Goal: Information Seeking & Learning: Understand process/instructions

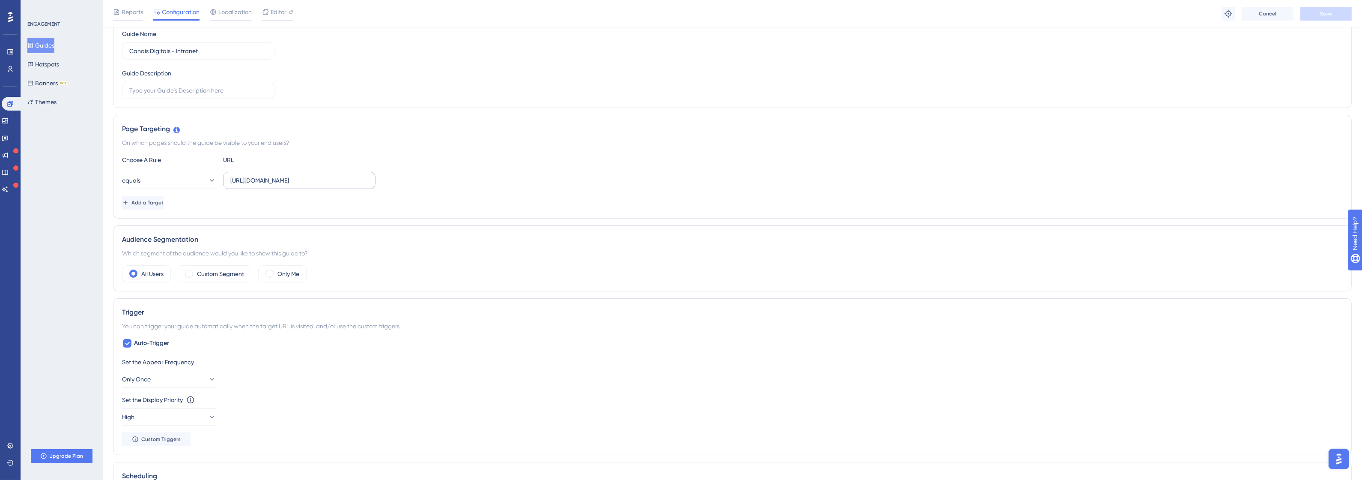
click at [290, 186] on label "http://canais-digitais.promofarma.int/?store=4" at bounding box center [299, 180] width 152 height 17
click at [290, 185] on input "http://canais-digitais.promofarma.int/?store=4" at bounding box center [299, 180] width 138 height 9
click at [290, 186] on label "http://canais-digitais.promofarma.int/?store=4" at bounding box center [299, 180] width 152 height 17
click at [290, 185] on input "http://canais-digitais.promofarma.int/?store=4" at bounding box center [299, 180] width 138 height 9
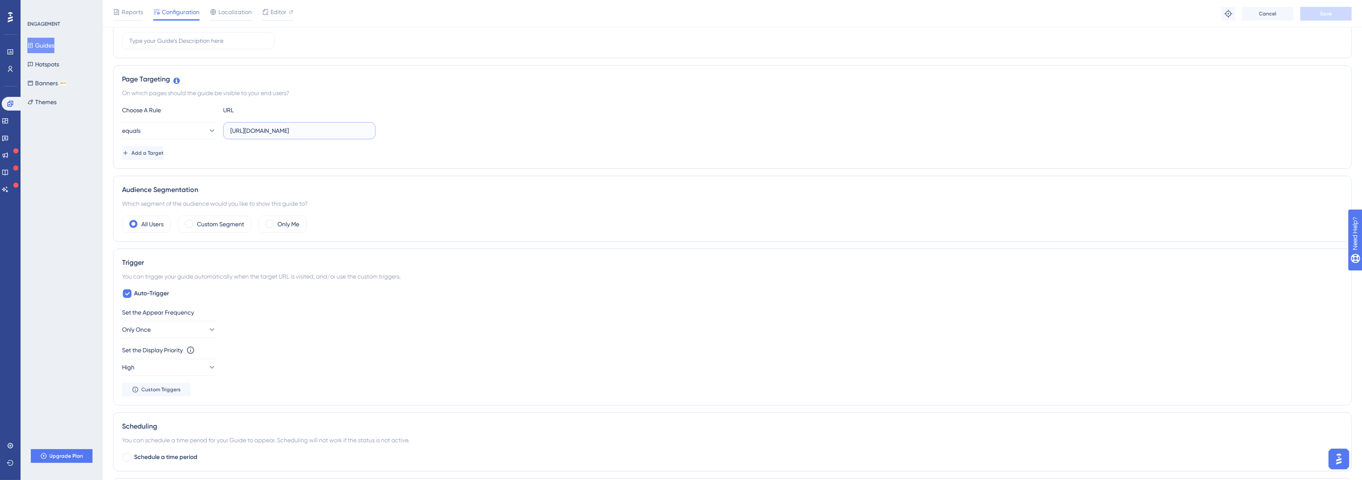
scroll to position [161, 0]
click at [343, 126] on input "http://canais-digitais.promofarma.int/?store=4" at bounding box center [299, 126] width 138 height 9
paste input "intranet.promofarma.int/"
type input "http://intranet.promofarma.int/"
click at [504, 170] on div "Status: Active Guide Information Guide ID: 153633 Copy Guide Name Canais Digita…" at bounding box center [732, 309] width 1239 height 830
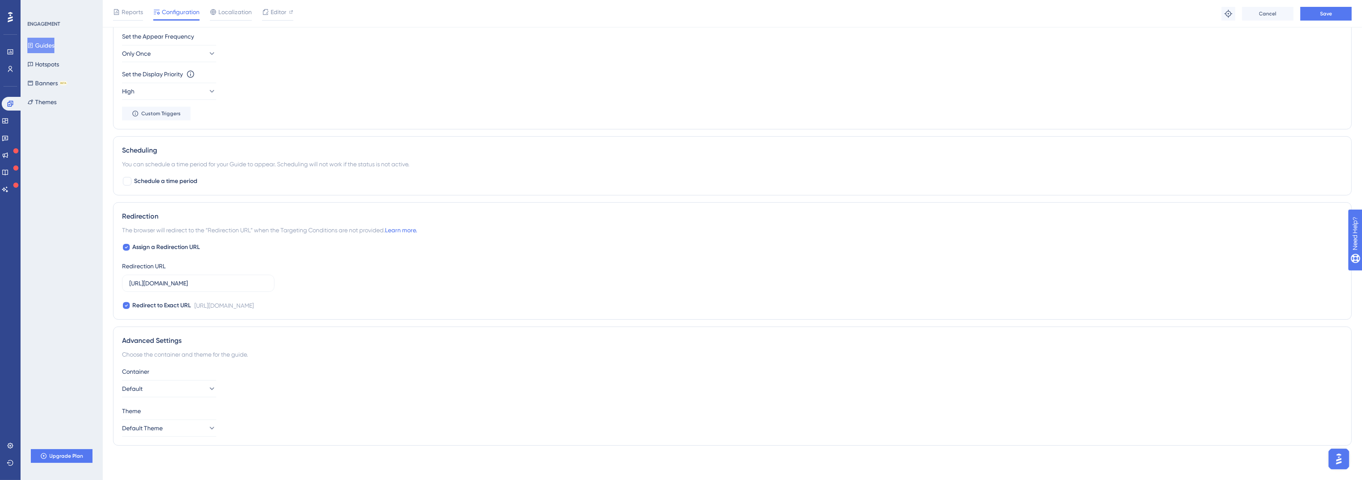
scroll to position [435, 0]
click at [204, 291] on label "http://canais-digitais.promofarma.int/?store=4" at bounding box center [198, 282] width 152 height 17
click at [204, 288] on input "http://canais-digitais.promofarma.int/?store=4" at bounding box center [198, 282] width 138 height 9
paste input "intranet.promofarma.int/"
type input "http://intranet.promofarma.int/"
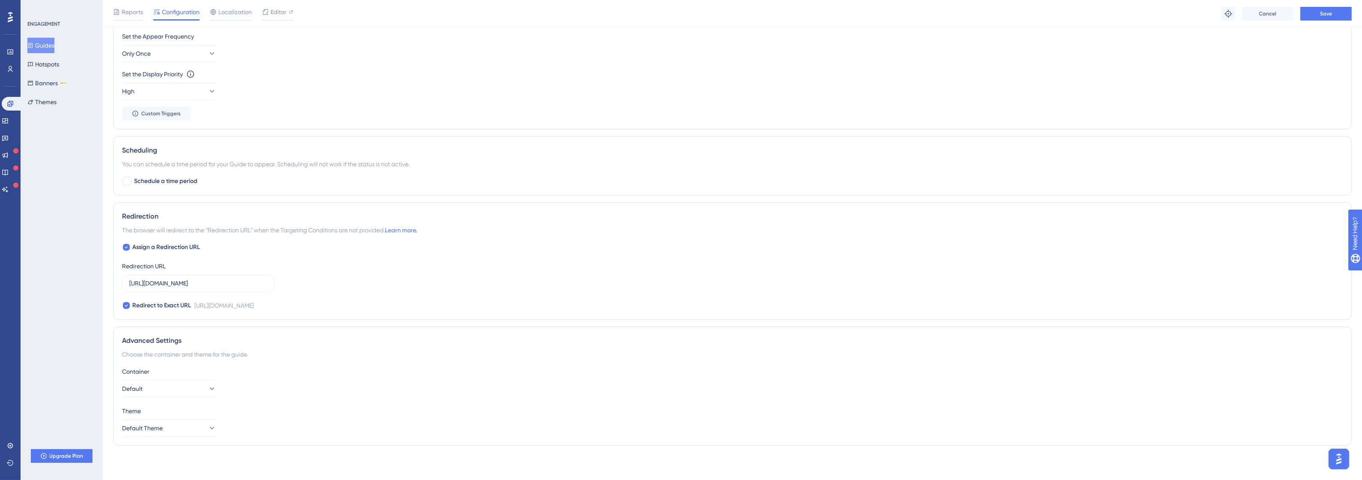
click at [460, 274] on div "Assign a Redirection URL Redirection URL http://intranet.promofarma.int/ Redire…" at bounding box center [732, 276] width 1221 height 69
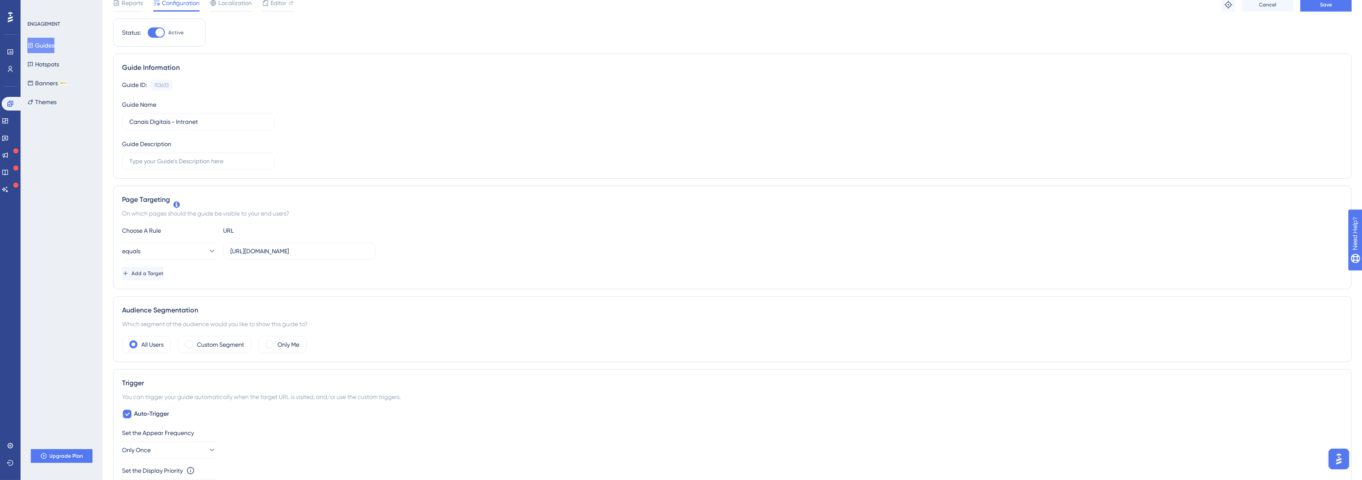
scroll to position [0, 0]
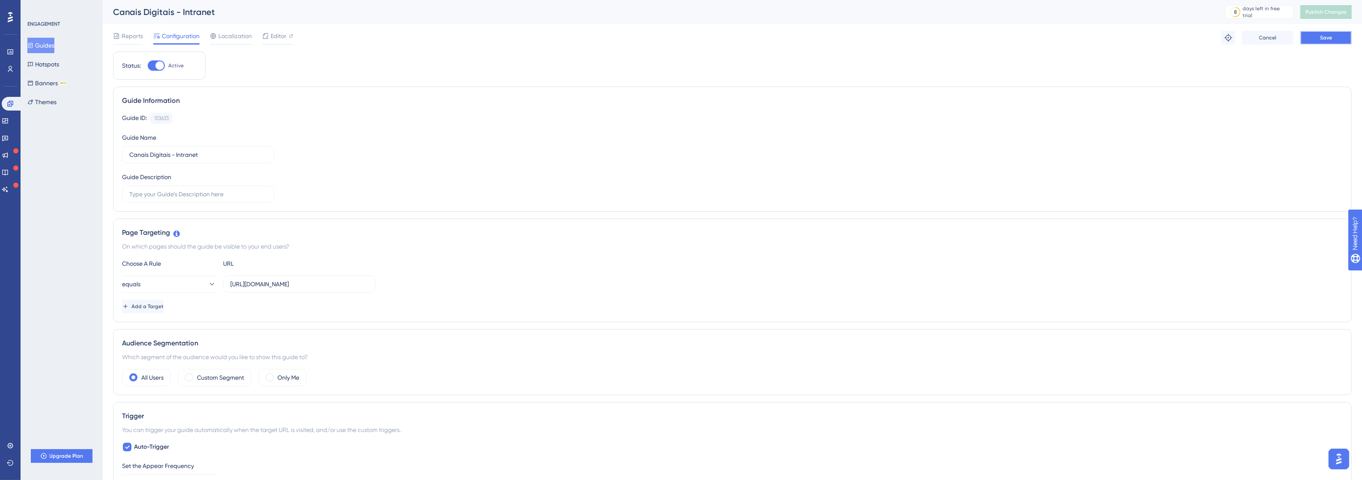
click at [1332, 36] on span "Save" at bounding box center [1326, 37] width 12 height 7
click at [1335, 9] on span "Publish Changes" at bounding box center [1325, 12] width 41 height 7
click at [1225, 41] on icon at bounding box center [1228, 37] width 9 height 9
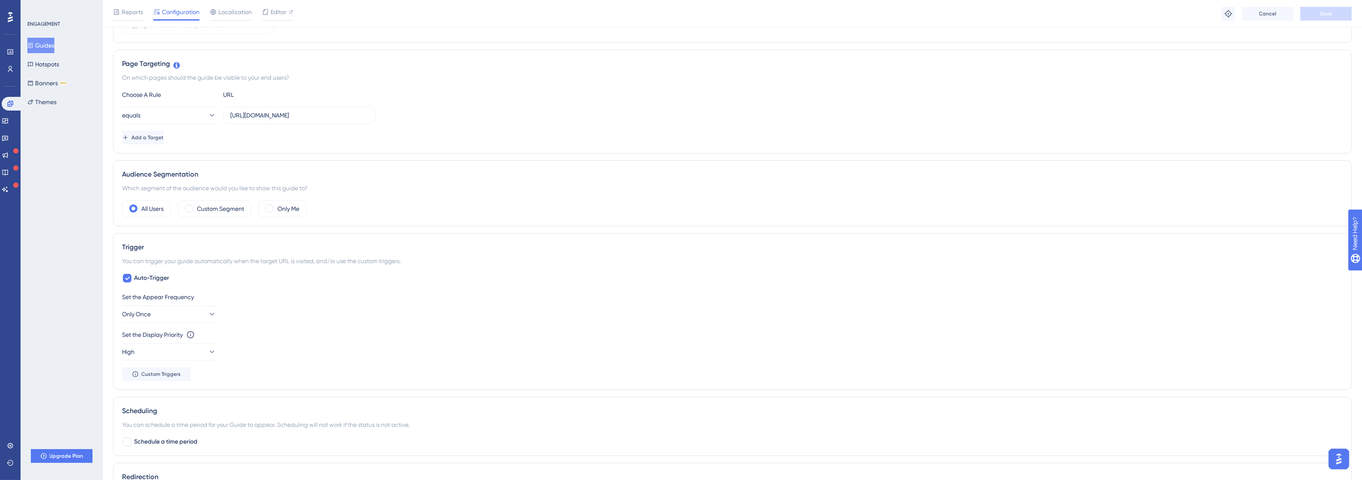
scroll to position [214, 0]
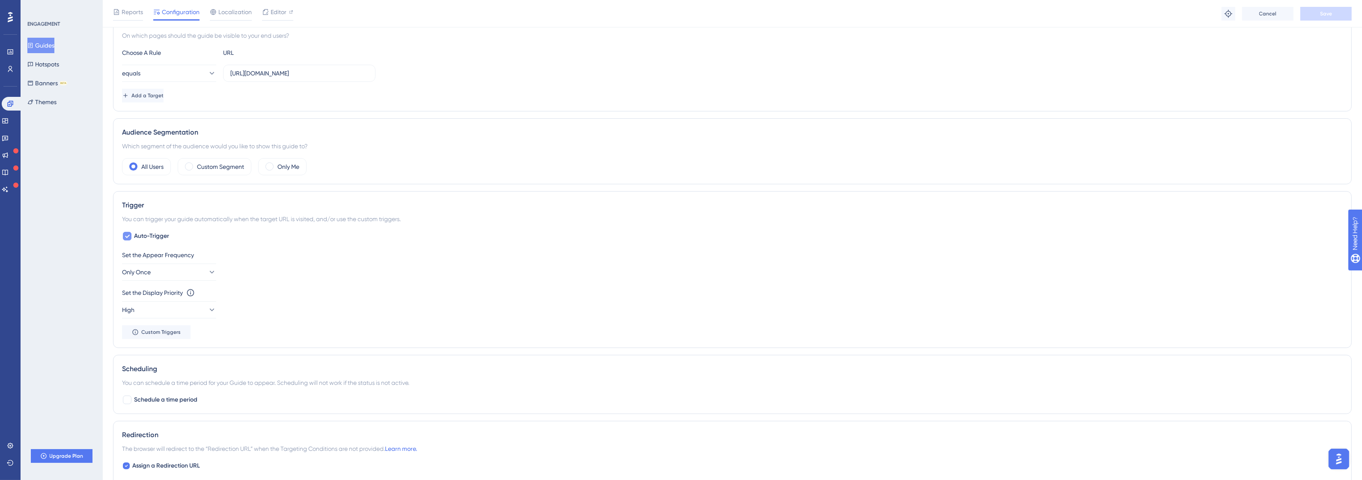
click at [163, 238] on span "Auto-Trigger" at bounding box center [151, 236] width 35 height 10
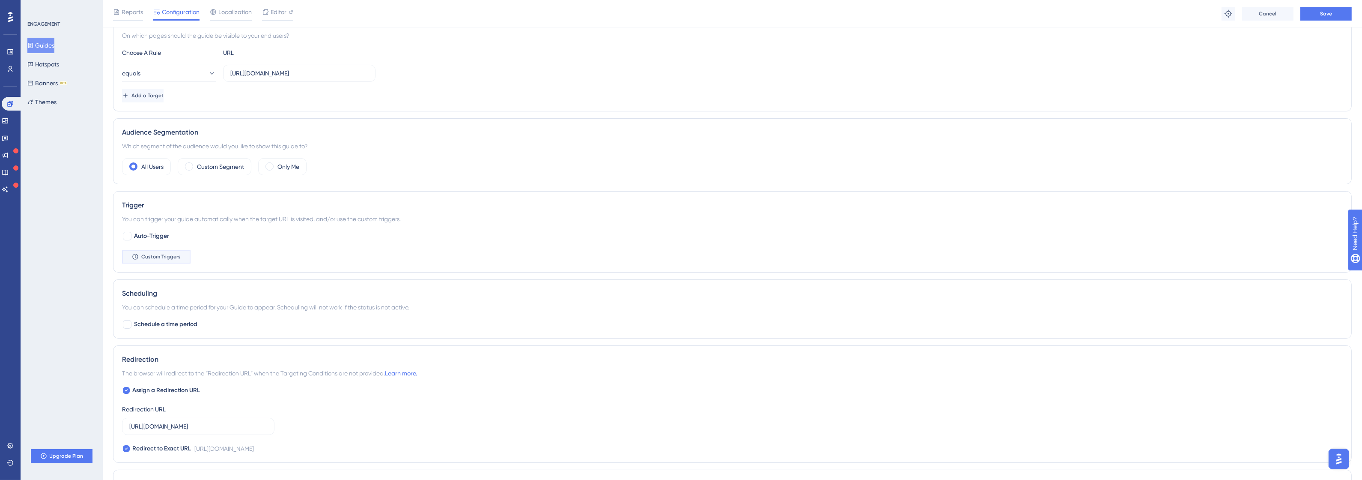
click at [165, 253] on button "Custom Triggers" at bounding box center [156, 257] width 69 height 14
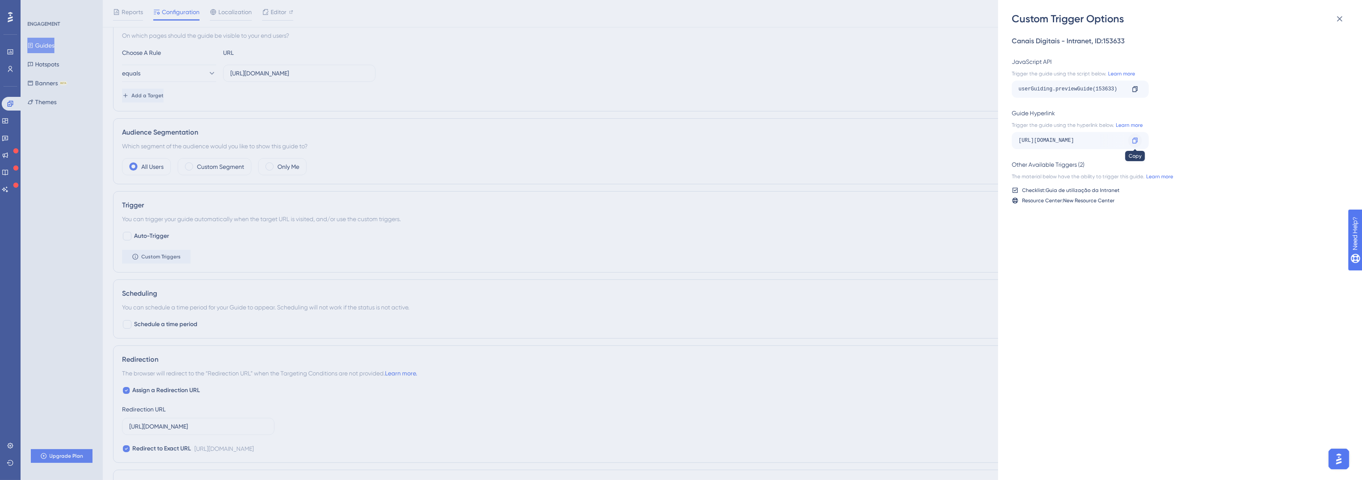
click at [1129, 139] on div at bounding box center [1135, 141] width 14 height 14
drag, startPoint x: 1049, startPoint y: 189, endPoint x: 1125, endPoint y: 191, distance: 75.8
click at [1125, 191] on div "Checklist: Guia de utilização da Intranet" at bounding box center [1177, 190] width 331 height 7
click at [1058, 197] on div "Resource Center: New Resource Center" at bounding box center [1068, 200] width 92 height 7
click at [1137, 89] on icon at bounding box center [1135, 89] width 5 height 6
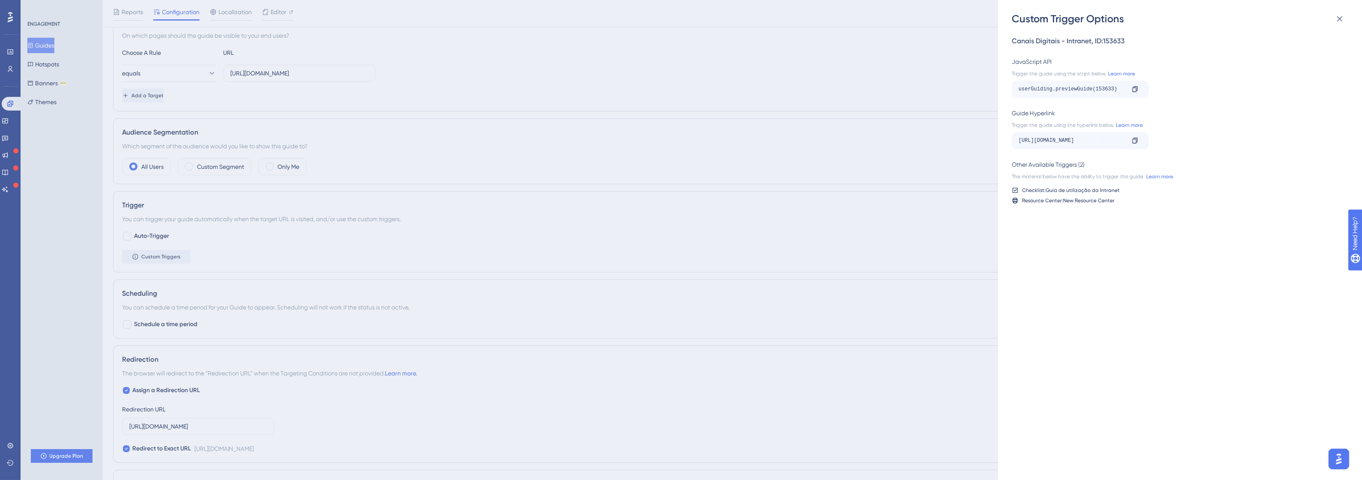
click at [1086, 92] on div "userGuiding.previewGuide(153633)" at bounding box center [1072, 89] width 106 height 14
click at [1080, 92] on div at bounding box center [1080, 92] width 0 height 0
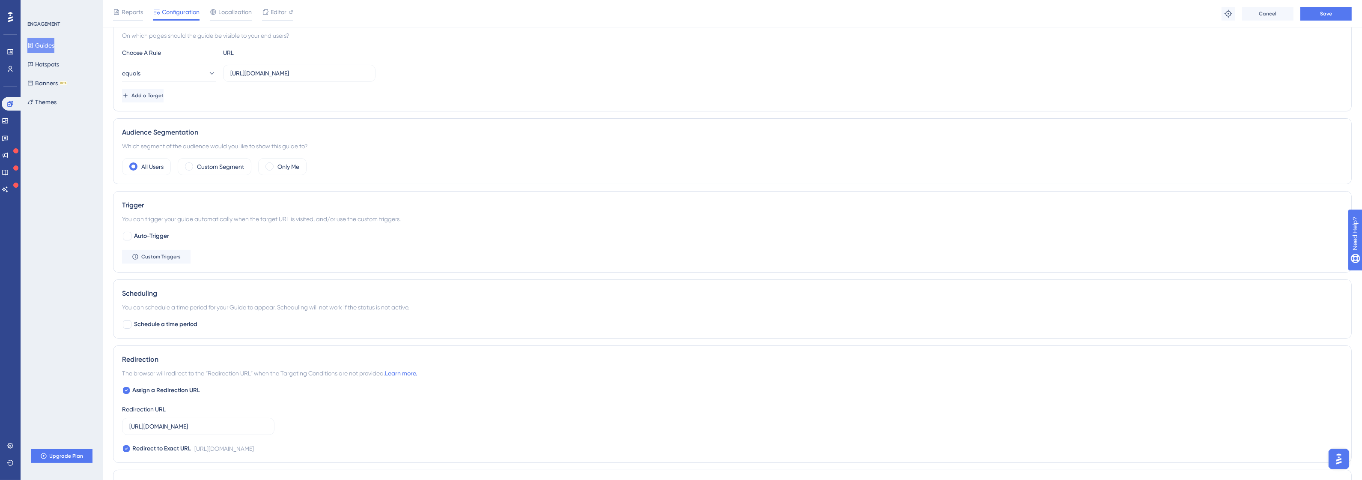
click at [354, 138] on div "Audience Segmentation Which segment of the audience would you like to show this…" at bounding box center [732, 151] width 1239 height 66
click at [143, 232] on span "Auto-Trigger" at bounding box center [151, 236] width 35 height 10
checkbox input "true"
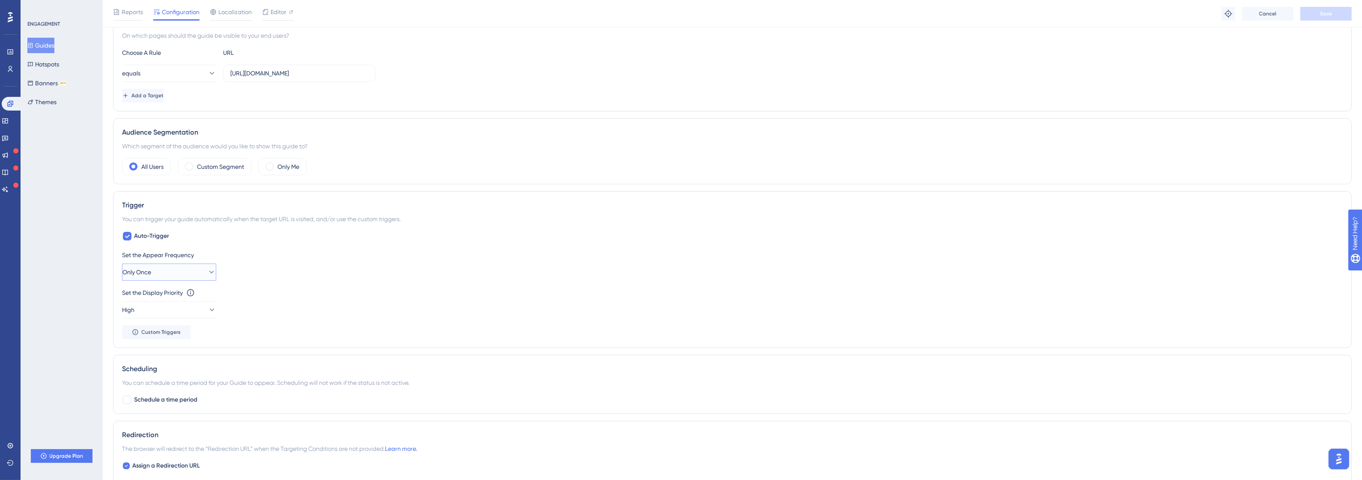
click at [166, 273] on button "Only Once" at bounding box center [169, 271] width 94 height 17
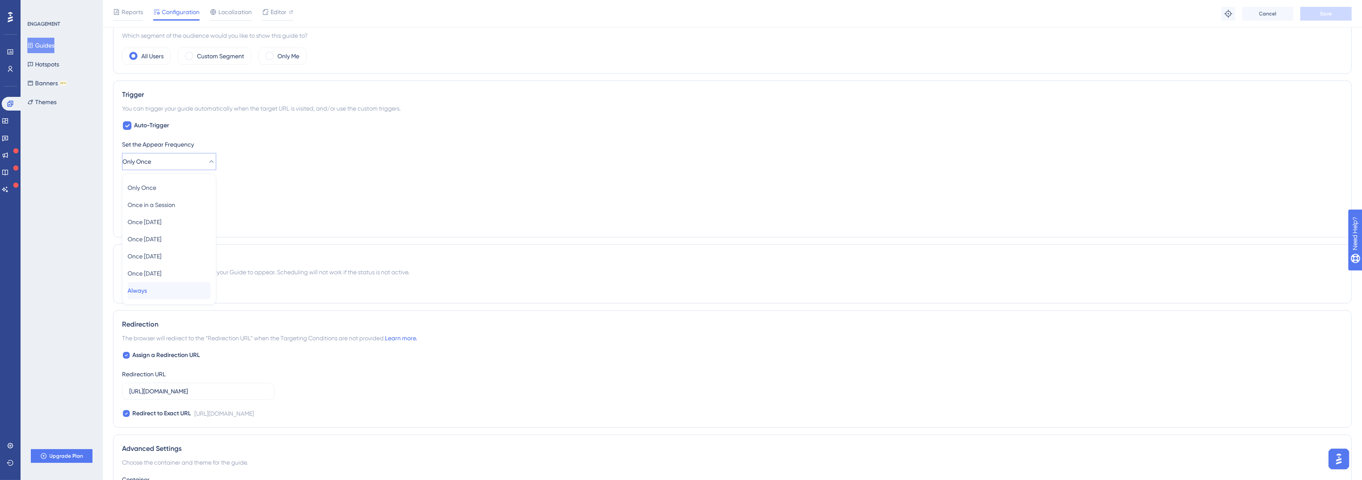
click at [156, 293] on div "Always Always" at bounding box center [169, 290] width 83 height 17
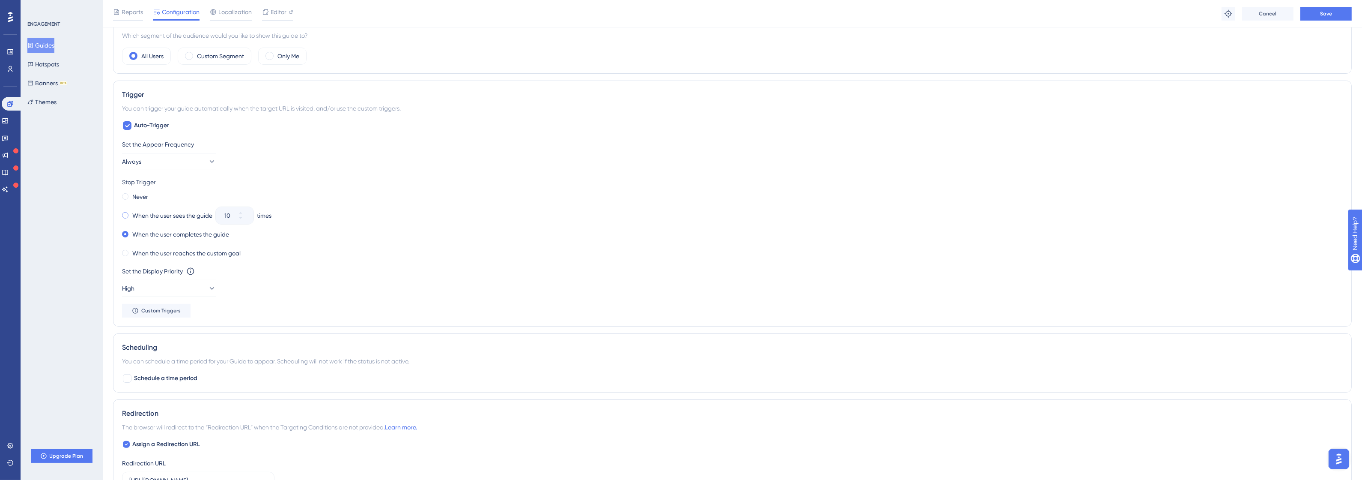
click at [177, 217] on label "When the user sees the guide" at bounding box center [172, 215] width 80 height 10
click at [211, 236] on label "When the user completes the guide" at bounding box center [180, 234] width 97 height 10
click at [145, 198] on label "Never" at bounding box center [140, 196] width 16 height 10
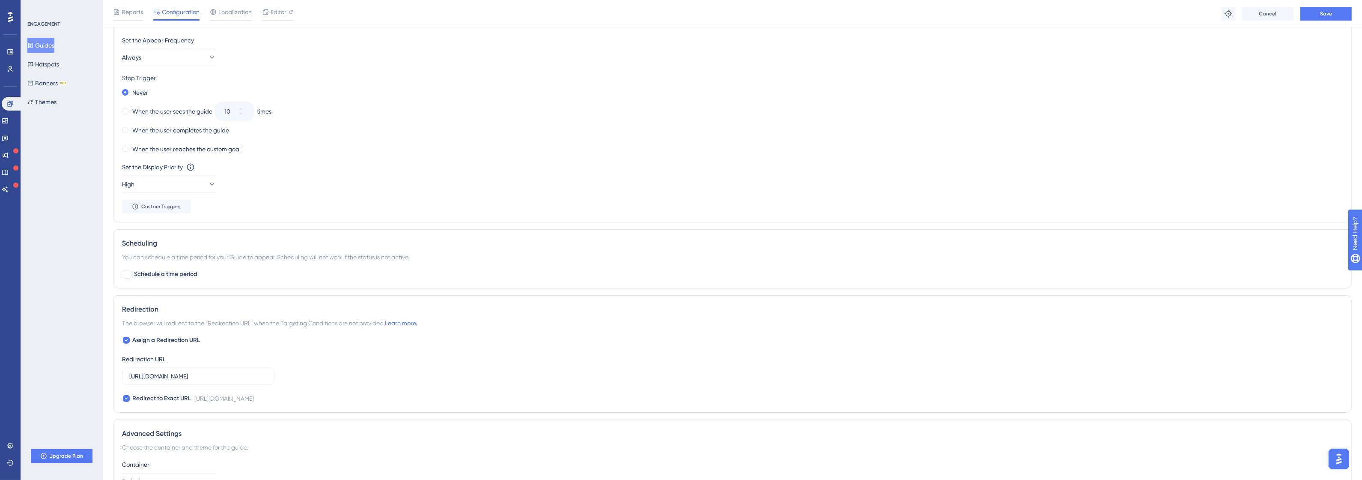
scroll to position [523, 0]
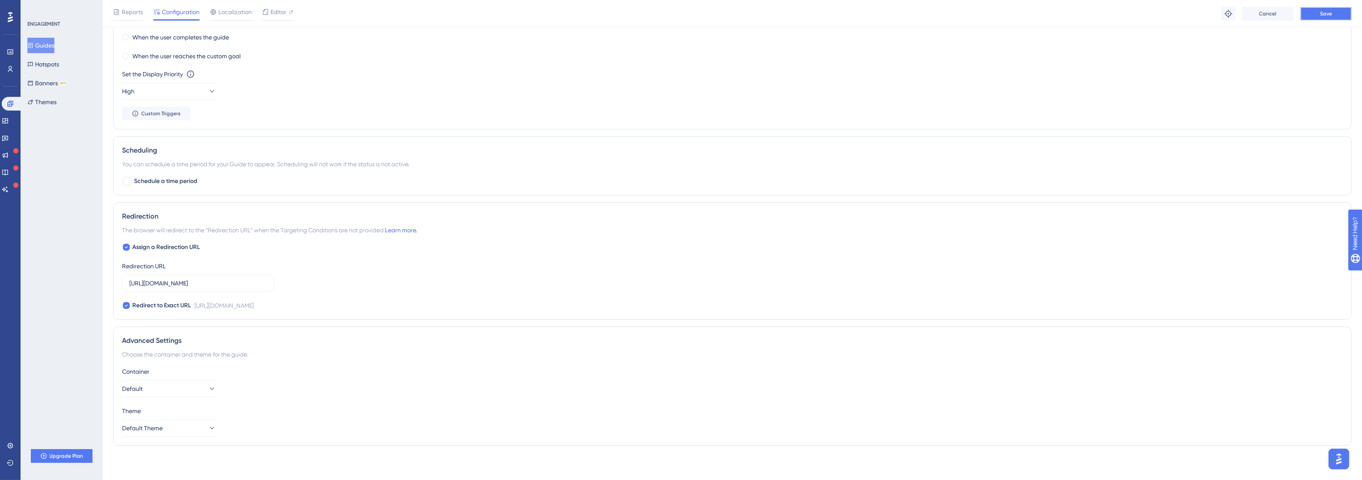
click at [1315, 9] on button "Save" at bounding box center [1325, 14] width 51 height 14
click at [196, 394] on button "Default" at bounding box center [169, 388] width 94 height 17
click at [176, 423] on div "Default Default" at bounding box center [169, 414] width 83 height 17
click at [172, 427] on button "Default Theme" at bounding box center [169, 427] width 94 height 17
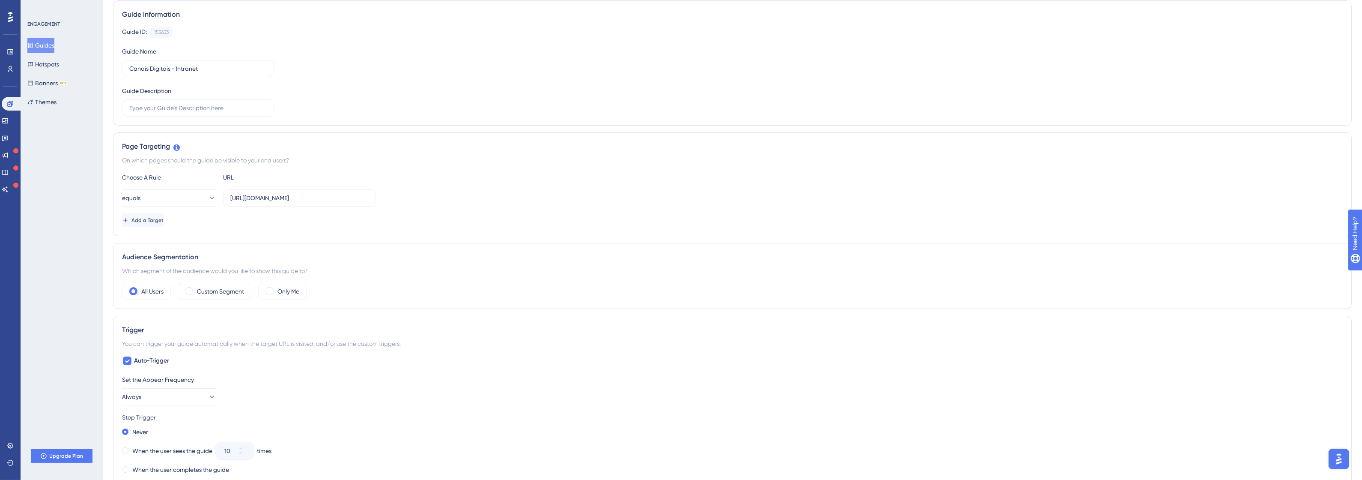
scroll to position [0, 0]
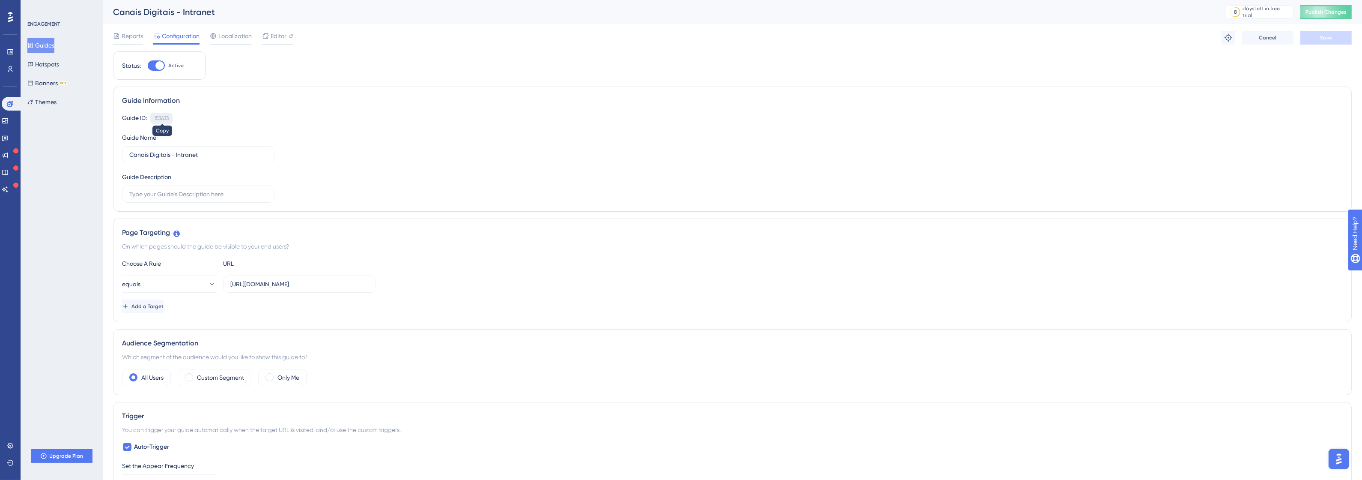
click at [163, 118] on div "153633" at bounding box center [161, 118] width 15 height 7
copy div "153633"
click at [1335, 10] on span "Publish Changes" at bounding box center [1325, 12] width 41 height 7
click at [206, 151] on input "Canais Digitais - Intranet" at bounding box center [198, 154] width 138 height 9
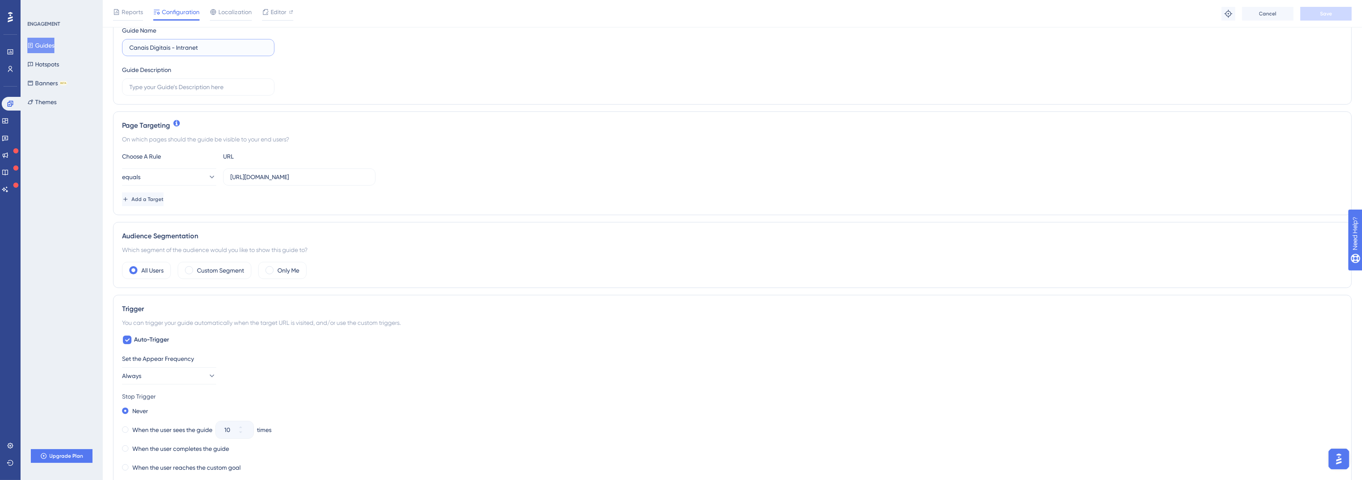
scroll to position [214, 0]
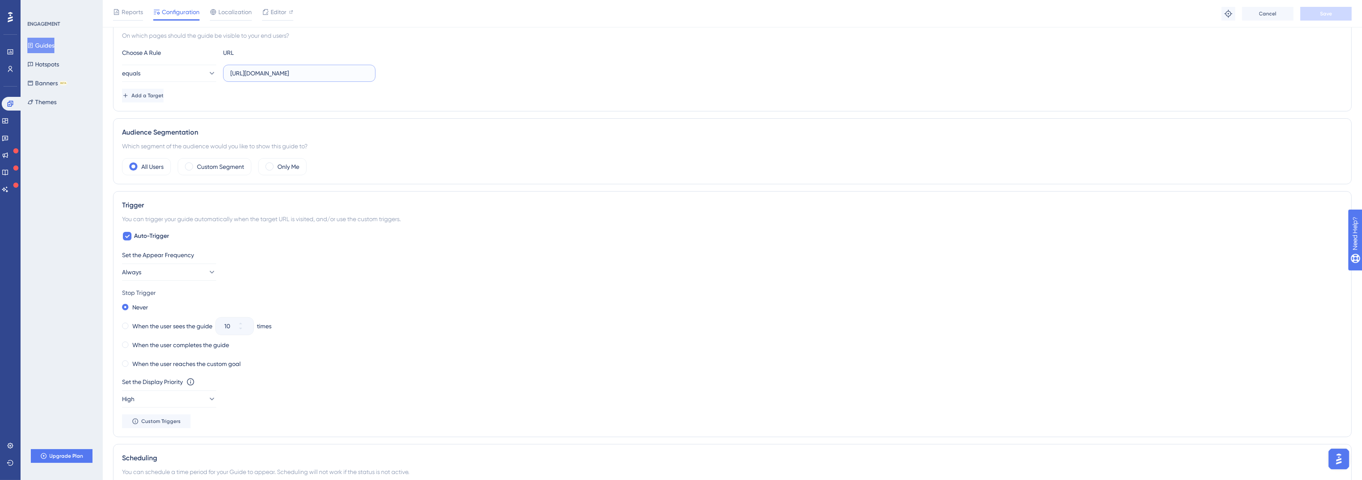
click at [271, 69] on input "http://intranet.promofarma.int/" at bounding box center [299, 73] width 138 height 9
paste input "canais-digitais.promofarma.int/?store=4"
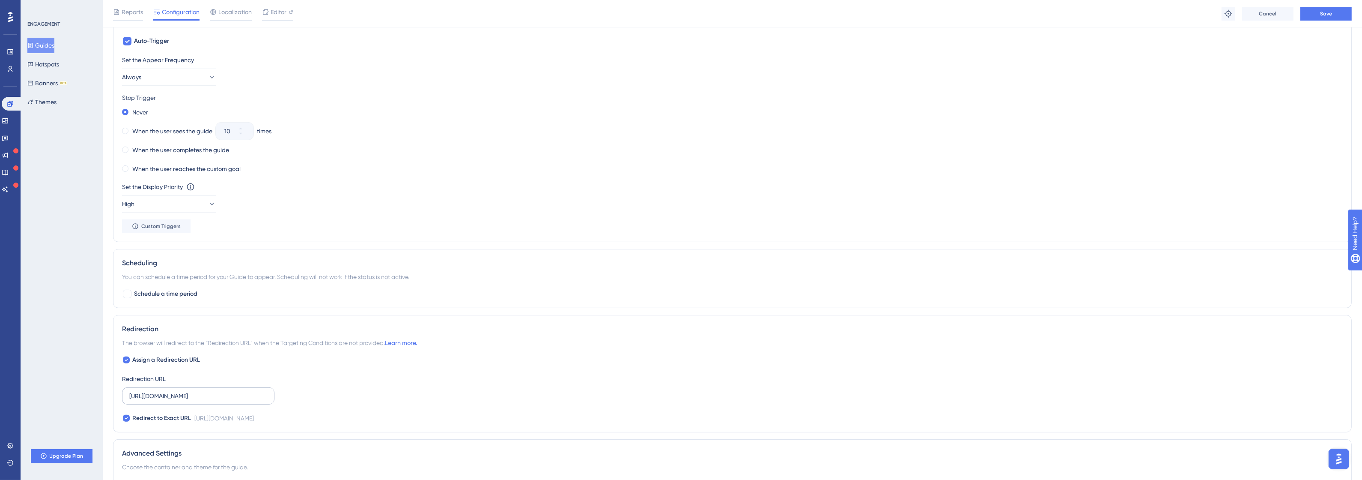
scroll to position [523, 0]
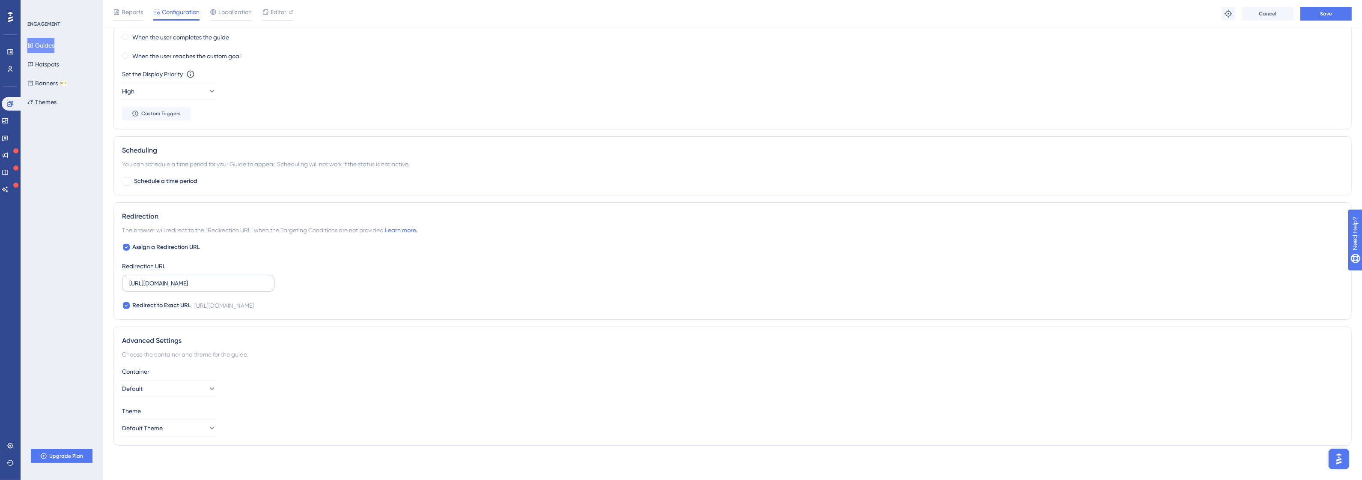
type input "http://canais-digitais.promofarma.int/?store=4"
click at [220, 279] on input "http://intranet.promofarma.int/" at bounding box center [198, 282] width 138 height 9
paste input "canais-digitais.promofarma.int/?store=4"
type input "http://canais-digitais.promofarma.int/?store=4"
drag, startPoint x: 63, startPoint y: 450, endPoint x: 528, endPoint y: 331, distance: 479.6
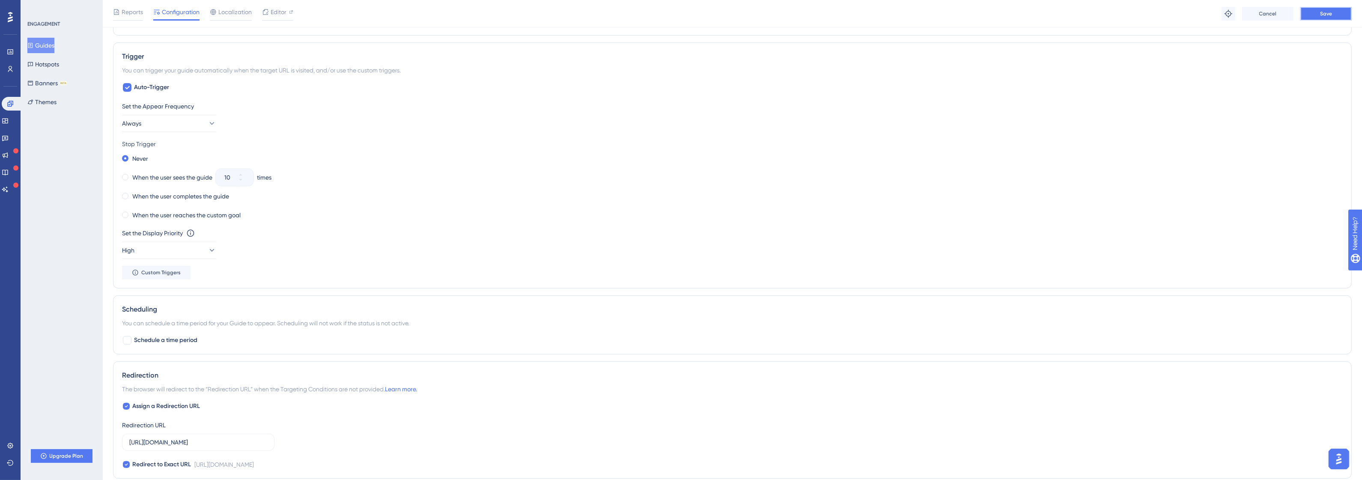
click at [1319, 18] on button "Save" at bounding box center [1325, 14] width 51 height 14
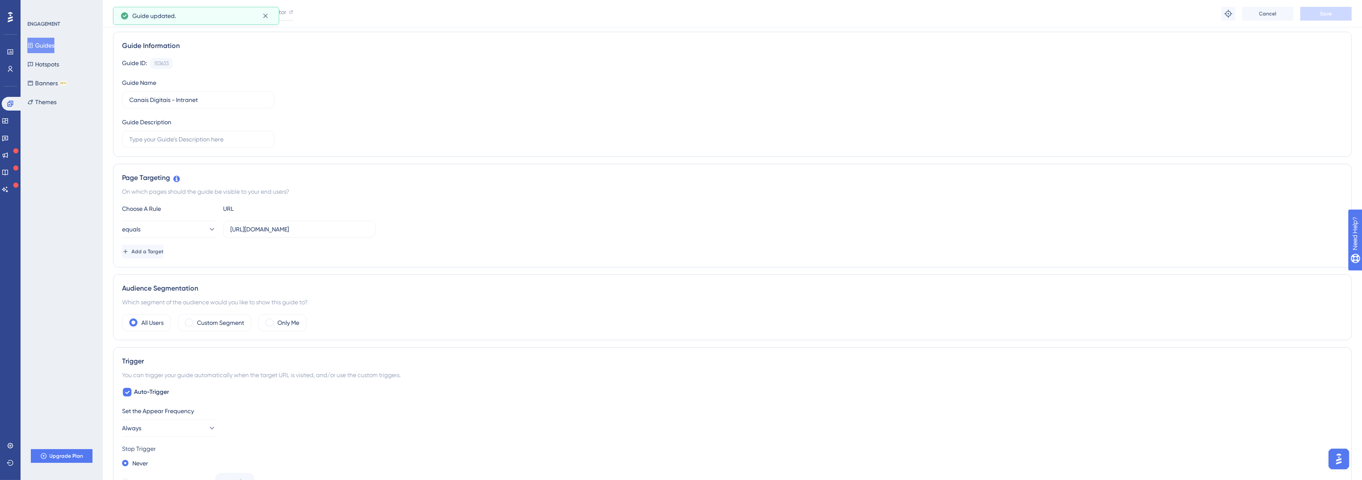
scroll to position [0, 0]
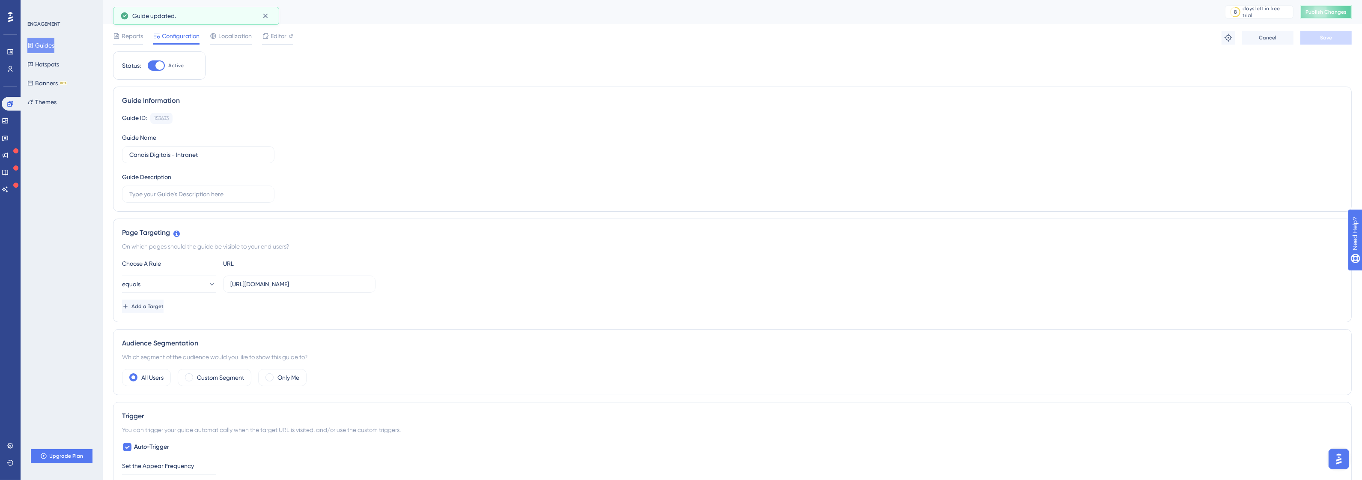
click at [1322, 11] on span "Publish Changes" at bounding box center [1325, 12] width 41 height 7
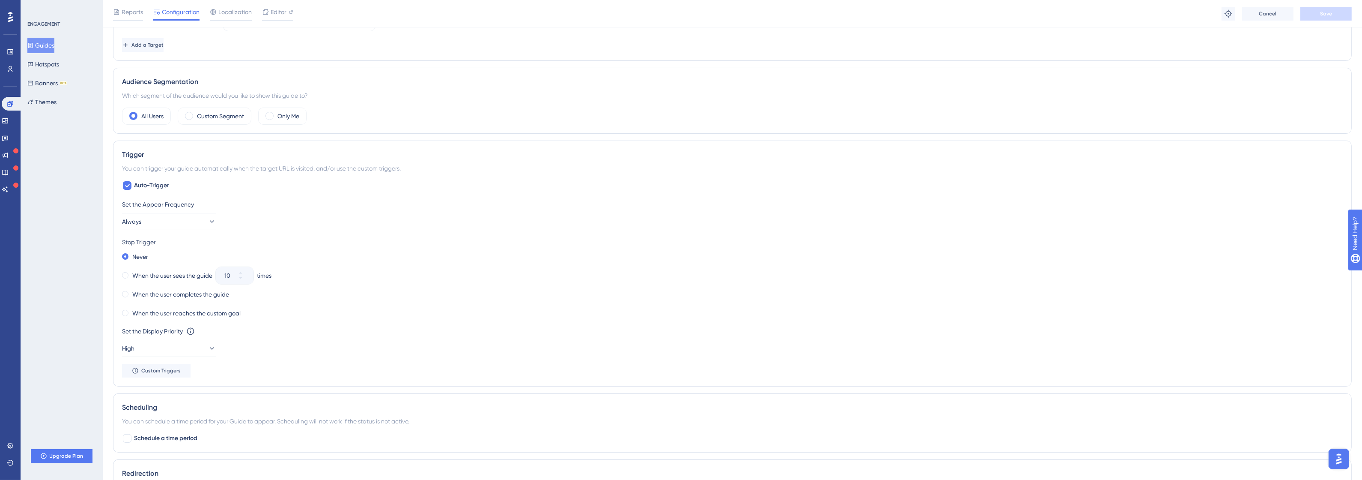
scroll to position [268, 0]
click at [172, 373] on button "Custom Triggers" at bounding box center [156, 368] width 69 height 14
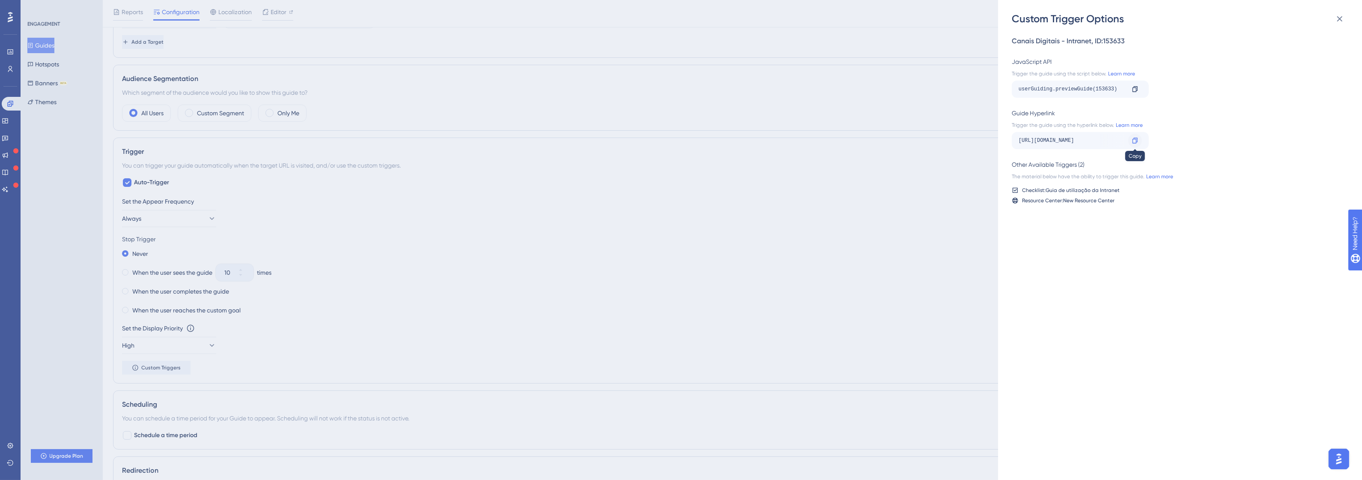
click at [1133, 137] on icon at bounding box center [1135, 140] width 7 height 7
click at [685, 173] on div "Custom Trigger Options Canais Digitais - Intranet , ID: 153633 JavaScript API T…" at bounding box center [681, 240] width 1362 height 480
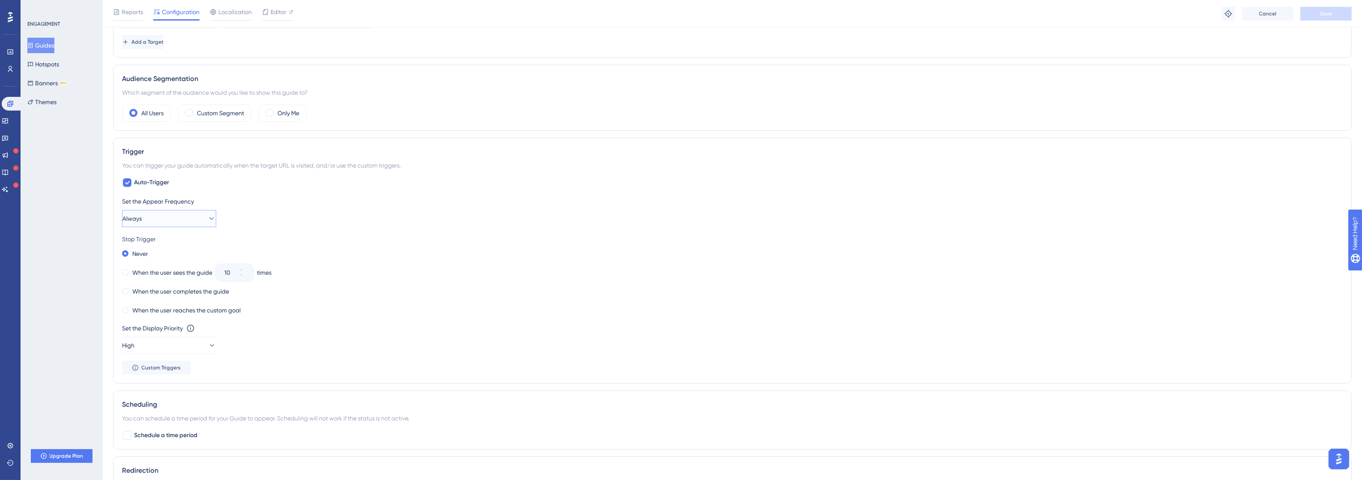
click at [193, 226] on button "Always" at bounding box center [169, 218] width 94 height 17
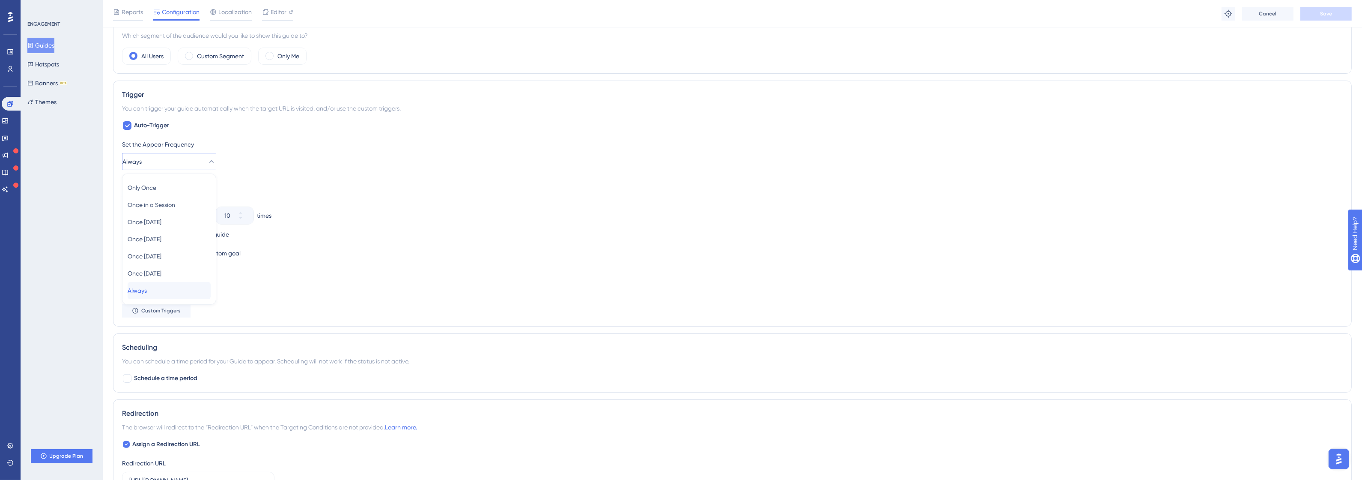
click at [147, 295] on span "Always" at bounding box center [137, 290] width 19 height 10
click at [651, 183] on div "Stop Trigger" at bounding box center [732, 182] width 1221 height 10
click at [9, 447] on icon at bounding box center [10, 445] width 6 height 6
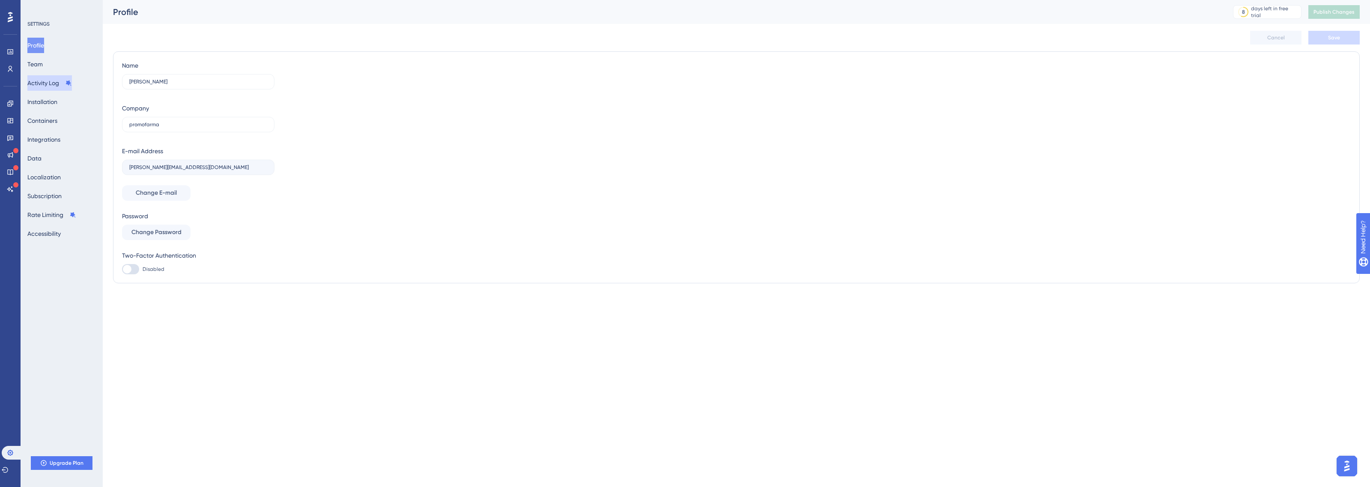
click at [61, 83] on button "Activity Log" at bounding box center [49, 82] width 45 height 15
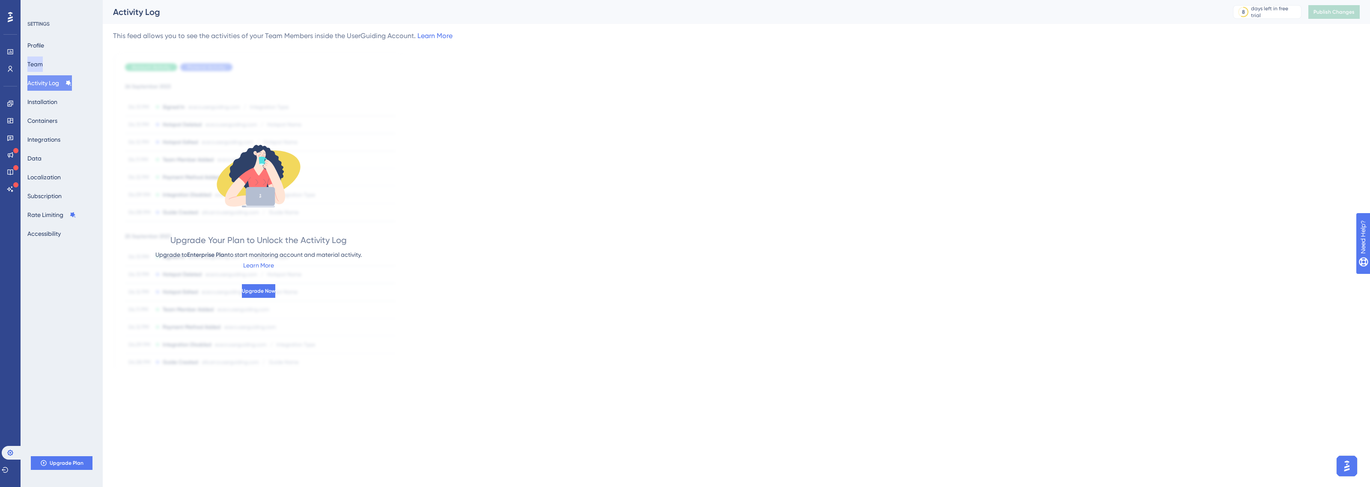
click at [43, 69] on button "Team" at bounding box center [34, 64] width 15 height 15
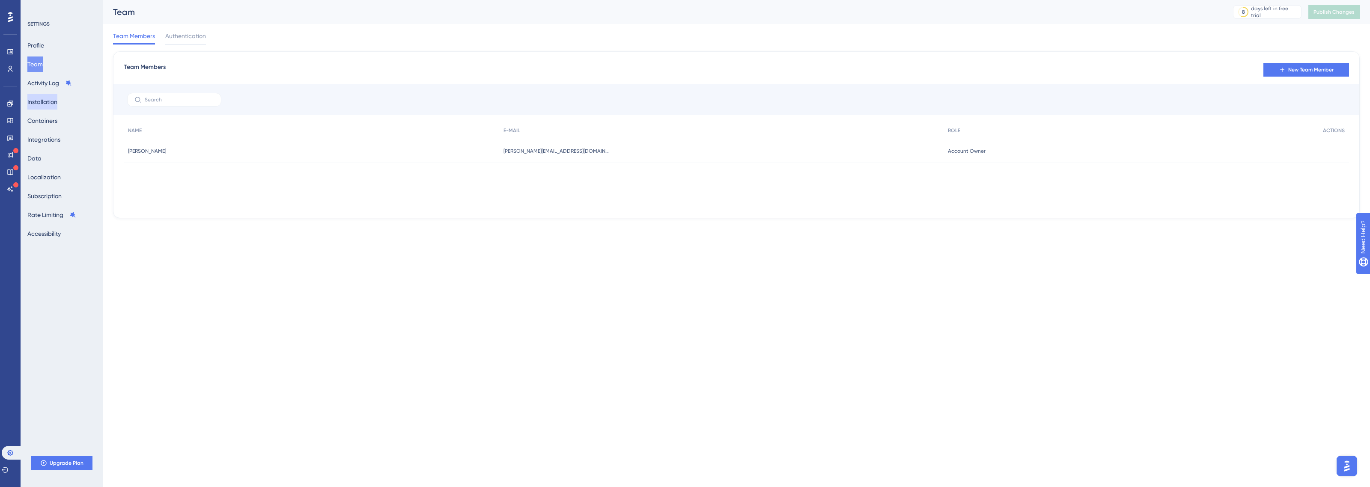
click at [42, 95] on button "Installation" at bounding box center [42, 101] width 30 height 15
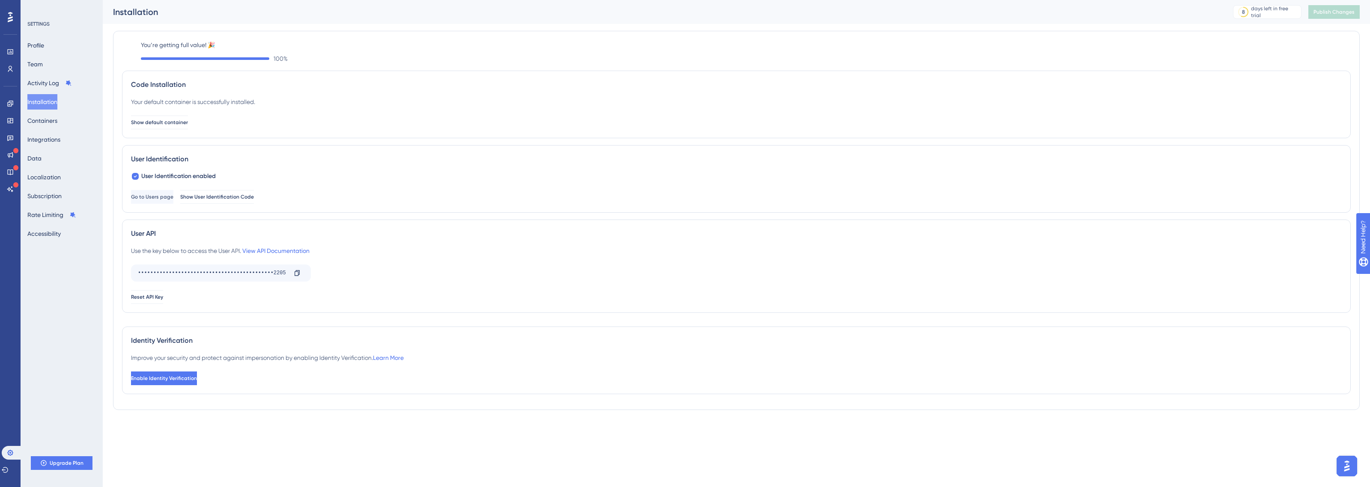
click at [41, 129] on div "Profile Team Activity Log Installation Containers Integrations Data Localizatio…" at bounding box center [61, 140] width 69 height 204
click at [53, 233] on button "Accessibility" at bounding box center [43, 233] width 33 height 15
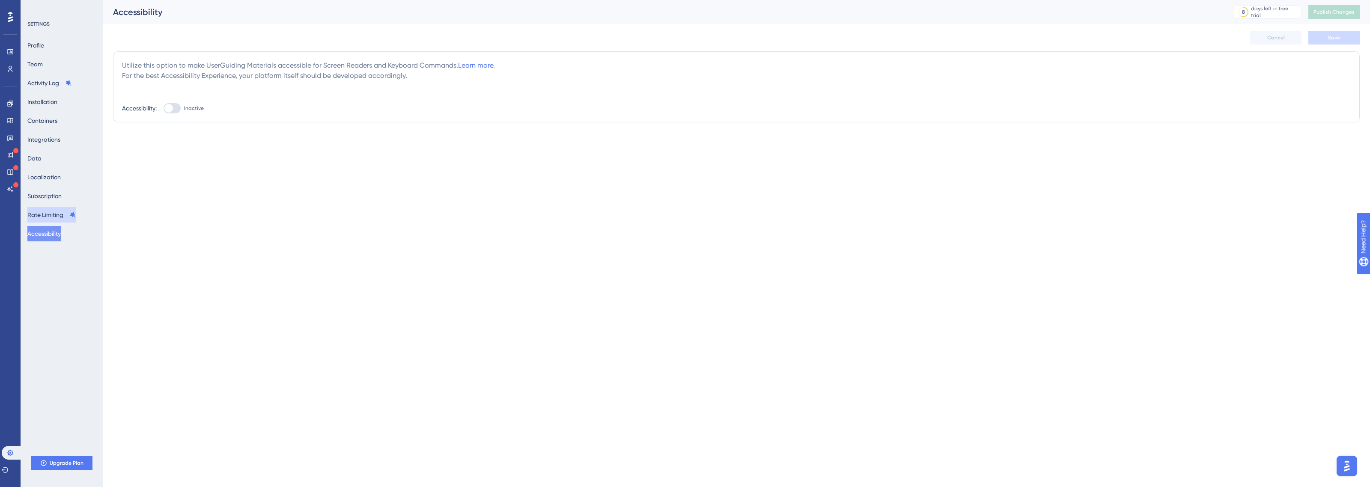
click at [57, 212] on button "Rate Limiting" at bounding box center [51, 214] width 49 height 15
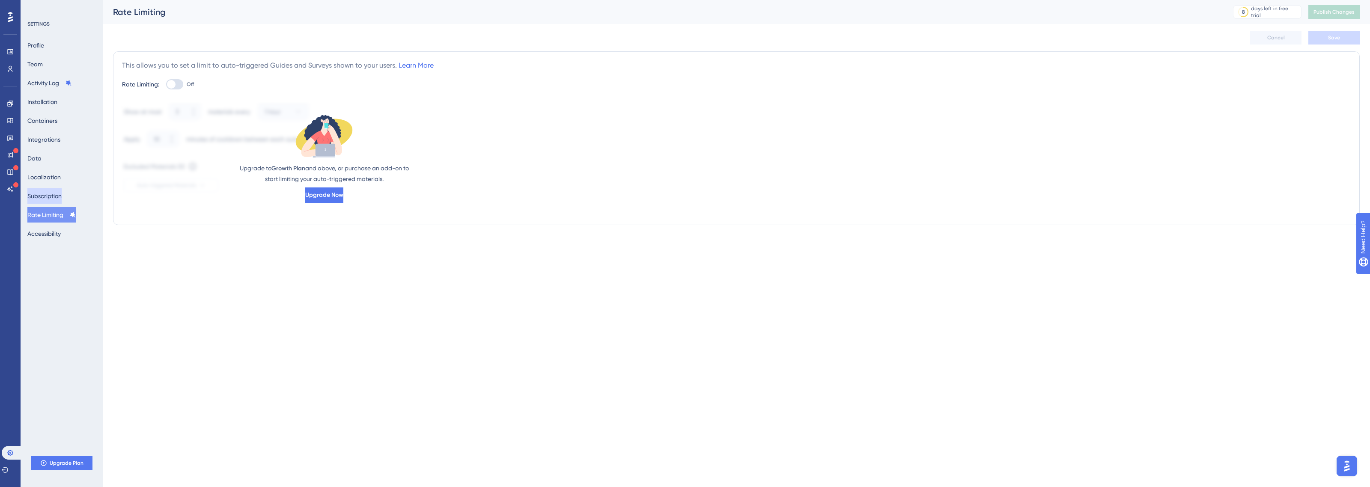
click at [54, 199] on button "Subscription" at bounding box center [44, 195] width 34 height 15
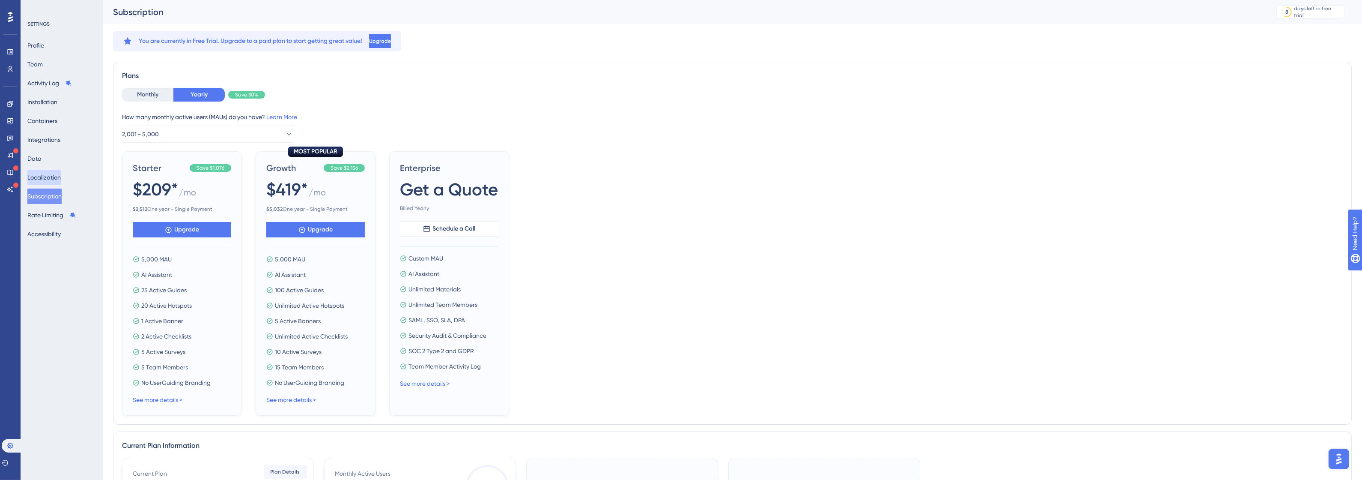
click at [51, 177] on button "Localization" at bounding box center [43, 177] width 33 height 15
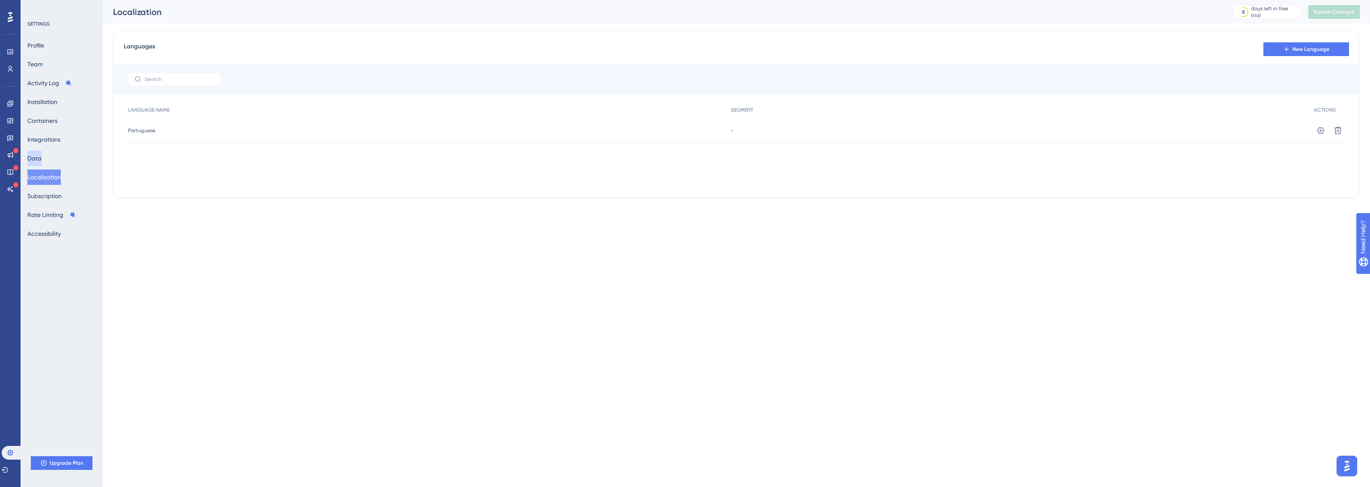
click at [37, 159] on button "Data" at bounding box center [34, 158] width 14 height 15
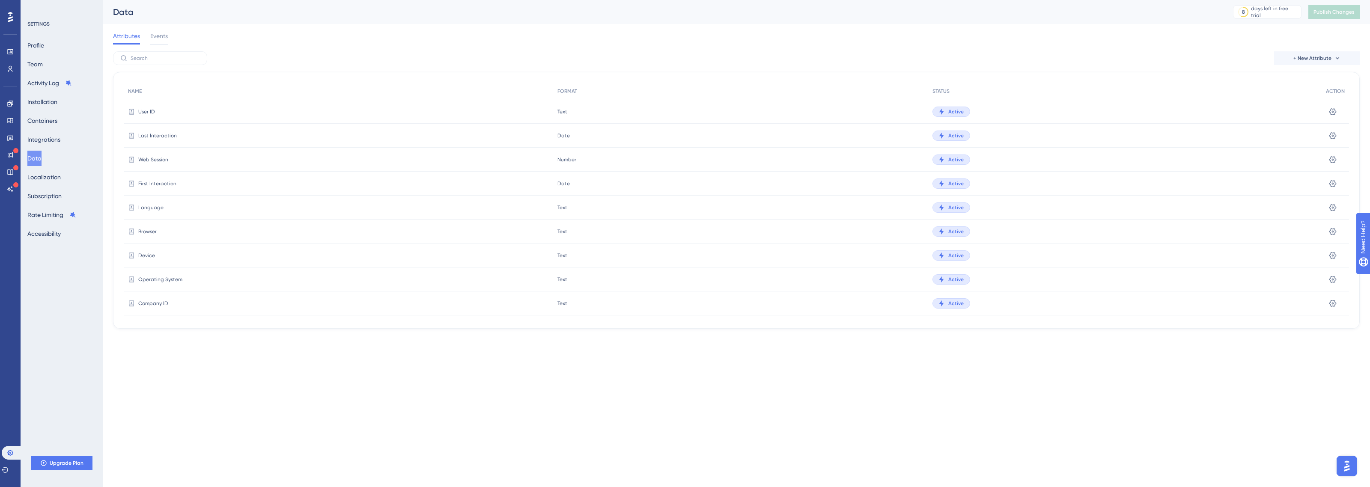
click at [41, 151] on button "Data" at bounding box center [34, 158] width 14 height 15
drag, startPoint x: 46, startPoint y: 145, endPoint x: 211, endPoint y: 224, distance: 182.7
click at [152, 207] on div "Performance Users Engagement Widgets Feedback Product Updates Knowledge Base AI…" at bounding box center [736, 171] width 1267 height 343
drag, startPoint x: 209, startPoint y: 202, endPoint x: 108, endPoint y: 196, distance: 100.8
click at [206, 202] on div "Language" at bounding box center [338, 208] width 429 height 24
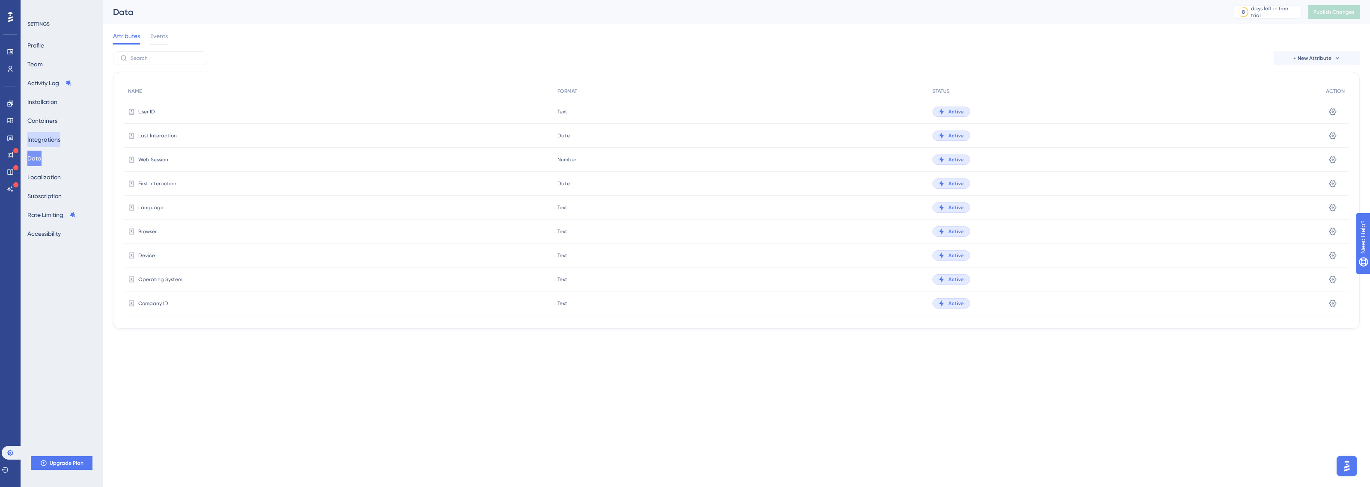
click at [41, 142] on button "Integrations" at bounding box center [43, 139] width 33 height 15
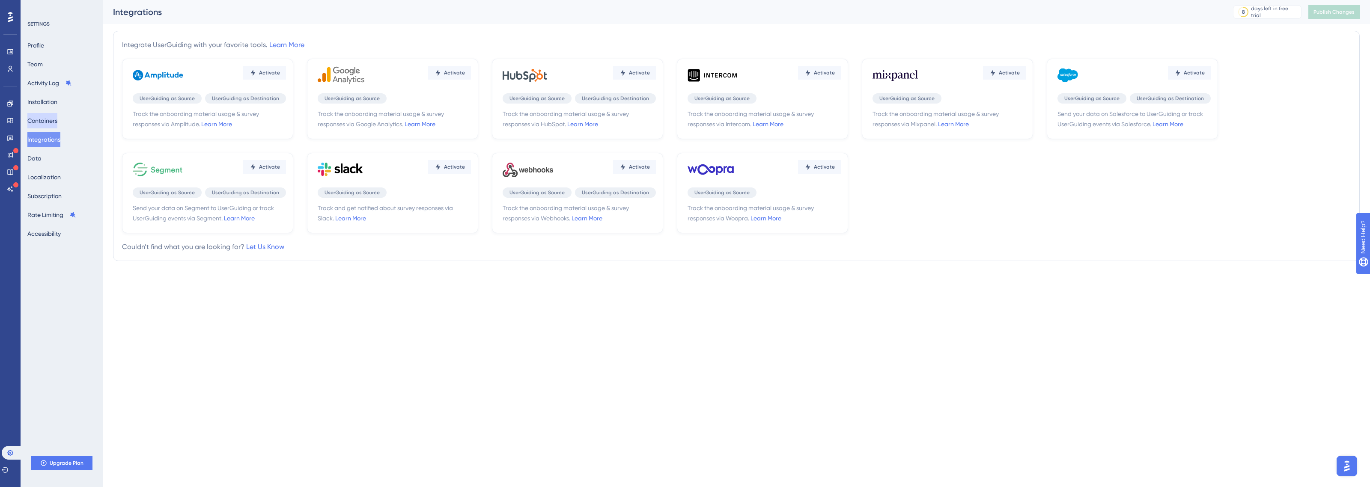
click at [52, 118] on button "Containers" at bounding box center [42, 120] width 30 height 15
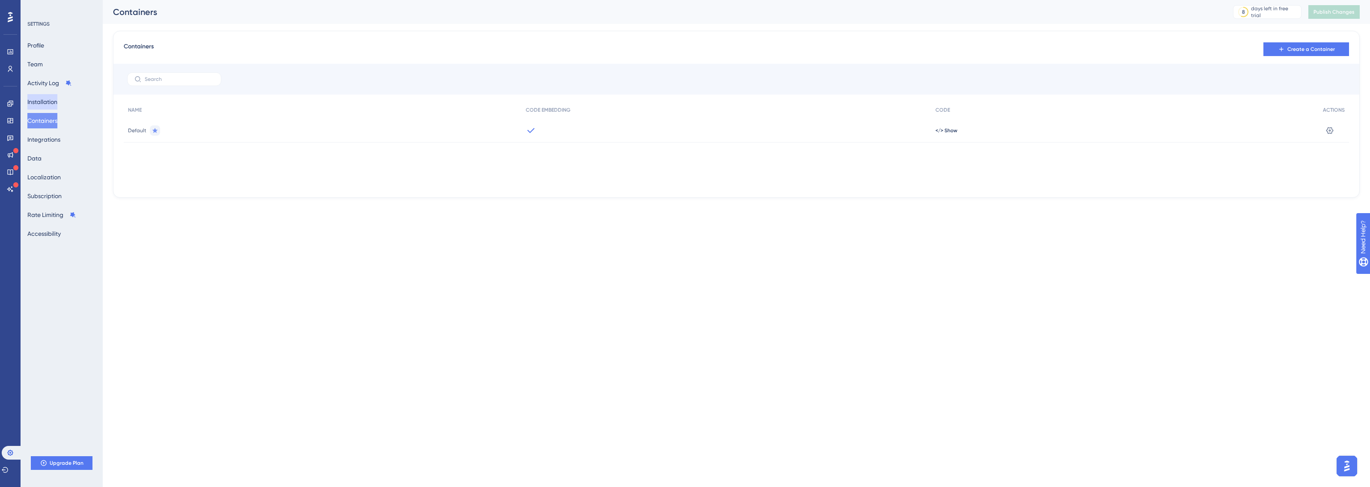
click at [48, 99] on button "Installation" at bounding box center [42, 101] width 30 height 15
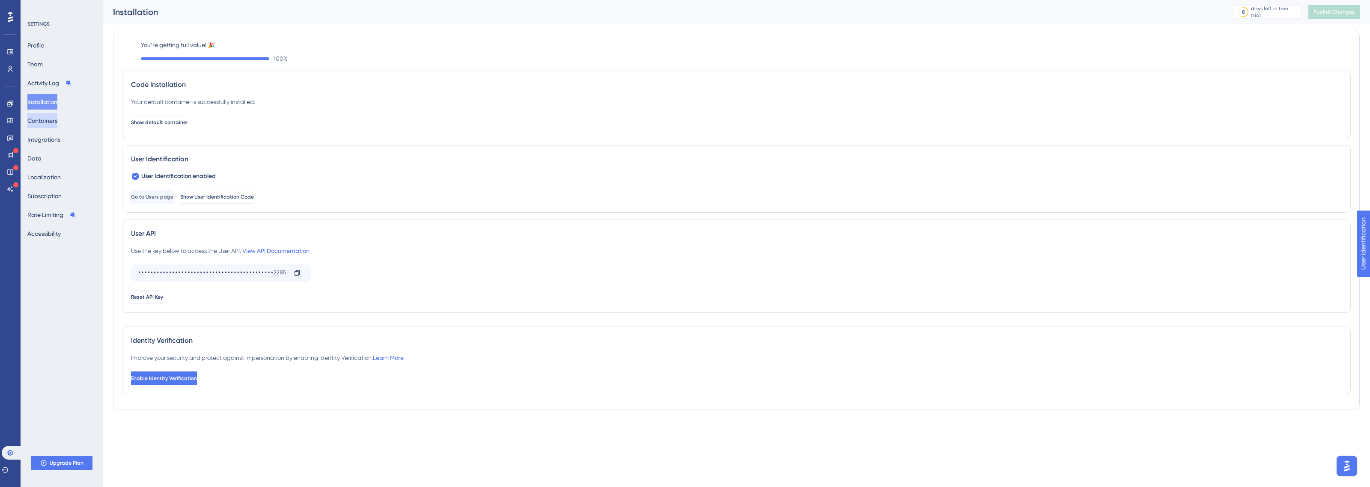
click at [48, 127] on button "Containers" at bounding box center [42, 120] width 30 height 15
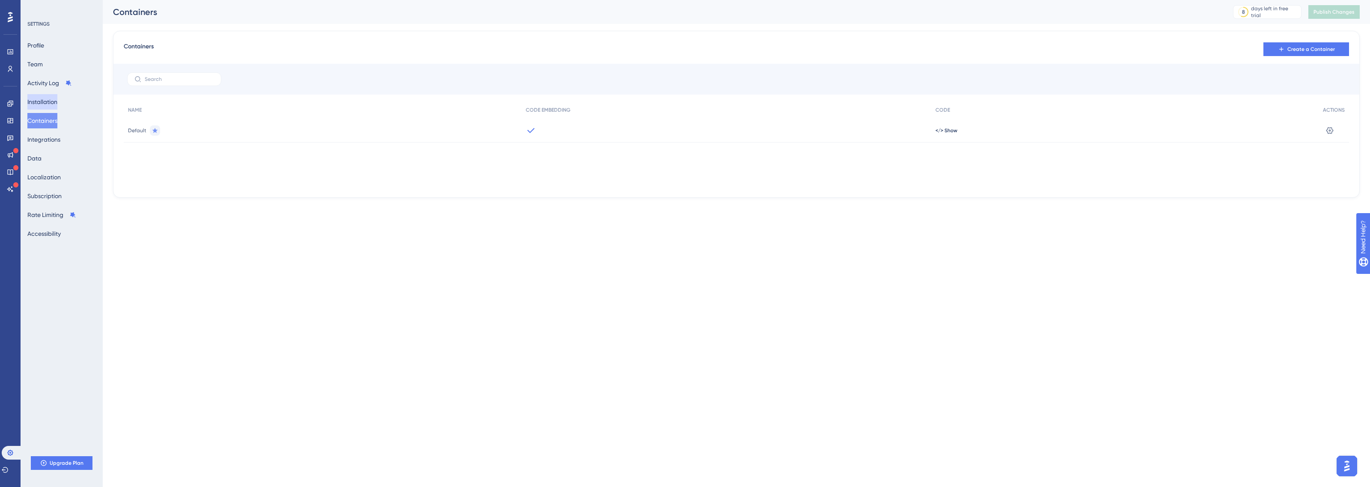
click at [56, 100] on button "Installation" at bounding box center [42, 101] width 30 height 15
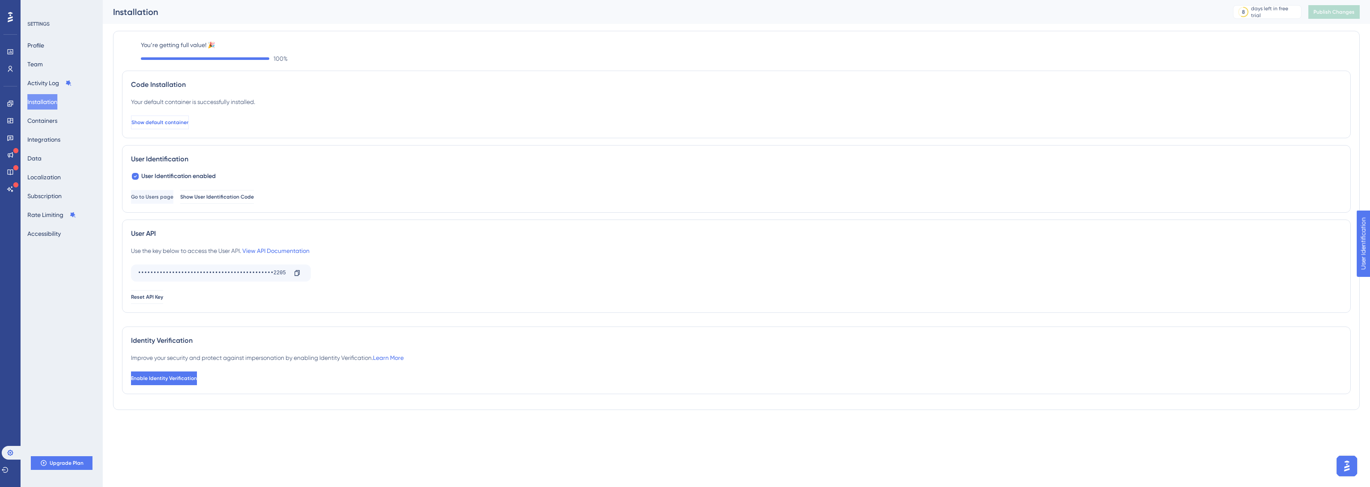
click at [176, 120] on span "Show default container" at bounding box center [159, 122] width 57 height 7
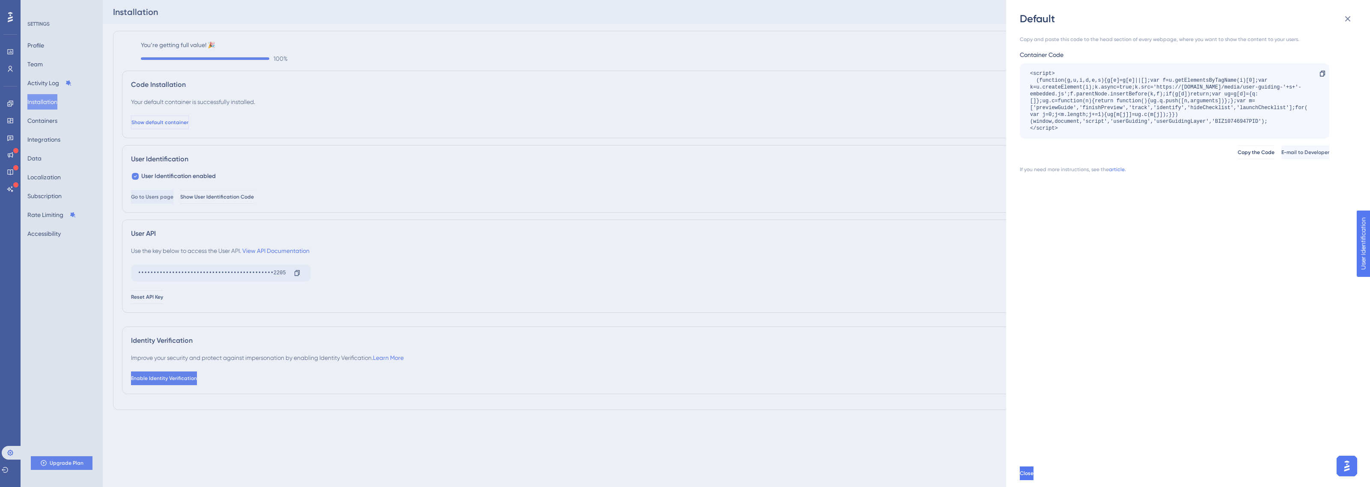
click at [176, 120] on div "Performance Users Engagement Widgets Feedback Product Updates Knowledge Base AI…" at bounding box center [736, 215] width 1267 height 431
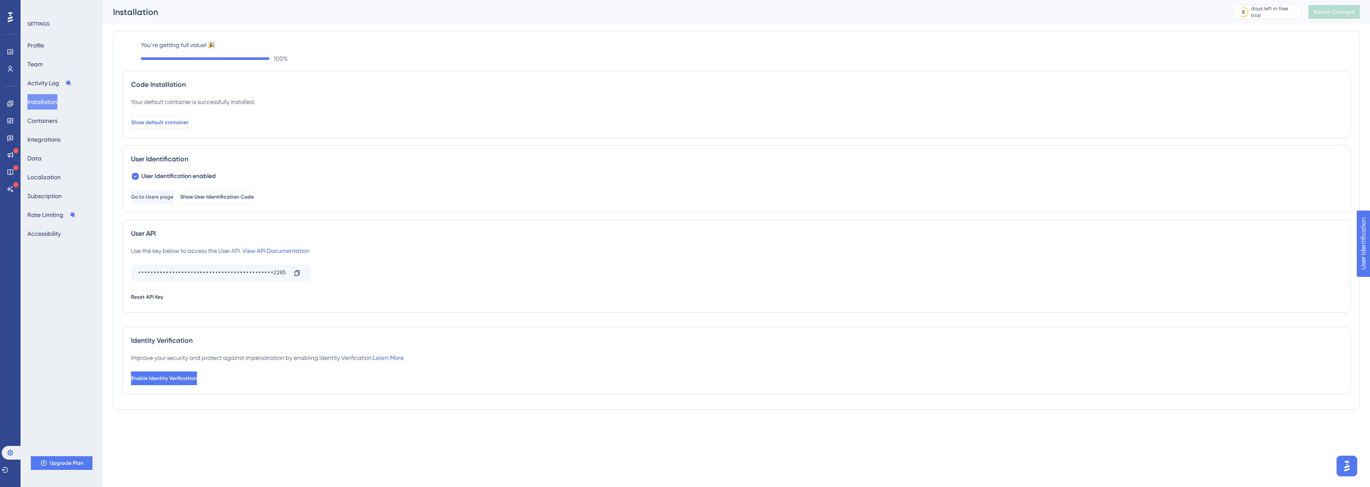
click at [178, 119] on span "Show default container" at bounding box center [159, 122] width 57 height 7
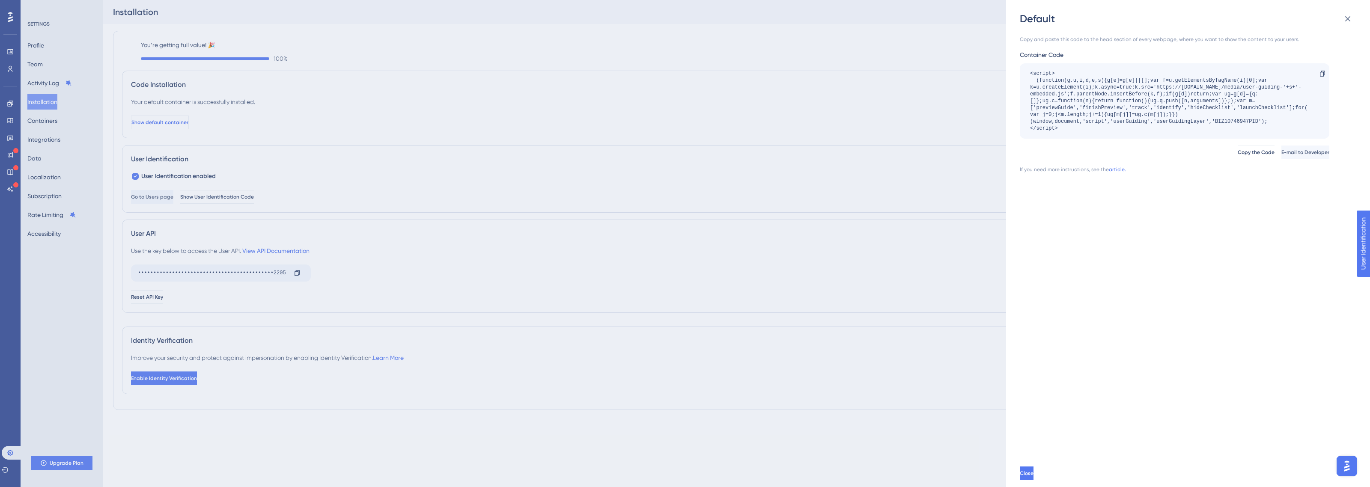
click at [178, 119] on div "Default Copy and paste this code to the head section of every webpage, where yo…" at bounding box center [685, 243] width 1370 height 487
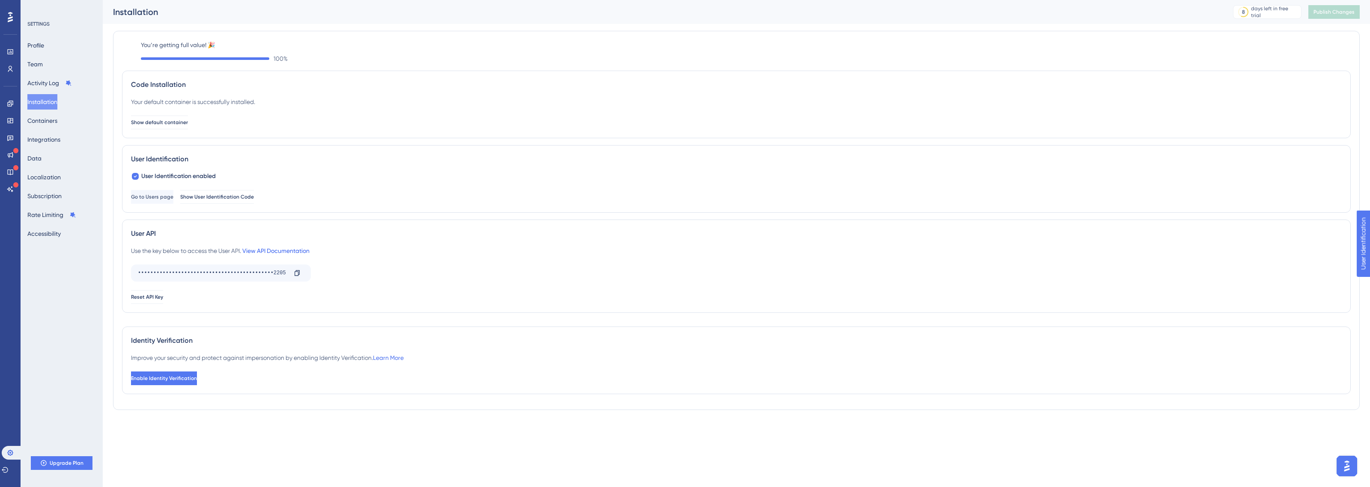
click at [280, 249] on link "View API Documentation" at bounding box center [275, 250] width 67 height 7
click at [54, 77] on button "Activity Log" at bounding box center [49, 82] width 45 height 15
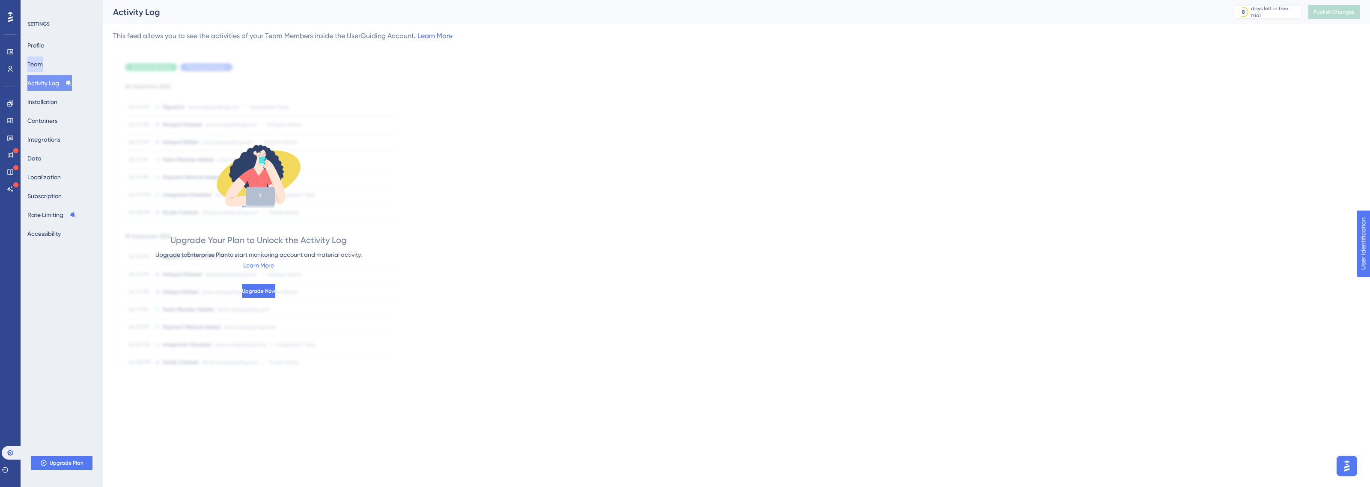
click at [43, 69] on button "Team" at bounding box center [34, 64] width 15 height 15
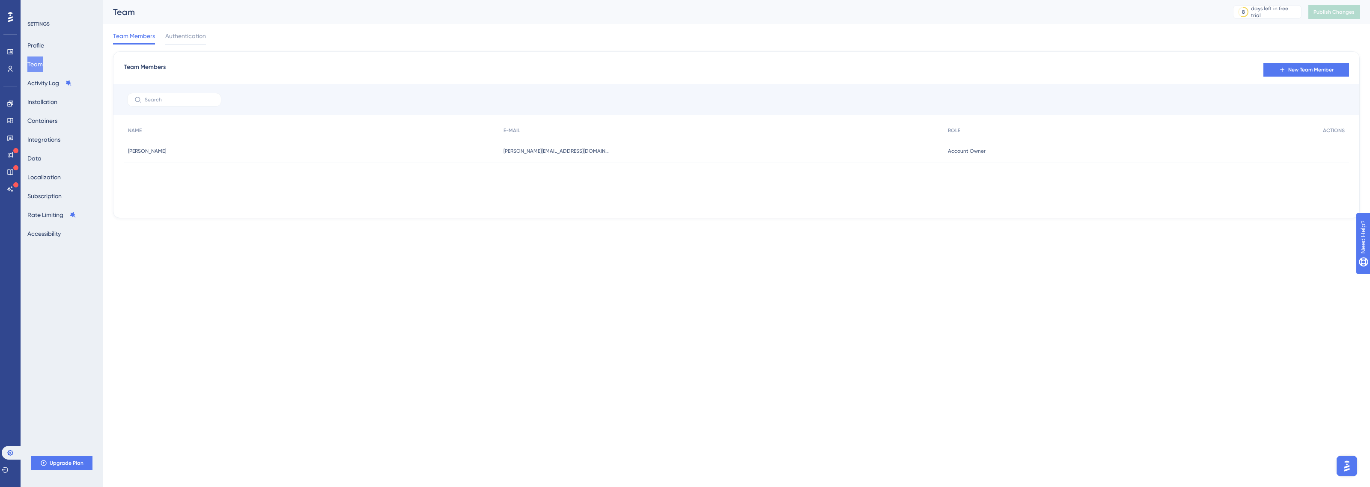
click at [49, 55] on div "Profile Team Activity Log Installation Containers Integrations Data Localizatio…" at bounding box center [61, 140] width 69 height 204
click at [44, 41] on button "Profile" at bounding box center [35, 45] width 17 height 15
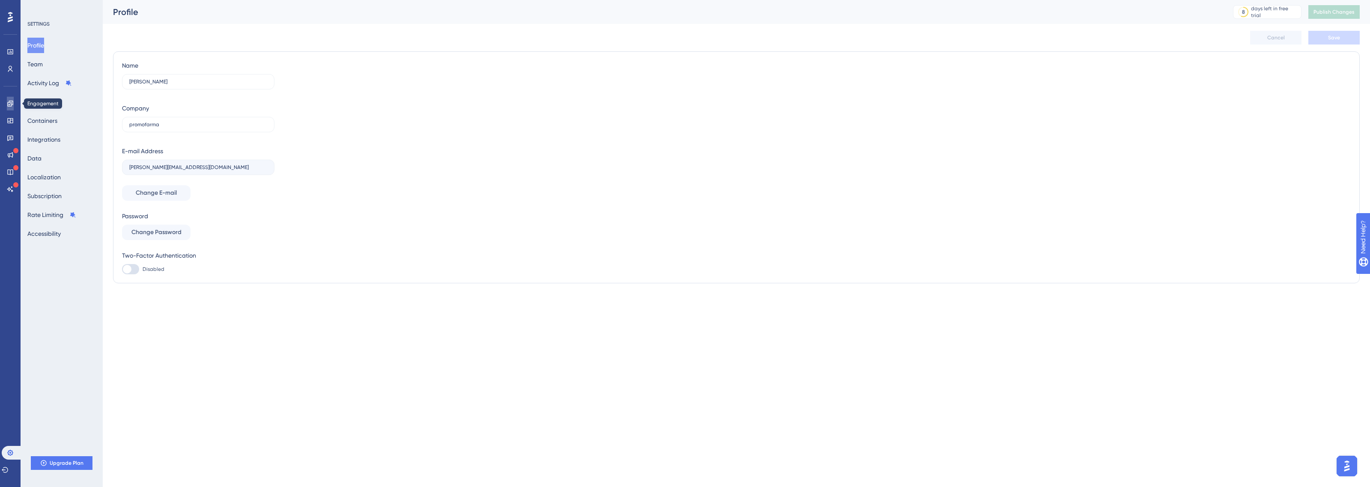
click at [12, 110] on link at bounding box center [10, 104] width 7 height 14
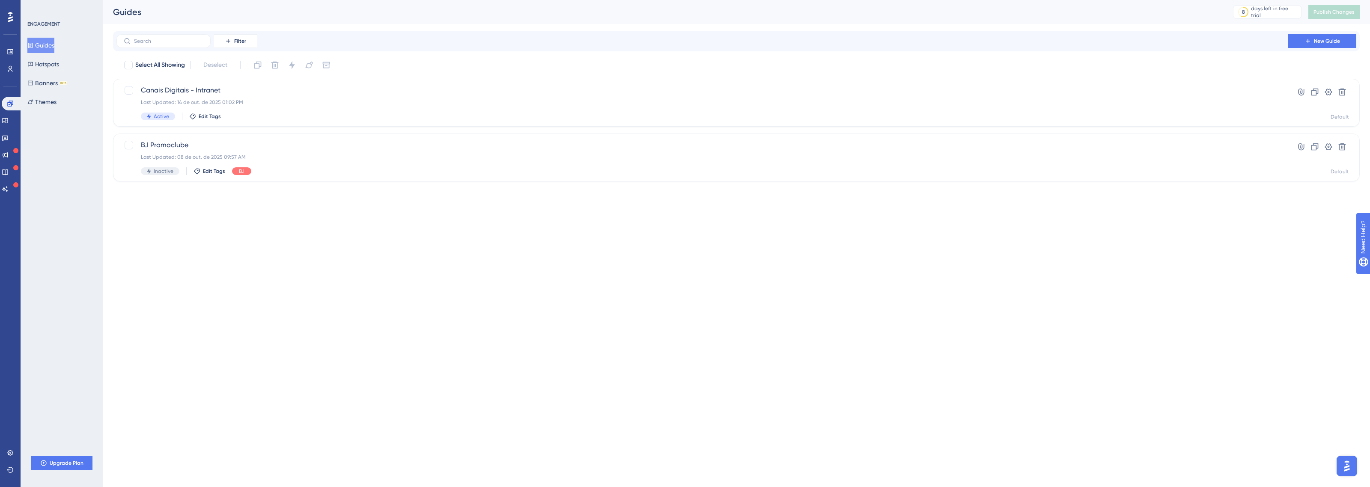
drag, startPoint x: 18, startPoint y: 58, endPoint x: 4, endPoint y: 78, distance: 24.0
click at [14, 58] on div "Performance" at bounding box center [10, 52] width 7 height 14
click at [4, 78] on div "Engagement Widgets Feedback Product Updates Knowledge Base AI Assistant" at bounding box center [10, 136] width 17 height 120
click at [11, 66] on icon at bounding box center [10, 69] width 5 height 6
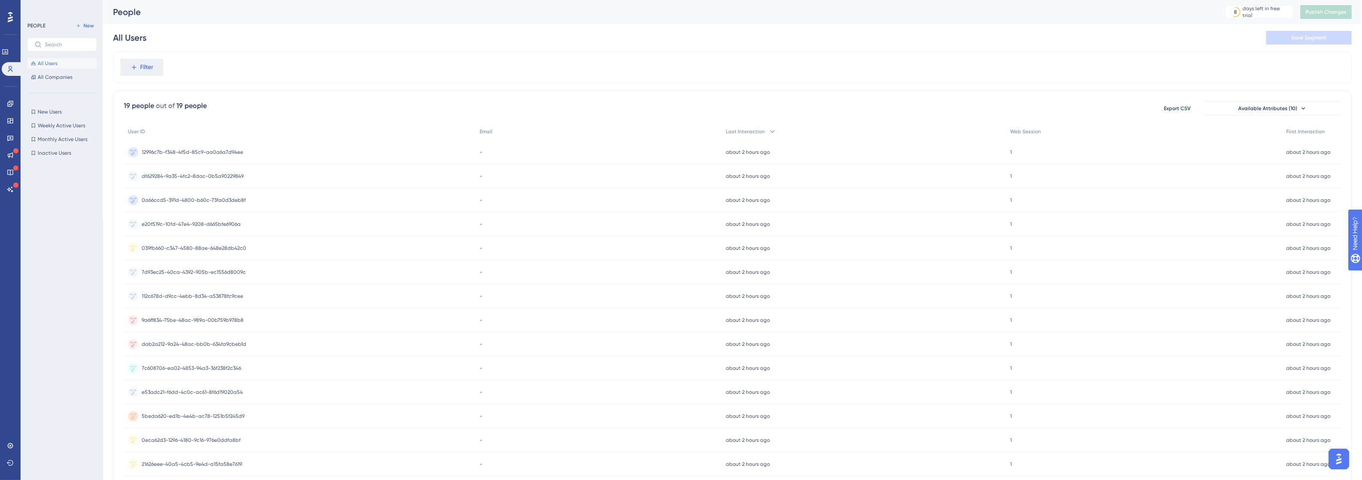
click at [54, 71] on div "All Users All Companies" at bounding box center [61, 70] width 69 height 24
click at [10, 120] on icon at bounding box center [10, 120] width 6 height 5
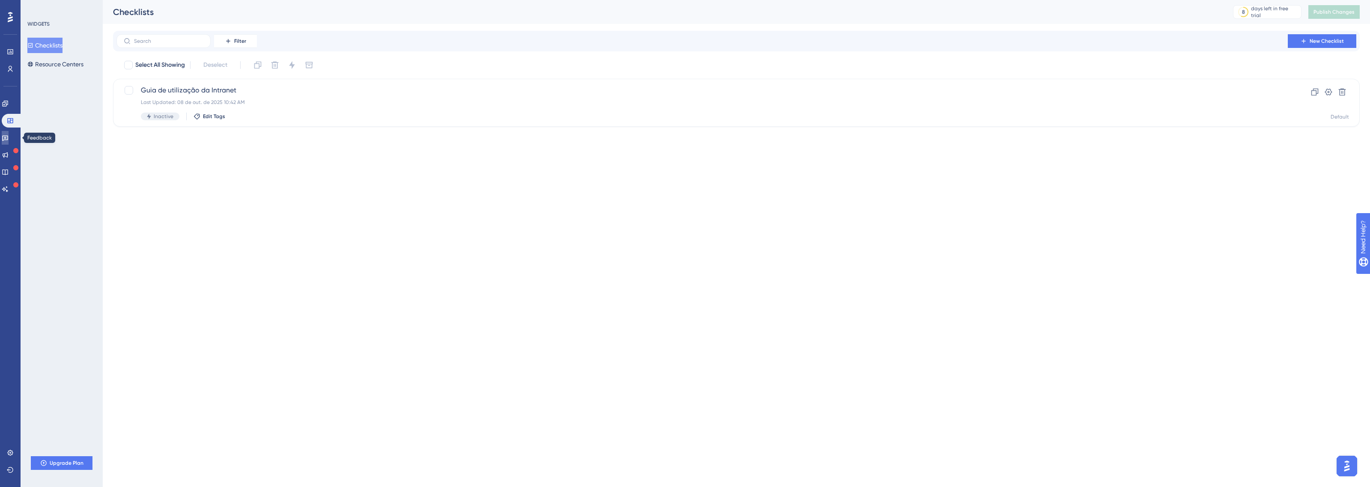
click at [9, 131] on link at bounding box center [5, 138] width 7 height 14
click at [8, 57] on link at bounding box center [10, 52] width 7 height 14
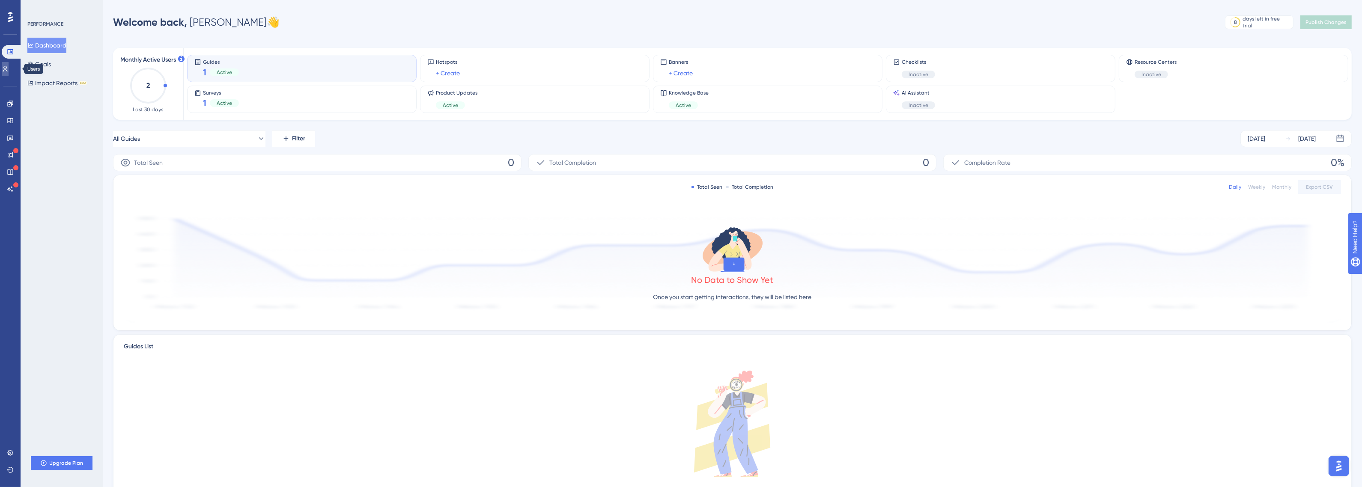
click at [9, 67] on icon at bounding box center [5, 69] width 7 height 7
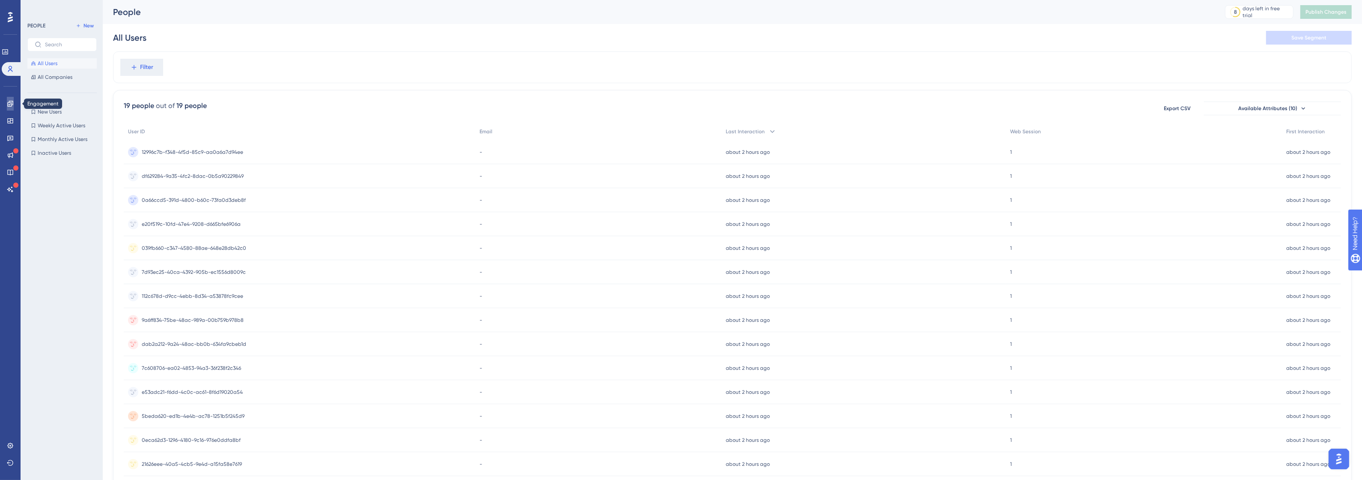
click at [11, 105] on icon at bounding box center [10, 103] width 7 height 7
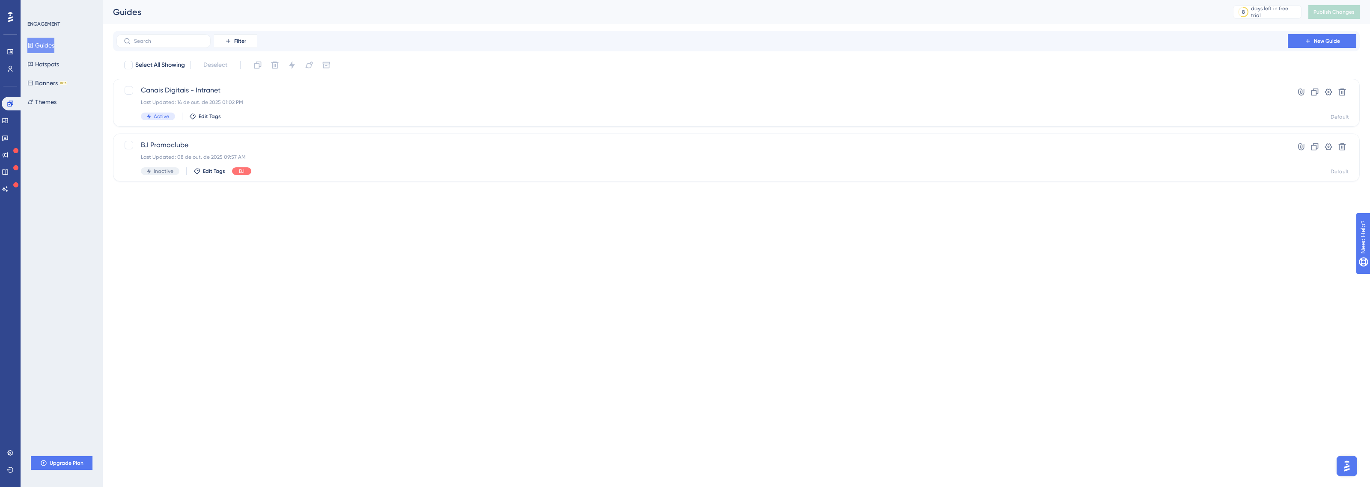
click at [3, 148] on updates "Product Updates" at bounding box center [10, 155] width 17 height 14
click at [9, 150] on link at bounding box center [5, 155] width 7 height 14
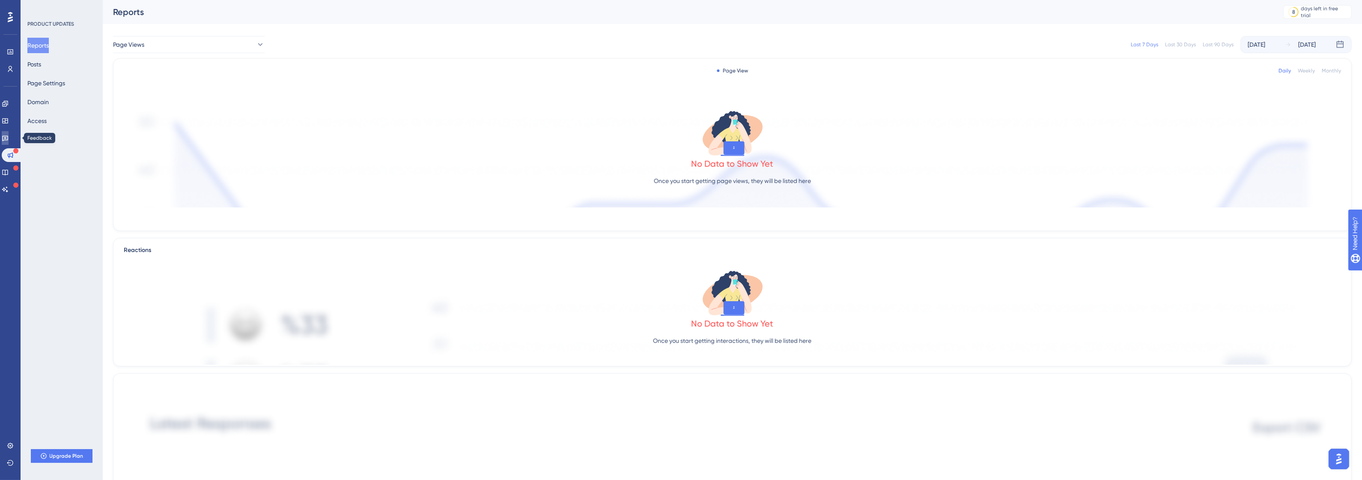
click at [9, 144] on link at bounding box center [5, 138] width 7 height 14
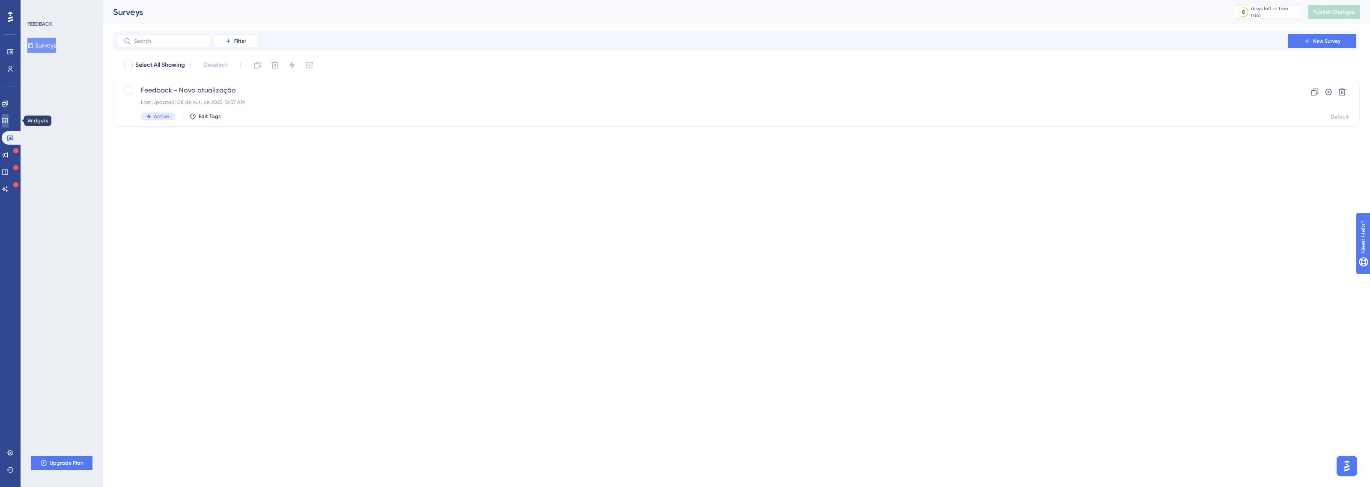
click at [9, 127] on link at bounding box center [5, 121] width 7 height 14
click at [61, 62] on button "Resource Centers" at bounding box center [55, 64] width 56 height 15
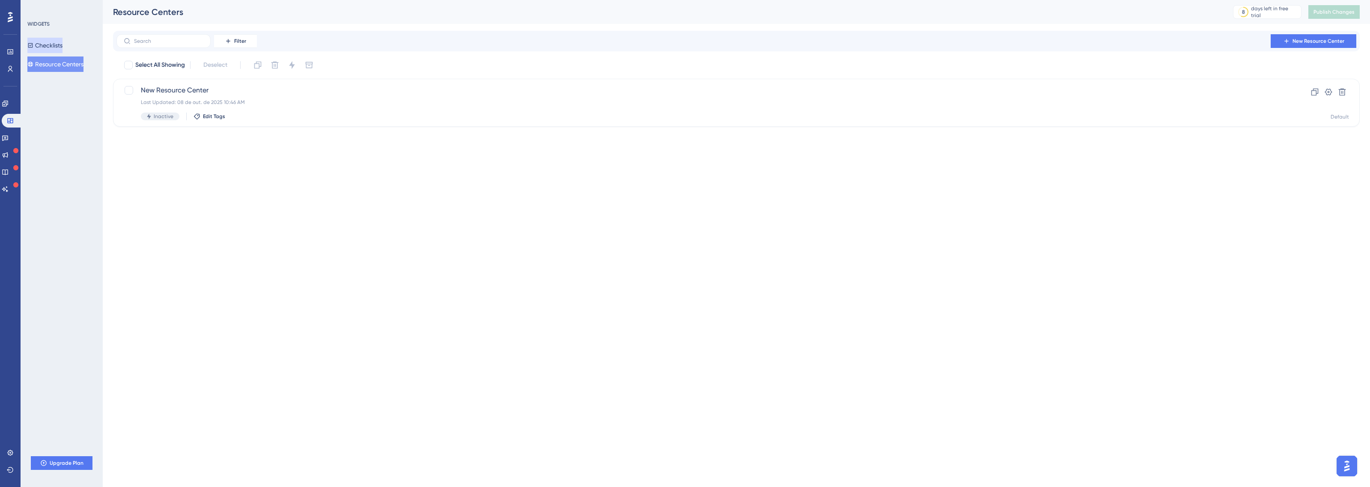
drag, startPoint x: 54, startPoint y: 46, endPoint x: 22, endPoint y: 91, distance: 54.9
click at [51, 50] on button "Checklists" at bounding box center [44, 45] width 35 height 15
click at [10, 112] on div "Engagement Widgets Feedback Product Updates Knowledge Base AI Assistant" at bounding box center [10, 146] width 17 height 99
click at [9, 108] on link at bounding box center [5, 104] width 7 height 14
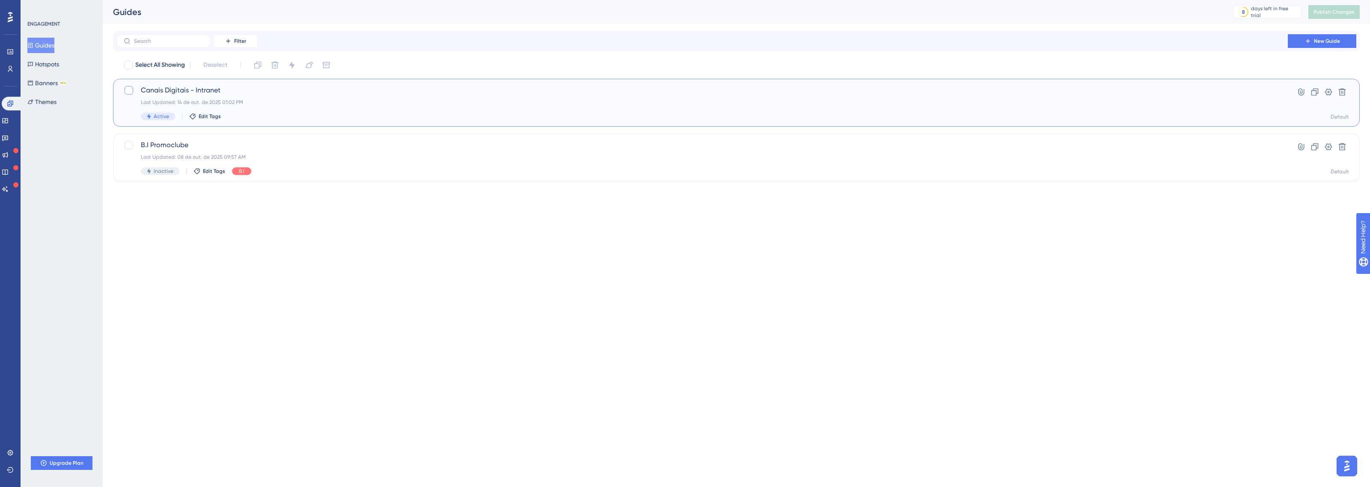
click at [131, 92] on div at bounding box center [129, 90] width 9 height 9
checkbox input "true"
drag, startPoint x: 233, startPoint y: 92, endPoint x: 286, endPoint y: 66, distance: 58.2
click at [280, 69] on div "Select All Showing Deselect (1) Clone Delete Change Status Change Theme Switch …" at bounding box center [736, 119] width 1247 height 123
click at [292, 64] on icon at bounding box center [292, 65] width 6 height 8
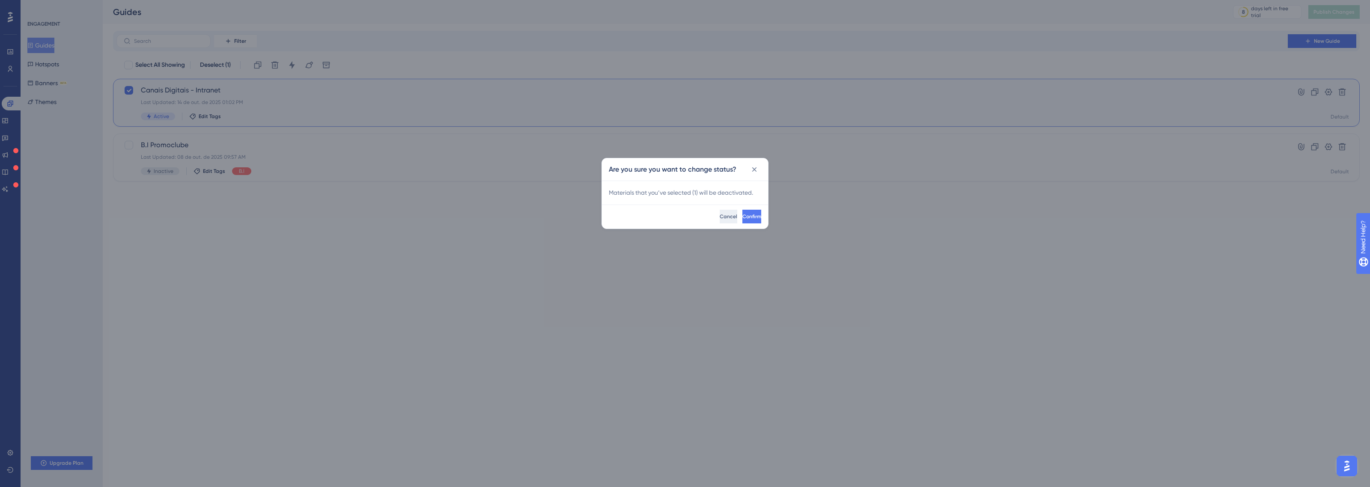
click at [720, 215] on span "Cancel" at bounding box center [729, 216] width 18 height 7
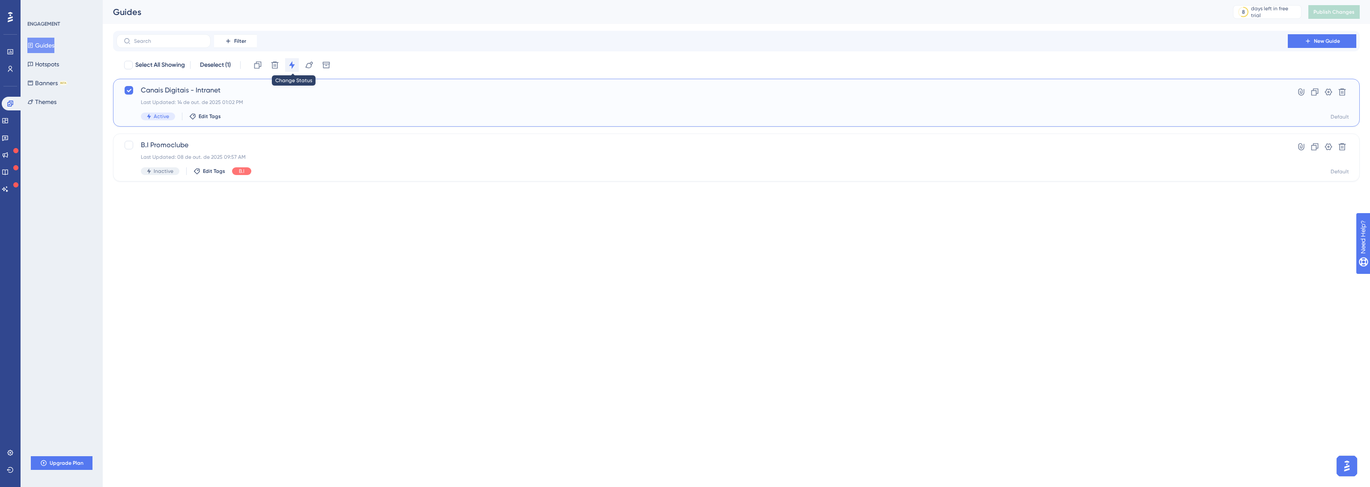
click at [289, 64] on icon at bounding box center [292, 65] width 9 height 9
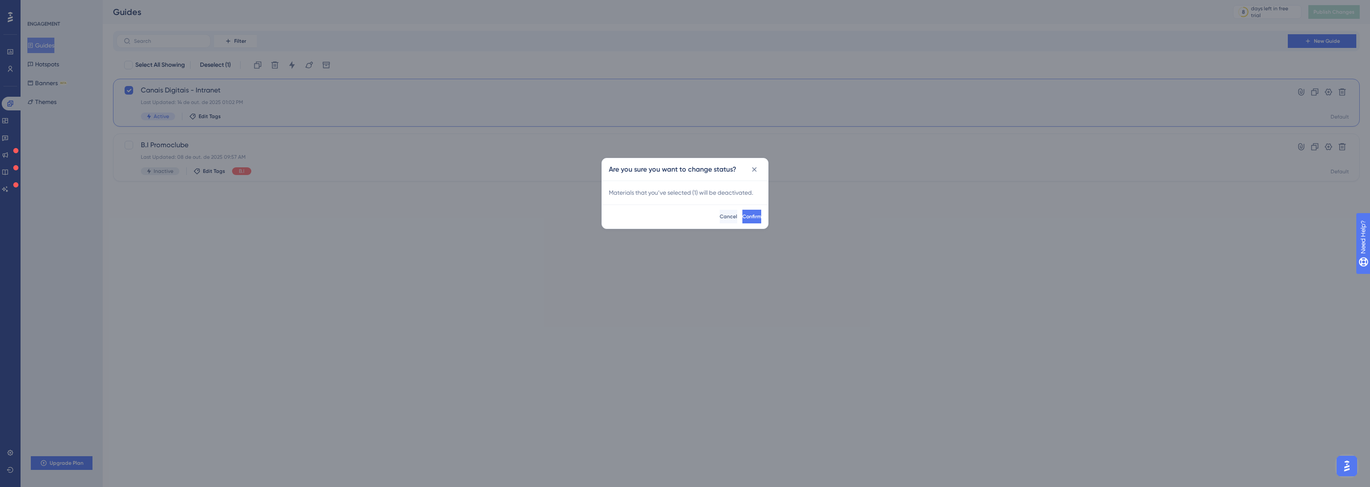
click at [294, 60] on div "Are you sure you want to change status? Materials that you’ve selected ( 1 ) wi…" at bounding box center [685, 243] width 1370 height 487
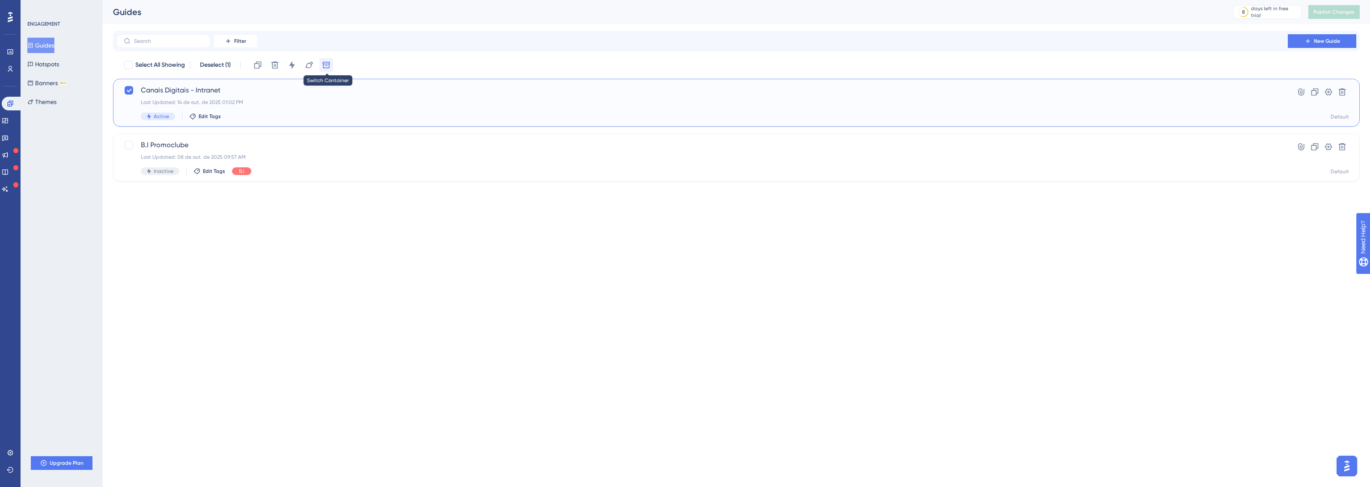
click at [324, 65] on icon at bounding box center [326, 65] width 7 height 6
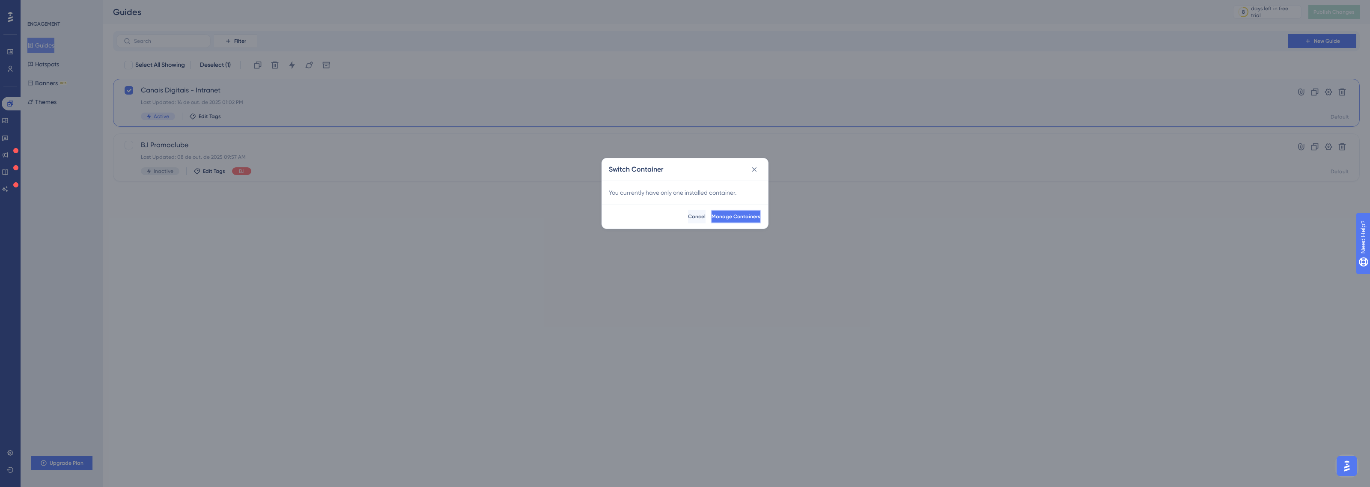
click at [742, 215] on span "Manage Containers" at bounding box center [736, 216] width 49 height 7
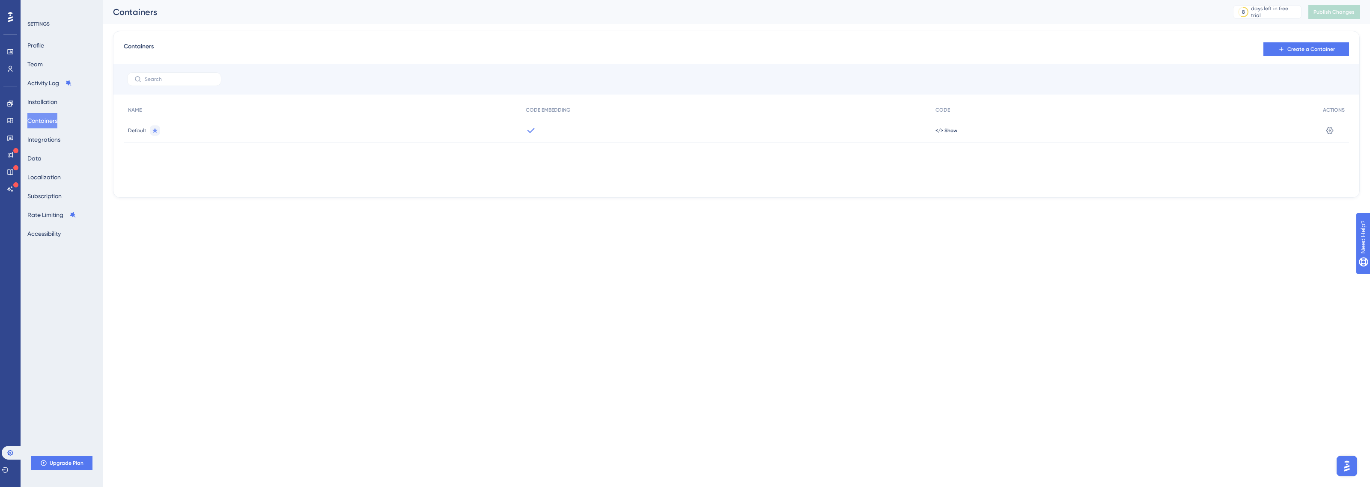
drag, startPoint x: 301, startPoint y: 122, endPoint x: 295, endPoint y: 122, distance: 6.0
click at [299, 122] on div "Default" at bounding box center [323, 131] width 398 height 24
click at [11, 101] on icon at bounding box center [10, 104] width 6 height 6
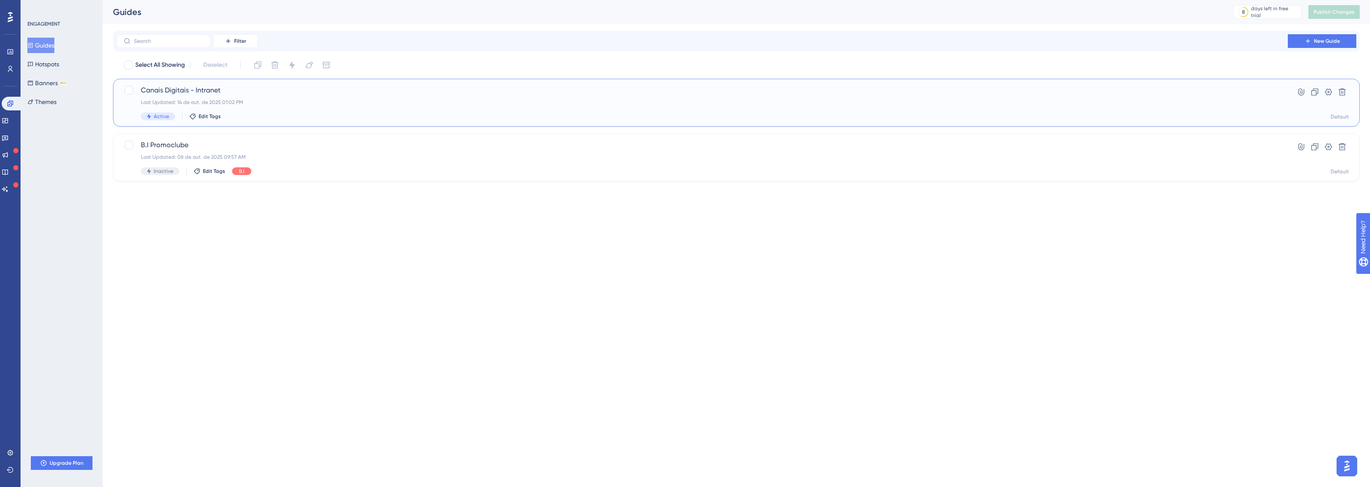
click at [195, 92] on span "Canais Digitais - Intranet" at bounding box center [702, 90] width 1123 height 10
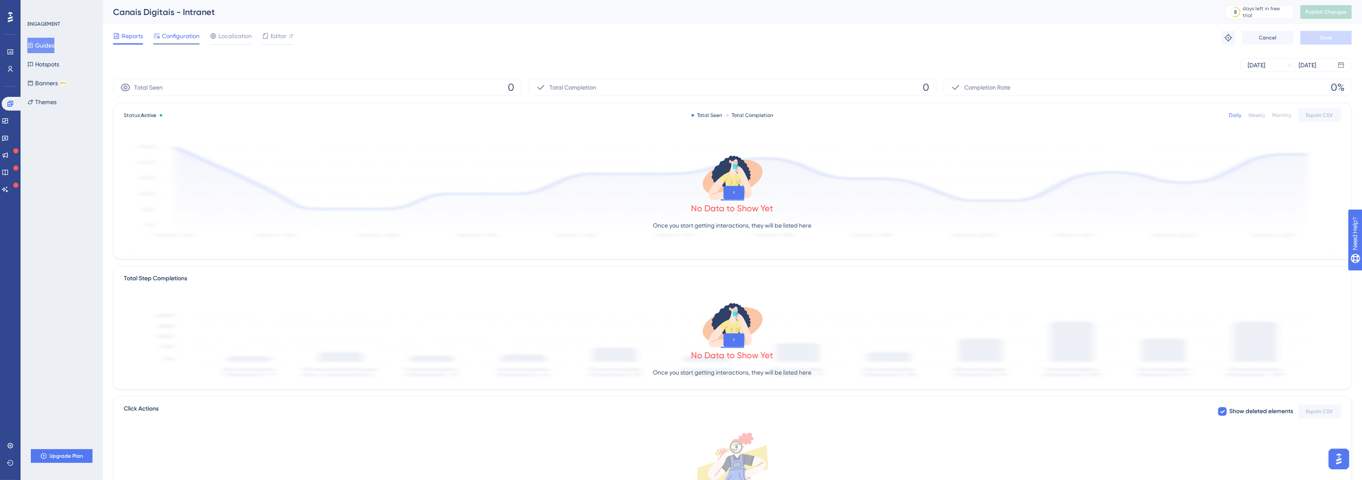
click at [166, 38] on span "Configuration" at bounding box center [181, 36] width 38 height 10
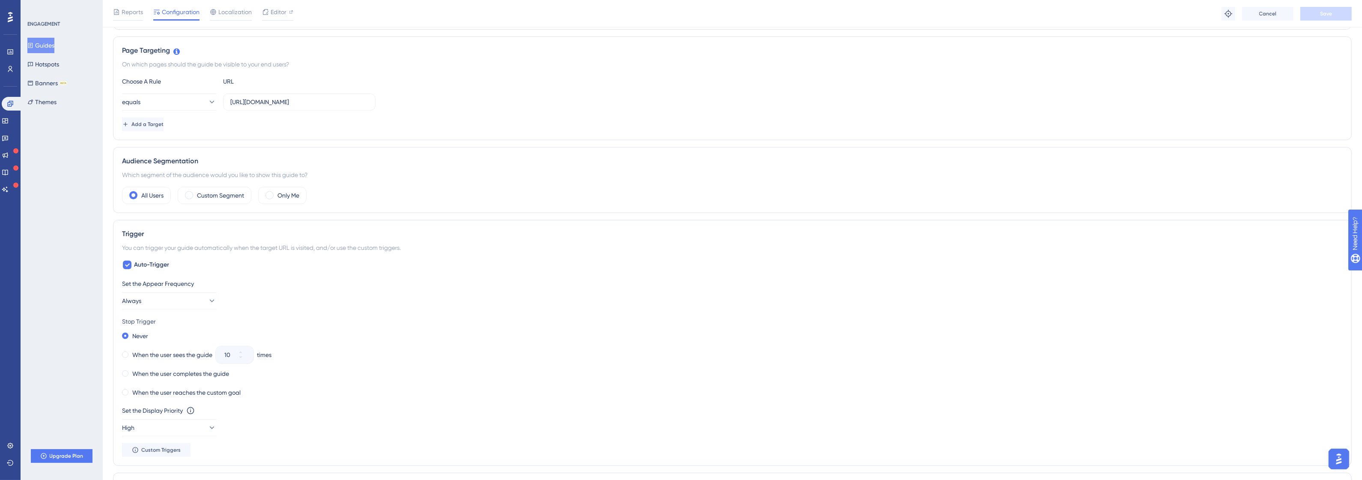
scroll to position [161, 0]
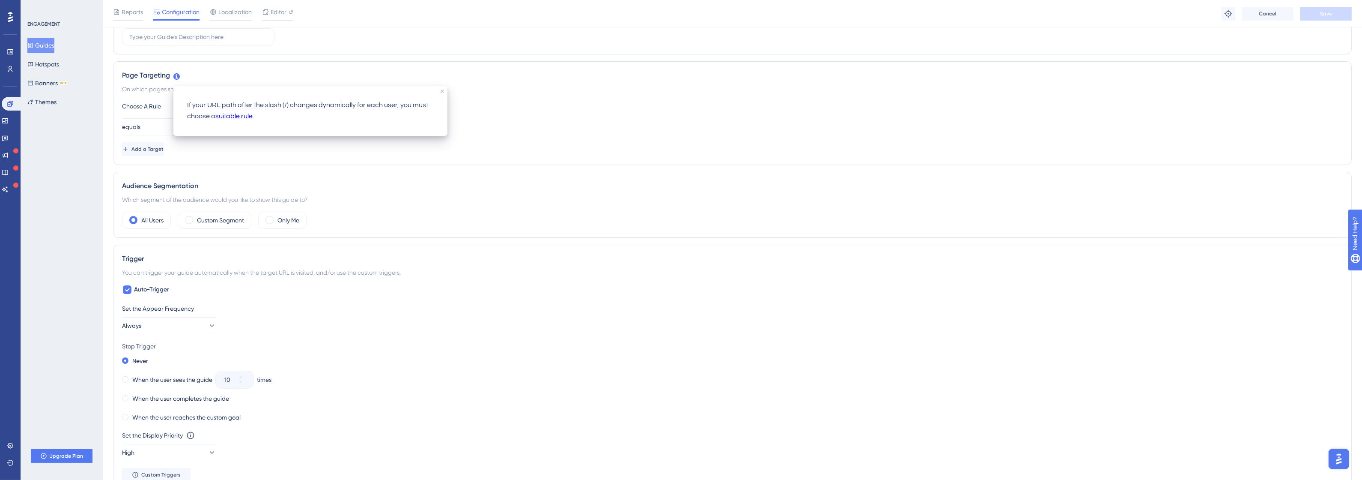
click at [189, 104] on p "If your URL path after the slash (/) changes dynamically for each user, you mus…" at bounding box center [310, 111] width 247 height 22
click at [184, 89] on div at bounding box center [184, 89] width 0 height 0
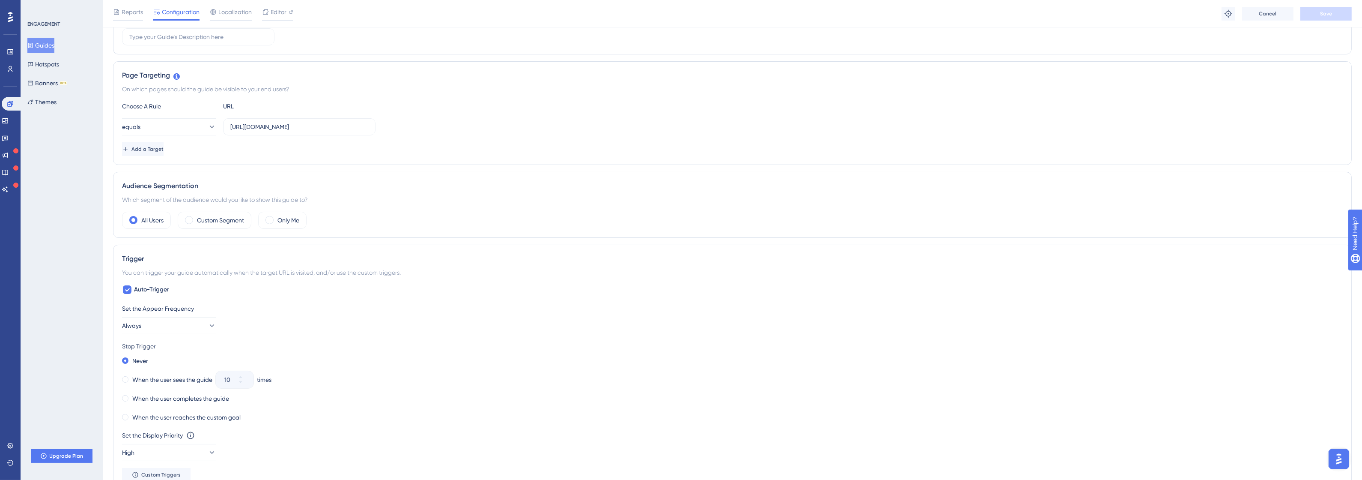
click at [189, 107] on div "Choose A Rule" at bounding box center [169, 106] width 94 height 10
drag, startPoint x: 364, startPoint y: 129, endPoint x: 358, endPoint y: 131, distance: 6.5
click at [358, 131] on input "http://canais-digitais.promofarma.int/?store=4" at bounding box center [299, 126] width 138 height 9
click at [150, 225] on label "All Users" at bounding box center [152, 220] width 22 height 10
click at [217, 223] on label "Custom Segment" at bounding box center [220, 220] width 47 height 10
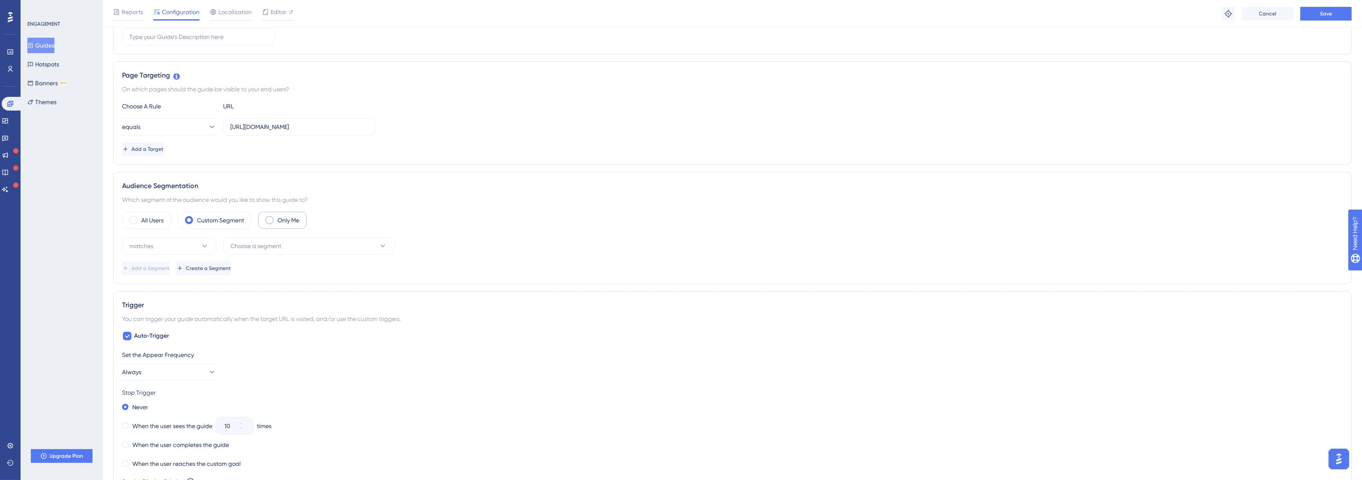
click at [296, 227] on div "Only Me" at bounding box center [282, 220] width 48 height 17
click at [124, 224] on div "All Users" at bounding box center [146, 220] width 49 height 17
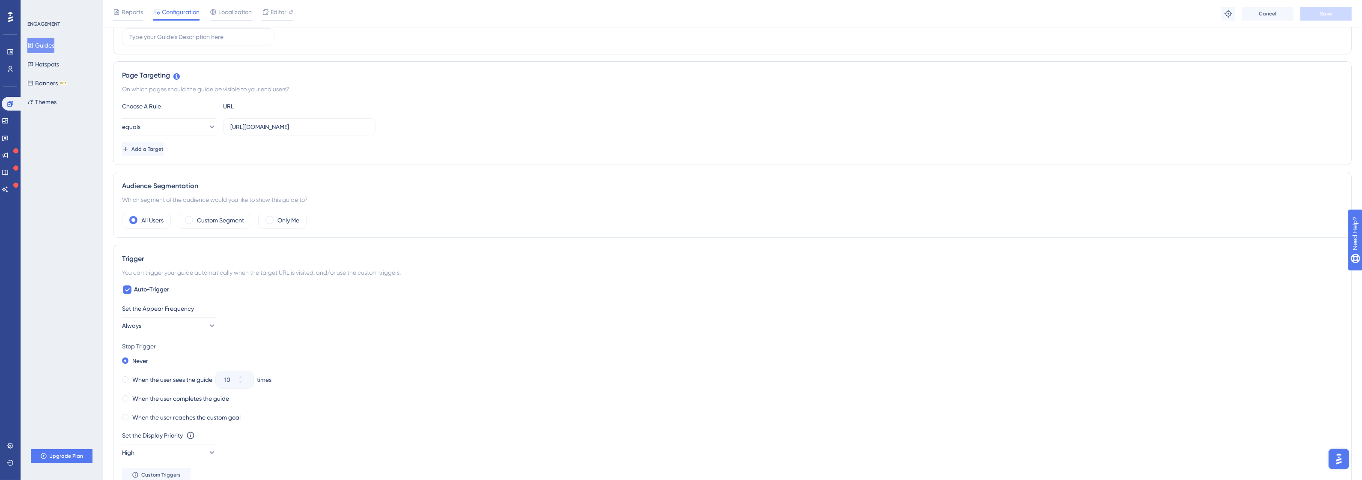
click at [194, 190] on div "Audience Segmentation" at bounding box center [732, 186] width 1221 height 10
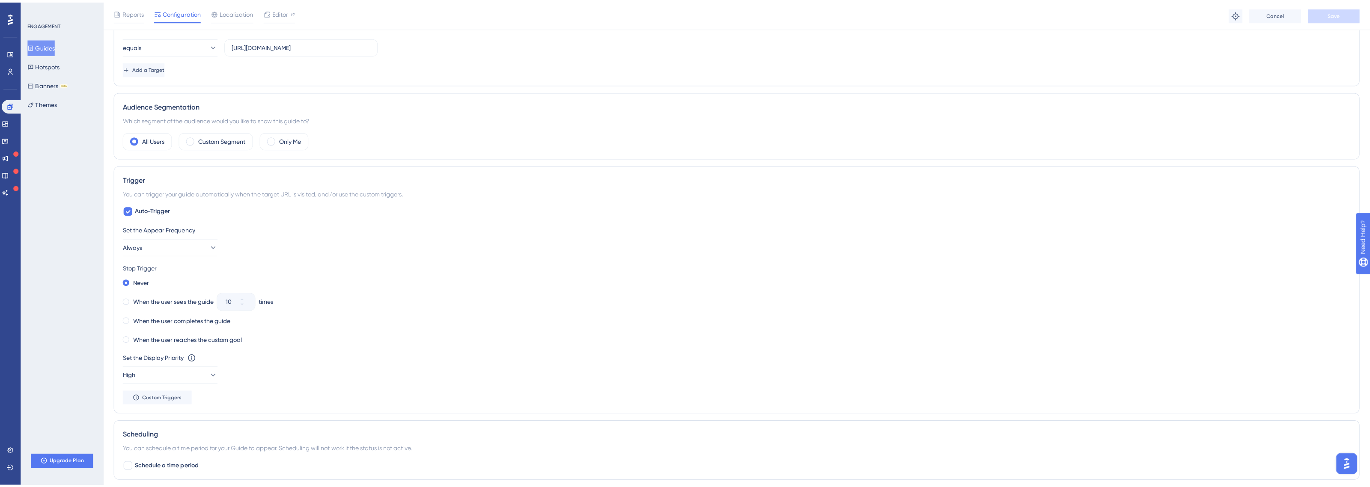
scroll to position [268, 0]
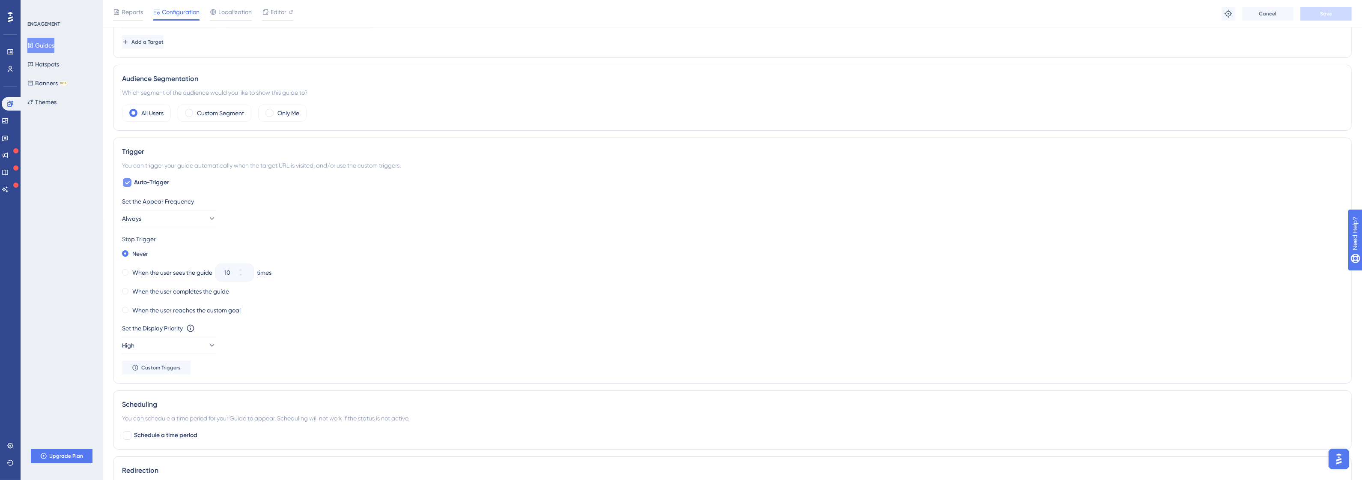
click at [150, 184] on span "Auto-Trigger" at bounding box center [151, 182] width 35 height 10
checkbox input "false"
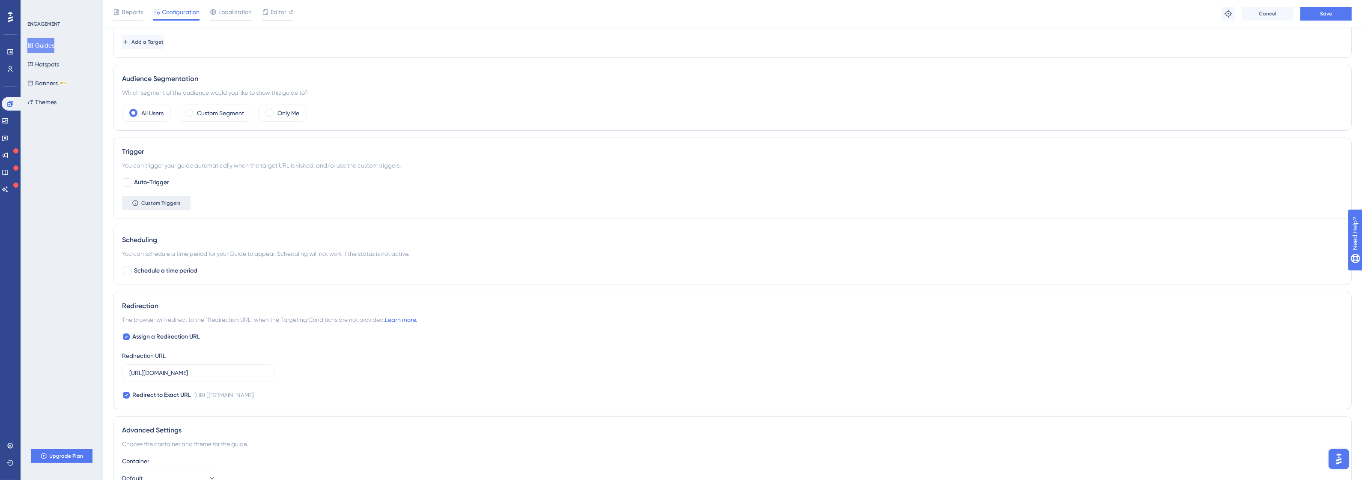
click at [185, 200] on button "Custom Triggers" at bounding box center [156, 203] width 69 height 14
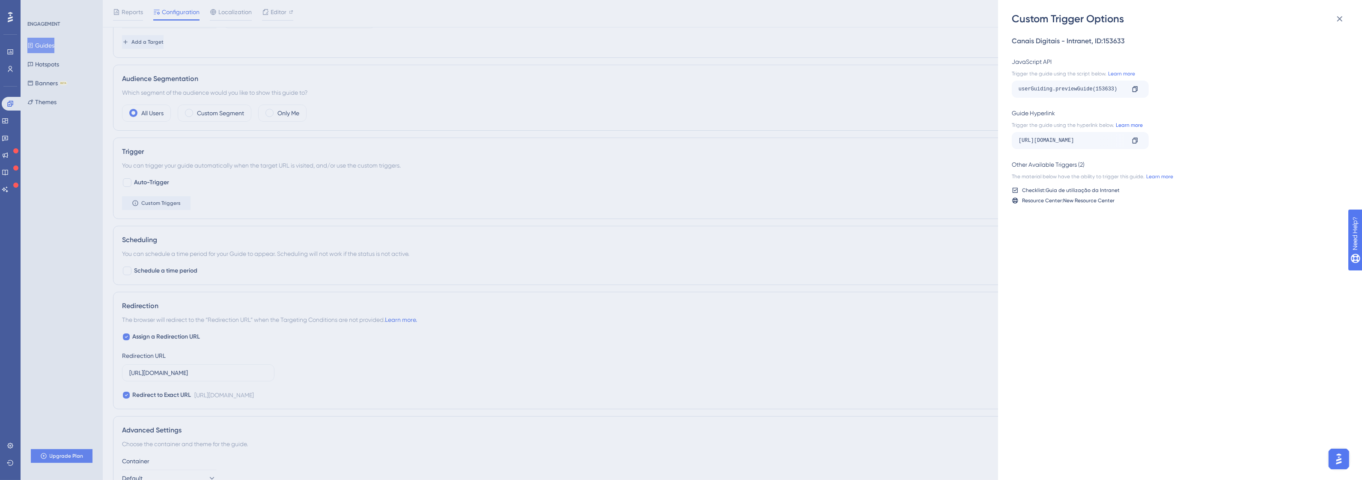
click at [1132, 124] on link "Learn more" at bounding box center [1128, 125] width 29 height 7
click at [1131, 123] on link "Learn more" at bounding box center [1128, 125] width 29 height 7
click at [80, 151] on div "Custom Trigger Options Canais Digitais - Intranet , ID: 153633 JavaScript API T…" at bounding box center [681, 240] width 1362 height 480
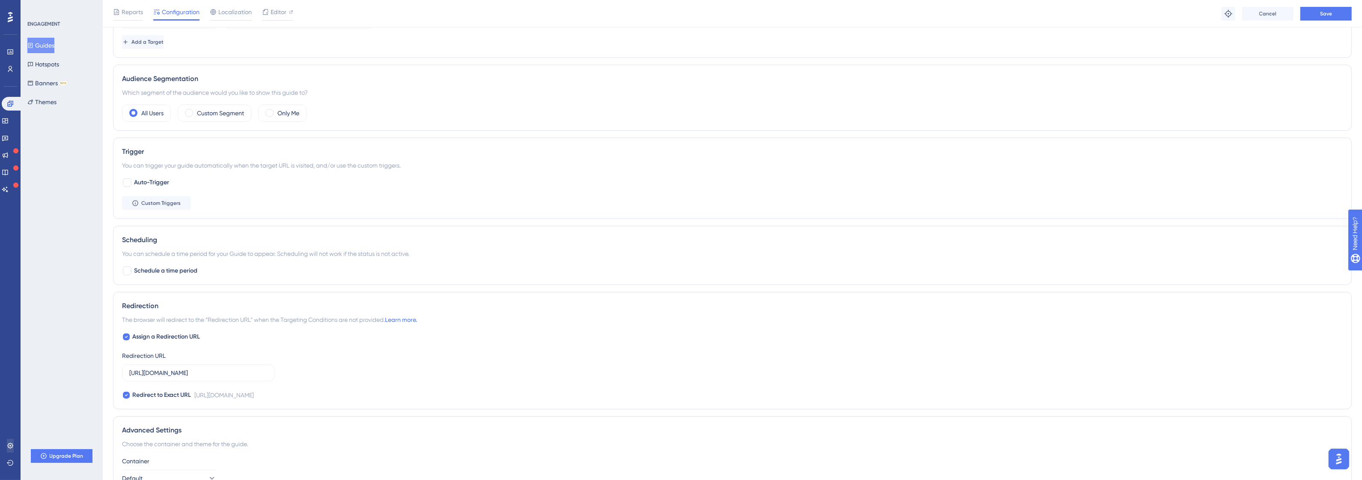
click at [7, 453] on div "Settings Logout" at bounding box center [10, 453] width 7 height 31
click at [8, 449] on link at bounding box center [10, 445] width 7 height 14
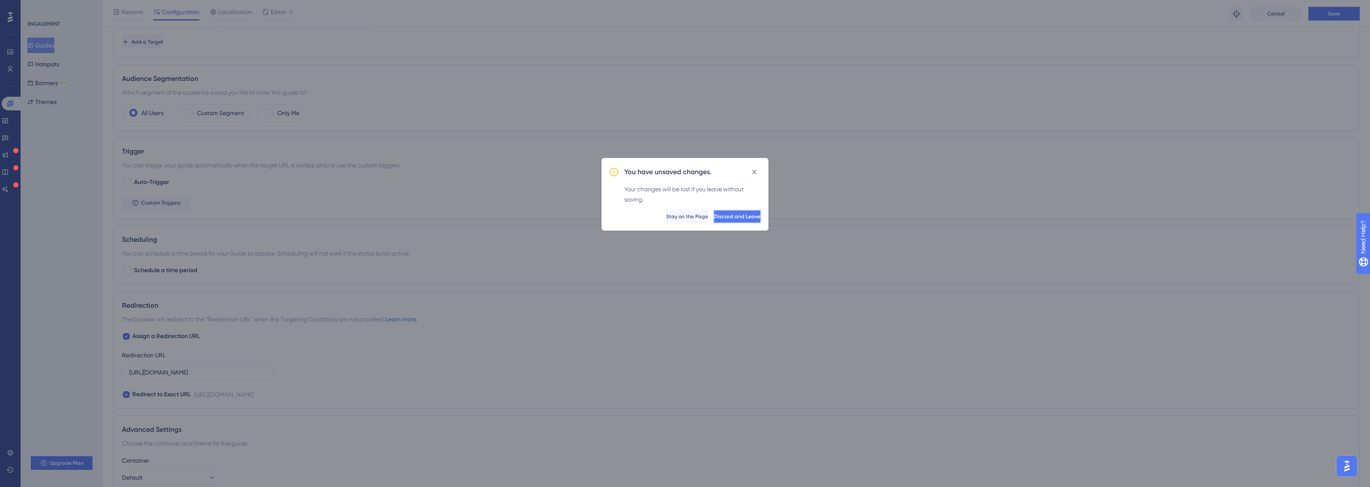
click at [718, 213] on span "Discard and Leave" at bounding box center [737, 216] width 46 height 7
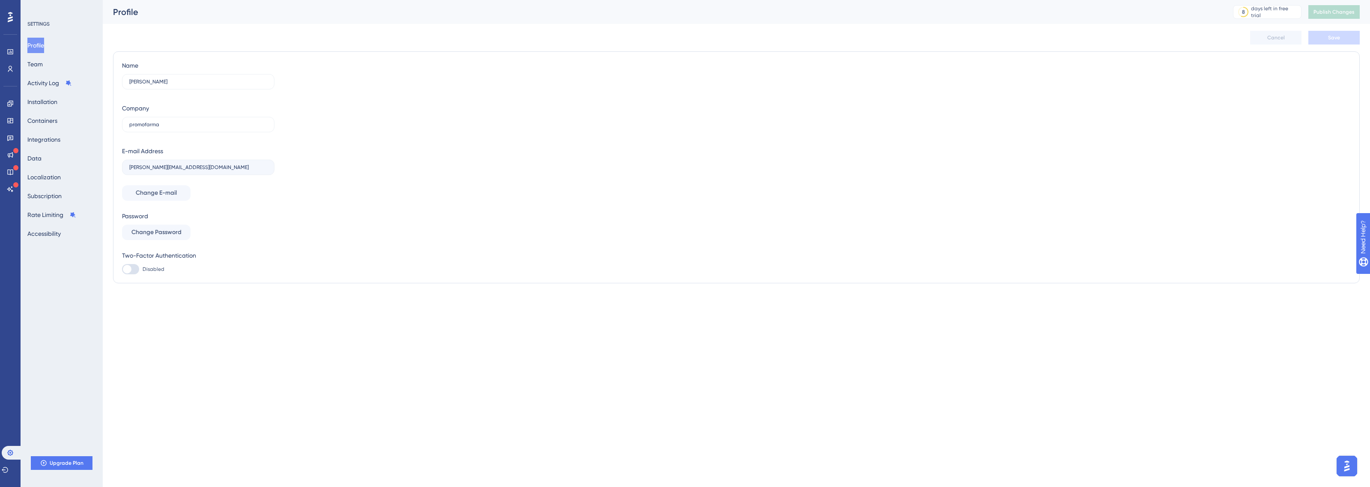
click at [71, 134] on div "Profile Team Activity Log Installation Containers Integrations Data Localizatio…" at bounding box center [61, 140] width 69 height 204
click at [57, 121] on button "Containers" at bounding box center [42, 120] width 30 height 15
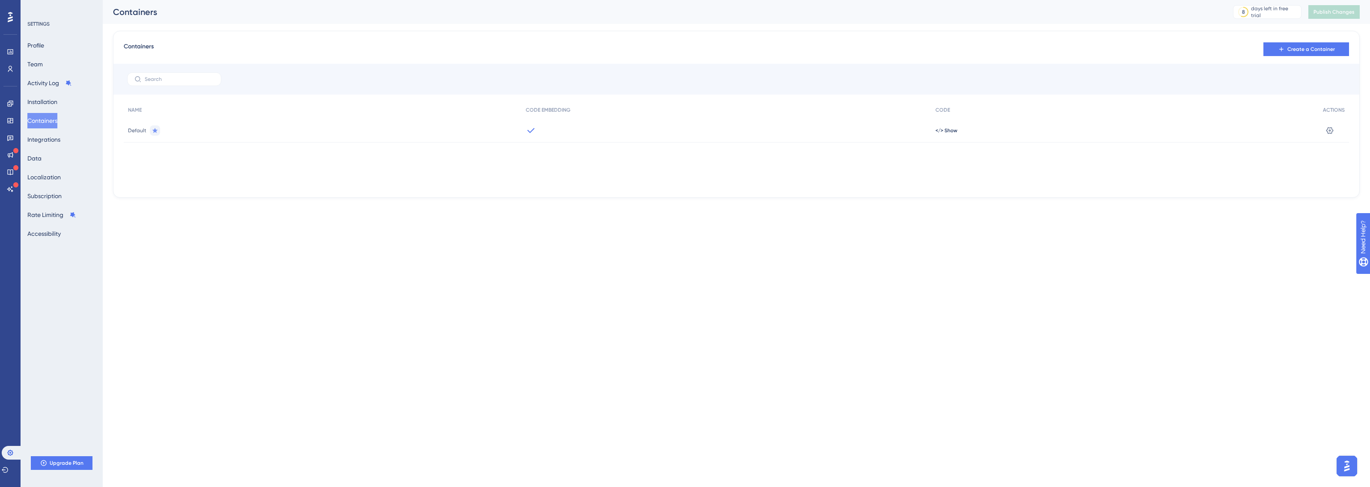
click at [523, 131] on div at bounding box center [727, 131] width 410 height 24
click at [528, 131] on icon at bounding box center [531, 130] width 10 height 10
click at [940, 131] on span "</> Show" at bounding box center [947, 130] width 22 height 7
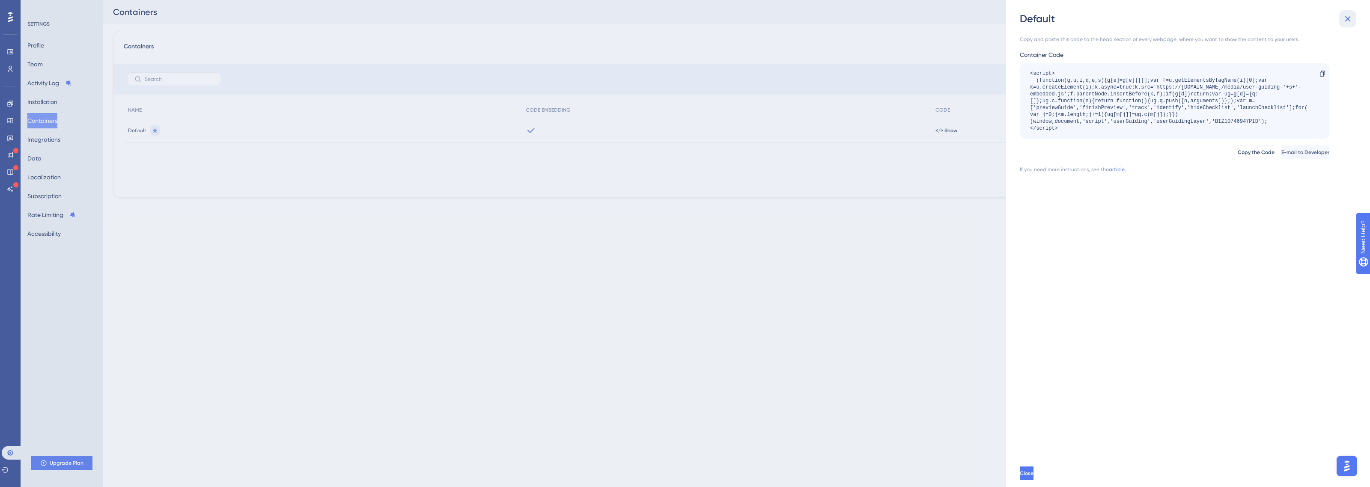
click at [1349, 21] on icon at bounding box center [1348, 19] width 10 height 10
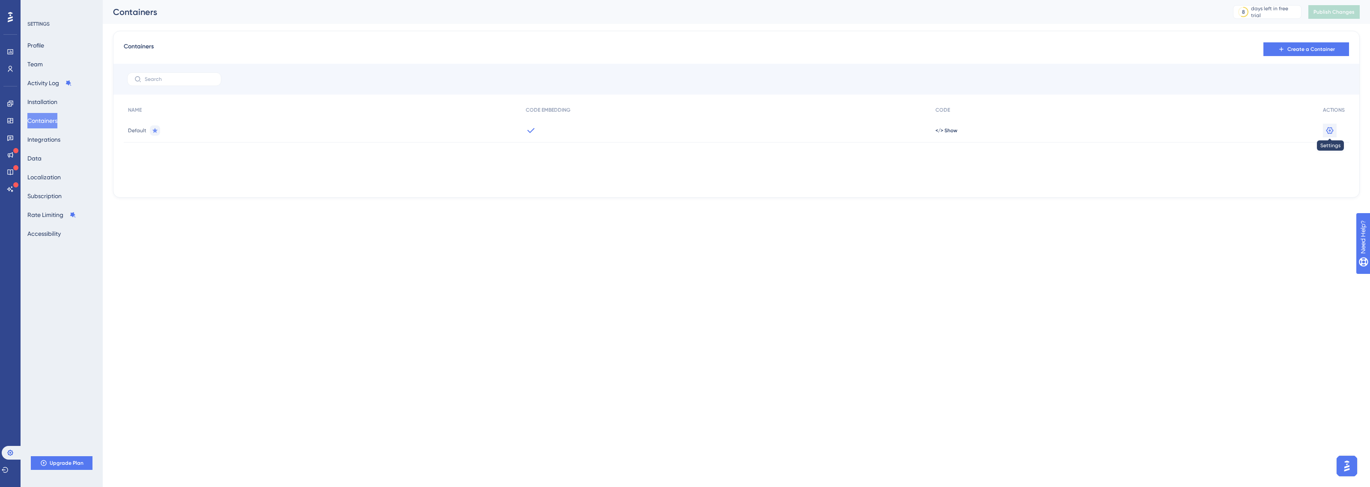
click at [1331, 136] on button at bounding box center [1330, 131] width 14 height 14
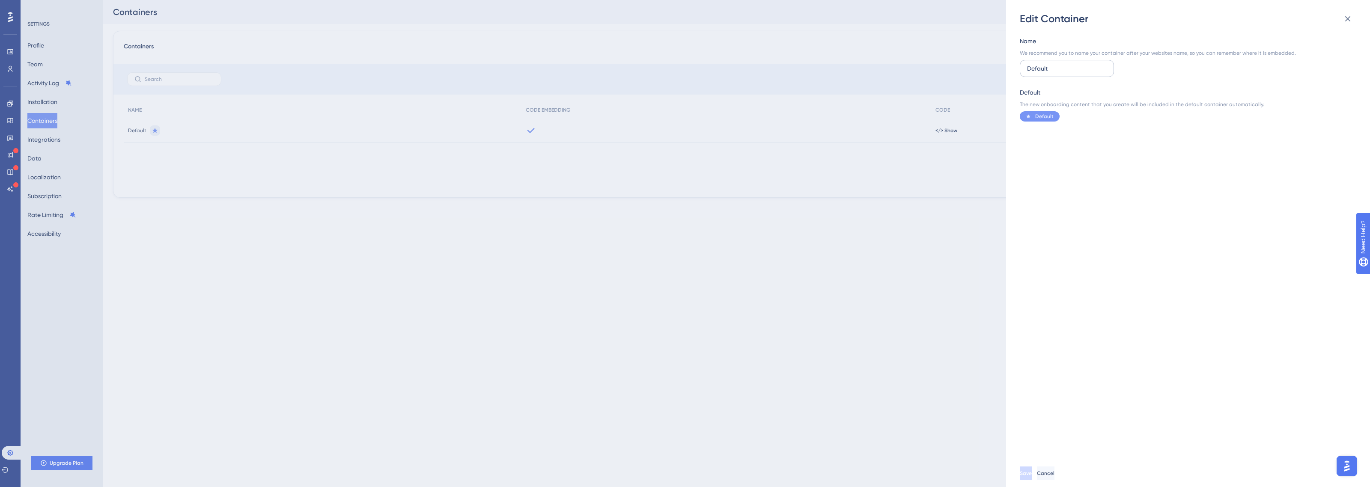
click at [1052, 66] on input "Default" at bounding box center [1067, 68] width 80 height 9
type input "CanaisDigitais"
click at [1034, 477] on button "Save" at bounding box center [1027, 474] width 14 height 14
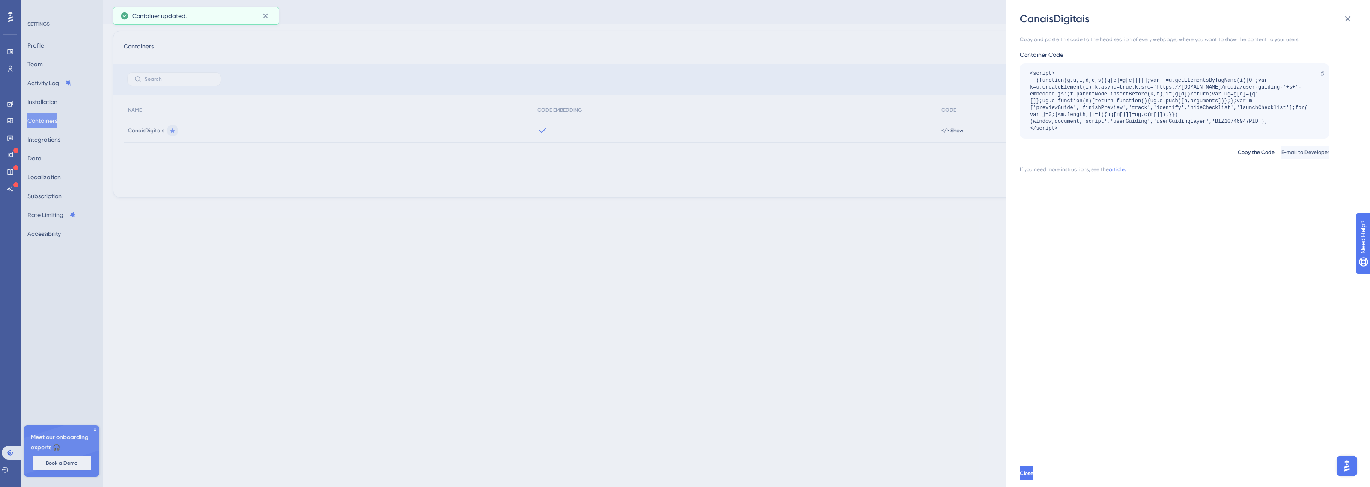
click at [600, 198] on div "CanaisDigitais Copy and paste this code to the head section of every webpage, w…" at bounding box center [685, 243] width 1370 height 487
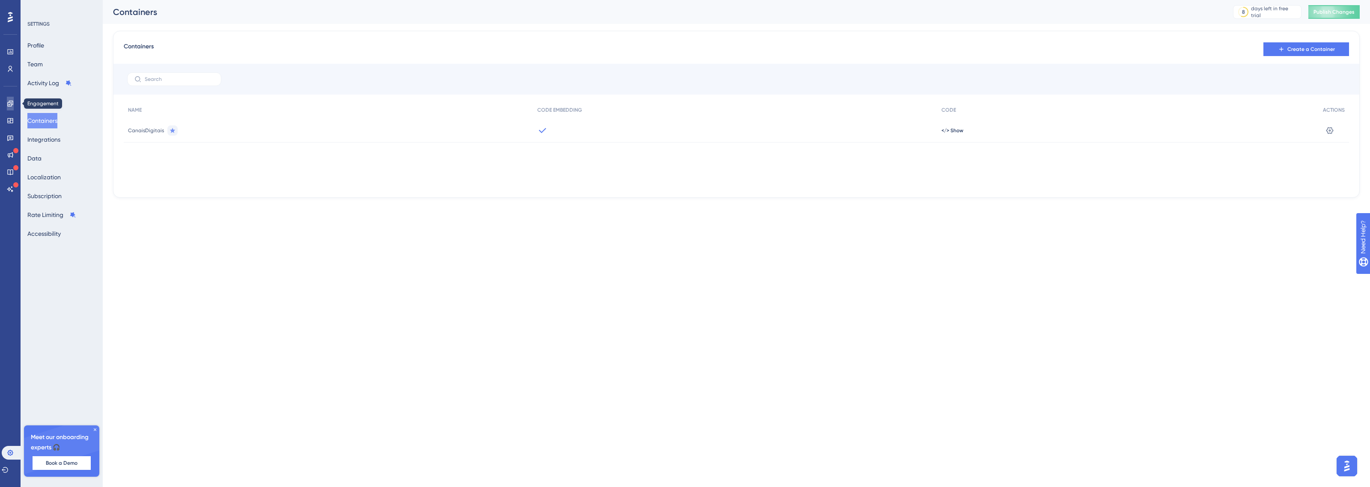
click at [7, 106] on link at bounding box center [10, 104] width 7 height 14
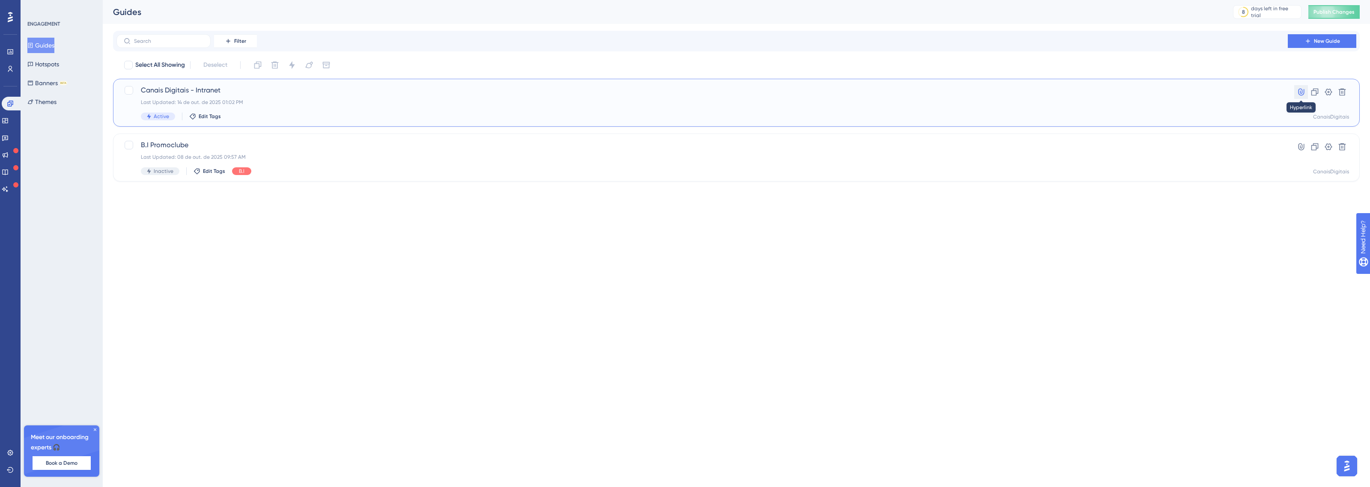
click at [1300, 88] on icon at bounding box center [1301, 92] width 9 height 9
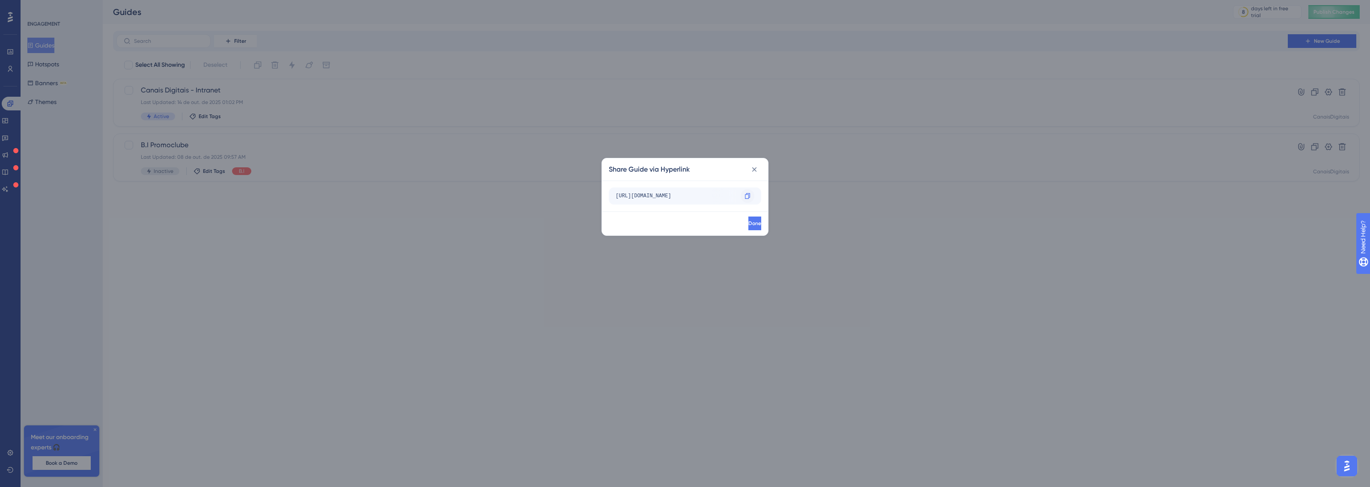
click at [748, 194] on icon at bounding box center [747, 196] width 5 height 6
click at [717, 200] on div "http://canais-digitais.promofarma.int/?store=4&__ug__=153633" at bounding box center [677, 196] width 122 height 14
click at [754, 166] on icon at bounding box center [754, 169] width 9 height 9
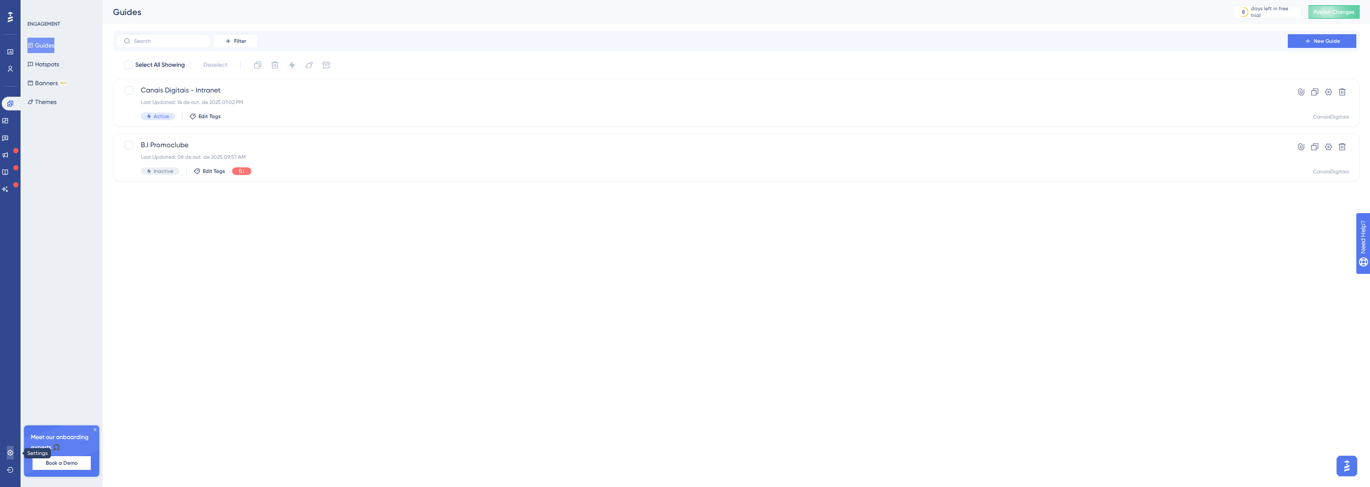
click at [14, 453] on link at bounding box center [10, 453] width 7 height 14
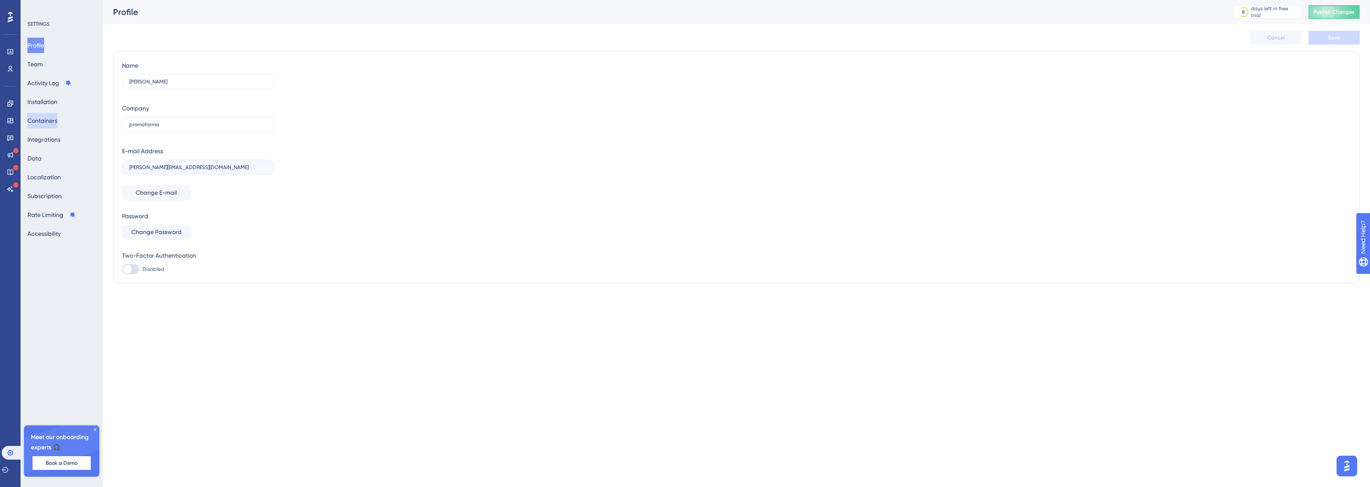
click at [57, 125] on button "Containers" at bounding box center [42, 120] width 30 height 15
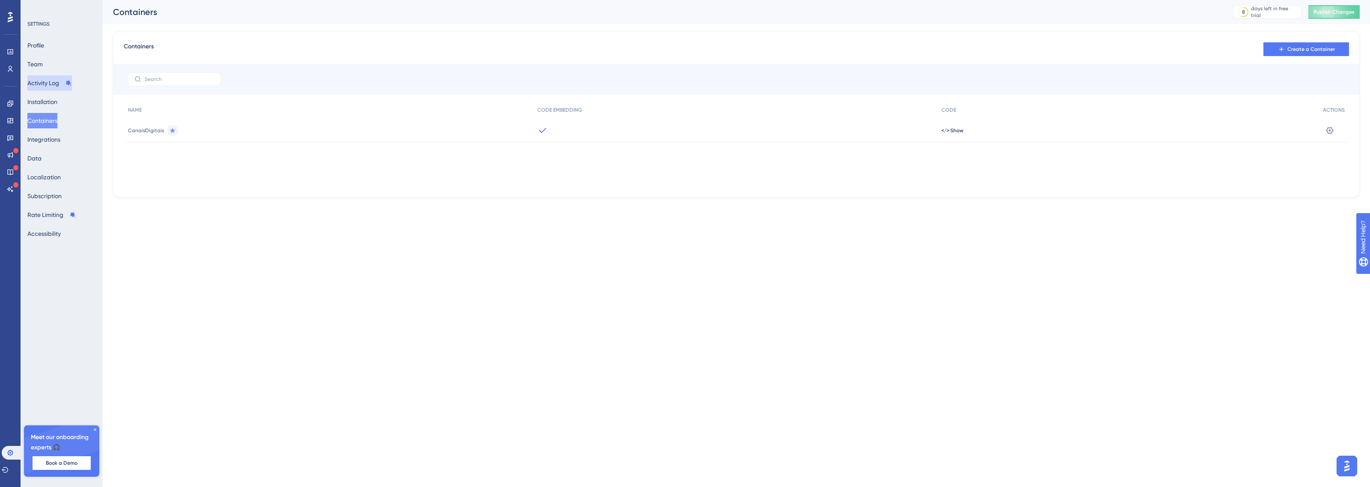
click at [65, 89] on button "Activity Log" at bounding box center [49, 82] width 45 height 15
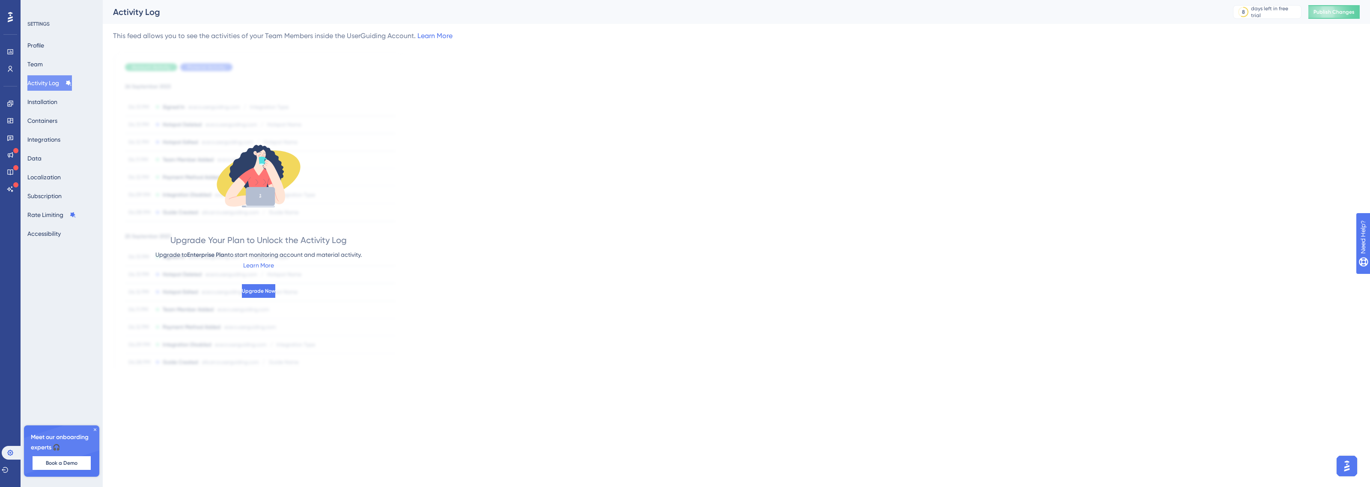
click at [54, 110] on div "Profile Team Activity Log Installation Containers Integrations Data Localizatio…" at bounding box center [61, 140] width 69 height 204
click at [54, 101] on button "Installation" at bounding box center [42, 101] width 30 height 15
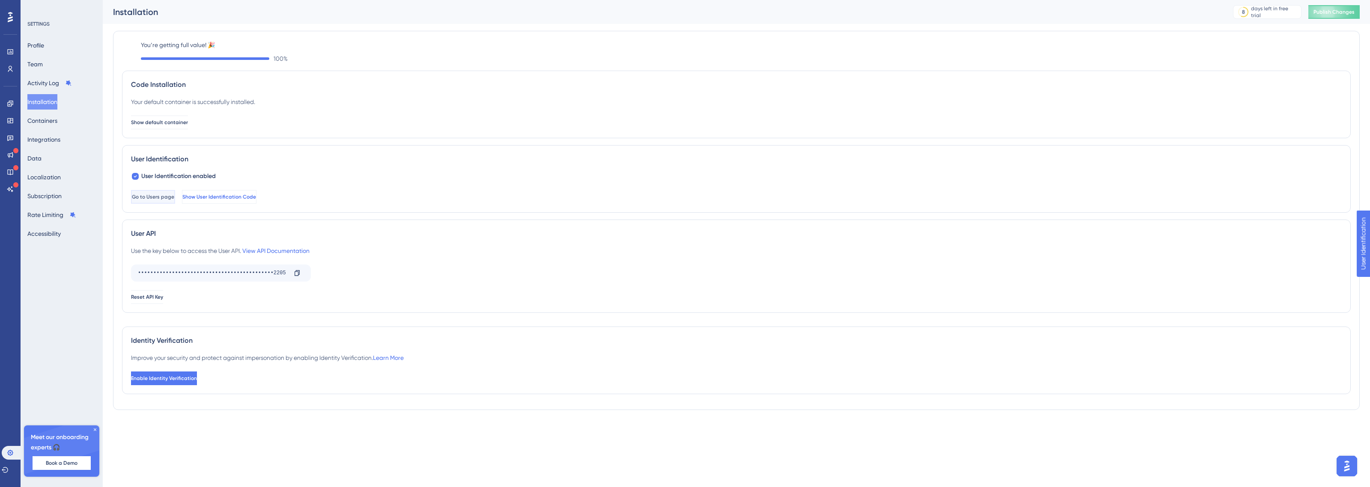
drag, startPoint x: 180, startPoint y: 200, endPoint x: 222, endPoint y: 200, distance: 41.5
click at [218, 200] on div "Go to Users page Show User Identification Code" at bounding box center [736, 197] width 1211 height 14
click at [231, 200] on span "Show User Identification Code" at bounding box center [218, 197] width 74 height 7
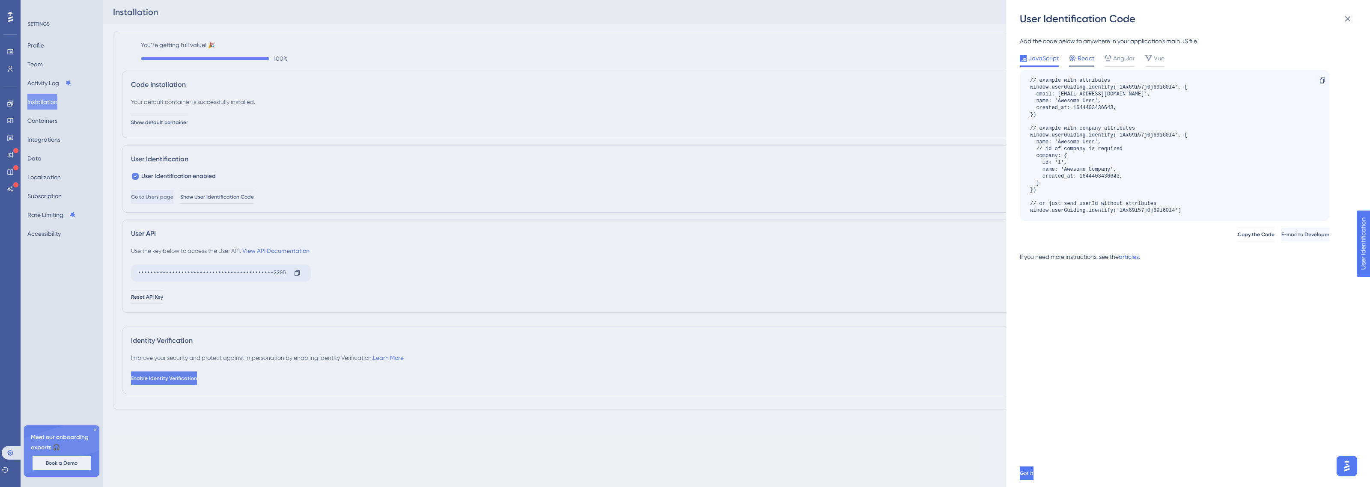
click at [1086, 66] on div at bounding box center [1081, 66] width 25 height 1
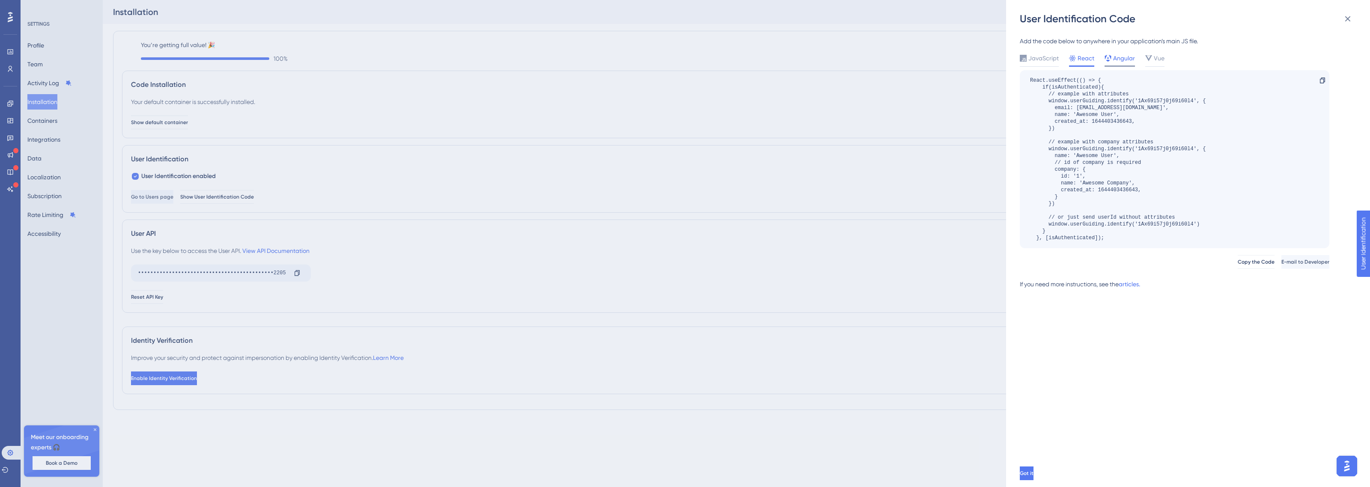
click at [1109, 59] on icon at bounding box center [1108, 58] width 7 height 7
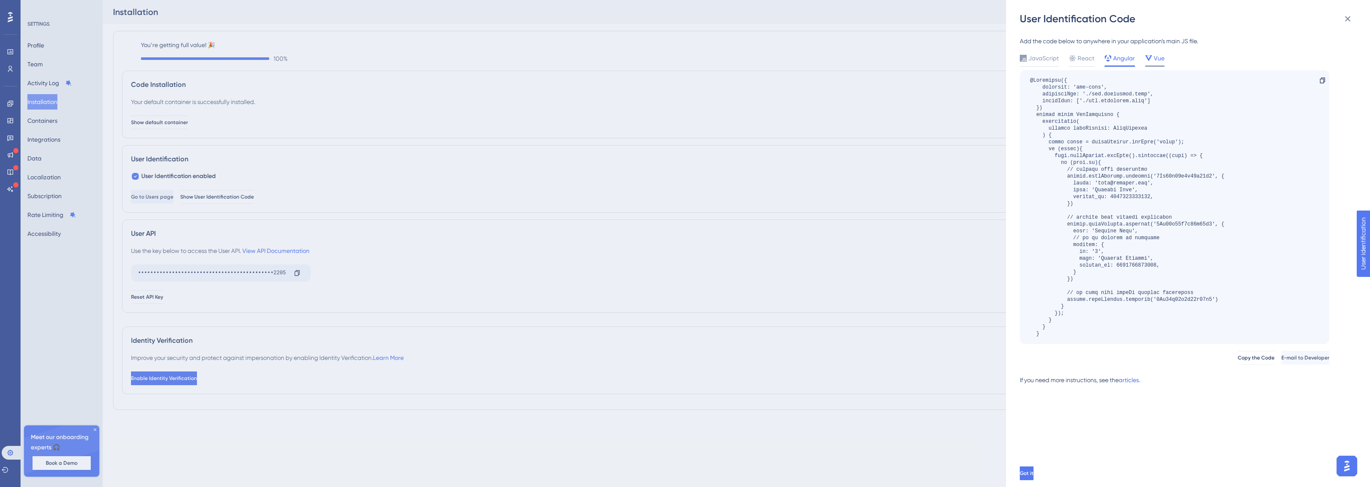
click at [1146, 57] on icon at bounding box center [1148, 58] width 7 height 6
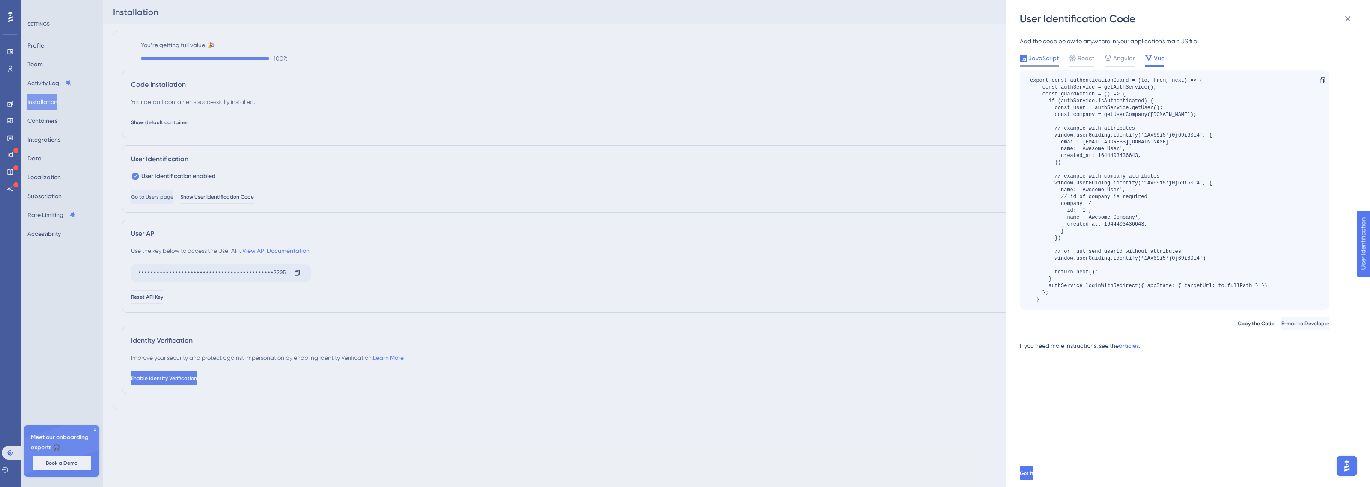
click at [1041, 60] on span "JavaScript" at bounding box center [1043, 58] width 30 height 10
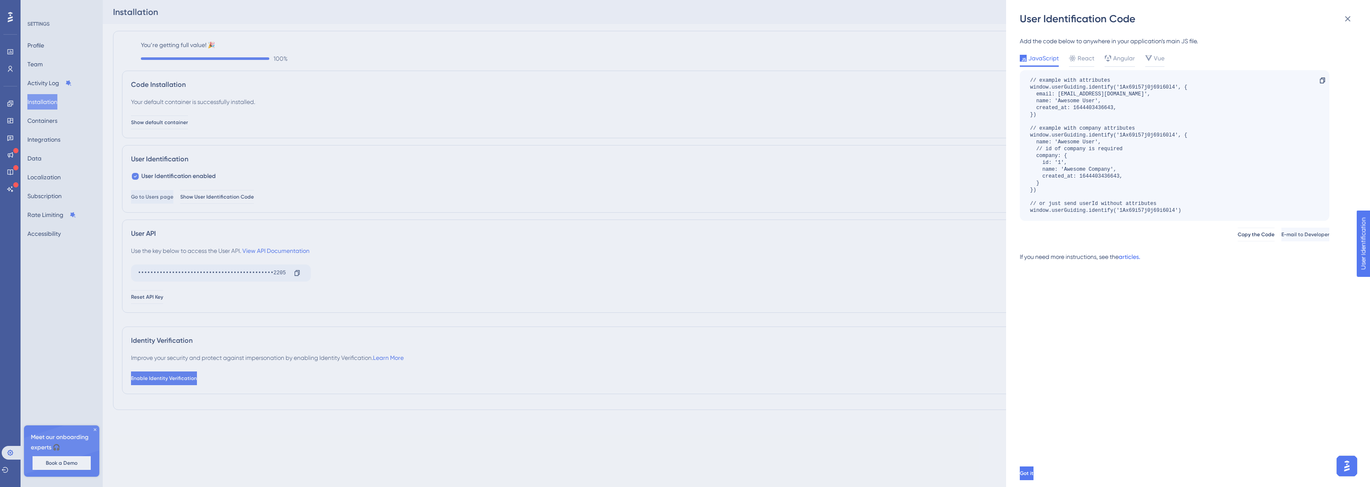
click at [1137, 255] on link "articles." at bounding box center [1129, 260] width 21 height 17
click at [176, 358] on div "User Identification Code Add the code below to anywhere in your application’s m…" at bounding box center [685, 243] width 1370 height 487
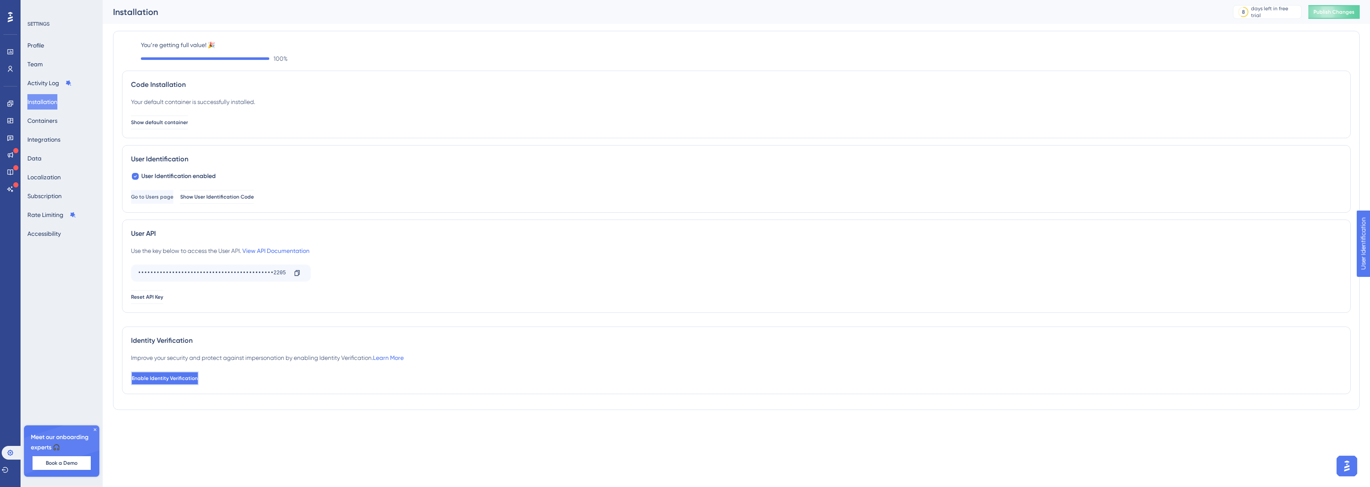
click at [183, 379] on span "Enable Identity Verification" at bounding box center [165, 378] width 66 height 7
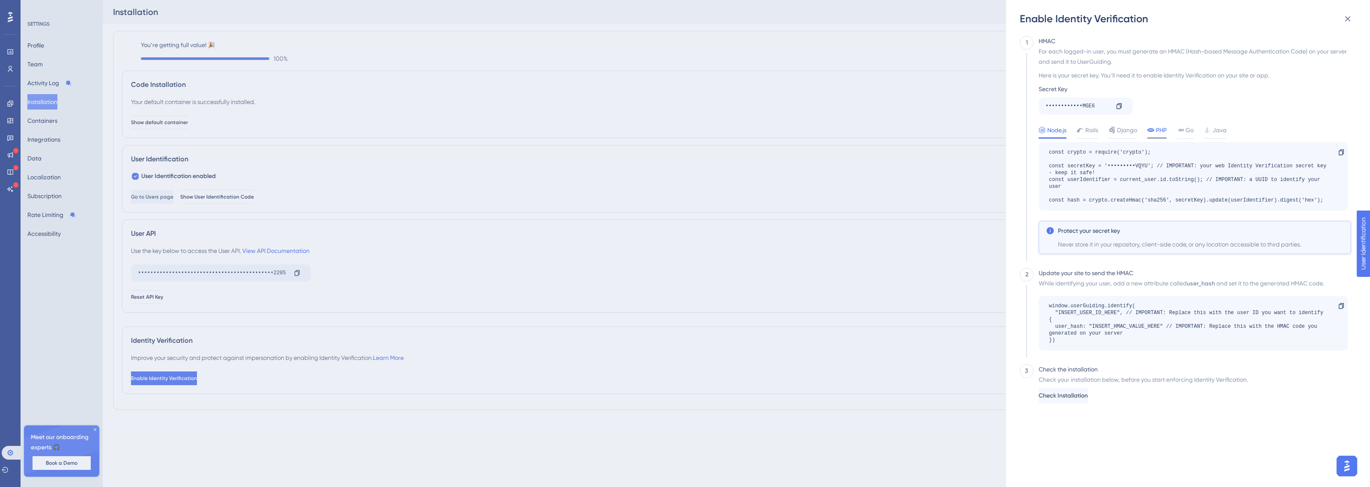
click at [1163, 133] on span "PHP" at bounding box center [1161, 130] width 11 height 10
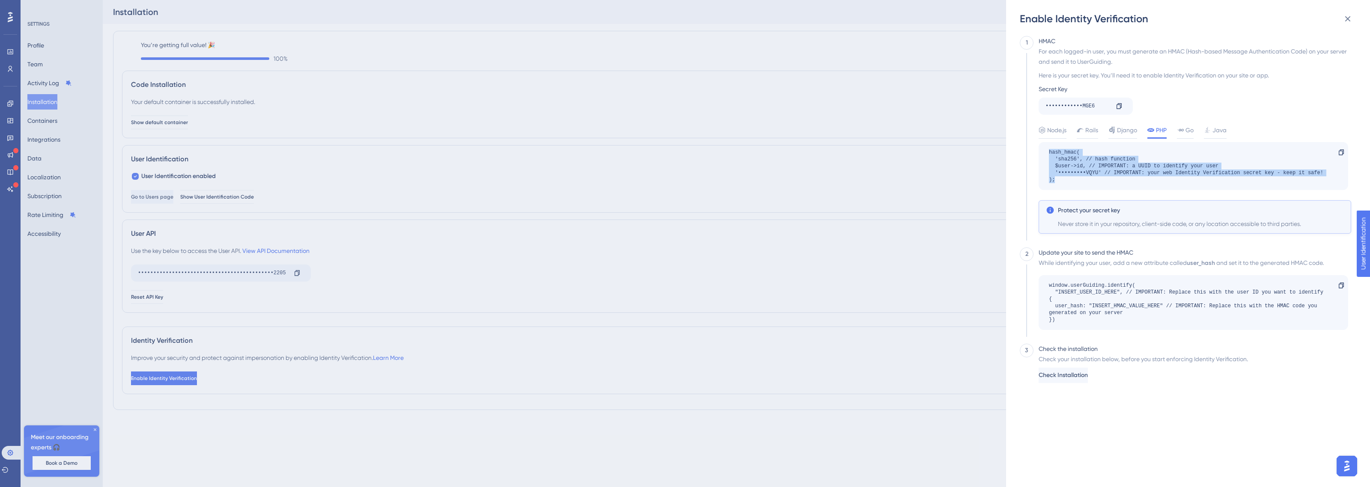
drag, startPoint x: 1067, startPoint y: 181, endPoint x: 1043, endPoint y: 153, distance: 36.5
click at [1043, 153] on div "hash_hmac( 'sha256', // hash function $user->id, // IMPORTANT: a UUID to identi…" at bounding box center [1194, 166] width 310 height 48
click at [1046, 54] on div "For each logged-in user, you must generate an HMAC (Hash-based Message Authenti…" at bounding box center [1195, 56] width 313 height 21
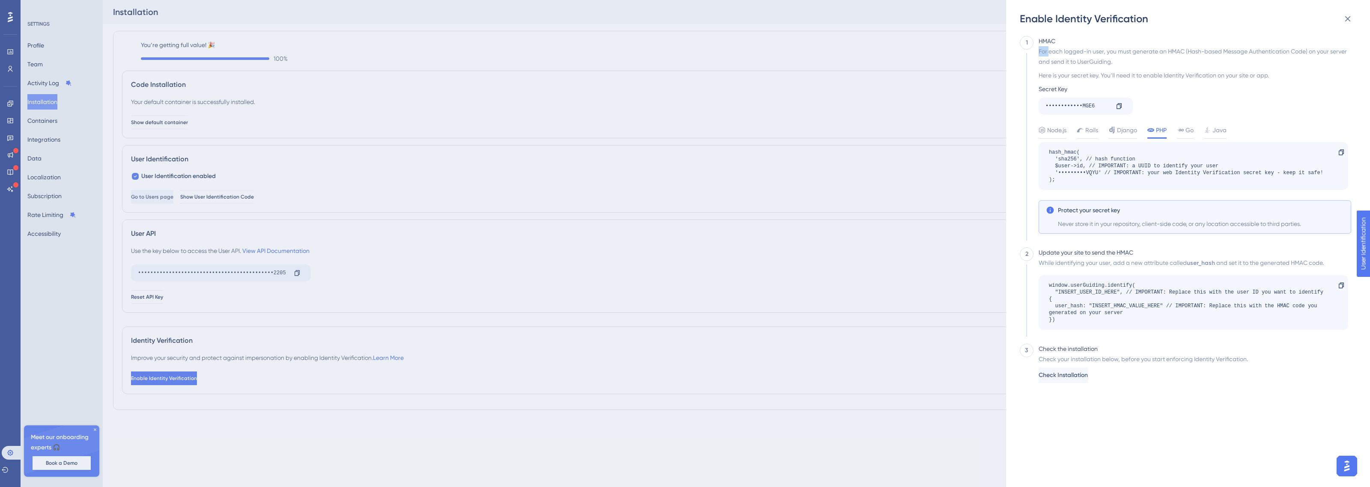
click at [1046, 54] on div "For each logged-in user, you must generate an HMAC (Hash-based Message Authenti…" at bounding box center [1195, 56] width 313 height 21
click at [1040, 36] on div at bounding box center [1040, 36] width 0 height 0
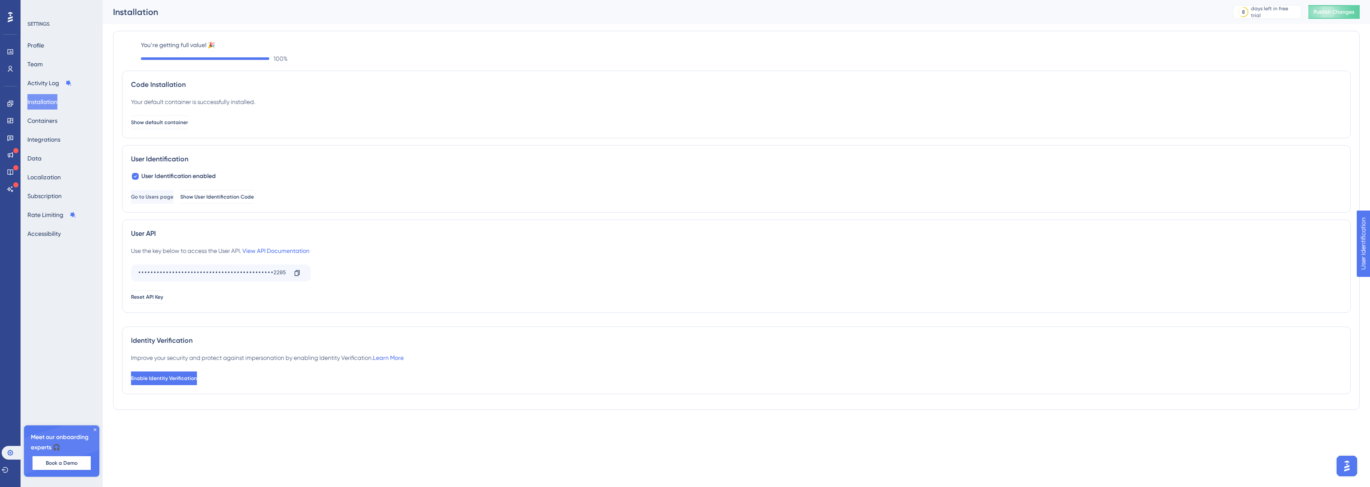
drag, startPoint x: 544, startPoint y: 304, endPoint x: 320, endPoint y: 340, distance: 226.3
click at [511, 305] on div "User API Use the key below to access the User API. View API Documentation •••••…" at bounding box center [736, 266] width 1229 height 93
click at [199, 377] on button "Enable Identity Verification" at bounding box center [165, 379] width 68 height 14
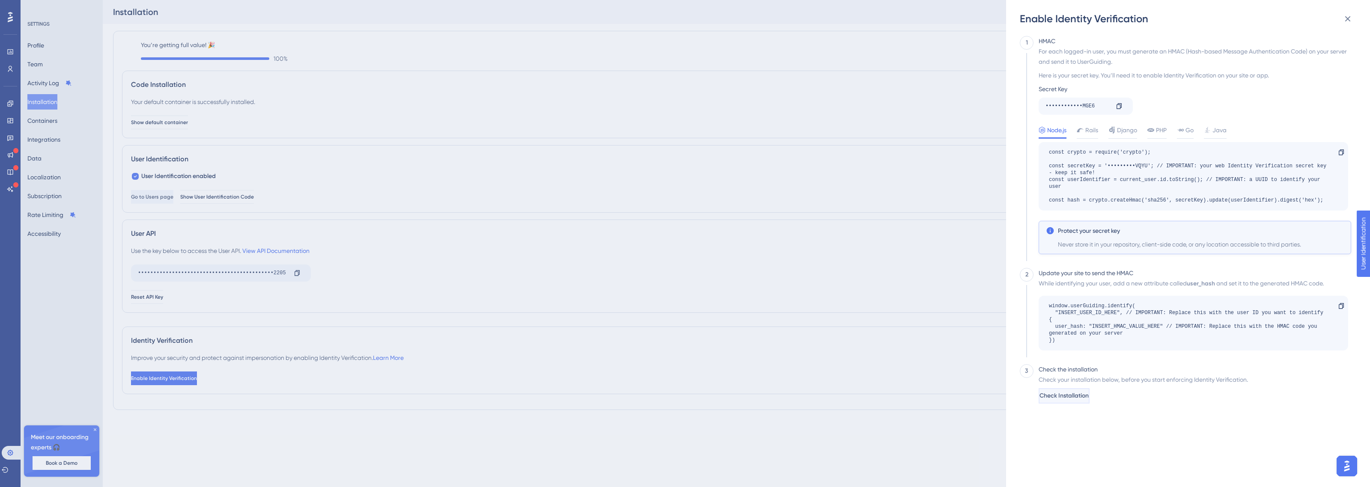
click at [1069, 395] on span "Check Installation" at bounding box center [1064, 396] width 49 height 10
click at [284, 285] on div "Enable Identity Verification 1 HMAC For each logged-in user, you must generate …" at bounding box center [685, 243] width 1370 height 487
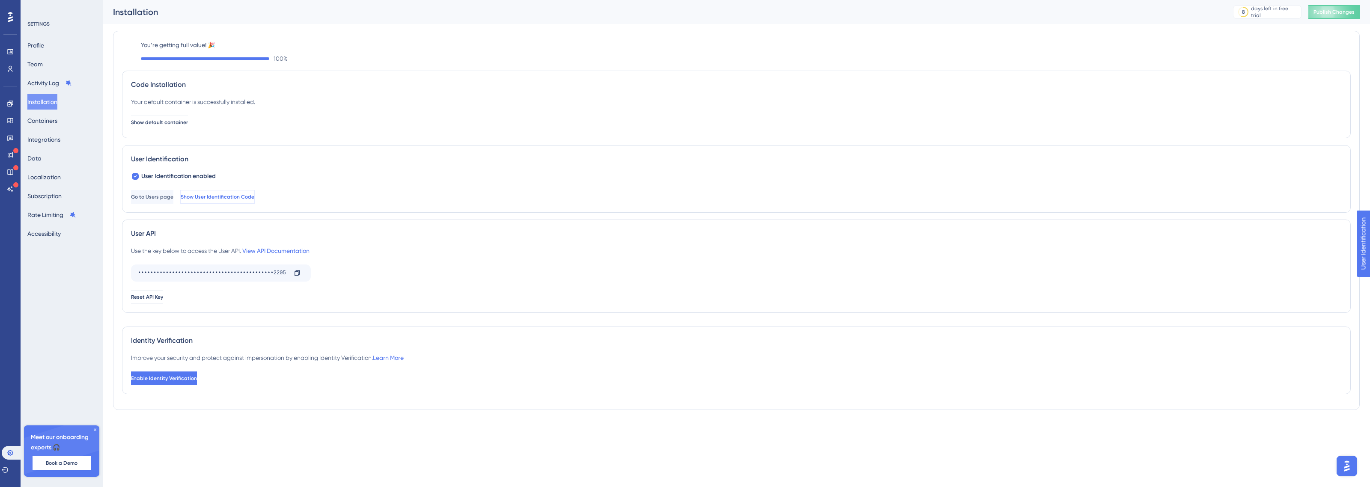
click at [240, 196] on span "Show User Identification Code" at bounding box center [218, 197] width 74 height 7
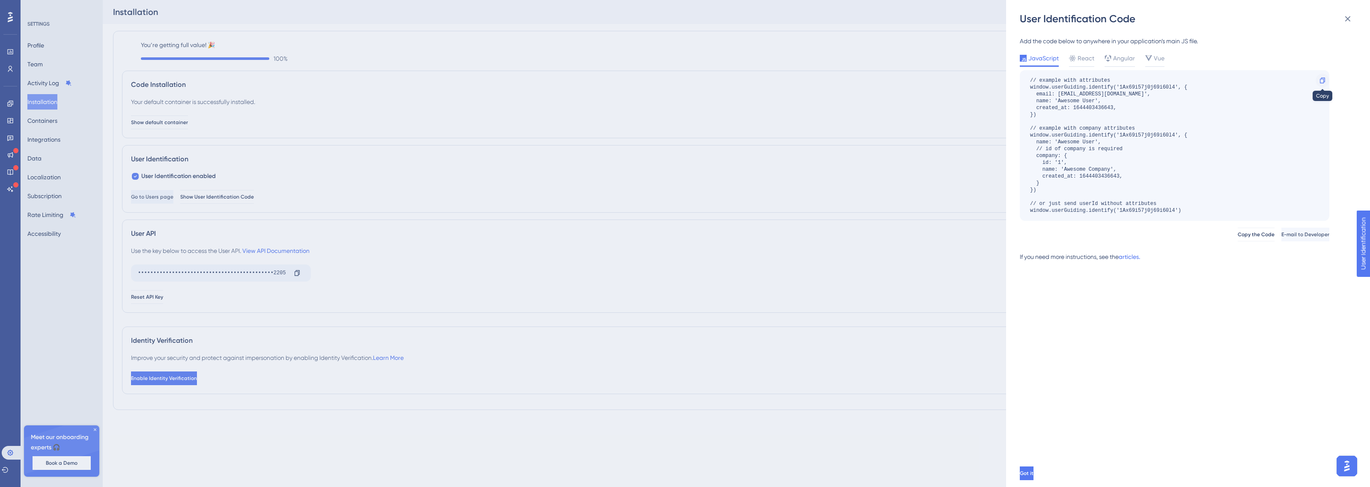
click at [1322, 77] on icon at bounding box center [1322, 80] width 7 height 7
drag, startPoint x: 1322, startPoint y: 77, endPoint x: 1313, endPoint y: 86, distance: 12.7
click at [1322, 77] on icon at bounding box center [1322, 80] width 7 height 7
copy div "Copy the Code E-mail to Developer"
click at [1237, 238] on button "Copy the Code" at bounding box center [1256, 235] width 38 height 14
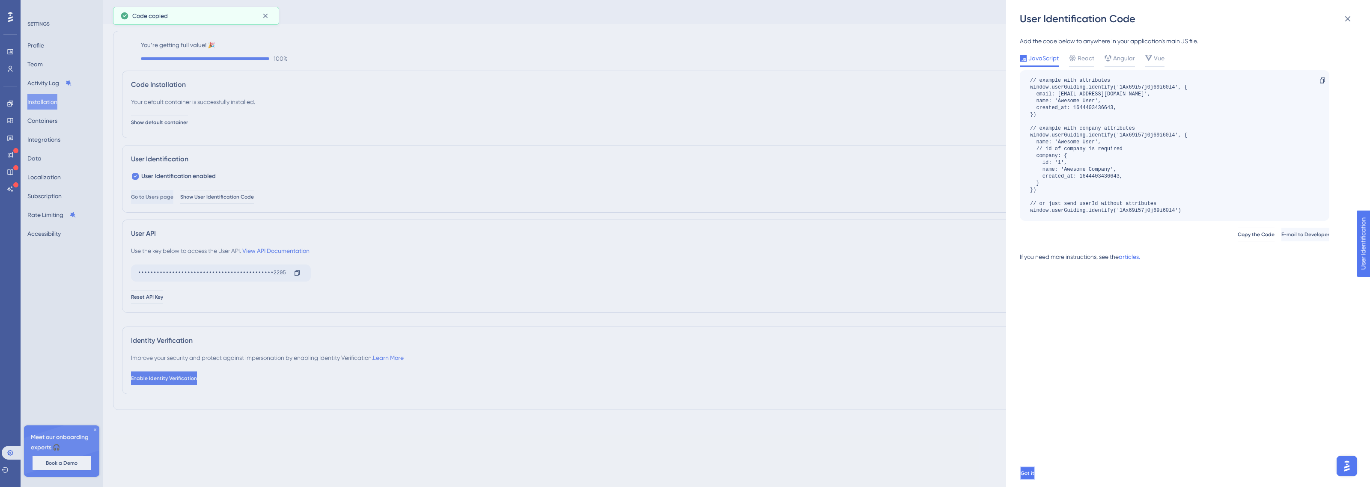
click at [1034, 473] on span "Got it" at bounding box center [1028, 473] width 14 height 7
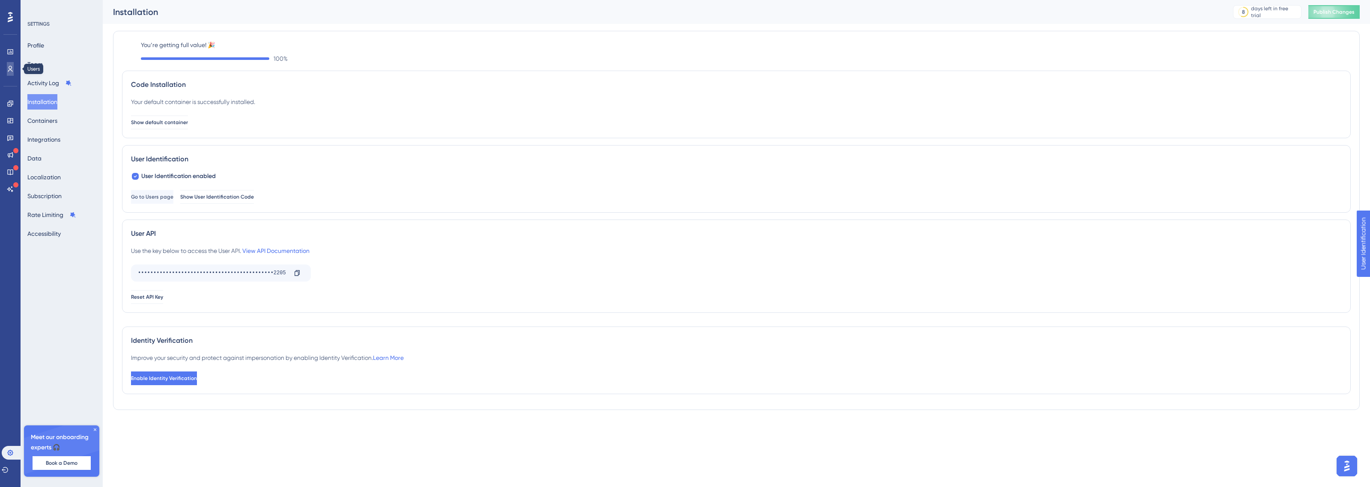
click at [7, 71] on link at bounding box center [10, 69] width 7 height 14
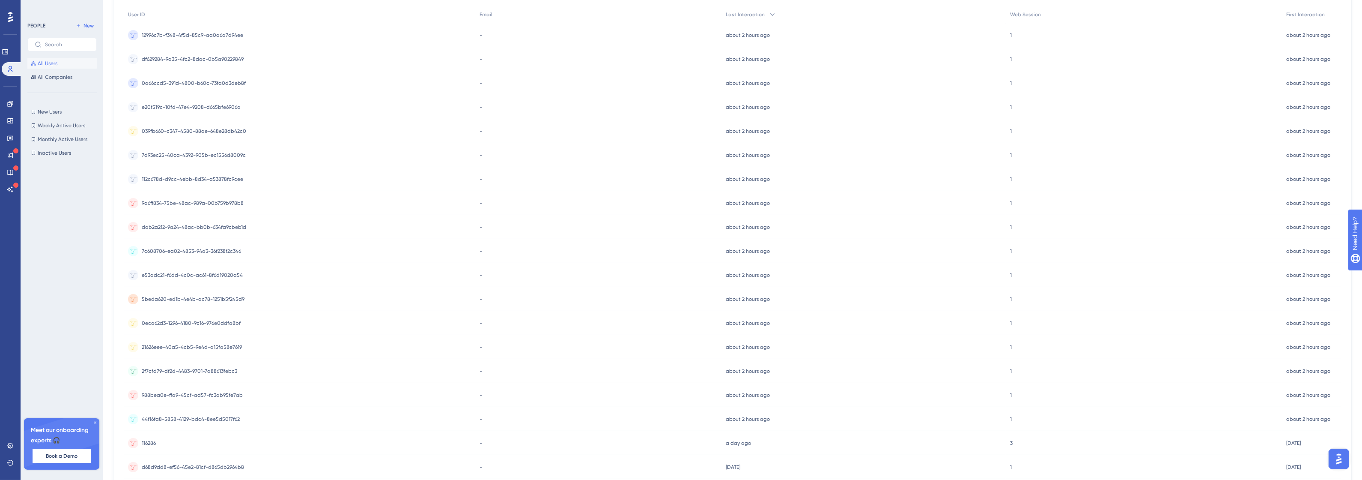
scroll to position [165, 0]
drag, startPoint x: 168, startPoint y: 403, endPoint x: 130, endPoint y: 392, distance: 39.7
click at [130, 392] on div "116286 116286" at bounding box center [300, 398] width 352 height 24
click at [96, 423] on icon at bounding box center [94, 422] width 5 height 5
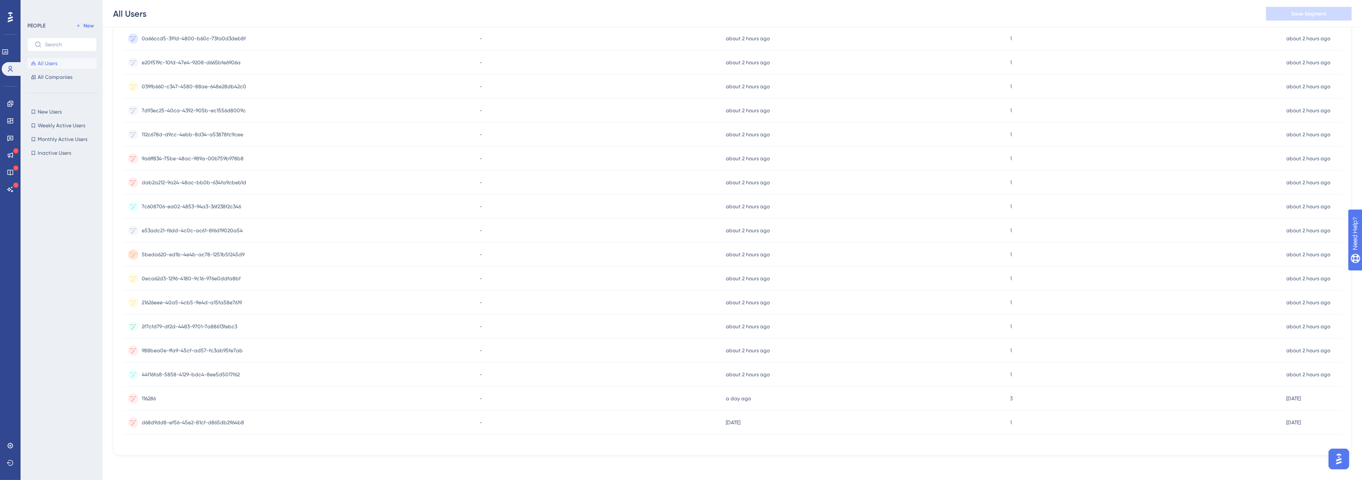
scroll to position [0, 0]
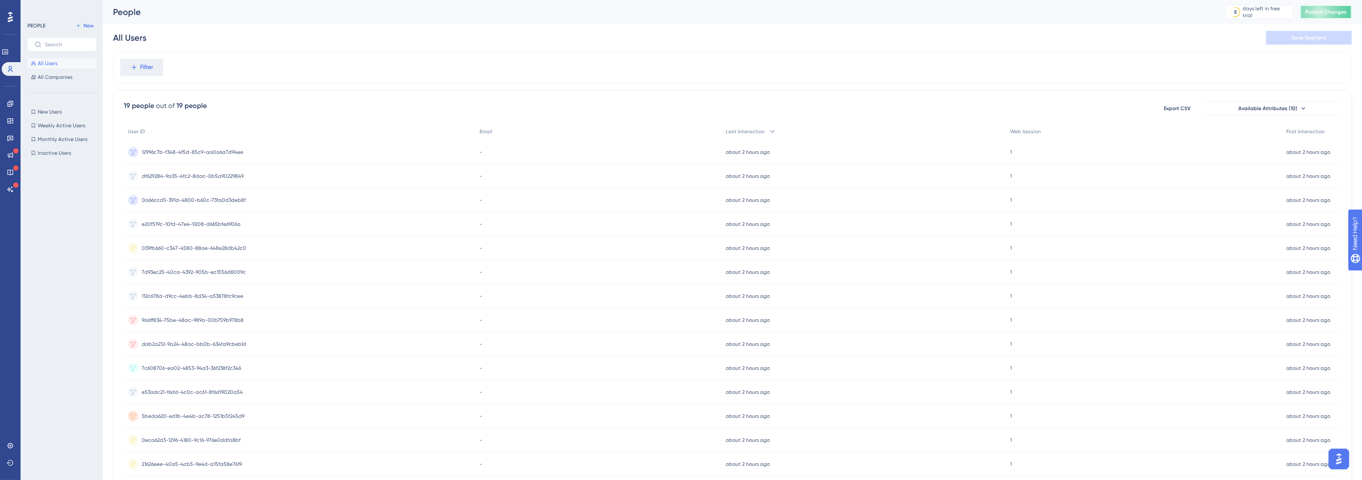
click at [1332, 9] on span "Publish Changes" at bounding box center [1325, 12] width 41 height 7
click at [86, 21] on button "New" at bounding box center [85, 26] width 24 height 10
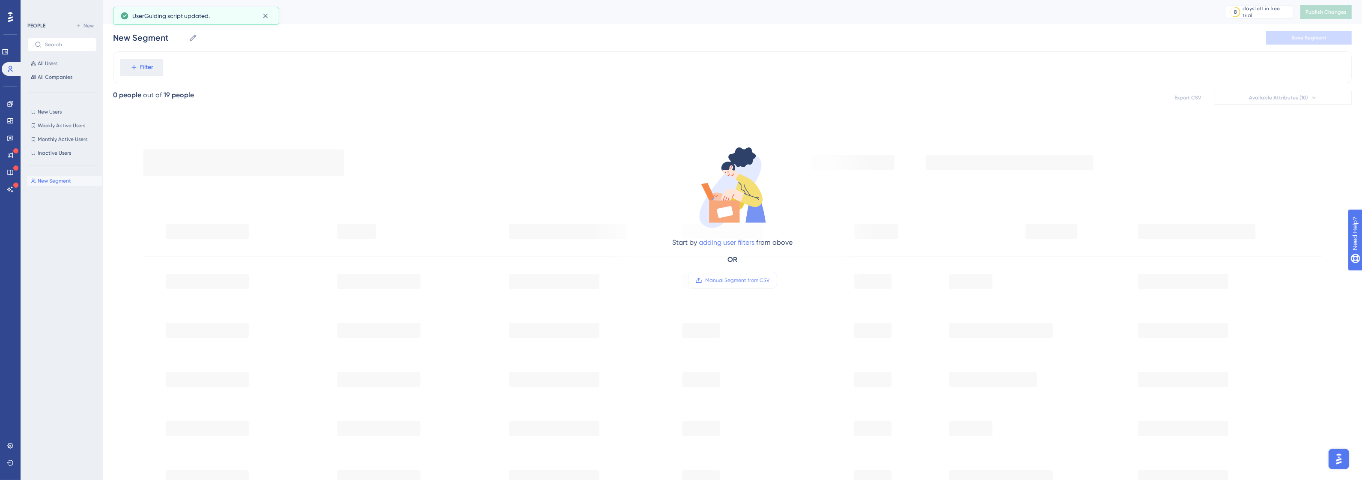
click at [725, 239] on link "adding user filters" at bounding box center [727, 242] width 56 height 8
click at [120, 59] on button "Filter" at bounding box center [141, 67] width 43 height 17
click at [742, 279] on span "Manual Segment from CSV" at bounding box center [738, 280] width 64 height 7
click at [770, 280] on input "Manual Segment from CSV" at bounding box center [770, 280] width 0 height 0
drag, startPoint x: 149, startPoint y: 70, endPoint x: 178, endPoint y: 46, distance: 37.8
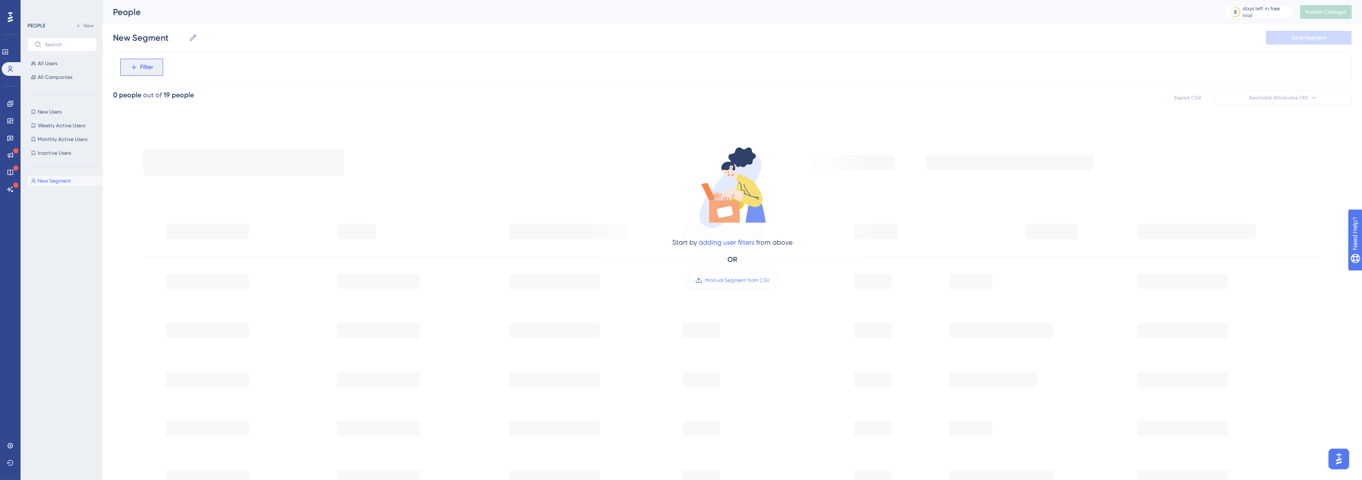
click at [178, 46] on div "Performance Users Engagement Widgets Feedback Product Updates Knowledge Base AI…" at bounding box center [732, 329] width 1259 height 658
click at [189, 36] on icon at bounding box center [193, 37] width 9 height 9
click at [185, 36] on input "New Segment" at bounding box center [149, 38] width 72 height 12
click at [155, 39] on input "New Segment" at bounding box center [149, 38] width 72 height 12
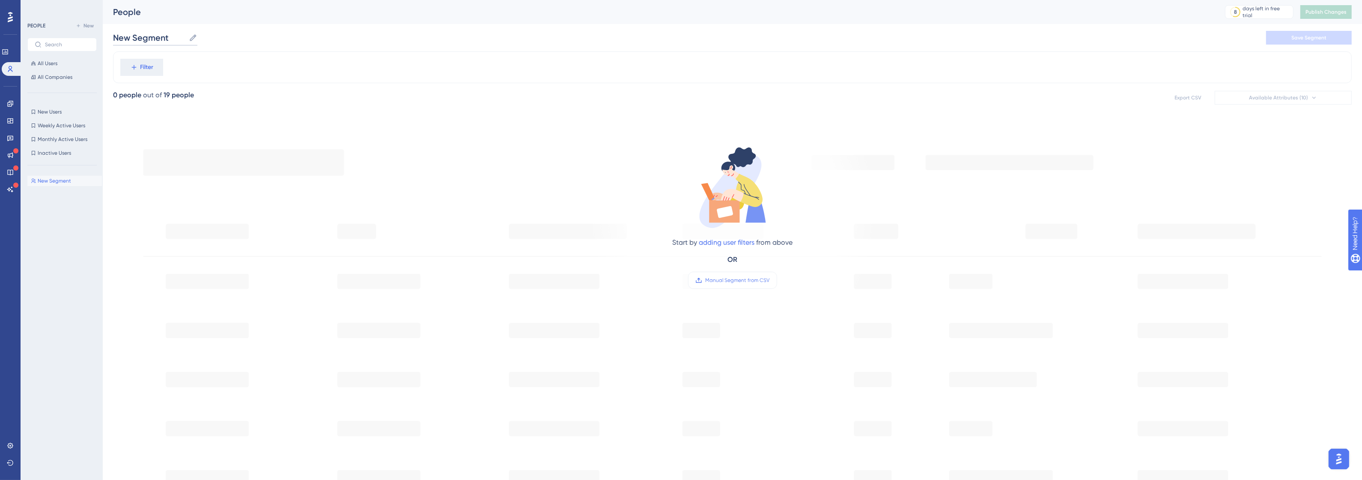
click at [155, 39] on input "New Segment" at bounding box center [149, 38] width 72 height 12
type input "Intranet"
click at [1277, 23] on div "People 8 days left in free trial Click to see upgrade options Publish Changes" at bounding box center [732, 12] width 1259 height 24
click at [1279, 35] on button "Save Segment" at bounding box center [1309, 38] width 86 height 14
click at [262, 14] on icon at bounding box center [265, 16] width 9 height 9
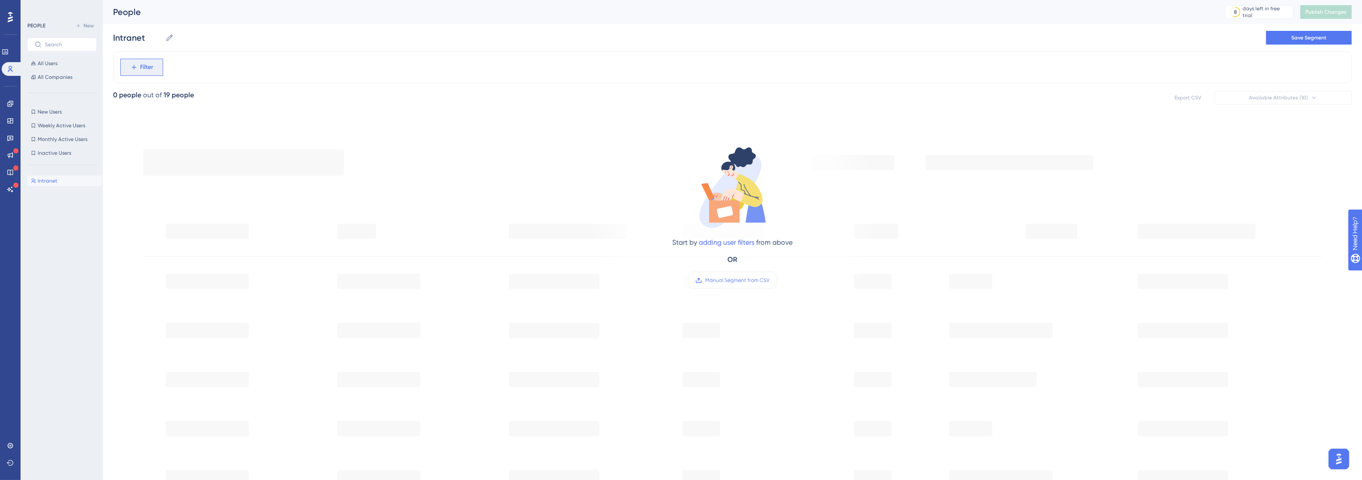
click at [143, 62] on span "Filter" at bounding box center [146, 67] width 13 height 10
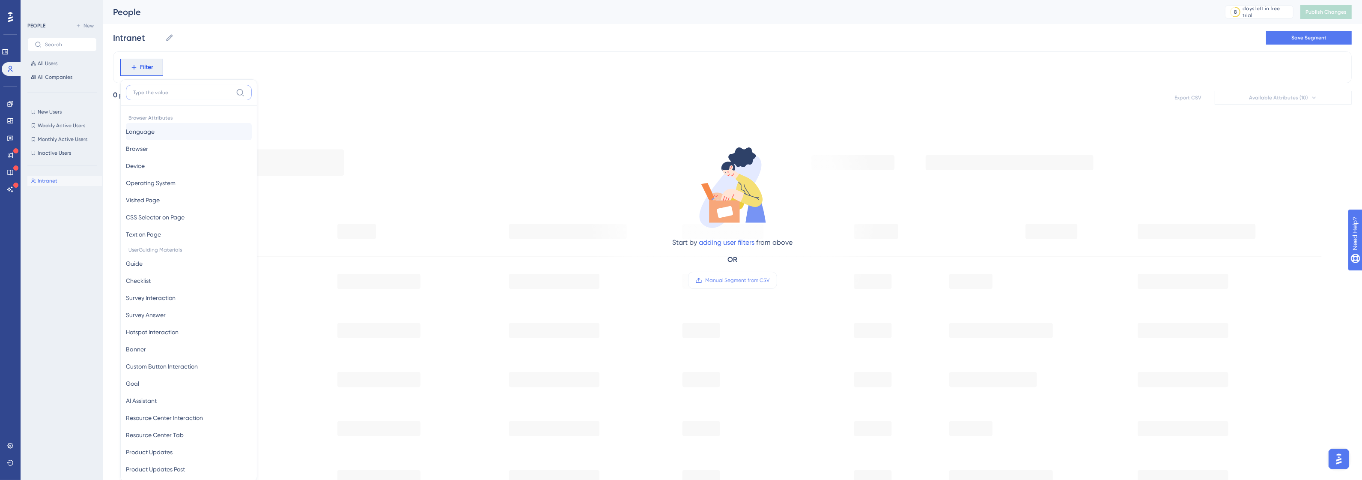
scroll to position [41, 0]
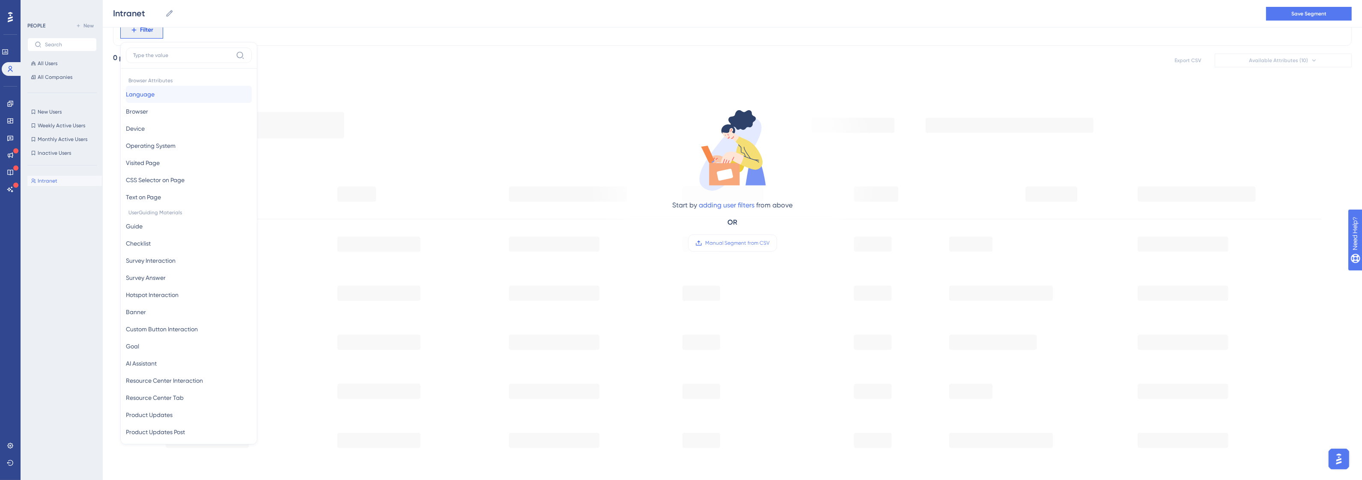
click at [197, 86] on button "Language Language" at bounding box center [189, 94] width 126 height 17
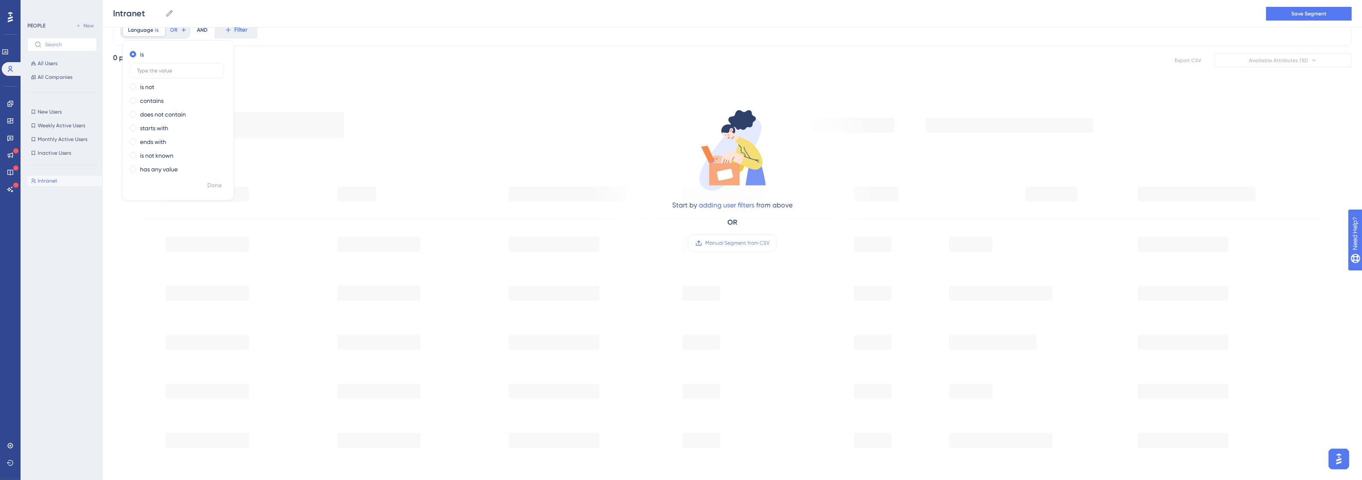
click at [209, 46] on div "is is not contains does not contain starts with ends with is not known has any …" at bounding box center [177, 120] width 111 height 160
click at [185, 74] on label at bounding box center [177, 70] width 94 height 15
click at [185, 74] on input "text" at bounding box center [177, 71] width 80 height 6
drag, startPoint x: 286, startPoint y: 91, endPoint x: 273, endPoint y: 76, distance: 19.7
click at [286, 88] on div "Start by adding user filters from above OR Manual Segment from CSV" at bounding box center [732, 344] width 1239 height 525
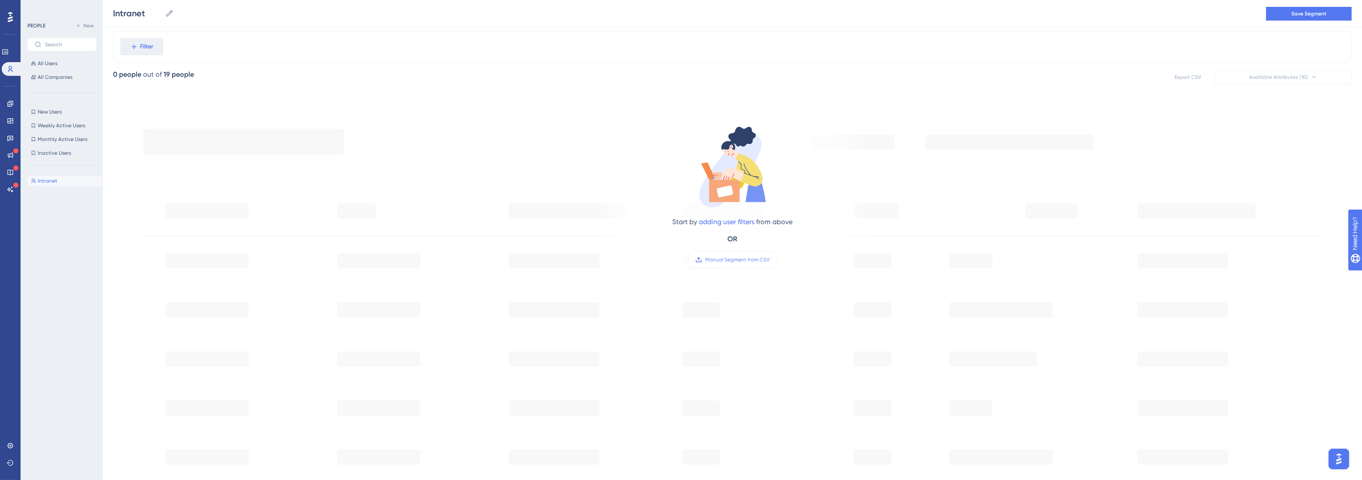
scroll to position [0, 0]
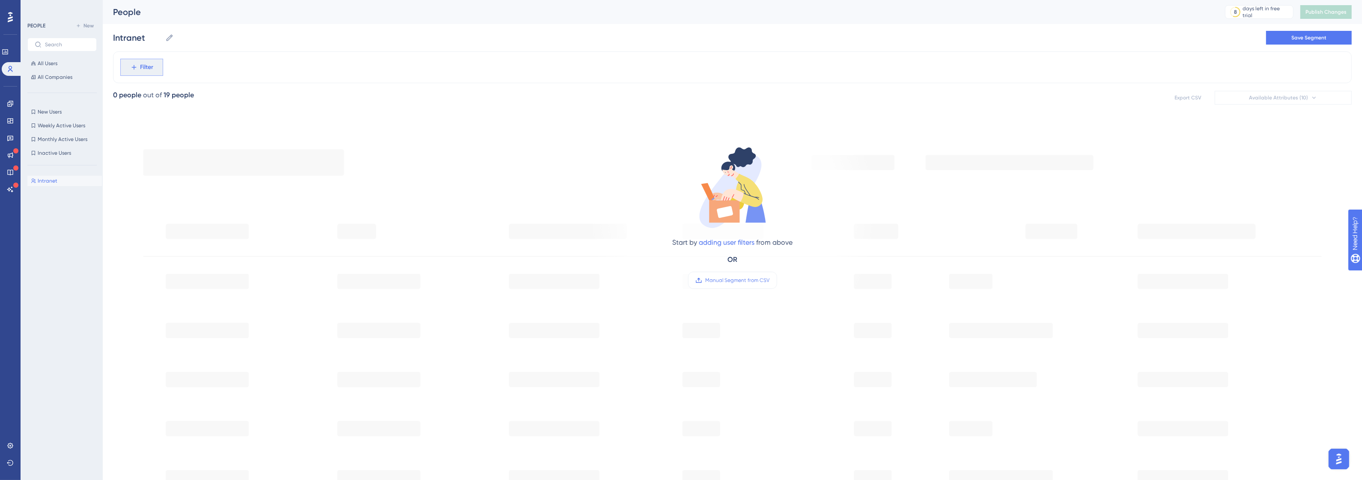
drag, startPoint x: 139, startPoint y: 87, endPoint x: 147, endPoint y: 69, distance: 19.2
click at [140, 85] on div "Filter 0 people out of 19 people Export CSV Available Attributes (10) Start by …" at bounding box center [732, 347] width 1239 height 593
click at [147, 69] on span "Filter" at bounding box center [146, 67] width 13 height 10
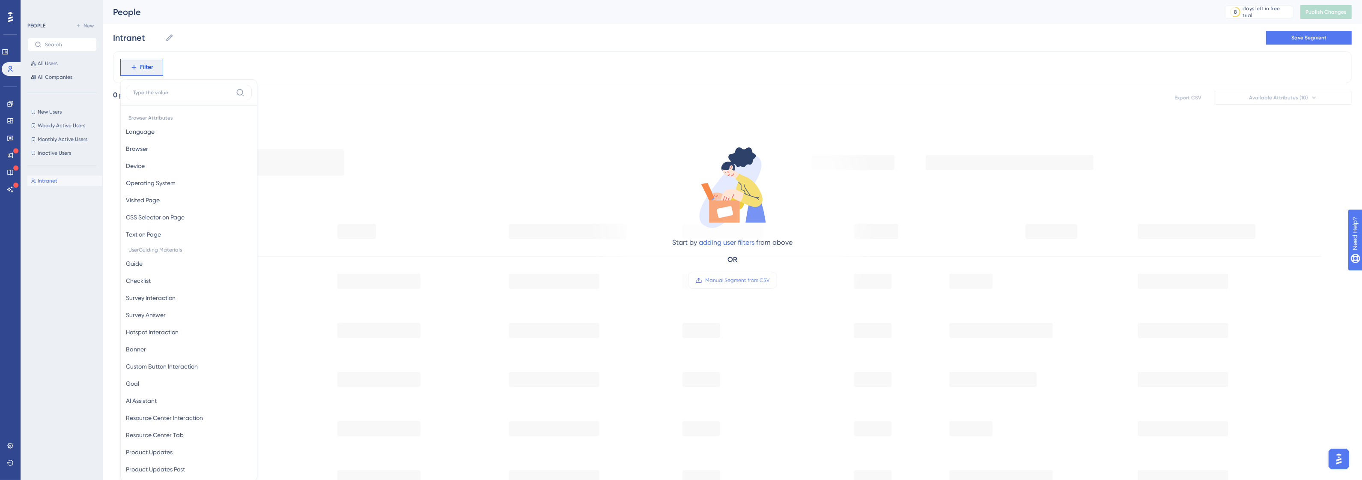
scroll to position [39, 0]
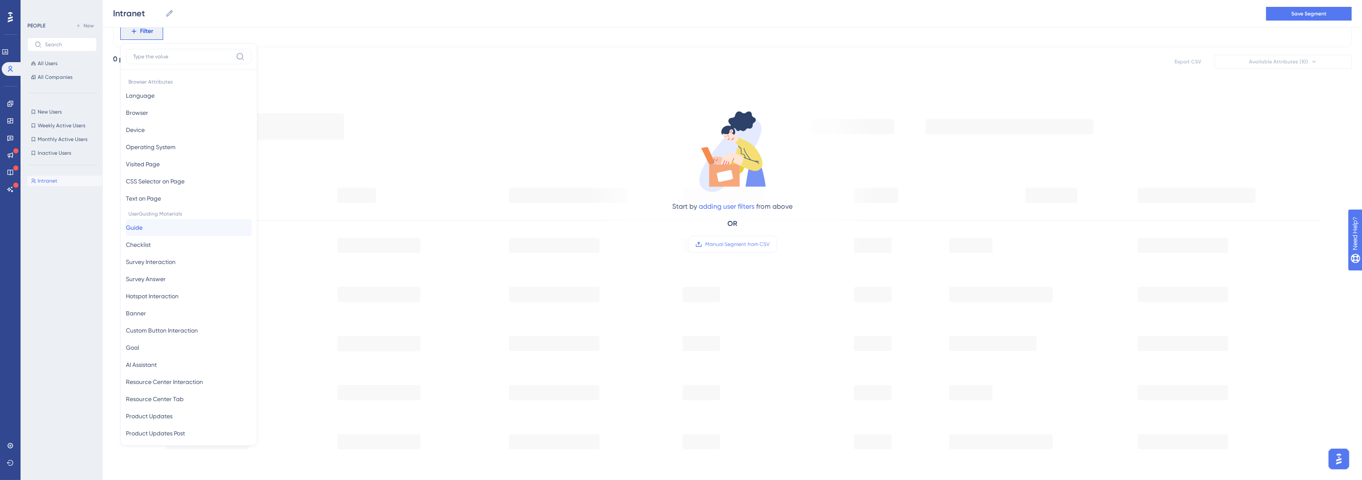
click at [179, 228] on button "Guide Guide" at bounding box center [189, 227] width 126 height 17
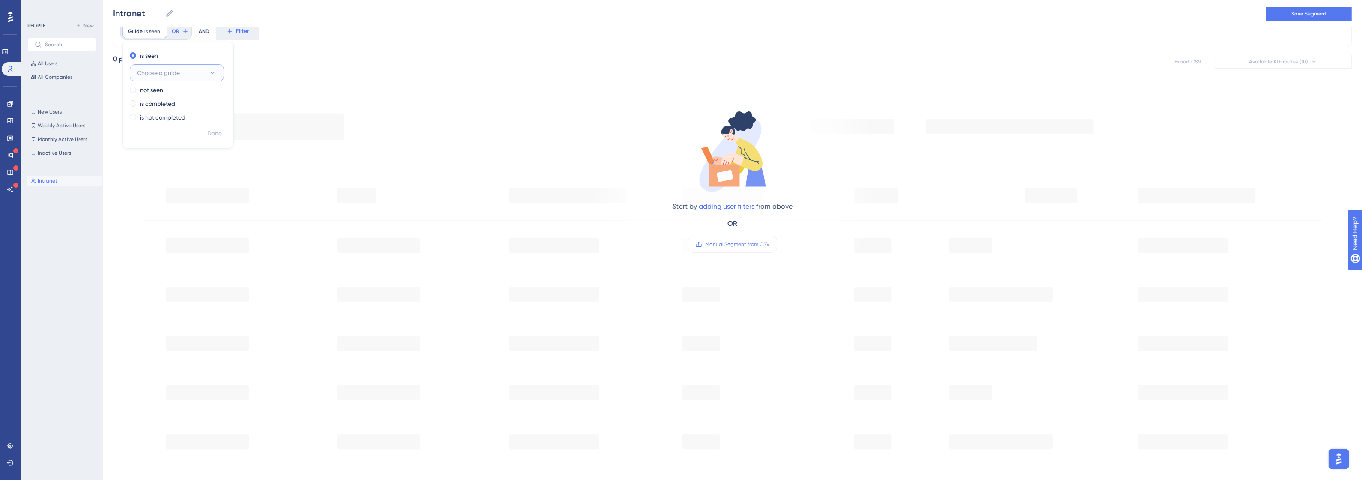
drag, startPoint x: 161, startPoint y: 73, endPoint x: 161, endPoint y: 80, distance: 7.7
click at [161, 80] on button "Choose a guide" at bounding box center [177, 72] width 94 height 17
click at [169, 128] on span "Canais Digitais - Intranet" at bounding box center [169, 125] width 69 height 10
click at [225, 137] on button "Done" at bounding box center [215, 133] width 24 height 15
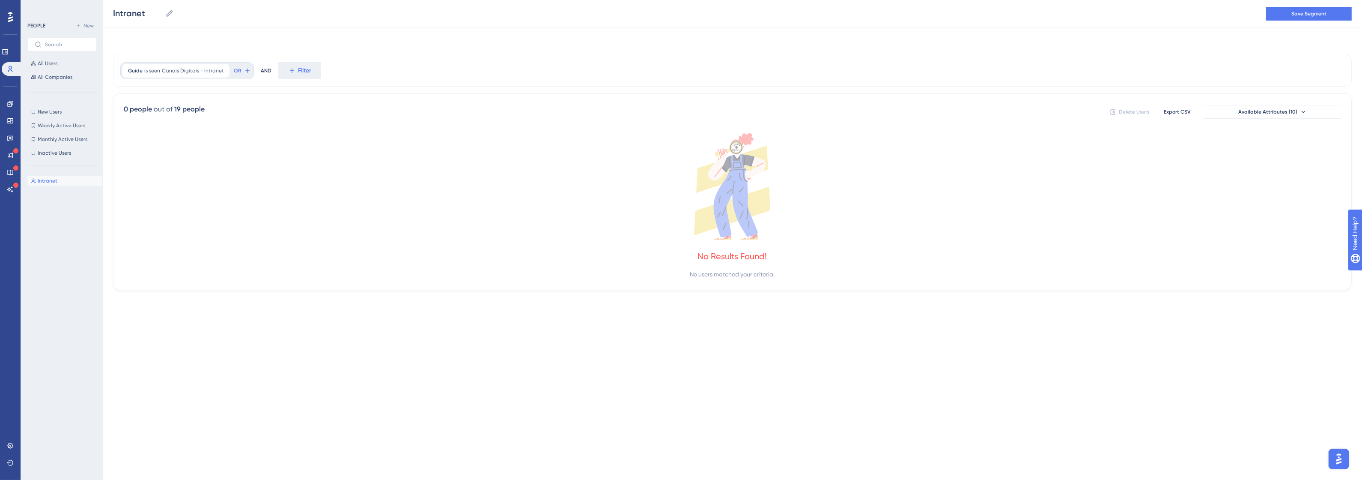
scroll to position [0, 0]
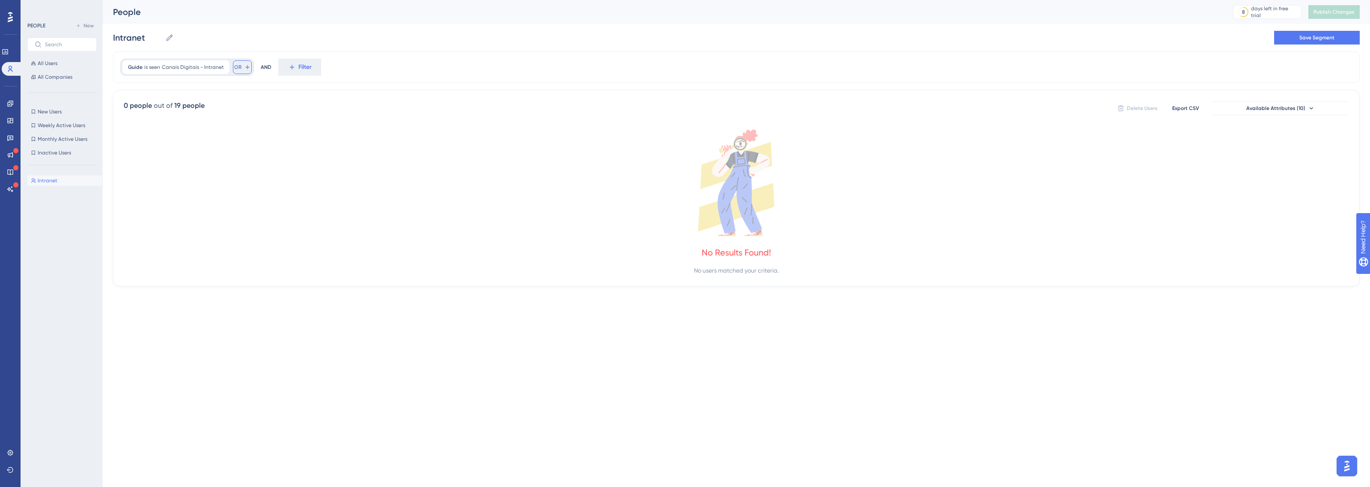
click at [241, 67] on button "OR" at bounding box center [242, 67] width 19 height 14
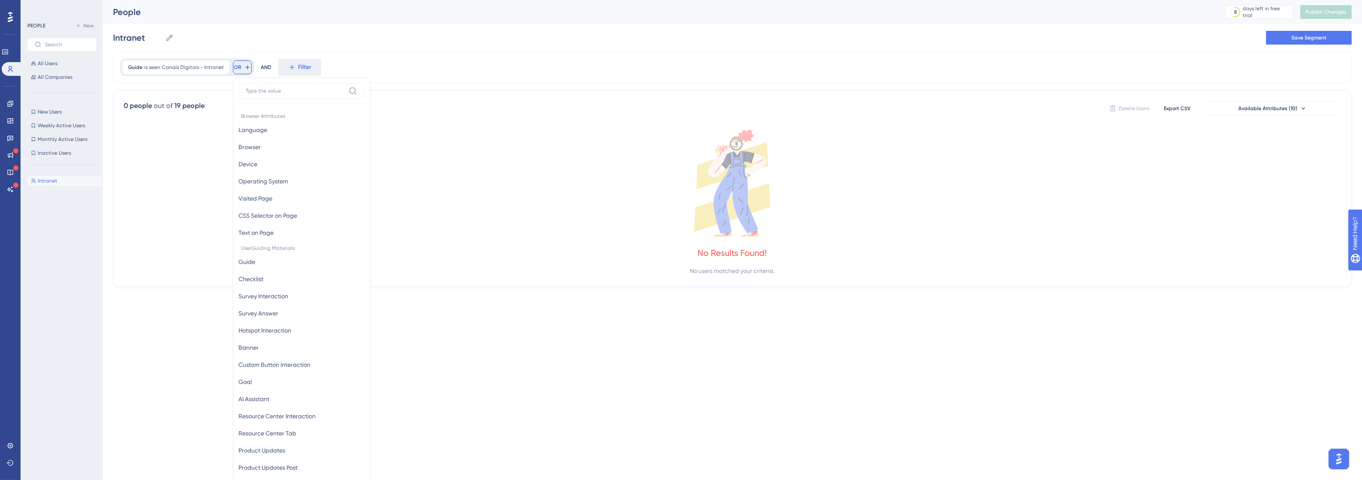
scroll to position [39, 0]
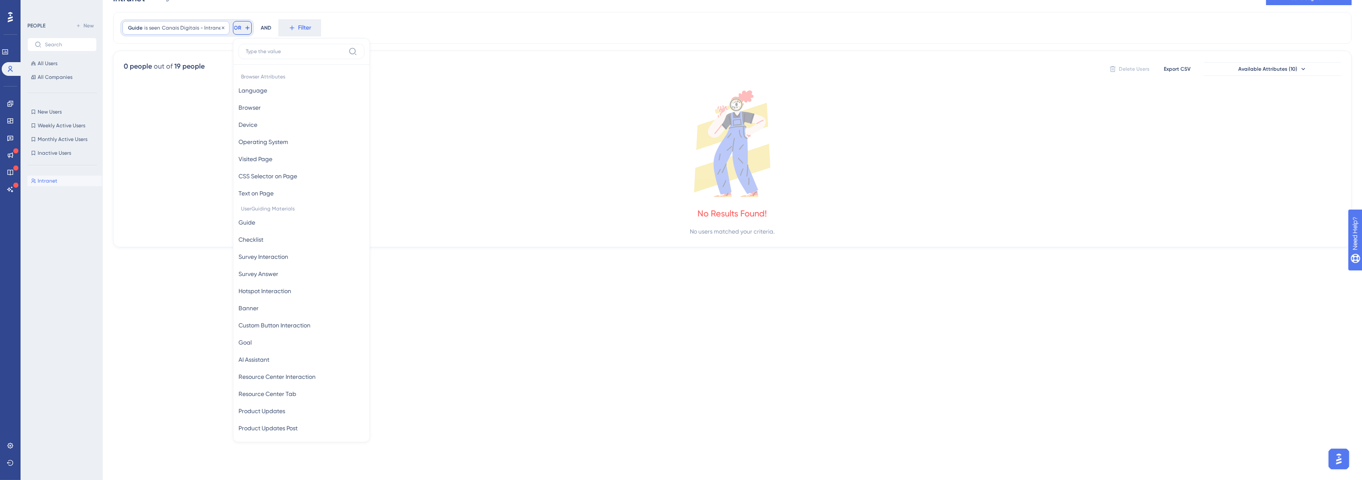
click at [210, 27] on span "Canais Digitais - Intranet" at bounding box center [193, 27] width 62 height 7
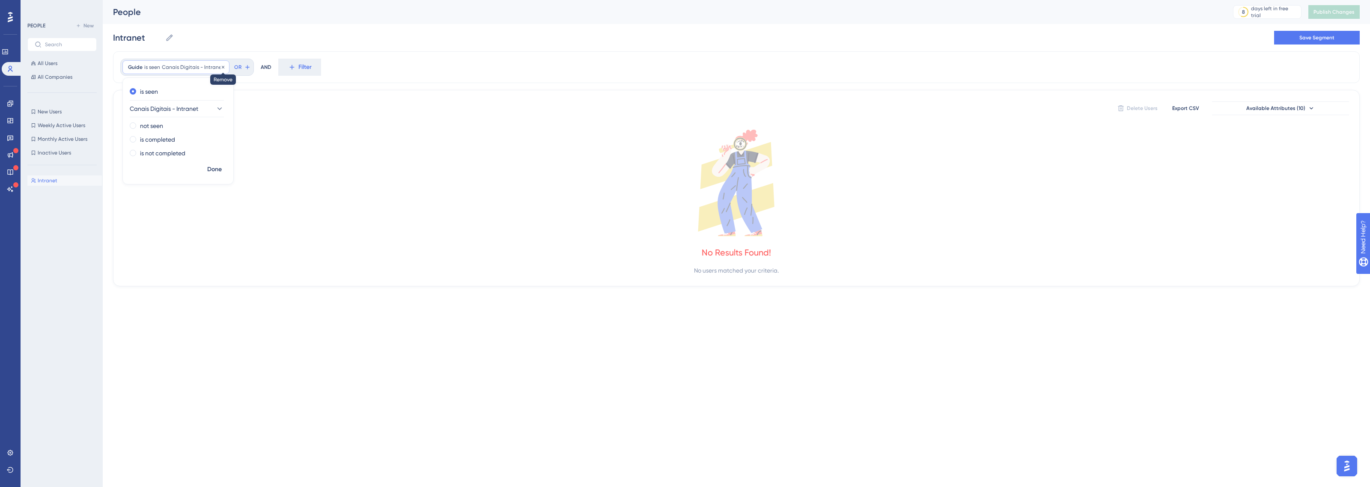
click at [221, 69] on icon at bounding box center [223, 67] width 5 height 5
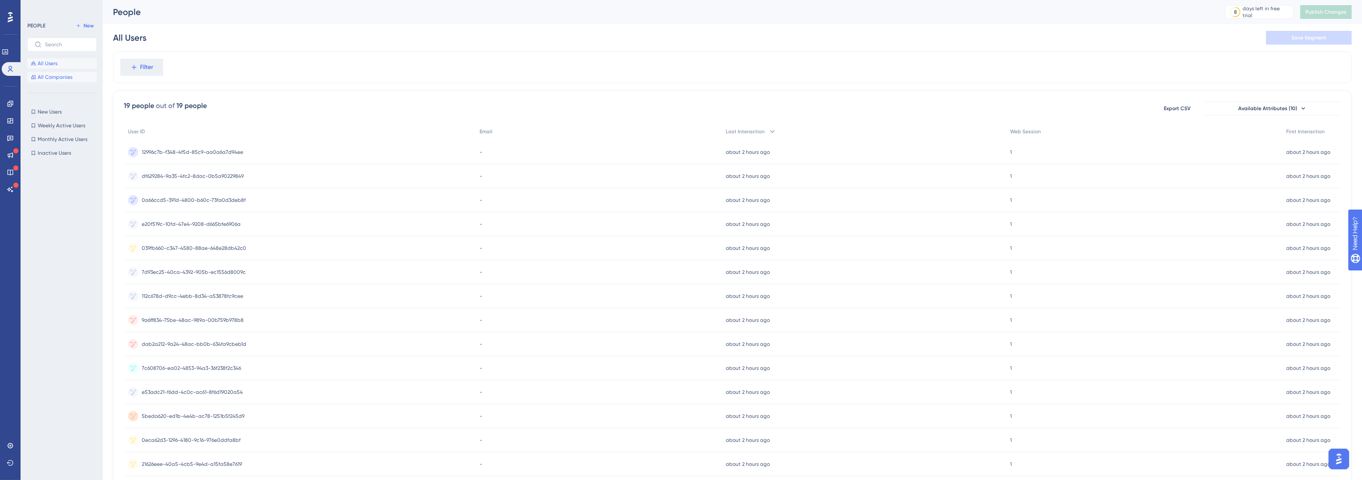
click at [61, 80] on span "All Companies" at bounding box center [55, 77] width 35 height 7
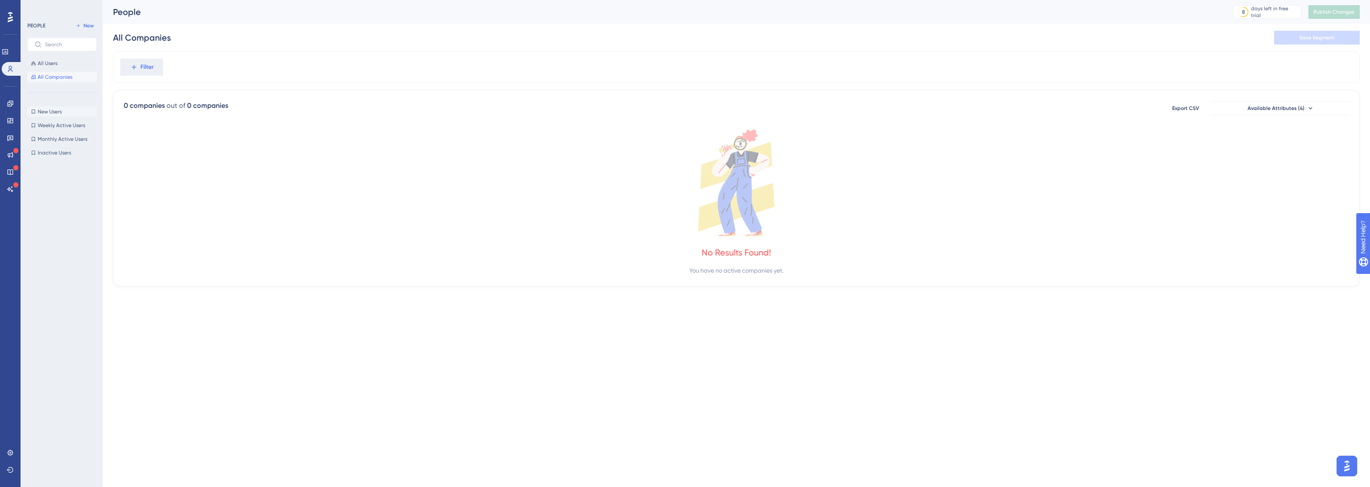
click at [38, 109] on span "New Users" at bounding box center [50, 111] width 24 height 7
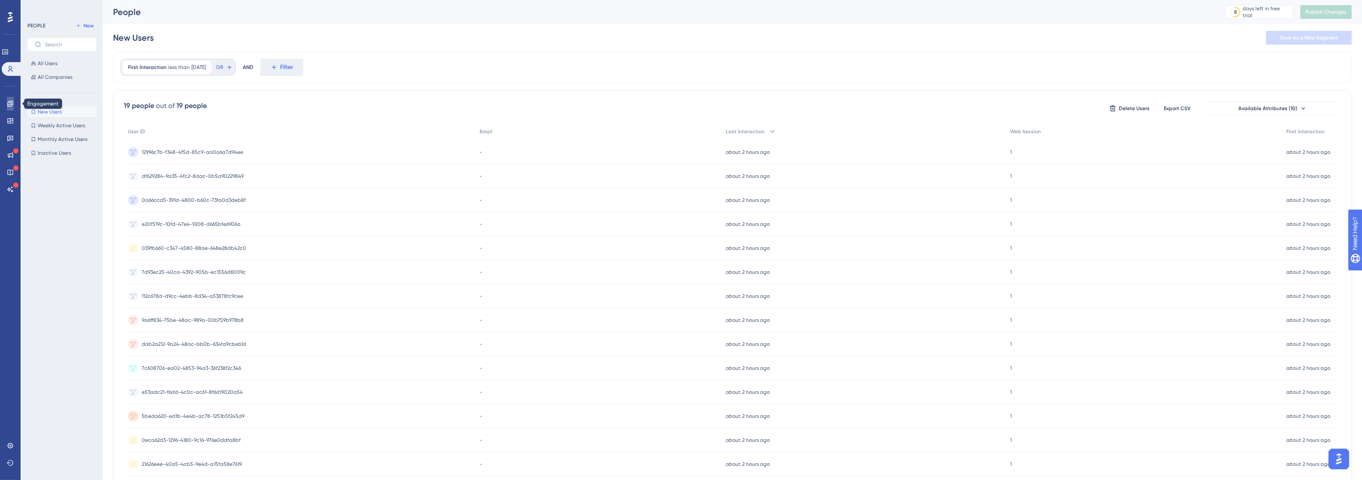
click at [7, 97] on link at bounding box center [10, 104] width 7 height 14
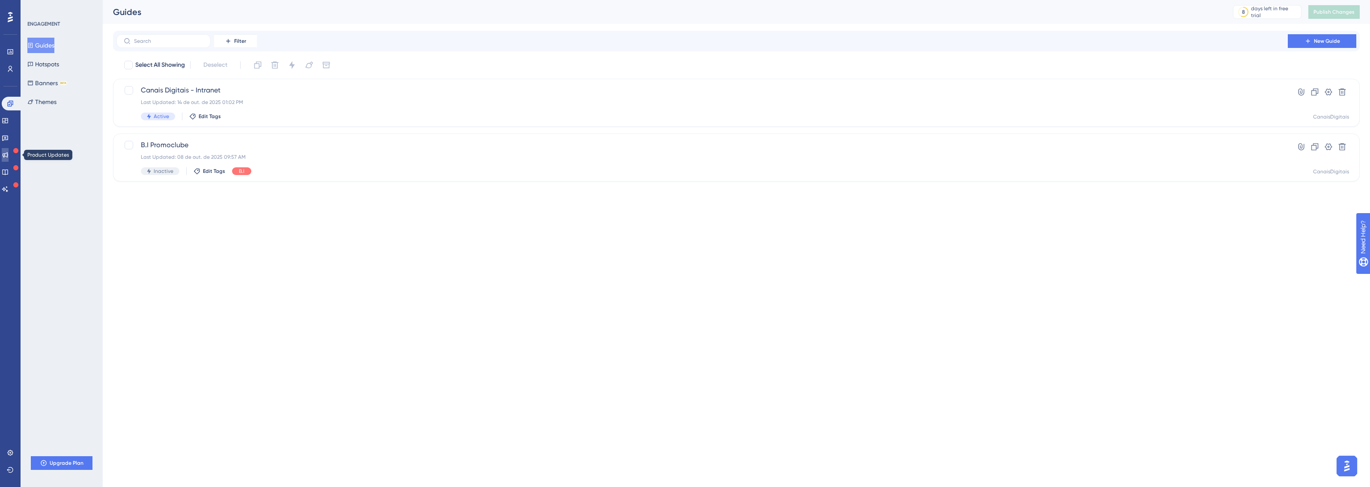
click at [5, 153] on link at bounding box center [5, 155] width 7 height 14
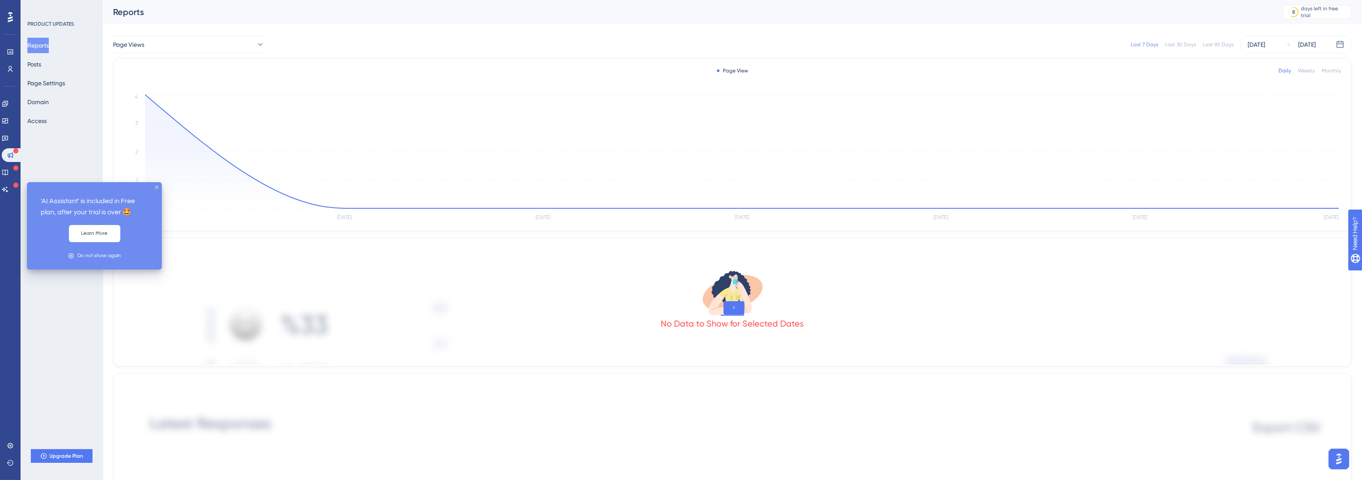
click at [19, 178] on div "Performance Users Engagement Widgets Feedback Product Updates Knowledge Base AI…" at bounding box center [10, 240] width 21 height 480
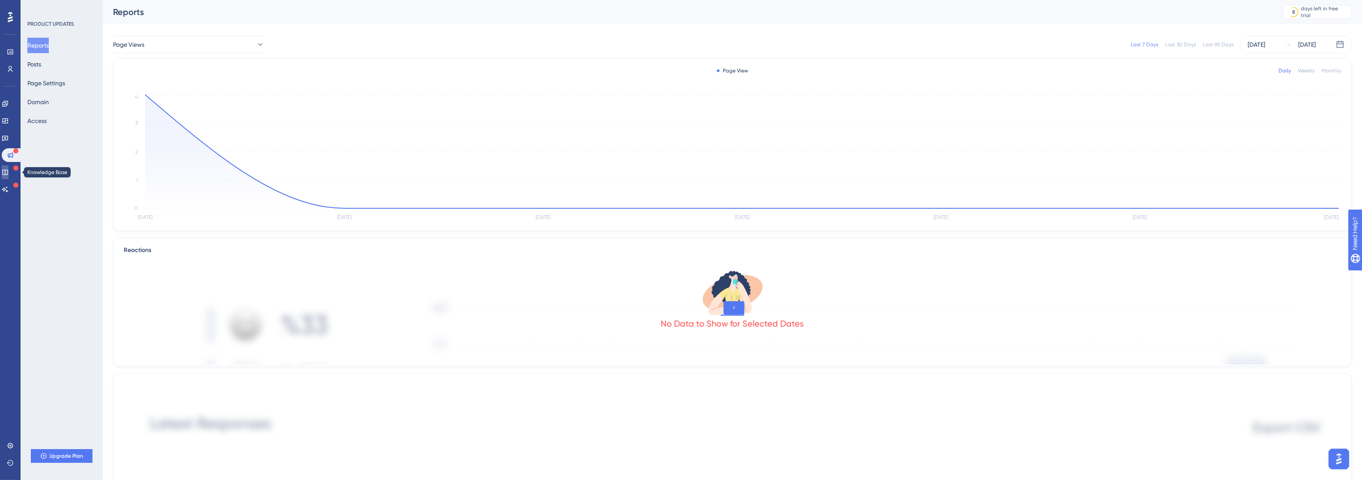
click at [9, 172] on icon at bounding box center [5, 172] width 7 height 7
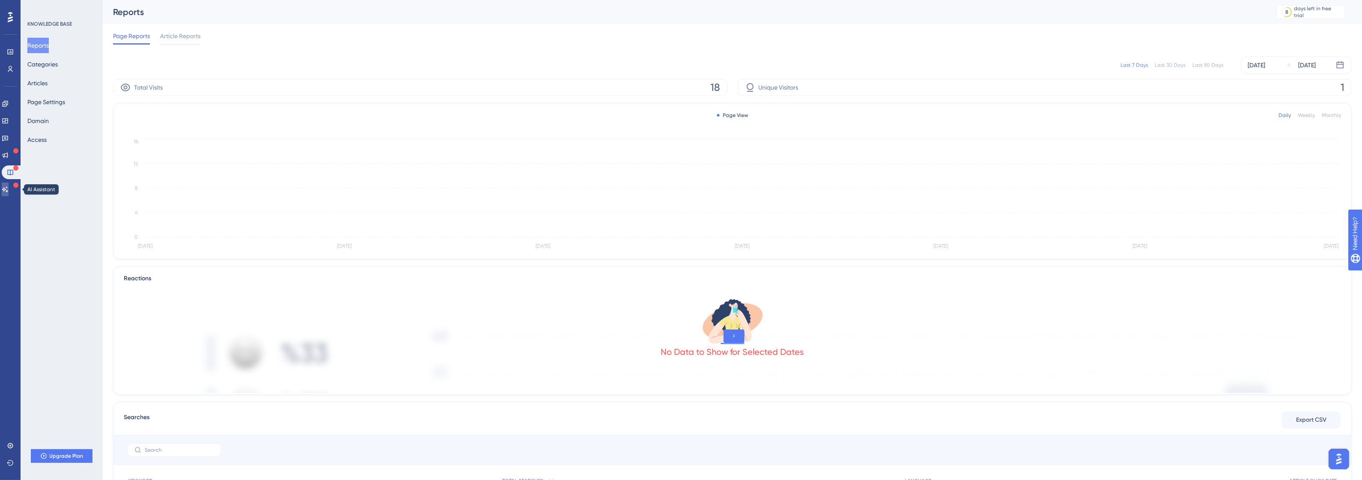
click at [9, 191] on icon at bounding box center [5, 189] width 7 height 7
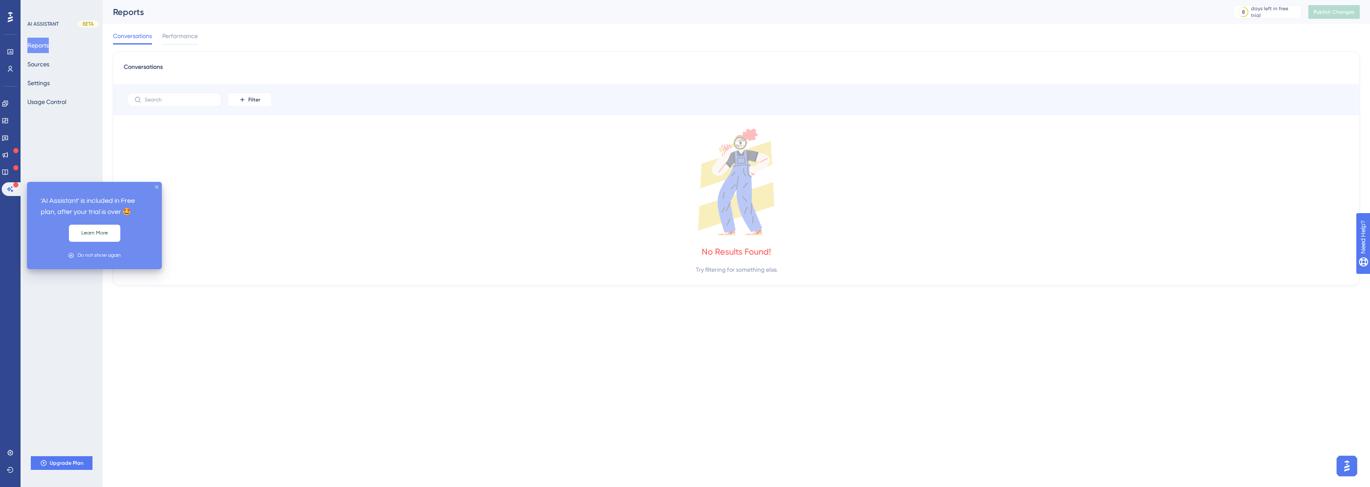
click at [158, 186] on div "'AI Assistant' is included in Free plan, after your trial is over 🤩 Learn More …" at bounding box center [94, 225] width 135 height 87
click at [156, 186] on icon "close tooltip" at bounding box center [156, 186] width 3 height 3
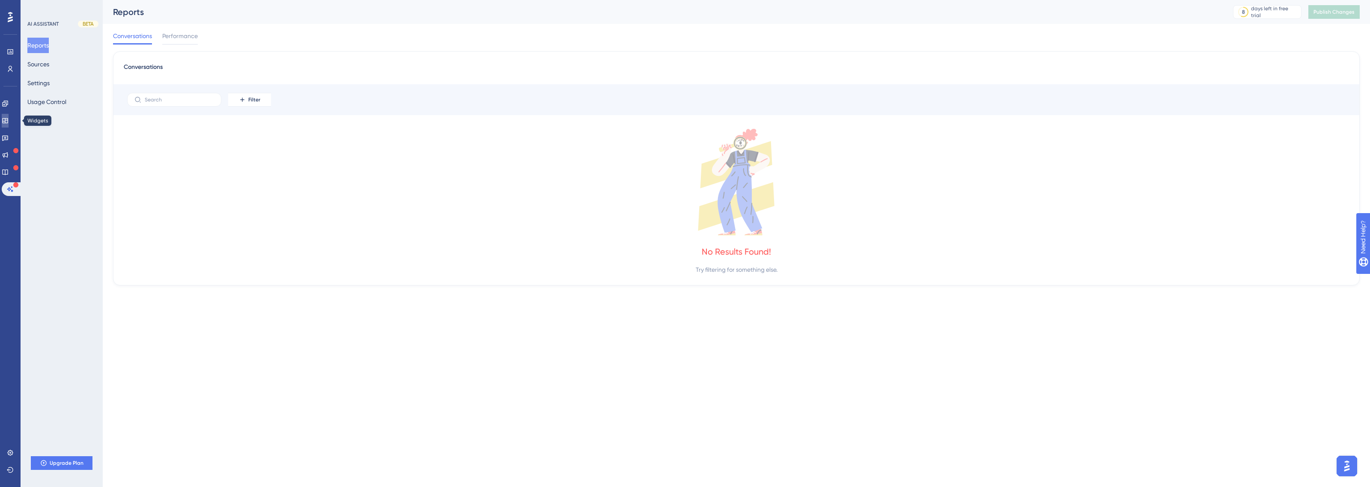
click at [5, 122] on link at bounding box center [5, 121] width 7 height 14
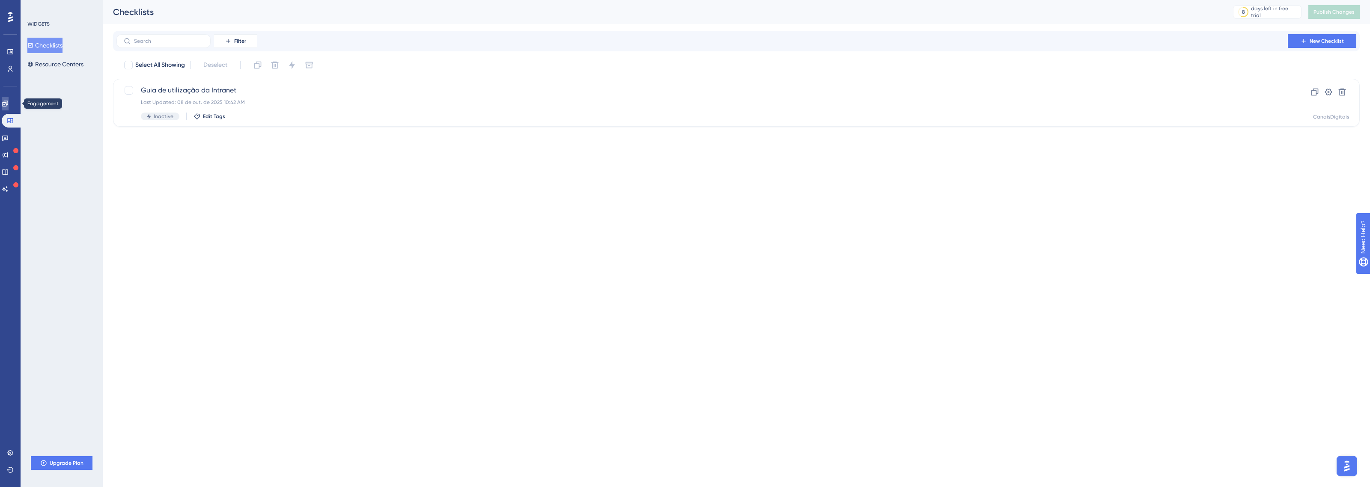
click at [9, 99] on link at bounding box center [5, 104] width 7 height 14
click at [131, 90] on div at bounding box center [129, 90] width 9 height 9
checkbox input "true"
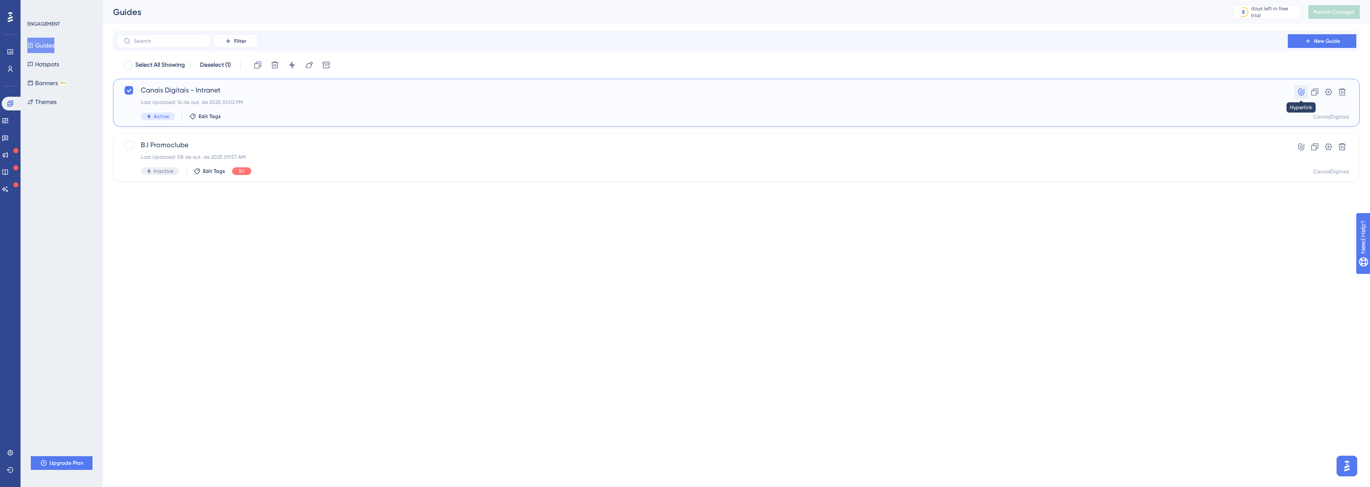
click at [1302, 90] on icon at bounding box center [1301, 92] width 6 height 7
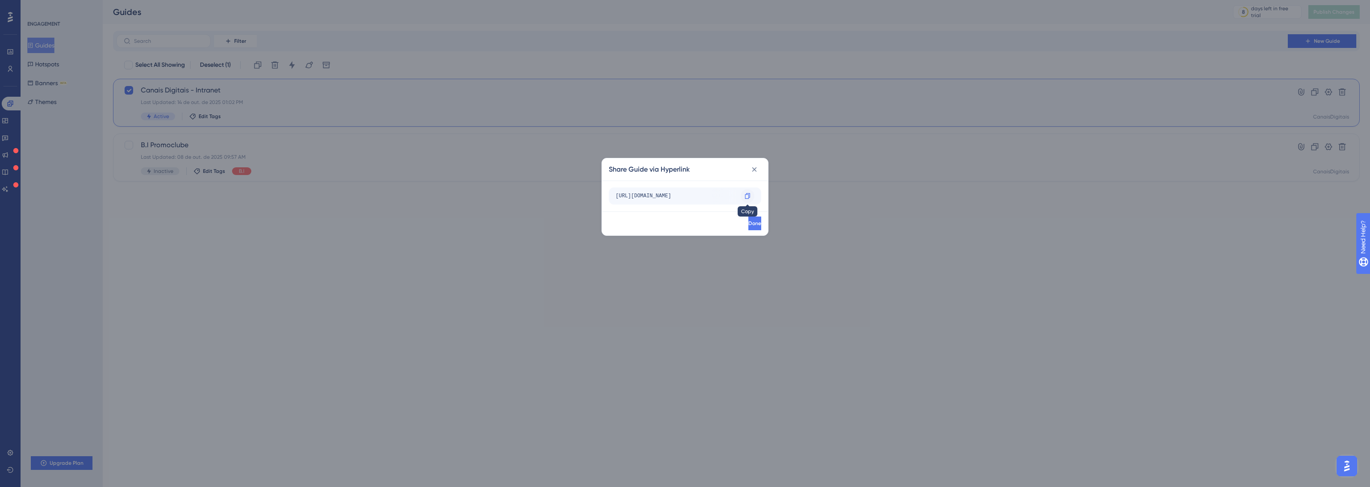
click at [747, 196] on icon at bounding box center [747, 196] width 7 height 7
click at [750, 221] on button "Done" at bounding box center [754, 224] width 15 height 14
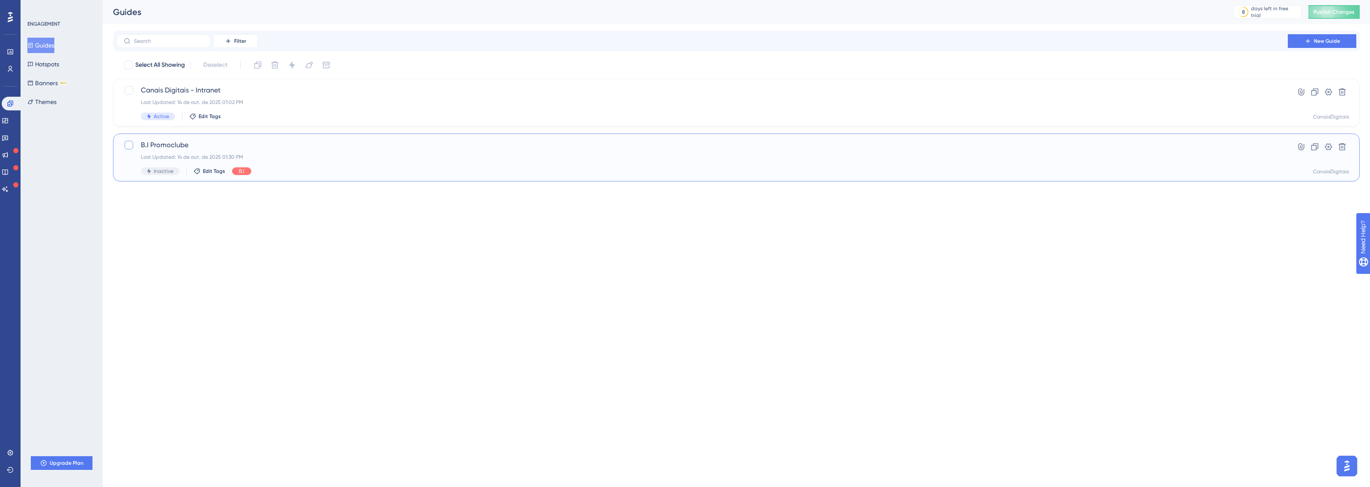
click at [124, 148] on div at bounding box center [129, 145] width 10 height 10
checkbox input "true"
click at [340, 148] on span "B.I Promoclube" at bounding box center [702, 145] width 1123 height 10
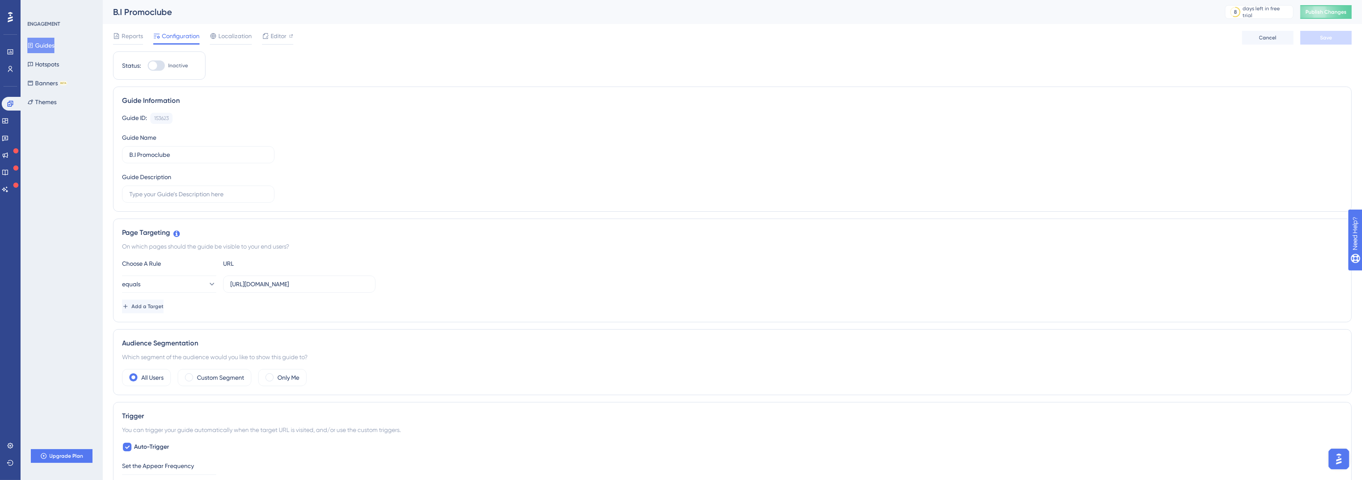
click at [159, 62] on div at bounding box center [156, 65] width 17 height 10
click at [148, 66] on input "Inactive" at bounding box center [147, 66] width 0 height 0
checkbox input "true"
click at [1326, 37] on span "Save" at bounding box center [1326, 37] width 12 height 7
click at [1327, 10] on span "Publish Changes" at bounding box center [1325, 12] width 41 height 7
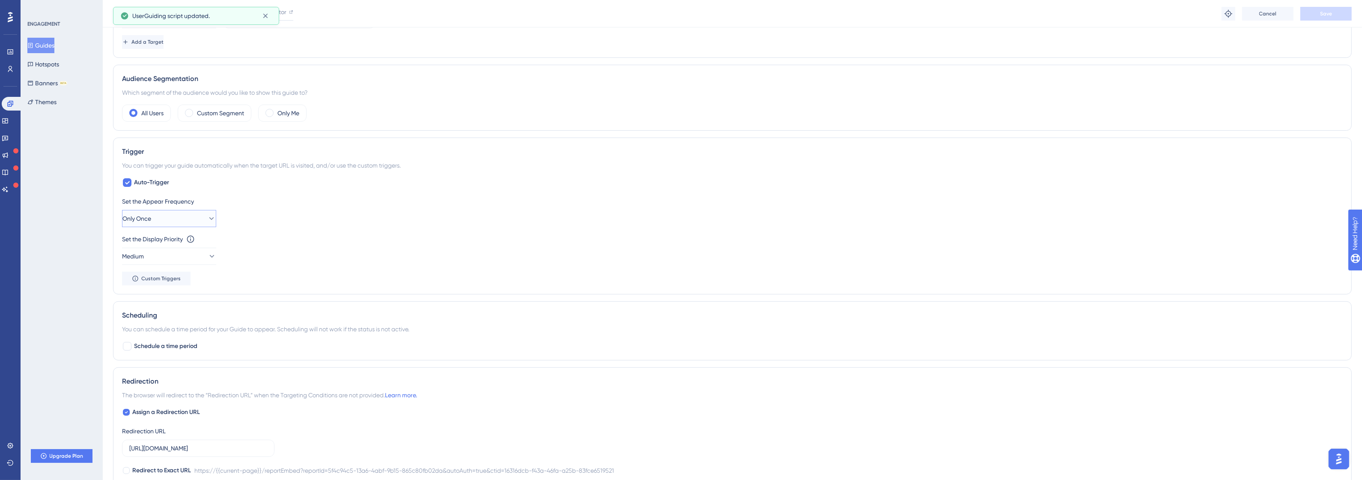
click at [180, 219] on button "Only Once" at bounding box center [169, 218] width 94 height 17
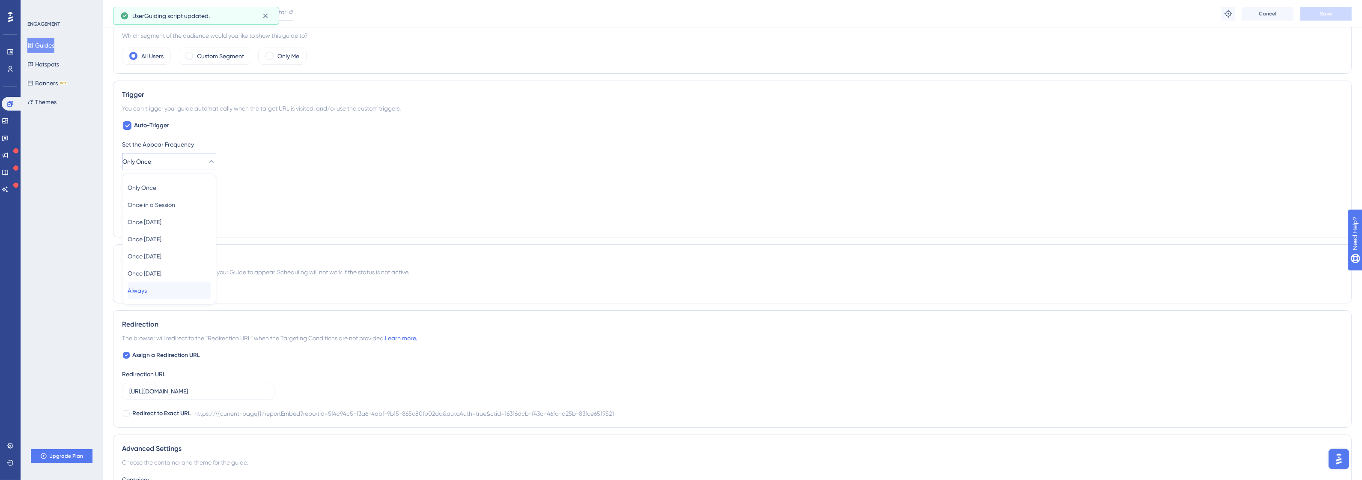
drag, startPoint x: 161, startPoint y: 288, endPoint x: 170, endPoint y: 268, distance: 22.0
click at [161, 288] on div "Always Always" at bounding box center [169, 290] width 83 height 17
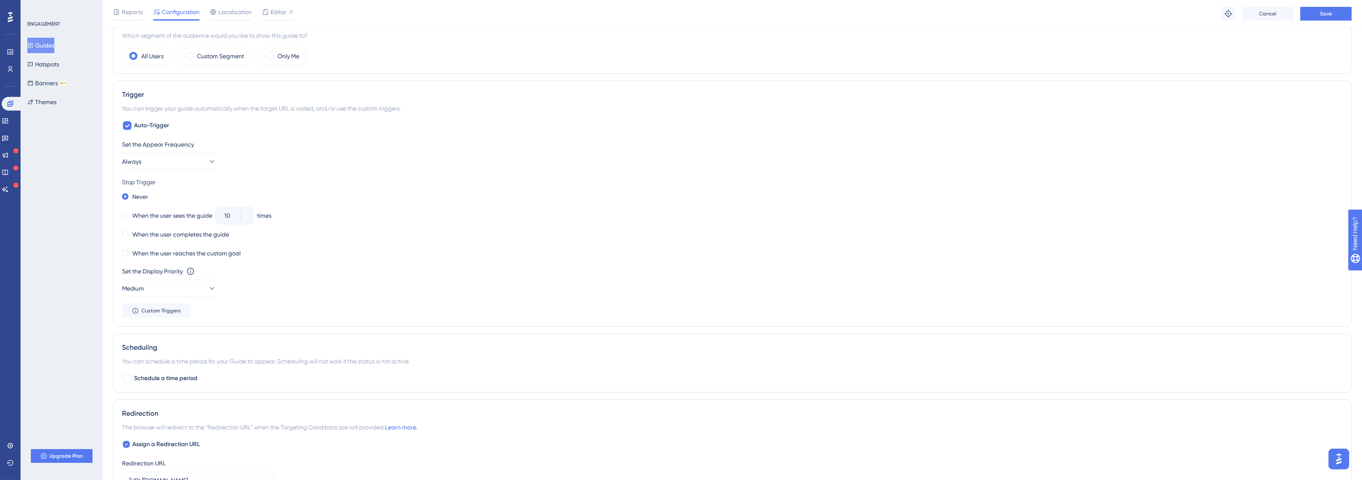
scroll to position [523, 0]
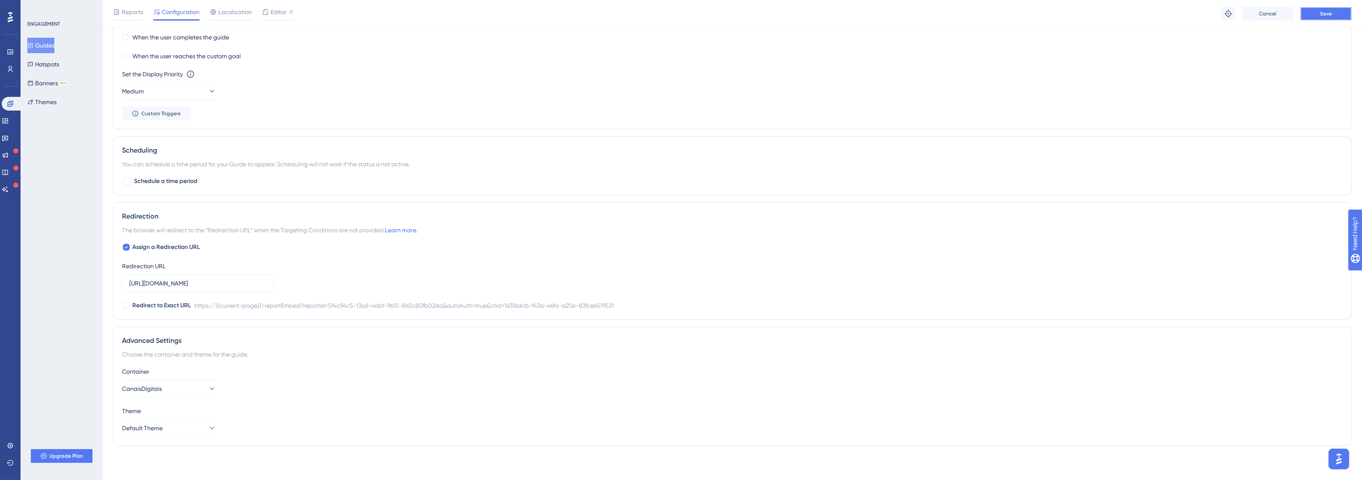
click at [1338, 10] on button "Save" at bounding box center [1325, 14] width 51 height 14
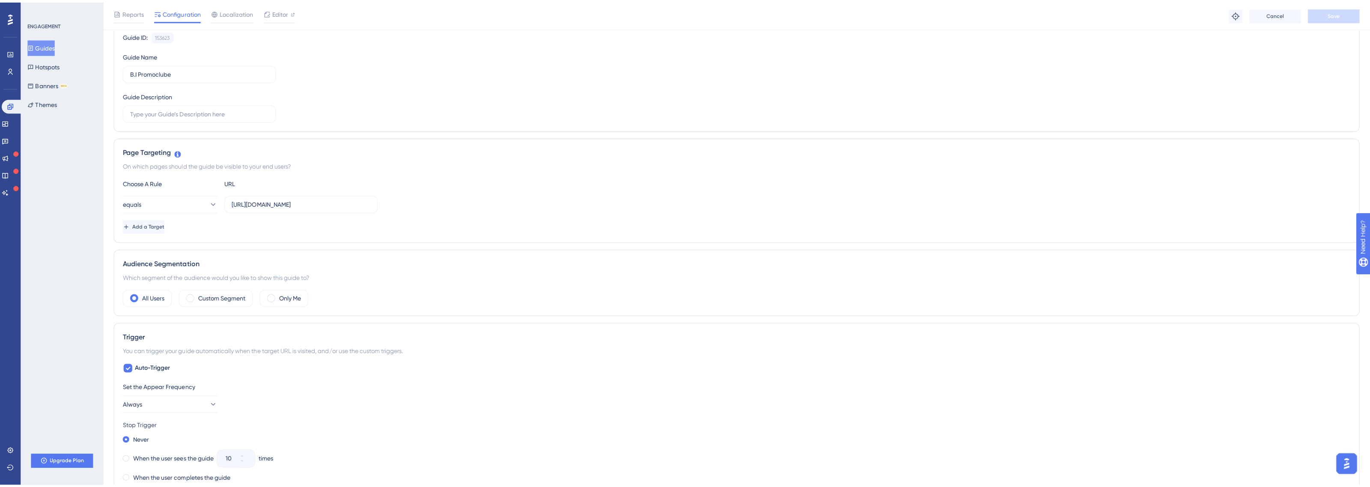
scroll to position [0, 0]
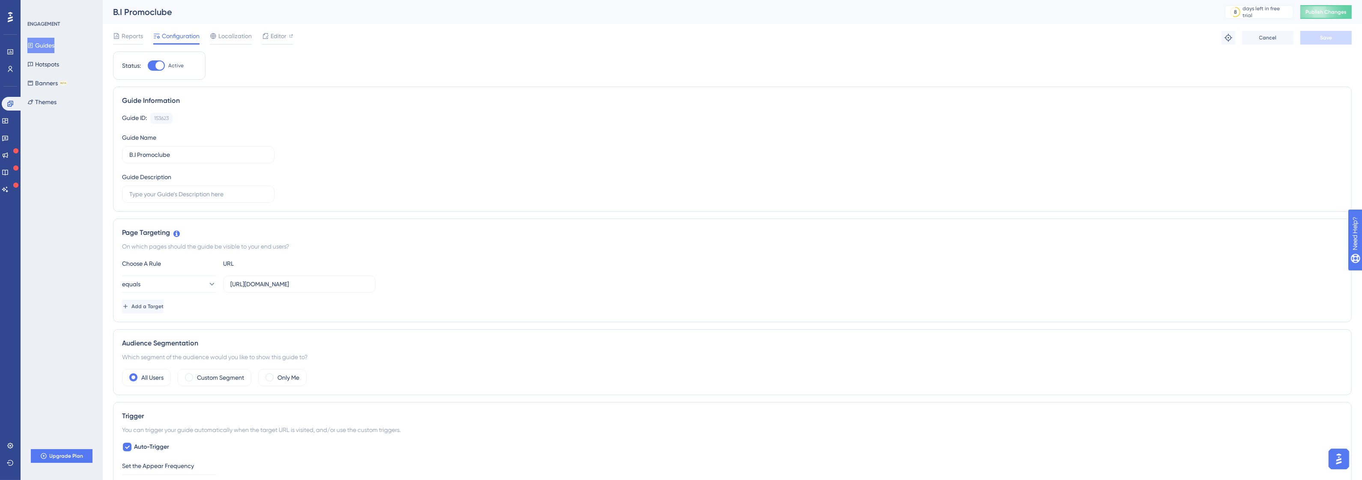
click at [41, 52] on button "Guides" at bounding box center [40, 45] width 27 height 15
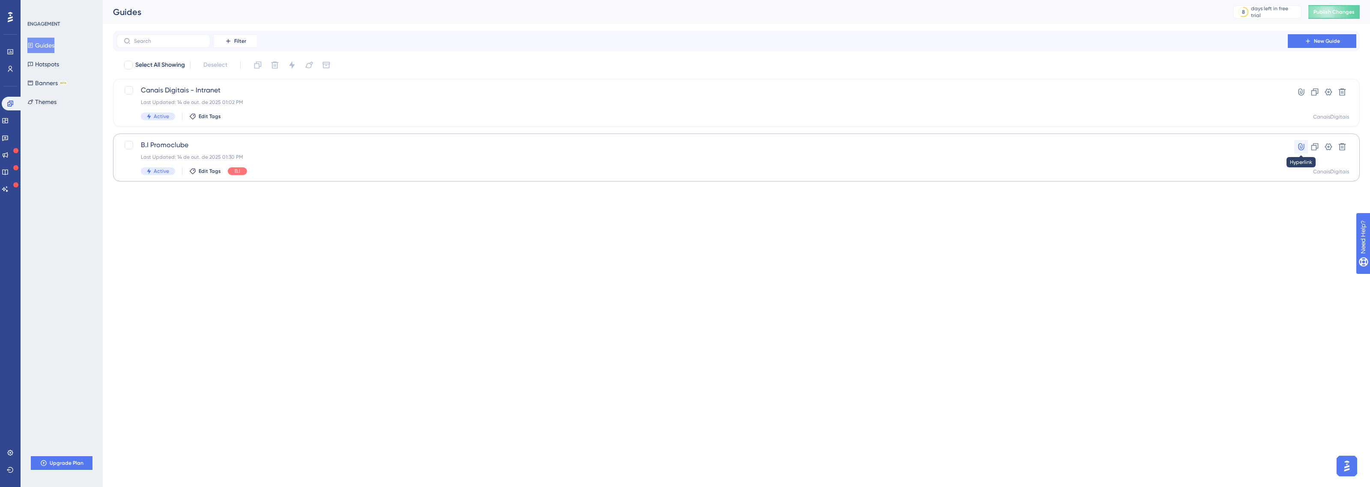
click at [1302, 147] on icon at bounding box center [1301, 146] width 6 height 7
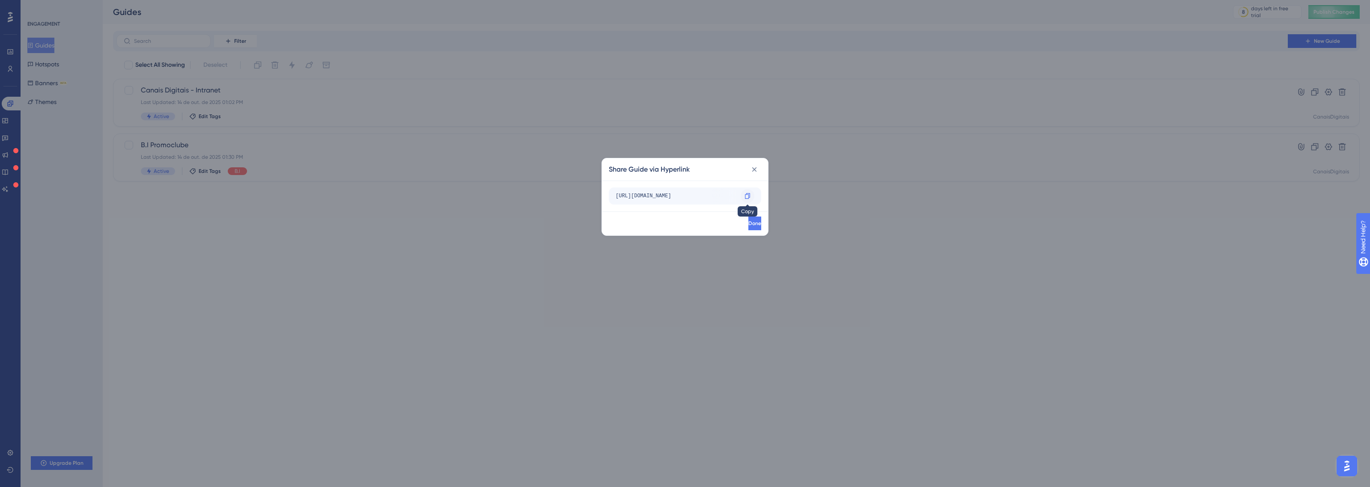
click at [748, 196] on icon at bounding box center [747, 196] width 5 height 6
click at [750, 194] on icon at bounding box center [747, 196] width 5 height 6
click at [756, 175] on button at bounding box center [755, 170] width 14 height 14
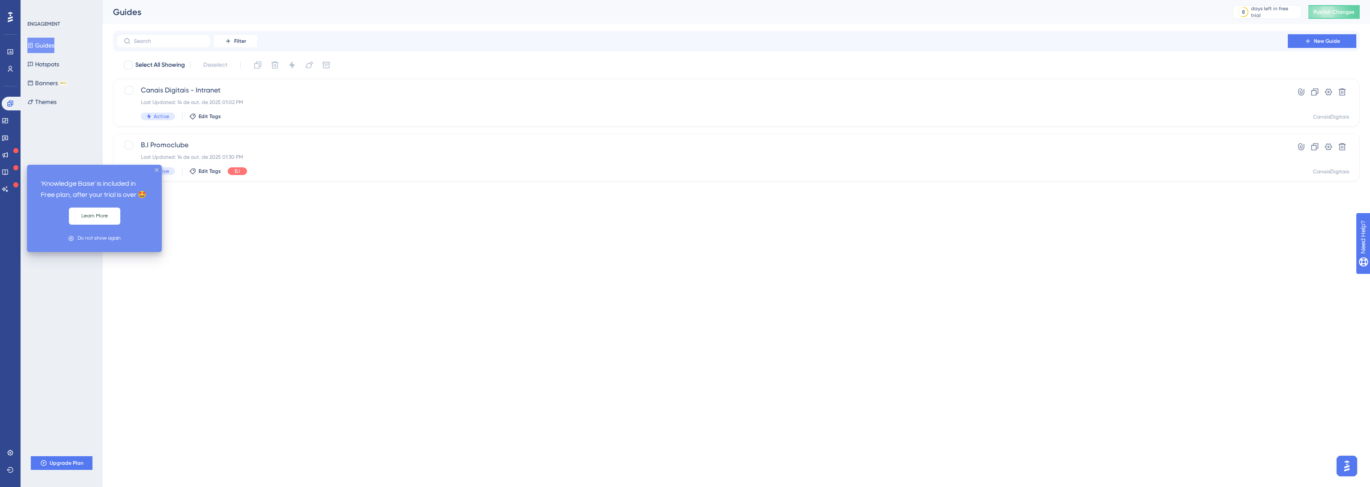
click at [13, 165] on icon at bounding box center [15, 167] width 5 height 5
click at [9, 170] on icon at bounding box center [5, 172] width 7 height 7
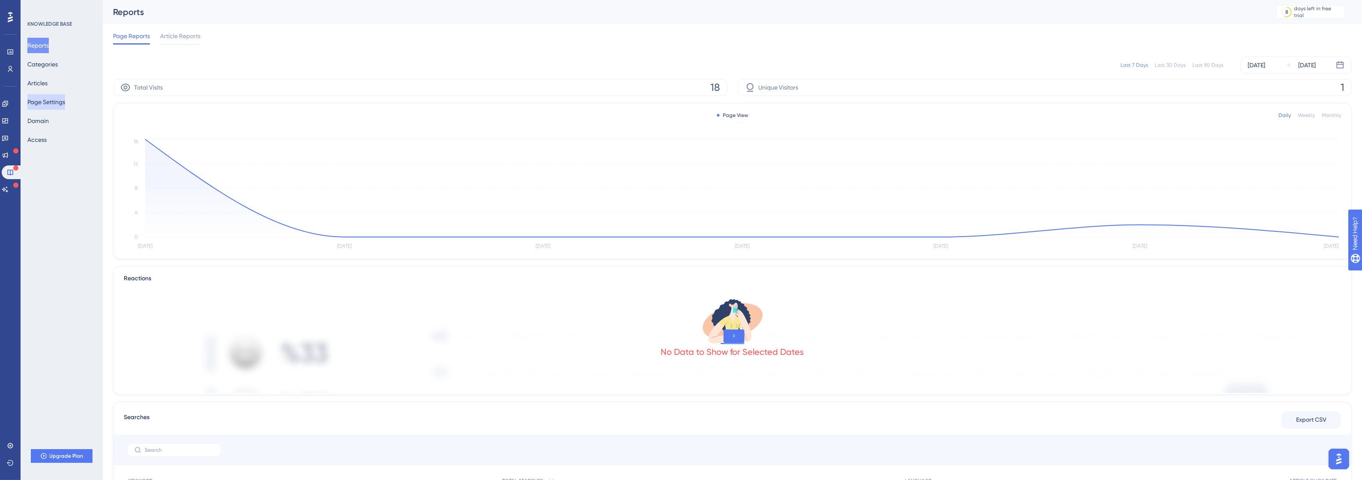
click at [48, 99] on button "Page Settings" at bounding box center [46, 101] width 38 height 15
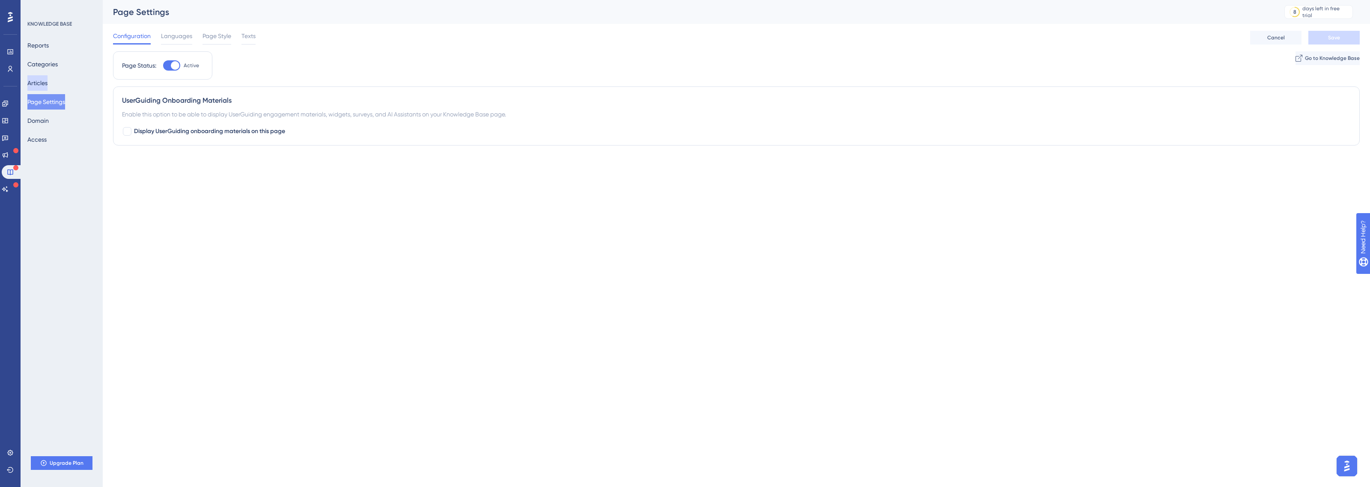
click at [48, 87] on button "Articles" at bounding box center [37, 82] width 20 height 15
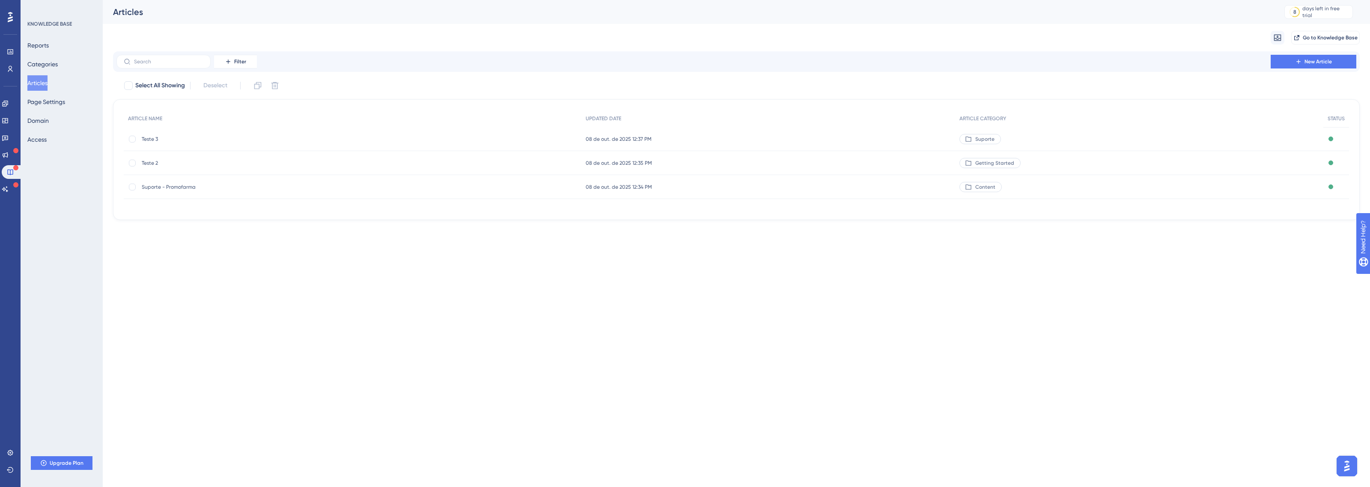
click at [55, 131] on div "Reports Categories Articles Page Settings Domain Access" at bounding box center [61, 93] width 69 height 110
click at [49, 119] on button "Domain" at bounding box center [37, 120] width 21 height 15
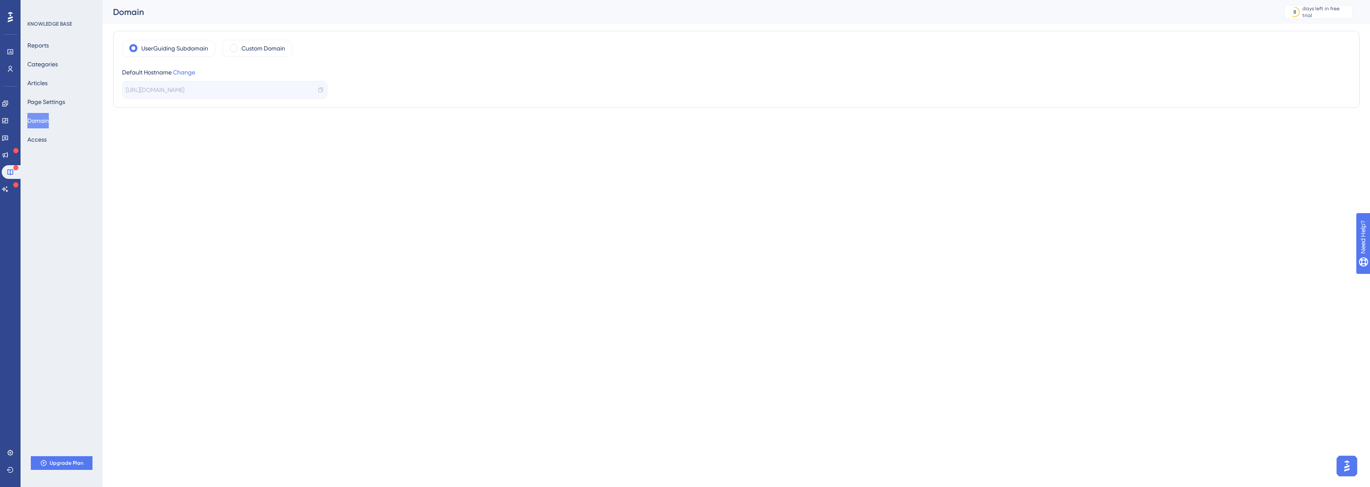
click at [188, 84] on div "https://promofarma-3NMG.help.userguiding.com/pt" at bounding box center [225, 90] width 206 height 18
click at [255, 45] on label "Custom Domain" at bounding box center [263, 48] width 44 height 10
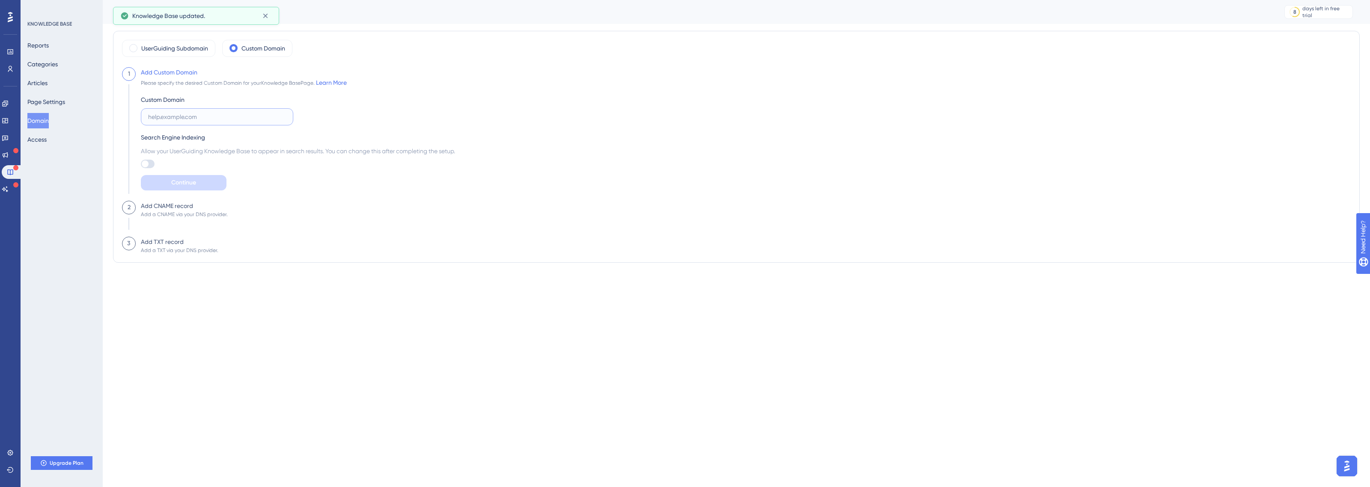
click at [210, 114] on input "text" at bounding box center [217, 116] width 138 height 9
type input "promofarma.com.br"
click at [182, 190] on button "Continue" at bounding box center [184, 182] width 86 height 15
click at [185, 180] on icon at bounding box center [184, 183] width 10 height 10
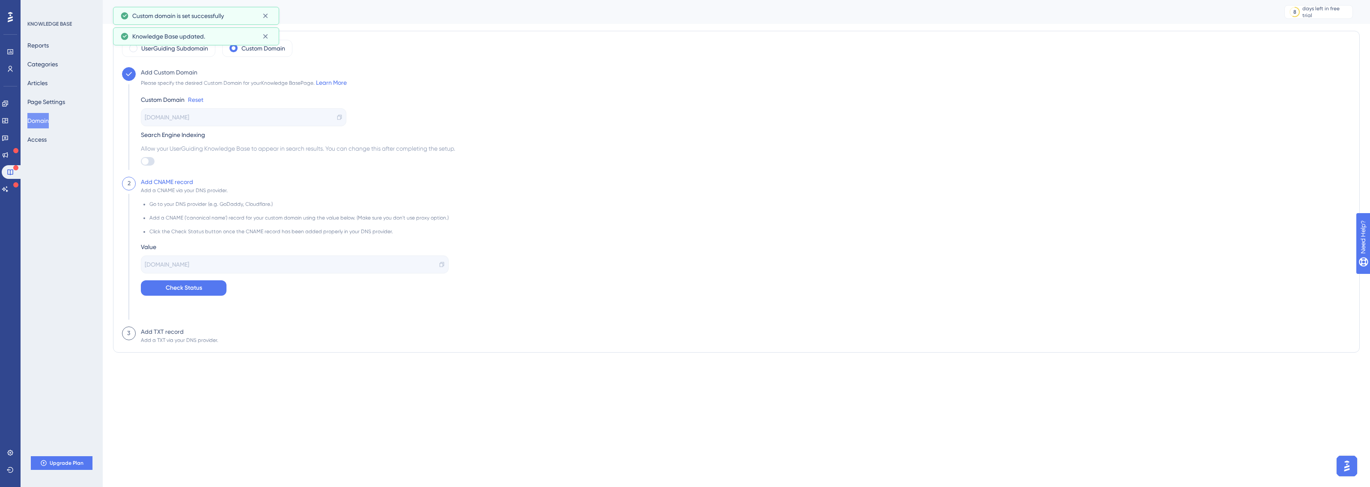
click at [189, 264] on span "help.userguiding.site" at bounding box center [167, 264] width 45 height 10
drag, startPoint x: 166, startPoint y: 185, endPoint x: 196, endPoint y: 188, distance: 30.1
click at [196, 185] on div "Add CNAME record Add a CNAME via your DNS provider. Go to your DNS provider (e.…" at bounding box center [292, 252] width 313 height 150
click at [196, 191] on div "Add a CNAME via your DNS provider." at bounding box center [184, 190] width 87 height 7
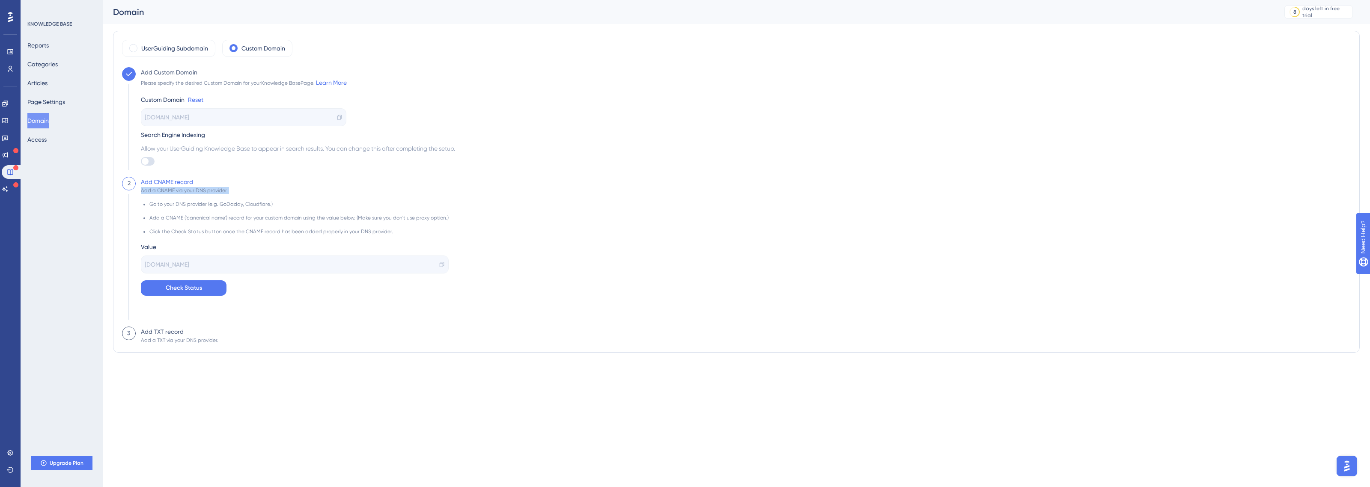
click at [196, 191] on div "Add a CNAME via your DNS provider." at bounding box center [184, 190] width 87 height 7
click at [198, 215] on li "Add a CNAME ('canonical name') record for your custom domain using the value be…" at bounding box center [298, 222] width 299 height 14
click at [200, 271] on div "help.userguiding.site" at bounding box center [295, 265] width 308 height 18
click at [328, 268] on div "help.userguiding.site" at bounding box center [295, 265] width 308 height 18
click at [440, 265] on div "help.userguiding.site" at bounding box center [295, 265] width 308 height 18
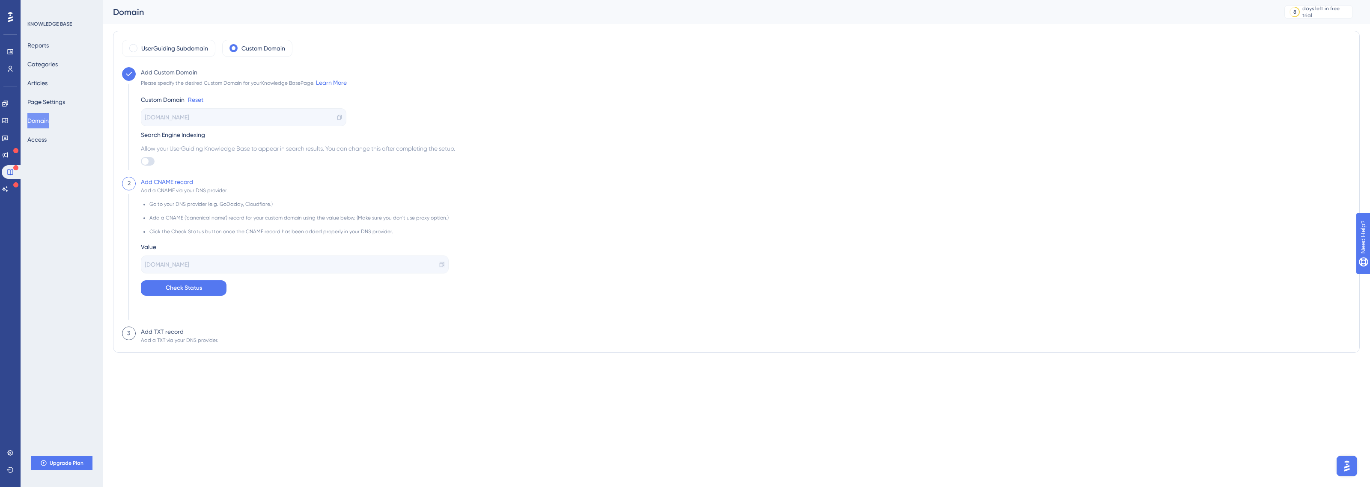
click at [440, 264] on icon at bounding box center [442, 264] width 4 height 5
click at [165, 339] on div "Add a TXT via your DNS provider." at bounding box center [179, 340] width 77 height 7
drag, startPoint x: 241, startPoint y: 50, endPoint x: 232, endPoint y: 90, distance: 40.6
click at [236, 87] on div "UserGuiding Subdomain Custom Domain Add Custom Domain Please specify the desire…" at bounding box center [736, 192] width 1229 height 304
click at [147, 167] on div "Add Custom Domain Please specify the desired Custom Domain for your Knowledge B…" at bounding box center [295, 122] width 319 height 110
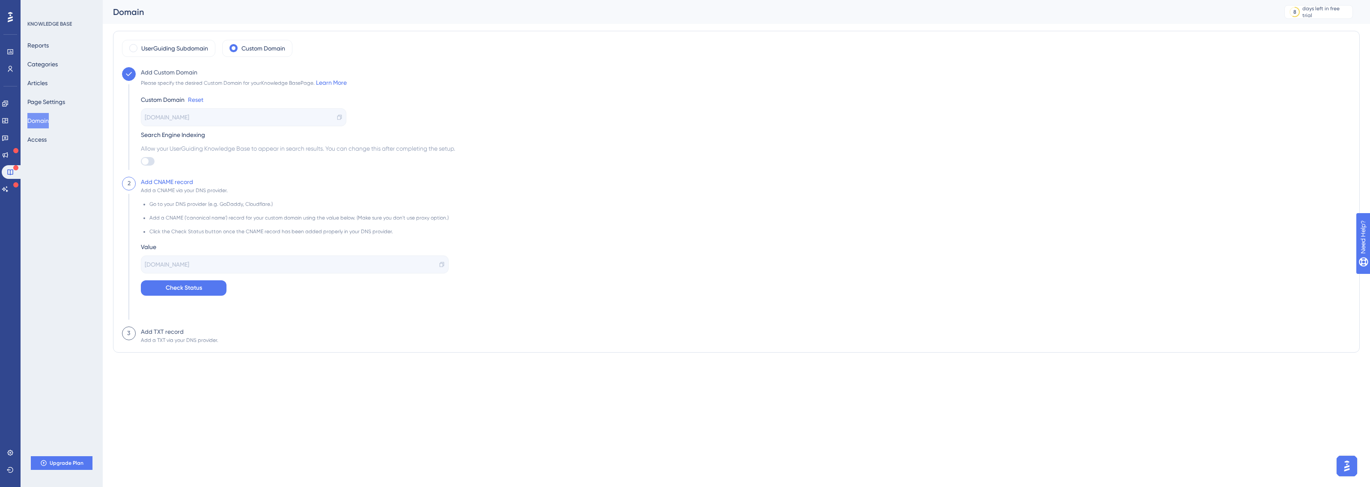
click at [149, 161] on div at bounding box center [148, 161] width 14 height 9
click at [141, 161] on input "checkbox" at bounding box center [140, 161] width 0 height 0
click at [150, 162] on div at bounding box center [150, 161] width 7 height 7
click at [141, 162] on input "checkbox" at bounding box center [140, 161] width 0 height 0
click at [150, 162] on div at bounding box center [148, 161] width 14 height 9
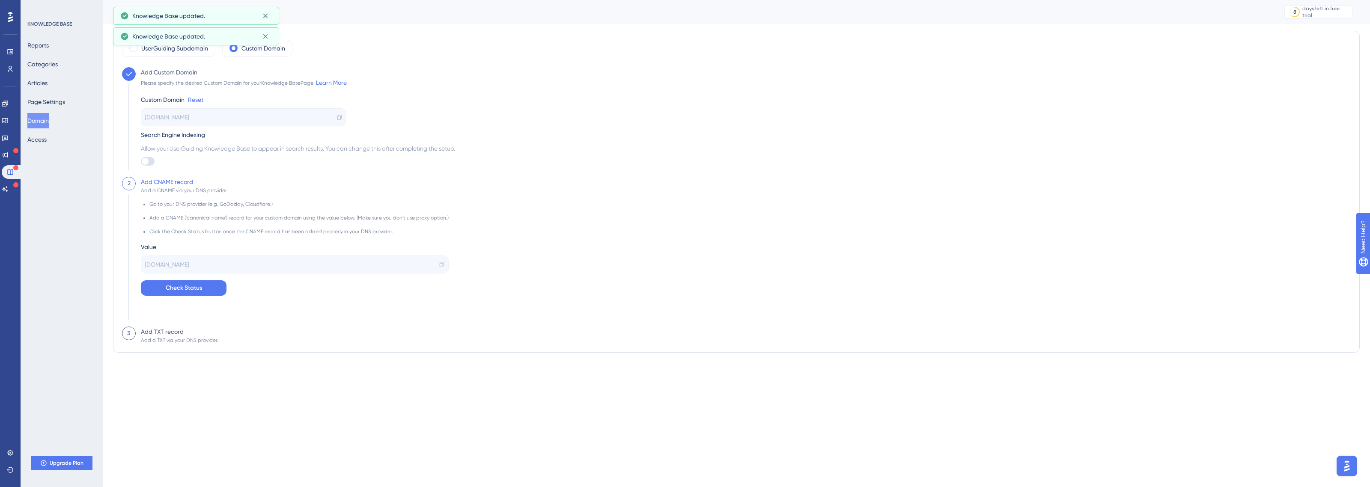
click at [141, 162] on input "checkbox" at bounding box center [140, 161] width 0 height 0
click at [197, 283] on span "Check Status" at bounding box center [184, 288] width 36 height 10
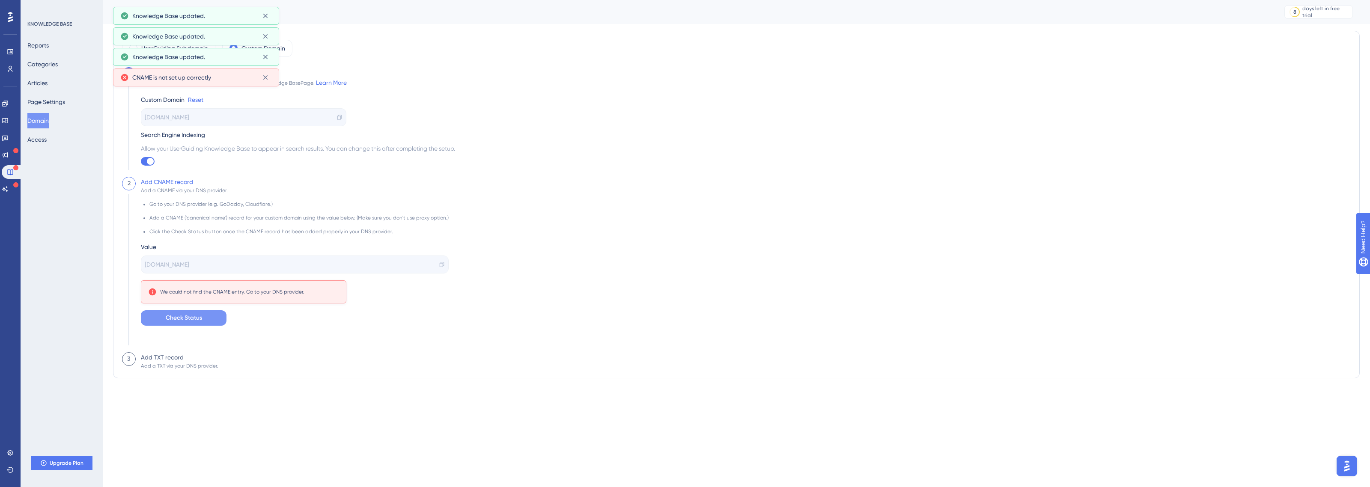
click at [272, 265] on div "help.userguiding.site" at bounding box center [295, 265] width 308 height 18
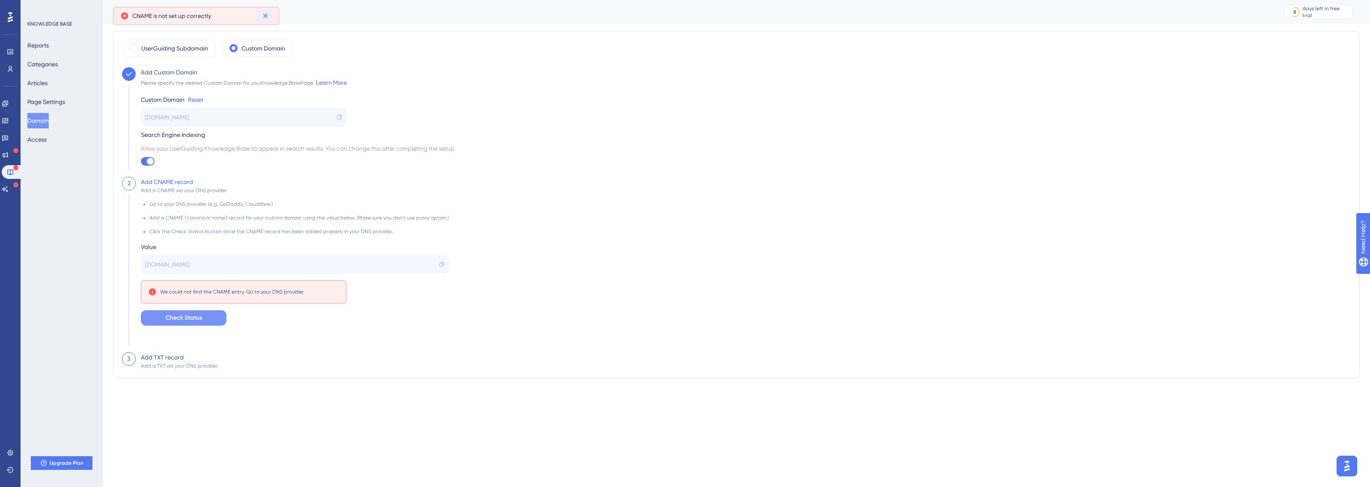
click at [267, 19] on icon at bounding box center [265, 16] width 9 height 9
click at [149, 165] on div at bounding box center [148, 161] width 14 height 9
click at [141, 162] on input "checkbox" at bounding box center [140, 161] width 0 height 0
checkbox input "false"
click at [439, 262] on icon at bounding box center [442, 265] width 6 height 6
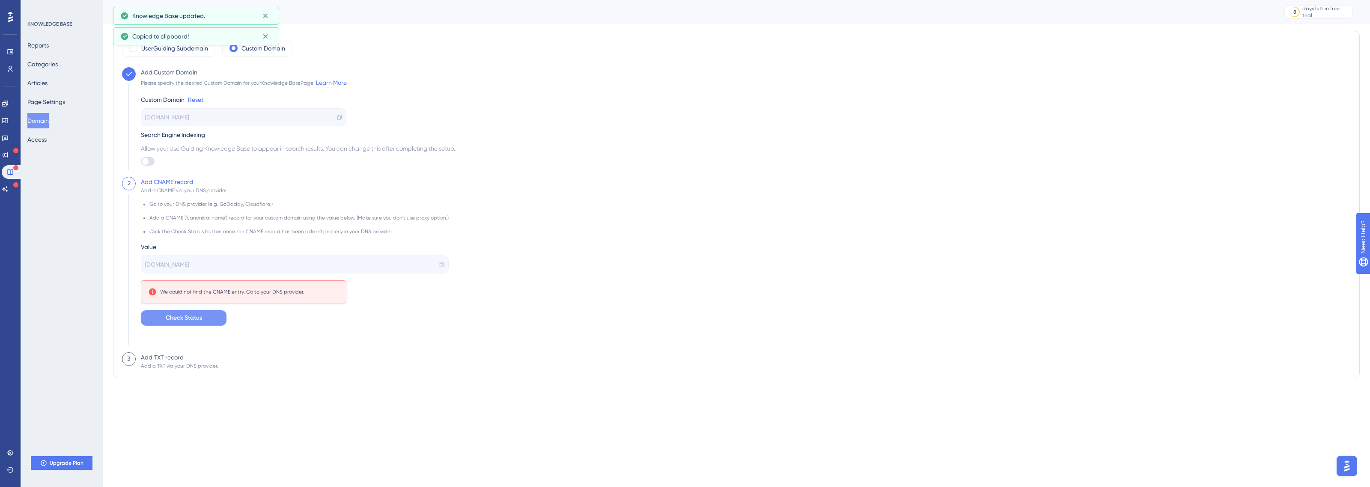
click at [440, 267] on icon at bounding box center [442, 264] width 4 height 5
click at [223, 294] on div "We could not find the CNAME entry. Go to your DNS provider." at bounding box center [232, 292] width 144 height 7
click at [203, 320] on button "Check Status" at bounding box center [184, 317] width 86 height 15
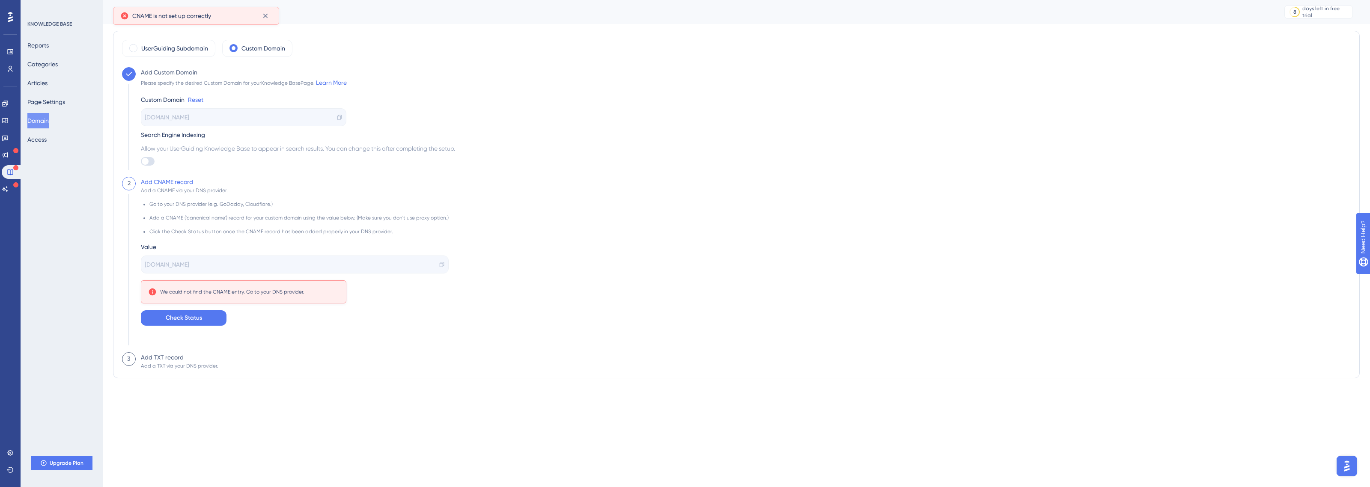
click at [188, 268] on span "help.userguiding.site" at bounding box center [167, 264] width 45 height 10
click at [224, 88] on div "Custom Domain Reset promofarma.com.br Search Engine Indexing Allow your UserGui…" at bounding box center [298, 127] width 314 height 78
click at [173, 350] on div "Add CNAME record Add a CNAME via your DNS provider. Go to your DNS provider (e.…" at bounding box center [292, 265] width 313 height 176
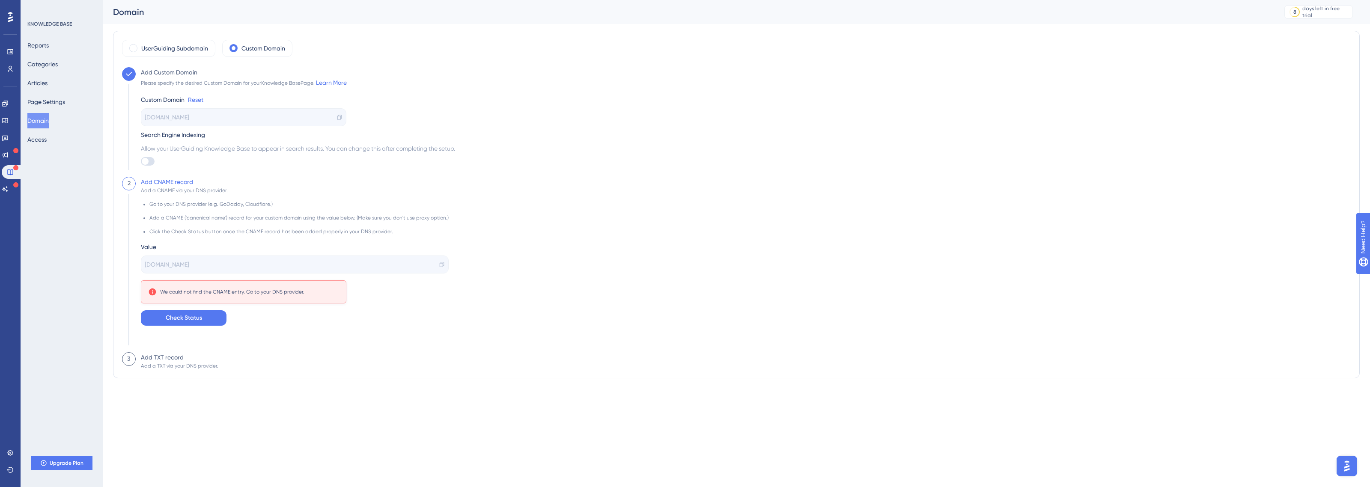
click at [170, 358] on div "Add TXT record" at bounding box center [162, 357] width 43 height 10
click at [191, 45] on label "UserGuiding Subdomain" at bounding box center [174, 48] width 67 height 10
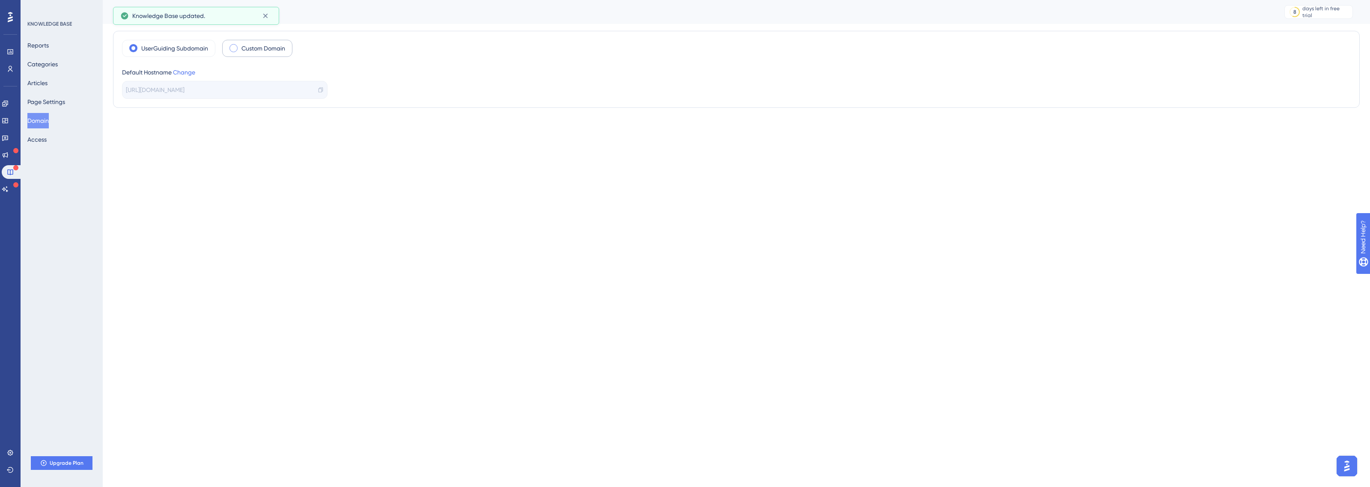
click at [246, 46] on label "Custom Domain" at bounding box center [263, 48] width 44 height 10
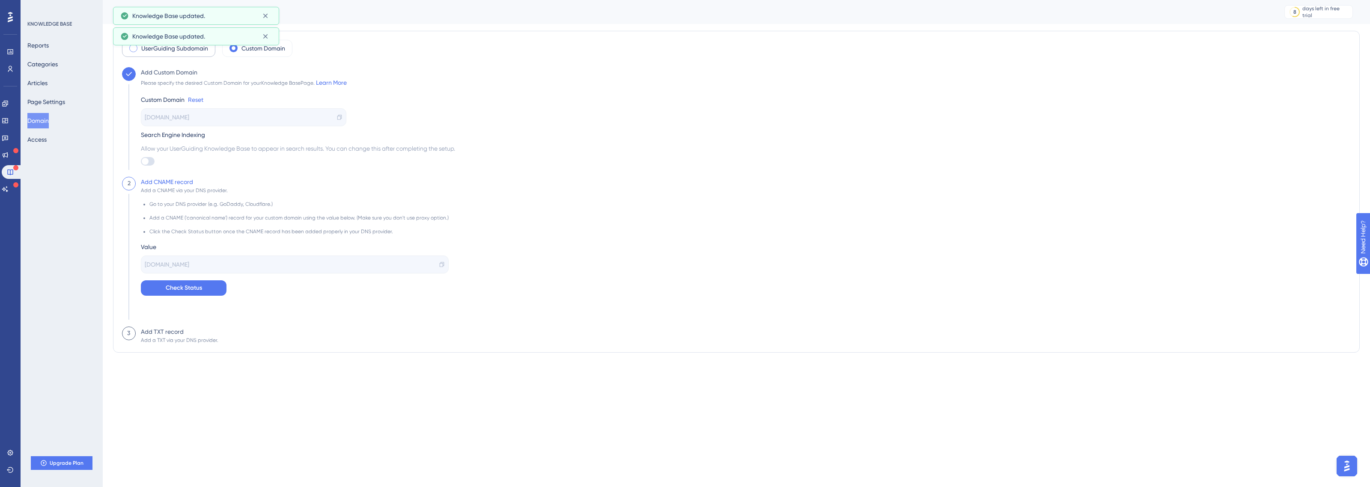
click at [183, 51] on label "UserGuiding Subdomain" at bounding box center [174, 48] width 67 height 10
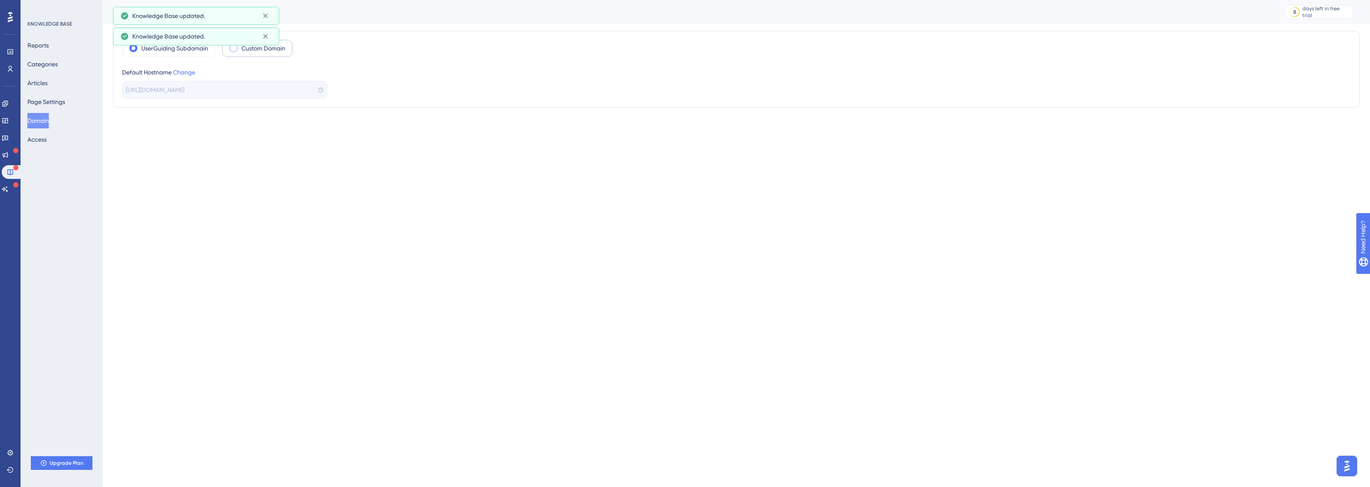
click at [292, 50] on div "Custom Domain" at bounding box center [257, 48] width 70 height 17
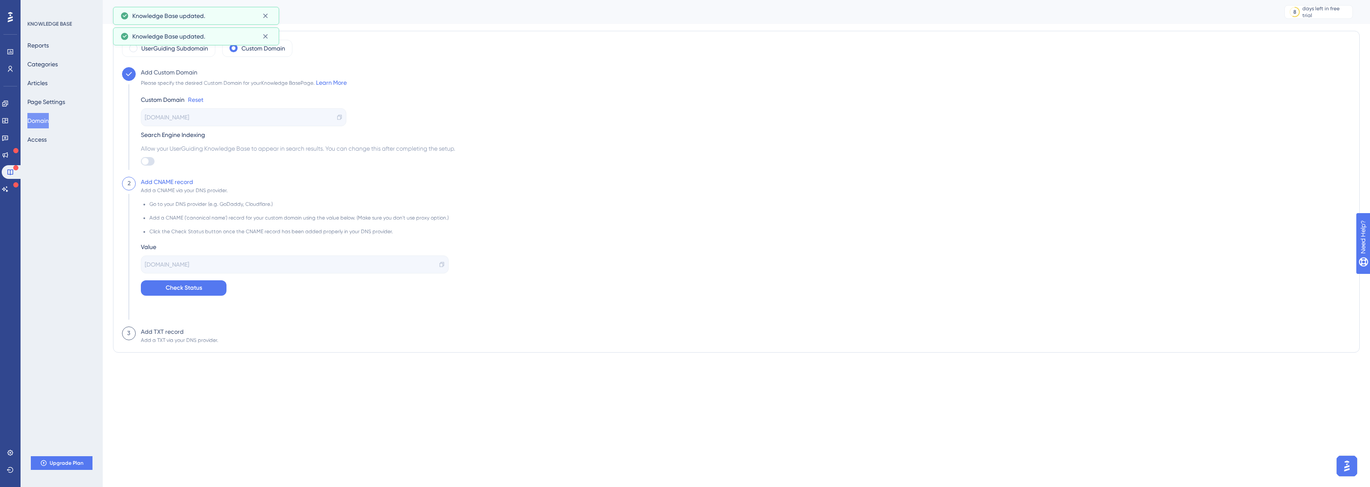
click at [188, 118] on span "promofarma.com.br" at bounding box center [167, 117] width 45 height 10
click at [153, 152] on span "Allow your UserGuiding Knowledge Base to appear in search results. You can chan…" at bounding box center [298, 148] width 314 height 10
click at [159, 145] on span "Allow your UserGuiding Knowledge Base to appear in search results. You can chan…" at bounding box center [298, 148] width 314 height 10
click at [154, 134] on div at bounding box center [154, 134] width 0 height 0
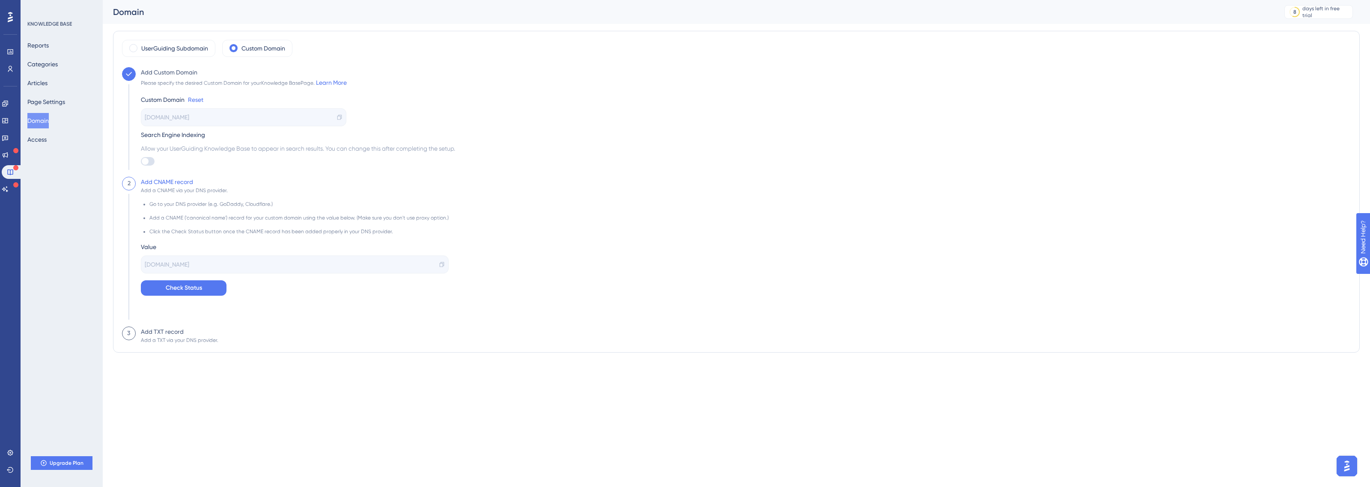
click at [191, 147] on span "Allow your UserGuiding Knowledge Base to appear in search results. You can chan…" at bounding box center [298, 148] width 314 height 10
click at [185, 134] on div at bounding box center [185, 134] width 0 height 0
click at [485, 214] on div "2 Add CNAME record Add a CNAME via your DNS provider. Go to your DNS provider (…" at bounding box center [736, 252] width 1229 height 150
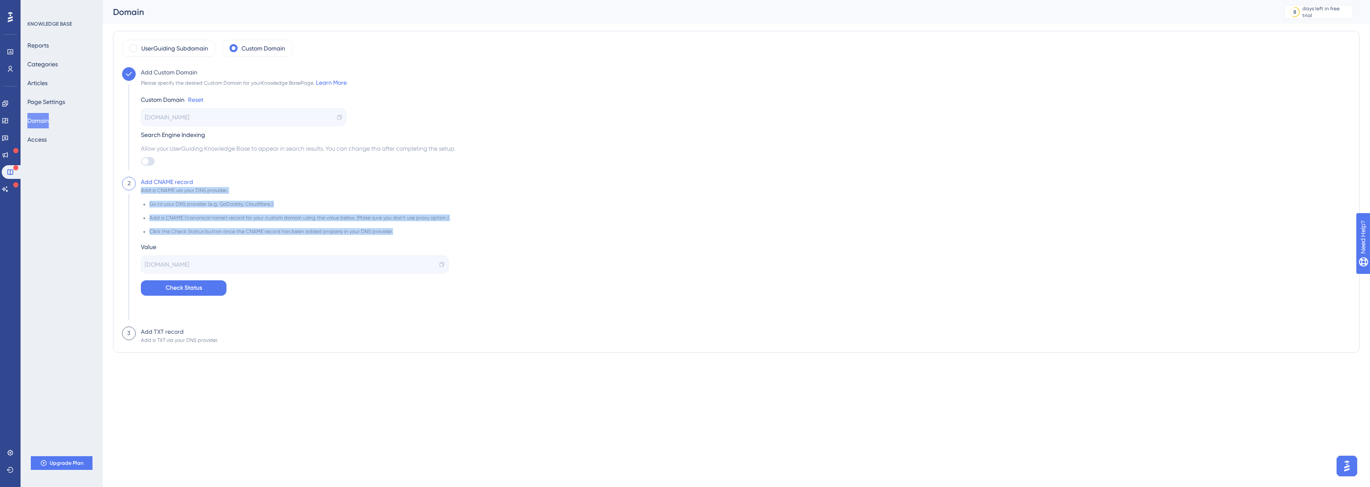
drag, startPoint x: 140, startPoint y: 191, endPoint x: 407, endPoint y: 233, distance: 270.1
click at [407, 233] on div "Add CNAME record Add a CNAME via your DNS provider. Go to your DNS provider (e.…" at bounding box center [292, 252] width 313 height 150
click at [254, 209] on li "Go to your DNS provider (e.g. GoDaddy, Cloudflare.)" at bounding box center [298, 208] width 299 height 14
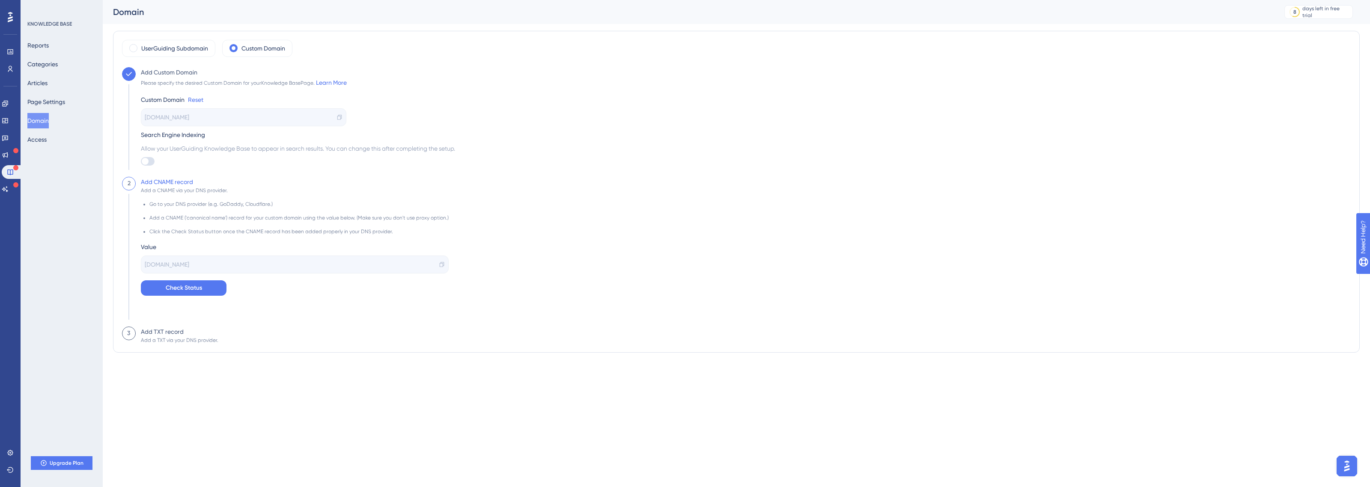
click at [195, 213] on li "Go to your DNS provider (e.g. GoDaddy, Cloudflare.)" at bounding box center [298, 208] width 299 height 14
drag, startPoint x: 194, startPoint y: 218, endPoint x: 370, endPoint y: 215, distance: 175.6
click at [367, 215] on li "Add a CNAME ('canonical name') record for your custom domain using the value be…" at bounding box center [298, 222] width 299 height 14
click at [196, 291] on span "Check Status" at bounding box center [184, 288] width 36 height 10
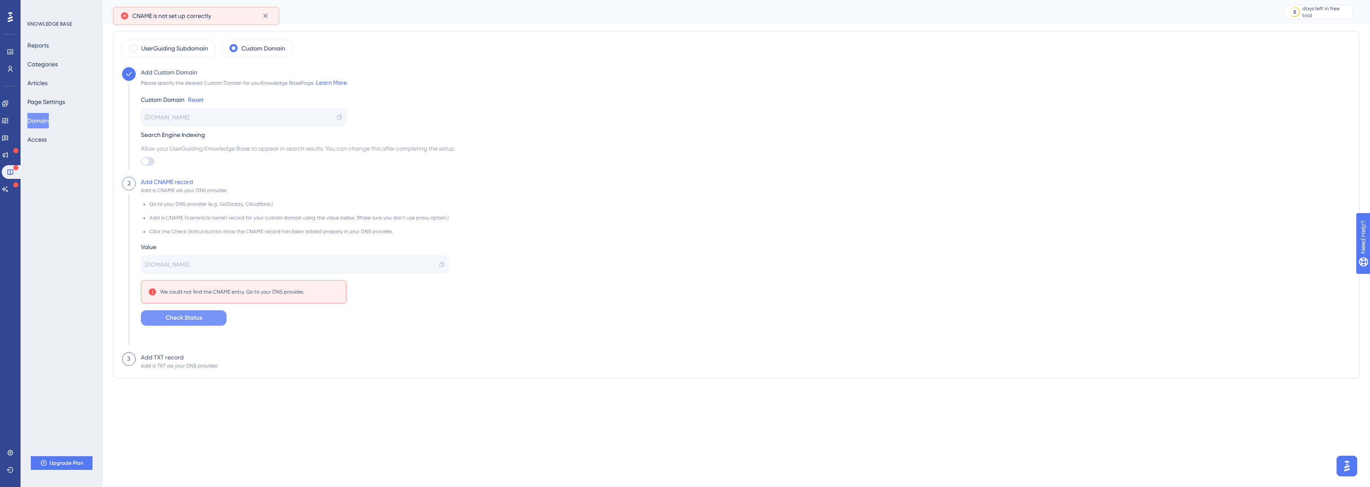
click at [193, 290] on div "We could not find the CNAME entry. Go to your DNS provider." at bounding box center [232, 292] width 144 height 7
click at [259, 214] on li "Go to your DNS provider (e.g. GoDaddy, Cloudflare.)" at bounding box center [298, 208] width 299 height 14
drag, startPoint x: 180, startPoint y: 51, endPoint x: 219, endPoint y: 103, distance: 65.2
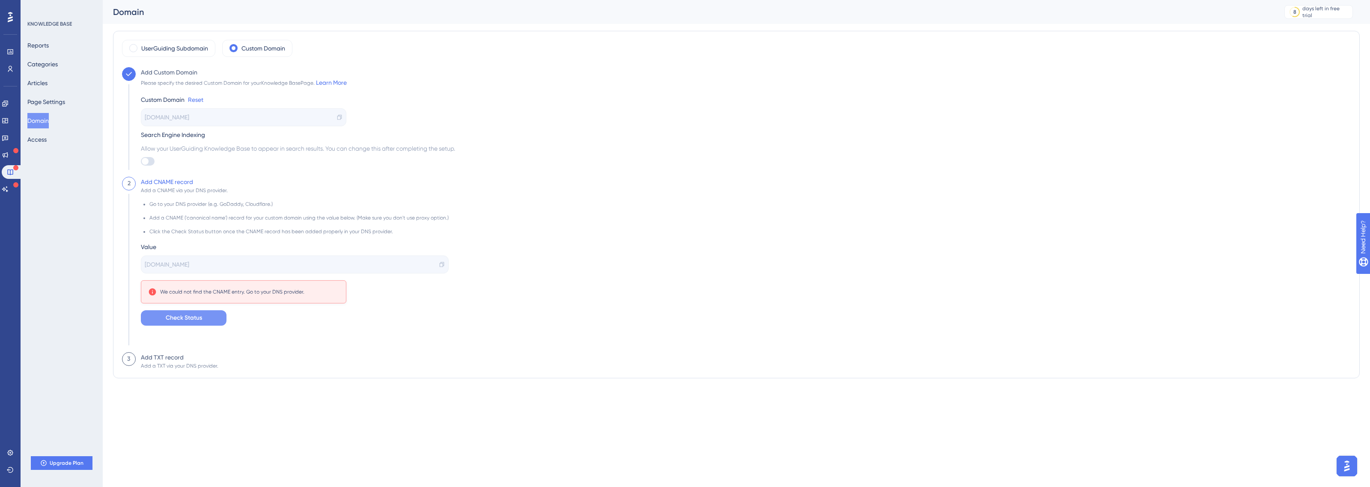
click at [219, 103] on div "UserGuiding Subdomain Custom Domain Add Custom Domain Please specify the desire…" at bounding box center [736, 205] width 1229 height 330
click at [46, 140] on button "Access" at bounding box center [36, 139] width 19 height 15
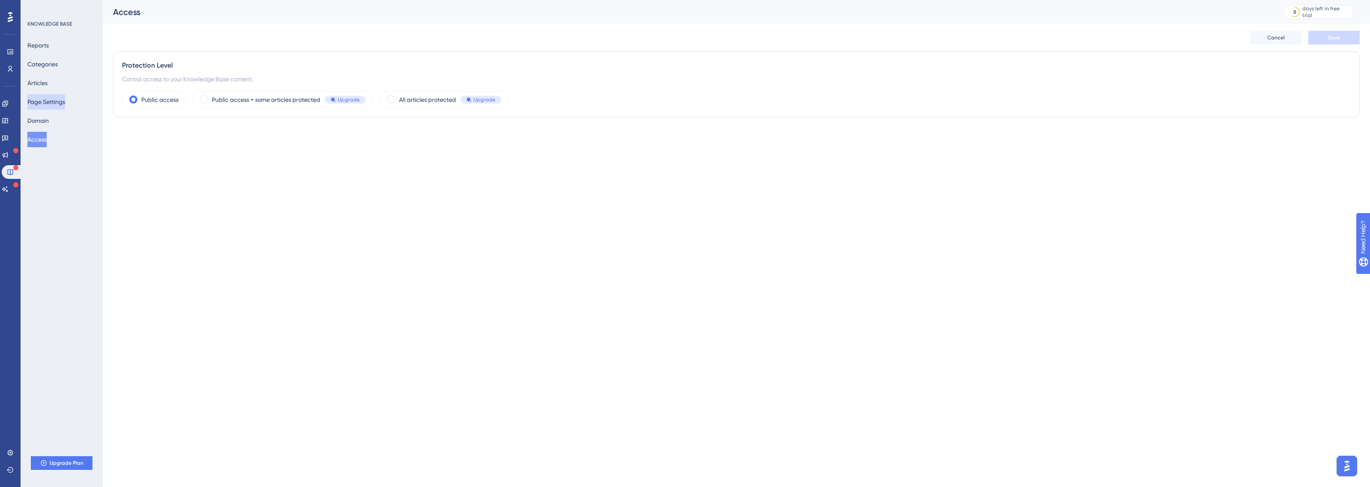
click at [50, 104] on button "Page Settings" at bounding box center [46, 101] width 38 height 15
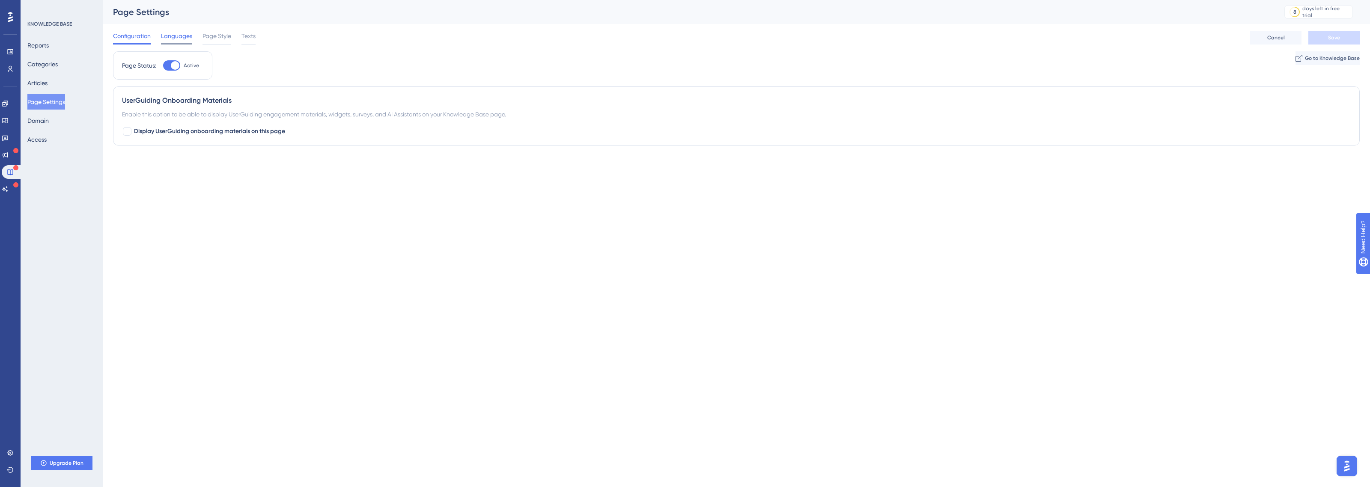
click at [174, 38] on span "Languages" at bounding box center [176, 36] width 31 height 10
click at [214, 33] on span "Page Style" at bounding box center [217, 36] width 29 height 10
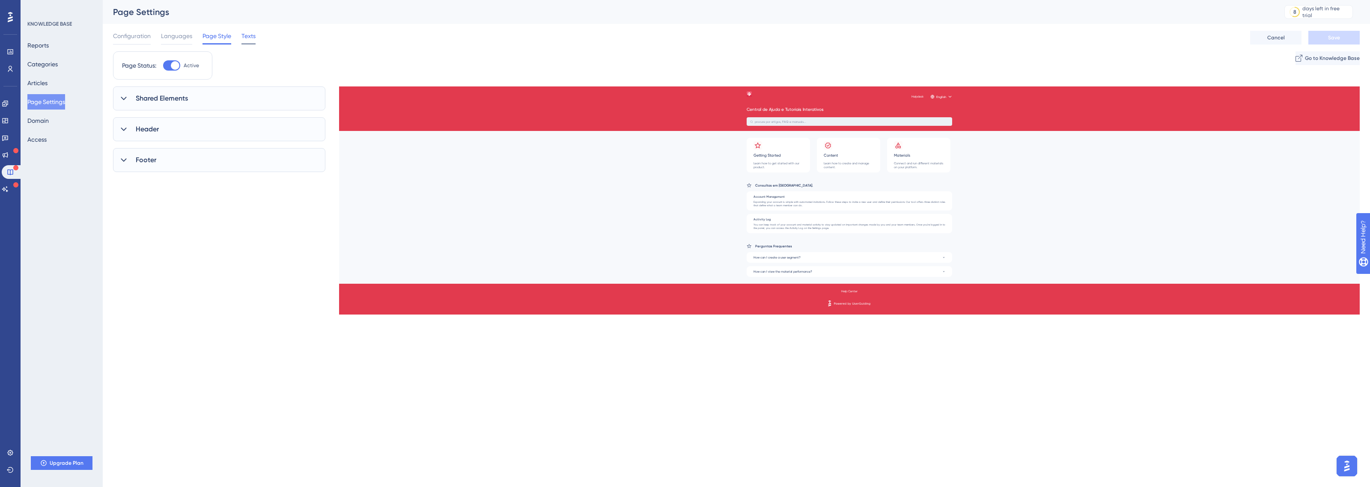
click at [253, 37] on span "Texts" at bounding box center [248, 36] width 14 height 10
drag, startPoint x: 22, startPoint y: 84, endPoint x: 26, endPoint y: 83, distance: 4.6
click at [22, 84] on div "KNOWLEDGE BASE Reports Categories Articles Page Settings Domain Access Upgrade …" at bounding box center [62, 243] width 82 height 487
click at [48, 80] on button "Articles" at bounding box center [37, 82] width 20 height 15
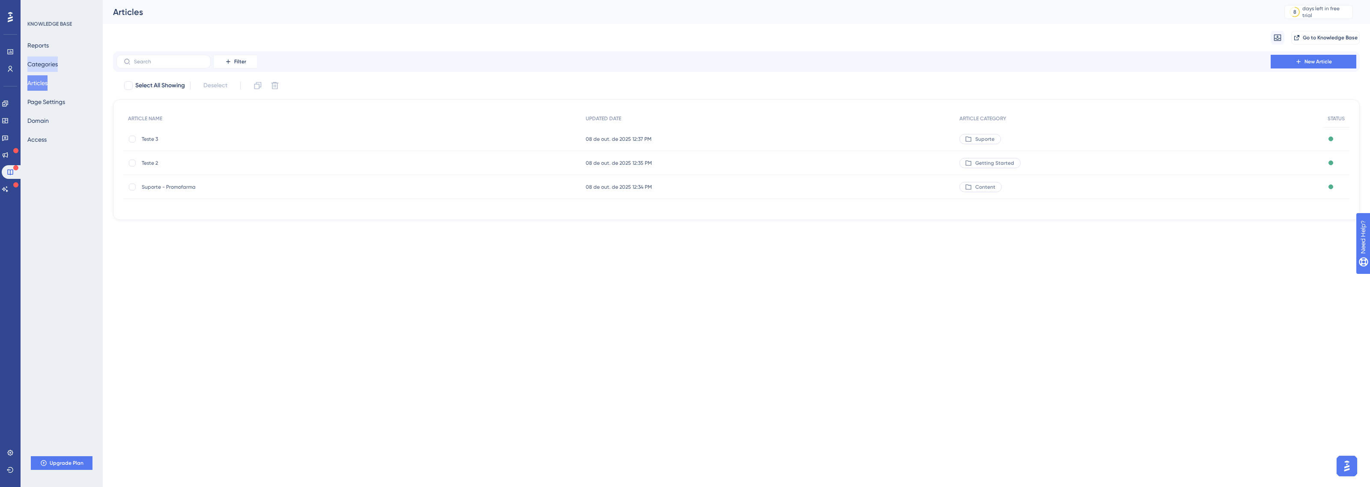
click at [58, 61] on button "Categories" at bounding box center [42, 64] width 30 height 15
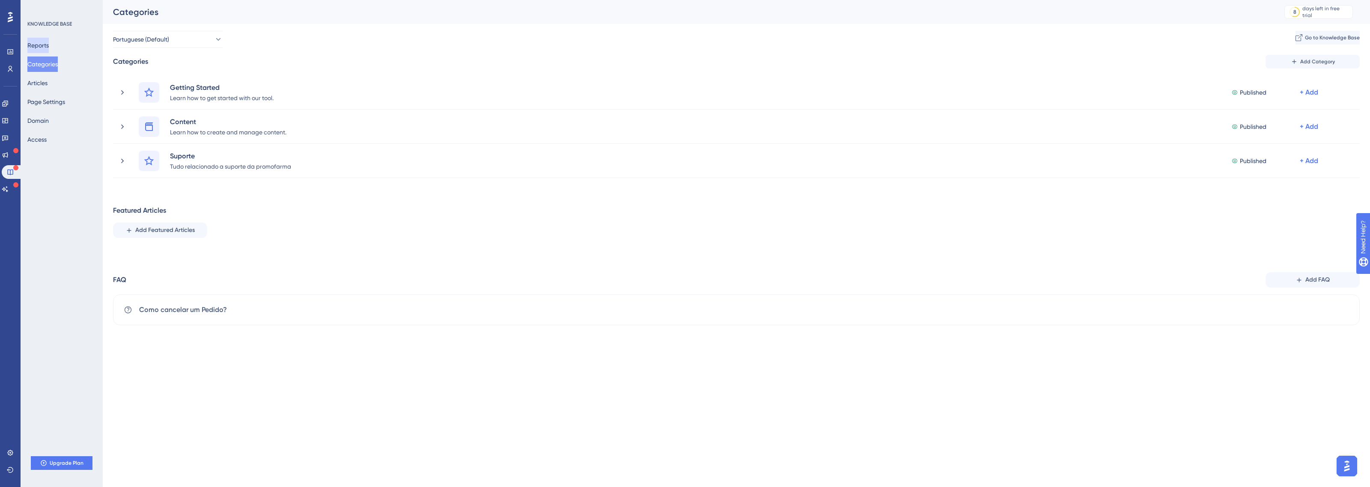
click at [49, 42] on button "Reports" at bounding box center [37, 45] width 21 height 15
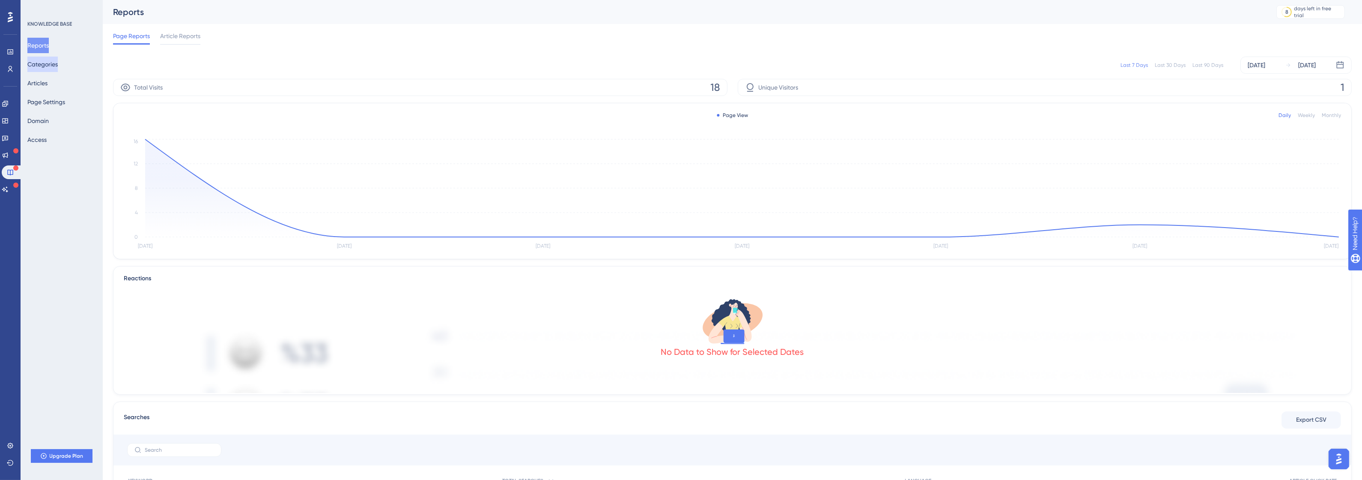
click at [52, 63] on button "Categories" at bounding box center [42, 64] width 30 height 15
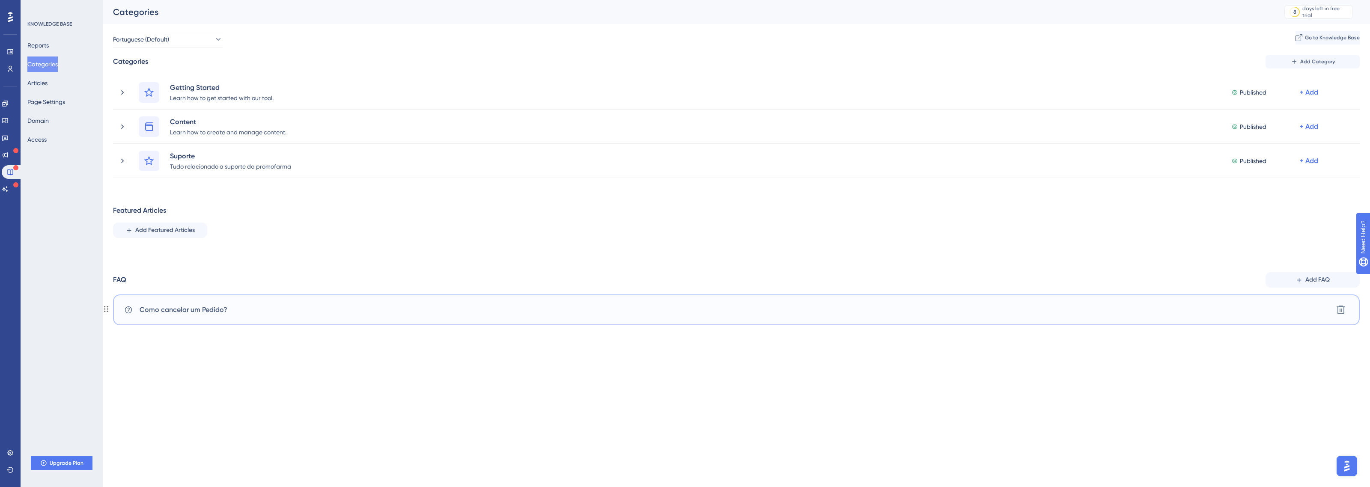
click at [1254, 311] on div "Como cancelar um Pedido? Delete" at bounding box center [736, 310] width 1247 height 31
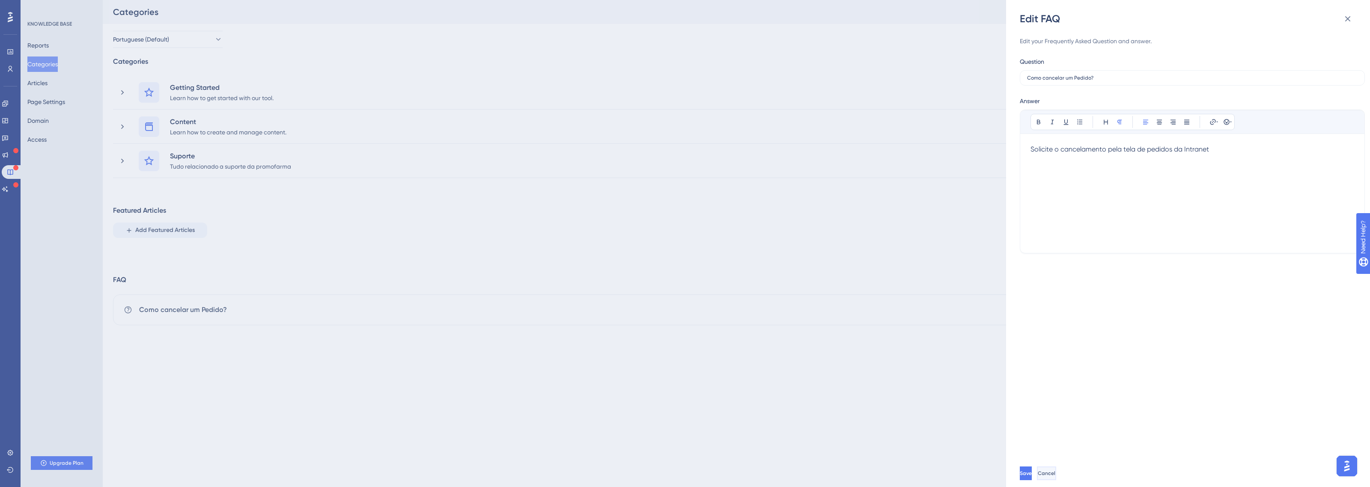
click at [1056, 479] on button "Cancel" at bounding box center [1046, 474] width 19 height 14
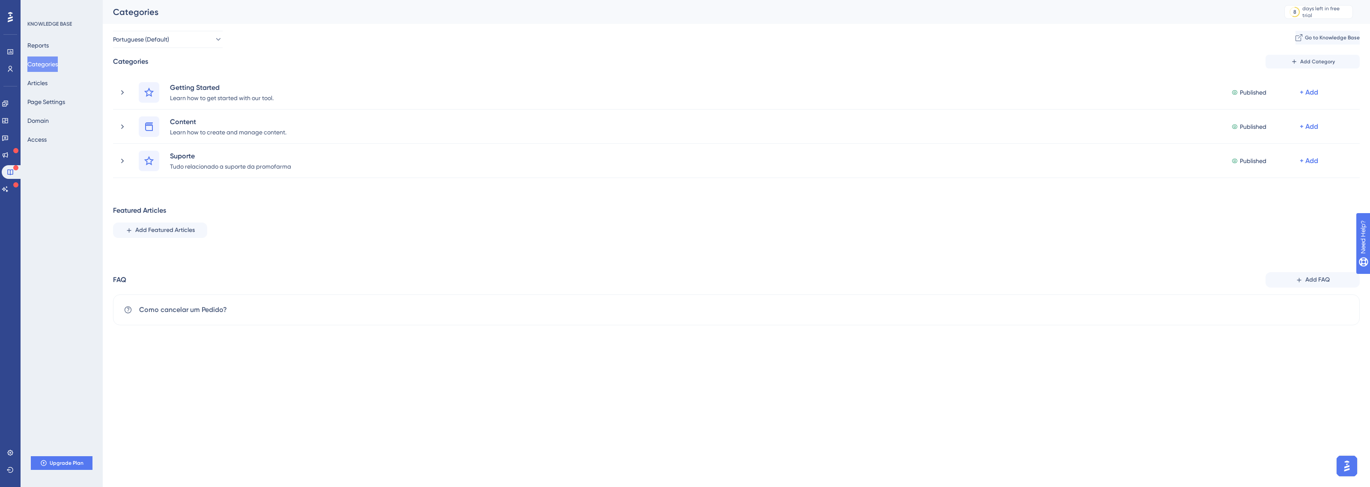
click at [1347, 469] on img "Open AI Assistant Launcher" at bounding box center [1346, 466] width 15 height 15
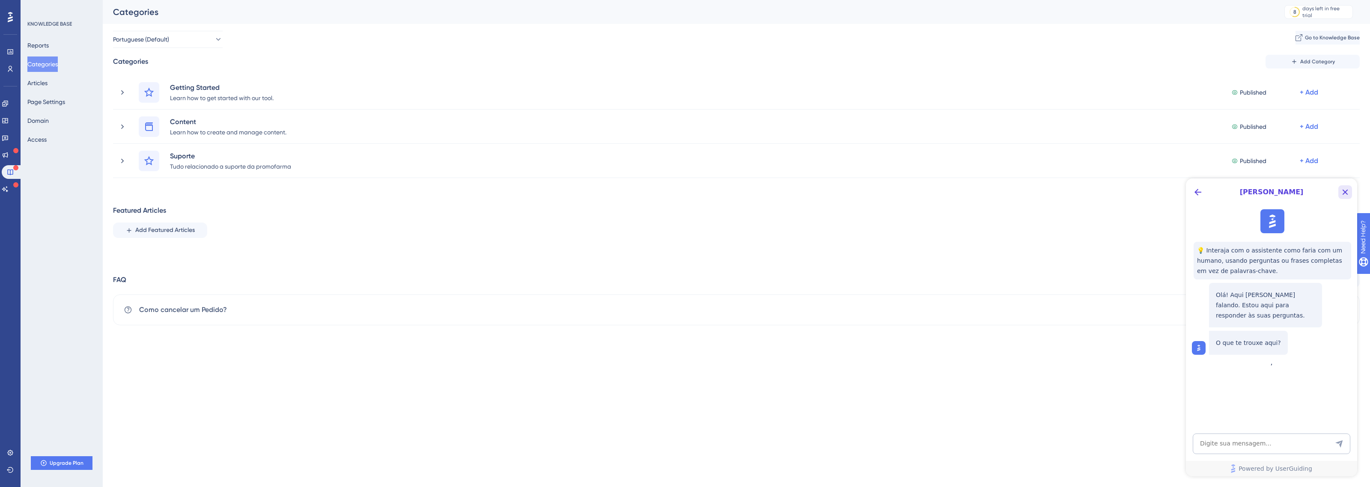
click at [1352, 187] on div "[PERSON_NAME]" at bounding box center [1271, 192] width 171 height 27
click at [1349, 189] on icon "Close Button" at bounding box center [1345, 192] width 10 height 10
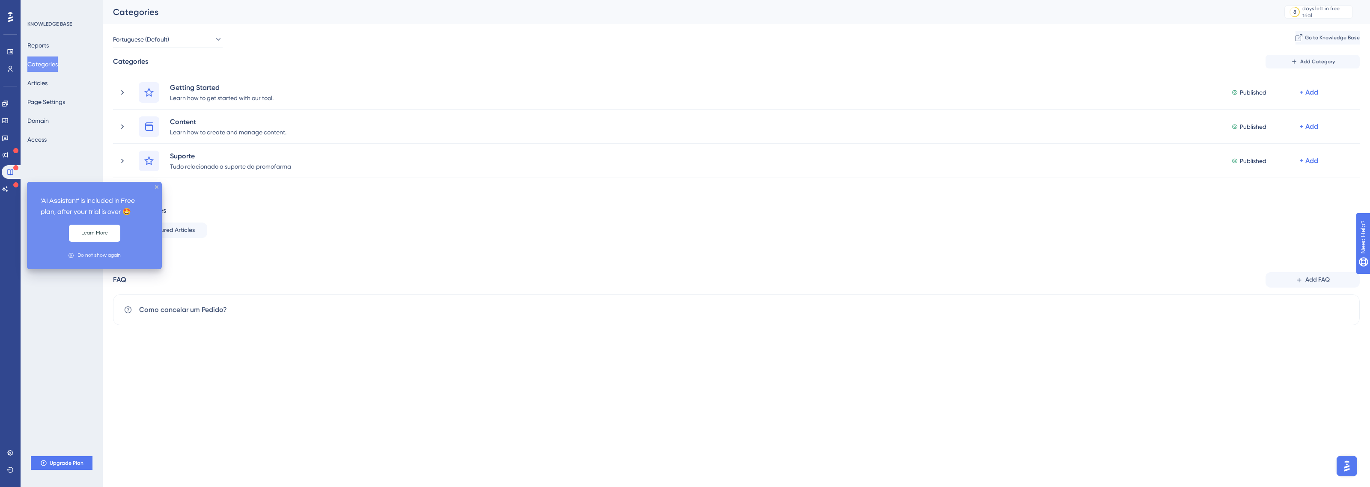
click at [14, 188] on div at bounding box center [15, 185] width 5 height 7
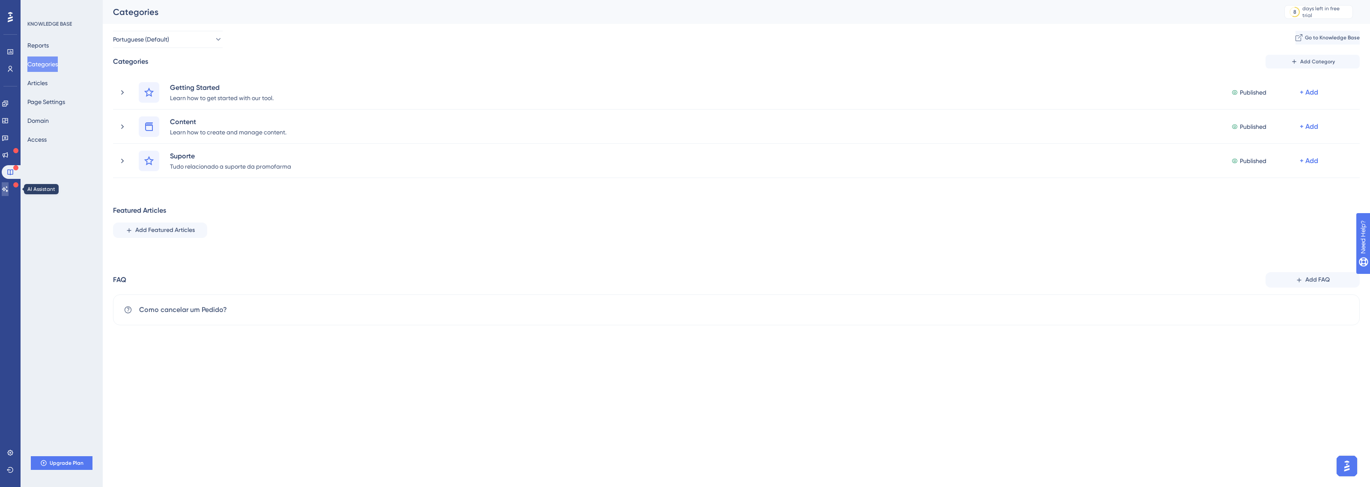
click at [9, 184] on link at bounding box center [5, 189] width 7 height 14
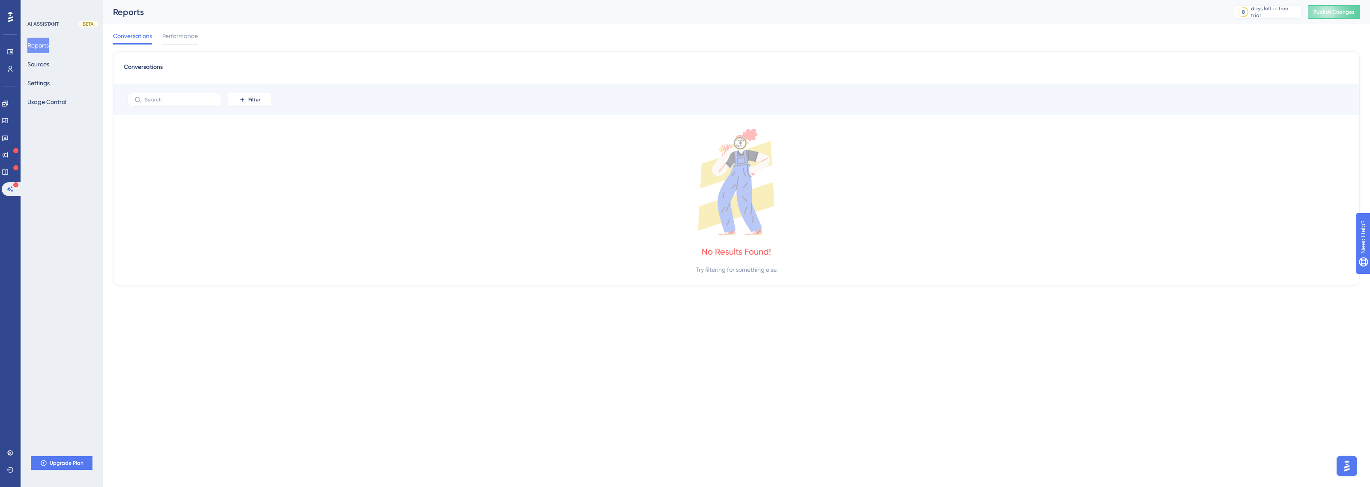
click at [187, 69] on div "Conversations" at bounding box center [736, 69] width 1225 height 15
click at [182, 32] on span "Performance" at bounding box center [180, 36] width 36 height 10
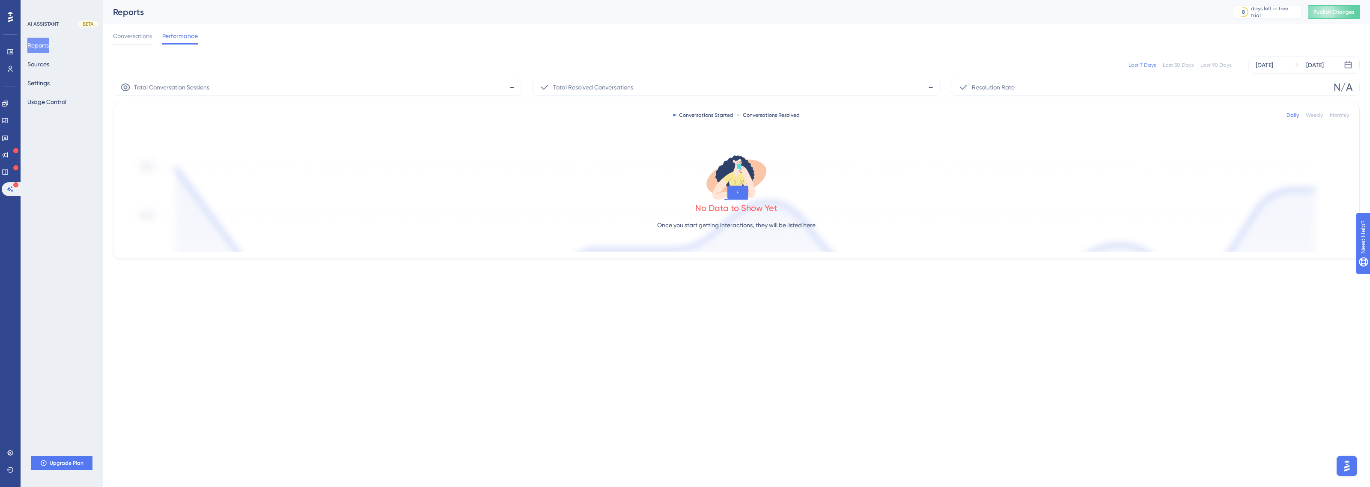
click at [78, 66] on div "Reports Sources Settings Usage Control" at bounding box center [61, 74] width 69 height 72
click at [41, 61] on button "Sources" at bounding box center [38, 64] width 22 height 15
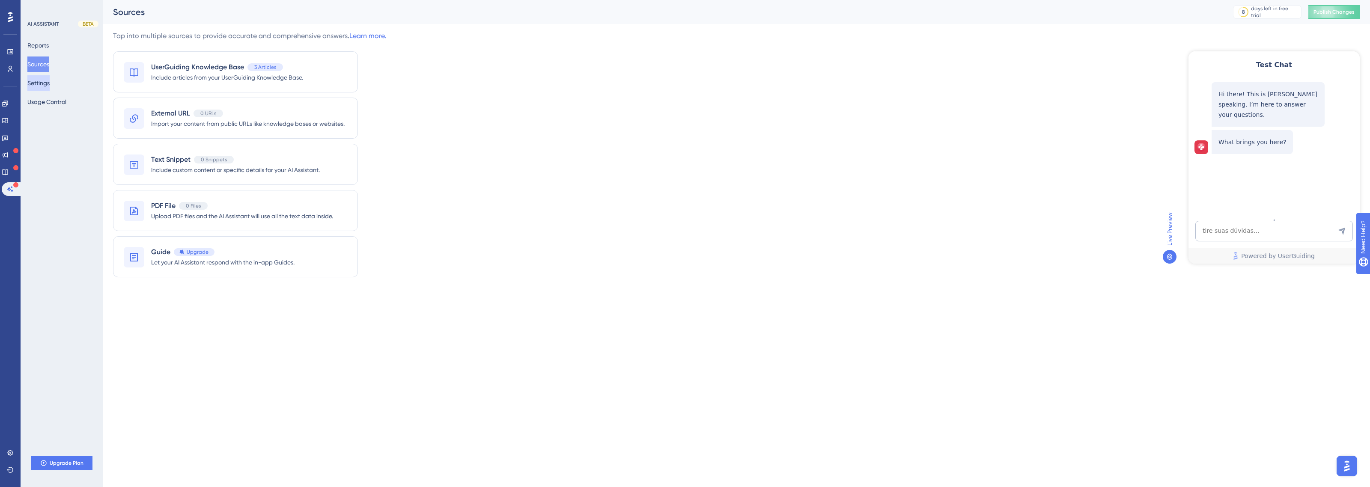
click at [48, 90] on button "Settings" at bounding box center [38, 82] width 22 height 15
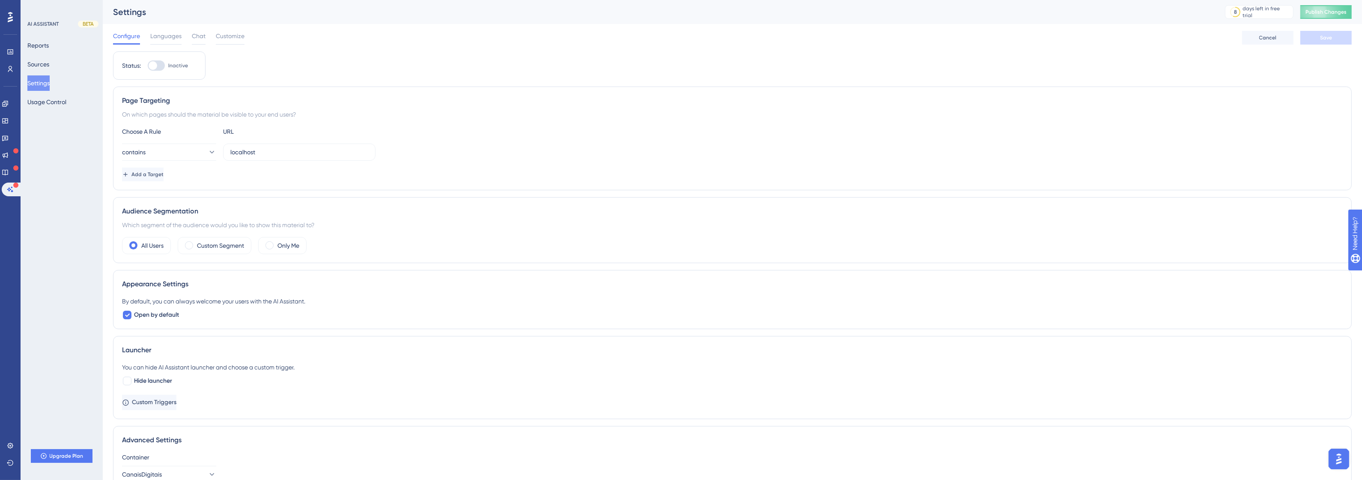
click at [160, 64] on div at bounding box center [156, 65] width 17 height 10
click at [148, 66] on input "Inactive" at bounding box center [147, 66] width 0 height 0
checkbox input "true"
click at [1327, 39] on span "Save" at bounding box center [1326, 37] width 12 height 7
click at [187, 150] on button "contains" at bounding box center [169, 151] width 94 height 17
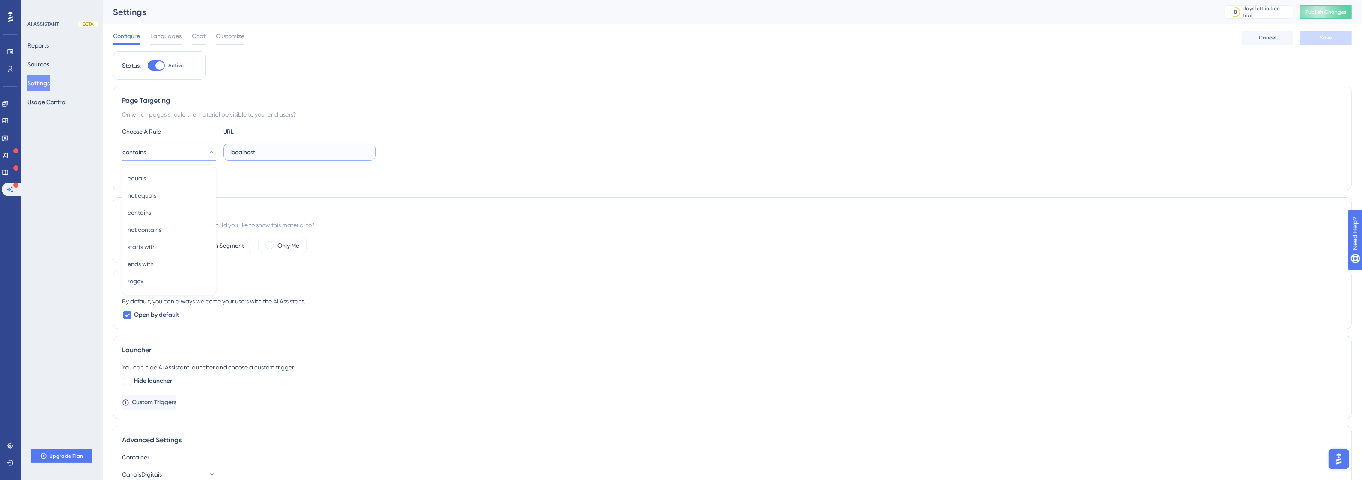
click at [295, 154] on input "localhost" at bounding box center [299, 151] width 138 height 9
type input "i"
paste input "http://canais-digitais.promofarma.int/"
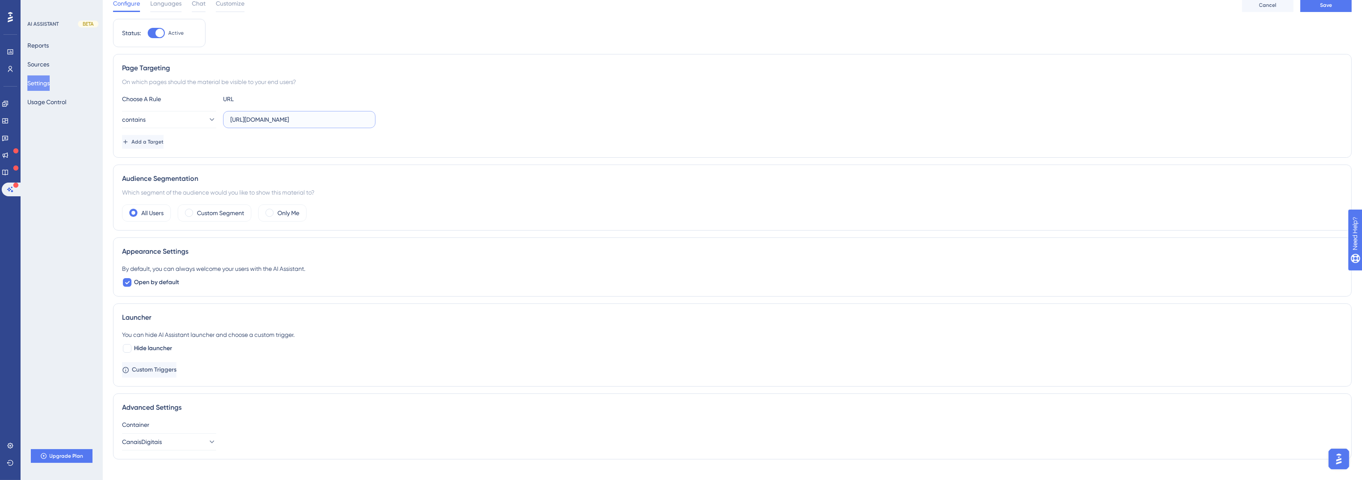
scroll to position [48, 0]
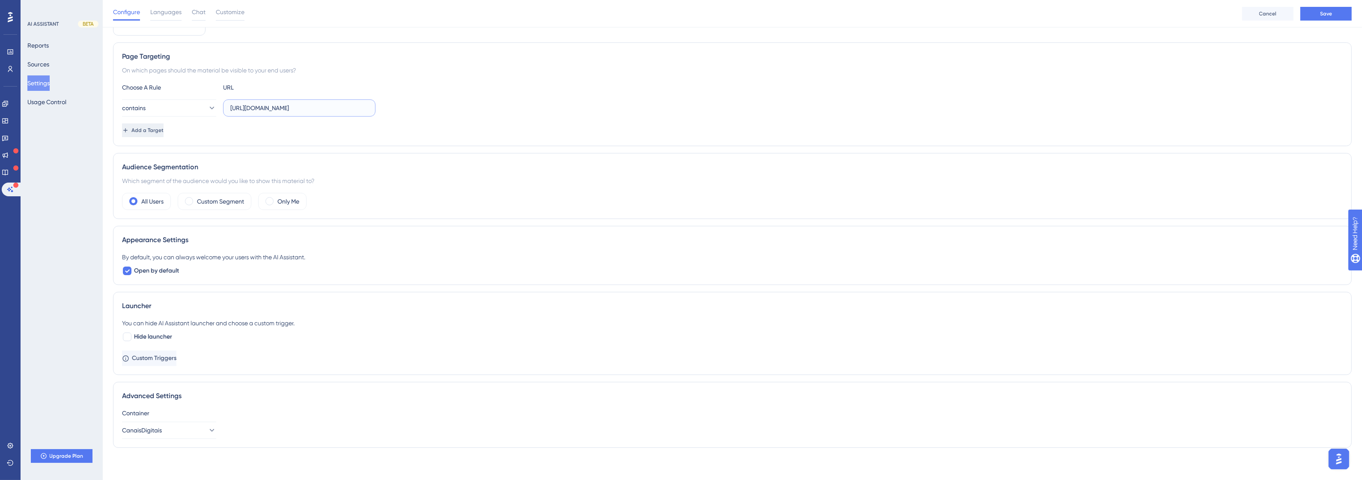
type input "http://canais-digitais.promofarma.int/"
drag, startPoint x: 166, startPoint y: 133, endPoint x: 348, endPoint y: 156, distance: 183.4
click at [344, 156] on div "Status: Active Page Targeting On which pages should the material be visible to …" at bounding box center [732, 230] width 1239 height 447
drag, startPoint x: 193, startPoint y: 435, endPoint x: 198, endPoint y: 429, distance: 7.9
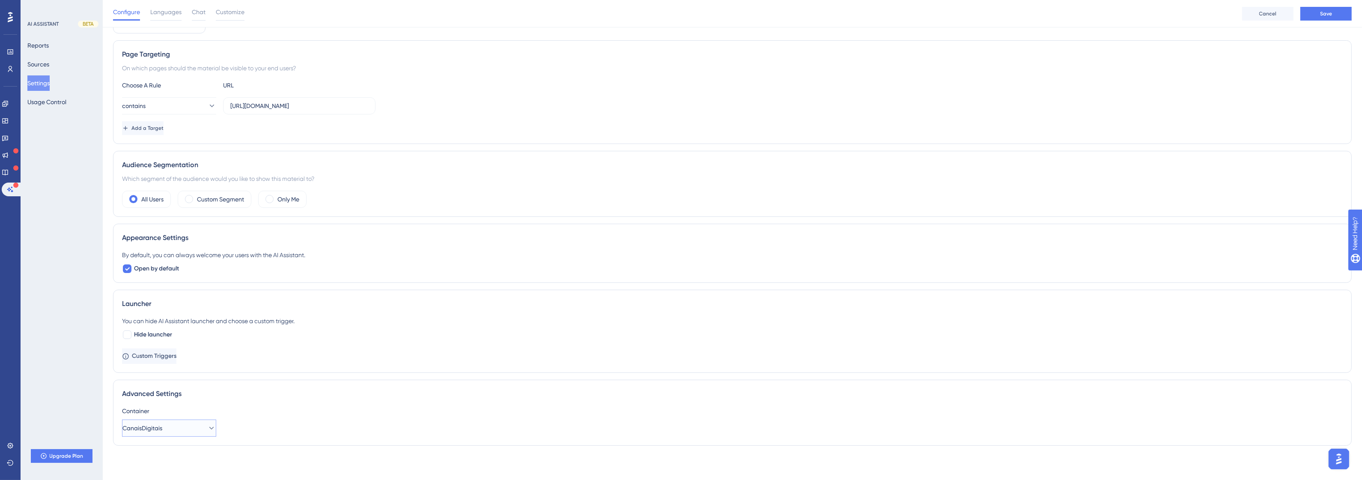
click at [194, 435] on button "CanaisDigitais" at bounding box center [169, 427] width 94 height 17
drag, startPoint x: 200, startPoint y: 425, endPoint x: 197, endPoint y: 429, distance: 5.2
click at [207, 425] on icon at bounding box center [211, 427] width 9 height 9
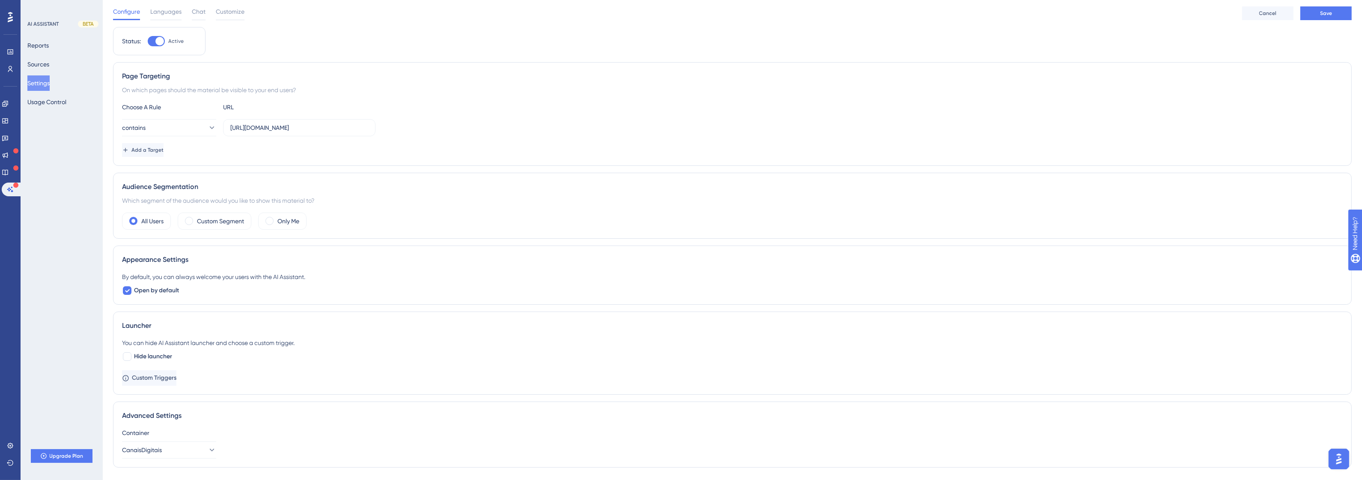
scroll to position [0, 0]
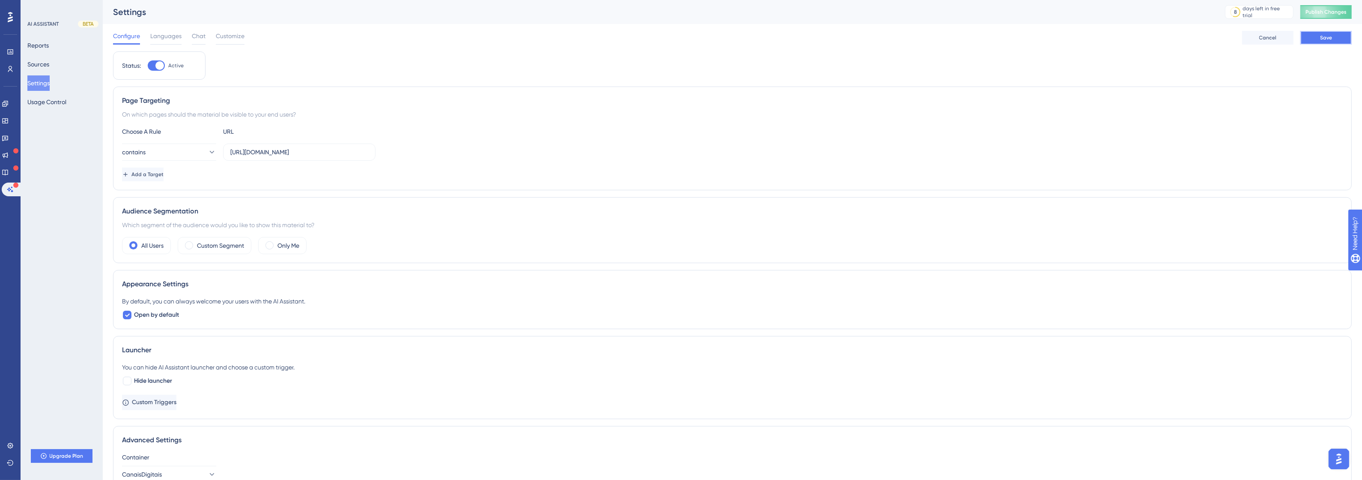
click at [1319, 39] on button "Save" at bounding box center [1325, 38] width 51 height 14
click at [204, 36] on span "Chat" at bounding box center [199, 36] width 14 height 10
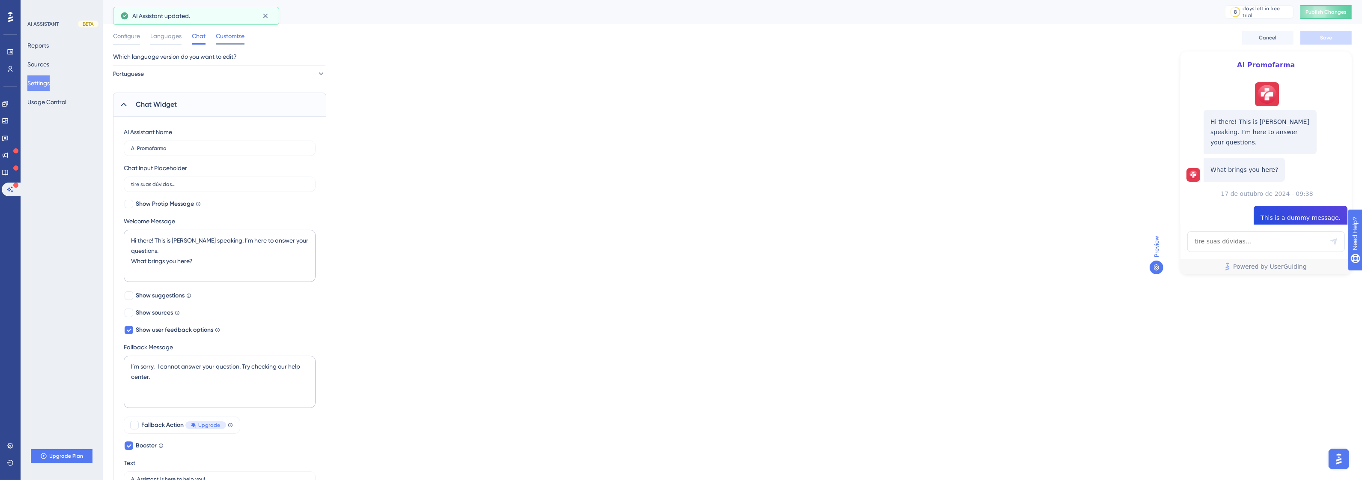
click at [223, 35] on span "Customize" at bounding box center [230, 36] width 29 height 10
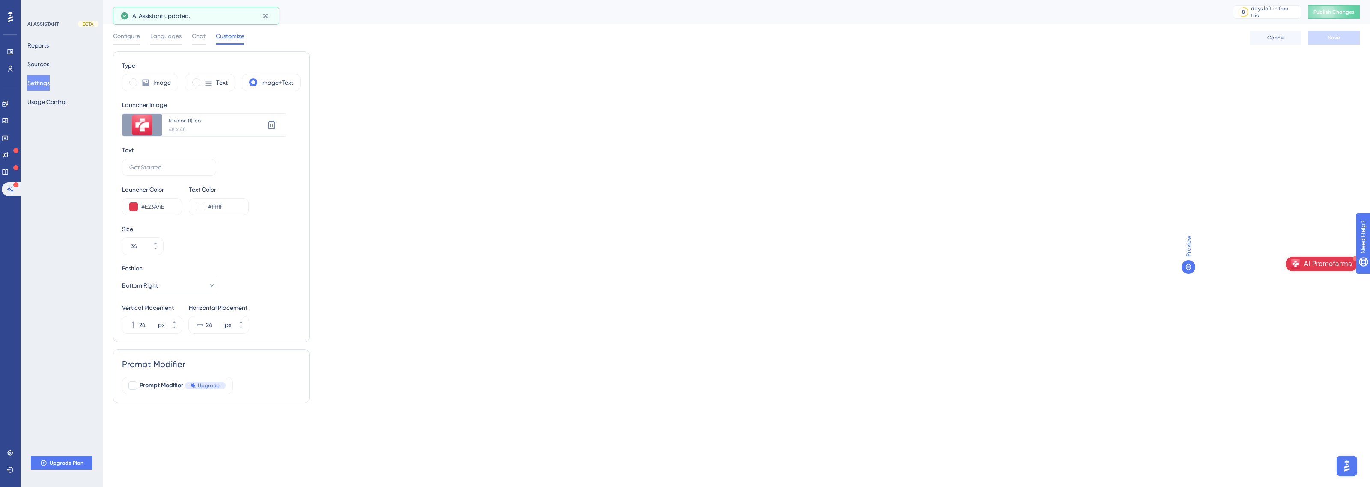
click at [190, 35] on div "Configure Languages Chat Customize" at bounding box center [178, 38] width 131 height 14
click at [192, 33] on span "Chat" at bounding box center [199, 36] width 14 height 10
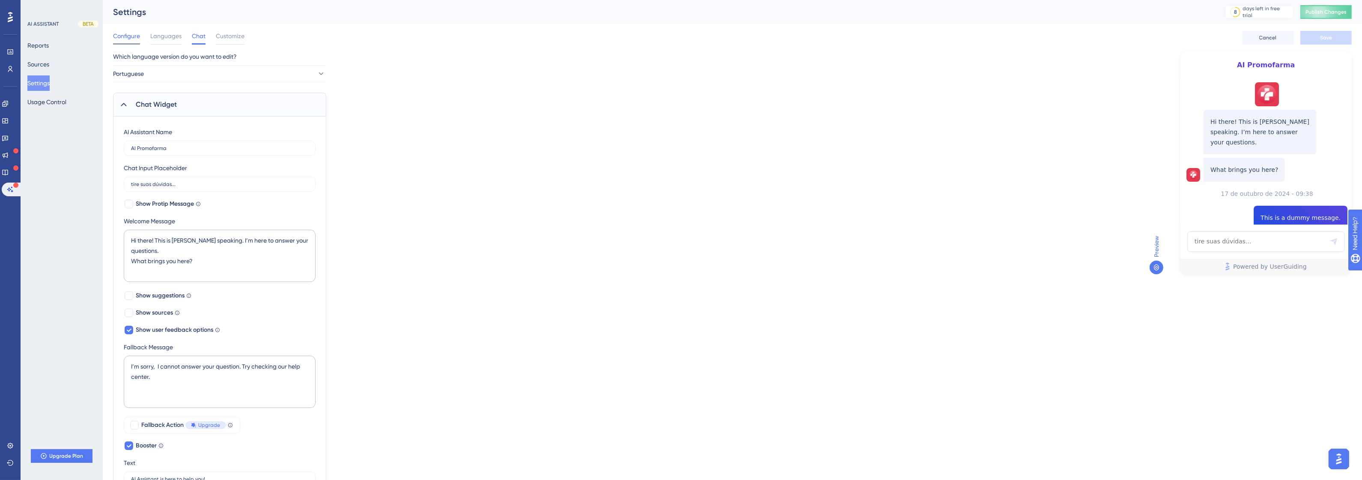
click at [135, 34] on span "Configure" at bounding box center [126, 36] width 27 height 10
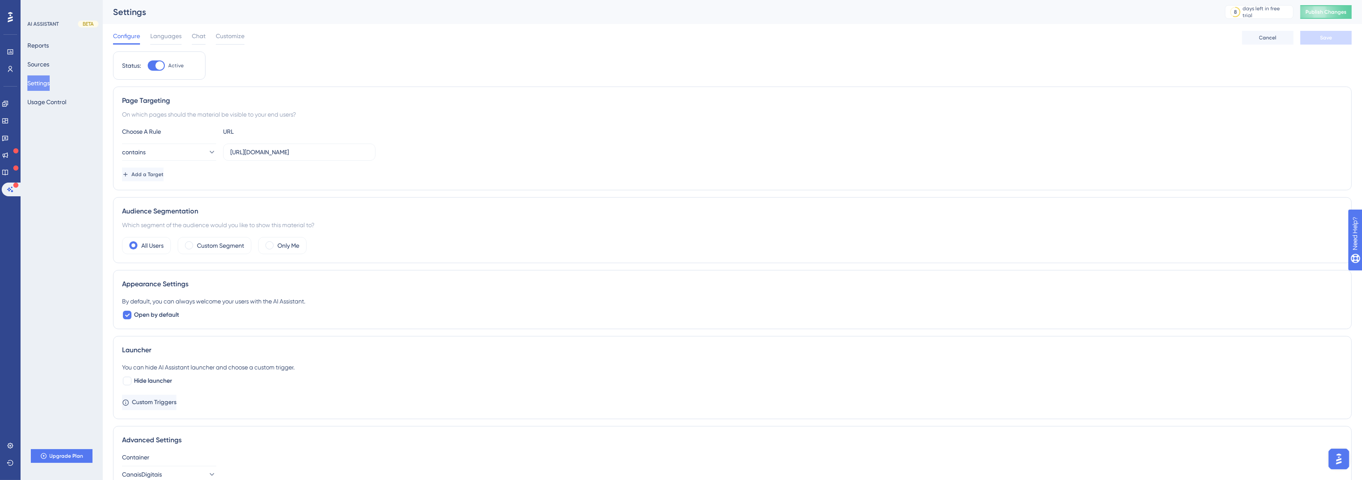
click at [1317, 21] on div "Settings 8 days left in free trial Click to see upgrade options Publish Changes" at bounding box center [732, 12] width 1259 height 24
click at [1329, 7] on button "Publish Changes" at bounding box center [1325, 12] width 51 height 14
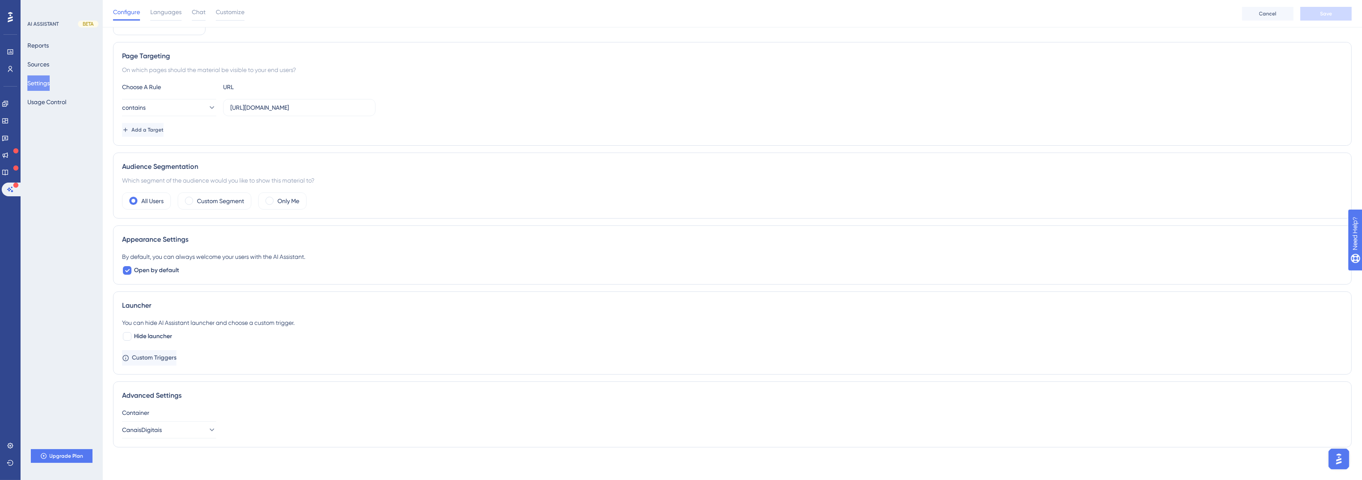
scroll to position [51, 0]
drag, startPoint x: 151, startPoint y: 330, endPoint x: 182, endPoint y: 322, distance: 32.2
click at [182, 322] on div "You can hide AI Assistant launcher and choose a custom trigger. Hide launcher" at bounding box center [732, 328] width 1221 height 24
click at [182, 322] on div "You can hide AI Assistant launcher and choose a custom trigger." at bounding box center [732, 321] width 1221 height 10
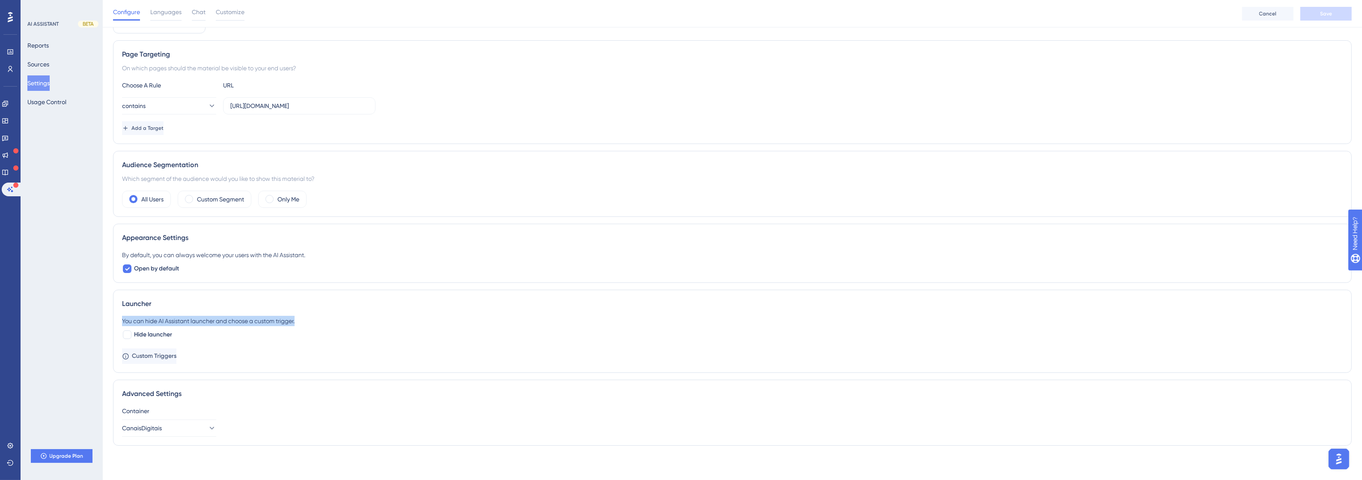
click at [182, 322] on div "You can hide AI Assistant launcher and choose a custom trigger." at bounding box center [732, 321] width 1221 height 10
click at [176, 326] on div at bounding box center [176, 326] width 0 height 0
click at [176, 333] on div "You can hide AI Assistant launcher and choose a custom trigger. Hide launcher" at bounding box center [732, 328] width 1221 height 24
click at [187, 323] on div "You can hide AI Assistant launcher and choose a custom trigger." at bounding box center [732, 321] width 1221 height 10
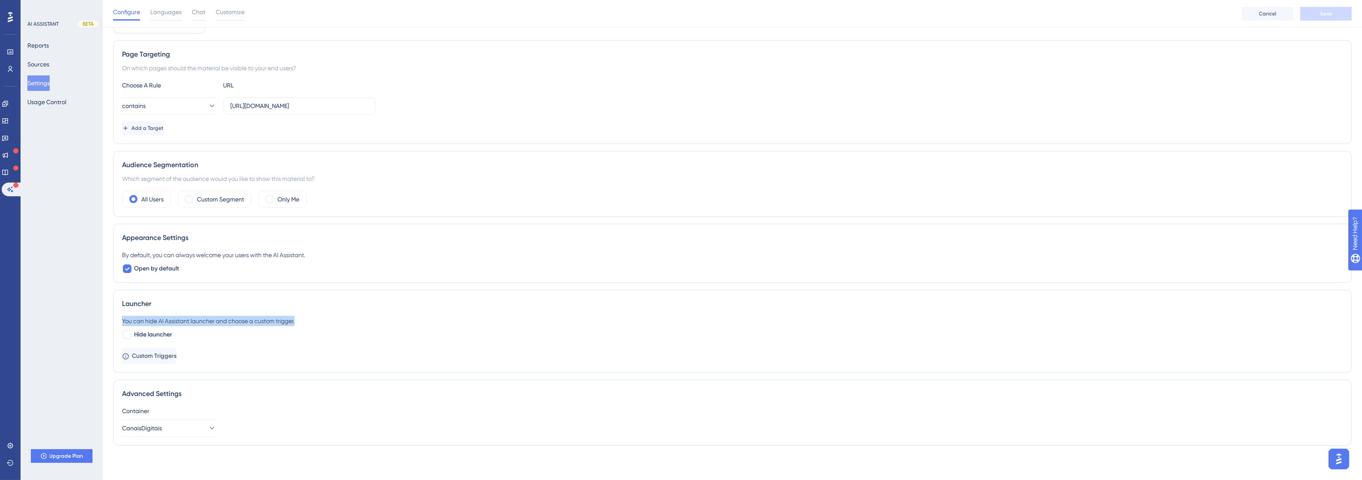
click at [187, 323] on div "You can hide AI Assistant launcher and choose a custom trigger." at bounding box center [732, 321] width 1221 height 10
click at [181, 326] on div at bounding box center [181, 326] width 0 height 0
click at [337, 292] on div "Launcher You can hide AI Assistant launcher and choose a custom trigger. Hide l…" at bounding box center [732, 330] width 1239 height 83
click at [164, 355] on span "Custom Triggers" at bounding box center [155, 356] width 45 height 10
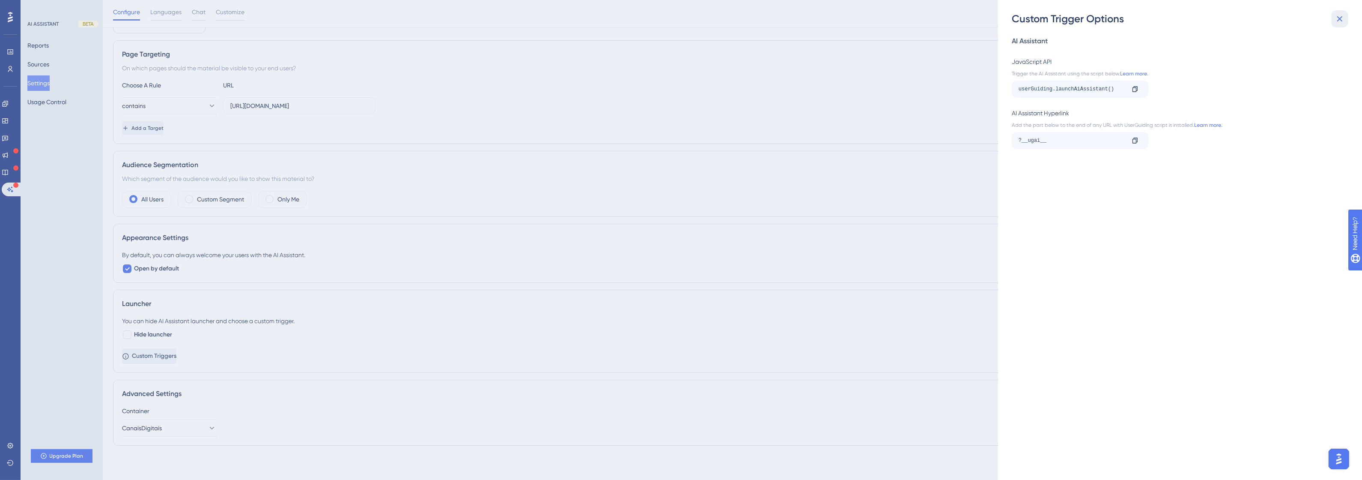
click at [1343, 21] on icon at bounding box center [1340, 19] width 10 height 10
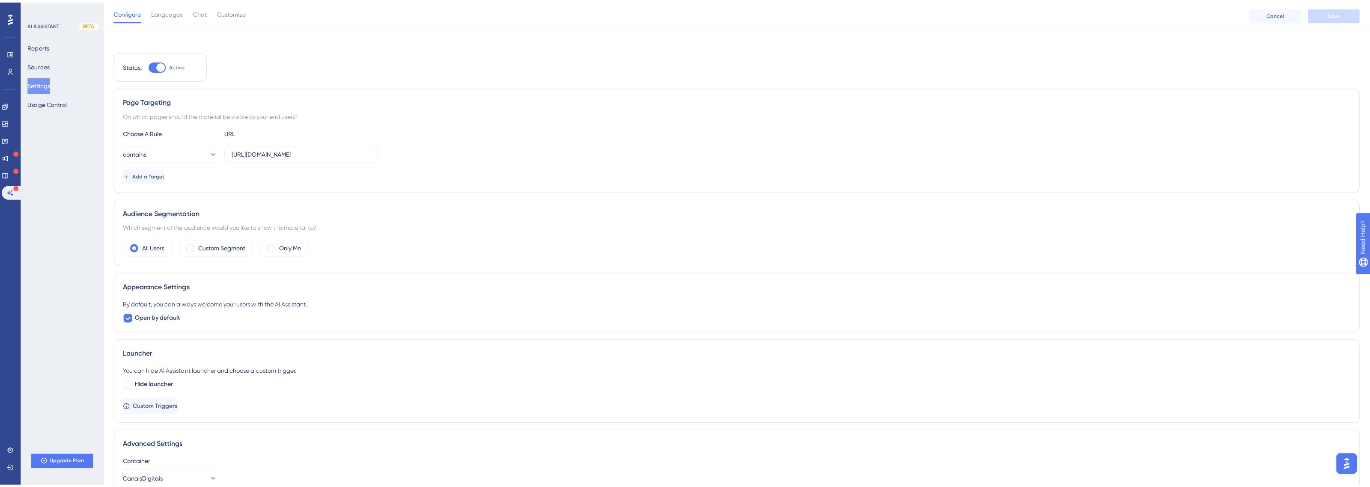
scroll to position [0, 0]
click at [39, 83] on button "Settings" at bounding box center [38, 82] width 22 height 15
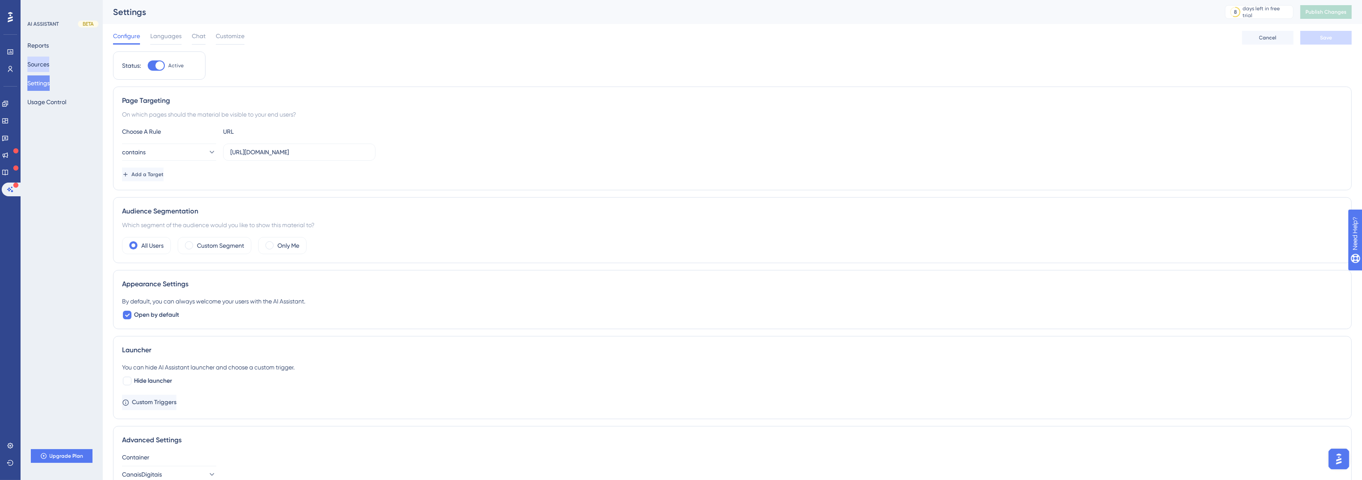
click at [49, 69] on button "Sources" at bounding box center [38, 64] width 22 height 15
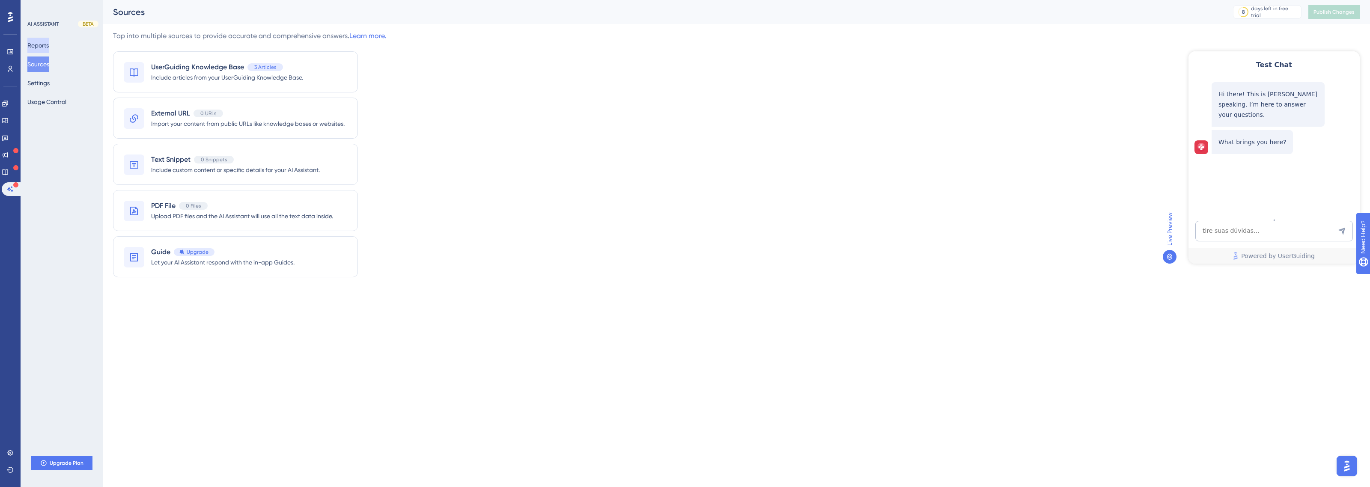
click at [47, 51] on button "Reports" at bounding box center [37, 45] width 21 height 15
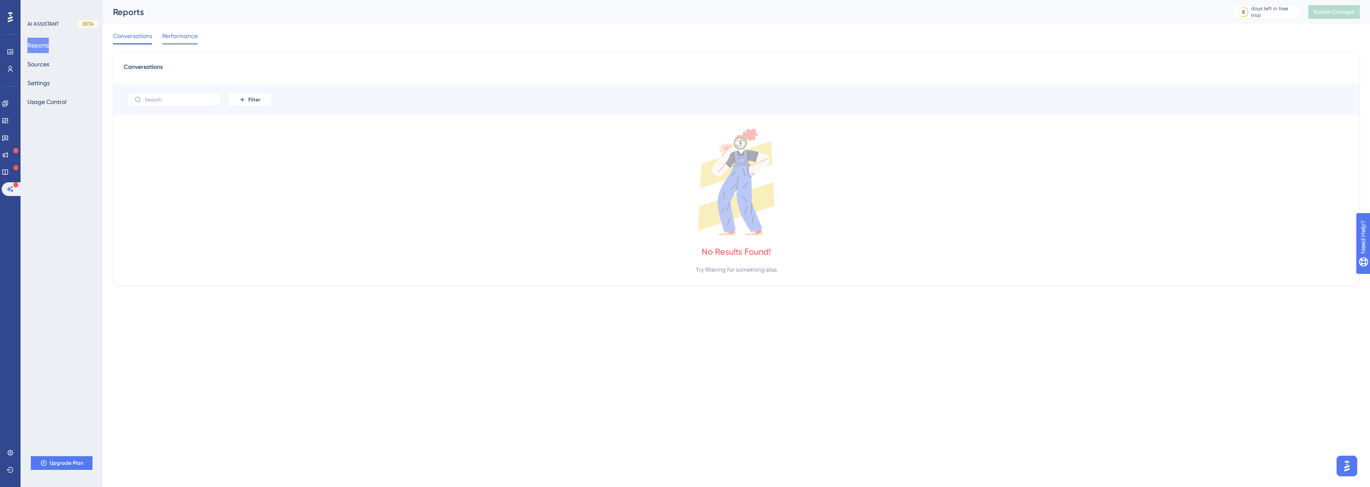
drag, startPoint x: 176, startPoint y: 28, endPoint x: 174, endPoint y: 39, distance: 11.3
click at [176, 30] on div "Conversations Performance" at bounding box center [736, 37] width 1247 height 27
click at [174, 40] on span "Performance" at bounding box center [180, 36] width 36 height 10
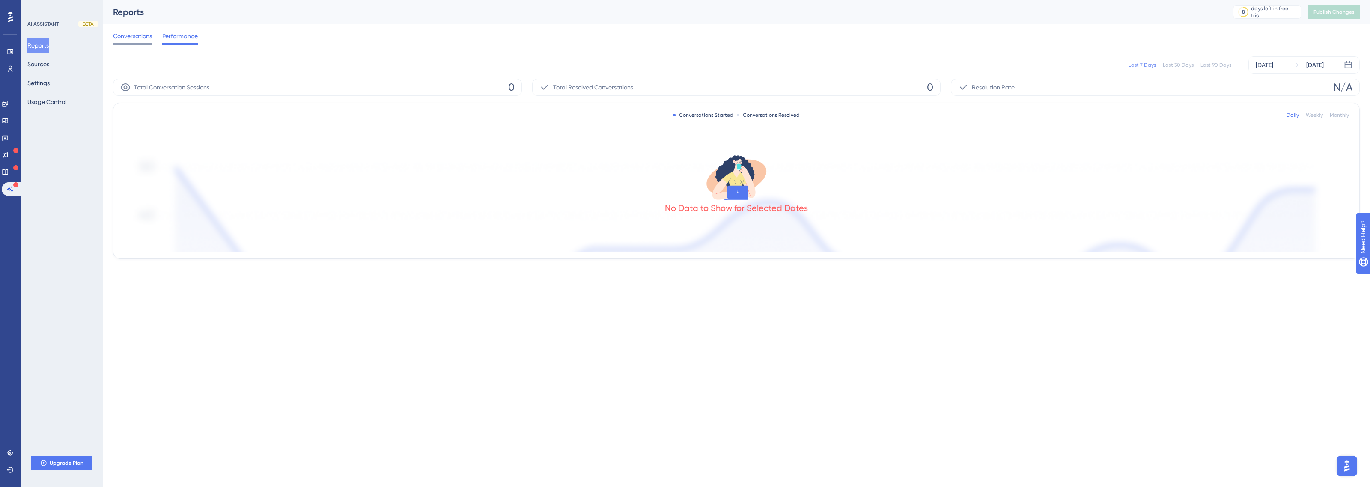
click at [138, 42] on div "Conversations" at bounding box center [132, 38] width 39 height 14
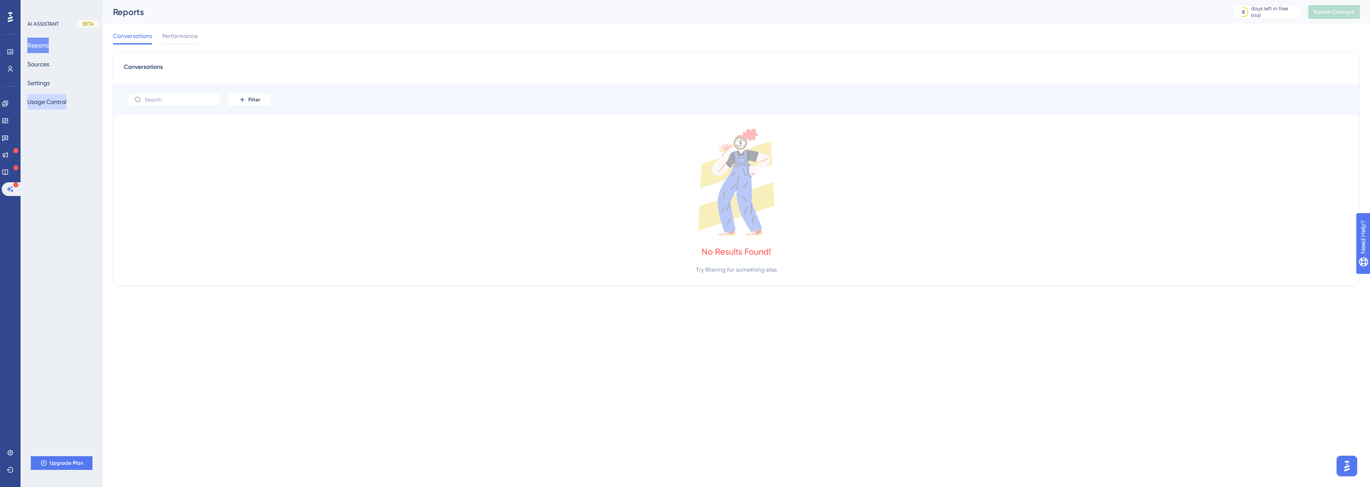
click at [59, 104] on button "Usage Control" at bounding box center [46, 101] width 39 height 15
click at [66, 97] on button "Usage Control" at bounding box center [46, 101] width 39 height 15
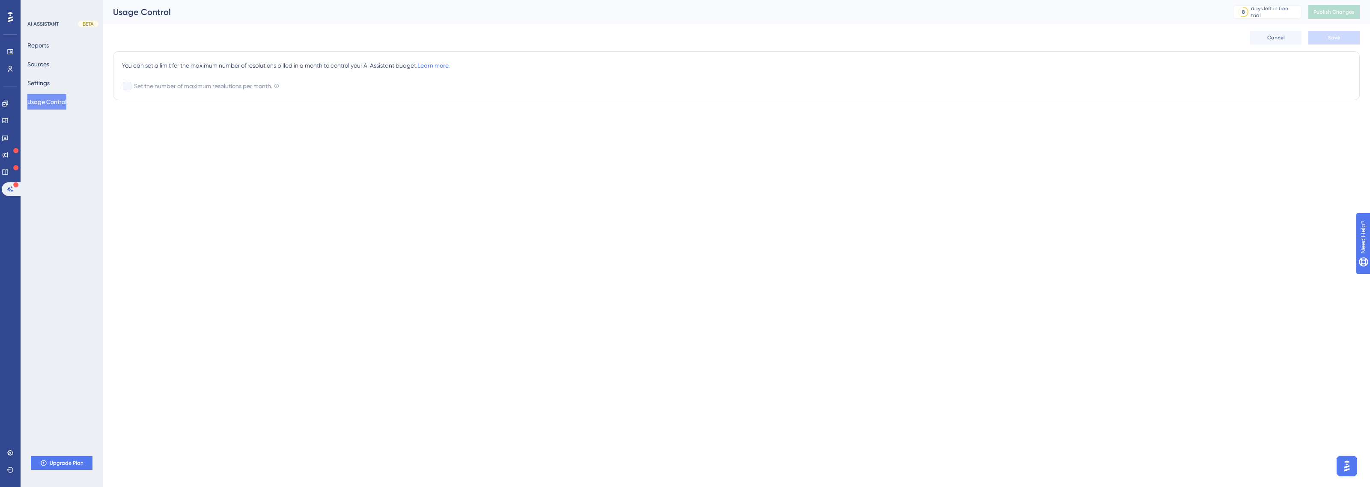
click at [3, 204] on div "Performance Users Engagement Widgets Feedback Product Updates Knowledge Base AI…" at bounding box center [10, 243] width 21 height 487
click at [9, 192] on icon at bounding box center [10, 189] width 7 height 7
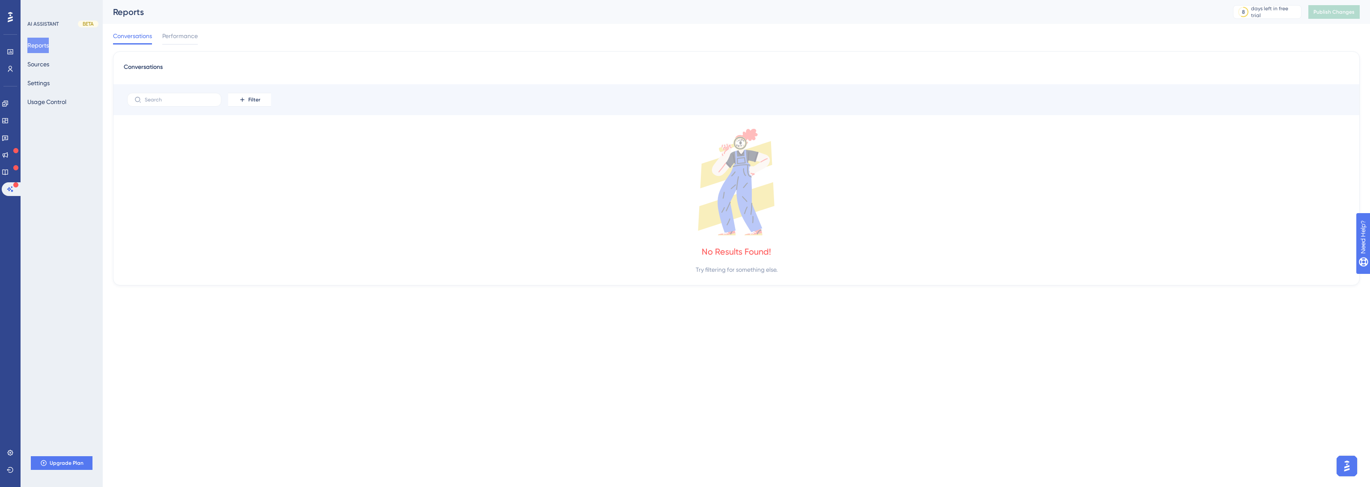
click at [61, 66] on div "Reports Sources Settings Usage Control" at bounding box center [61, 74] width 69 height 72
click at [49, 67] on button "Sources" at bounding box center [38, 64] width 22 height 15
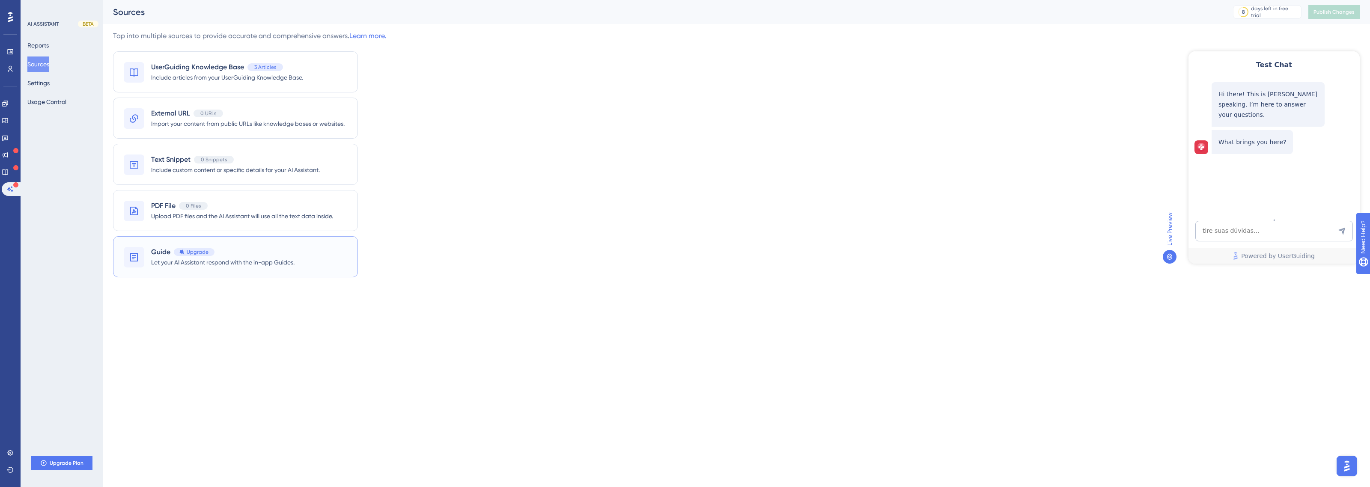
click at [274, 253] on div "Guide Upgrade" at bounding box center [222, 252] width 143 height 10
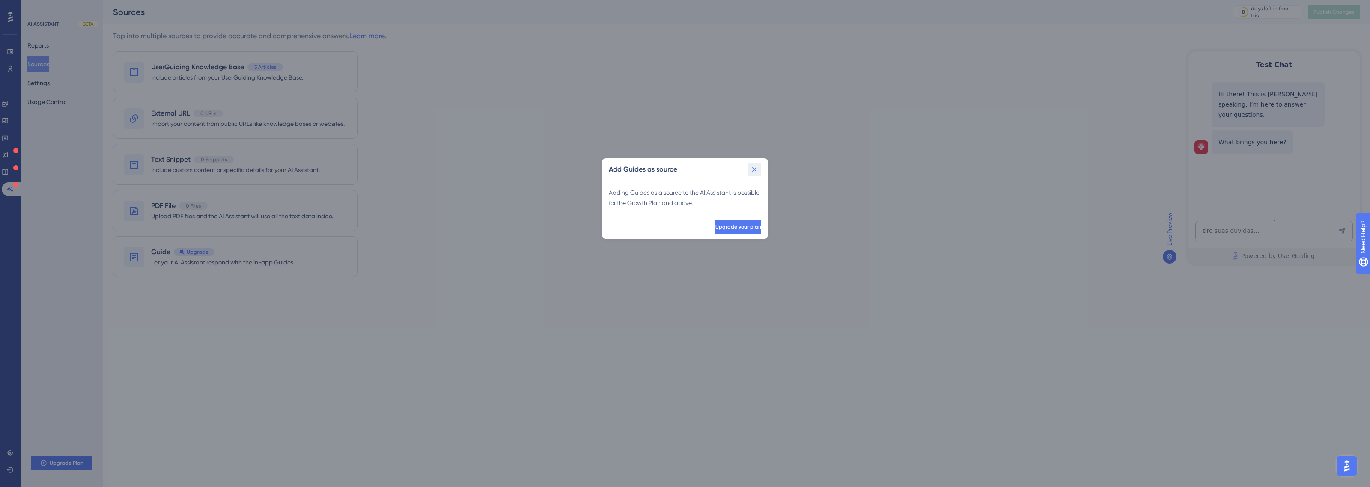
click at [756, 170] on icon at bounding box center [754, 169] width 9 height 9
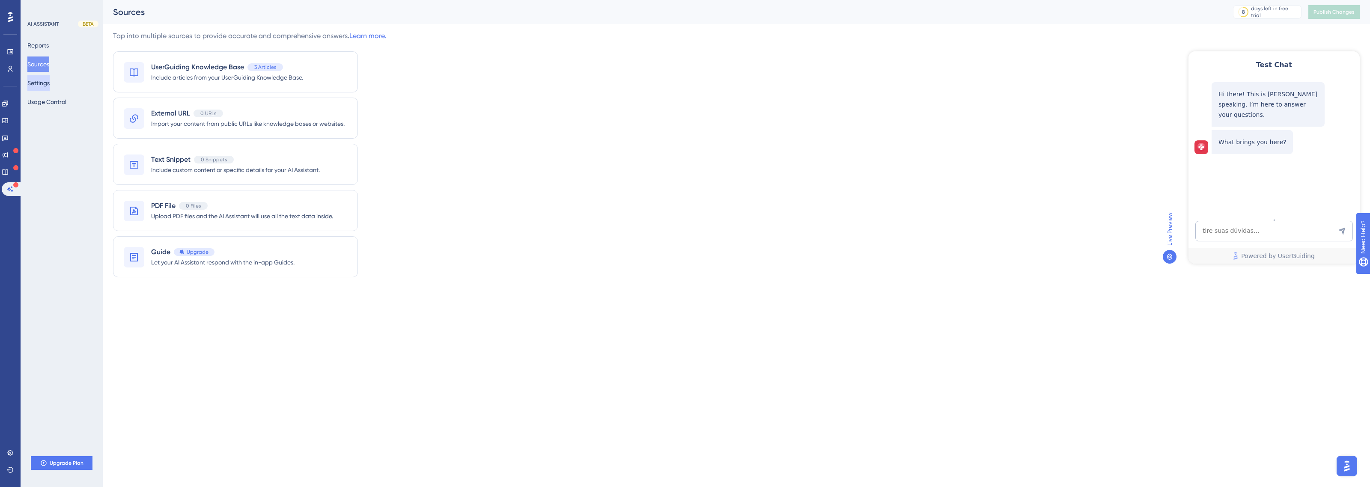
click at [46, 80] on button "Settings" at bounding box center [38, 82] width 22 height 15
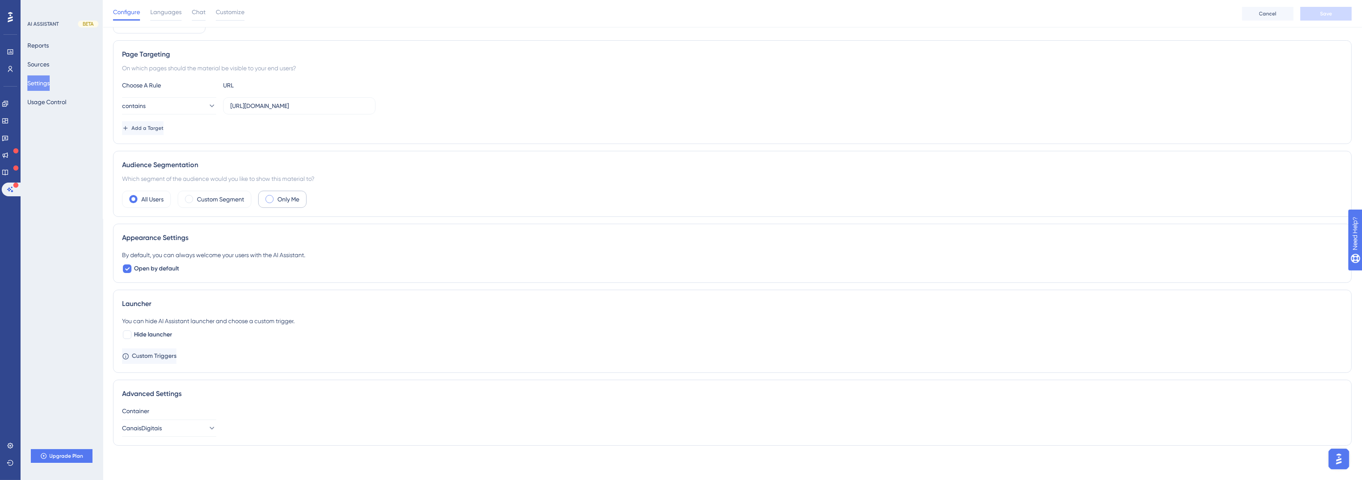
scroll to position [51, 0]
click at [176, 356] on span "Custom Triggers" at bounding box center [154, 356] width 45 height 10
click at [159, 331] on span "Hide launcher" at bounding box center [153, 334] width 38 height 10
checkbox input "true"
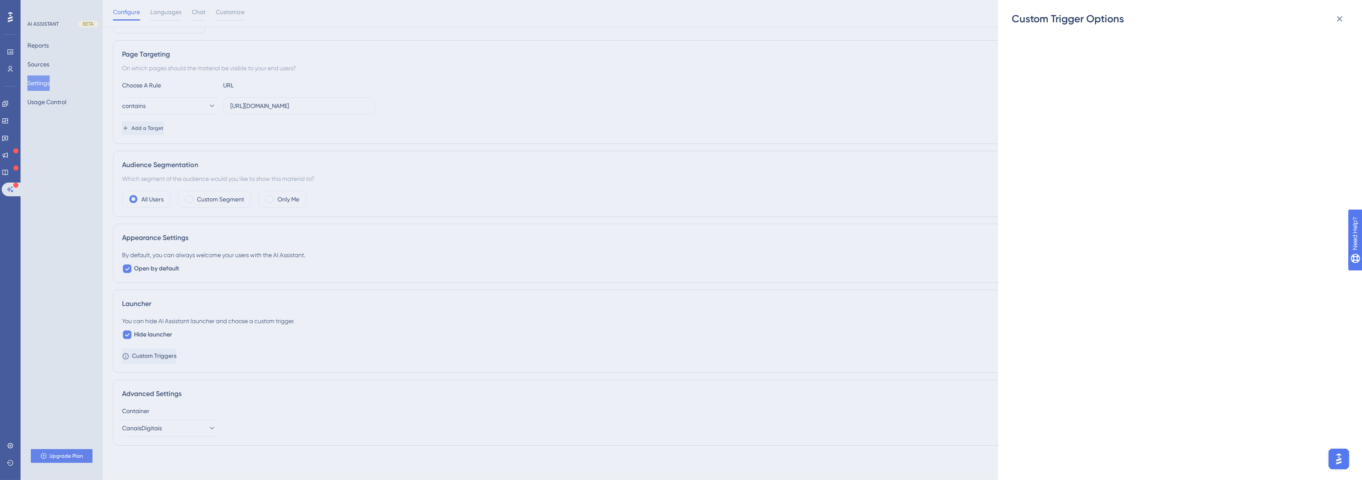
click at [157, 332] on div "Custom Trigger Options" at bounding box center [681, 240] width 1362 height 480
click at [1339, 23] on icon at bounding box center [1340, 19] width 10 height 10
click at [1341, 18] on button at bounding box center [1339, 18] width 17 height 17
click at [1341, 18] on icon at bounding box center [1340, 19] width 6 height 6
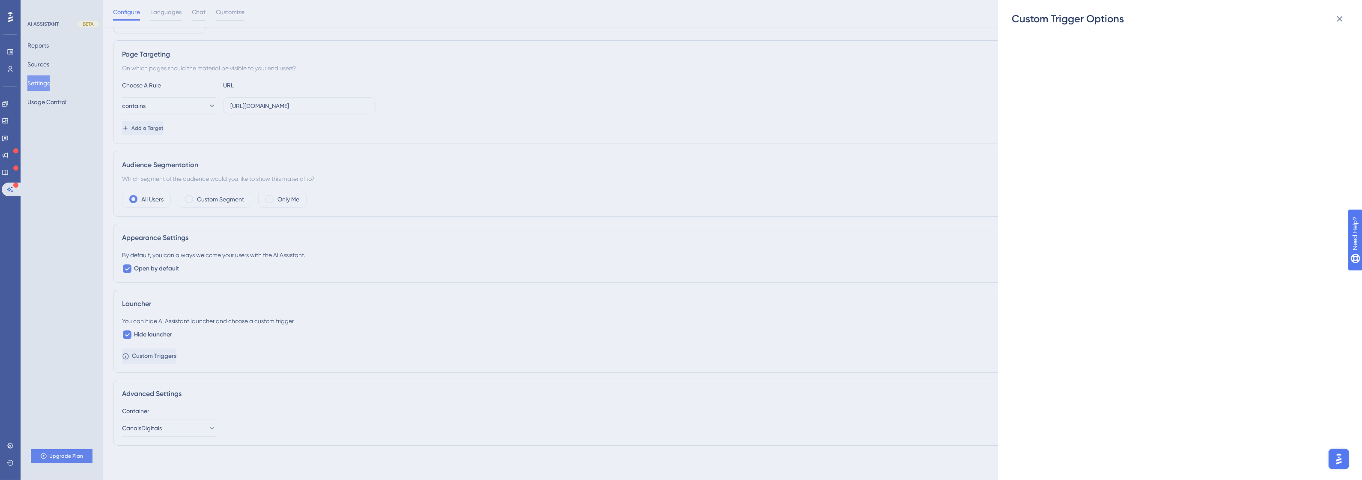
click at [294, 272] on div "Custom Trigger Options" at bounding box center [681, 240] width 1362 height 480
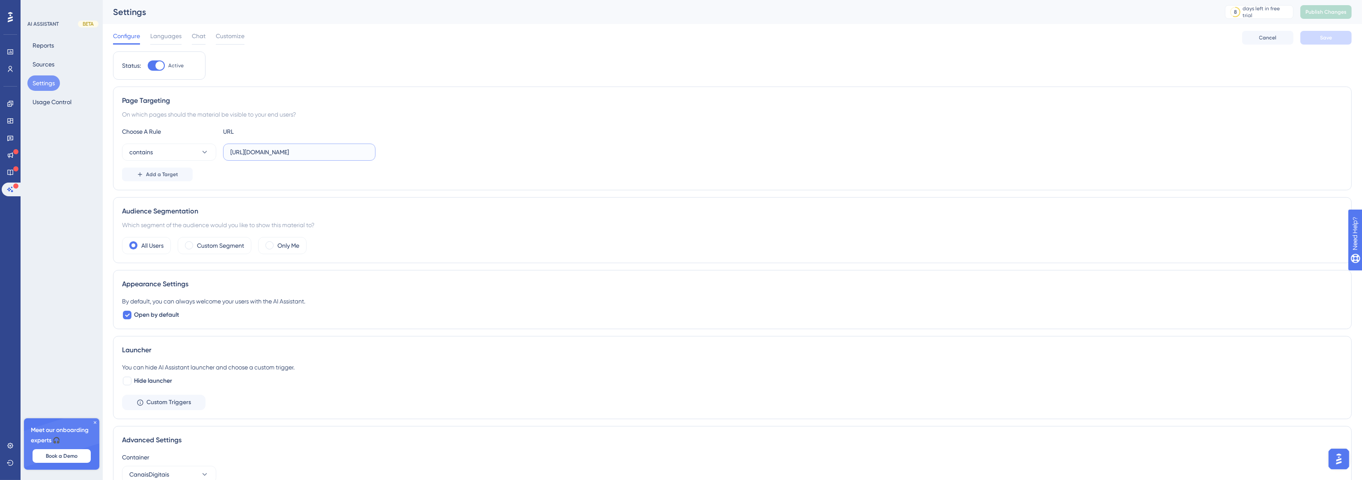
click at [291, 152] on input "http://canais-digitais.promofarma.int/" at bounding box center [299, 151] width 138 height 9
click at [167, 153] on button "contains" at bounding box center [169, 151] width 94 height 17
click at [162, 177] on div "equals equals" at bounding box center [168, 178] width 69 height 17
click at [1339, 36] on button "Save" at bounding box center [1325, 38] width 51 height 14
click at [172, 38] on span "Languages" at bounding box center [165, 36] width 31 height 10
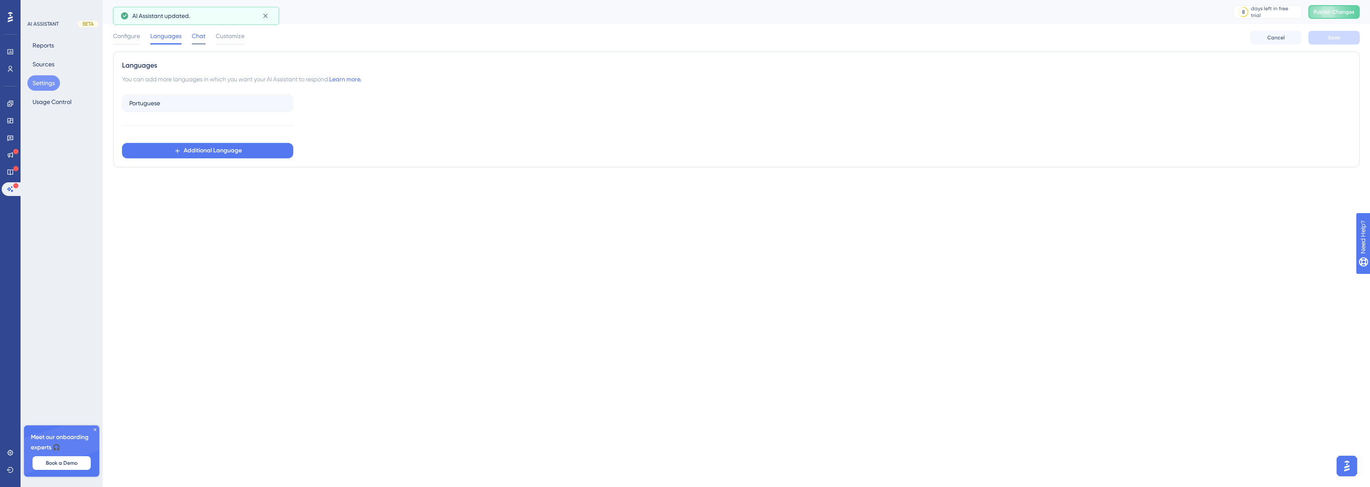
click at [198, 38] on span "Chat" at bounding box center [199, 36] width 14 height 10
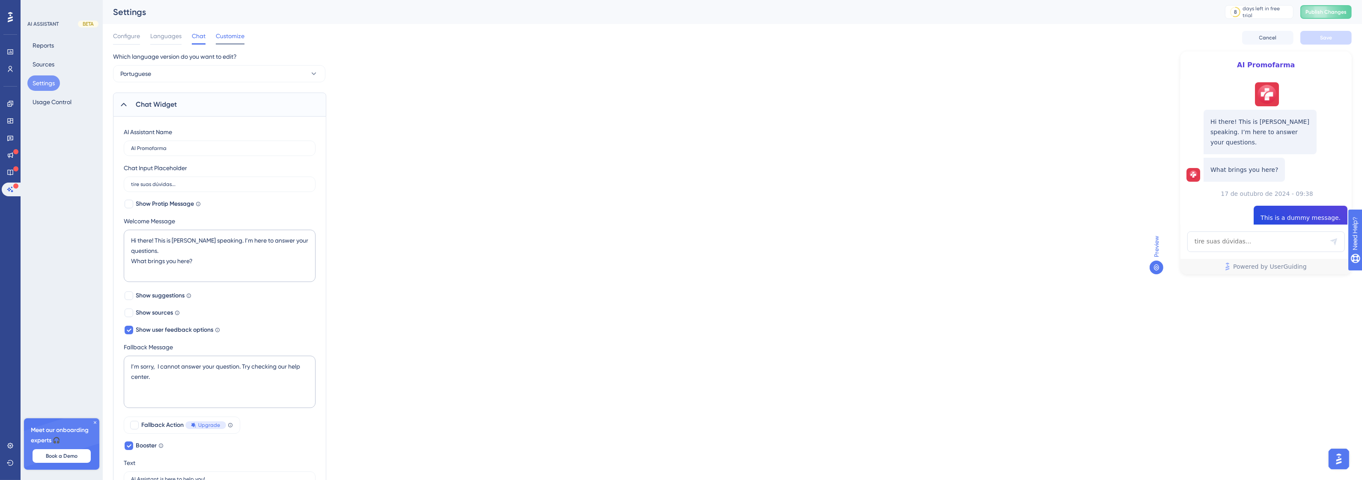
click at [230, 39] on span "Customize" at bounding box center [230, 36] width 29 height 10
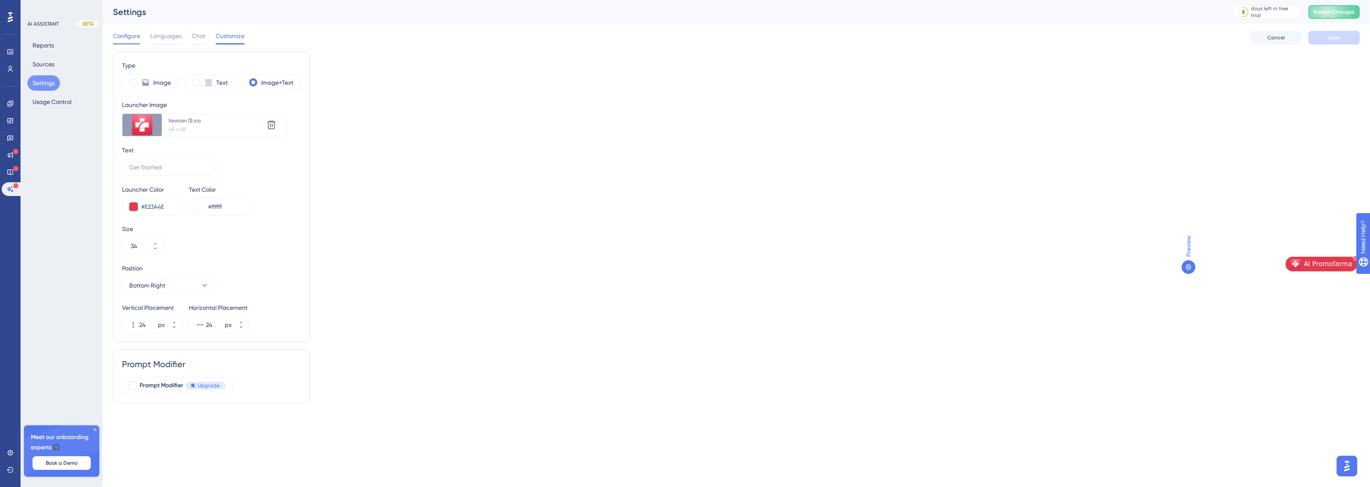
click at [123, 40] on span "Configure" at bounding box center [126, 36] width 27 height 10
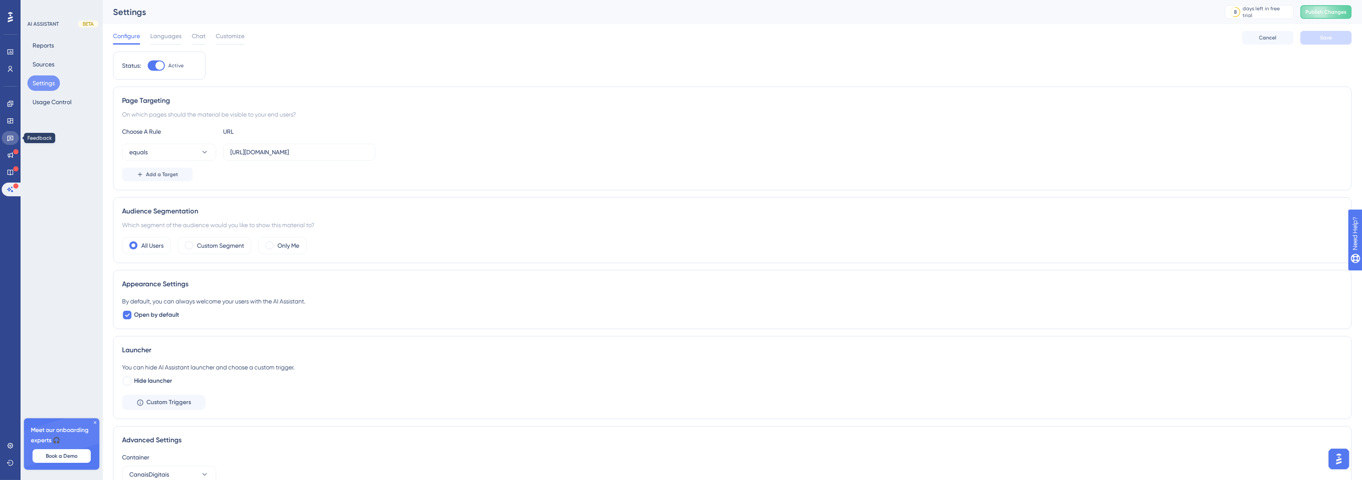
click at [9, 138] on icon at bounding box center [10, 137] width 7 height 7
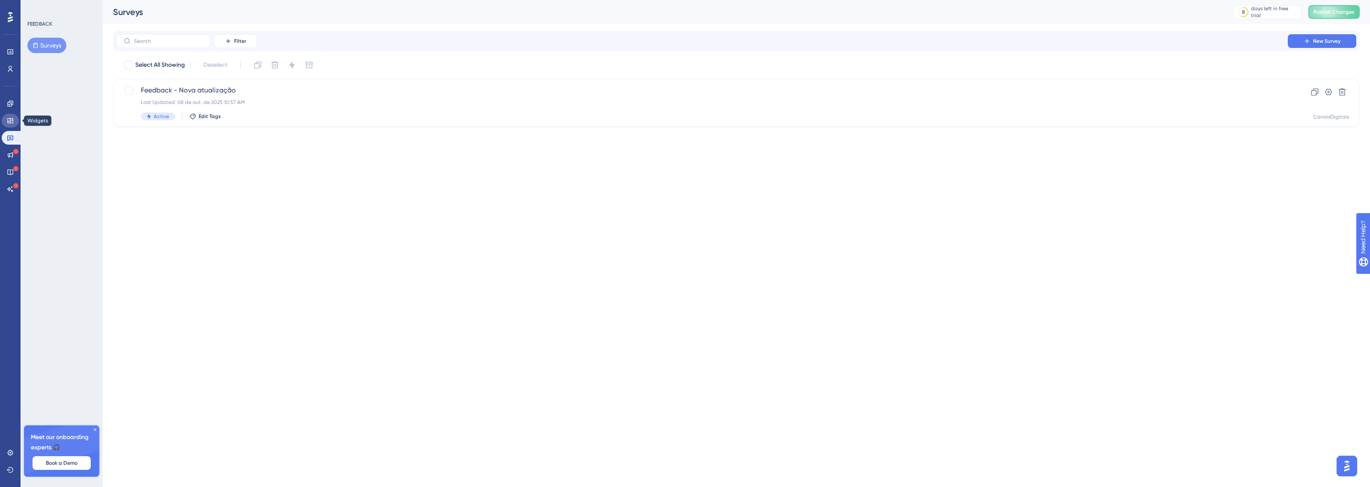
click at [9, 117] on icon at bounding box center [10, 120] width 7 height 7
click at [10, 102] on icon at bounding box center [10, 104] width 6 height 6
click at [1303, 91] on icon at bounding box center [1301, 92] width 9 height 9
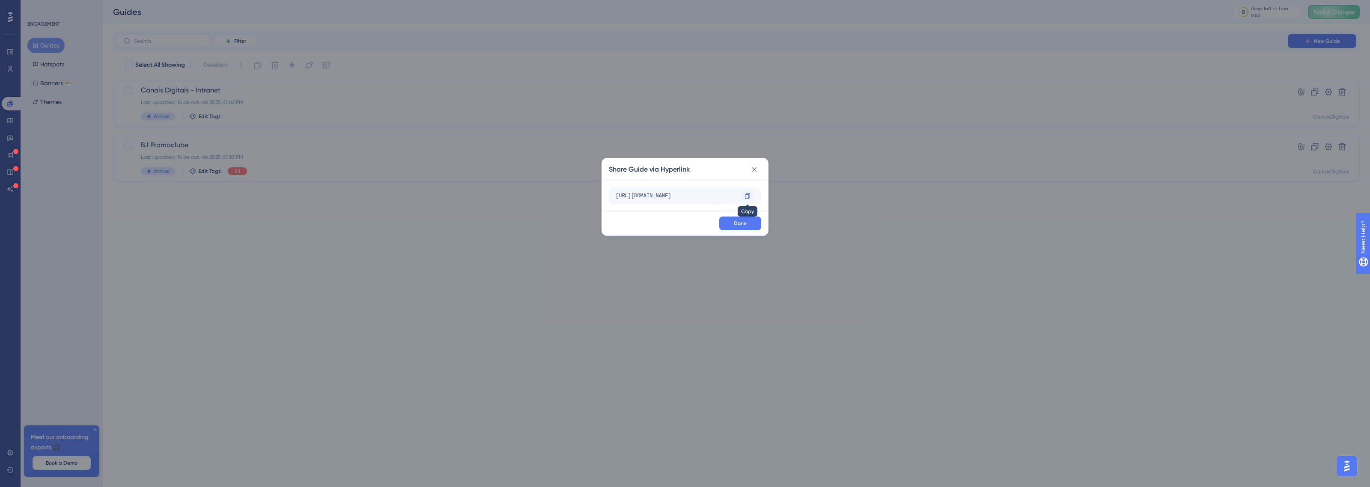
click at [746, 200] on div at bounding box center [748, 196] width 14 height 14
click at [739, 227] on span "Done" at bounding box center [740, 223] width 13 height 7
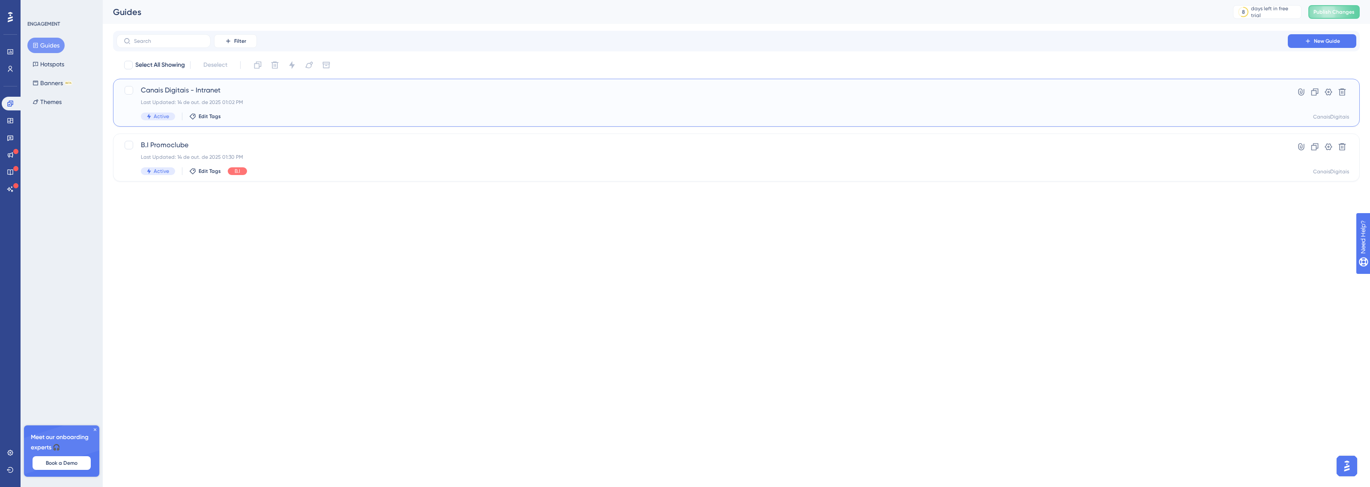
click at [204, 88] on span "Canais Digitais - Intranet" at bounding box center [702, 90] width 1123 height 10
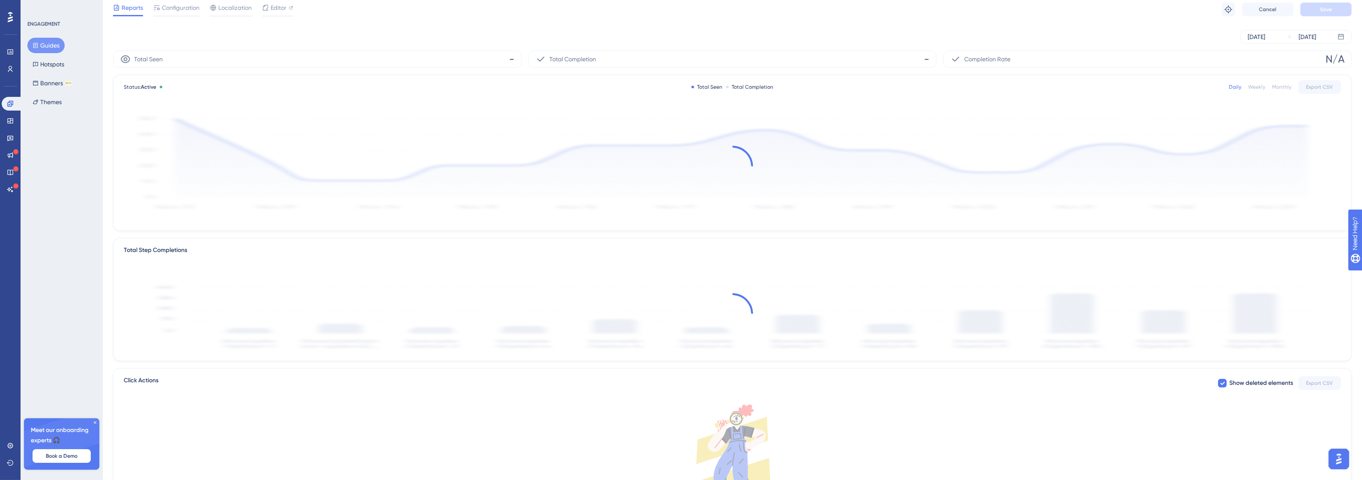
scroll to position [54, 0]
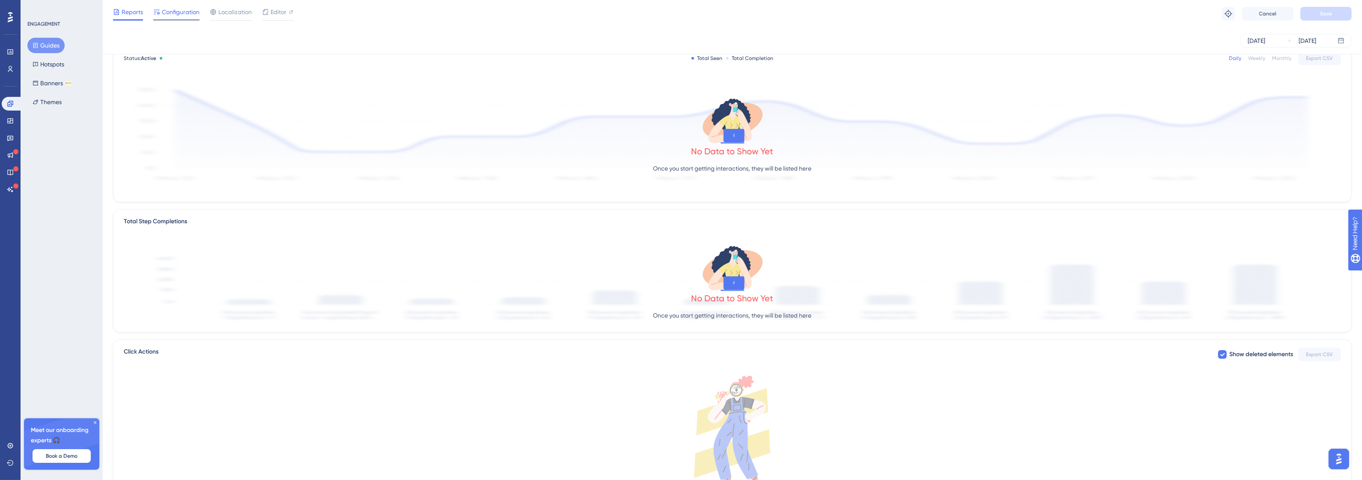
click at [181, 18] on div "Configuration" at bounding box center [176, 14] width 46 height 14
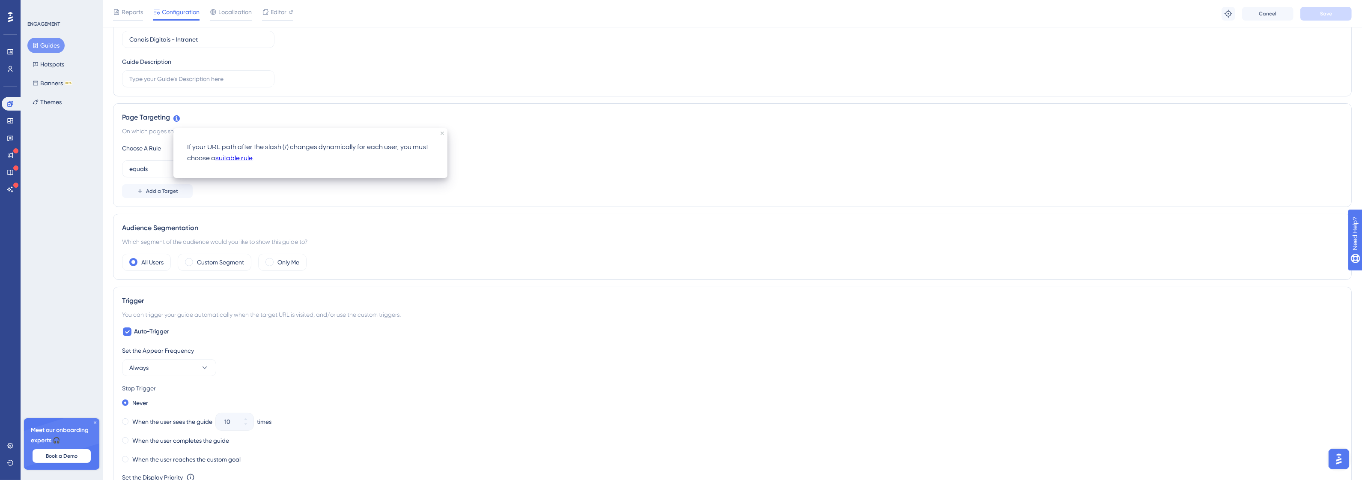
scroll to position [42, 0]
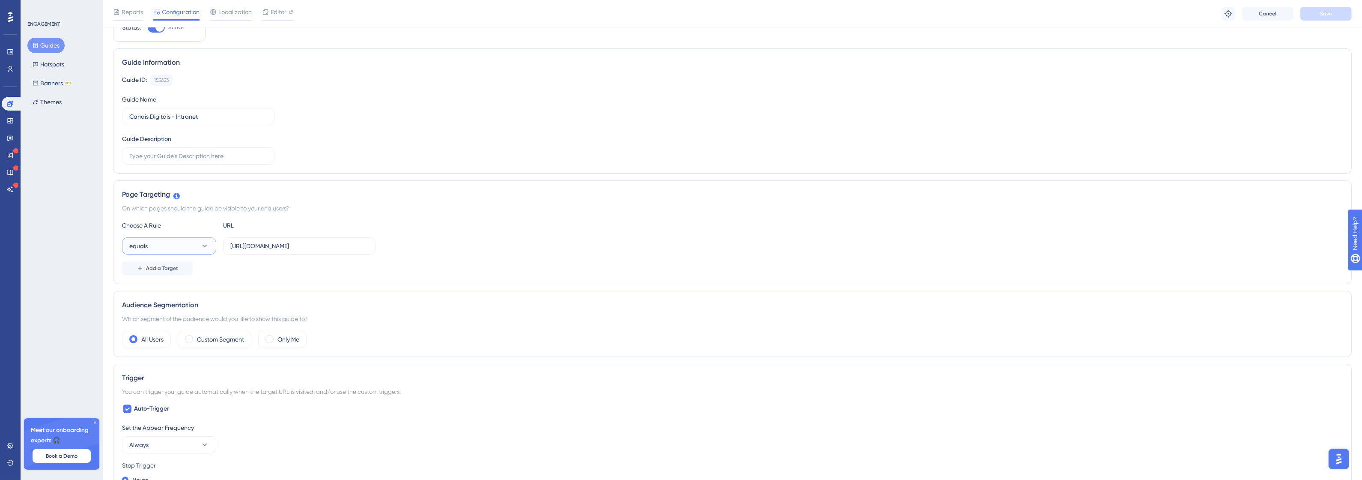
click at [149, 243] on button "equals" at bounding box center [169, 245] width 94 height 17
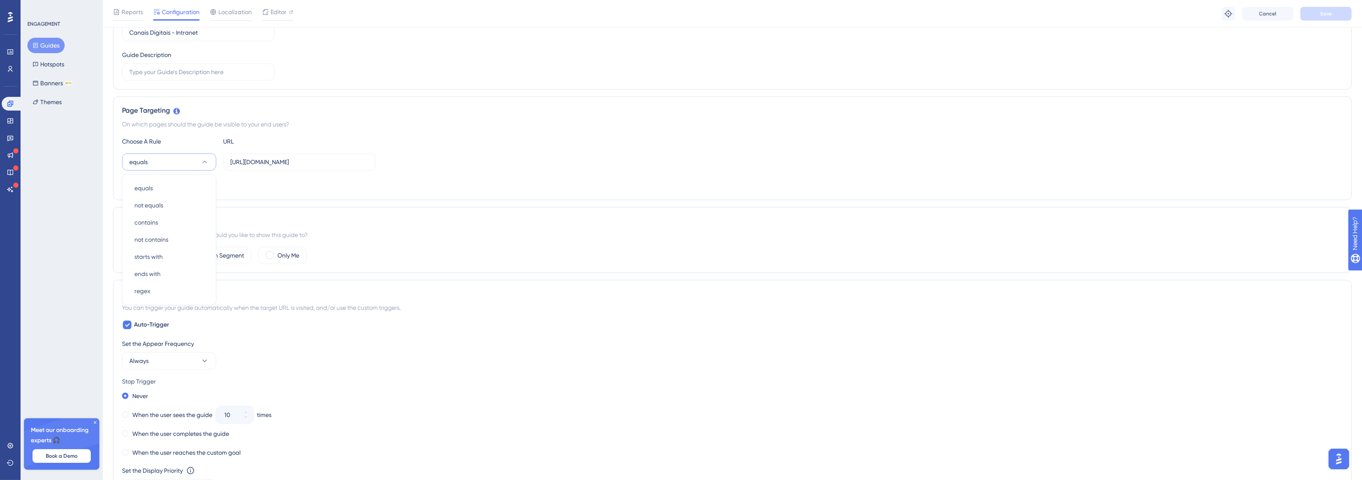
click at [289, 186] on div "Add a Target" at bounding box center [732, 184] width 1221 height 14
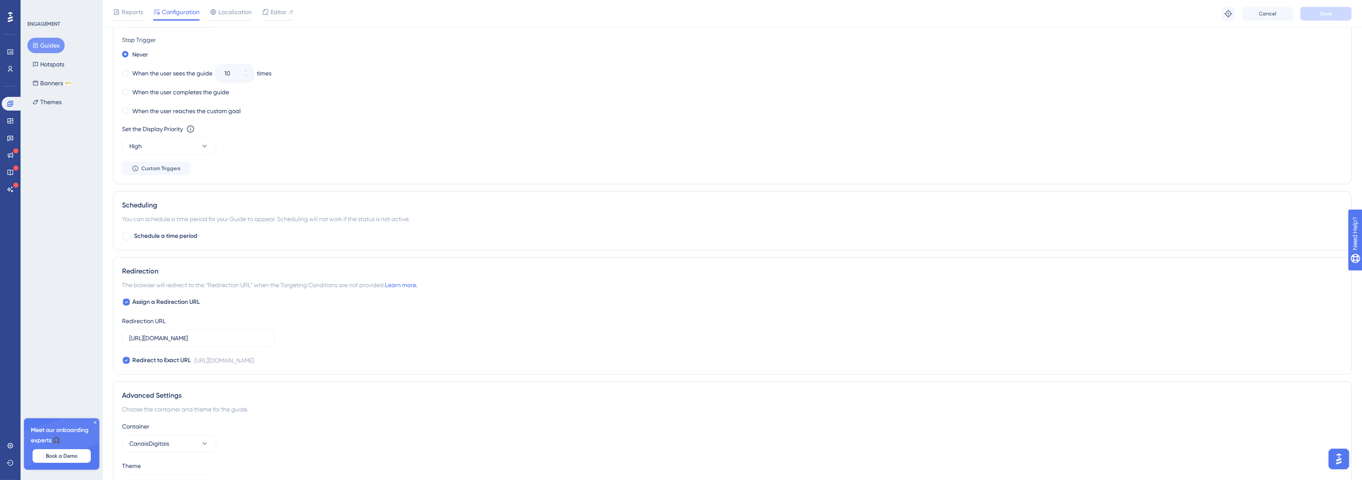
scroll to position [416, 0]
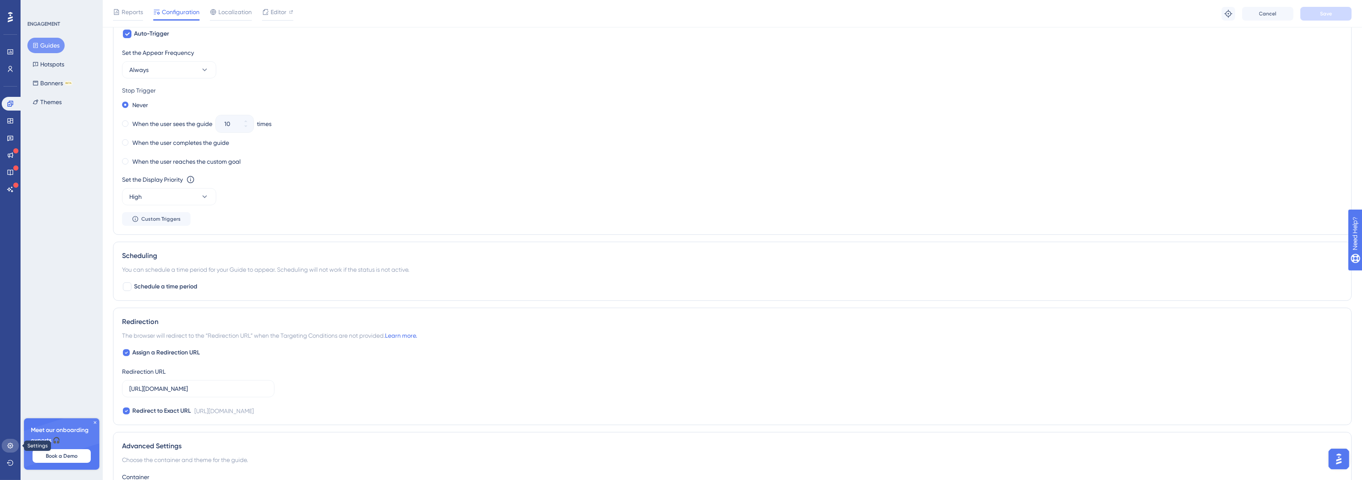
click at [16, 447] on link at bounding box center [10, 445] width 17 height 14
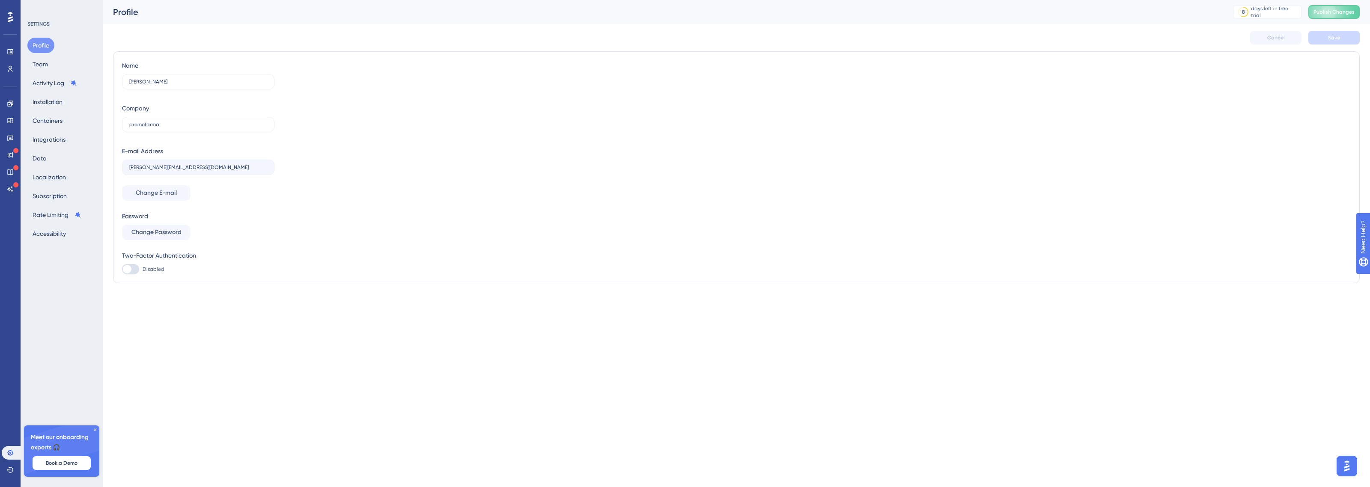
click at [51, 112] on div "Profile Team Activity Log Installation Containers Integrations Data Localizatio…" at bounding box center [61, 140] width 69 height 204
click at [54, 97] on button "Installation" at bounding box center [47, 101] width 40 height 15
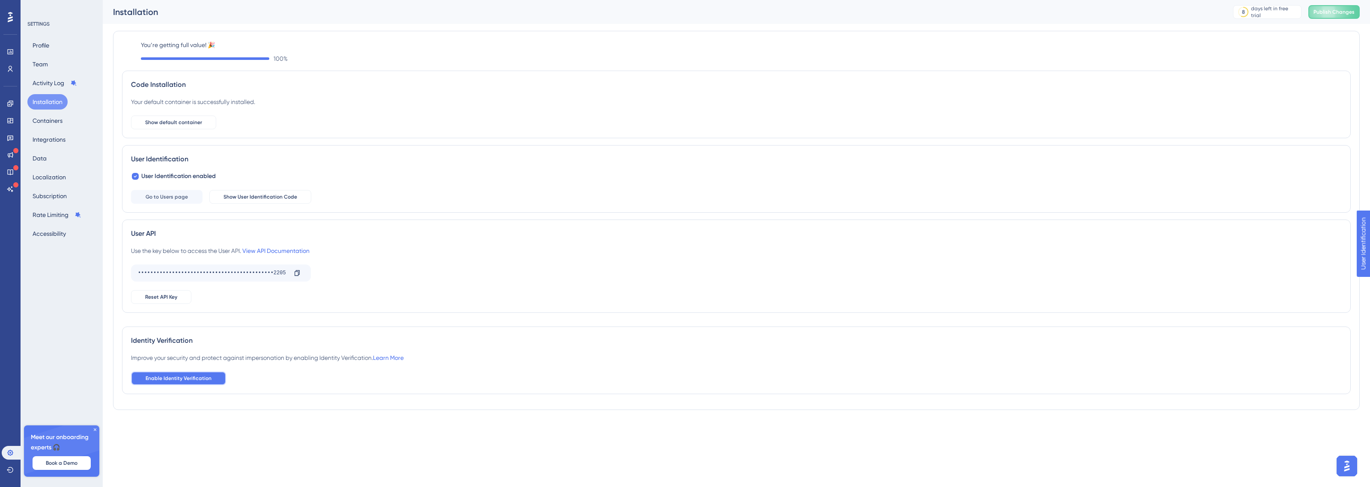
click at [193, 384] on button "Enable Identity Verification" at bounding box center [178, 379] width 95 height 14
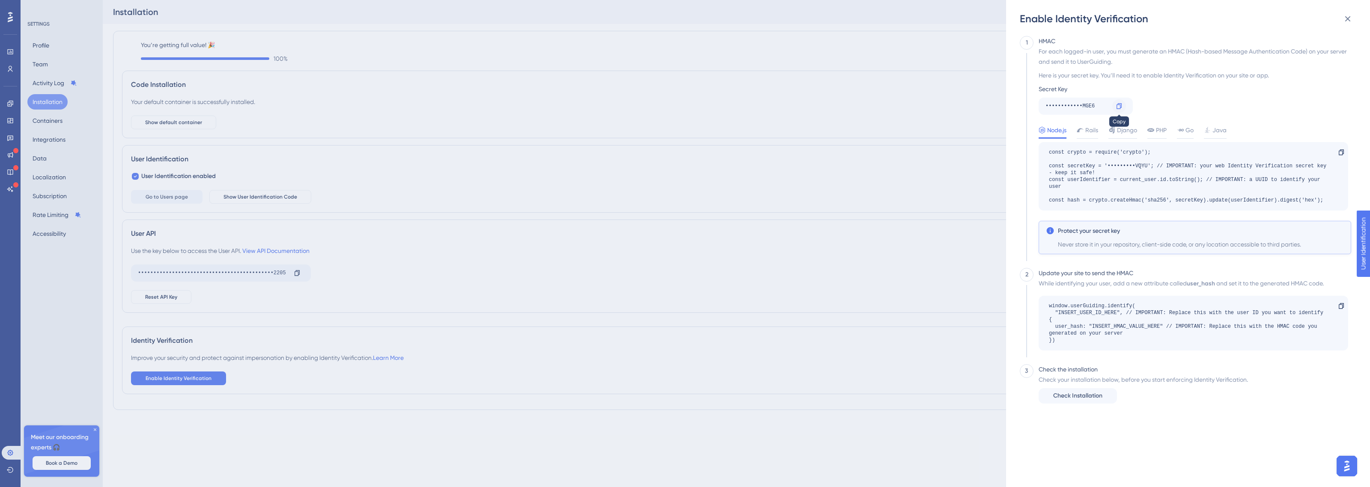
click at [1120, 106] on icon at bounding box center [1119, 106] width 7 height 7
click at [1079, 104] on div "••••••••••••MGE6" at bounding box center [1077, 106] width 63 height 14
drag, startPoint x: 1078, startPoint y: 394, endPoint x: 1270, endPoint y: 289, distance: 218.5
click at [1257, 302] on div "1 HMAC For each logged-in user, you must generate an HMAC (Hash-based Message A…" at bounding box center [1185, 230] width 331 height 388
click at [1347, 24] on icon at bounding box center [1348, 19] width 10 height 10
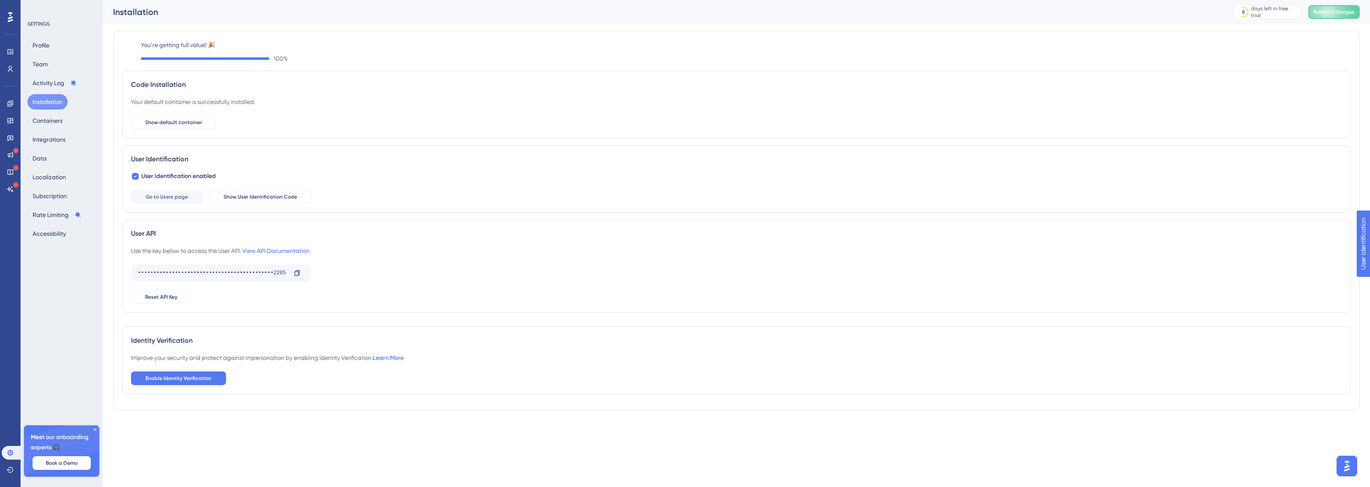
click at [396, 361] on link "Learn More" at bounding box center [388, 358] width 31 height 7
click at [12, 459] on link at bounding box center [12, 453] width 21 height 14
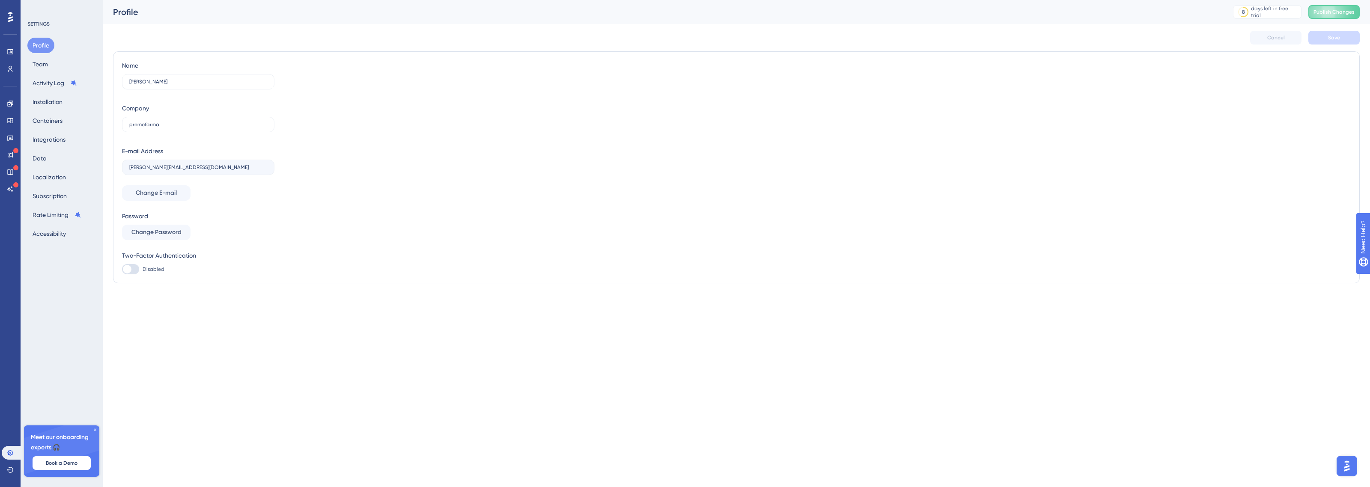
click at [53, 60] on div "Profile Team Activity Log Installation Containers Integrations Data Localizatio…" at bounding box center [61, 140] width 69 height 204
click at [43, 59] on button "Team" at bounding box center [40, 64] width 26 height 15
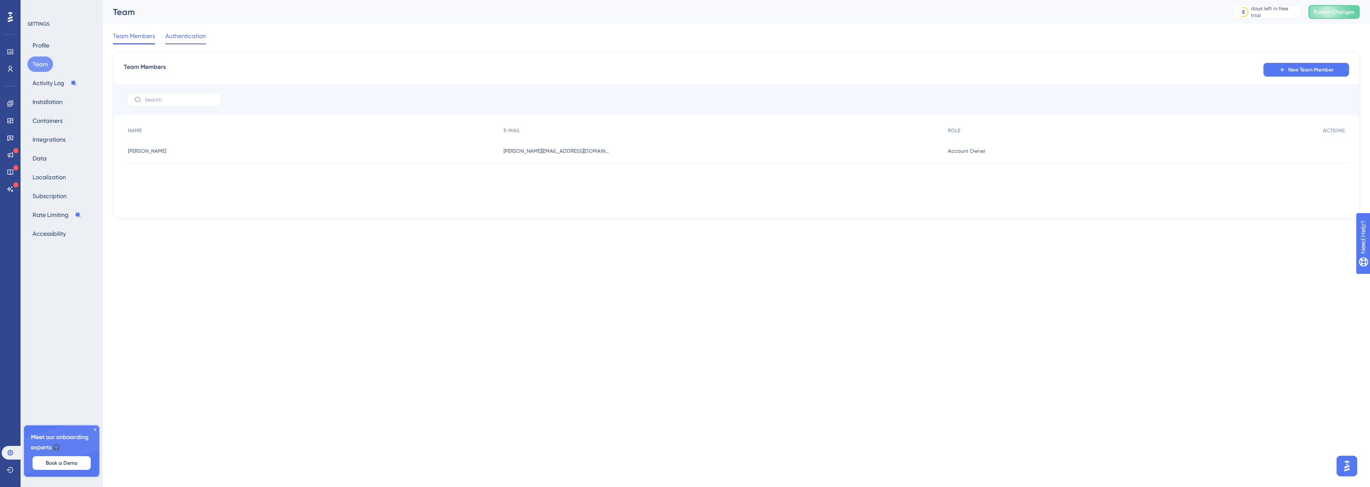
click at [175, 38] on span "Authentication" at bounding box center [185, 36] width 41 height 10
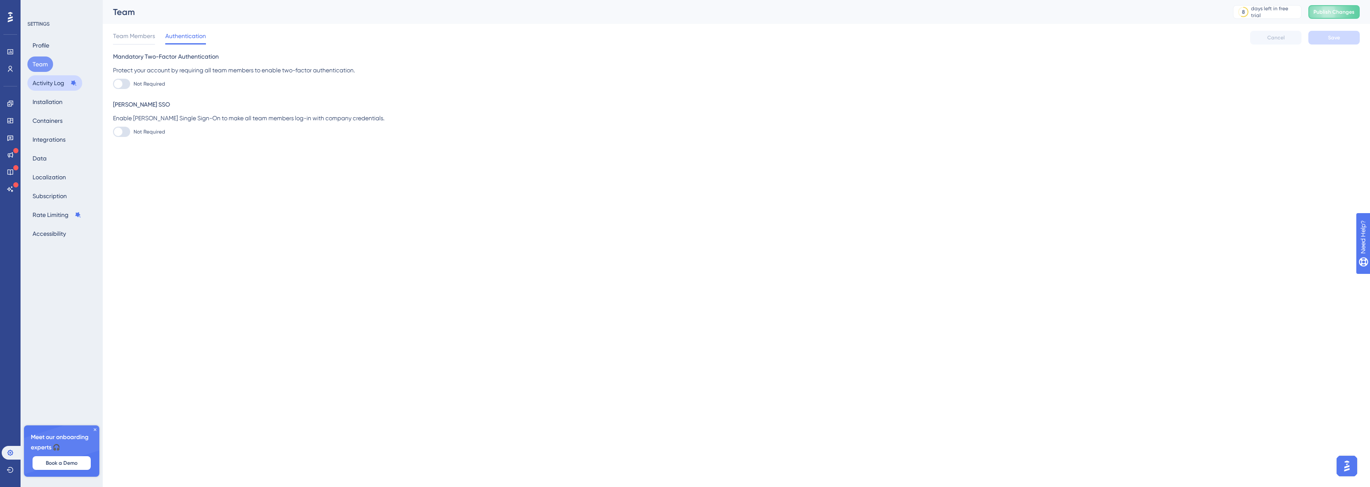
click at [57, 80] on button "Activity Log" at bounding box center [54, 82] width 55 height 15
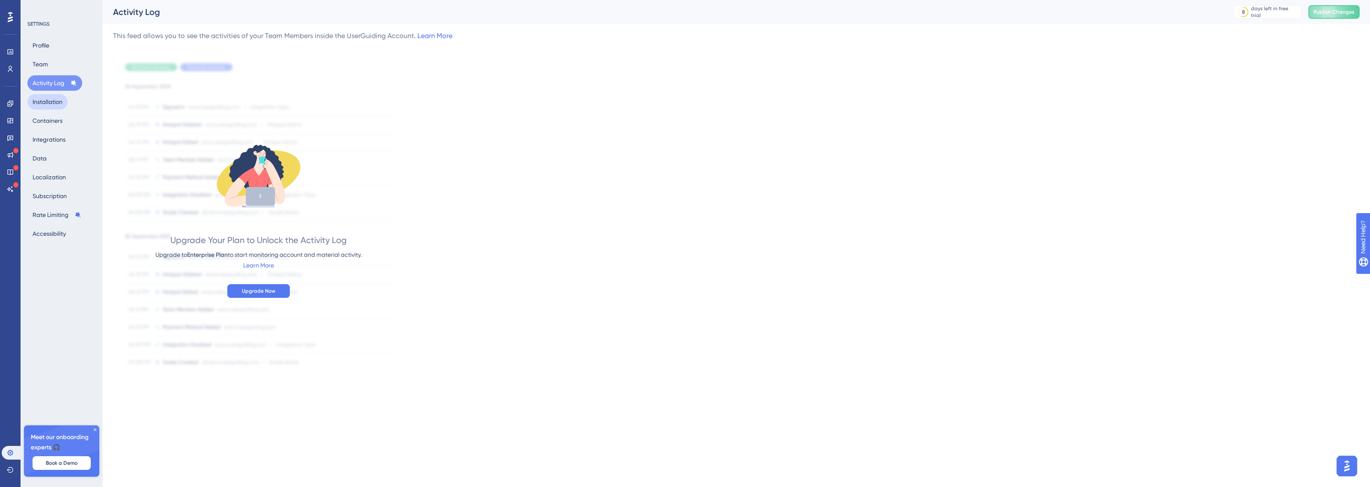
click at [54, 108] on button "Installation" at bounding box center [47, 101] width 40 height 15
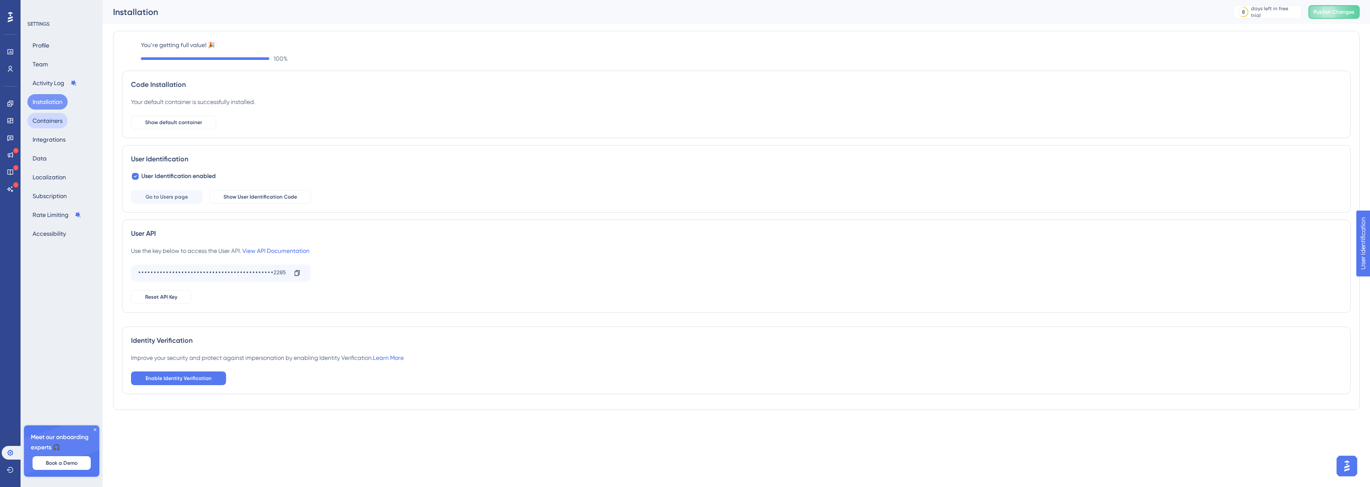
click at [51, 121] on button "Containers" at bounding box center [47, 120] width 40 height 15
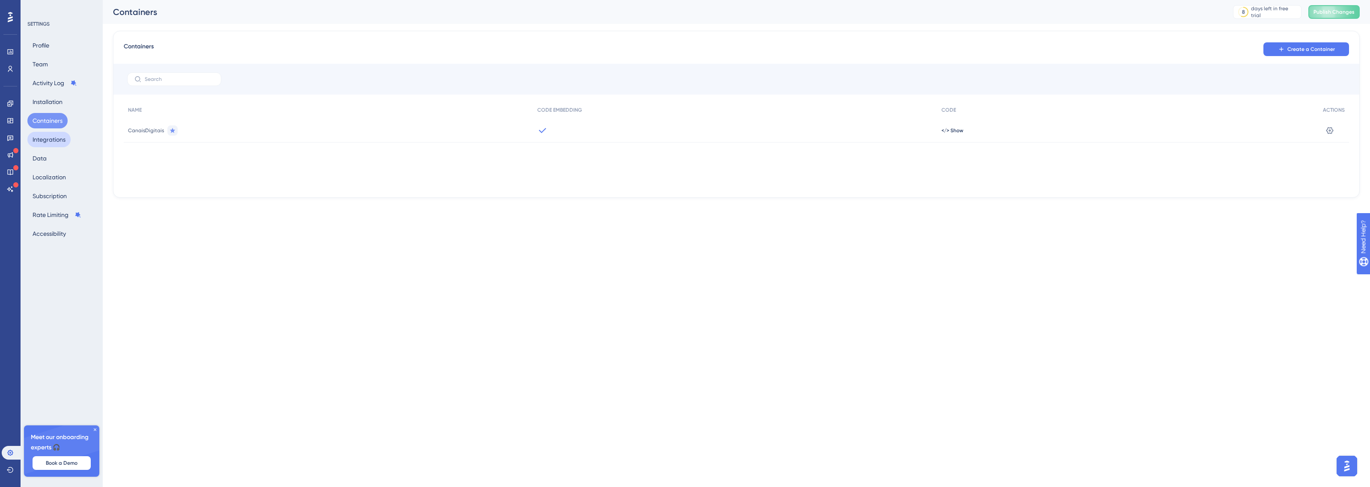
click at [53, 142] on button "Integrations" at bounding box center [48, 139] width 43 height 15
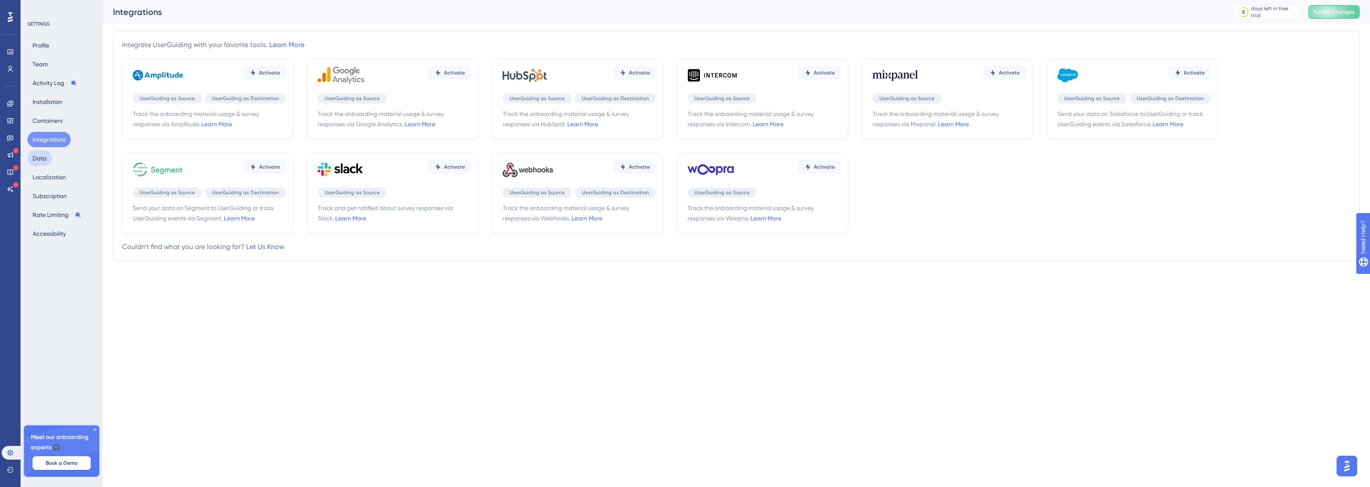
click at [42, 162] on button "Data" at bounding box center [39, 158] width 24 height 15
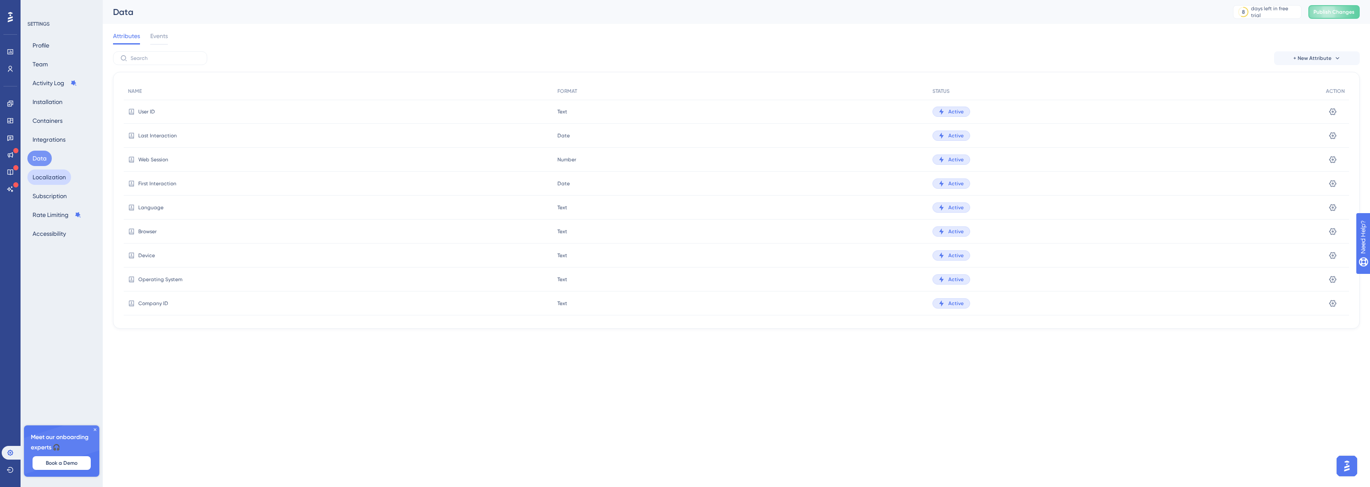
click at [44, 175] on button "Localization" at bounding box center [49, 177] width 44 height 15
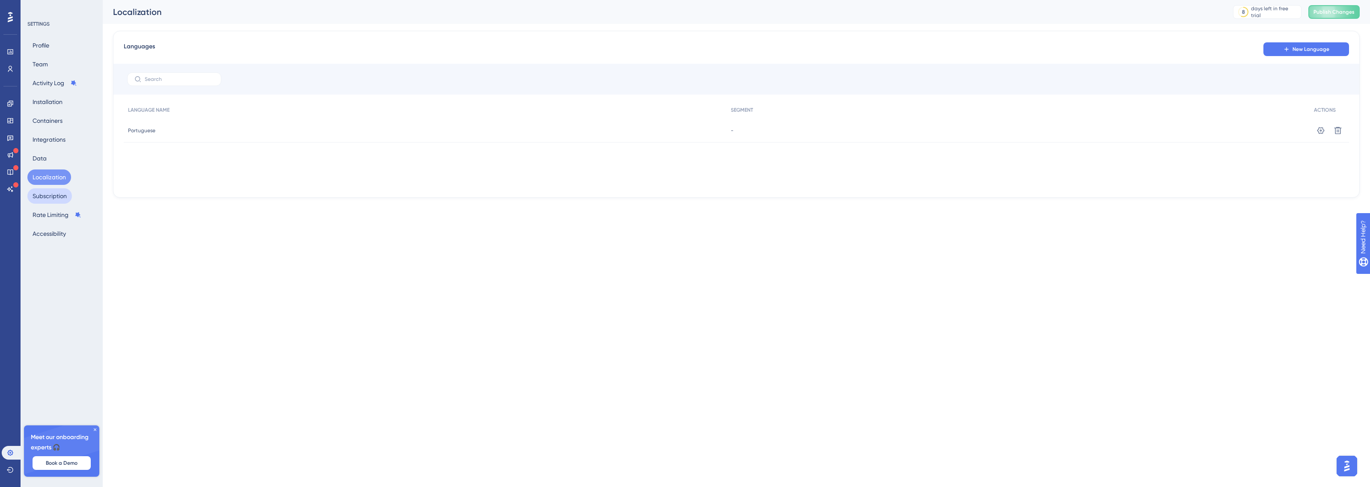
click at [47, 198] on button "Subscription" at bounding box center [49, 195] width 45 height 15
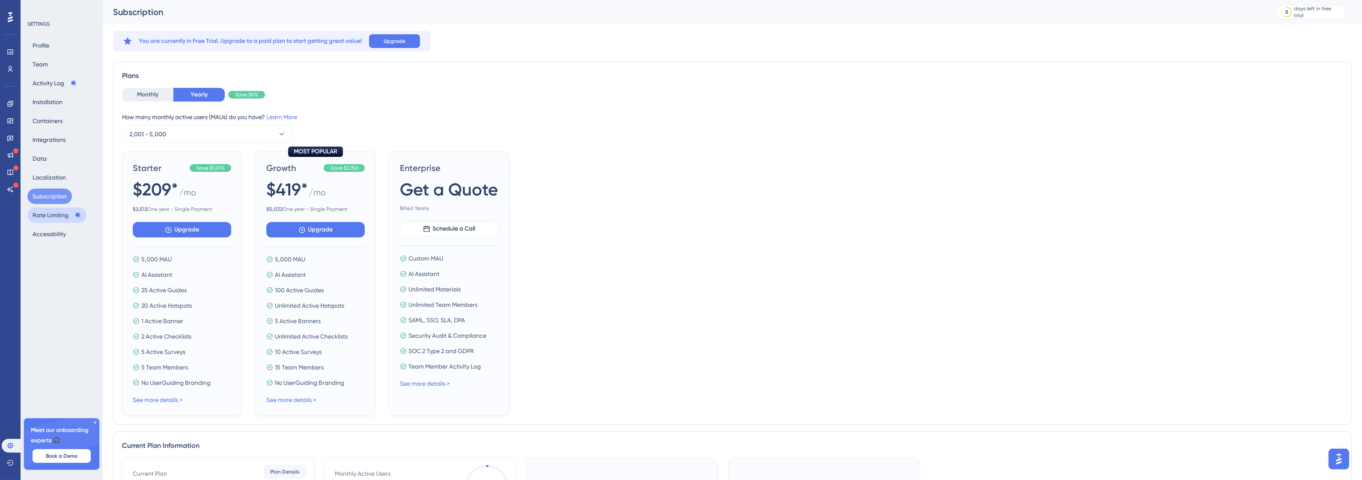
click at [48, 211] on button "Rate Limiting" at bounding box center [56, 214] width 59 height 15
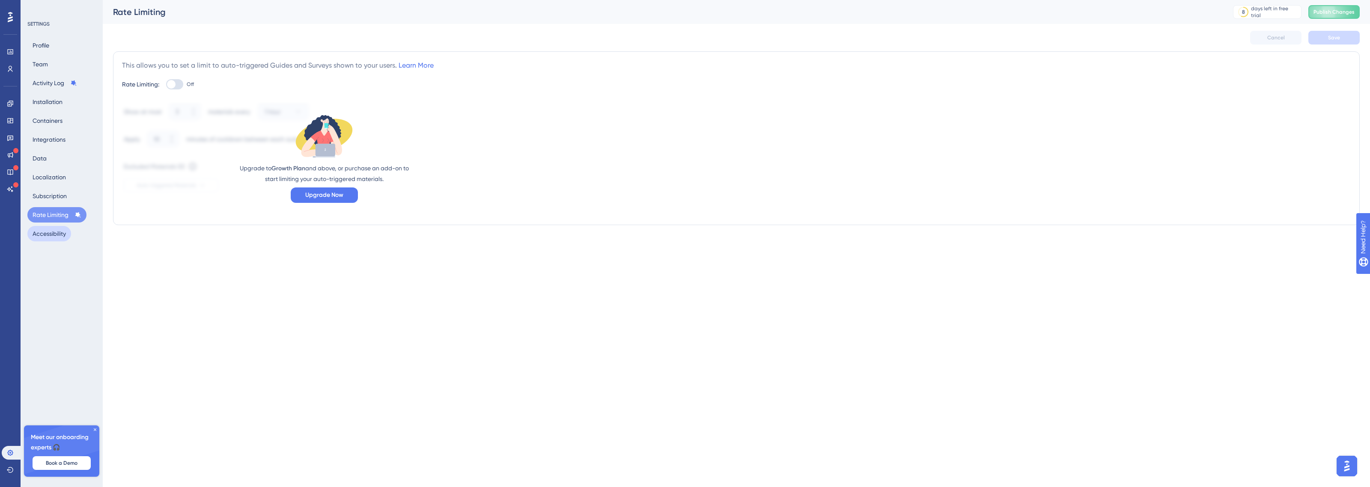
click at [48, 233] on button "Accessibility" at bounding box center [49, 233] width 44 height 15
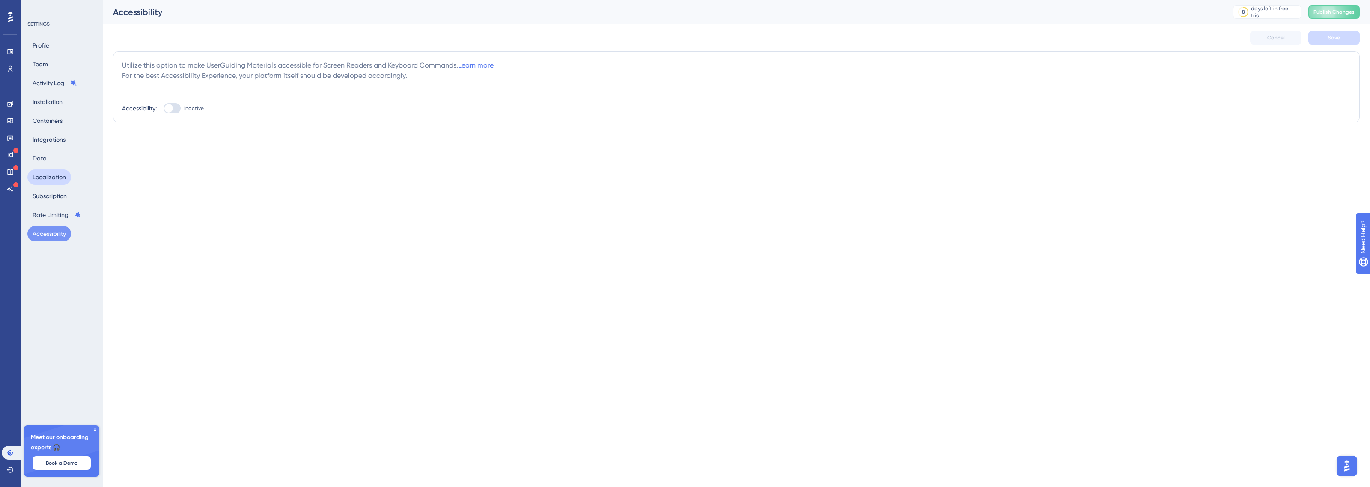
click at [55, 175] on button "Localization" at bounding box center [49, 177] width 44 height 15
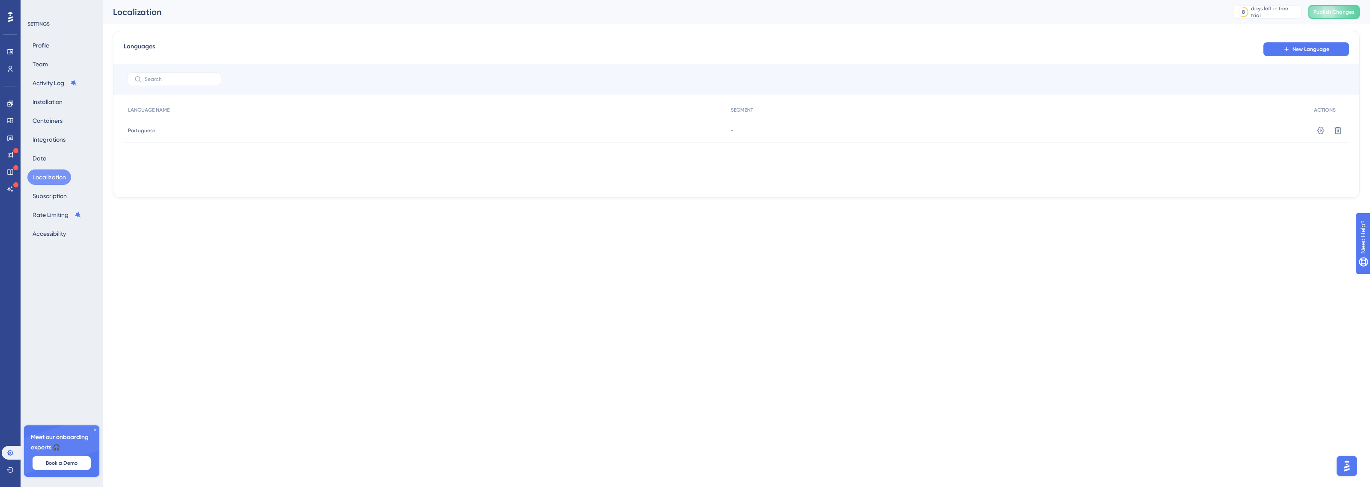
click at [52, 159] on div "Profile Team Activity Log Installation Containers Integrations Data Localizatio…" at bounding box center [61, 140] width 69 height 204
click at [43, 158] on button "Data" at bounding box center [39, 158] width 24 height 15
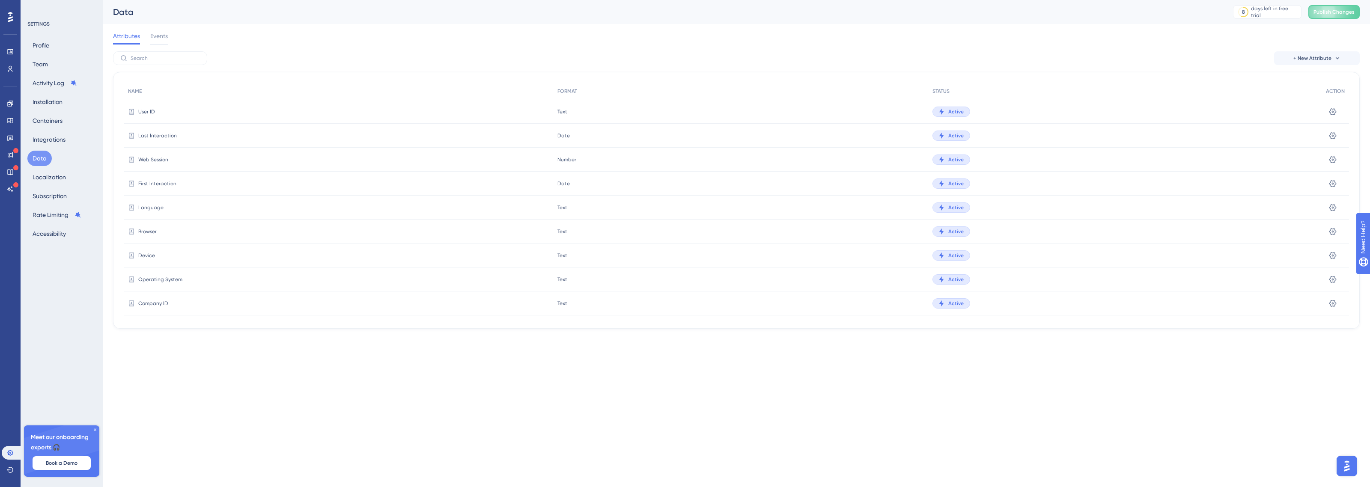
click at [63, 167] on div "Profile Team Activity Log Installation Containers Integrations Data Localizatio…" at bounding box center [61, 140] width 69 height 204
click at [46, 188] on button "Subscription" at bounding box center [49, 195] width 45 height 15
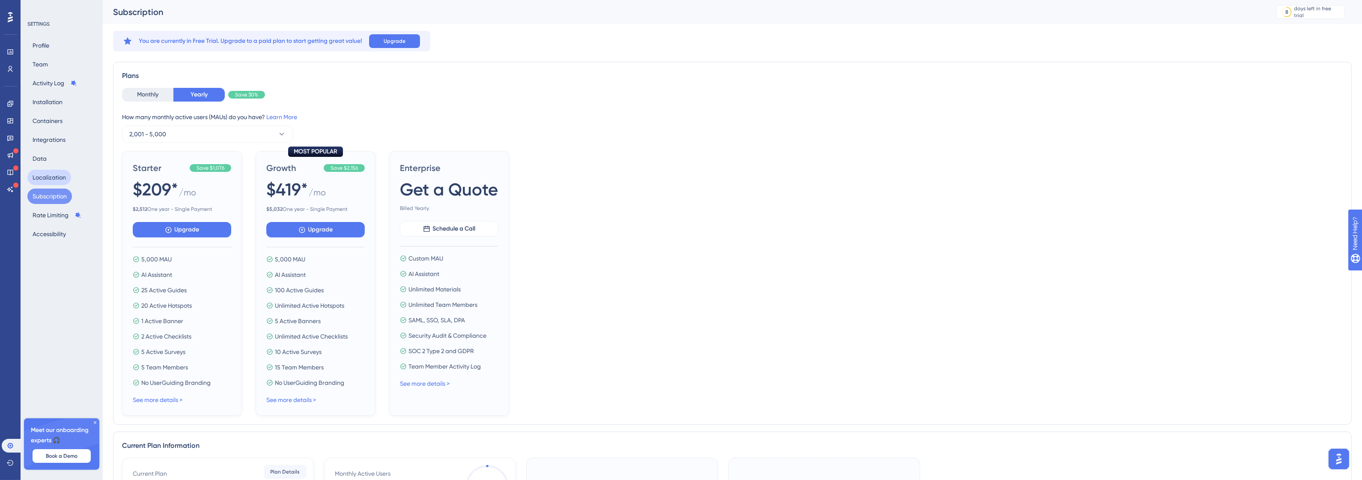
click at [52, 175] on button "Localization" at bounding box center [49, 177] width 44 height 15
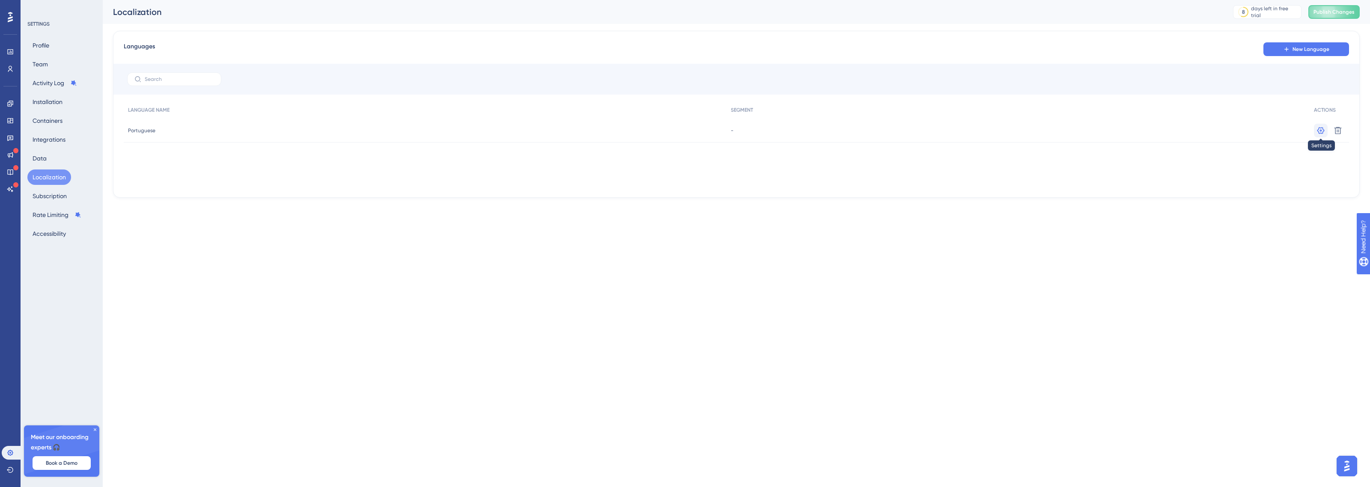
click at [1320, 130] on icon at bounding box center [1320, 130] width 7 height 7
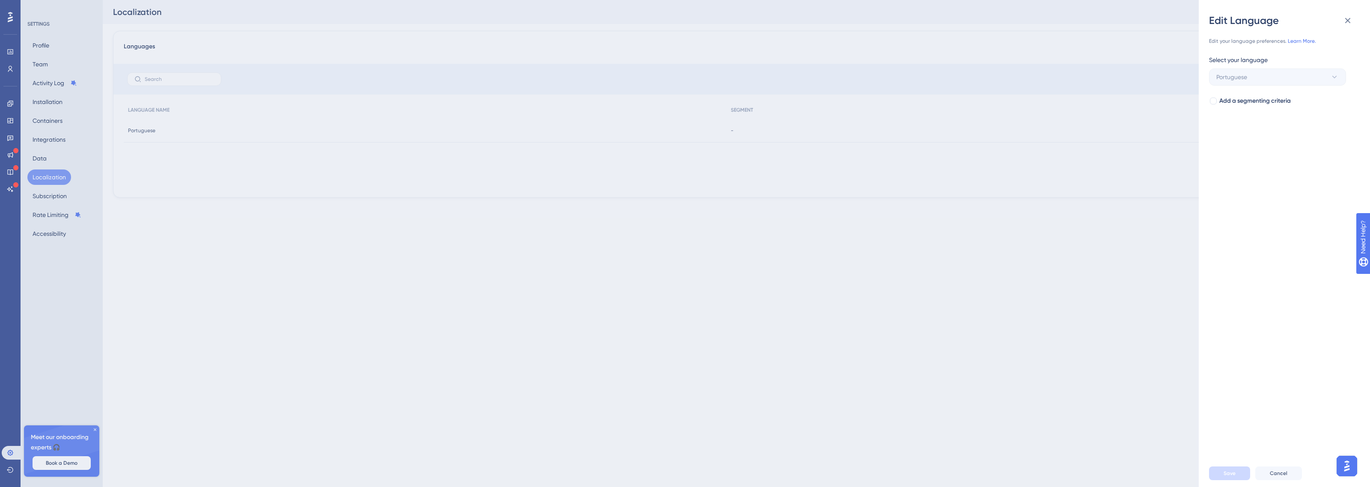
click at [1320, 130] on div "Edit Language Edit your language preferences. Learn More. Select your language …" at bounding box center [685, 243] width 1370 height 487
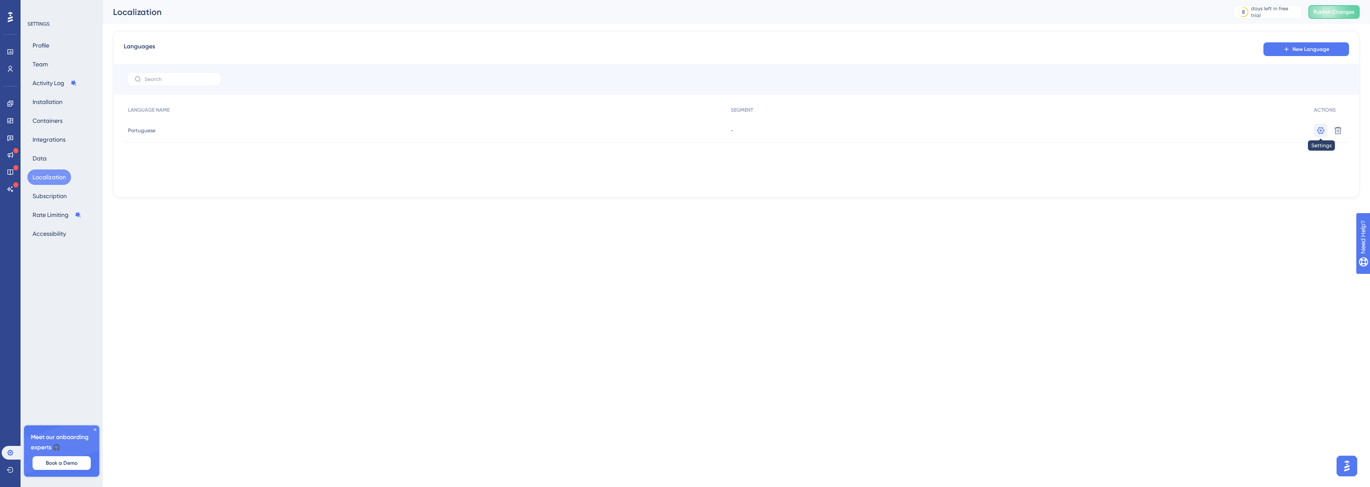
click at [1324, 128] on icon at bounding box center [1321, 130] width 9 height 9
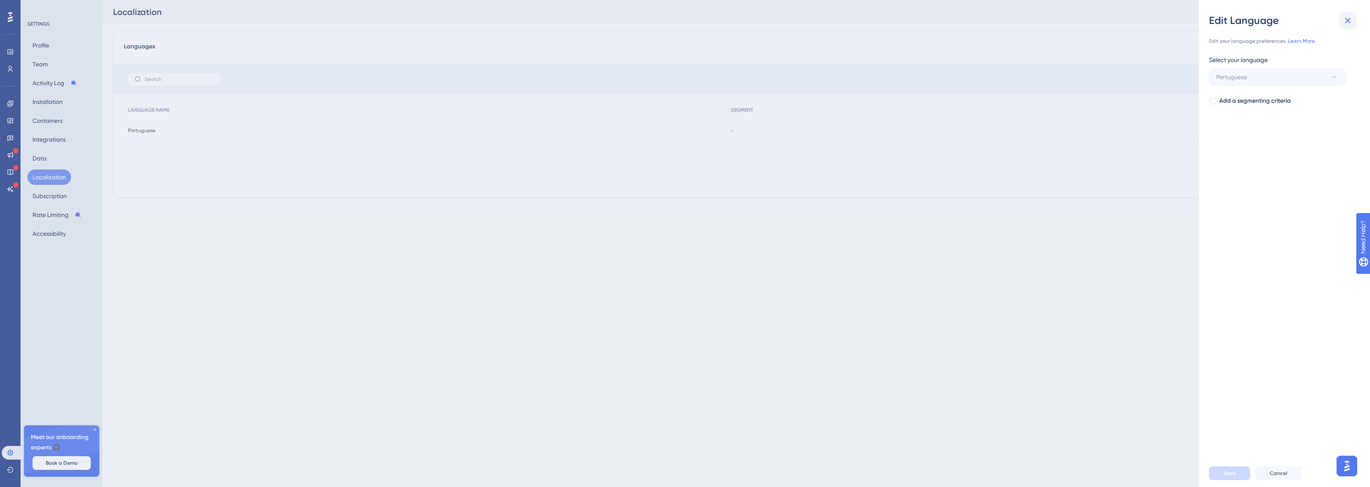
click at [1347, 20] on icon at bounding box center [1348, 21] width 6 height 6
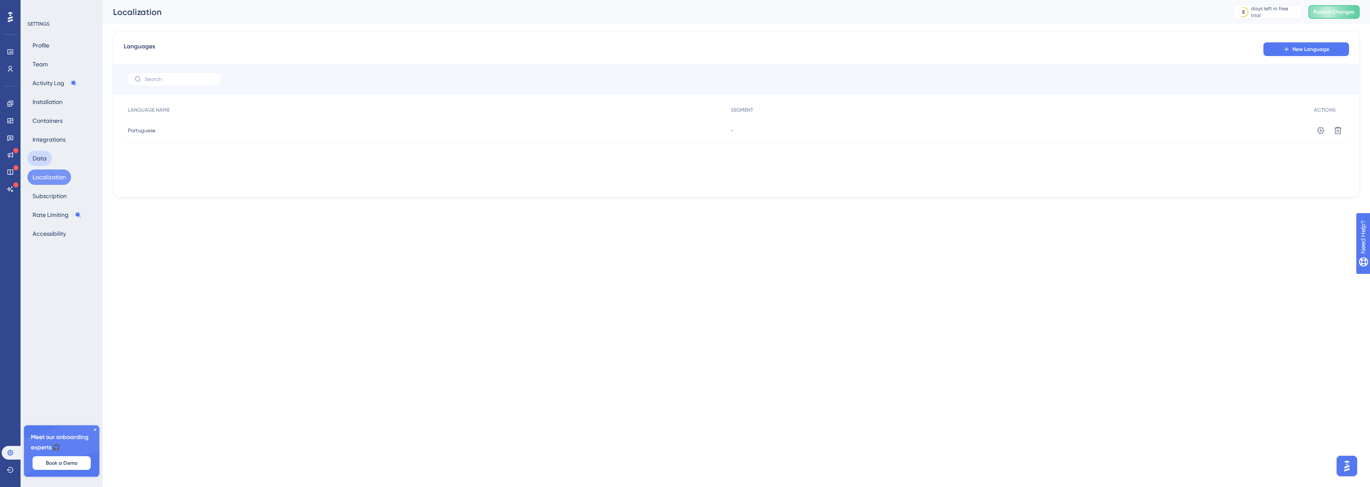
click at [46, 157] on button "Data" at bounding box center [39, 158] width 24 height 15
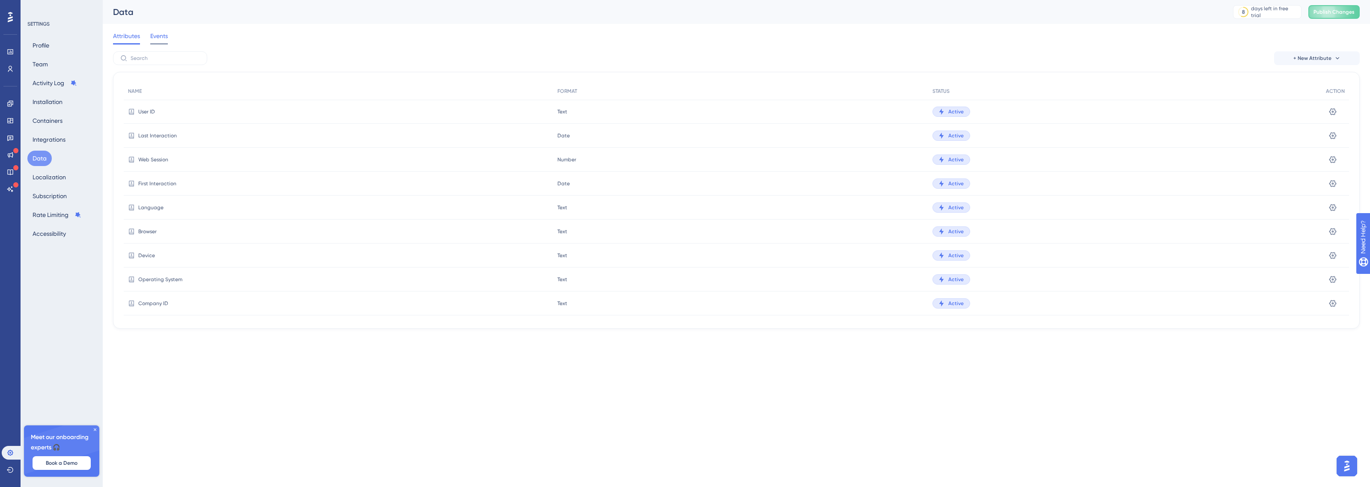
click at [159, 38] on span "Events" at bounding box center [159, 36] width 18 height 10
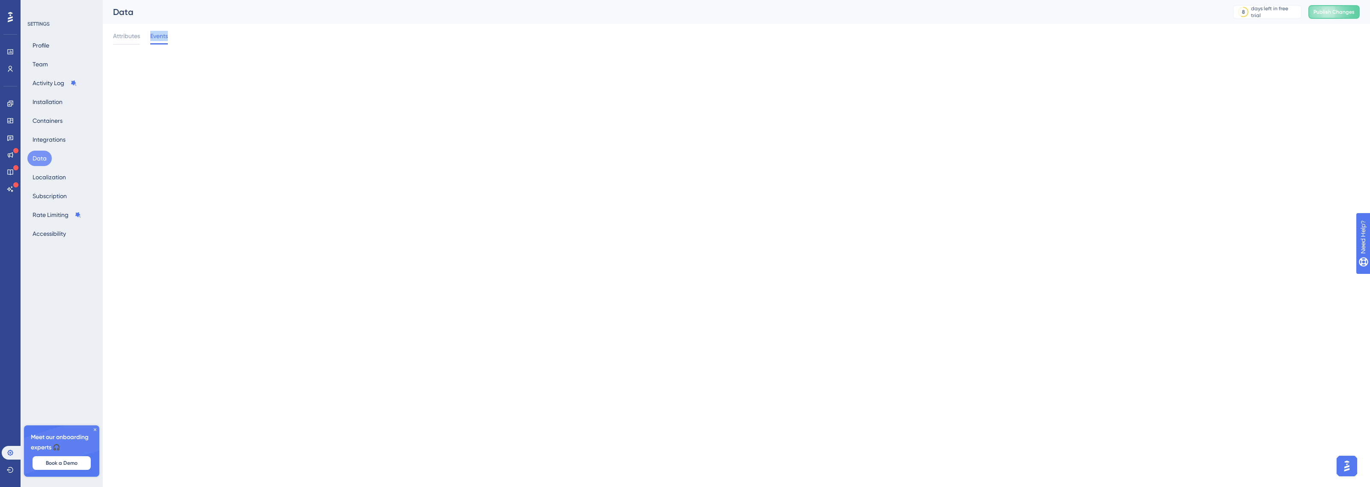
click at [159, 38] on span "Events" at bounding box center [159, 36] width 18 height 10
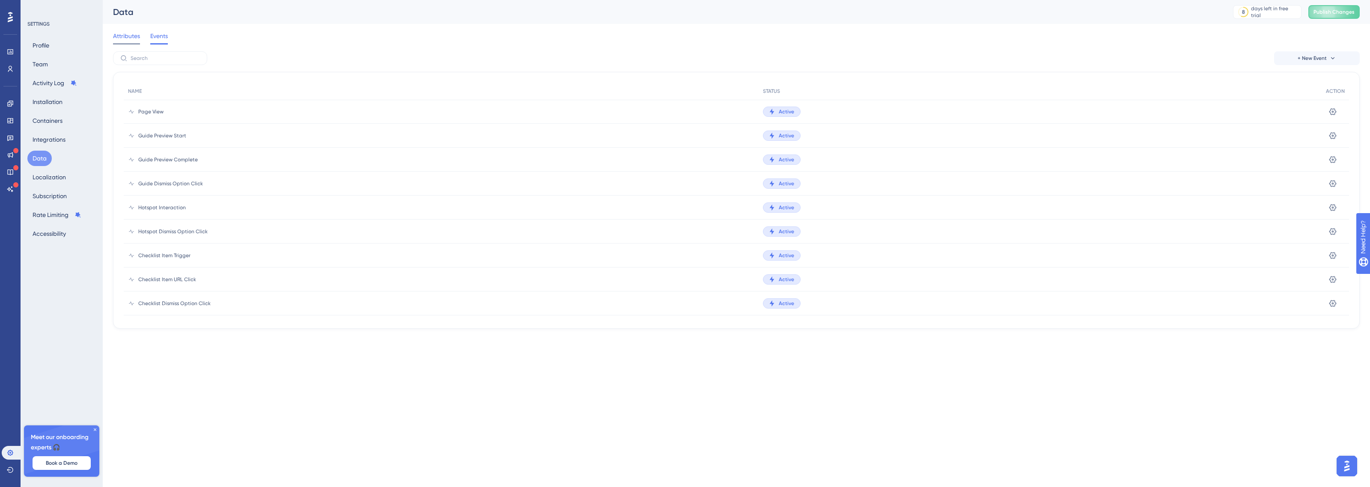
click at [121, 36] on span "Attributes" at bounding box center [126, 36] width 27 height 10
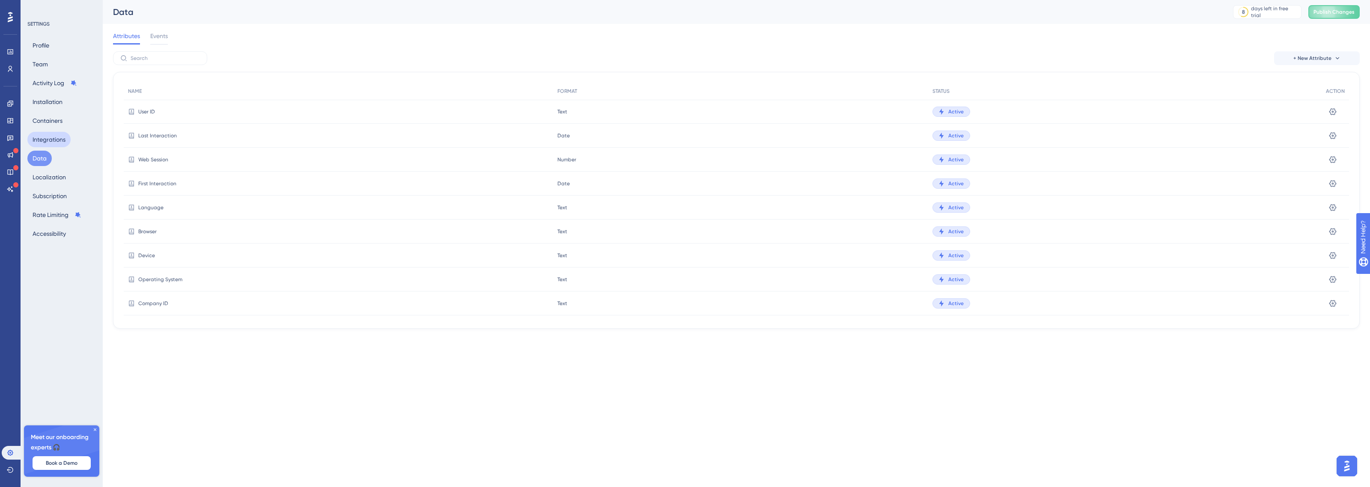
click at [49, 135] on button "Integrations" at bounding box center [48, 139] width 43 height 15
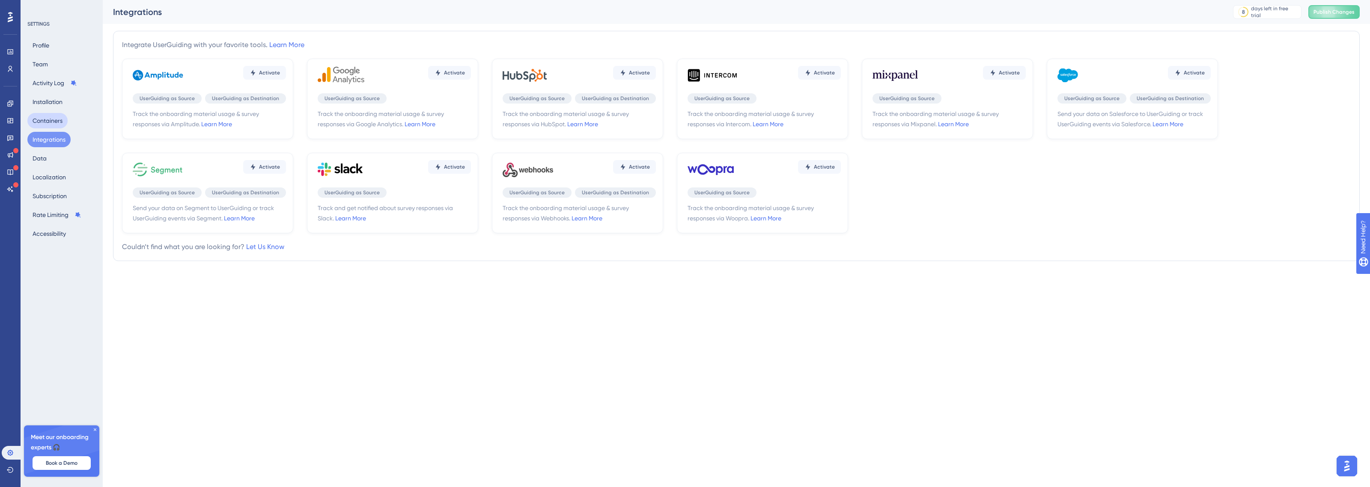
click at [51, 125] on button "Containers" at bounding box center [47, 120] width 40 height 15
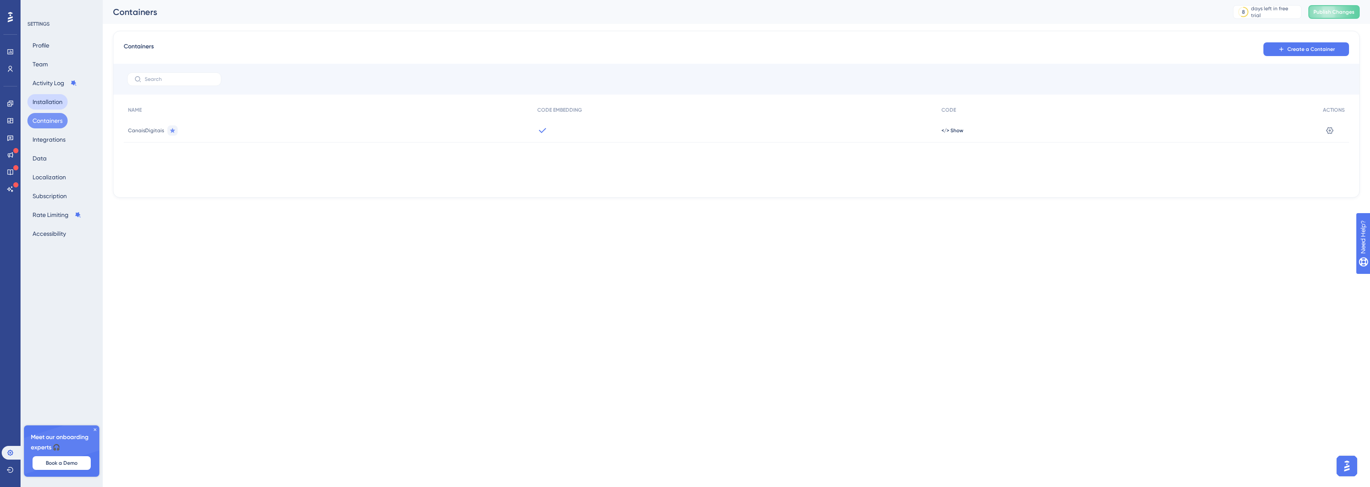
click at [54, 103] on button "Installation" at bounding box center [47, 101] width 40 height 15
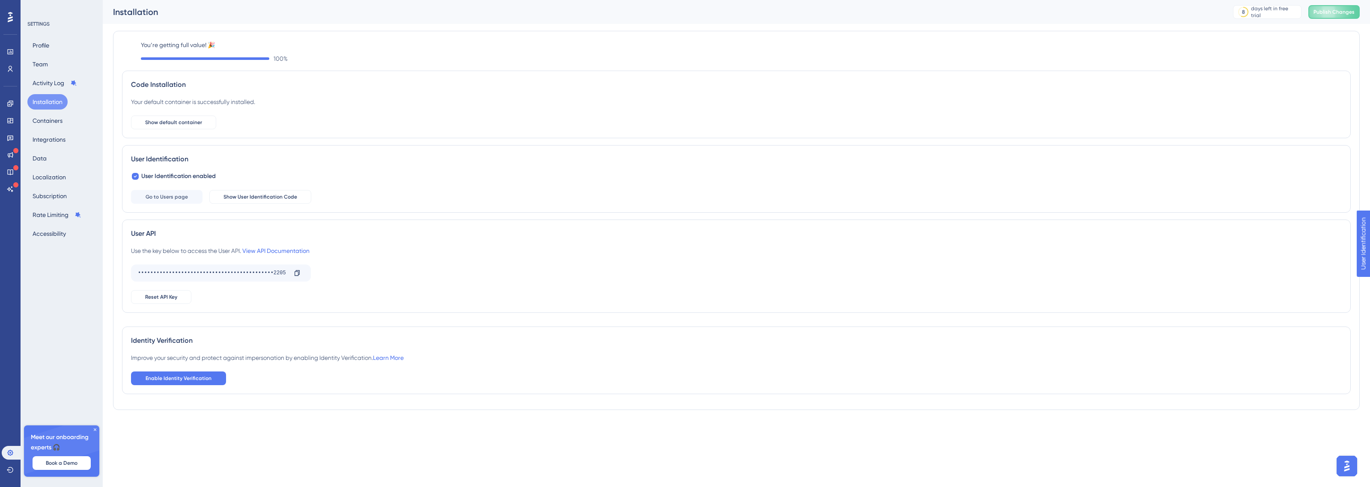
click at [1349, 467] on img "Open AI Assistant Launcher" at bounding box center [1346, 466] width 15 height 15
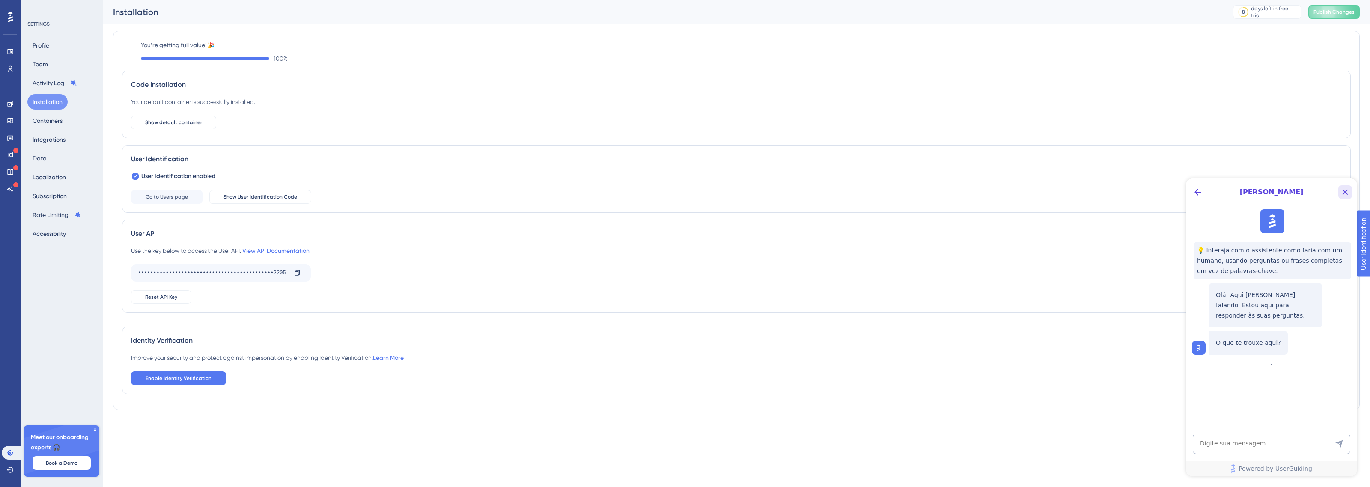
click at [1342, 188] on icon "Close Button" at bounding box center [1345, 192] width 10 height 10
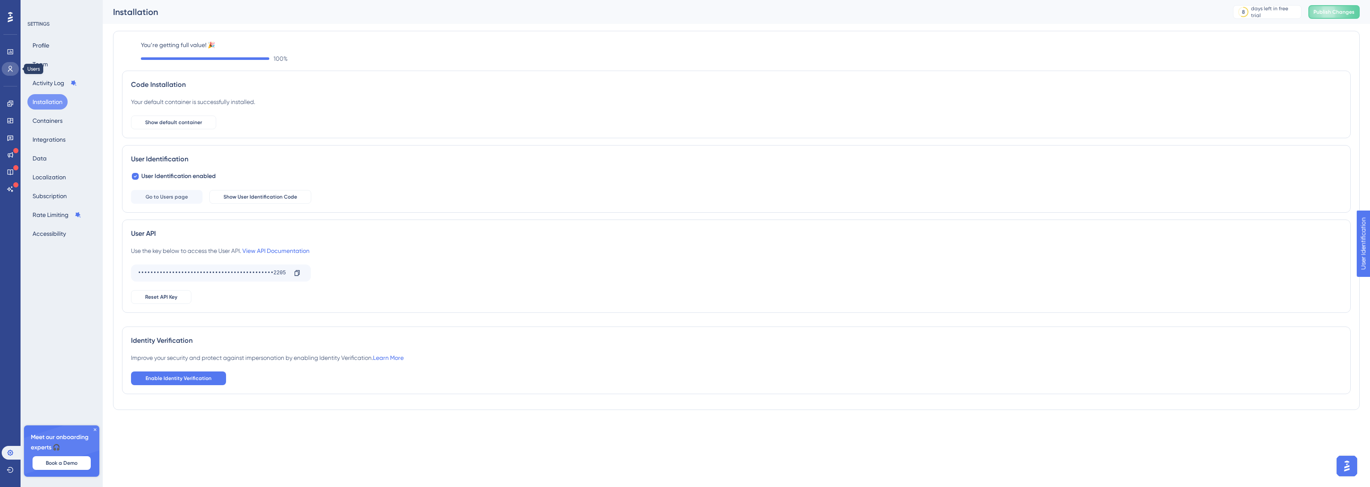
click at [14, 68] on link at bounding box center [10, 69] width 17 height 14
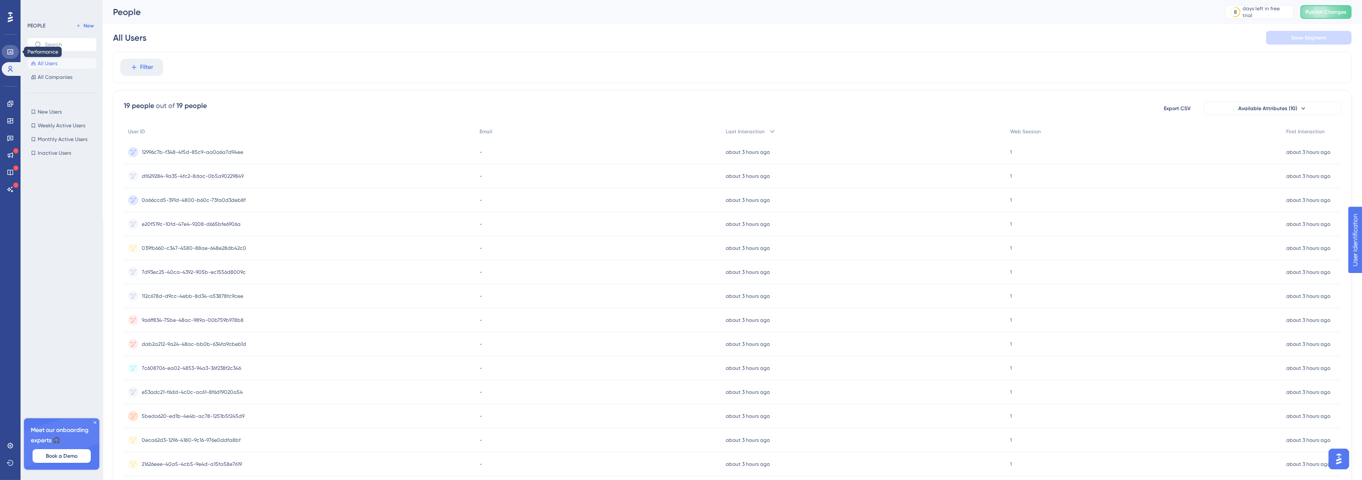
click at [11, 55] on icon at bounding box center [10, 51] width 7 height 7
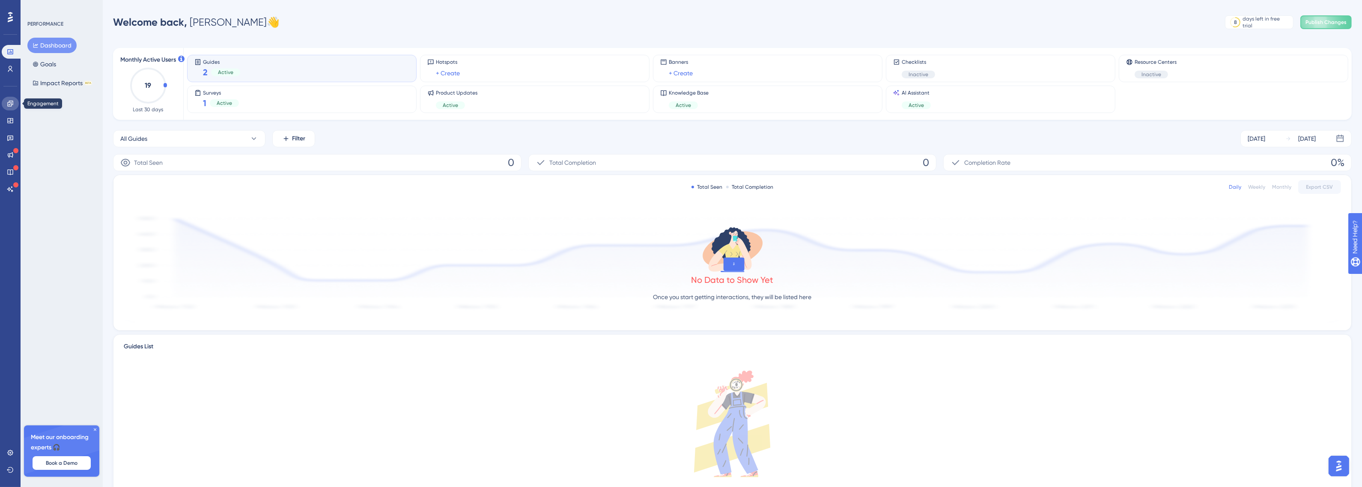
click at [11, 106] on icon at bounding box center [10, 103] width 7 height 7
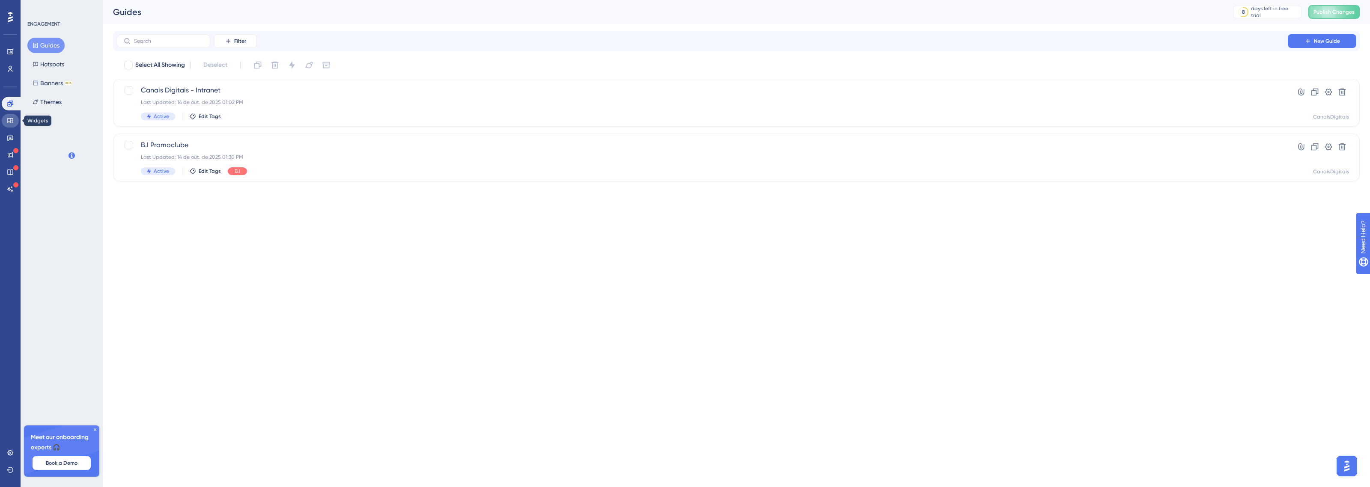
click at [7, 122] on icon at bounding box center [10, 120] width 6 height 5
click at [18, 103] on link at bounding box center [10, 104] width 17 height 14
click at [69, 98] on div "Guides Hotspots Banners BETA Themes" at bounding box center [61, 74] width 69 height 72
click at [53, 106] on button "Themes" at bounding box center [46, 101] width 39 height 15
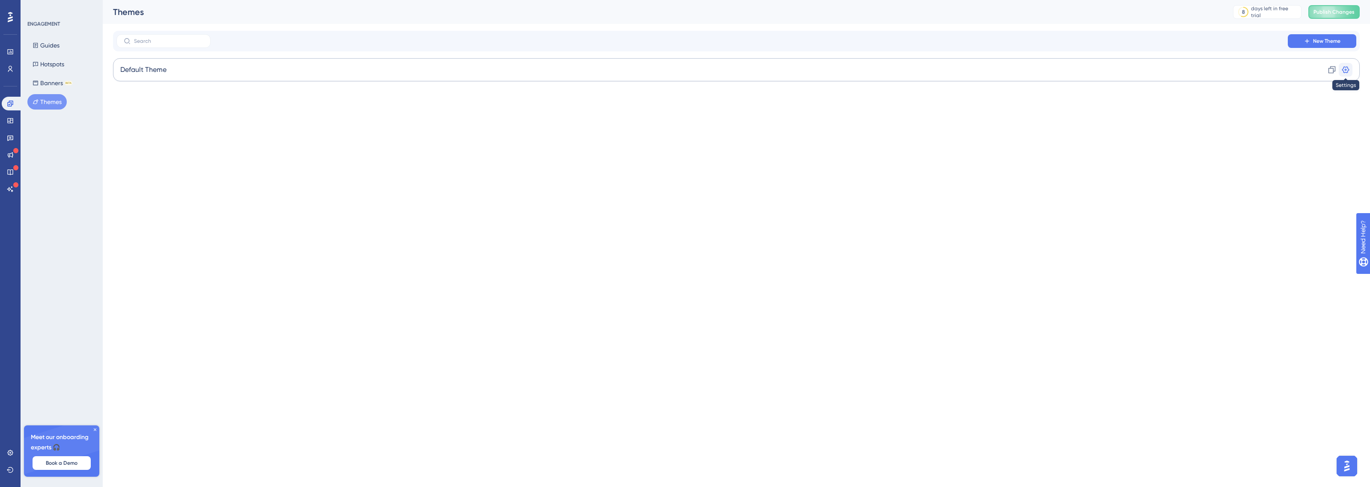
click at [1345, 70] on icon at bounding box center [1345, 70] width 9 height 9
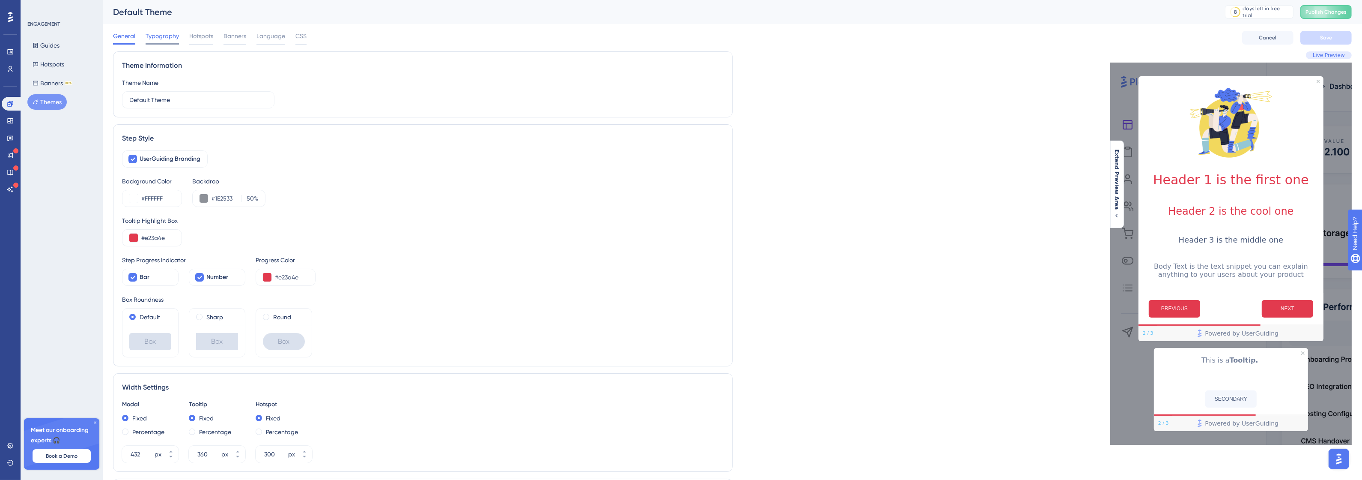
click at [161, 42] on div "Typography" at bounding box center [162, 38] width 33 height 14
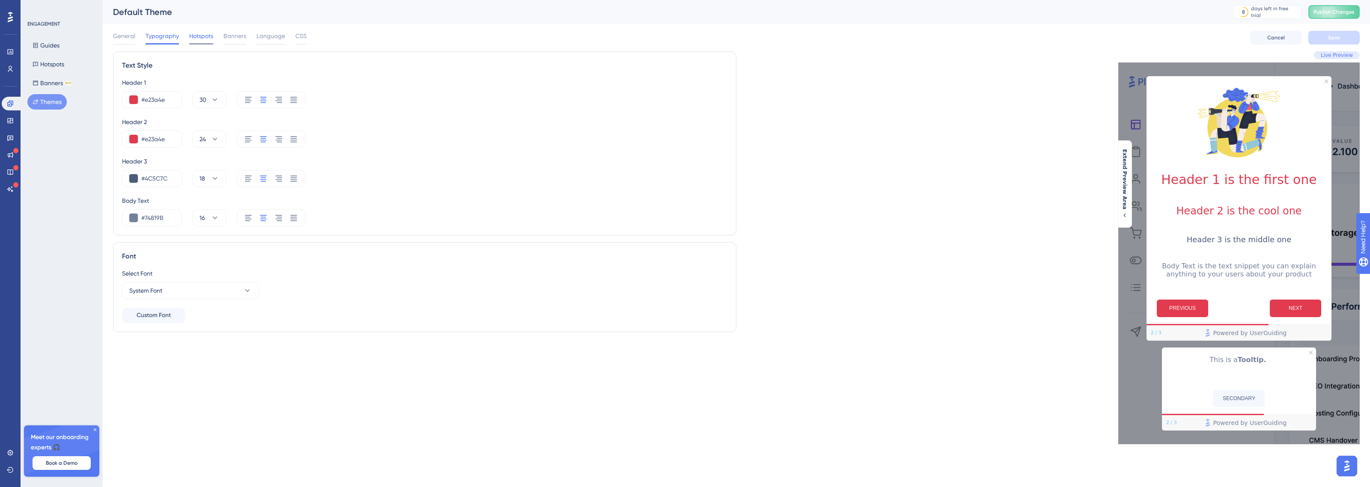
click at [210, 32] on span "Hotspots" at bounding box center [201, 36] width 24 height 10
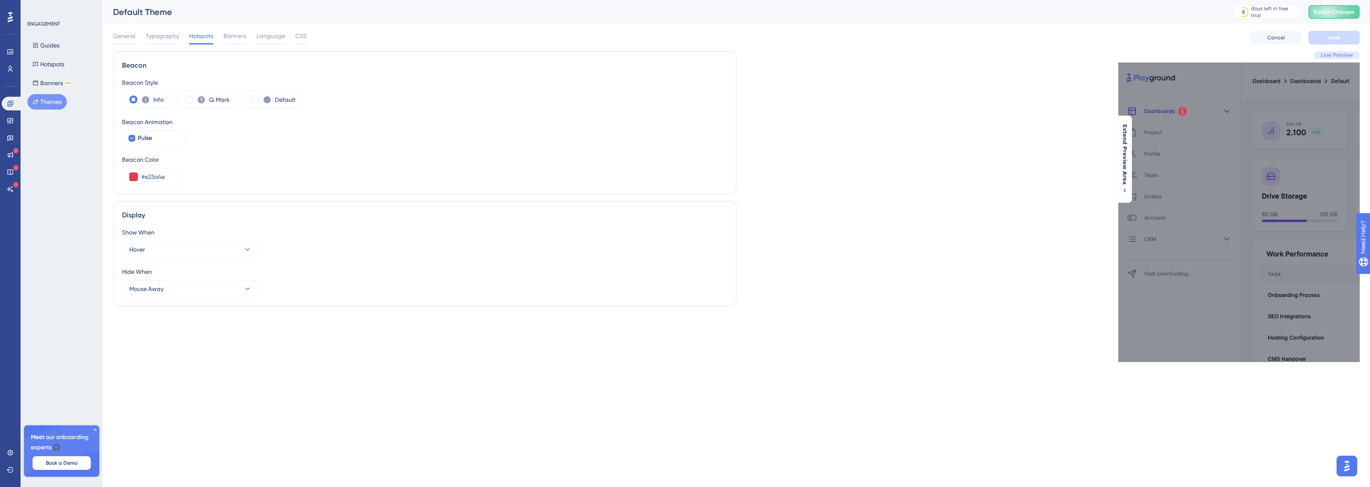
click at [247, 41] on div "General Typography Hotspots Banners Language CSS" at bounding box center [210, 38] width 194 height 14
click at [236, 39] on span "Banners" at bounding box center [235, 36] width 23 height 10
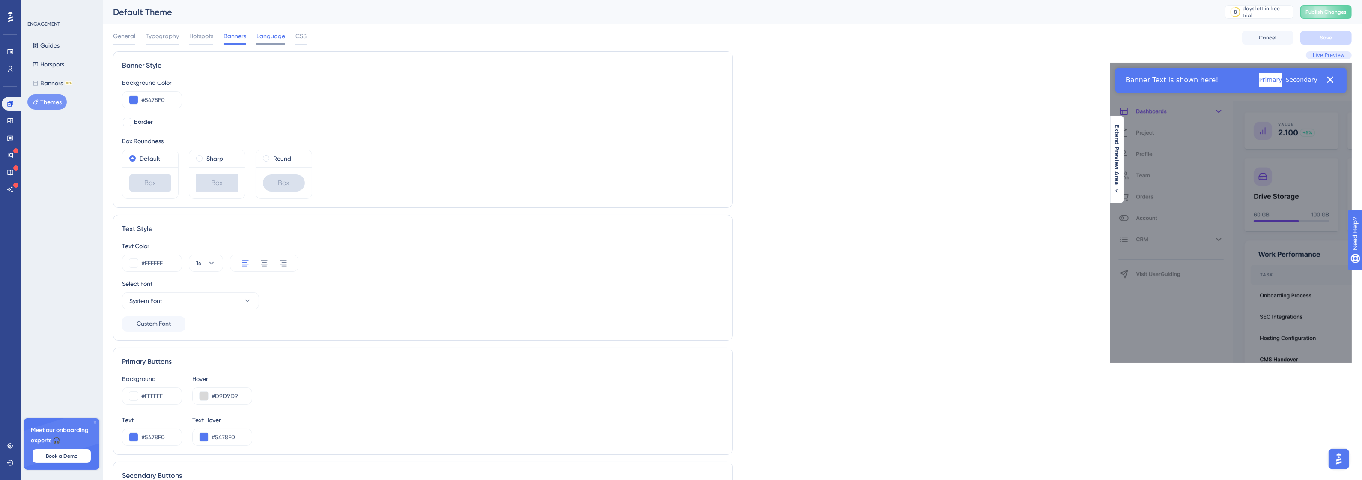
click at [271, 34] on span "Language" at bounding box center [270, 36] width 29 height 10
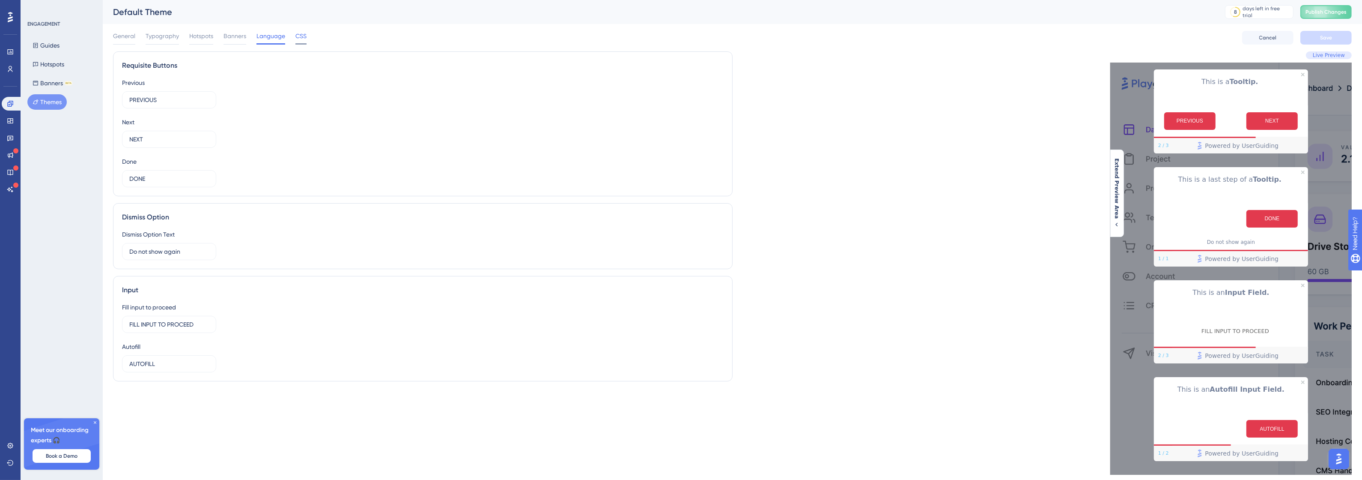
click at [296, 40] on span "CSS" at bounding box center [300, 36] width 11 height 10
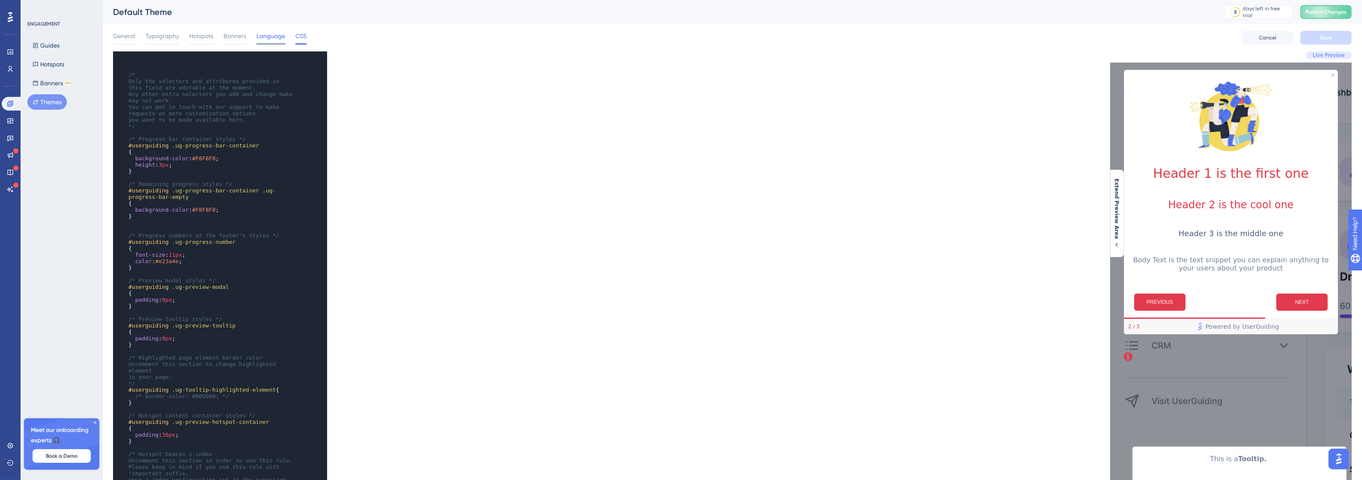
click at [257, 37] on span "Language" at bounding box center [270, 36] width 29 height 10
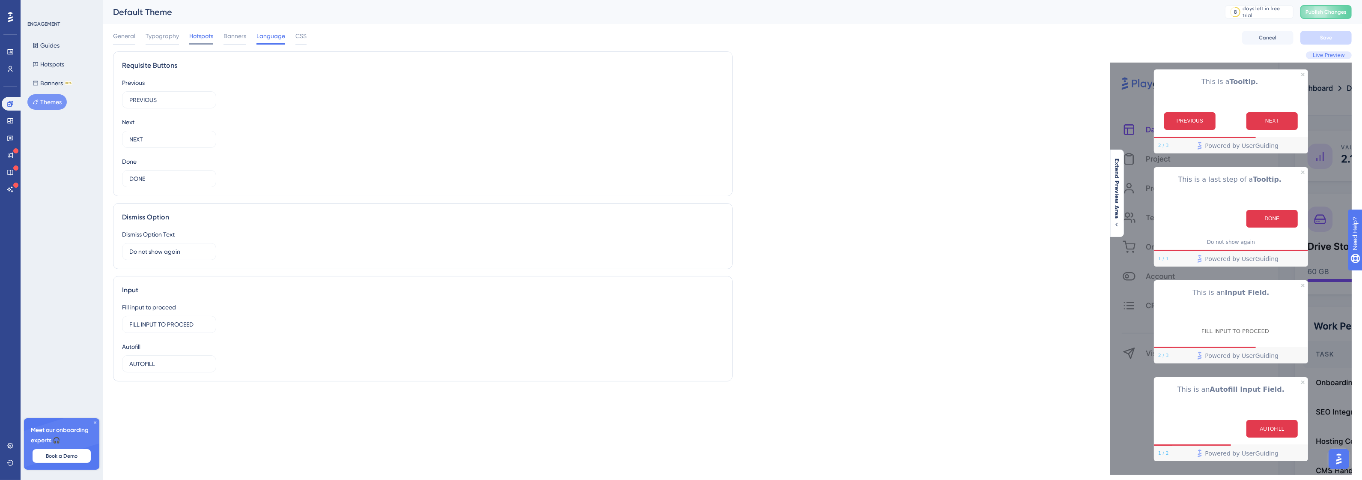
click at [196, 37] on span "Hotspots" at bounding box center [201, 36] width 24 height 10
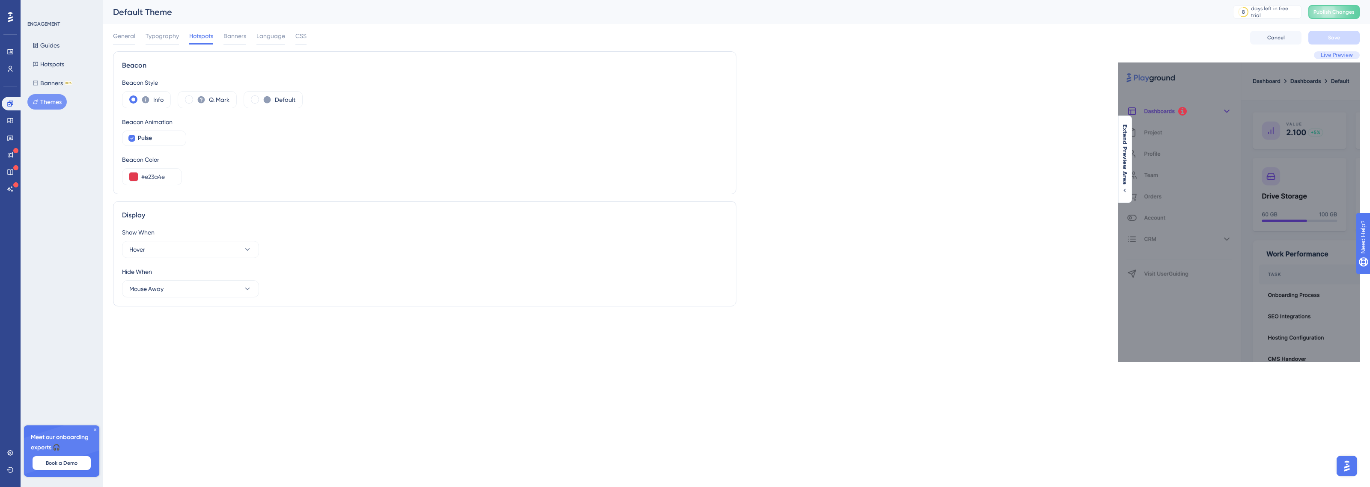
click at [144, 35] on div "General Typography Hotspots Banners Language CSS" at bounding box center [210, 38] width 194 height 14
click at [129, 35] on span "General" at bounding box center [124, 36] width 22 height 10
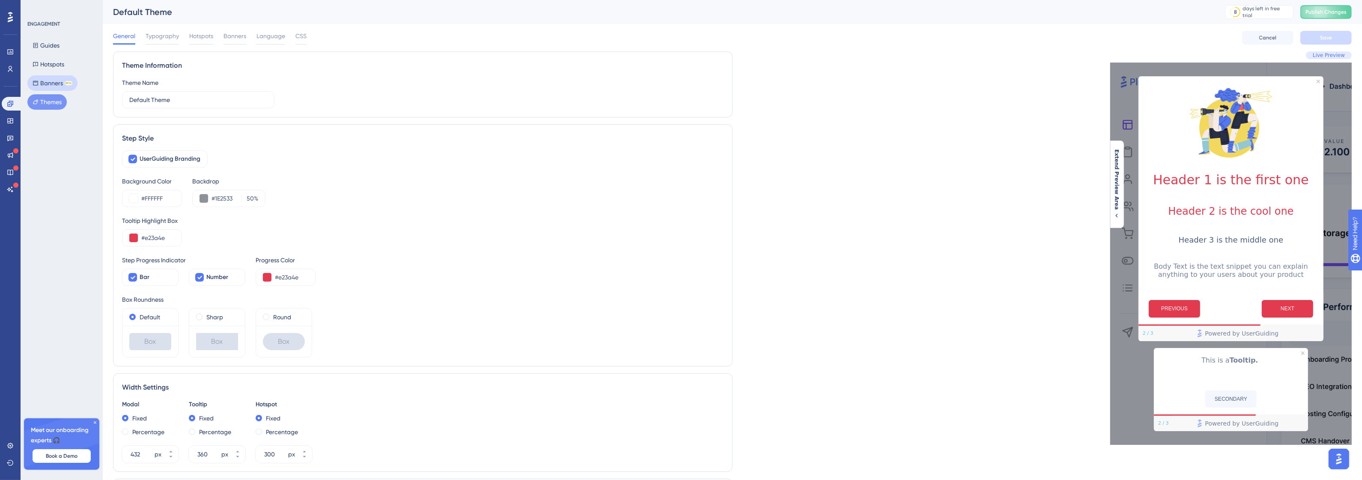
click at [46, 86] on button "Banners BETA" at bounding box center [52, 82] width 50 height 15
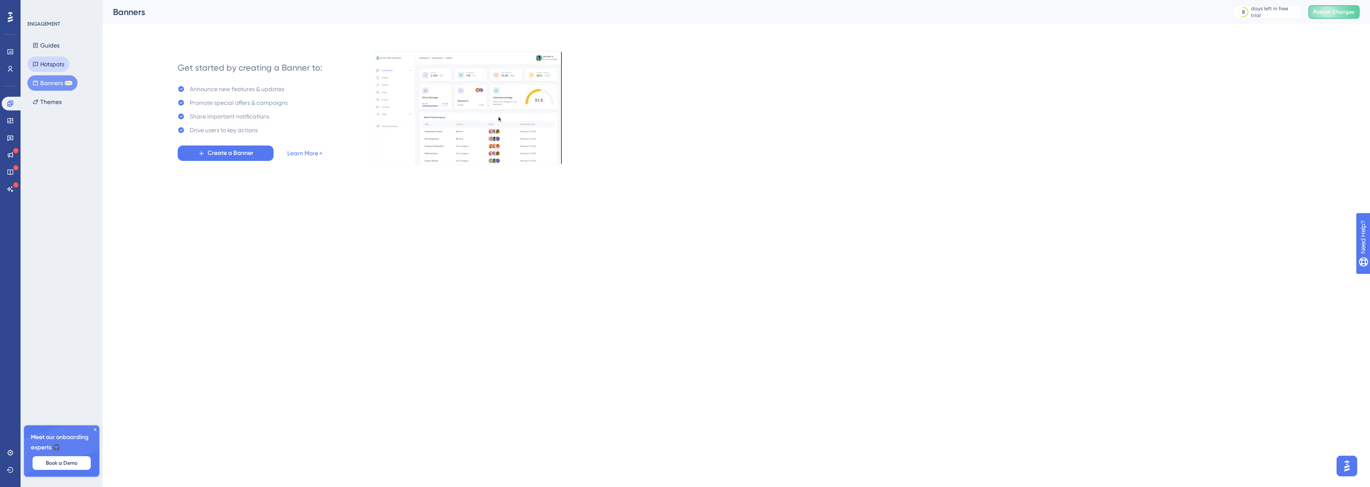
click at [50, 66] on button "Hotspots" at bounding box center [48, 64] width 42 height 15
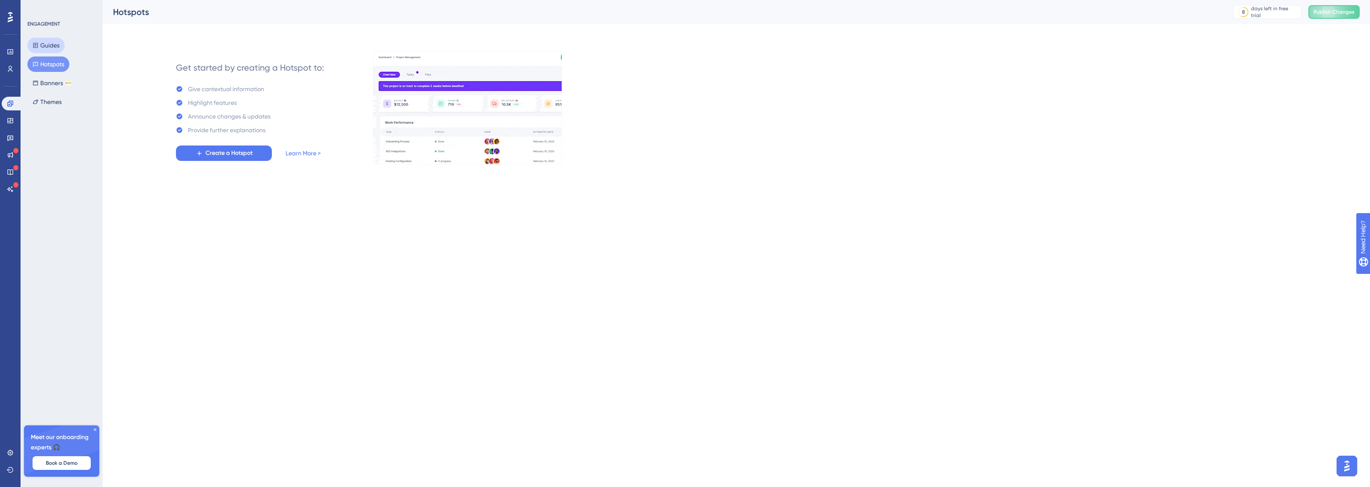
click at [50, 48] on button "Guides" at bounding box center [45, 45] width 37 height 15
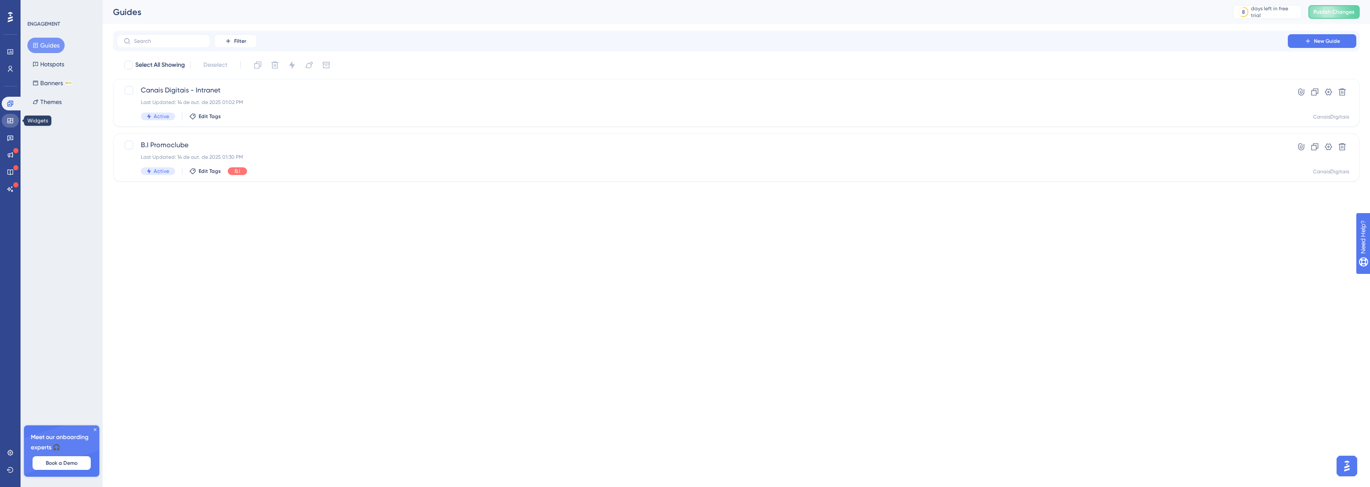
click at [13, 122] on icon at bounding box center [10, 120] width 6 height 5
click at [16, 132] on link at bounding box center [10, 138] width 17 height 14
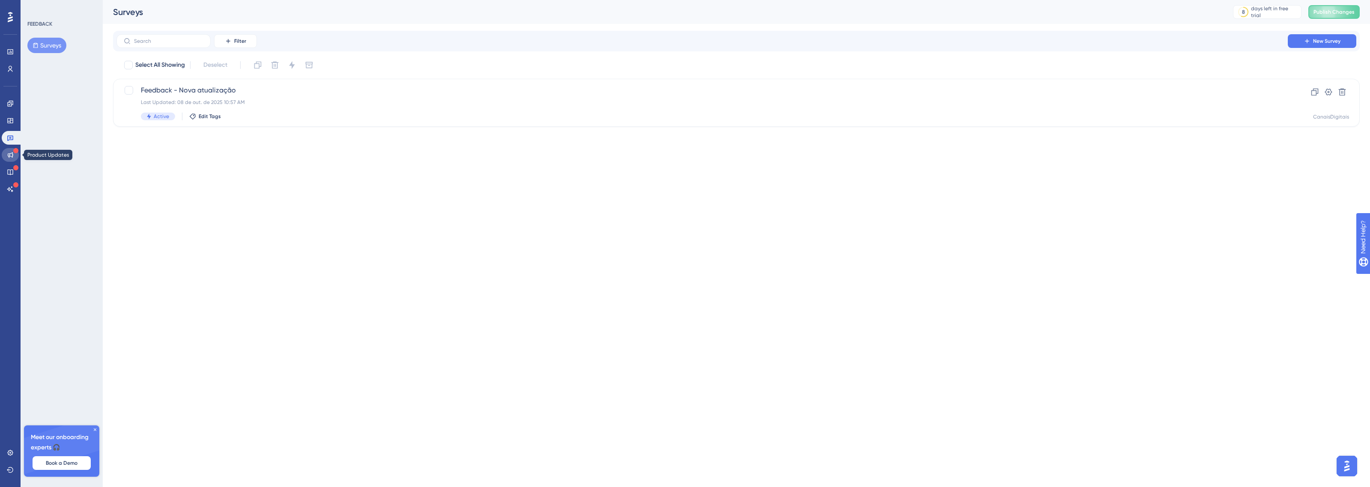
click at [12, 156] on icon at bounding box center [10, 155] width 7 height 7
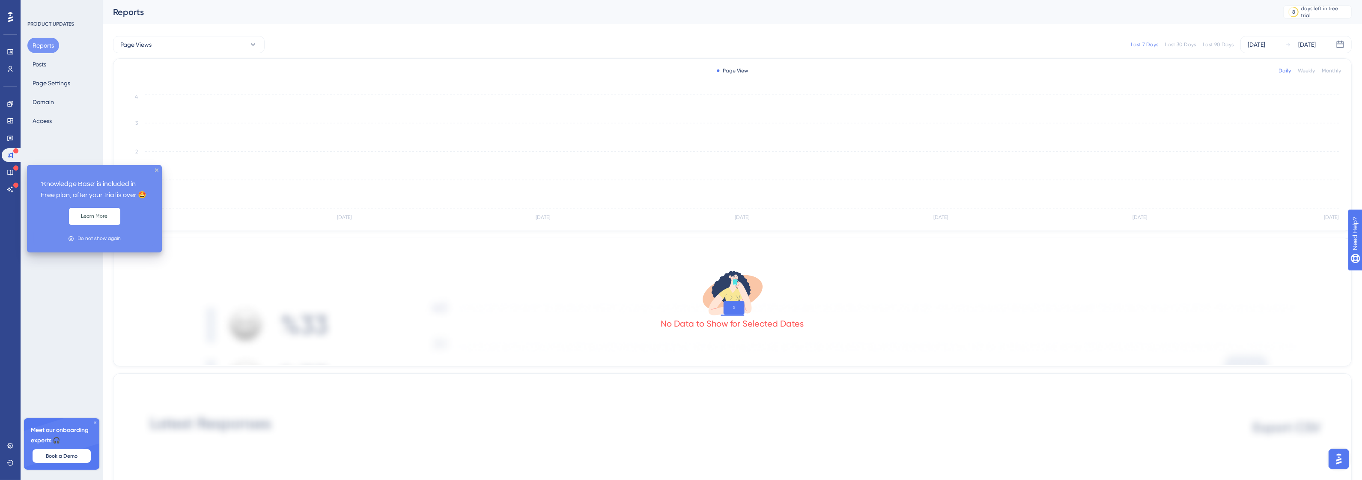
click at [13, 170] on div at bounding box center [15, 168] width 5 height 7
click at [12, 174] on icon at bounding box center [10, 173] width 6 height 6
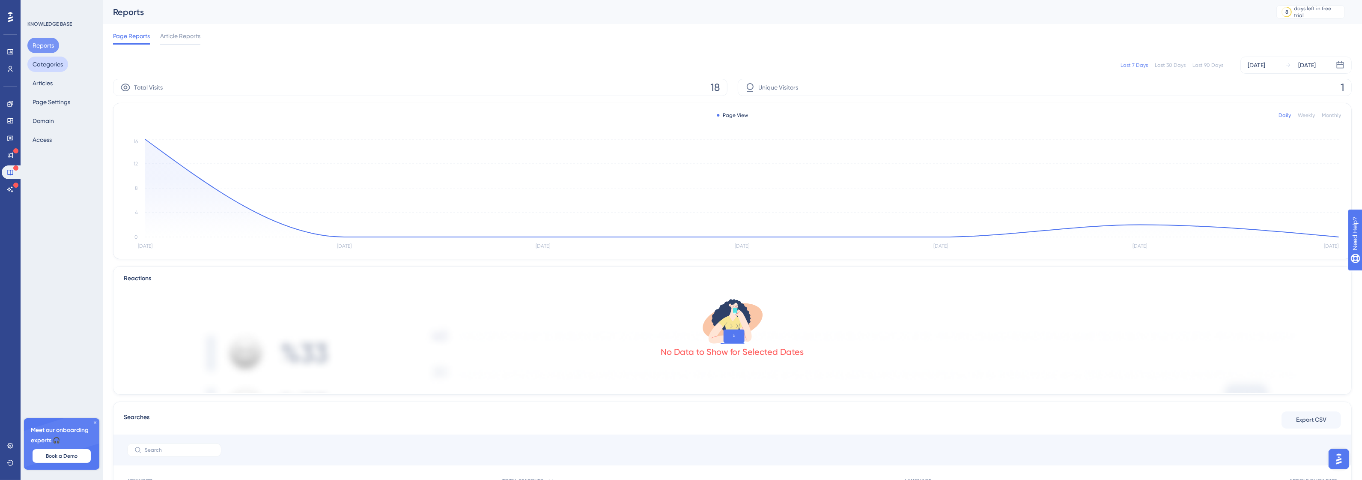
click at [53, 69] on button "Categories" at bounding box center [47, 64] width 41 height 15
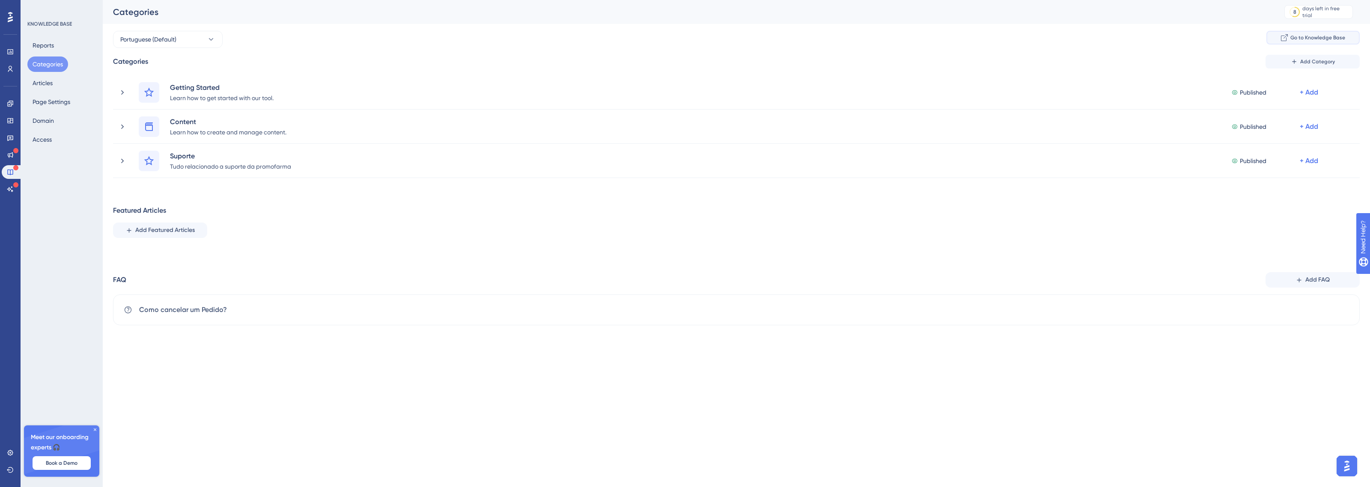
click at [1311, 31] on button "Go to Knowledge Base" at bounding box center [1313, 38] width 93 height 14
click at [11, 182] on link at bounding box center [10, 189] width 17 height 14
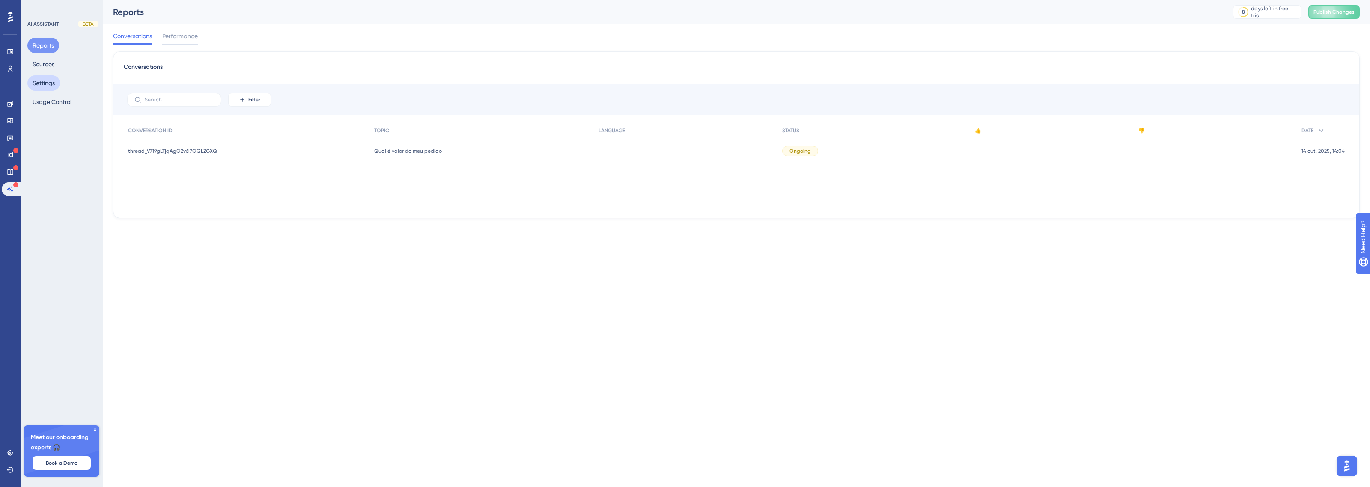
click at [52, 84] on button "Settings" at bounding box center [43, 82] width 33 height 15
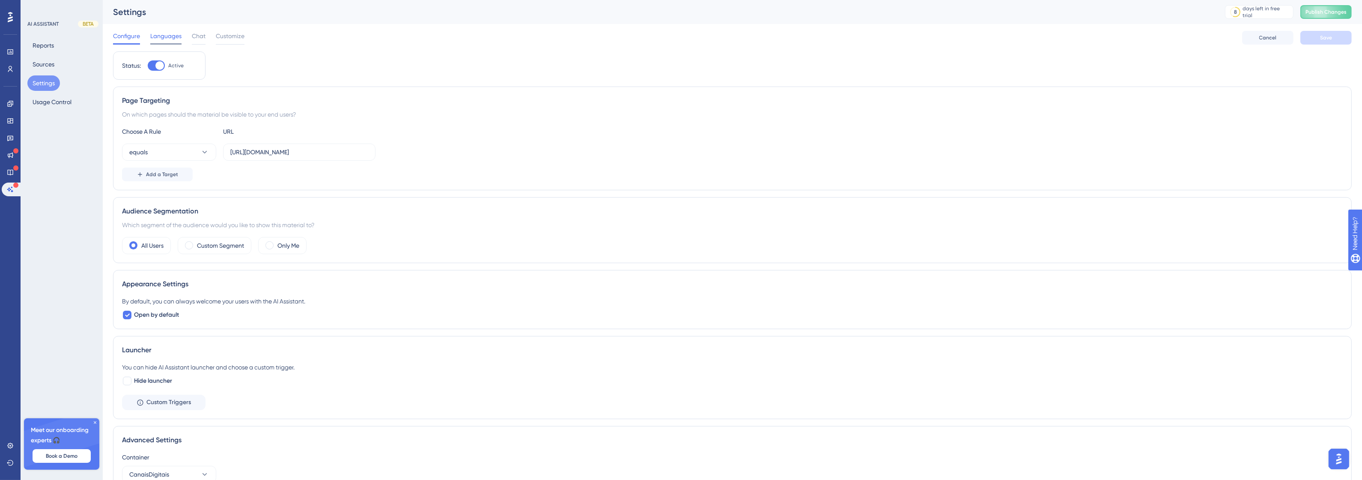
click at [161, 42] on div "Languages" at bounding box center [165, 38] width 31 height 14
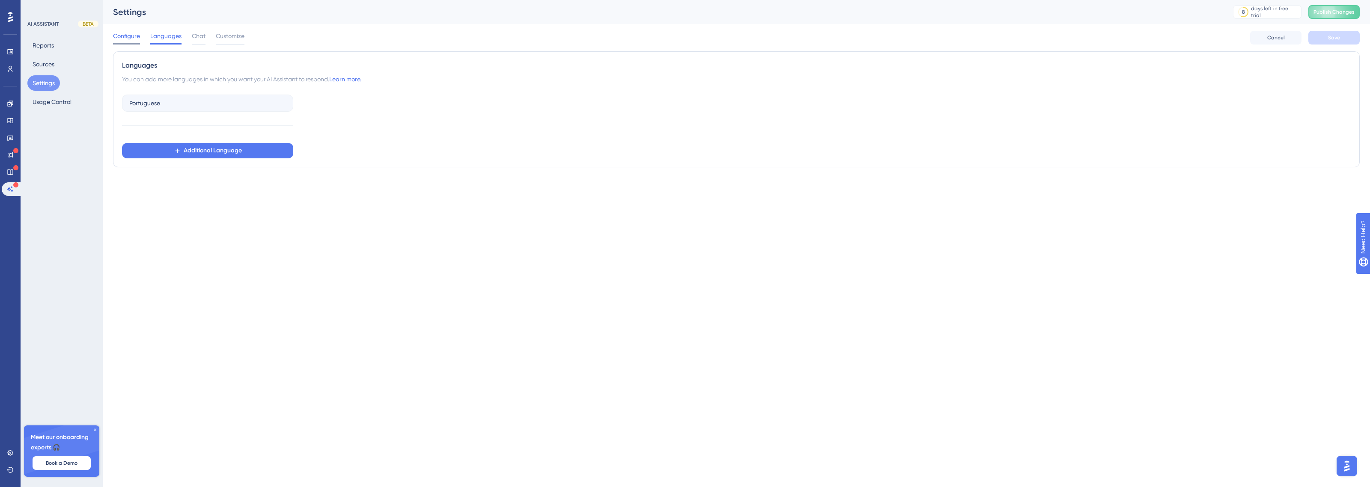
click at [135, 37] on span "Configure" at bounding box center [126, 36] width 27 height 10
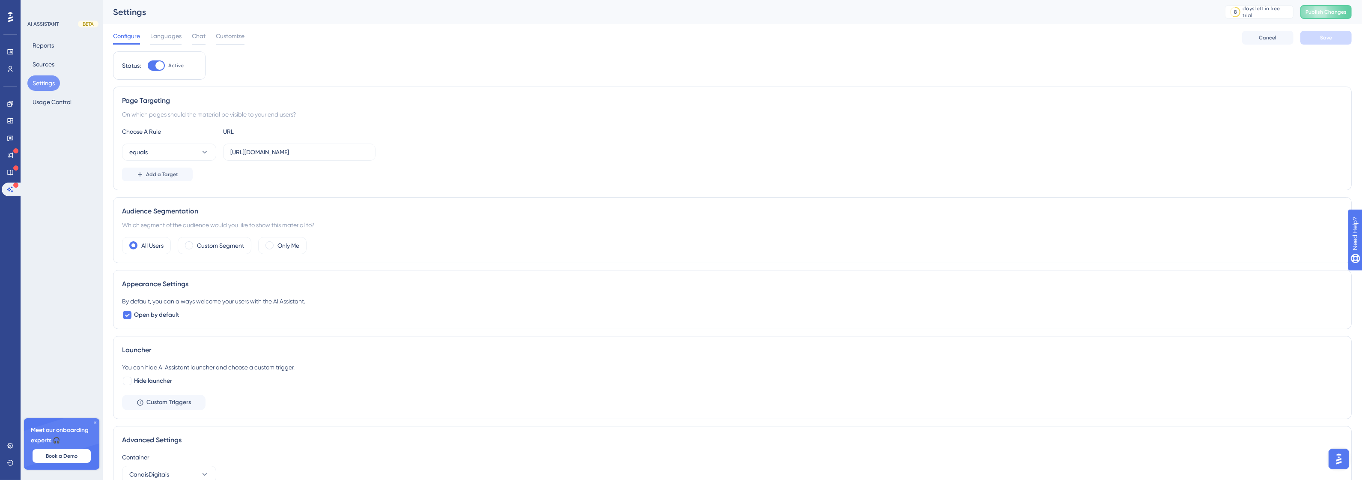
click at [159, 62] on div at bounding box center [159, 65] width 9 height 9
click at [148, 66] on input "Active" at bounding box center [147, 66] width 0 height 0
checkbox input "false"
click at [1320, 40] on span "Save" at bounding box center [1326, 37] width 12 height 7
click at [1339, 13] on span "Publish Changes" at bounding box center [1325, 12] width 41 height 7
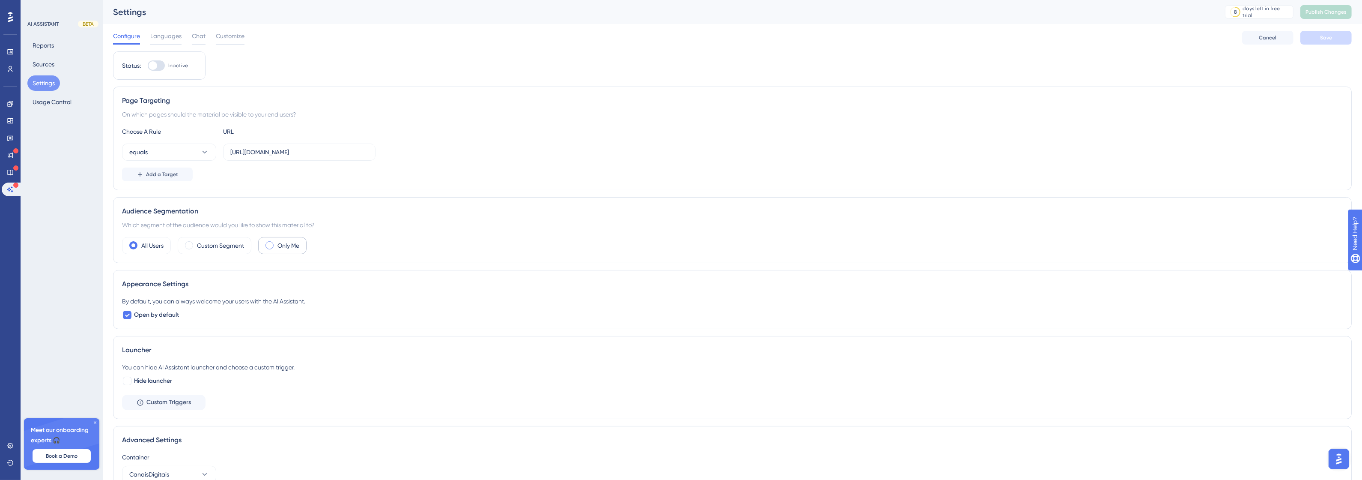
click at [276, 249] on div "Only Me" at bounding box center [282, 245] width 48 height 17
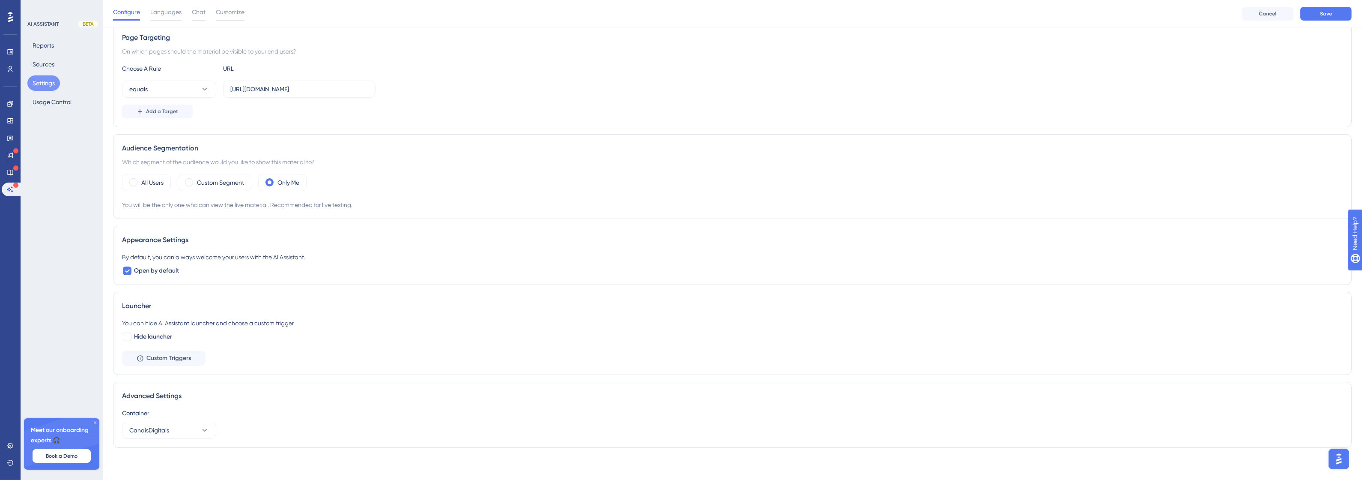
scroll to position [70, 0]
click at [157, 267] on span "Open by default" at bounding box center [156, 268] width 45 height 10
checkbox input "false"
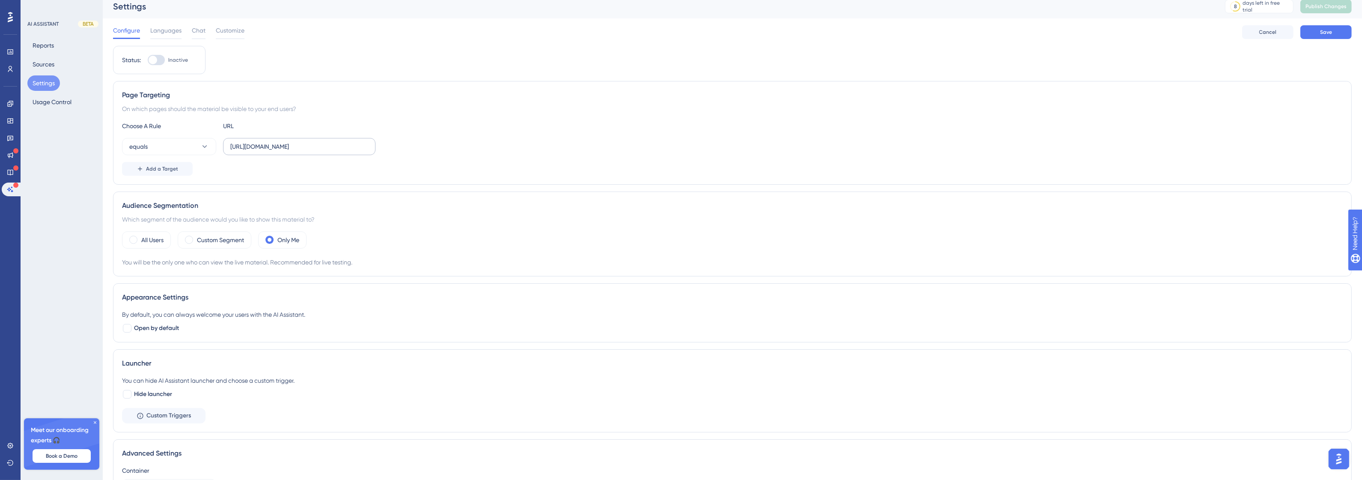
scroll to position [0, 0]
click at [309, 153] on input "http://canais-digitais.promofarma.int/" at bounding box center [299, 151] width 138 height 9
click at [170, 41] on div "Languages" at bounding box center [165, 38] width 31 height 14
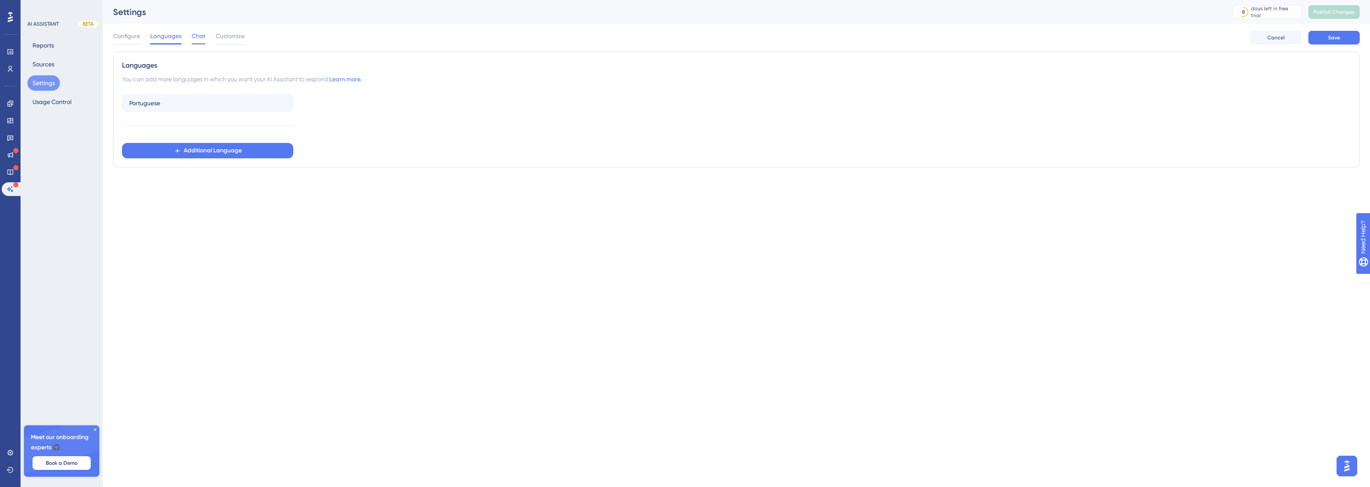
click at [199, 36] on span "Chat" at bounding box center [199, 36] width 14 height 10
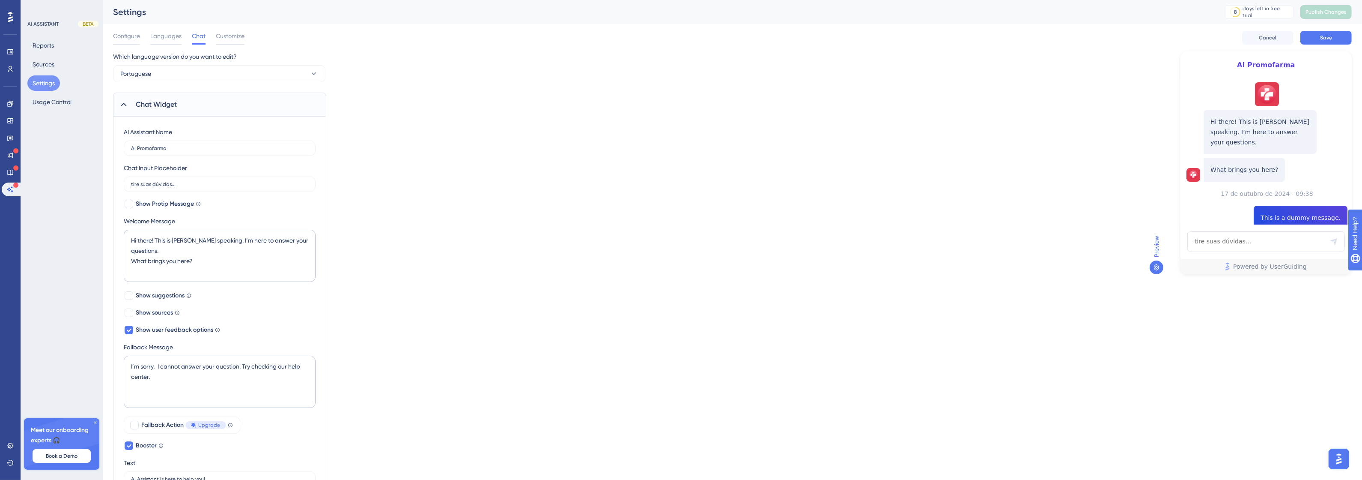
click at [161, 99] on span "Chat Widget" at bounding box center [156, 104] width 41 height 10
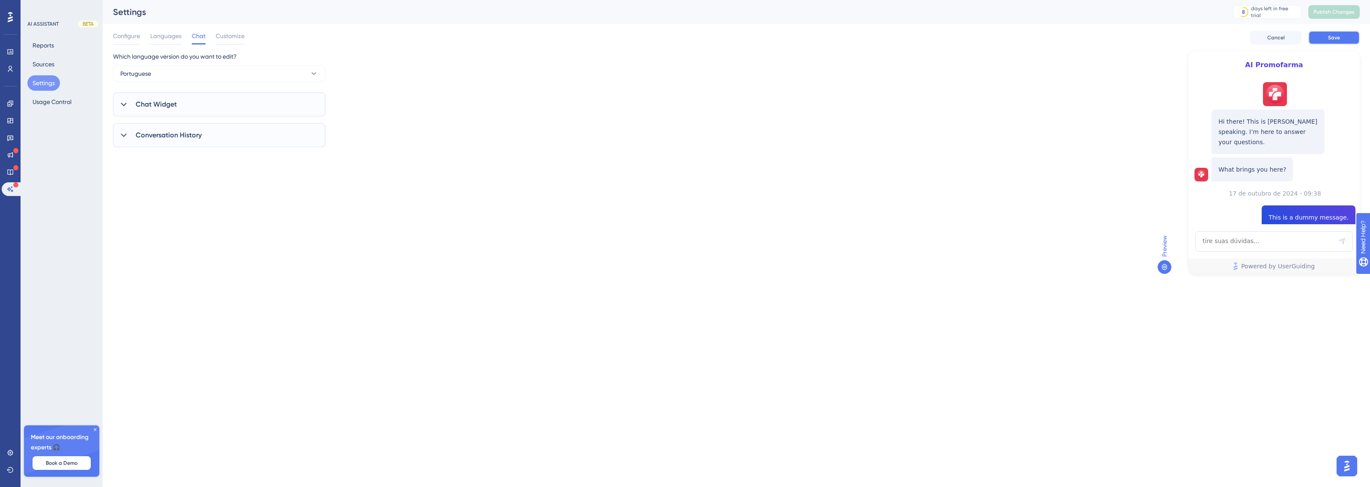
click at [1330, 34] on span "Save" at bounding box center [1334, 37] width 12 height 7
click at [1330, 12] on span "Publish Changes" at bounding box center [1334, 12] width 41 height 7
click at [11, 139] on icon at bounding box center [10, 137] width 7 height 7
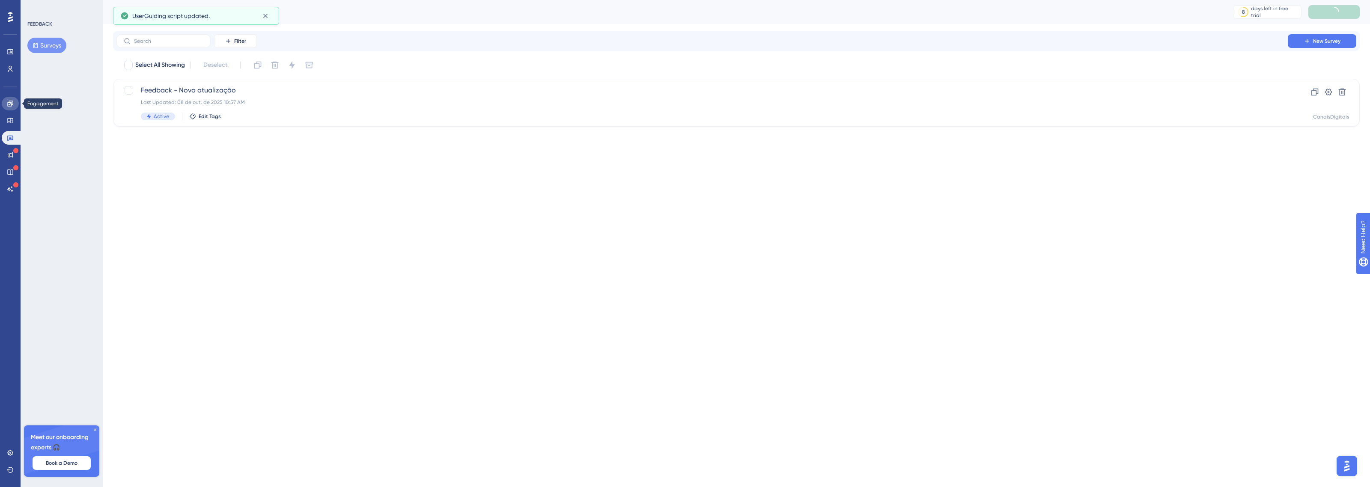
click at [9, 107] on link at bounding box center [10, 104] width 17 height 14
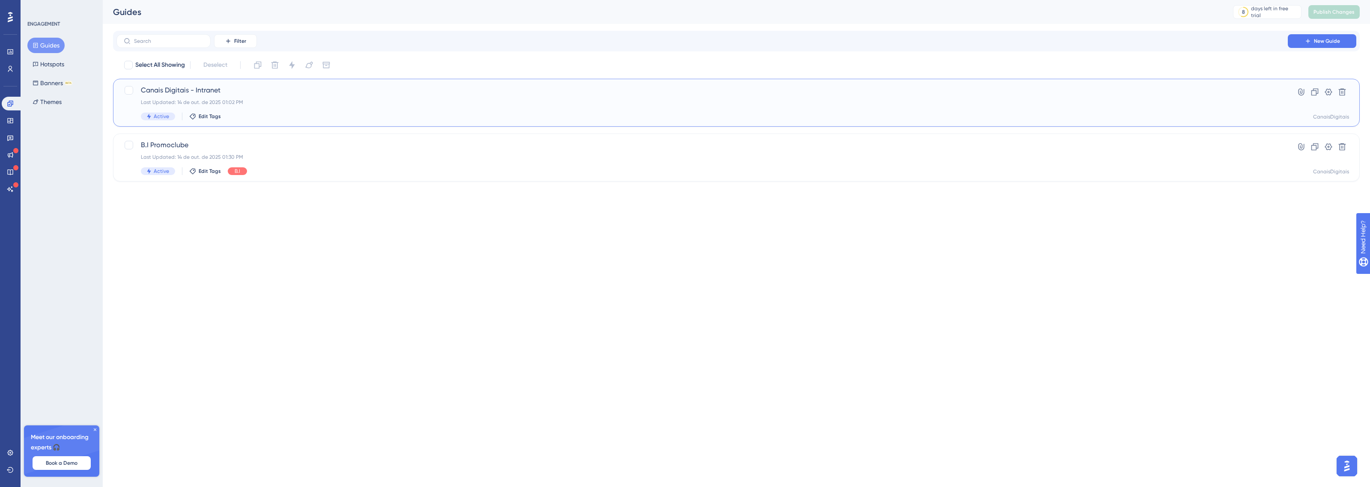
click at [229, 95] on span "Canais Digitais - Intranet" at bounding box center [702, 90] width 1123 height 10
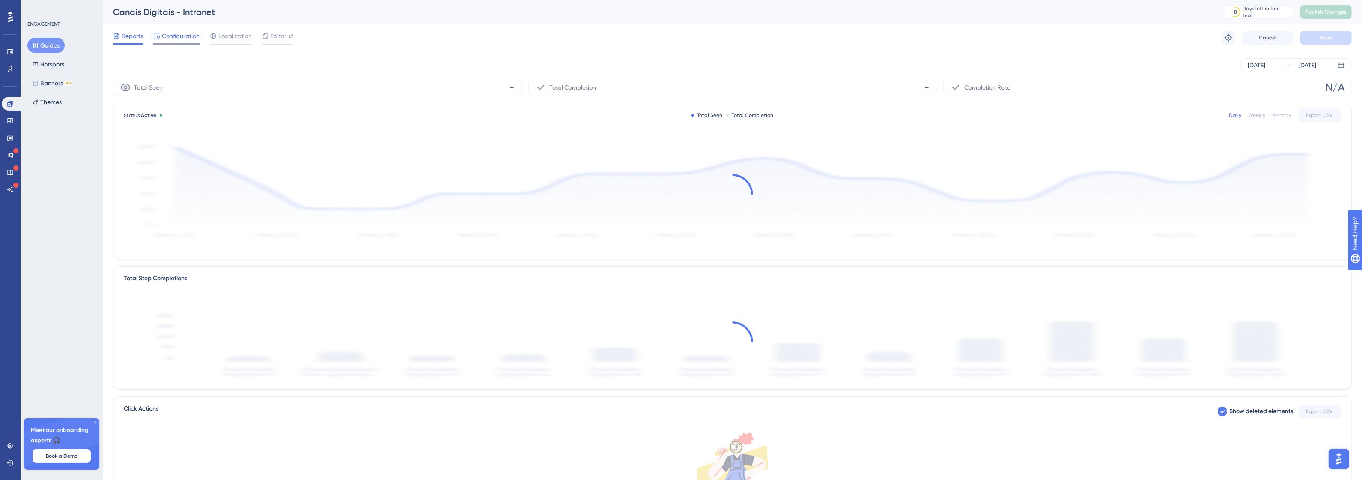
click at [192, 37] on span "Configuration" at bounding box center [181, 36] width 38 height 10
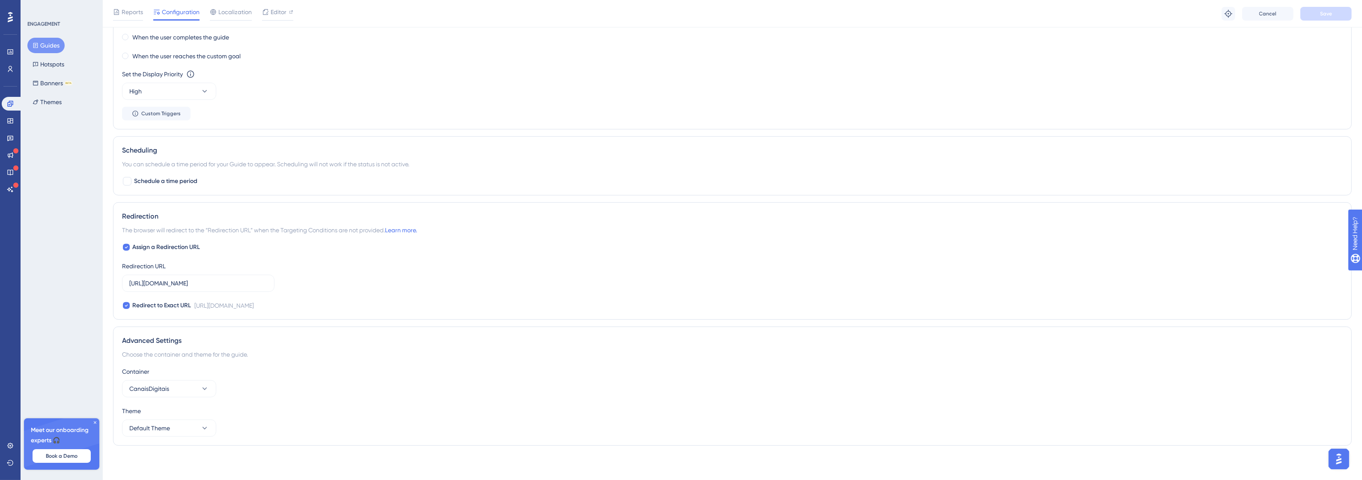
scroll to position [470, 0]
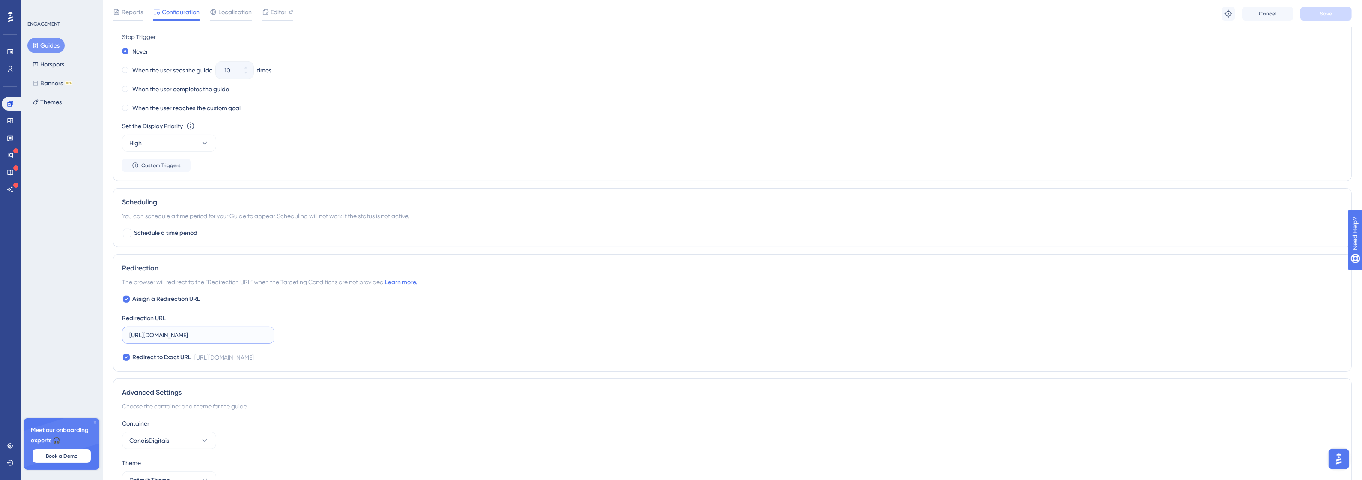
drag, startPoint x: 238, startPoint y: 333, endPoint x: 271, endPoint y: 334, distance: 33.0
click at [271, 334] on label "http://canais-digitais.promofarma.int/?store=4" at bounding box center [198, 334] width 152 height 17
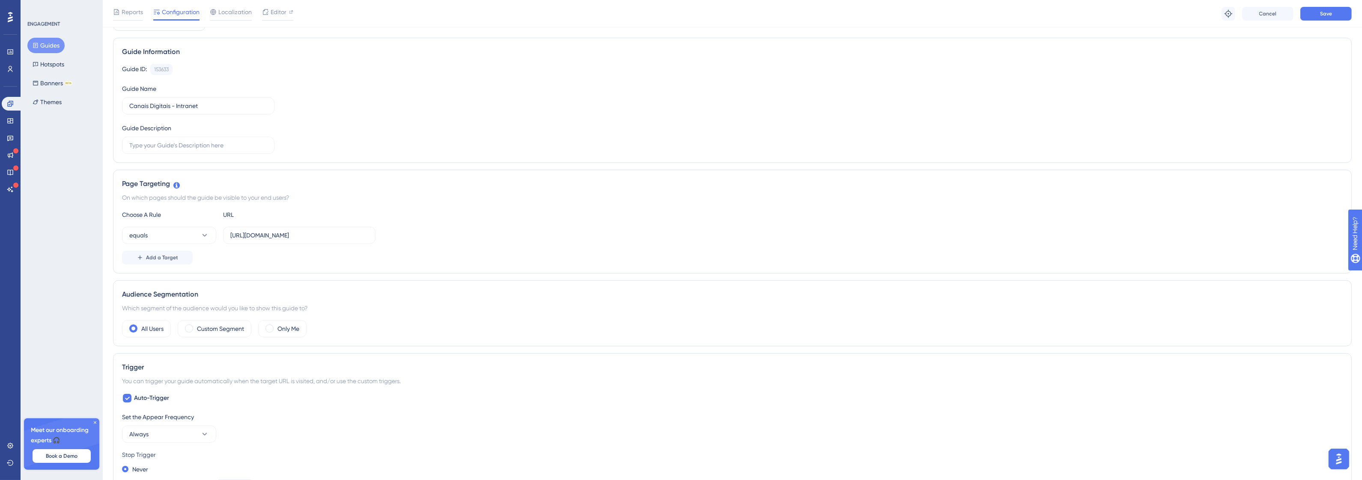
scroll to position [0, 0]
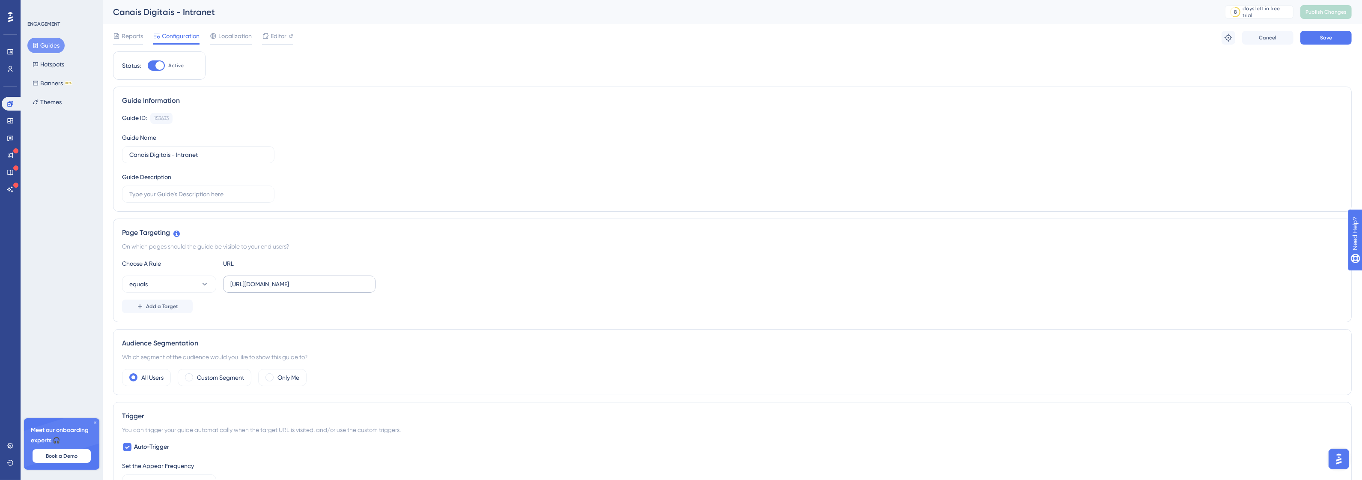
type input "http://canais-digitais.promofarma.int/"
drag, startPoint x: 343, startPoint y: 285, endPoint x: 450, endPoint y: 294, distance: 107.0
click at [450, 294] on div "Choose A Rule URL equals http://canais-digitais.promofarma.int/?store=4 Add a T…" at bounding box center [732, 285] width 1221 height 55
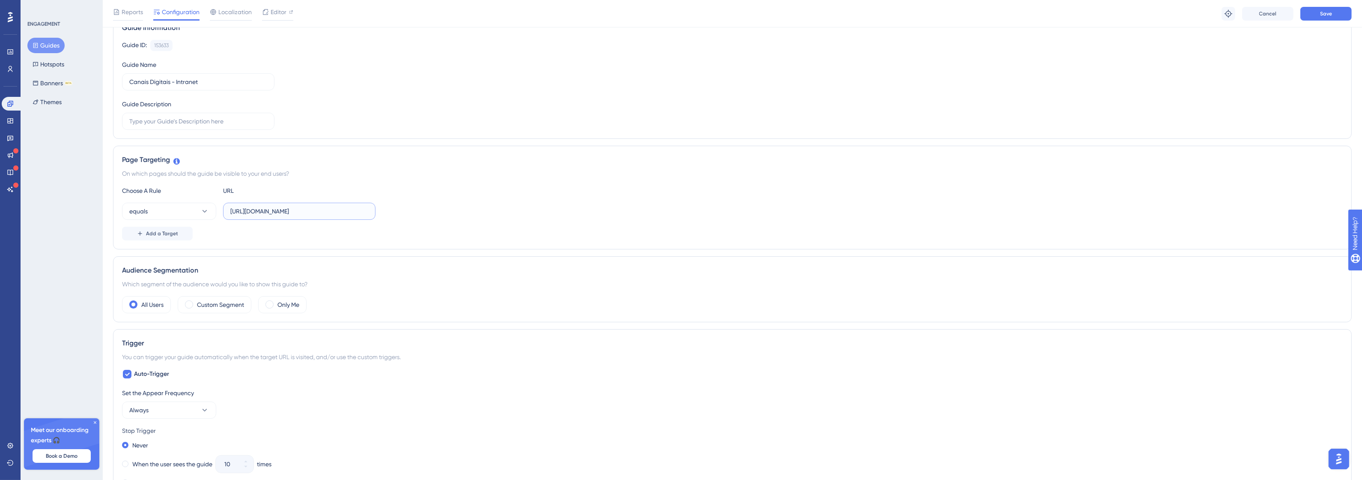
scroll to position [214, 0]
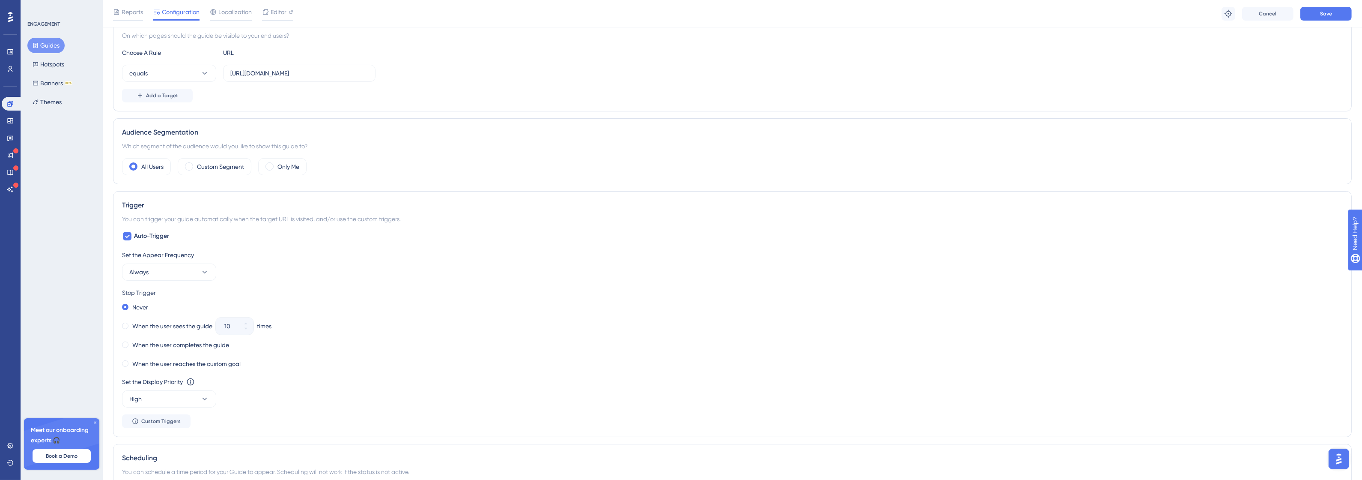
click at [165, 283] on div "Set the Appear Frequency Always Stop Trigger Never When the user sees the guide…" at bounding box center [732, 339] width 1221 height 178
click at [170, 280] on button "Always" at bounding box center [169, 271] width 94 height 17
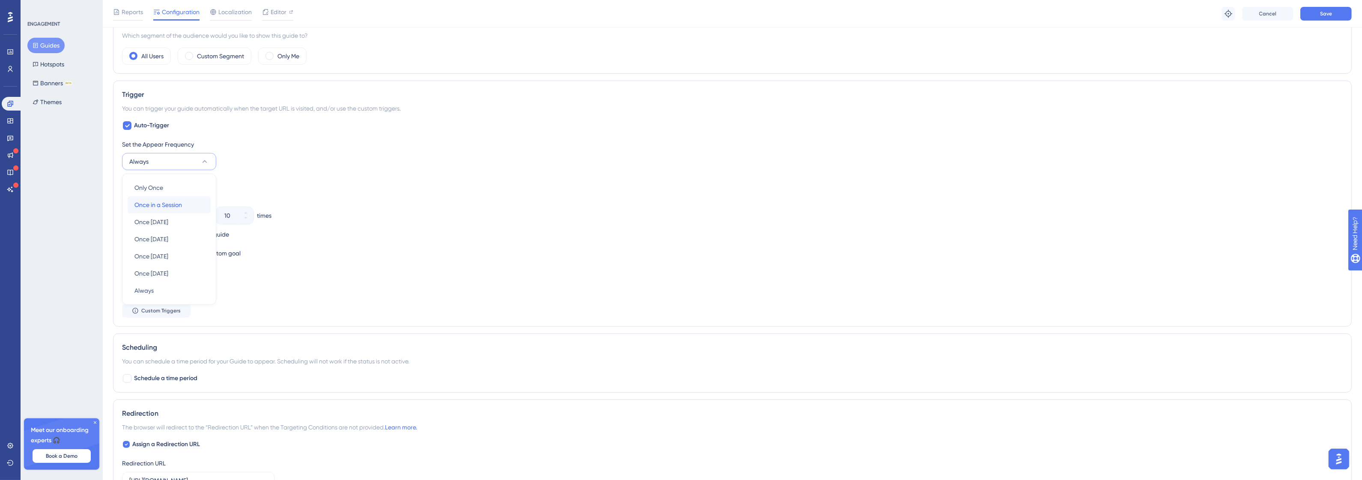
click at [169, 203] on span "Once in a Session" at bounding box center [158, 205] width 48 height 10
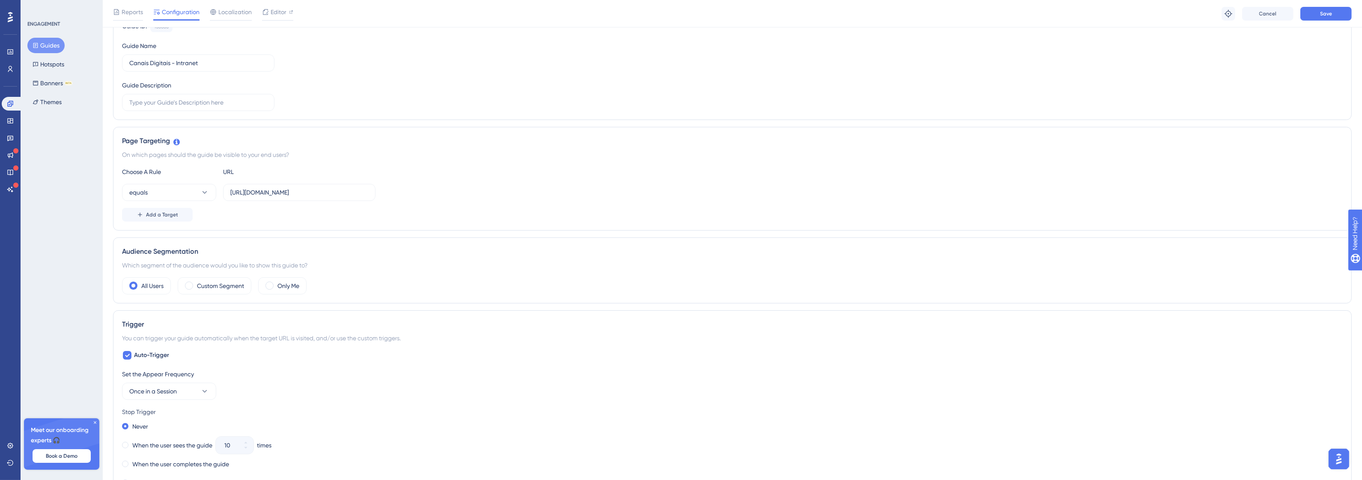
scroll to position [0, 0]
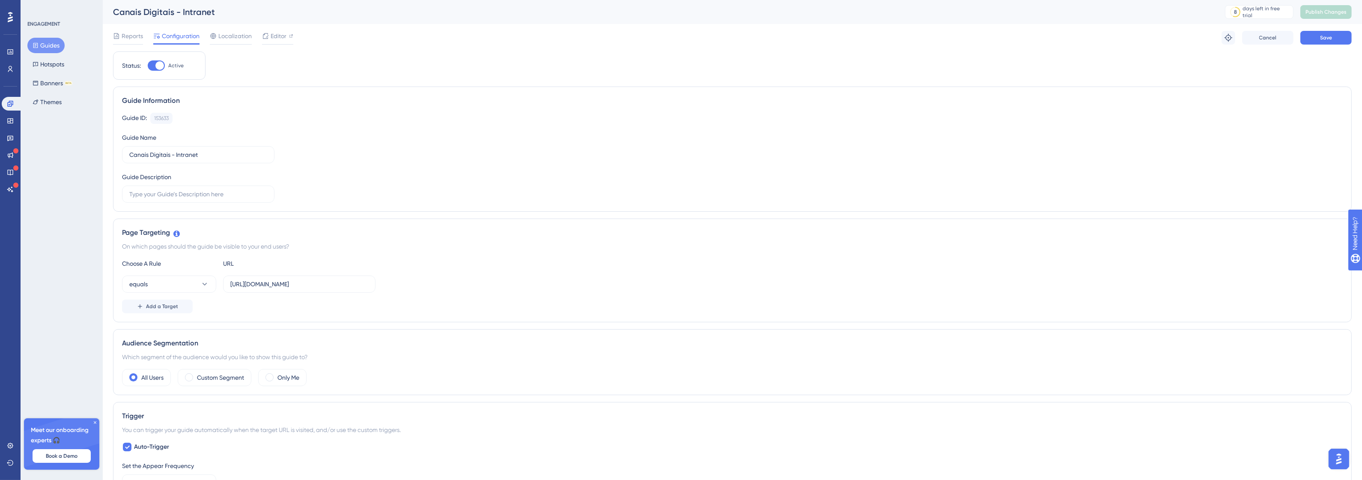
click at [1321, 49] on div "Reports Configuration Localization Editor Troubleshoot Cancel Save" at bounding box center [732, 37] width 1239 height 27
click at [1323, 38] on span "Save" at bounding box center [1326, 37] width 12 height 7
click at [1324, 14] on span "Publish Changes" at bounding box center [1325, 12] width 41 height 7
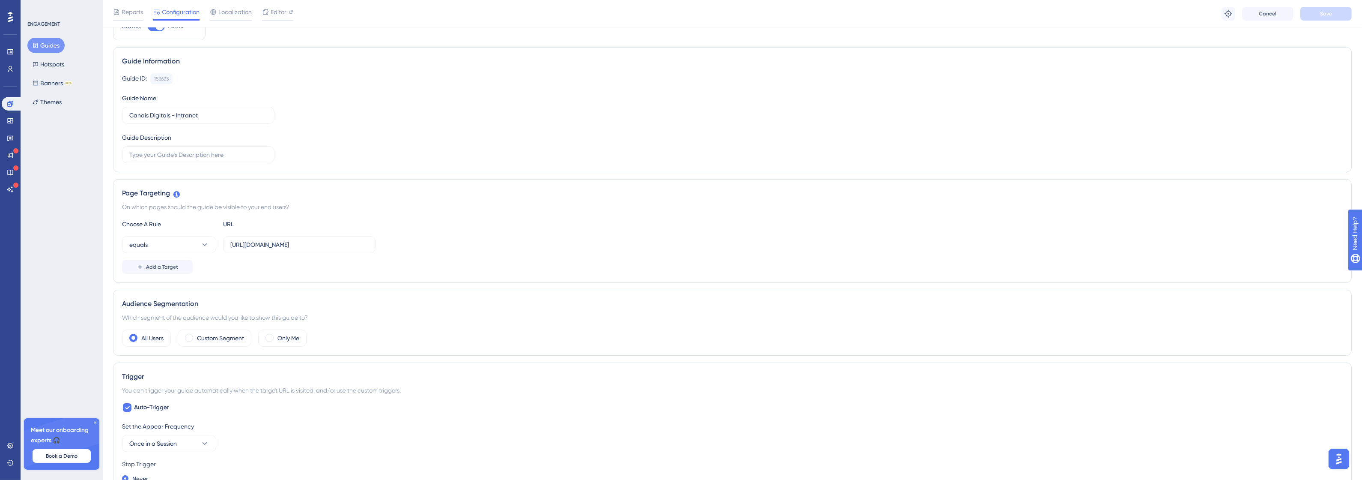
scroll to position [54, 0]
click at [193, 238] on button "equals" at bounding box center [169, 233] width 94 height 17
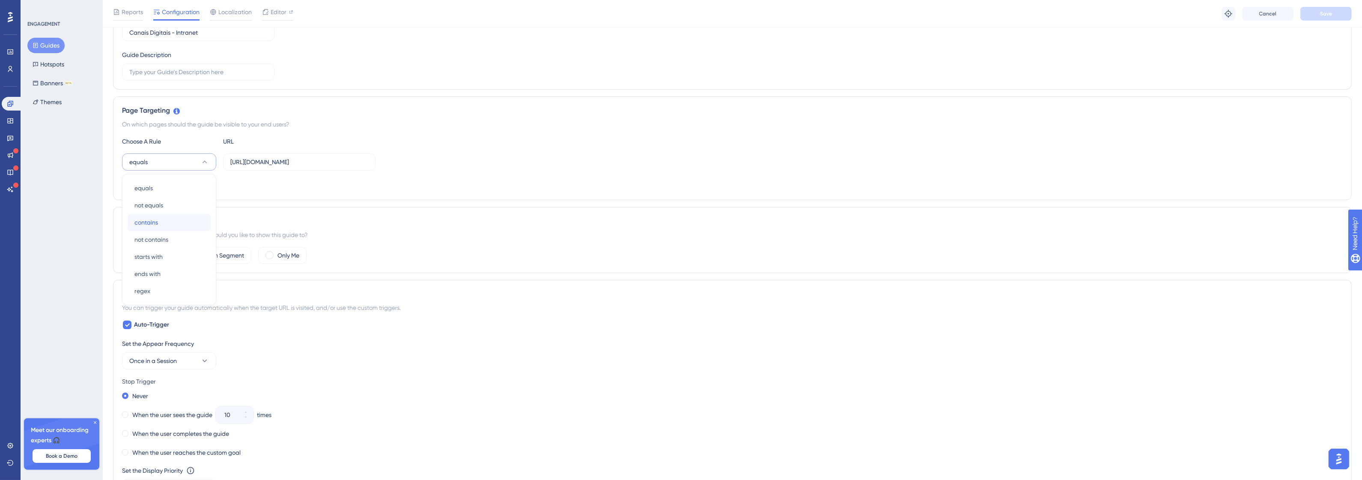
click at [168, 225] on div "contains contains" at bounding box center [168, 222] width 69 height 17
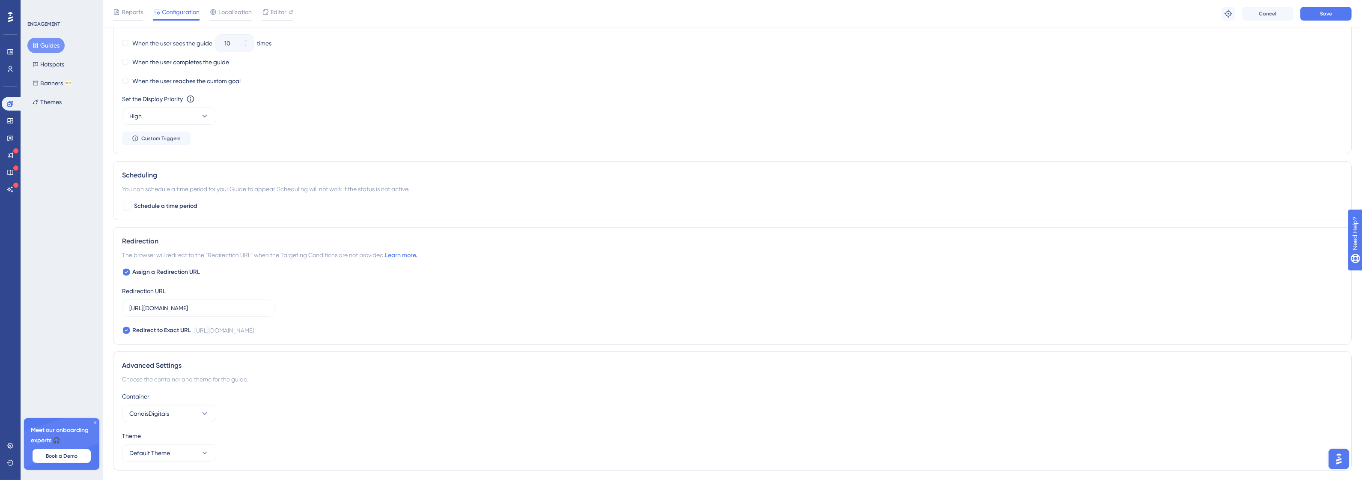
scroll to position [523, 0]
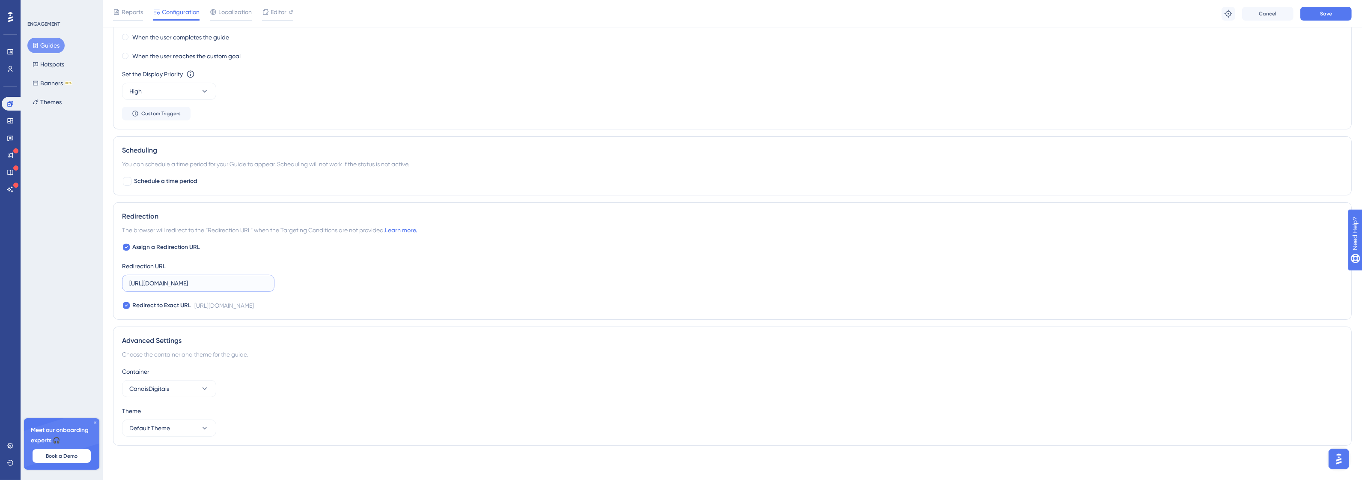
drag, startPoint x: 244, startPoint y: 279, endPoint x: 258, endPoint y: 280, distance: 14.1
click at [257, 280] on input "[URL][DOMAIN_NAME]" at bounding box center [198, 282] width 138 height 9
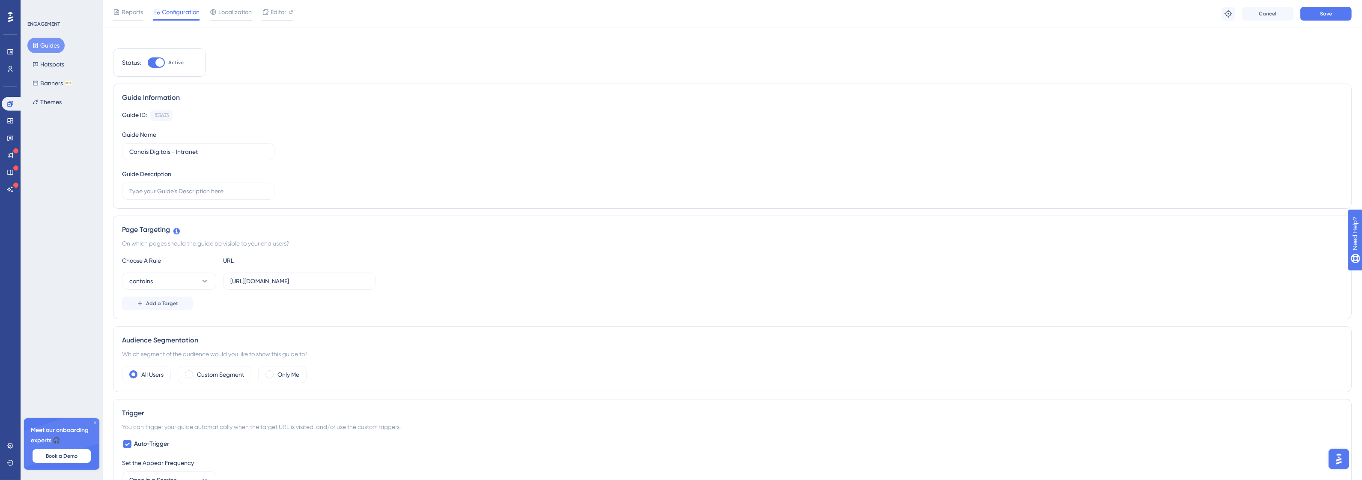
scroll to position [0, 0]
click at [1328, 44] on button "Save" at bounding box center [1325, 38] width 51 height 14
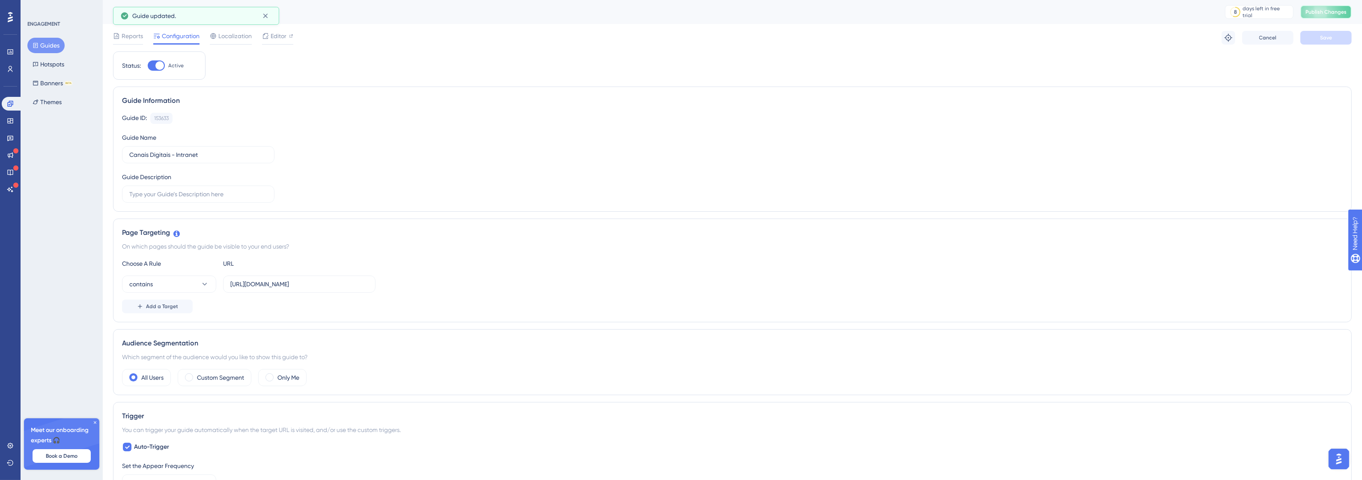
click at [1330, 14] on span "Publish Changes" at bounding box center [1325, 12] width 41 height 7
drag, startPoint x: 351, startPoint y: 286, endPoint x: 359, endPoint y: 285, distance: 7.8
click at [359, 285] on input "[URL][DOMAIN_NAME]" at bounding box center [299, 283] width 138 height 9
click at [341, 283] on input "[URL][DOMAIN_NAME]" at bounding box center [299, 283] width 138 height 9
type input "http://canais-digitais.promofarma.int/?store=4"
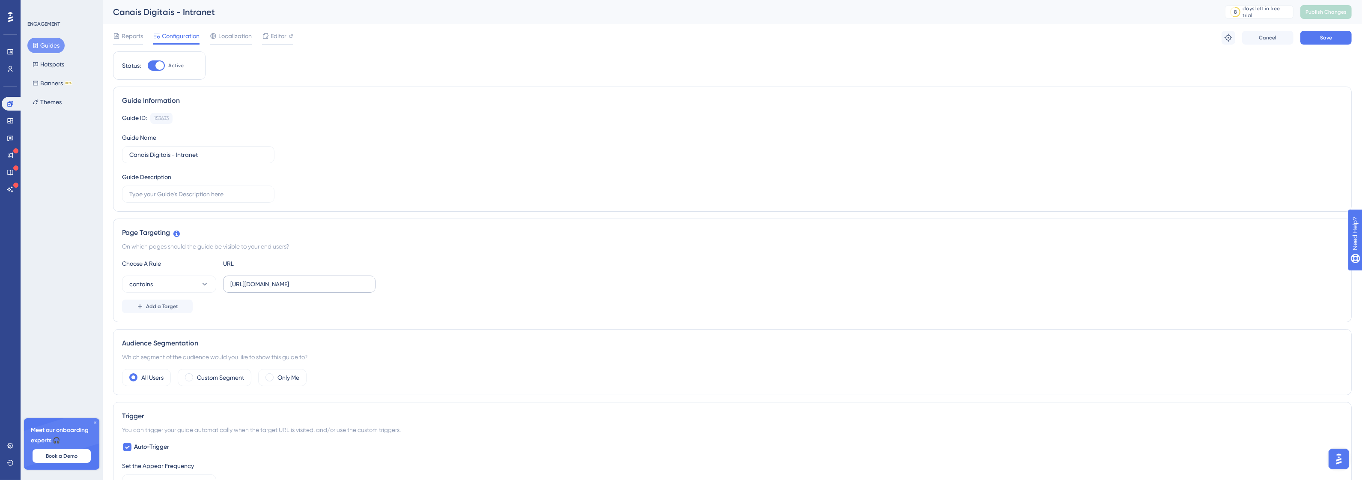
type input "http://canais-digitais.promofarma.int/?store=4"
click at [360, 285] on input "http://canais-digitais.promofarma.int/?store=4" at bounding box center [299, 283] width 138 height 9
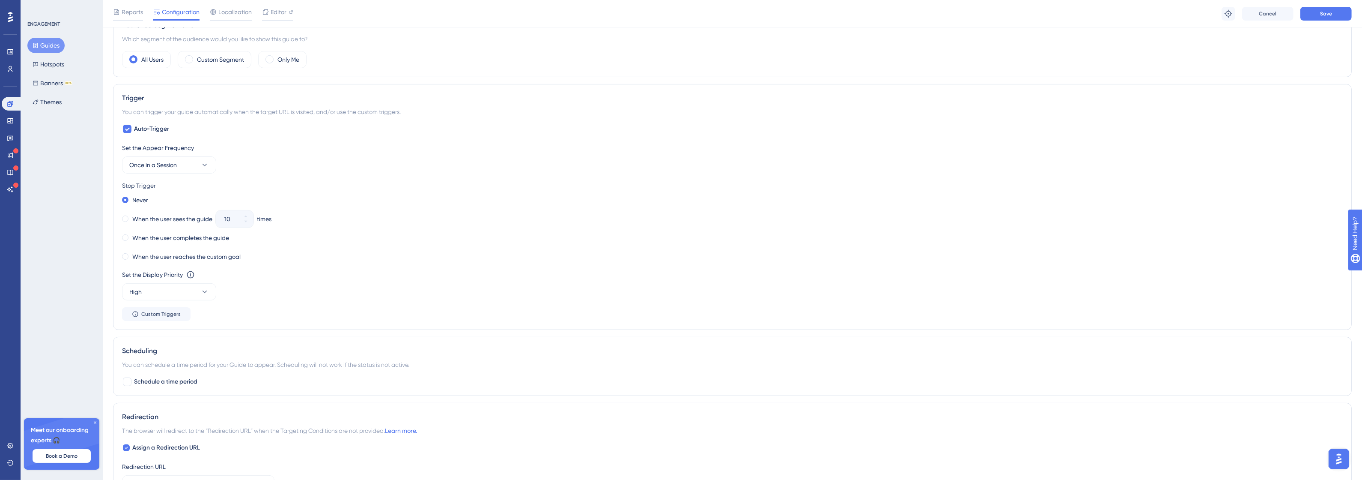
scroll to position [523, 0]
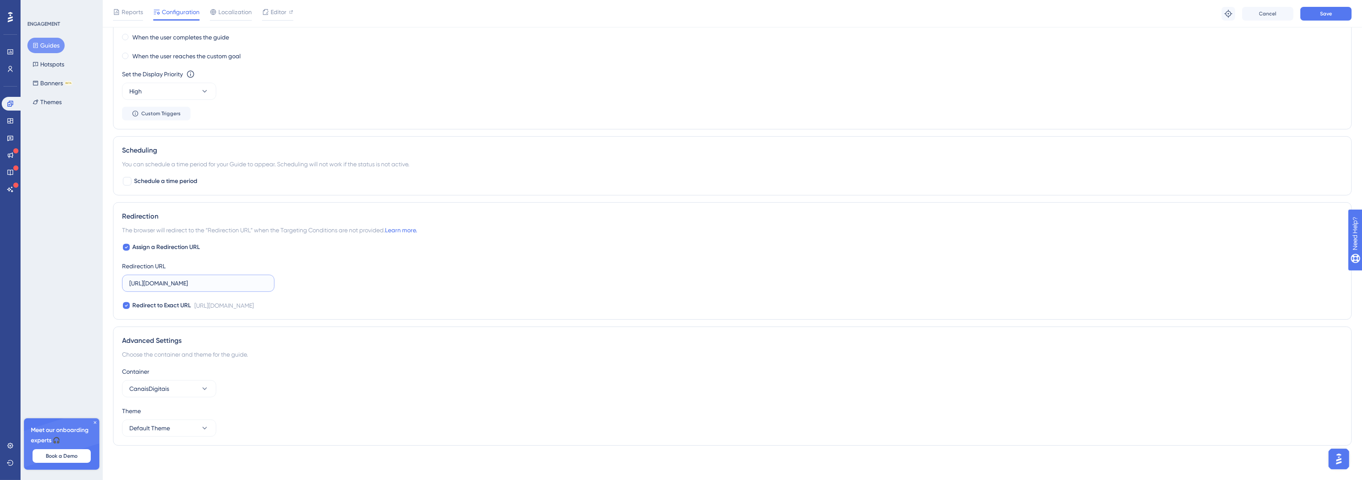
click at [238, 280] on input "http://canais-digitais.promofarma.int/?store=4" at bounding box center [198, 282] width 138 height 9
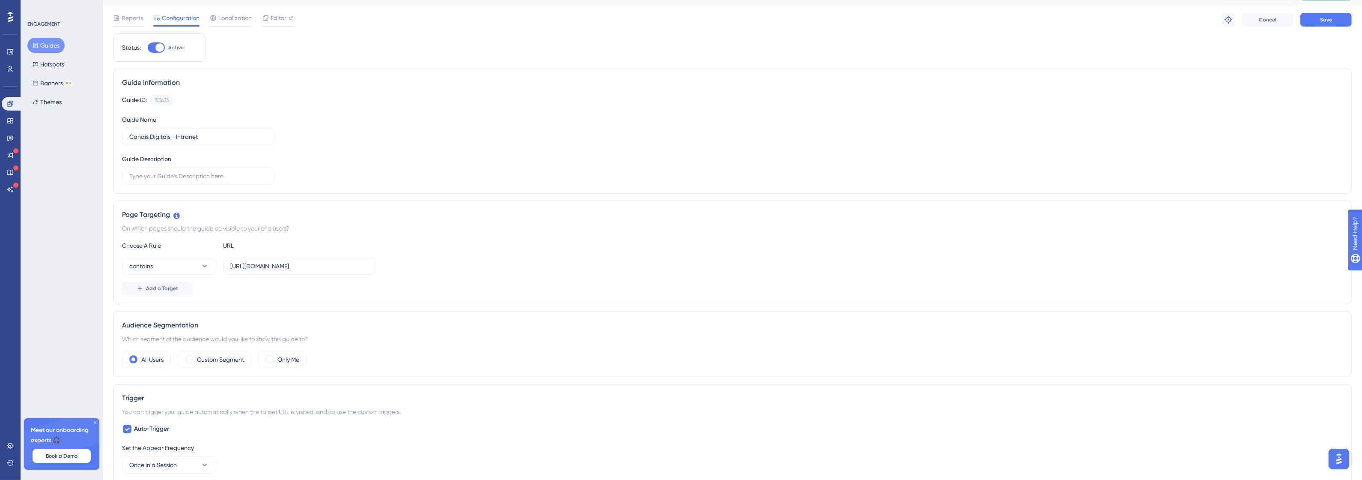
scroll to position [0, 0]
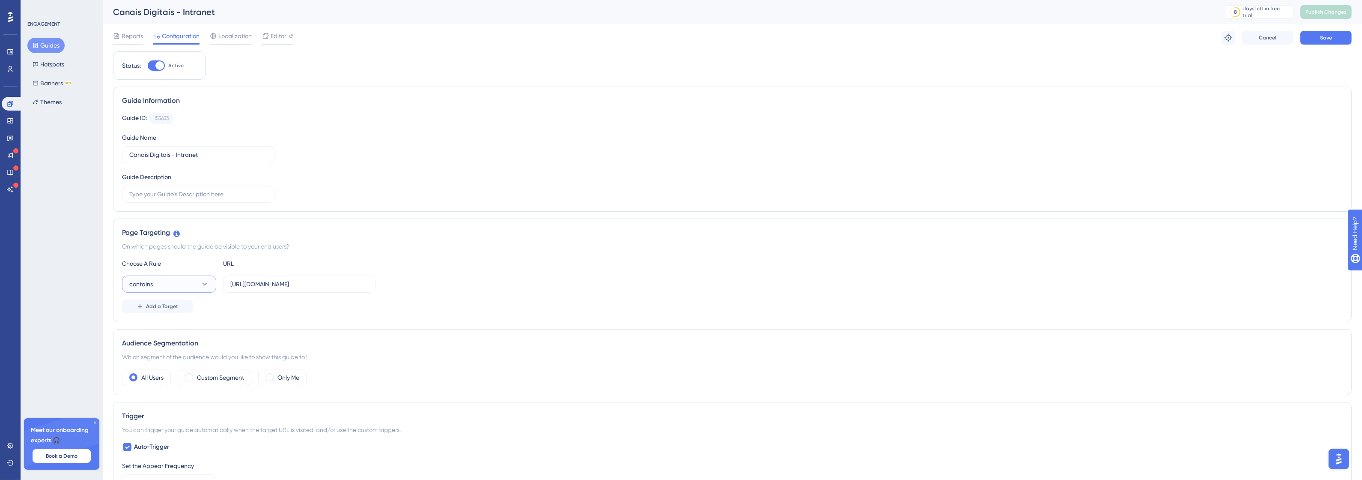
click at [147, 286] on span "contains" at bounding box center [141, 284] width 24 height 10
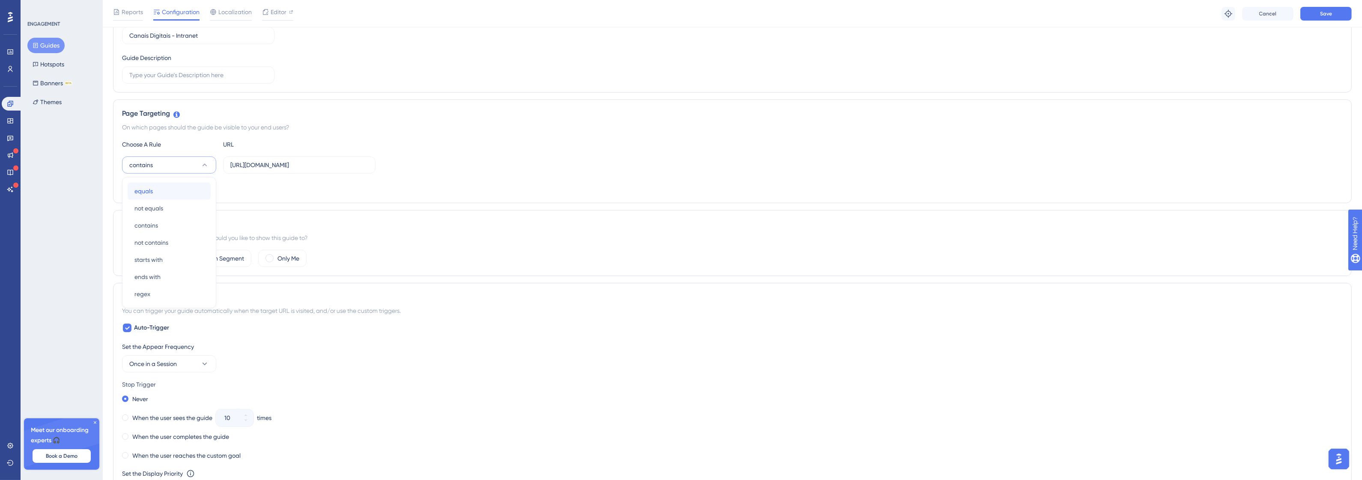
click at [161, 191] on div "equals equals" at bounding box center [168, 190] width 69 height 17
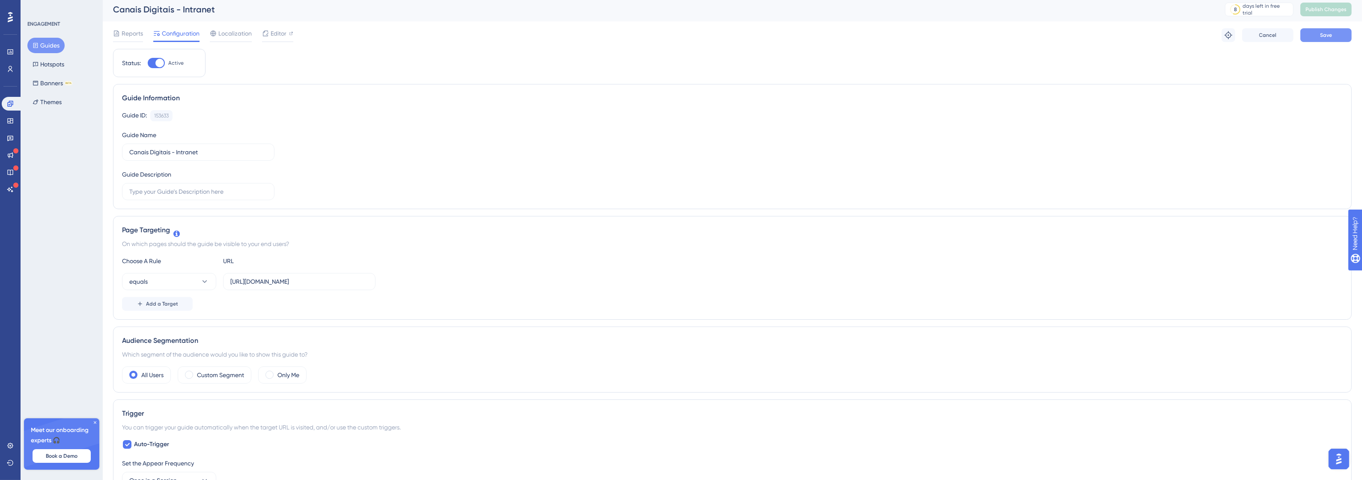
scroll to position [0, 0]
click at [1318, 40] on button "Save" at bounding box center [1325, 38] width 51 height 14
click at [1325, 13] on span "Publish Changes" at bounding box center [1325, 12] width 41 height 7
click at [309, 279] on label "http://canais-digitais.promofarma.int/?store=4" at bounding box center [299, 283] width 152 height 17
click at [309, 279] on input "http://canais-digitais.promofarma.int/?store=4" at bounding box center [299, 283] width 138 height 9
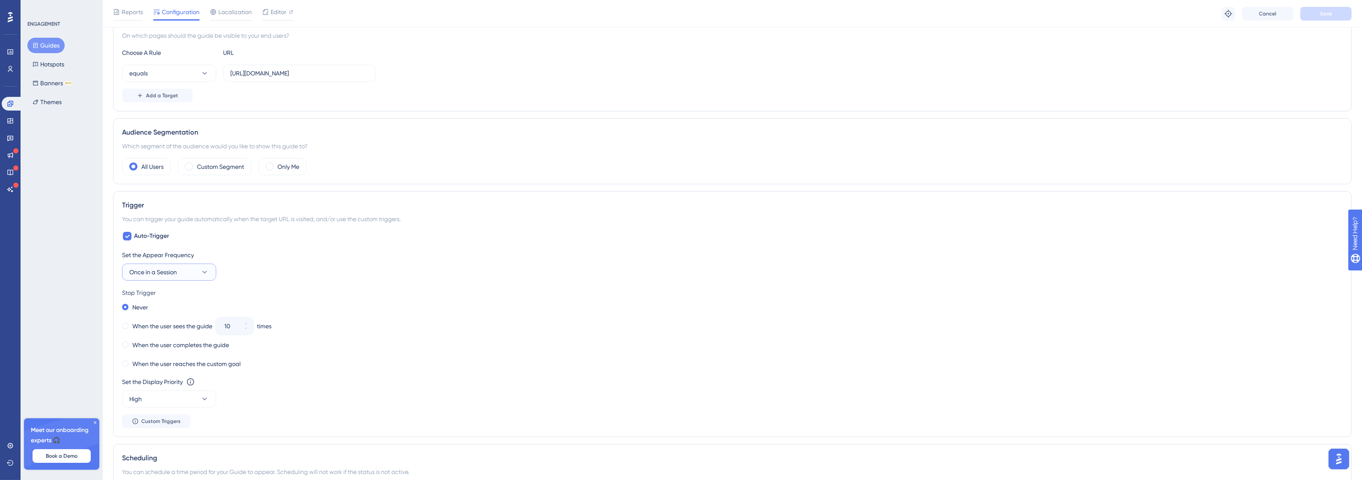
click at [190, 272] on button "Once in a Session" at bounding box center [169, 271] width 94 height 17
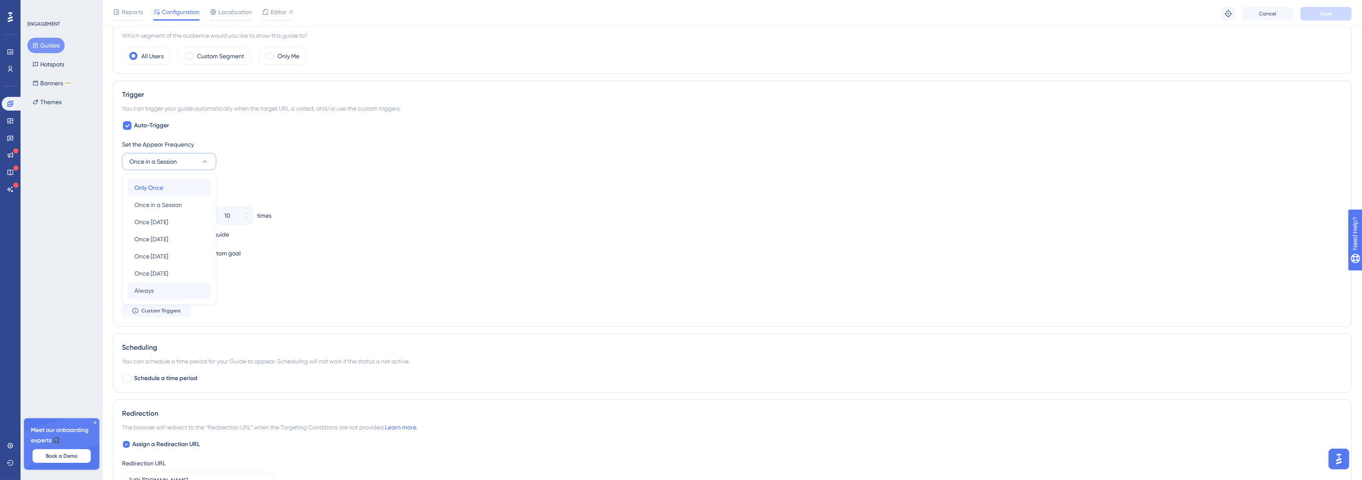
drag, startPoint x: 172, startPoint y: 187, endPoint x: 185, endPoint y: 288, distance: 101.9
click at [185, 288] on div "Only Once Only Once Once in a Session Once in a Session Once in 1 day Once in 1…" at bounding box center [169, 239] width 83 height 120
click at [185, 288] on div "Always Always" at bounding box center [168, 290] width 69 height 17
click at [187, 217] on label "When the user sees the guide" at bounding box center [172, 215] width 80 height 10
click at [202, 236] on label "When the user completes the guide" at bounding box center [180, 234] width 97 height 10
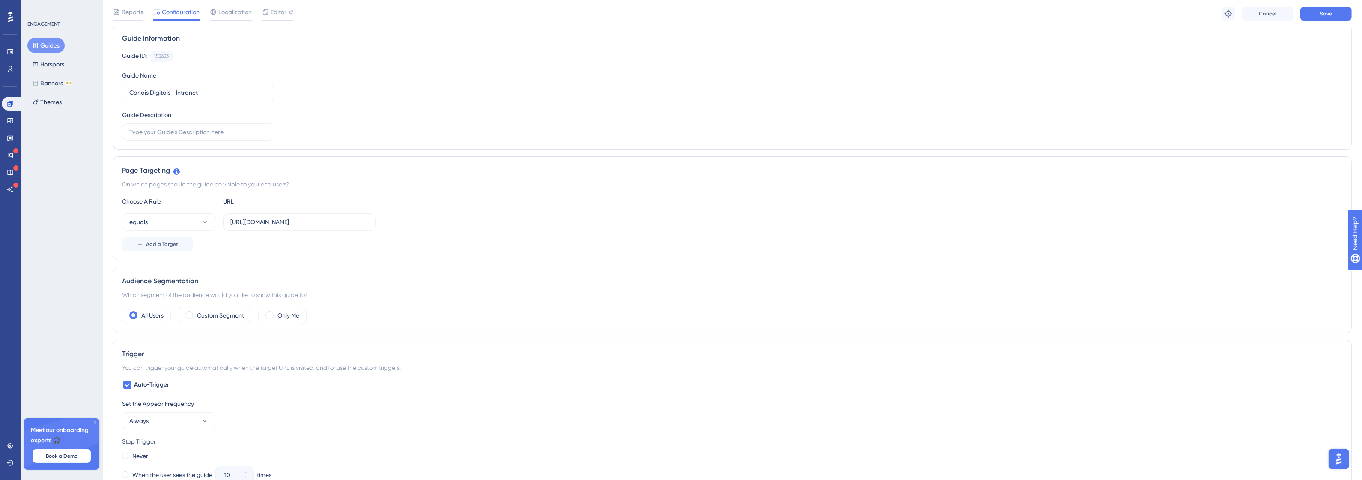
scroll to position [0, 0]
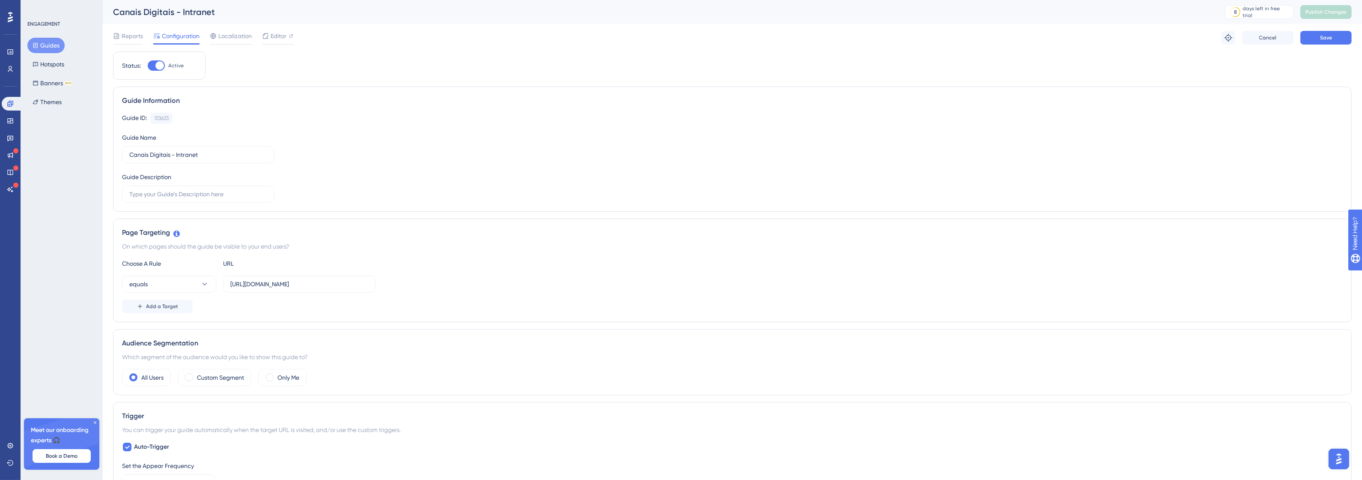
click at [1341, 47] on div "Reports Configuration Localization Editor Troubleshoot Cancel Save" at bounding box center [732, 37] width 1239 height 27
click at [1339, 41] on button "Save" at bounding box center [1325, 38] width 51 height 14
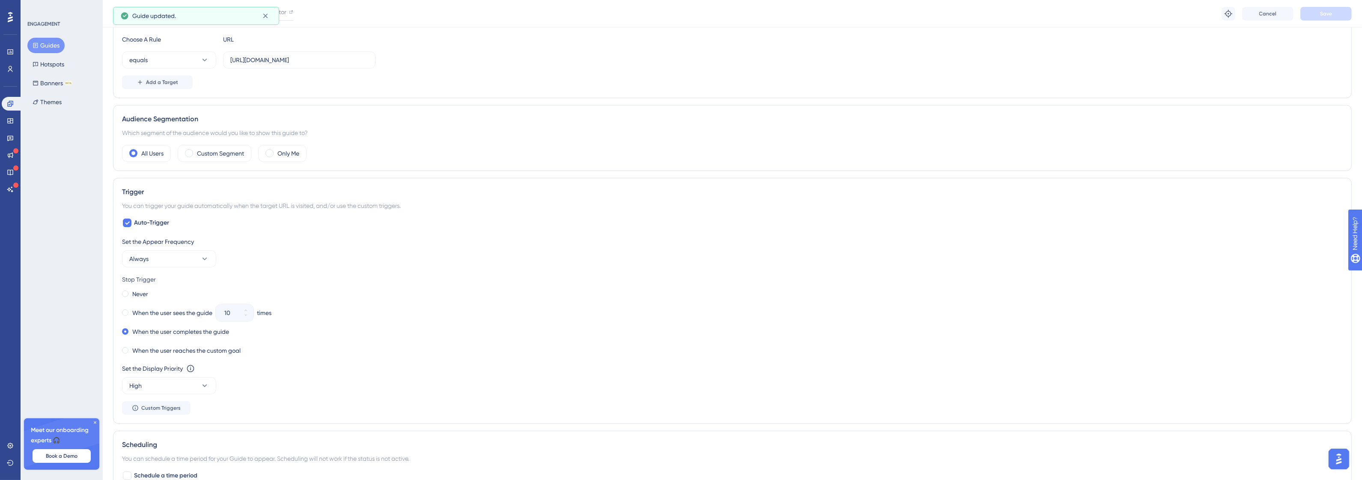
scroll to position [375, 0]
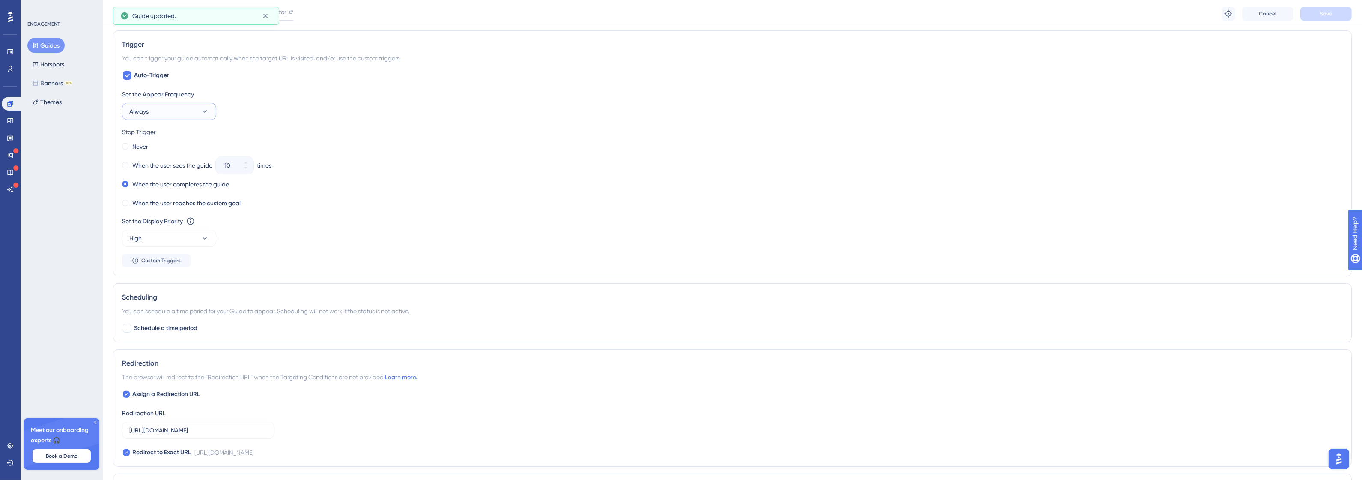
click at [185, 114] on button "Always" at bounding box center [169, 111] width 94 height 17
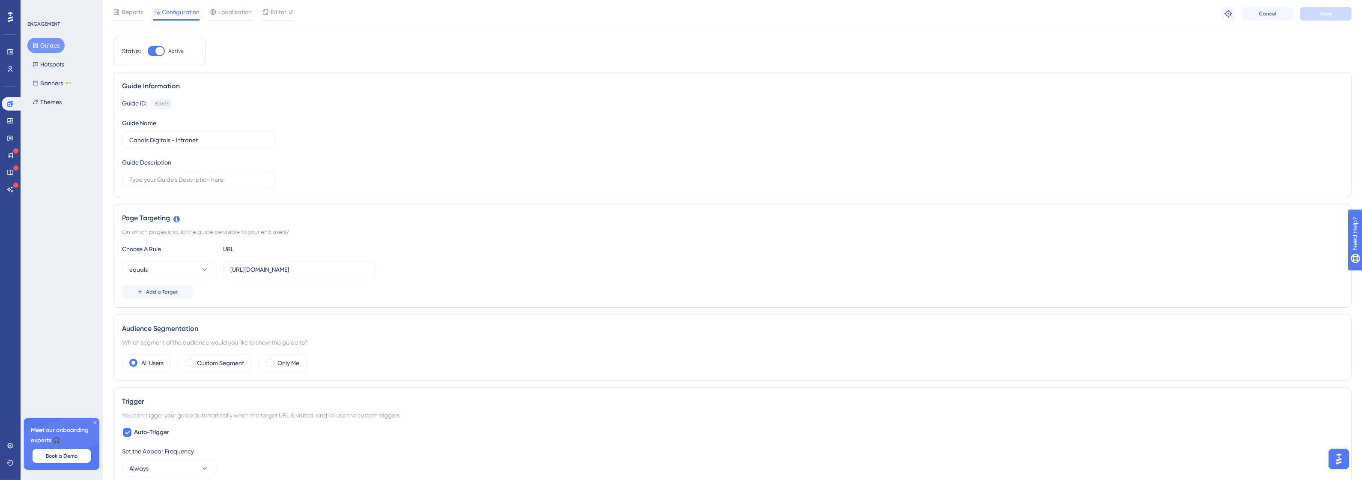
scroll to position [0, 0]
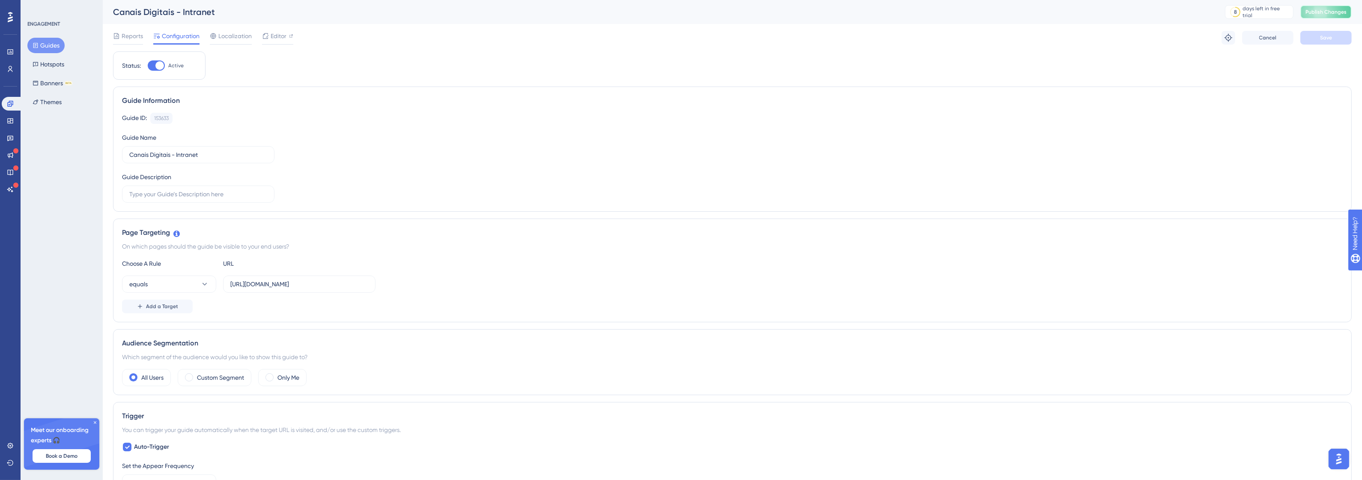
click at [1324, 14] on span "Publish Changes" at bounding box center [1325, 12] width 41 height 7
click at [48, 64] on button "Hotspots" at bounding box center [48, 64] width 42 height 15
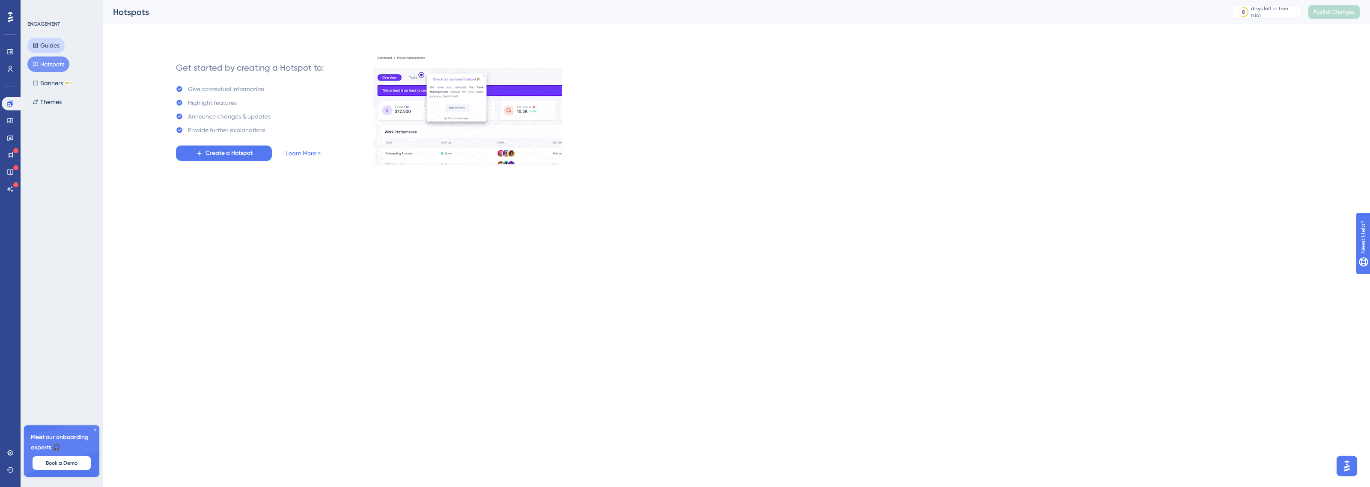
click at [54, 41] on button "Guides" at bounding box center [45, 45] width 37 height 15
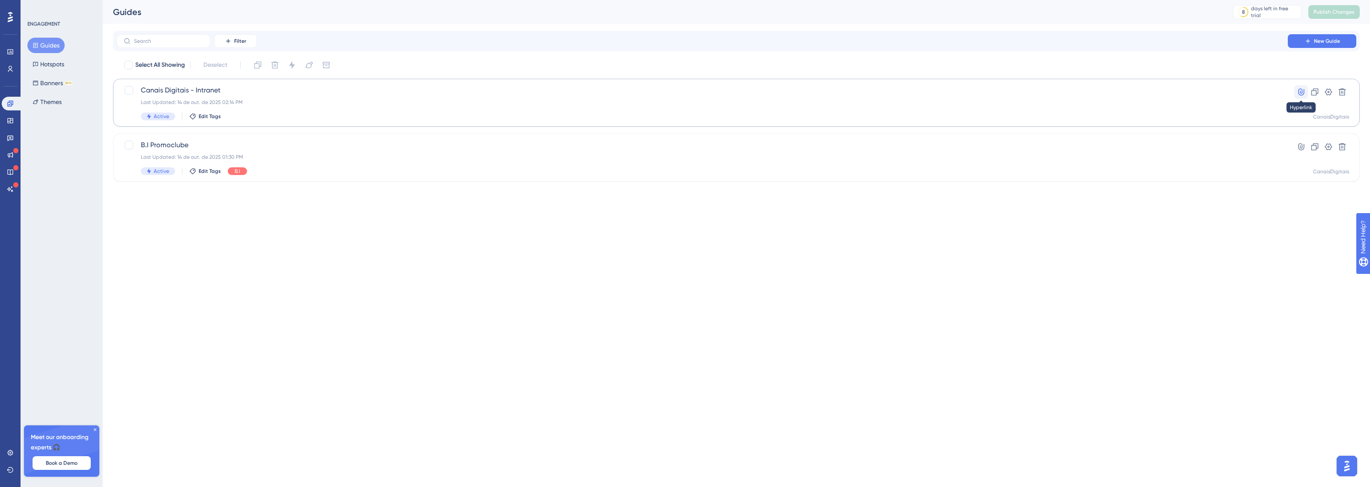
click at [1300, 93] on icon at bounding box center [1301, 92] width 9 height 9
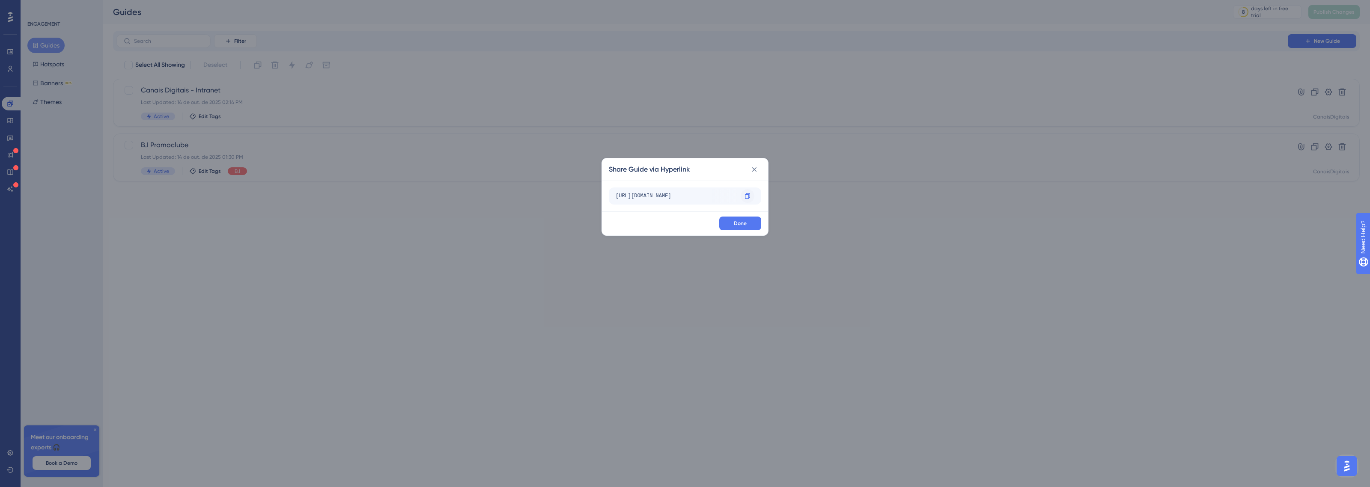
drag, startPoint x: 751, startPoint y: 183, endPoint x: 751, endPoint y: 193, distance: 9.8
click at [751, 190] on div "http://canais-digitais.promofarma.int/?store=4&__ug__=153633 Copy" at bounding box center [685, 196] width 166 height 31
click at [750, 194] on icon at bounding box center [747, 196] width 7 height 7
click at [744, 223] on span "Done" at bounding box center [740, 223] width 13 height 7
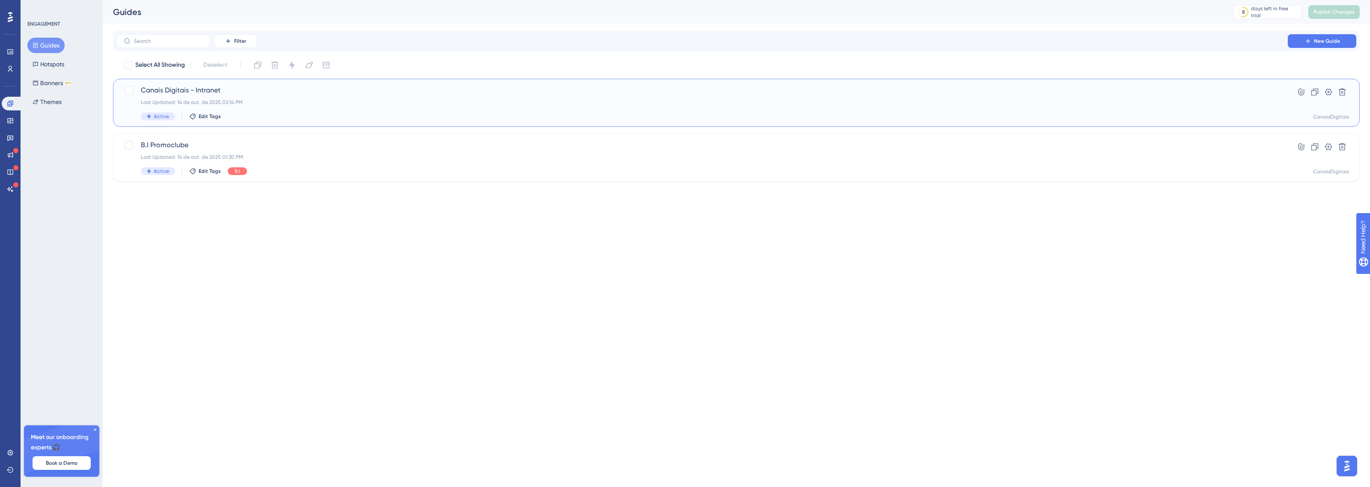
click at [223, 95] on span "Canais Digitais - Intranet" at bounding box center [702, 90] width 1123 height 10
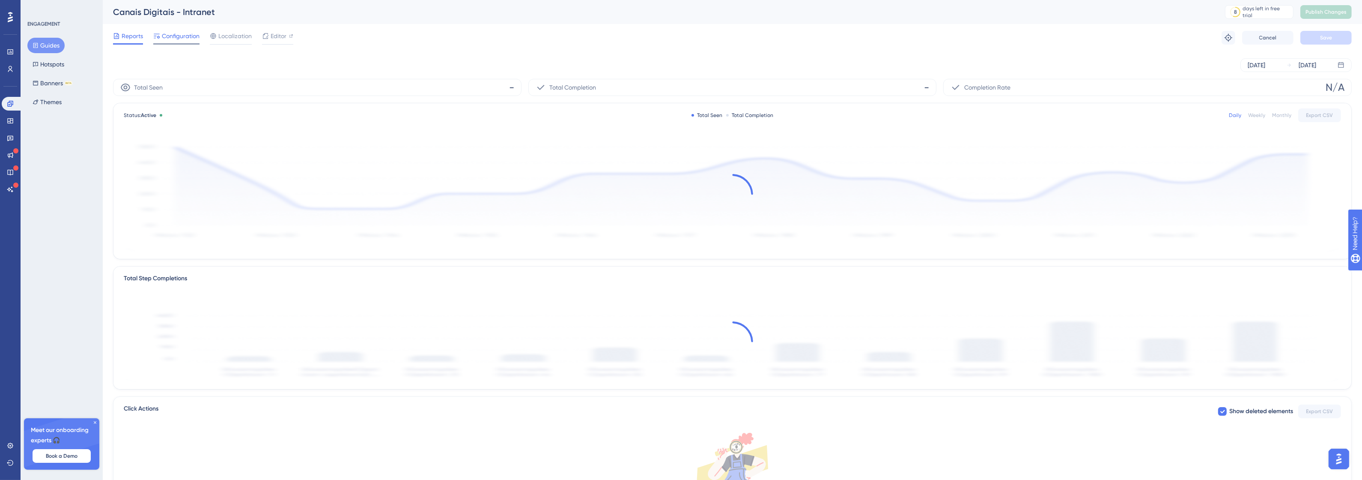
click at [181, 39] on span "Configuration" at bounding box center [181, 36] width 38 height 10
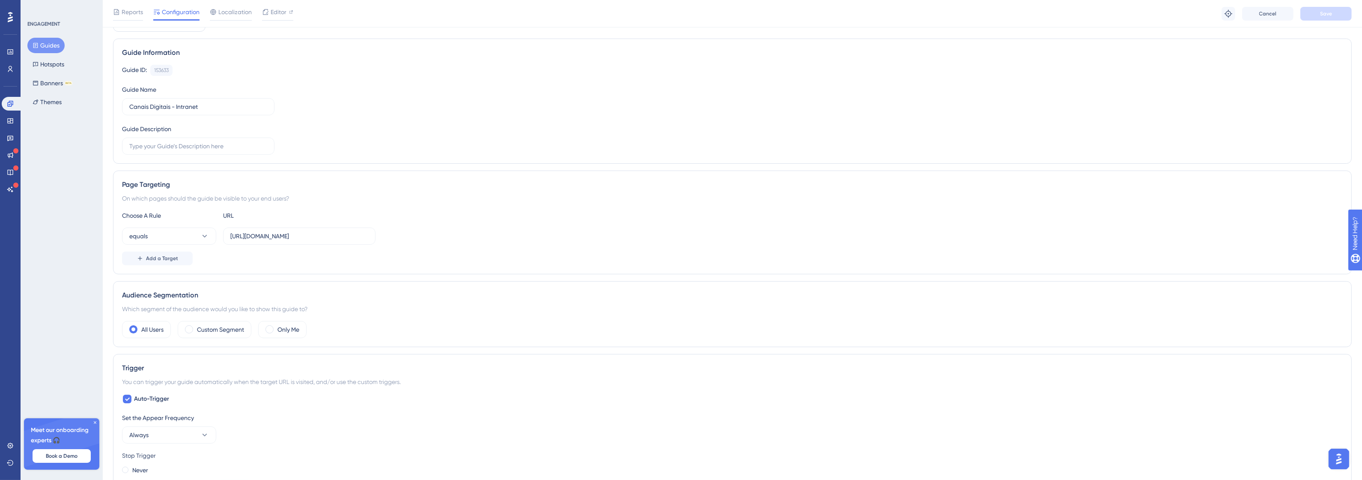
scroll to position [107, 0]
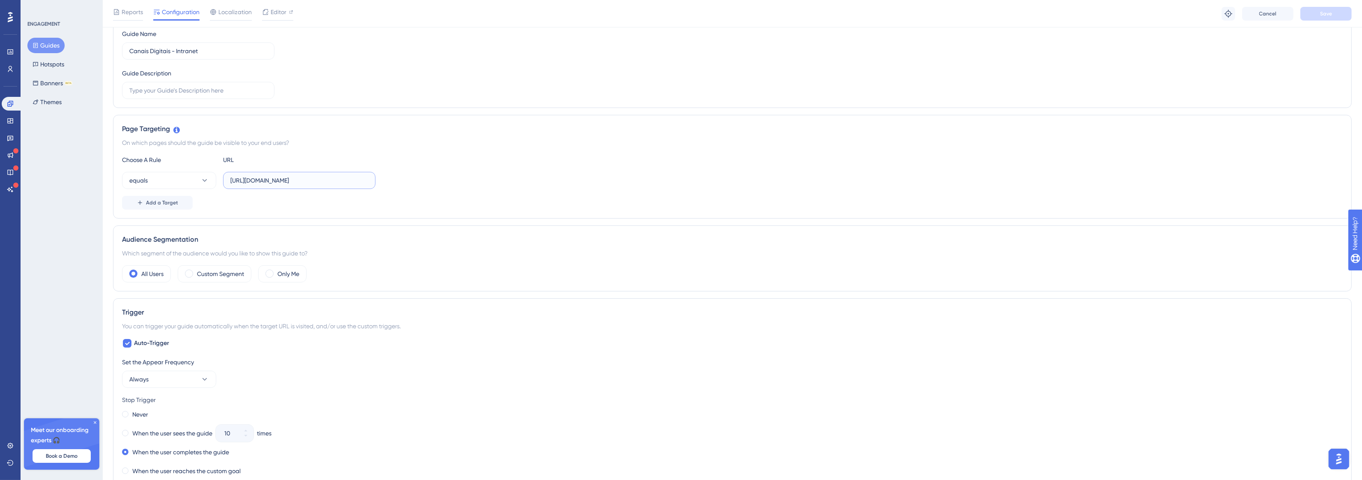
drag, startPoint x: 250, startPoint y: 183, endPoint x: 395, endPoint y: 196, distance: 145.3
click at [395, 196] on div "Choose A Rule URL equals http://canais-digitais.promofarma.int/?store=4 Add a T…" at bounding box center [732, 182] width 1221 height 55
paste input "/"
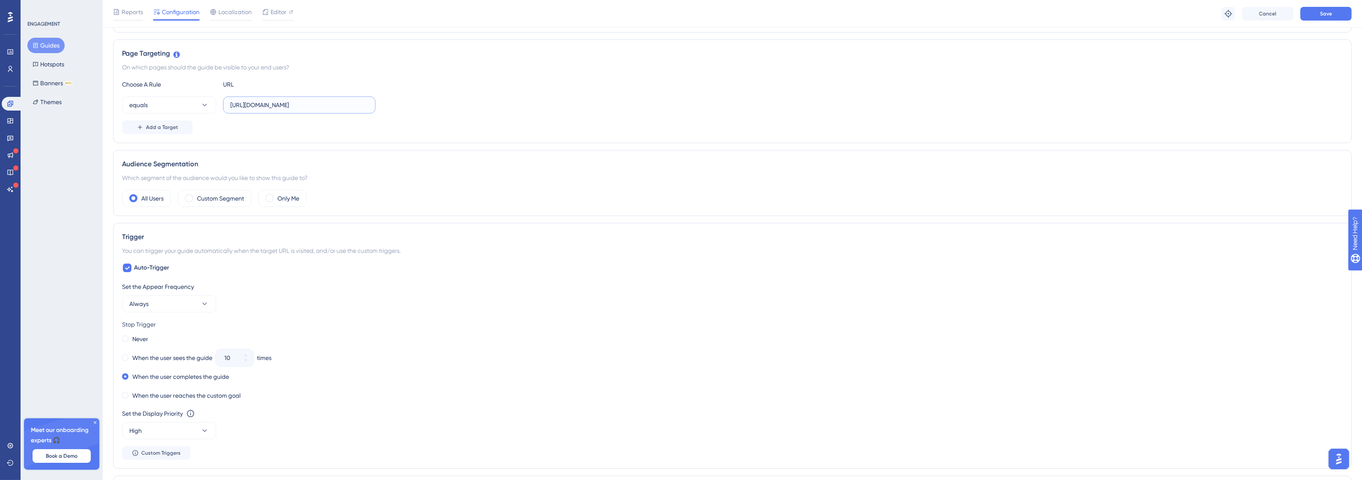
scroll to position [214, 0]
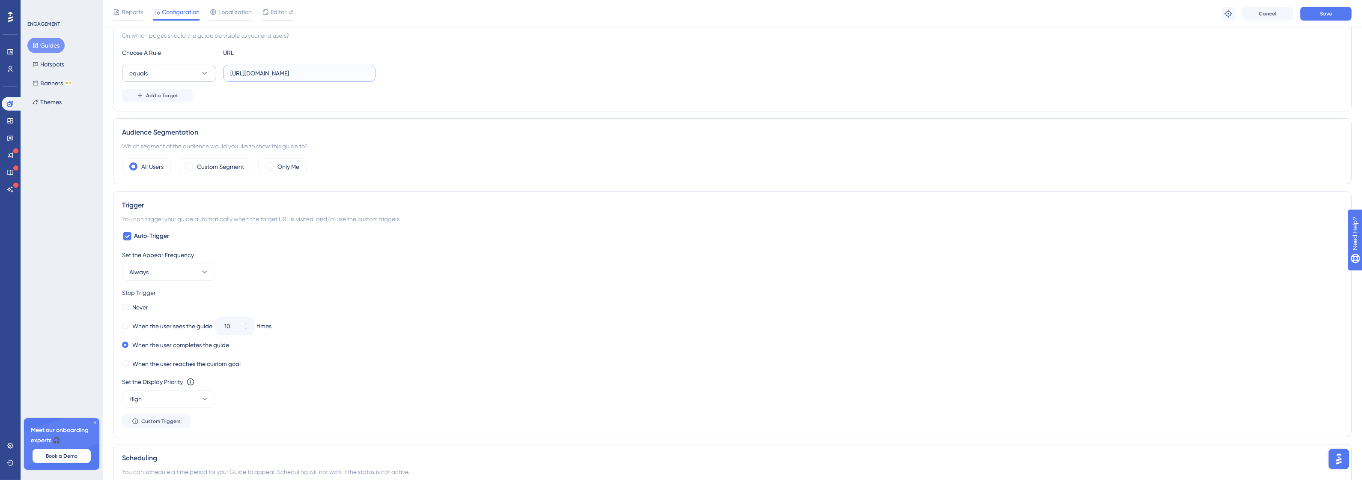
type input "[URL][DOMAIN_NAME]"
click at [166, 80] on button "equals" at bounding box center [169, 73] width 94 height 17
click at [173, 81] on button "equals" at bounding box center [169, 73] width 94 height 17
click at [168, 97] on div "equals equals" at bounding box center [168, 99] width 69 height 17
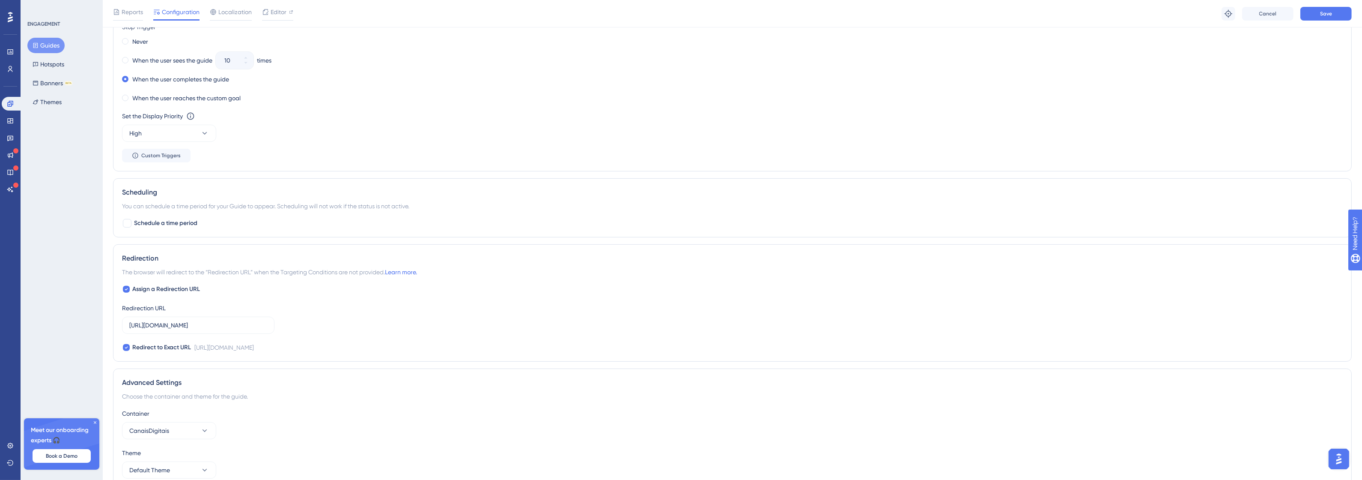
scroll to position [523, 0]
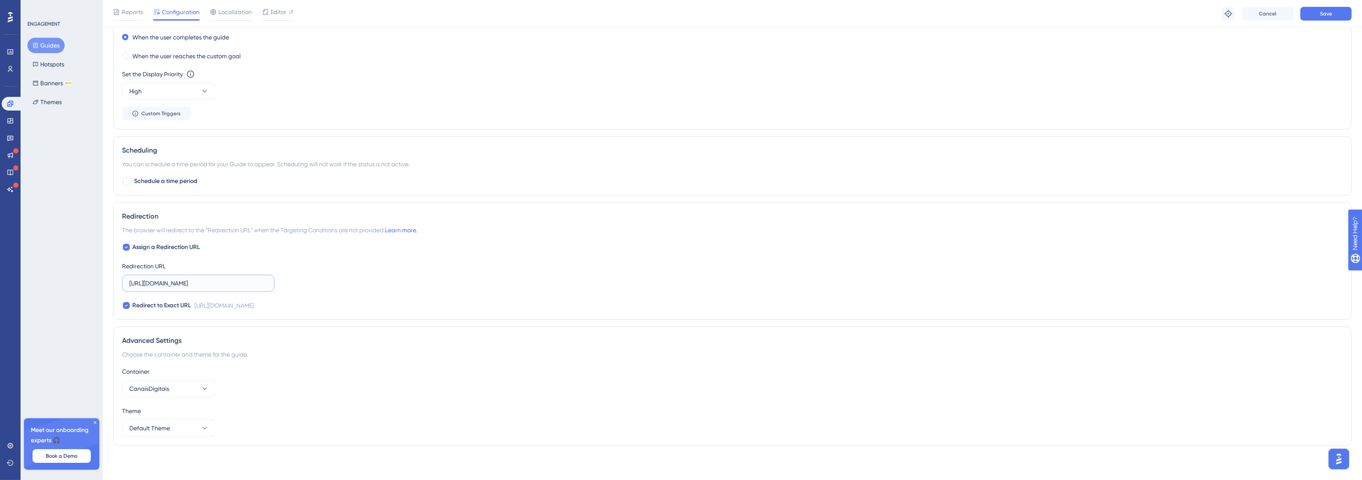
click at [247, 283] on input "http://canais-digitais.promofarma.int/?store=4" at bounding box center [198, 282] width 138 height 9
paste input "intranet.promofarma.int/"
type input "http://intranet.promofarma.int/"
click at [334, 283] on div "Assign a Redirection URL Redirection URL http://intranet.promofarma.int/ Redire…" at bounding box center [732, 276] width 1221 height 69
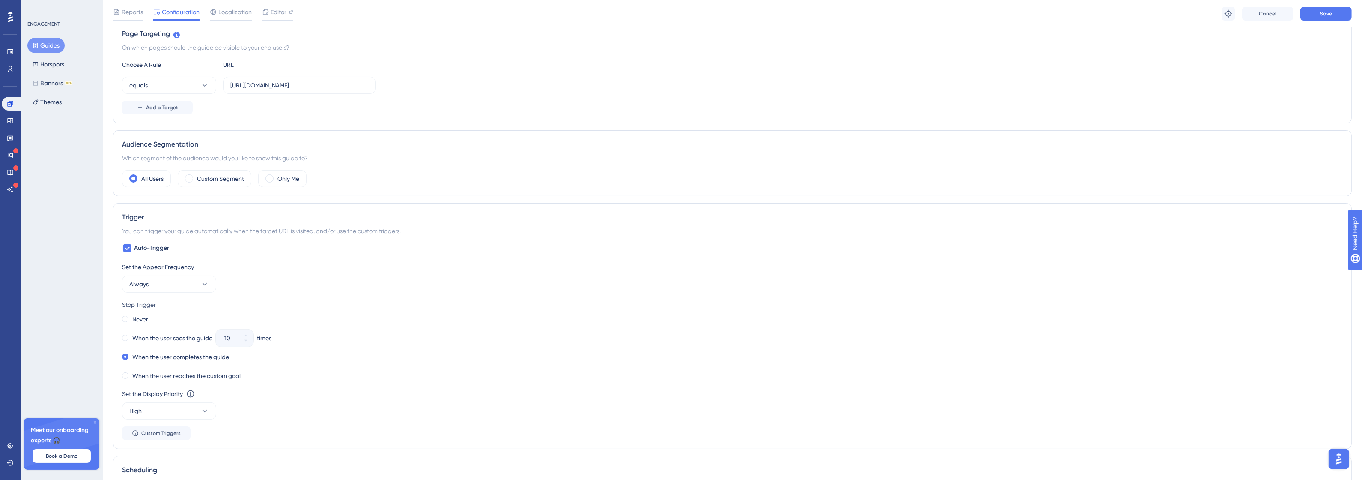
scroll to position [0, 0]
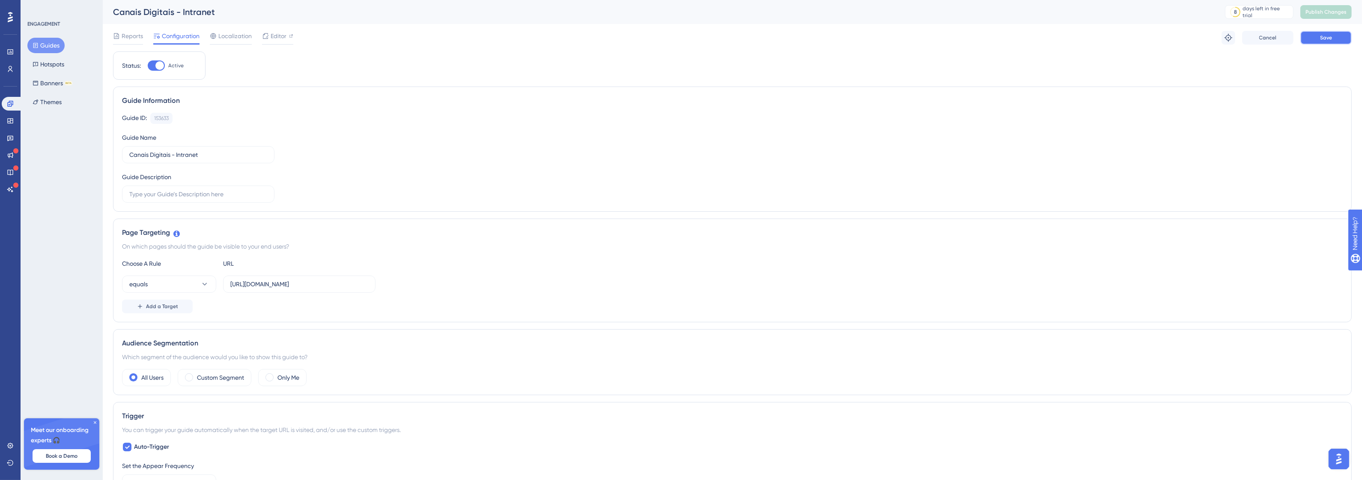
click at [1321, 44] on button "Save" at bounding box center [1325, 38] width 51 height 14
click at [1336, 7] on button "Publish Changes" at bounding box center [1325, 12] width 51 height 14
click at [9, 118] on icon at bounding box center [10, 120] width 7 height 7
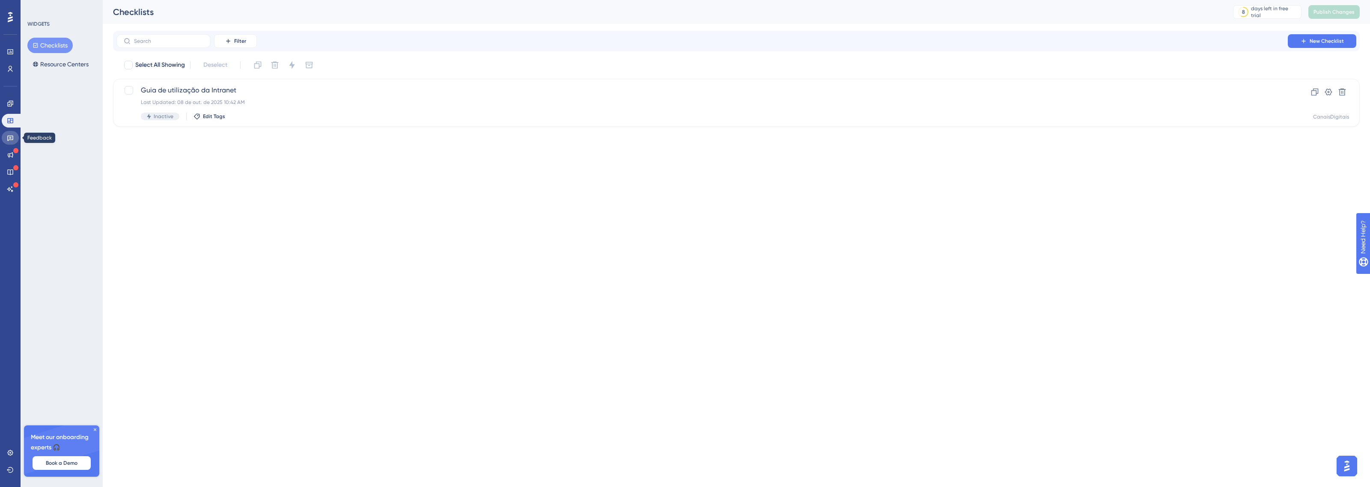
click at [12, 136] on icon at bounding box center [10, 137] width 7 height 7
click at [331, 92] on span "Feedback - Nova atualização" at bounding box center [702, 90] width 1123 height 10
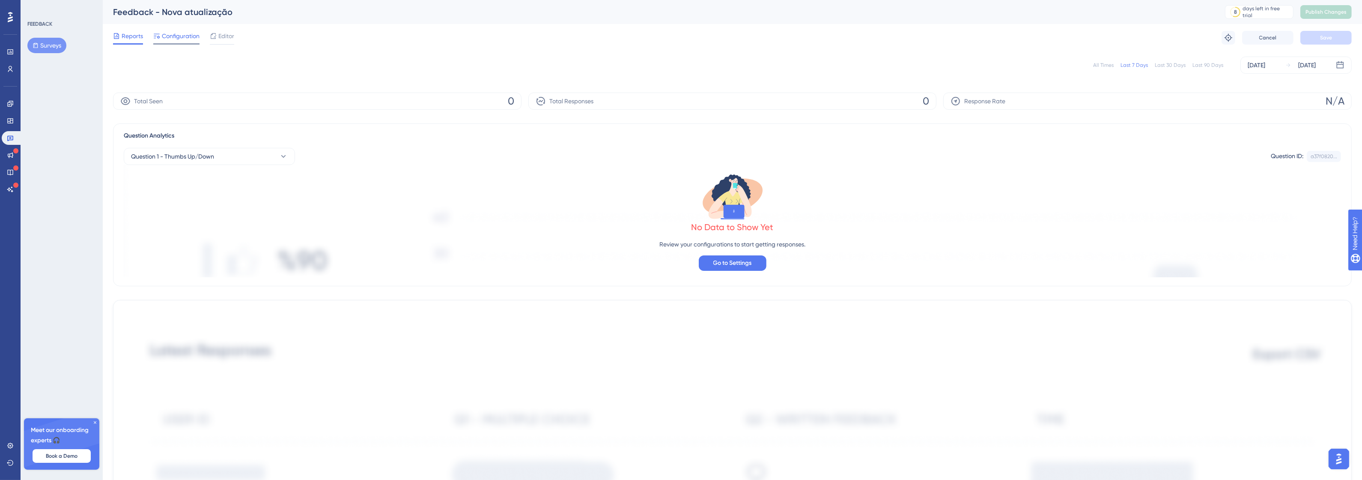
click at [161, 33] on div "Configuration" at bounding box center [176, 36] width 46 height 10
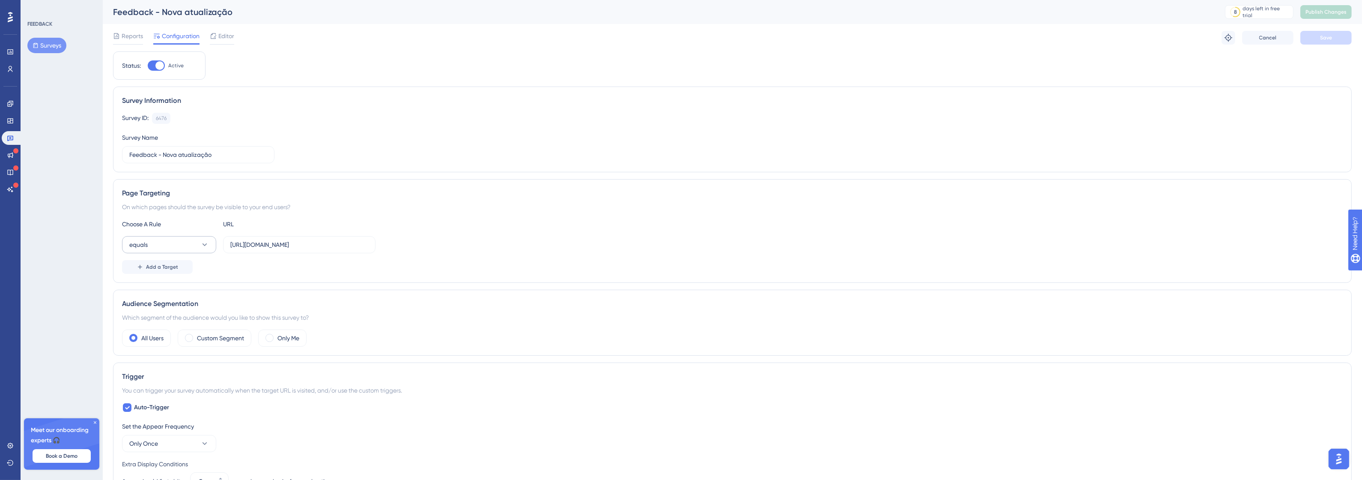
drag, startPoint x: 370, startPoint y: 246, endPoint x: 183, endPoint y: 238, distance: 187.7
click at [183, 238] on div "equals http://canais-digitais.promofarma.int/?store=4" at bounding box center [248, 244] width 253 height 17
click at [345, 249] on input "http://canais-digitais.promofarma.int/?store=4" at bounding box center [299, 244] width 138 height 9
paste input "intranet.promofarma.int/"
type input "http://intranet.promofarma.int/"
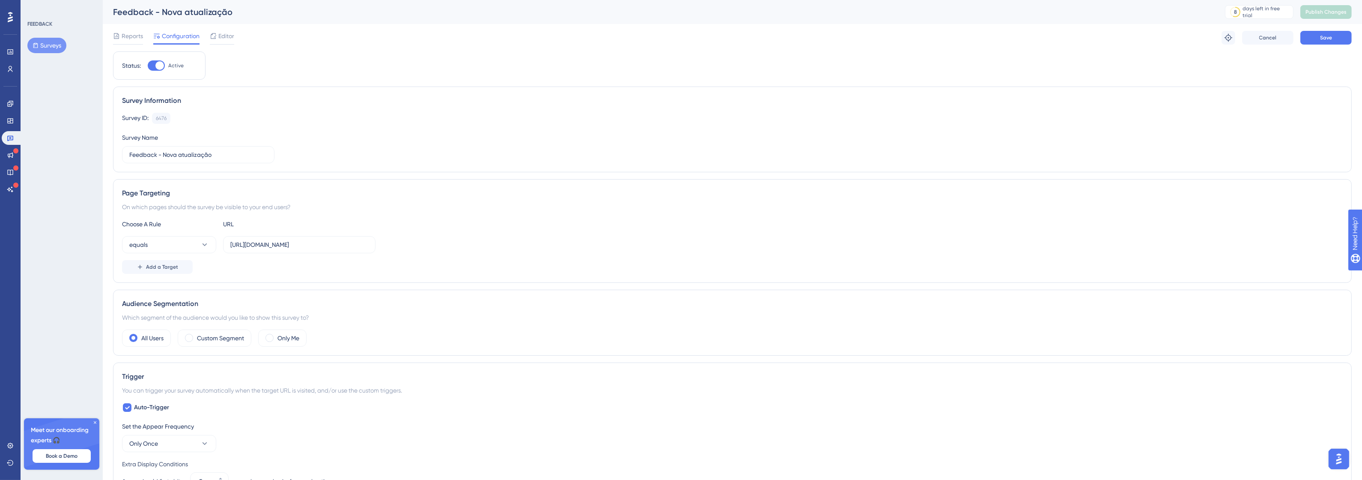
click at [372, 200] on div "Page Targeting On which pages should the survey be visible to your end users? C…" at bounding box center [732, 231] width 1239 height 104
click at [161, 242] on button "equals" at bounding box center [169, 244] width 94 height 17
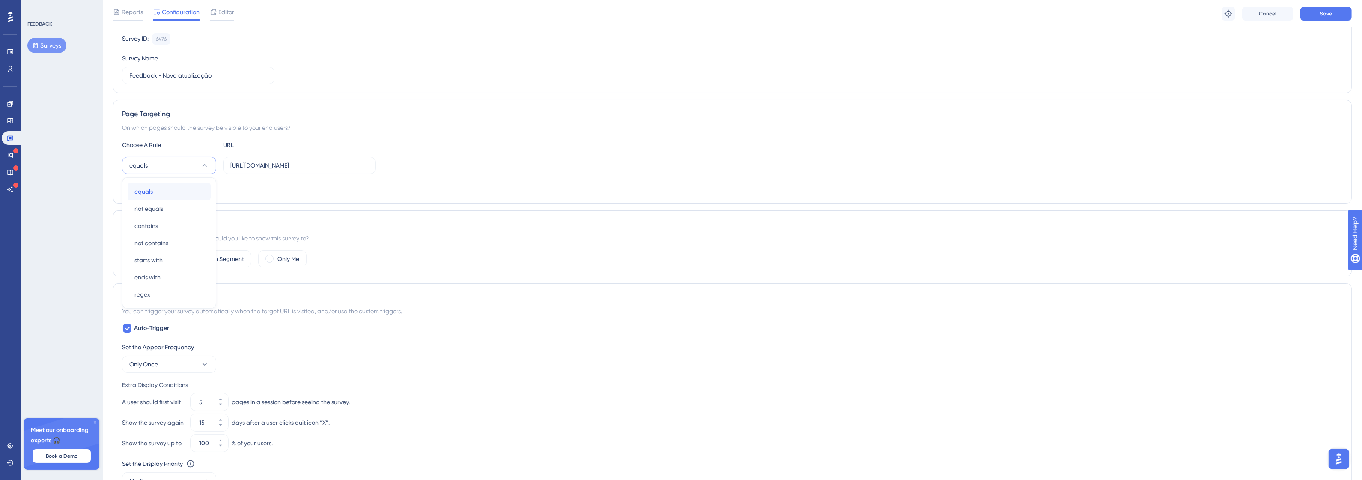
click at [161, 193] on div "equals equals" at bounding box center [168, 191] width 69 height 17
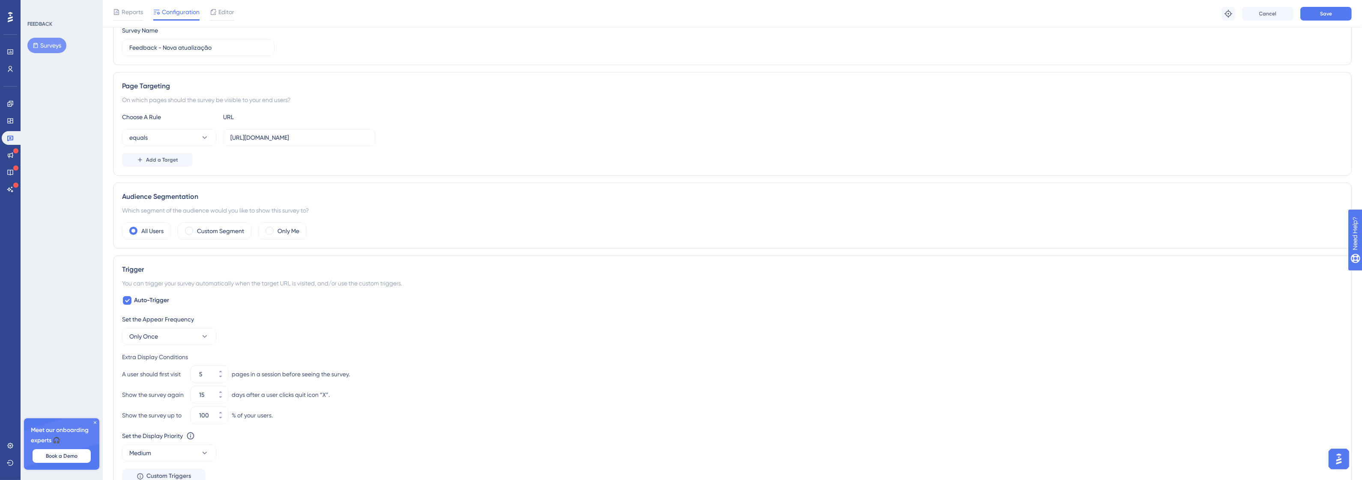
scroll to position [136, 0]
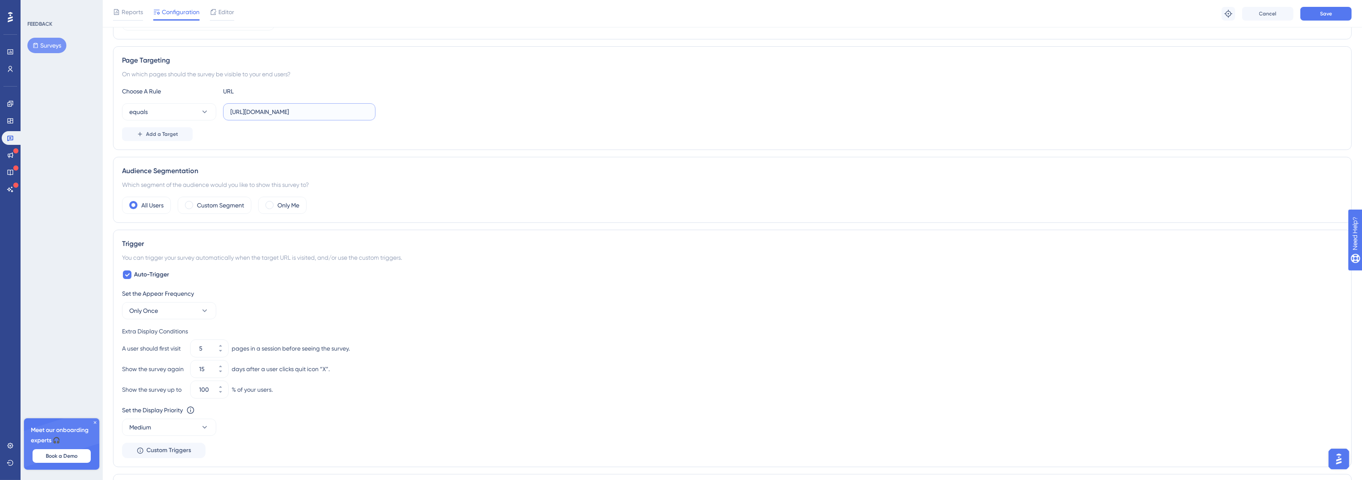
click at [300, 108] on input "http://intranet.promofarma.int/" at bounding box center [299, 111] width 138 height 9
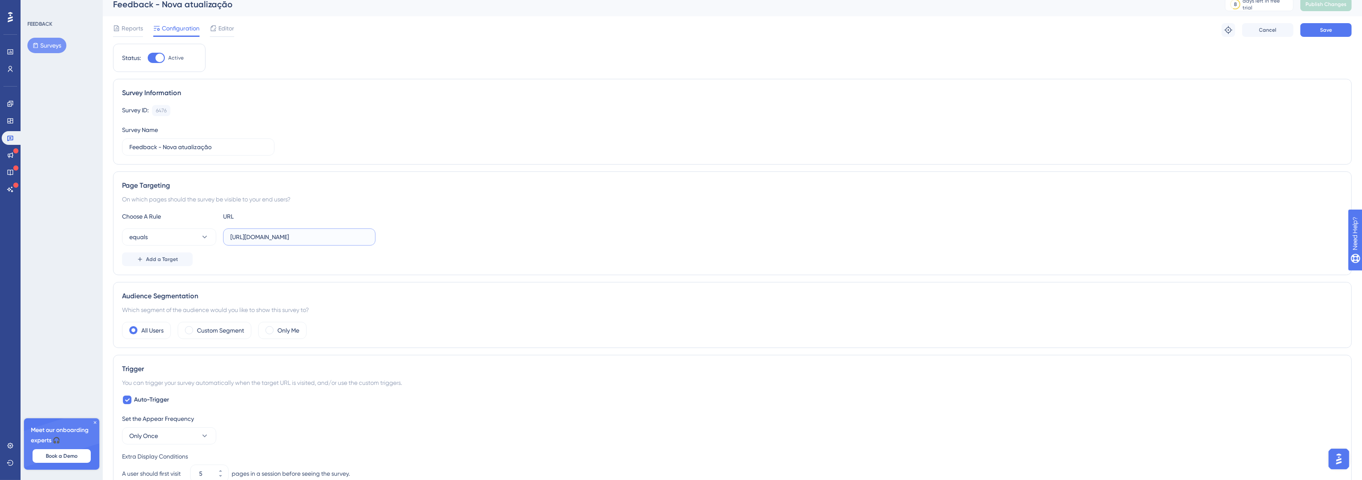
scroll to position [0, 0]
click at [1319, 43] on button "Save" at bounding box center [1325, 38] width 51 height 14
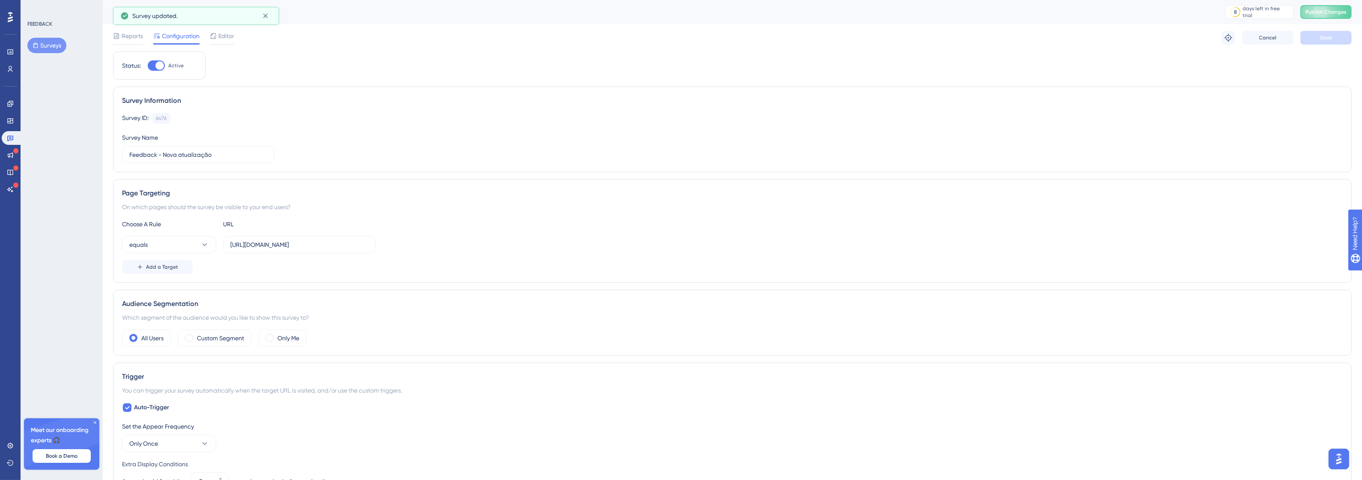
click at [1332, 12] on span "Publish Changes" at bounding box center [1325, 12] width 41 height 7
click at [265, 17] on icon at bounding box center [265, 16] width 9 height 9
drag, startPoint x: 329, startPoint y: 246, endPoint x: 347, endPoint y: 245, distance: 18.0
click at [353, 245] on input "http://intranet.promofarma.int/" at bounding box center [299, 244] width 138 height 9
click at [187, 247] on button "equals" at bounding box center [169, 244] width 94 height 17
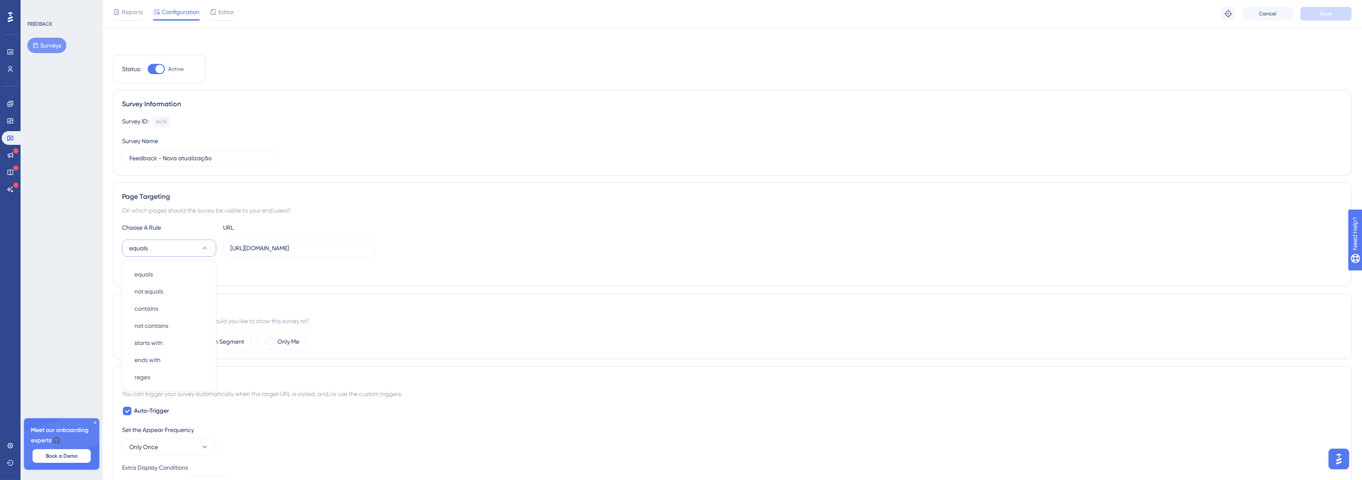
scroll to position [83, 0]
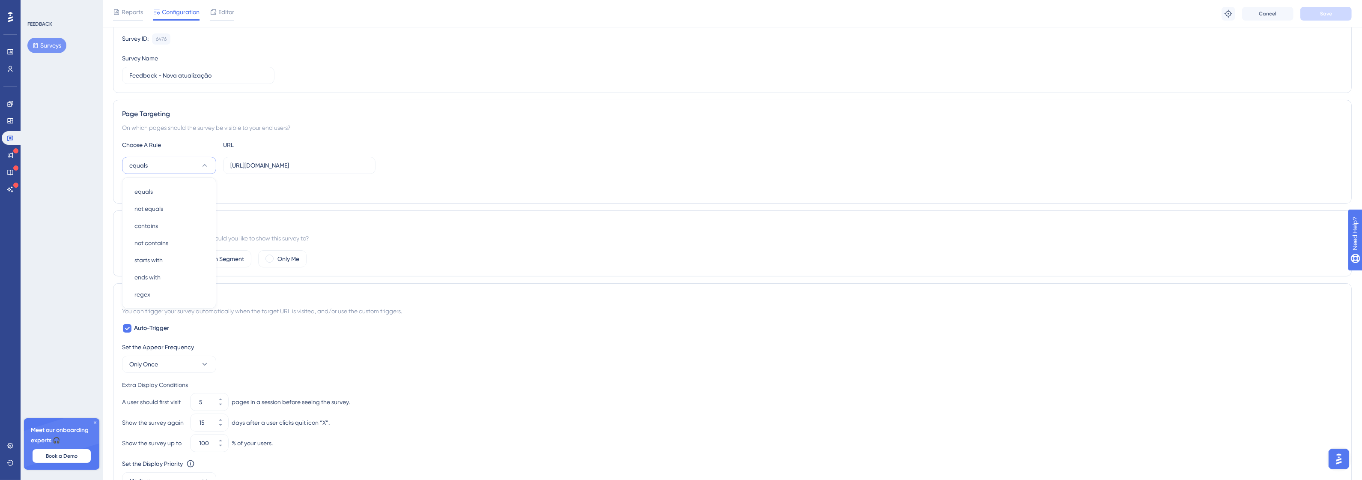
click at [349, 210] on div "Audience Segmentation Which segment of the audience would you like to show this…" at bounding box center [732, 243] width 1239 height 66
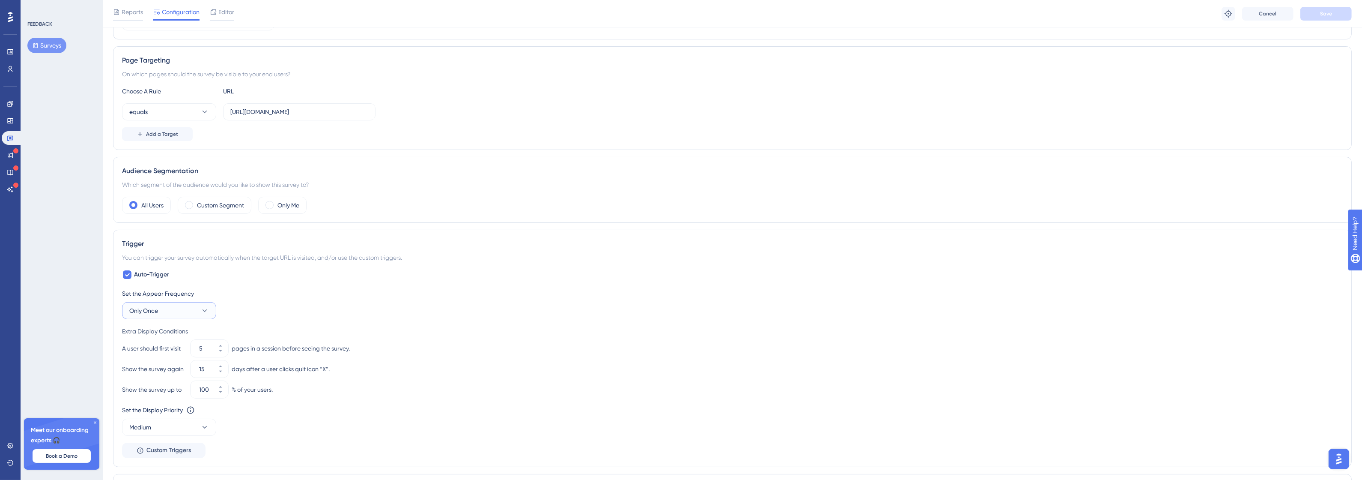
click at [187, 309] on button "Only Once" at bounding box center [169, 310] width 94 height 17
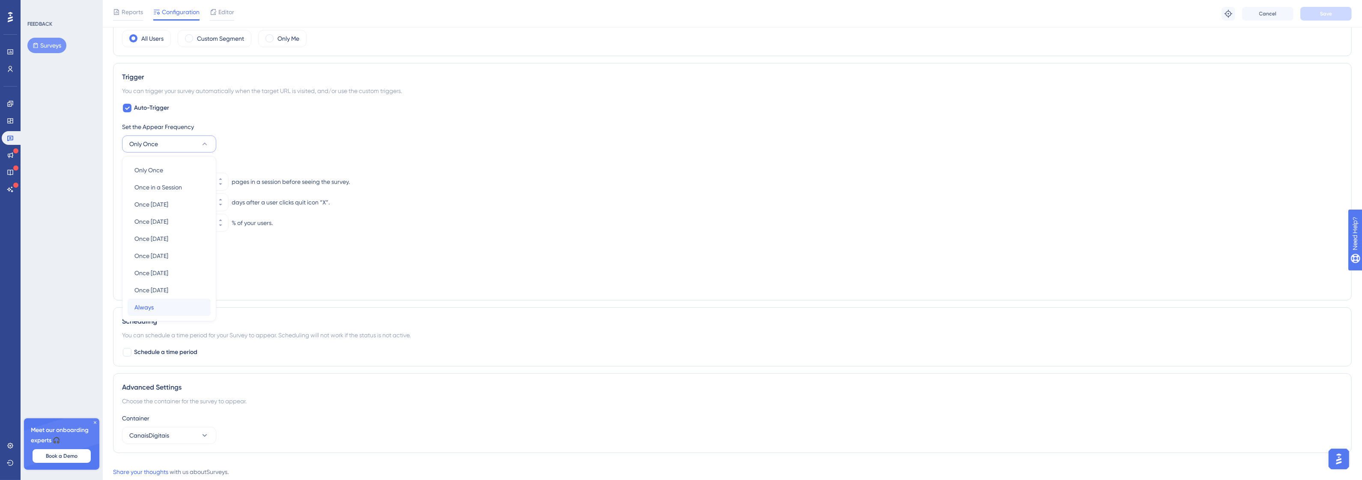
click at [166, 307] on div "Always Always" at bounding box center [168, 306] width 69 height 17
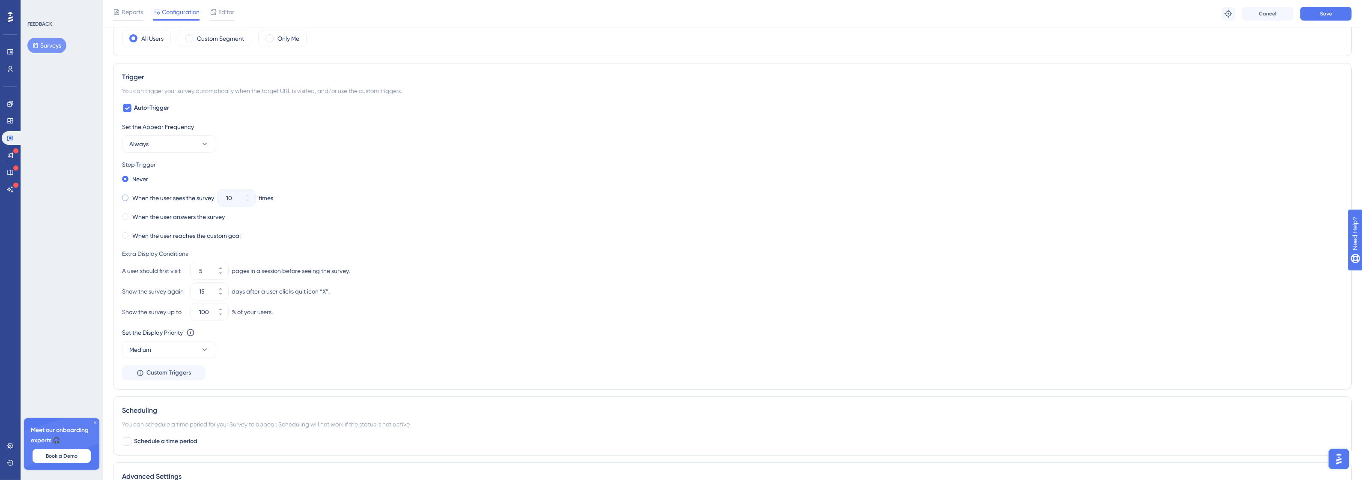
click at [164, 202] on label "When the user sees the survey" at bounding box center [173, 198] width 82 height 10
click at [1326, 16] on span "Save" at bounding box center [1326, 13] width 12 height 7
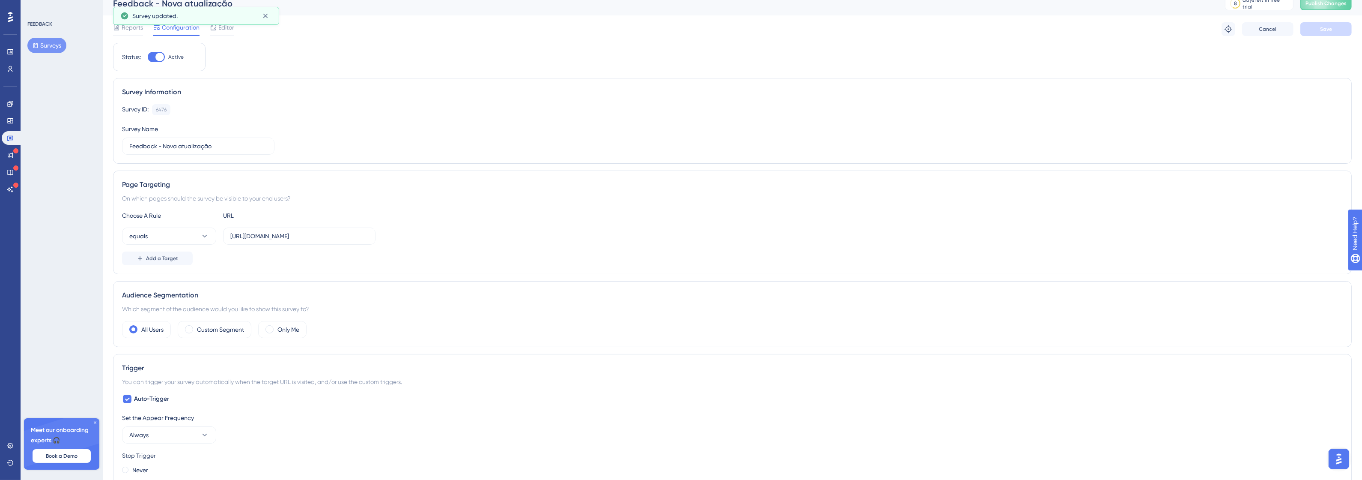
scroll to position [0, 0]
click at [1342, 11] on span "Publish Changes" at bounding box center [1325, 12] width 41 height 7
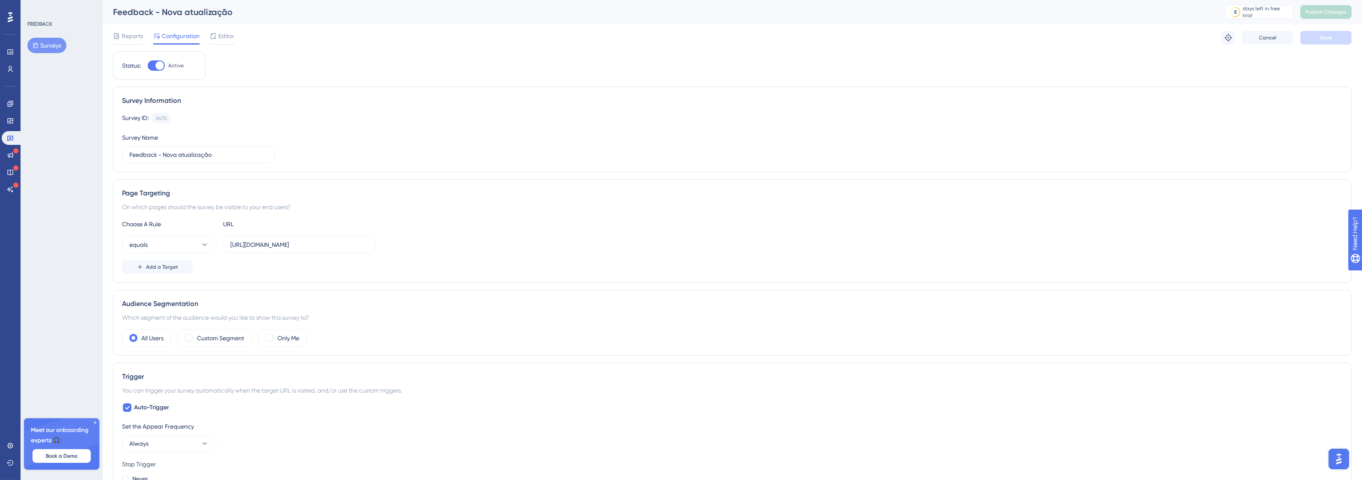
click at [97, 423] on icon at bounding box center [94, 422] width 5 height 5
click at [220, 40] on span "Editor" at bounding box center [226, 36] width 16 height 10
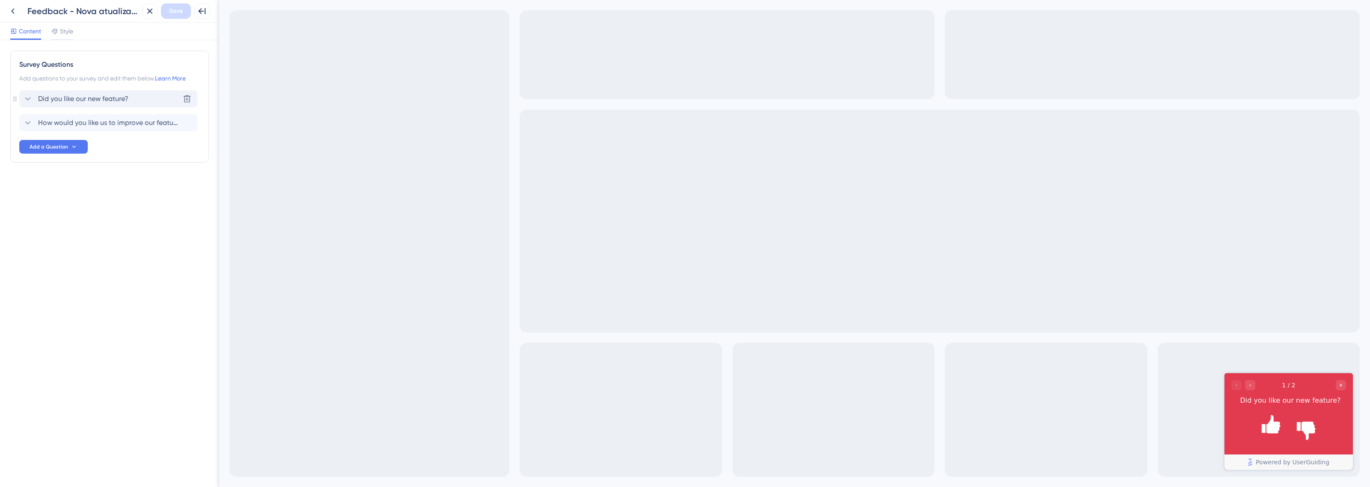
click at [135, 93] on div "Did you like our new feature? Delete" at bounding box center [108, 98] width 178 height 17
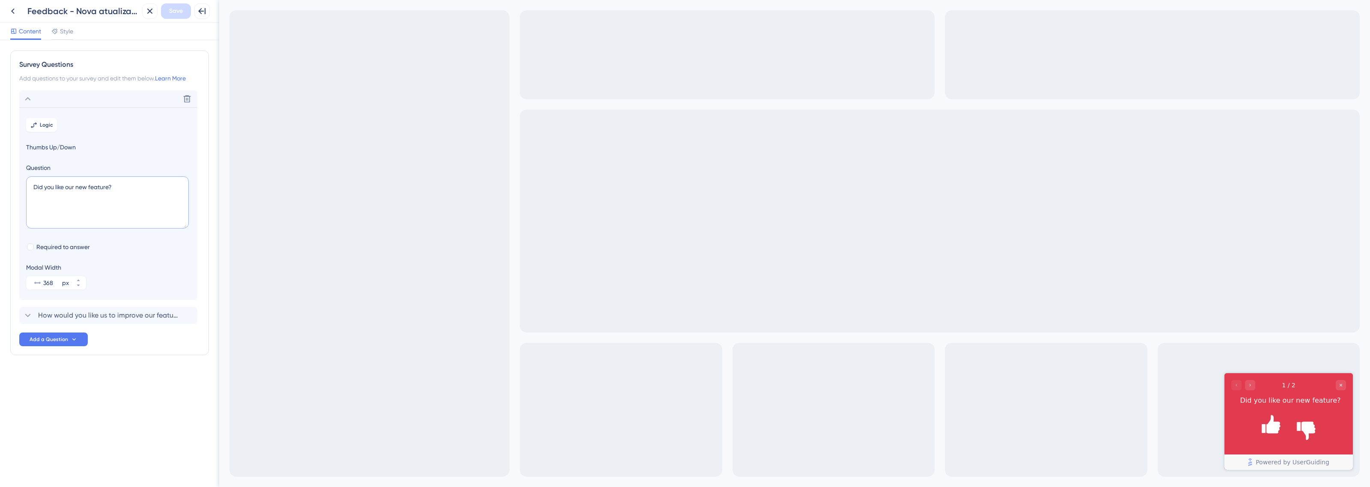
click at [93, 195] on textarea "Did you like our new feature?" at bounding box center [107, 202] width 163 height 52
type textarea "Oque você achou dessa nova tela?"
click at [110, 310] on div "How would you like us to improve our feature? Delete" at bounding box center [108, 315] width 178 height 17
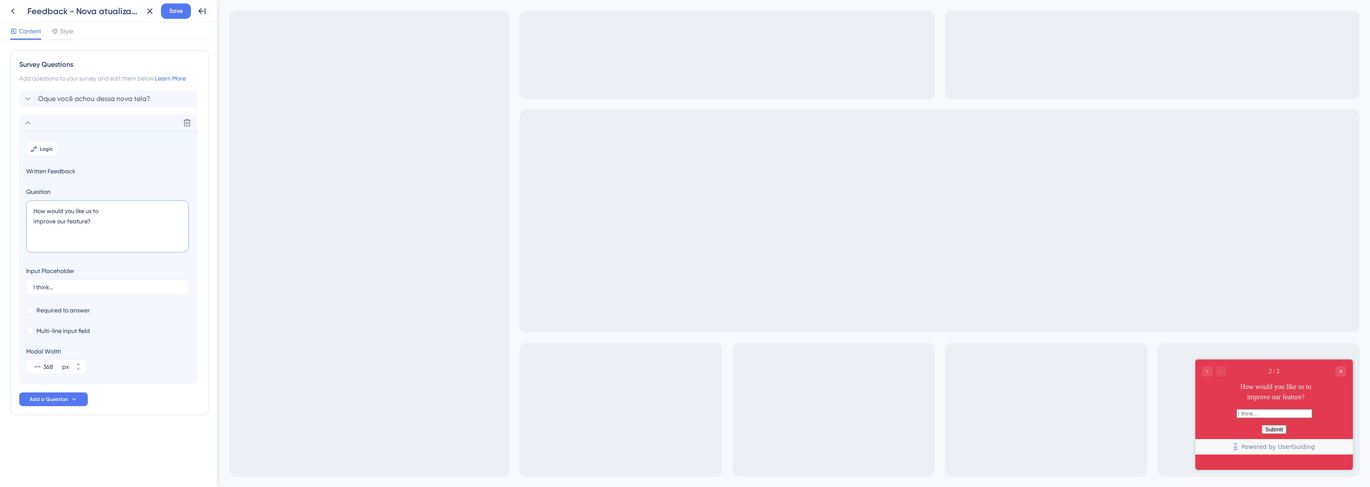
click at [106, 235] on textarea "How would you like us to improve our feature?" at bounding box center [107, 226] width 163 height 52
click at [118, 219] on textarea "How would you like us to improve our feature?" at bounding box center [107, 226] width 163 height 52
paste textarea "Como você gostaria que melhorássemos nosso recurso?"
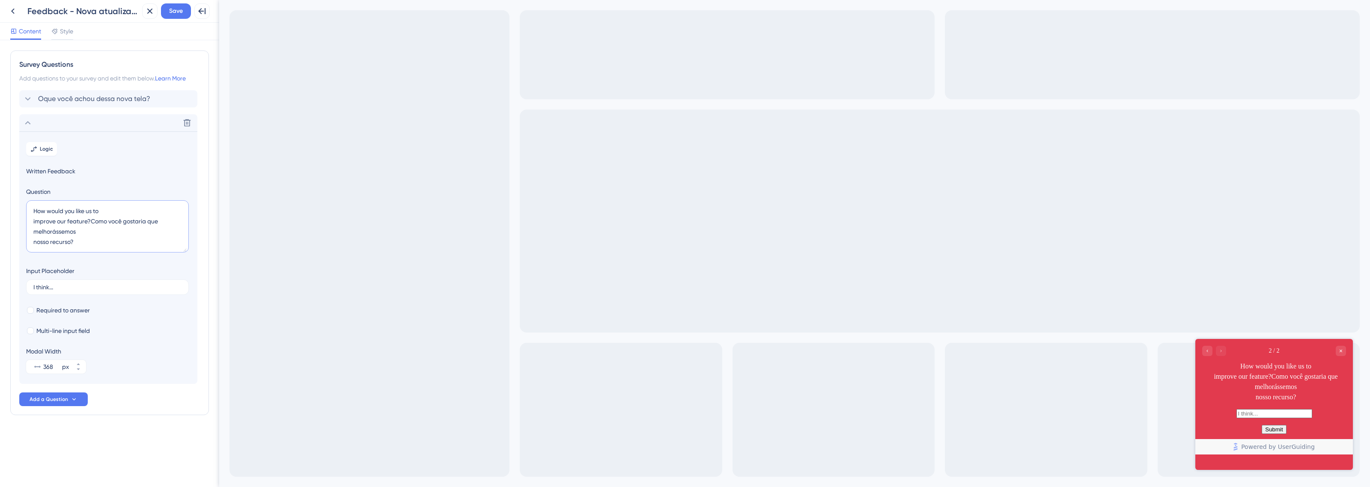
paste textarea
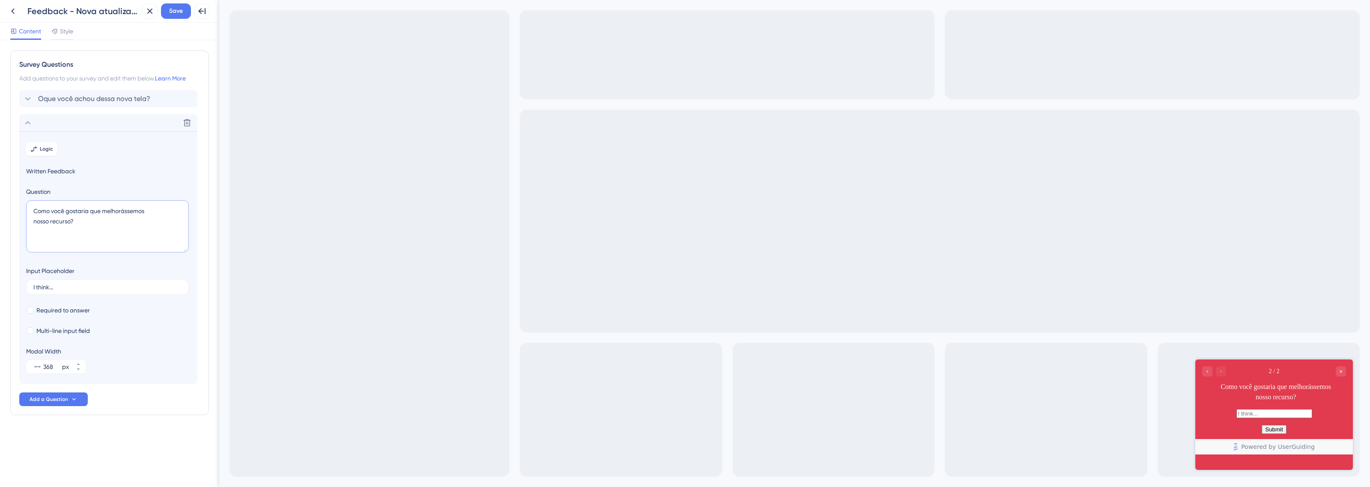
click at [148, 208] on textarea "Como você gostaria que melhorássemos nosso recurso?" at bounding box center [107, 226] width 163 height 52
drag, startPoint x: 155, startPoint y: 213, endPoint x: 111, endPoint y: 212, distance: 44.1
click at [111, 212] on textarea "Como você gostaria que melhorássemos nosso recurso?" at bounding box center [107, 226] width 163 height 52
click at [107, 211] on textarea "Como você gostaria que melhorássemos nosso recurso?" at bounding box center [107, 226] width 163 height 52
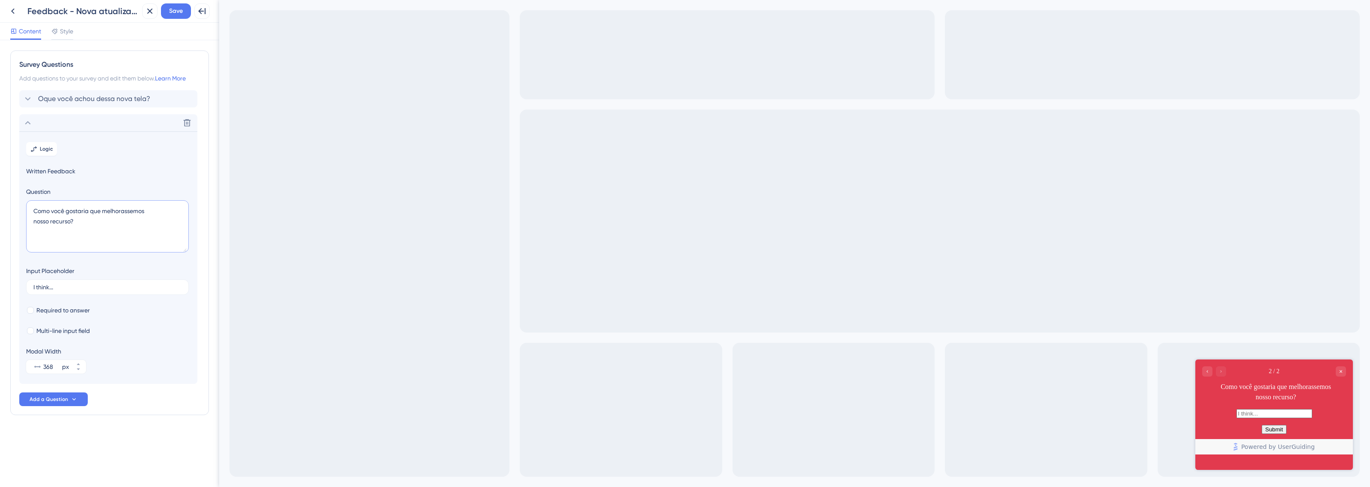
click at [128, 226] on textarea "Como você gostaria que melhorassemos nosso recurso?" at bounding box center [107, 226] width 163 height 52
paste textarea "avalia nossa funcionalidade?"
type textarea "Como você avalia nossa funcionalidade?"
click at [92, 289] on input "I think..." at bounding box center [107, 287] width 148 height 6
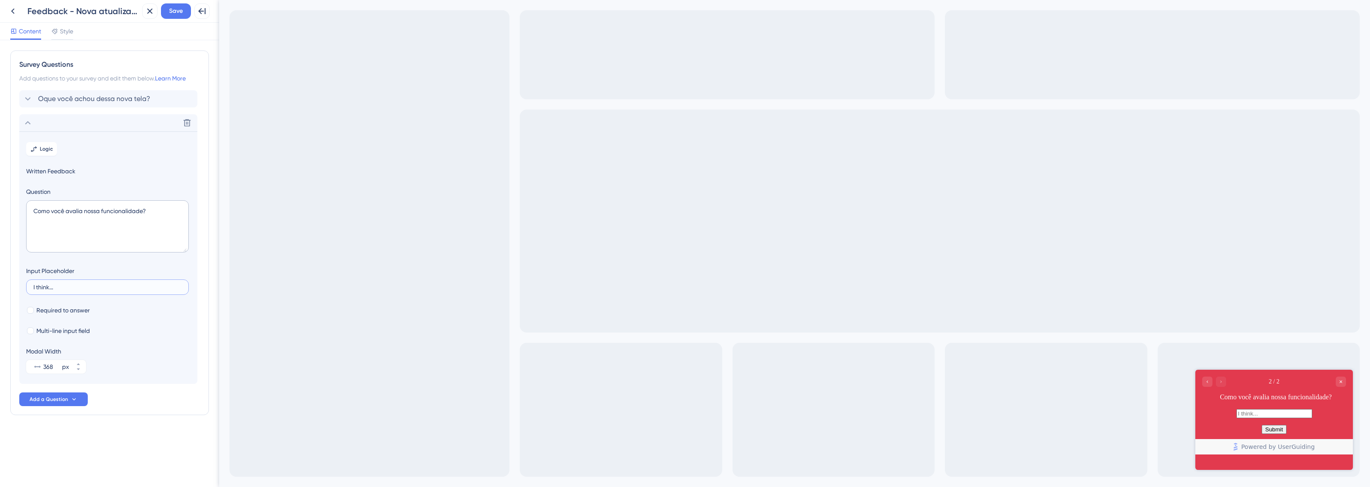
click at [92, 289] on input "I think..." at bounding box center [107, 287] width 148 height 6
type input "Eu acho que...."
click at [87, 309] on span "Required to answer" at bounding box center [63, 310] width 54 height 10
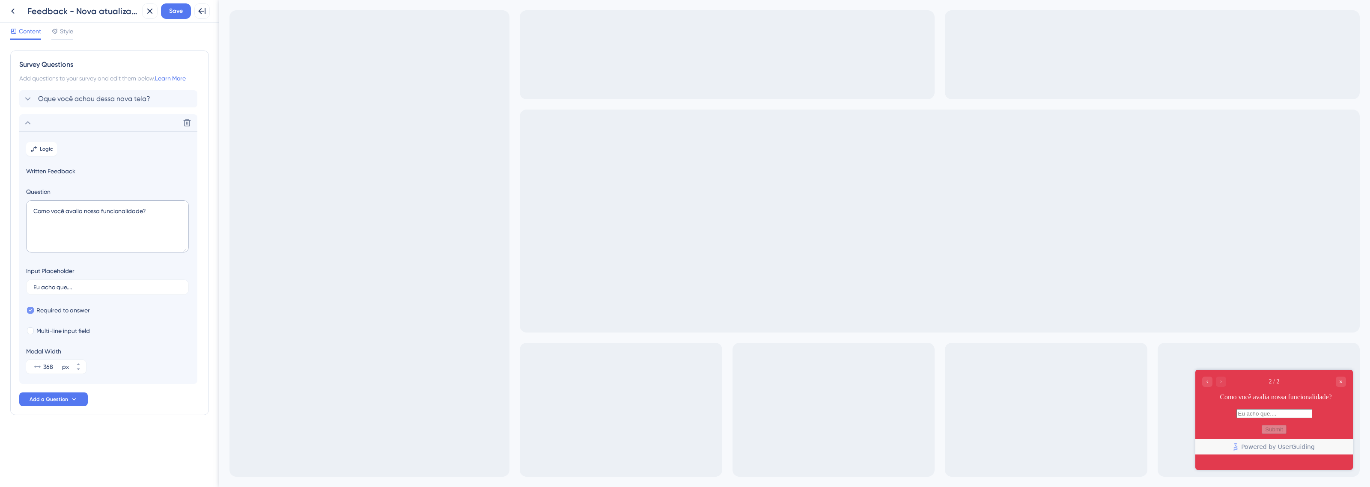
click at [87, 309] on span "Required to answer" at bounding box center [63, 310] width 54 height 10
checkbox input "false"
click at [86, 335] on span "Multi-line input field" at bounding box center [63, 331] width 54 height 10
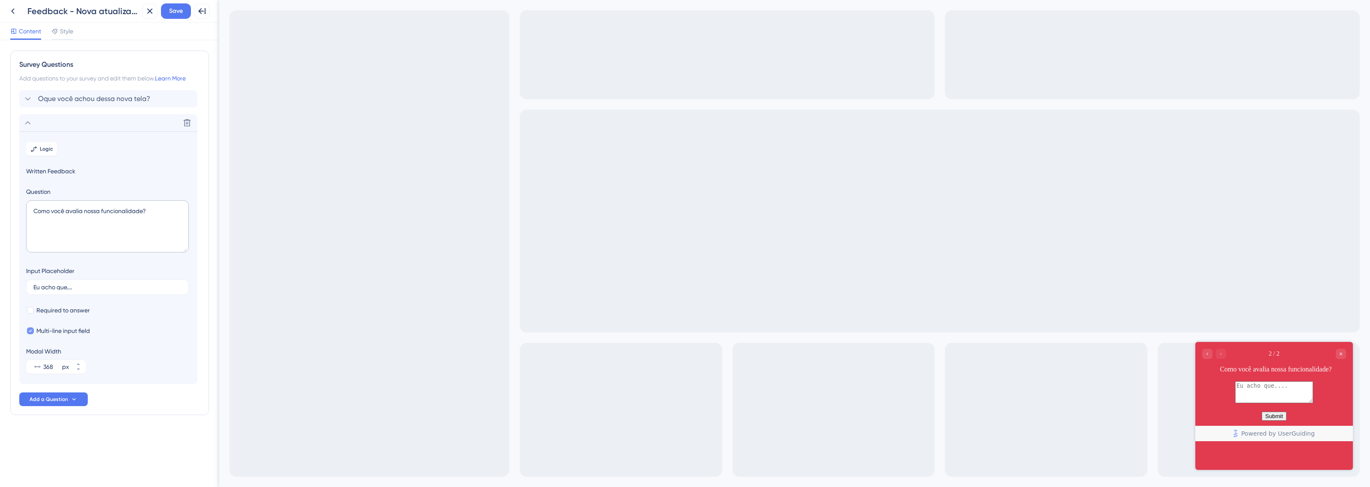
click at [86, 335] on span "Multi-line input field" at bounding box center [63, 331] width 54 height 10
checkbox input "false"
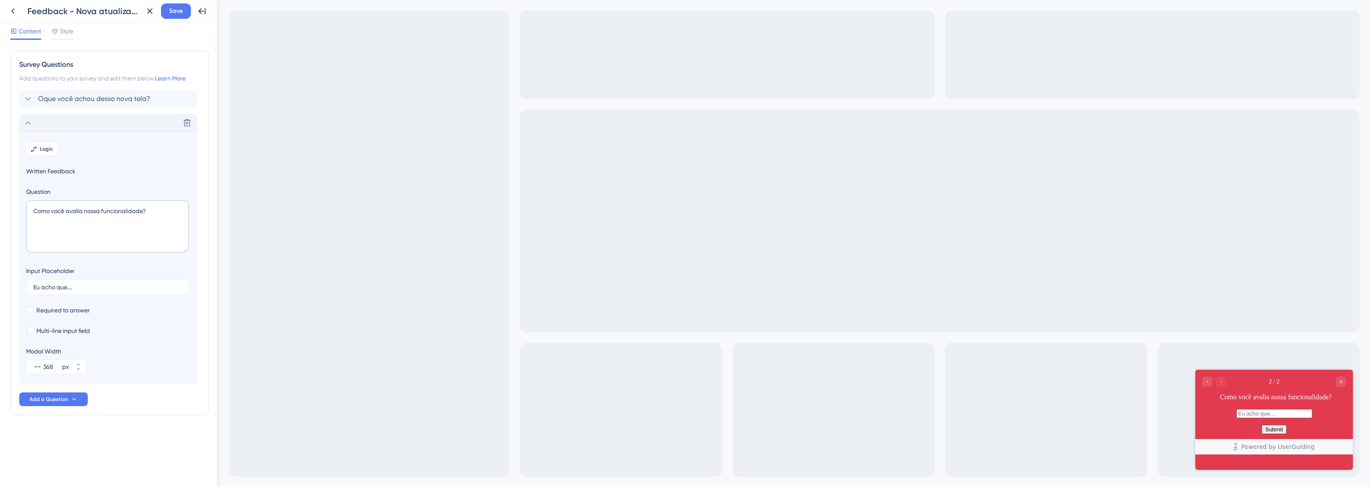
click at [58, 125] on div "Delete" at bounding box center [108, 122] width 178 height 17
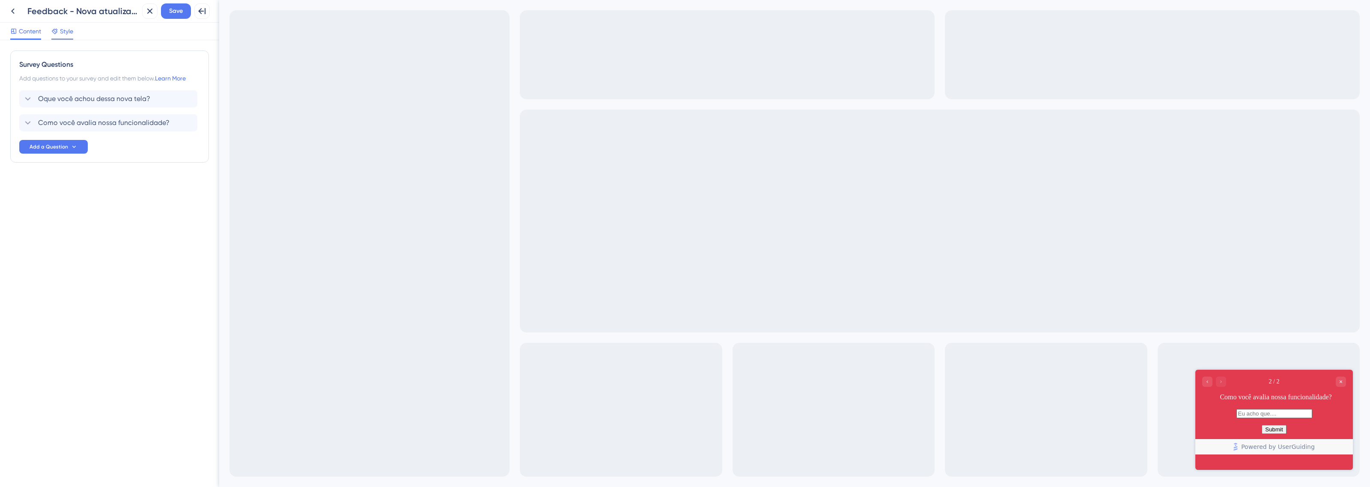
click at [70, 33] on span "Style" at bounding box center [66, 31] width 13 height 10
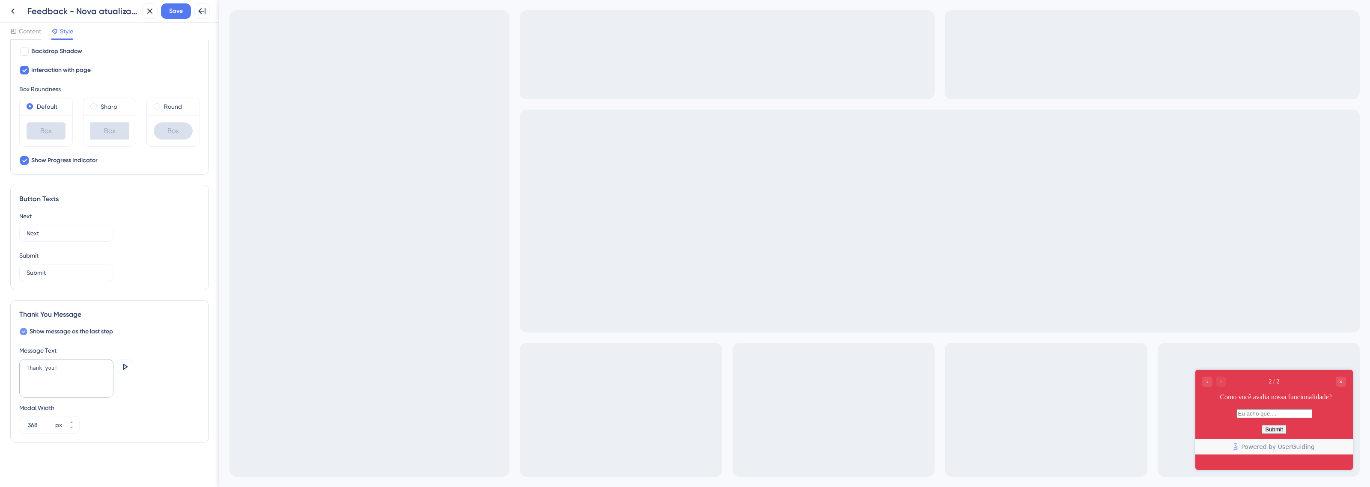
click at [75, 329] on span "Show message as the last step" at bounding box center [71, 332] width 83 height 10
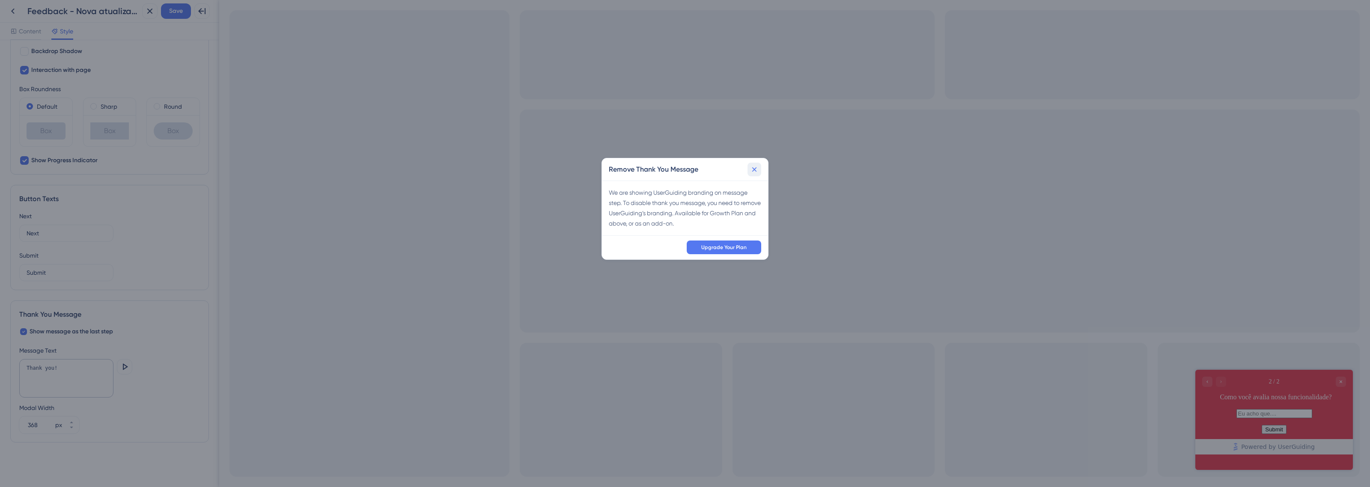
click at [752, 175] on button at bounding box center [755, 170] width 14 height 14
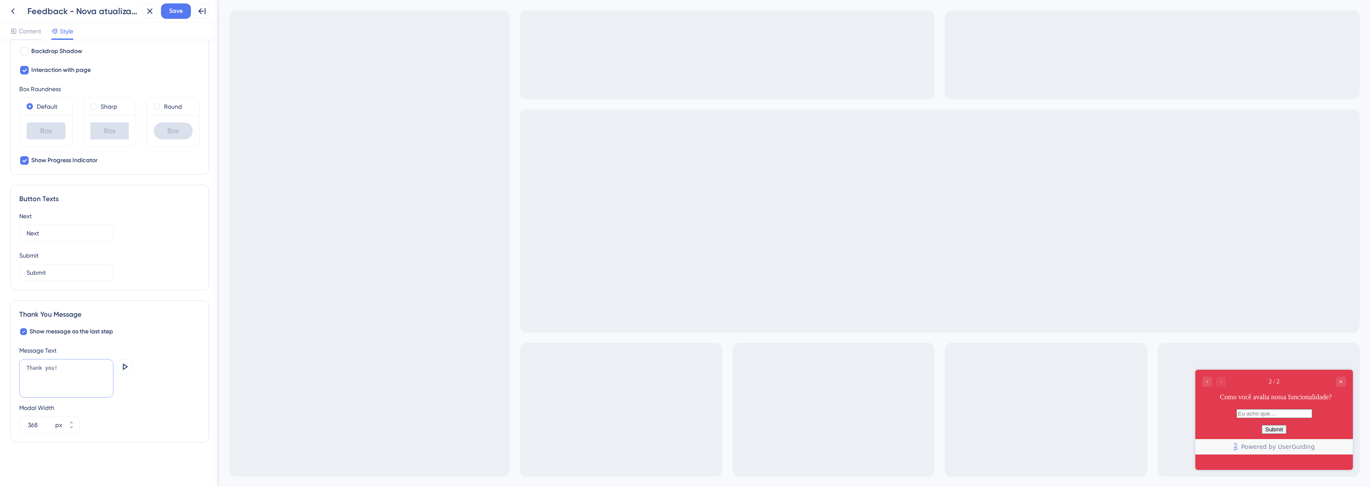
click at [69, 362] on textarea "Thank you!" at bounding box center [66, 378] width 94 height 39
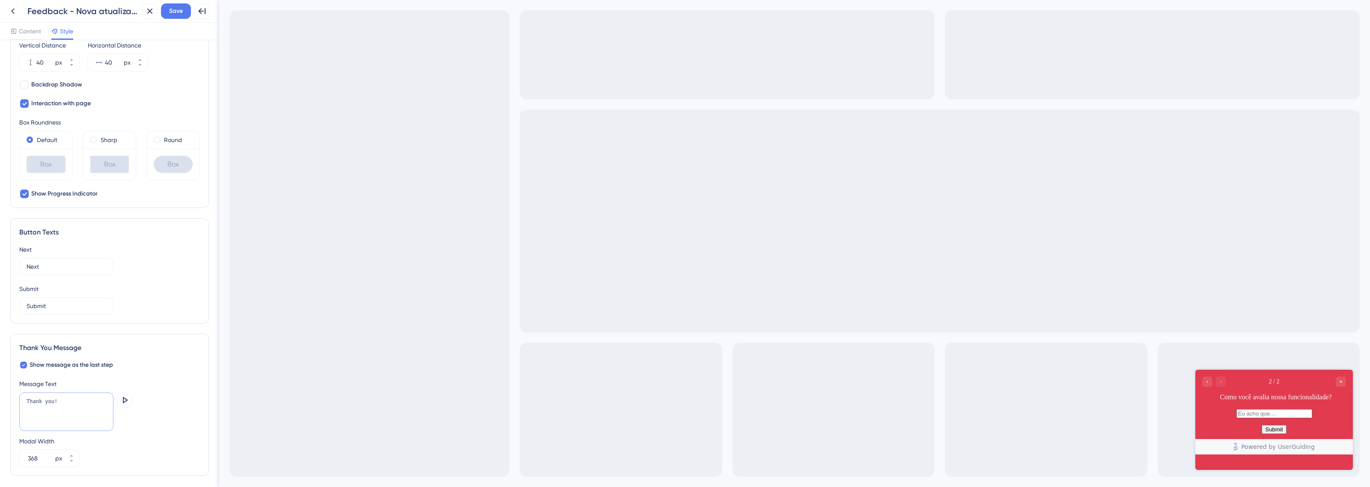
scroll to position [318, 0]
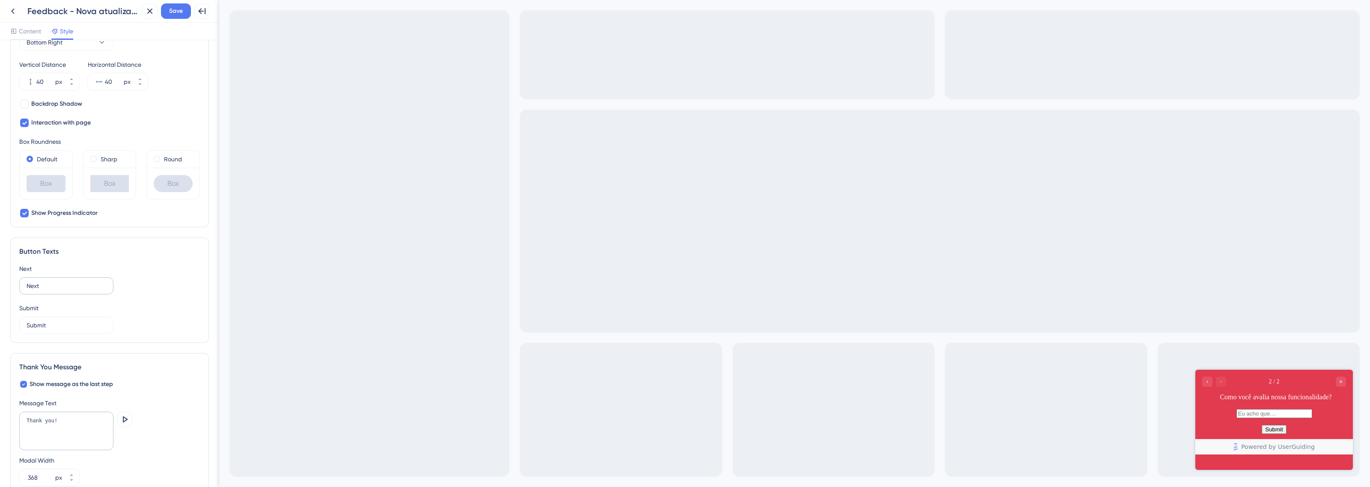
click at [48, 292] on label "Next" at bounding box center [66, 285] width 94 height 17
click at [48, 291] on input "Next" at bounding box center [67, 285] width 80 height 9
click at [48, 292] on label "Next" at bounding box center [66, 285] width 94 height 17
click at [48, 291] on input "Next" at bounding box center [67, 285] width 80 height 9
click at [48, 289] on input "Next" at bounding box center [67, 285] width 80 height 9
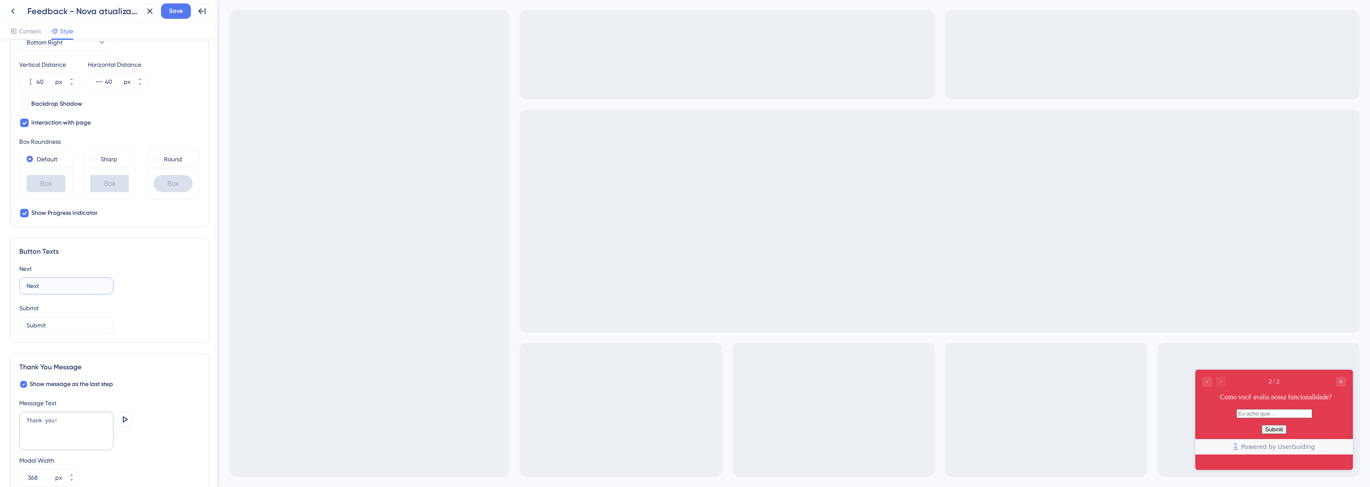
click at [48, 289] on input "Next" at bounding box center [67, 285] width 80 height 9
type input "Próximo"
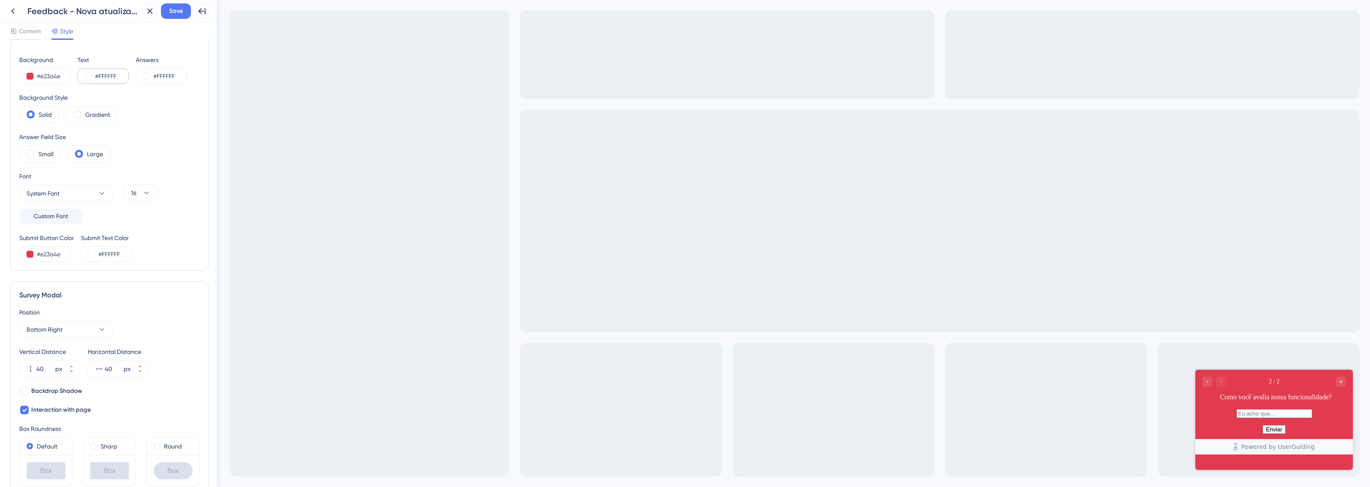
scroll to position [0, 0]
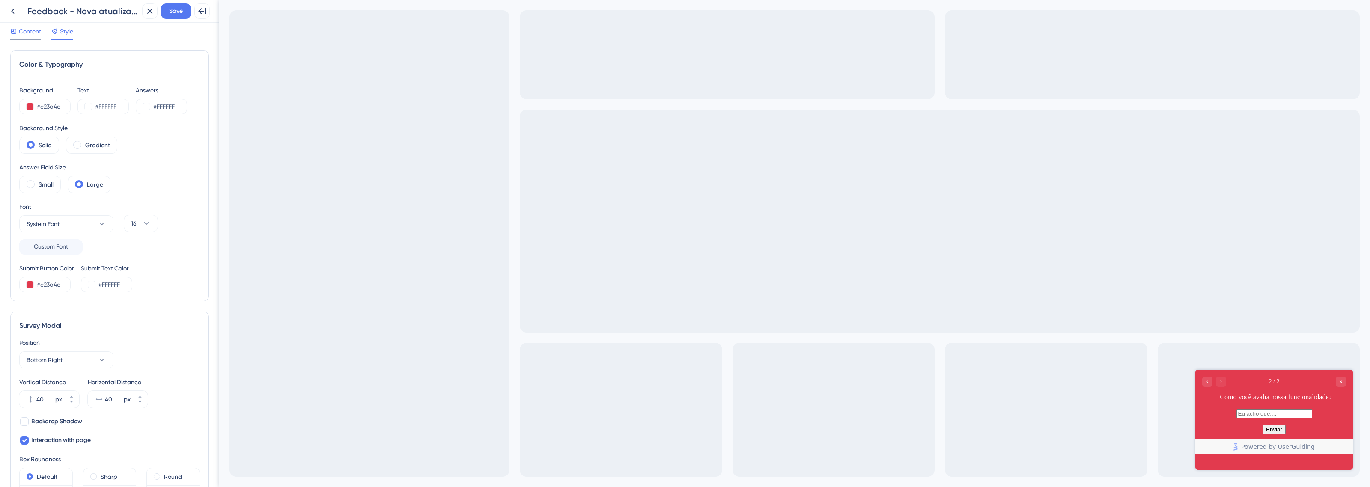
type input "Enviar"
click at [33, 31] on span "Content" at bounding box center [30, 31] width 22 height 10
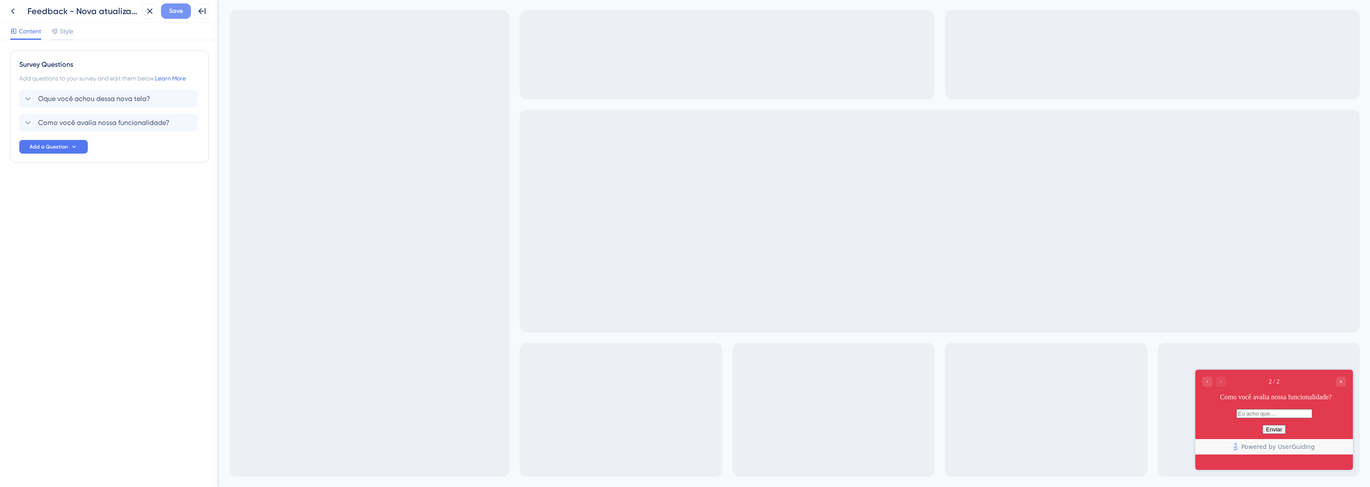
click at [179, 16] on span "Save" at bounding box center [176, 11] width 14 height 10
click at [1210, 381] on icon "Go to Question 1" at bounding box center [1207, 381] width 5 height 5
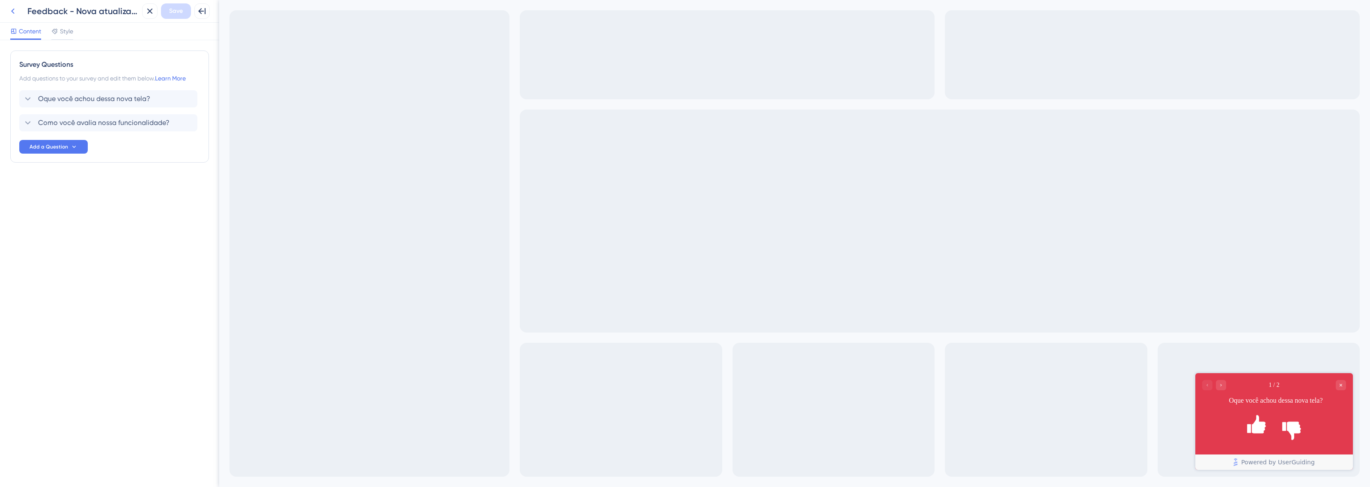
drag, startPoint x: 18, startPoint y: 12, endPoint x: 116, endPoint y: 9, distance: 97.2
click at [110, 11] on div "Back Feedback - Nova atualização" at bounding box center [72, 10] width 134 height 15
click at [12, 15] on icon at bounding box center [13, 11] width 10 height 10
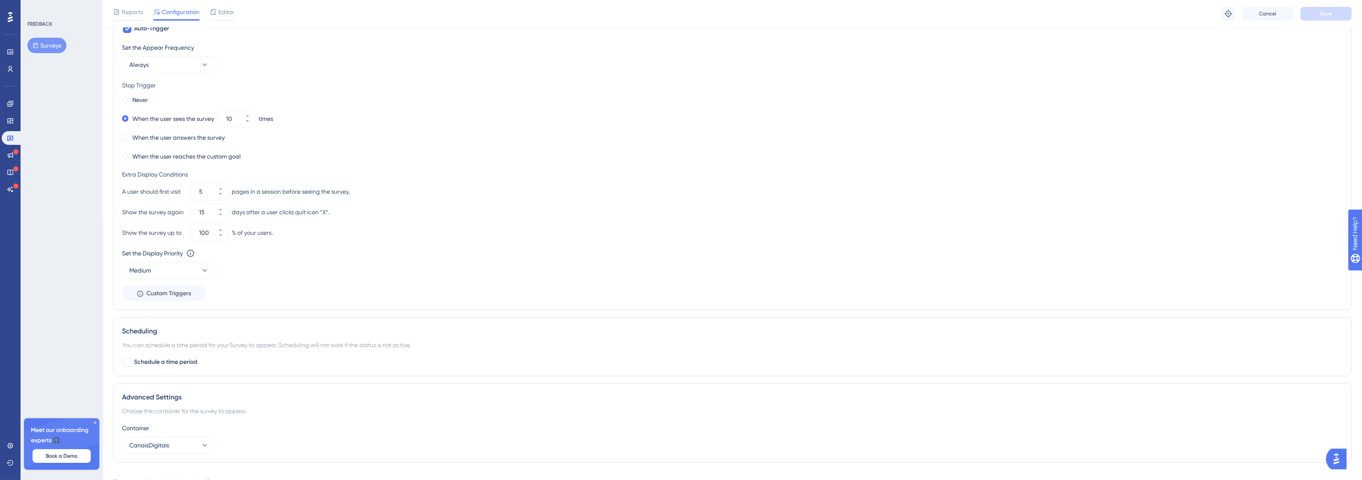
scroll to position [418, 0]
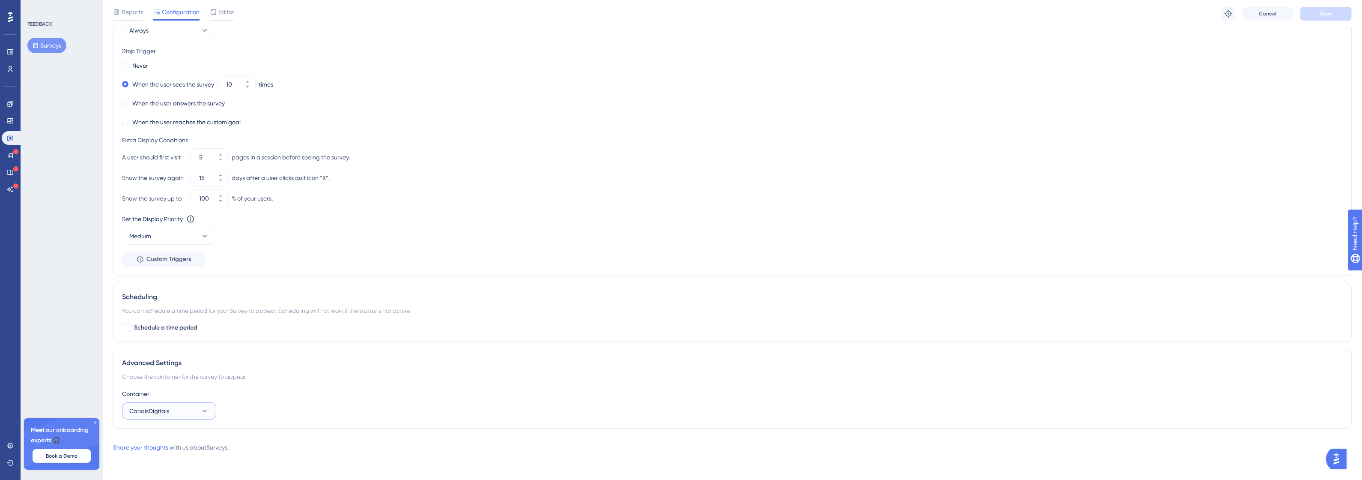
click at [194, 415] on button "CanaisDigitais" at bounding box center [169, 410] width 94 height 17
click at [187, 426] on div "CanaisDigitais CanaisDigitais" at bounding box center [169, 437] width 94 height 28
click at [180, 440] on div "CanaisDigitais CanaisDigitais" at bounding box center [168, 436] width 69 height 17
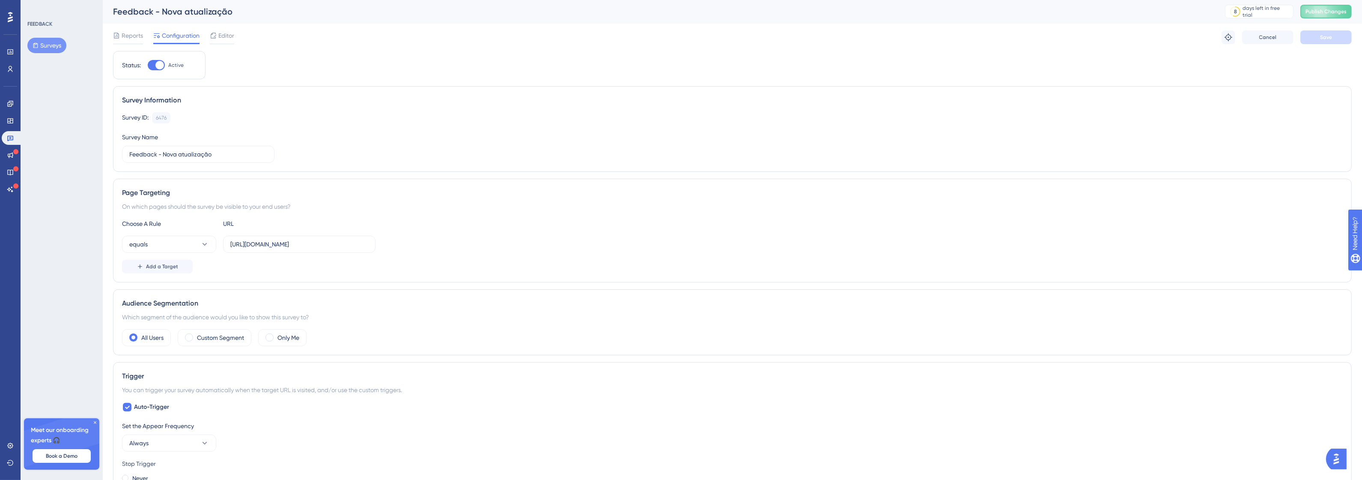
scroll to position [0, 0]
click at [157, 116] on div "6476" at bounding box center [161, 118] width 11 height 7
click at [123, 38] on span "Reports" at bounding box center [132, 36] width 21 height 10
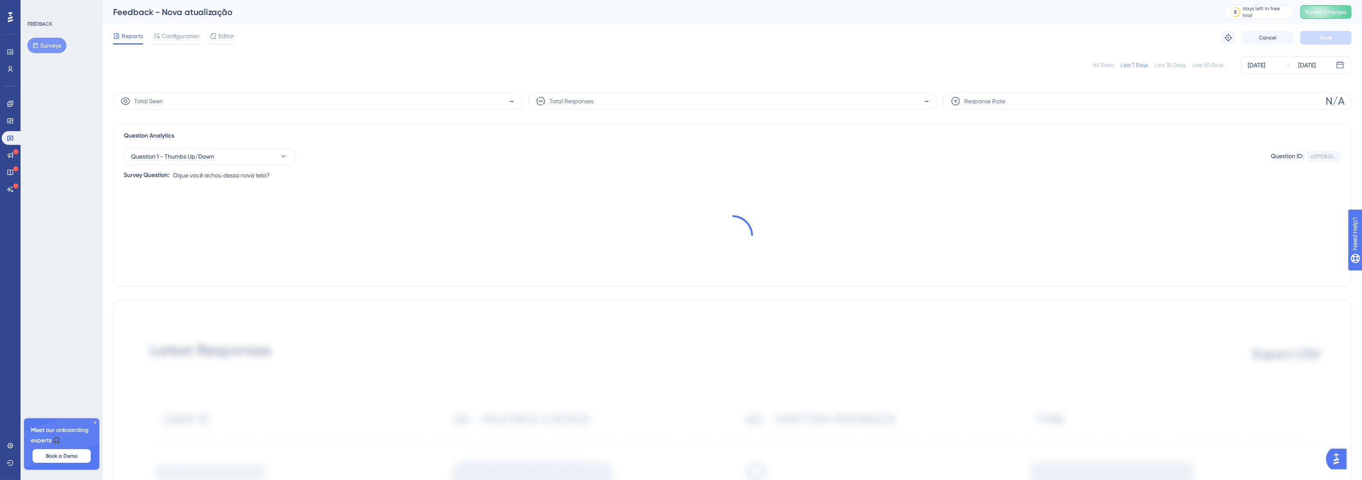
click at [123, 38] on span "Reports" at bounding box center [132, 36] width 21 height 10
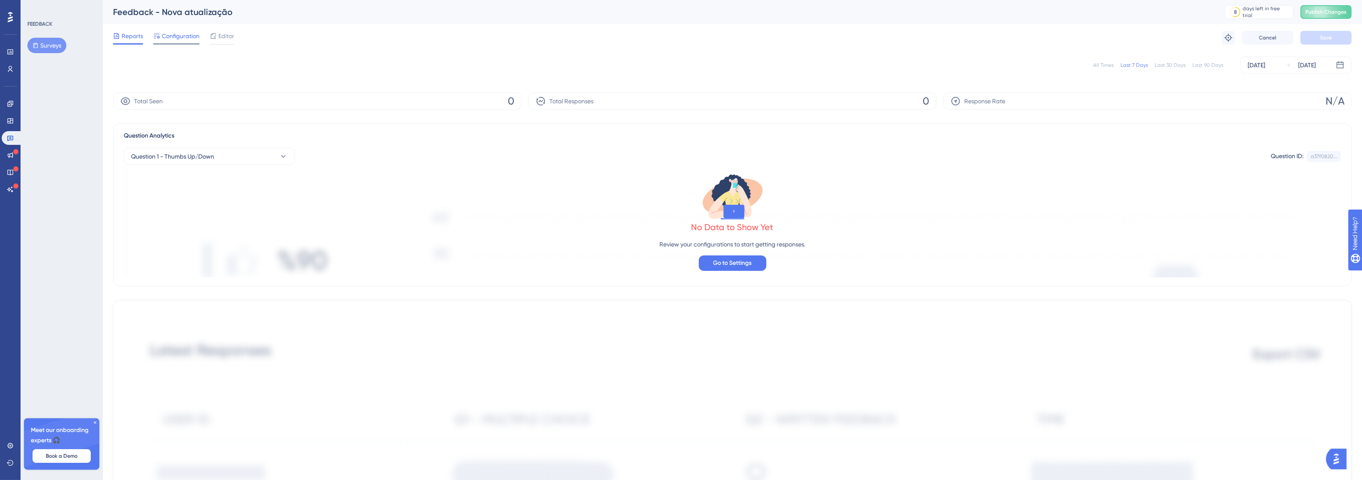
click at [179, 38] on span "Configuration" at bounding box center [181, 36] width 38 height 10
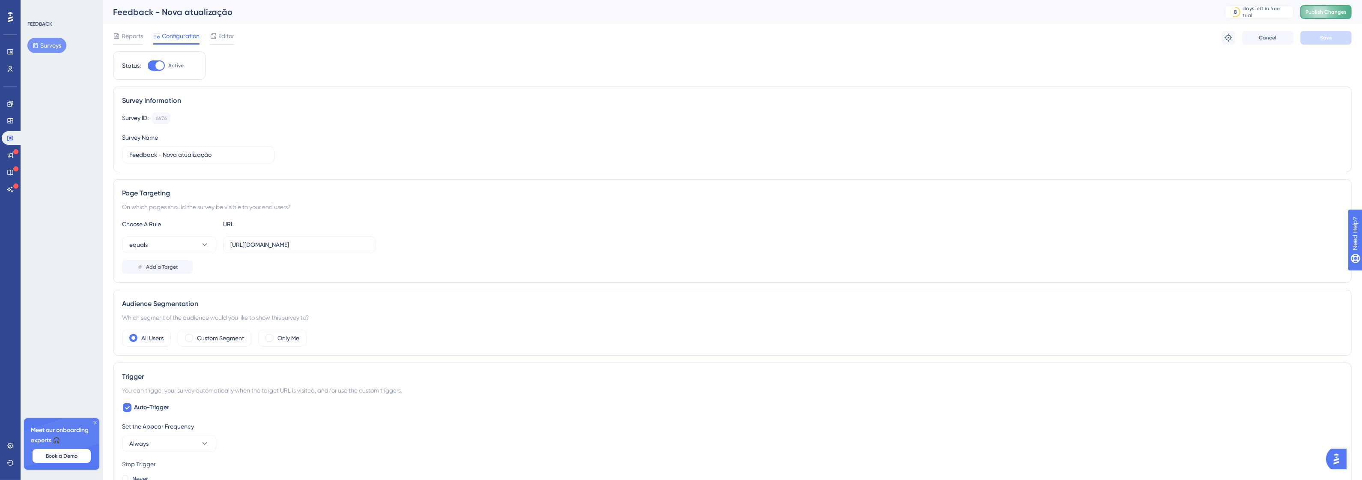
click at [1345, 6] on button "Publish Changes" at bounding box center [1325, 12] width 51 height 14
click at [292, 242] on input "http://intranet.promofarma.int/" at bounding box center [299, 244] width 138 height 9
paste input "canais-digitais.promofarma.int/?store=4"
type input "http://canais-digitais.promofarma.int/?store=4"
click at [1329, 36] on span "Save" at bounding box center [1326, 37] width 12 height 7
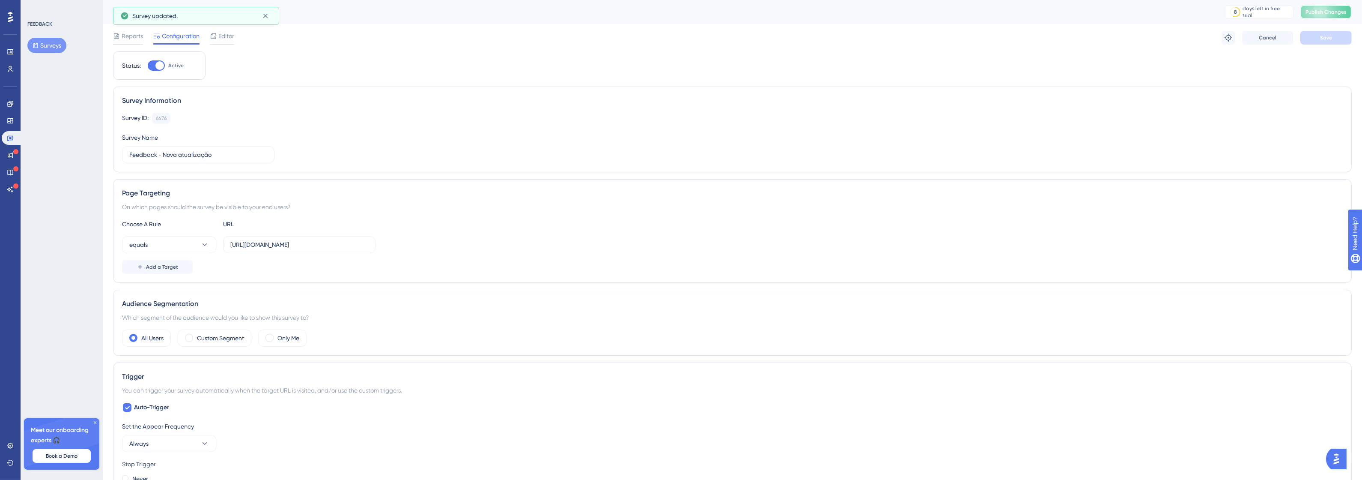
click at [1337, 8] on button "Publish Changes" at bounding box center [1325, 12] width 51 height 14
click at [317, 252] on label "http://canais-digitais.promofarma.int/?store=4" at bounding box center [299, 244] width 152 height 17
click at [317, 249] on input "http://canais-digitais.promofarma.int/?store=4" at bounding box center [299, 244] width 138 height 9
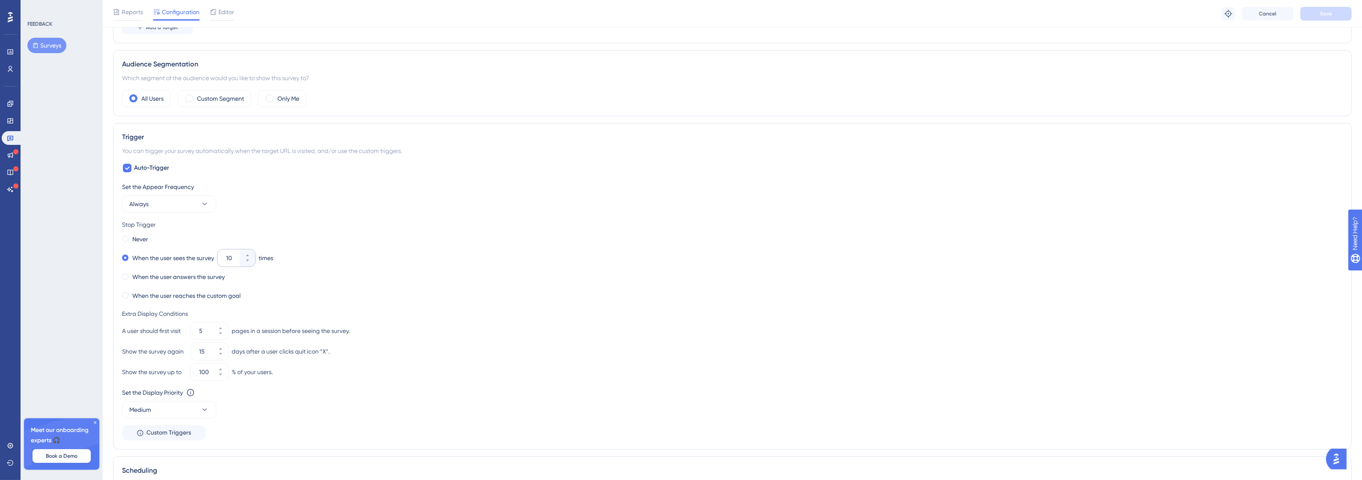
scroll to position [268, 0]
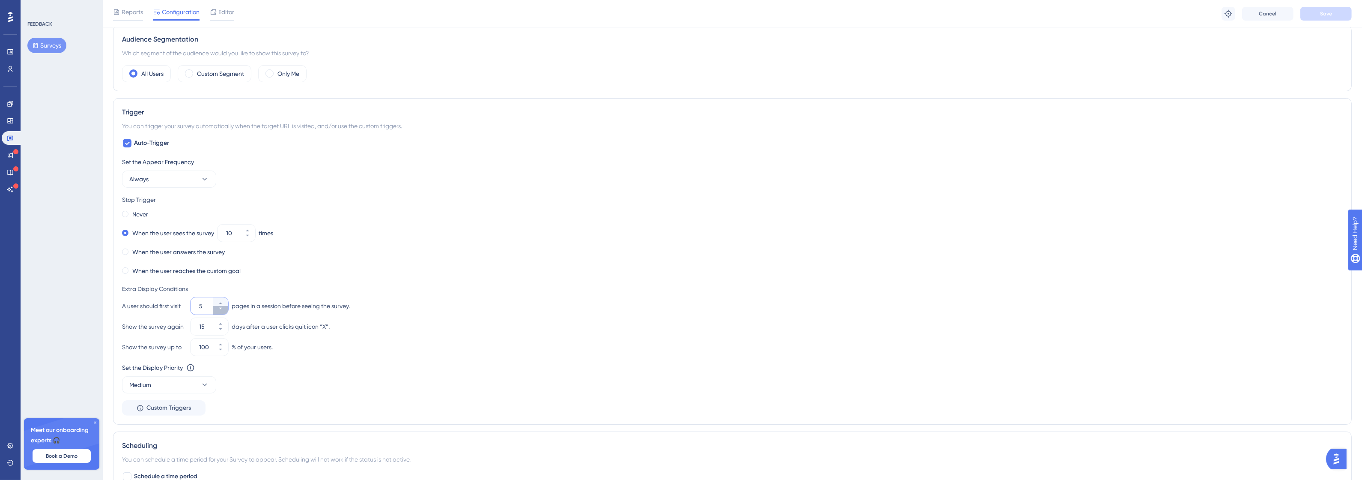
click at [223, 314] on button "5" at bounding box center [220, 310] width 15 height 9
click at [223, 314] on button "4" at bounding box center [220, 310] width 15 height 9
click at [223, 314] on button "3" at bounding box center [220, 310] width 15 height 9
click at [223, 314] on button "2" at bounding box center [220, 310] width 15 height 9
type input "1"
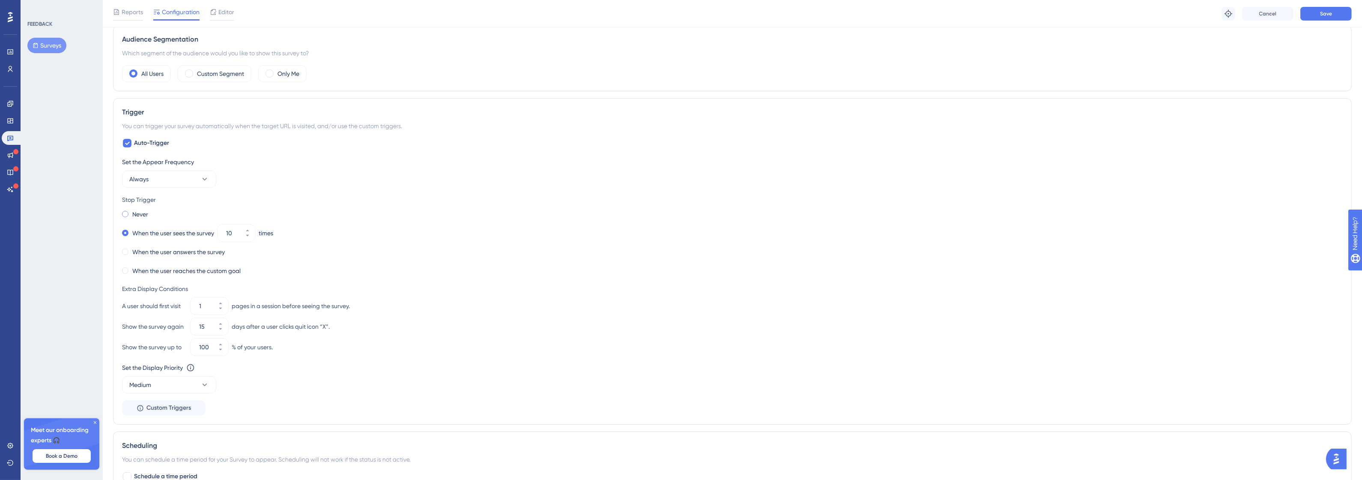
click at [137, 218] on label "Never" at bounding box center [140, 214] width 16 height 10
click at [188, 253] on label "When the user answers the survey" at bounding box center [178, 252] width 92 height 10
click at [224, 273] on label "When the user reaches the custom goal" at bounding box center [186, 270] width 108 height 10
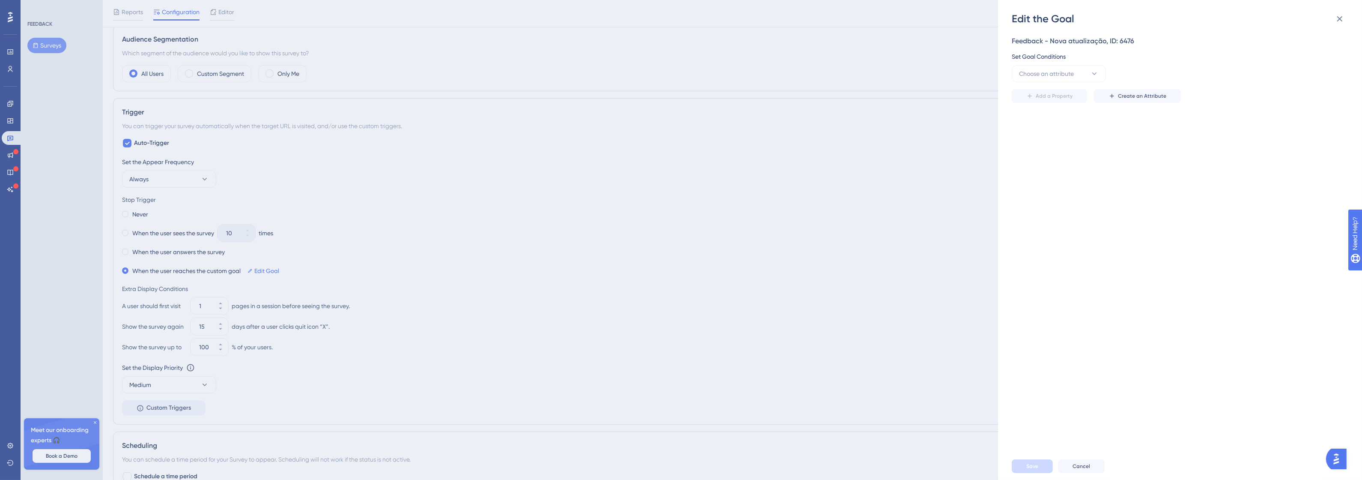
click at [213, 253] on div "Edit the Goal Feedback - Nova atualização, ID: 6476 Set Goal Conditions Choose …" at bounding box center [681, 240] width 1362 height 480
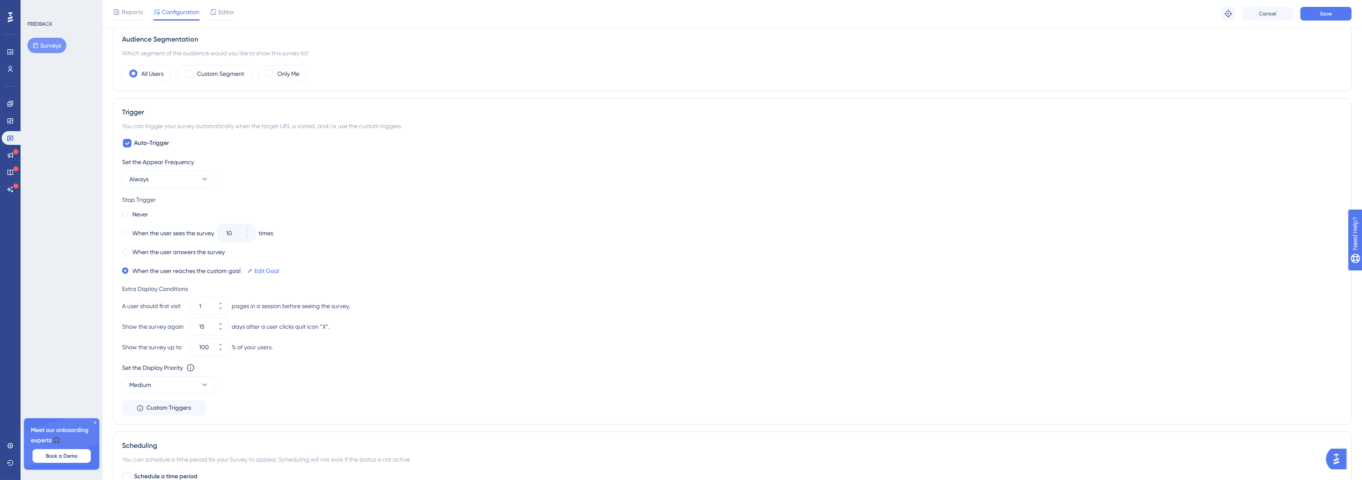
click at [213, 253] on label "When the user answers the survey" at bounding box center [178, 252] width 92 height 10
click at [155, 380] on button "Medium" at bounding box center [169, 384] width 94 height 17
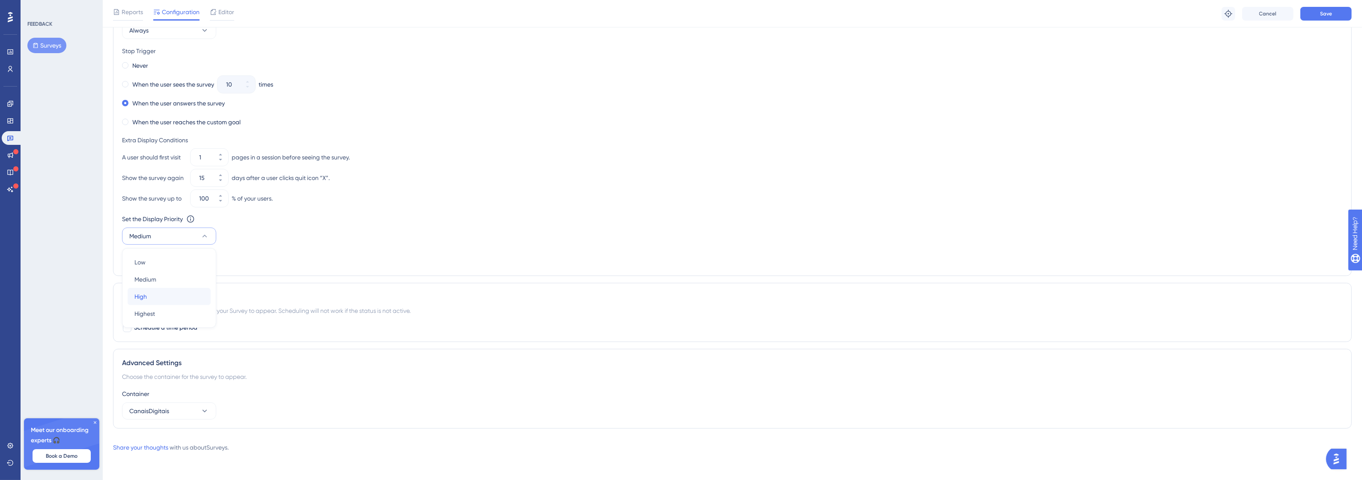
click at [156, 298] on div "High High" at bounding box center [168, 296] width 69 height 17
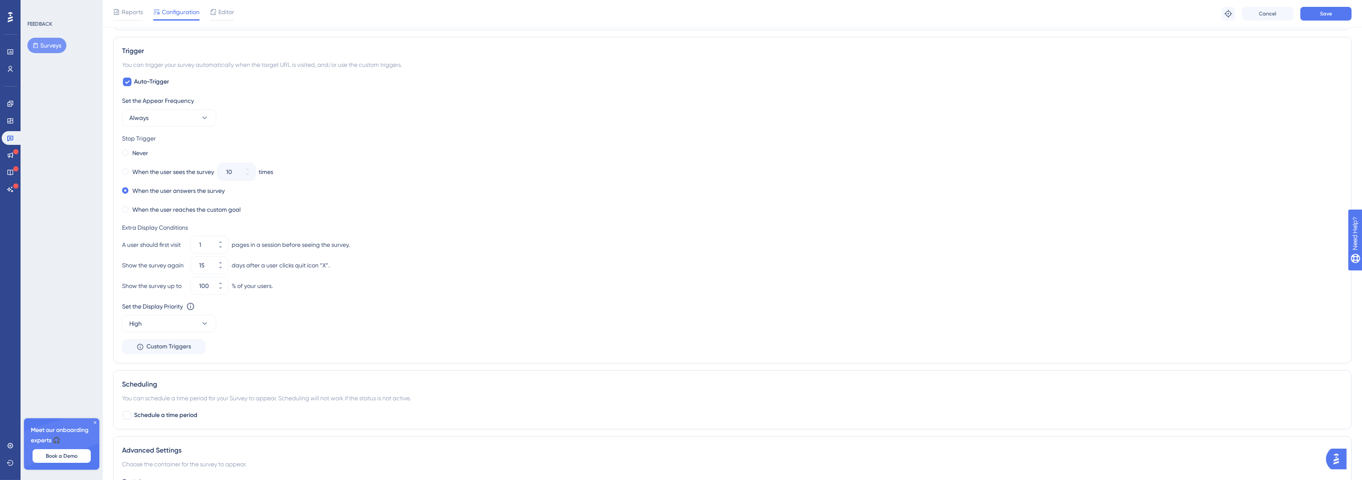
scroll to position [311, 0]
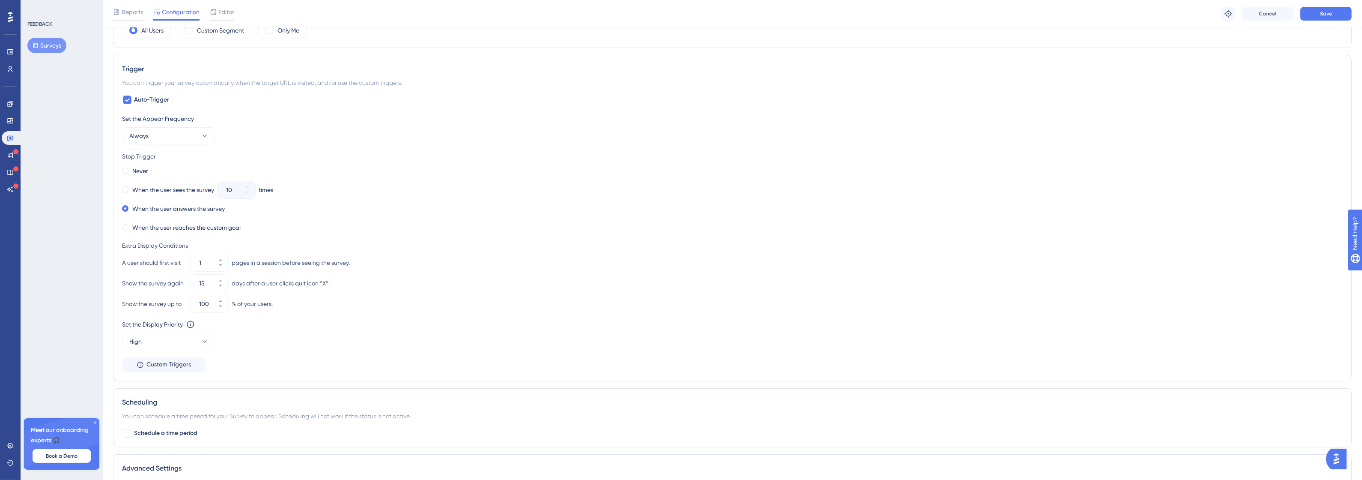
click at [140, 285] on div "Show the survey again" at bounding box center [154, 283] width 65 height 10
click at [134, 288] on div at bounding box center [134, 288] width 0 height 0
click at [241, 283] on div "days after a user clicks quit icon “X”." at bounding box center [281, 283] width 98 height 10
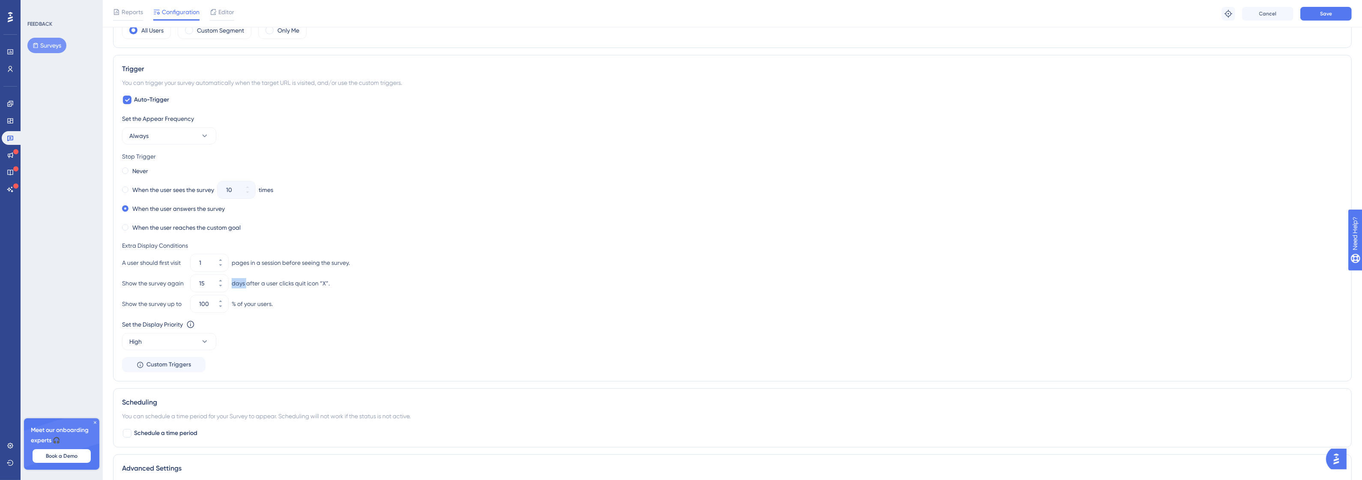
click at [241, 283] on div "days after a user clicks quit icon “X”." at bounding box center [281, 283] width 98 height 10
click at [235, 269] on div at bounding box center [235, 269] width 0 height 0
click at [412, 236] on div "Set the Appear Frequency Always Stop Trigger Never When the user sees the surve…" at bounding box center [732, 242] width 1221 height 259
click at [217, 288] on button "15" at bounding box center [220, 287] width 15 height 9
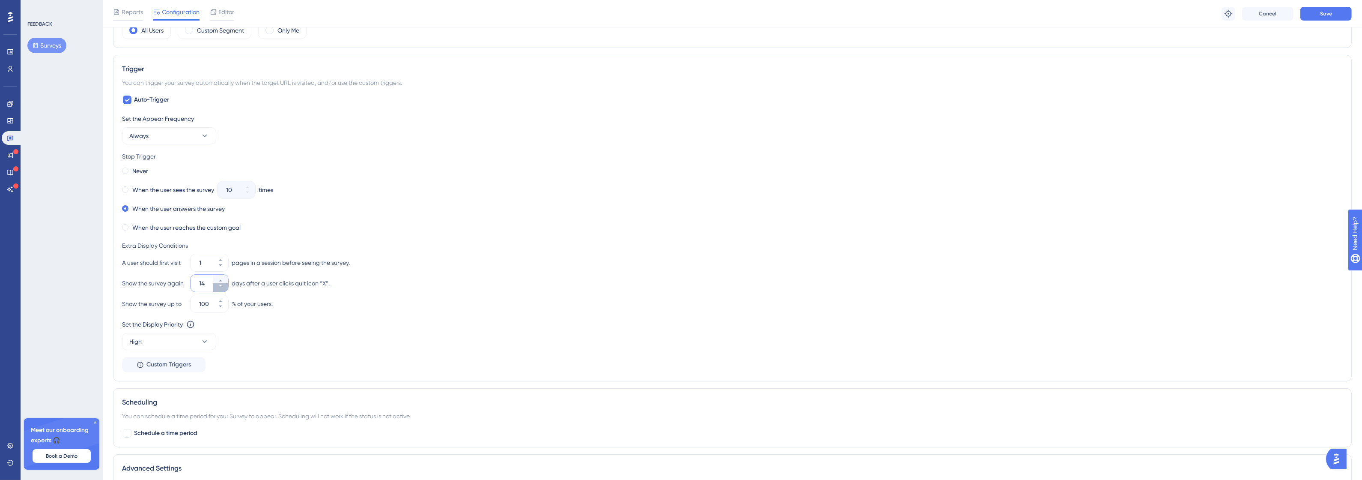
click at [217, 288] on button "14" at bounding box center [220, 287] width 15 height 9
click at [217, 288] on button "13" at bounding box center [220, 287] width 15 height 9
click at [217, 288] on button "12" at bounding box center [220, 287] width 15 height 9
click at [217, 288] on button "11" at bounding box center [220, 287] width 15 height 9
type input "10"
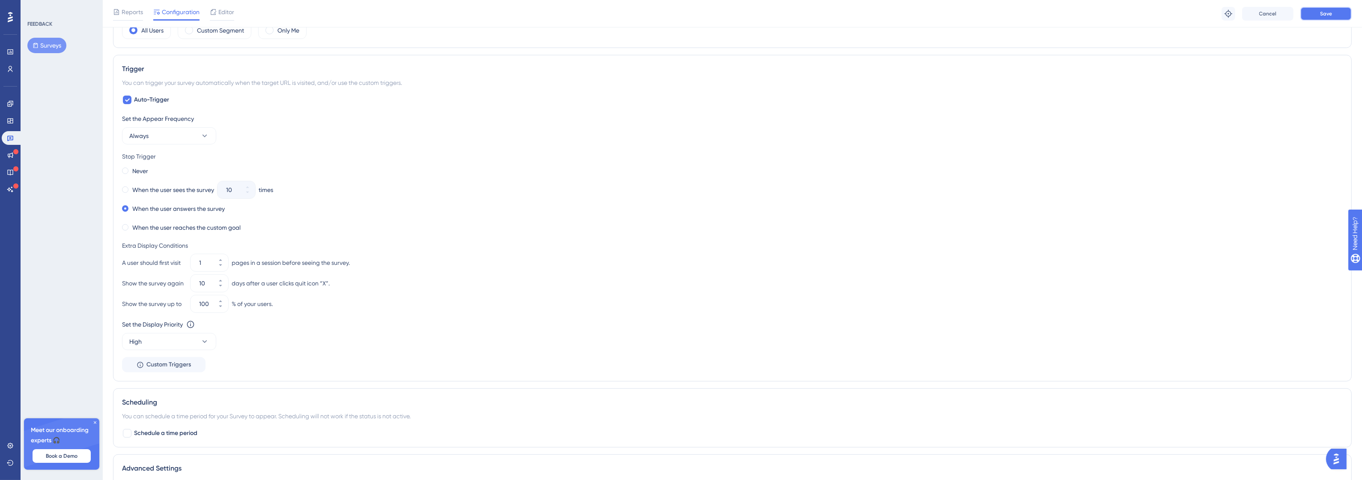
click at [1332, 14] on span "Save" at bounding box center [1326, 13] width 12 height 7
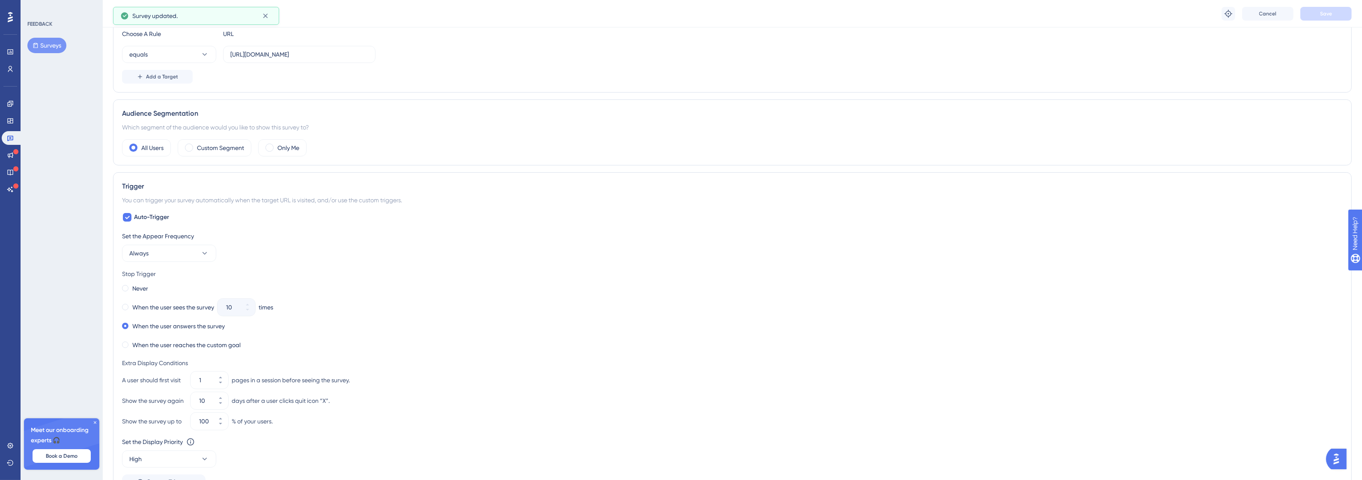
scroll to position [0, 0]
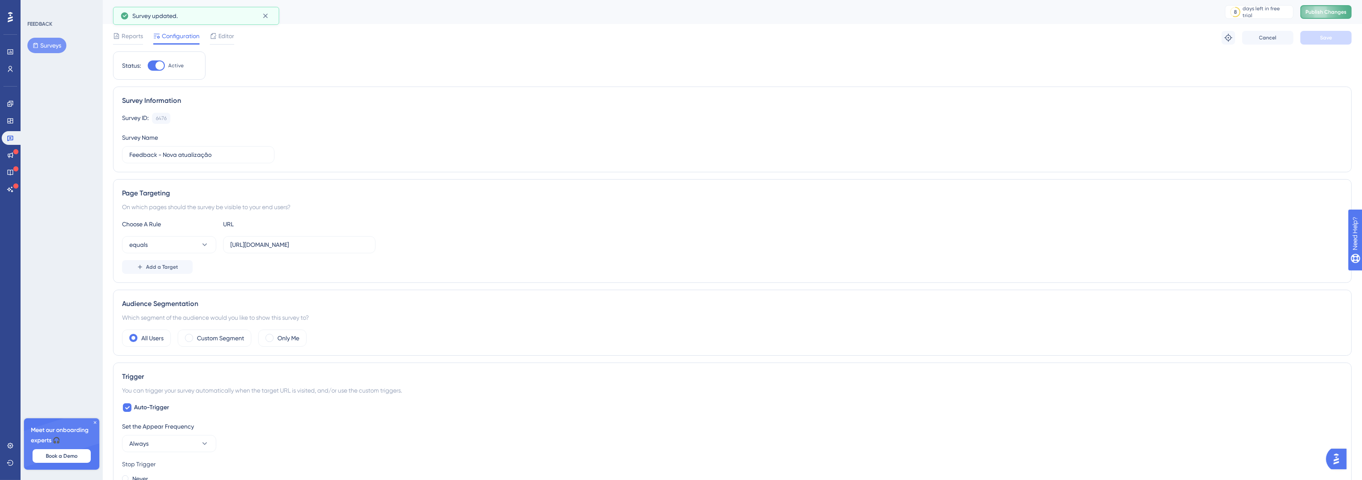
click at [1315, 14] on span "Publish Changes" at bounding box center [1325, 12] width 41 height 7
click at [13, 134] on icon at bounding box center [10, 137] width 7 height 7
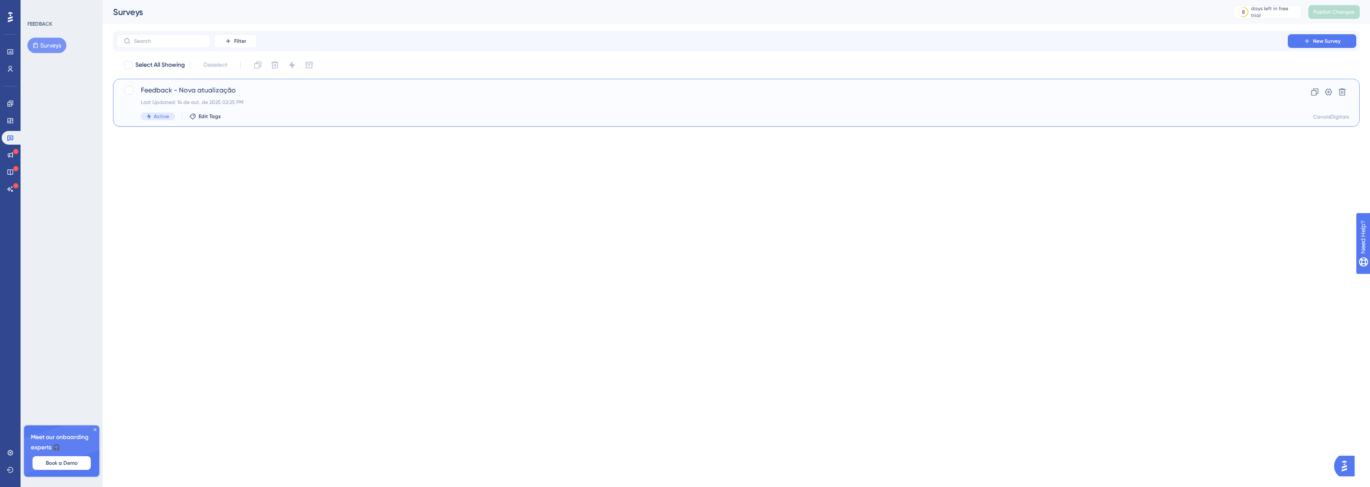
click at [197, 90] on span "Feedback - Nova atualização" at bounding box center [702, 90] width 1123 height 10
click at [8, 102] on icon at bounding box center [5, 104] width 6 height 6
click at [290, 98] on div "Canais Digitais - Intranet Last Updated: 14 de out. de 2025 02:16 PM Active Edi…" at bounding box center [702, 102] width 1123 height 35
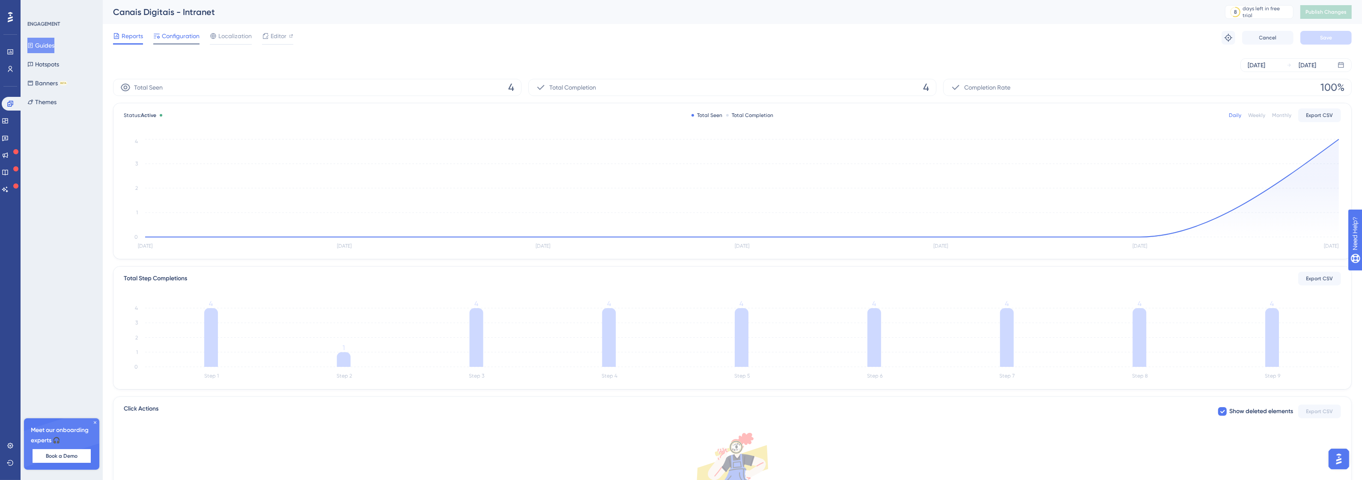
click at [190, 35] on span "Configuration" at bounding box center [181, 36] width 38 height 10
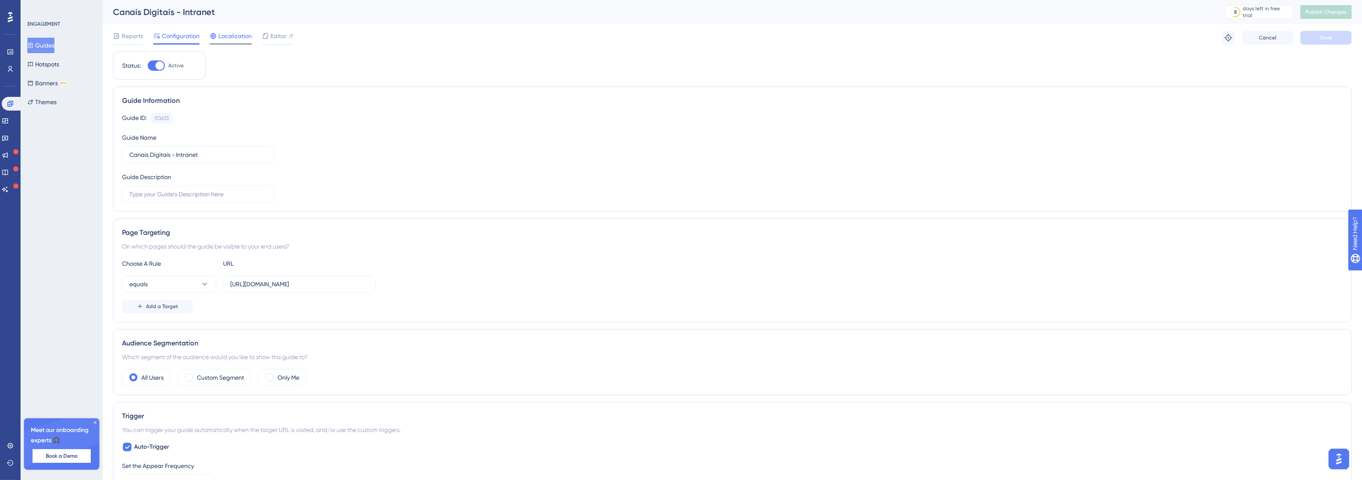
drag, startPoint x: 253, startPoint y: 38, endPoint x: 215, endPoint y: 37, distance: 37.3
click at [253, 37] on div "Reports Configuration Localization Editor" at bounding box center [203, 38] width 180 height 14
click at [215, 37] on icon at bounding box center [213, 36] width 6 height 6
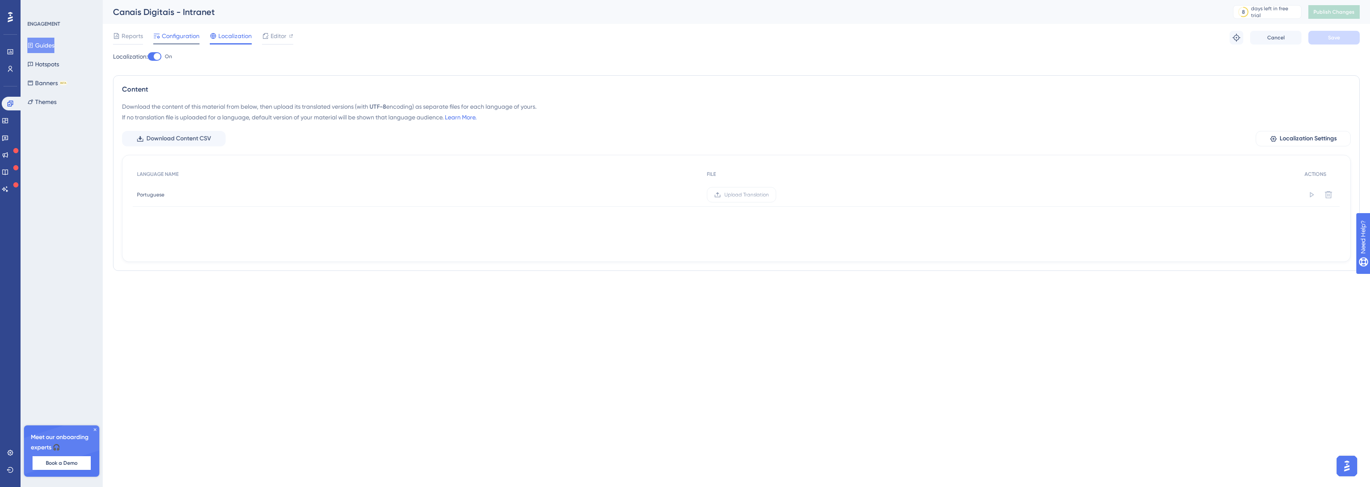
click at [170, 37] on span "Configuration" at bounding box center [181, 36] width 38 height 10
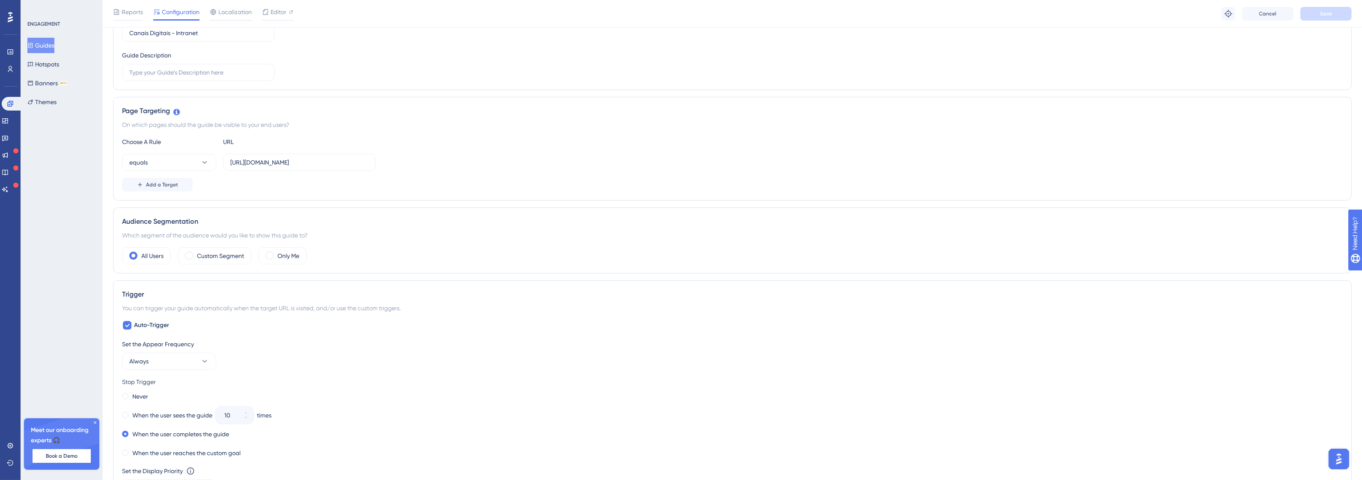
scroll to position [161, 0]
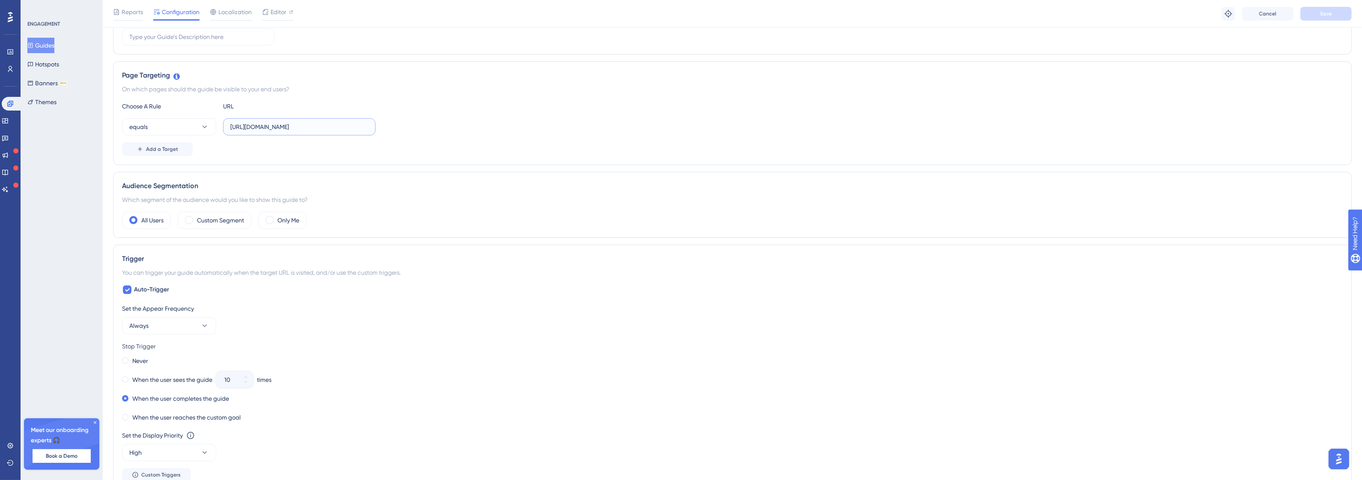
click at [295, 129] on input "http://intranet.promofarma.int/" at bounding box center [299, 126] width 138 height 9
paste input "canais-digitais.promofarma.int/?store=4"
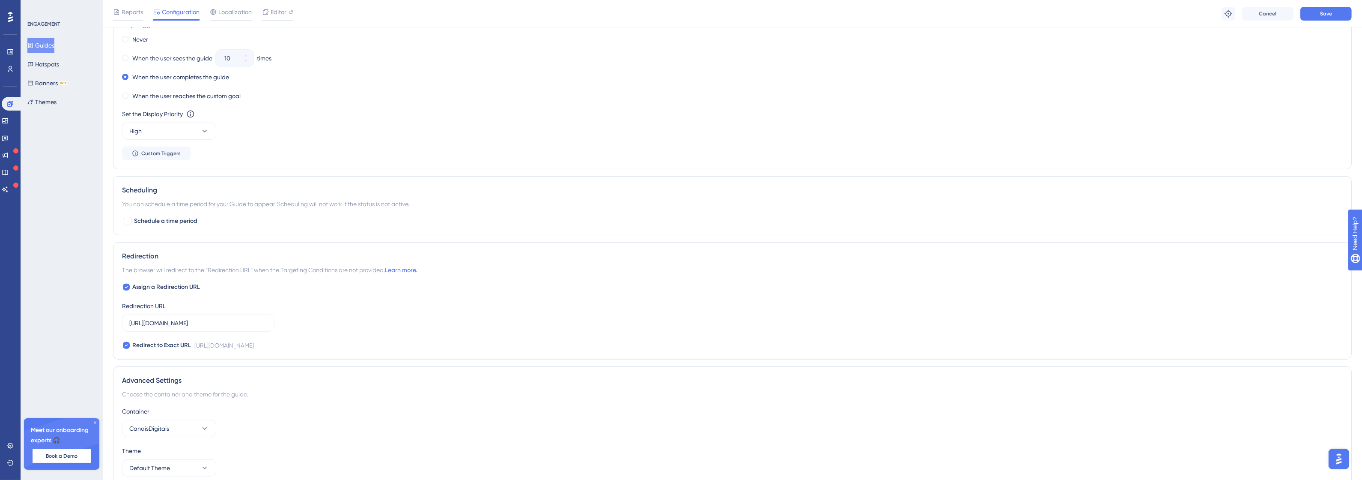
scroll to position [523, 0]
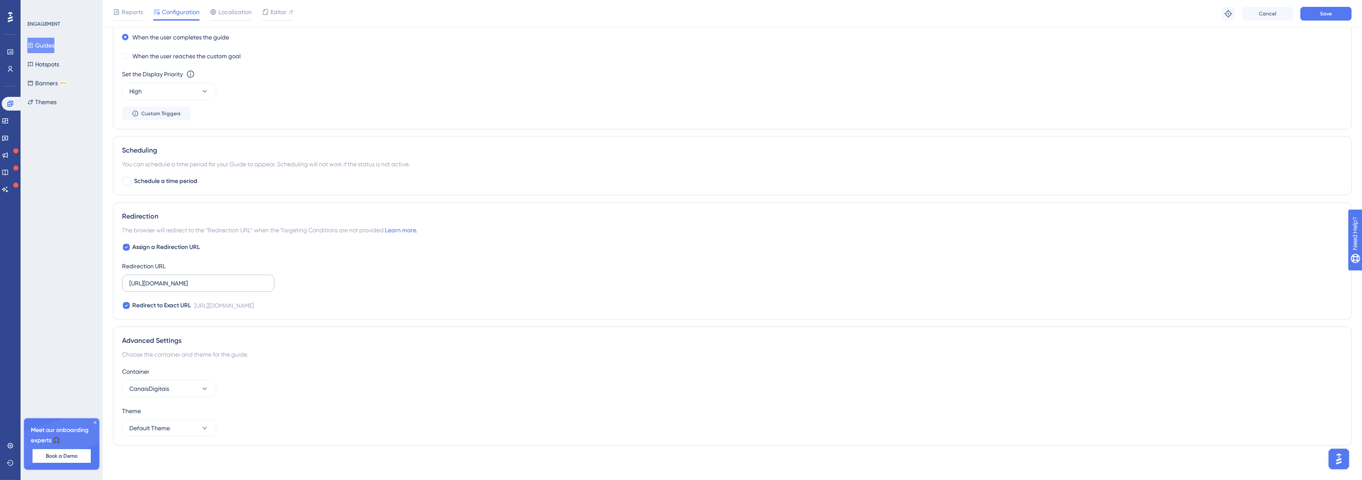
type input "http://canais-digitais.promofarma.int/?store=4"
click at [229, 281] on input "http://intranet.promofarma.int/" at bounding box center [198, 282] width 138 height 9
paste input "canais-digitais.promofarma.int/?store=4"
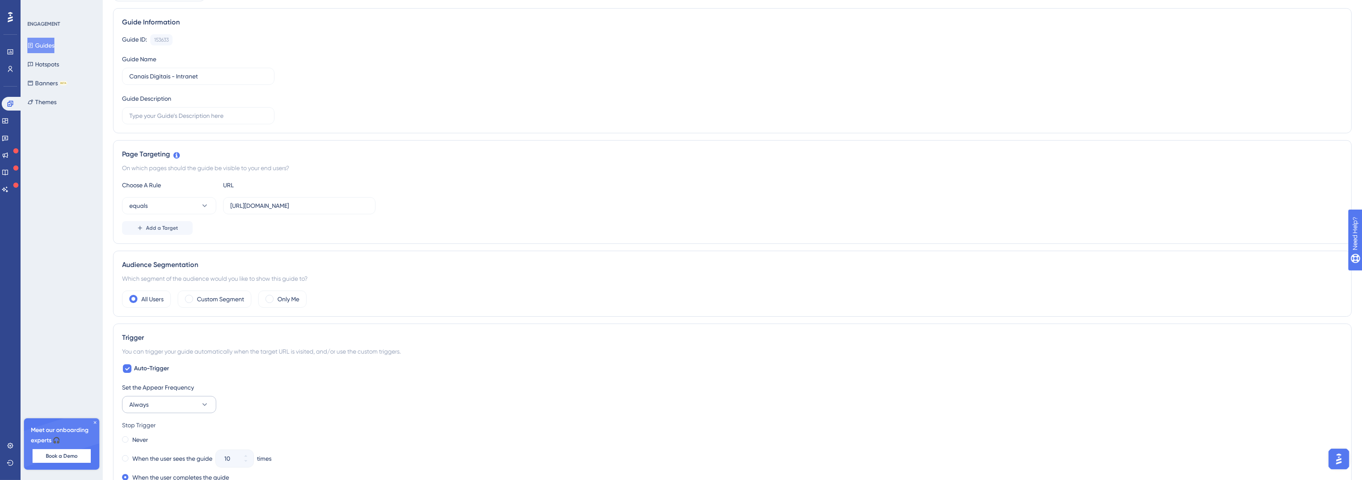
scroll to position [268, 0]
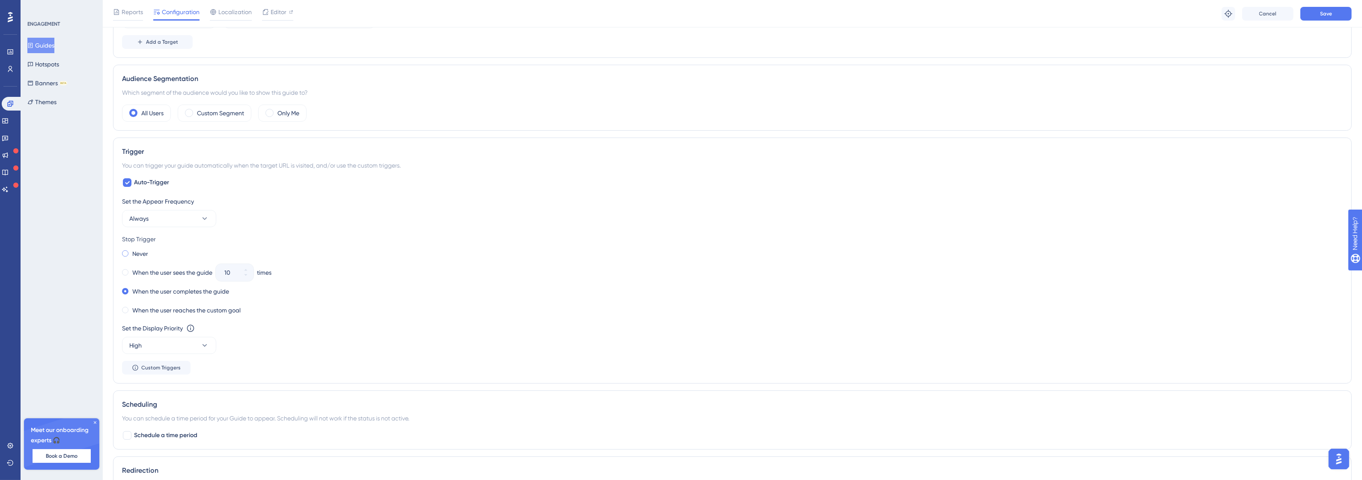
type input "http://canais-digitais.promofarma.int/?store=4"
drag, startPoint x: 141, startPoint y: 254, endPoint x: 146, endPoint y: 275, distance: 21.4
click at [146, 275] on div "Never When the user sees the guide 10 times When the user completes the guide W…" at bounding box center [732, 281] width 1221 height 69
drag, startPoint x: 147, startPoint y: 272, endPoint x: 178, endPoint y: 277, distance: 31.6
click at [148, 273] on label "When the user sees the guide" at bounding box center [172, 272] width 80 height 10
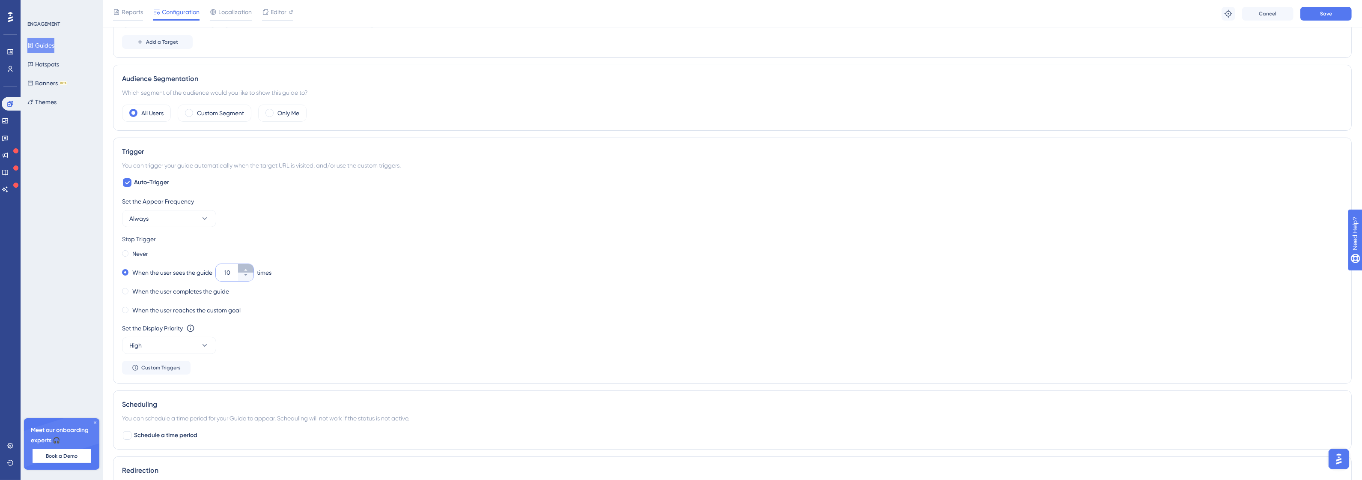
click at [250, 270] on button "10" at bounding box center [245, 268] width 15 height 9
click at [250, 270] on button "11" at bounding box center [245, 268] width 15 height 9
click at [250, 270] on button "12" at bounding box center [245, 268] width 15 height 9
click at [250, 270] on button "13" at bounding box center [245, 268] width 15 height 9
click at [250, 270] on button "14" at bounding box center [245, 268] width 15 height 9
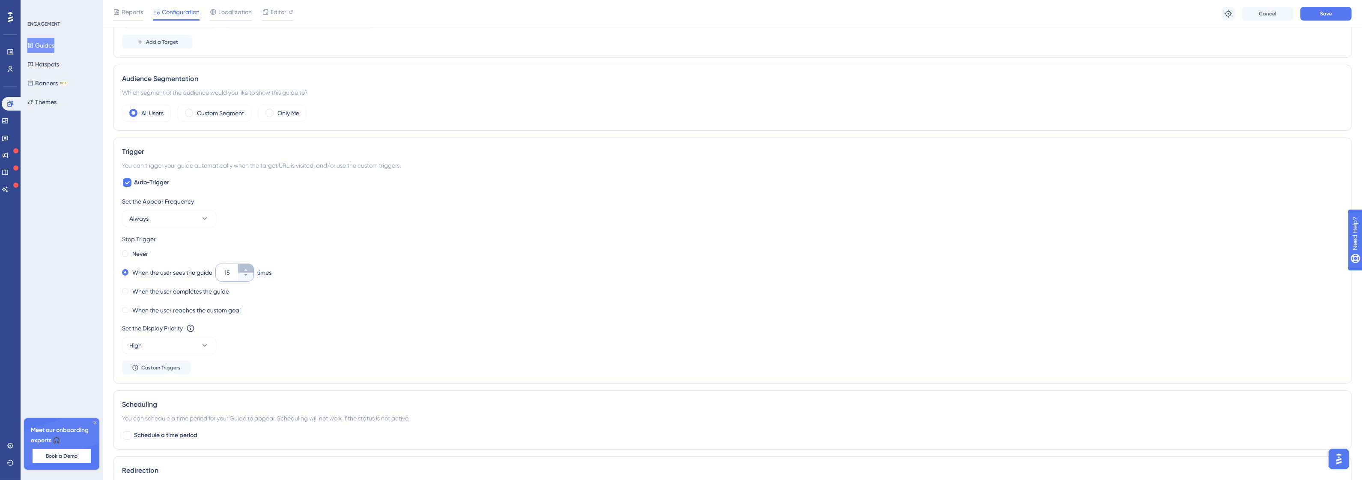
click at [250, 270] on button "15" at bounding box center [245, 268] width 15 height 9
click at [250, 270] on button "16" at bounding box center [245, 268] width 15 height 9
click at [250, 270] on button "17" at bounding box center [245, 268] width 15 height 9
click at [250, 270] on button "18" at bounding box center [245, 268] width 15 height 9
click at [250, 270] on button "19" at bounding box center [245, 268] width 15 height 9
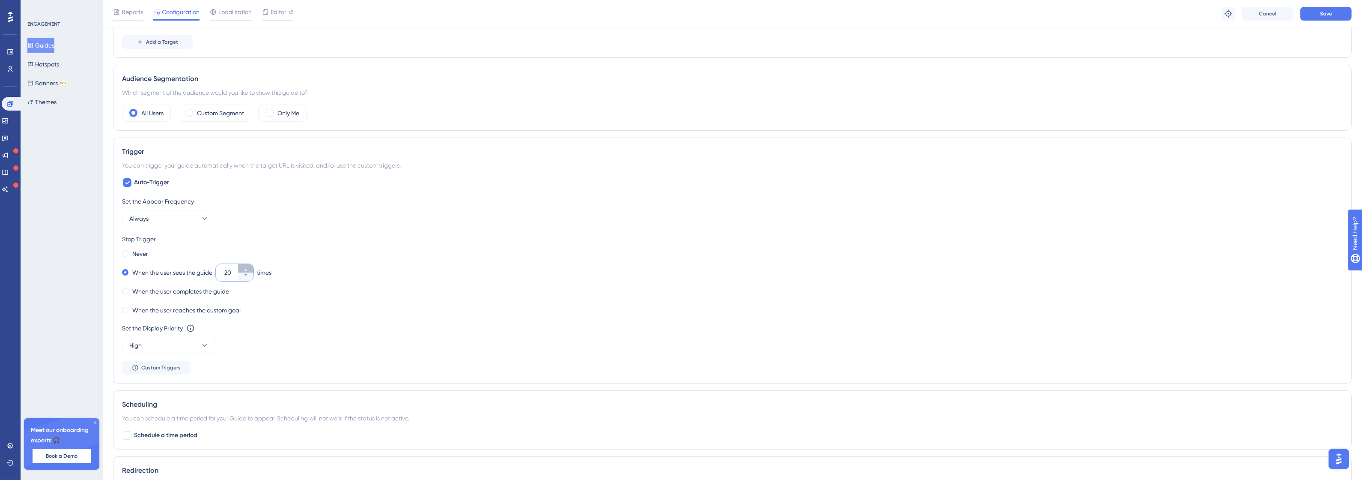
click at [250, 270] on button "20" at bounding box center [245, 268] width 15 height 9
click at [246, 281] on button "21" at bounding box center [245, 276] width 15 height 9
type input "20"
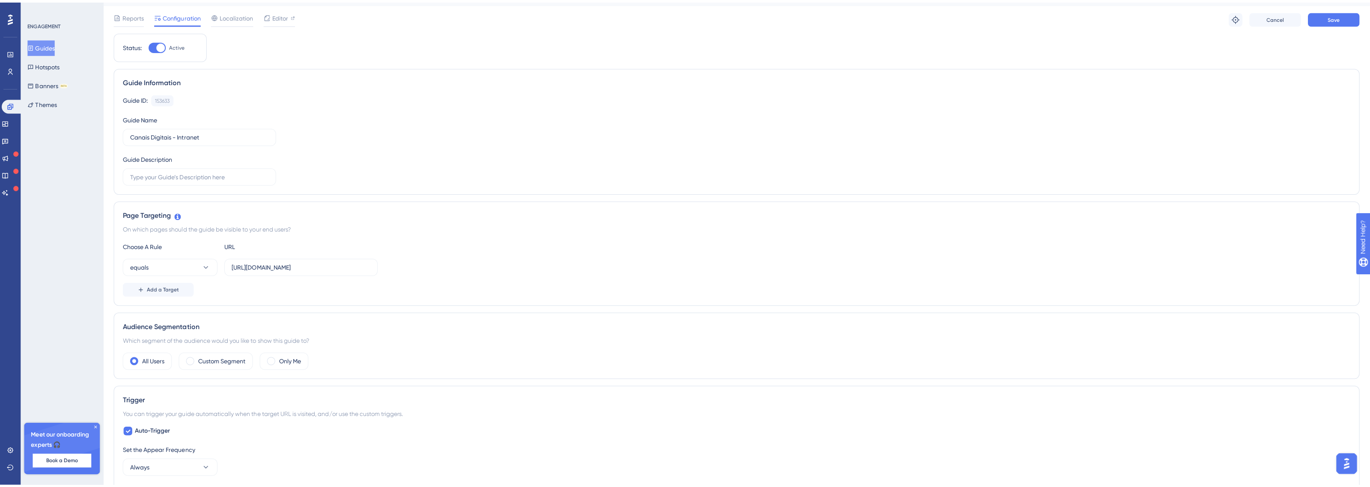
scroll to position [0, 0]
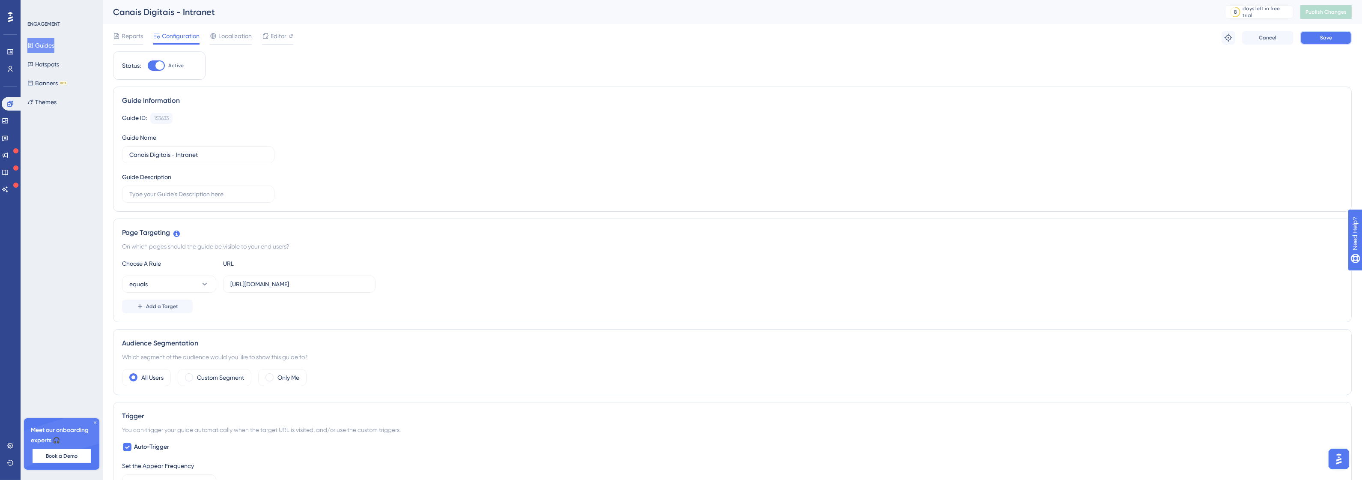
click at [1333, 35] on button "Save" at bounding box center [1325, 38] width 51 height 14
click at [1332, 9] on span "Publish Changes" at bounding box center [1325, 12] width 41 height 7
click at [273, 288] on input "http://canais-digitais.promofarma.int/?store=4" at bounding box center [299, 283] width 138 height 9
click at [59, 69] on button "Hotspots" at bounding box center [43, 64] width 32 height 15
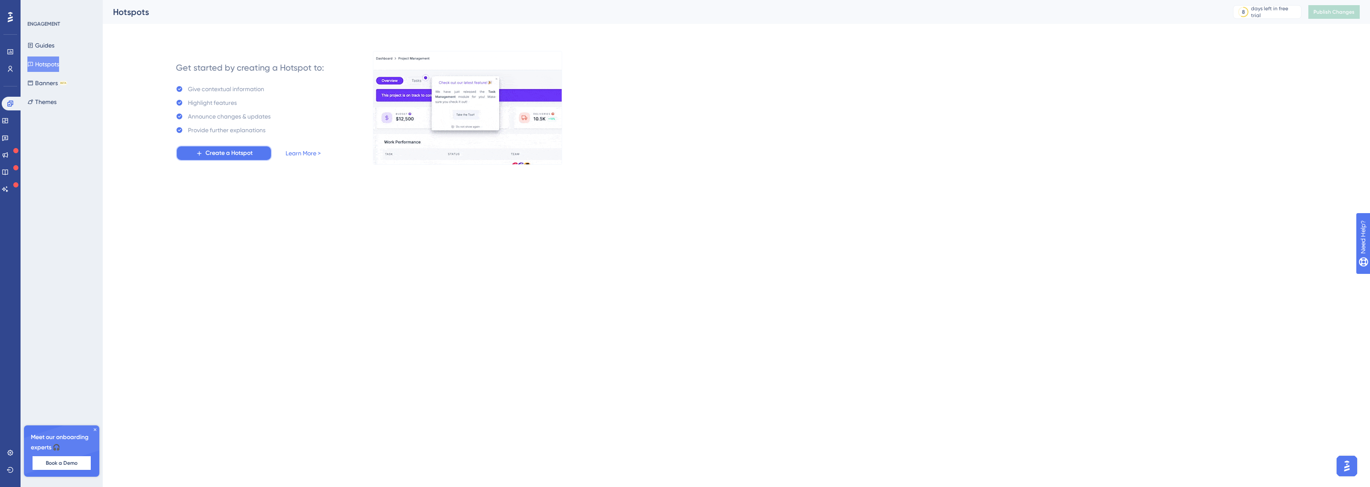
click at [216, 158] on span "Create a Hotspot" at bounding box center [229, 153] width 47 height 10
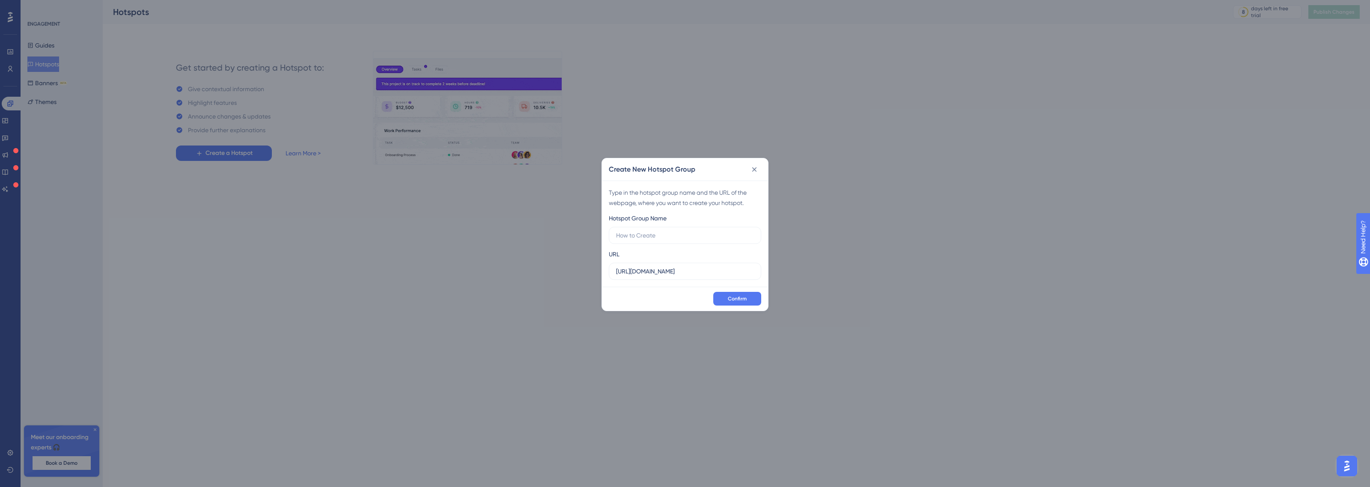
click at [746, 0] on html "✨ Save My Spot!✨" at bounding box center [686, 229] width 1370 height 487
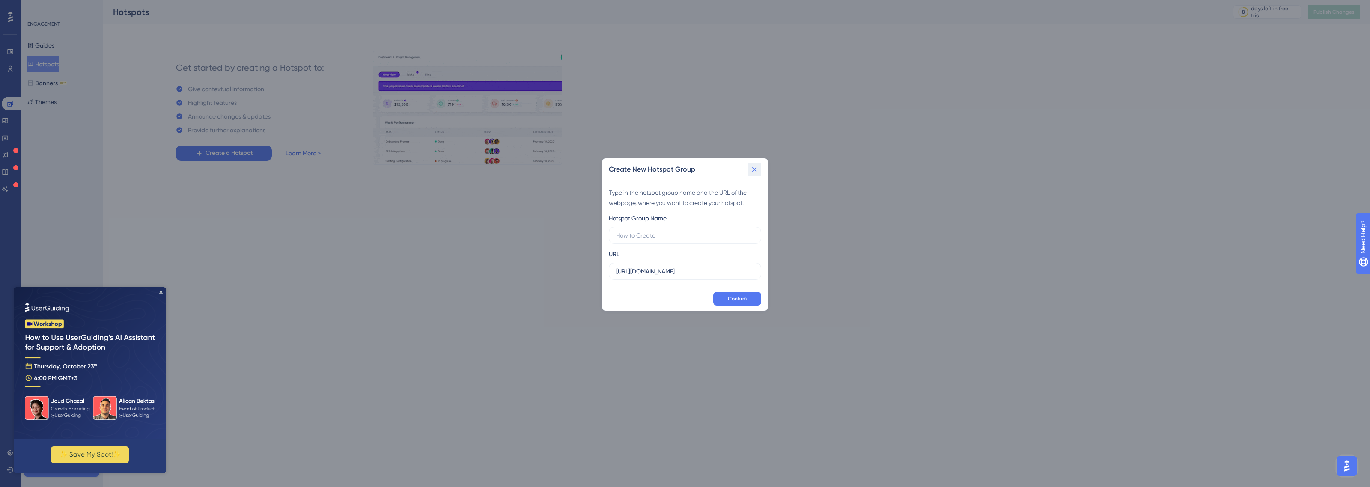
click at [754, 168] on icon at bounding box center [754, 169] width 9 height 9
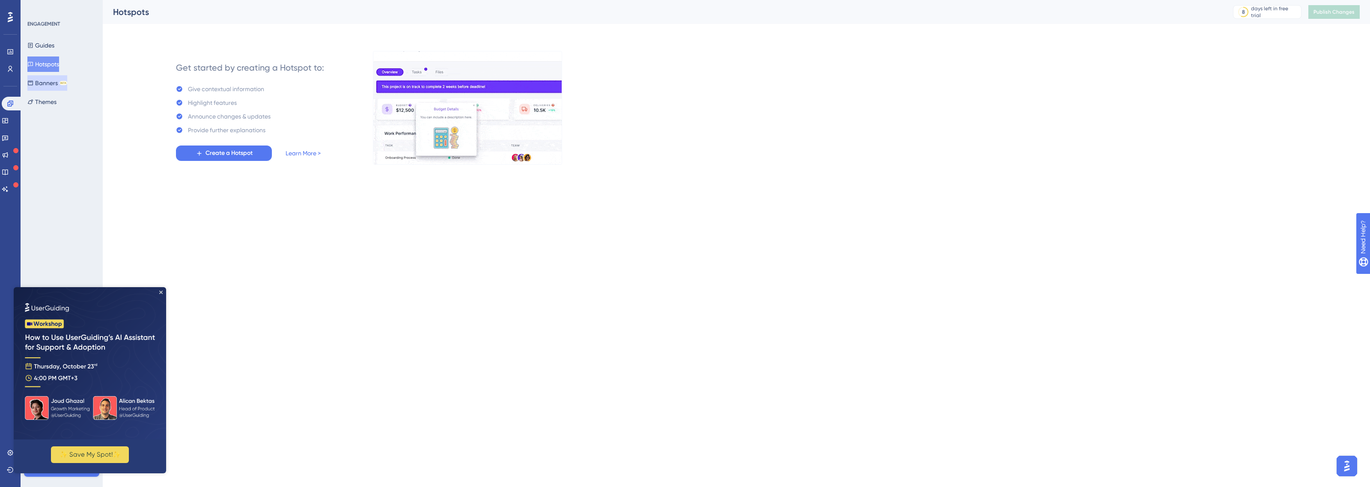
click at [54, 90] on button "Banners BETA" at bounding box center [47, 82] width 40 height 15
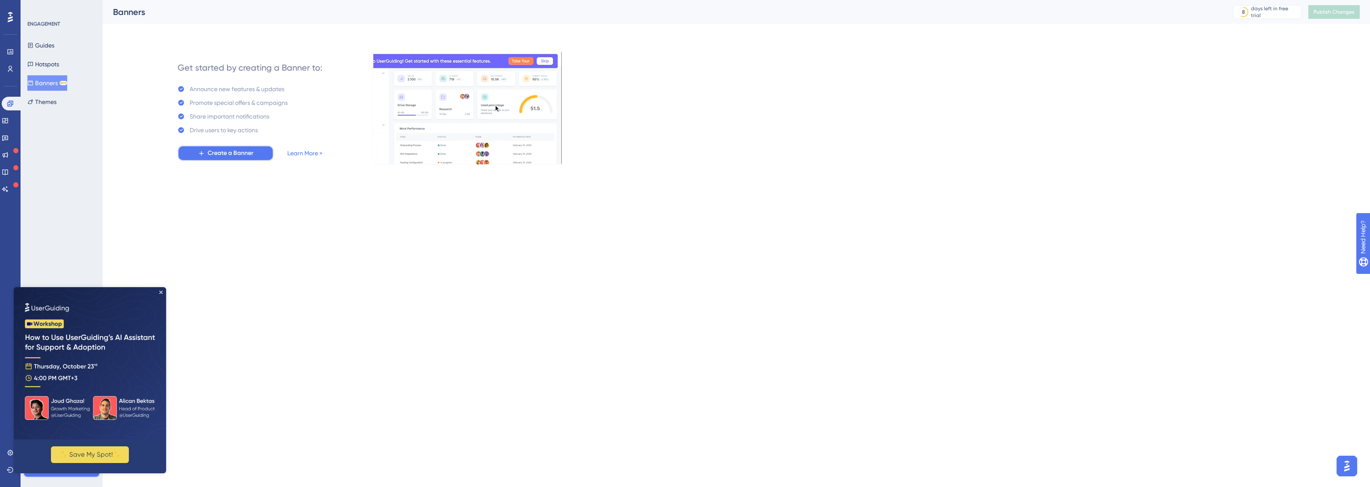
drag, startPoint x: 228, startPoint y: 150, endPoint x: 155, endPoint y: 283, distance: 151.9
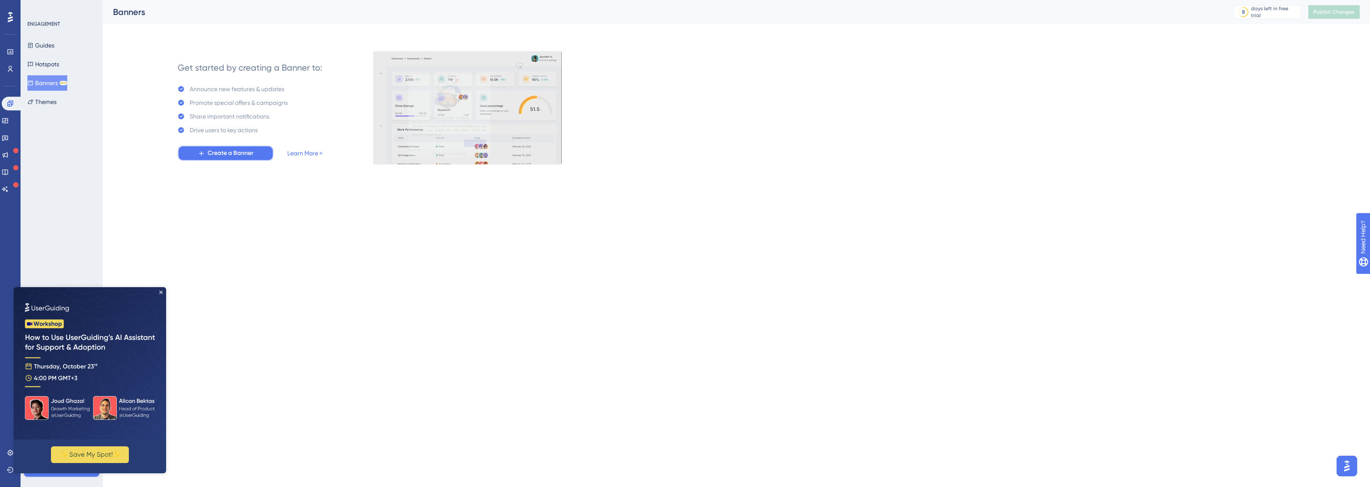
click at [155, 192] on html "Performance Users Engagement Widgets Feedback Product Updates Knowledge Base AI…" at bounding box center [685, 96] width 1370 height 192
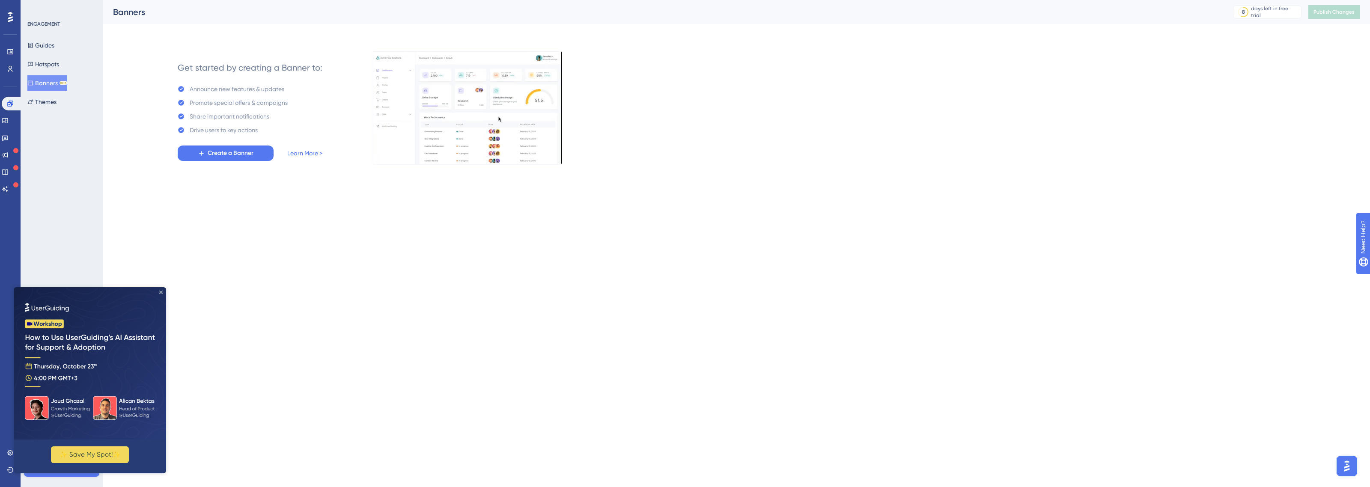
drag, startPoint x: 162, startPoint y: 292, endPoint x: 176, endPoint y: 578, distance: 286.8
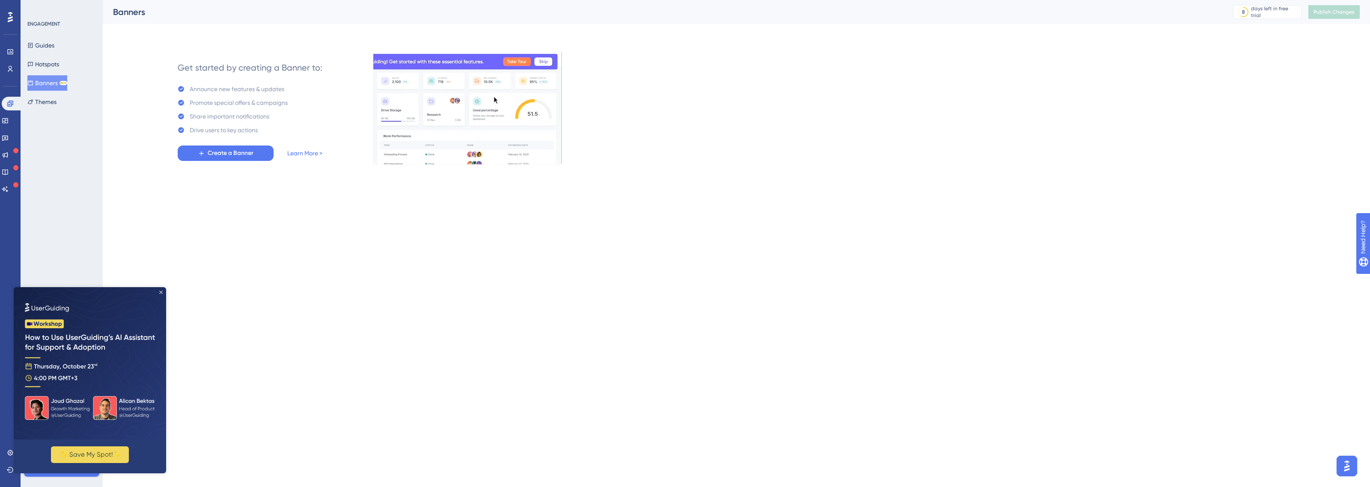
click at [162, 292] on icon "Close Preview" at bounding box center [160, 292] width 3 height 3
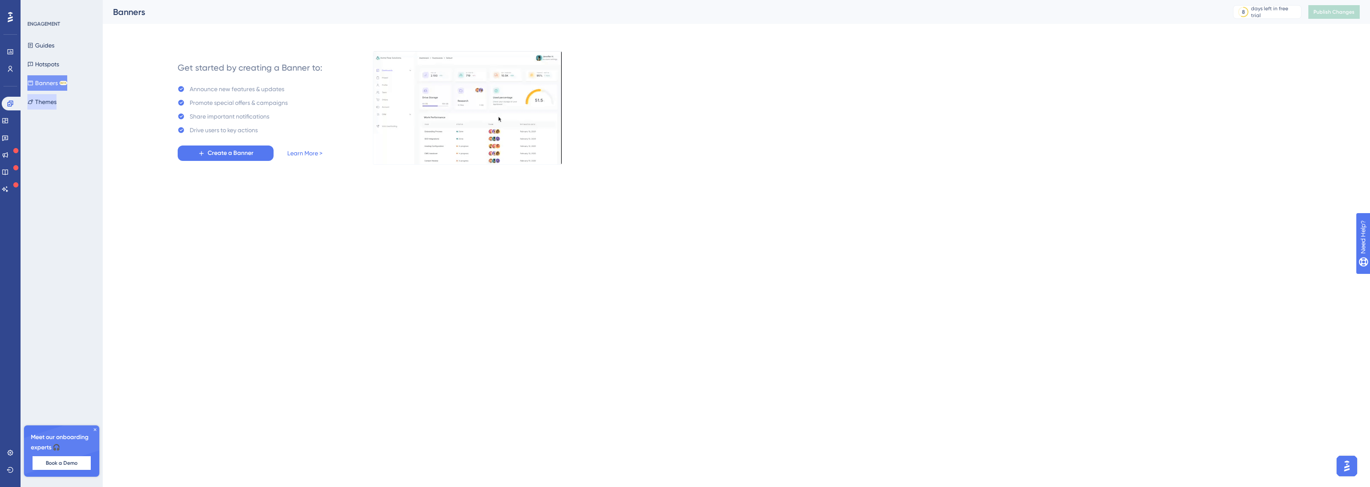
click at [57, 107] on button "Themes" at bounding box center [41, 101] width 29 height 15
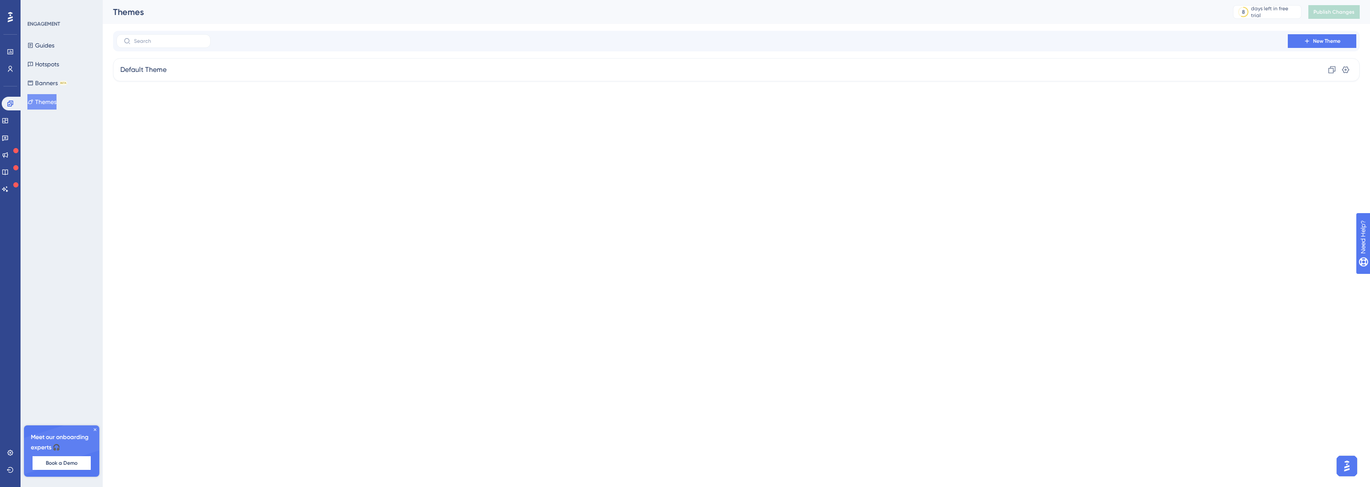
click at [16, 144] on div "Feedback" at bounding box center [10, 138] width 17 height 14
click at [9, 161] on link at bounding box center [5, 155] width 7 height 14
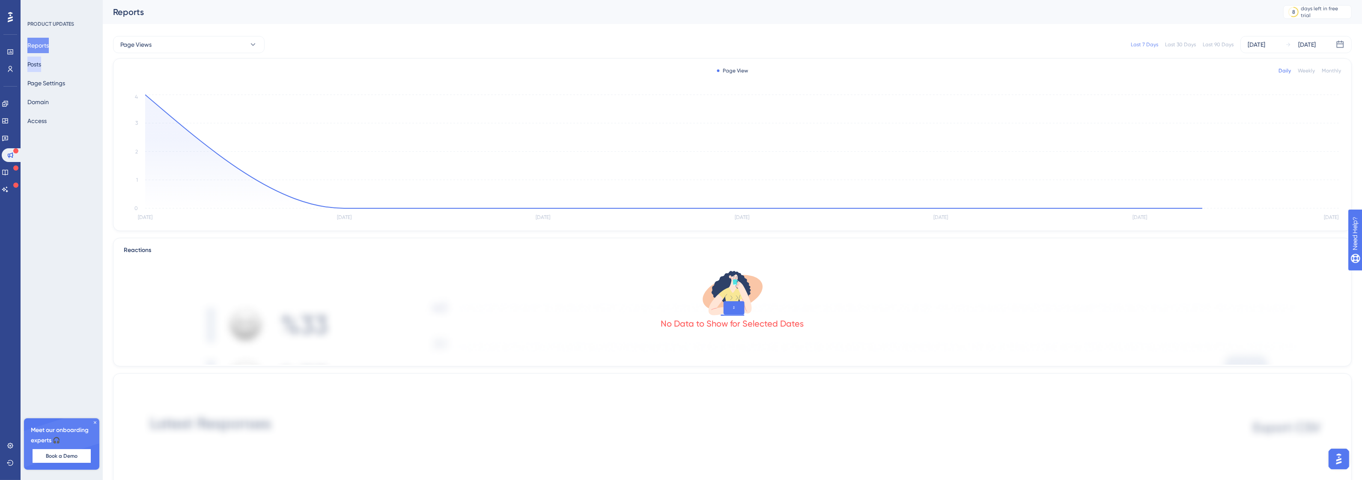
click at [41, 66] on button "Posts" at bounding box center [34, 64] width 14 height 15
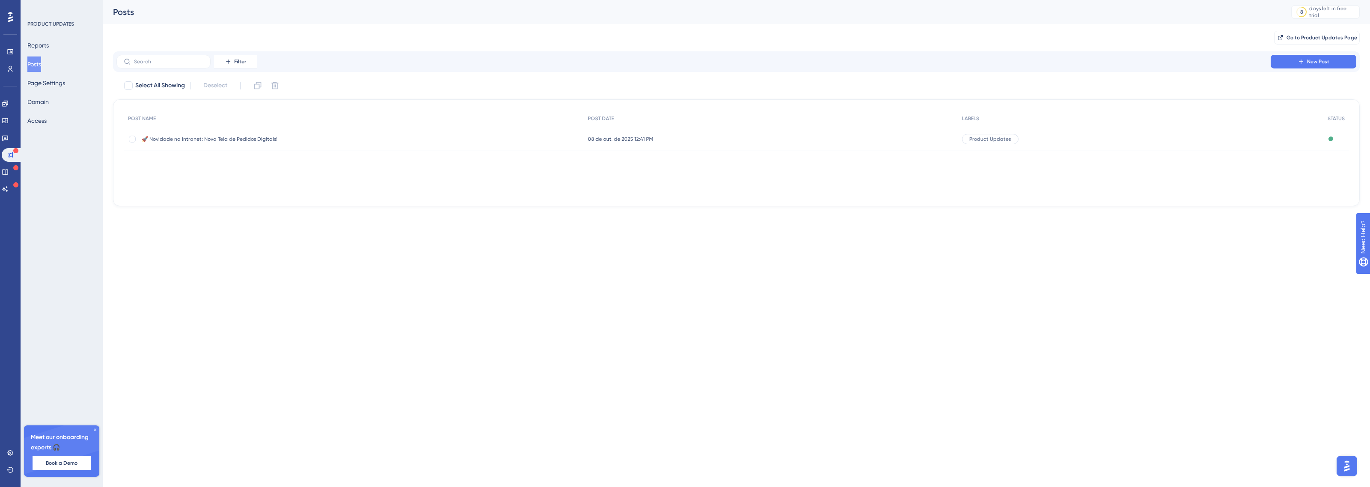
click at [228, 143] on div "🚀 Novidade na Intranet: Nova Tela de Pedidos Digitais! 🚀 Novidade na Intranet: …" at bounding box center [210, 139] width 137 height 24
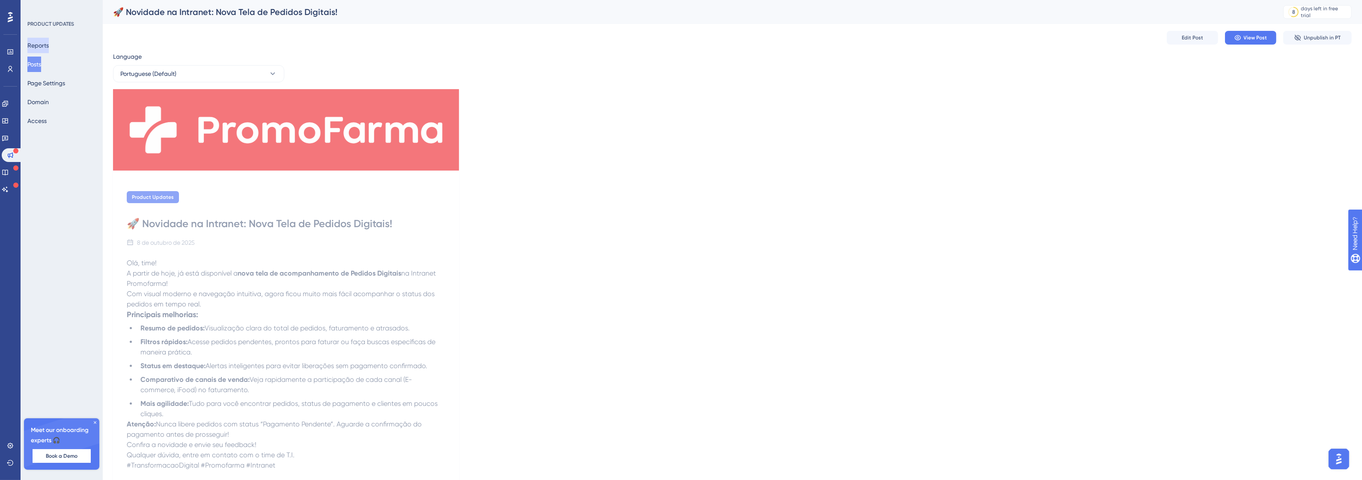
click at [44, 49] on button "Reports" at bounding box center [37, 45] width 21 height 15
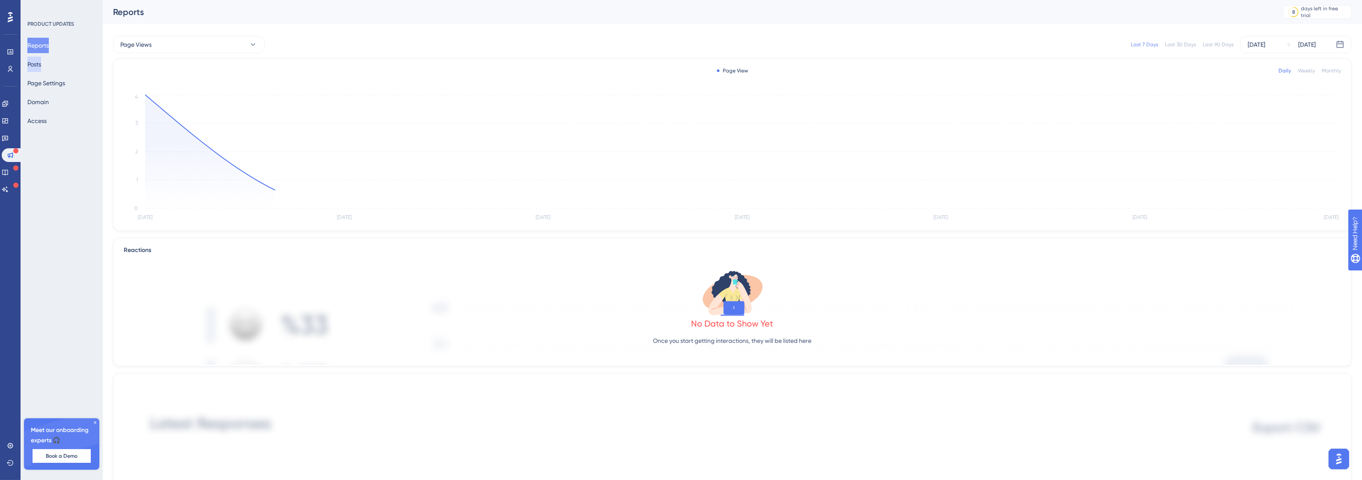
click at [41, 66] on button "Posts" at bounding box center [34, 64] width 14 height 15
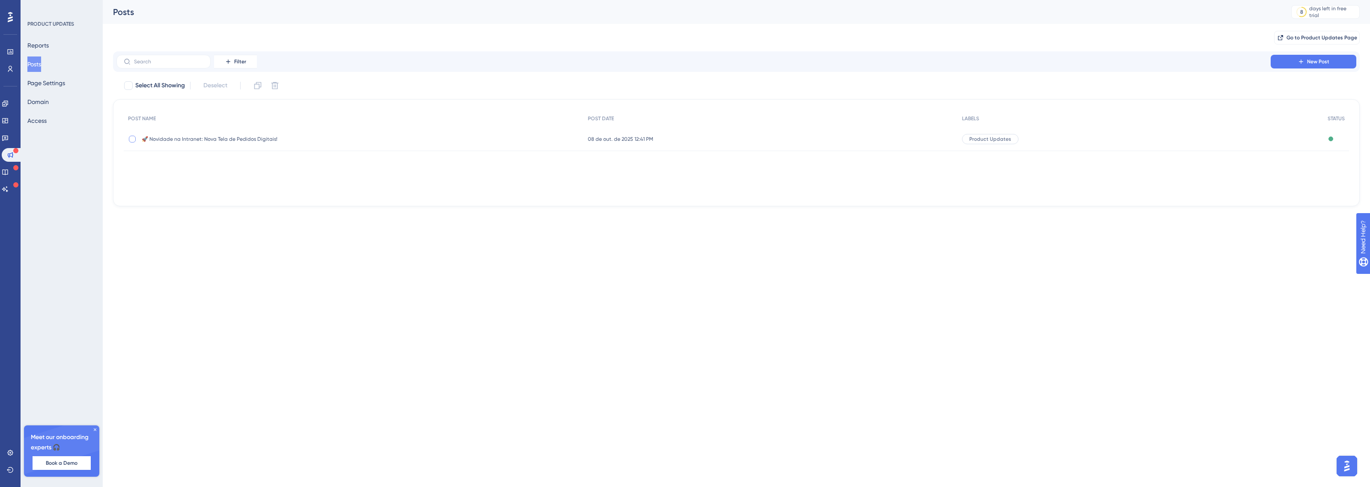
click at [129, 137] on div at bounding box center [132, 139] width 7 height 7
checkbox input "true"
click at [129, 140] on div at bounding box center [132, 139] width 7 height 7
checkbox input "false"
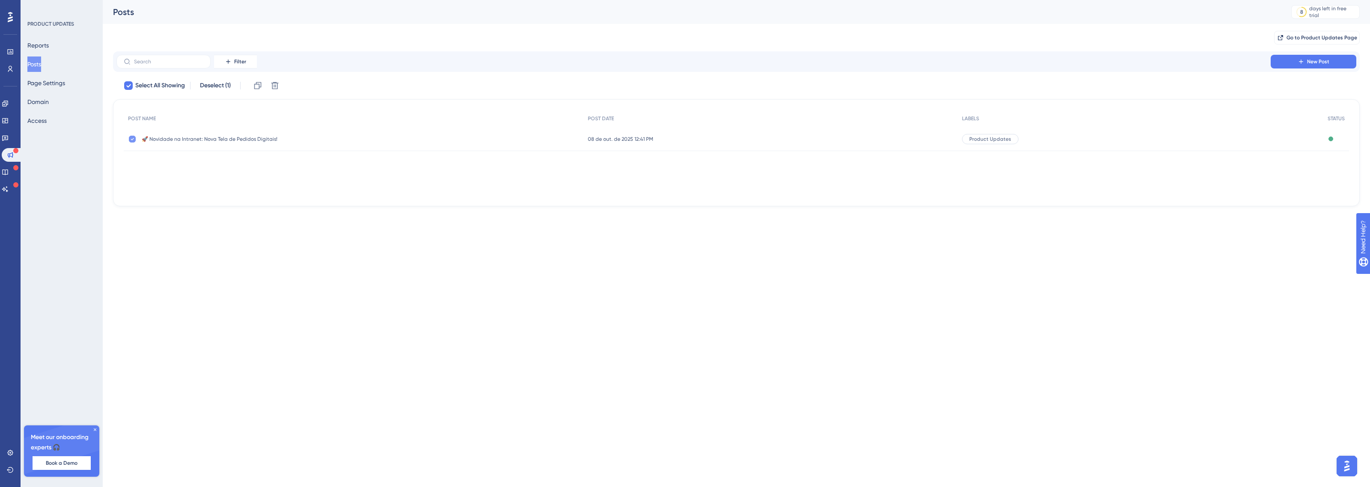
checkbox input "false"
click at [1325, 33] on button "Go to Product Updates Page" at bounding box center [1317, 38] width 86 height 14
click at [55, 80] on button "Page Settings" at bounding box center [46, 82] width 38 height 15
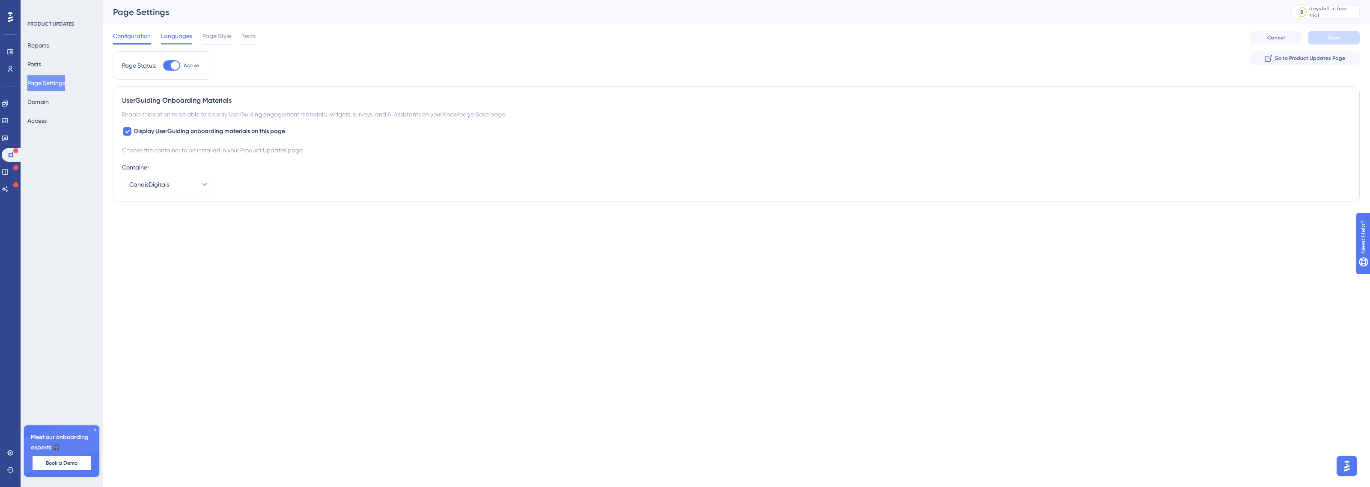
click at [167, 41] on div "Languages" at bounding box center [176, 38] width 31 height 14
click at [130, 39] on span "Configuration" at bounding box center [132, 36] width 38 height 10
drag, startPoint x: 227, startPoint y: 30, endPoint x: 224, endPoint y: 35, distance: 5.8
click at [226, 32] on span "Page Style" at bounding box center [217, 36] width 29 height 10
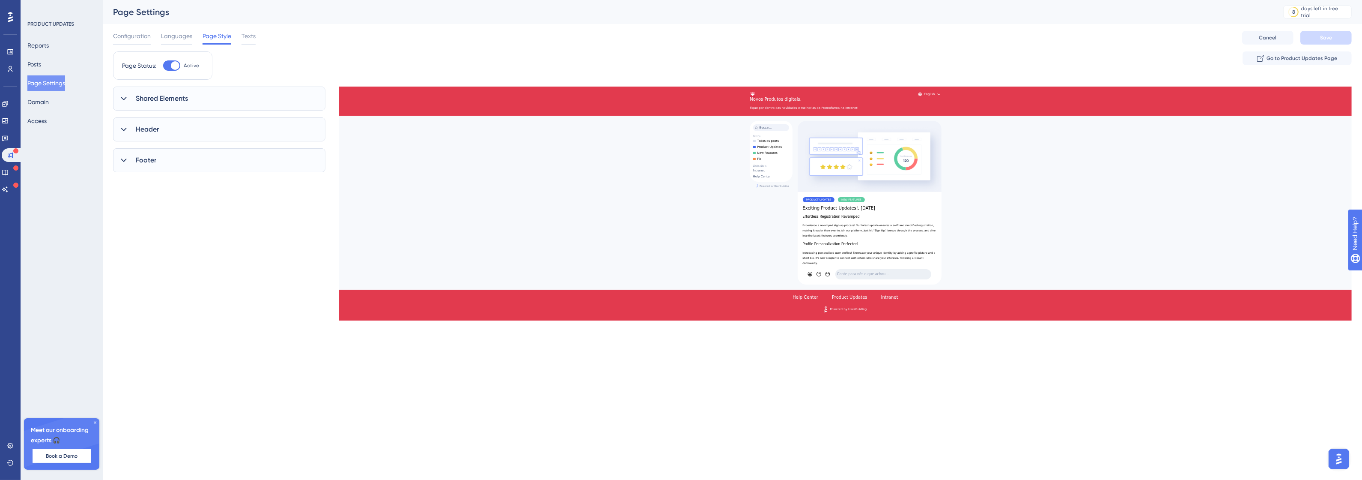
click at [180, 101] on span "Shared Elements" at bounding box center [162, 98] width 52 height 10
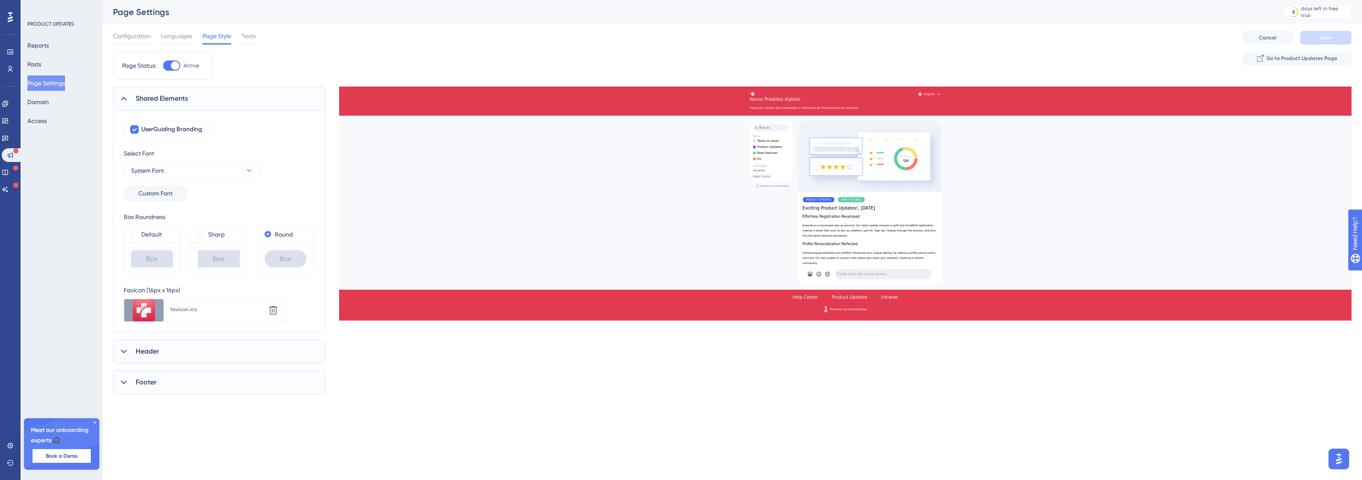
click at [190, 101] on div "Shared Elements" at bounding box center [219, 98] width 212 height 24
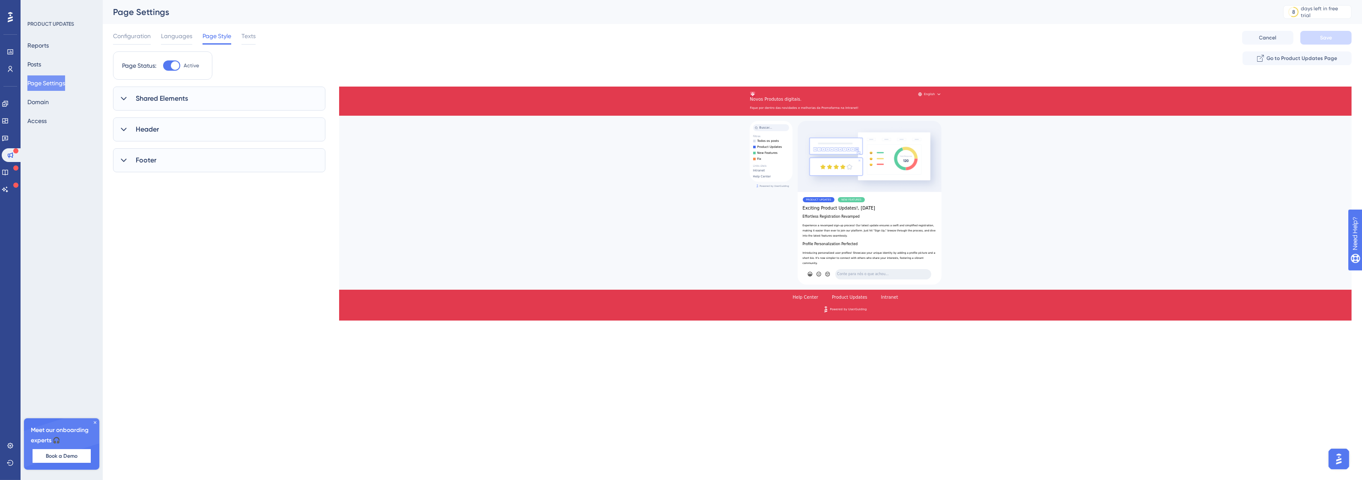
click at [176, 136] on div "Header" at bounding box center [219, 129] width 212 height 24
click at [176, 135] on div "Header" at bounding box center [219, 129] width 212 height 24
click at [173, 161] on div "Footer" at bounding box center [219, 160] width 212 height 24
click at [170, 166] on div "Footer" at bounding box center [219, 160] width 212 height 24
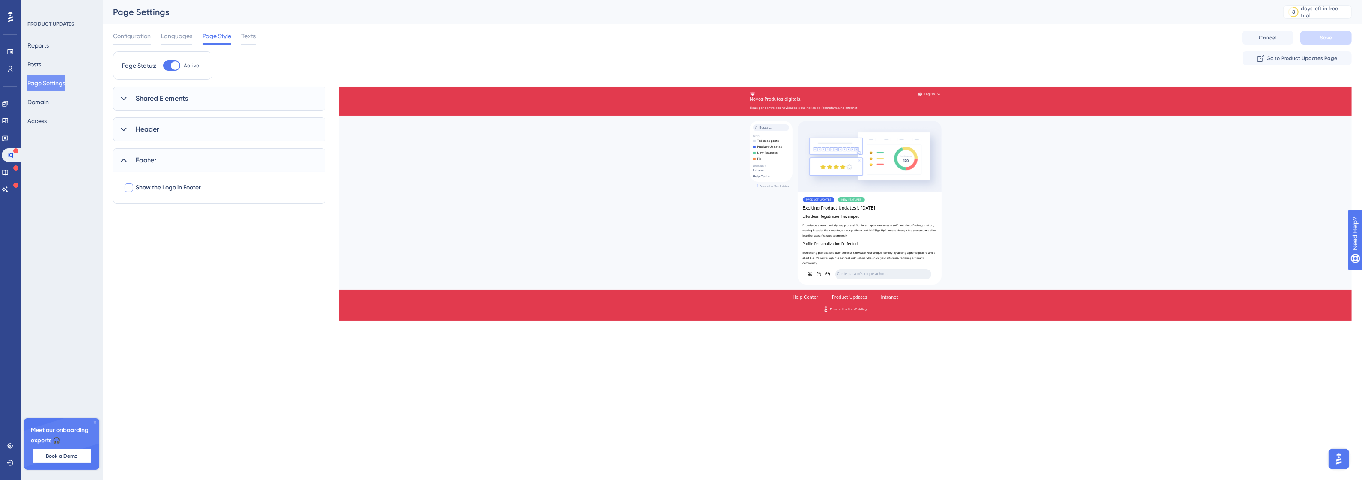
click at [165, 188] on span "Show the Logo in Footer" at bounding box center [168, 187] width 65 height 10
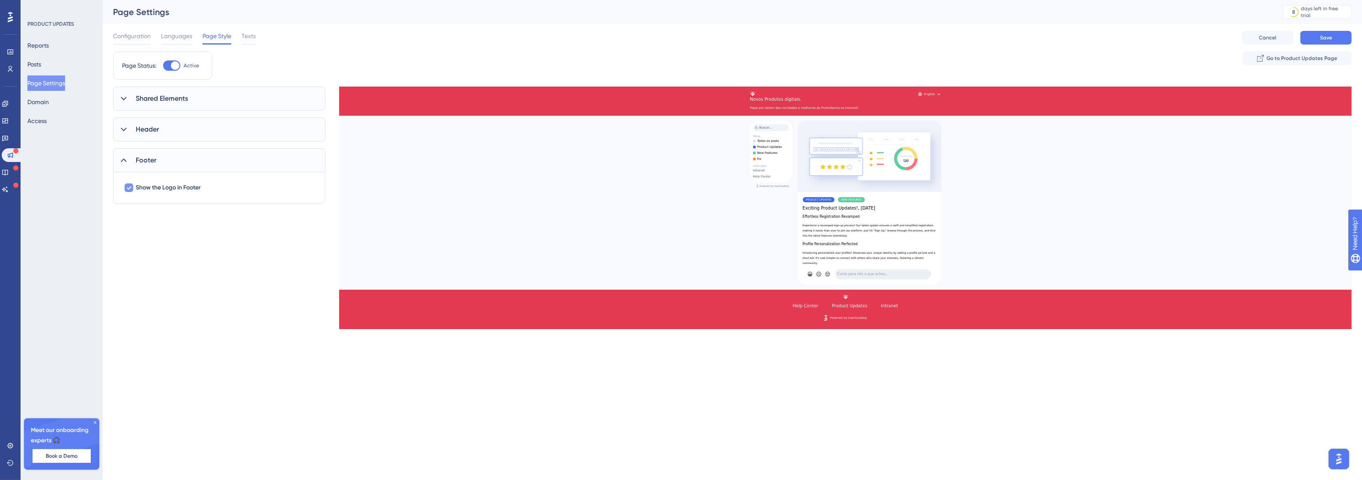
click at [165, 188] on span "Show the Logo in Footer" at bounding box center [168, 187] width 65 height 10
checkbox input "false"
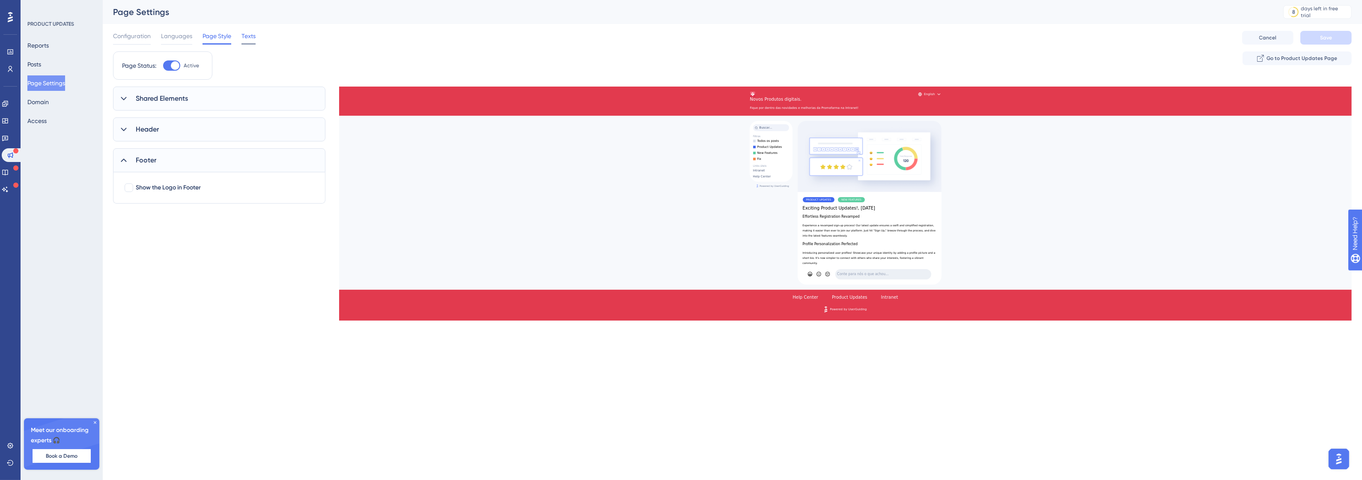
click at [254, 36] on span "Texts" at bounding box center [248, 36] width 14 height 10
click at [183, 131] on div "Header" at bounding box center [219, 136] width 212 height 24
drag, startPoint x: 191, startPoint y: 120, endPoint x: 187, endPoint y: 128, distance: 8.7
click at [191, 120] on div "Which language version do you want to edit? Portuguese Header Page Title Novos …" at bounding box center [219, 221] width 212 height 271
click at [185, 130] on div "Header" at bounding box center [219, 136] width 212 height 24
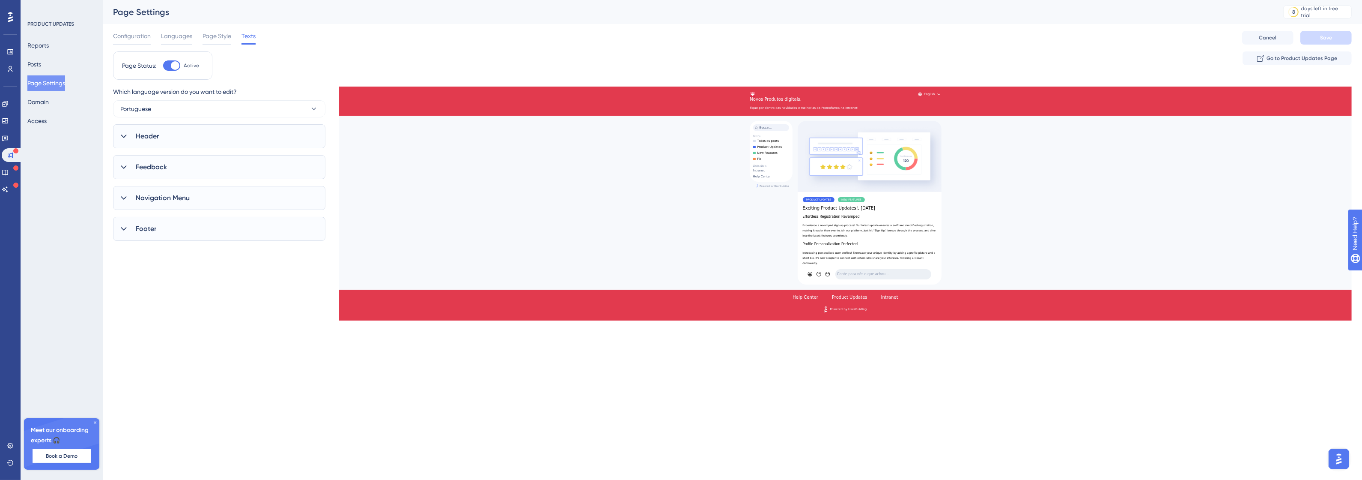
click at [176, 166] on div "Feedback" at bounding box center [219, 167] width 212 height 24
click at [180, 163] on div "Feedback" at bounding box center [219, 167] width 212 height 24
click at [180, 198] on span "Navigation Menu" at bounding box center [163, 198] width 54 height 10
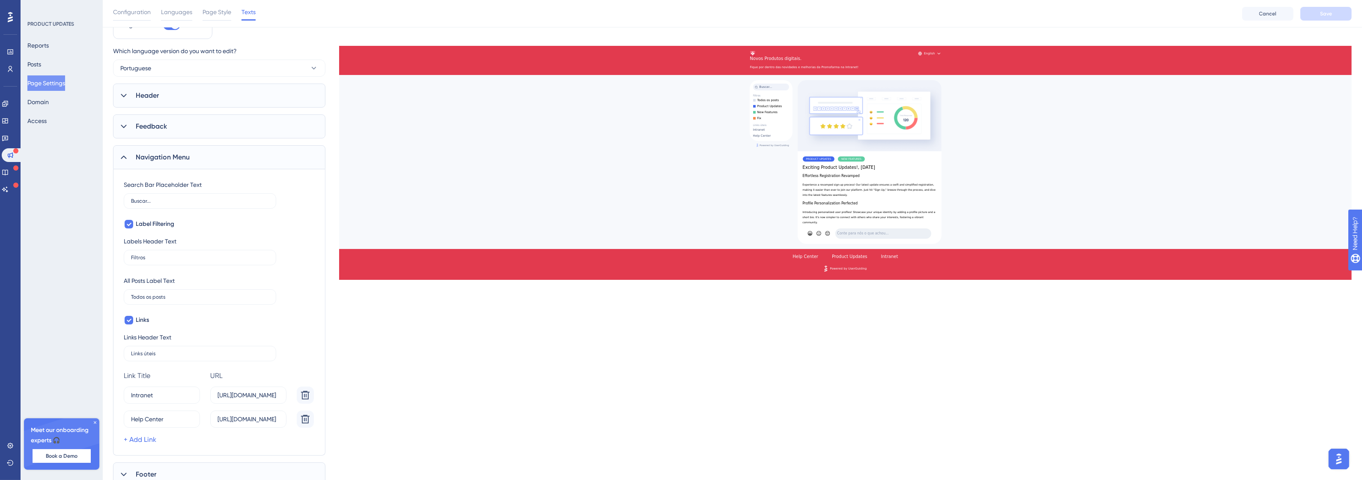
scroll to position [24, 0]
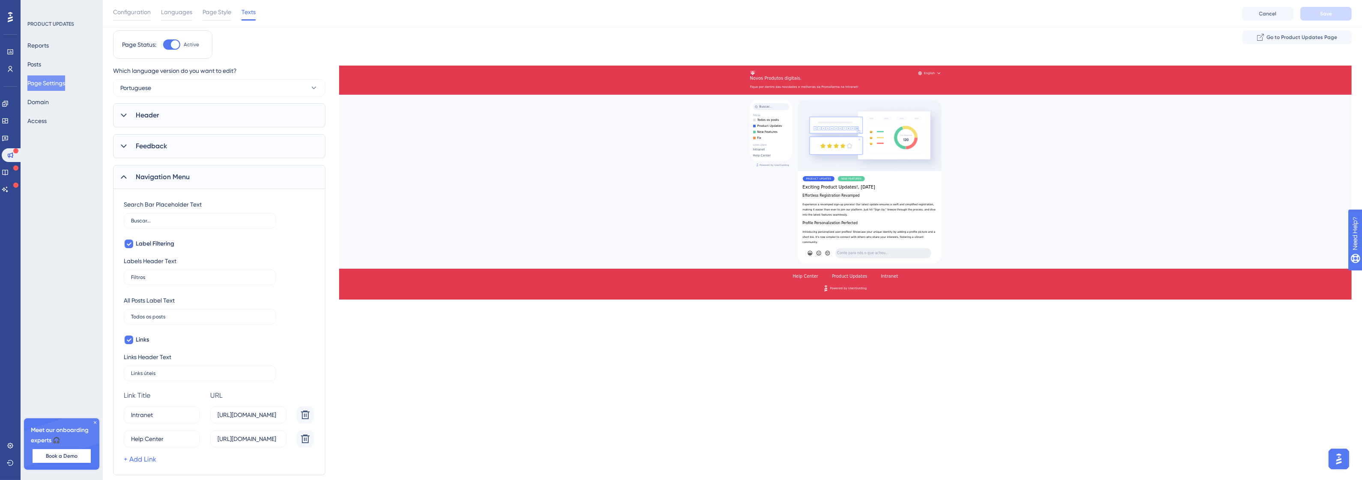
click at [167, 179] on span "Navigation Menu" at bounding box center [163, 177] width 54 height 10
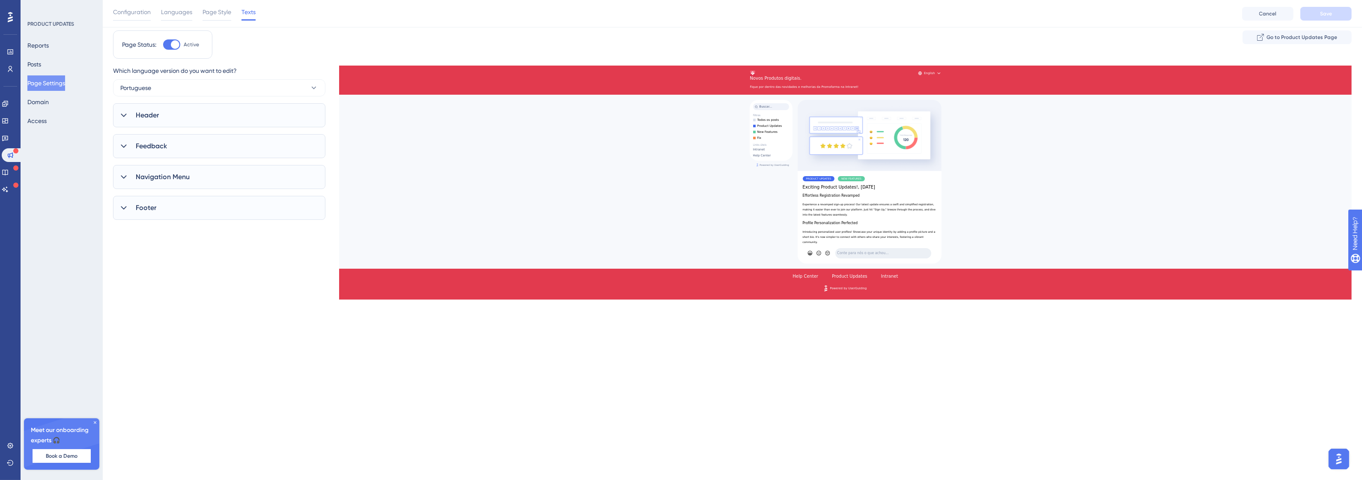
click at [169, 206] on div "Footer" at bounding box center [219, 208] width 212 height 24
click at [175, 203] on div "Footer" at bounding box center [219, 208] width 212 height 24
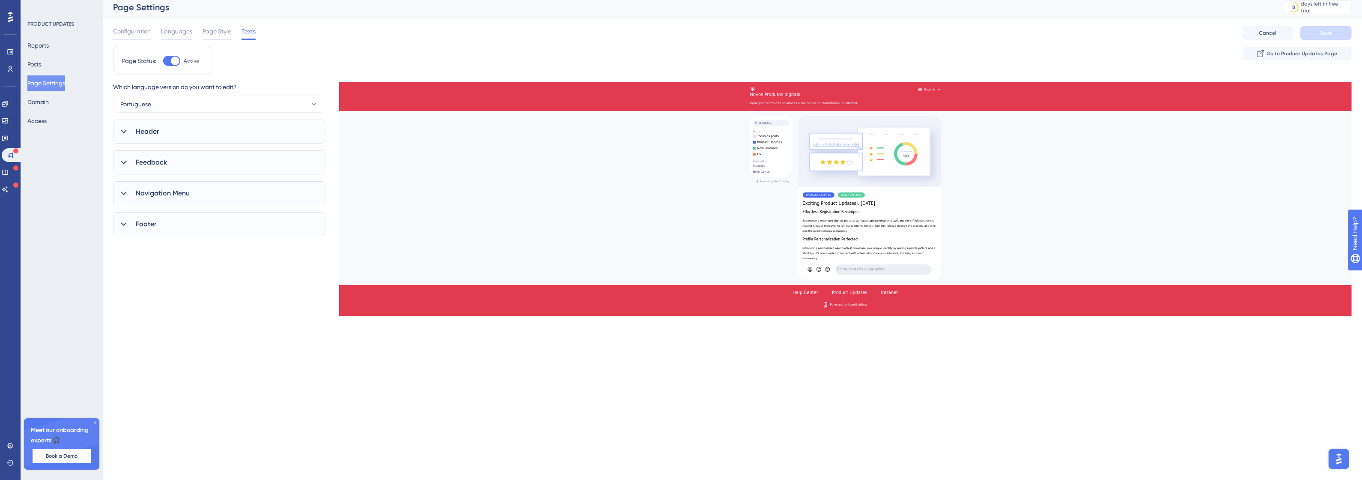
scroll to position [0, 0]
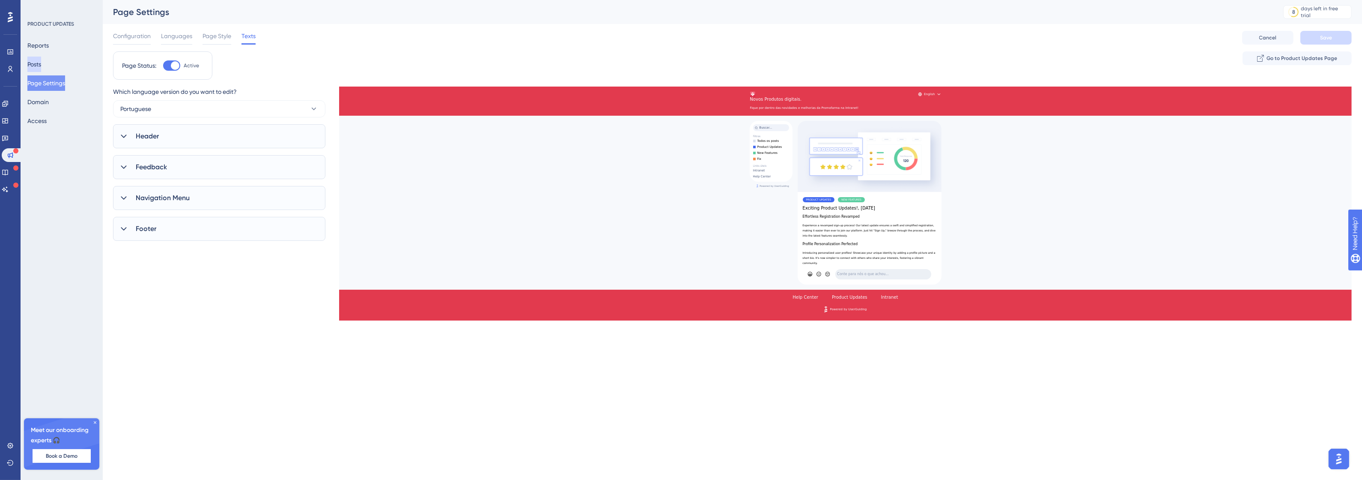
click at [41, 61] on button "Posts" at bounding box center [34, 64] width 14 height 15
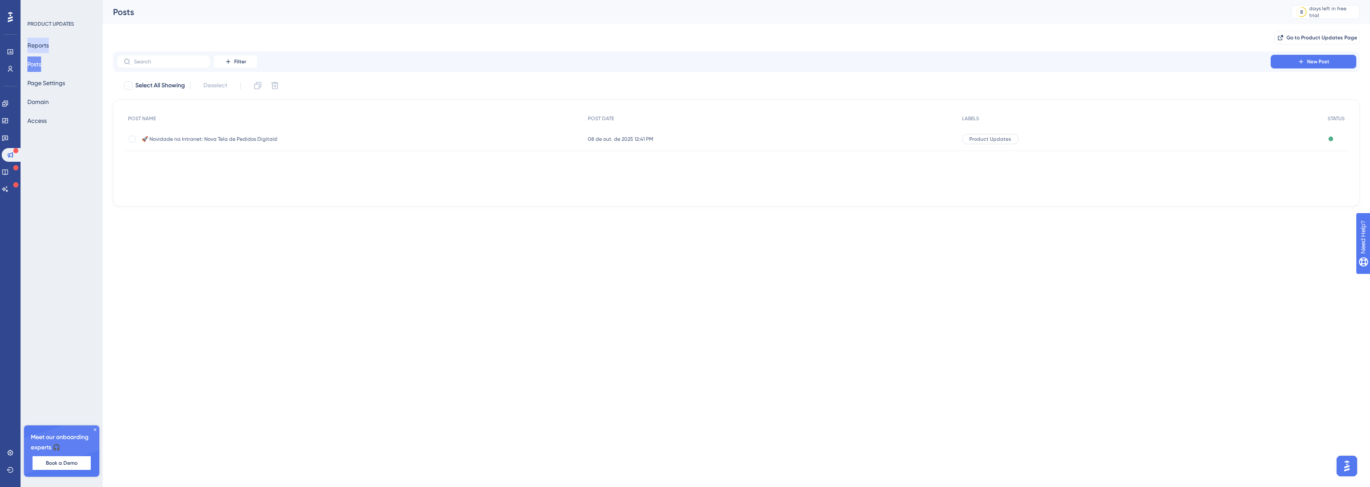
click at [46, 47] on button "Reports" at bounding box center [37, 45] width 21 height 15
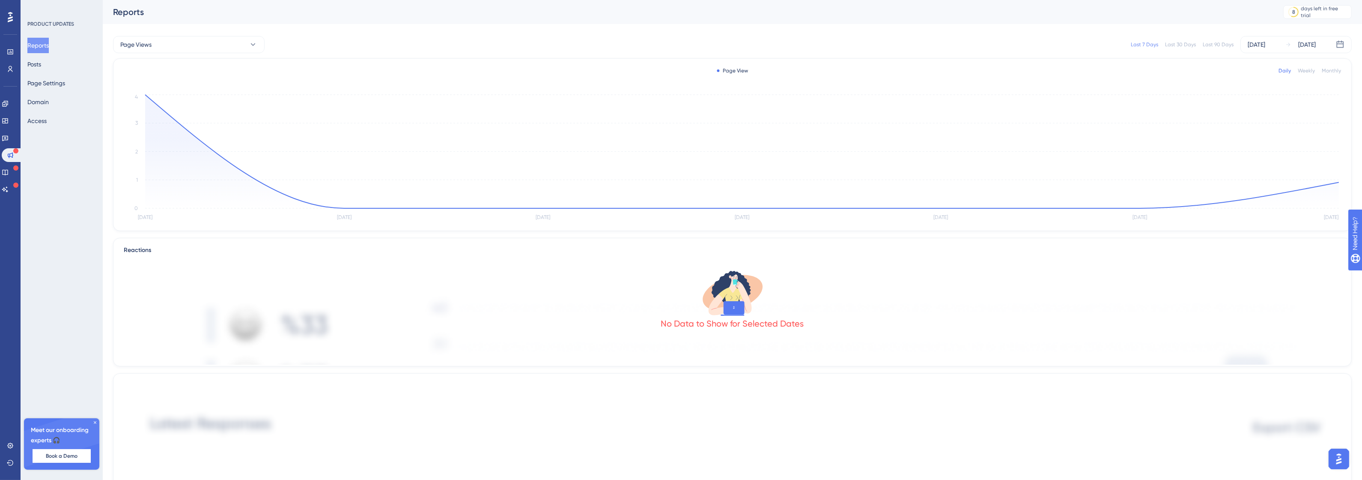
click at [39, 72] on div "Reports Posts Page Settings Domain Access" at bounding box center [61, 83] width 69 height 91
click at [148, 44] on span "Page Views" at bounding box center [135, 44] width 31 height 10
click at [146, 86] on span "🚀 Novidade na Intranet: Nova Tela de Pedidos Digitais!" at bounding box center [188, 88] width 127 height 10
click at [41, 70] on button "Posts" at bounding box center [34, 64] width 14 height 15
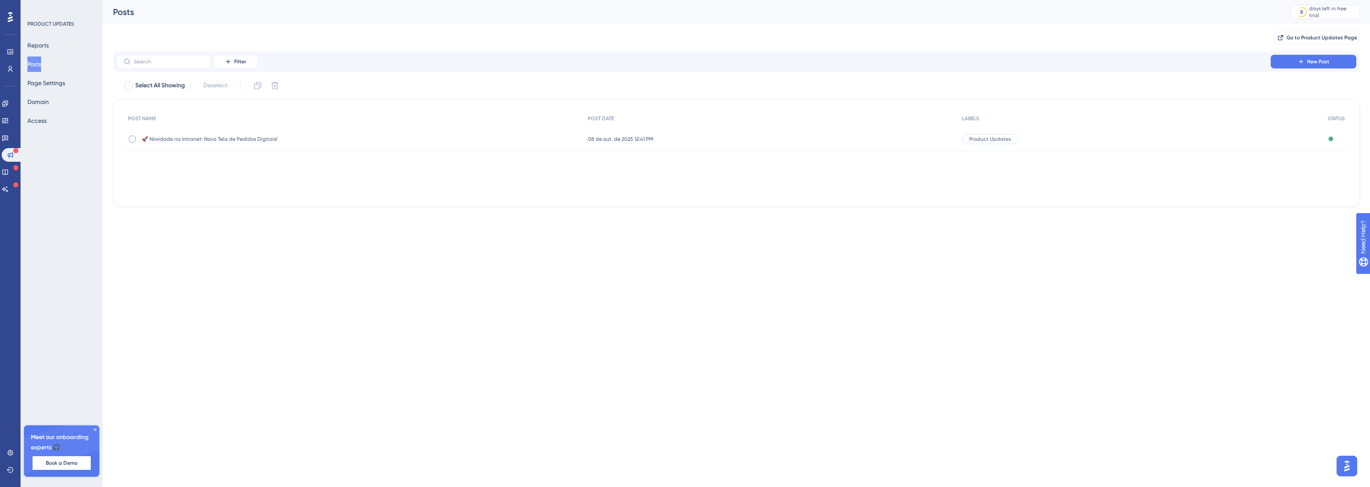
click at [133, 137] on div at bounding box center [132, 139] width 7 height 7
checkbox input "true"
click at [138, 143] on div "🚀 Novidade na Intranet: Nova Tela de Pedidos Digitais! 🚀 Novidade na Intranet: …" at bounding box center [354, 139] width 460 height 24
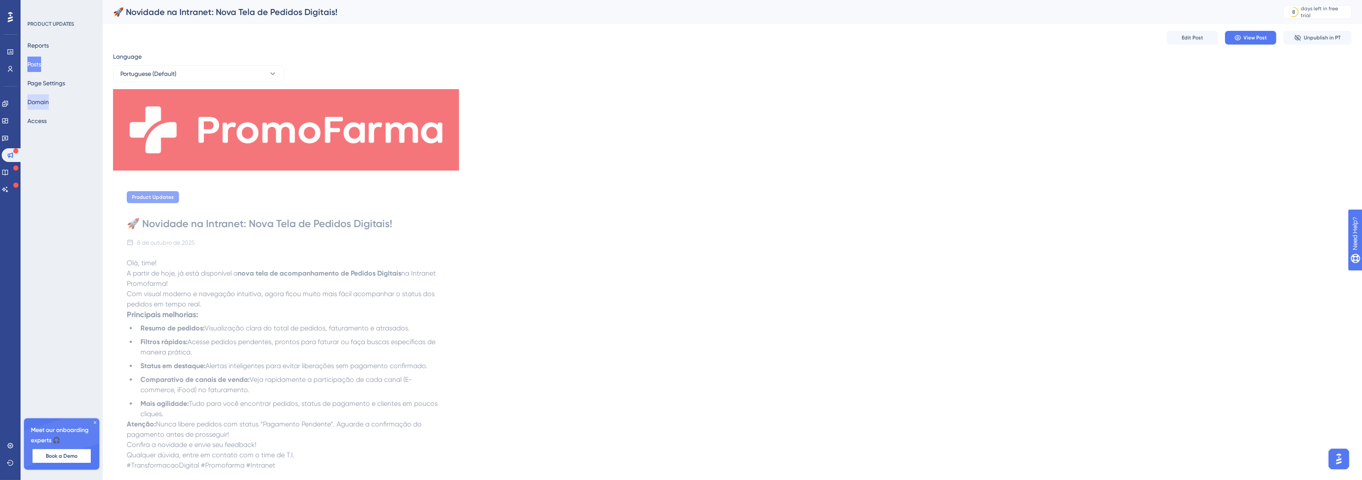
click at [49, 100] on button "Domain" at bounding box center [37, 101] width 21 height 15
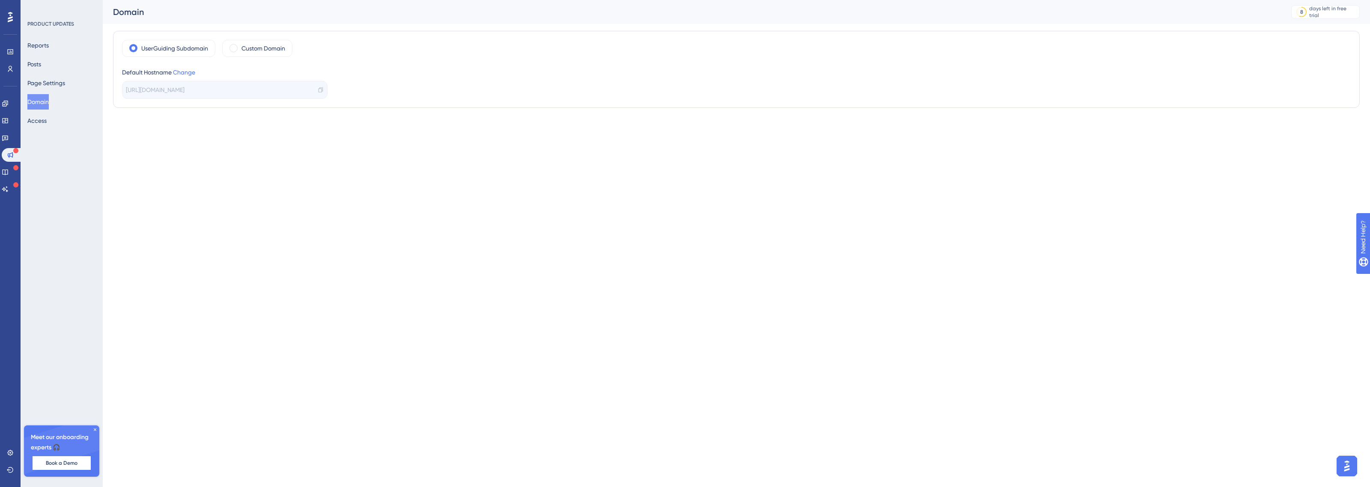
click at [185, 91] on span "https://promofarma-3NMG.updates.userguiding.com/pt" at bounding box center [155, 90] width 59 height 10
click at [244, 49] on label "Custom Domain" at bounding box center [263, 48] width 44 height 10
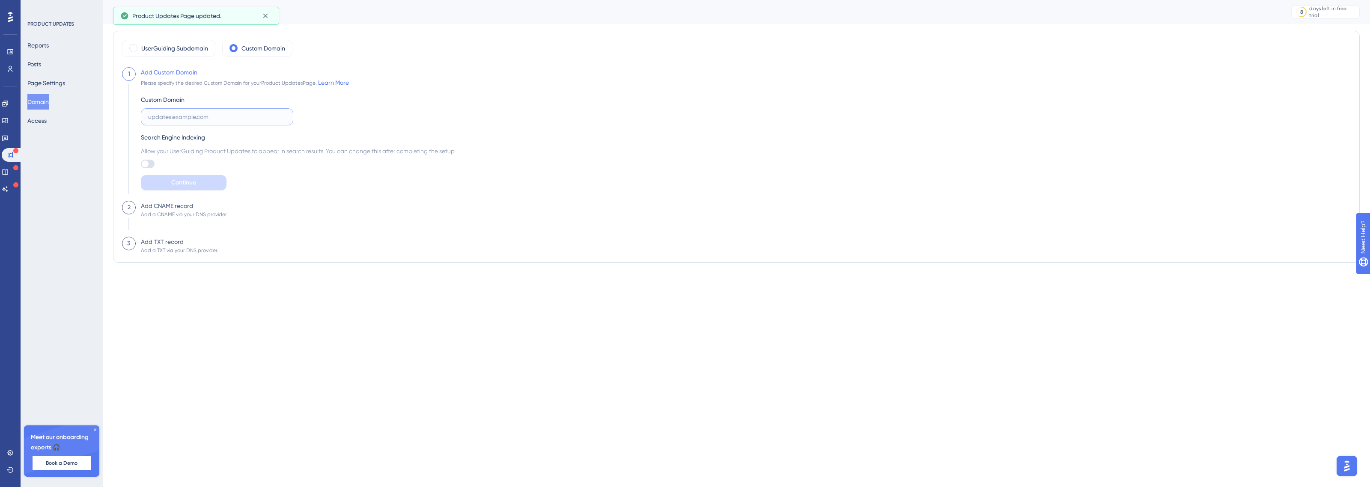
click at [183, 115] on input "text" at bounding box center [217, 116] width 138 height 9
type input "promofarma.com.br"
click at [157, 197] on div "Add Custom Domain Please specify the desired Custom Domain for your Product Upd…" at bounding box center [296, 134] width 320 height 134
click at [170, 184] on button "Continue" at bounding box center [184, 182] width 86 height 15
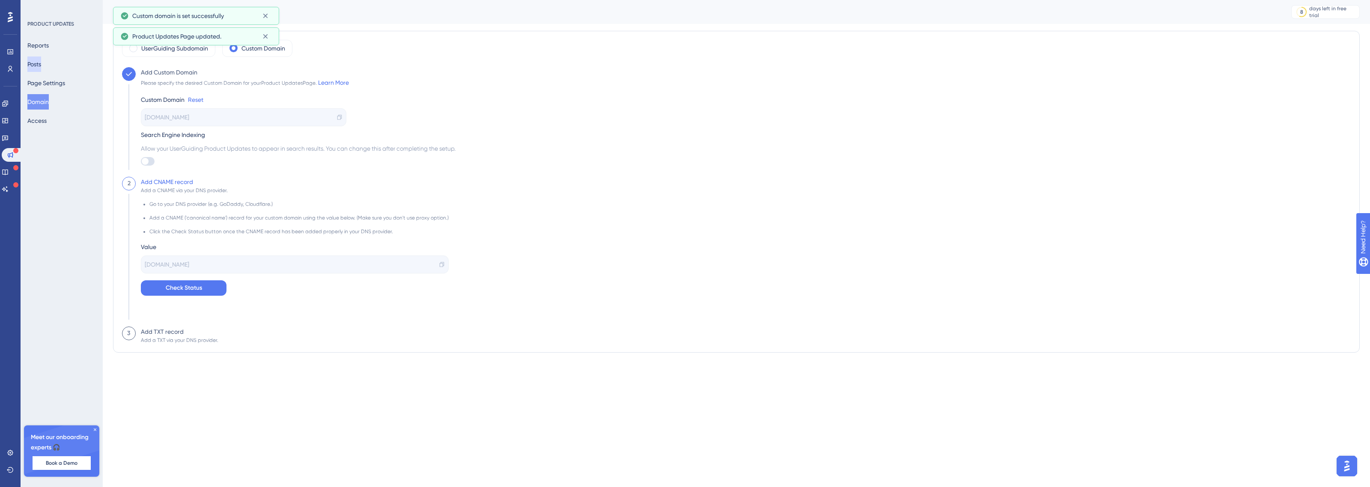
click at [41, 67] on button "Posts" at bounding box center [34, 64] width 14 height 15
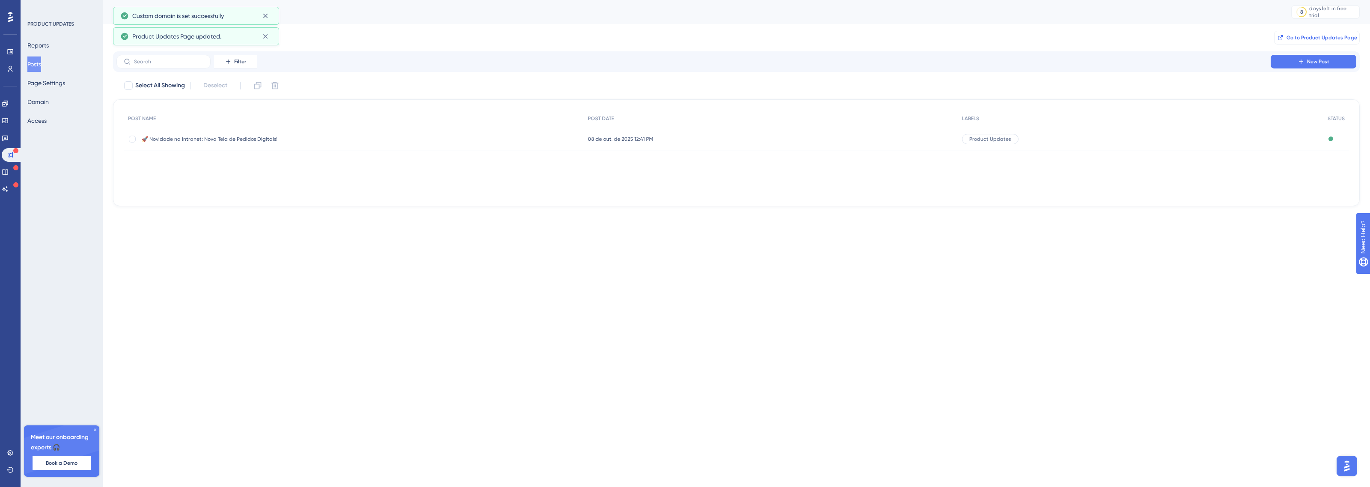
click at [1312, 36] on span "Go to Product Updates Page" at bounding box center [1322, 37] width 71 height 7
click at [46, 126] on button "Access" at bounding box center [36, 120] width 19 height 15
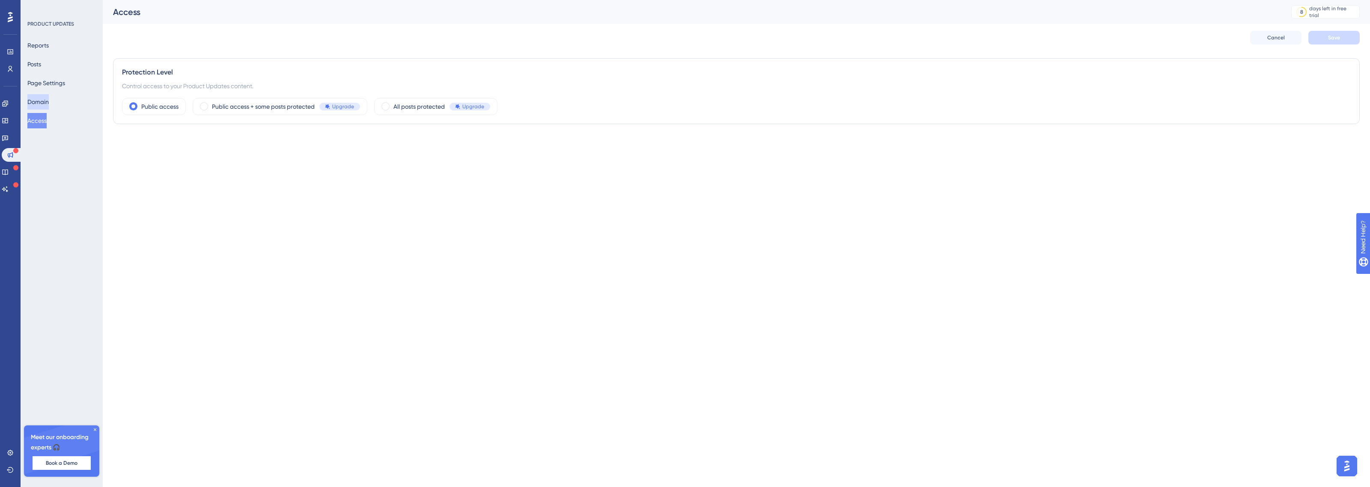
click at [36, 99] on button "Domain" at bounding box center [37, 101] width 21 height 15
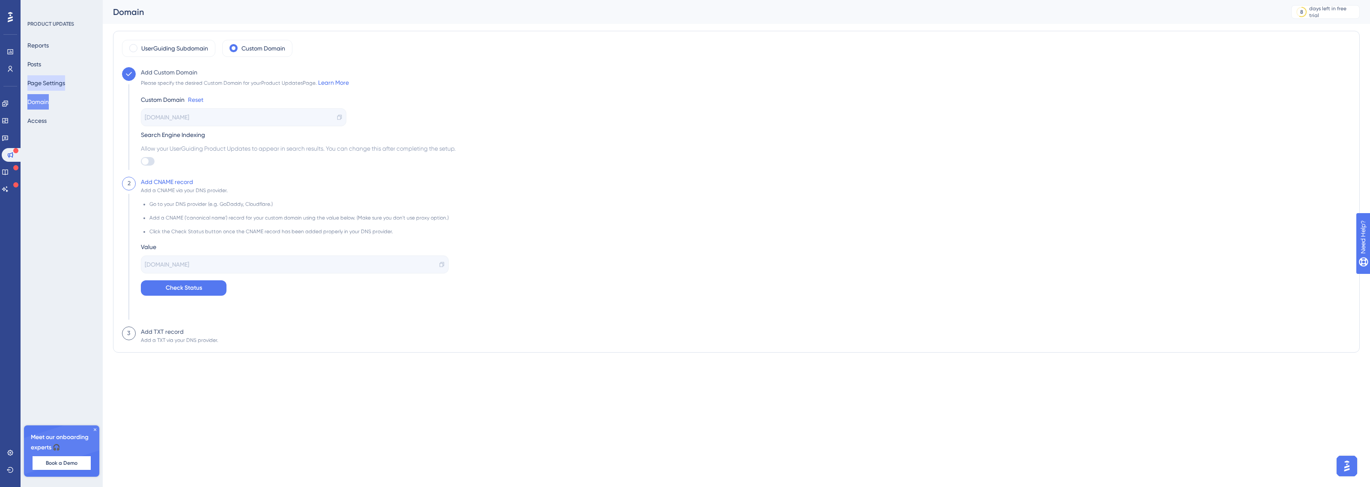
click at [49, 88] on button "Page Settings" at bounding box center [46, 82] width 38 height 15
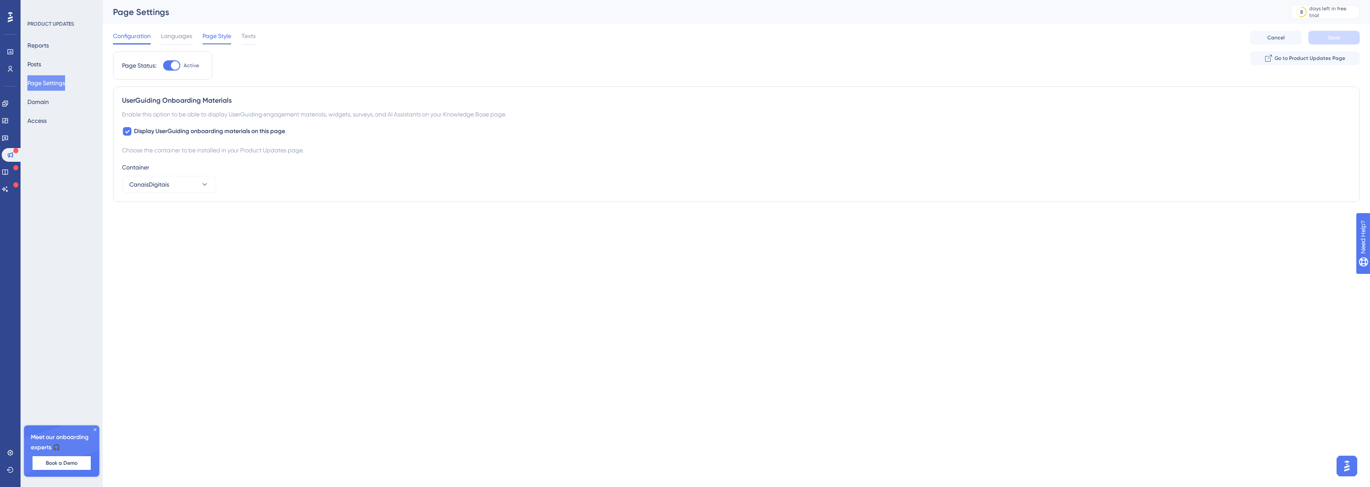
click at [227, 35] on span "Page Style" at bounding box center [217, 36] width 29 height 10
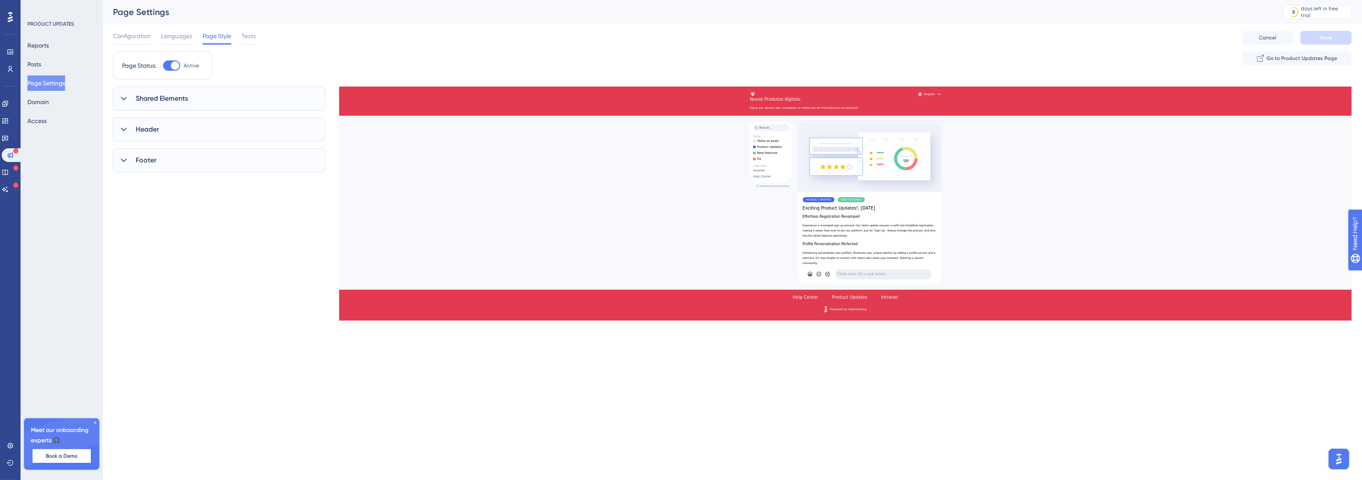
click at [175, 65] on div at bounding box center [175, 65] width 9 height 9
click at [163, 66] on input "Active" at bounding box center [163, 66] width 0 height 0
checkbox input "true"
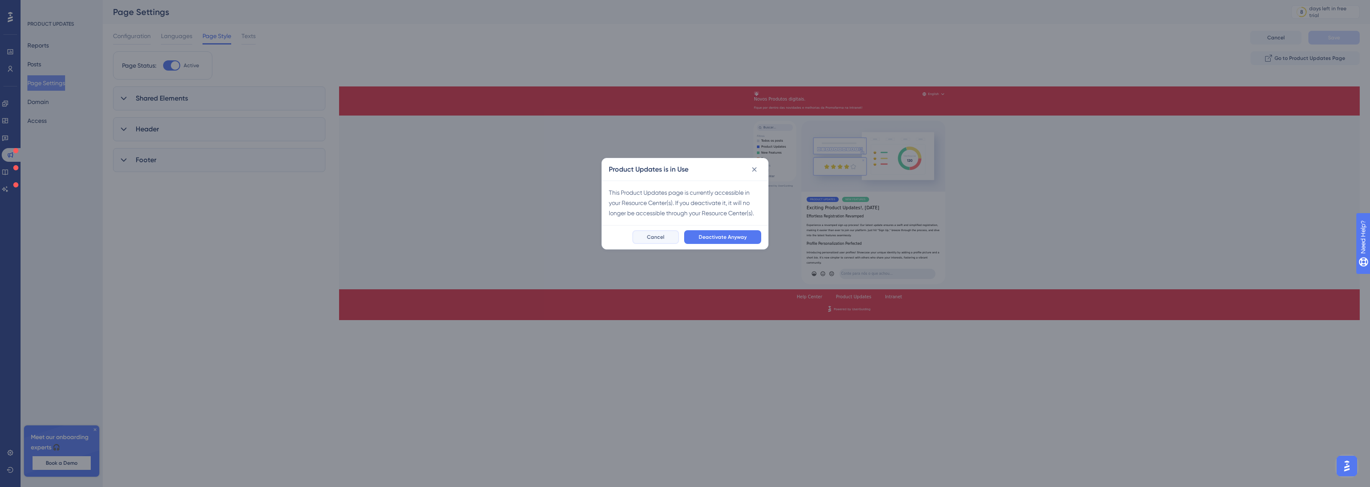
click at [654, 235] on span "Cancel" at bounding box center [656, 237] width 18 height 7
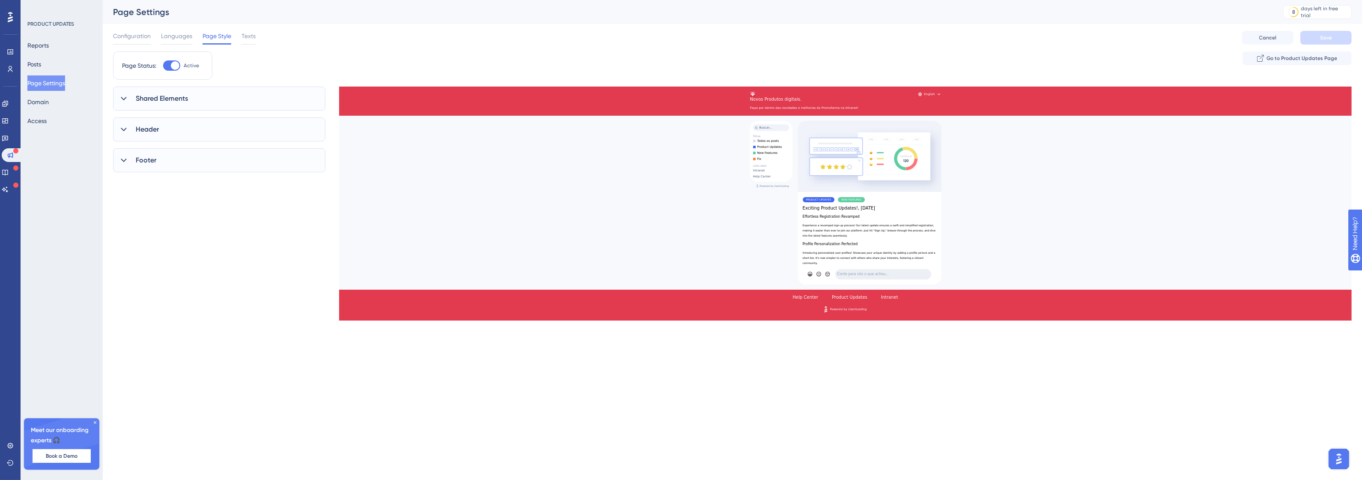
click at [173, 101] on span "Shared Elements" at bounding box center [162, 98] width 52 height 10
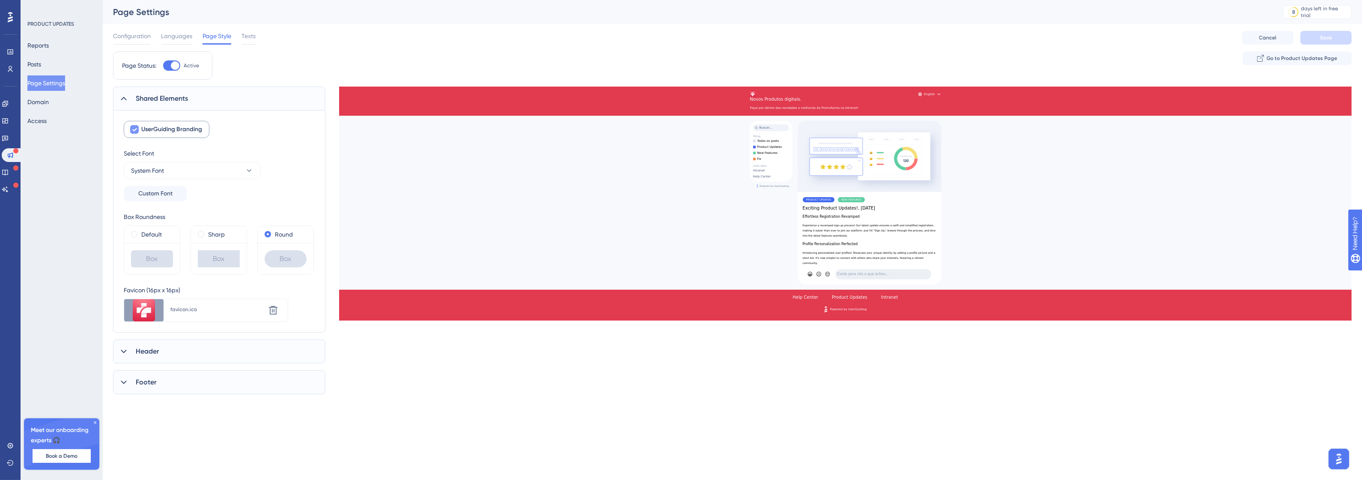
click at [180, 131] on span "UserGuiding Branding" at bounding box center [171, 129] width 61 height 10
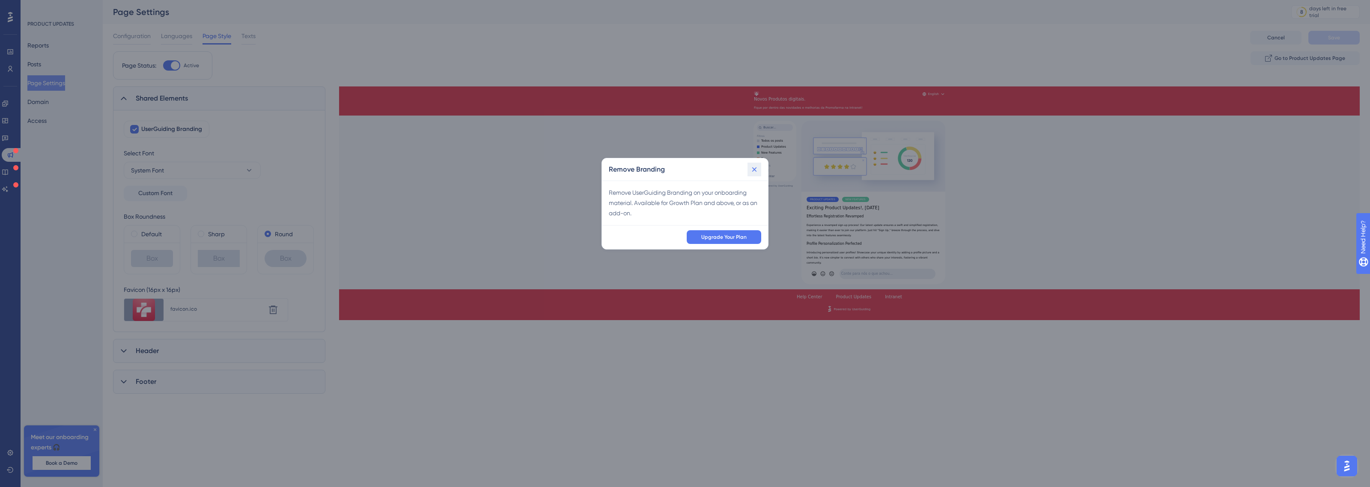
click at [754, 166] on icon at bounding box center [754, 169] width 9 height 9
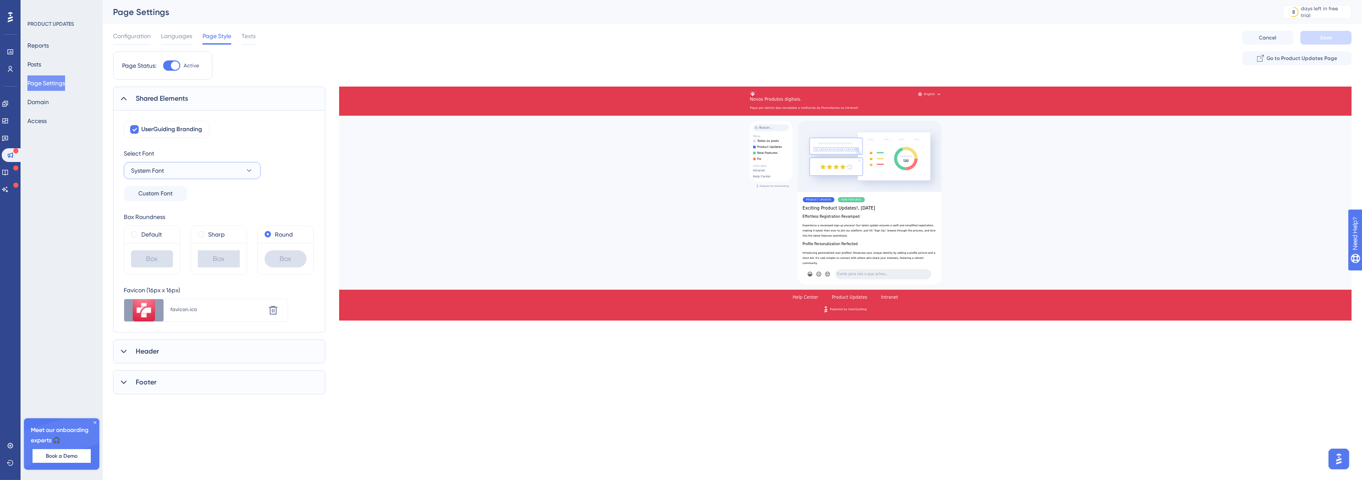
click at [187, 173] on button "System Font" at bounding box center [192, 170] width 137 height 17
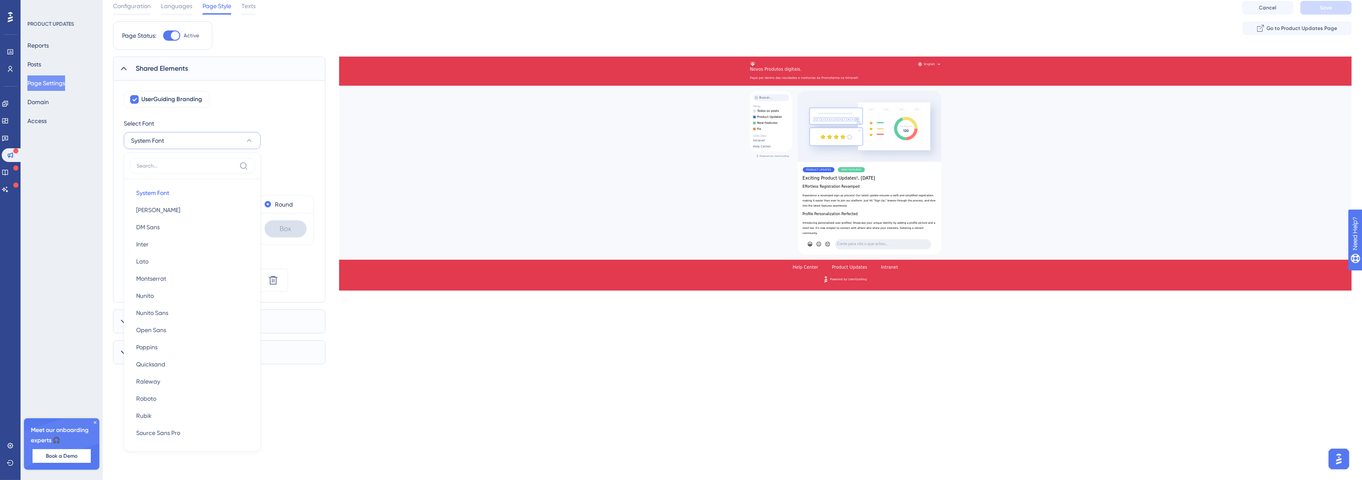
drag, startPoint x: 187, startPoint y: 173, endPoint x: 200, endPoint y: 150, distance: 25.9
click at [192, 167] on label at bounding box center [192, 165] width 126 height 15
click at [218, 121] on div "Select Font" at bounding box center [192, 123] width 137 height 10
click at [173, 312] on div "Header" at bounding box center [219, 321] width 212 height 24
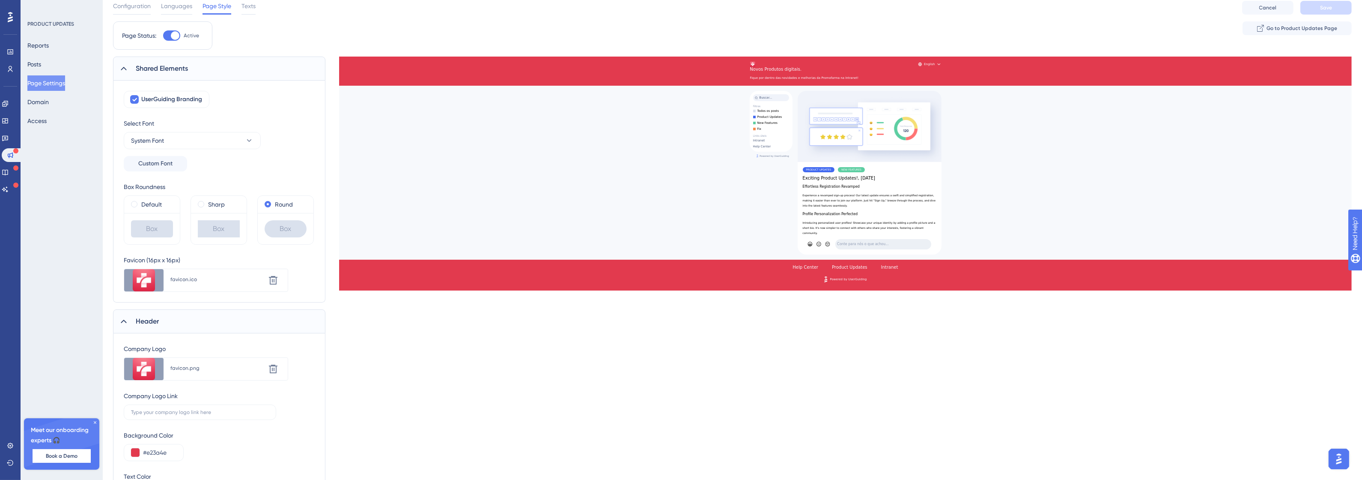
click at [172, 320] on div "Header" at bounding box center [219, 321] width 212 height 24
click at [188, 66] on span "Shared Elements" at bounding box center [162, 68] width 52 height 10
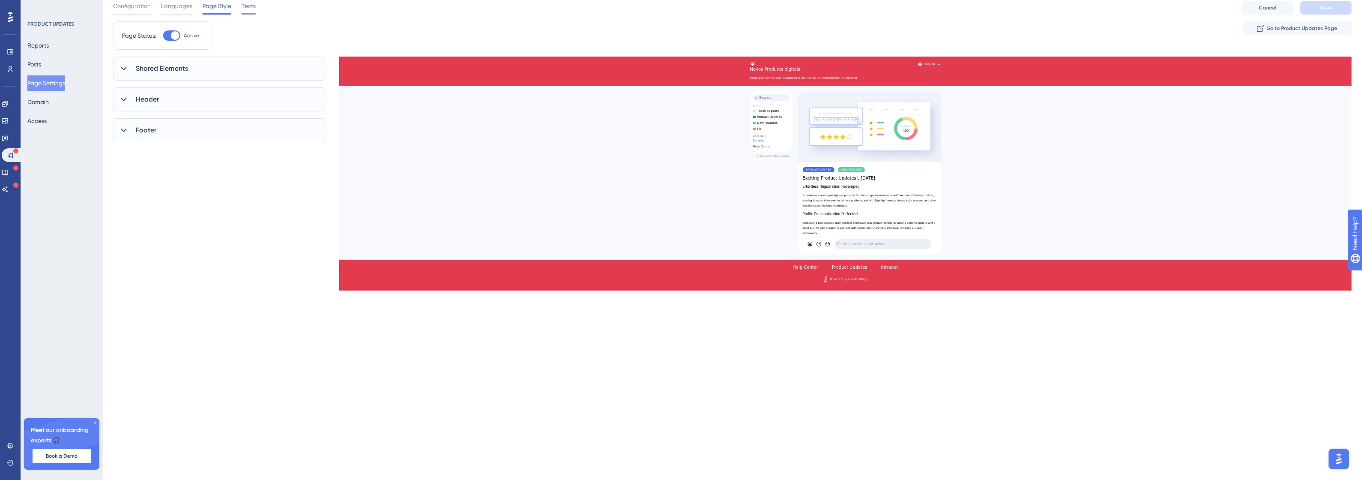
click at [251, 12] on div "Texts" at bounding box center [248, 8] width 14 height 14
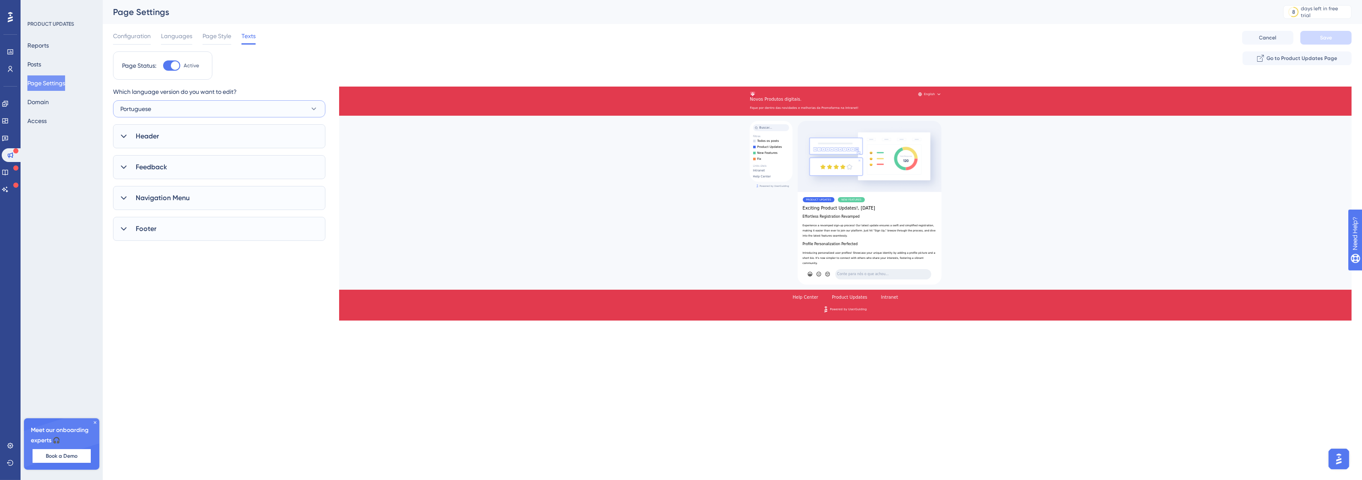
click at [183, 116] on button "Portuguese" at bounding box center [219, 108] width 212 height 17
click at [164, 180] on span "Add an Extra Language" at bounding box center [168, 184] width 66 height 10
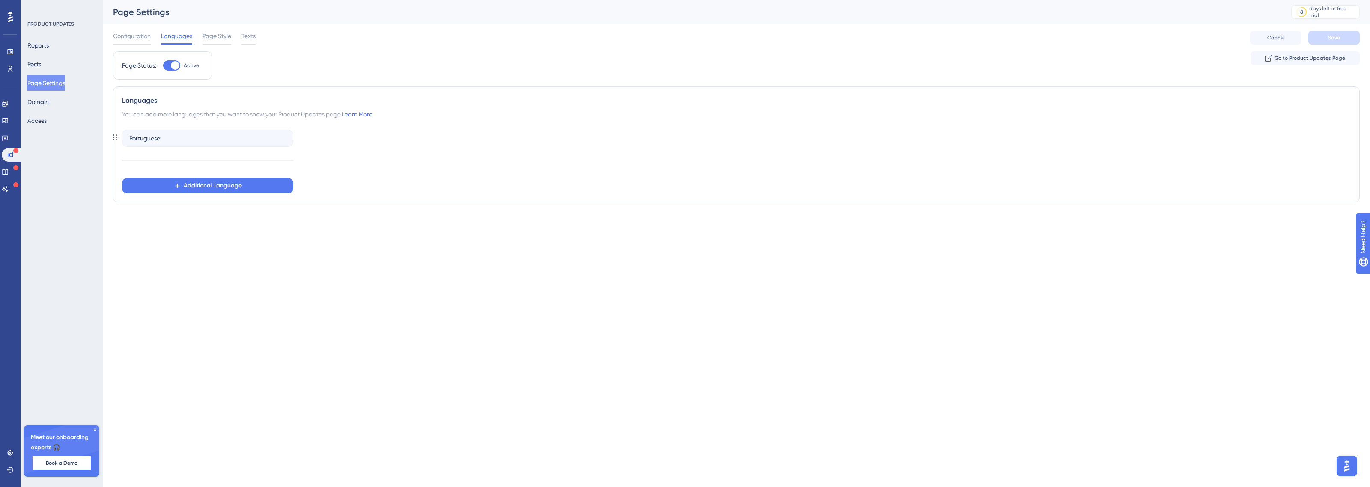
click at [178, 141] on div "Portuguese" at bounding box center [207, 138] width 171 height 17
click at [188, 183] on span "Additional Language" at bounding box center [213, 186] width 58 height 10
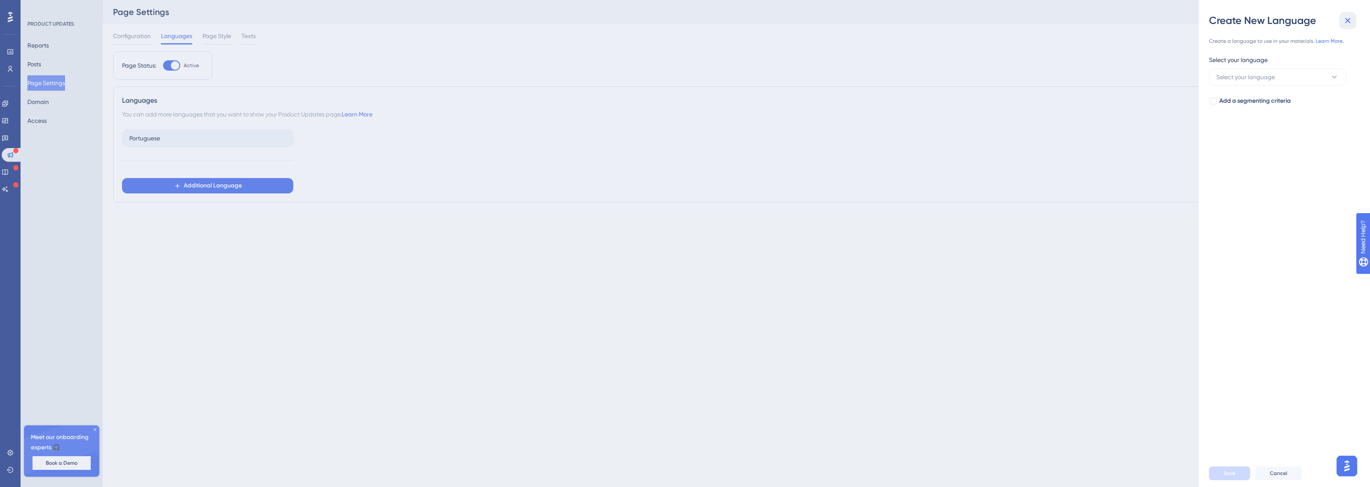
click at [1348, 21] on icon at bounding box center [1348, 21] width 6 height 6
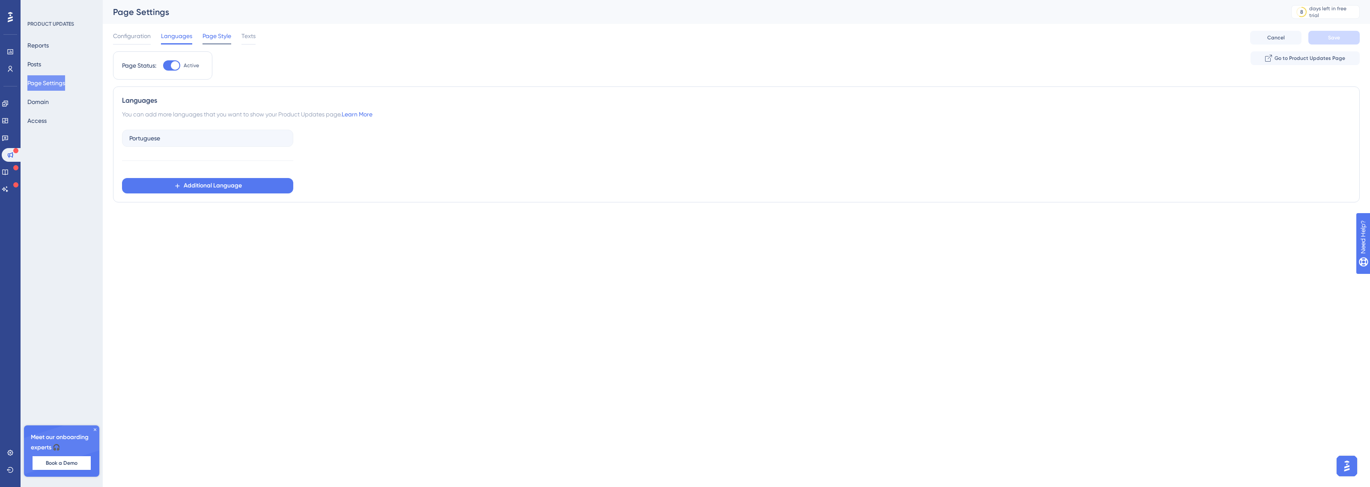
click at [210, 43] on div at bounding box center [217, 43] width 29 height 1
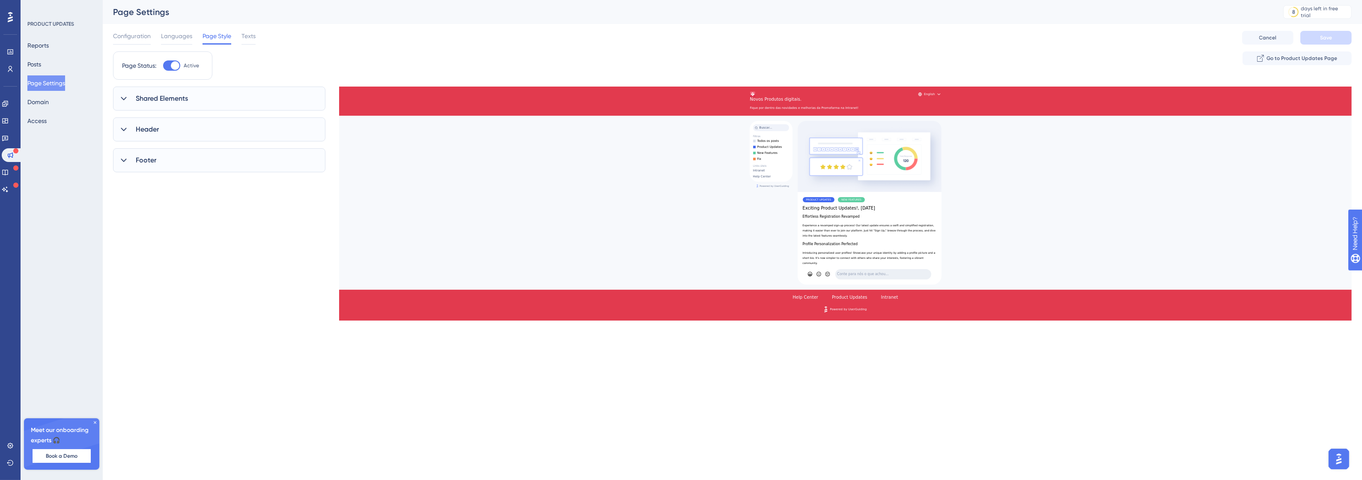
click at [218, 37] on span "Page Style" at bounding box center [217, 36] width 29 height 10
click at [251, 35] on span "Texts" at bounding box center [248, 36] width 14 height 10
click at [224, 39] on span "Page Style" at bounding box center [217, 36] width 29 height 10
click at [253, 37] on span "Texts" at bounding box center [248, 36] width 14 height 10
click at [194, 197] on div "Navigation Menu" at bounding box center [219, 198] width 212 height 24
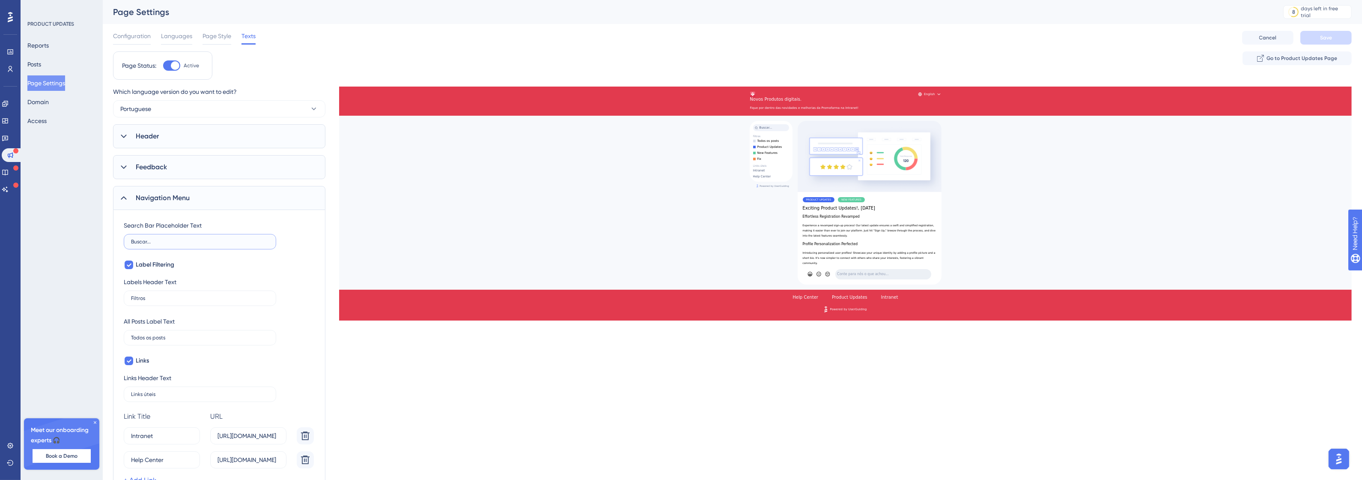
click at [174, 238] on input "Buscar..." at bounding box center [200, 241] width 138 height 6
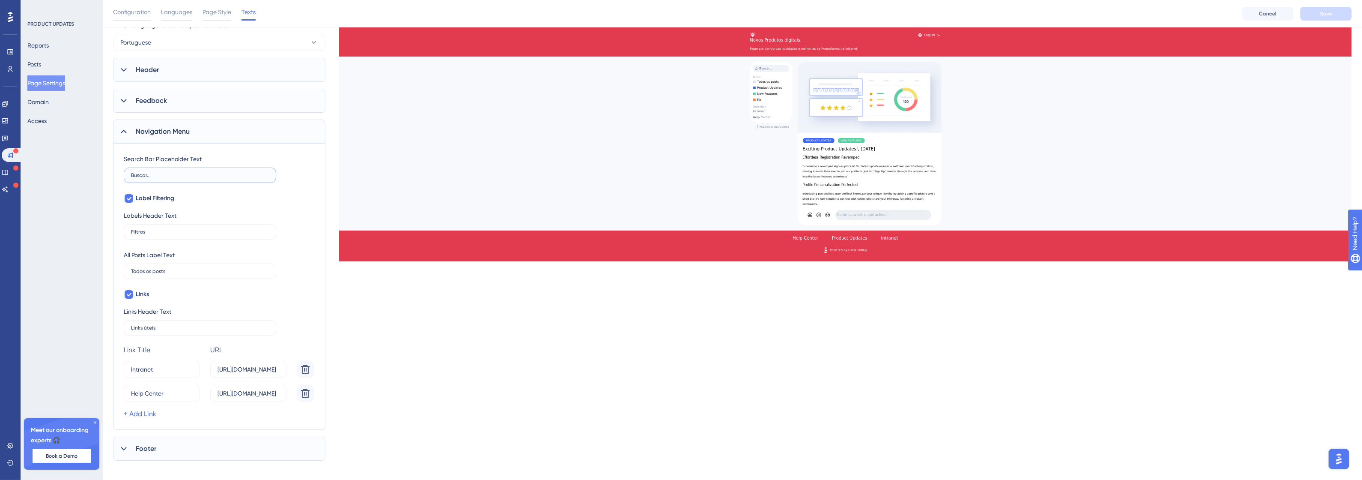
scroll to position [78, 0]
click at [152, 189] on span "Label Filtering" at bounding box center [155, 190] width 39 height 10
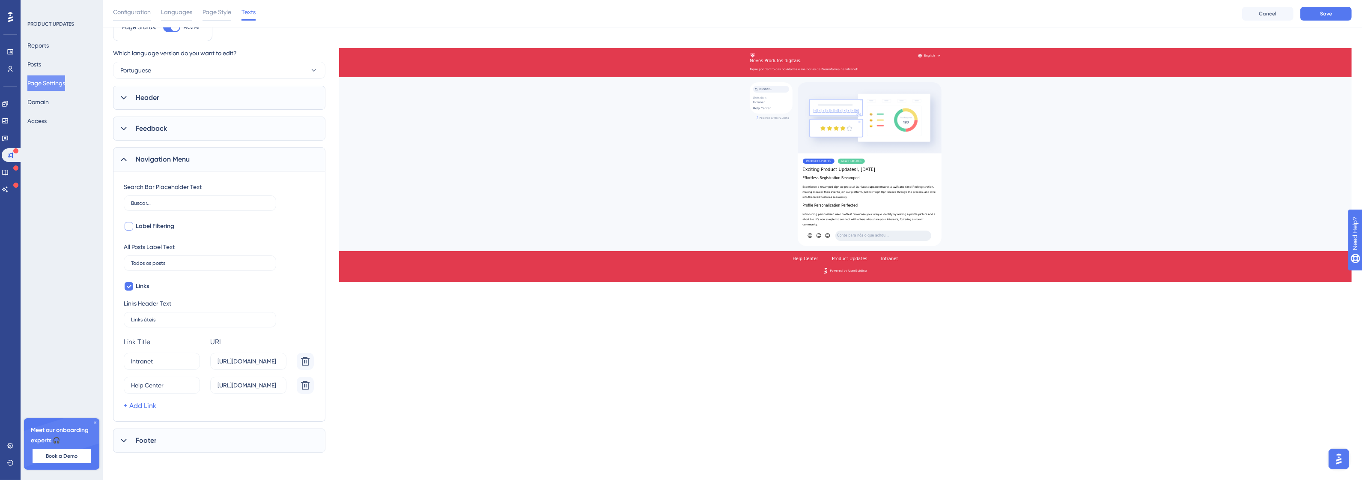
click at [147, 227] on span "Label Filtering" at bounding box center [155, 226] width 39 height 10
checkbox input "true"
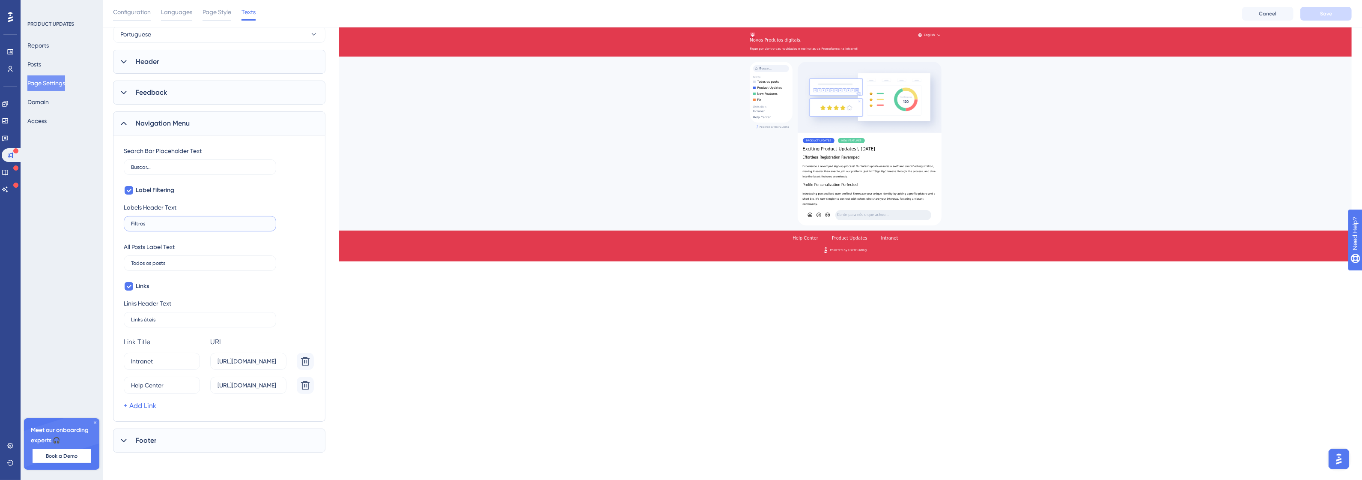
click at [155, 221] on input "Filtros" at bounding box center [200, 224] width 138 height 6
click at [176, 267] on label "Todos os posts" at bounding box center [200, 262] width 152 height 15
click at [176, 266] on input "Todos os posts" at bounding box center [200, 263] width 138 height 6
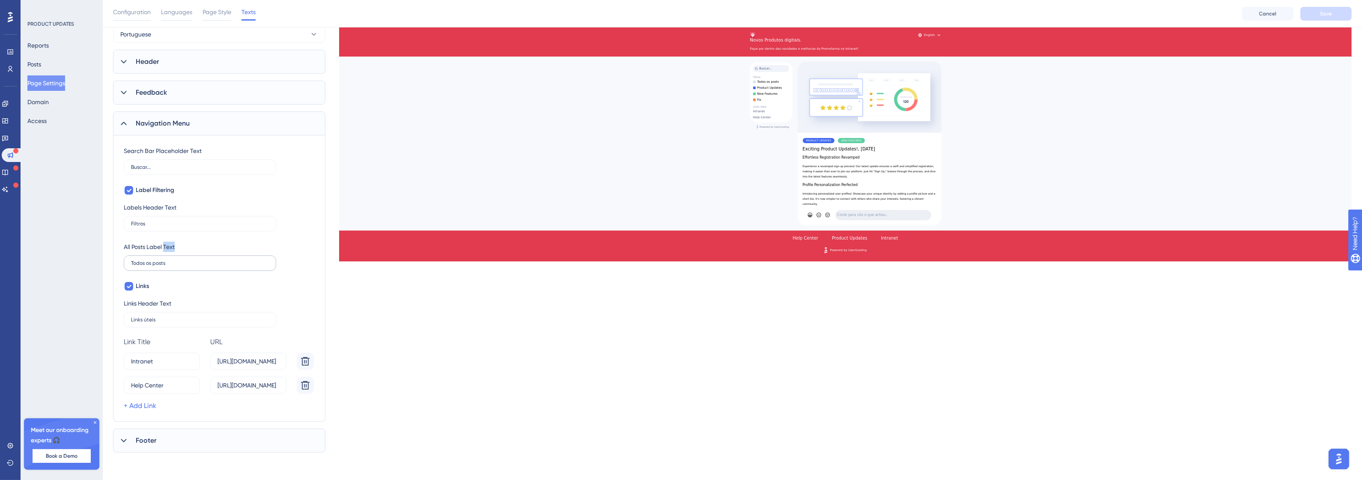
click at [176, 267] on label "Todos os posts" at bounding box center [200, 262] width 152 height 15
click at [176, 266] on input "Todos os posts" at bounding box center [200, 263] width 138 height 6
click at [176, 267] on label "Todos os posts" at bounding box center [200, 262] width 152 height 15
click at [176, 266] on input "Todos os posts" at bounding box center [200, 263] width 138 height 6
click at [162, 263] on input "Todos os posts" at bounding box center [200, 263] width 138 height 6
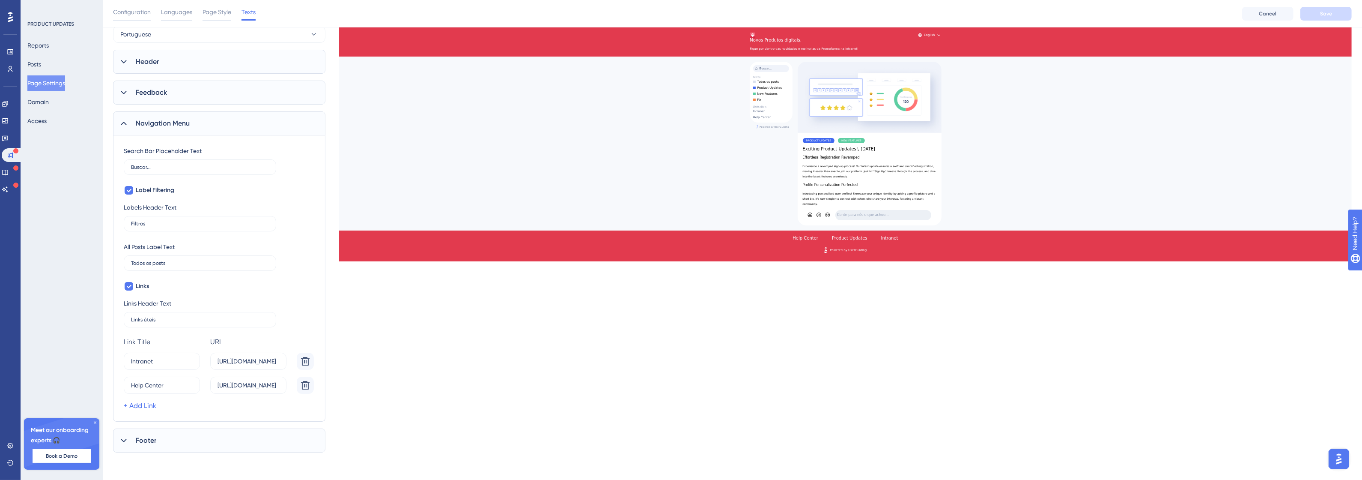
click at [141, 247] on div "All Posts Label Text" at bounding box center [149, 246] width 51 height 10
drag, startPoint x: 121, startPoint y: 245, endPoint x: 181, endPoint y: 245, distance: 59.9
click at [181, 245] on div "Search Bar Placeholder Text Buscar... Label Filtering Labels Header Text Filtro…" at bounding box center [219, 278] width 212 height 286
click at [127, 289] on icon at bounding box center [128, 286] width 5 height 7
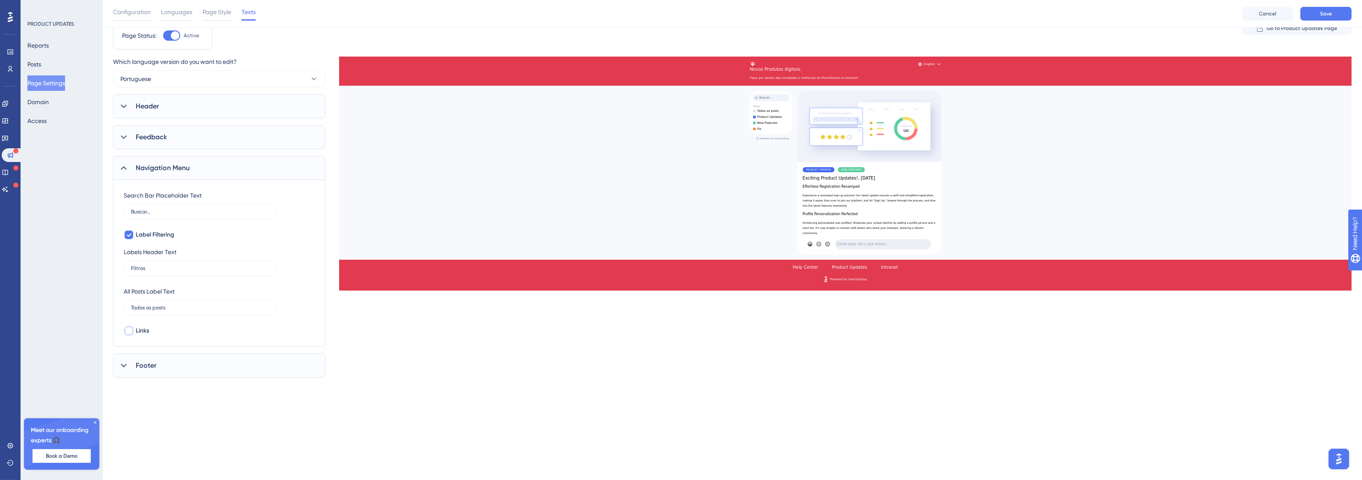
click at [129, 334] on div at bounding box center [129, 330] width 9 height 9
checkbox input "true"
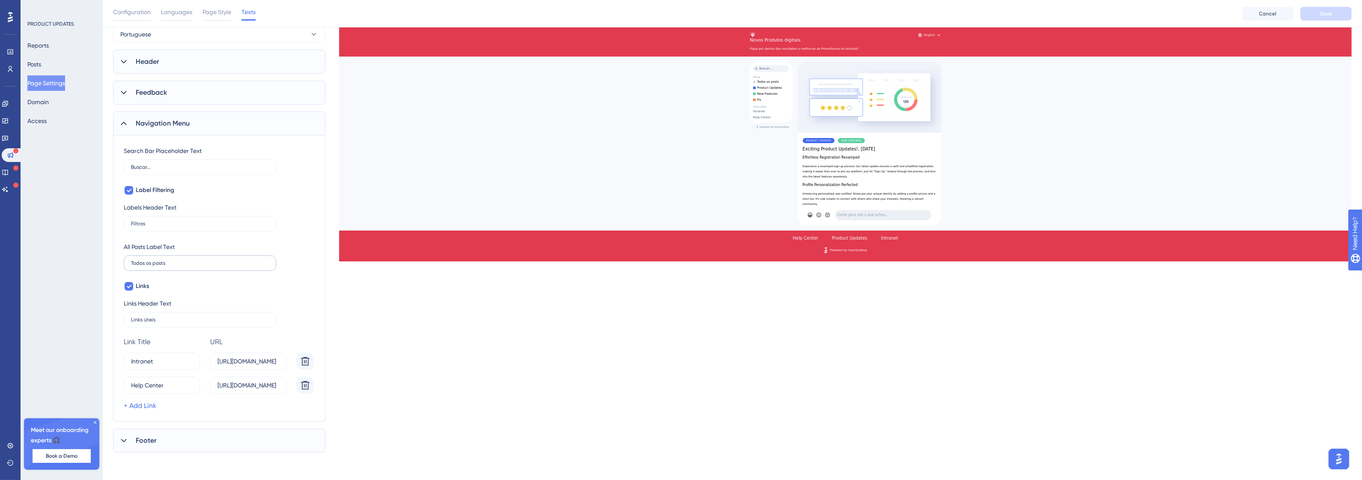
click at [168, 257] on label "Todos os posts" at bounding box center [200, 262] width 152 height 15
click at [168, 260] on input "Todos os posts" at bounding box center [200, 263] width 138 height 6
click at [179, 222] on input "Filtros" at bounding box center [200, 224] width 138 height 6
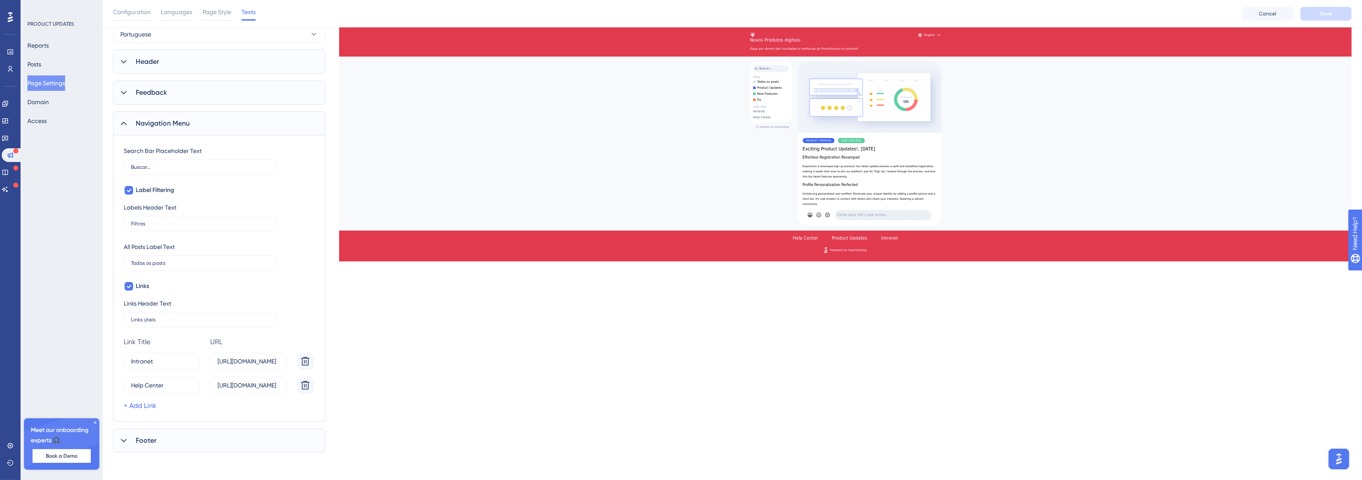
click at [180, 244] on div "All Posts Label Text Todos os posts" at bounding box center [200, 255] width 152 height 29
click at [182, 262] on input "Todos os posts" at bounding box center [200, 263] width 138 height 6
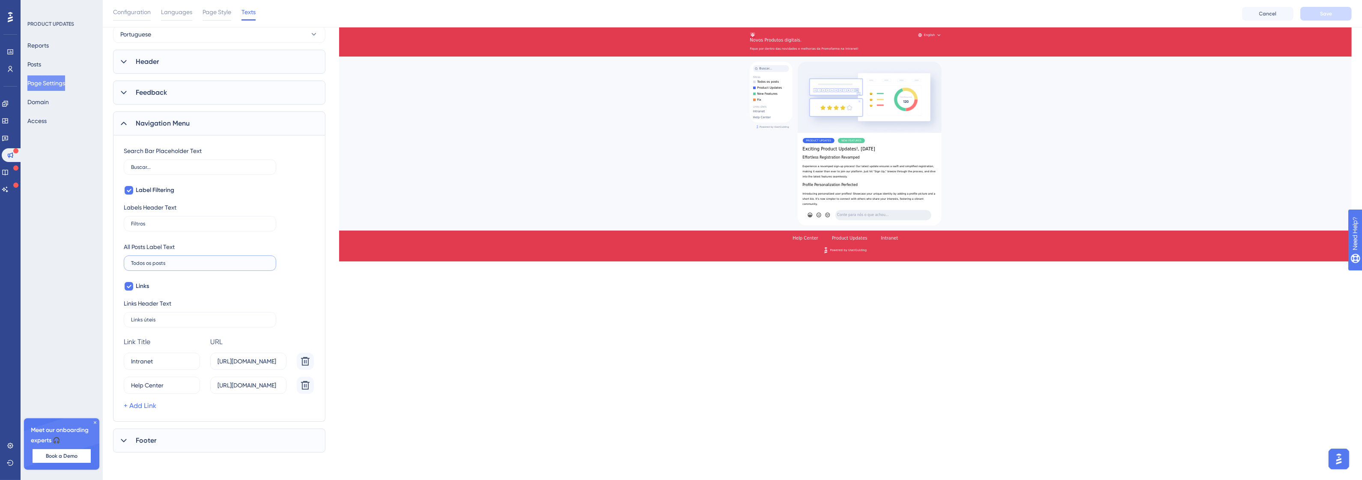
click at [182, 262] on input "Todos os posts" at bounding box center [200, 263] width 138 height 6
type input "Todos os posts"
click at [199, 215] on div "Labels Header Text Filtros" at bounding box center [200, 216] width 152 height 29
click at [181, 171] on label "Buscar..." at bounding box center [200, 166] width 152 height 15
click at [181, 170] on input "Buscar..." at bounding box center [200, 167] width 138 height 6
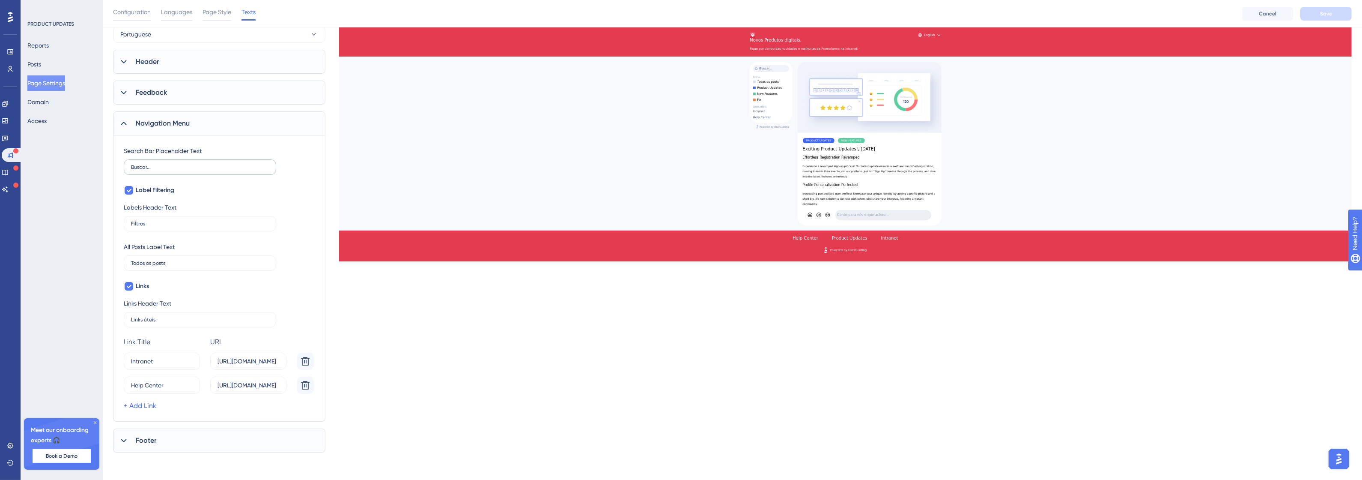
click at [181, 171] on label "Buscar..." at bounding box center [200, 166] width 152 height 15
click at [181, 170] on input "Buscar..." at bounding box center [200, 167] width 138 height 6
click at [181, 171] on label "Buscar..." at bounding box center [200, 166] width 152 height 15
click at [181, 170] on input "Buscar..." at bounding box center [200, 167] width 138 height 6
click at [150, 191] on span "Label Filtering" at bounding box center [155, 190] width 39 height 10
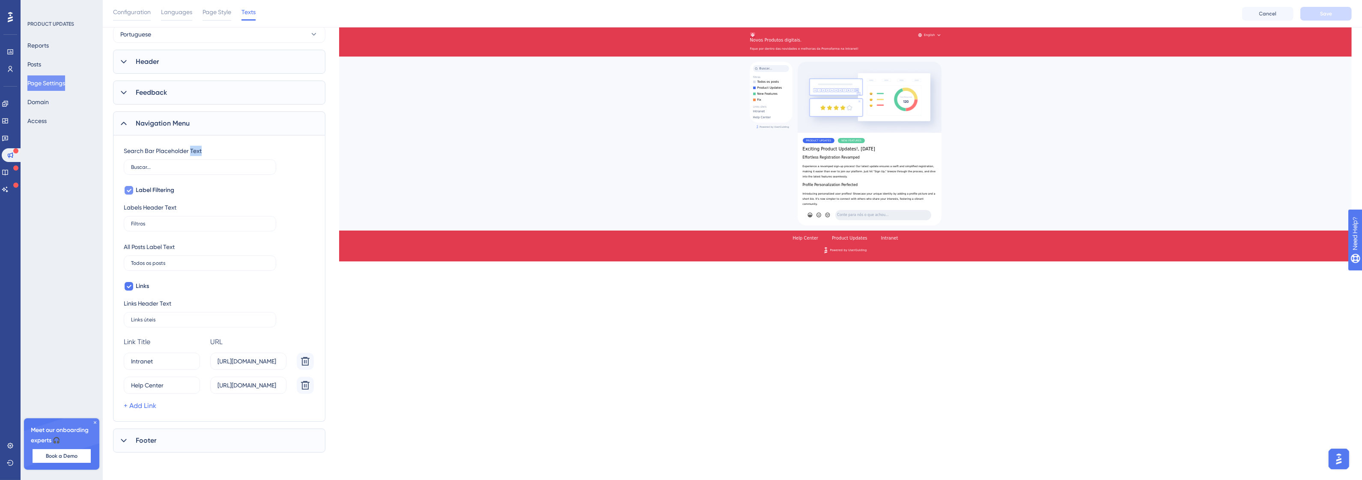
scroll to position [42, 0]
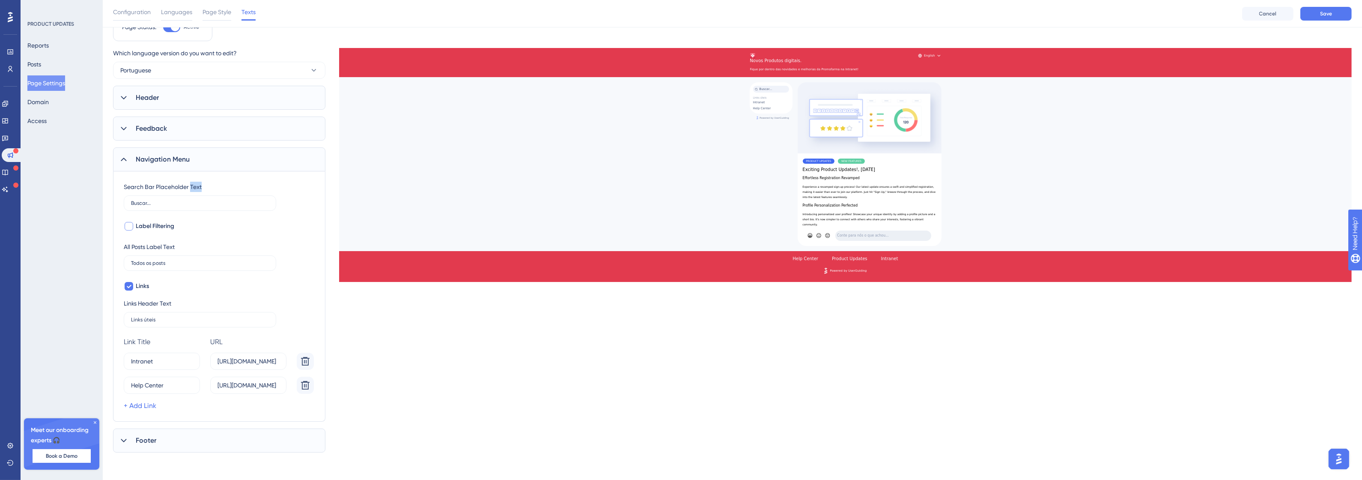
click at [146, 228] on span "Label Filtering" at bounding box center [155, 226] width 39 height 10
checkbox input "true"
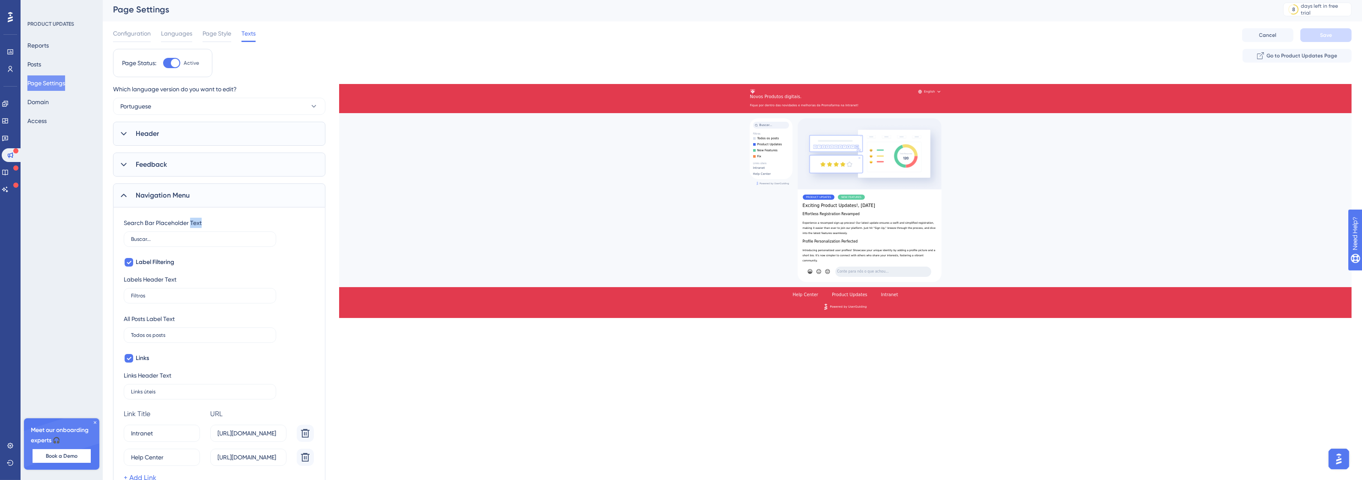
scroll to position [0, 0]
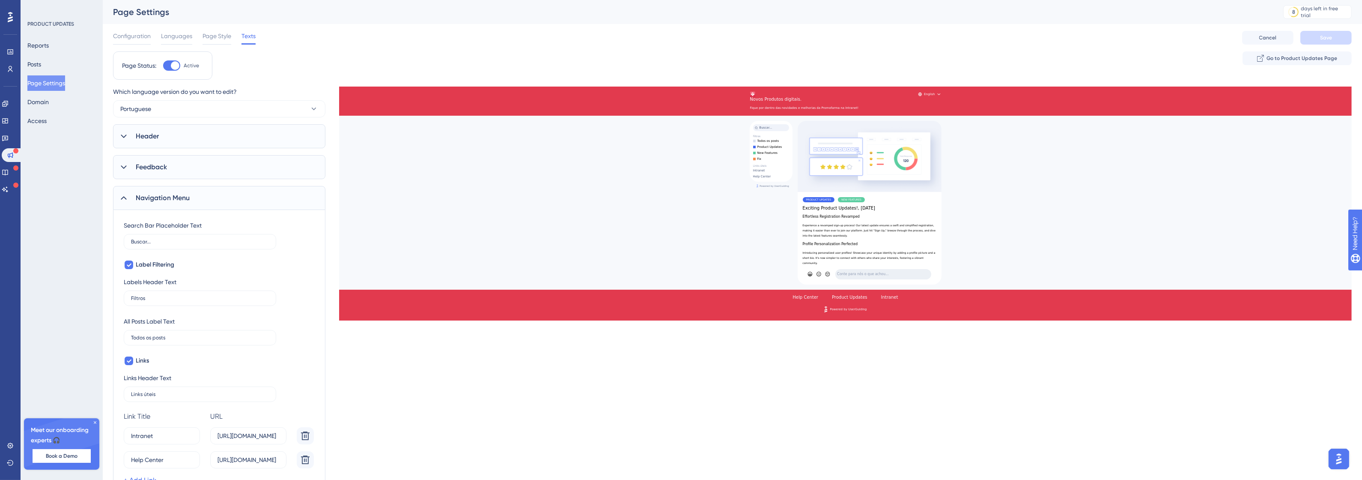
click at [939, 93] on div at bounding box center [845, 171] width 1013 height 171
click at [215, 204] on div "Navigation Menu" at bounding box center [219, 198] width 212 height 24
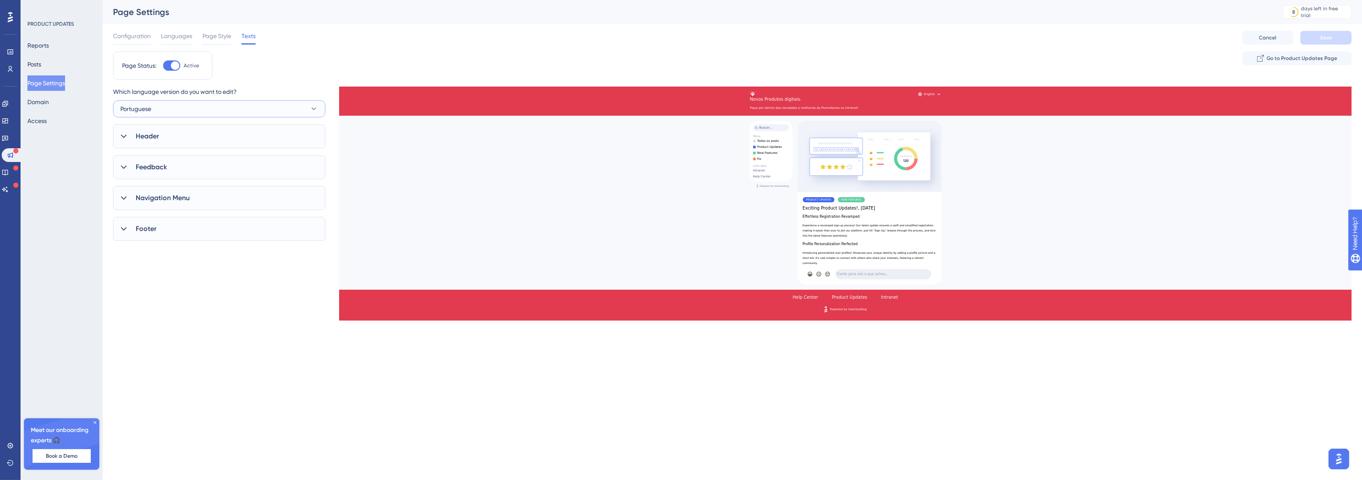
click at [215, 109] on button "Portuguese" at bounding box center [219, 108] width 212 height 17
click at [176, 157] on div "Portuguese Portuguese" at bounding box center [219, 160] width 188 height 17
click at [163, 217] on div "Which language version do you want to edit? Portuguese Header Page Title Novos …" at bounding box center [219, 171] width 212 height 171
click at [161, 232] on div "Footer" at bounding box center [219, 229] width 212 height 24
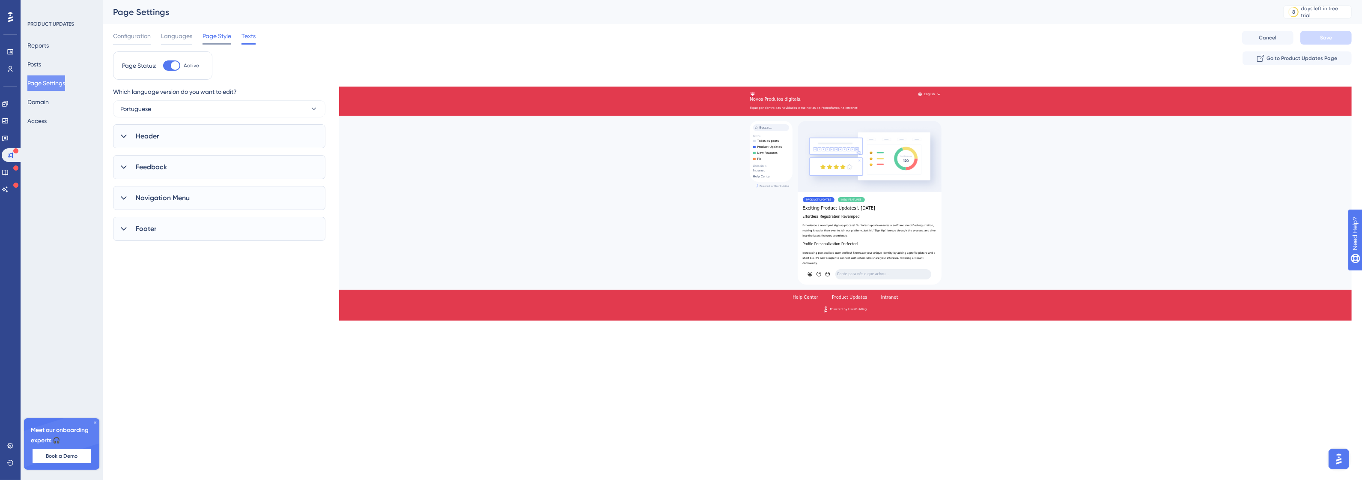
click at [218, 44] on div at bounding box center [217, 43] width 29 height 1
click at [179, 32] on span "Languages" at bounding box center [176, 36] width 31 height 10
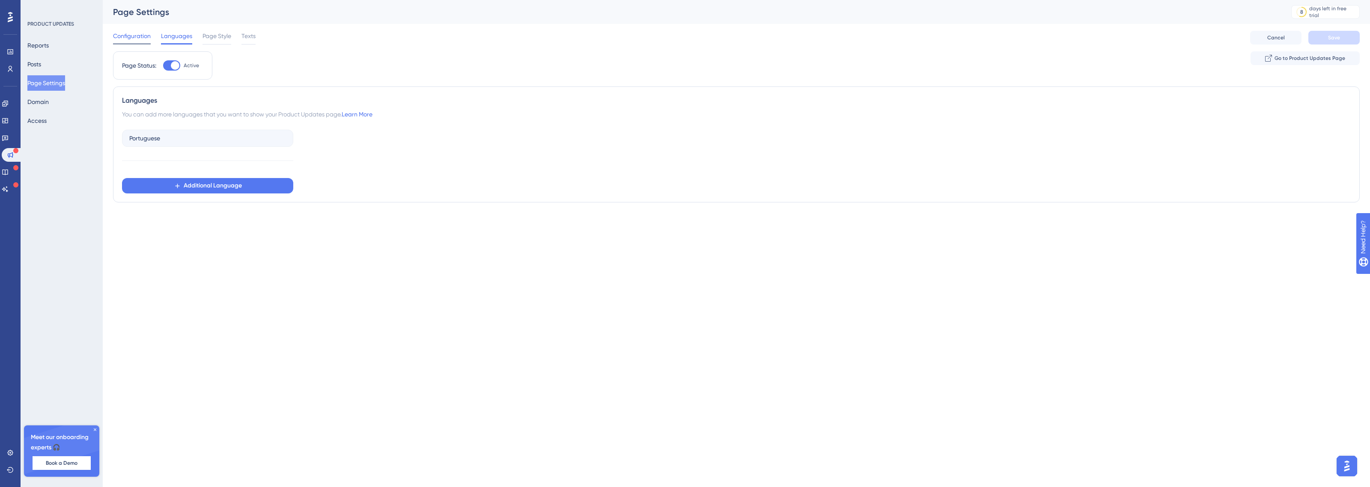
click at [137, 32] on span "Configuration" at bounding box center [132, 36] width 38 height 10
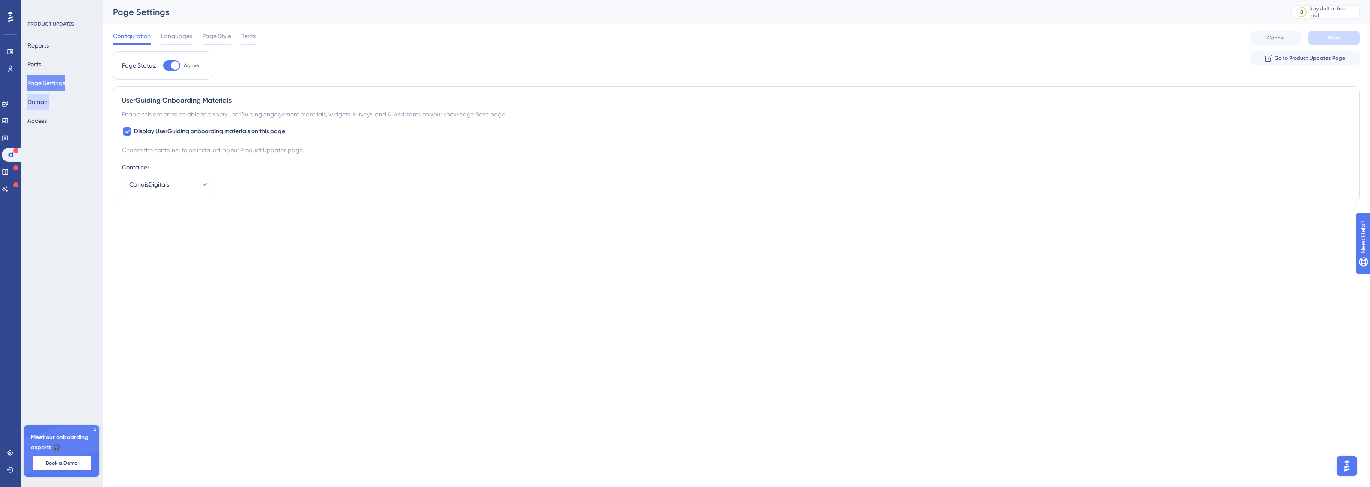
click at [42, 96] on button "Domain" at bounding box center [37, 101] width 21 height 15
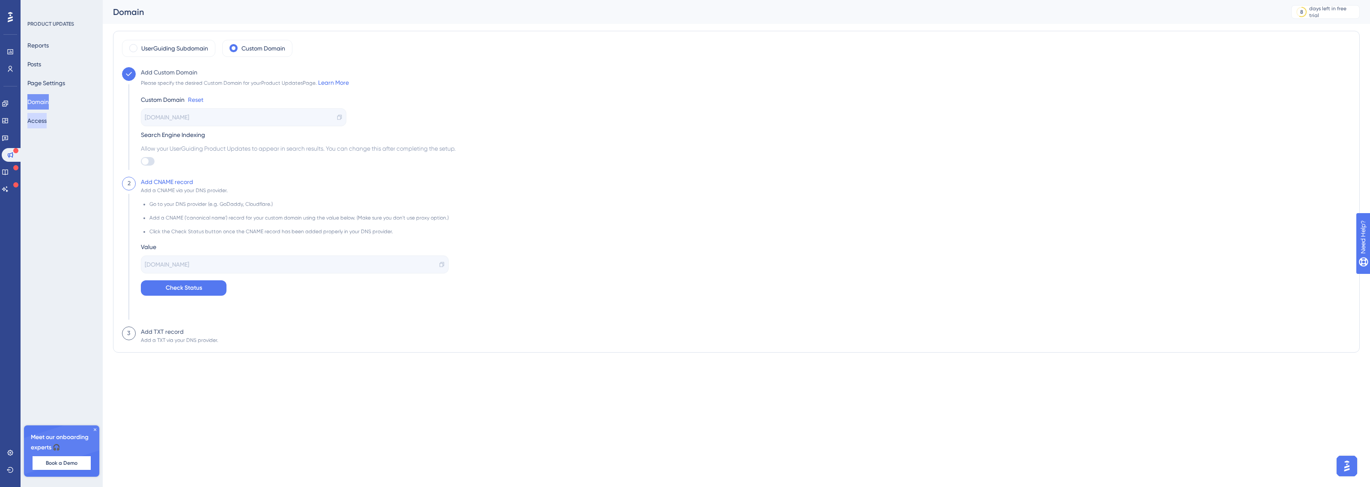
click at [47, 121] on button "Access" at bounding box center [36, 120] width 19 height 15
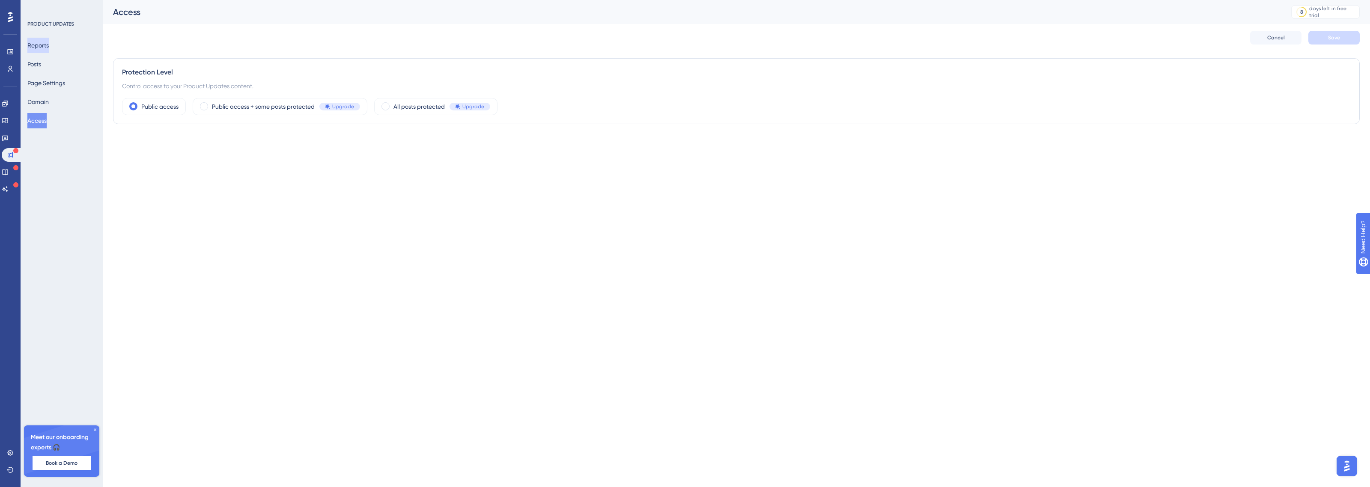
click at [45, 50] on button "Reports" at bounding box center [37, 45] width 21 height 15
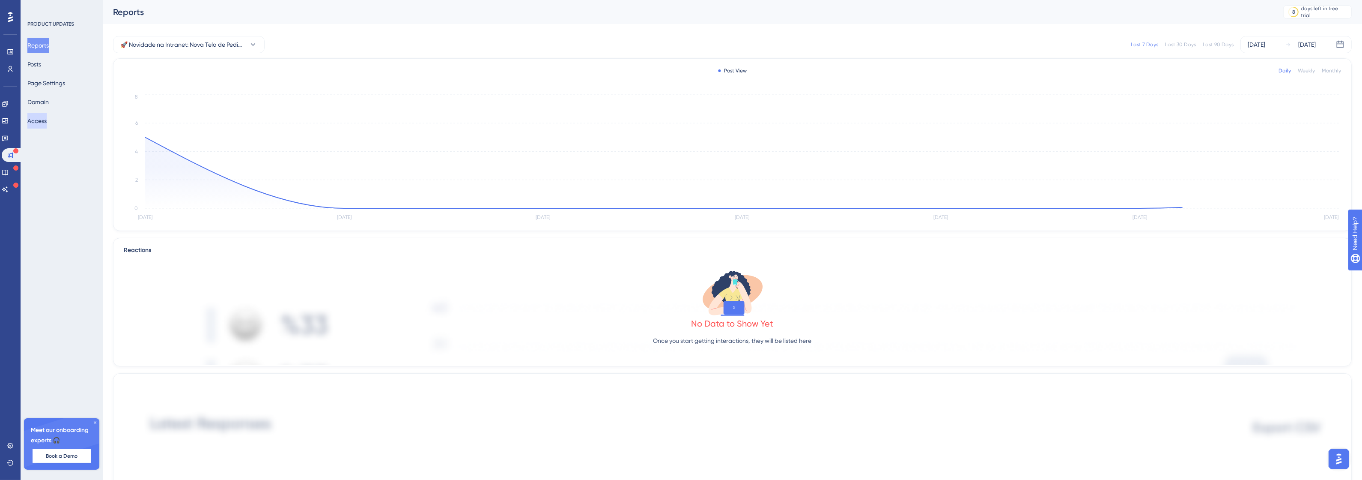
click at [44, 113] on div "Reports Posts Page Settings Domain Access" at bounding box center [61, 83] width 69 height 91
click at [44, 119] on button "Access" at bounding box center [36, 120] width 19 height 15
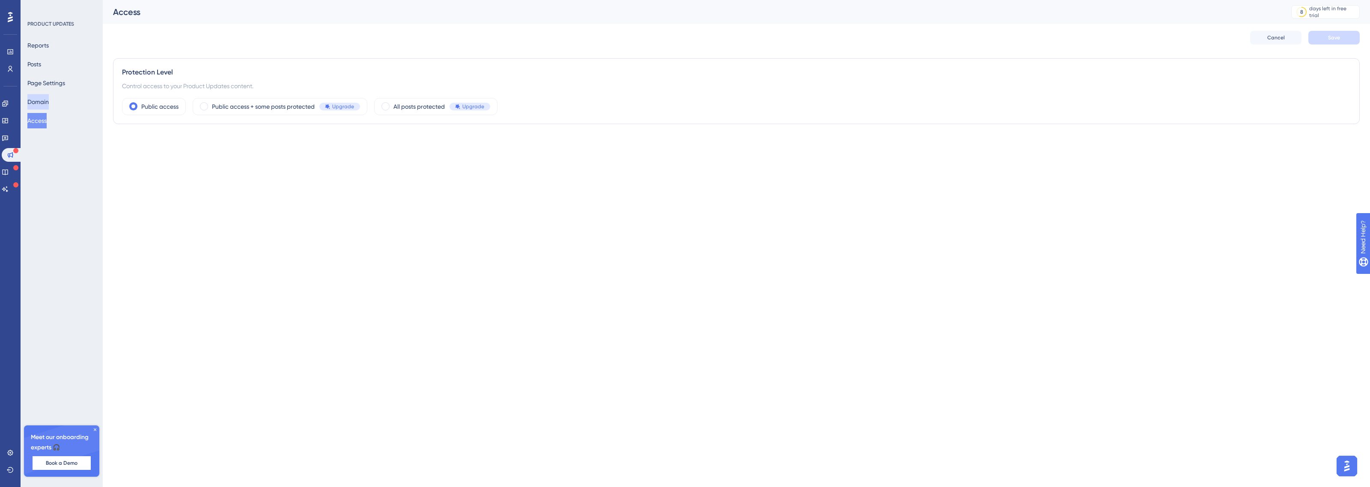
click at [44, 101] on button "Domain" at bounding box center [37, 101] width 21 height 15
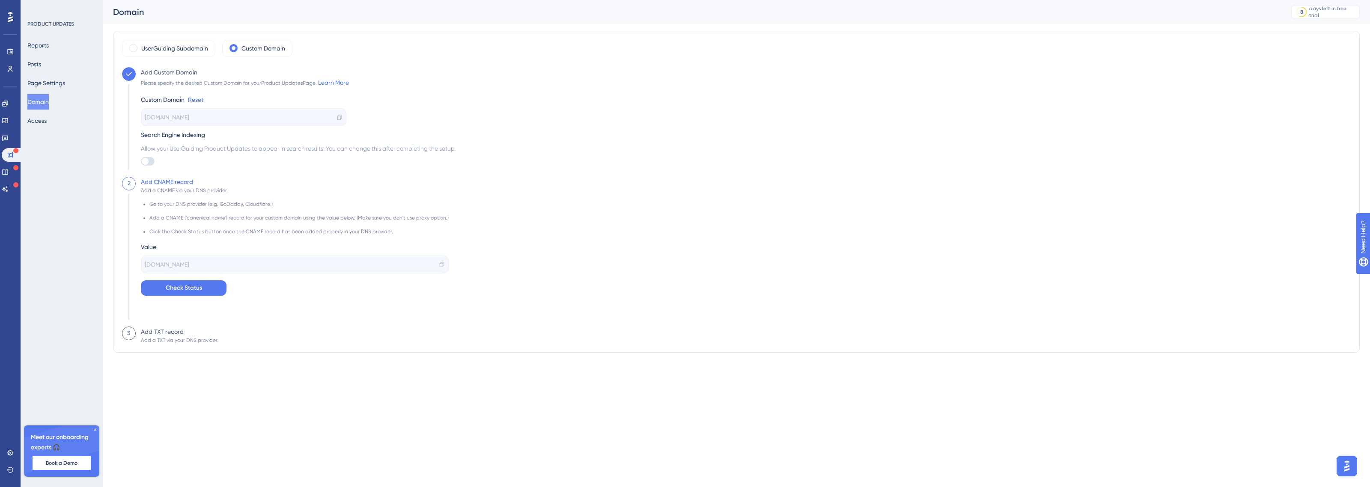
click at [94, 431] on icon at bounding box center [95, 430] width 3 height 3
click at [49, 48] on button "Reports" at bounding box center [37, 45] width 21 height 15
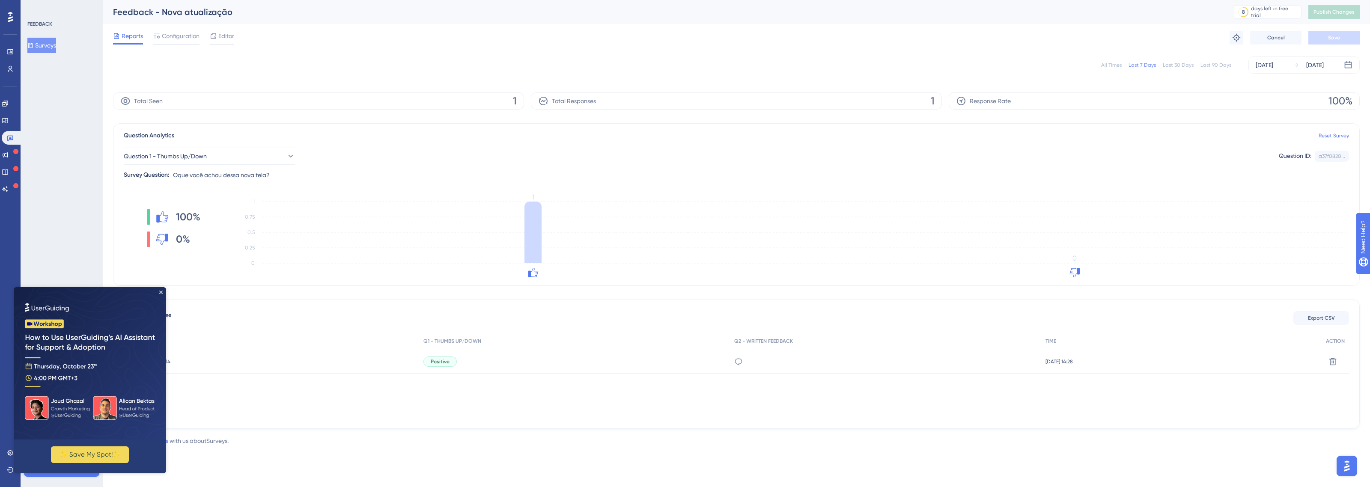
click at [138, 363] on div "✨ Save My Spot!✨" at bounding box center [90, 380] width 152 height 186
click at [161, 289] on img at bounding box center [90, 363] width 152 height 152
click at [161, 292] on icon "Close Preview" at bounding box center [160, 292] width 3 height 3
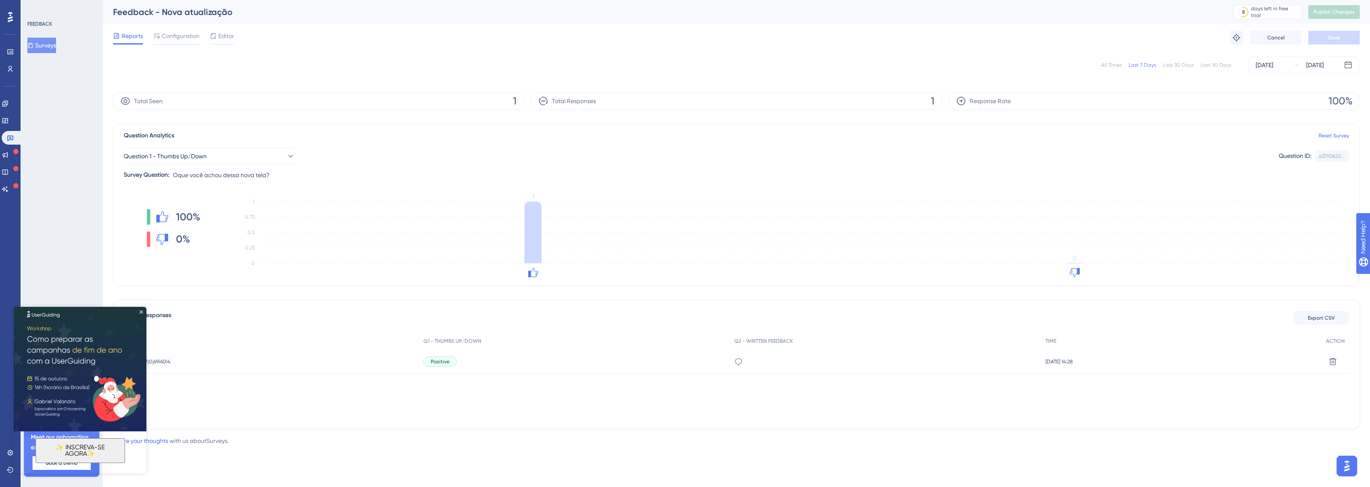
click at [142, 313] on img at bounding box center [80, 365] width 133 height 133
click at [136, 313] on img at bounding box center [80, 365] width 133 height 133
click at [140, 313] on icon "Close Preview" at bounding box center [141, 311] width 3 height 3
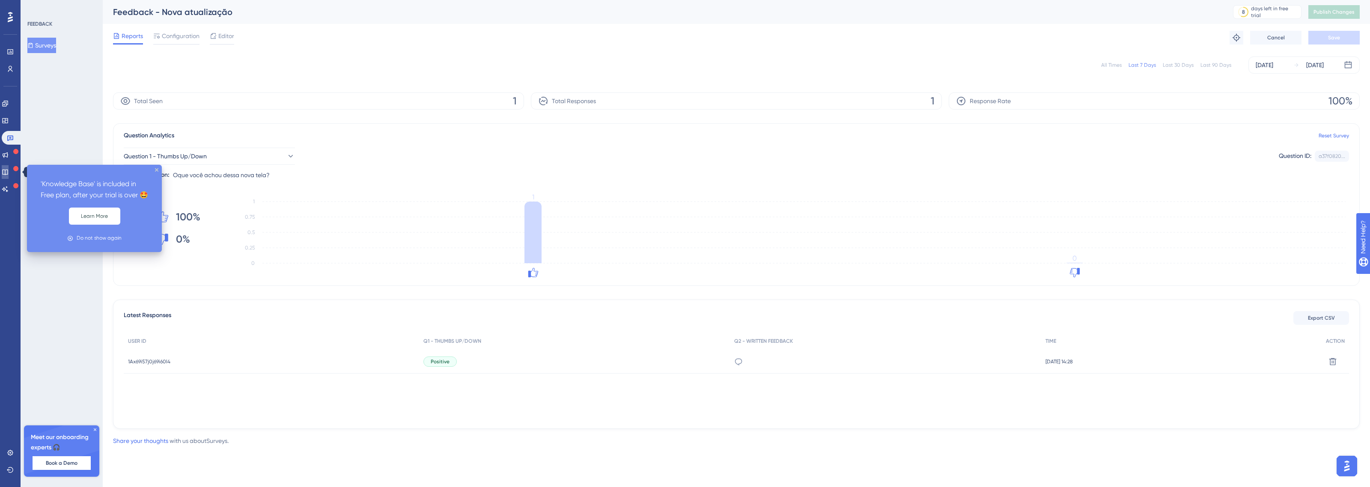
click at [9, 171] on icon at bounding box center [5, 172] width 7 height 7
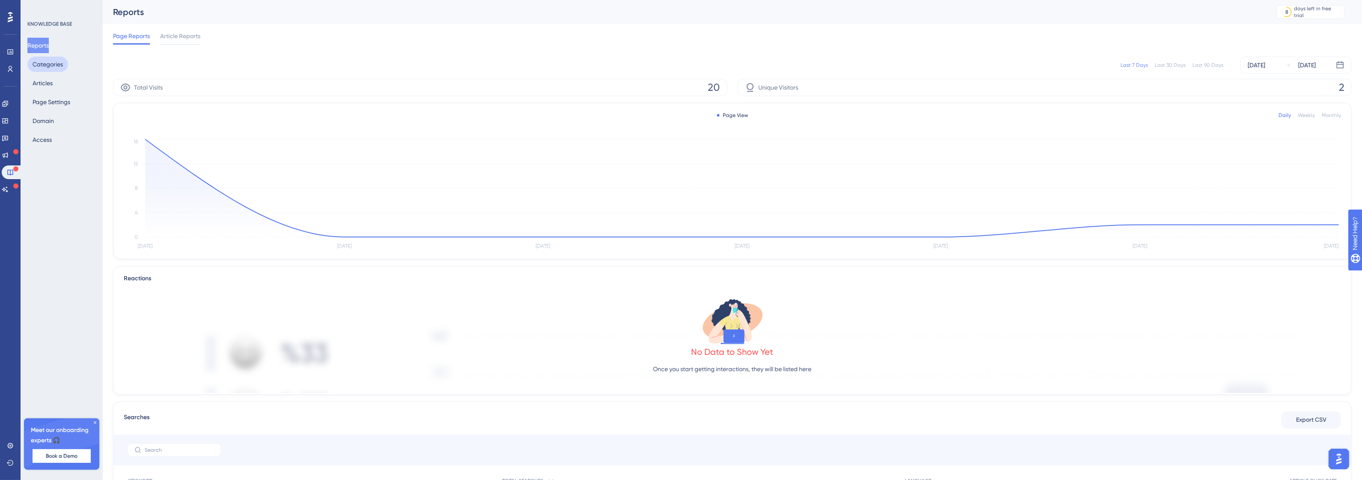
click at [50, 67] on button "Categories" at bounding box center [47, 64] width 41 height 15
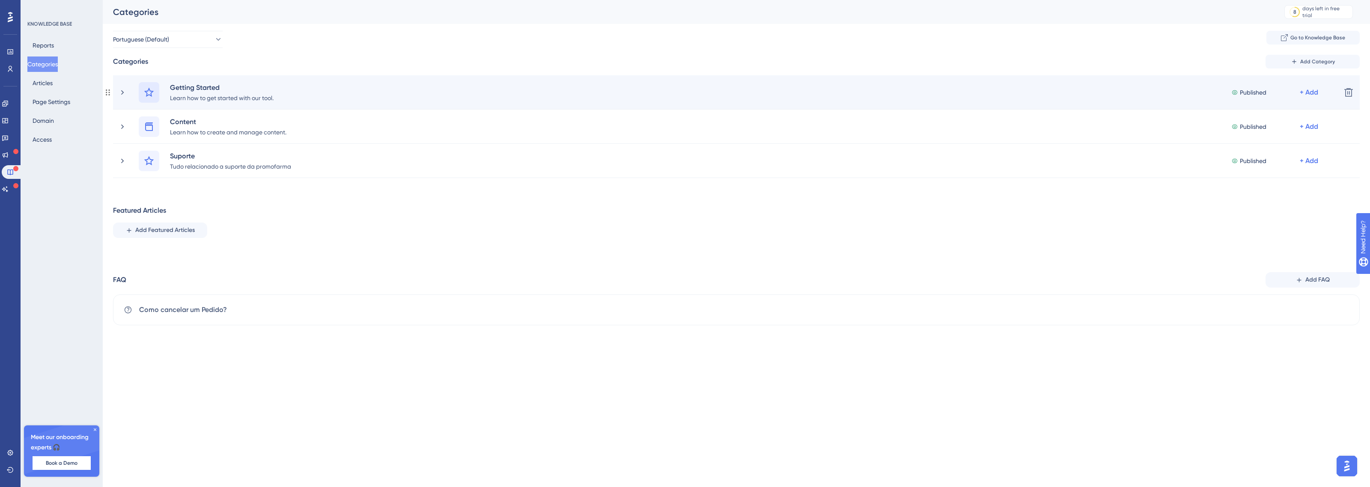
click at [146, 90] on icon at bounding box center [149, 92] width 10 height 10
click at [117, 95] on div "Select a Category icon Getting Started Learn how to get started with our tool. …" at bounding box center [736, 92] width 1247 height 34
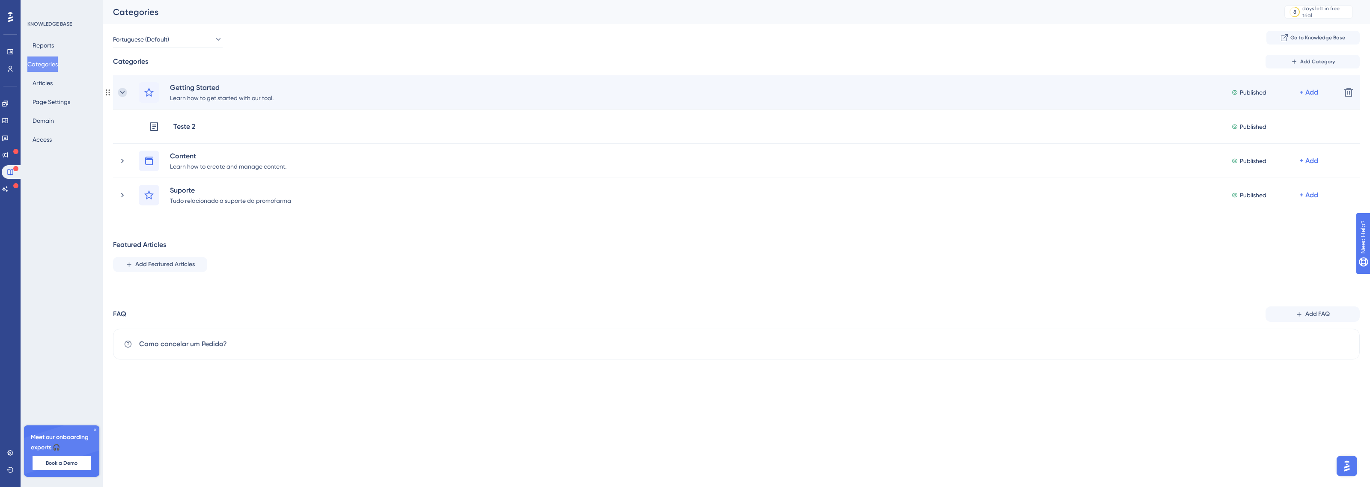
click at [120, 95] on icon at bounding box center [122, 92] width 9 height 9
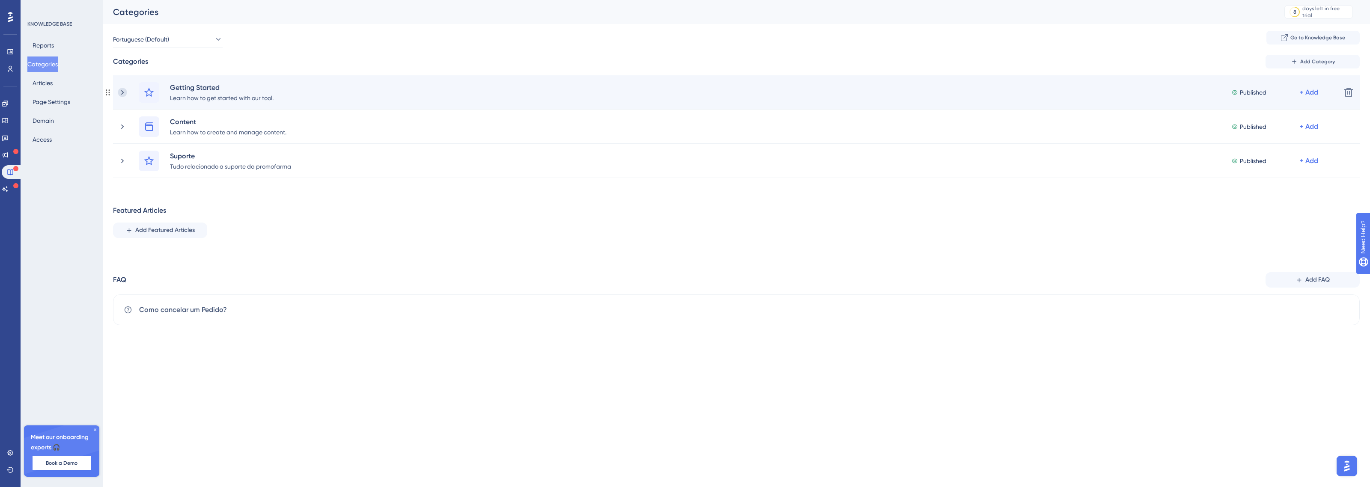
click at [118, 93] on icon at bounding box center [122, 92] width 9 height 9
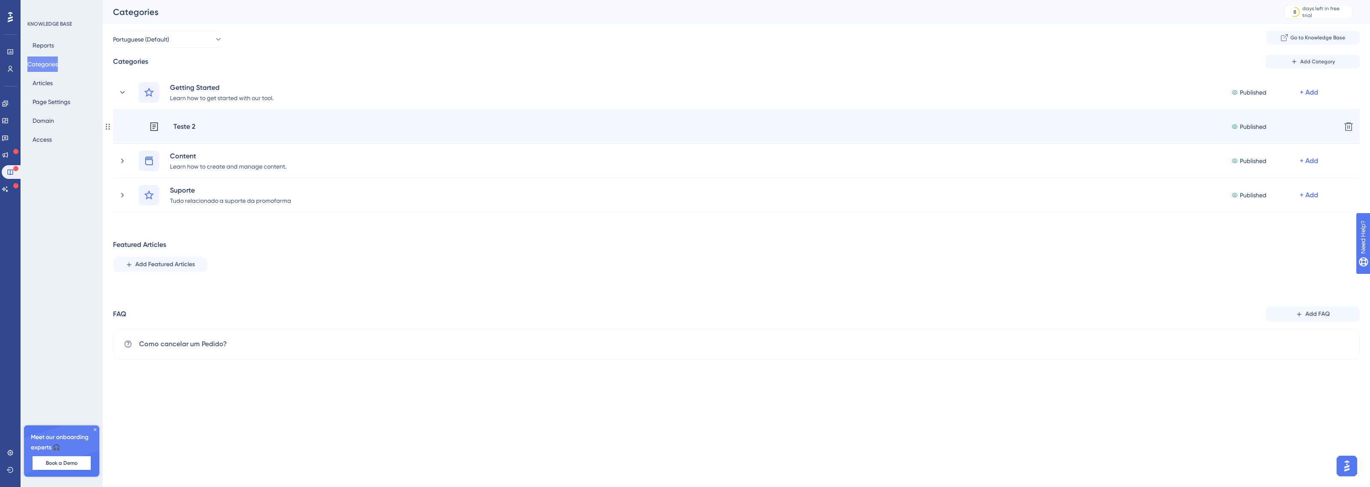
click at [221, 117] on div "Teste 2 Published + Add Delete" at bounding box center [736, 127] width 1247 height 34
click at [195, 123] on div "Teste 2" at bounding box center [184, 126] width 23 height 11
click at [189, 125] on div "Teste 2" at bounding box center [184, 126] width 23 height 11
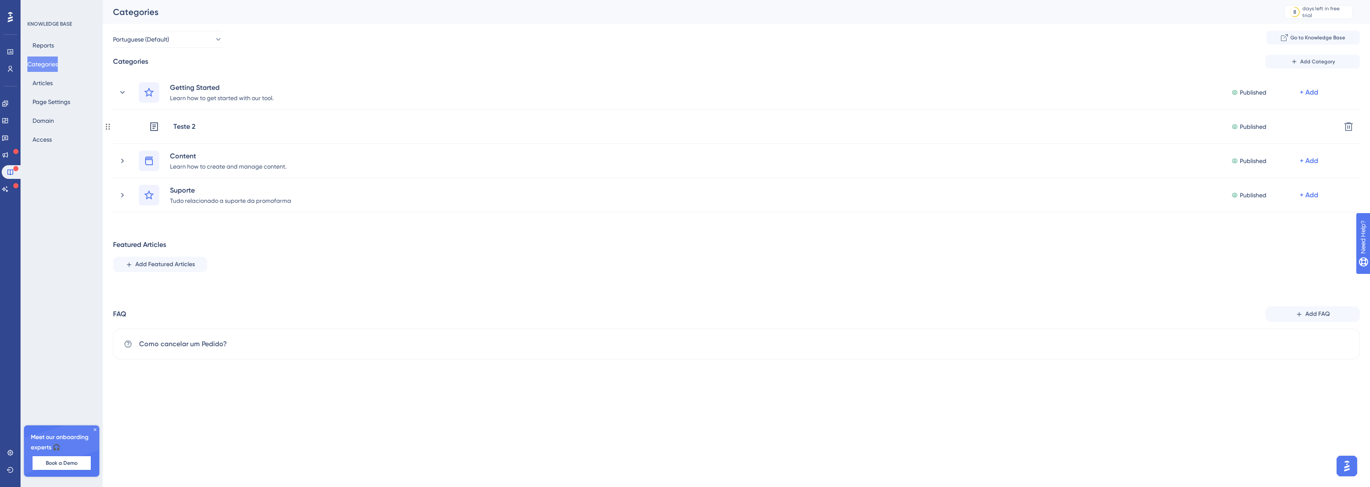
click at [189, 125] on div "Teste 2" at bounding box center [184, 126] width 23 height 11
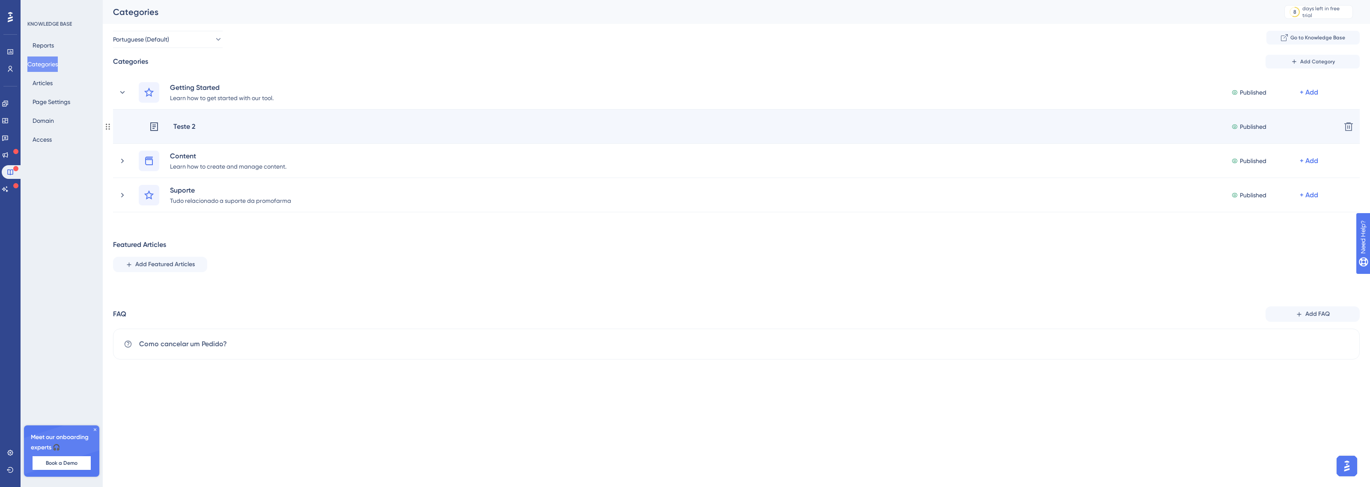
click at [155, 130] on icon at bounding box center [154, 126] width 8 height 9
click at [1291, 114] on div "Teste 2 Published + Add Delete" at bounding box center [736, 127] width 1247 height 34
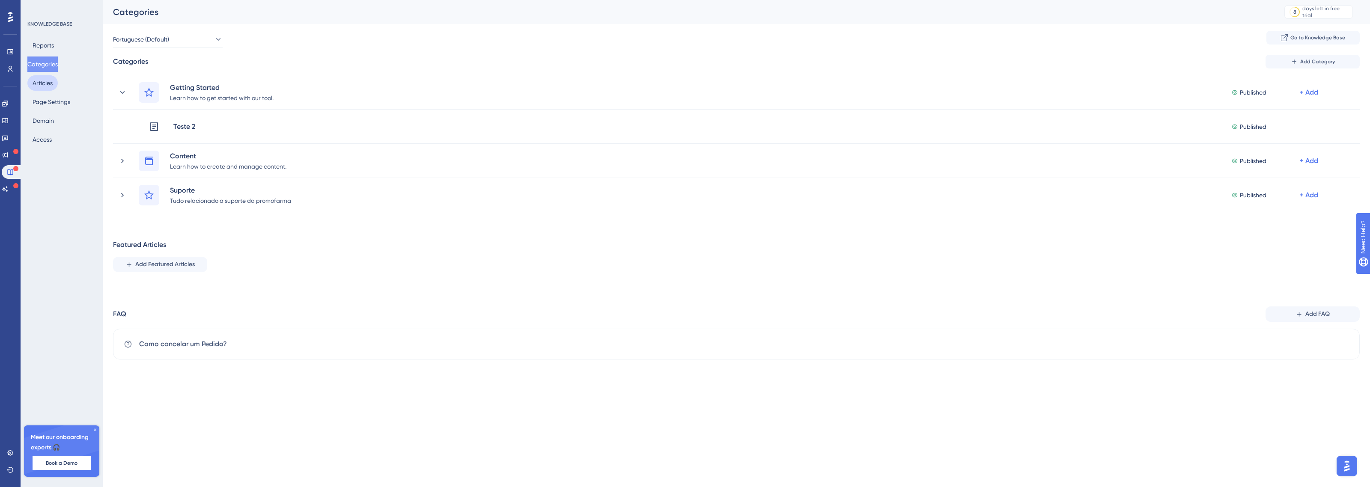
click at [52, 77] on button "Articles" at bounding box center [42, 82] width 30 height 15
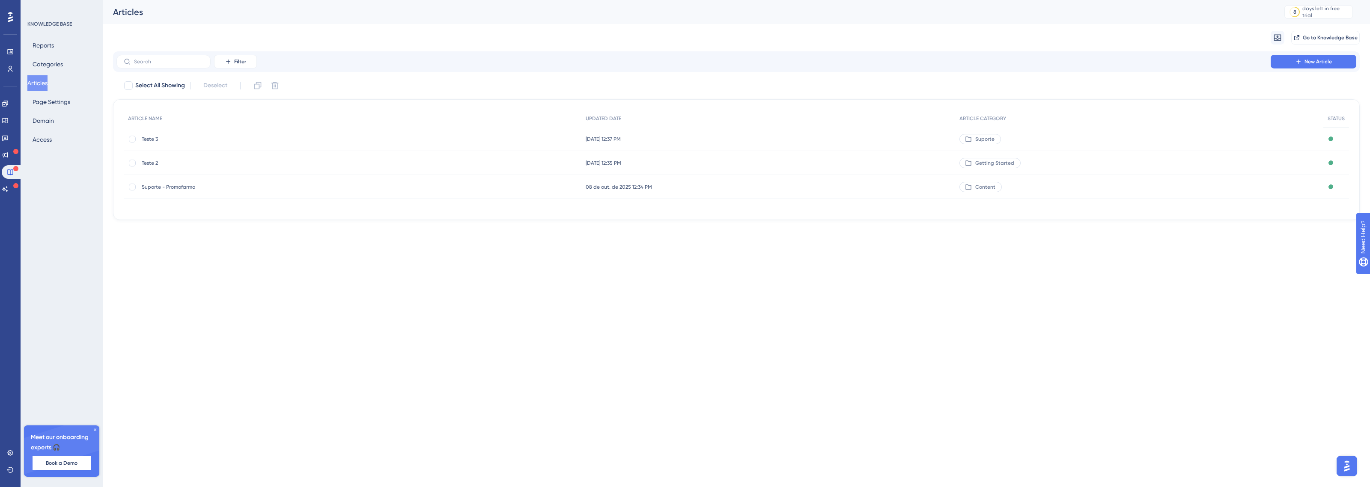
click at [162, 164] on span "Teste 2" at bounding box center [210, 163] width 137 height 7
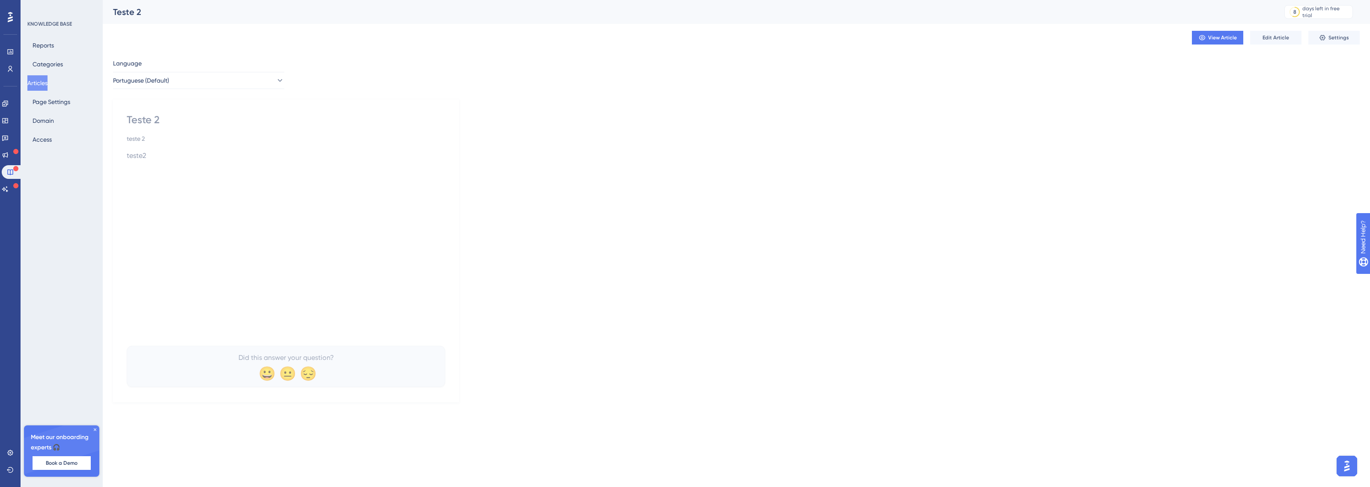
click at [169, 123] on div "Teste 2" at bounding box center [286, 120] width 319 height 14
click at [155, 120] on div "Teste 2" at bounding box center [286, 120] width 319 height 14
click at [176, 123] on div "Teste 2" at bounding box center [286, 120] width 319 height 14
click at [1276, 41] on span "Edit Article" at bounding box center [1276, 37] width 27 height 7
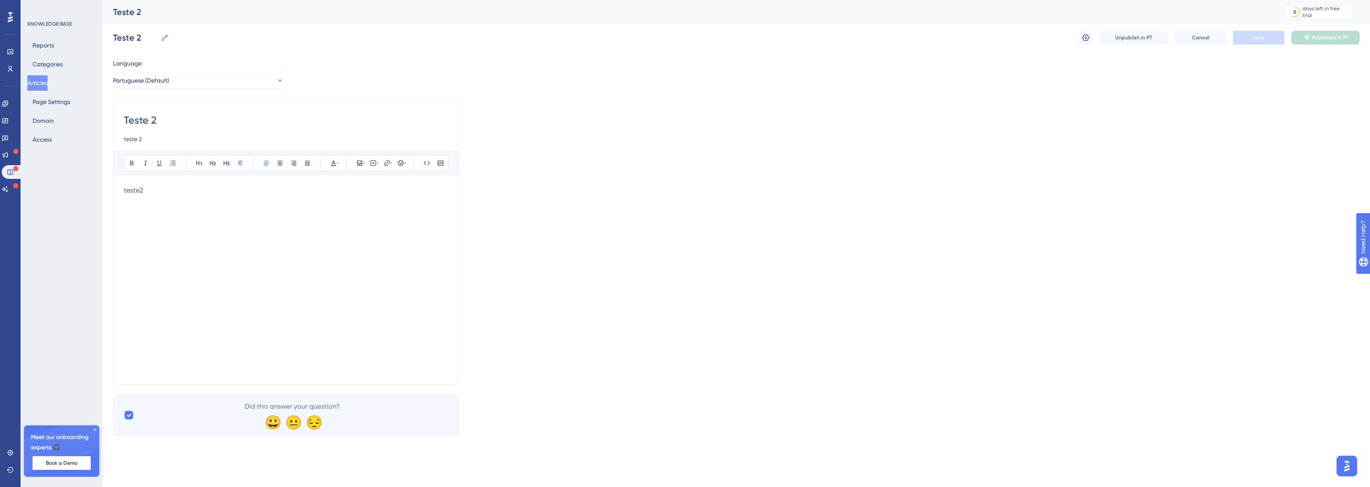
click at [185, 126] on input "Teste 2" at bounding box center [286, 120] width 325 height 14
paste input "Primeiros passos na plataforma"
type input "Primeiros passos na plataforma"
click at [166, 137] on input "teste 2" at bounding box center [286, 139] width 325 height 10
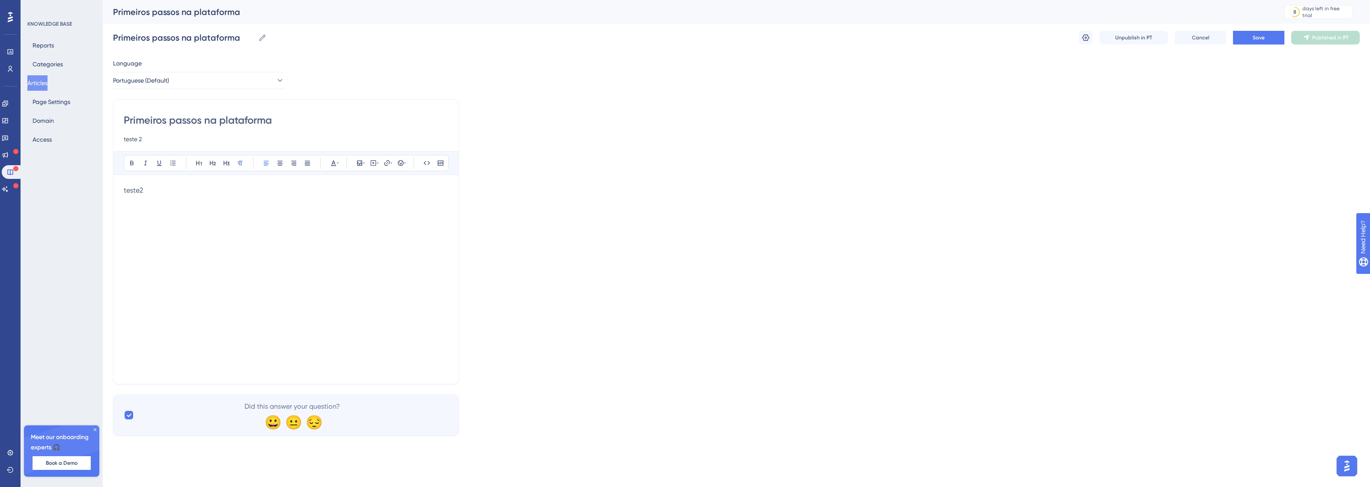
paste input "Primeiros passos na plataforma"
type input "Primeiros passos na plataforma"
click at [146, 185] on div "Bold Italic Underline Bullet Point Heading 1 Heading 2 Heading 3 Normal Align L…" at bounding box center [286, 262] width 325 height 223
click at [146, 191] on p "teste2" at bounding box center [286, 190] width 325 height 10
click at [1270, 41] on button "Save" at bounding box center [1258, 38] width 51 height 14
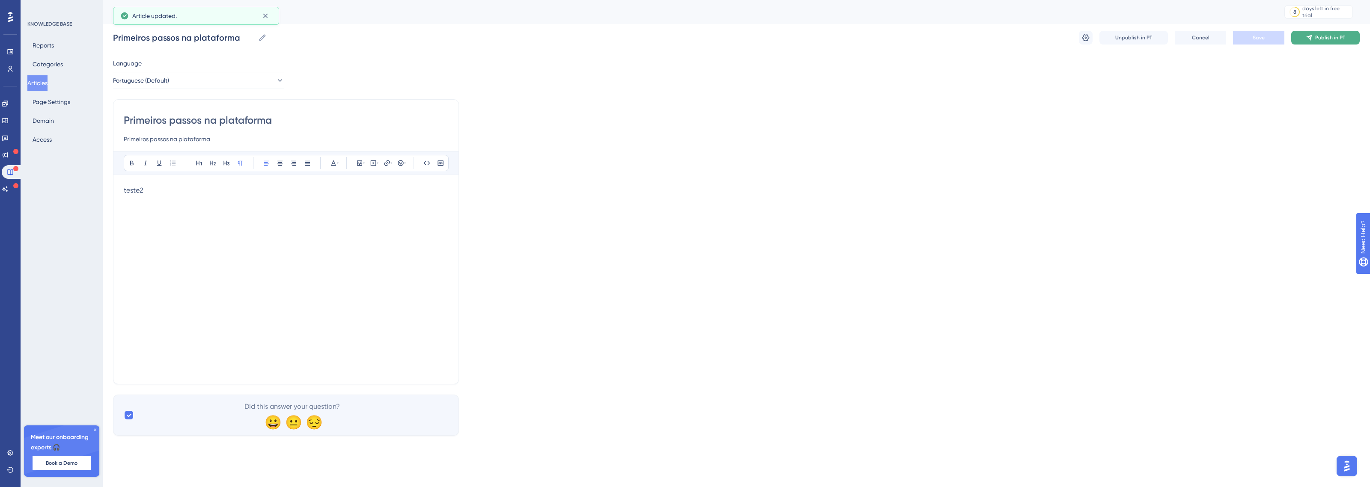
click at [1306, 38] on icon at bounding box center [1309, 37] width 7 height 7
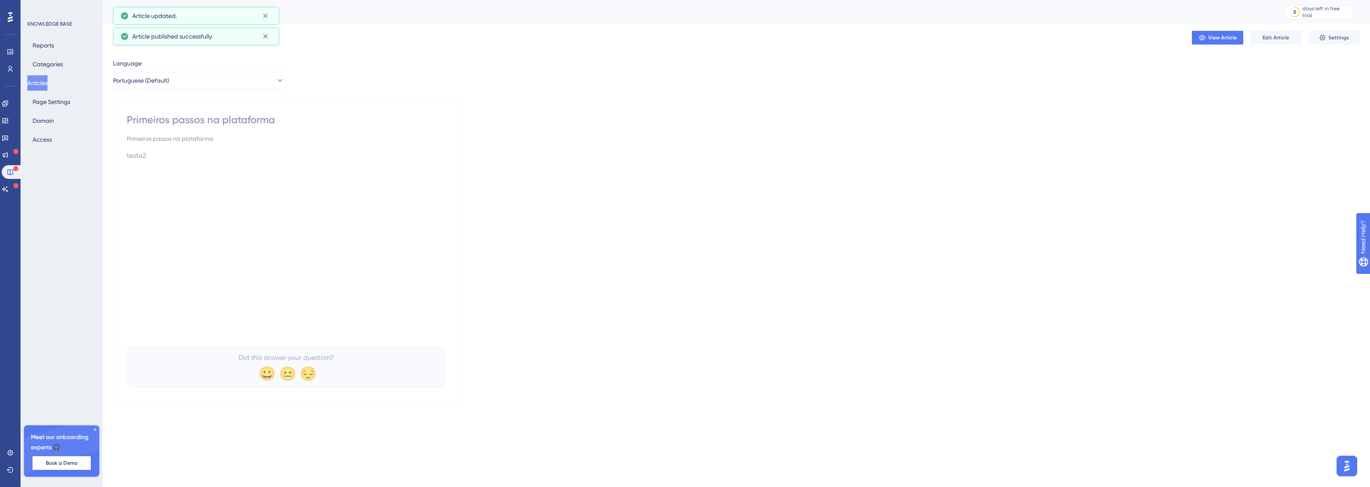
click at [43, 83] on button "Articles" at bounding box center [37, 82] width 20 height 15
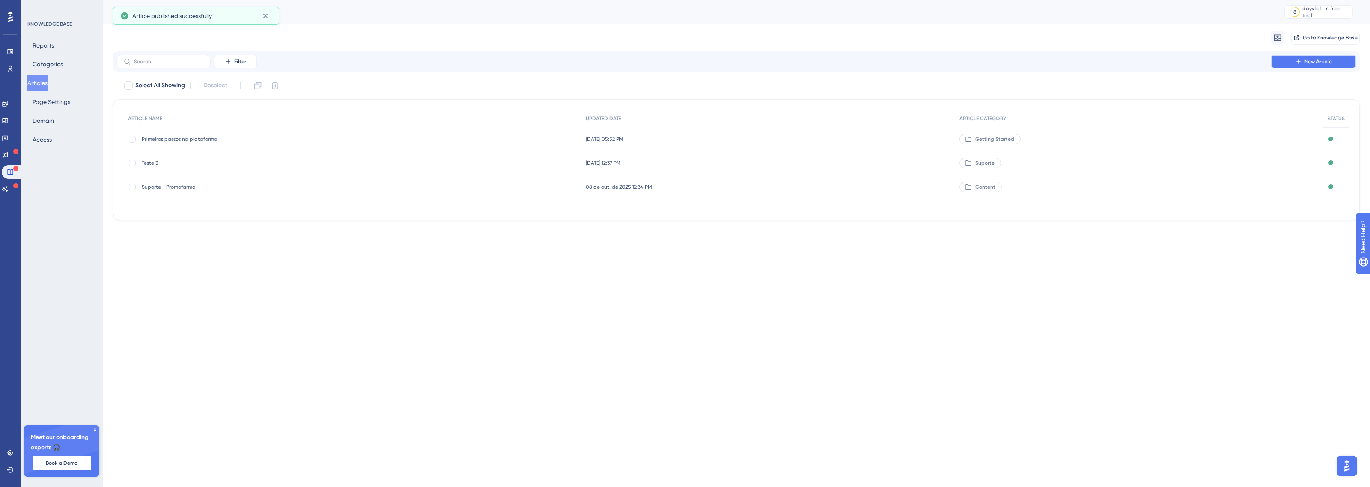
click at [1292, 63] on button "New Article" at bounding box center [1314, 62] width 86 height 14
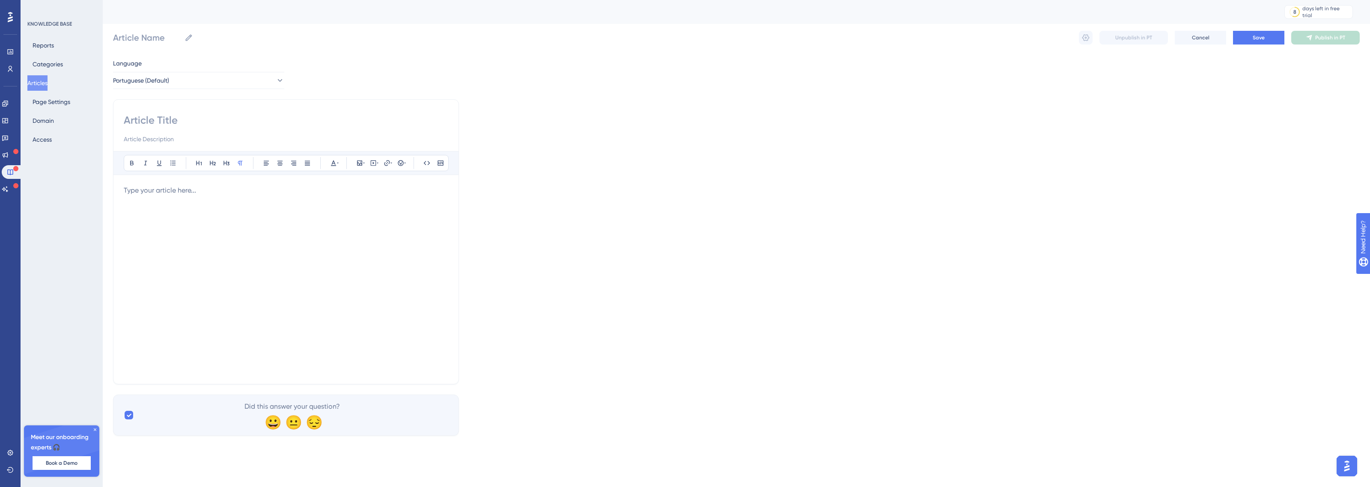
click at [200, 121] on input at bounding box center [286, 120] width 325 height 14
paste input "Como acessar e navegar"
type input "Como acessar e navegar"
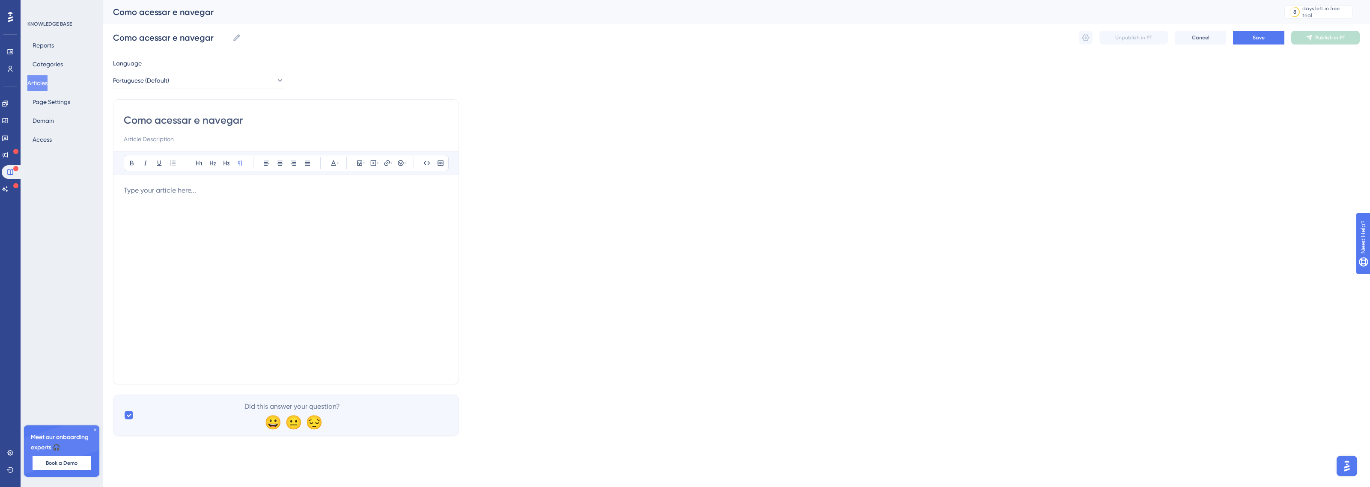
click at [217, 147] on div "Como acessar e navegar Bold Italic Underline Bullet Point Heading 1 Heading 2 H…" at bounding box center [286, 241] width 346 height 285
click at [188, 131] on div "Como acessar e navegar" at bounding box center [286, 128] width 325 height 31
click at [1267, 37] on button "Save" at bounding box center [1258, 38] width 51 height 14
click at [41, 88] on button "Articles" at bounding box center [37, 82] width 20 height 15
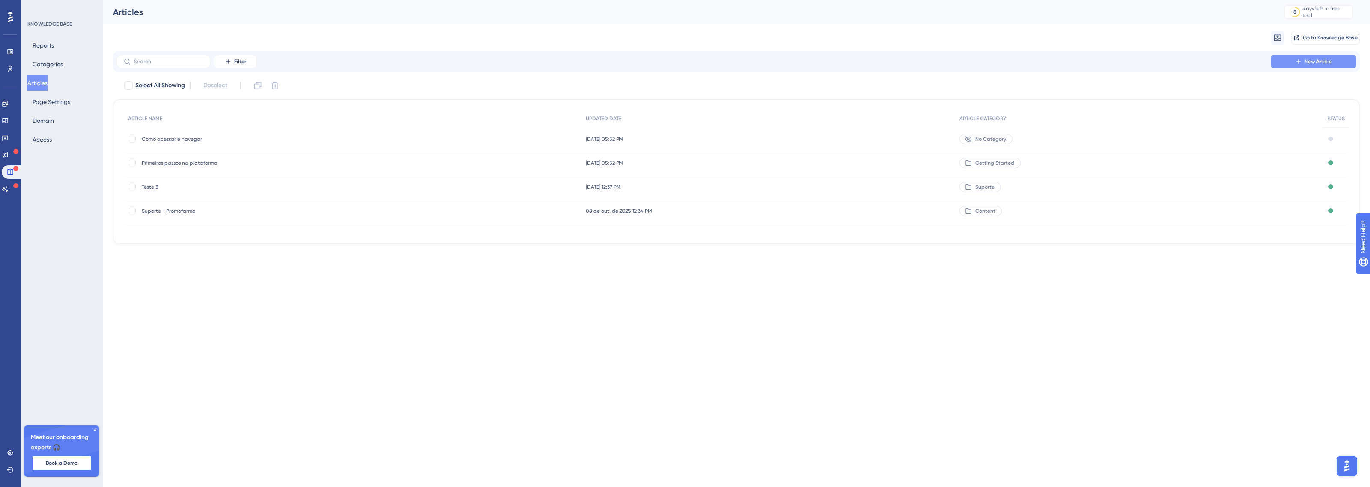
click at [1304, 66] on button "New Article" at bounding box center [1314, 62] width 86 height 14
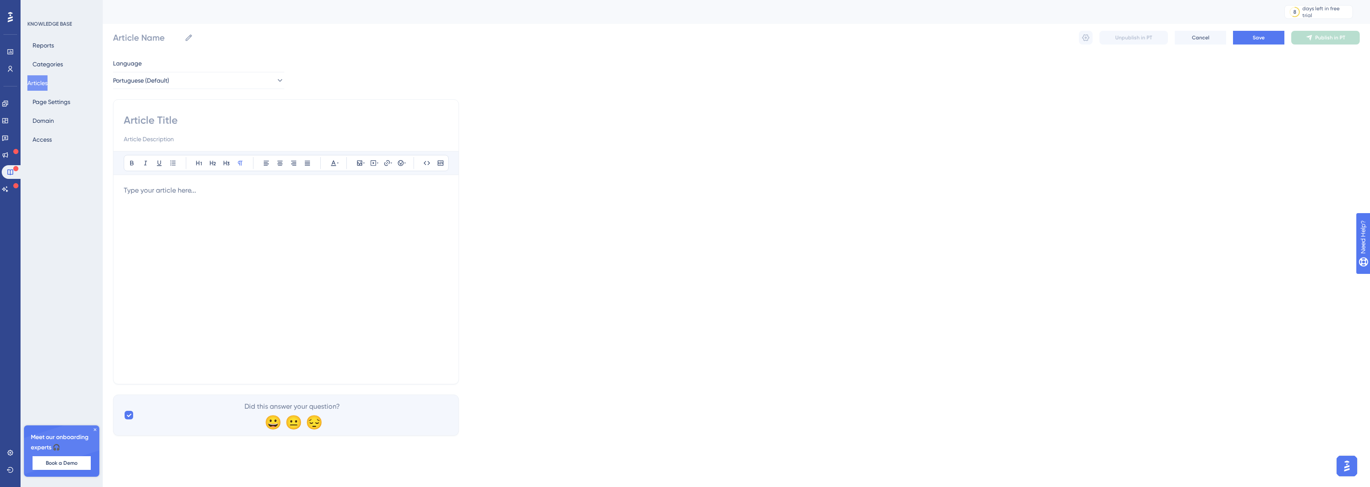
click at [210, 110] on div "Bold Italic Underline Bullet Point Heading 1 Heading 2 Heading 3 Normal Align L…" at bounding box center [286, 241] width 346 height 285
click at [174, 117] on input at bounding box center [286, 120] width 325 height 14
paste input "Configuração inicial de usuários"
type input "Configuração inicial de usuários"
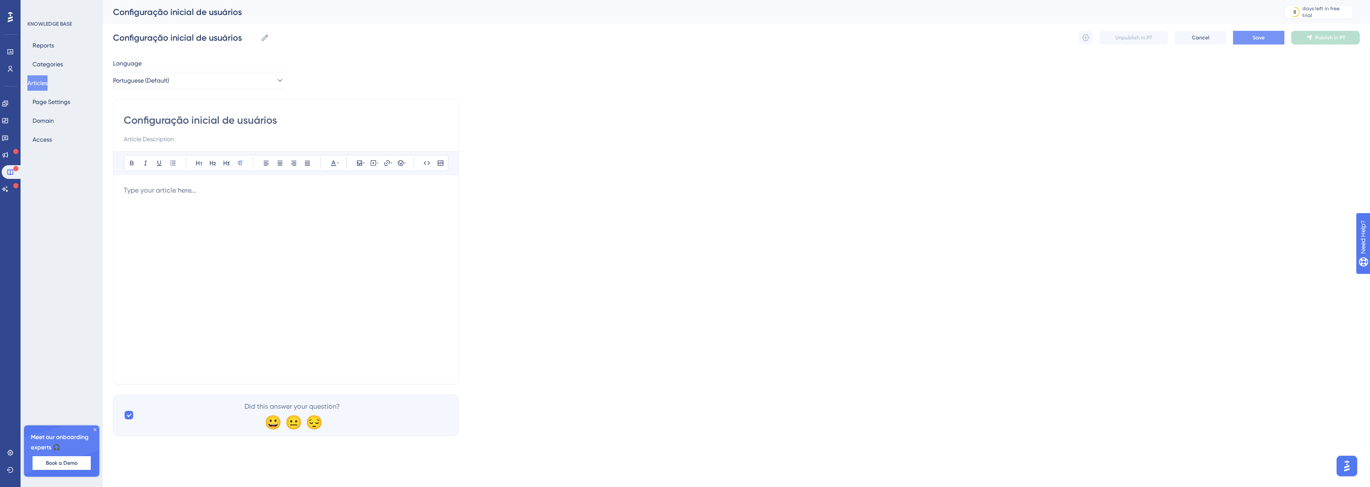
type input "Configuração inicial de usuários"
click at [1265, 33] on button "Save" at bounding box center [1258, 38] width 51 height 14
click at [38, 83] on button "Articles" at bounding box center [37, 82] width 20 height 15
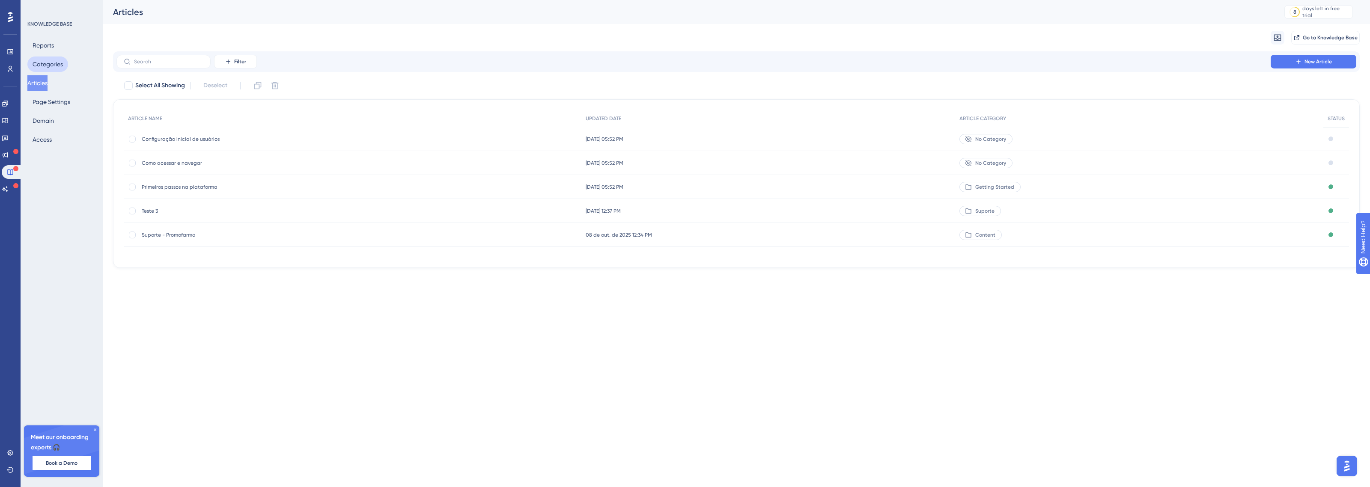
click at [48, 61] on button "Categories" at bounding box center [47, 64] width 41 height 15
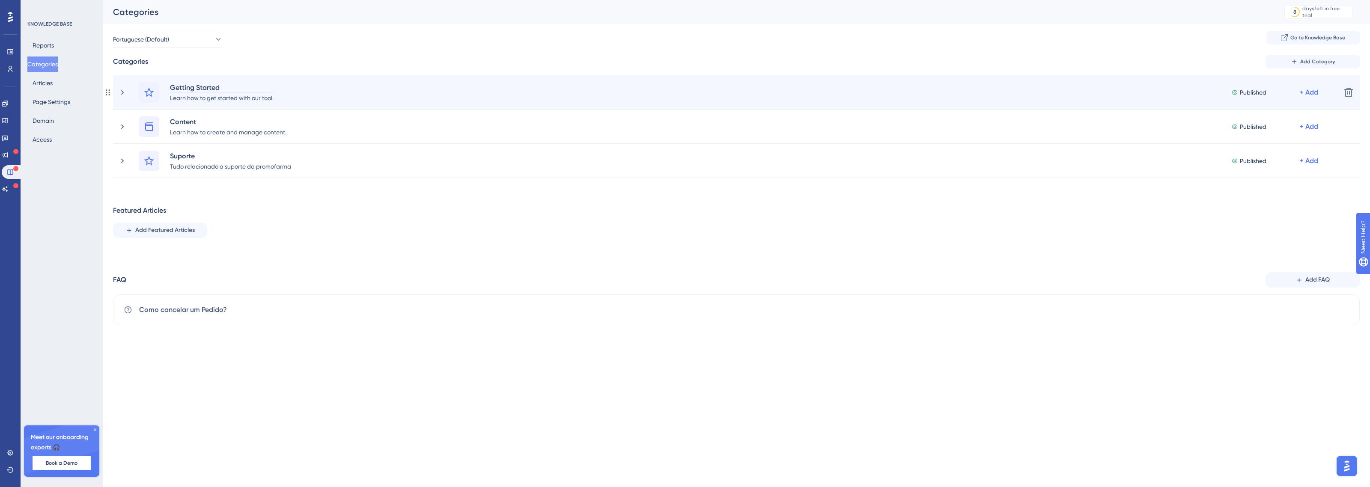
click at [203, 88] on div "Getting Started" at bounding box center [222, 87] width 104 height 10
paste div
click at [214, 82] on div "Getting Started" at bounding box center [222, 87] width 104 height 10
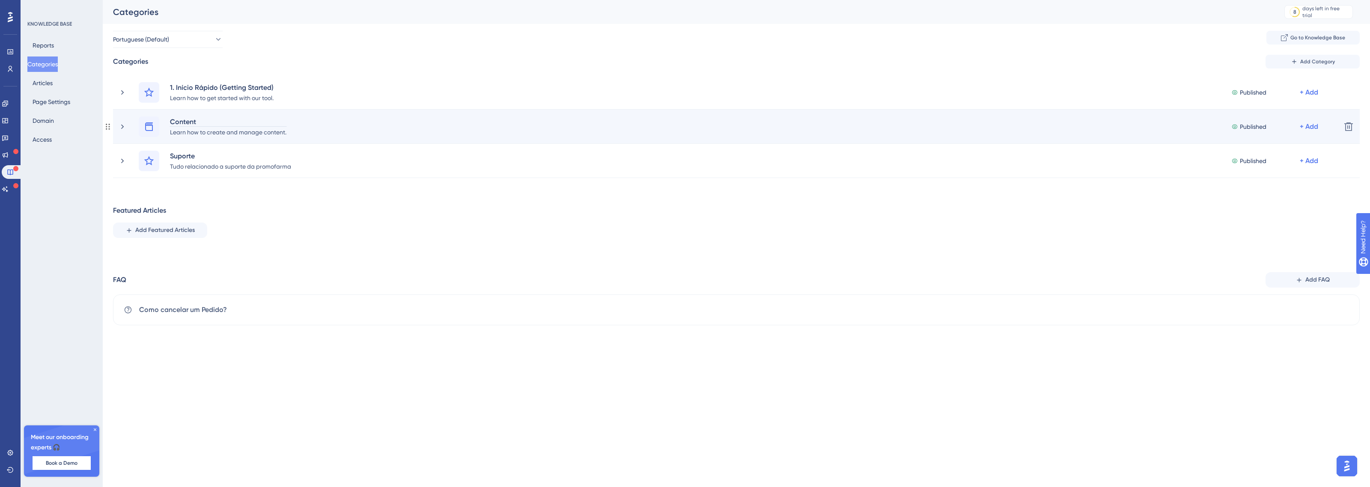
click at [184, 121] on div "Content" at bounding box center [228, 121] width 117 height 10
paste div
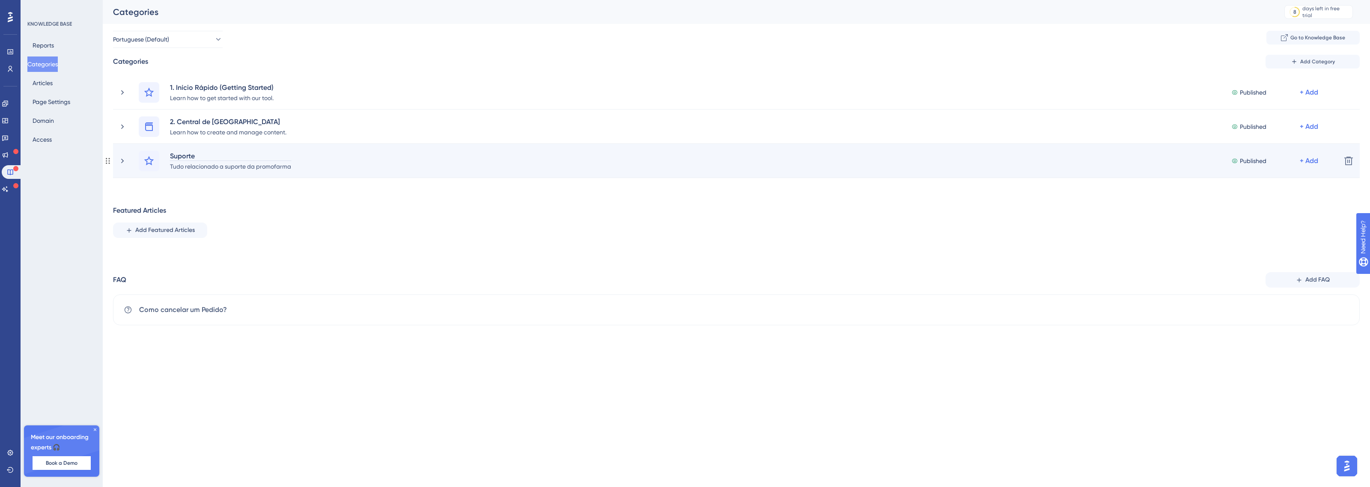
click at [178, 153] on div "Suporte" at bounding box center [231, 156] width 122 height 10
click at [179, 153] on div "Suporte" at bounding box center [231, 156] width 122 height 10
paste div
click at [313, 200] on div "Performance Users Engagement Widgets Feedback Product Updates Knowledge Base AI…" at bounding box center [736, 169] width 1267 height 339
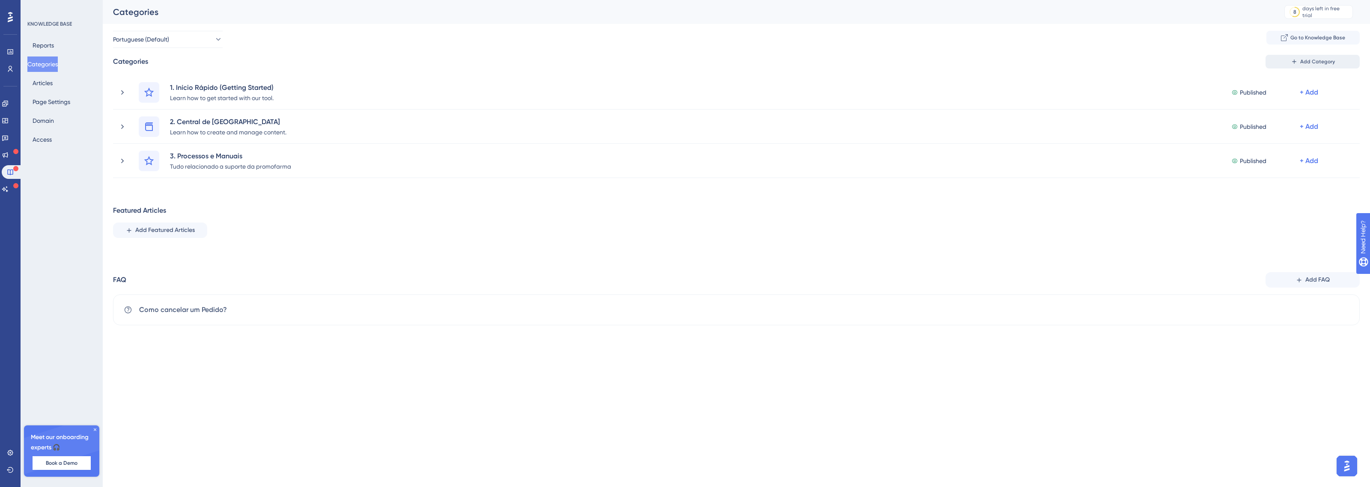
click at [1308, 63] on span "Add Category" at bounding box center [1317, 61] width 35 height 7
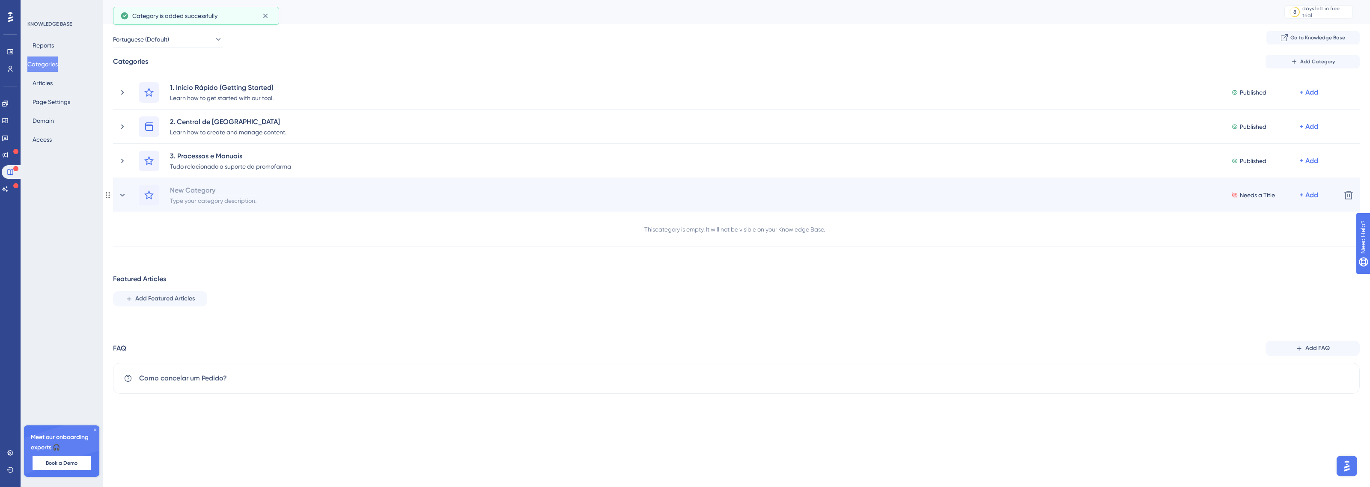
click at [198, 185] on div "New Category" at bounding box center [213, 190] width 87 height 10
paste div
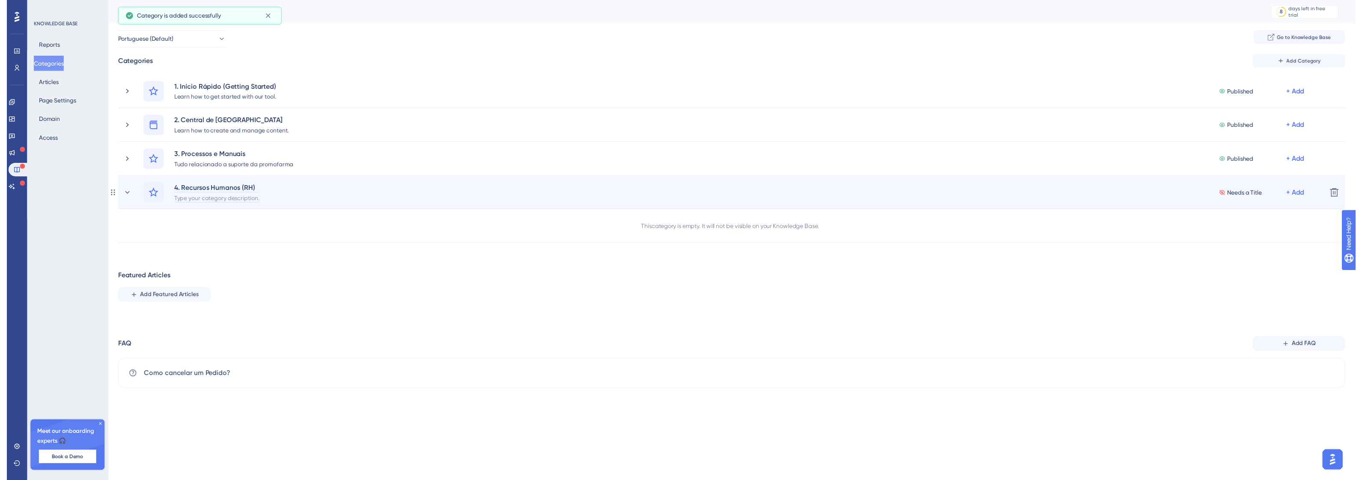
scroll to position [0, 0]
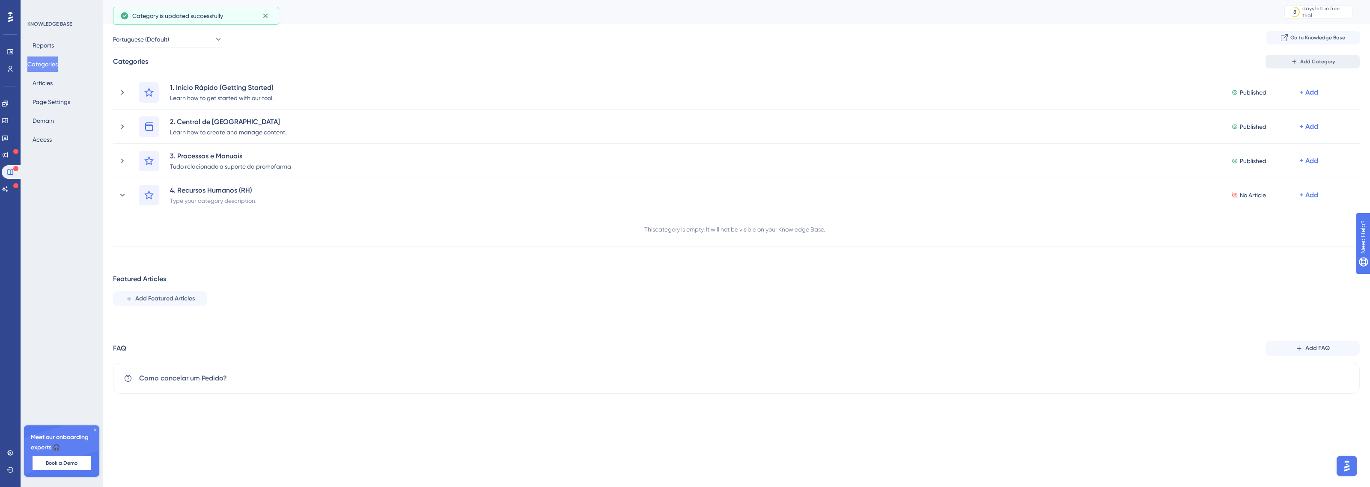
click at [1299, 59] on button "Add Category" at bounding box center [1313, 62] width 94 height 14
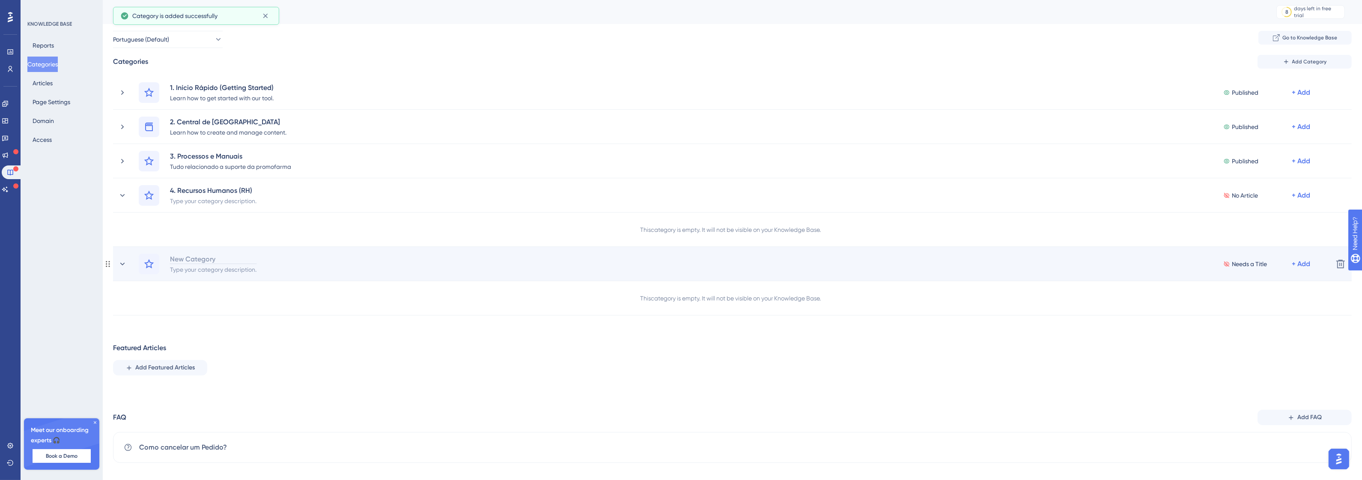
click at [191, 253] on div "New Category" at bounding box center [213, 258] width 87 height 10
paste div
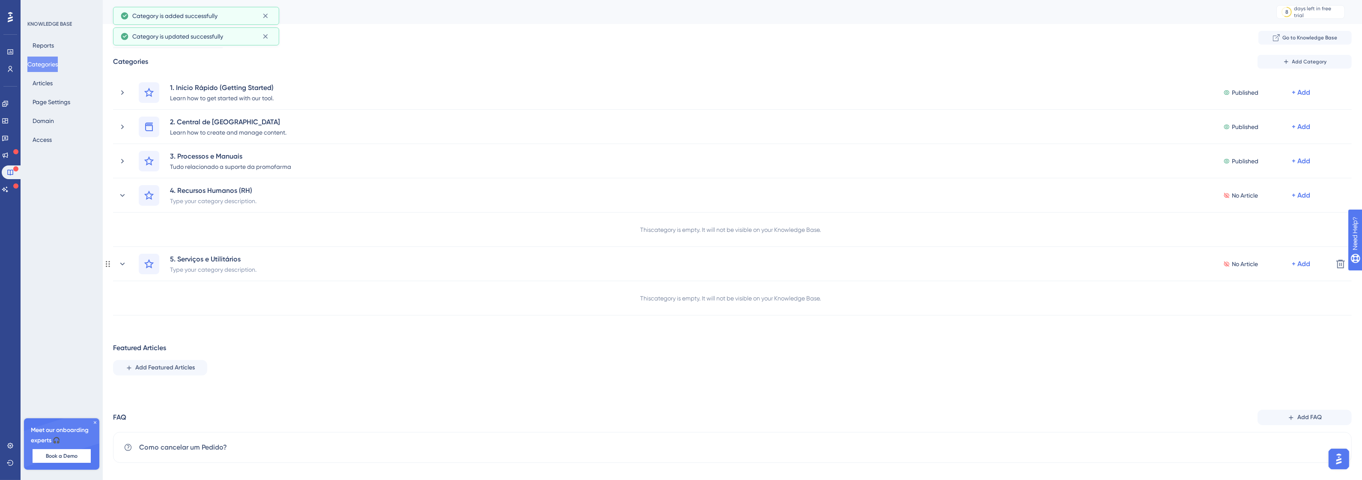
click at [259, 294] on div "This category is empty. It will not be visible on your Knowledge Base." at bounding box center [732, 298] width 1239 height 34
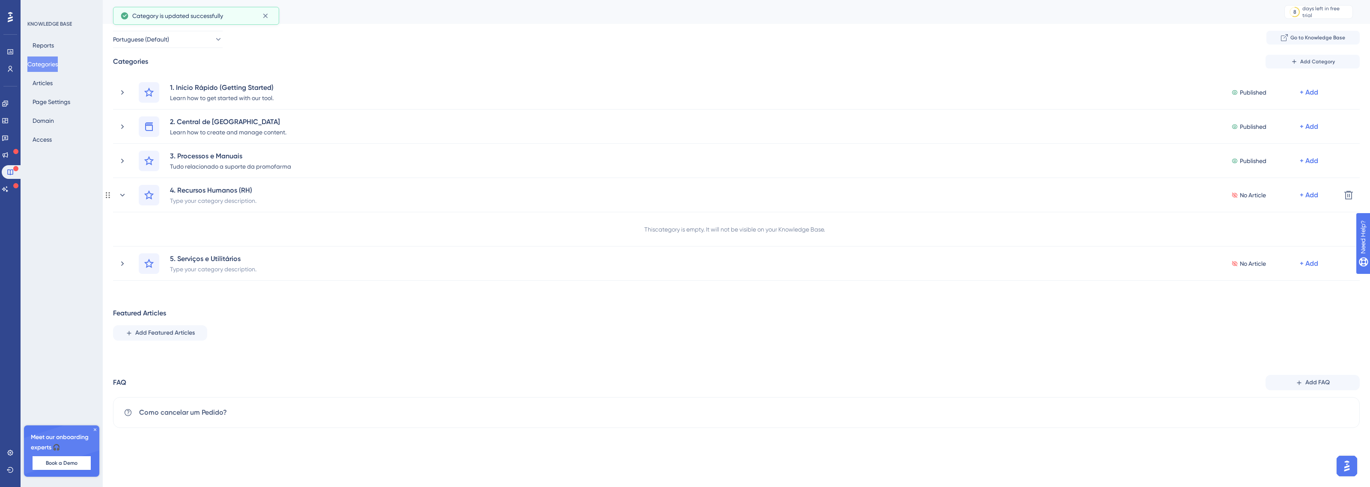
click at [741, 235] on div "This category is empty. It will not be visible on your Knowledge Base." at bounding box center [736, 229] width 1247 height 34
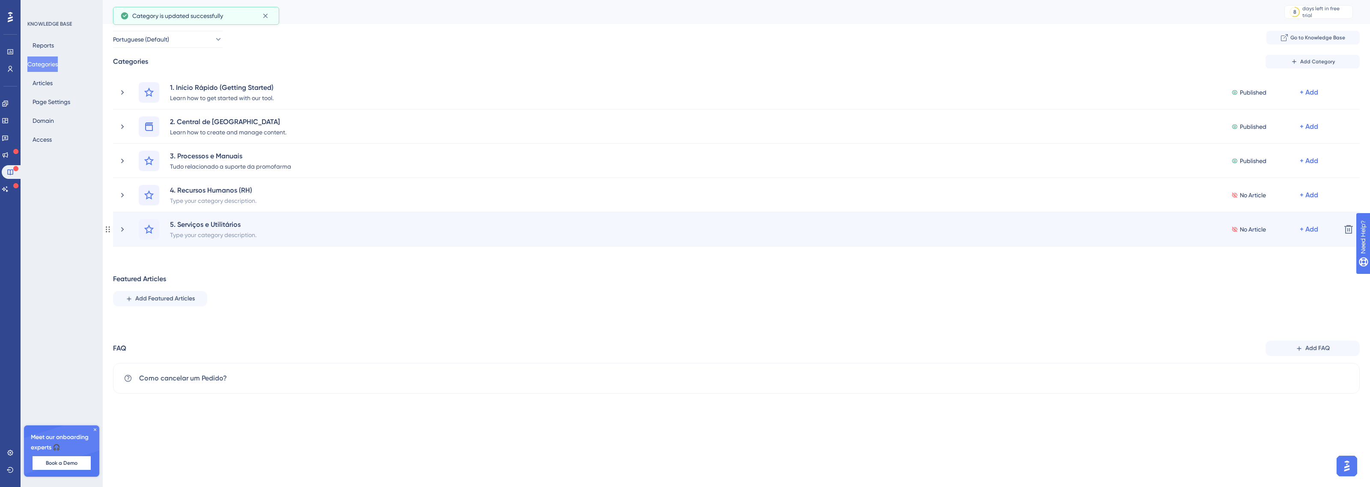
click at [1234, 229] on icon at bounding box center [1235, 229] width 6 height 5
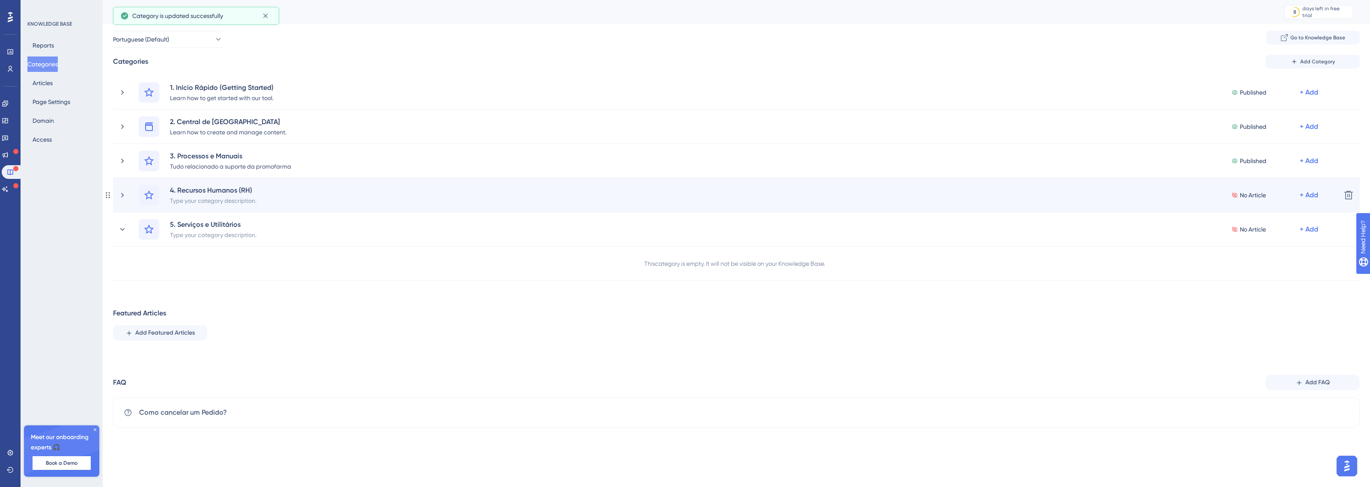
click at [1237, 193] on icon at bounding box center [1234, 195] width 7 height 6
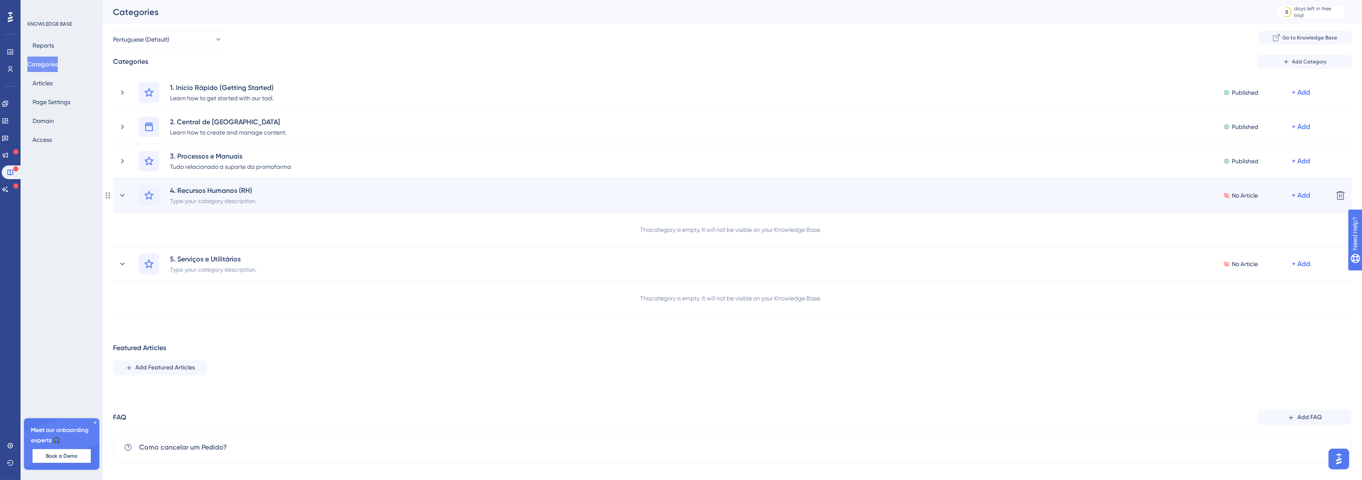
click at [1228, 197] on icon at bounding box center [1227, 194] width 6 height 5
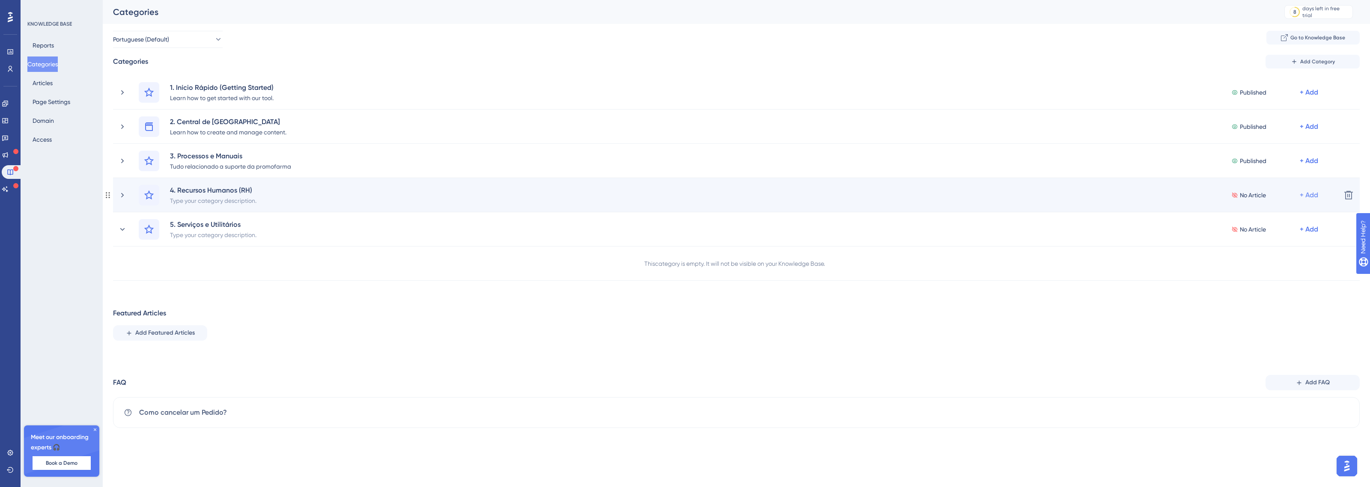
click at [1316, 192] on div "+ Add" at bounding box center [1309, 195] width 18 height 10
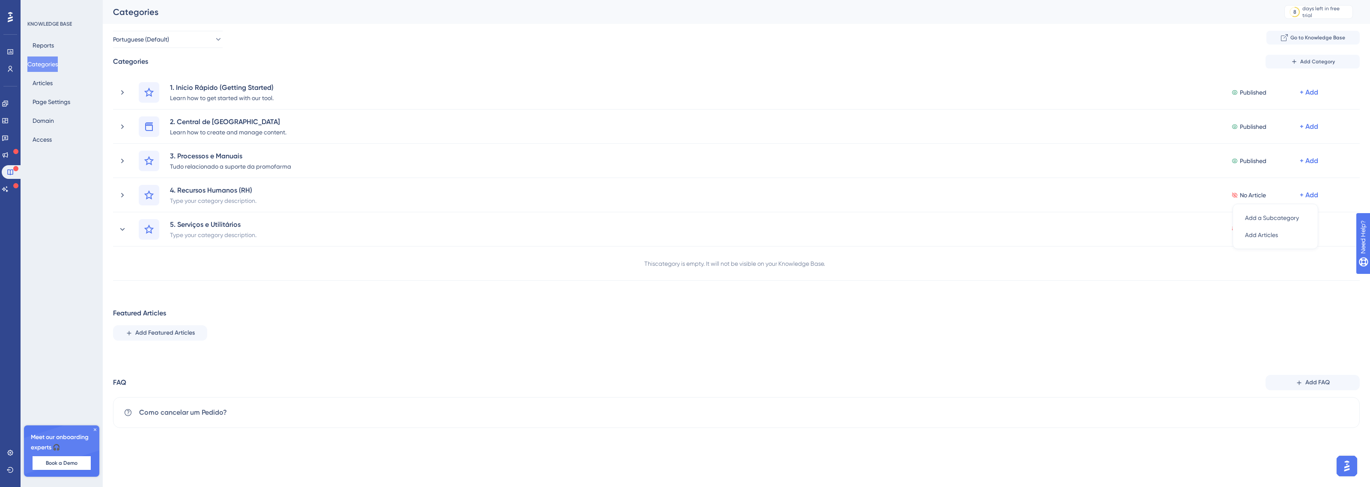
click at [1091, 309] on div "Featured Articles Add Featured Articles" at bounding box center [736, 324] width 1247 height 33
click at [217, 255] on div "This category is empty. It will not be visible on your Knowledge Base." at bounding box center [736, 264] width 1247 height 34
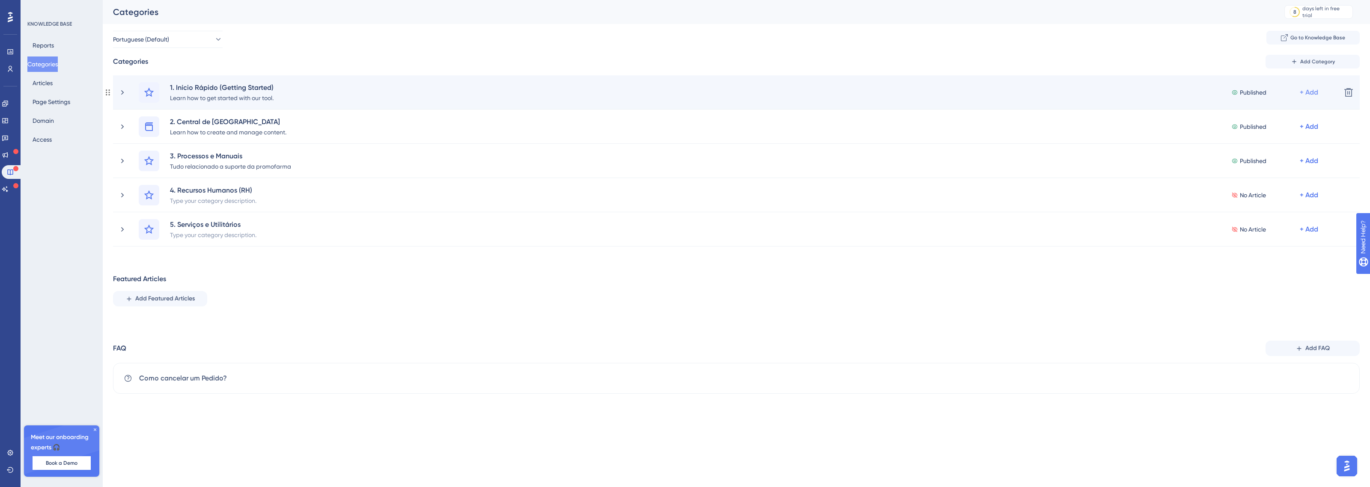
click at [1317, 92] on div "+ Add" at bounding box center [1309, 92] width 18 height 10
click at [1306, 91] on div "+ Add" at bounding box center [1309, 92] width 18 height 10
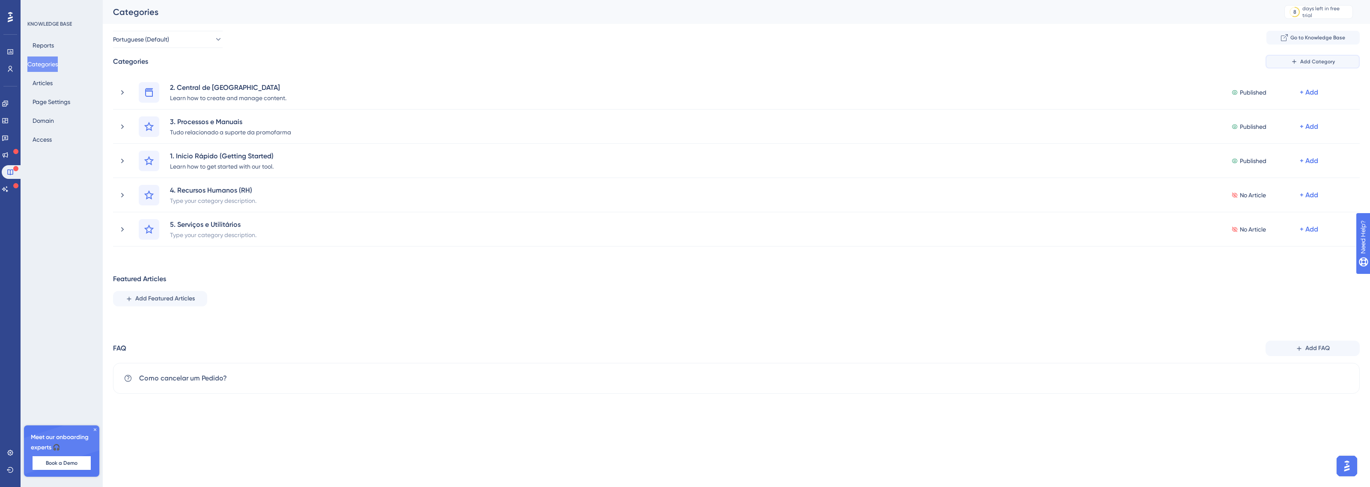
click at [1308, 59] on span "Add Category" at bounding box center [1317, 61] width 35 height 7
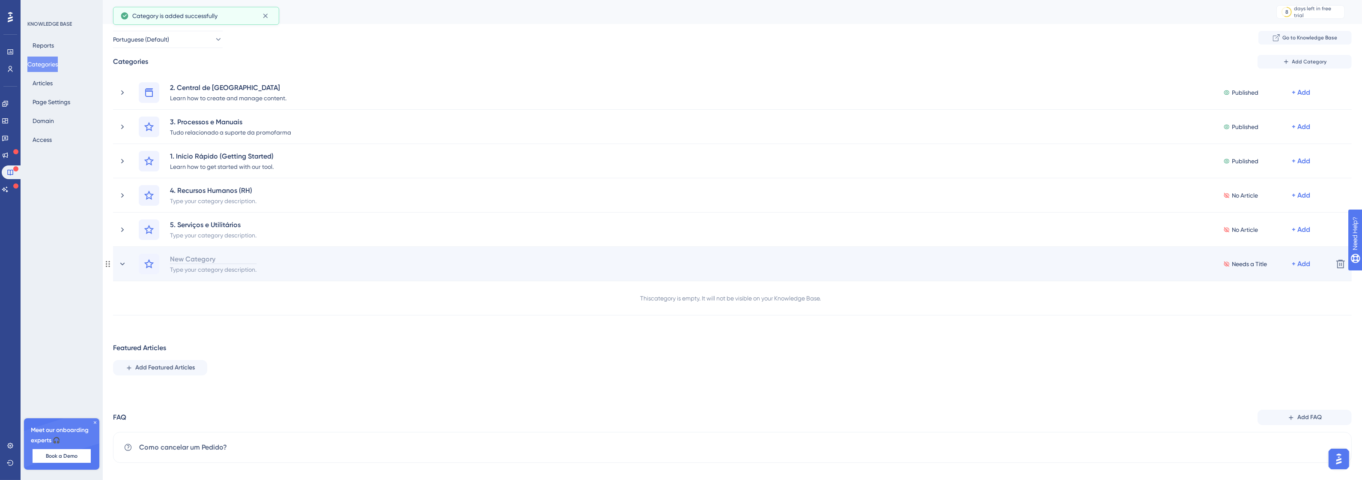
click at [217, 259] on div "New Category" at bounding box center [213, 258] width 87 height 10
paste div
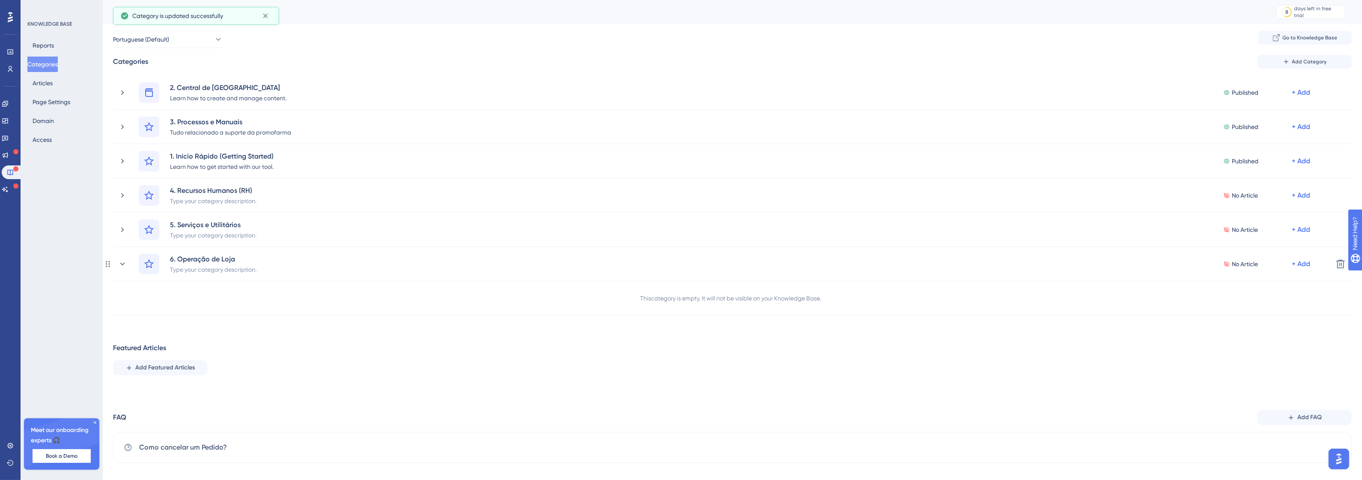
click at [405, 308] on div "This category is empty. It will not be visible on your Knowledge Base." at bounding box center [732, 298] width 1239 height 34
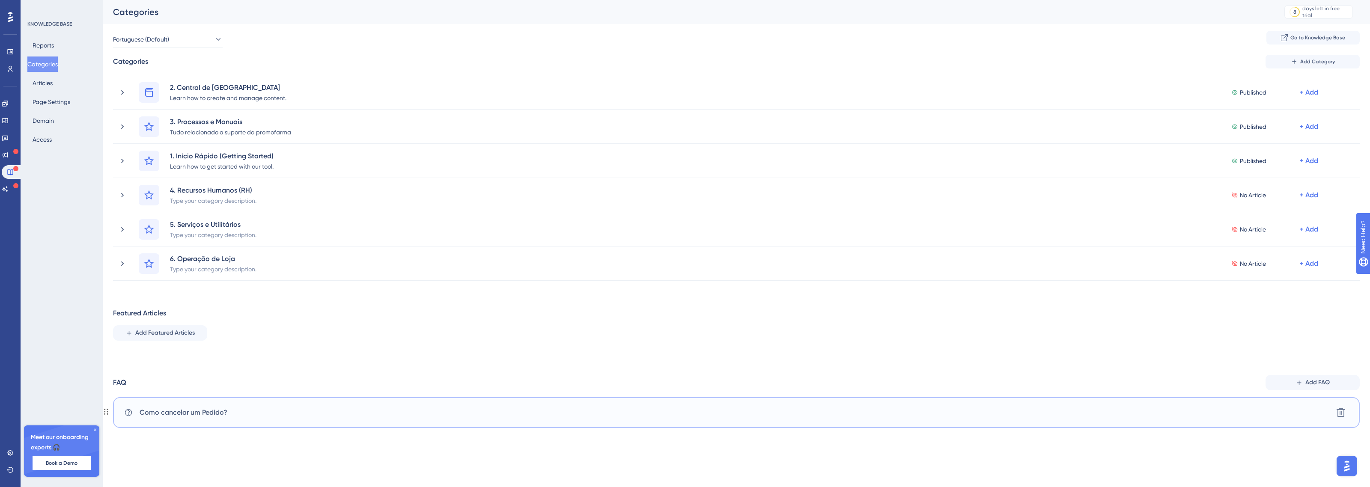
click at [343, 418] on div "Como cancelar um Pedido? [GEOGRAPHIC_DATA]" at bounding box center [736, 412] width 1247 height 31
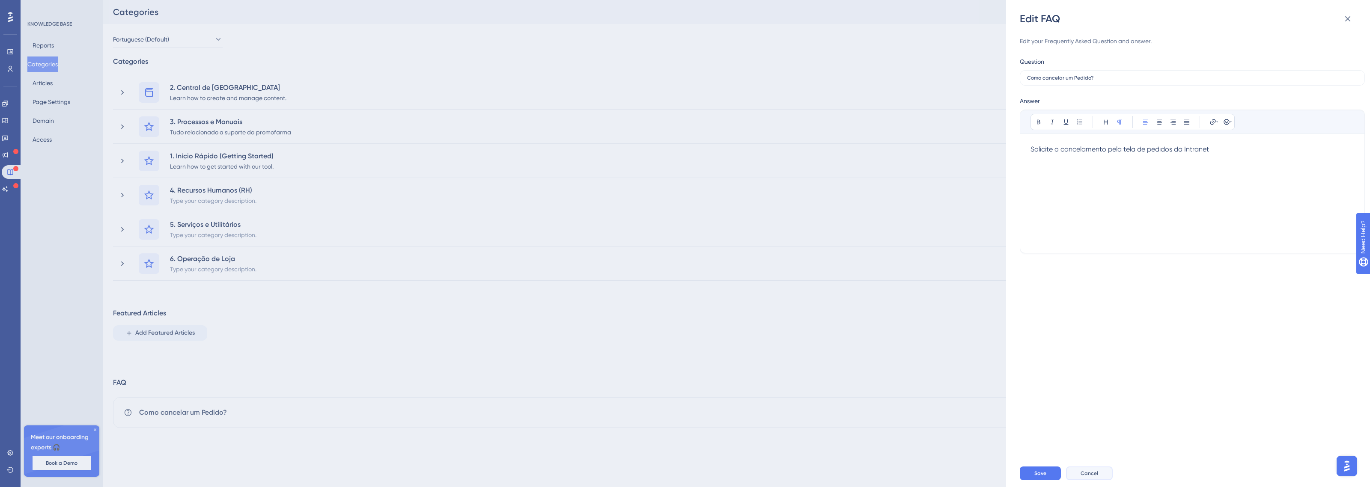
click at [1084, 474] on span "Cancel" at bounding box center [1090, 473] width 18 height 7
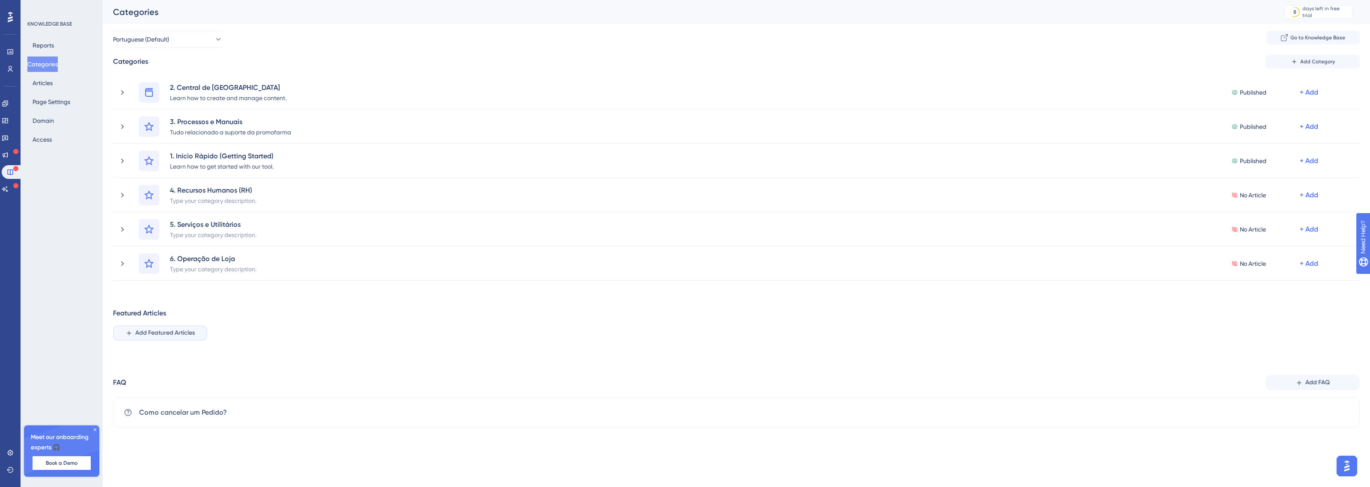
click at [154, 339] on button "Add Featured Articles" at bounding box center [160, 332] width 94 height 15
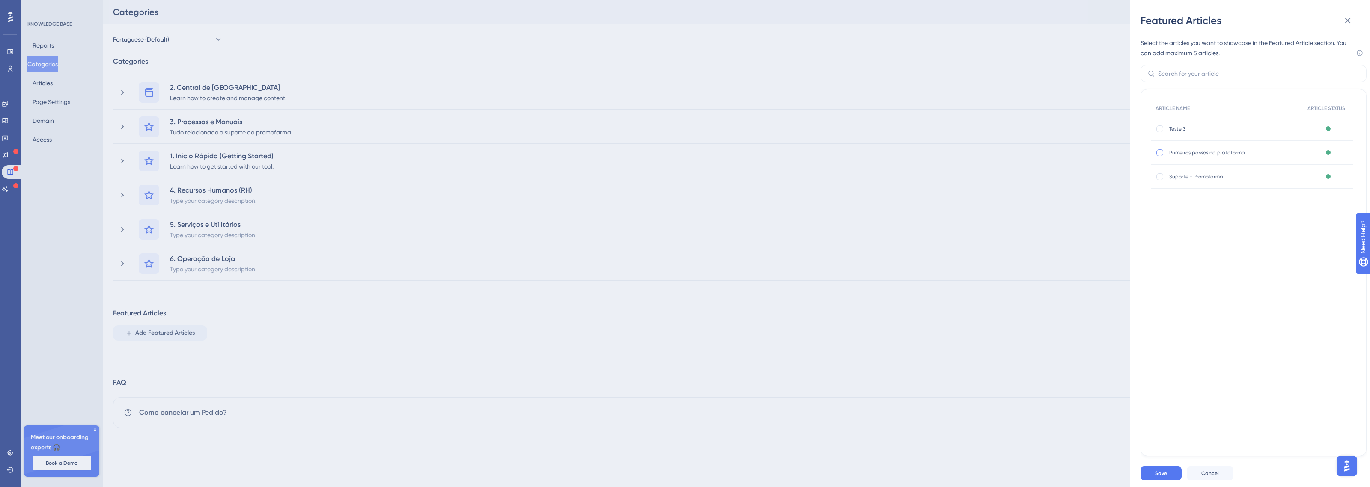
drag, startPoint x: 1153, startPoint y: 157, endPoint x: 1160, endPoint y: 155, distance: 7.6
click at [1155, 157] on div "Primeiros passos na plataforma Primeiros passos na plataforma" at bounding box center [1227, 153] width 152 height 24
click at [1161, 155] on div at bounding box center [1159, 152] width 7 height 7
checkbox input "true"
click at [1162, 475] on span "Save" at bounding box center [1161, 473] width 12 height 7
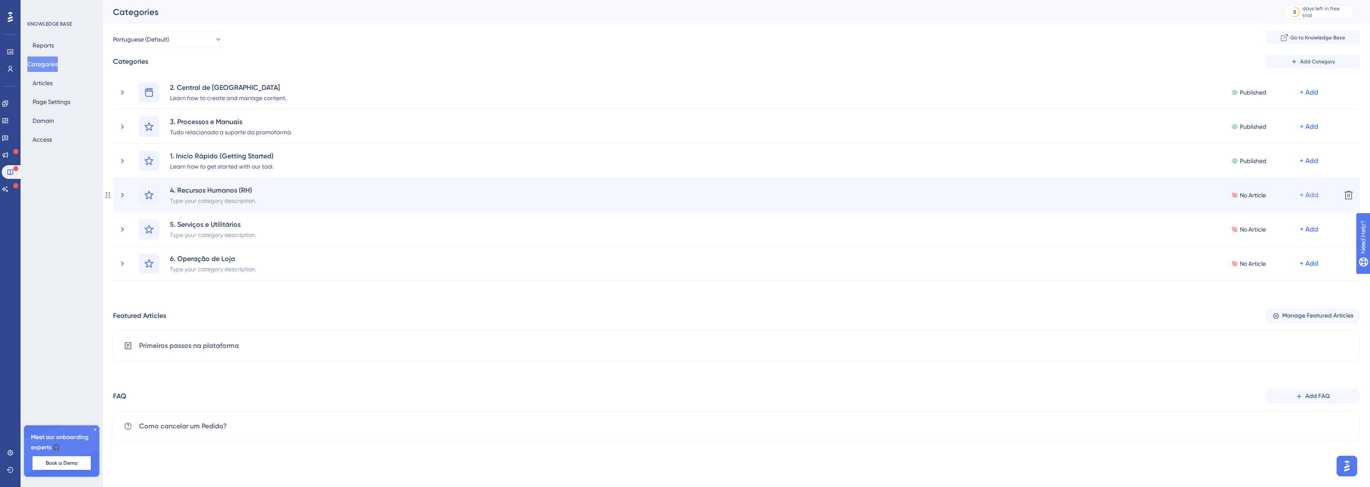
click at [1314, 196] on div "+ Add" at bounding box center [1309, 195] width 18 height 10
click at [1314, 195] on div "+ Add" at bounding box center [1309, 195] width 18 height 10
click at [210, 200] on div "Type your category description." at bounding box center [213, 200] width 87 height 10
click at [122, 194] on icon at bounding box center [122, 195] width 9 height 9
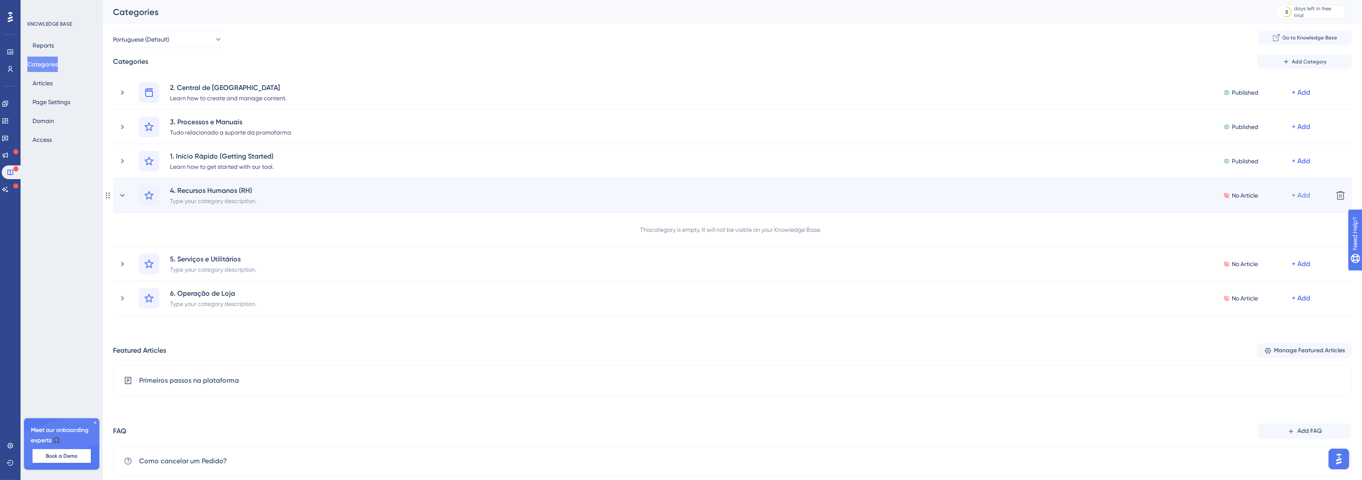
click at [1303, 197] on div "+ Add" at bounding box center [1301, 195] width 18 height 10
click at [1270, 232] on span "Add Articles" at bounding box center [1253, 235] width 33 height 10
click at [1270, 232] on div "Performance Users Engagement Widgets Feedback Product Updates Knowledge Base AI…" at bounding box center [732, 245] width 1259 height 490
click at [1306, 195] on div "+ Add" at bounding box center [1301, 195] width 18 height 10
click at [1288, 232] on div "Add Articles Add Articles" at bounding box center [1267, 235] width 61 height 17
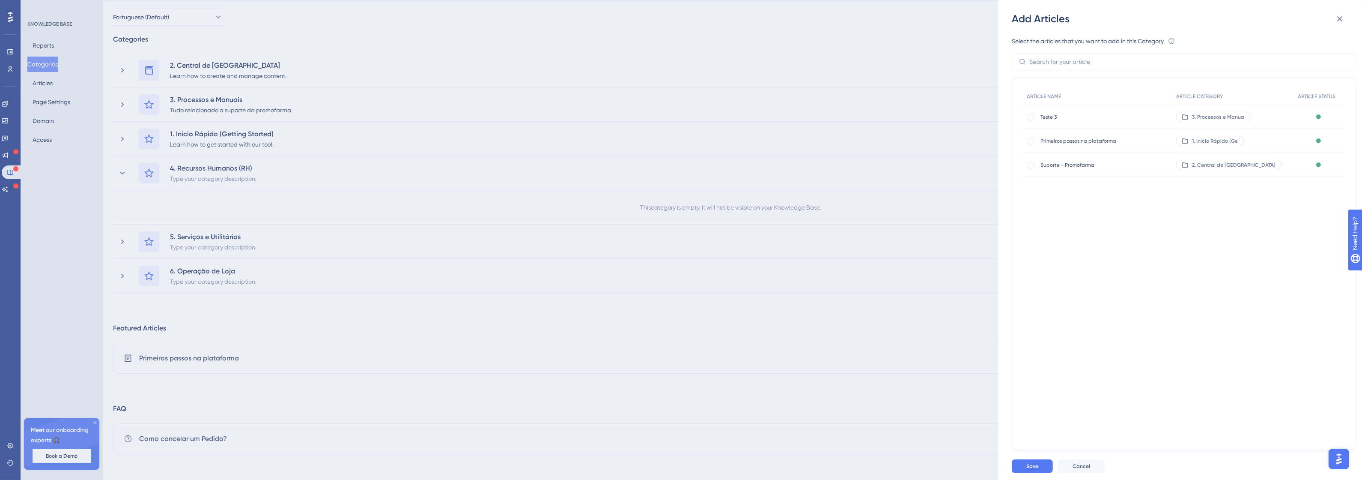
scroll to position [24, 0]
click at [1092, 473] on button "Cancel" at bounding box center [1081, 466] width 47 height 14
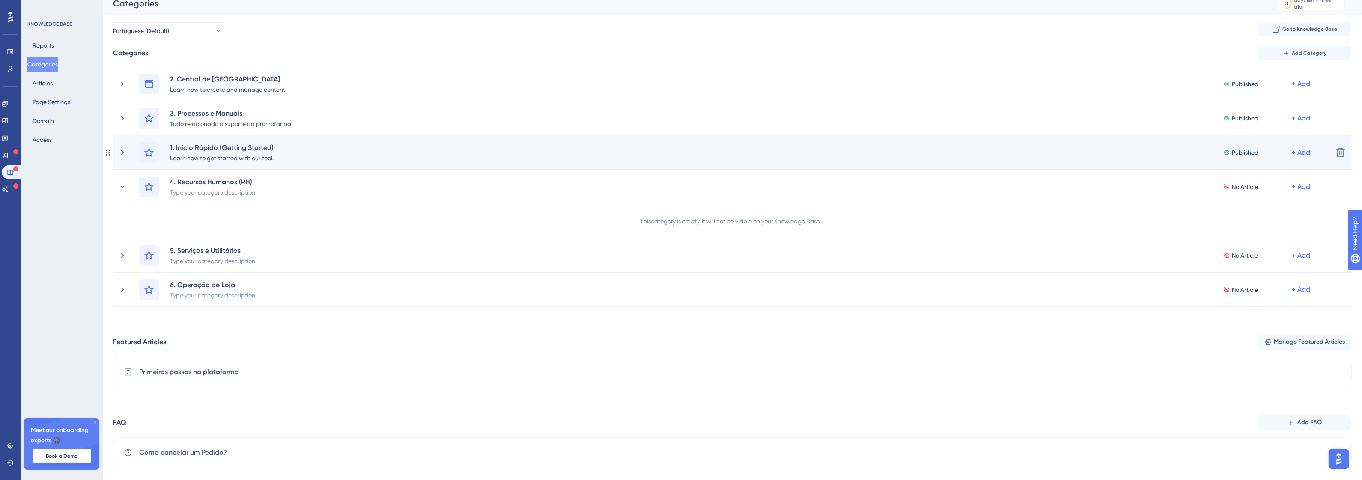
scroll to position [0, 0]
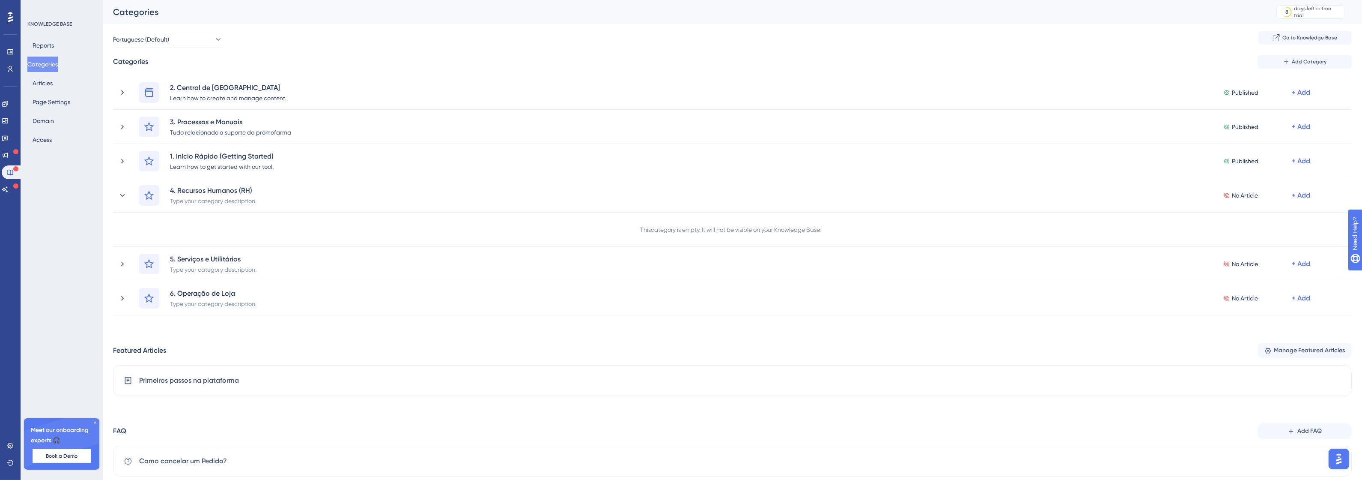
click at [54, 91] on div "Reports Categories Articles Page Settings Domain Access" at bounding box center [61, 93] width 69 height 110
click at [53, 86] on button "Articles" at bounding box center [42, 82] width 30 height 15
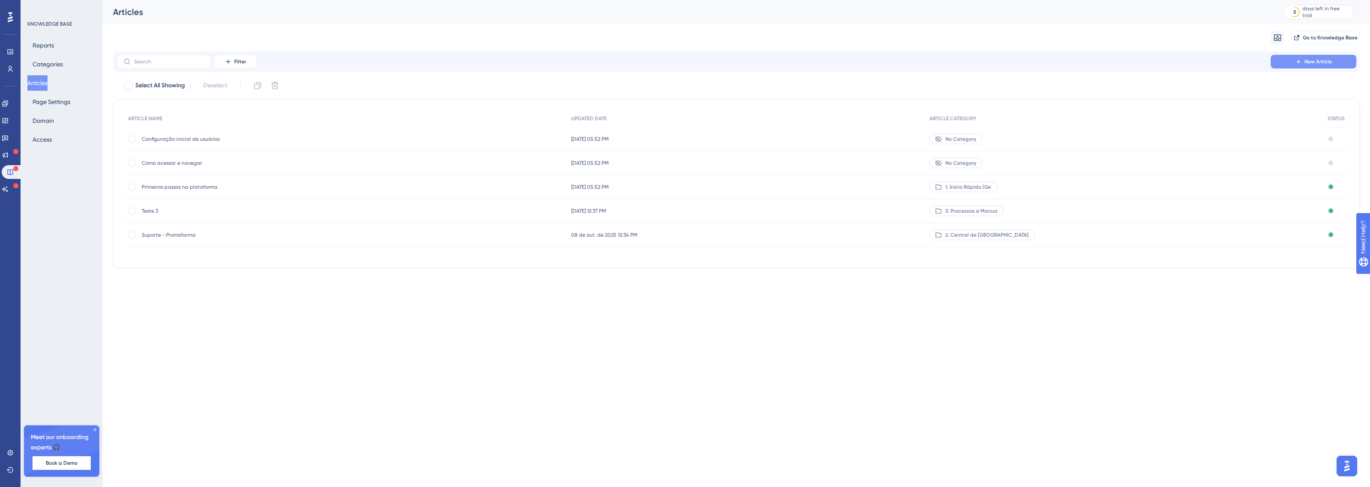
click at [1297, 61] on icon at bounding box center [1298, 62] width 4 height 4
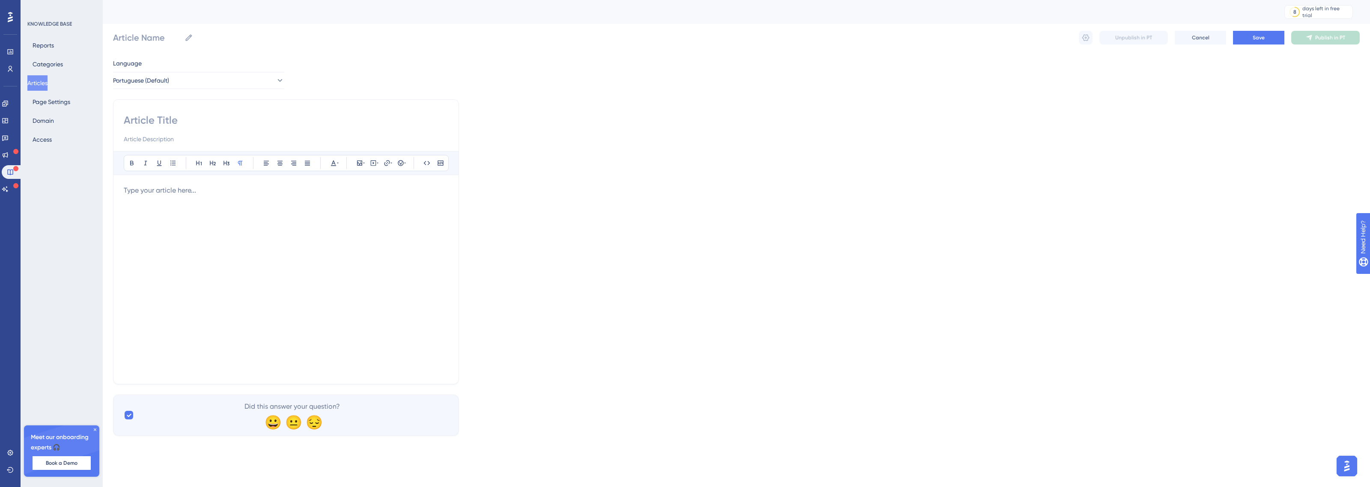
click at [153, 118] on input at bounding box center [286, 120] width 325 height 14
paste input "Benefícios"
type input "Benefícios"
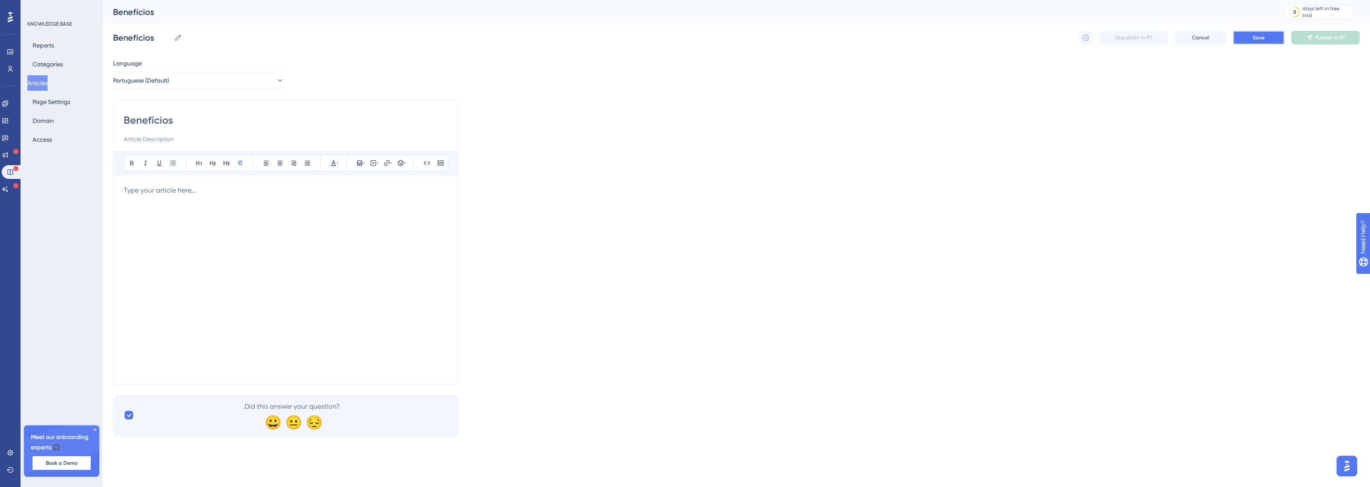
click at [1264, 38] on span "Save" at bounding box center [1259, 37] width 12 height 7
click at [42, 81] on button "Articles" at bounding box center [37, 82] width 20 height 15
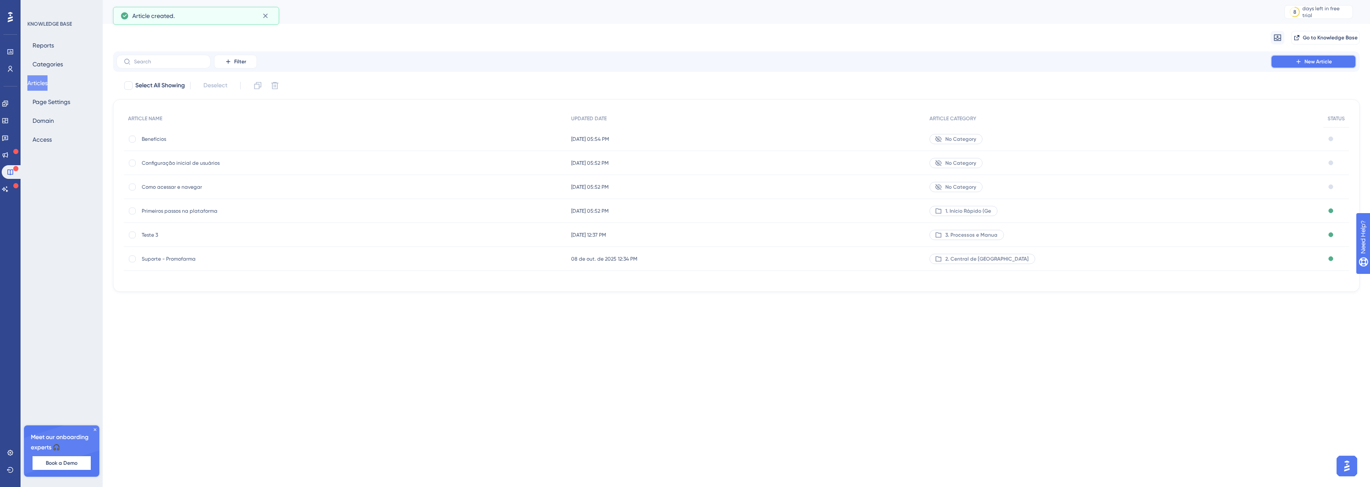
click at [1310, 63] on span "New Article" at bounding box center [1318, 61] width 27 height 7
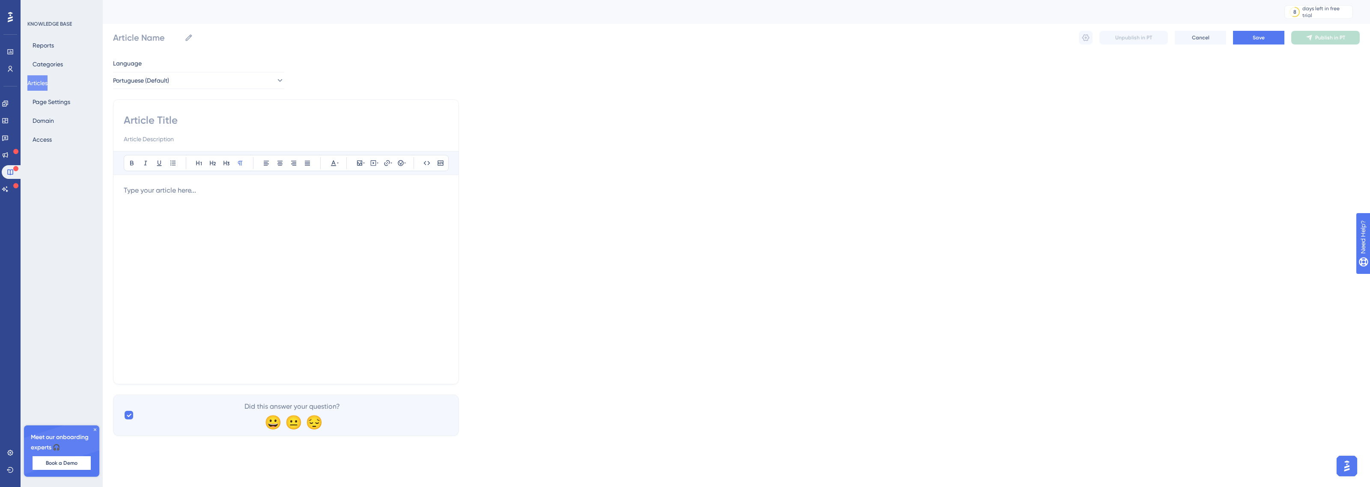
click at [170, 119] on input at bounding box center [286, 120] width 325 height 14
paste input "Plano de Carreira"
type input "Plano de Carreira"
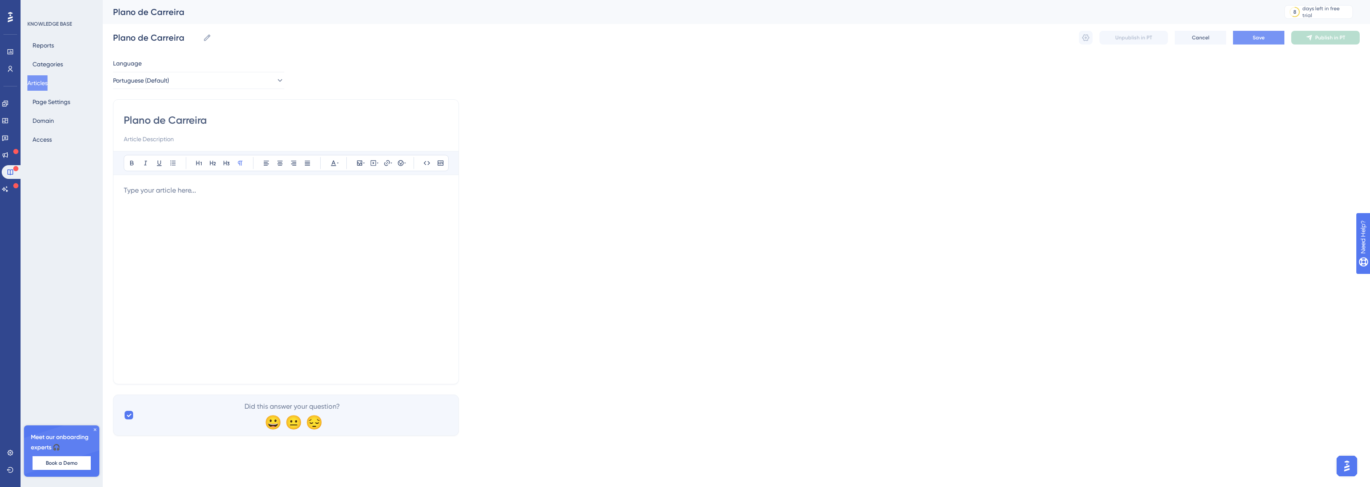
click at [1273, 43] on button "Save" at bounding box center [1258, 38] width 51 height 14
click at [46, 88] on button "Articles" at bounding box center [37, 82] width 20 height 15
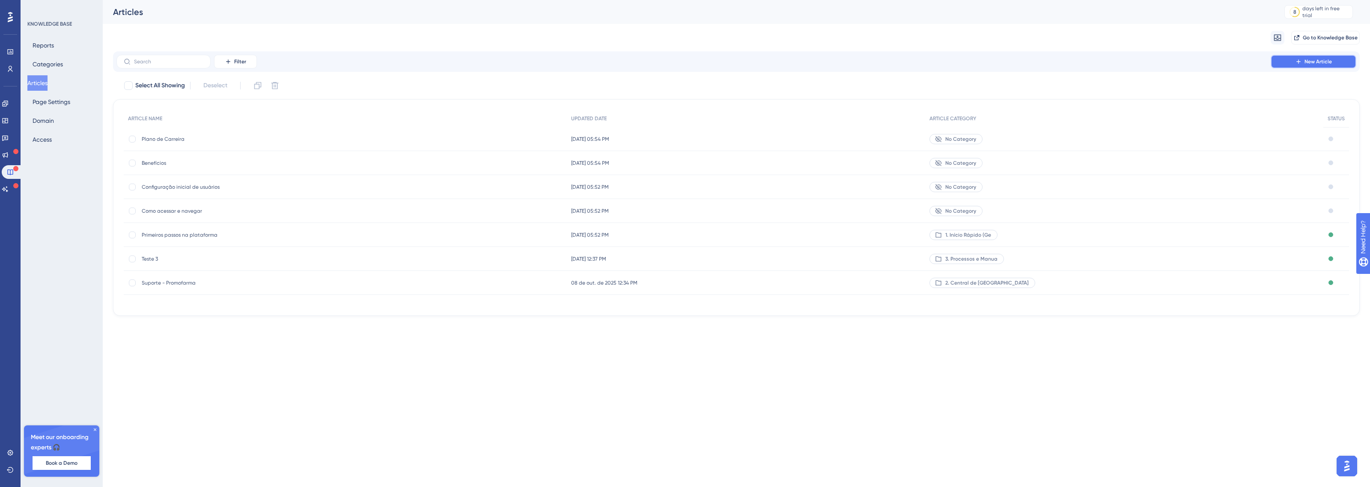
click at [1313, 66] on button "New Article" at bounding box center [1314, 62] width 86 height 14
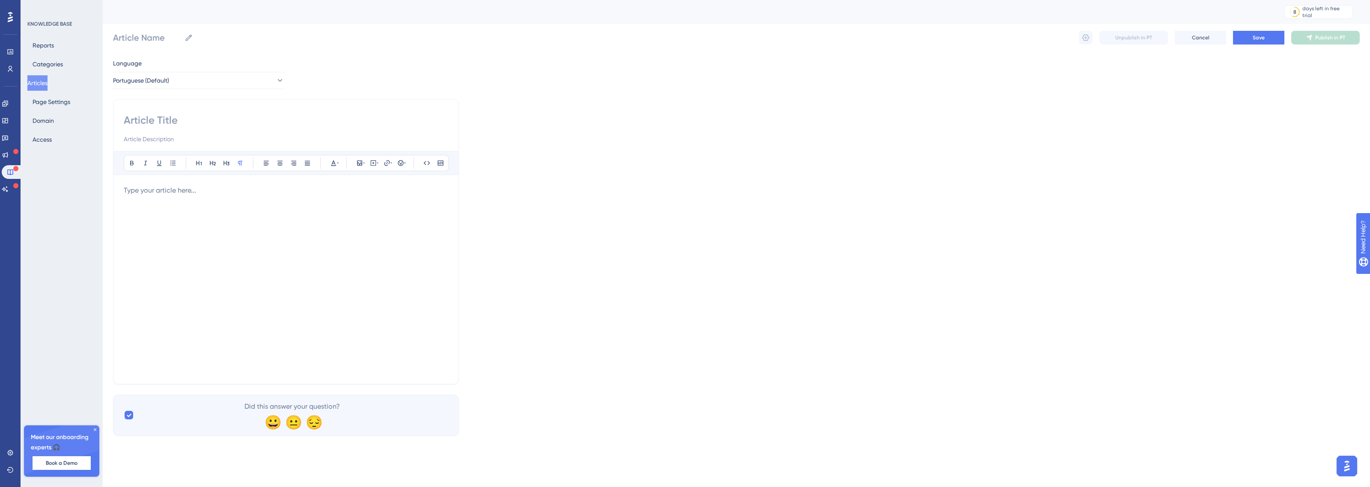
click at [153, 114] on input at bounding box center [286, 120] width 325 height 14
paste input "Políticas internas"
type input "Políticas internas"
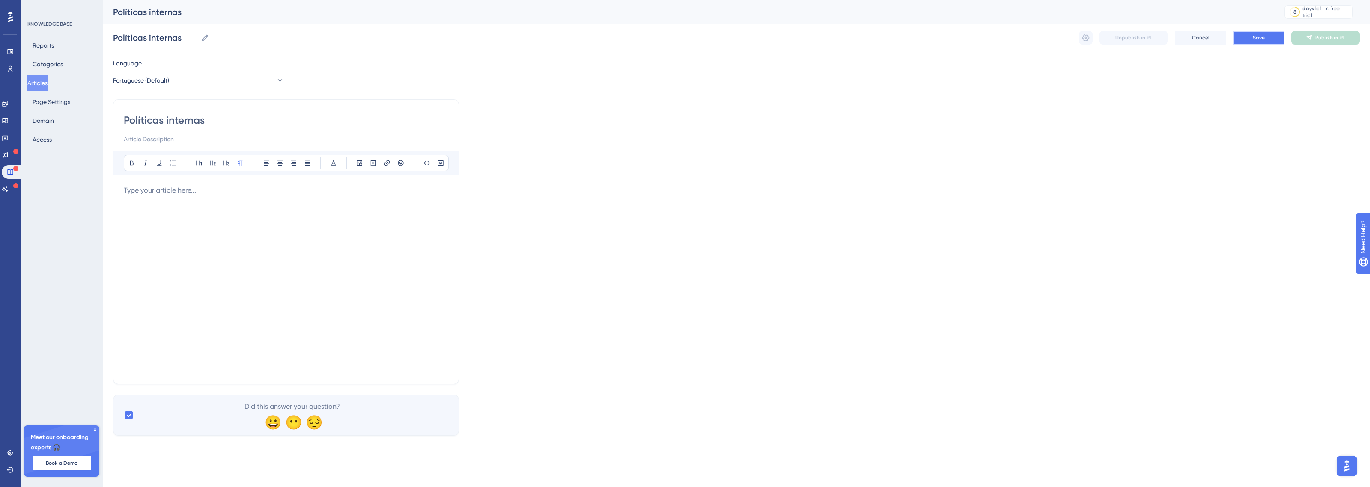
click at [1266, 34] on button "Save" at bounding box center [1258, 38] width 51 height 14
click at [33, 87] on button "Articles" at bounding box center [37, 82] width 20 height 15
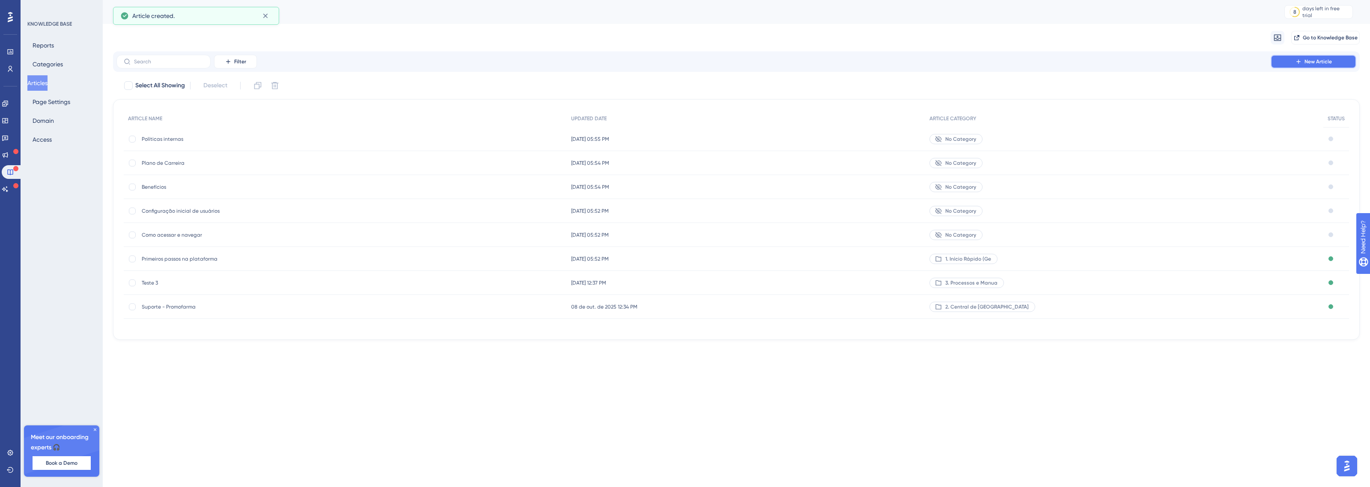
click at [1281, 66] on button "New Article" at bounding box center [1314, 62] width 86 height 14
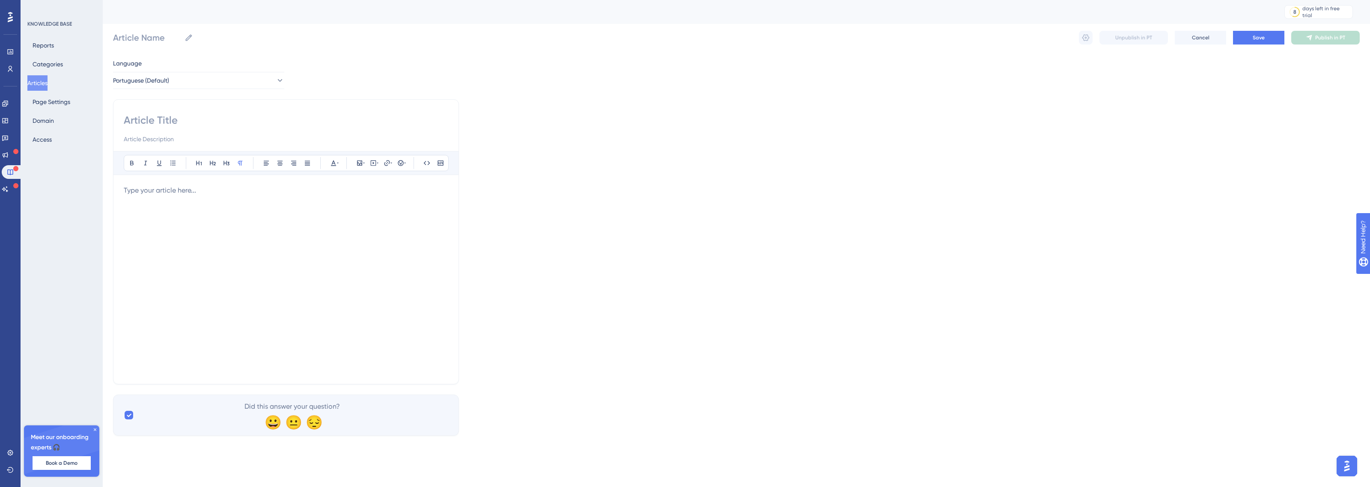
click at [215, 115] on input at bounding box center [286, 120] width 325 height 14
paste input "Regulamento e informações sindicais"
type input "Regulamento e informações sindicais"
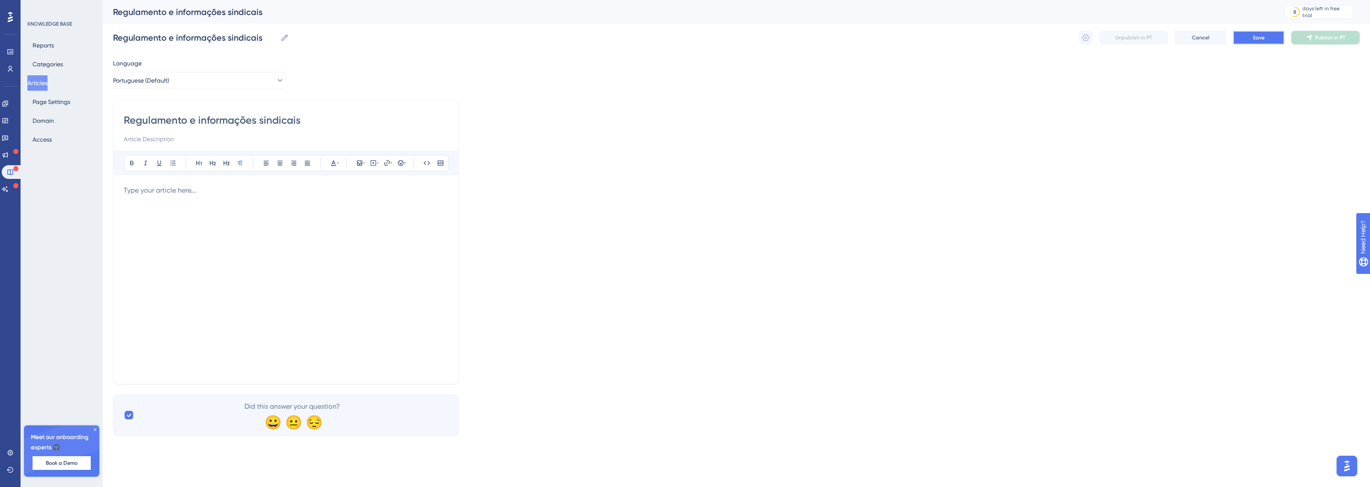
click at [1257, 40] on span "Save" at bounding box center [1259, 37] width 12 height 7
click at [37, 83] on button "Articles" at bounding box center [37, 82] width 20 height 15
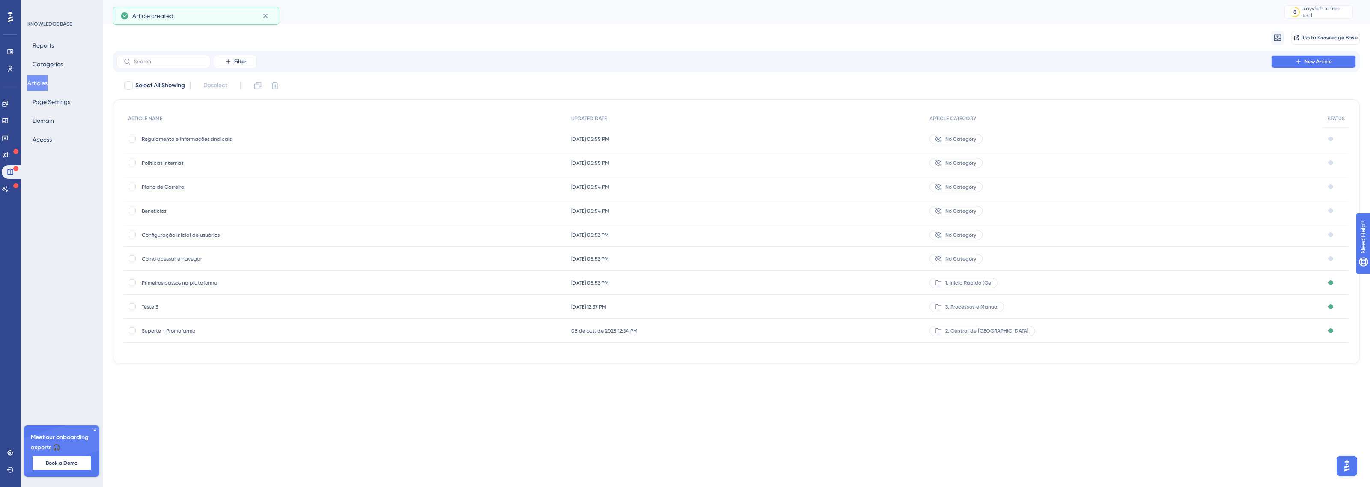
click at [1306, 65] on span "New Article" at bounding box center [1318, 61] width 27 height 7
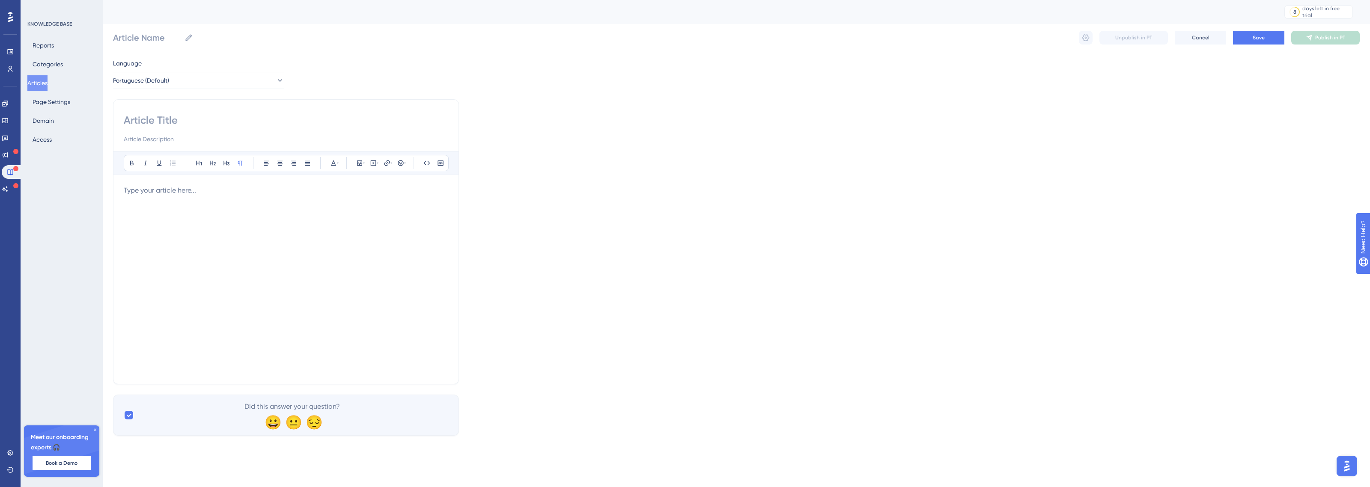
click at [181, 121] on input at bounding box center [286, 120] width 325 height 14
paste input "Procedimentos para colaboradores (admissão, férias, afastamento)"
type input "Procedimentos para colaboradores (admissão, férias, afastamento)"
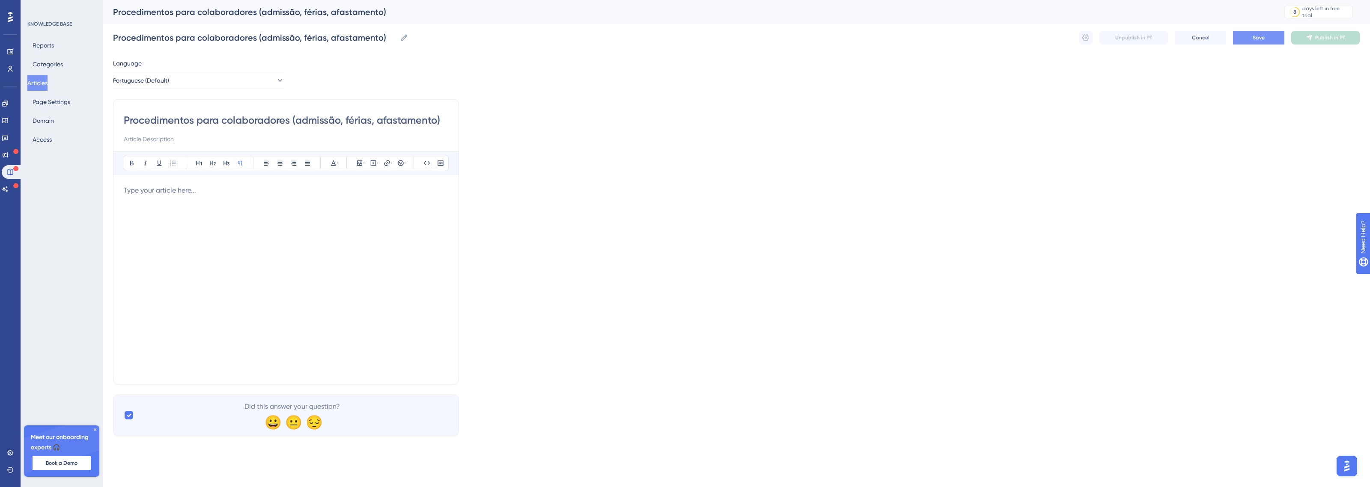
type input "Procedimentos para colaboradores (admissão, férias, afastamento)"
click at [1246, 41] on button "Save" at bounding box center [1258, 38] width 51 height 14
drag, startPoint x: 51, startPoint y: 77, endPoint x: 56, endPoint y: 78, distance: 5.2
click at [48, 77] on button "Articles" at bounding box center [37, 82] width 20 height 15
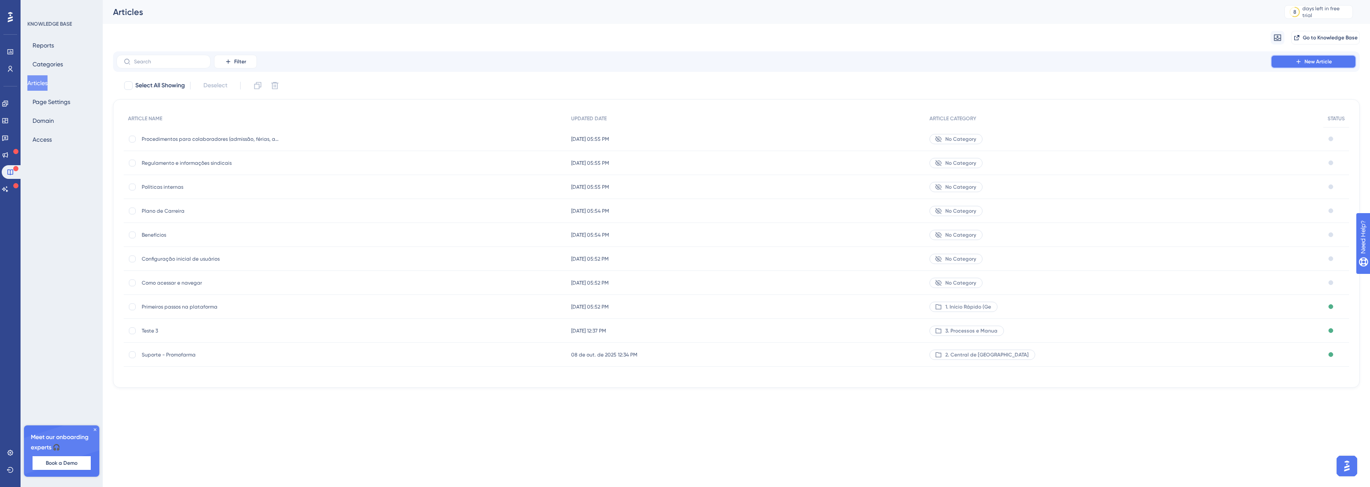
click at [1317, 63] on span "New Article" at bounding box center [1318, 61] width 27 height 7
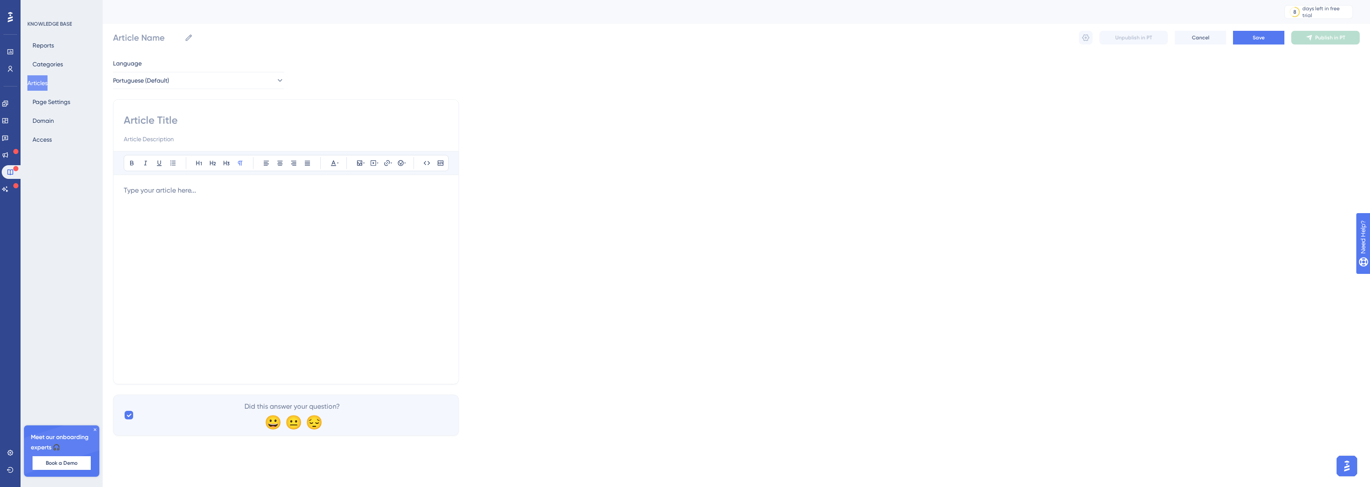
click at [158, 120] on input at bounding box center [286, 120] width 325 height 14
paste input "Suporte técnico (TI)"
type input "Suporte técnico (TI)"
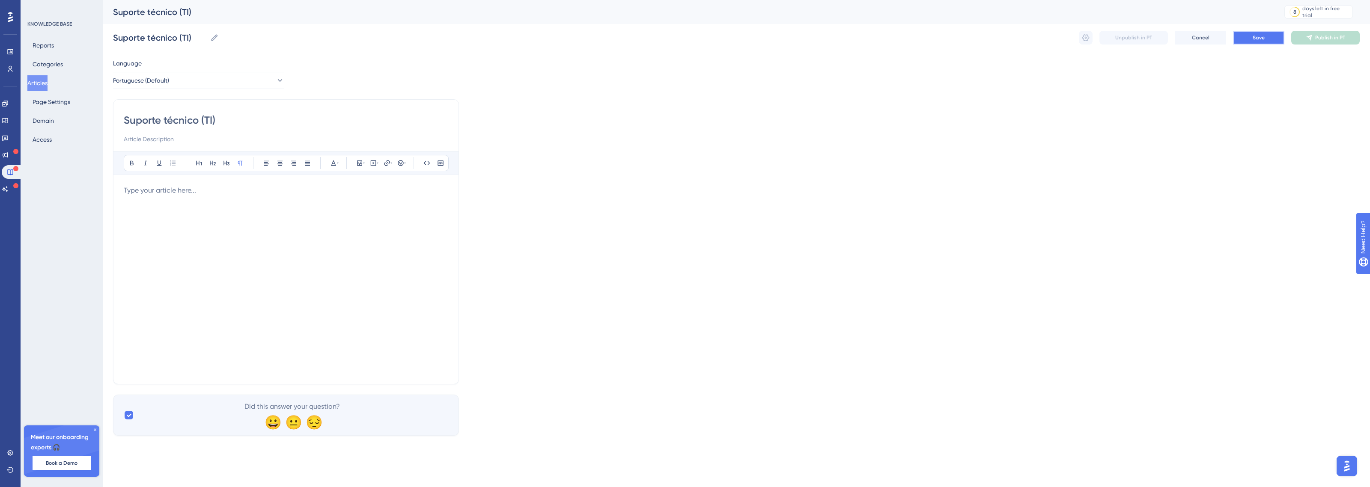
click at [1258, 33] on button "Save" at bounding box center [1258, 38] width 51 height 14
click at [43, 86] on button "Articles" at bounding box center [37, 82] width 20 height 15
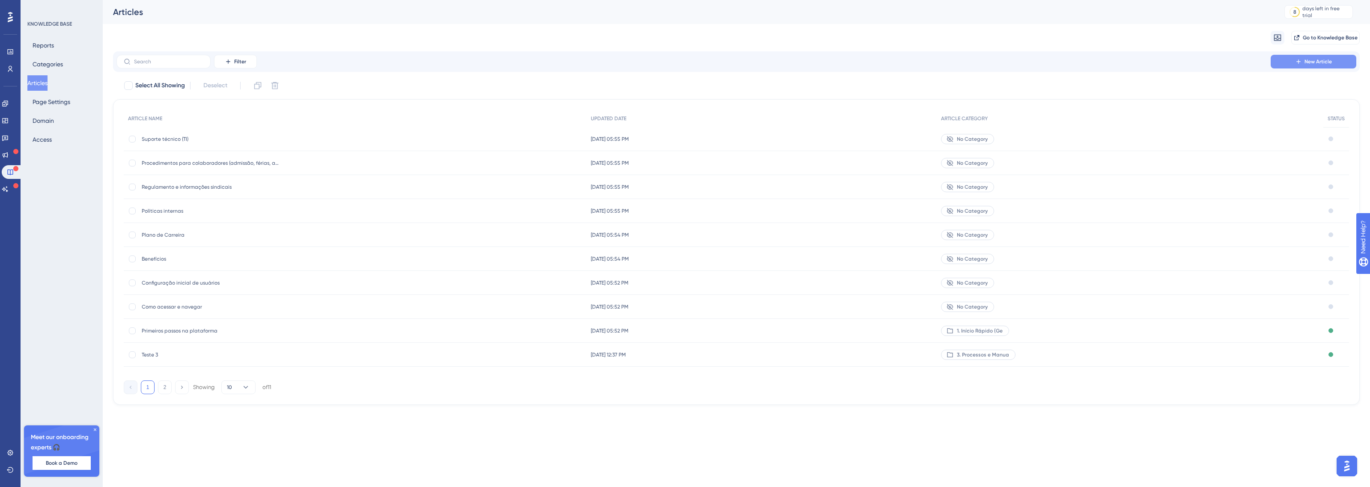
click at [1308, 61] on span "New Article" at bounding box center [1318, 61] width 27 height 7
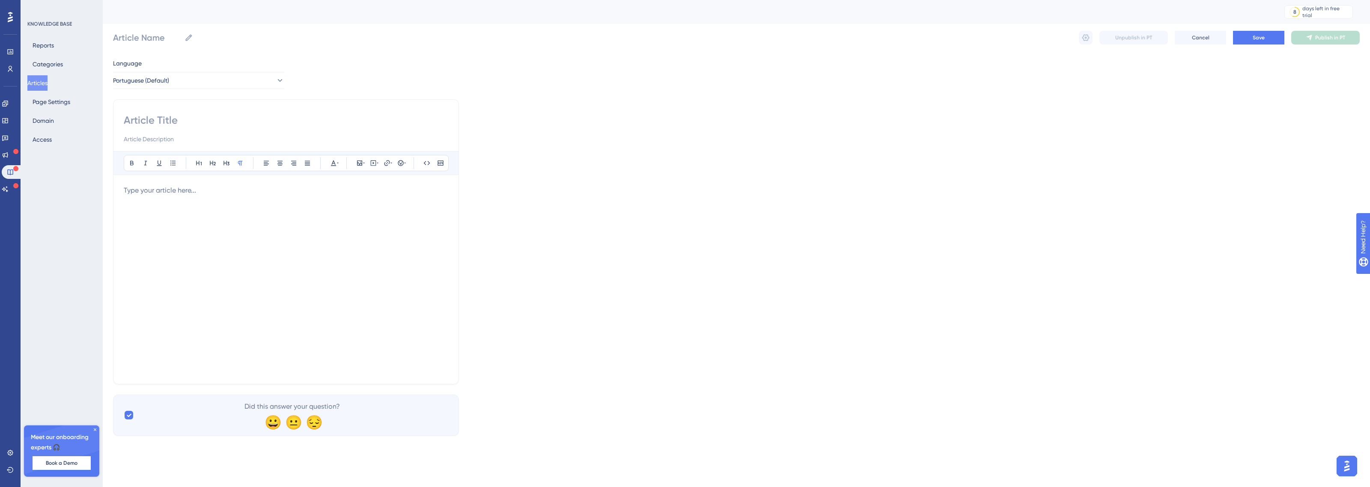
click at [192, 124] on input at bounding box center [286, 120] width 325 height 14
paste input "Como abrir chamado"
type input "Como abrir chamado"
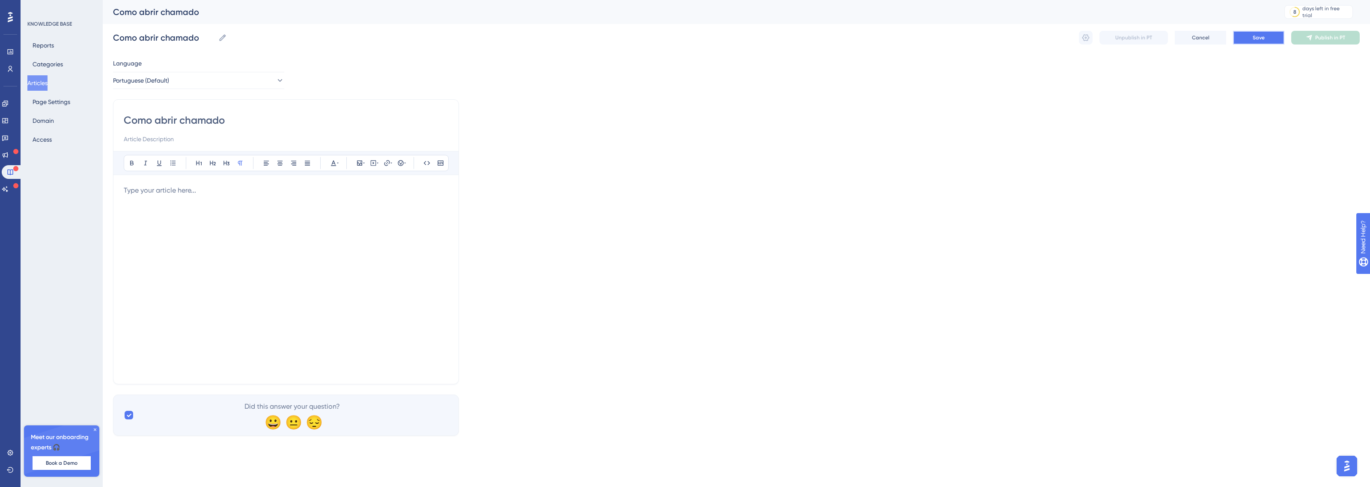
click at [1253, 39] on span "Save" at bounding box center [1259, 37] width 12 height 7
click at [43, 86] on button "Articles" at bounding box center [37, 82] width 20 height 15
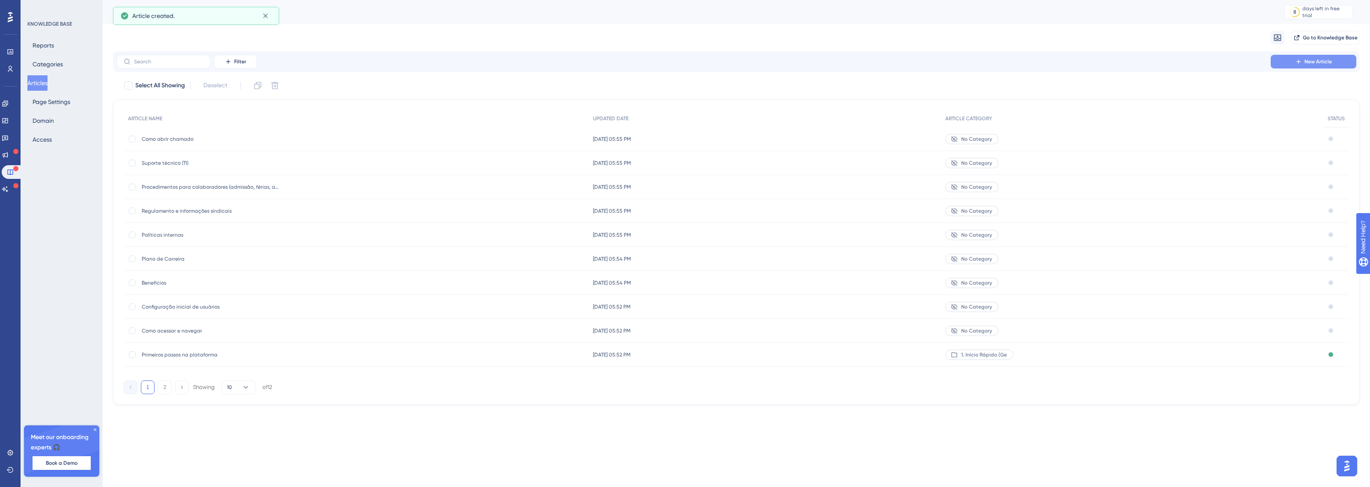
click at [1314, 60] on span "New Article" at bounding box center [1318, 61] width 27 height 7
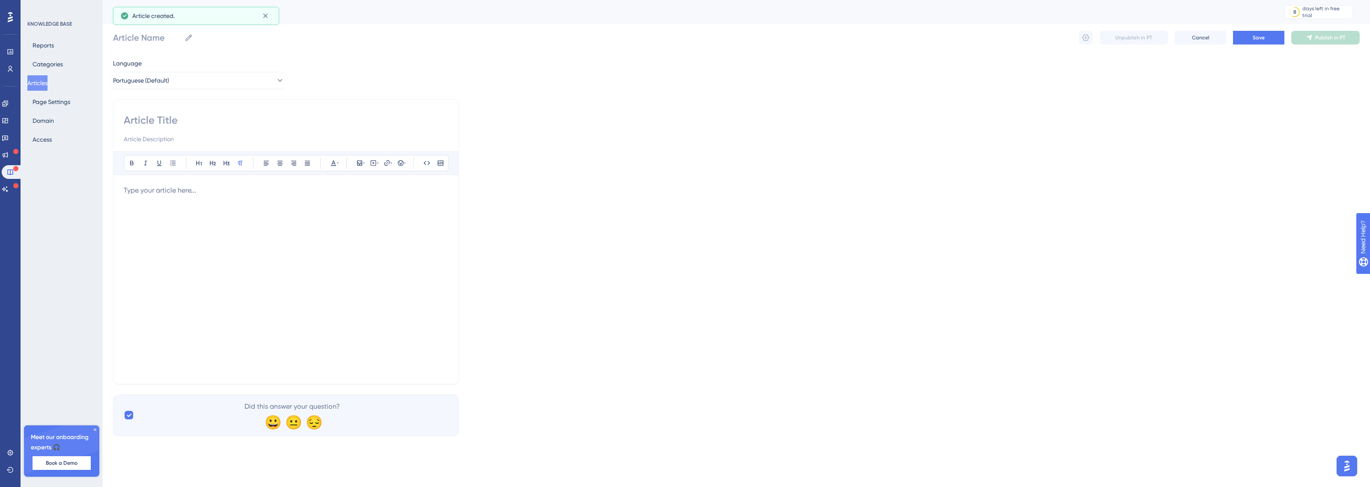
click at [170, 125] on input at bounding box center [286, 120] width 325 height 14
paste input "Perguntas frequentes"
type input "Perguntas frequentes"
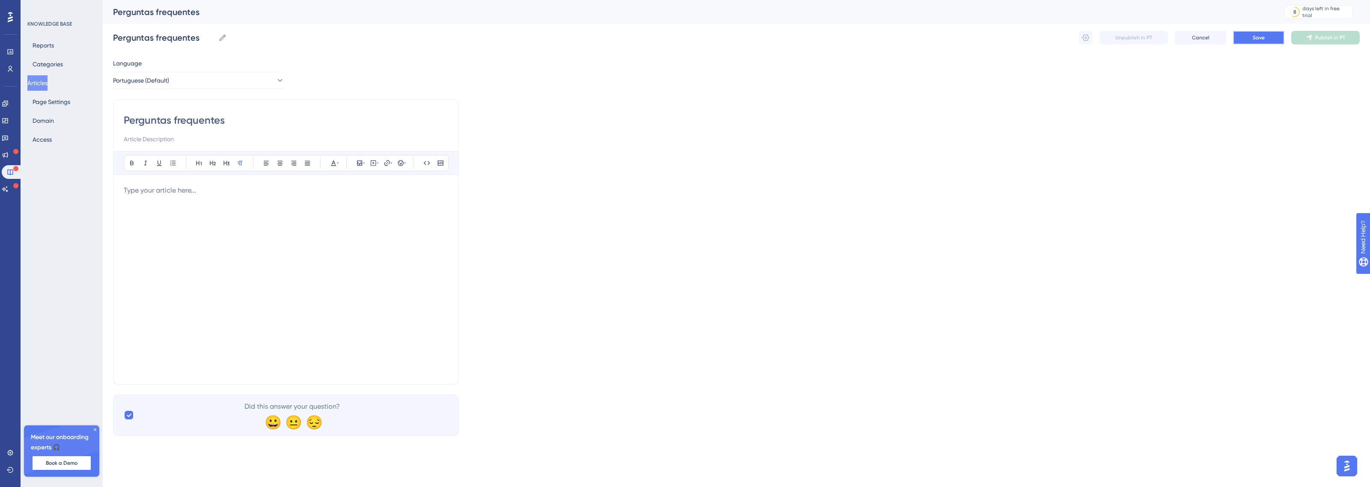
click at [1262, 37] on span "Save" at bounding box center [1259, 37] width 12 height 7
click at [48, 86] on button "Articles" at bounding box center [37, 82] width 20 height 15
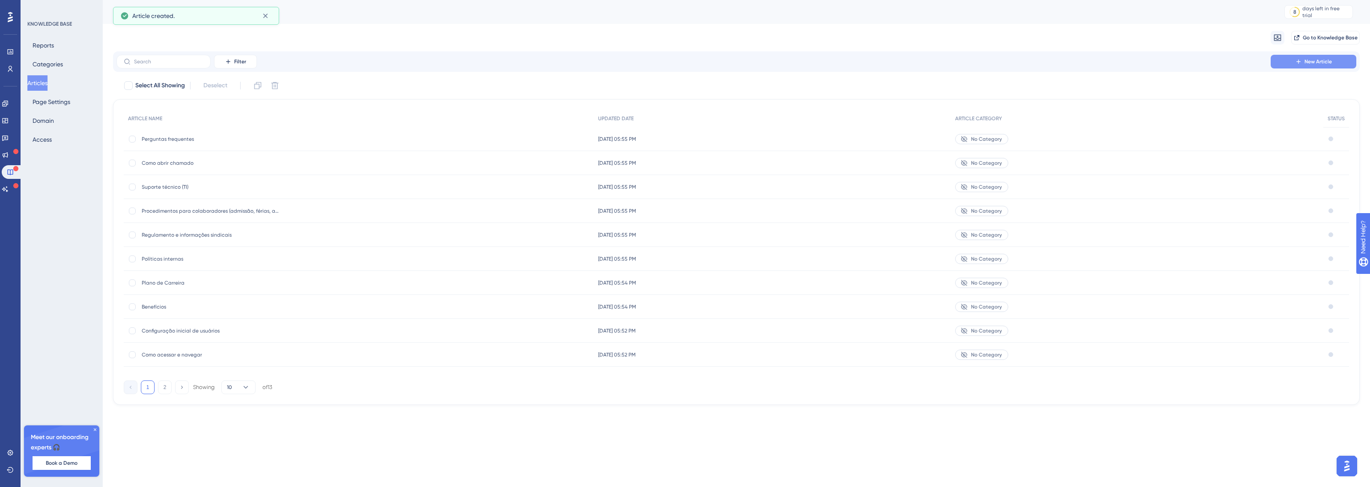
click at [1291, 59] on button "New Article" at bounding box center [1314, 62] width 86 height 14
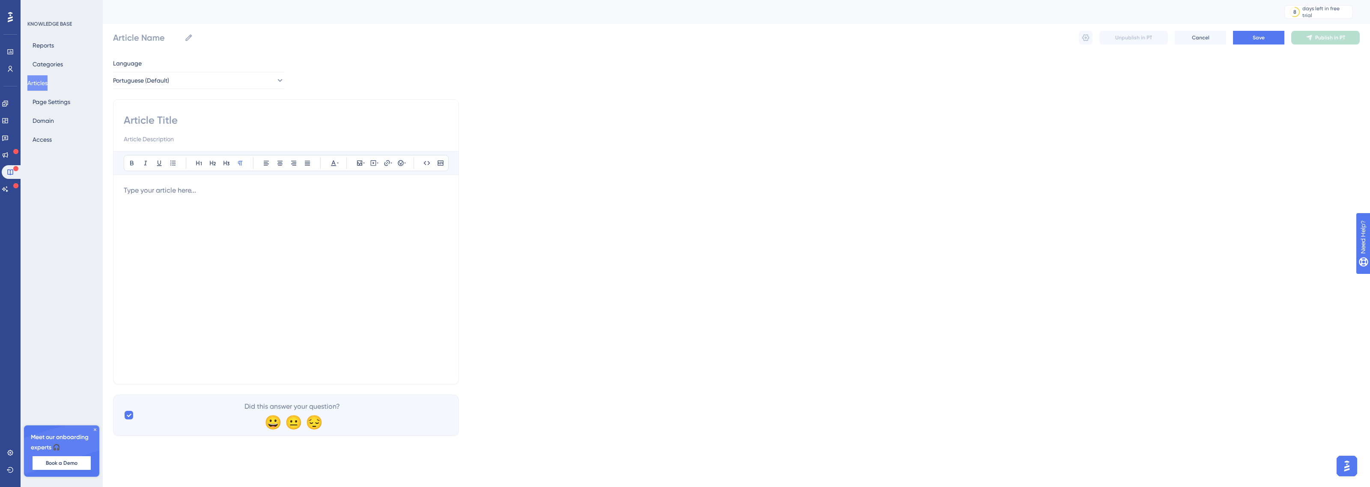
click at [188, 116] on input at bounding box center [286, 120] width 325 height 14
paste input "Solução de problemas"
type input "Solução de problemas"
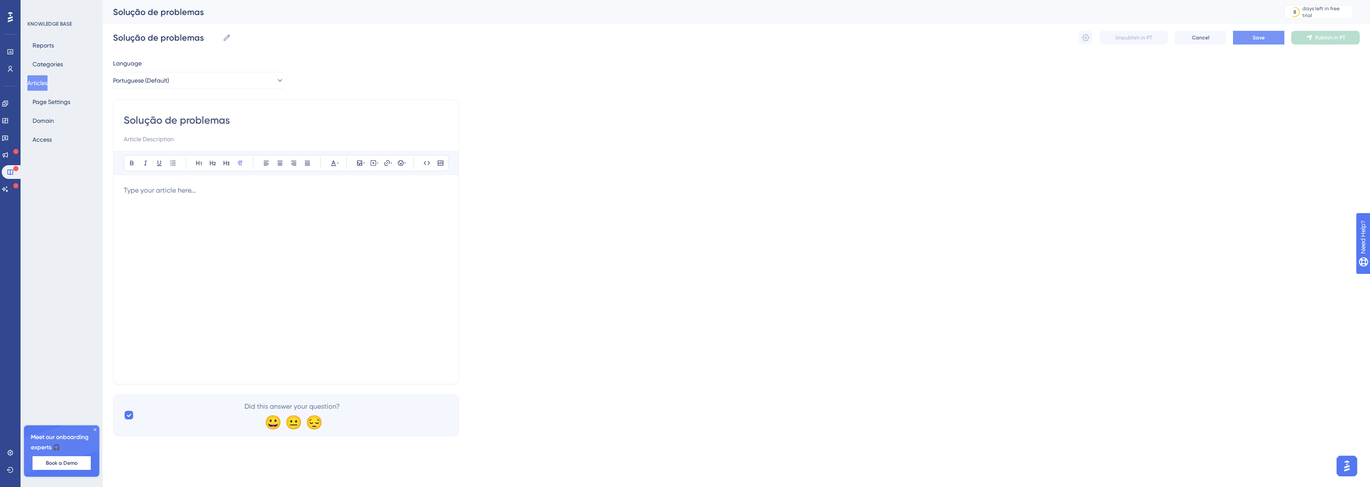
click at [1259, 37] on span "Save" at bounding box center [1259, 37] width 12 height 7
click at [42, 67] on button "Categories" at bounding box center [47, 64] width 41 height 15
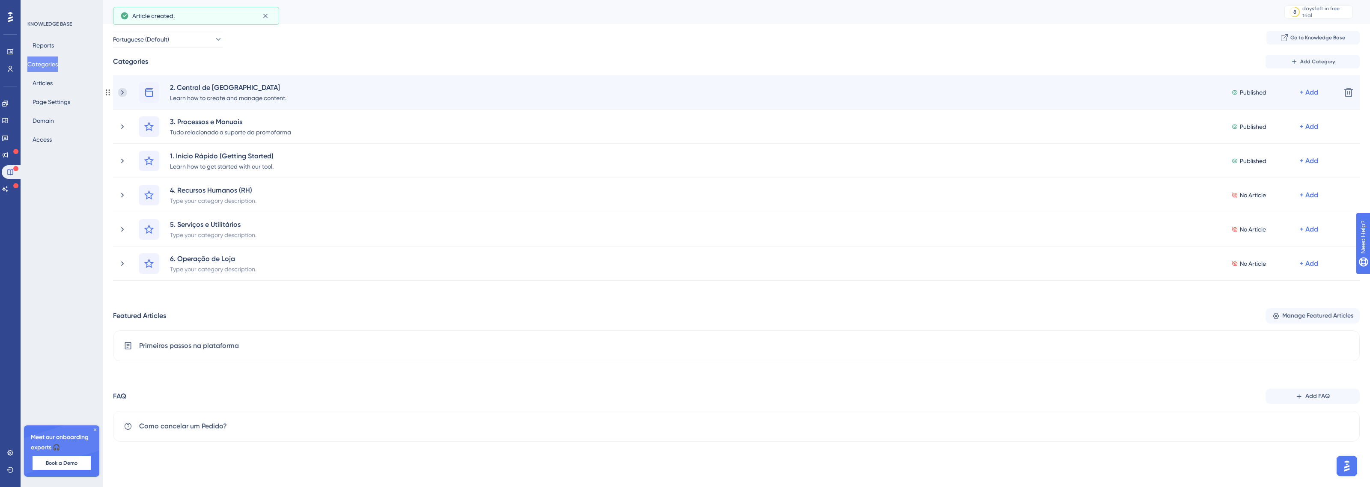
click at [123, 93] on icon at bounding box center [122, 92] width 9 height 9
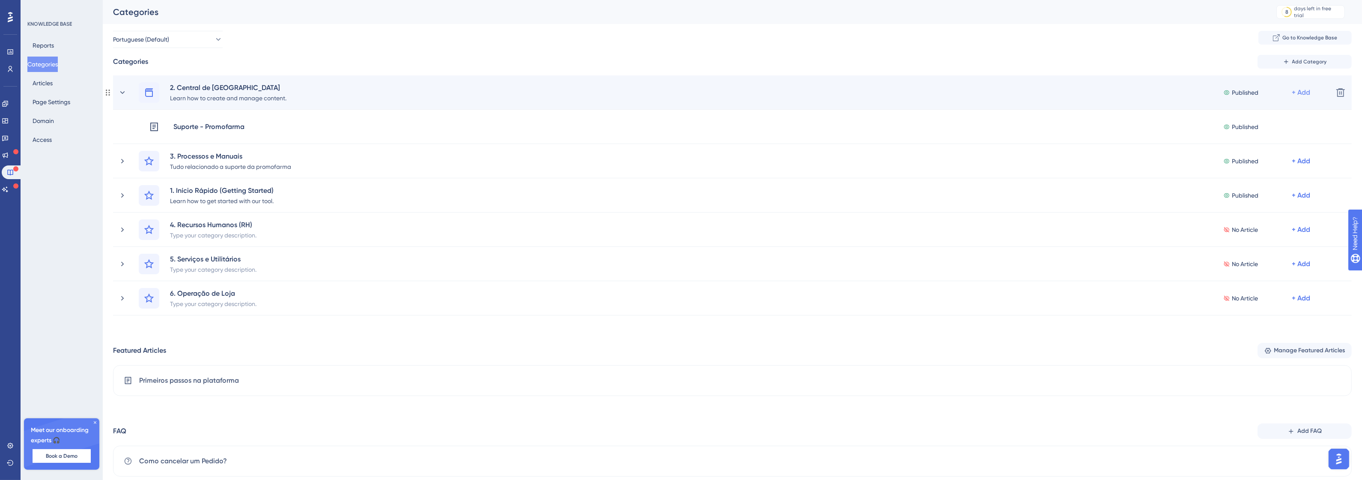
click at [1308, 92] on div "+ Add" at bounding box center [1301, 92] width 18 height 10
click at [1259, 131] on span "Add Articles" at bounding box center [1253, 132] width 33 height 10
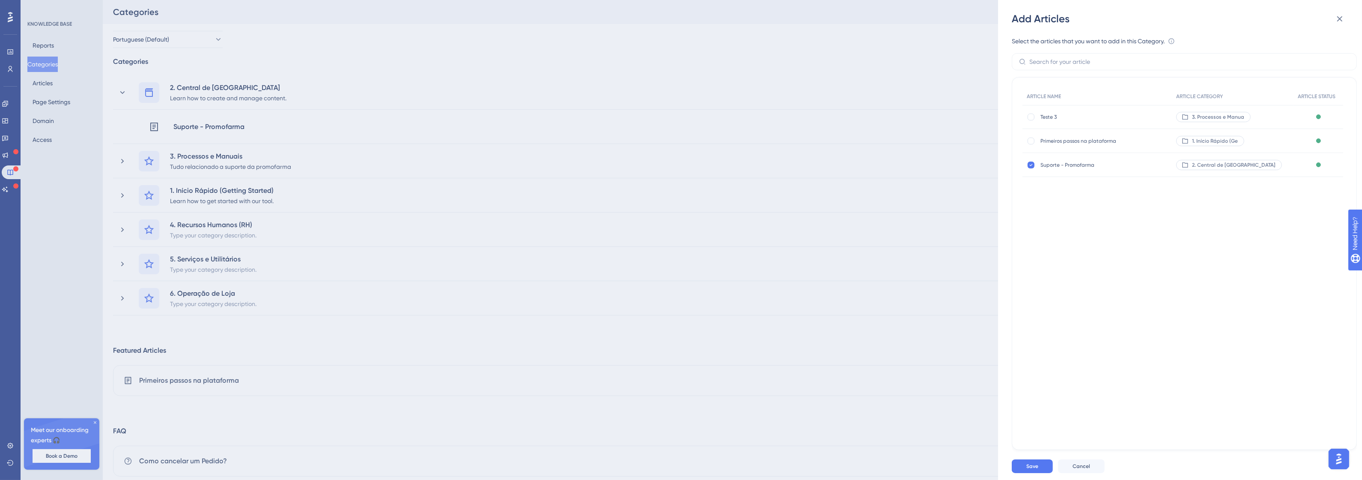
click at [1215, 261] on div "ARTICLE NAME ARTICLE CATEGORY ARTICLE STATUS Teste 3 Teste 3 3. Processos e Man…" at bounding box center [1184, 263] width 345 height 373
click at [1083, 473] on button "Cancel" at bounding box center [1081, 466] width 47 height 14
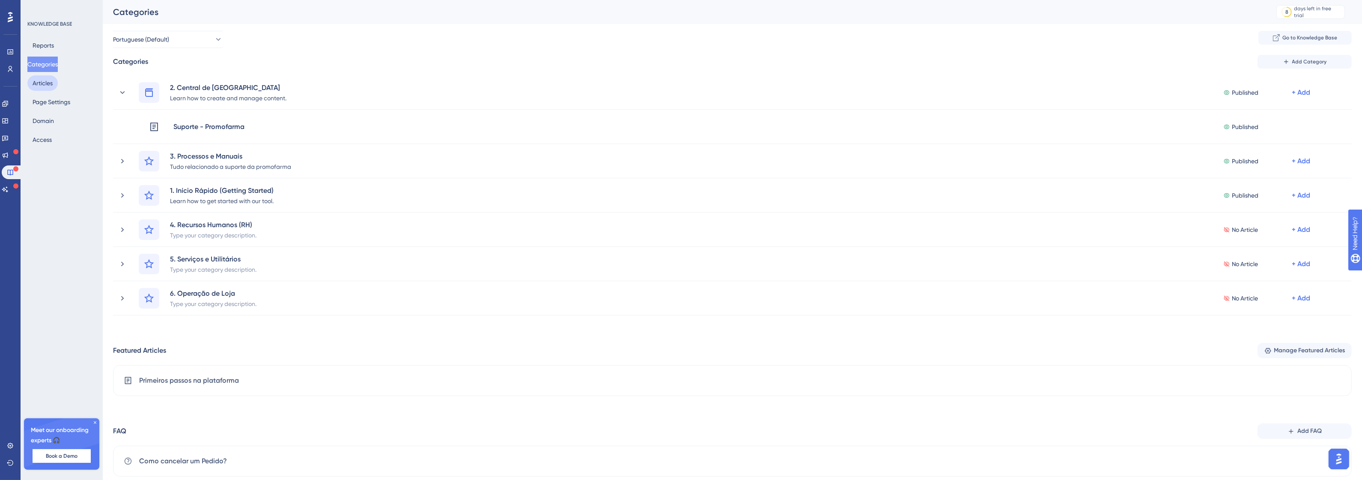
click at [42, 84] on button "Articles" at bounding box center [42, 82] width 30 height 15
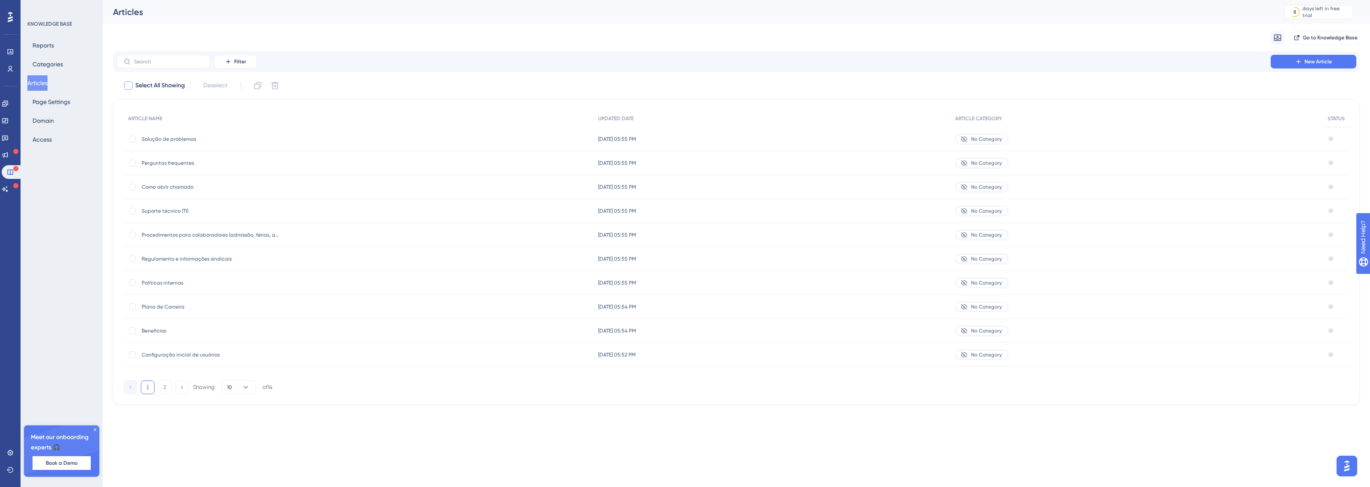
click at [131, 87] on div at bounding box center [128, 85] width 9 height 9
checkbox input "true"
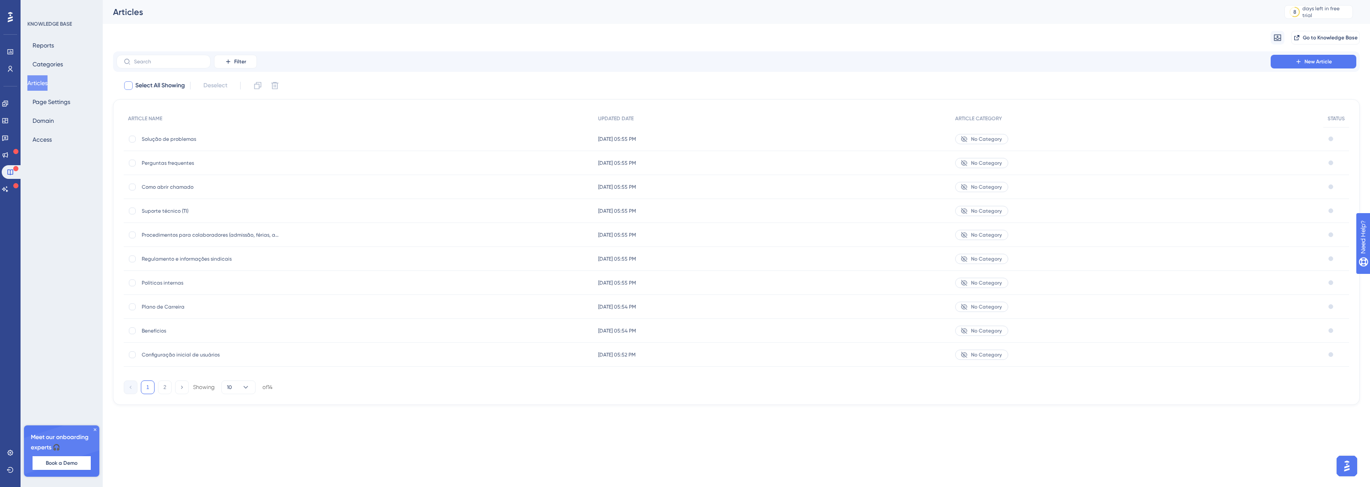
checkbox input "true"
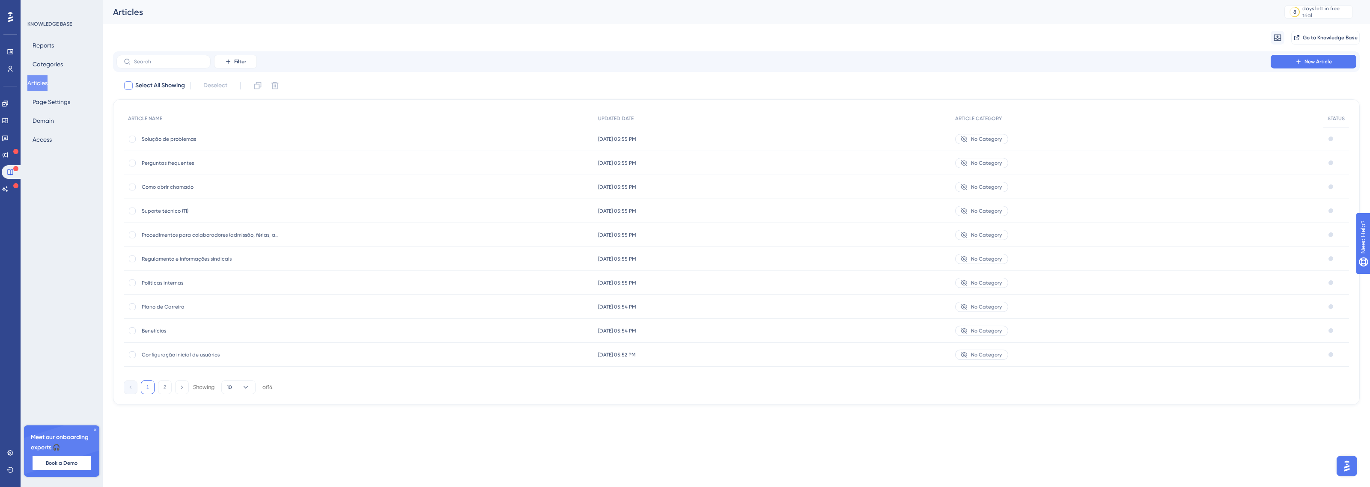
checkbox input "true"
click at [1330, 140] on div at bounding box center [1331, 139] width 5 height 5
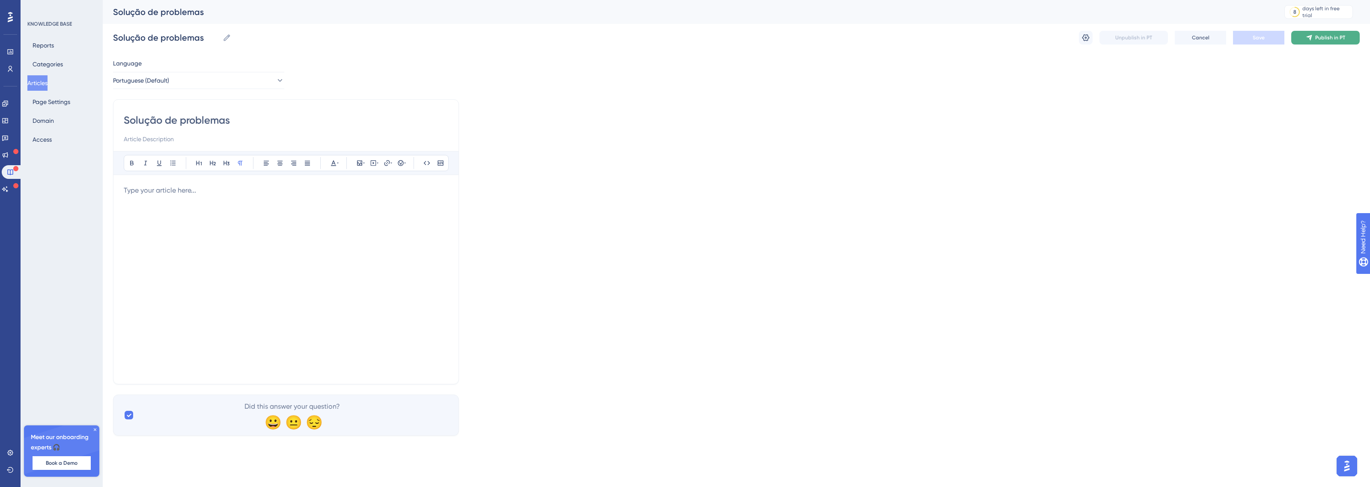
click at [1321, 35] on span "Publish in PT" at bounding box center [1330, 37] width 30 height 7
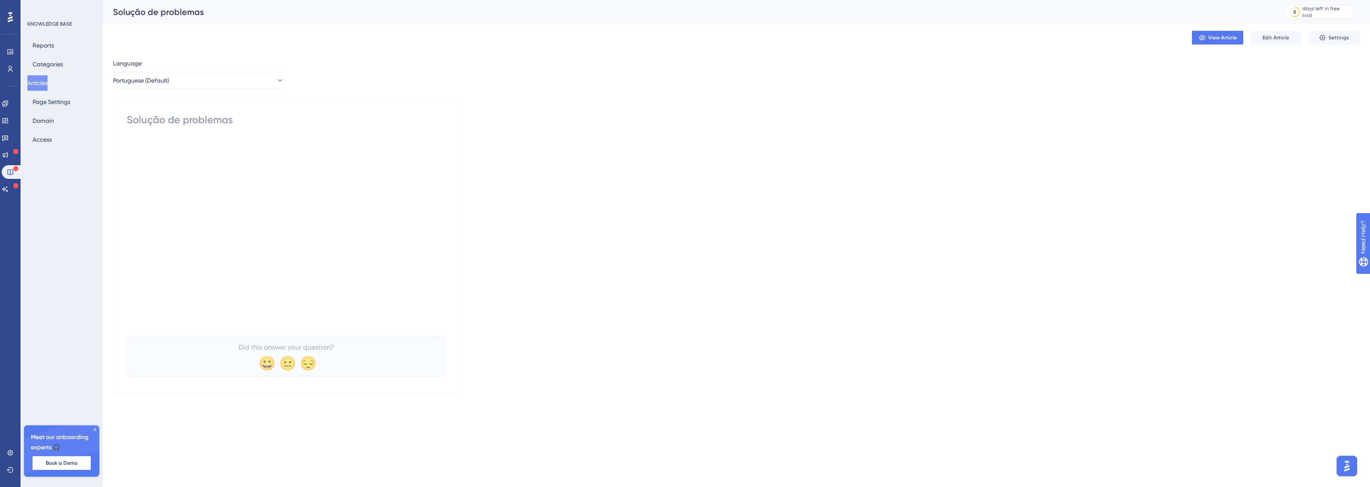
click at [43, 83] on button "Articles" at bounding box center [37, 82] width 20 height 15
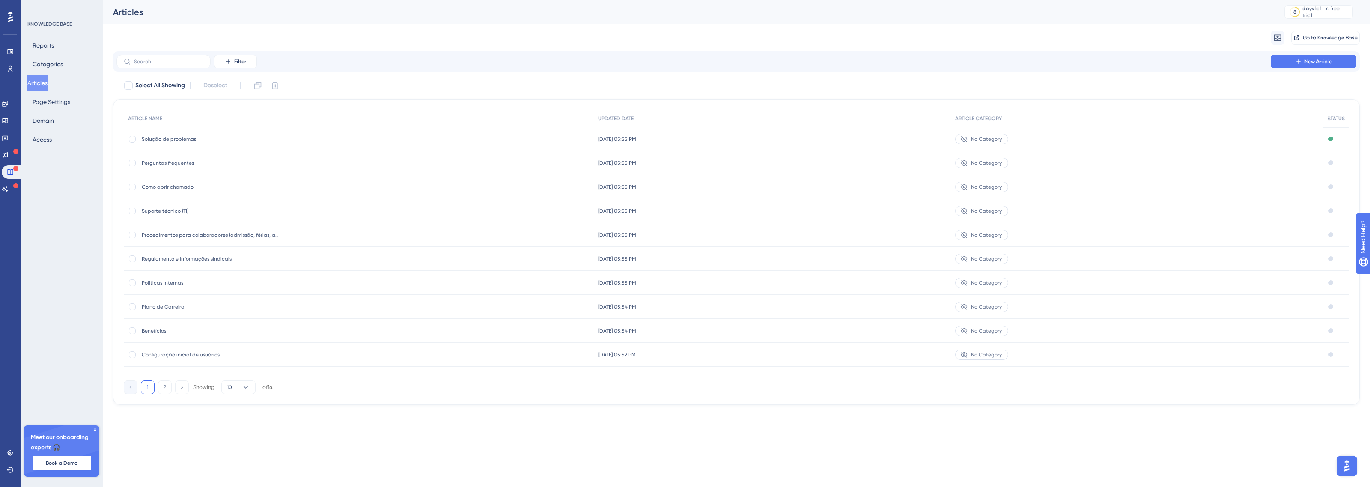
click at [1328, 157] on div "Draft" at bounding box center [1336, 163] width 26 height 24
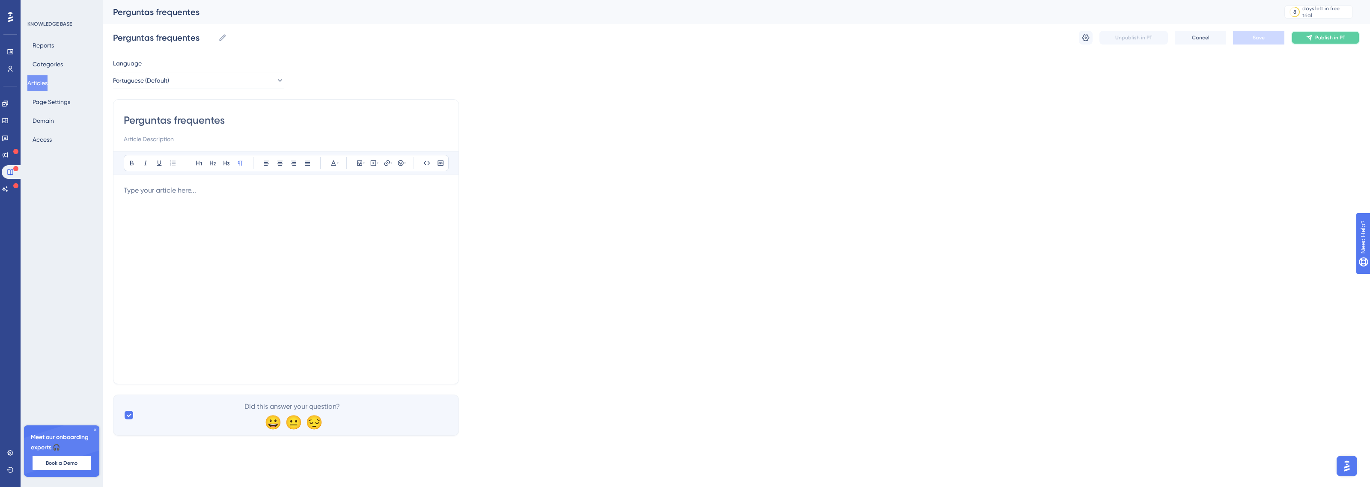
click at [1313, 41] on button "Publish in PT" at bounding box center [1325, 38] width 69 height 14
click at [41, 86] on button "Articles" at bounding box center [37, 82] width 20 height 15
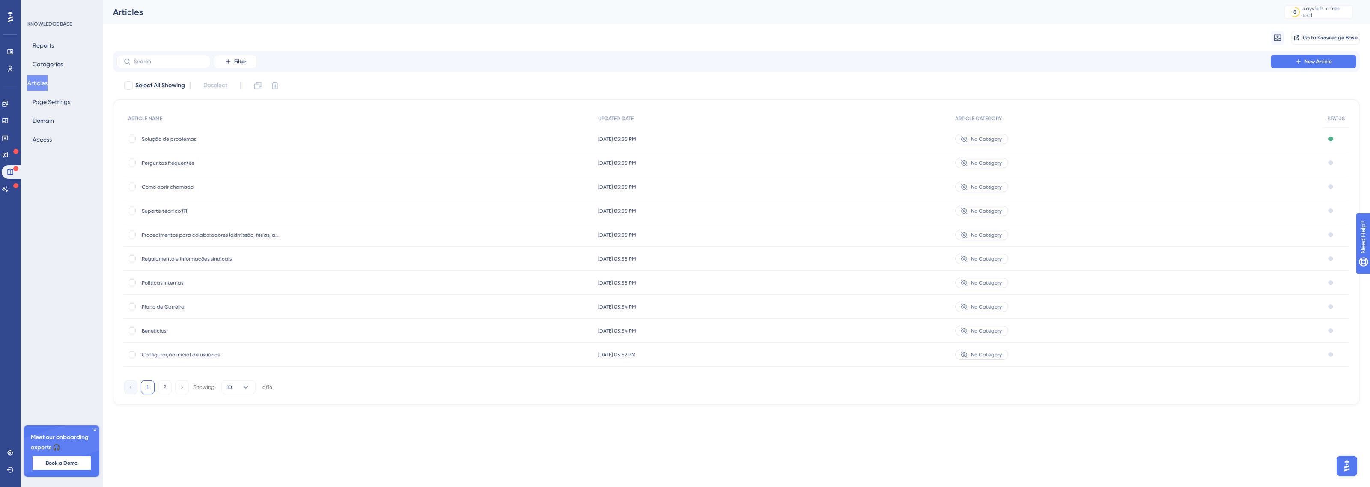
click at [1333, 182] on div "Draft" at bounding box center [1336, 187] width 26 height 24
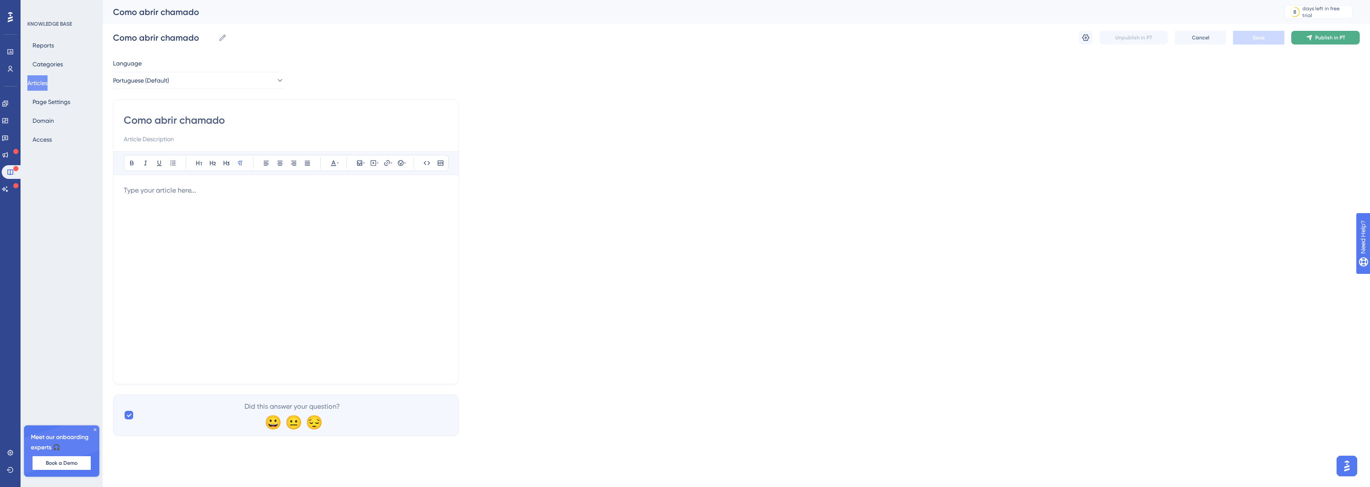
click at [1319, 39] on span "Publish in PT" at bounding box center [1330, 37] width 30 height 7
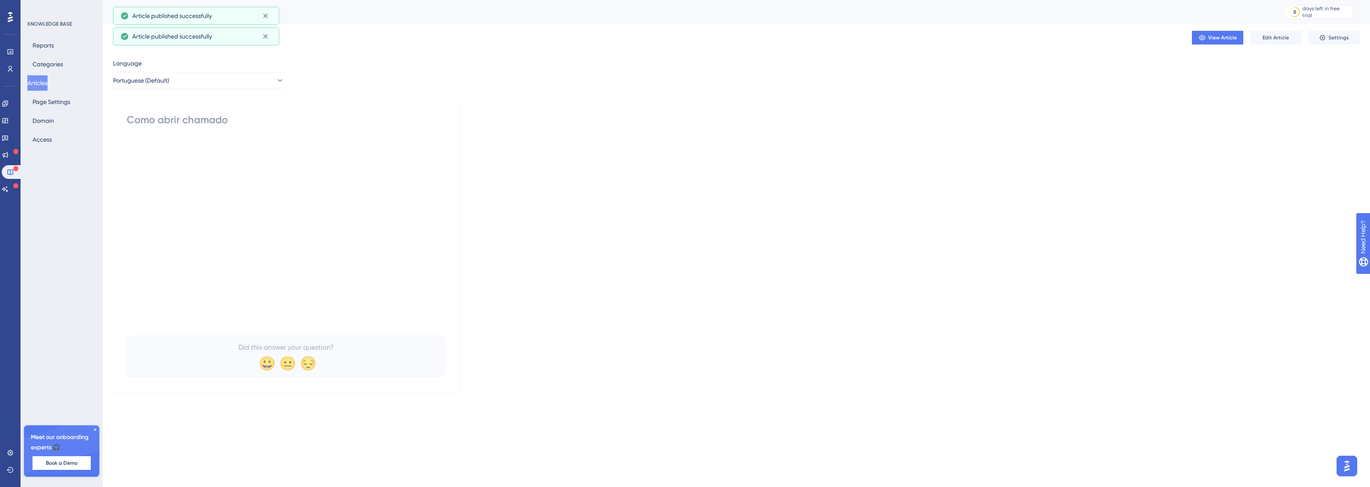
click at [43, 86] on button "Articles" at bounding box center [37, 82] width 20 height 15
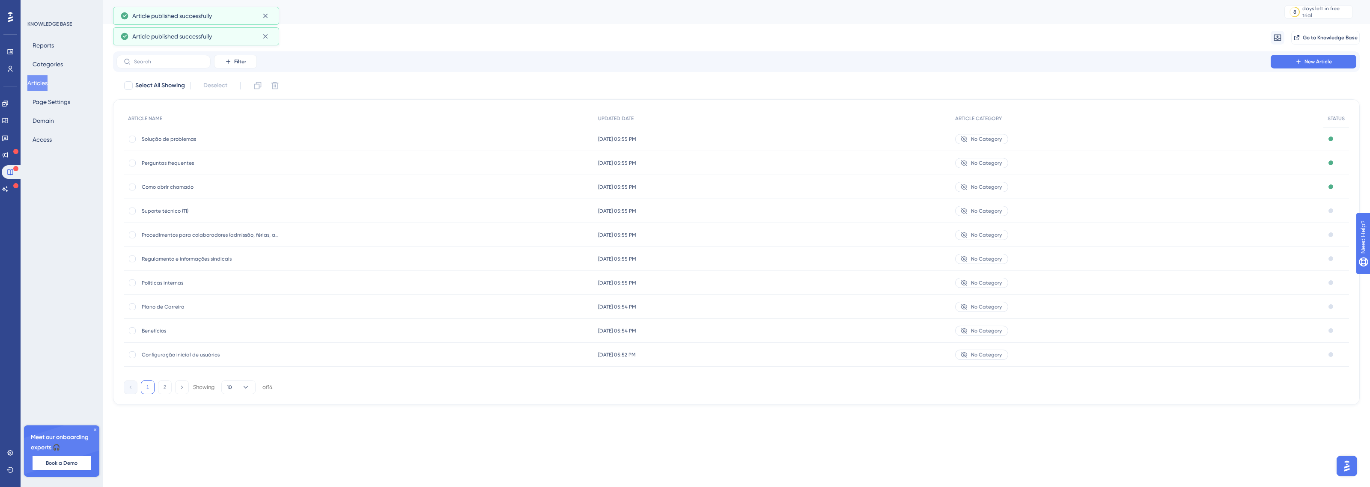
click at [1326, 208] on div "Draft" at bounding box center [1336, 211] width 26 height 24
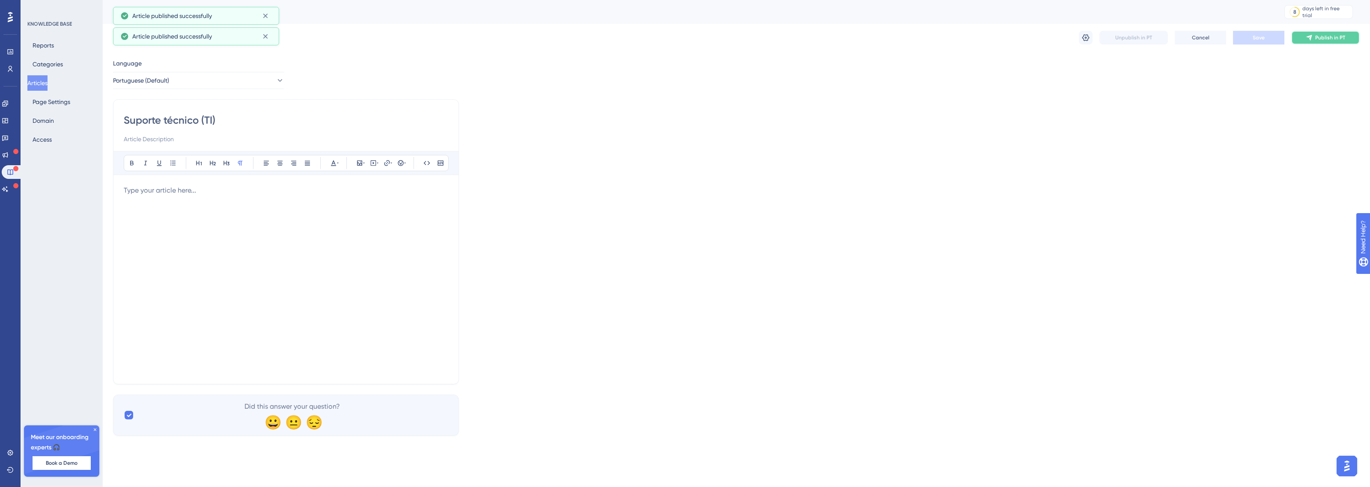
click at [1324, 37] on span "Publish in PT" at bounding box center [1330, 37] width 30 height 7
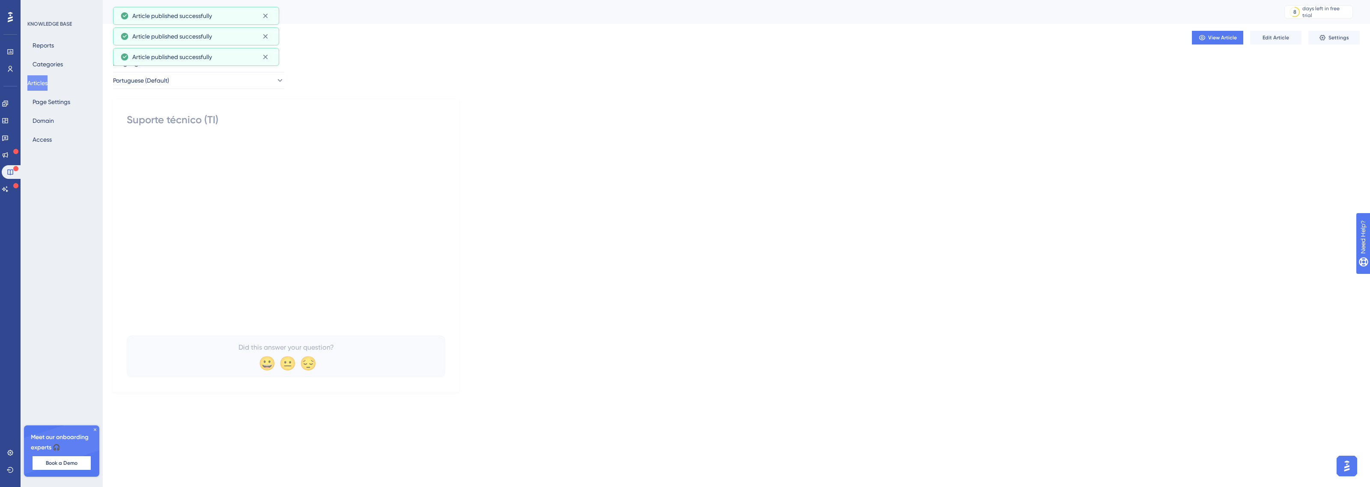
click at [33, 86] on button "Articles" at bounding box center [37, 82] width 20 height 15
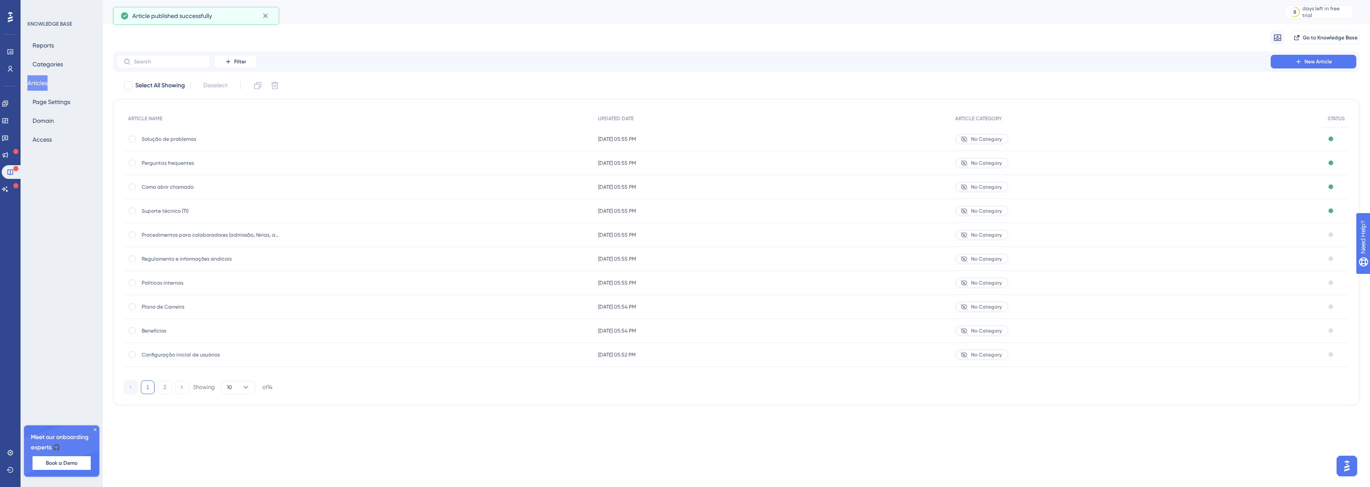
click at [1317, 237] on div "No Category" at bounding box center [1137, 235] width 373 height 24
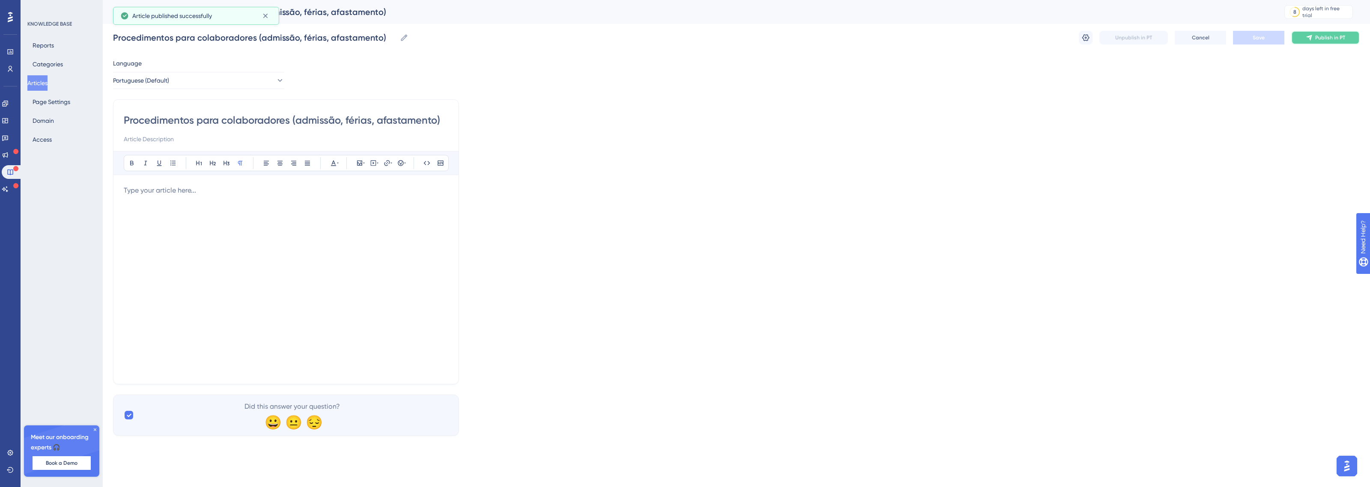
click at [1332, 39] on span "Publish in PT" at bounding box center [1330, 37] width 30 height 7
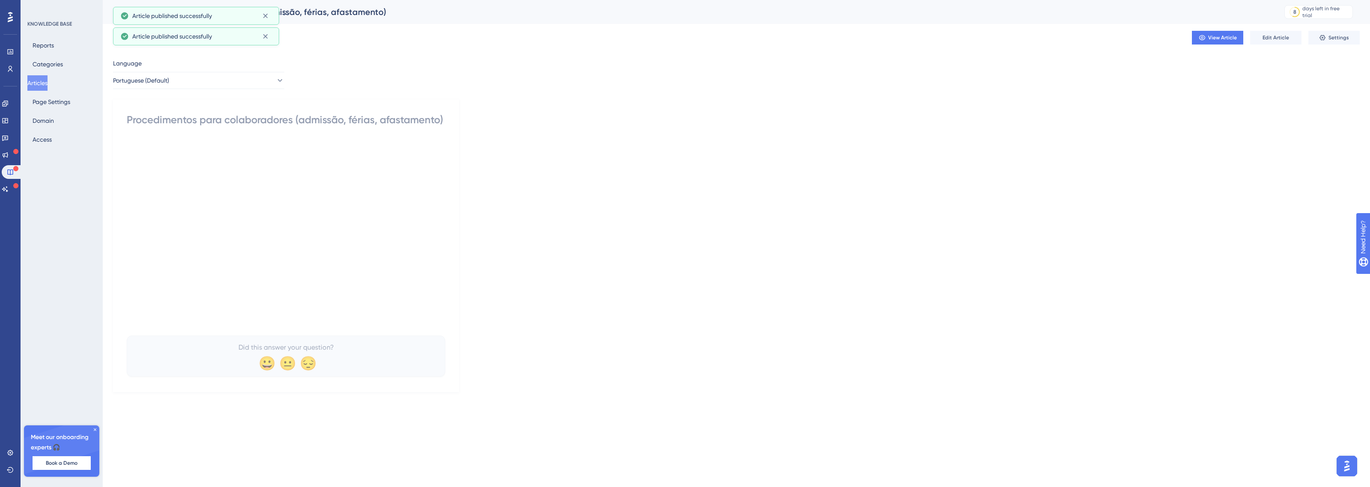
click at [47, 86] on button "Articles" at bounding box center [37, 82] width 20 height 15
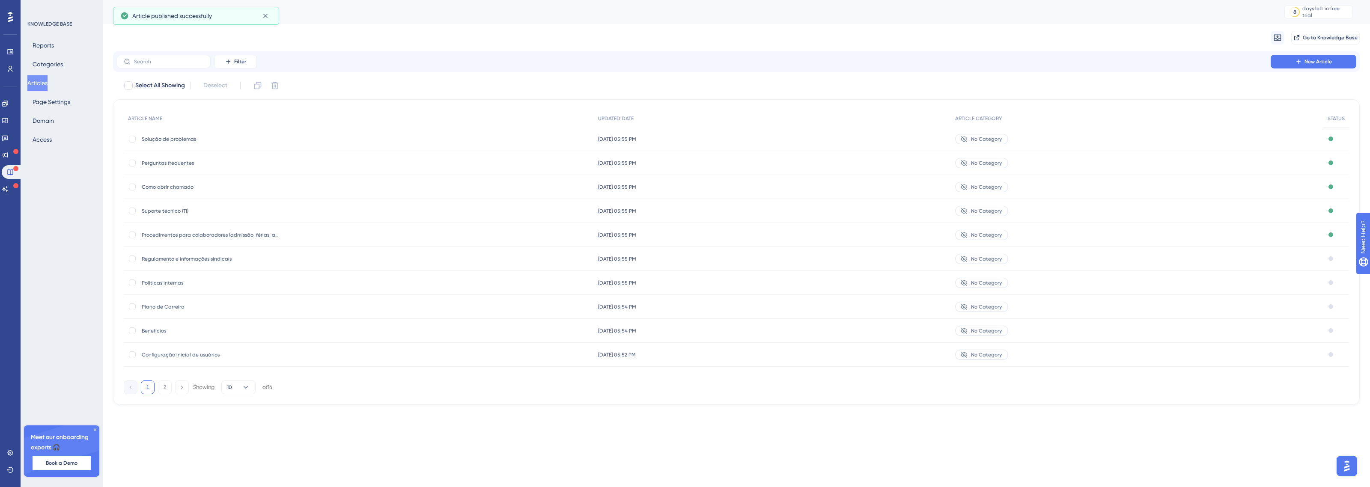
click at [1281, 264] on div "No Category" at bounding box center [1137, 259] width 373 height 24
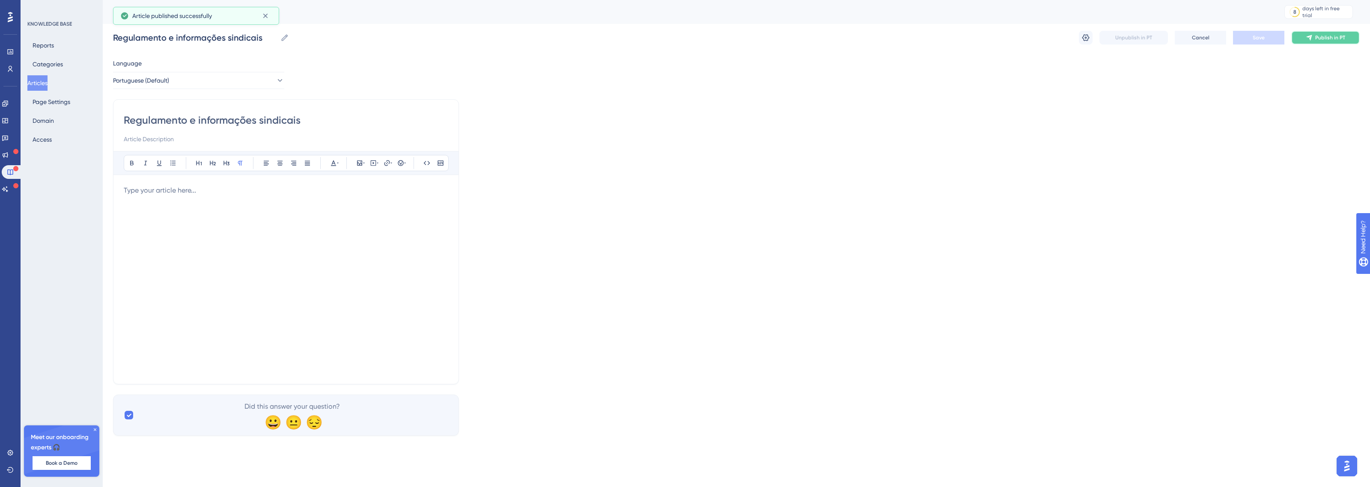
click at [1315, 39] on button "Publish in PT" at bounding box center [1325, 38] width 69 height 14
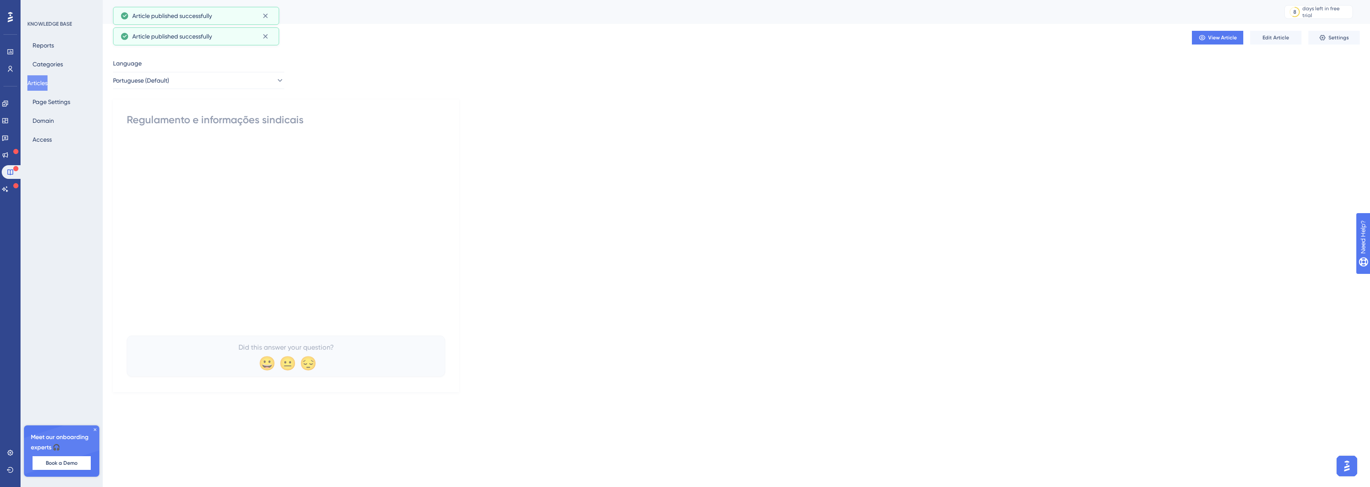
click at [35, 80] on button "Articles" at bounding box center [37, 82] width 20 height 15
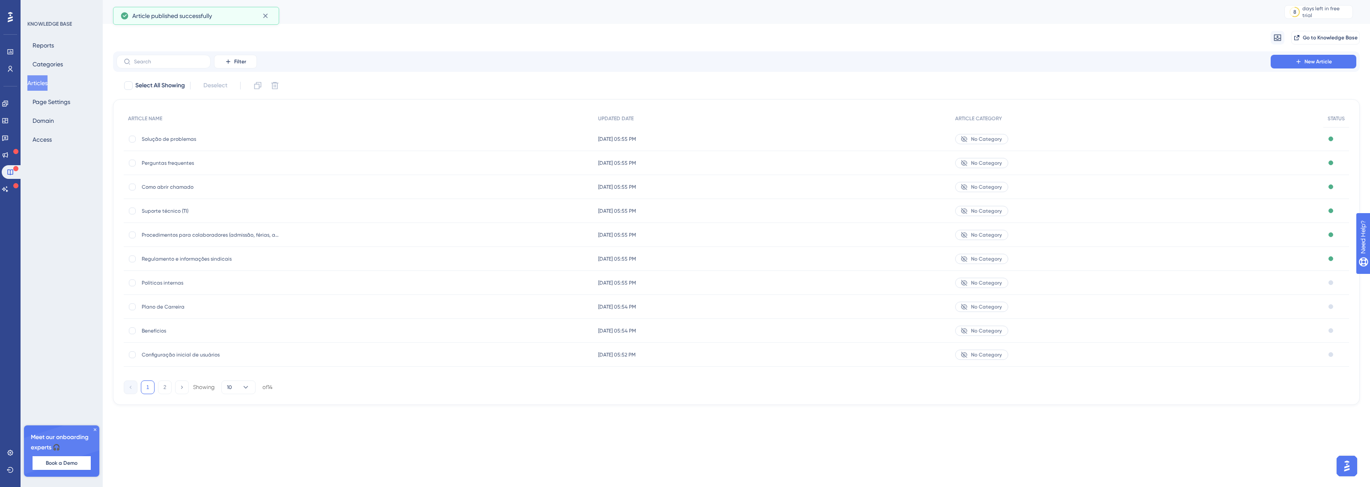
click at [1321, 285] on div "No Category" at bounding box center [1137, 283] width 373 height 24
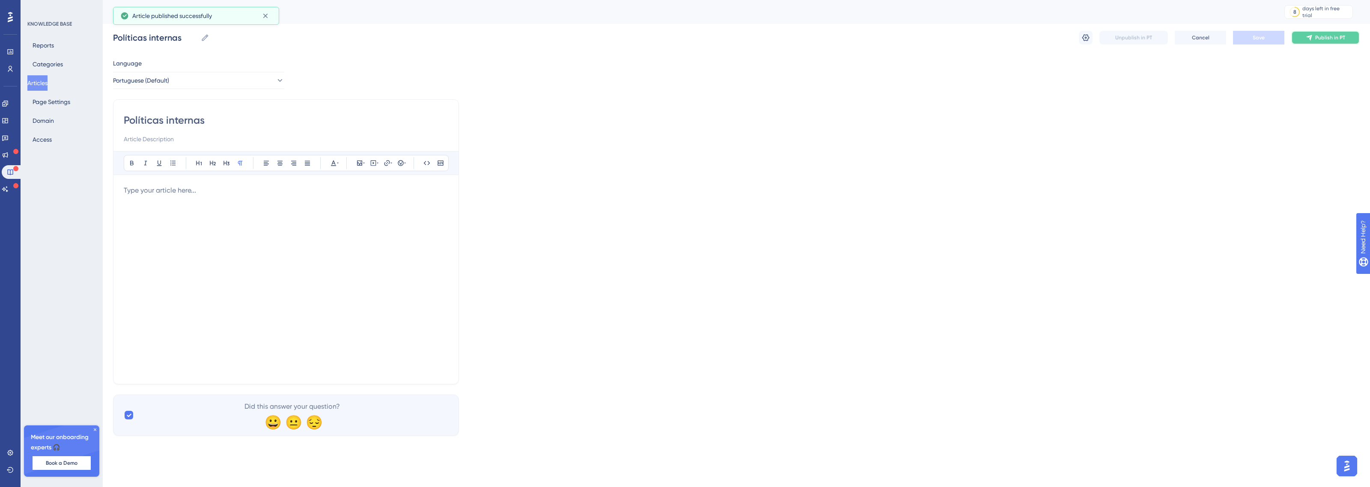
click at [1343, 33] on button "Publish in PT" at bounding box center [1325, 38] width 69 height 14
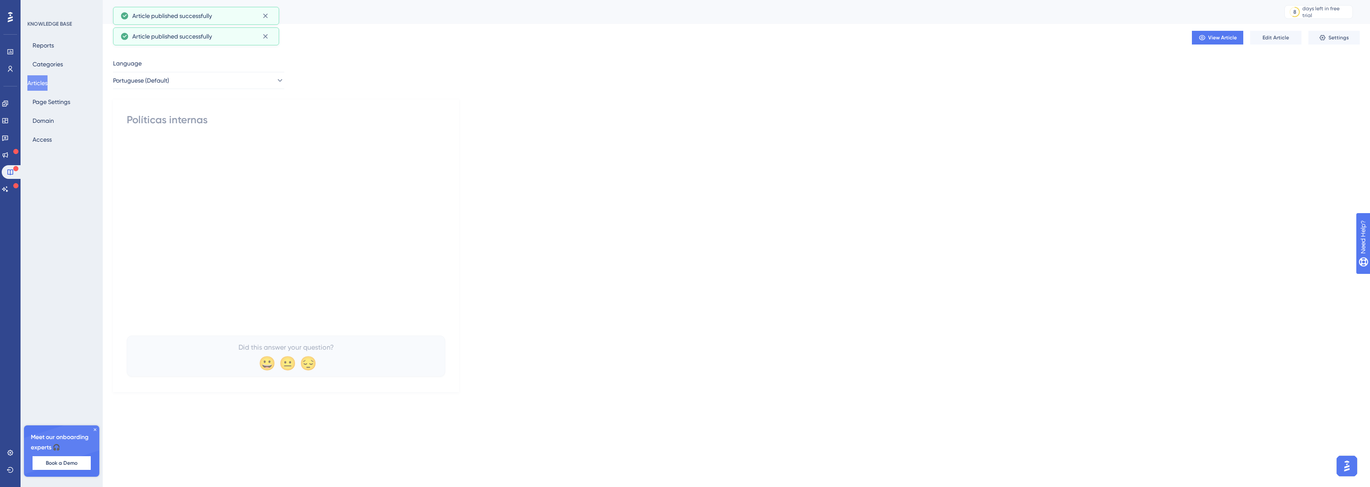
click at [40, 74] on div "Reports Categories Articles Page Settings Domain Access" at bounding box center [61, 93] width 69 height 110
click at [38, 84] on button "Articles" at bounding box center [37, 82] width 20 height 15
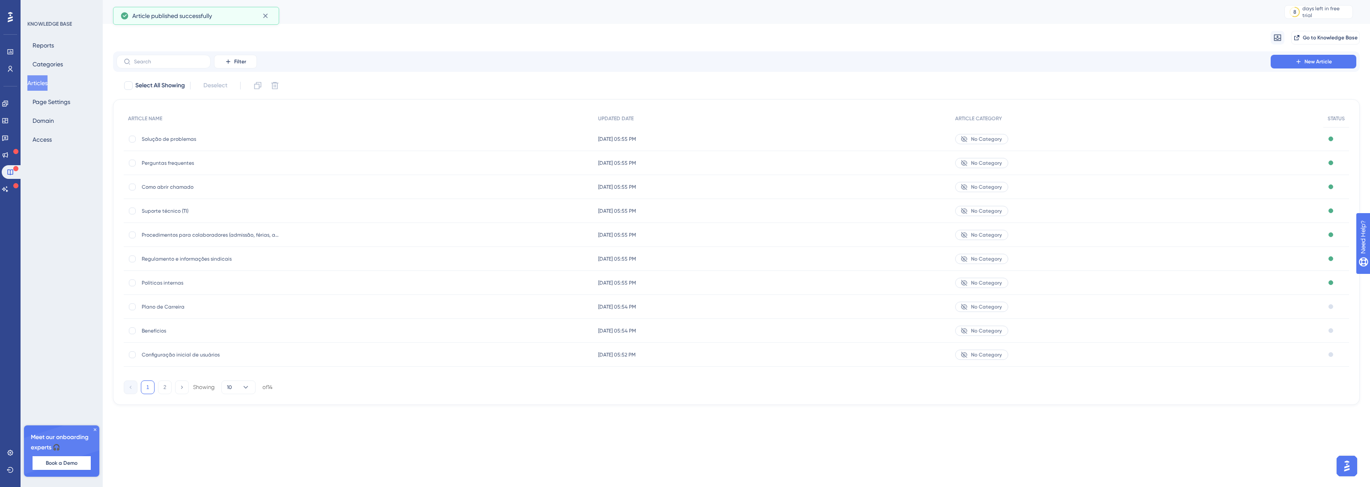
click at [1296, 311] on div "No Category" at bounding box center [1137, 307] width 373 height 24
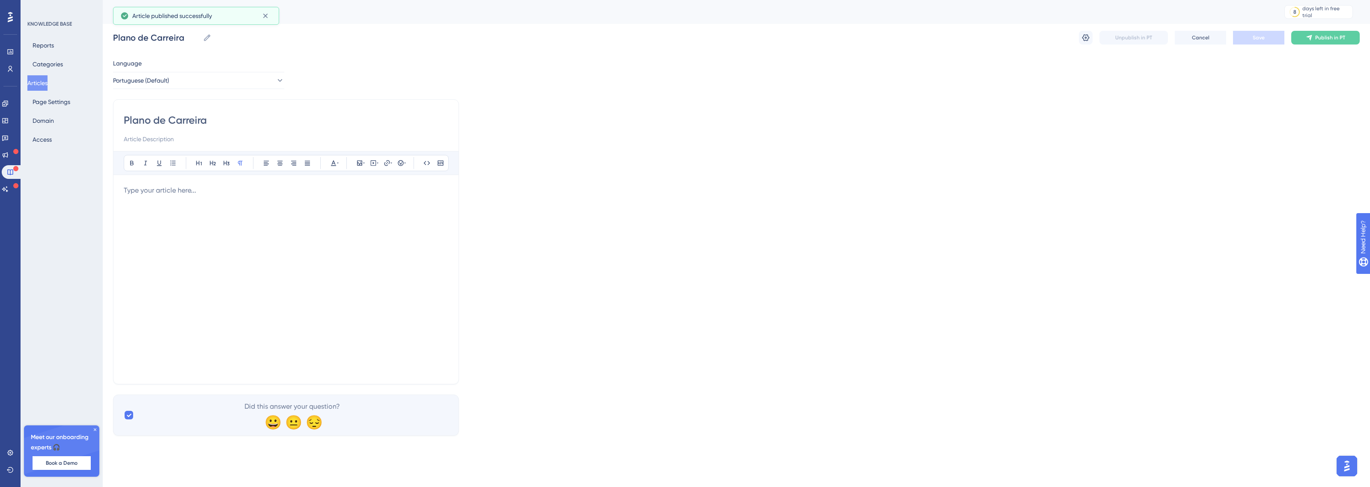
click at [1312, 49] on div "Plano de Carreira Plano de Carreira Unpublish in PT Cancel Save Publish in PT" at bounding box center [736, 37] width 1247 height 27
click at [1313, 41] on button "Publish in PT" at bounding box center [1325, 38] width 69 height 14
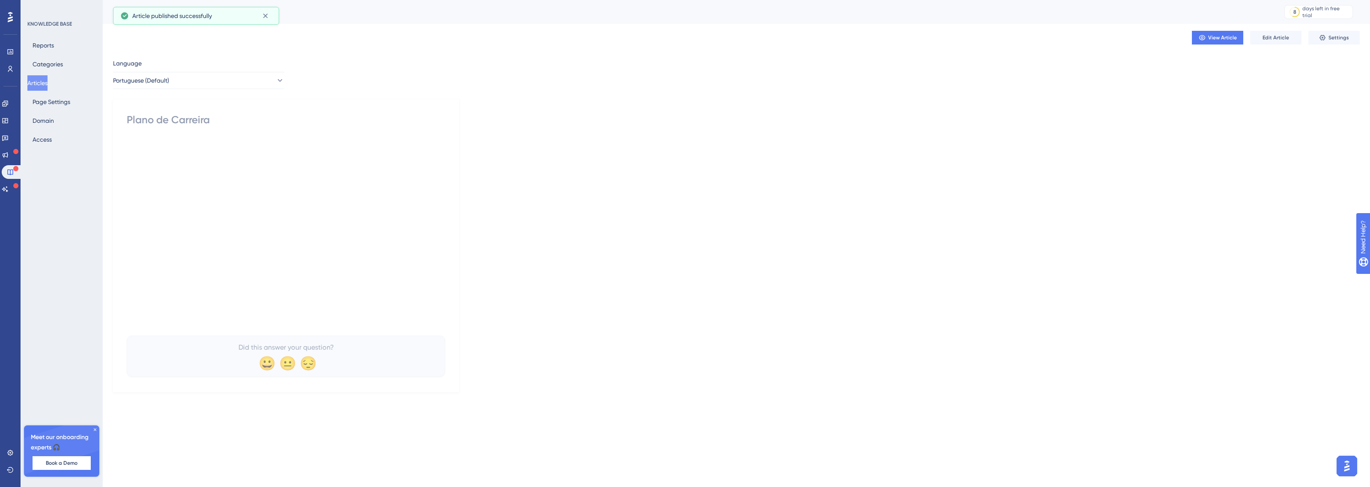
click at [51, 91] on div "Reports Categories Articles Page Settings Domain Access" at bounding box center [61, 93] width 69 height 110
click at [46, 83] on button "Articles" at bounding box center [37, 82] width 20 height 15
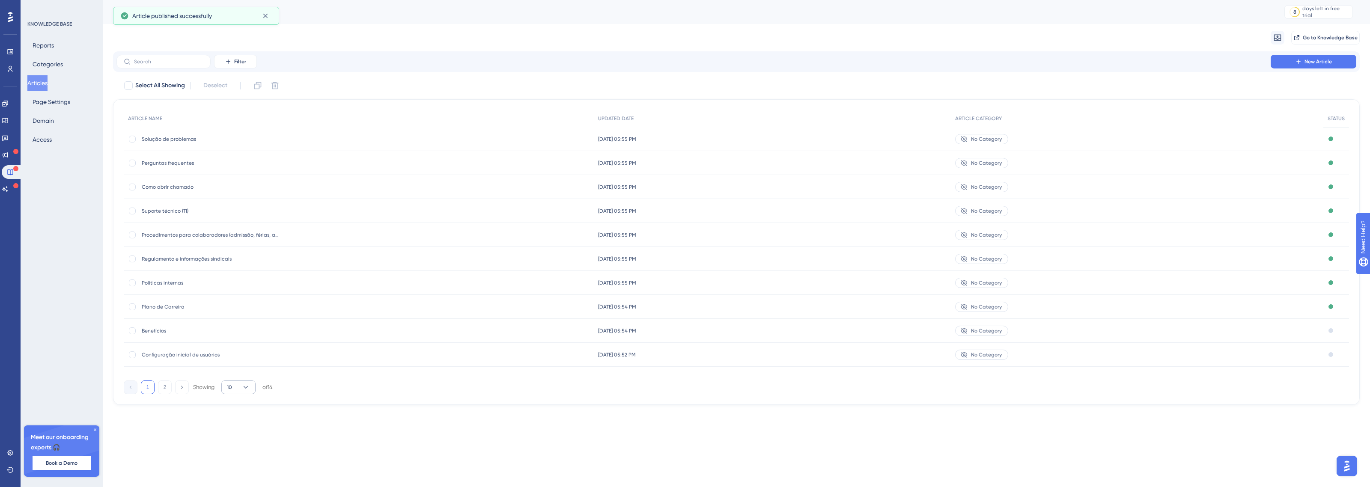
drag, startPoint x: 210, startPoint y: 375, endPoint x: 227, endPoint y: 384, distance: 19.3
click at [213, 376] on div "ARTICLE NAME UPDATED DATE ARTICLE CATEGORY STATUS Solução de problemas Solução …" at bounding box center [736, 243] width 1225 height 267
click at [228, 385] on span "10" at bounding box center [229, 387] width 5 height 7
click at [239, 429] on div "20 20" at bounding box center [238, 428] width 16 height 17
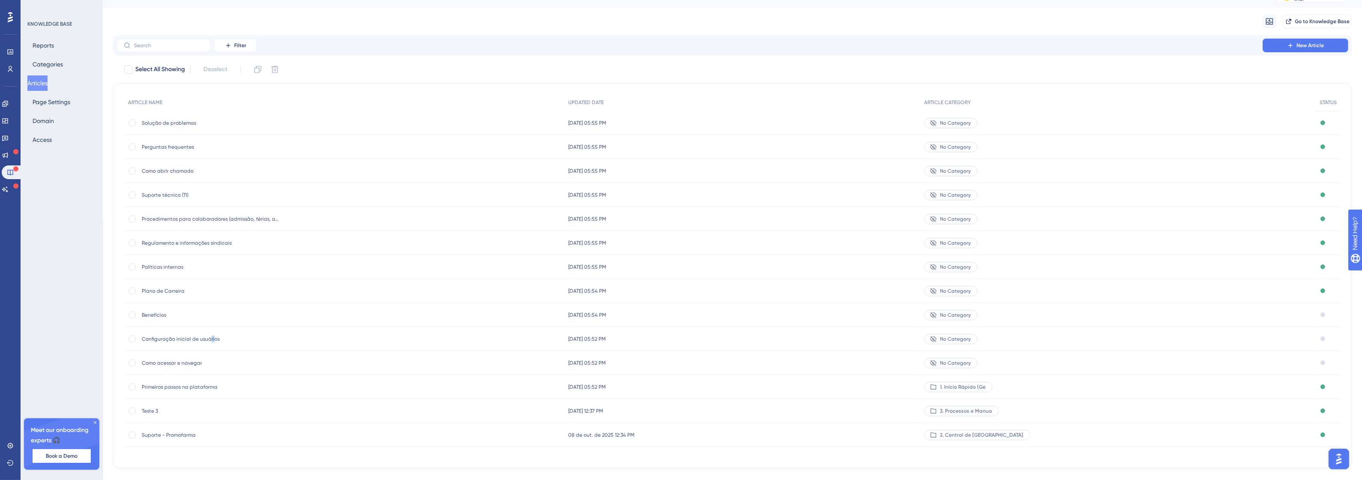
scroll to position [31, 0]
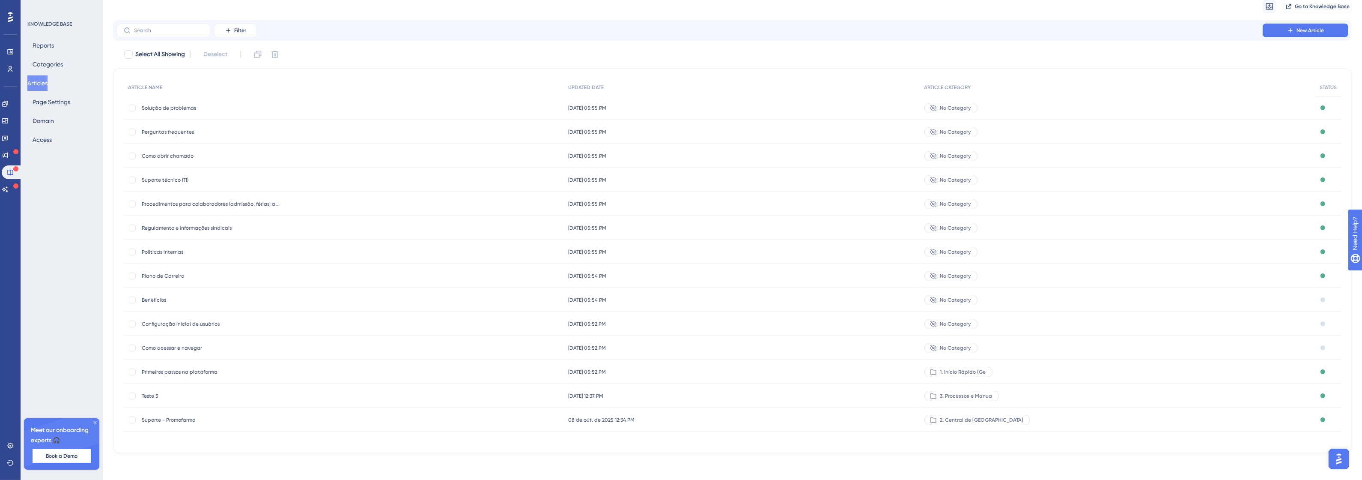
click at [1321, 303] on div "Draft" at bounding box center [1328, 300] width 26 height 24
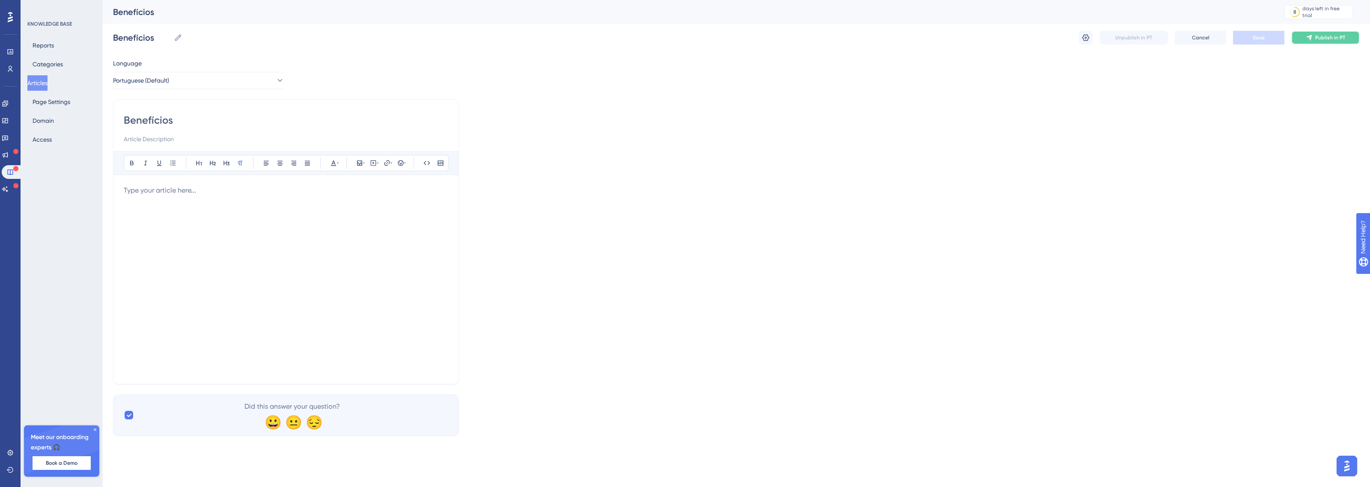
click at [1306, 39] on icon at bounding box center [1309, 37] width 7 height 7
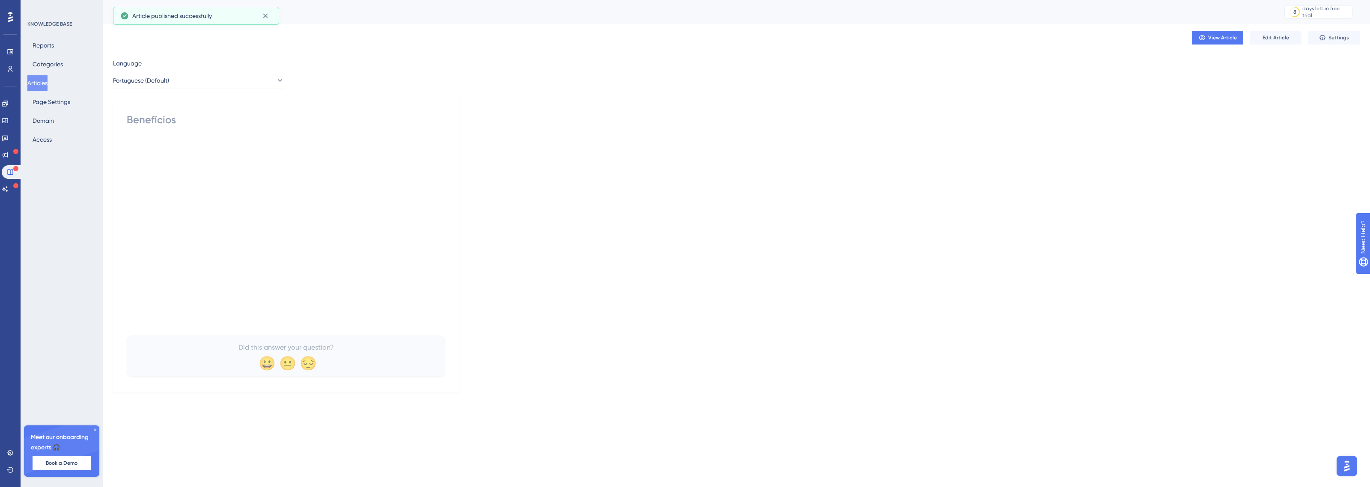
click at [48, 81] on button "Articles" at bounding box center [37, 82] width 20 height 15
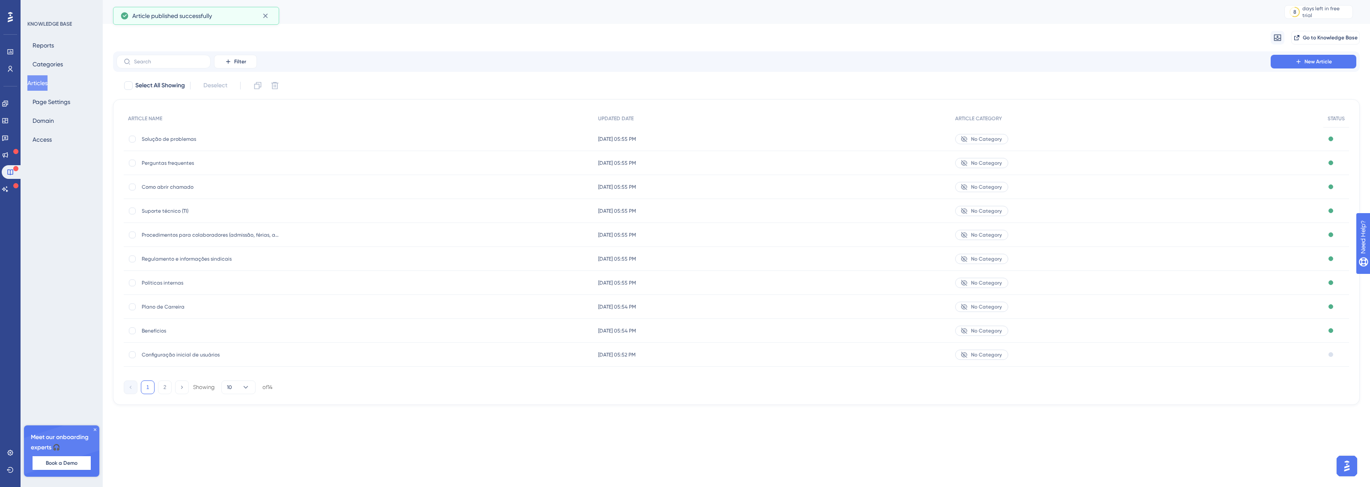
click at [1313, 347] on div "No Category" at bounding box center [1137, 355] width 373 height 24
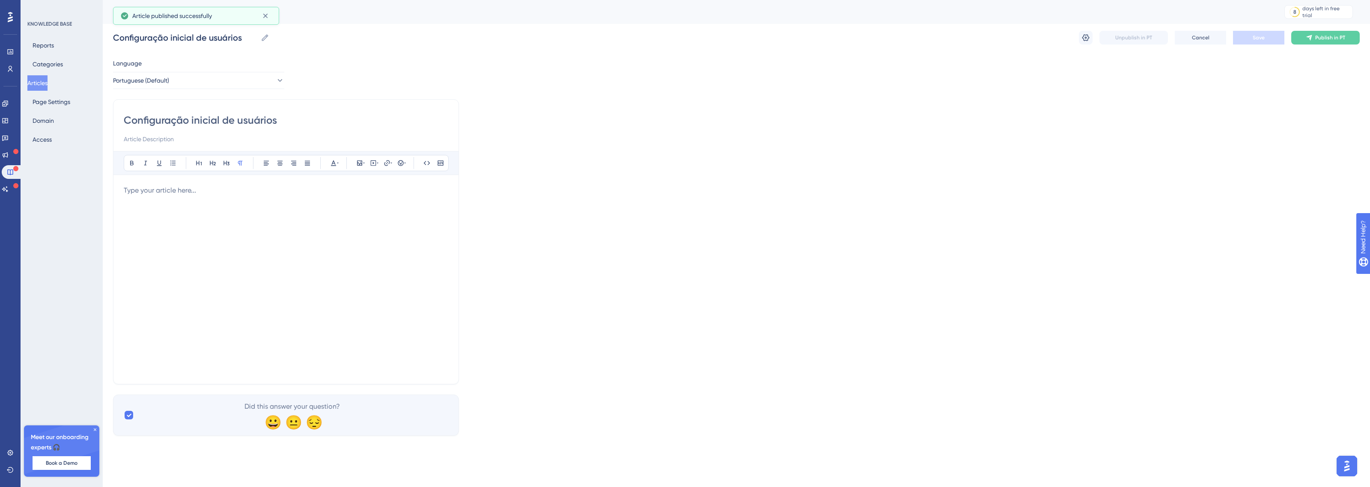
click at [1332, 45] on div "Configuração inicial de usuários Configuração inicial de usuários Unpublish in …" at bounding box center [736, 37] width 1247 height 27
click at [1330, 41] on span "Publish in PT" at bounding box center [1330, 37] width 30 height 7
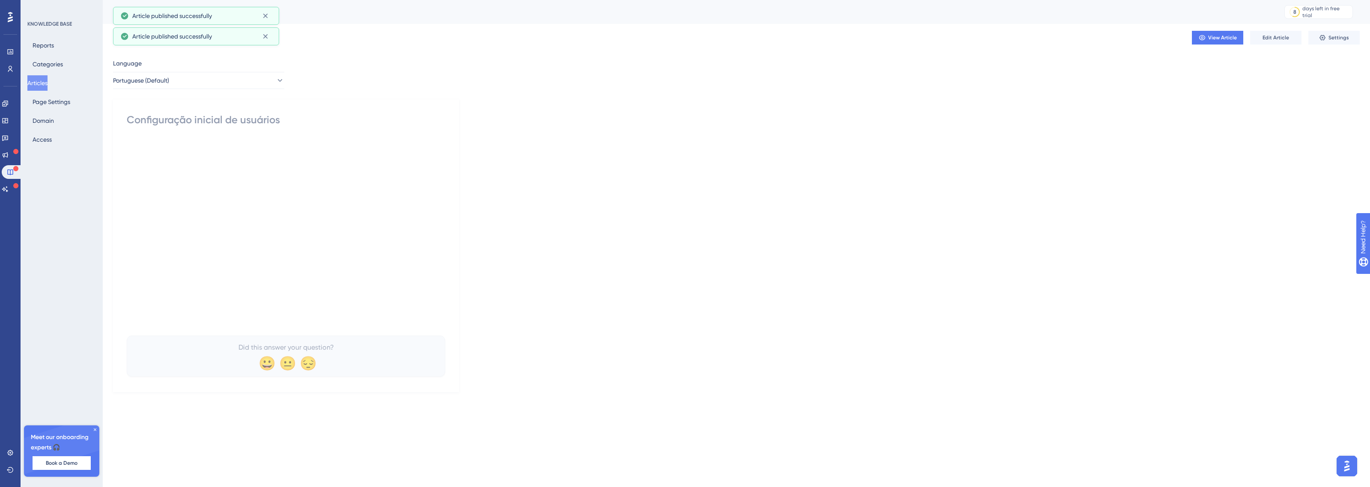
drag, startPoint x: 34, startPoint y: 90, endPoint x: 41, endPoint y: 82, distance: 10.4
click at [34, 90] on button "Articles" at bounding box center [37, 82] width 20 height 15
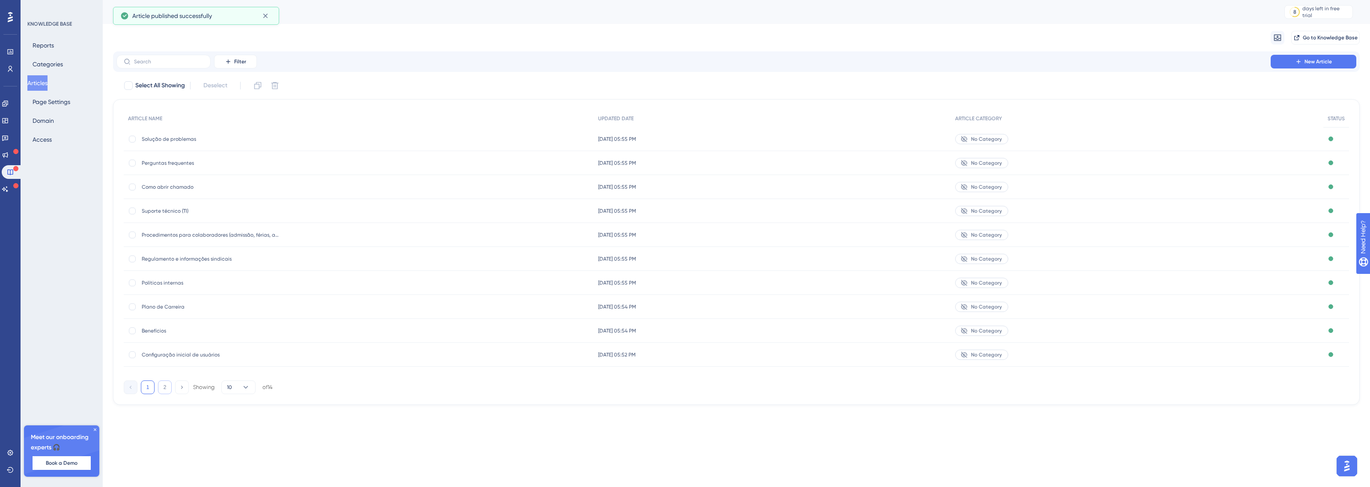
click at [171, 388] on button "2" at bounding box center [165, 388] width 14 height 14
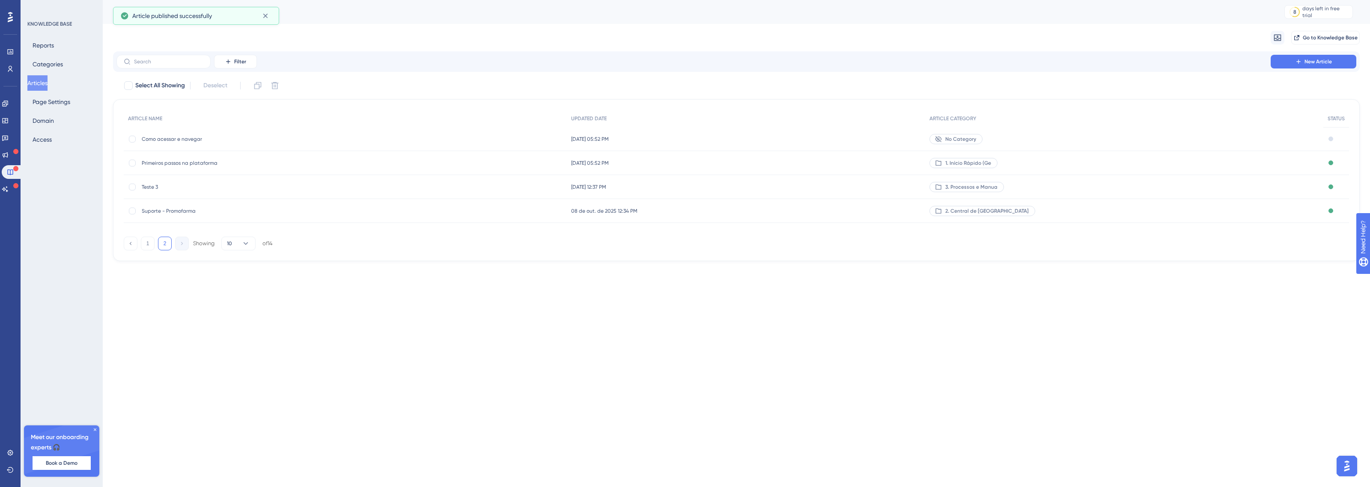
click at [1234, 143] on div "No Category" at bounding box center [1124, 139] width 398 height 24
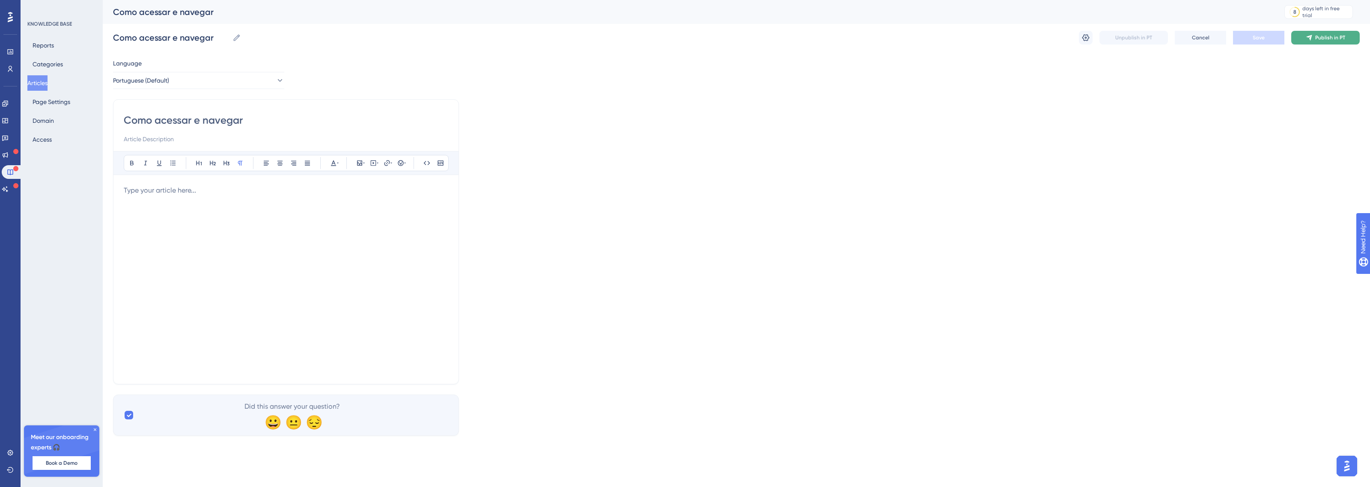
click at [1328, 33] on button "Publish in PT" at bounding box center [1325, 38] width 69 height 14
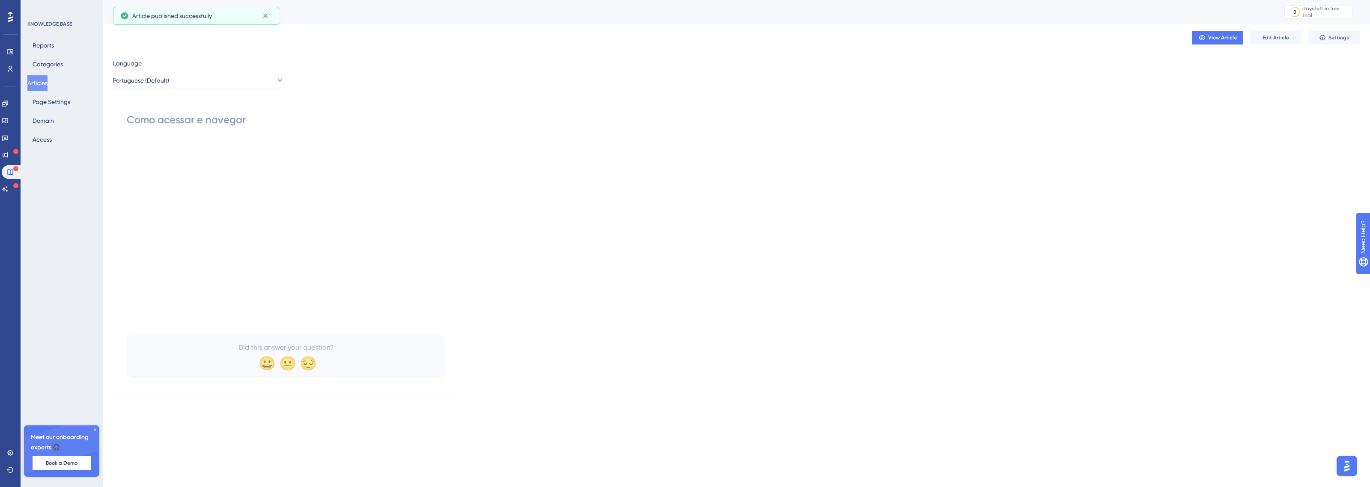
click at [43, 76] on button "Articles" at bounding box center [37, 82] width 20 height 15
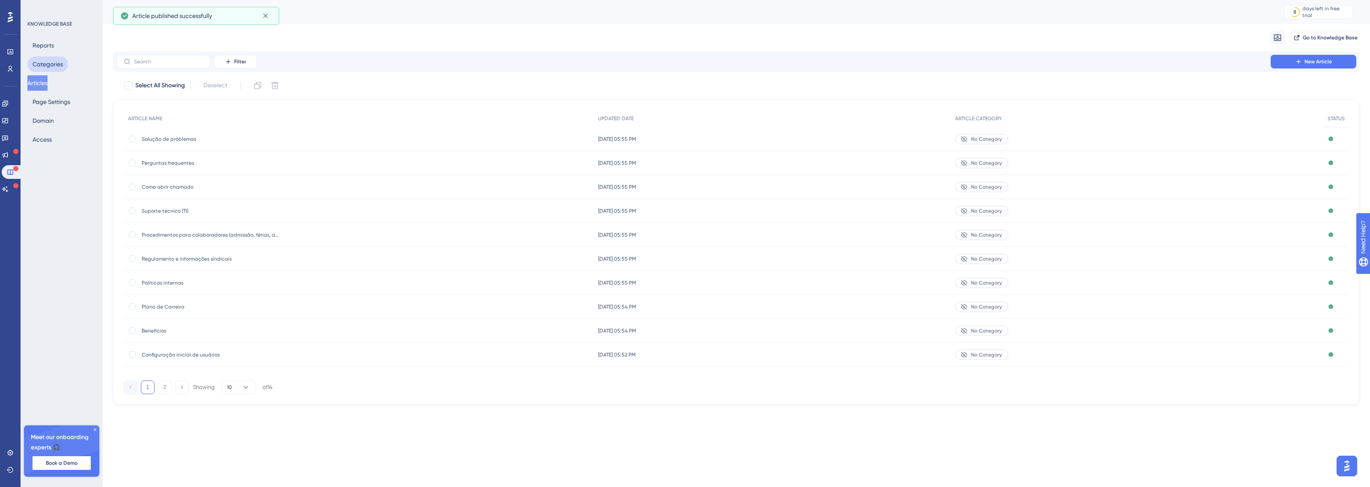
click at [45, 67] on button "Categories" at bounding box center [47, 64] width 41 height 15
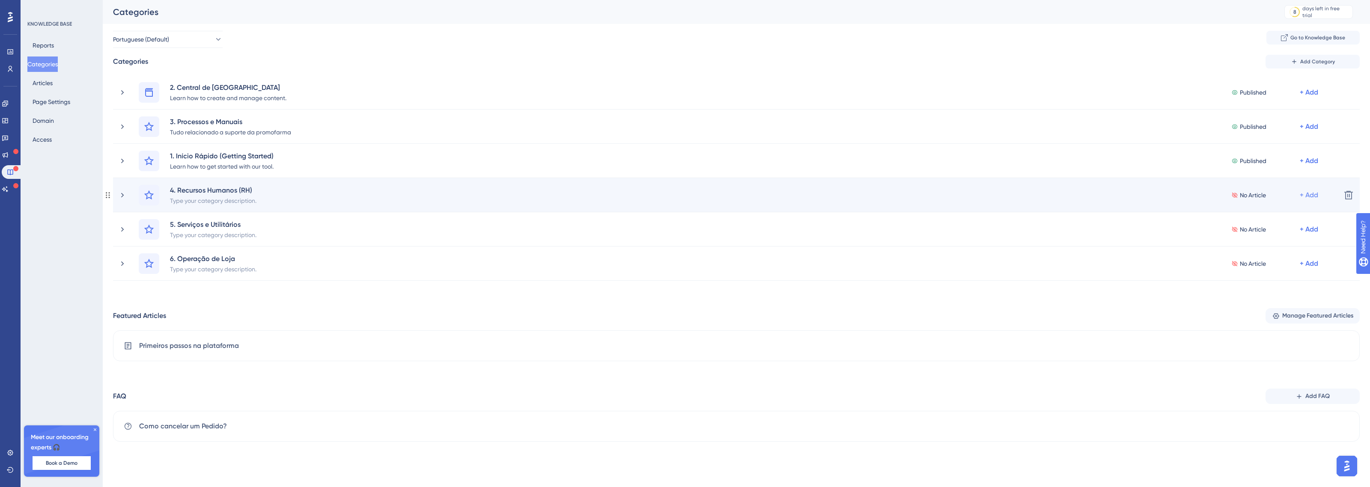
click at [1309, 193] on div "+ Add" at bounding box center [1309, 195] width 18 height 10
click at [1272, 240] on span "Add Articles" at bounding box center [1261, 235] width 33 height 10
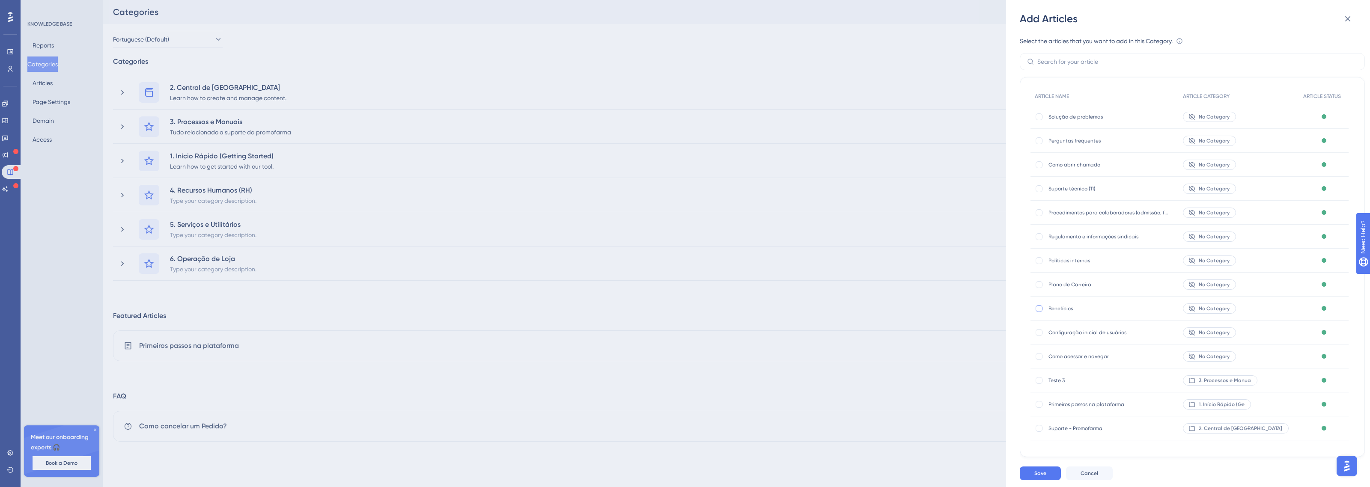
click at [1043, 310] on div at bounding box center [1039, 308] width 9 height 9
checkbox input "true"
click at [1040, 285] on div at bounding box center [1039, 284] width 7 height 7
checkbox input "true"
click at [1037, 261] on div at bounding box center [1039, 260] width 7 height 7
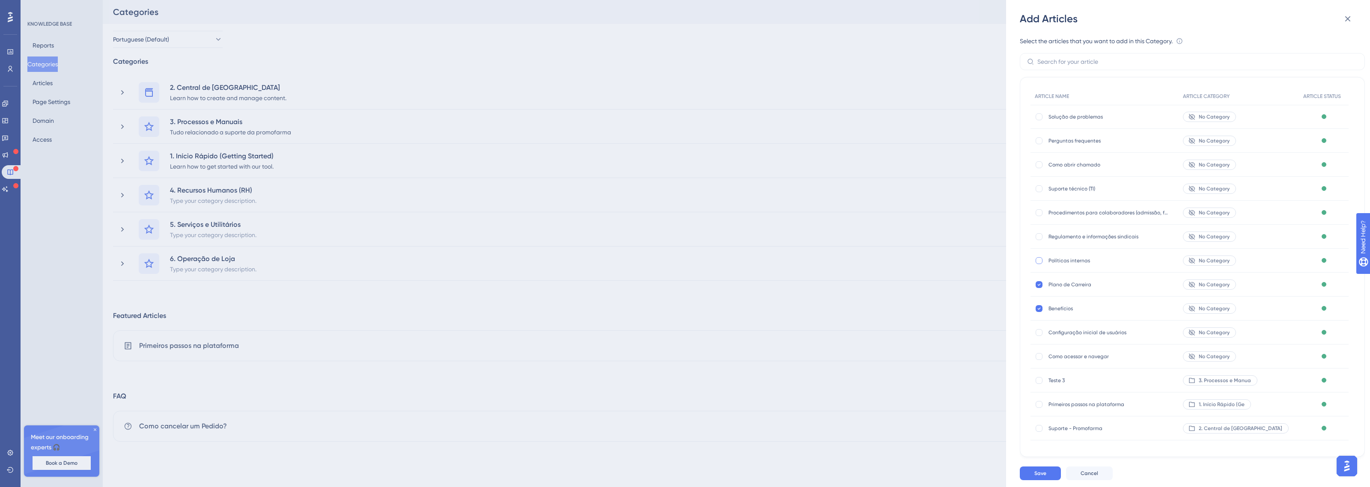
checkbox input "true"
click at [1035, 234] on div at bounding box center [1039, 236] width 9 height 9
checkbox input "true"
click at [1039, 215] on div at bounding box center [1039, 212] width 7 height 7
checkbox input "true"
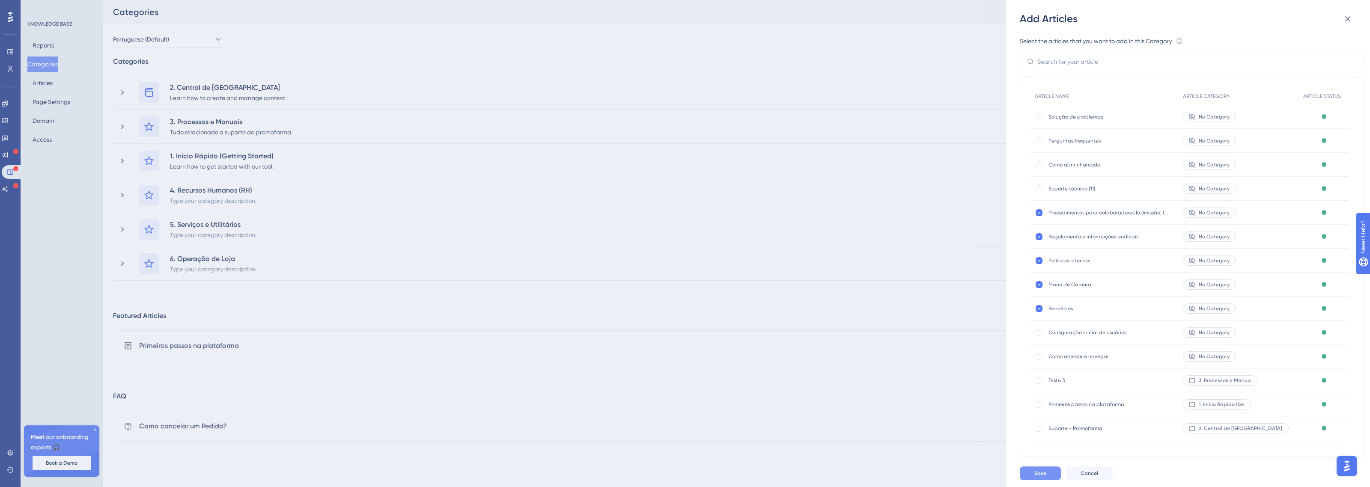
click at [1035, 473] on span "Save" at bounding box center [1040, 473] width 12 height 7
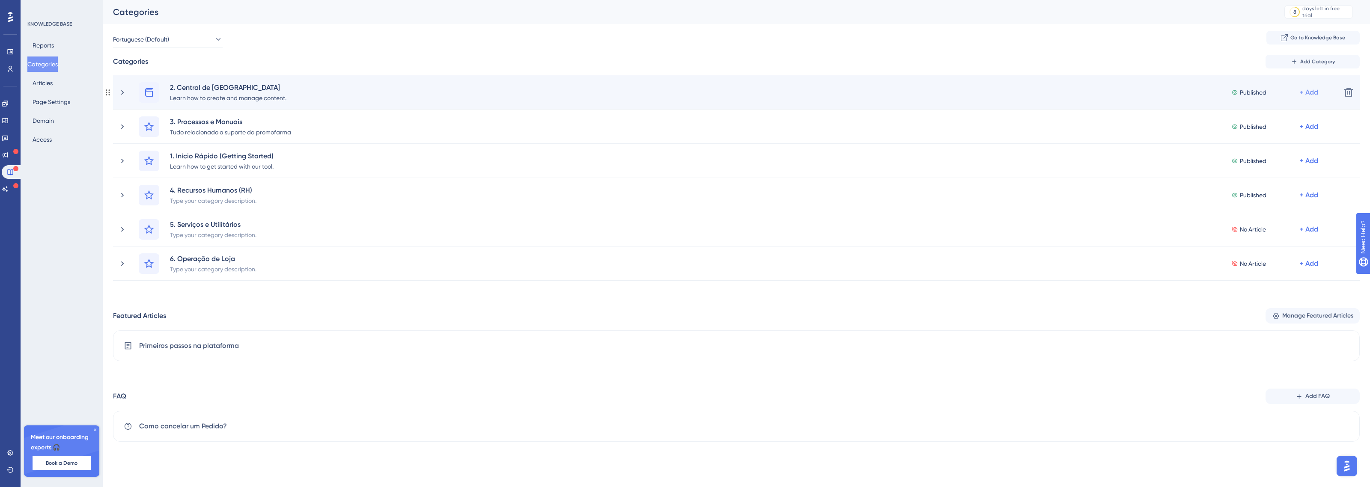
click at [1315, 92] on div "+ Add" at bounding box center [1309, 92] width 18 height 10
click at [1288, 131] on div "Add Articles Add Articles" at bounding box center [1275, 132] width 61 height 17
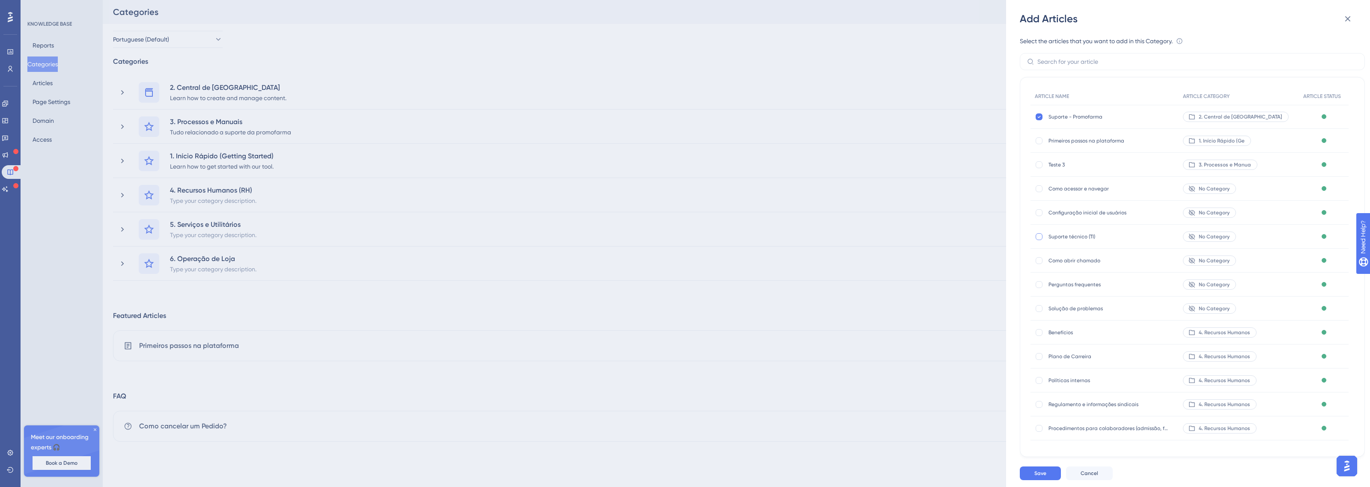
click at [1043, 234] on div at bounding box center [1039, 236] width 9 height 9
checkbox input "true"
click at [1039, 263] on div at bounding box center [1039, 260] width 7 height 7
checkbox input "true"
click at [1037, 289] on div "Perguntas frequentes Perguntas frequentes" at bounding box center [1105, 285] width 148 height 24
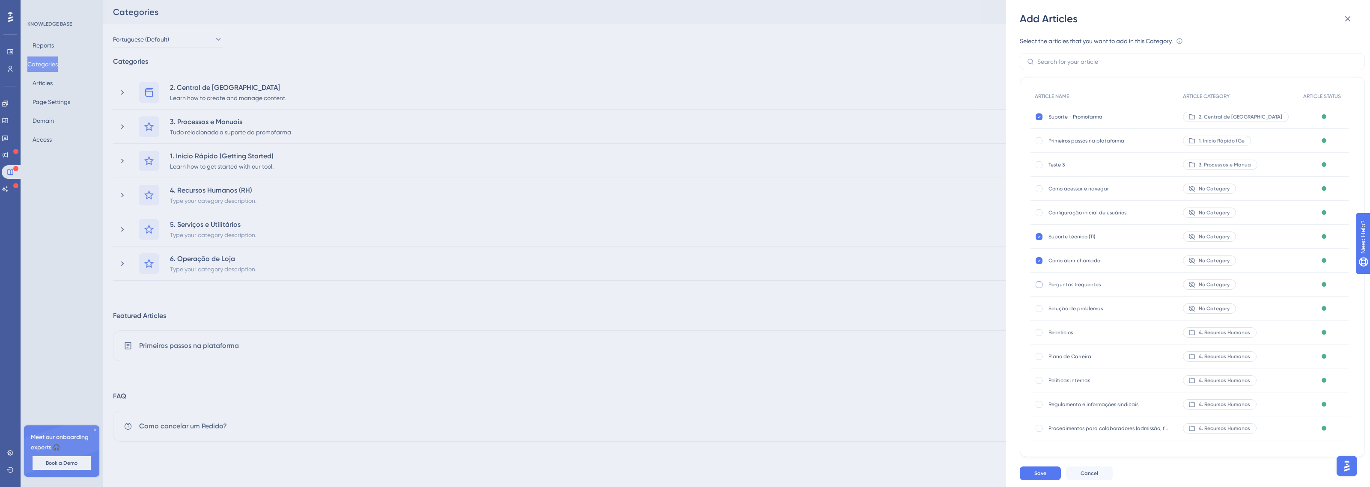
click at [1039, 287] on div at bounding box center [1039, 284] width 7 height 7
checkbox input "true"
click at [1041, 301] on div "Solução de problemas Solução de problemas" at bounding box center [1105, 309] width 148 height 24
click at [1041, 309] on div at bounding box center [1039, 308] width 7 height 7
checkbox input "true"
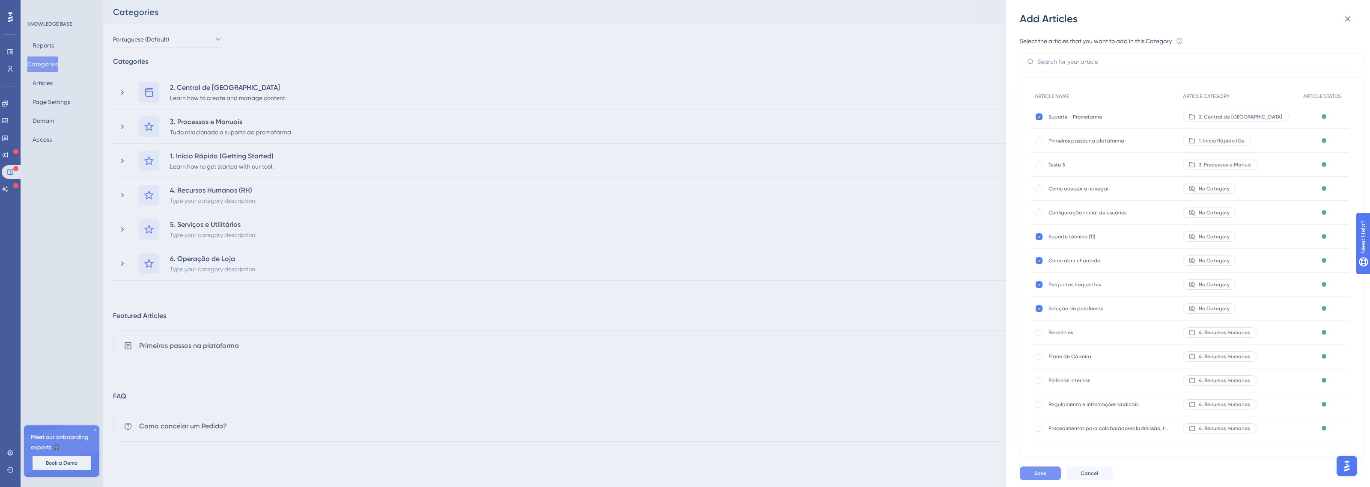
drag, startPoint x: 1045, startPoint y: 465, endPoint x: 1043, endPoint y: 474, distance: 9.7
click at [1045, 467] on div "Save Cancel" at bounding box center [1202, 473] width 364 height 27
click at [1043, 474] on span "Save" at bounding box center [1040, 473] width 12 height 7
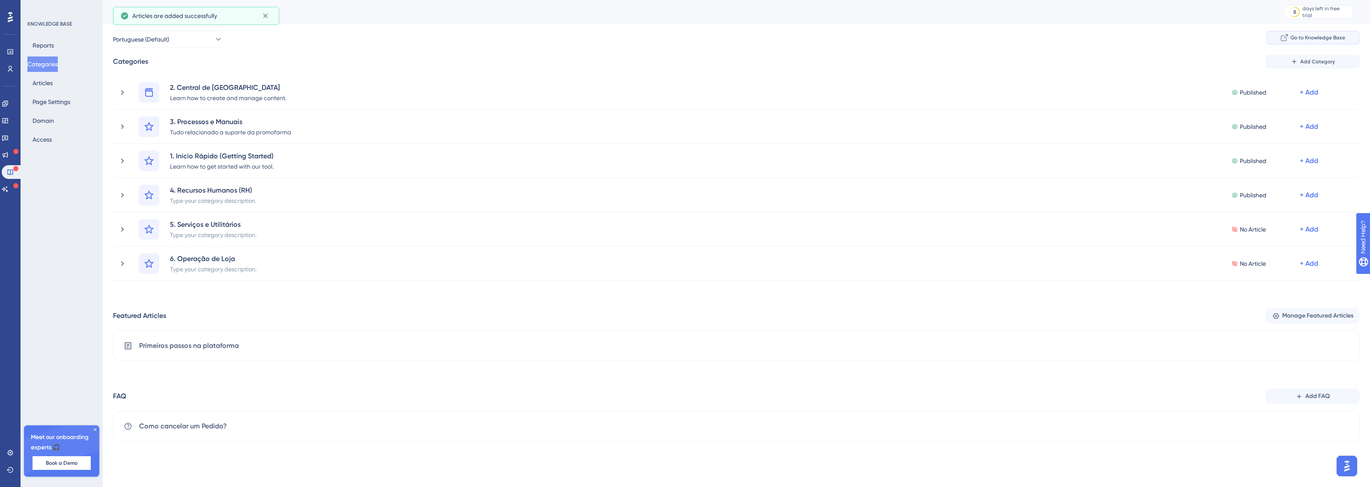
click at [1328, 34] on span "Go to Knowledge Base" at bounding box center [1318, 37] width 55 height 7
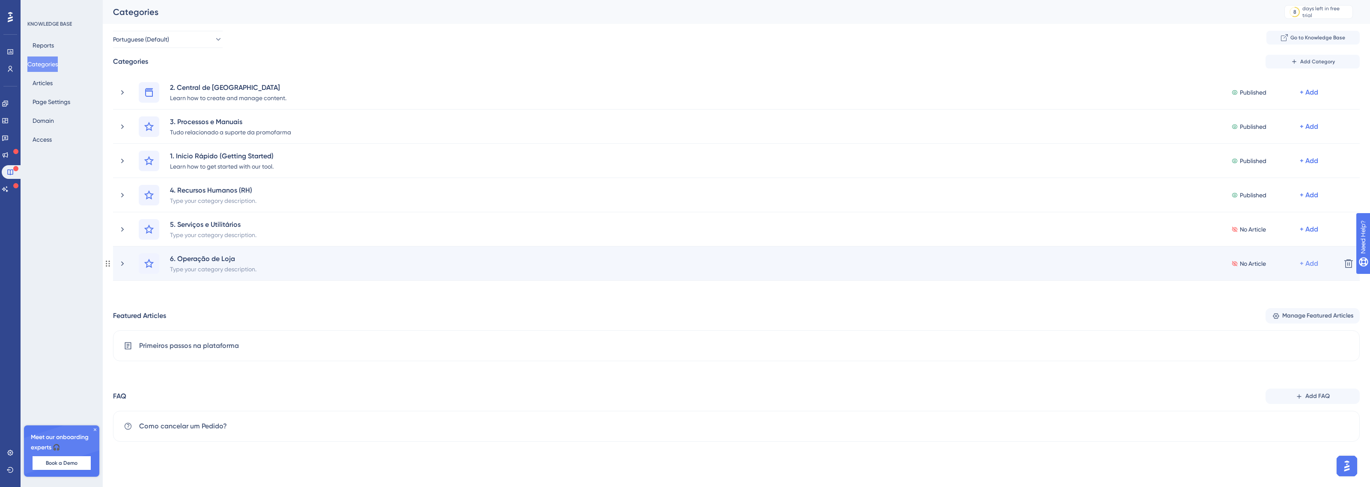
click at [1314, 263] on div "+ Add" at bounding box center [1309, 264] width 18 height 10
click at [1274, 301] on span "Add Articles" at bounding box center [1261, 303] width 33 height 10
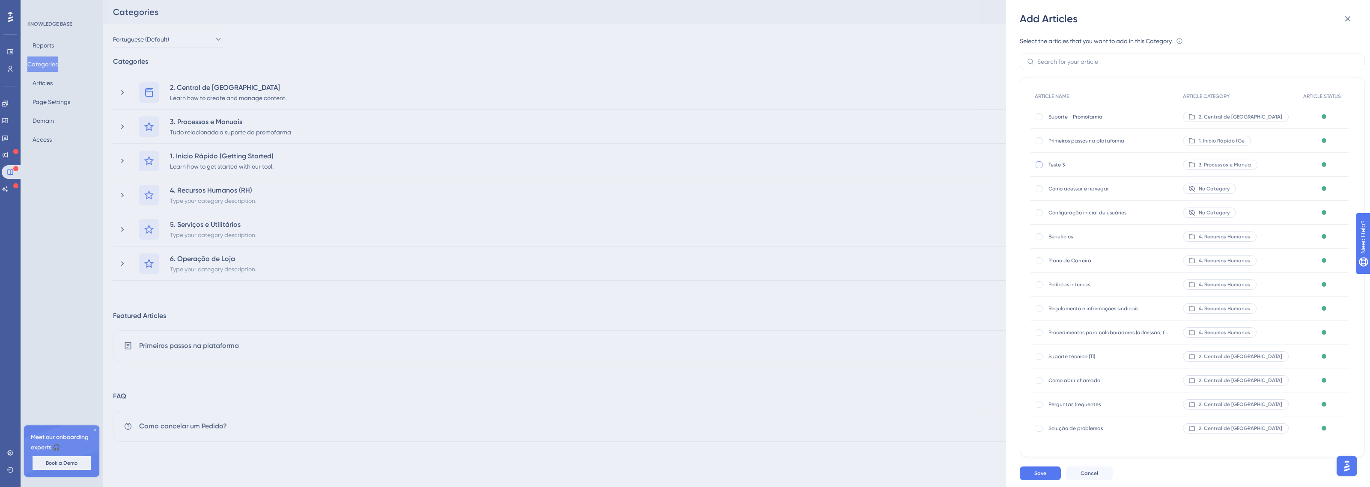
click at [1040, 165] on div at bounding box center [1039, 164] width 7 height 7
checkbox input "true"
click at [1039, 478] on button "Save" at bounding box center [1040, 474] width 41 height 14
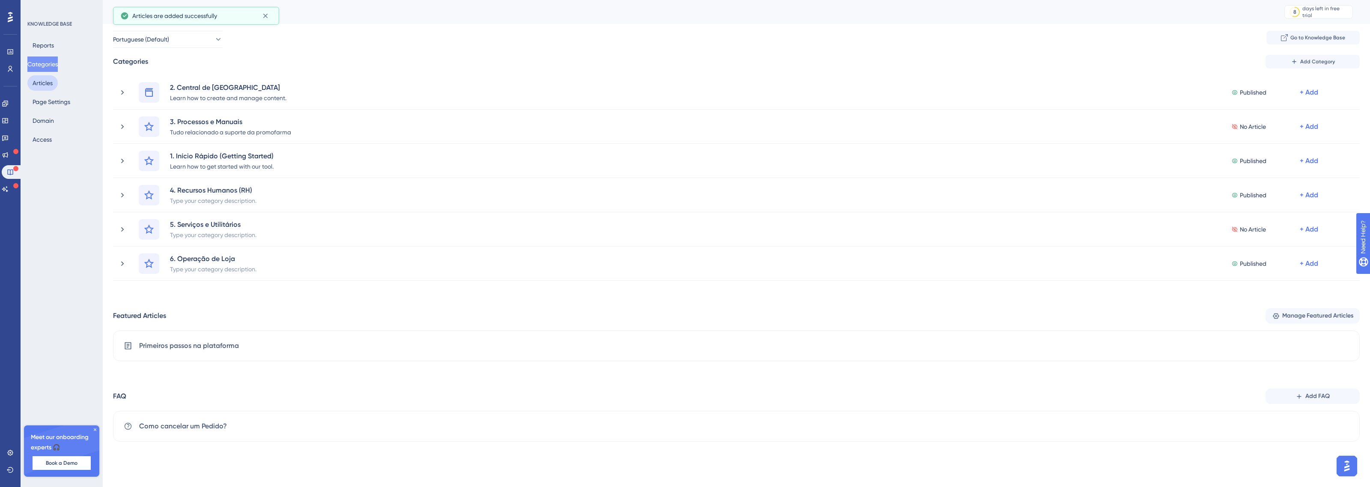
click at [46, 82] on button "Articles" at bounding box center [42, 82] width 30 height 15
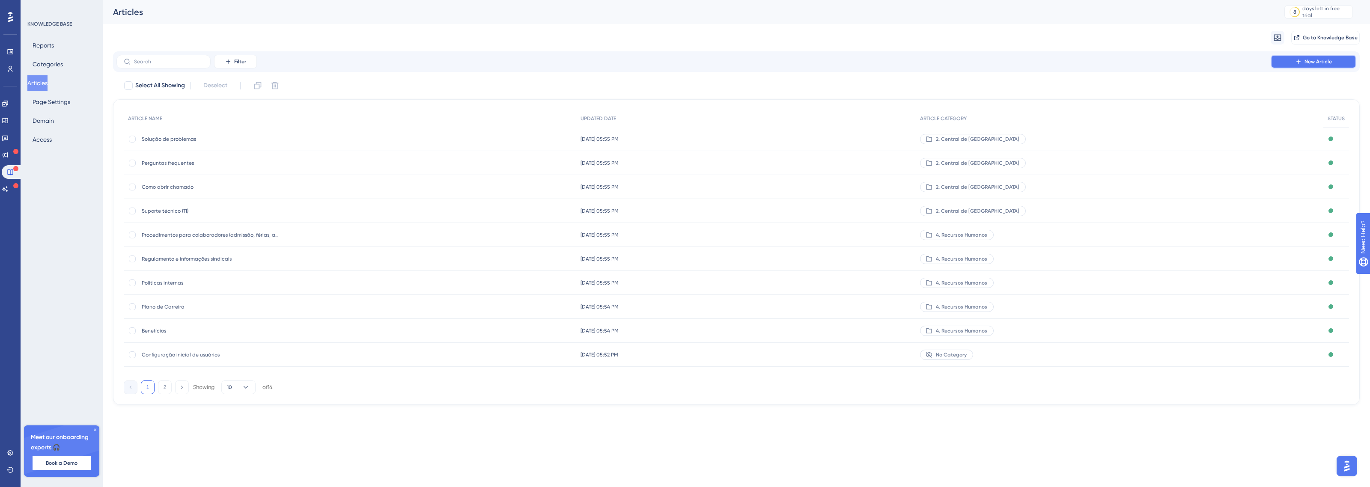
click at [1288, 56] on button "New Article" at bounding box center [1314, 62] width 86 height 14
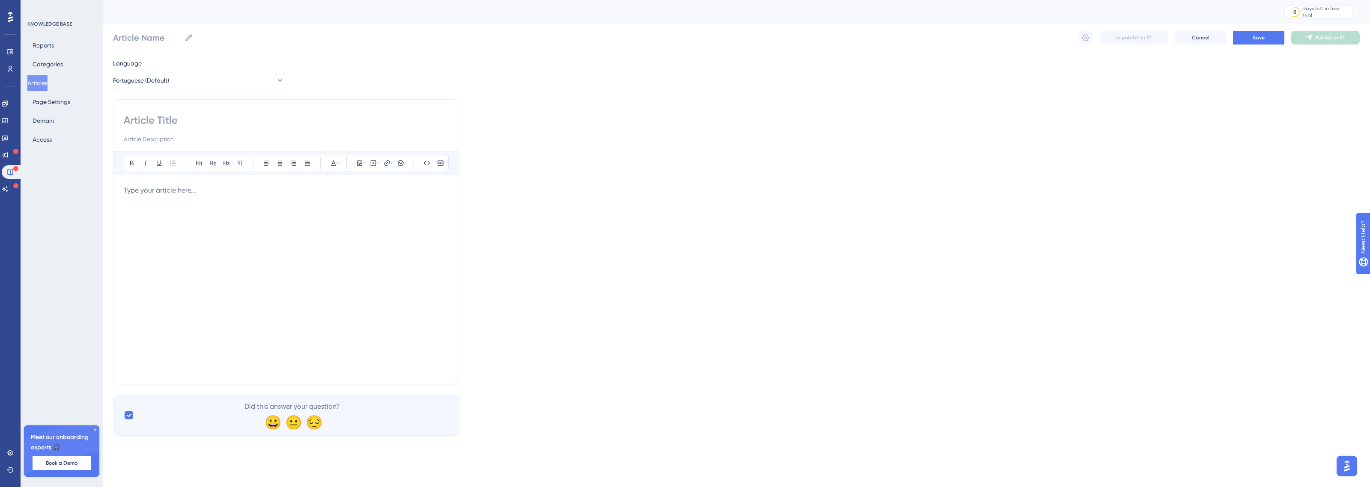
click at [158, 116] on input at bounding box center [286, 120] width 325 height 14
paste input "Acessos Digitais"
type input "Acessos Digitais"
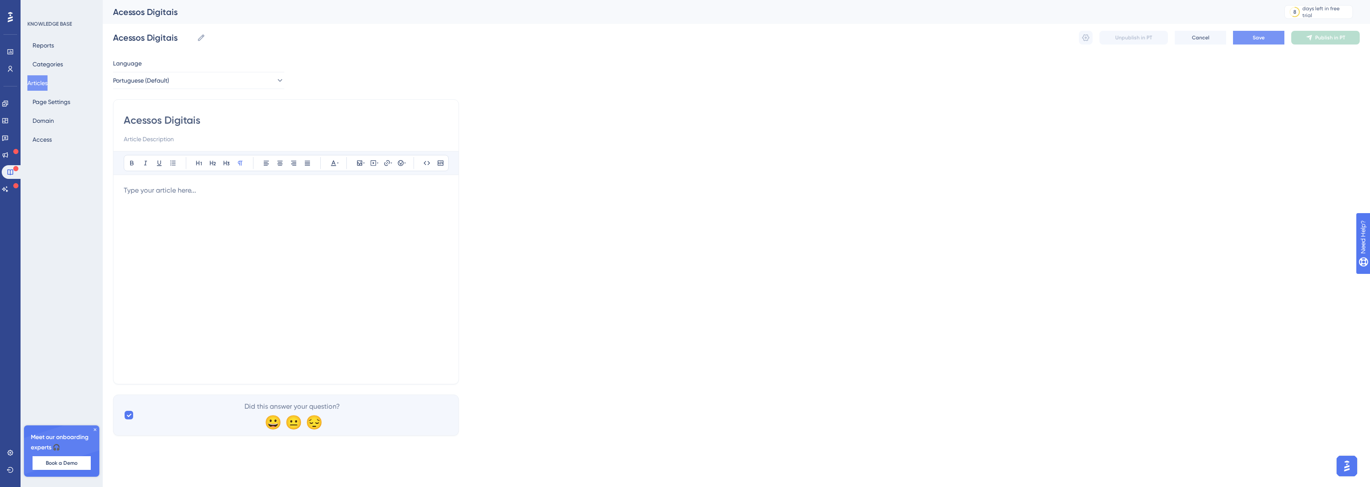
click at [1274, 41] on button "Save" at bounding box center [1258, 38] width 51 height 14
click at [1336, 39] on span "Publish in PT" at bounding box center [1330, 37] width 30 height 7
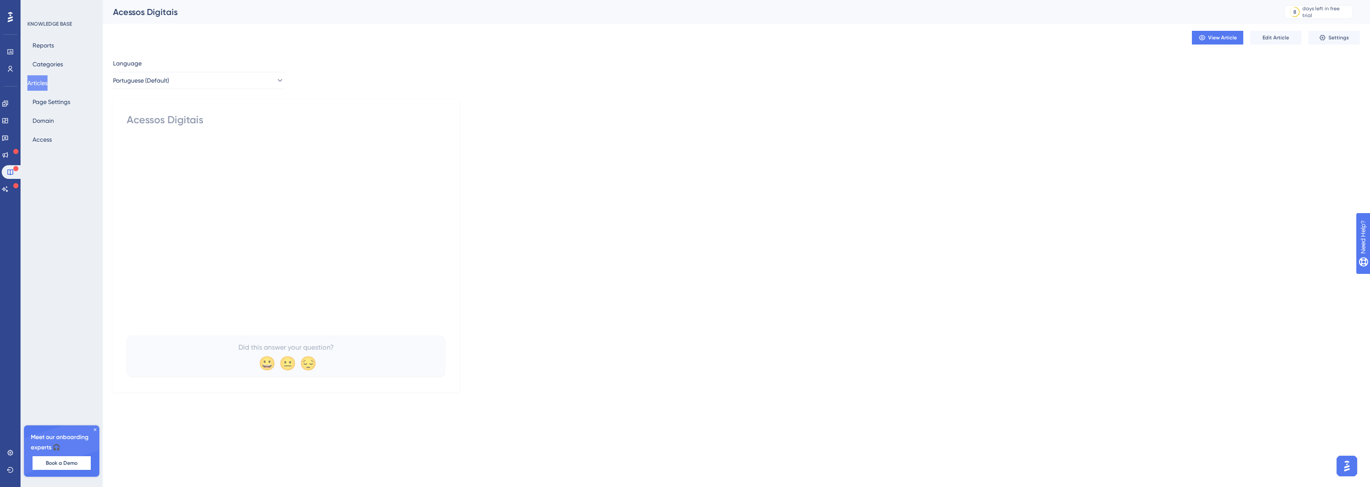
click at [39, 82] on button "Articles" at bounding box center [37, 82] width 20 height 15
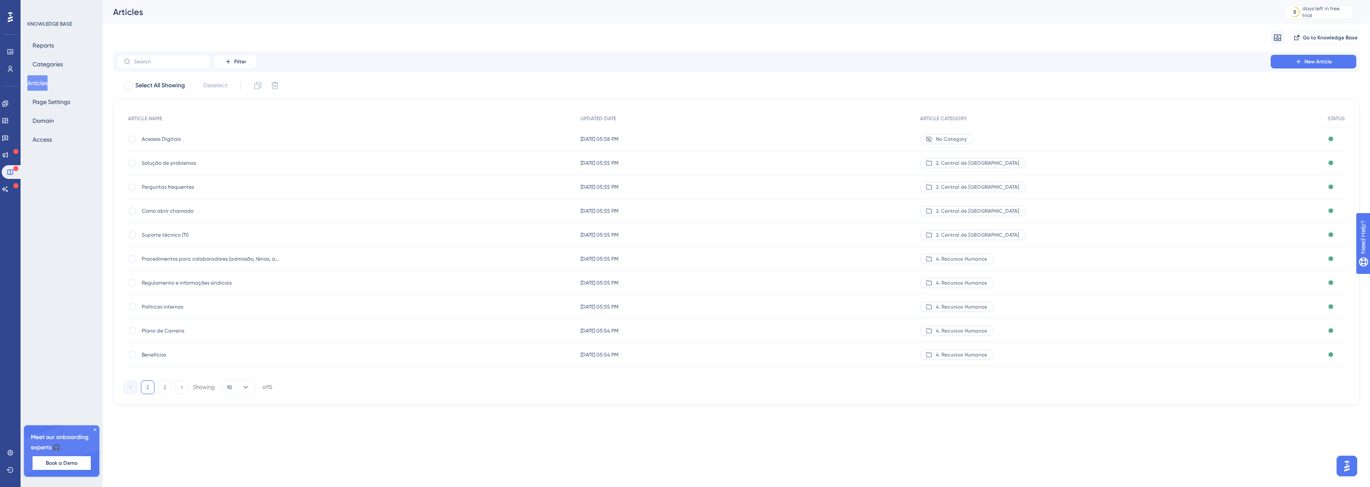
click at [1345, 52] on div "Filter New Article" at bounding box center [736, 61] width 1247 height 21
click at [1339, 55] on button "New Article" at bounding box center [1314, 62] width 86 height 14
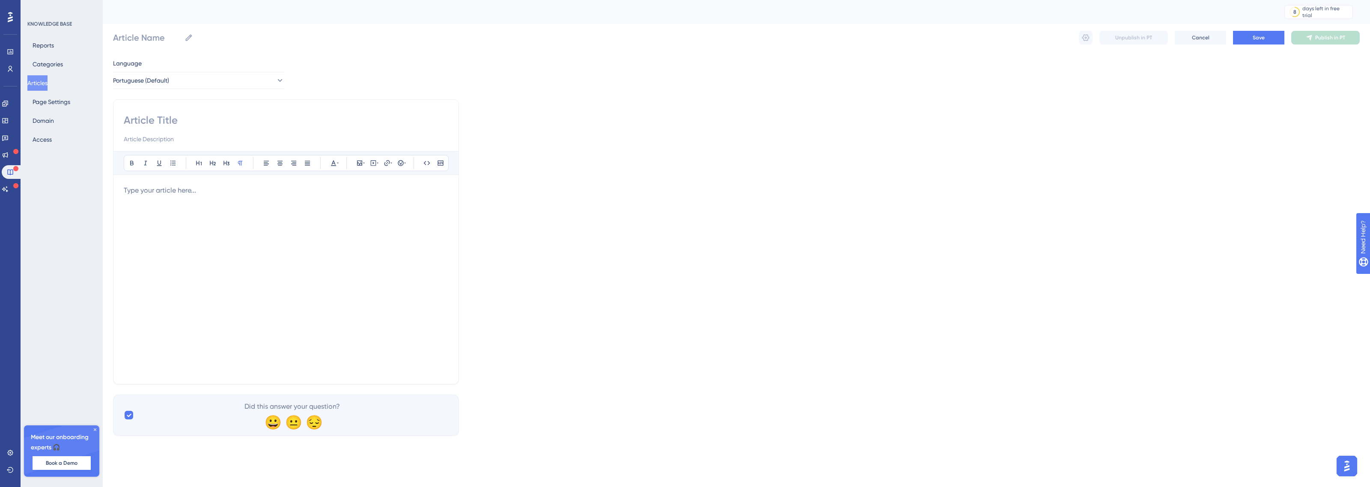
click at [244, 114] on input at bounding box center [286, 120] width 325 height 14
paste input "Cancelamento de pedidos"
type input "Cancelamento de pedidos"
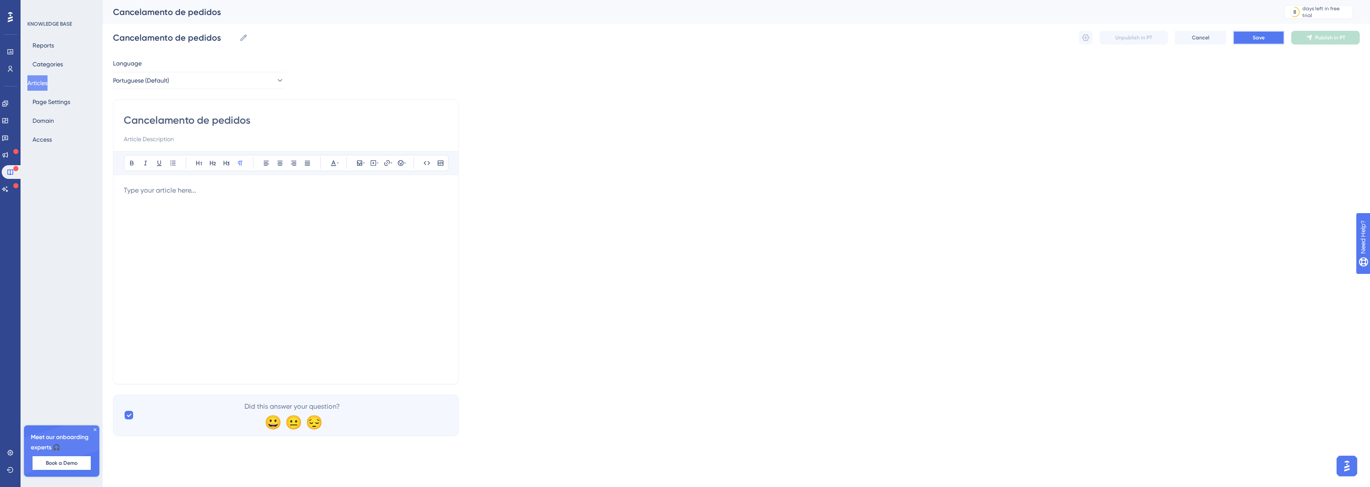
click at [1271, 32] on button "Save" at bounding box center [1258, 38] width 51 height 14
click at [1320, 33] on button "Publish in PT" at bounding box center [1325, 38] width 69 height 14
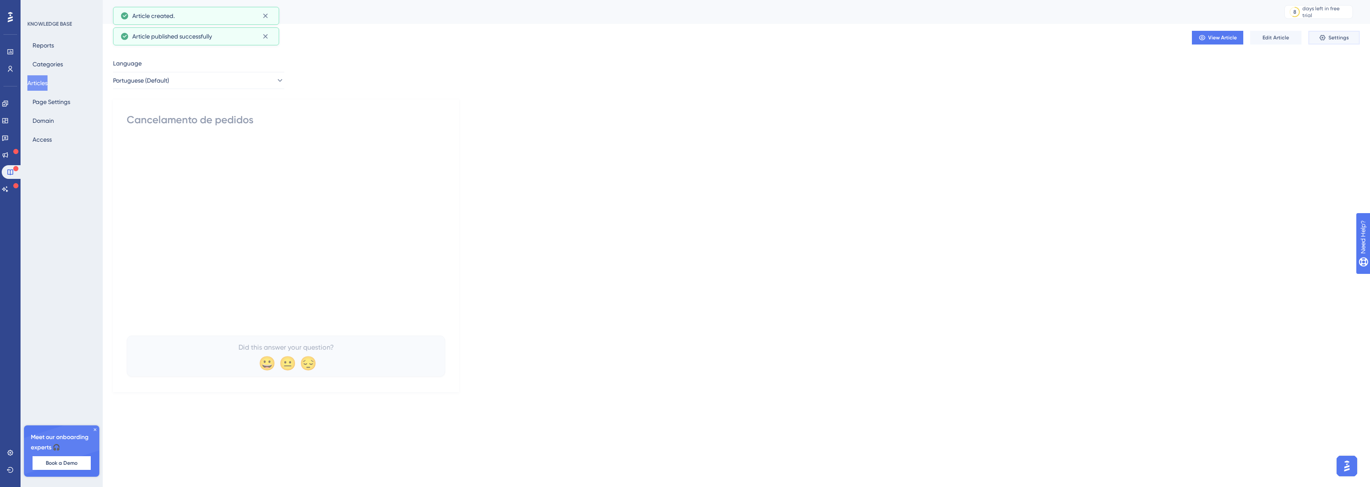
click at [1326, 33] on button "Settings" at bounding box center [1333, 38] width 51 height 14
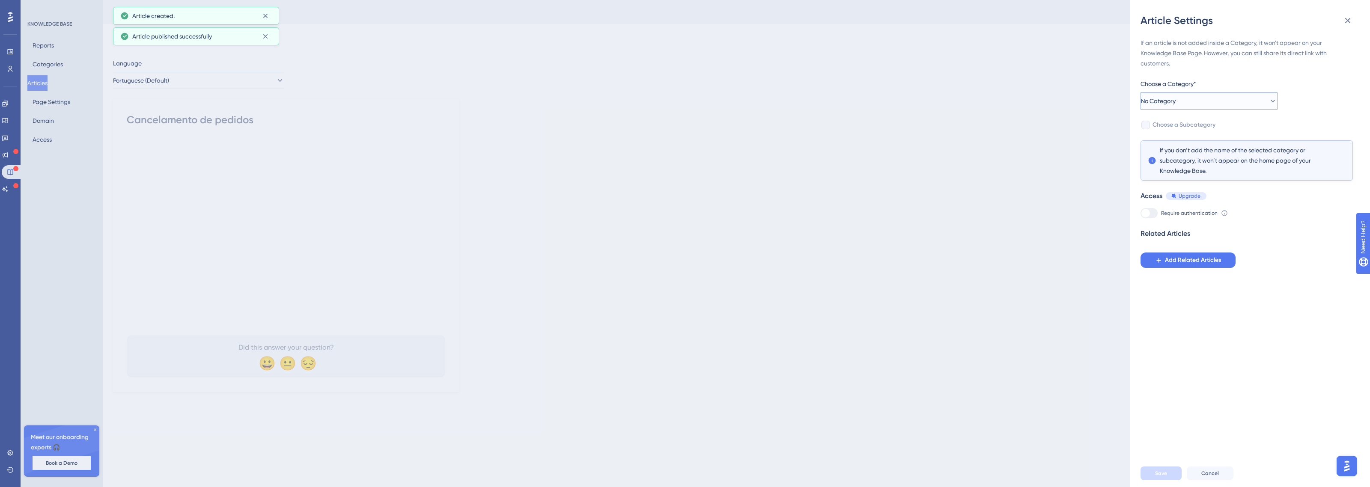
click at [1195, 101] on button "No Category" at bounding box center [1209, 100] width 137 height 17
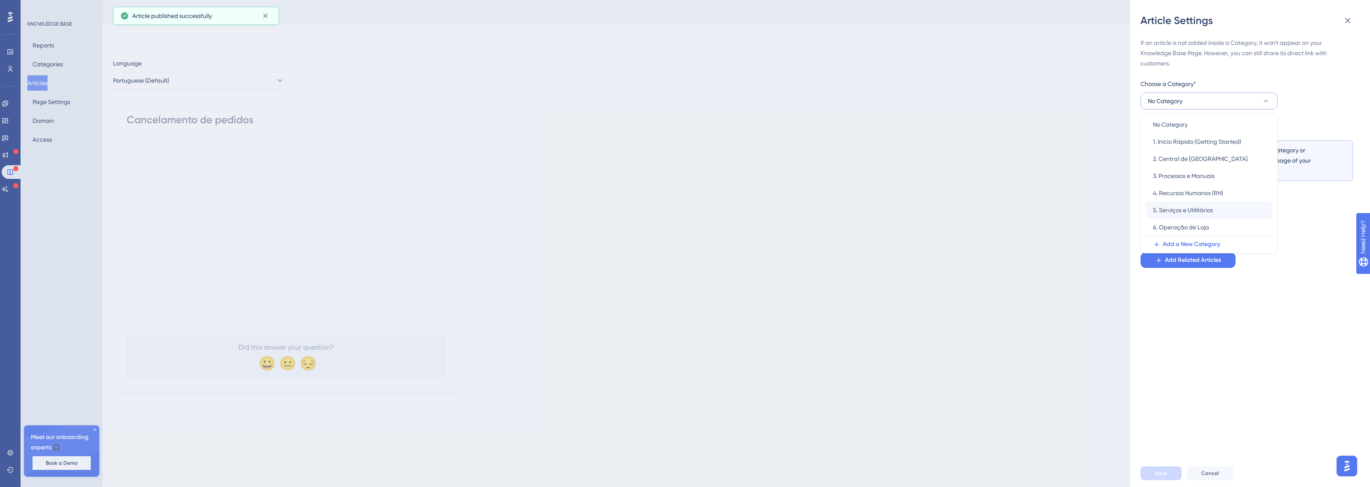
scroll to position [3, 0]
click at [1212, 221] on div "6. Operação de Loja 6. Operação de Loja" at bounding box center [1209, 226] width 112 height 17
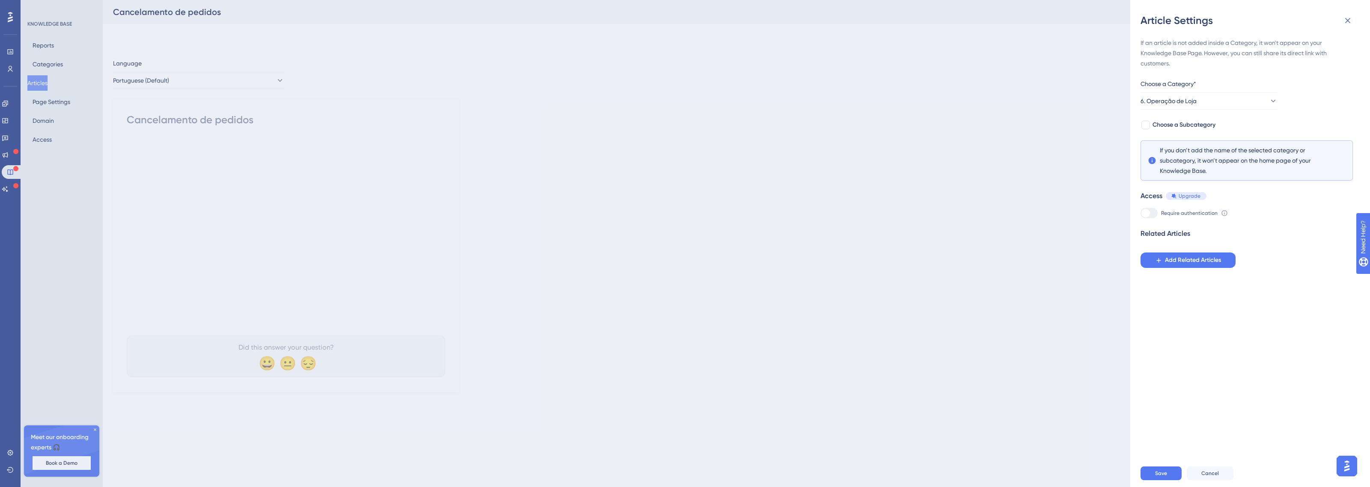
click at [1159, 464] on div "Save Cancel" at bounding box center [1261, 473] width 240 height 27
click at [1162, 473] on span "Save" at bounding box center [1161, 473] width 12 height 7
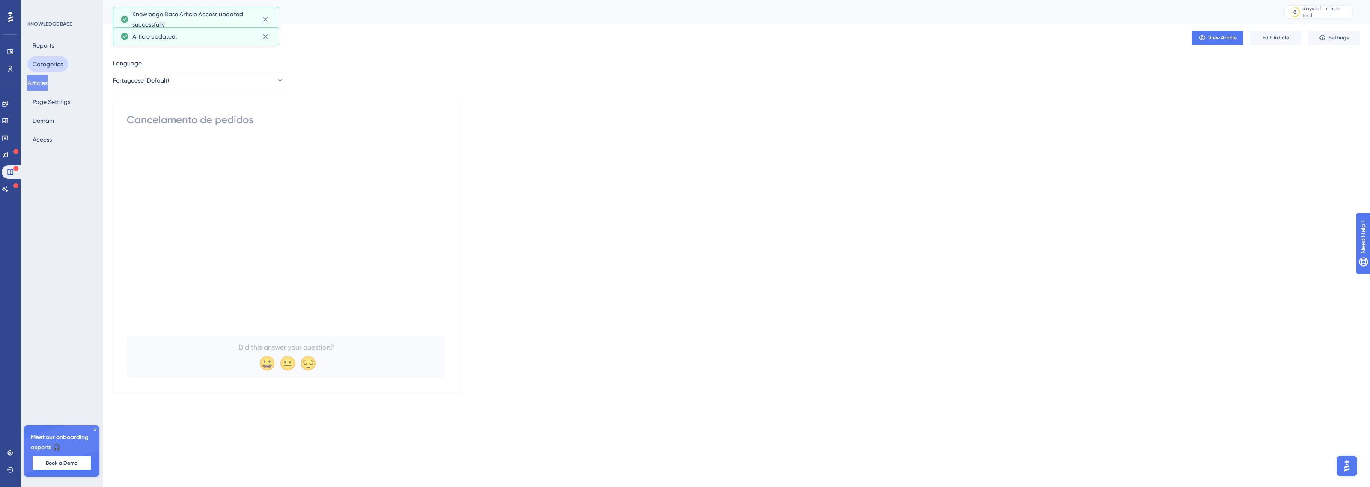
click at [43, 66] on button "Categories" at bounding box center [47, 64] width 41 height 15
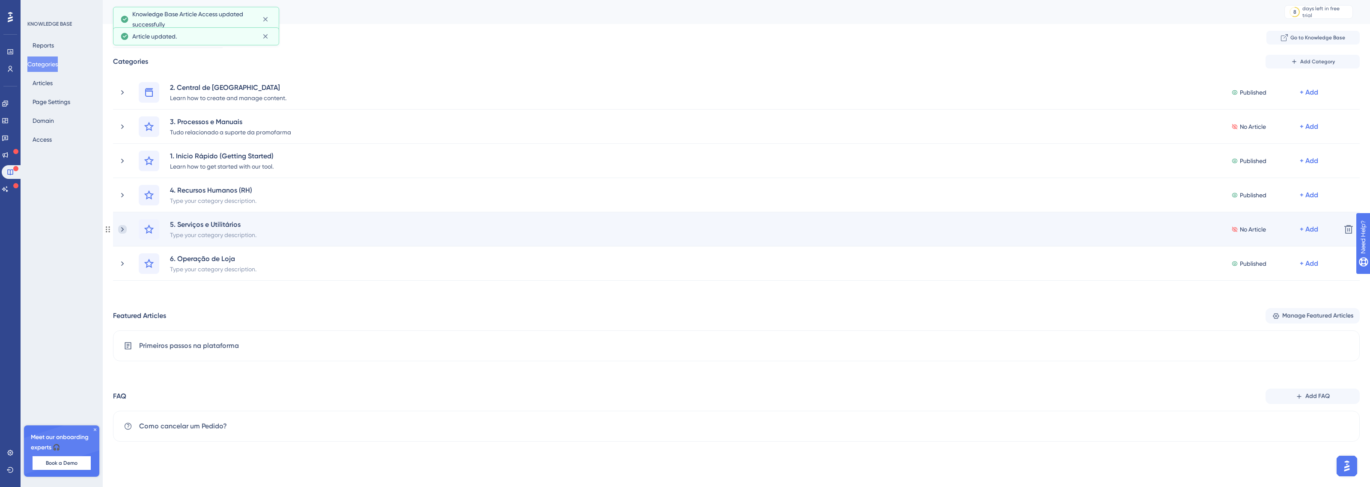
click at [123, 229] on icon at bounding box center [122, 229] width 3 height 5
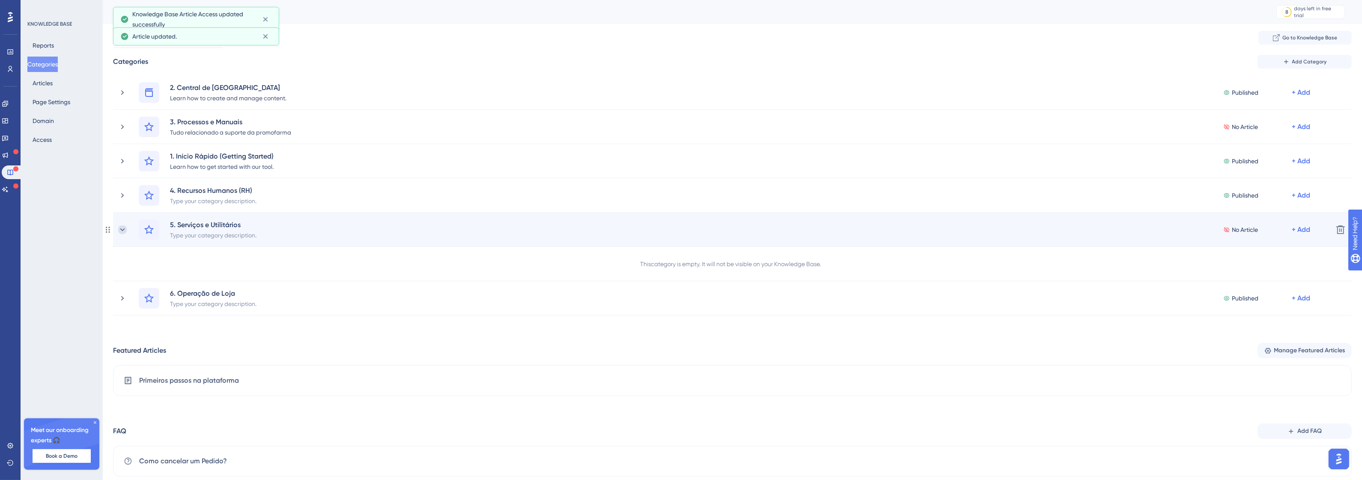
click at [124, 228] on icon at bounding box center [122, 229] width 5 height 3
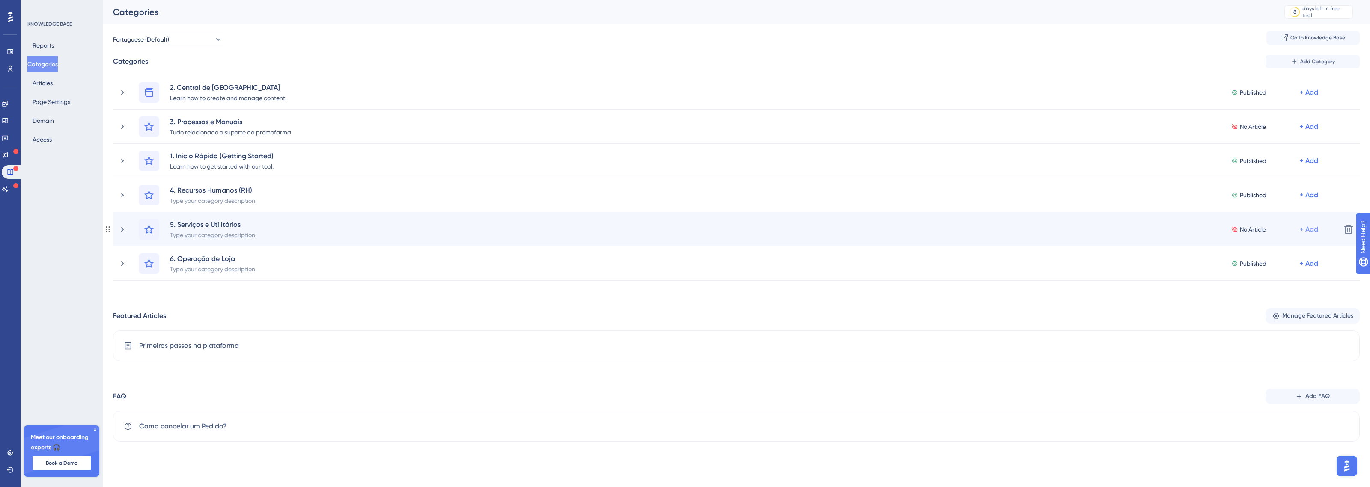
click at [1306, 224] on div "+ Add" at bounding box center [1309, 229] width 18 height 10
click at [1258, 271] on span "Add Articles" at bounding box center [1261, 269] width 33 height 10
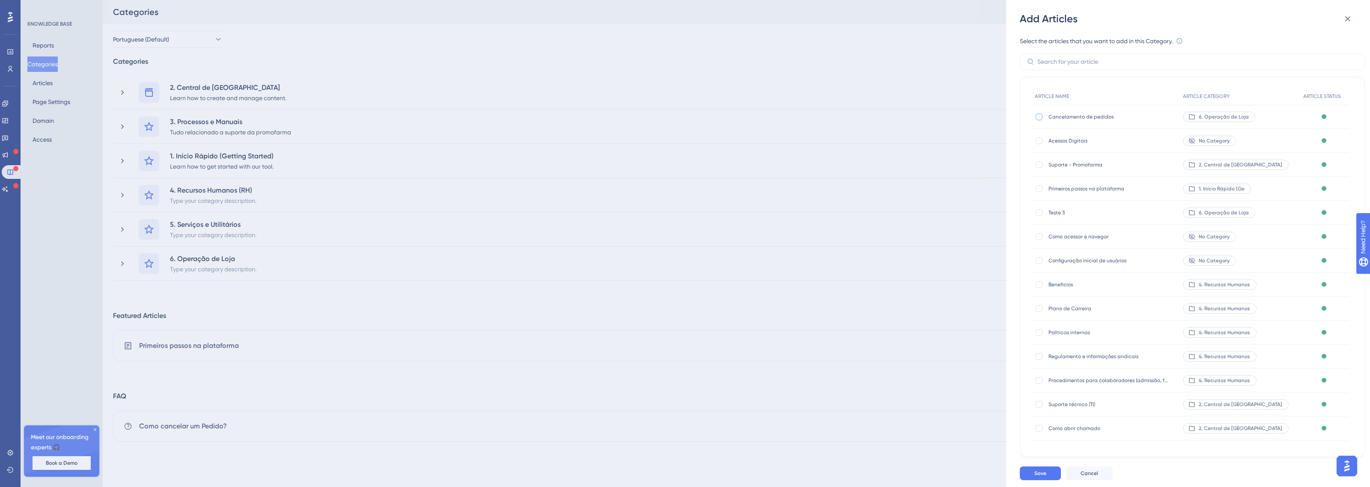
click at [1038, 115] on div at bounding box center [1039, 116] width 7 height 7
checkbox input "true"
click at [1043, 141] on div at bounding box center [1039, 141] width 9 height 9
checkbox input "true"
click at [1042, 118] on div at bounding box center [1039, 116] width 7 height 7
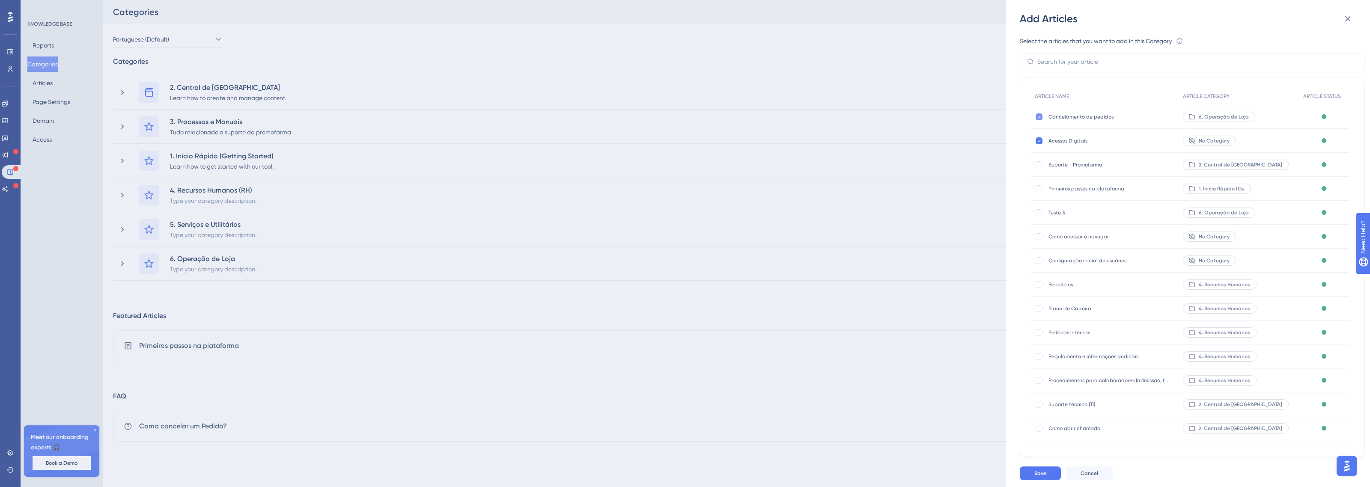
checkbox input "false"
click at [1041, 472] on span "Save" at bounding box center [1040, 473] width 12 height 7
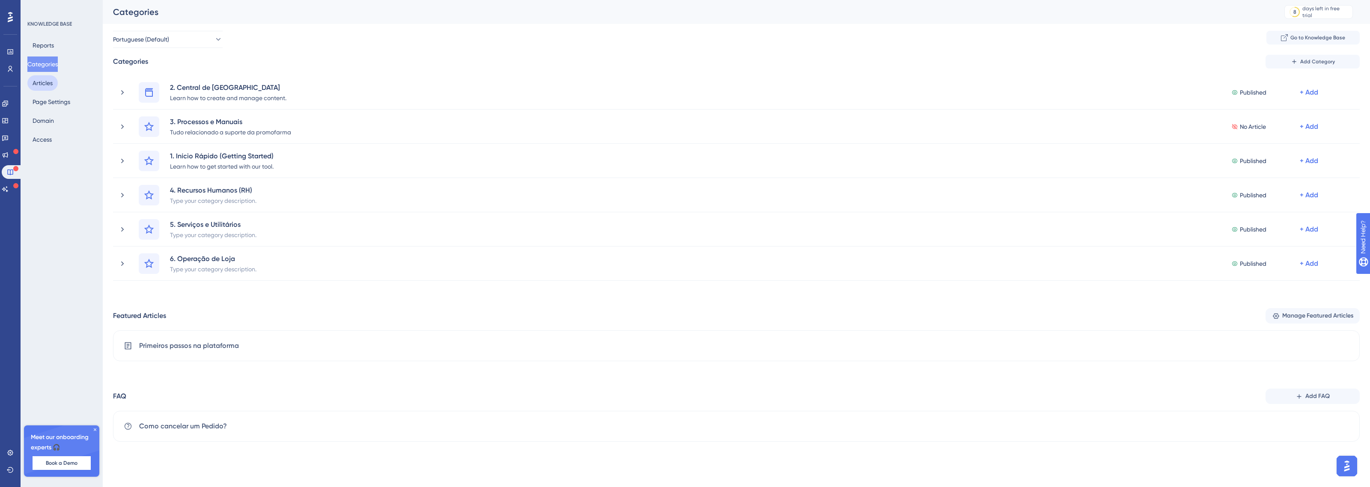
click at [50, 79] on button "Articles" at bounding box center [42, 82] width 30 height 15
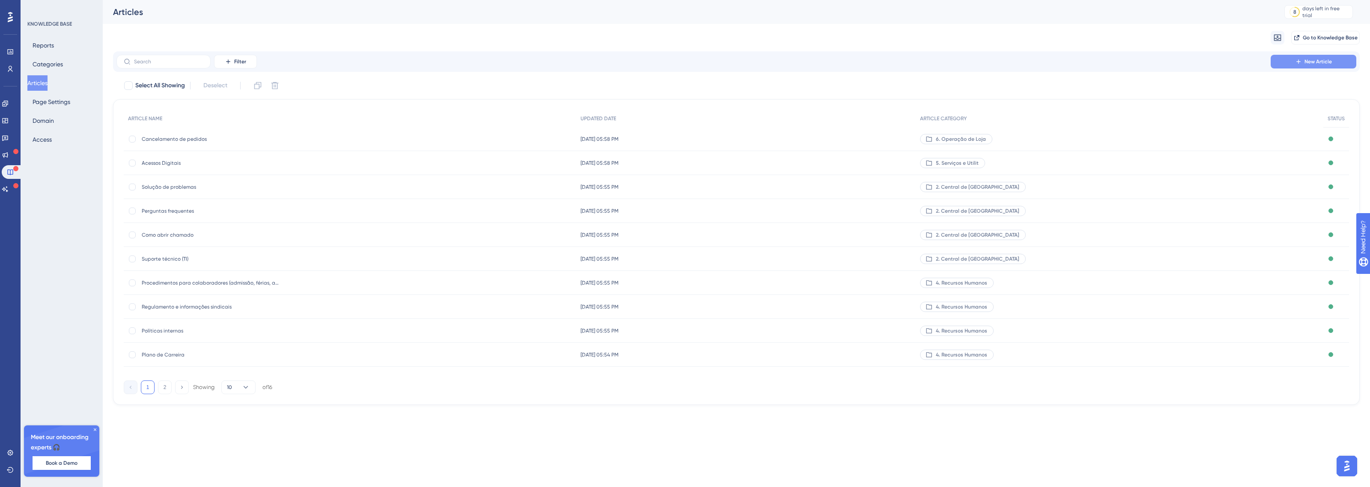
click at [1327, 63] on span "New Article" at bounding box center [1318, 61] width 27 height 7
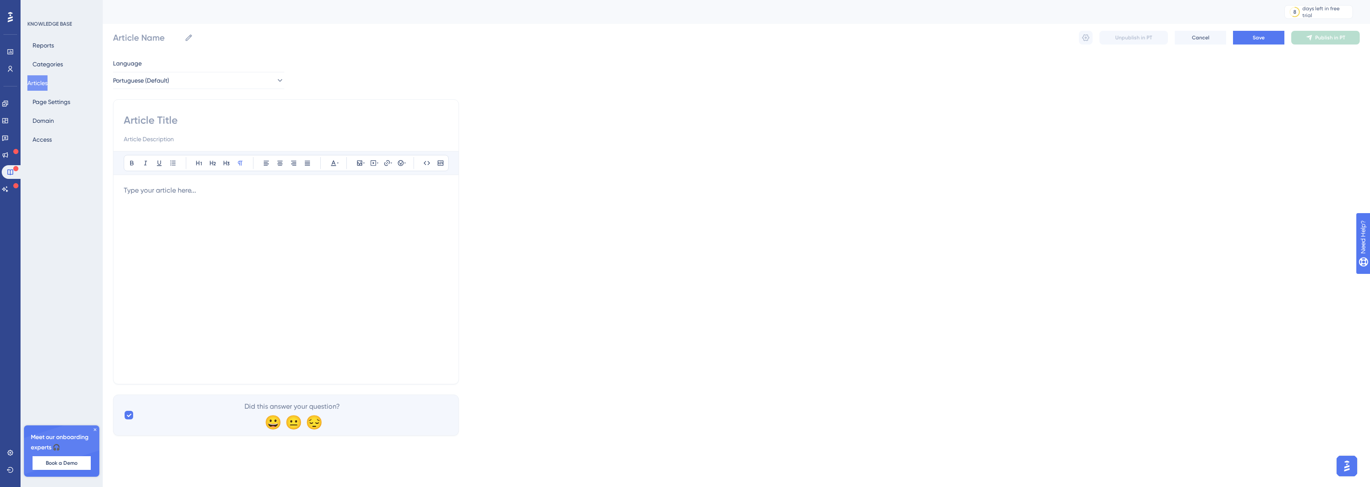
click at [268, 105] on div "Bold Italic Underline Bullet Point Heading 1 Heading 2 Heading 3 Normal Align L…" at bounding box center [286, 241] width 346 height 285
click at [232, 116] on input at bounding box center [286, 120] width 325 height 14
paste input "Manuais de Procedimentos"
type input "Manuais de Procedimentos"
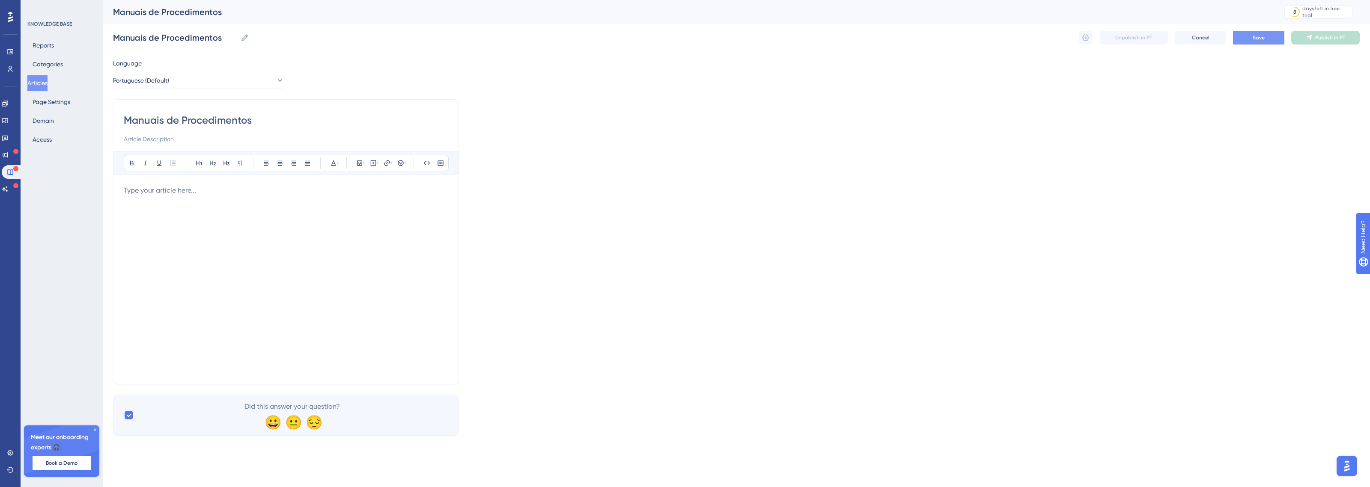
type input "Manuais de Procedimentos"
click at [1272, 42] on button "Save" at bounding box center [1258, 38] width 51 height 14
click at [1313, 38] on button "Publish in PT" at bounding box center [1325, 38] width 69 height 14
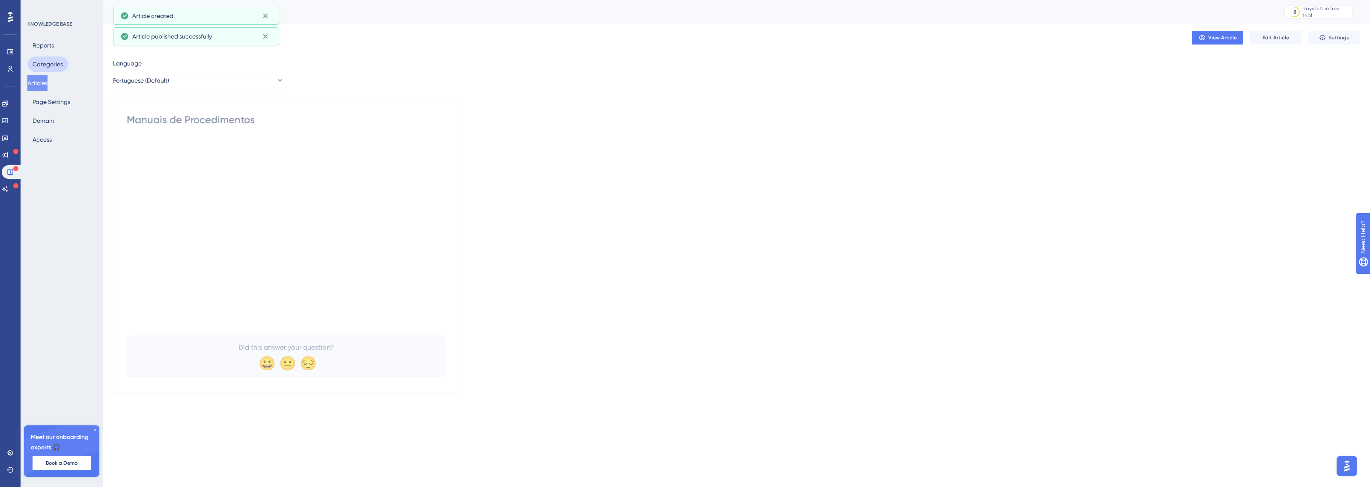
click at [43, 60] on button "Categories" at bounding box center [47, 64] width 41 height 15
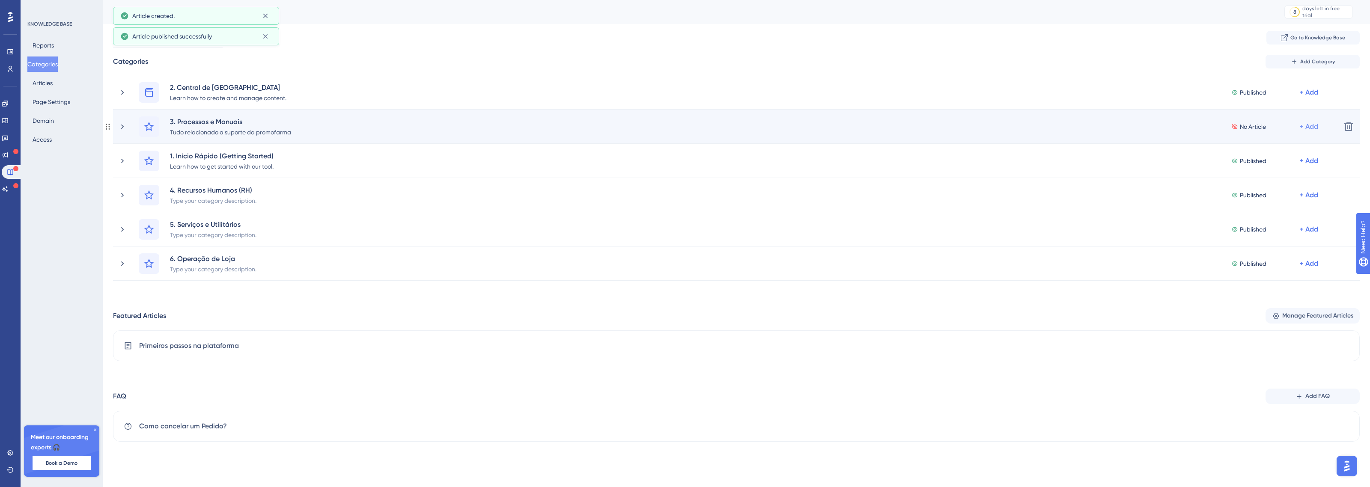
click at [1313, 129] on div "+ Add" at bounding box center [1309, 127] width 18 height 10
click at [1274, 160] on div "Add Articles Add Articles" at bounding box center [1275, 166] width 61 height 17
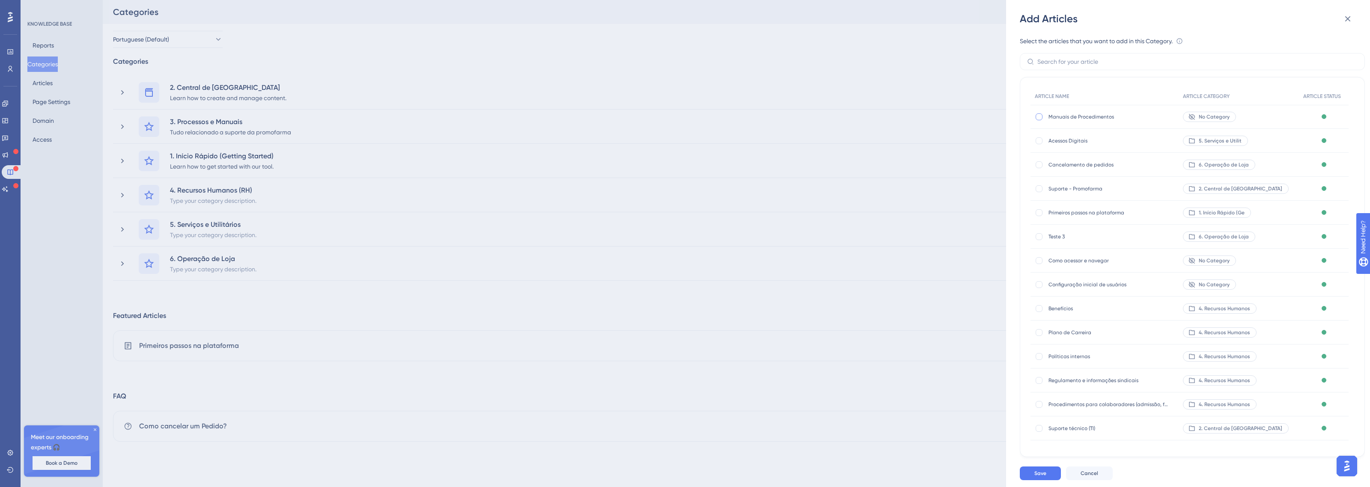
click at [1037, 116] on div at bounding box center [1039, 116] width 7 height 7
checkbox input "true"
click at [1037, 472] on span "Save" at bounding box center [1040, 473] width 12 height 7
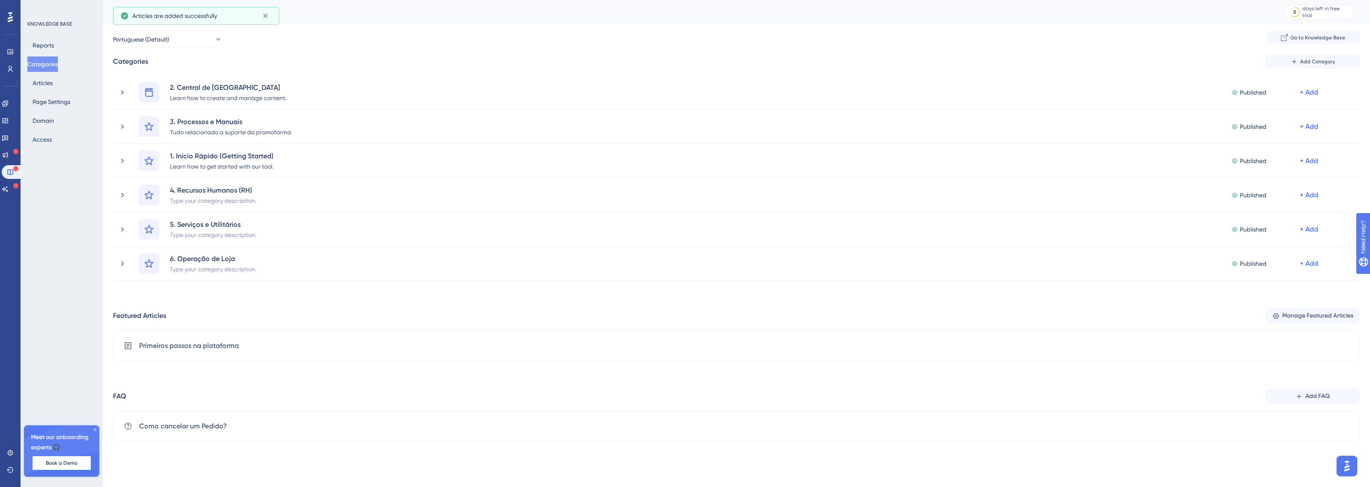
click at [1311, 307] on div "Categories Add Category 2. Central de Ajuda Learn how to create and manage cont…" at bounding box center [736, 248] width 1247 height 387
click at [1308, 317] on span "Manage Featured Articles" at bounding box center [1317, 316] width 71 height 10
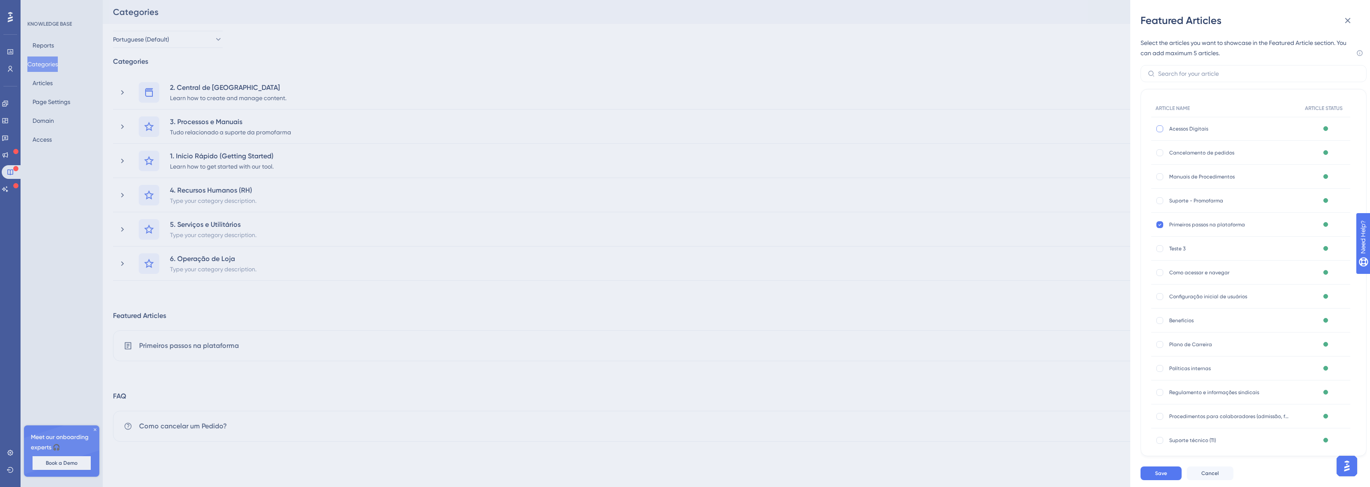
click at [1159, 128] on div at bounding box center [1159, 128] width 7 height 7
checkbox input "true"
click at [1161, 150] on div "Cancelamento de pedidos Cancelamento de pedidos" at bounding box center [1225, 153] width 149 height 24
click at [1164, 182] on div "Manuais de Procedimentos Manuais de Procedimentos" at bounding box center [1225, 177] width 149 height 24
click at [1161, 178] on div at bounding box center [1159, 176] width 7 height 7
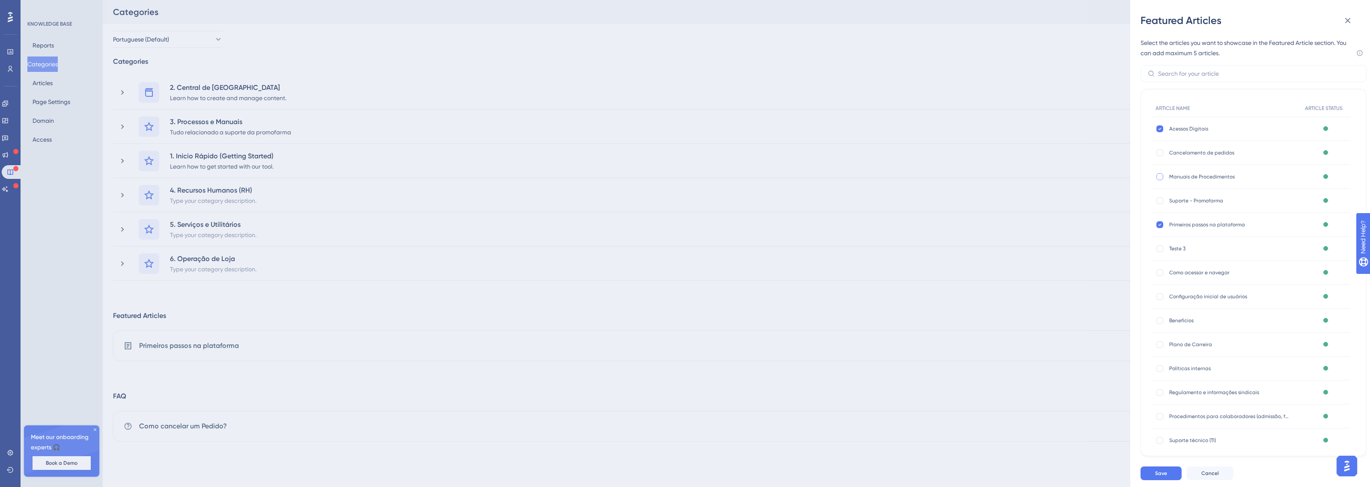
checkbox input "true"
click at [1161, 155] on div at bounding box center [1159, 152] width 7 height 7
checkbox input "true"
click at [1160, 201] on div at bounding box center [1159, 200] width 7 height 7
checkbox input "true"
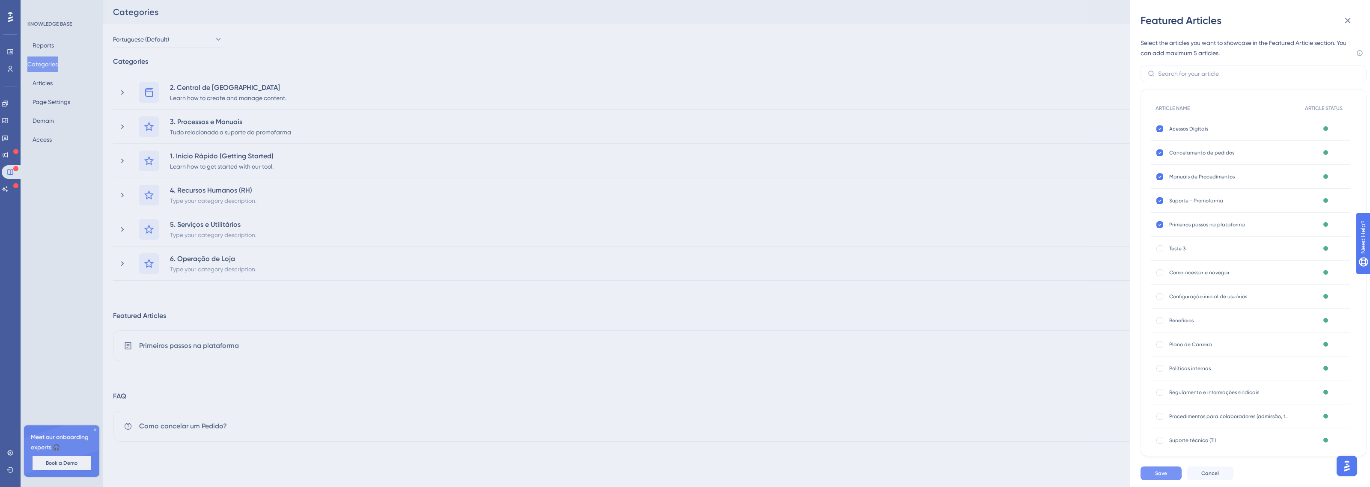
click at [1167, 472] on button "Save" at bounding box center [1161, 474] width 41 height 14
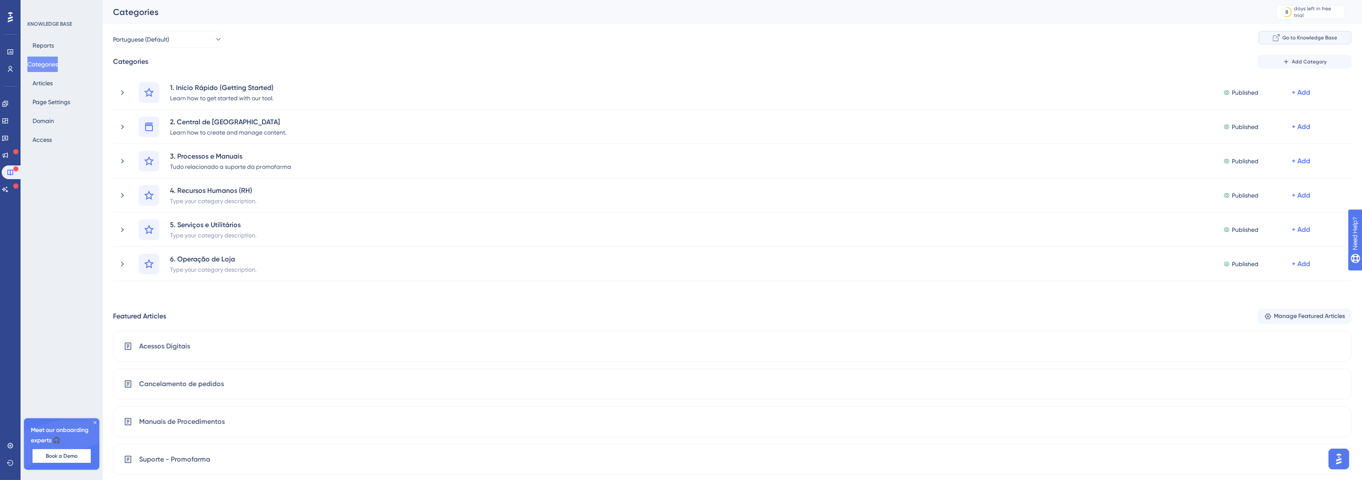
click at [1302, 37] on span "Go to Knowledge Base" at bounding box center [1309, 37] width 55 height 7
click at [206, 56] on div "Categories Add Category" at bounding box center [732, 62] width 1239 height 14
click at [137, 60] on div "Categories" at bounding box center [130, 62] width 35 height 10
drag, startPoint x: 1316, startPoint y: 41, endPoint x: 516, endPoint y: 59, distance: 799.6
click at [824, 65] on div "Portuguese (Default) Go to Knowledge Base Categories Add Category 1. Início Ráp…" at bounding box center [732, 312] width 1239 height 562
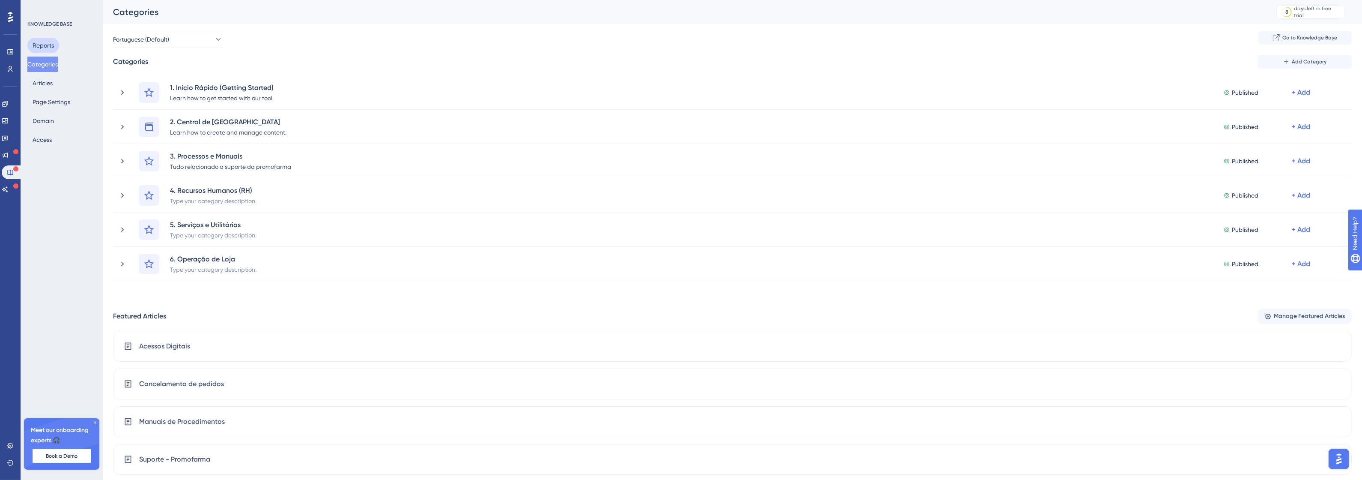
click at [41, 47] on button "Reports" at bounding box center [43, 45] width 32 height 15
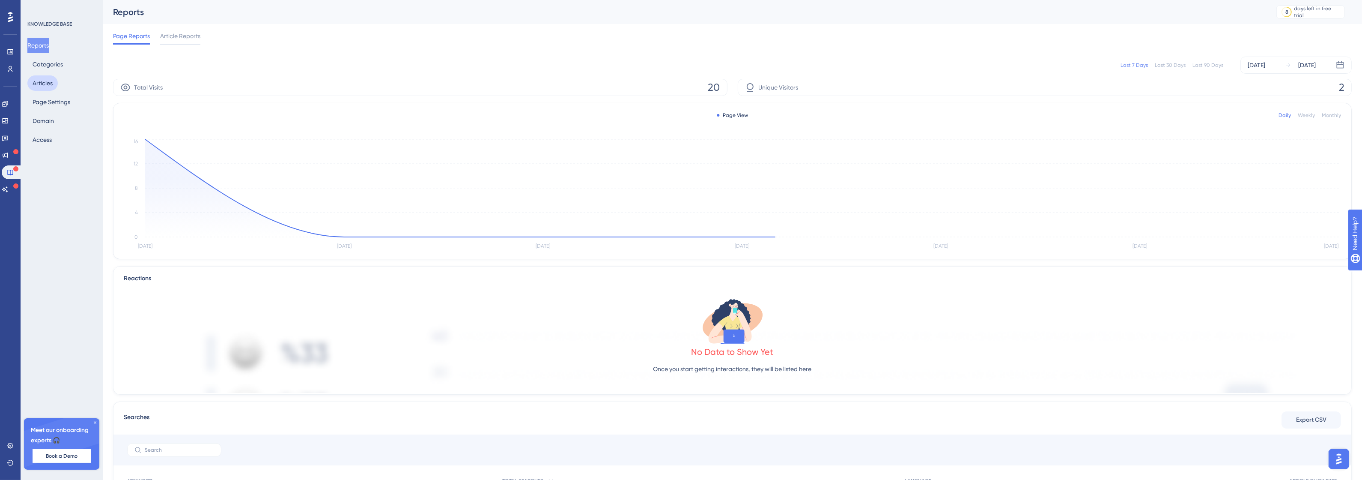
click at [43, 77] on button "Articles" at bounding box center [42, 82] width 30 height 15
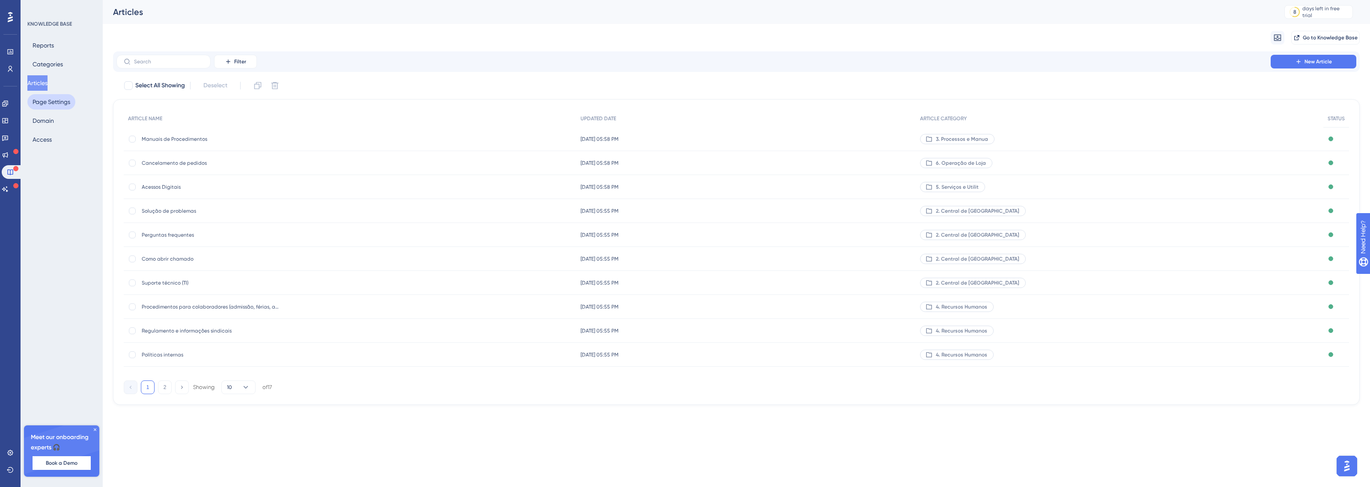
click at [52, 103] on button "Page Settings" at bounding box center [51, 101] width 48 height 15
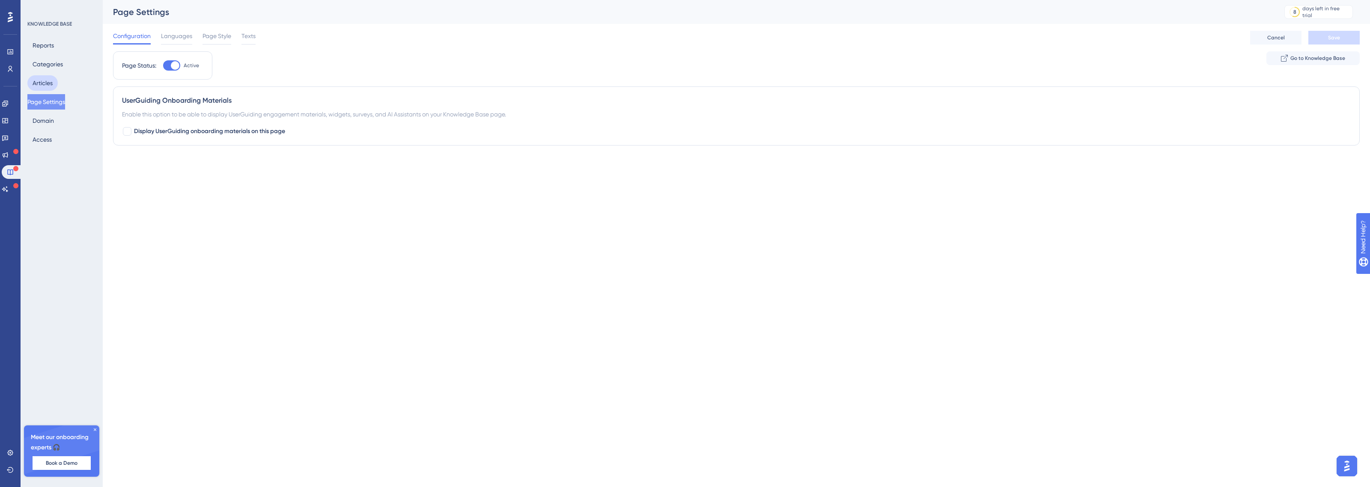
click at [46, 83] on button "Articles" at bounding box center [42, 82] width 30 height 15
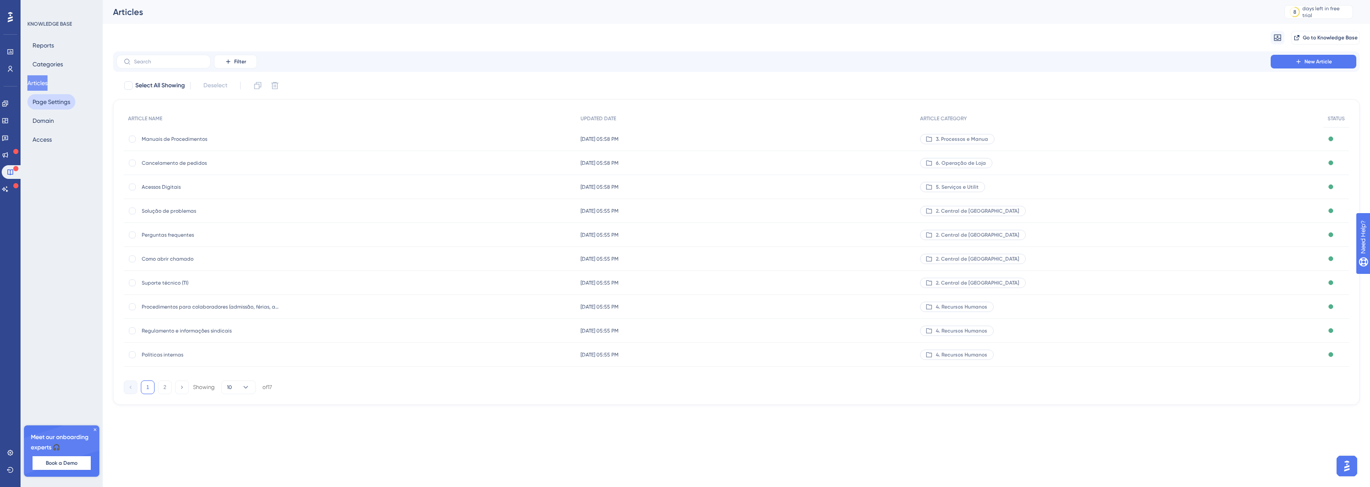
click at [46, 109] on button "Page Settings" at bounding box center [51, 101] width 48 height 15
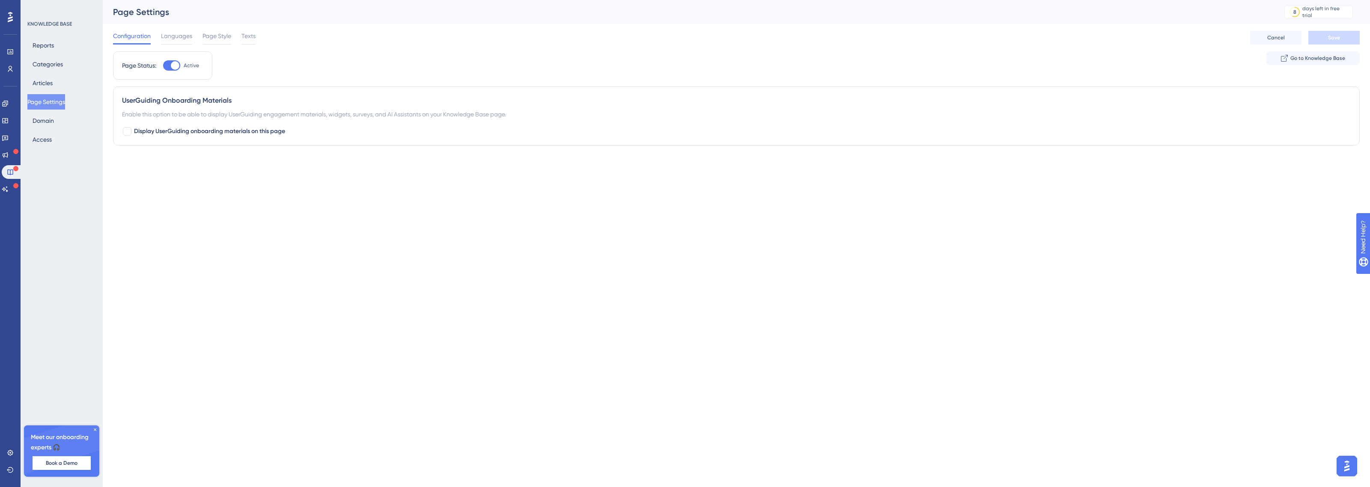
click at [42, 92] on div "Reports Categories Articles Page Settings Domain Access" at bounding box center [61, 93] width 69 height 110
click at [146, 131] on span "Display UserGuiding onboarding materials on this page" at bounding box center [209, 131] width 151 height 10
click at [140, 117] on div "Enable this option to be able to display UserGuiding engagement materials, widg…" at bounding box center [736, 114] width 1229 height 10
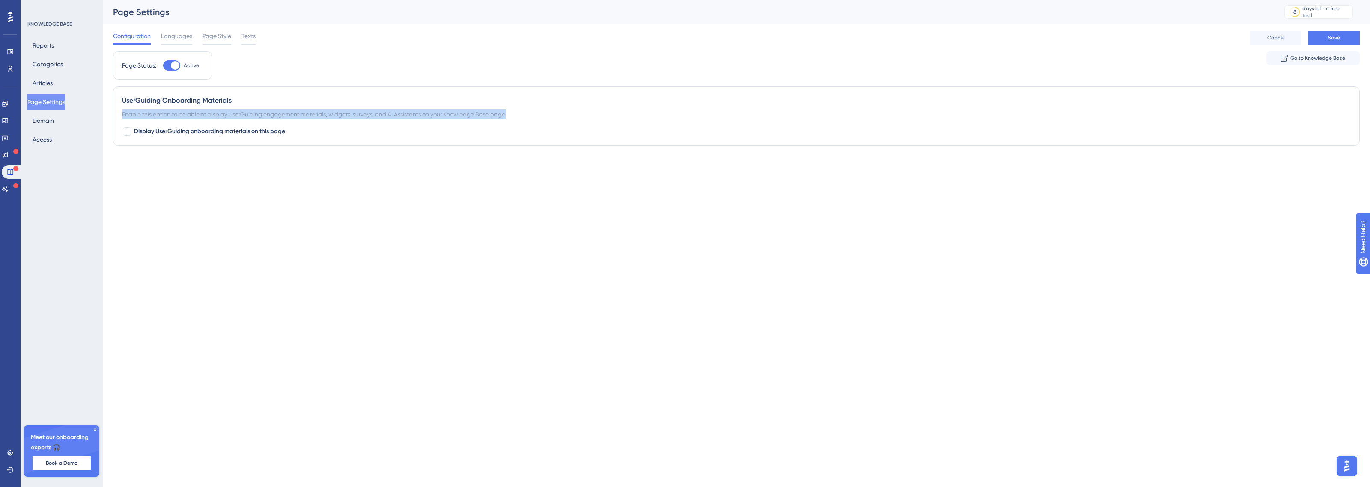
click at [140, 117] on div "Enable this option to be able to display UserGuiding engagement materials, widg…" at bounding box center [736, 114] width 1229 height 10
click at [135, 119] on div at bounding box center [135, 119] width 0 height 0
click at [157, 131] on span "Display UserGuiding onboarding materials on this page" at bounding box center [209, 131] width 151 height 10
checkbox input "true"
click at [1352, 33] on button "Save" at bounding box center [1333, 38] width 51 height 14
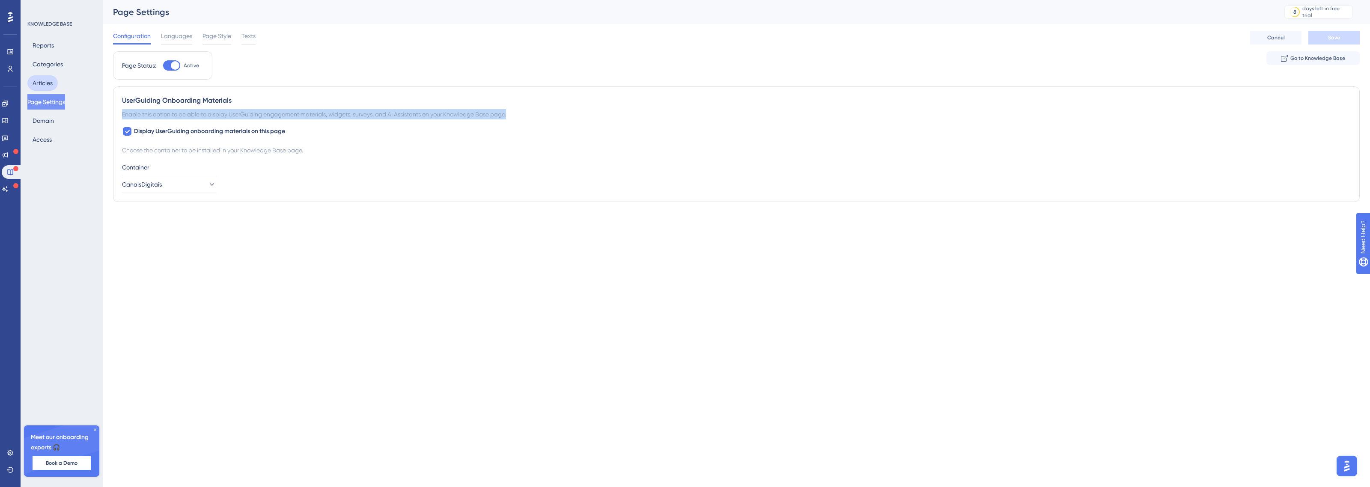
click at [42, 80] on button "Articles" at bounding box center [42, 82] width 30 height 15
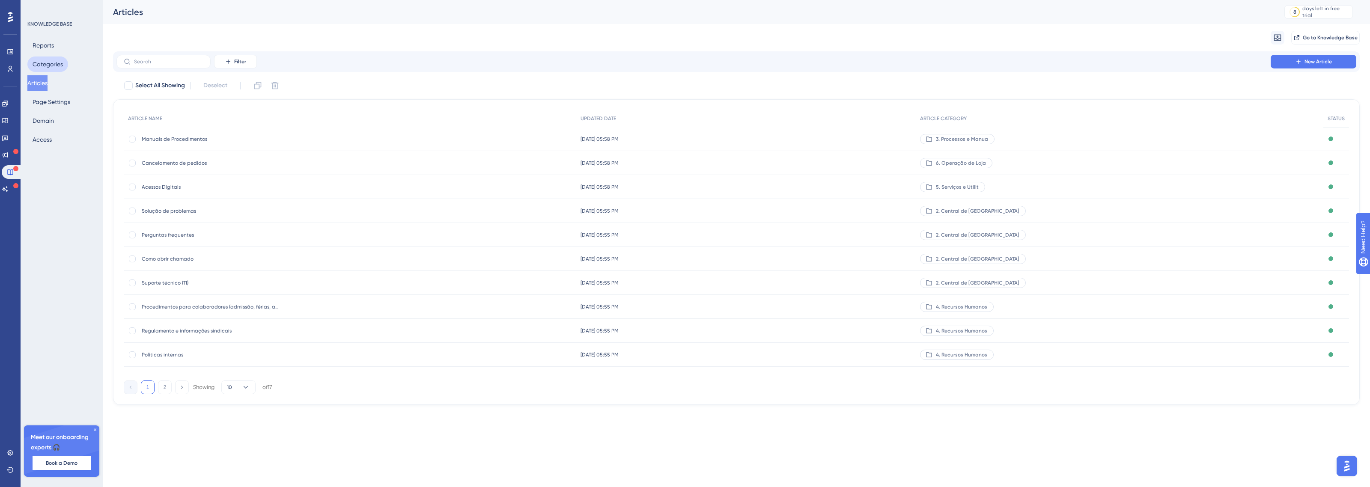
click at [47, 66] on button "Categories" at bounding box center [47, 64] width 41 height 15
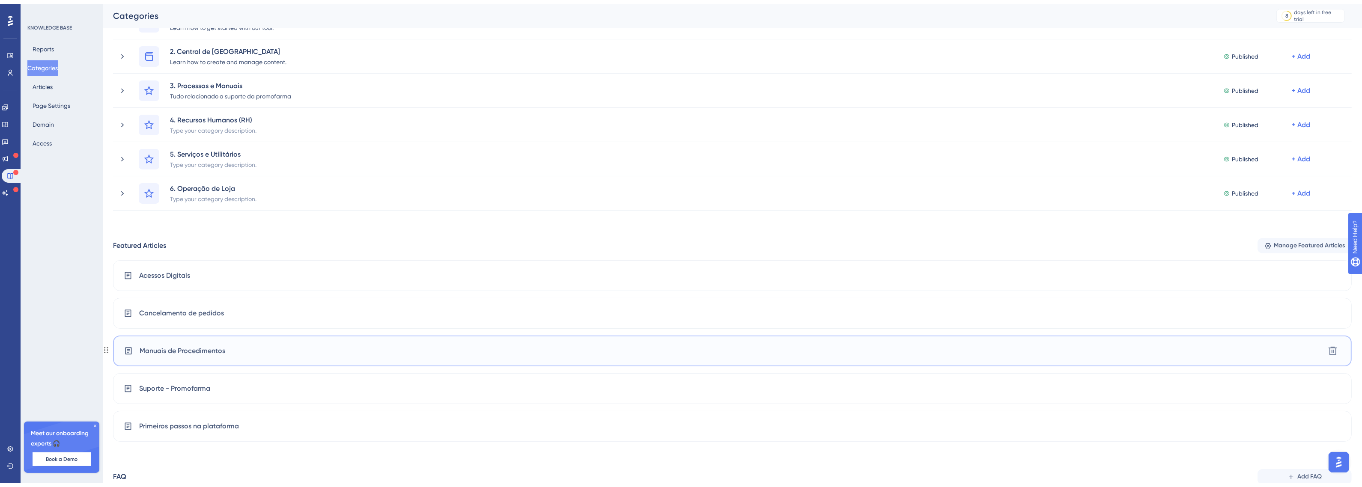
scroll to position [132, 0]
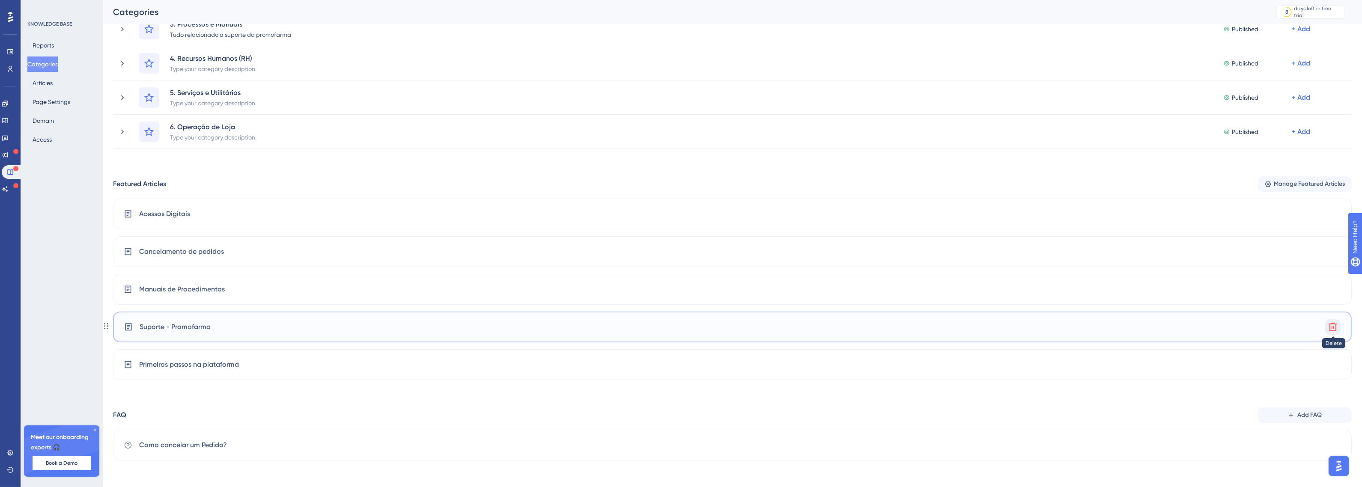
click at [1335, 326] on icon at bounding box center [1333, 327] width 10 height 10
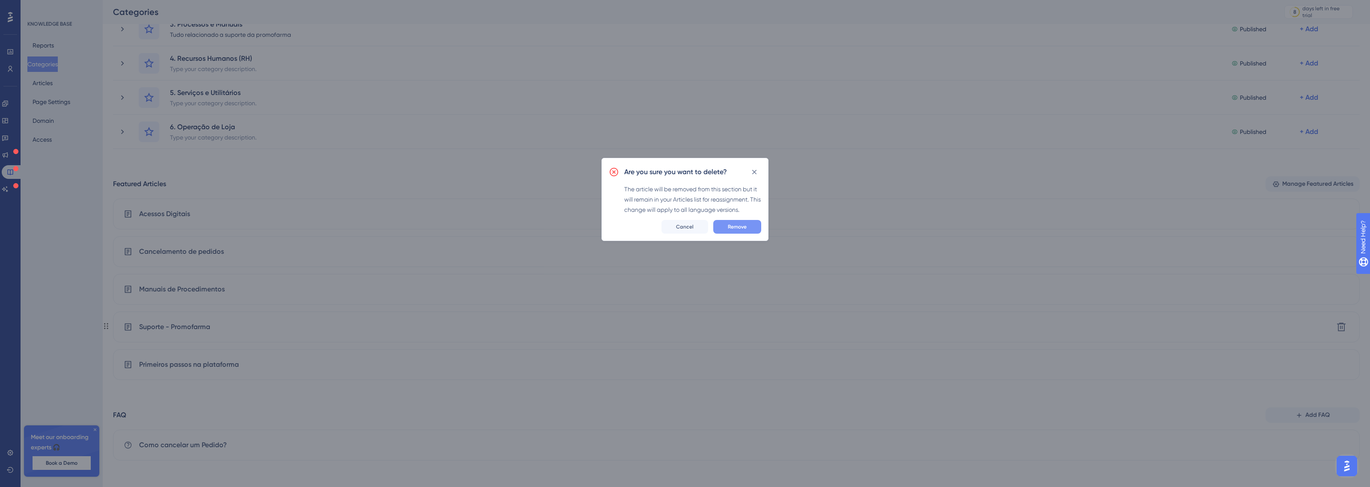
click at [742, 226] on span "Remove" at bounding box center [737, 227] width 19 height 7
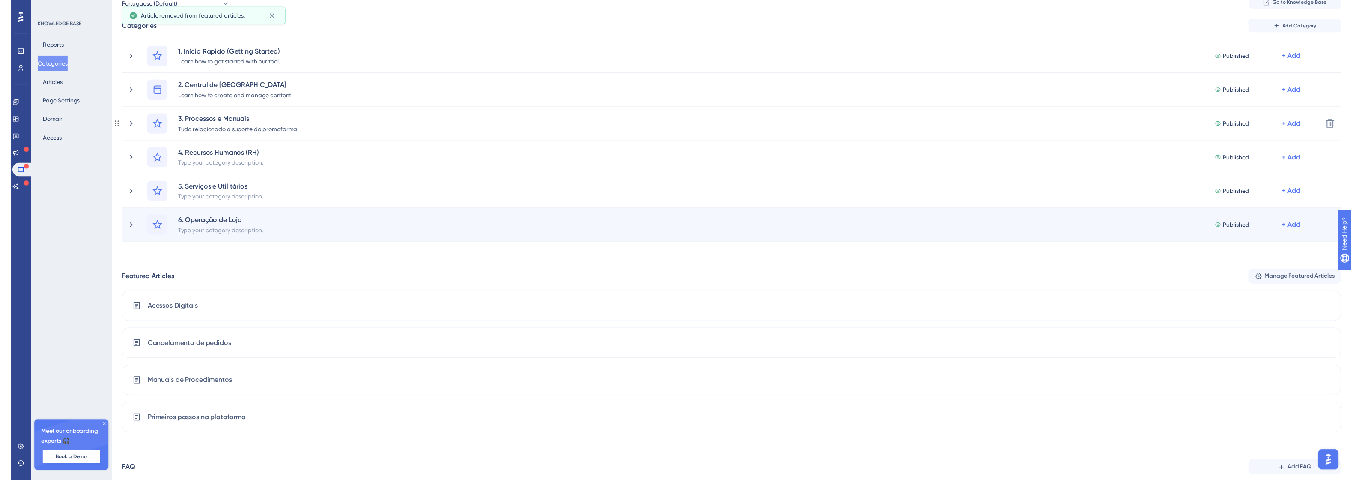
scroll to position [0, 0]
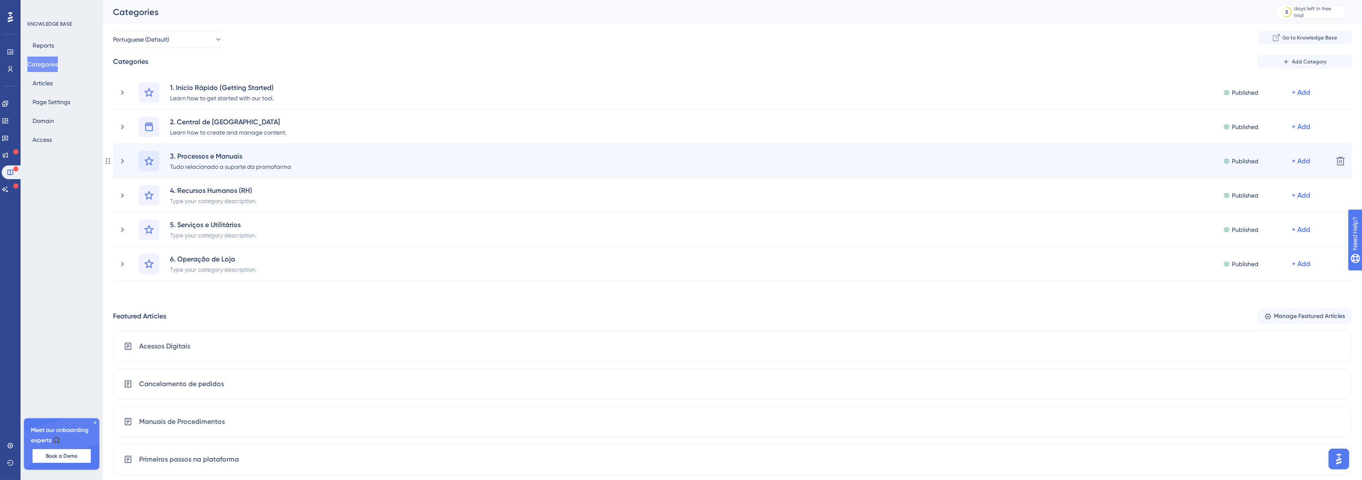
click at [146, 161] on icon at bounding box center [149, 161] width 10 height 10
click at [151, 324] on icon at bounding box center [152, 322] width 6 height 7
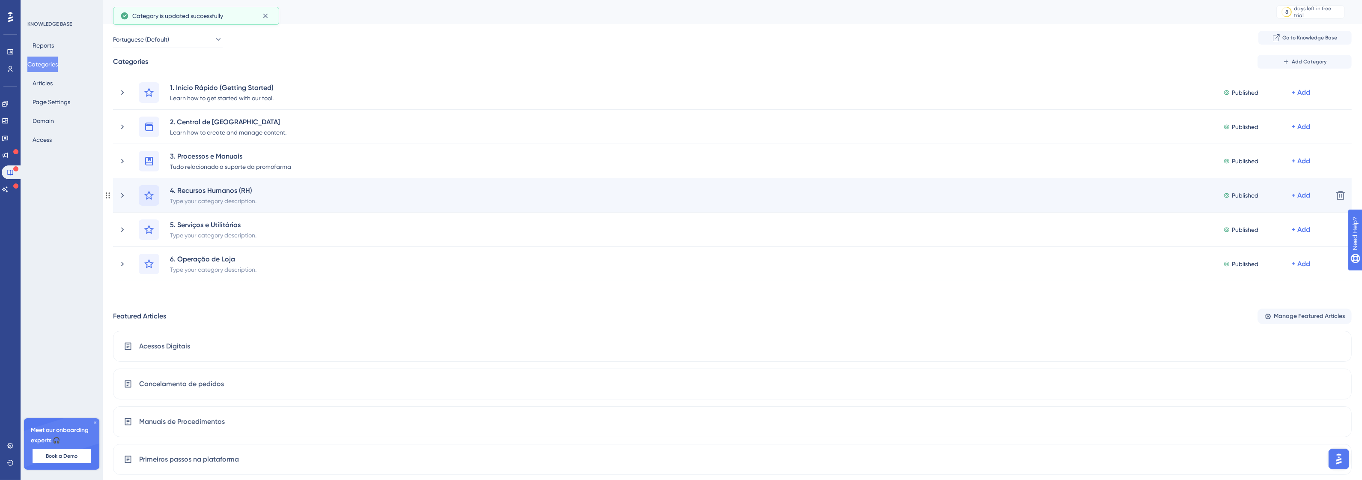
click at [145, 198] on icon at bounding box center [149, 195] width 10 height 10
click at [185, 253] on icon at bounding box center [183, 251] width 8 height 8
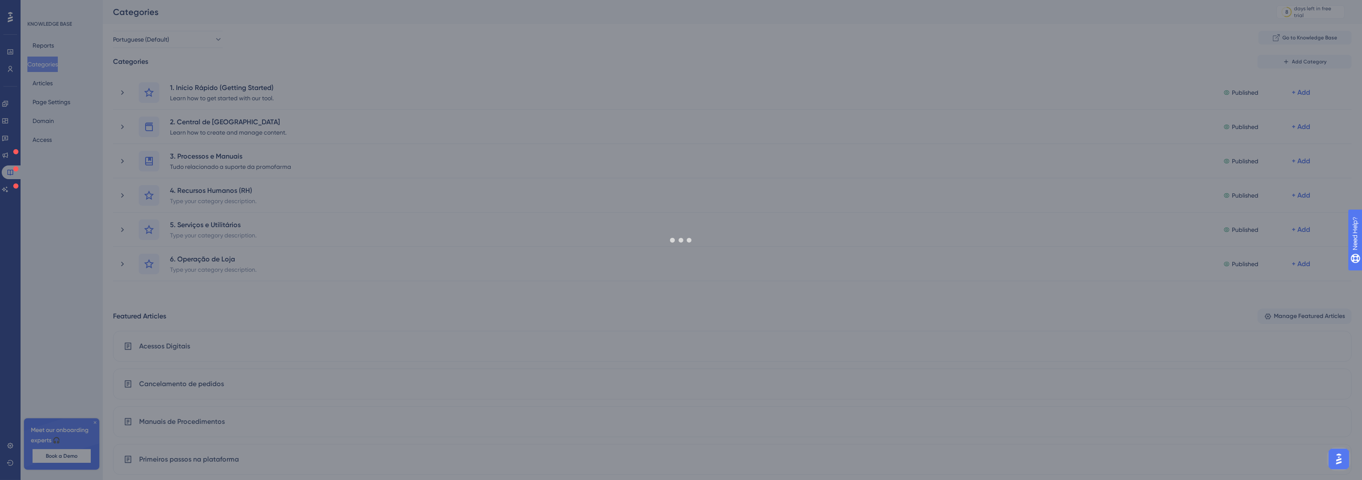
click at [185, 253] on div at bounding box center [681, 240] width 1362 height 480
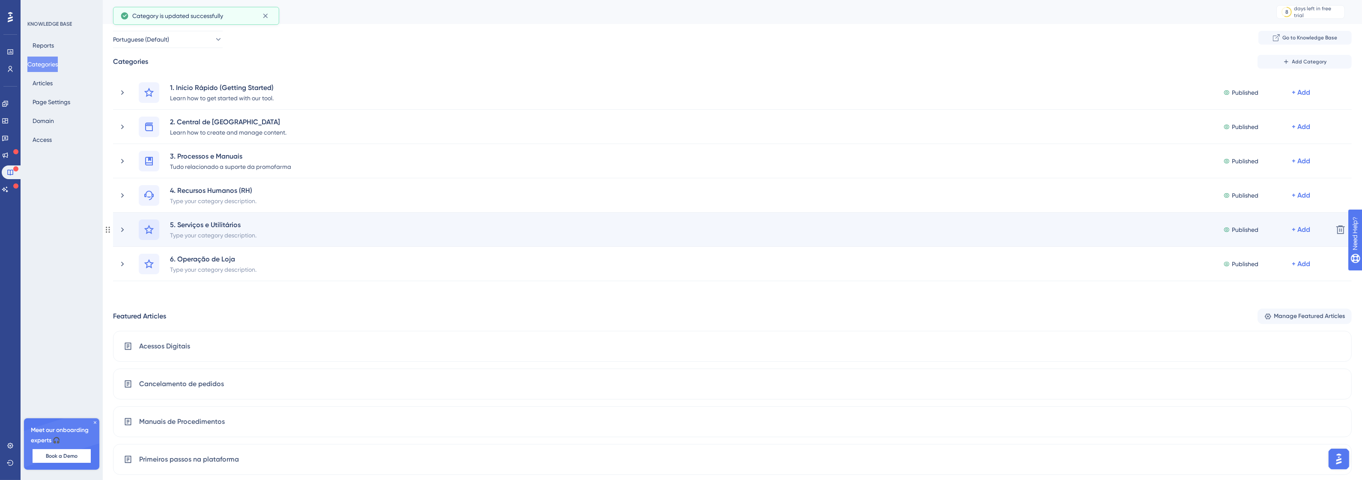
click at [149, 227] on icon at bounding box center [149, 229] width 10 height 10
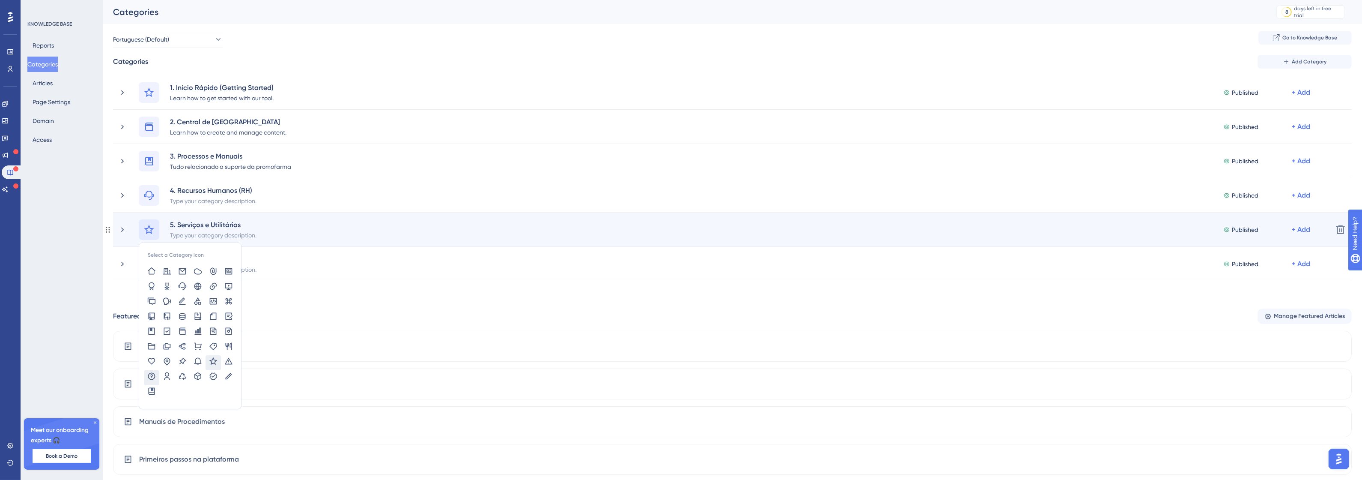
click at [153, 375] on icon at bounding box center [151, 376] width 9 height 9
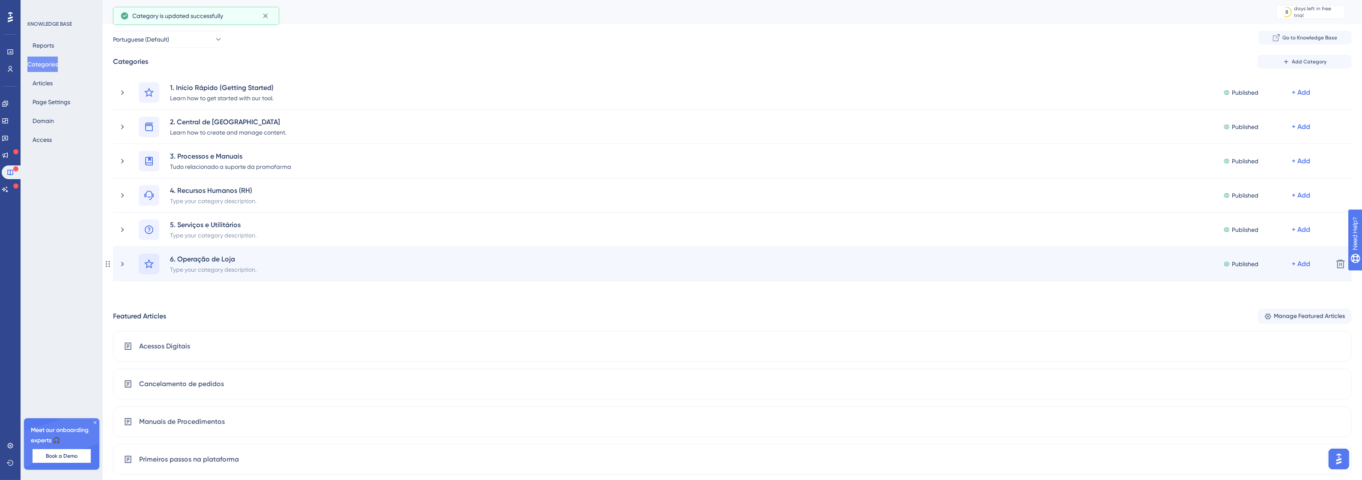
click at [149, 262] on icon at bounding box center [149, 264] width 10 height 10
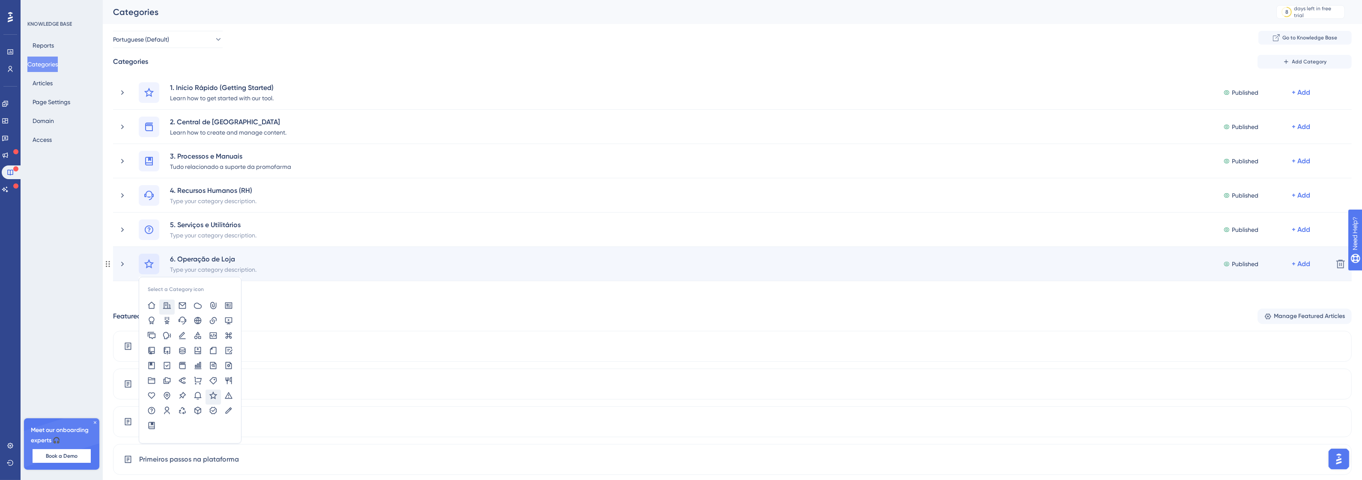
click at [165, 304] on icon at bounding box center [167, 305] width 9 height 9
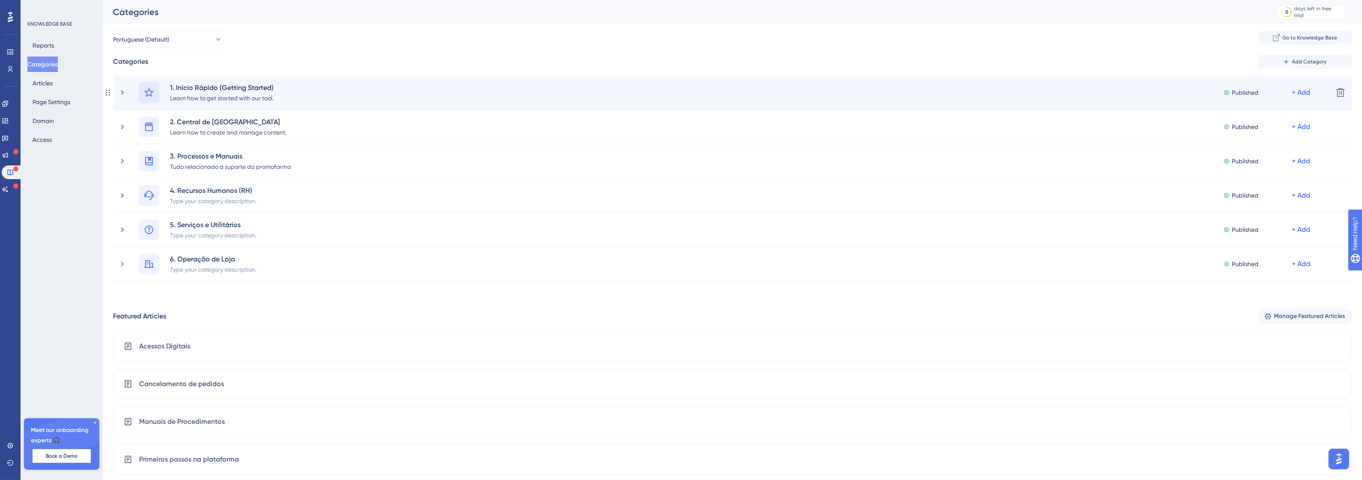
click at [148, 93] on icon at bounding box center [149, 92] width 10 height 10
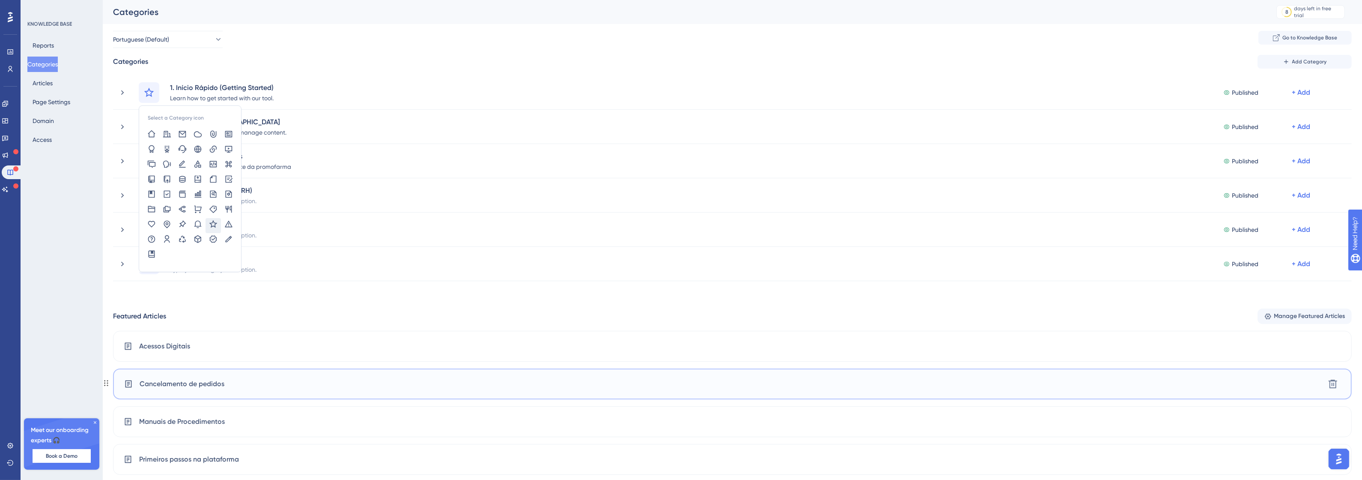
click at [910, 395] on div "Cancelamento de pedidos Delete" at bounding box center [732, 383] width 1239 height 31
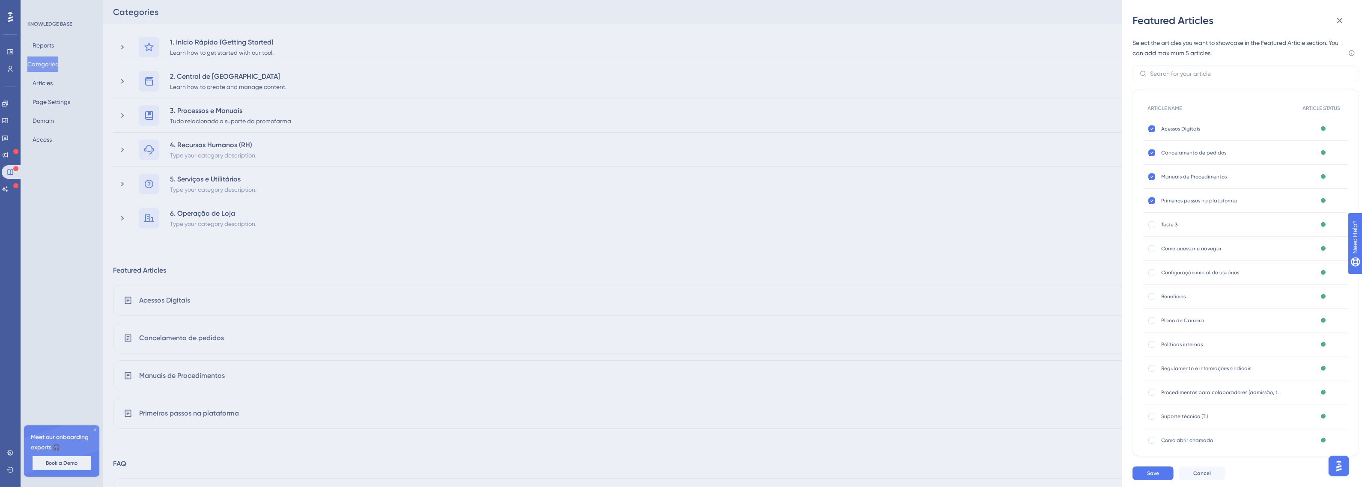
scroll to position [41, 0]
click at [43, 84] on div "Featured Articles Select the articles you want to showcase in the Featured Arti…" at bounding box center [681, 243] width 1362 height 487
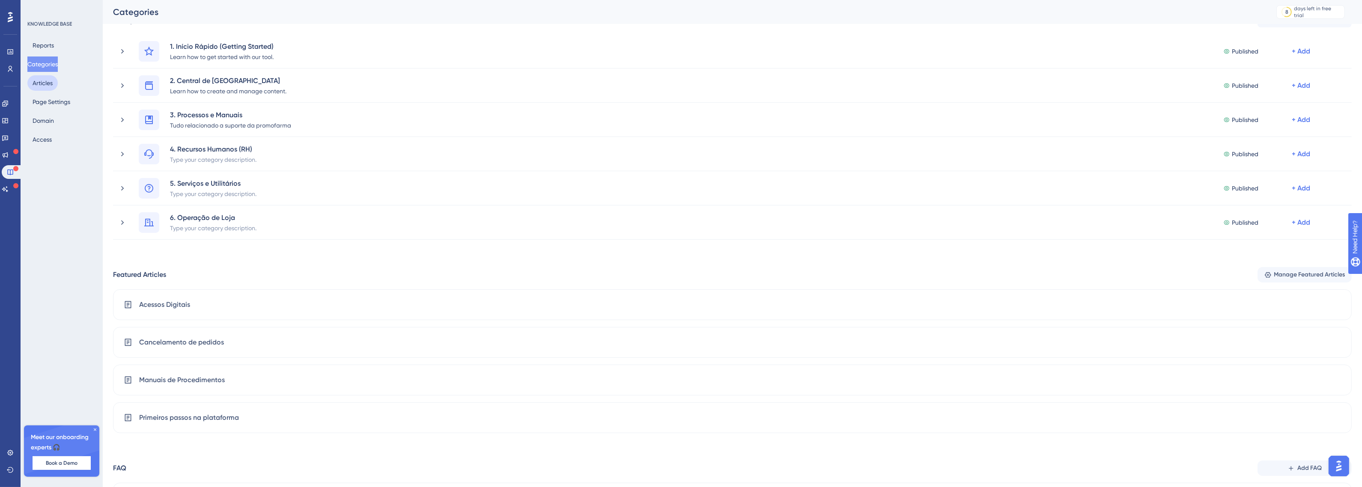
click at [43, 84] on button "Articles" at bounding box center [42, 82] width 30 height 15
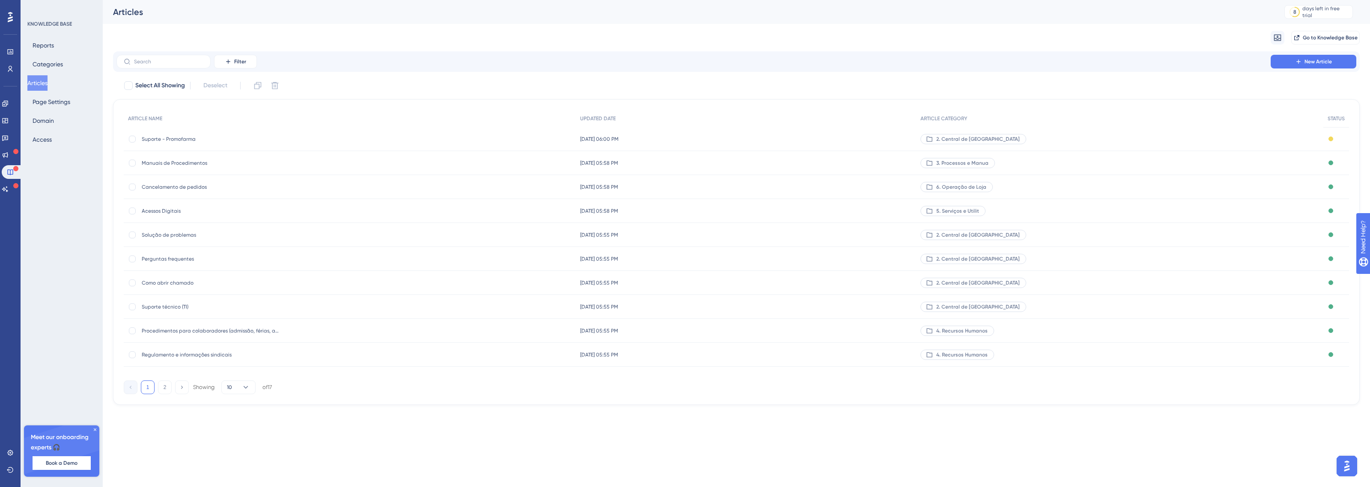
click at [231, 179] on div "Cancelamento de pedidos Cancelamento de pedidos" at bounding box center [210, 187] width 137 height 24
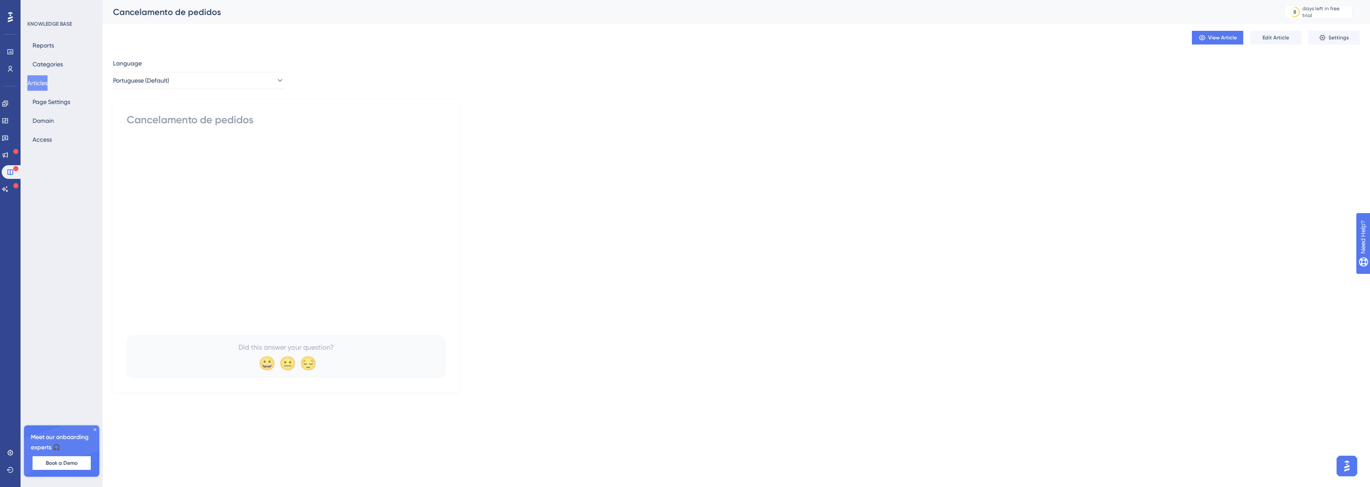
click at [247, 116] on div "Cancelamento de pedidos" at bounding box center [286, 120] width 319 height 14
click at [40, 83] on button "Articles" at bounding box center [37, 82] width 20 height 15
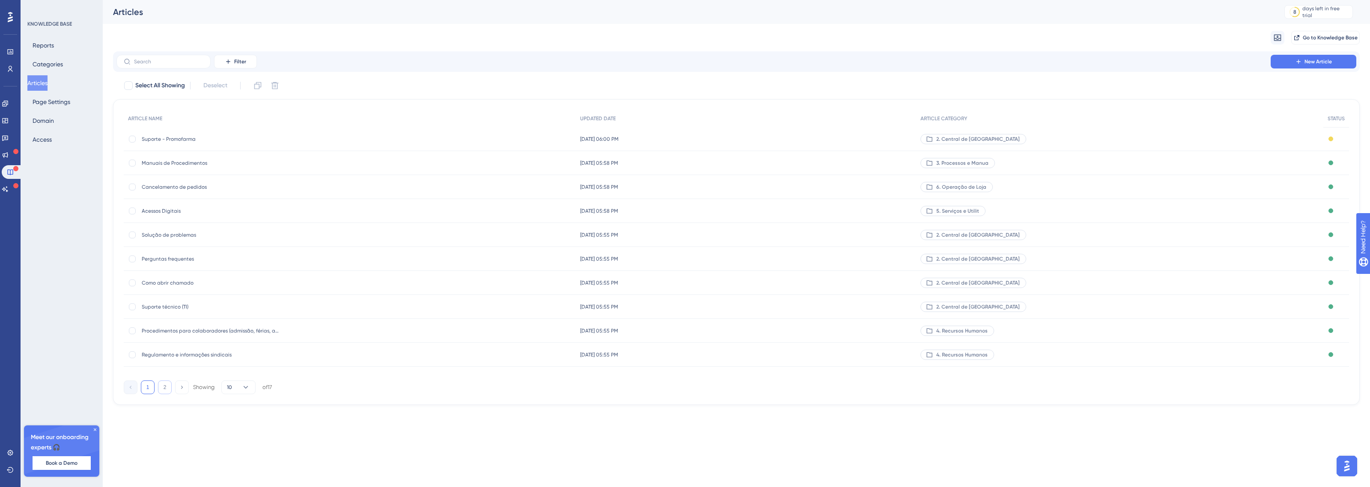
click at [166, 384] on button "2" at bounding box center [165, 388] width 14 height 14
click at [152, 316] on button "1" at bounding box center [148, 316] width 14 height 14
click at [1347, 463] on img "Open AI Assistant Launcher" at bounding box center [1346, 466] width 15 height 15
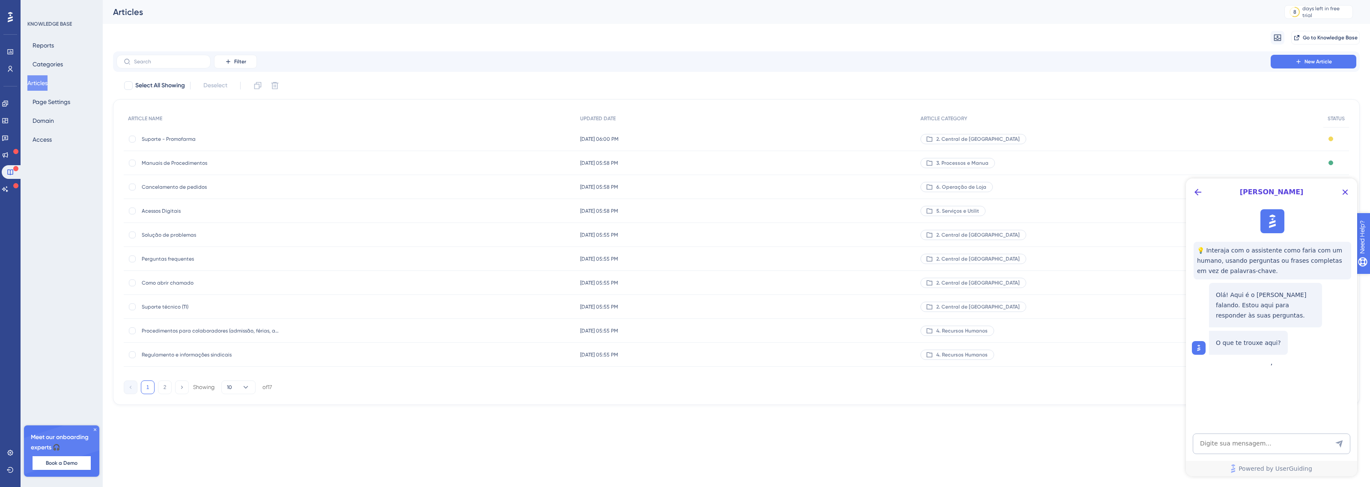
click at [1362, 286] on span "Need Help?" at bounding box center [1392, 281] width 33 height 10
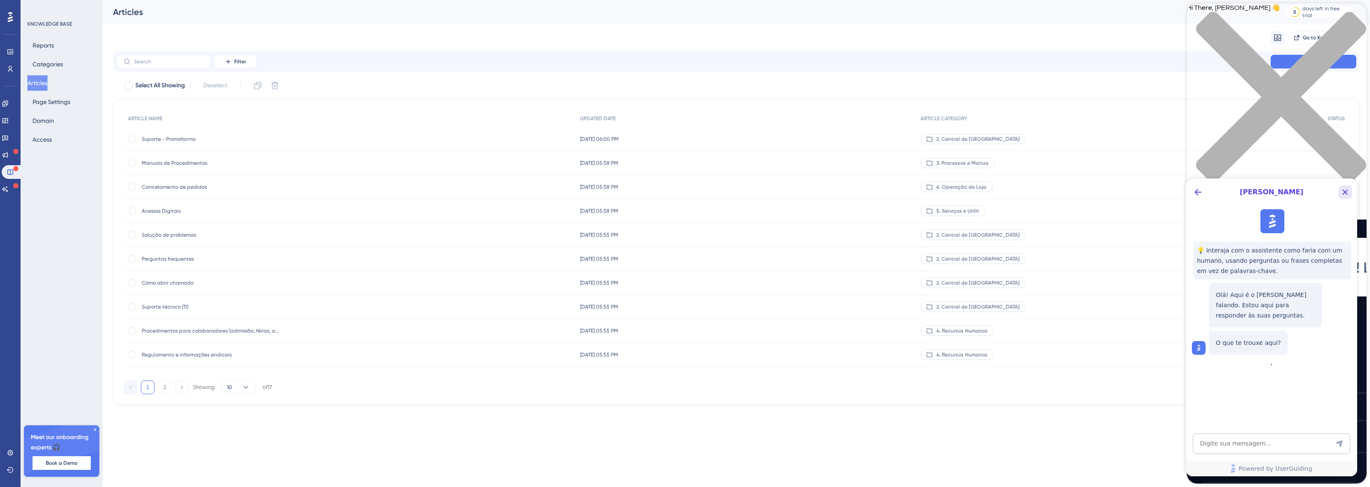
click at [1347, 194] on icon "Close Button" at bounding box center [1346, 193] width 6 height 6
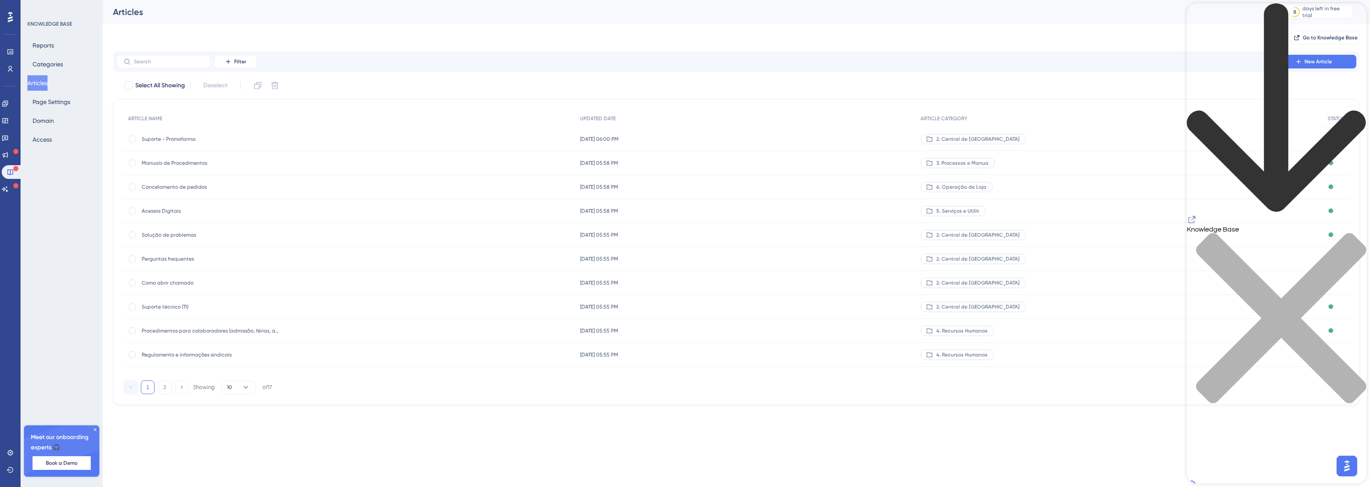
click at [1221, 1] on div "Articles 8 days left in free trial Click to see upgrade options" at bounding box center [736, 12] width 1267 height 24
click at [1197, 215] on icon "Resource Center Header" at bounding box center [1192, 220] width 10 height 10
click at [44, 45] on button "Reports" at bounding box center [43, 45] width 32 height 15
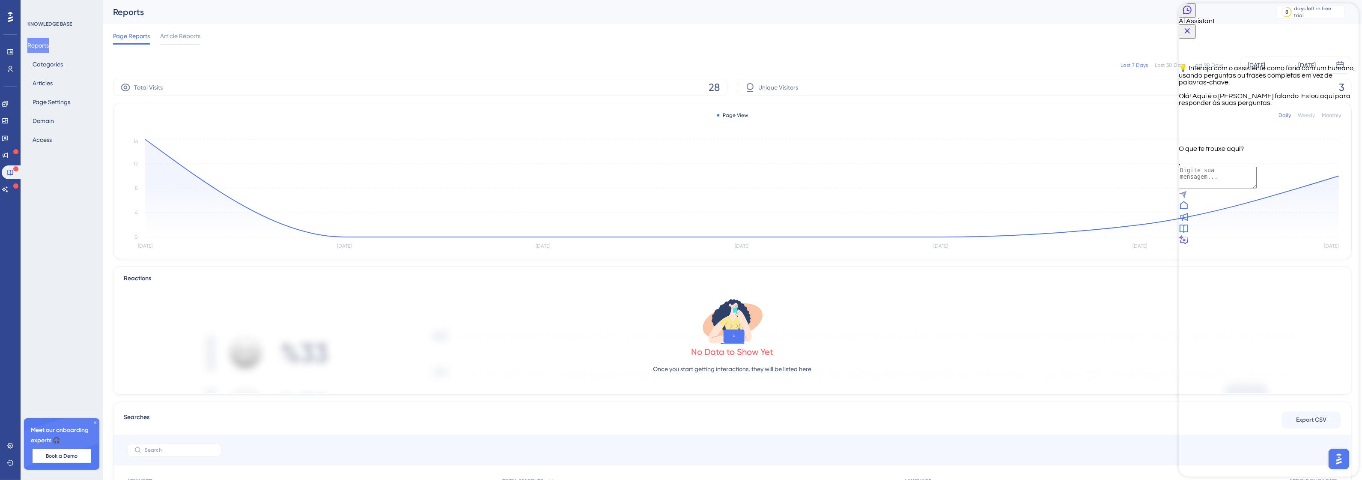
click at [1257, 223] on div at bounding box center [1268, 218] width 180 height 12
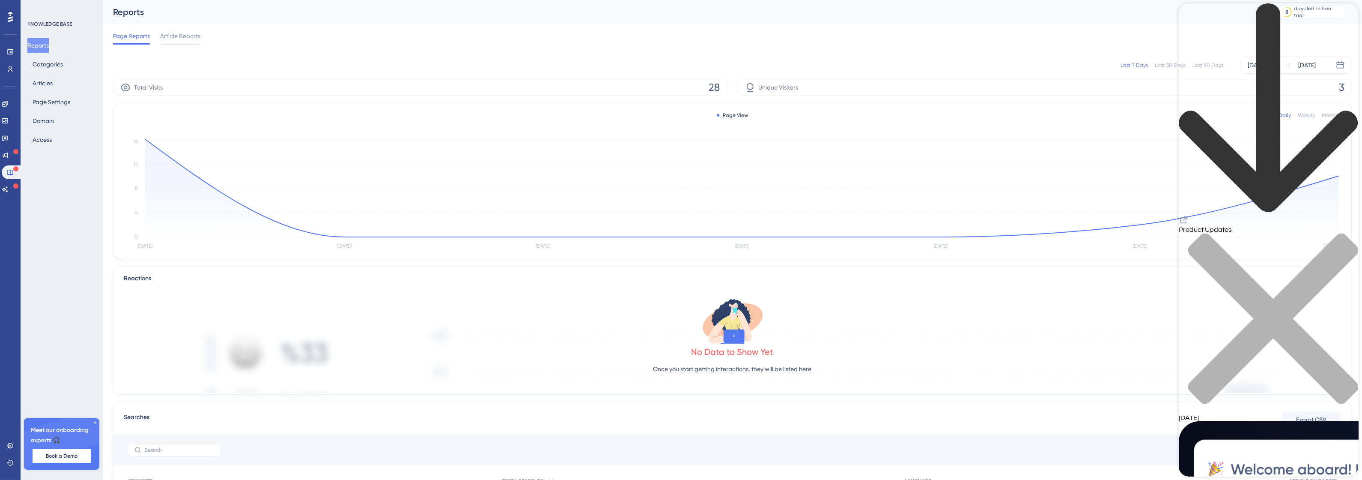
scroll to position [268, 0]
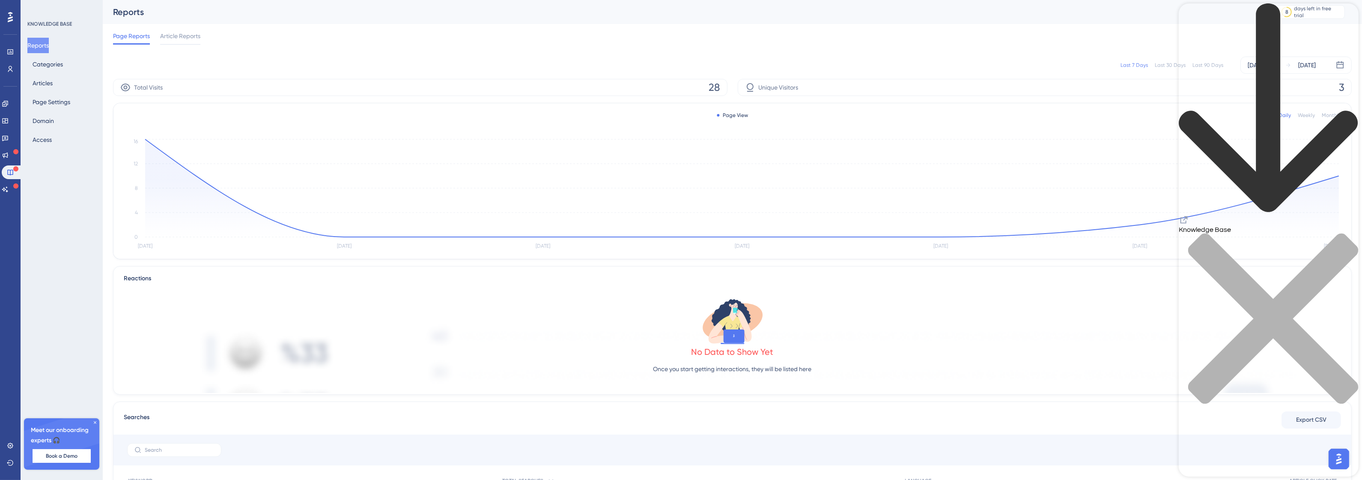
drag, startPoint x: 2502, startPoint y: 480, endPoint x: 1330, endPoint y: 465, distance: 1171.6
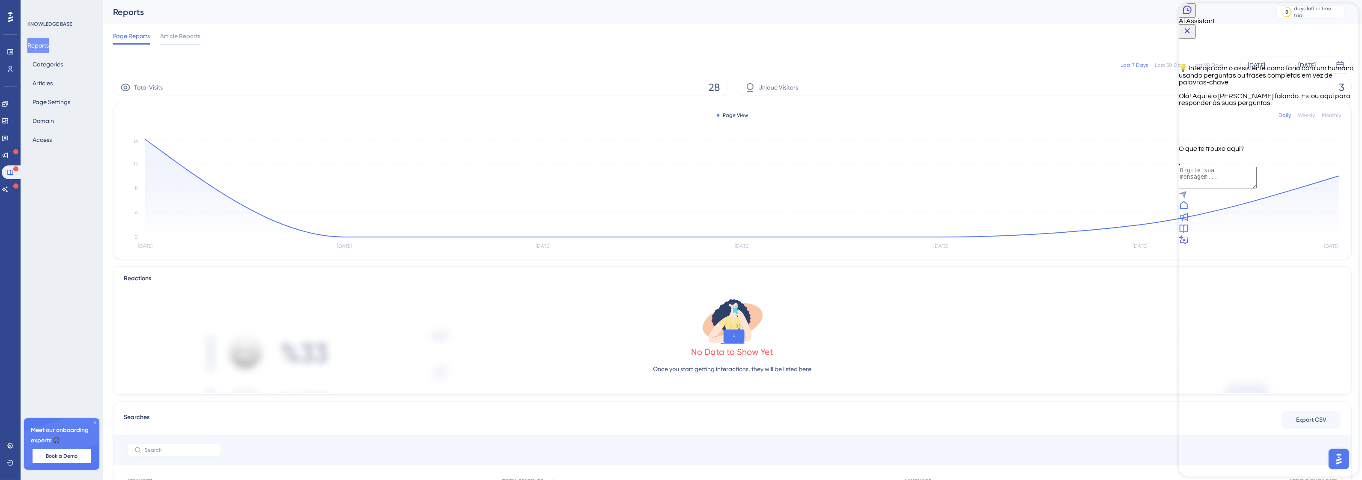
click at [1230, 152] on div "💡 Interaja com o assistente como faria com um humano, usando perguntas ou frase…" at bounding box center [1268, 95] width 180 height 113
drag, startPoint x: 1334, startPoint y: 16, endPoint x: 1279, endPoint y: 204, distance: 195.8
click at [1279, 200] on div "Ai Assistant 💡 Interaja com o assistente como faria com um humano, usando pergu…" at bounding box center [1268, 101] width 180 height 197
click at [1189, 233] on icon at bounding box center [1183, 228] width 10 height 10
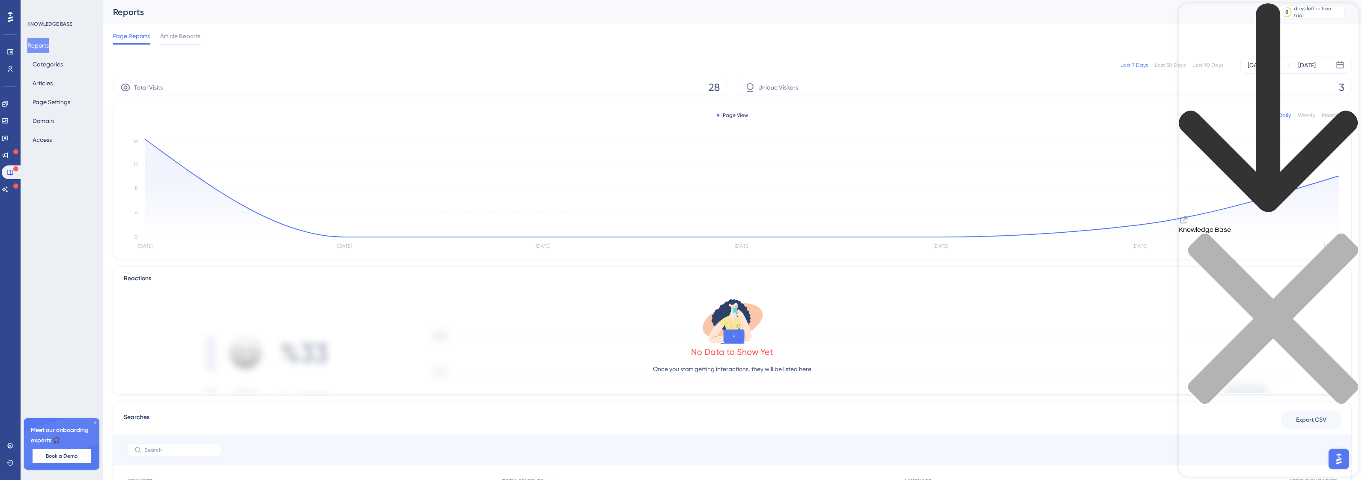
click at [1345, 233] on icon "close resource center" at bounding box center [1273, 318] width 170 height 170
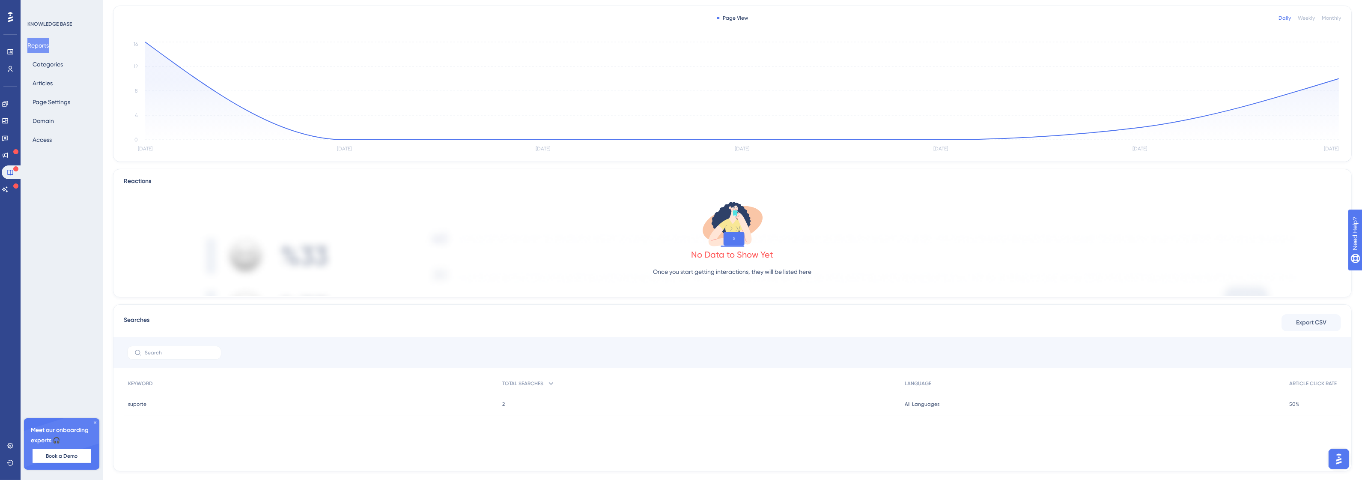
scroll to position [113, 0]
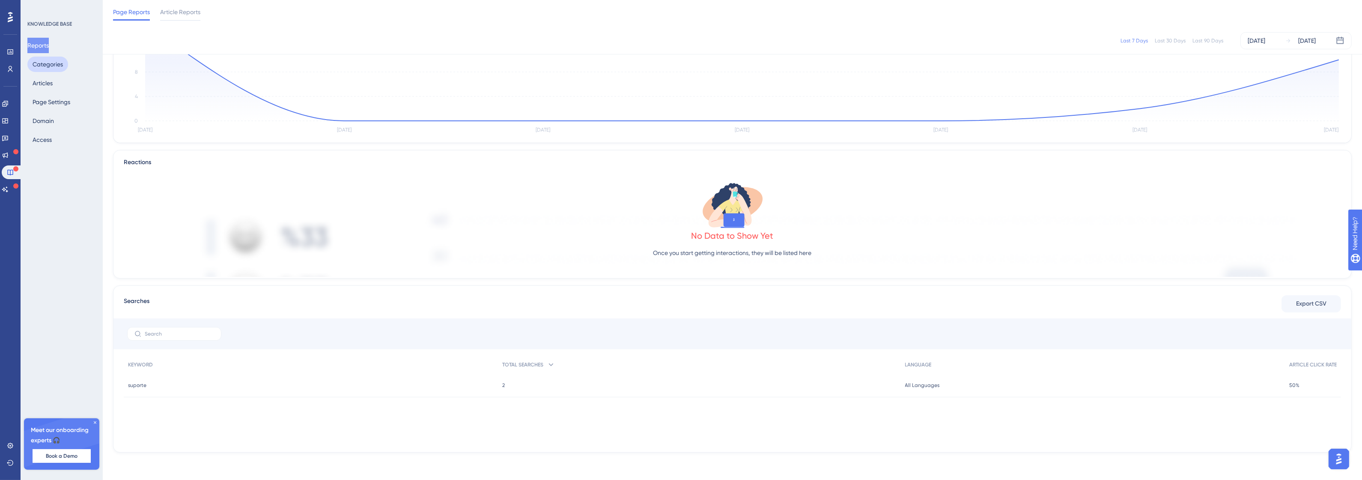
click at [50, 57] on button "Categories" at bounding box center [47, 64] width 41 height 15
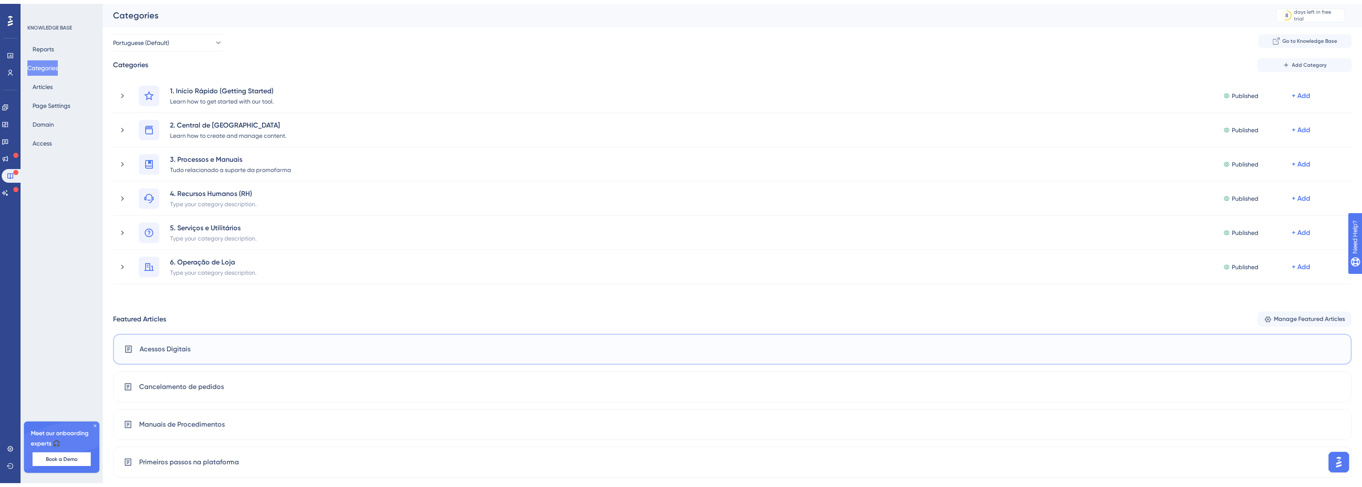
scroll to position [95, 0]
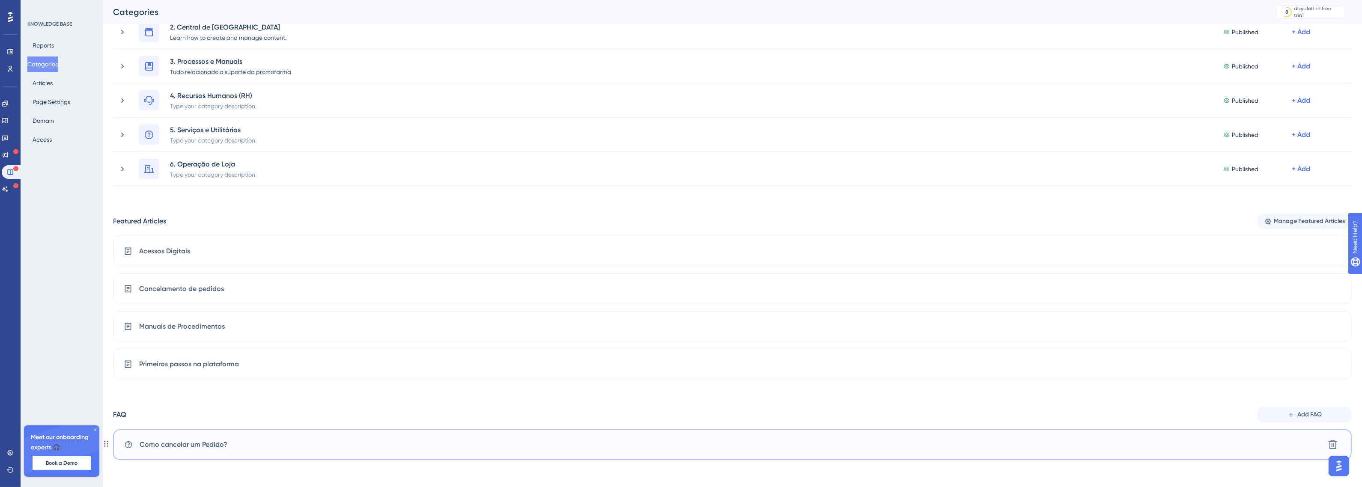
click at [1295, 434] on div "Como cancelar um Pedido? Delete" at bounding box center [732, 444] width 1239 height 31
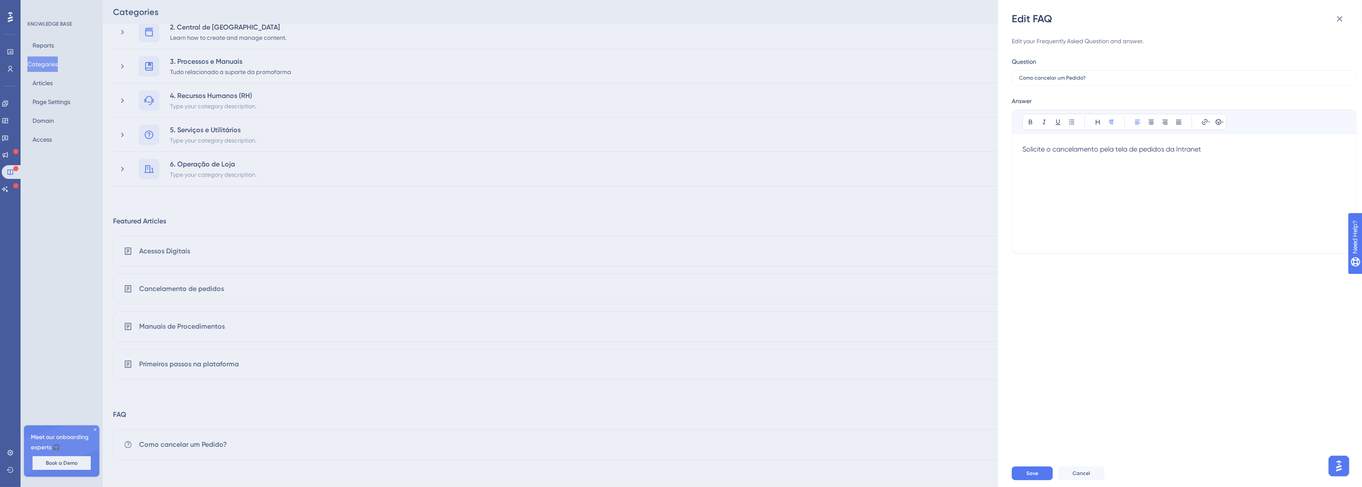
click at [1262, 166] on div "Solicite o cancelamento pela tela de pedidos da Intranet" at bounding box center [1184, 193] width 324 height 98
click at [1092, 223] on div "Solicite o cancelamento pela tela de pedidos da Intranet" at bounding box center [1184, 193] width 324 height 98
drag, startPoint x: 1295, startPoint y: 181, endPoint x: 956, endPoint y: 181, distance: 339.1
click at [957, 181] on div "Edit FAQ Edit your Frequently Asked Question and answer. Question Como cancelar…" at bounding box center [681, 243] width 1362 height 487
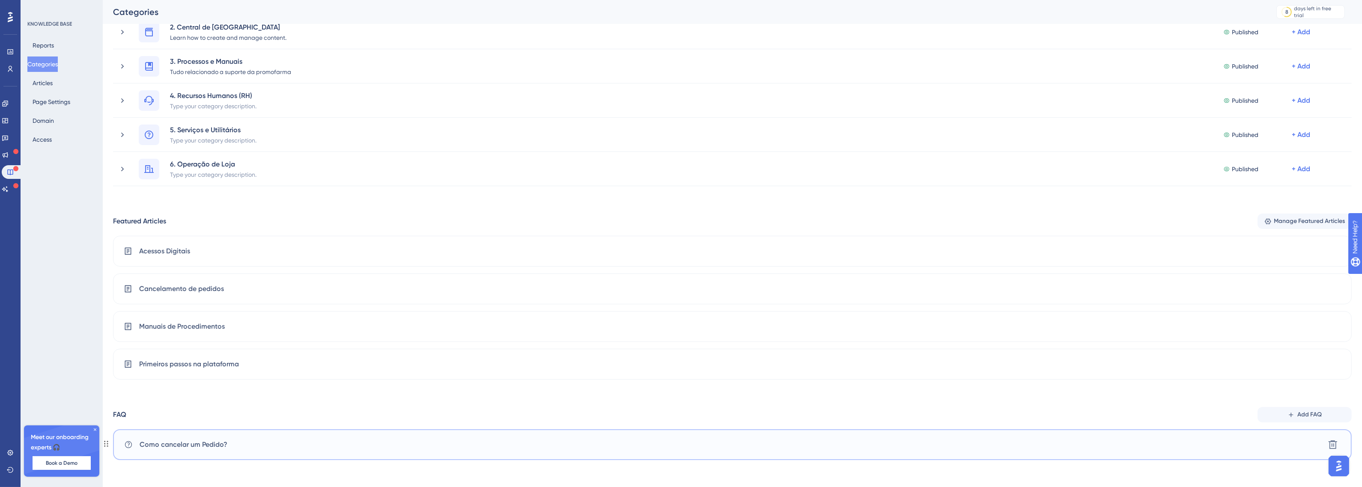
click at [748, 442] on div "Como cancelar um Pedido? Delete" at bounding box center [732, 444] width 1239 height 31
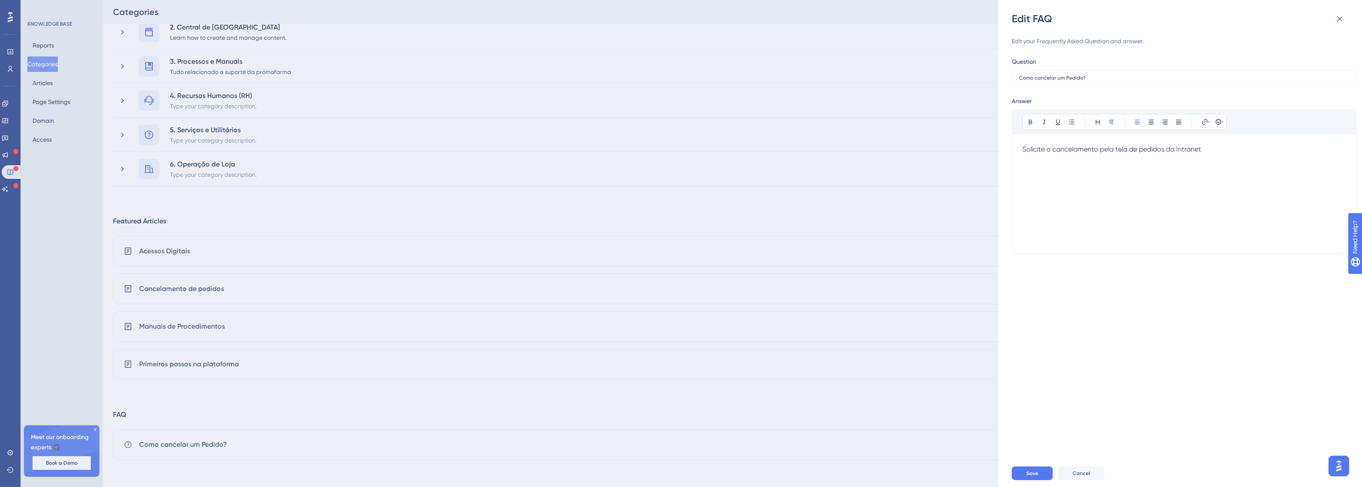
click at [1151, 193] on div "Solicite o cancelamento pela tela de pedidos da Intranet" at bounding box center [1184, 193] width 324 height 98
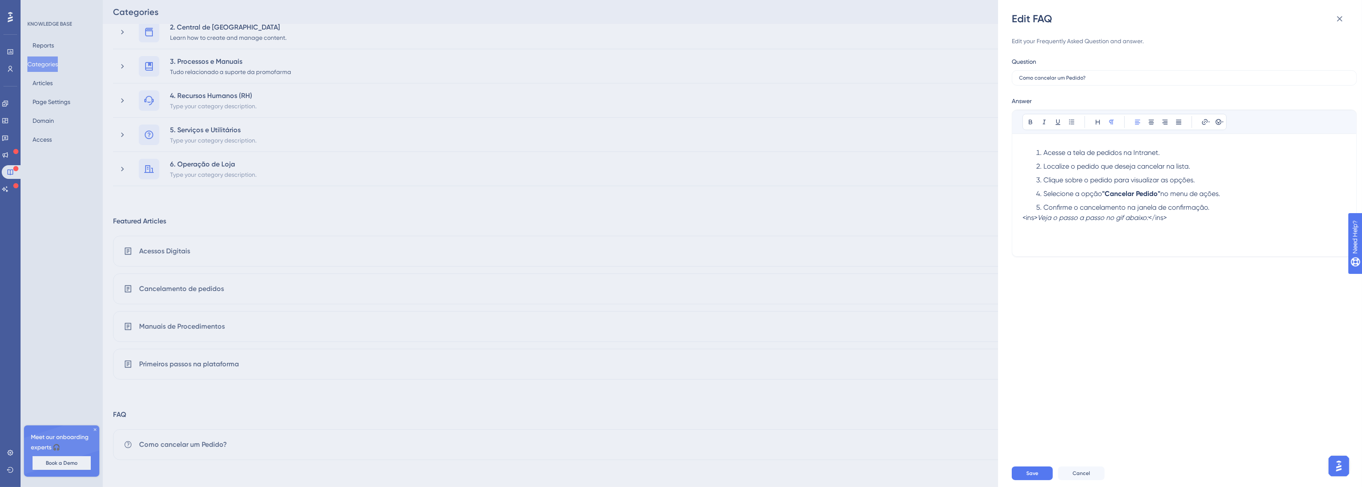
click at [1197, 222] on p "<ins> Veja o passo a passo no gif abaixo: </ins>" at bounding box center [1184, 218] width 324 height 10
click at [1171, 241] on p "<ins> Veja o passo a passo no gif abaixo: </ins> Observações:" at bounding box center [1184, 238] width 324 height 51
click at [1210, 125] on button at bounding box center [1205, 122] width 12 height 12
click at [1198, 181] on input "https://" at bounding box center [1205, 177] width 80 height 9
click at [1200, 202] on span "Open in a new tab" at bounding box center [1195, 199] width 51 height 10
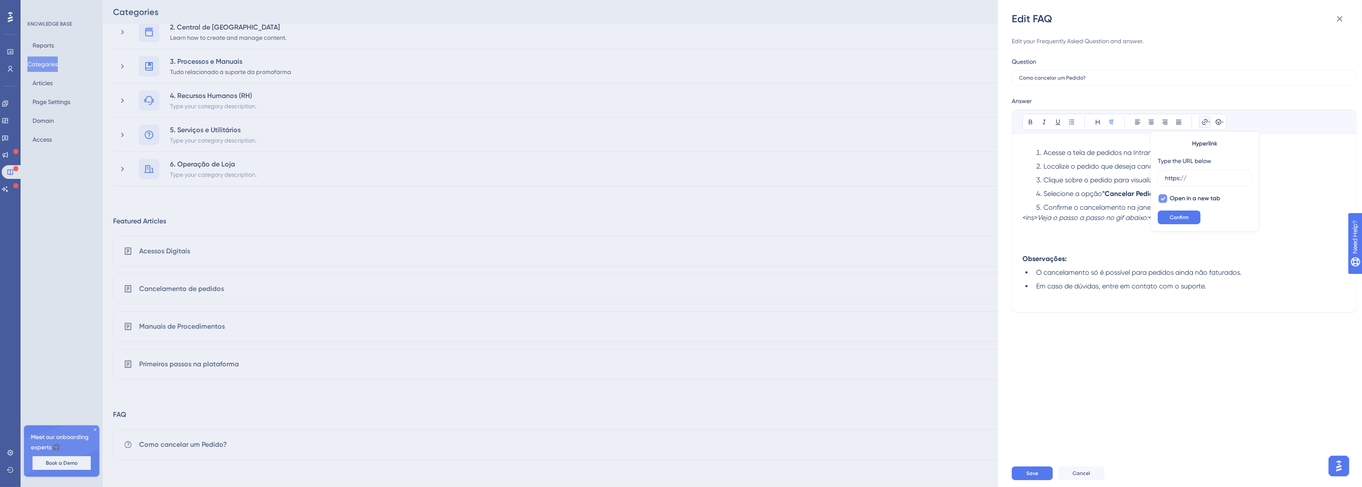
click at [1200, 202] on span "Open in a new tab" at bounding box center [1195, 199] width 51 height 10
checkbox input "false"
click at [1210, 119] on icon at bounding box center [1209, 122] width 2 height 7
click at [1055, 240] on p "<ins> Veja o passo a passo no gif abaixo: </ins> Observações:" at bounding box center [1184, 238] width 324 height 51
drag, startPoint x: 1055, startPoint y: 240, endPoint x: 1045, endPoint y: 250, distance: 13.6
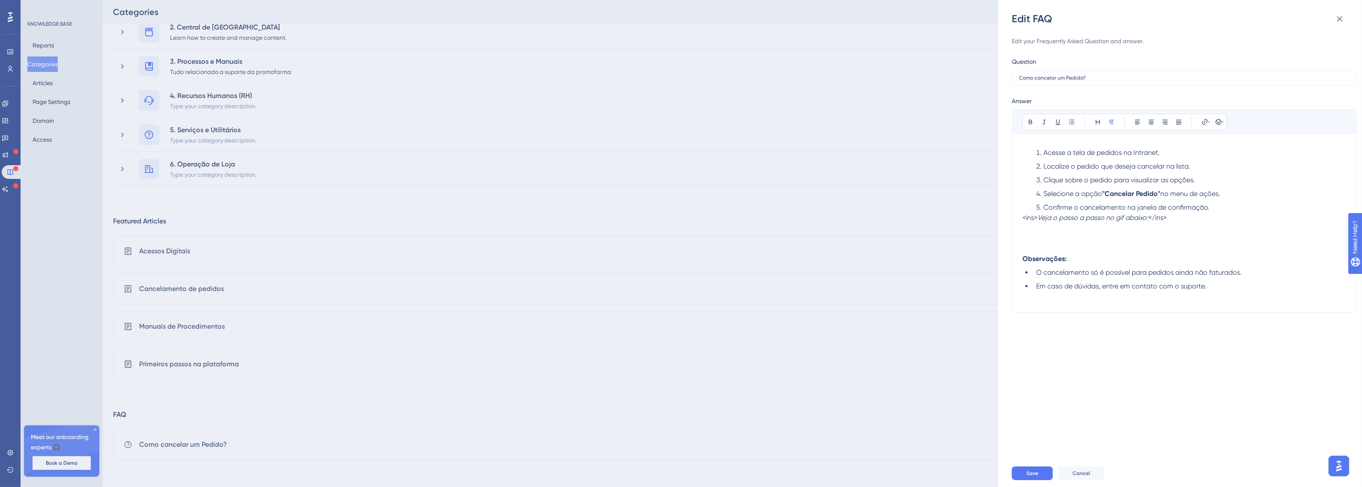
click at [1045, 250] on p "<ins> Veja o passo a passo no gif abaixo: </ins> Observações:" at bounding box center [1184, 238] width 324 height 51
click at [1039, 247] on p "<ins> Veja o passo a passo no gif abaixo: </ins> Observações:" at bounding box center [1184, 238] width 324 height 51
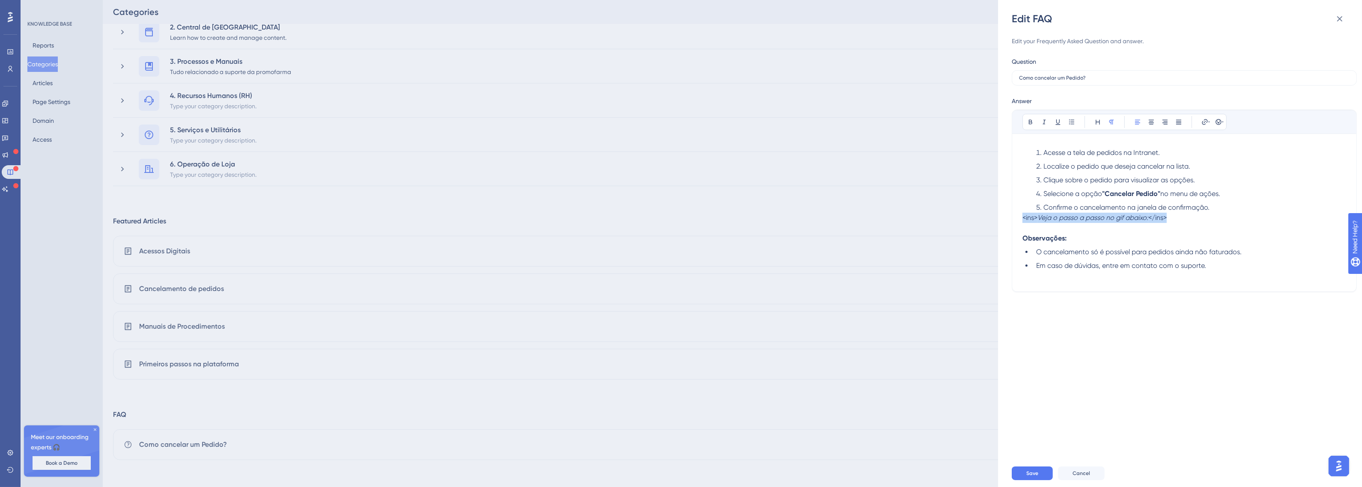
drag, startPoint x: 1185, startPoint y: 221, endPoint x: 976, endPoint y: 223, distance: 208.5
click at [976, 223] on div "Edit FAQ Edit your Frequently Asked Question and answer. Question Como cancelar…" at bounding box center [681, 243] width 1362 height 487
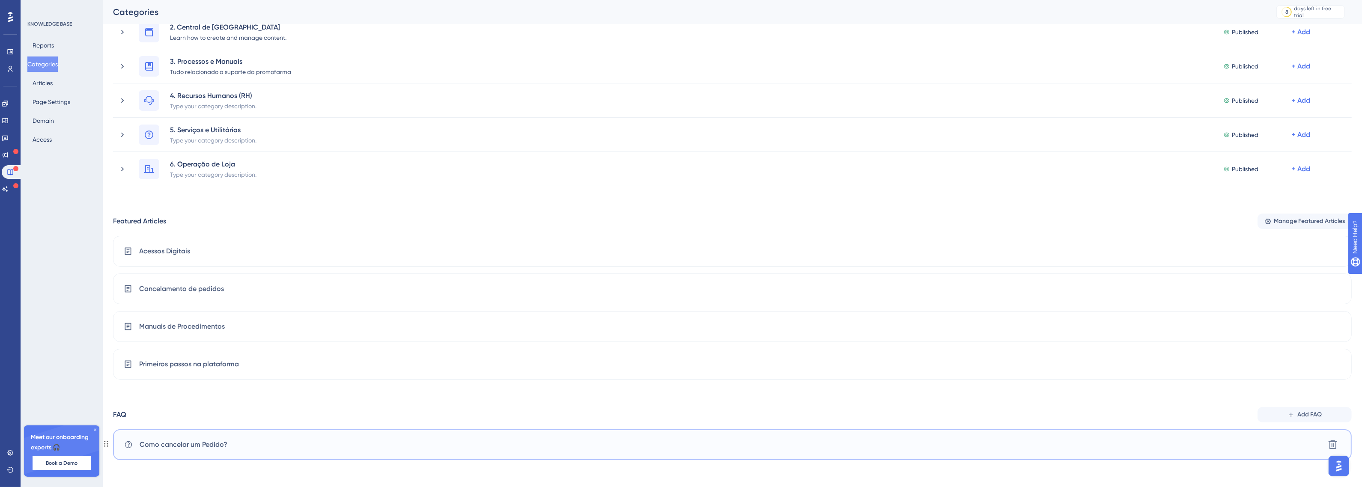
click at [562, 443] on div "Como cancelar um Pedido? Delete" at bounding box center [732, 444] width 1239 height 31
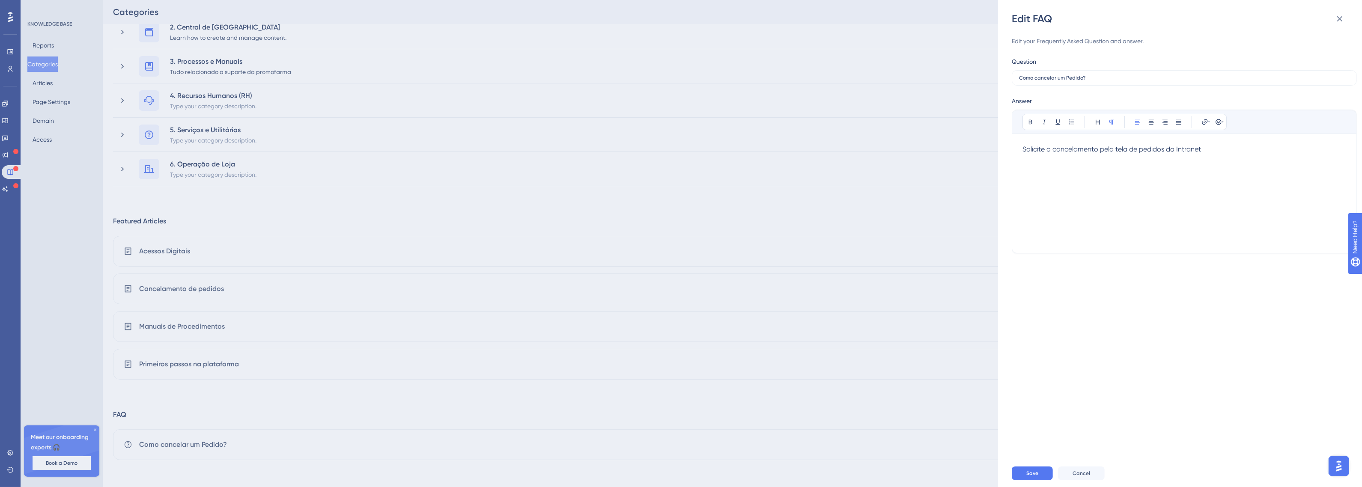
click at [1150, 232] on div "Solicite o cancelamento pela tela de pedidos da Intranet" at bounding box center [1184, 193] width 324 height 98
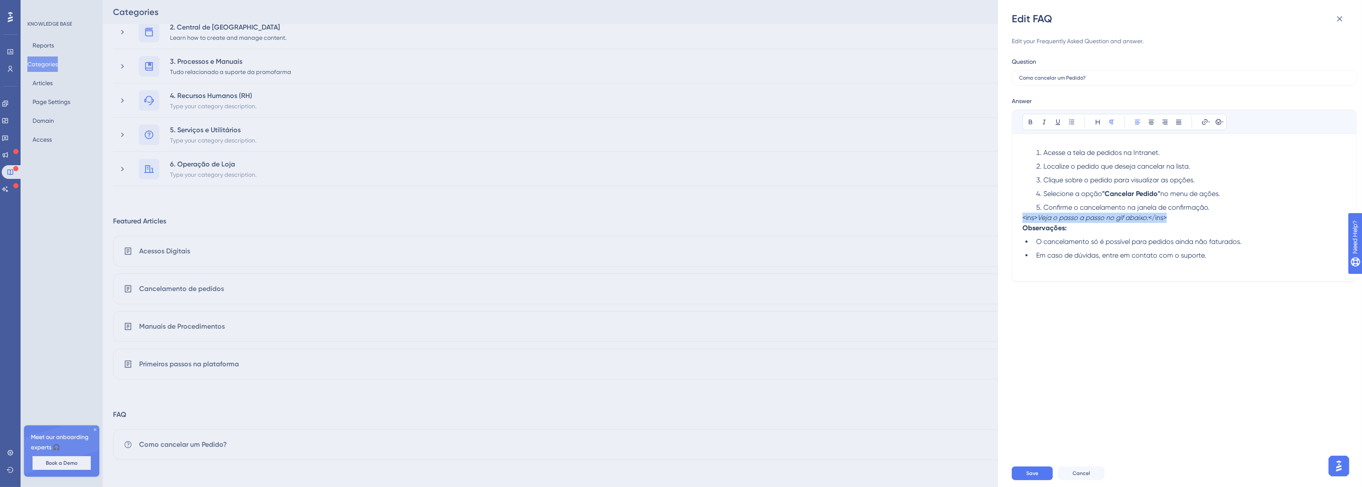
drag, startPoint x: 1198, startPoint y: 218, endPoint x: 1008, endPoint y: 218, distance: 189.3
click at [1008, 218] on div "Edit FAQ Edit your Frequently Asked Question and answer. Question Como cancelar…" at bounding box center [1180, 243] width 364 height 487
click at [1032, 475] on span "Save" at bounding box center [1032, 473] width 12 height 7
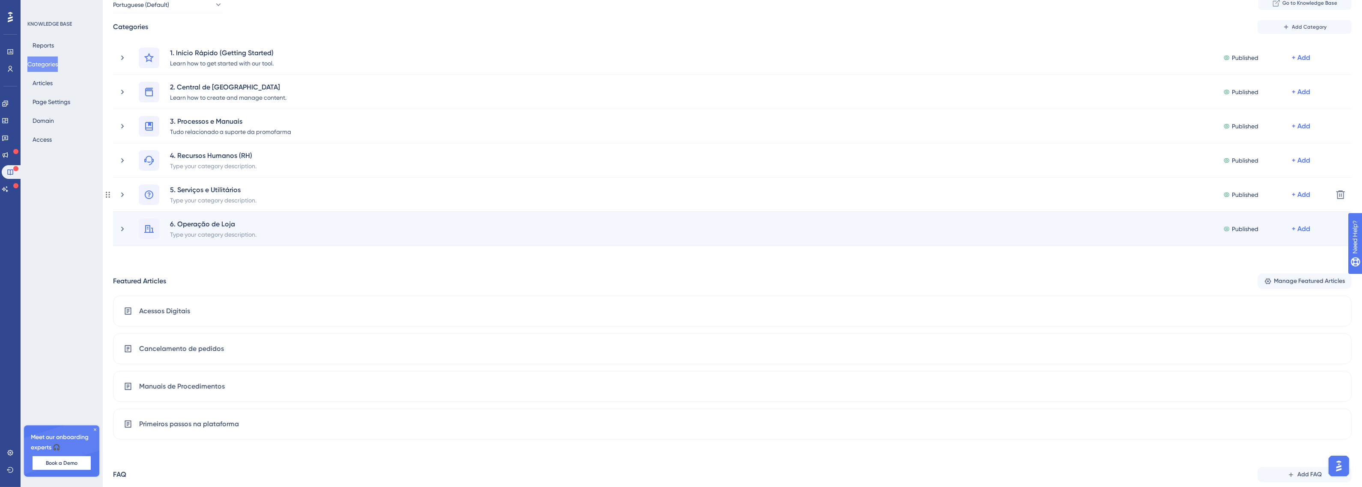
scroll to position [54, 0]
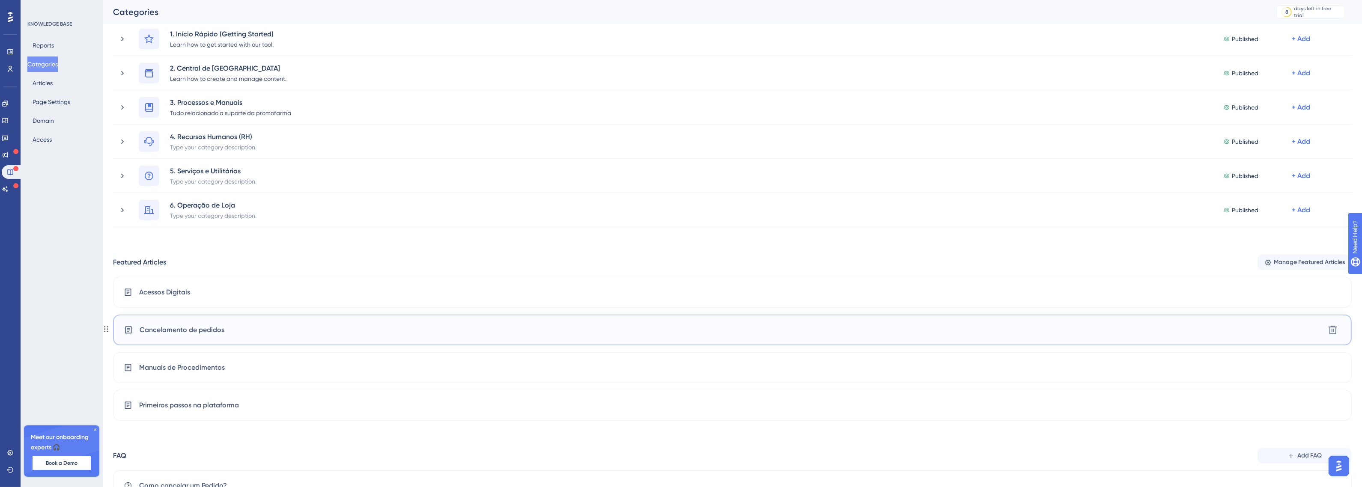
click at [206, 330] on span "Cancelamento de pedidos" at bounding box center [182, 330] width 85 height 10
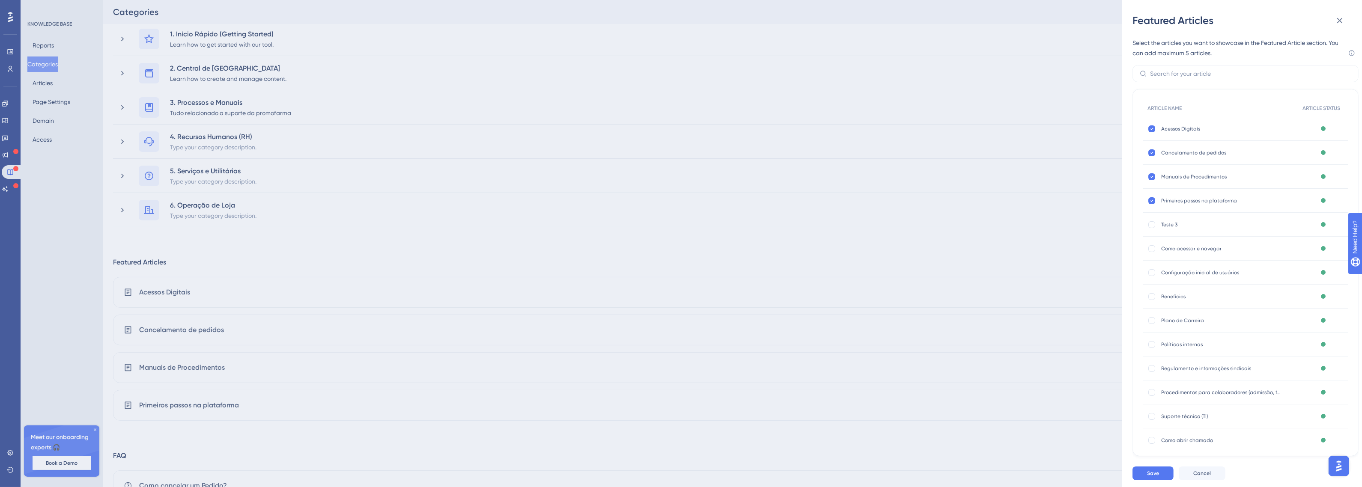
click at [658, 156] on div "Featured Articles Select the articles you want to showcase in the Featured Arti…" at bounding box center [681, 243] width 1362 height 487
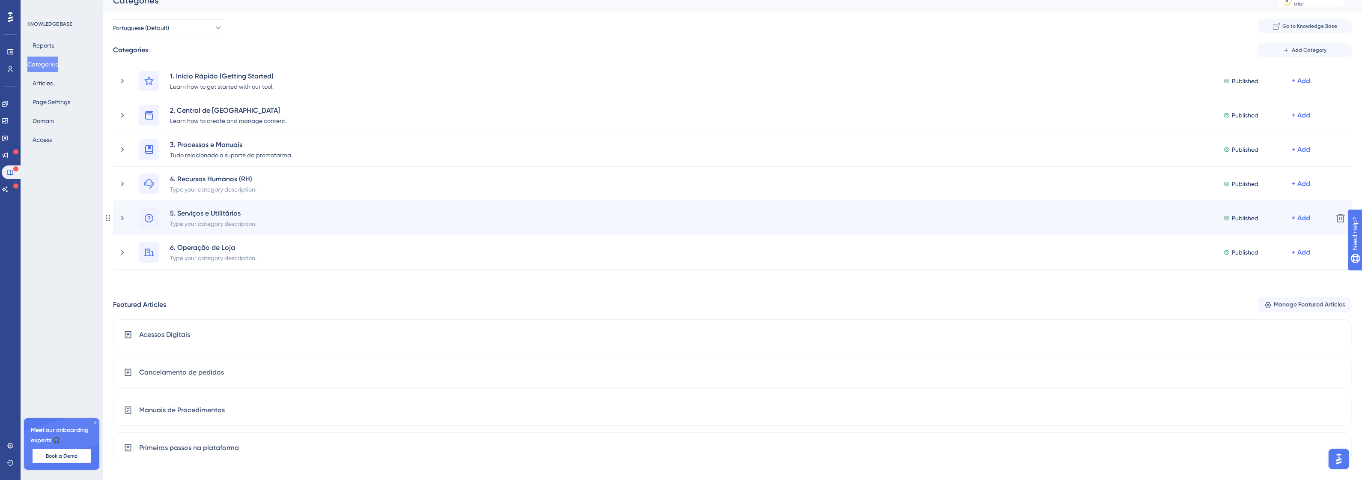
scroll to position [0, 0]
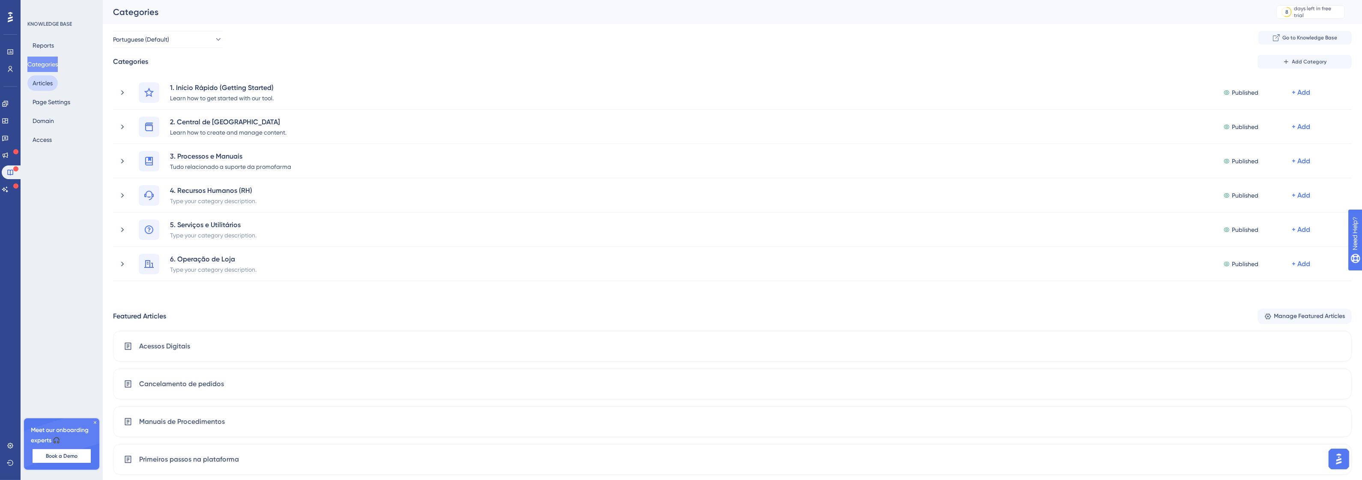
drag, startPoint x: 27, startPoint y: 77, endPoint x: 36, endPoint y: 78, distance: 9.5
click at [27, 77] on div "KNOWLEDGE BASE Reports Categories Articles Page Settings Domain Access Meet our…" at bounding box center [62, 240] width 82 height 480
click at [39, 78] on button "Articles" at bounding box center [42, 82] width 30 height 15
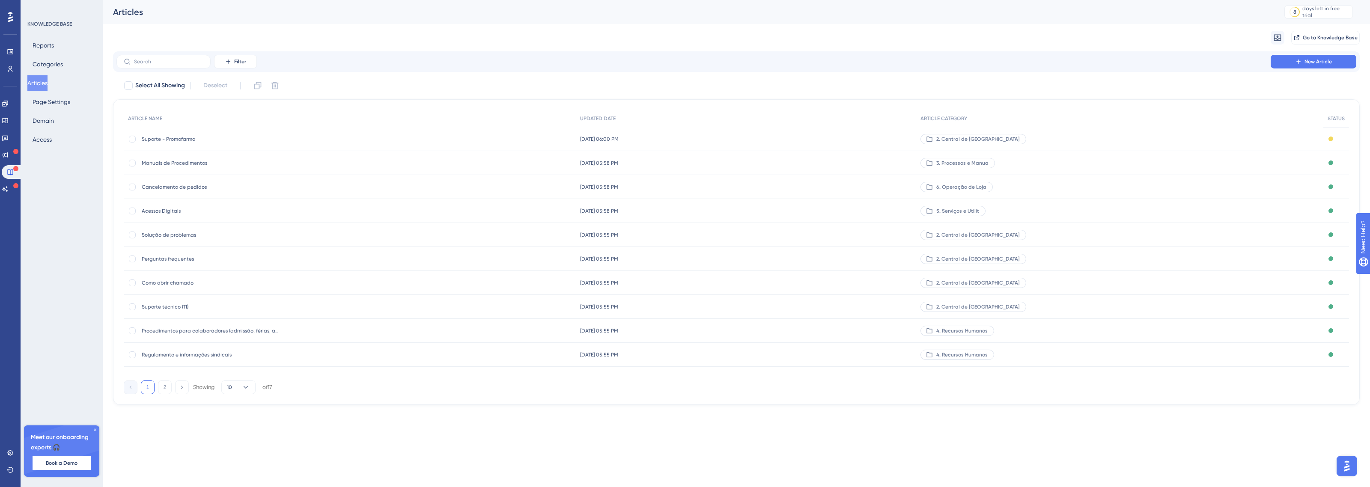
click at [183, 184] on span "Cancelamento de pedidos" at bounding box center [210, 187] width 137 height 7
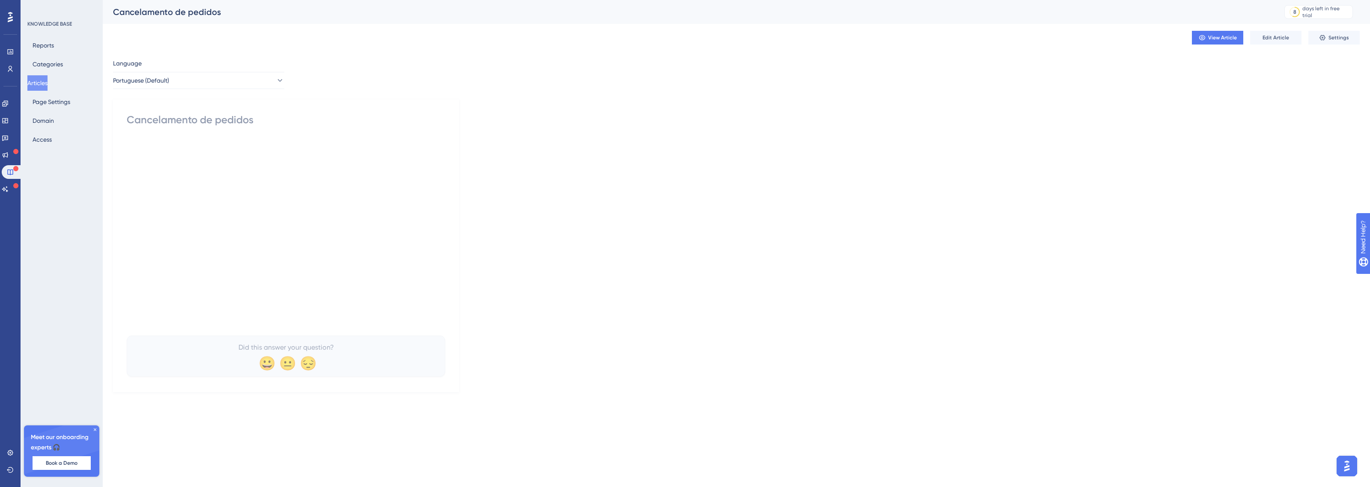
click at [224, 129] on div "Cancelamento de pedidos Did this answer your question? 😀 😐 😔" at bounding box center [286, 245] width 319 height 264
click at [168, 121] on div "Cancelamento de pedidos" at bounding box center [286, 120] width 319 height 14
click at [157, 150] on p at bounding box center [286, 145] width 319 height 10
drag, startPoint x: 150, startPoint y: 138, endPoint x: 253, endPoint y: 99, distance: 109.7
click at [150, 137] on div "Cancelamento de pedidos Did this answer your question? 😀 😐 😔" at bounding box center [286, 245] width 319 height 264
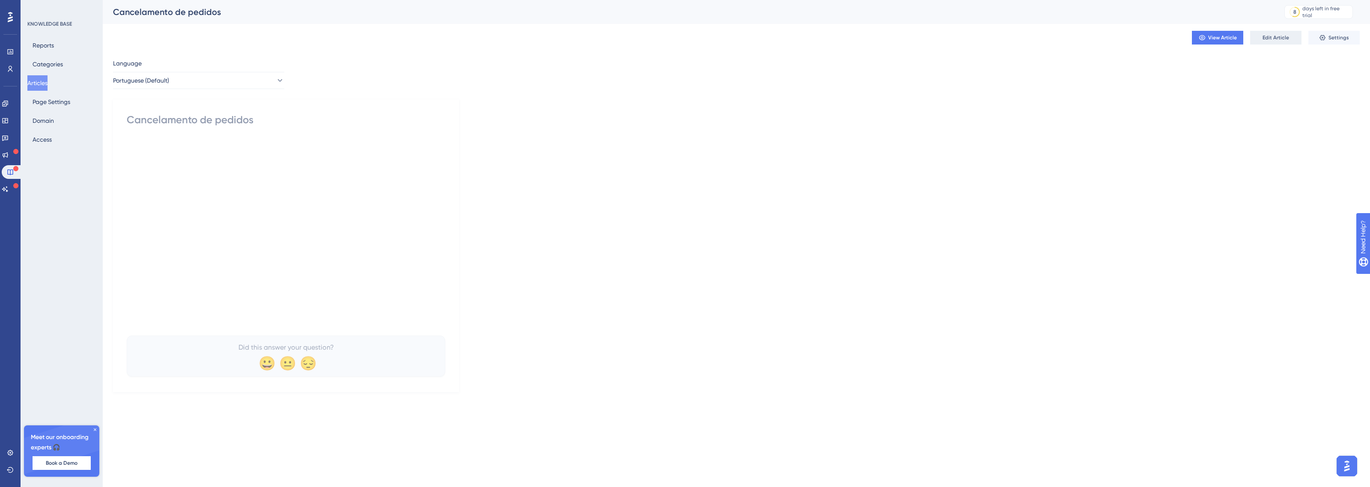
click at [1270, 31] on div "View Article Edit Article Settings" at bounding box center [736, 37] width 1247 height 27
click at [1270, 38] on span "Edit Article" at bounding box center [1276, 37] width 27 height 7
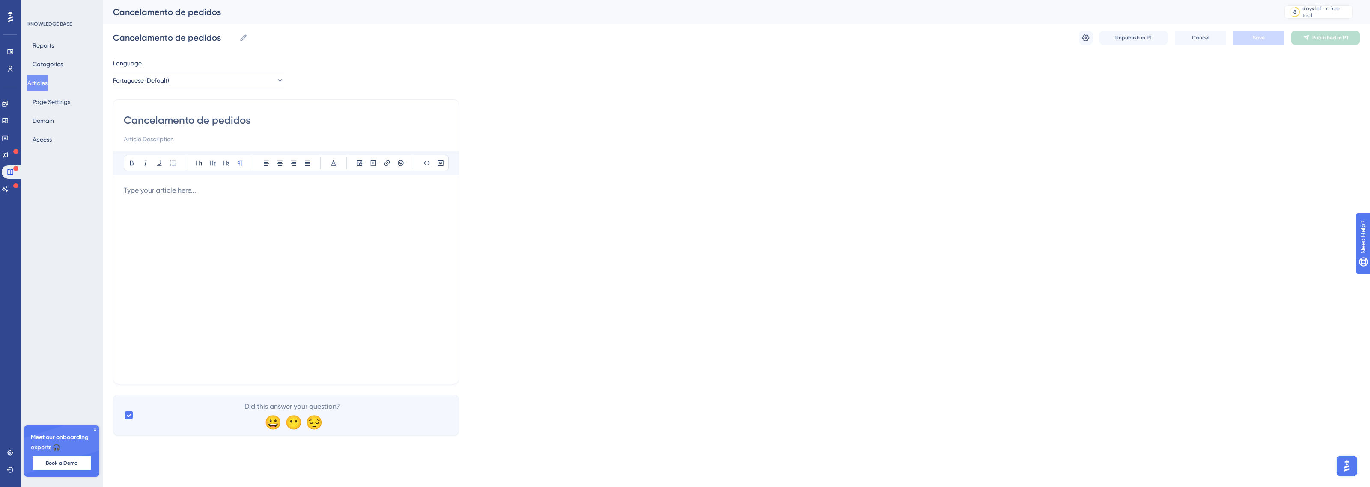
click at [152, 140] on input at bounding box center [286, 139] width 325 height 10
click at [144, 184] on div "Bold Italic Underline Bullet Point Heading 1 Heading 2 Heading 3 Normal Align L…" at bounding box center [286, 262] width 325 height 223
click at [143, 193] on p at bounding box center [286, 190] width 325 height 10
click at [229, 191] on p at bounding box center [286, 190] width 325 height 10
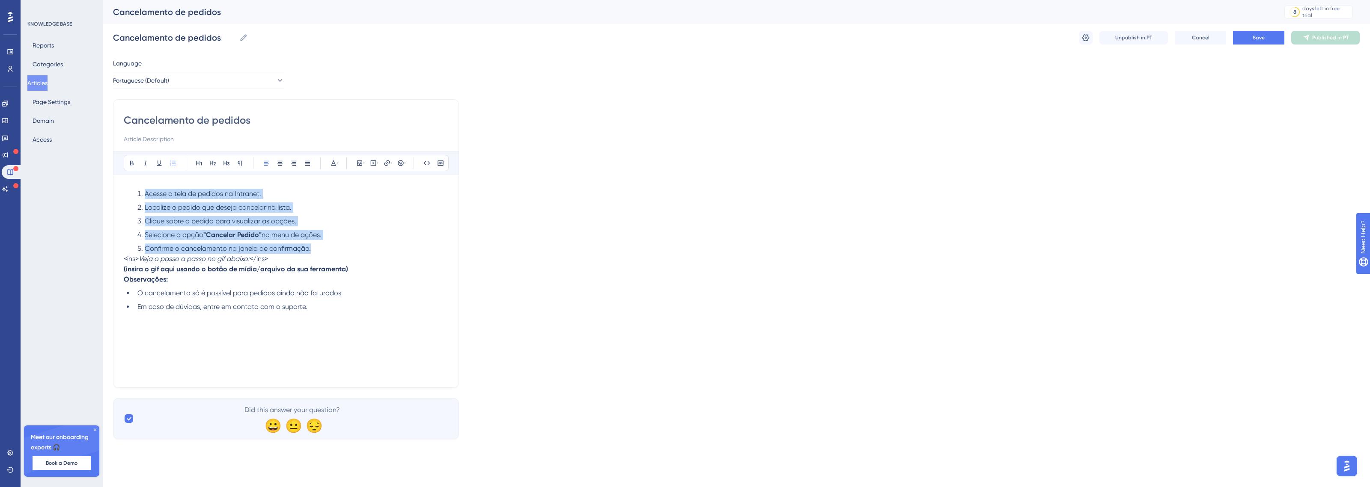
drag, startPoint x: 311, startPoint y: 252, endPoint x: 109, endPoint y: 186, distance: 212.4
click at [109, 186] on div "Performance Users Engagement Widgets Feedback Product Updates Knowledge Base AI…" at bounding box center [736, 226] width 1267 height 453
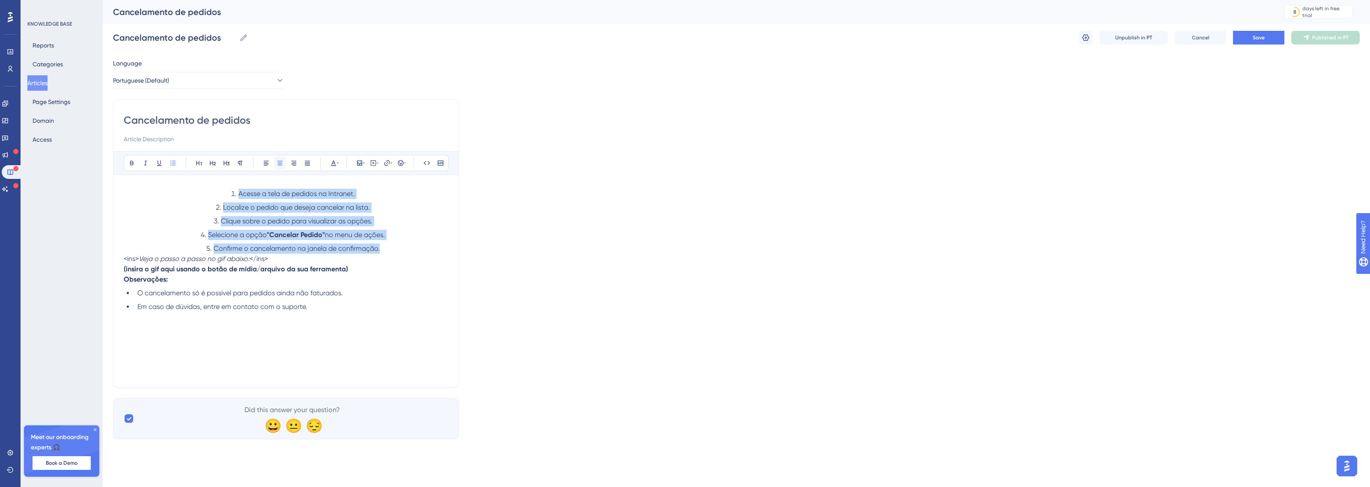
click at [277, 164] on icon at bounding box center [280, 163] width 7 height 7
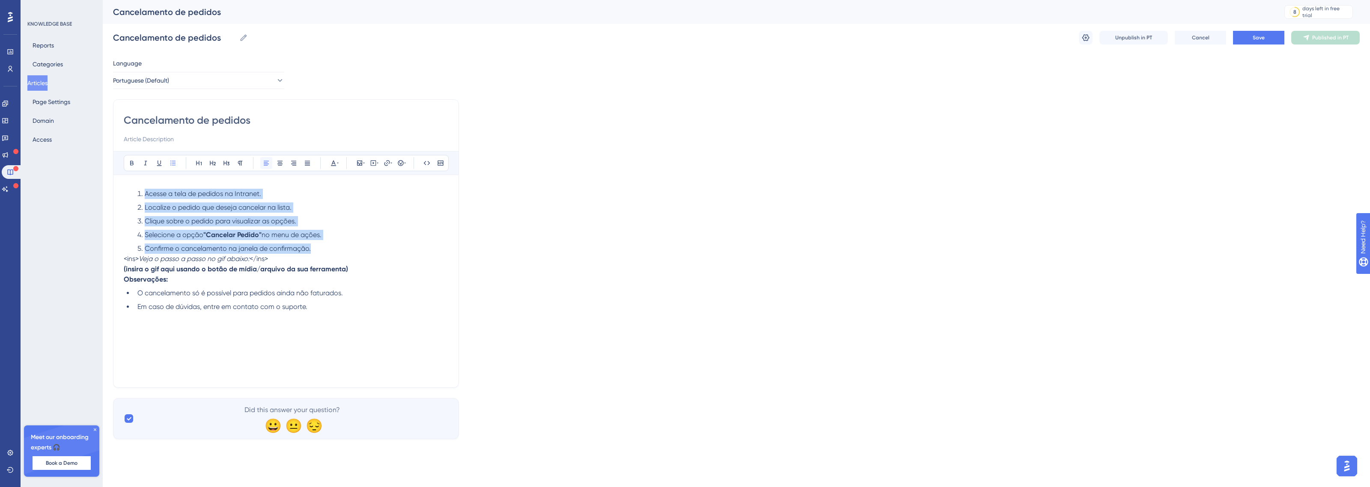
click at [271, 166] on button at bounding box center [266, 163] width 12 height 12
click at [270, 166] on button at bounding box center [266, 163] width 12 height 12
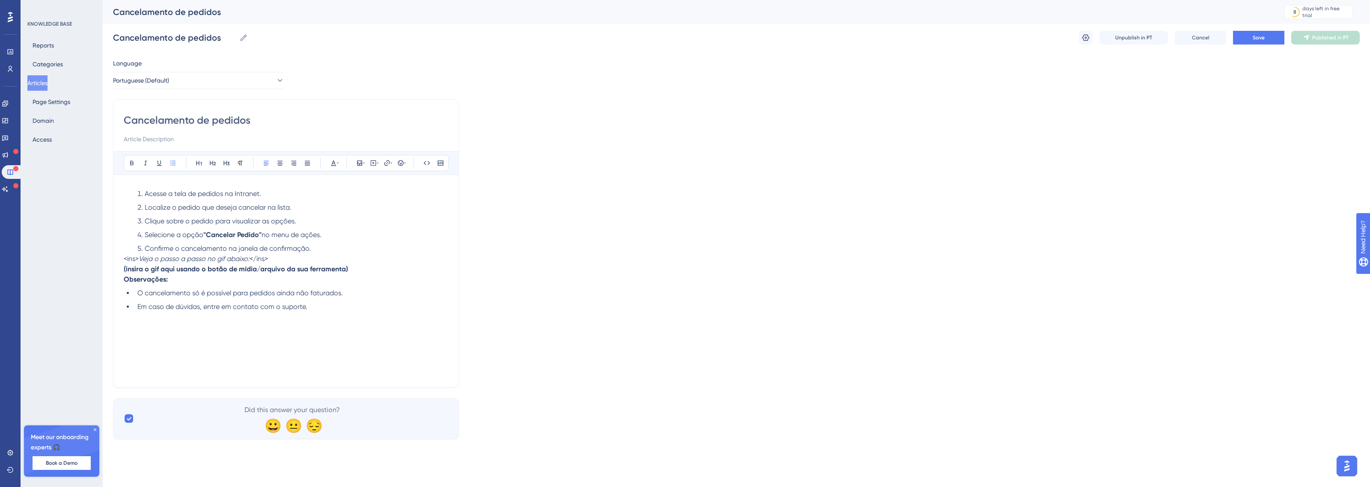
click at [150, 184] on div "Bold Italic Underline Bullet Point Heading 1 Heading 2 Heading 3 Normal Align L…" at bounding box center [286, 264] width 325 height 226
click at [258, 121] on input "Cancelamento de pedidos" at bounding box center [286, 120] width 325 height 14
type input "Cancelamento de pedidos"
type input "Cancelamento de pedidos Can"
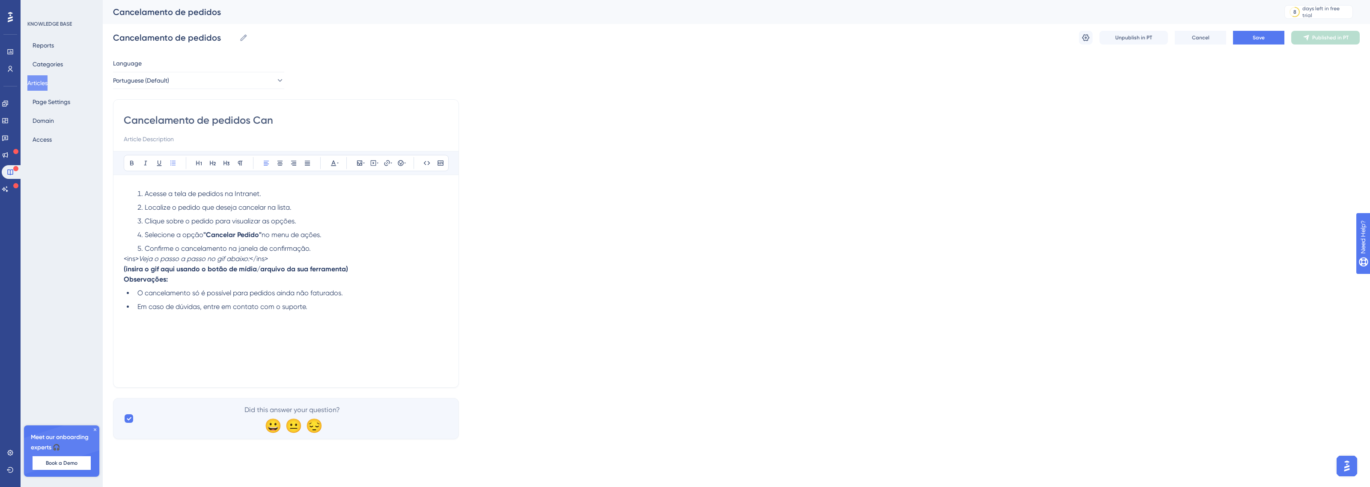
type input "Cancelamento de pedidos Can"
type input "Cancelamento de pedidos Canais Digitais."
type input "Cancelamento de pedidos Canais Digitais!"
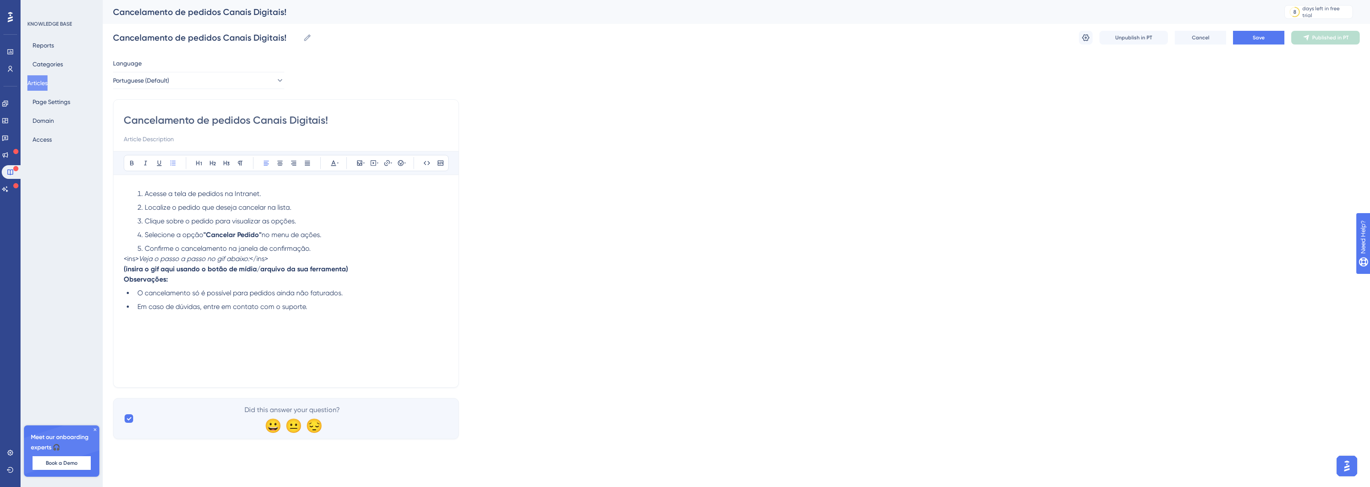
type input "Cancelamento de pedidos Canais Digitais!"
click at [183, 135] on input at bounding box center [286, 139] width 325 height 10
type input "Como cancelar comandas que não serão faturadas.."
click at [277, 260] on p "<ins> Veja o passo a passo no gif abaixo: </ins> (insira o gif aqui usando o bo…" at bounding box center [286, 264] width 325 height 21
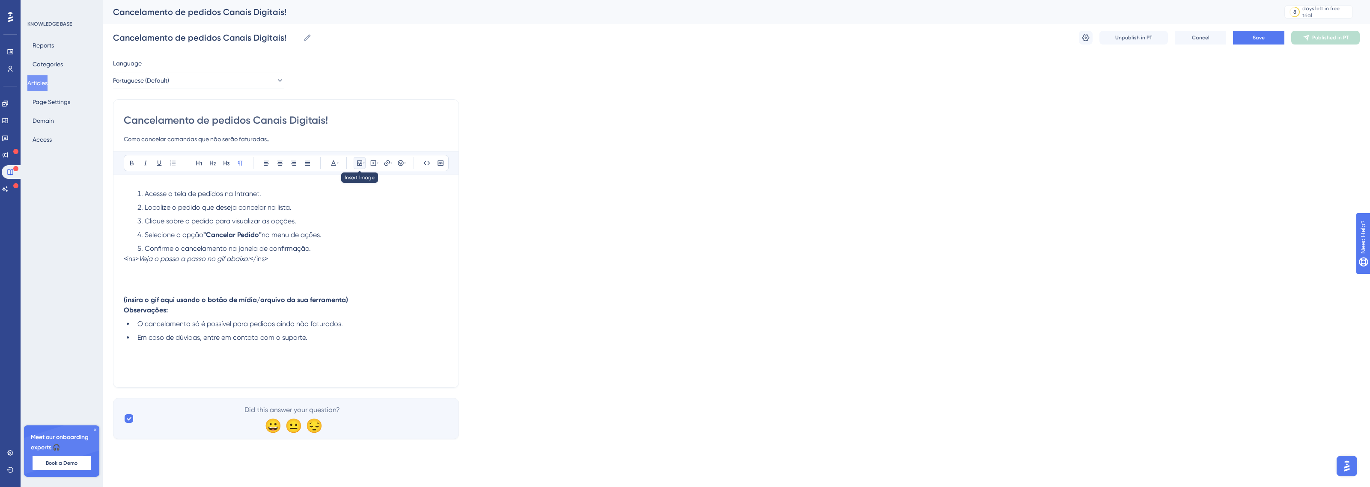
click at [360, 166] on icon at bounding box center [359, 163] width 7 height 7
click at [360, 200] on span "Upload Image" at bounding box center [364, 203] width 35 height 7
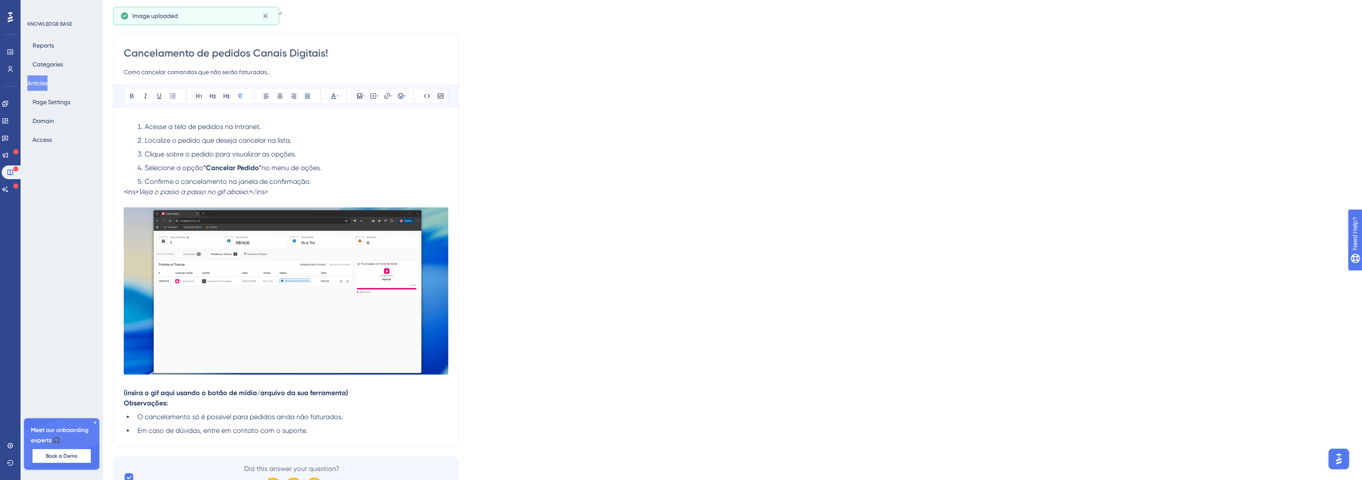
scroll to position [109, 0]
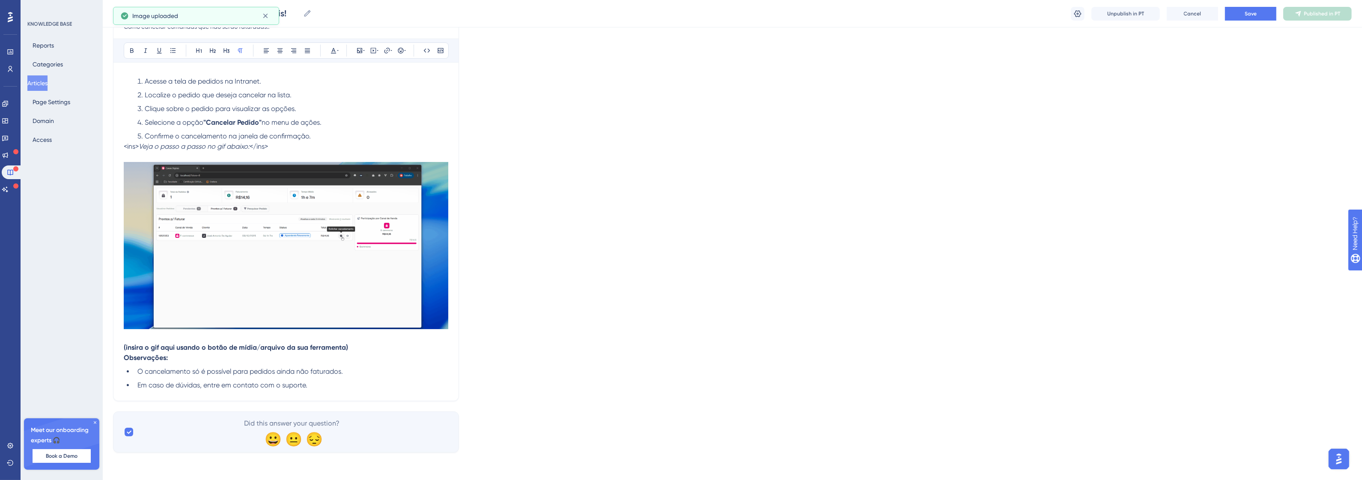
click at [237, 350] on strong "(insira o gif aqui usando o botão de mídia/arquivo da sua ferramenta)" at bounding box center [236, 347] width 224 height 8
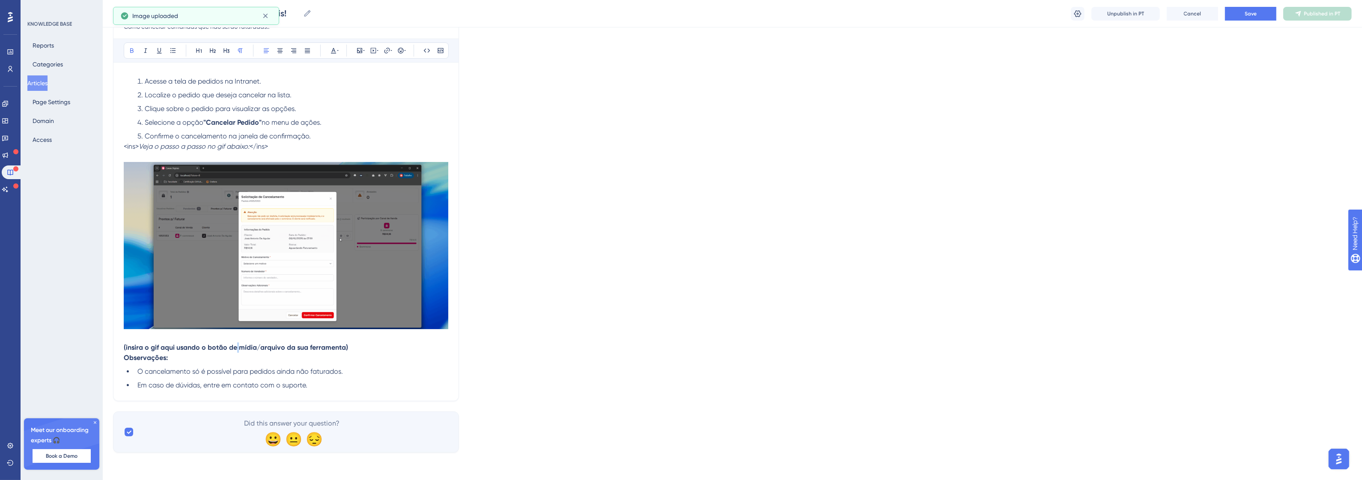
click at [237, 350] on strong "(insira o gif aqui usando o botão de mídia/arquivo da sua ferramenta)" at bounding box center [236, 347] width 224 height 8
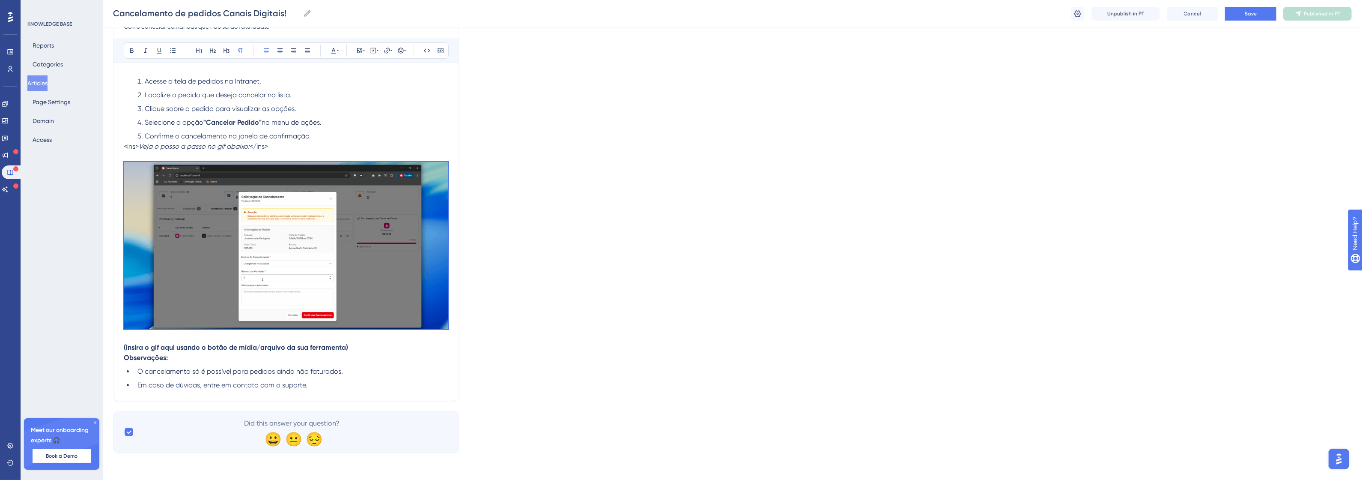
click at [341, 354] on p "Observações:" at bounding box center [286, 357] width 325 height 10
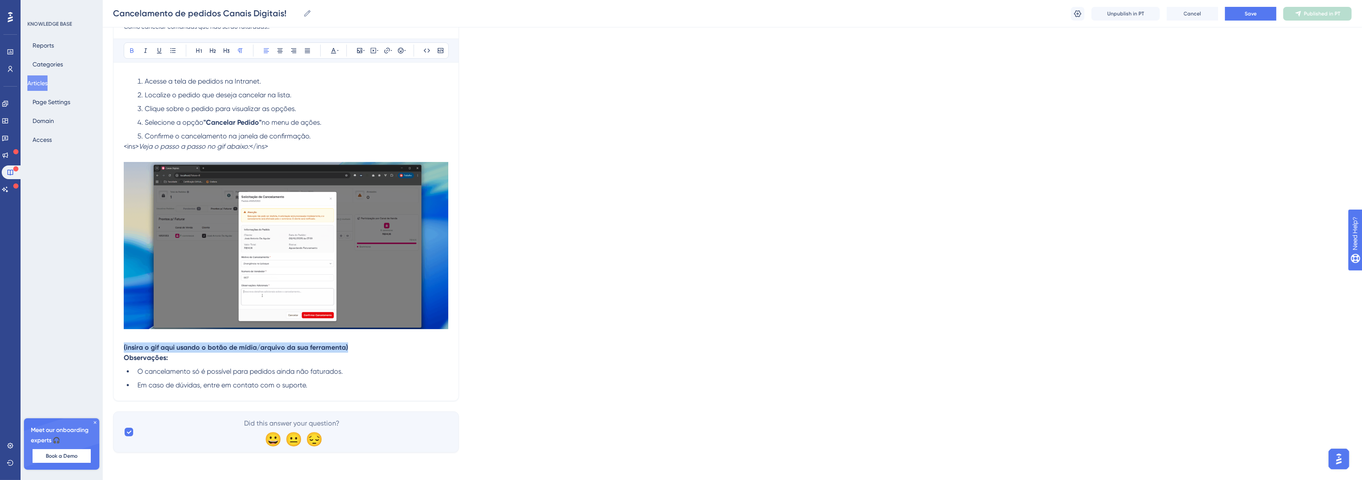
drag, startPoint x: 354, startPoint y: 344, endPoint x: 120, endPoint y: 345, distance: 234.2
click at [120, 345] on div "Cancelamento de pedidos Canais Digitais! Como cancelar comandas que não serão f…" at bounding box center [286, 194] width 346 height 414
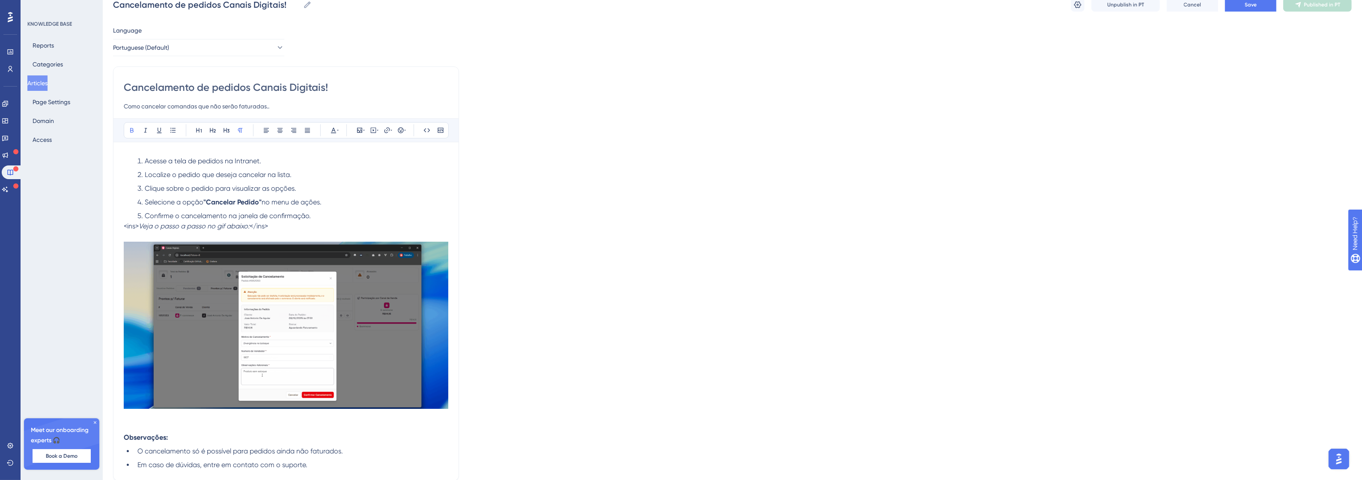
scroll to position [0, 0]
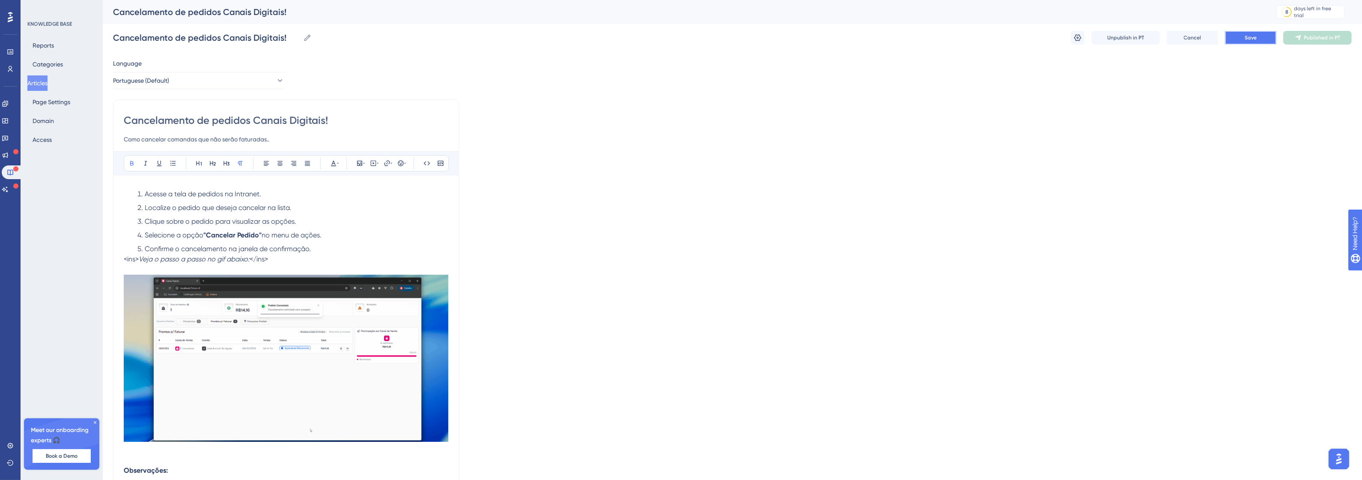
click at [1257, 38] on span "Save" at bounding box center [1251, 37] width 12 height 7
click at [1314, 40] on span "Publish in PT" at bounding box center [1322, 37] width 30 height 7
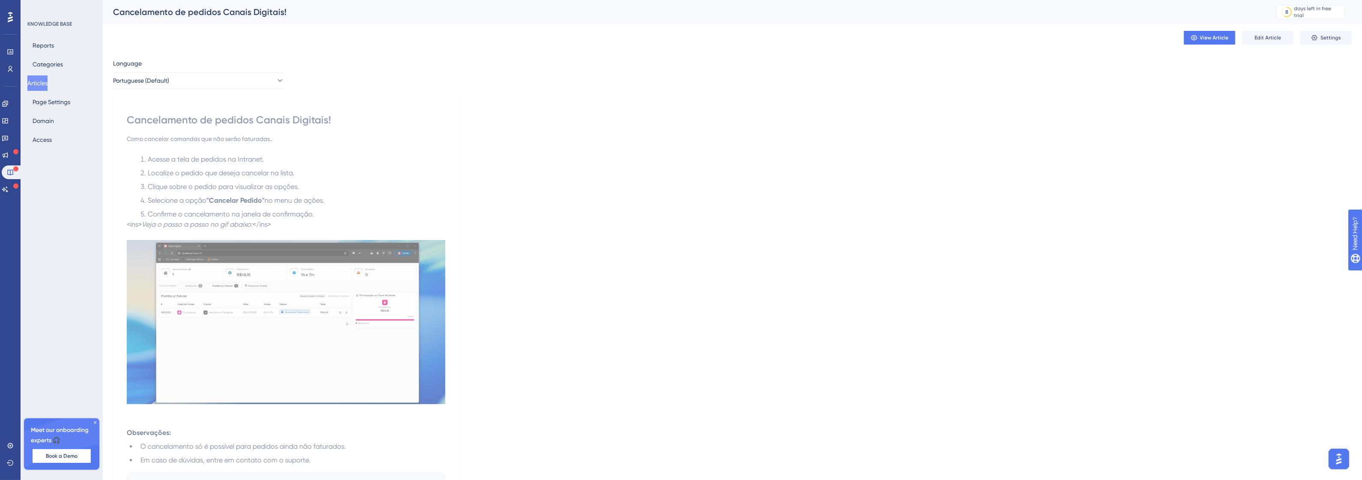
click at [424, 176] on li "Localize o pedido que deseja cancelar na lista." at bounding box center [291, 173] width 308 height 10
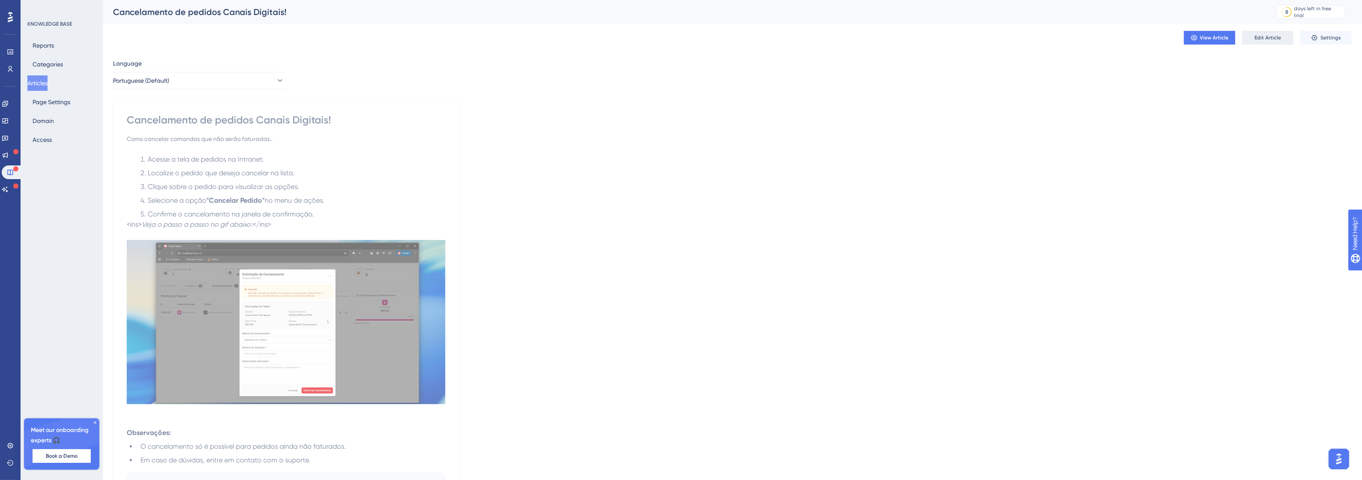
click at [1270, 41] on span "Edit Article" at bounding box center [1268, 37] width 27 height 7
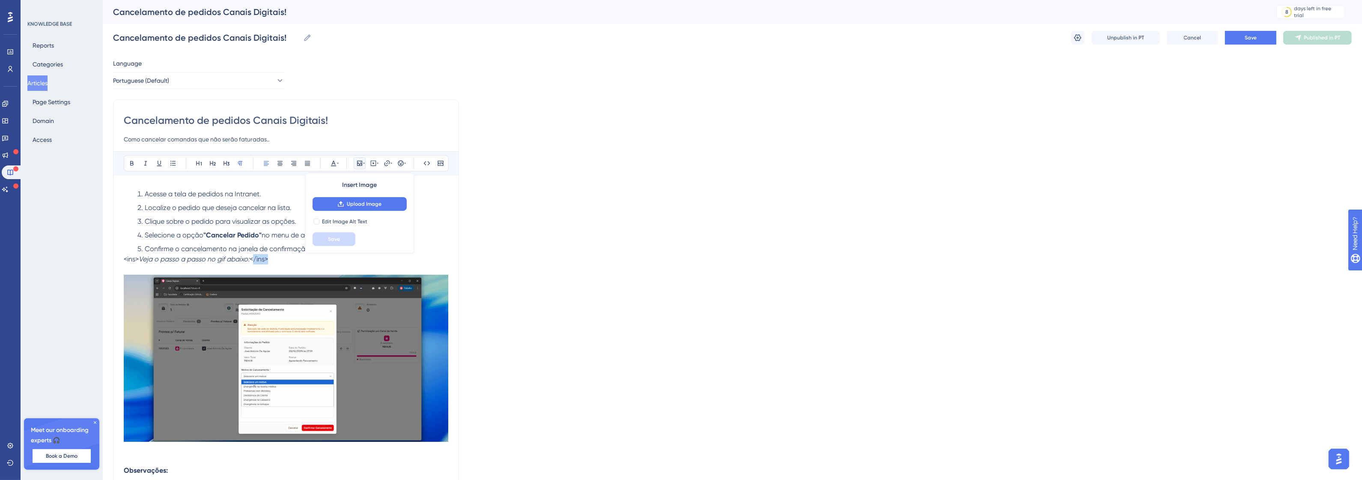
drag, startPoint x: 270, startPoint y: 261, endPoint x: 253, endPoint y: 259, distance: 16.8
click at [253, 259] on p "<ins> Veja o passo a passo no gif abaixo: </ins>" at bounding box center [286, 359] width 325 height 211
drag, startPoint x: 137, startPoint y: 260, endPoint x: 125, endPoint y: 260, distance: 12.0
click at [125, 260] on span "<ins>" at bounding box center [131, 259] width 15 height 8
click at [125, 260] on p "> Veja o passo a passo no gif abaixo:" at bounding box center [286, 359] width 325 height 211
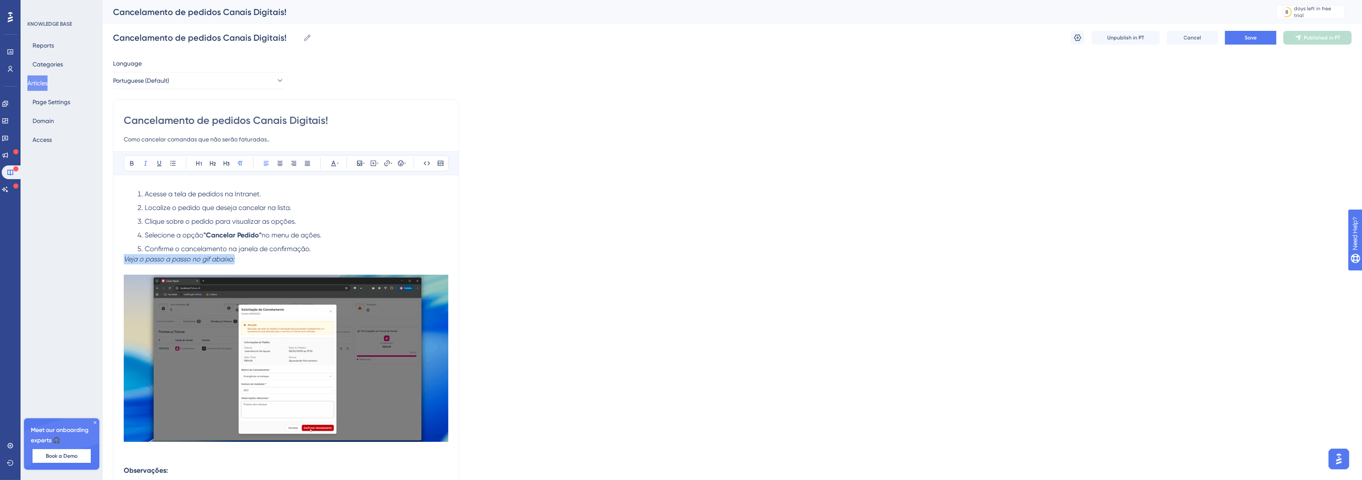
drag, startPoint x: 240, startPoint y: 261, endPoint x: 116, endPoint y: 261, distance: 123.7
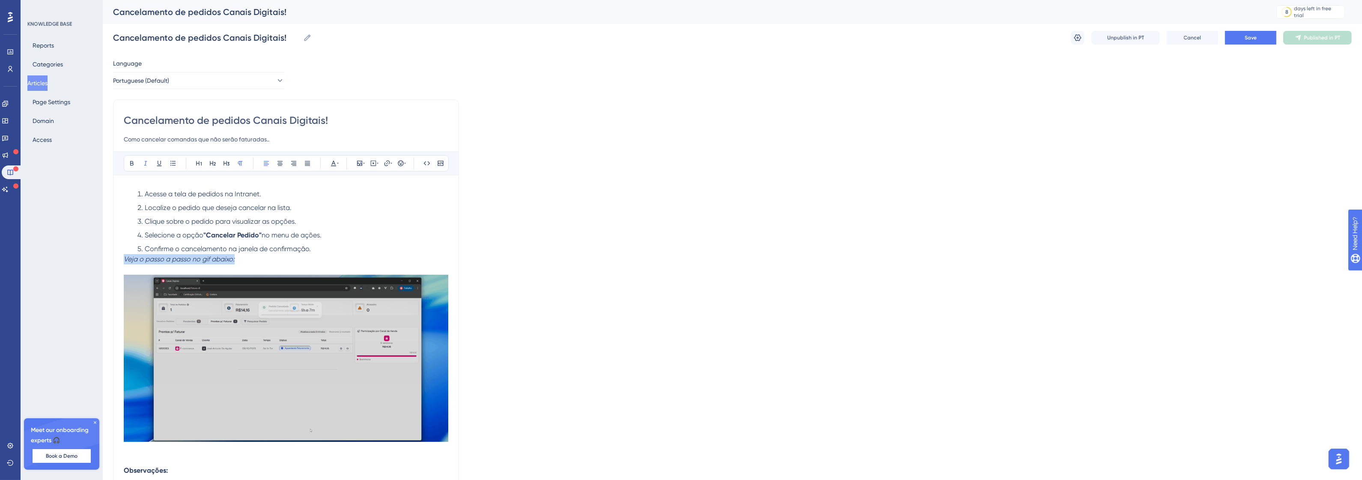
click at [116, 261] on div "Cancelamento de pedidos Canais Digitais! Como cancelar comandas que não serão f…" at bounding box center [286, 306] width 346 height 414
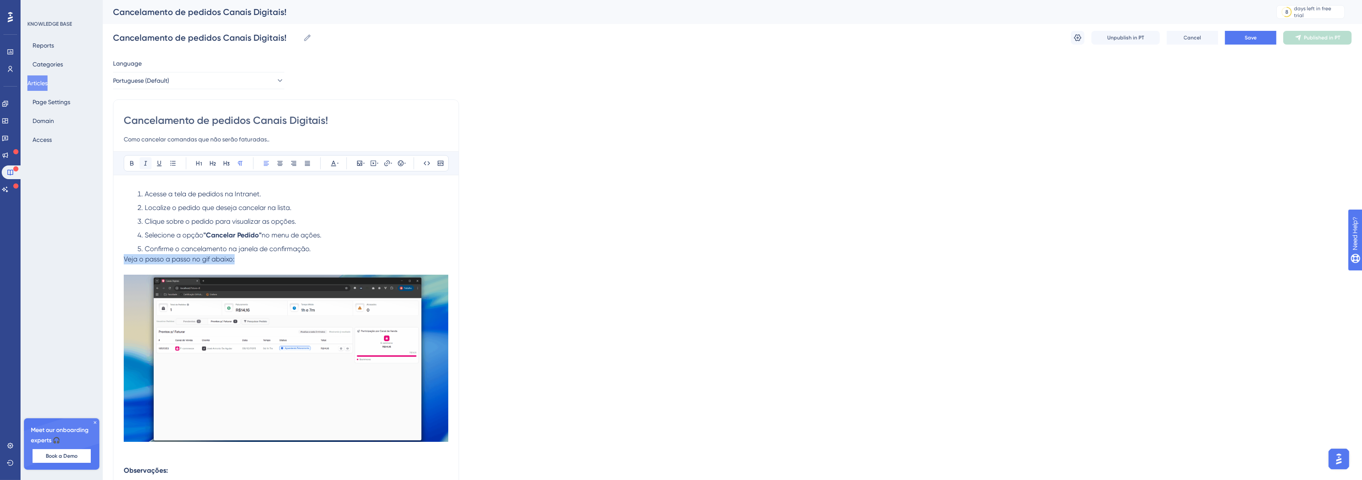
click at [140, 166] on button at bounding box center [146, 163] width 12 height 12
click at [134, 165] on icon at bounding box center [131, 163] width 7 height 7
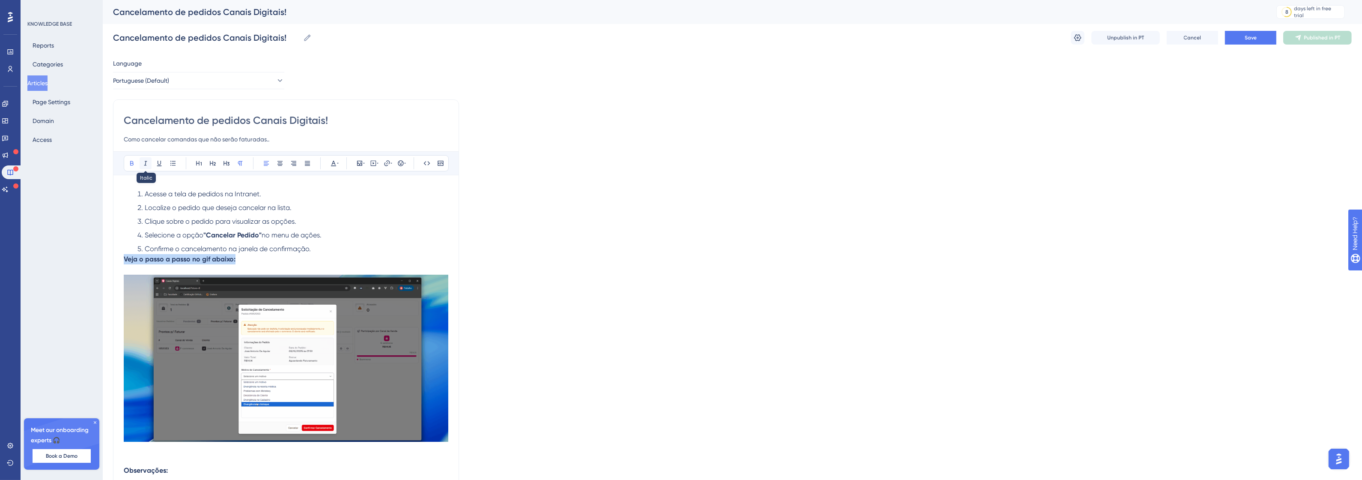
click at [142, 166] on icon at bounding box center [145, 163] width 7 height 7
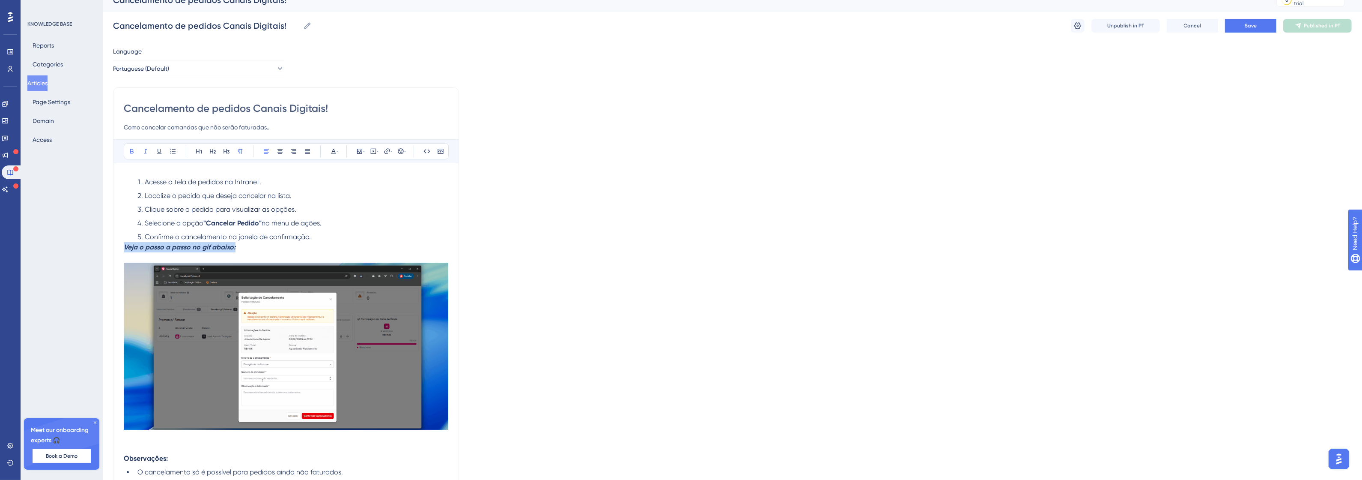
scroll to position [109, 0]
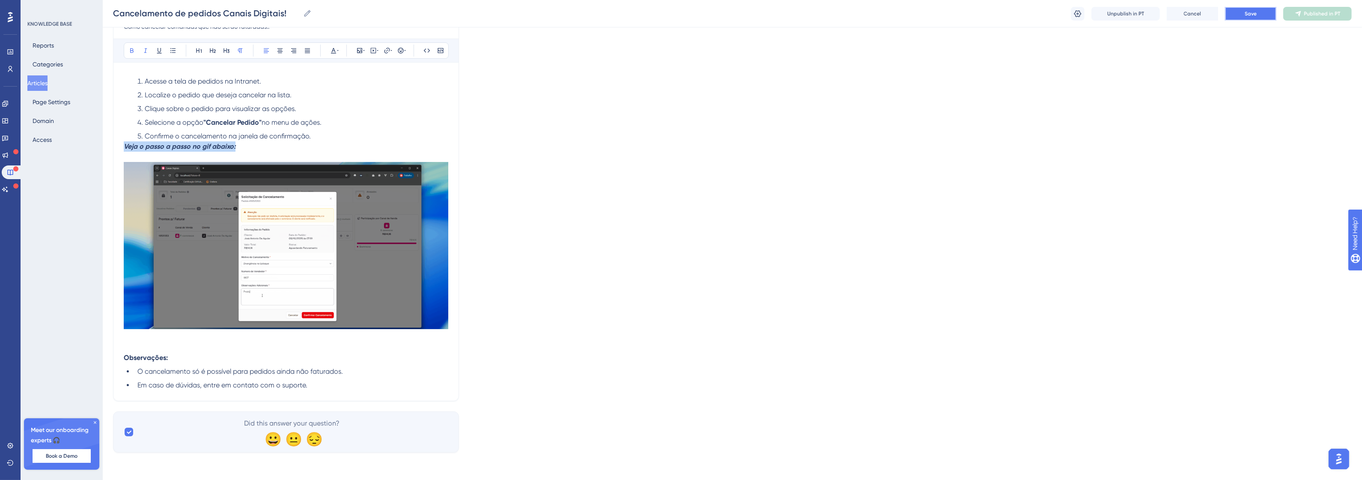
click at [1234, 9] on button "Save" at bounding box center [1250, 14] width 51 height 14
click at [1308, 15] on span "Publish in PT" at bounding box center [1322, 13] width 30 height 7
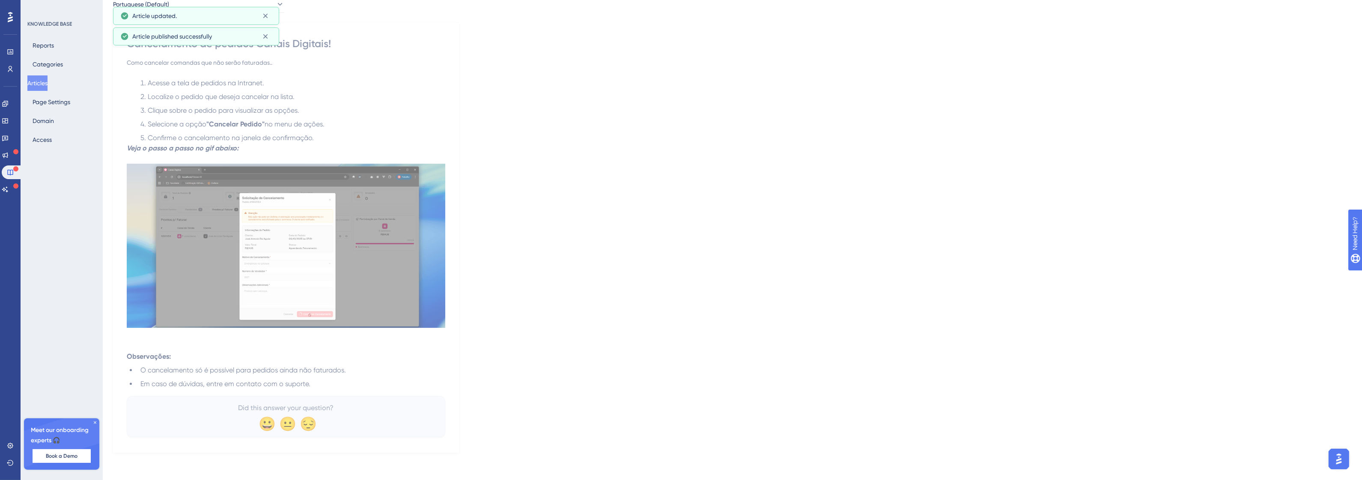
scroll to position [0, 0]
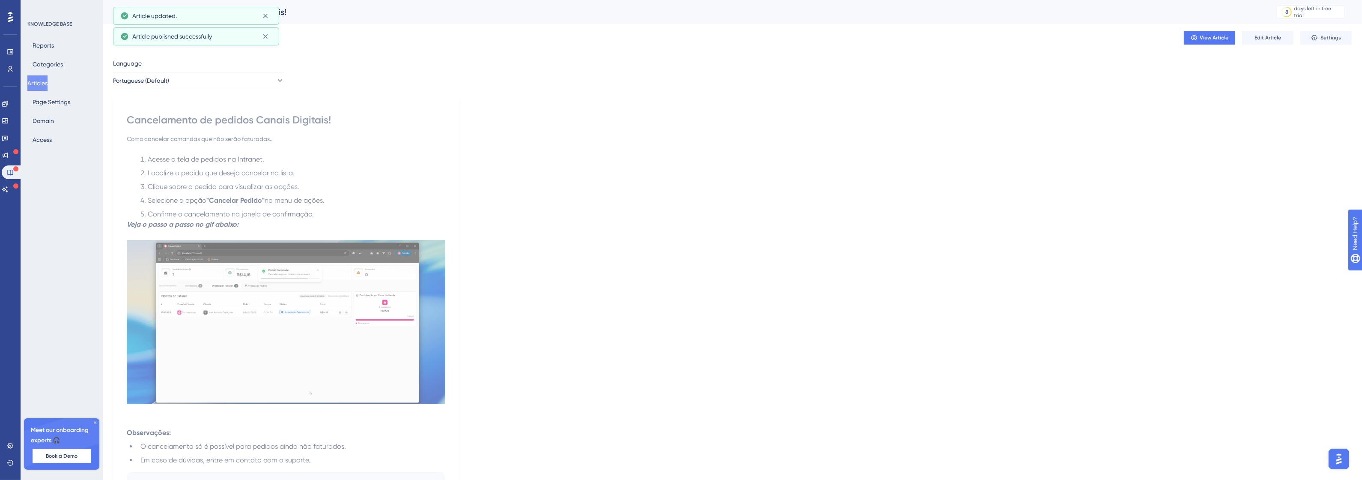
click at [234, 182] on li "Clique sobre o pedido para visualizar as opções." at bounding box center [291, 187] width 308 height 10
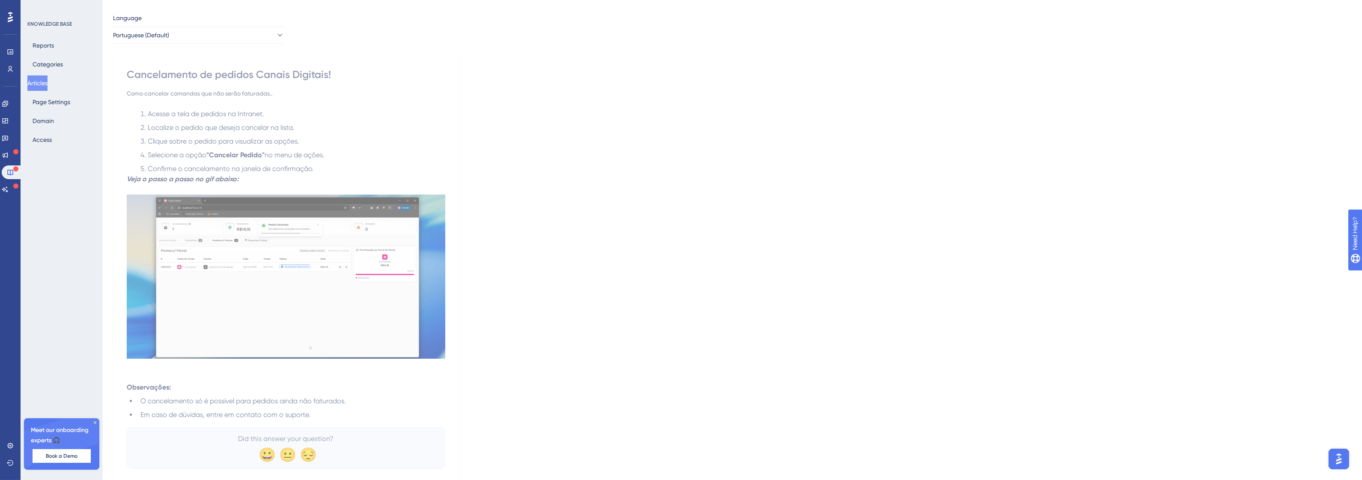
scroll to position [72, 0]
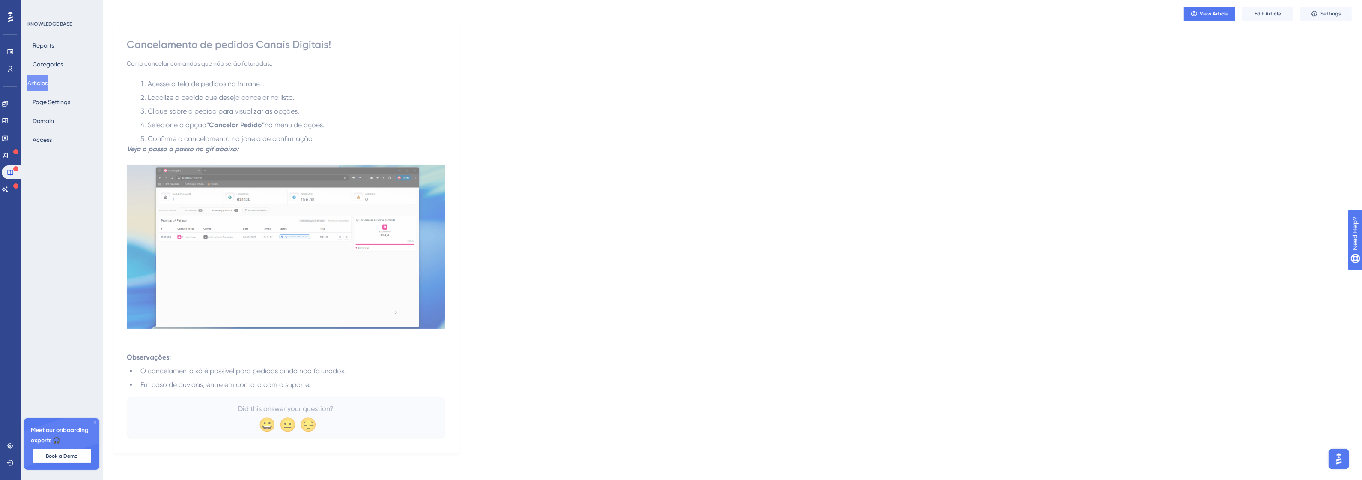
click at [328, 380] on li "Em caso de dúvidas, entre em contato com o suporte." at bounding box center [291, 384] width 308 height 10
click at [1282, 9] on button "Edit Article" at bounding box center [1267, 14] width 51 height 14
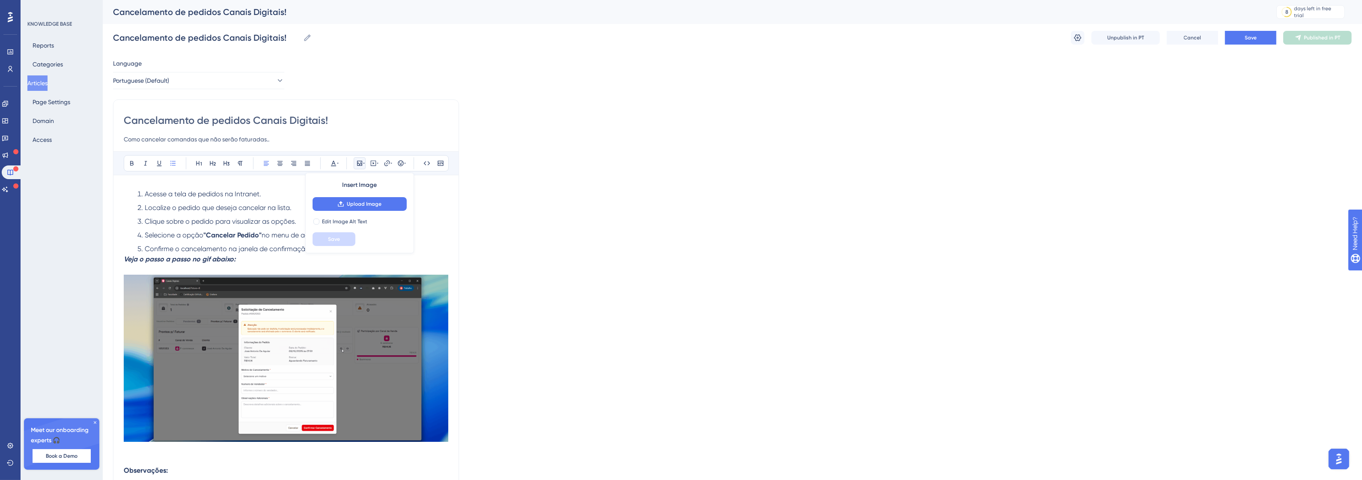
scroll to position [109, 0]
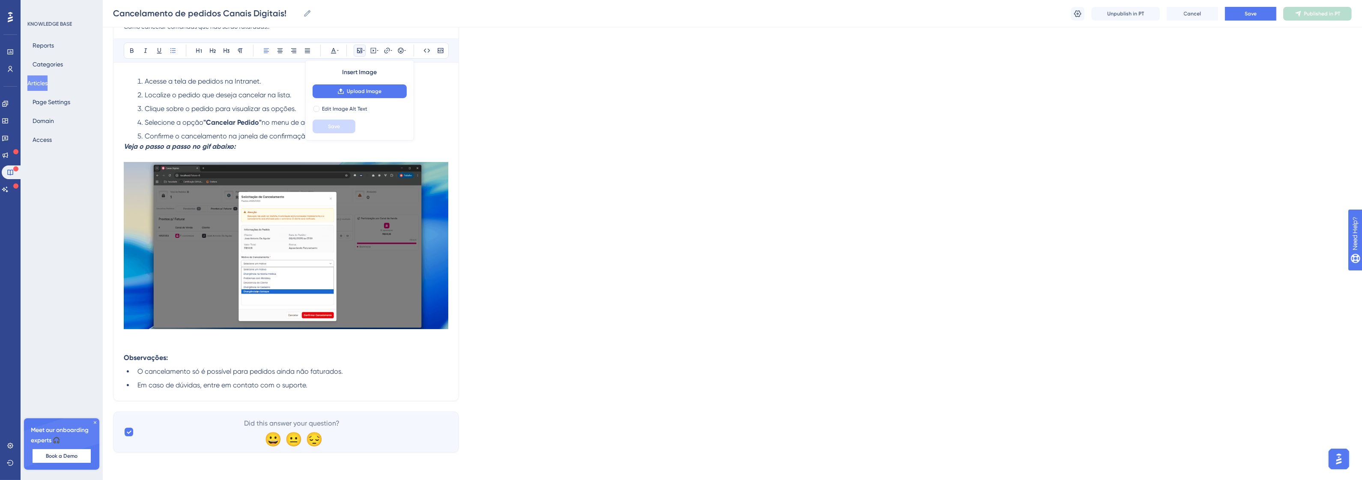
click at [348, 386] on li "Em caso de dúvidas, entre em contato com o suporte." at bounding box center [291, 385] width 314 height 10
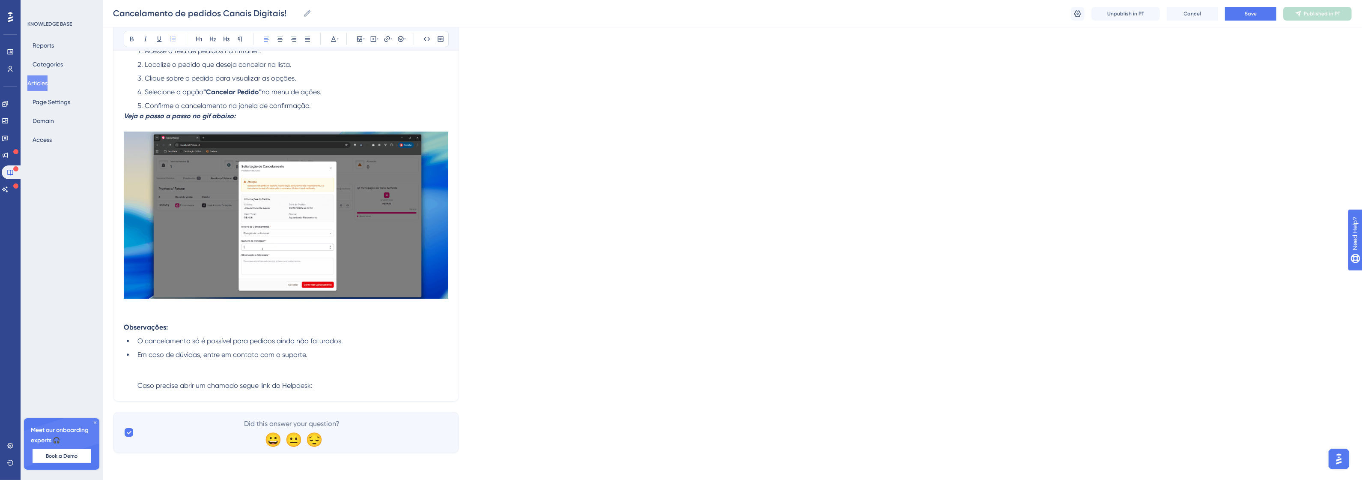
scroll to position [140, 0]
click at [387, 43] on button at bounding box center [387, 39] width 12 height 12
type input "https://http://helpdesk.promofarma.int/"
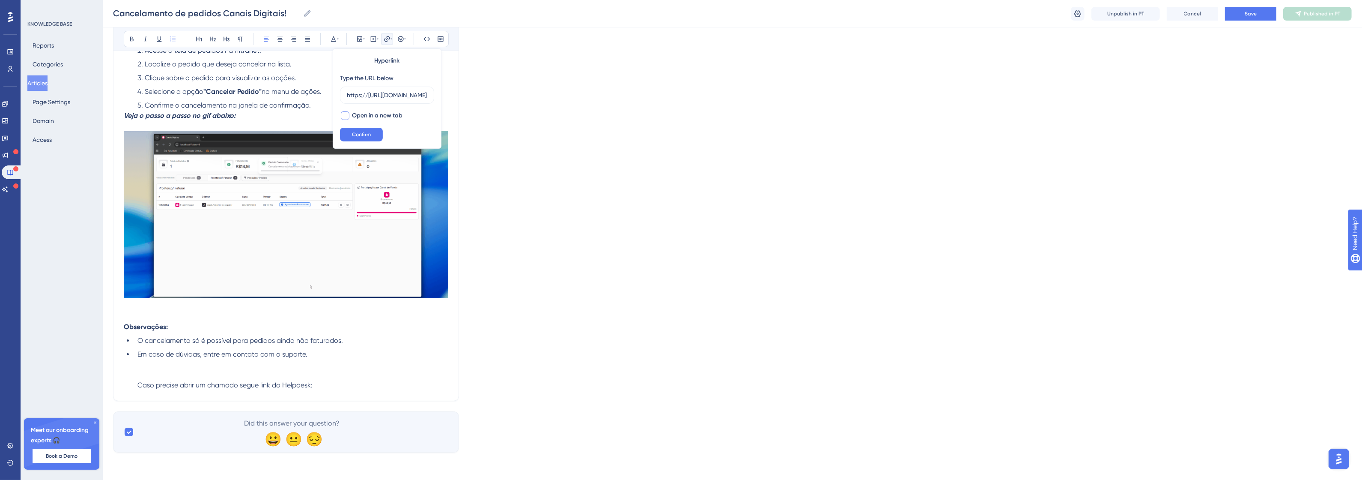
click at [369, 120] on span "Open in a new tab" at bounding box center [377, 115] width 51 height 10
checkbox input "true"
click at [367, 134] on span "Confirm" at bounding box center [361, 134] width 19 height 7
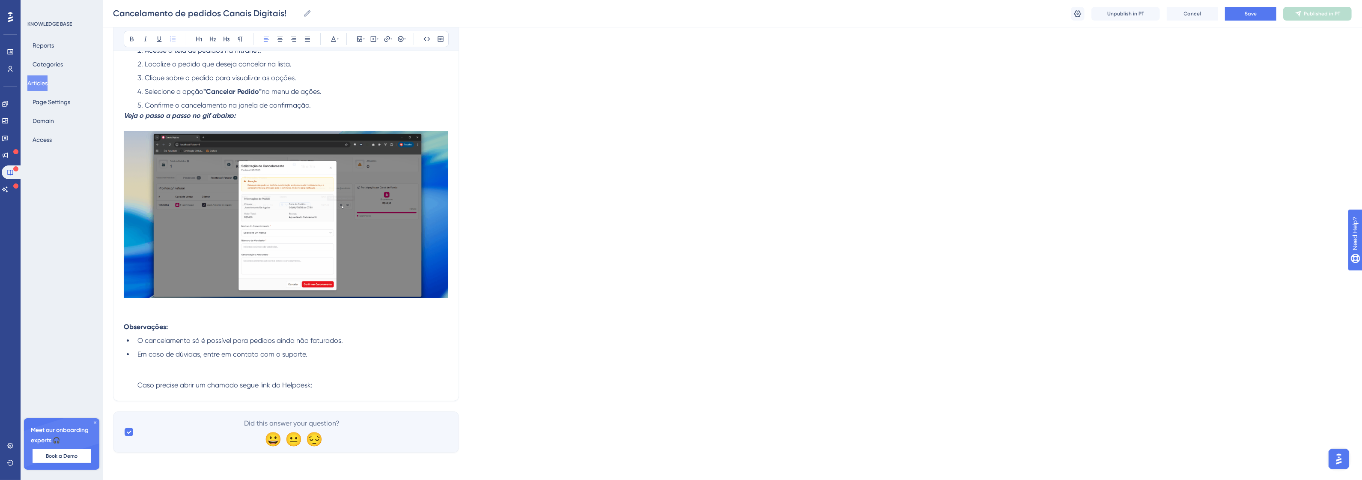
click at [317, 384] on li "Em caso de dúvidas, entre em contato com o suporte. Caso precise abrir um chama…" at bounding box center [291, 369] width 314 height 41
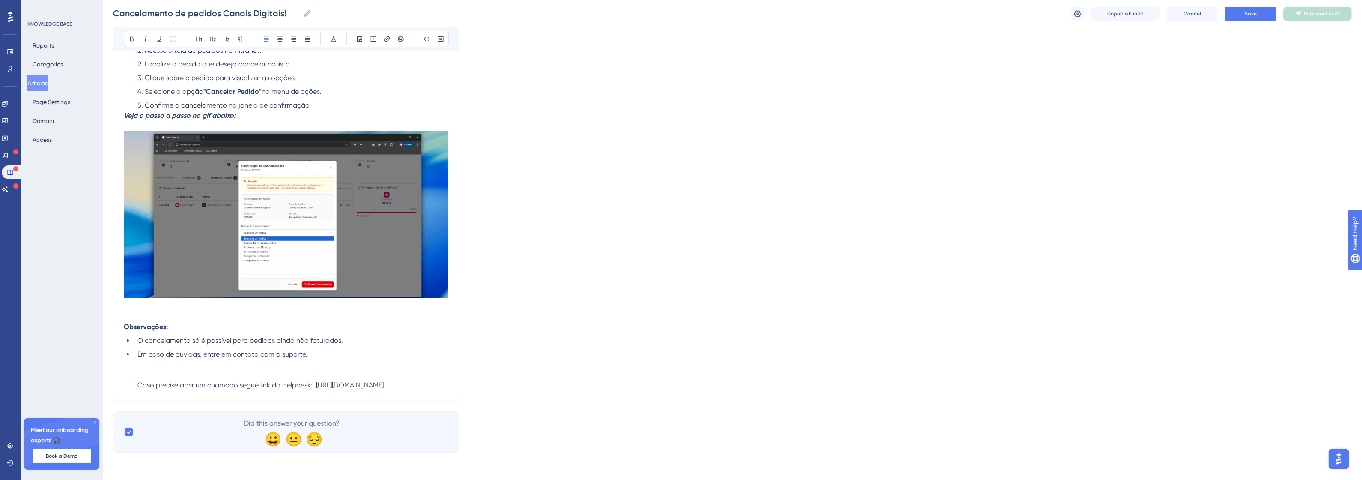
click at [316, 384] on span "Caso precise abrir um chamado segue link do Helpdesk: http://helpdesk.promofarm…" at bounding box center [260, 385] width 246 height 8
drag, startPoint x: 390, startPoint y: 48, endPoint x: 390, endPoint y: 43, distance: 4.7
click at [391, 46] on div "Bold Italic Underline Bullet Point Heading 1 Heading 2 Heading 3 Normal Align L…" at bounding box center [285, 39] width 345 height 24
click at [390, 42] on icon at bounding box center [391, 39] width 2 height 7
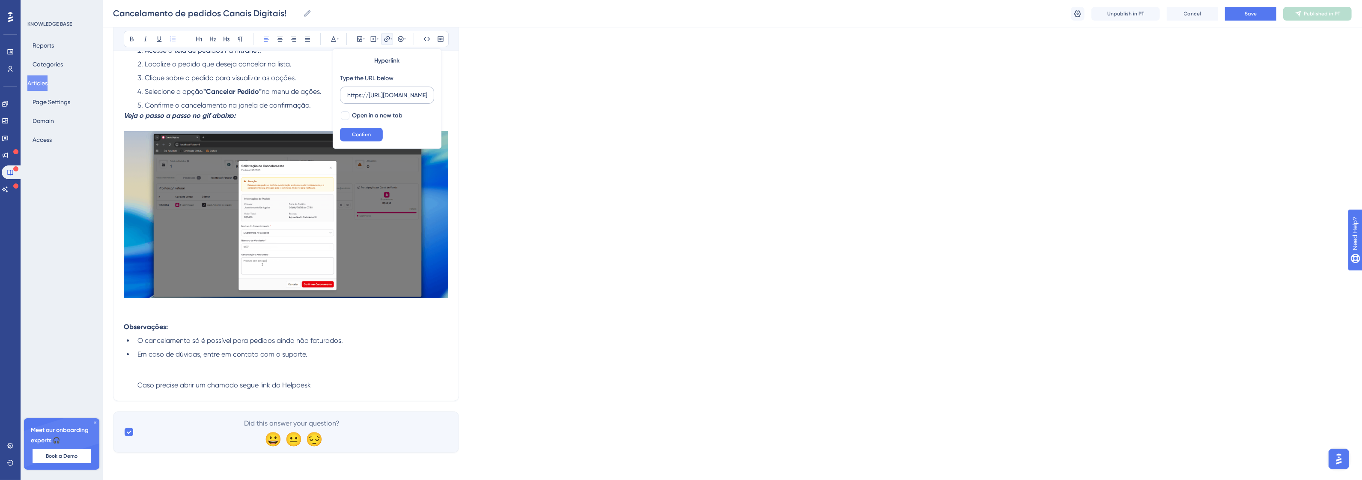
scroll to position [0, 33]
type input "https://http://helpdesk.promofarma.int/"
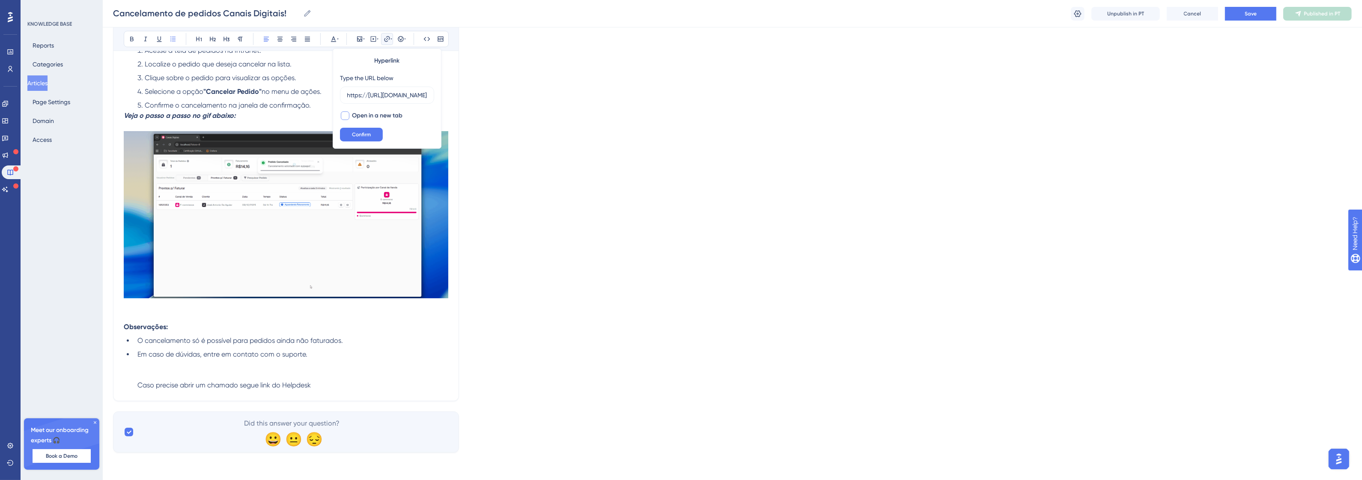
click at [379, 117] on span "Open in a new tab" at bounding box center [377, 115] width 51 height 10
checkbox input "true"
click at [378, 135] on button "Confirm" at bounding box center [361, 135] width 43 height 14
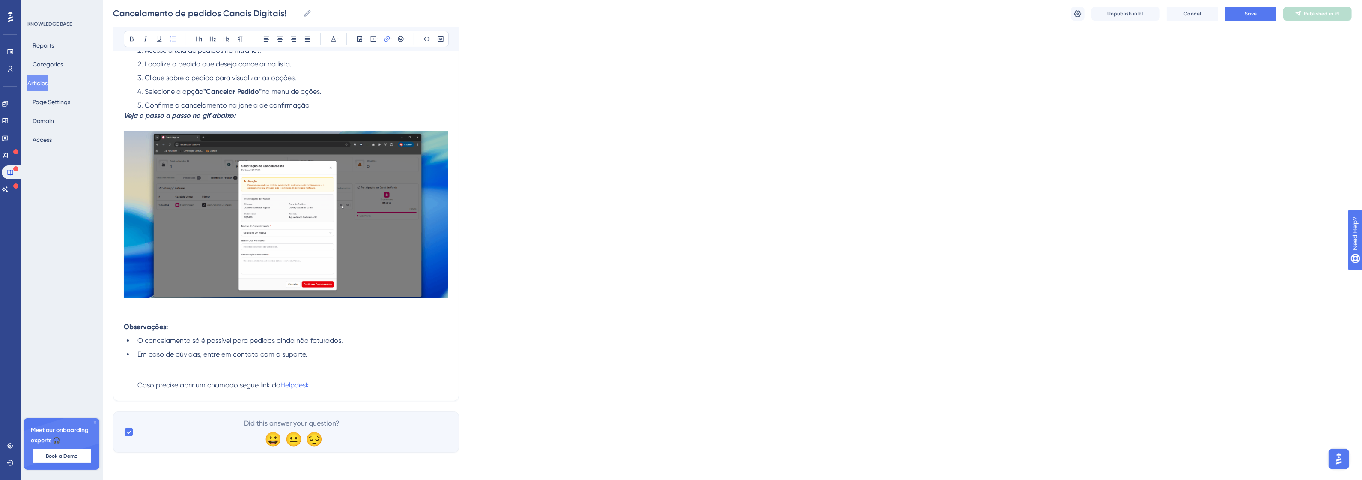
click at [358, 373] on li "Em caso de dúvidas, entre em contato com o suporte. Caso precise abrir um chama…" at bounding box center [291, 369] width 314 height 41
drag, startPoint x: 241, startPoint y: 384, endPoint x: 274, endPoint y: 383, distance: 33.4
click at [274, 383] on span "Caso precise abrir um chamado segue link do" at bounding box center [208, 385] width 143 height 8
click at [386, 40] on icon at bounding box center [387, 39] width 7 height 7
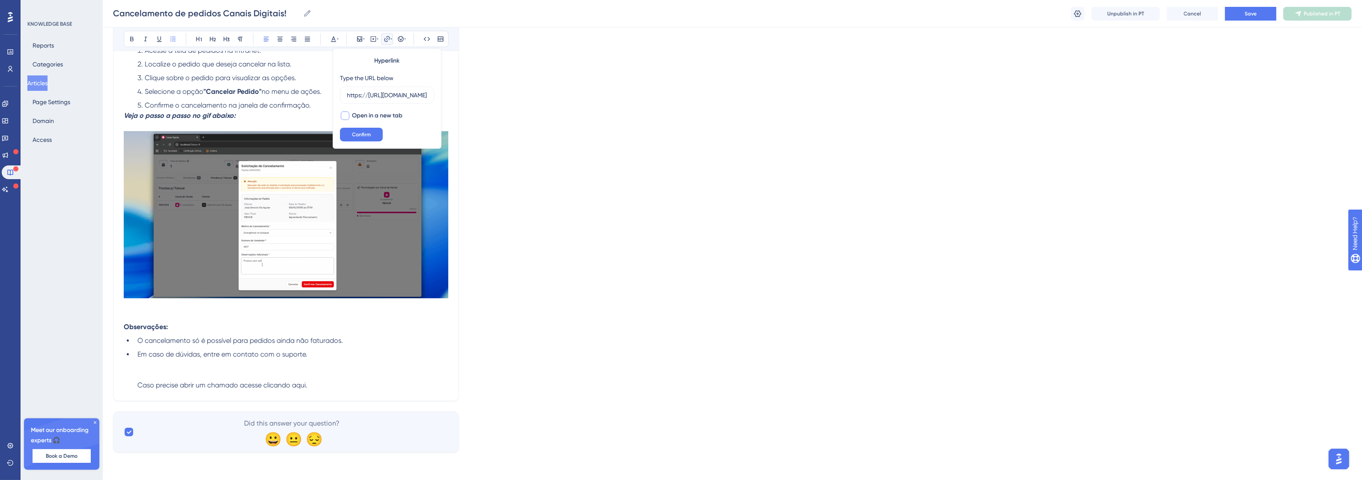
type input "https://http://helpdesk.promofarma.int/"
click at [365, 118] on span "Open in a new tab" at bounding box center [377, 115] width 51 height 10
checkbox input "true"
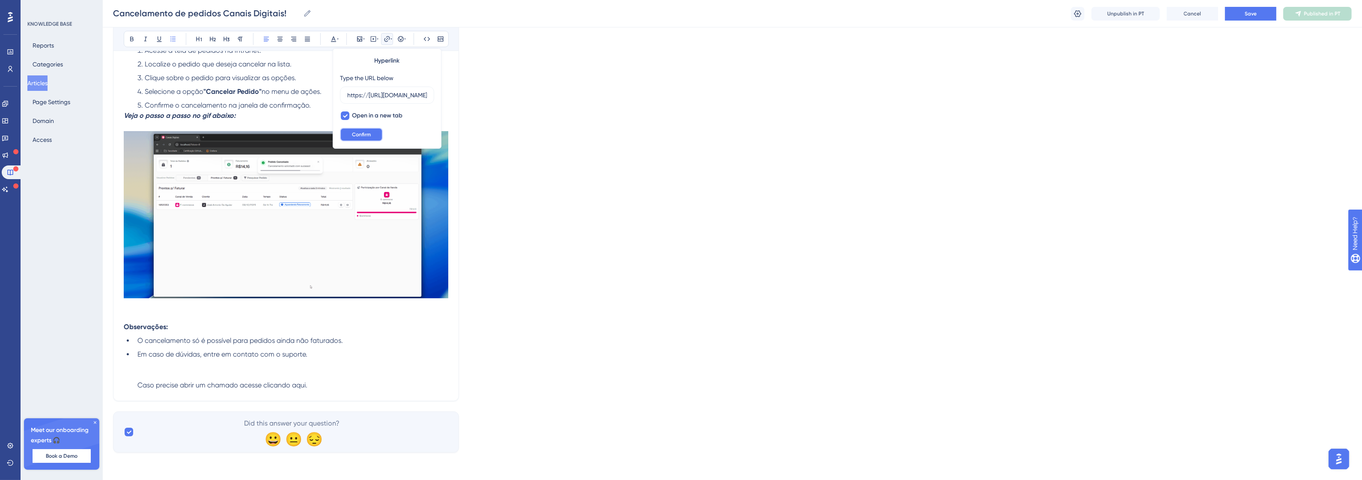
click at [365, 130] on button "Confirm" at bounding box center [361, 135] width 43 height 14
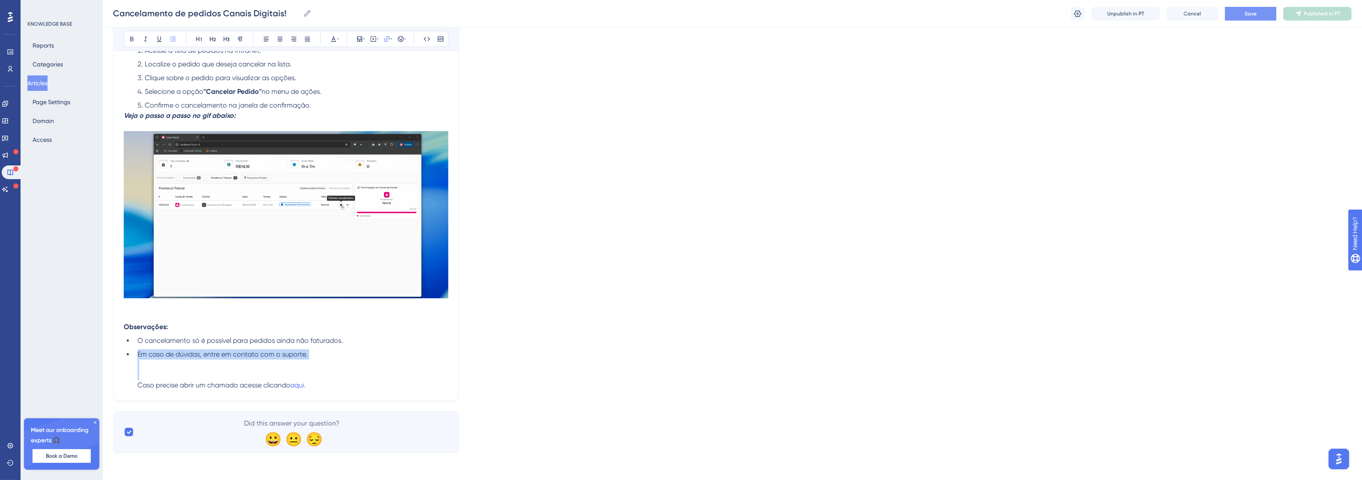
click at [1236, 11] on button "Save" at bounding box center [1250, 14] width 51 height 14
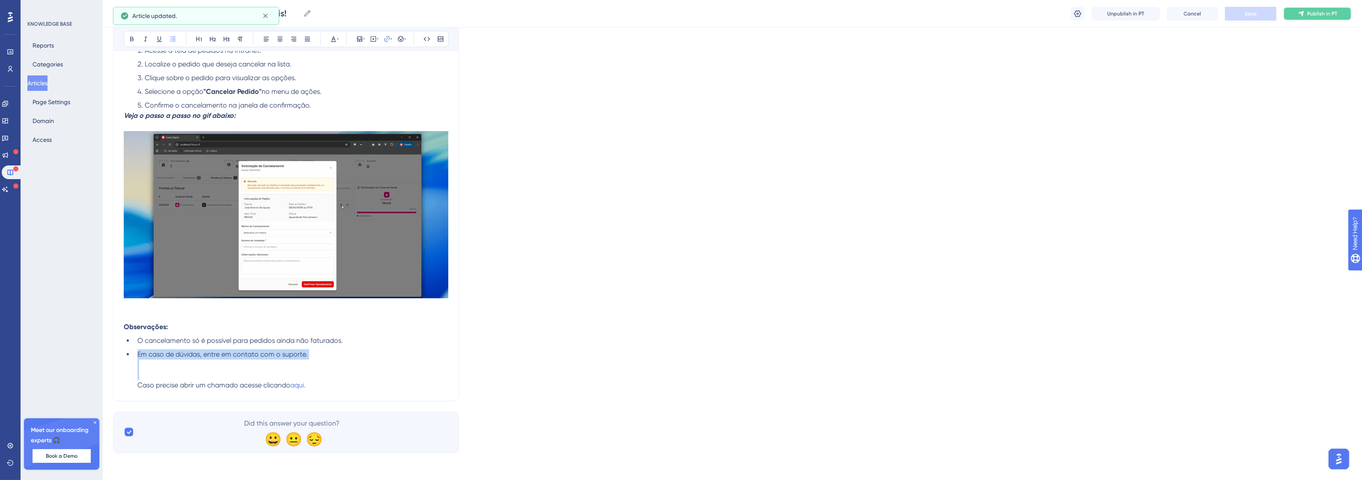
drag, startPoint x: 1329, startPoint y: 16, endPoint x: 1028, endPoint y: 19, distance: 301.0
click at [1329, 16] on span "Publish in PT" at bounding box center [1322, 13] width 30 height 7
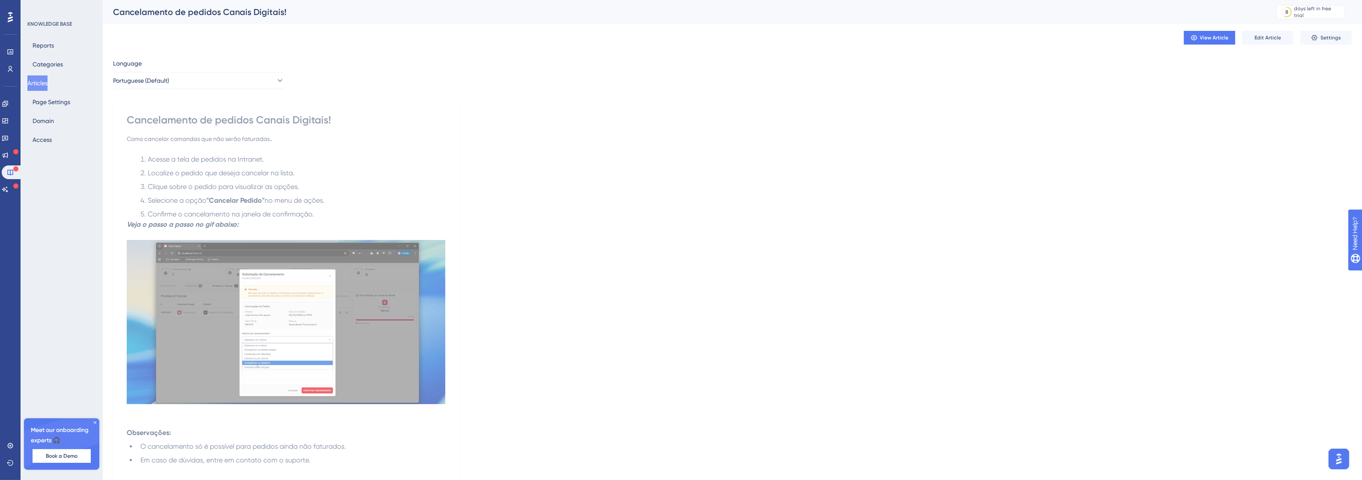
click at [563, 213] on div "Language Portuguese (Default) Cancelamento de pedidos Canais Digitais! Como can…" at bounding box center [732, 308] width 1239 height 501
drag, startPoint x: 1296, startPoint y: 38, endPoint x: 1270, endPoint y: 39, distance: 25.7
click at [1295, 38] on div "View Article Edit Article Settings" at bounding box center [1268, 38] width 168 height 14
click at [1270, 39] on span "Edit Article" at bounding box center [1268, 37] width 27 height 7
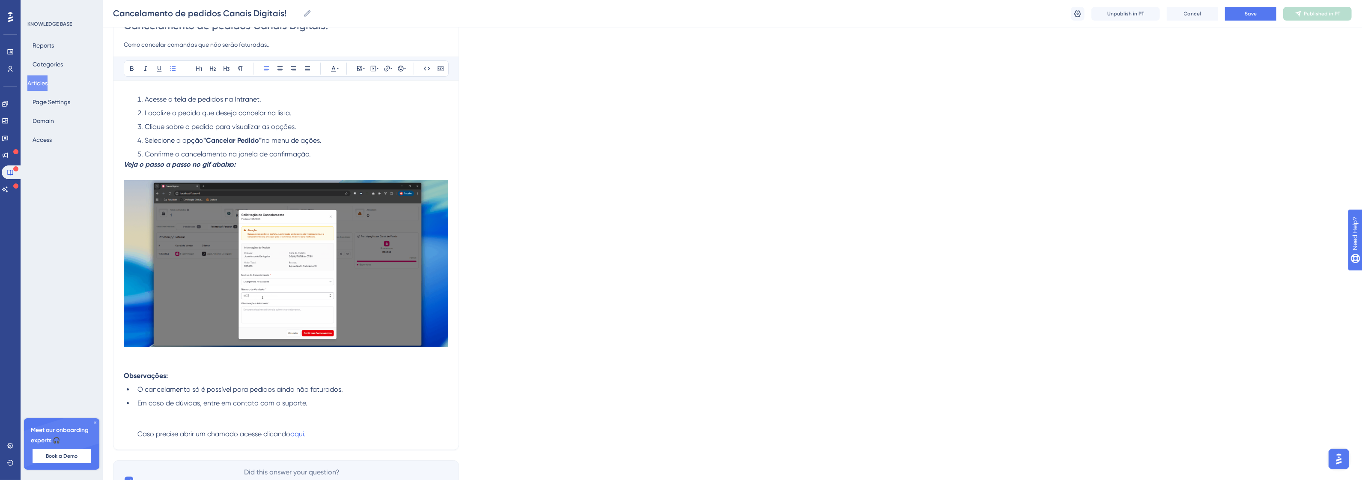
scroll to position [140, 0]
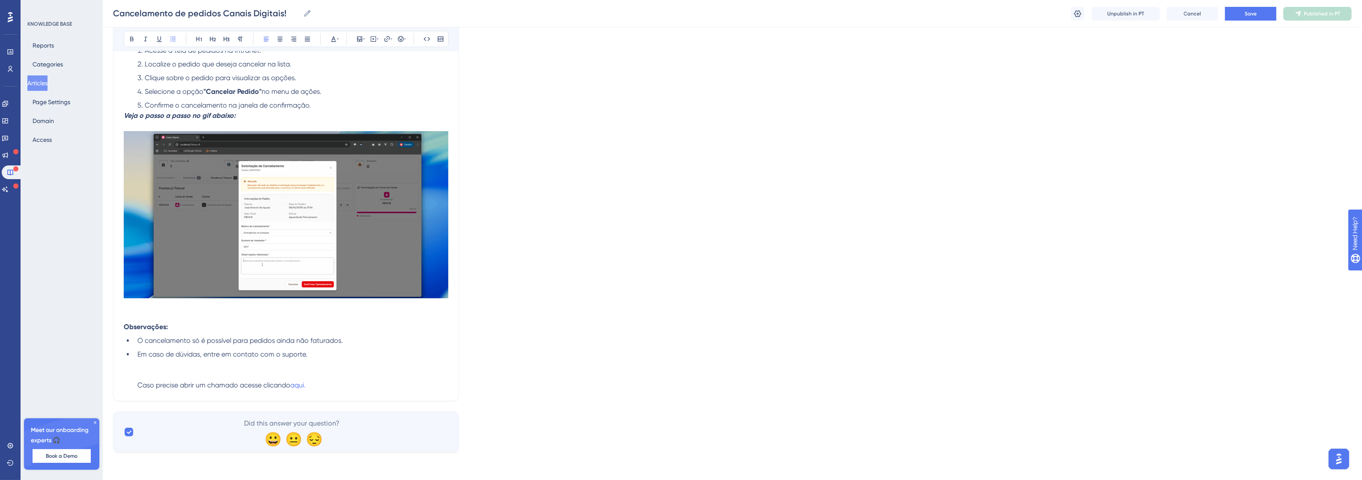
click at [375, 277] on img at bounding box center [286, 214] width 325 height 167
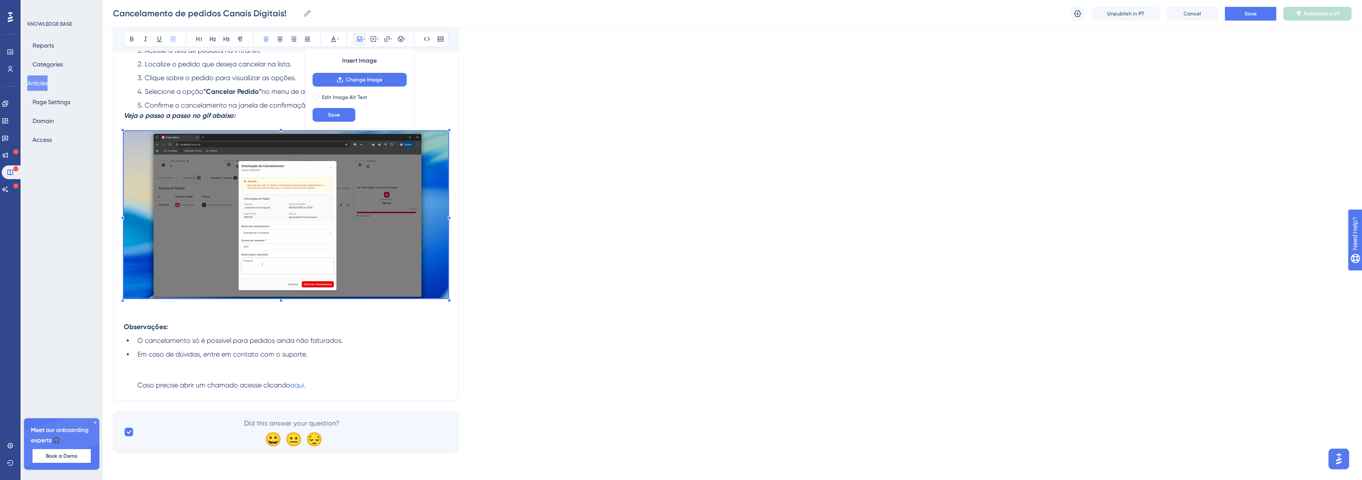
click at [465, 319] on div "Language Portuguese (Default) Cancelamento de pedidos Canais Digitais! Como can…" at bounding box center [732, 183] width 1239 height 537
click at [283, 343] on div "Acesse a tela de pedidos na Intranet. Localize o pedido que deseja cancelar na …" at bounding box center [286, 220] width 325 height 348
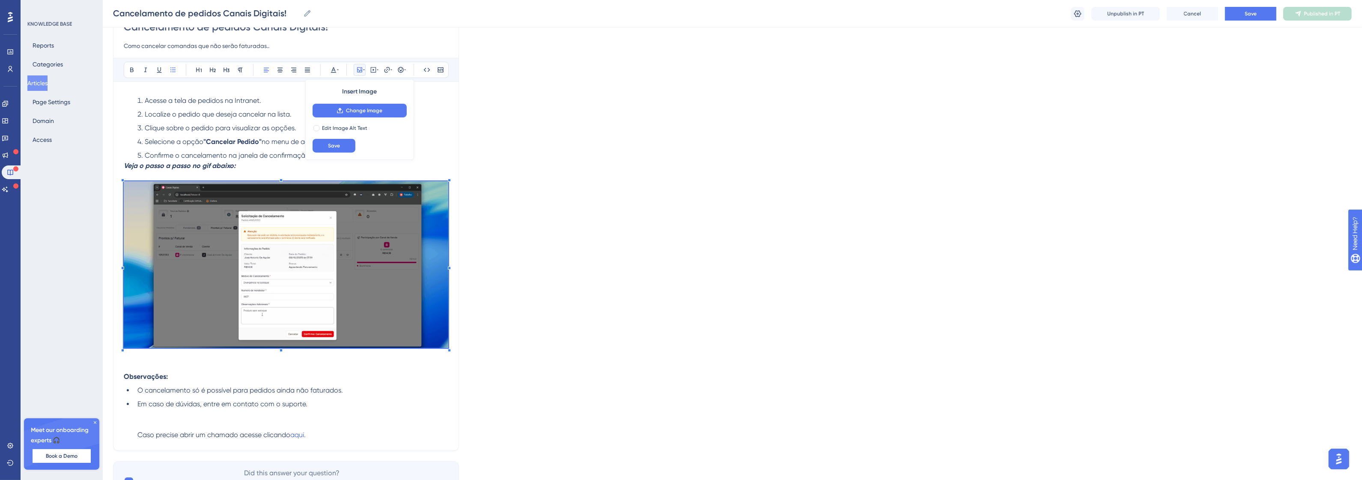
scroll to position [33, 0]
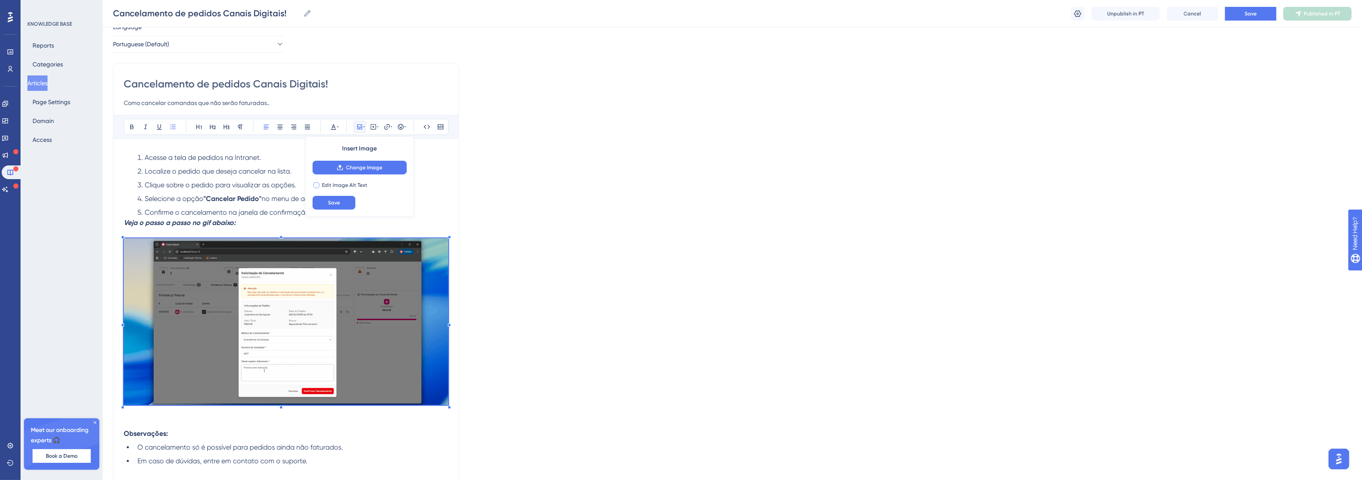
click at [338, 185] on span "Edit Image Alt Text" at bounding box center [344, 185] width 45 height 7
checkbox input "true"
click at [459, 416] on div "Language Portuguese (Default) Cancelamento de pedidos Canais Digitais! Como can…" at bounding box center [732, 290] width 1239 height 537
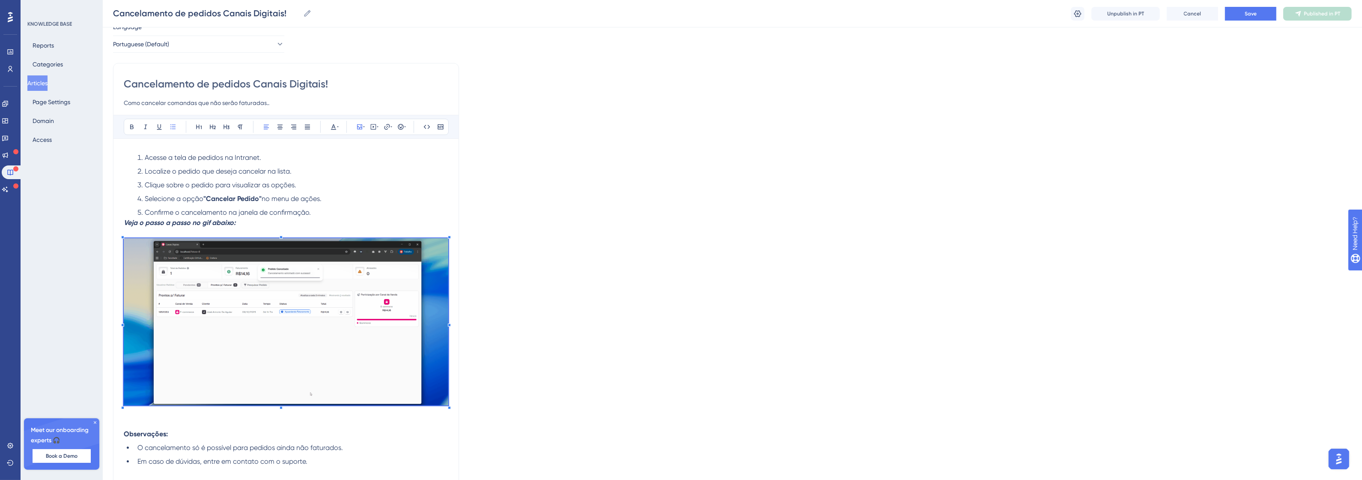
click at [494, 325] on div "Language Portuguese (Default) Cancelamento de pedidos Canais Digitais! Como can…" at bounding box center [732, 290] width 1239 height 537
click at [292, 308] on img at bounding box center [286, 321] width 325 height 167
click at [337, 202] on span "Save" at bounding box center [334, 202] width 12 height 7
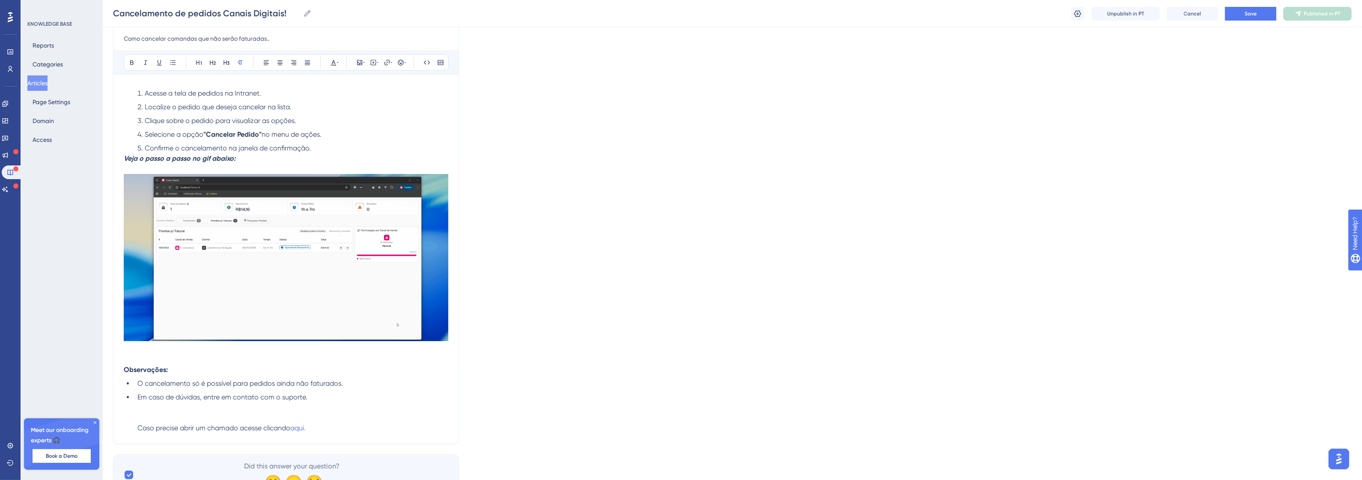
scroll to position [0, 0]
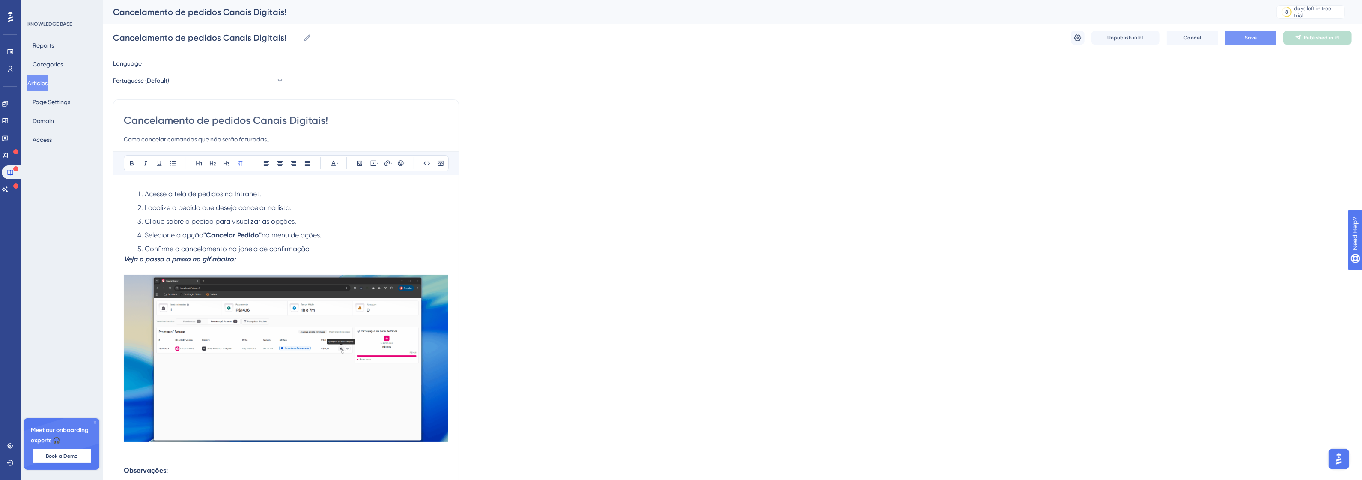
drag, startPoint x: 1234, startPoint y: 46, endPoint x: 1255, endPoint y: 35, distance: 23.4
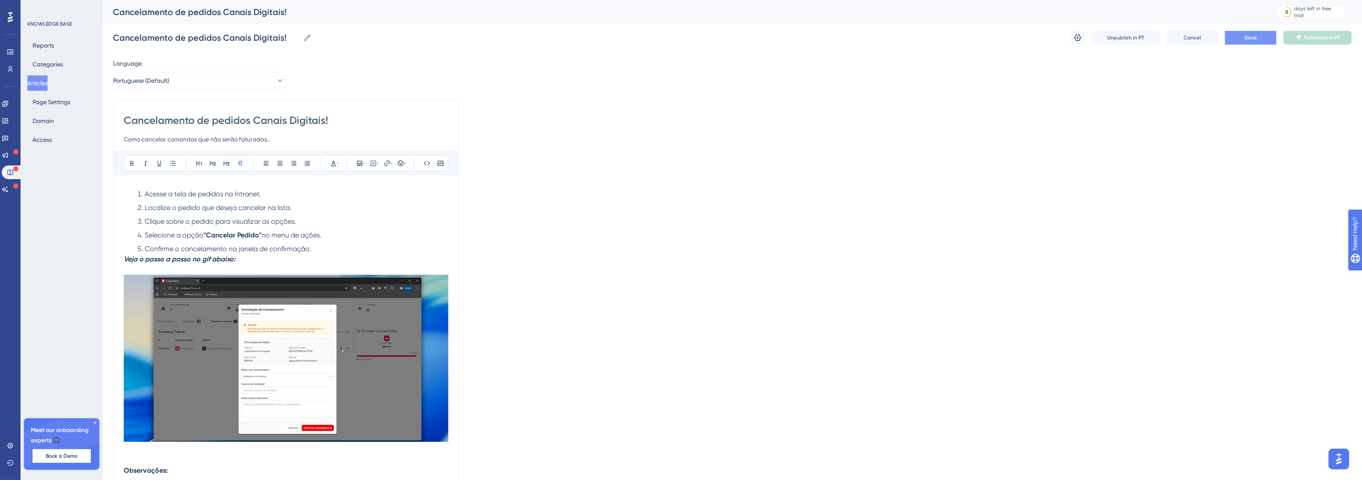
click at [1234, 46] on div "Cancelamento de pedidos Canais Digitais! Cancelamento de pedidos Canais Digitai…" at bounding box center [732, 37] width 1239 height 27
click at [1255, 35] on span "Save" at bounding box center [1251, 37] width 12 height 7
click at [1315, 39] on span "Publish in PT" at bounding box center [1322, 37] width 30 height 7
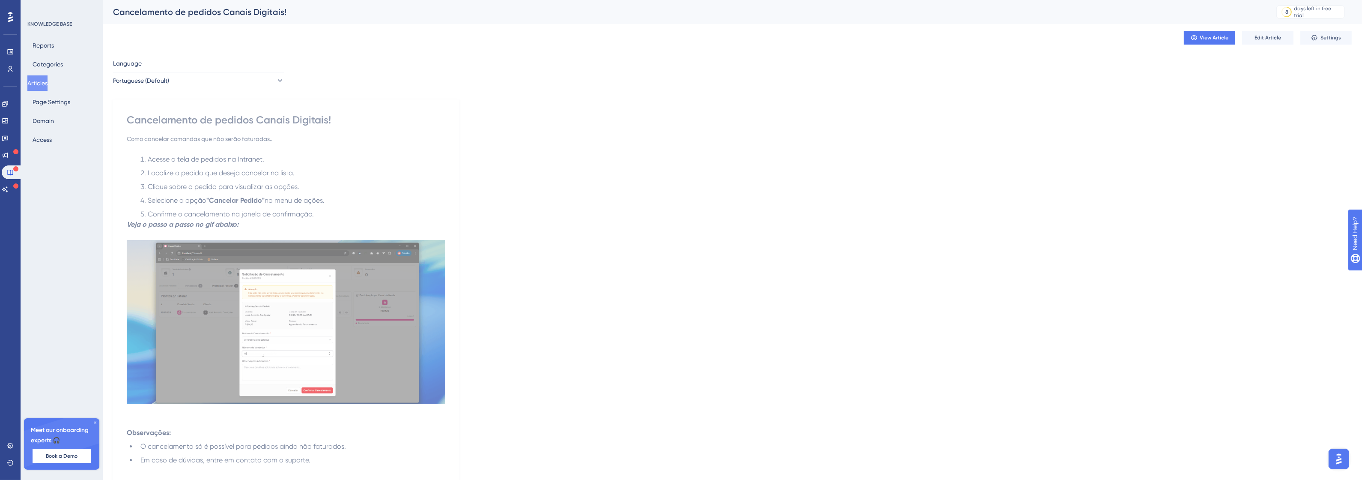
click at [307, 123] on div "Cancelamento de pedidos Canais Digitais!" at bounding box center [286, 120] width 319 height 14
click at [204, 126] on div "Cancelamento de pedidos Canais Digitais!" at bounding box center [286, 120] width 319 height 14
click at [217, 120] on div "Cancelamento de pedidos Canais Digitais!" at bounding box center [286, 120] width 319 height 14
click at [1285, 36] on button "Edit Article" at bounding box center [1267, 38] width 51 height 14
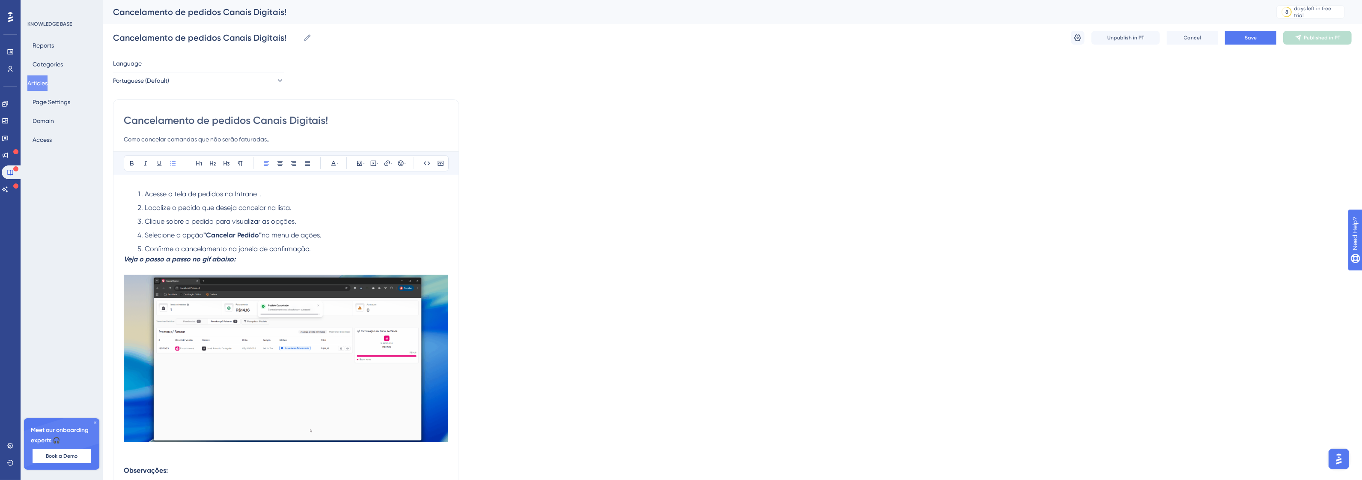
click at [298, 123] on input "Cancelamento de pedidos Canais Digitais!" at bounding box center [286, 120] width 325 height 14
paste input "Pedidos — Canais Digitais"
type input "Cancelamento de Pedidos — Canais Digitais"
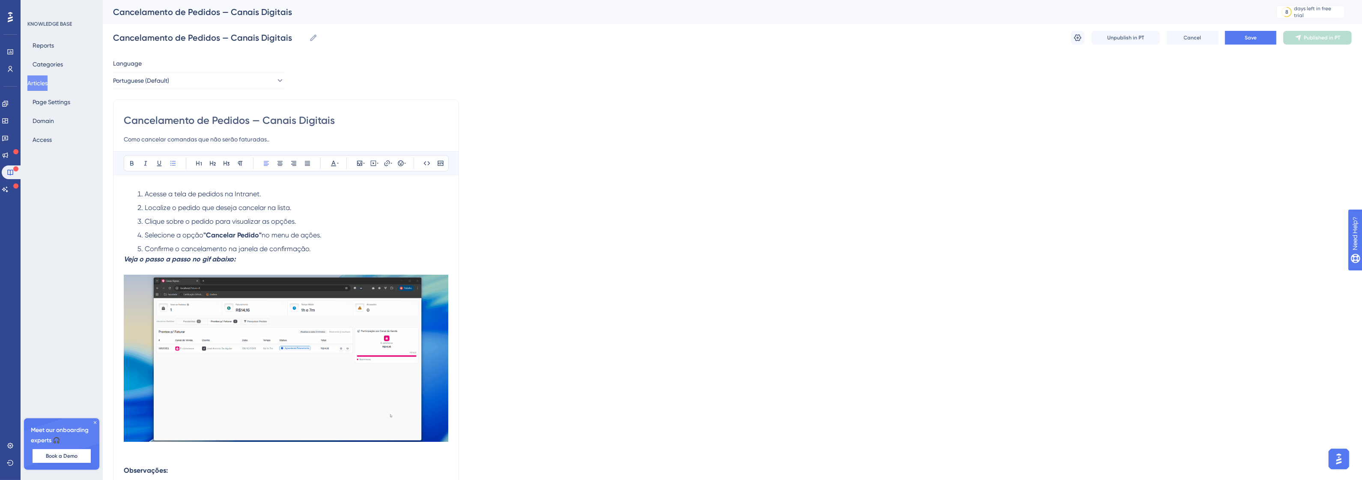
click at [290, 137] on input "Como cancelar comandas que não serão faturadas.." at bounding box center [286, 139] width 325 height 10
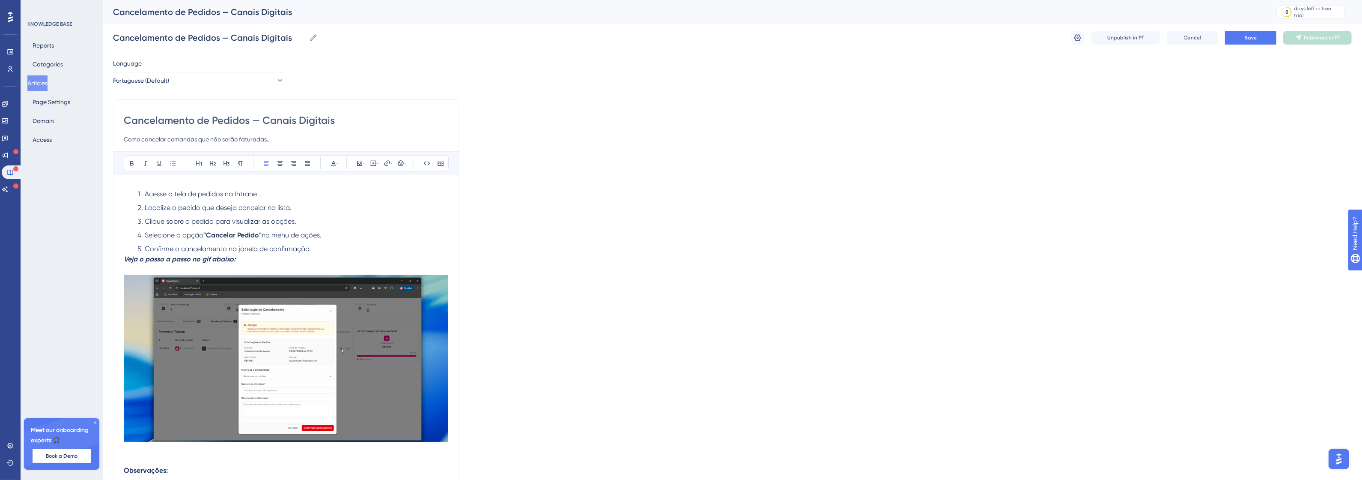
click at [168, 142] on input "Como cancelar comandas que não serão faturadas.." at bounding box center [286, 139] width 325 height 10
paste input "Aprenda como cancelar pedidos de canais digitais que ainda não foram faturados"
type input "Aprenda como cancelar pedidos de canais digitais que ainda não foram faturados."
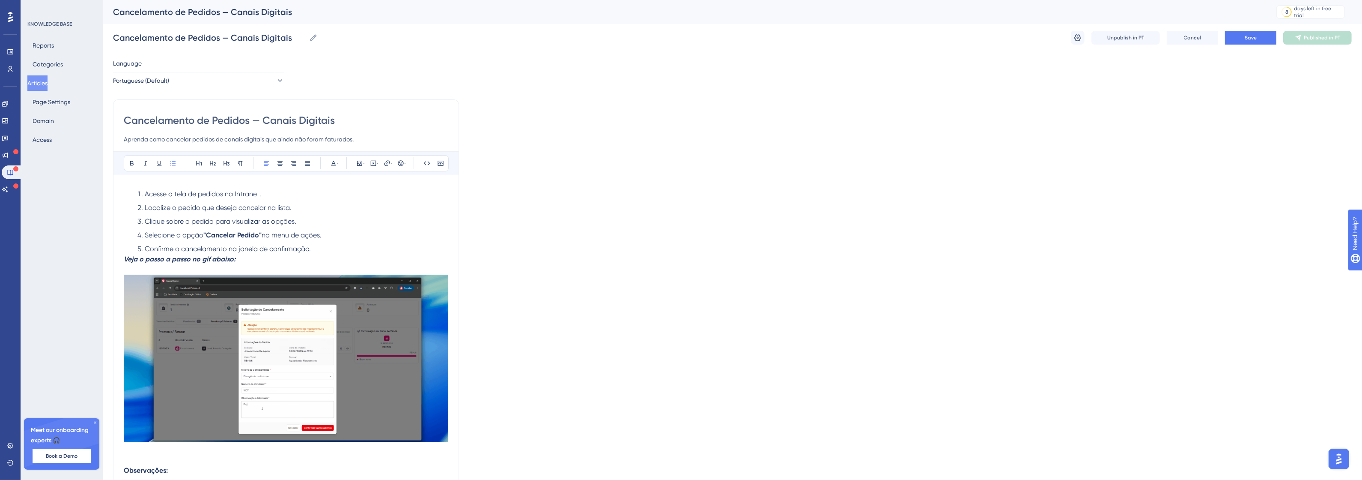
click at [292, 197] on li "Acesse a tela de pedidos na Intranet." at bounding box center [291, 194] width 314 height 10
click at [234, 209] on span "Localize o pedido que deseja cancelar na lista." at bounding box center [218, 207] width 147 height 8
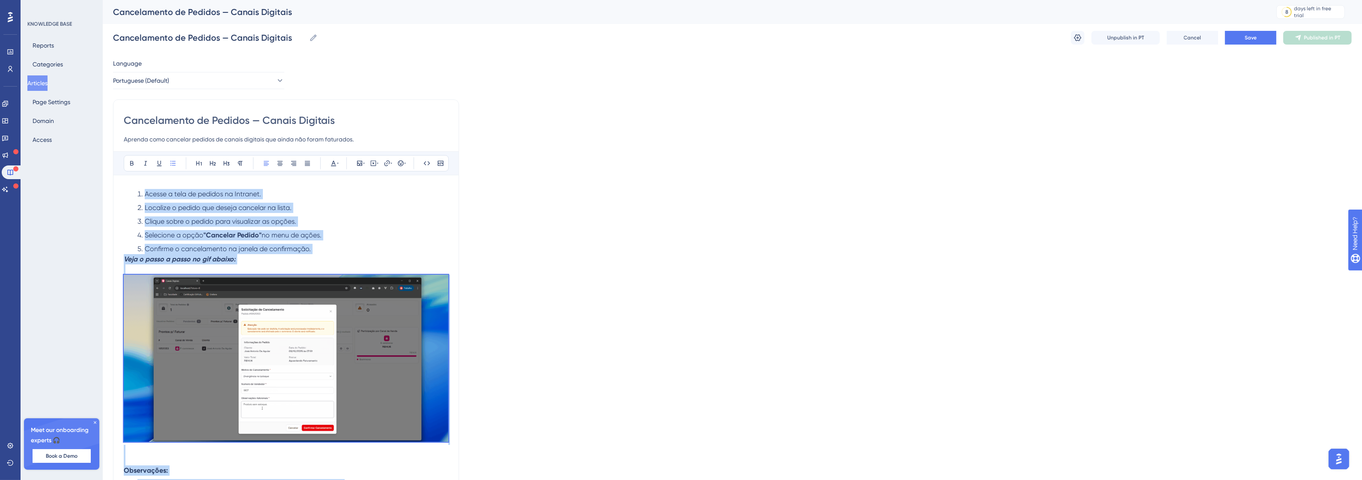
click at [253, 263] on p "Veja o passo a passo no gif abaixo:" at bounding box center [286, 359] width 325 height 211
drag, startPoint x: 251, startPoint y: 263, endPoint x: 120, endPoint y: 190, distance: 150.3
click at [120, 190] on div "Cancelamento de Pedidos — Canais Digitais Aprenda como cancelar pedidos de cana…" at bounding box center [286, 321] width 346 height 445
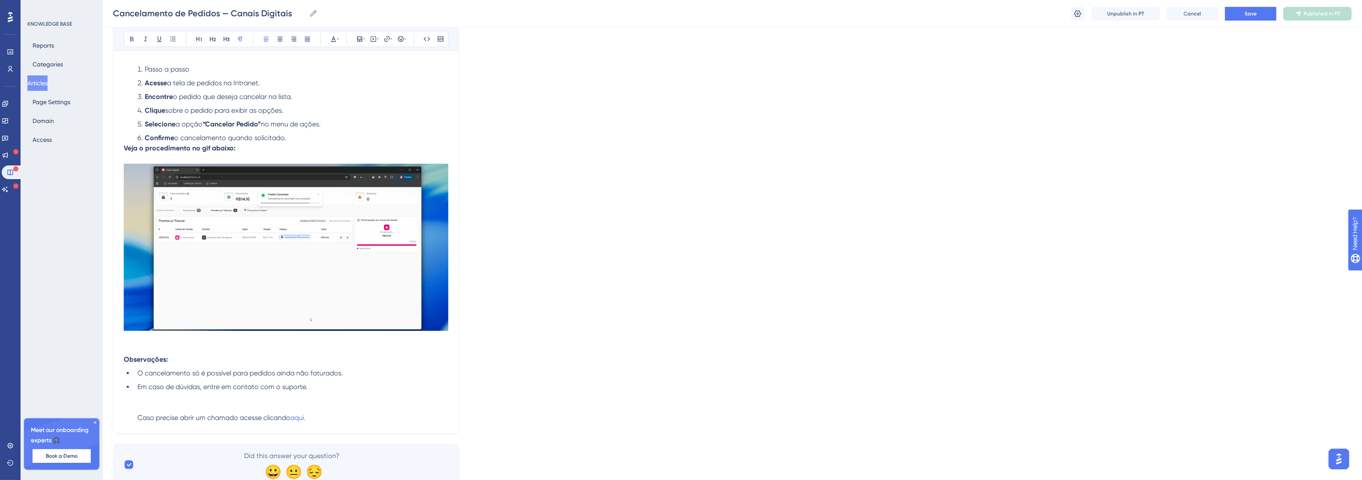
scroll to position [153, 0]
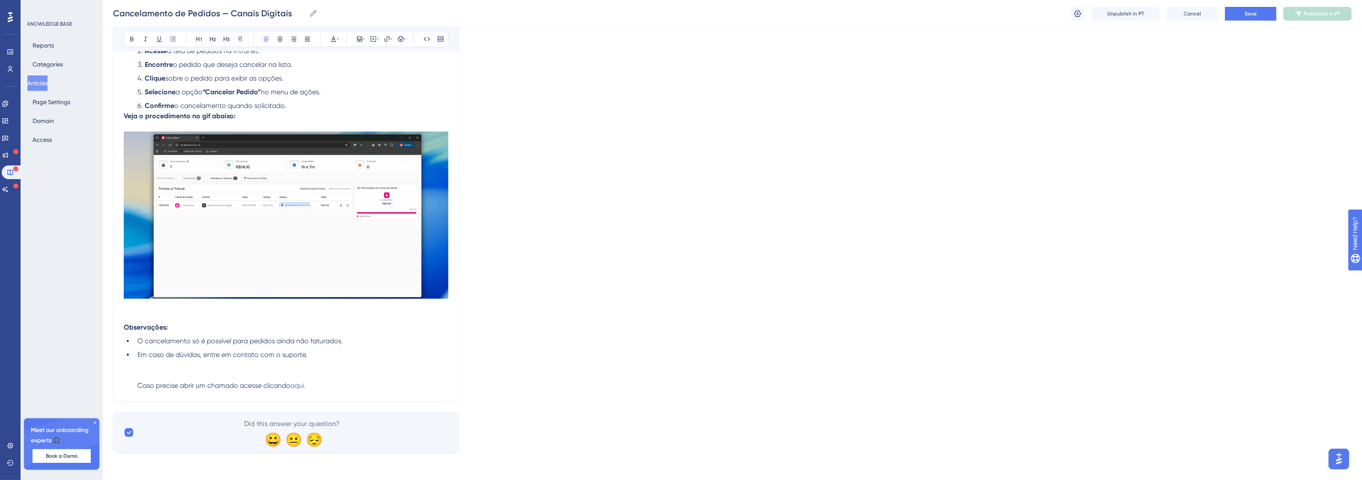
drag, startPoint x: 123, startPoint y: 325, endPoint x: 155, endPoint y: 339, distance: 35.3
click at [155, 339] on div "Cancelamento de Pedidos — Canais Digitais Aprenda como cancelar pedidos de cana…" at bounding box center [286, 172] width 346 height 459
click at [133, 336] on ul "O cancelamento só é possível para pedidos ainda não faturados. Em caso de dúvid…" at bounding box center [286, 363] width 325 height 55
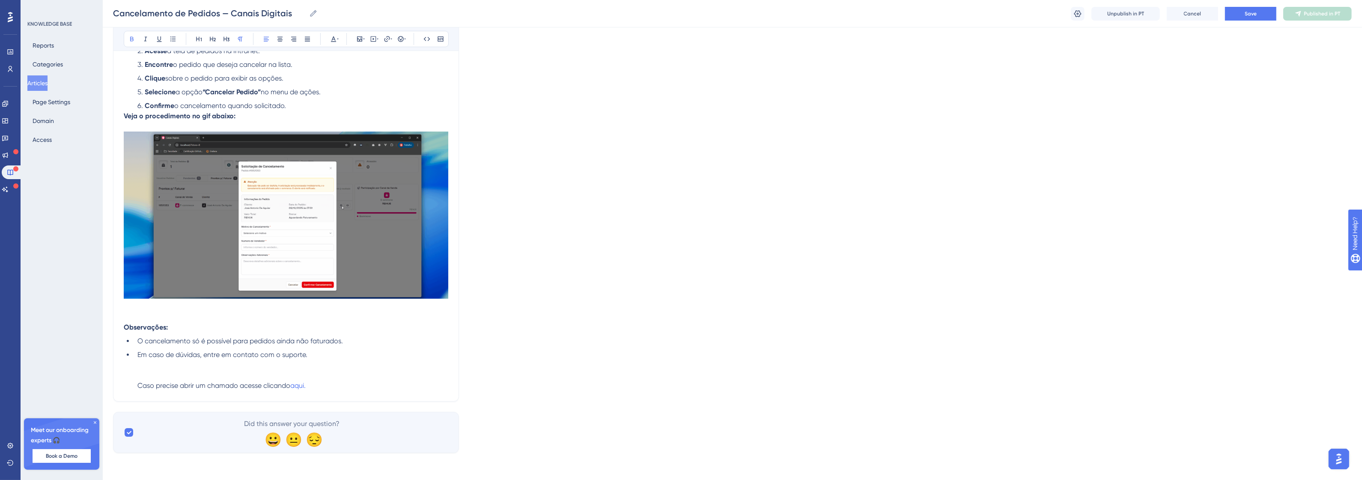
click at [125, 328] on strong "Observações:" at bounding box center [146, 327] width 44 height 8
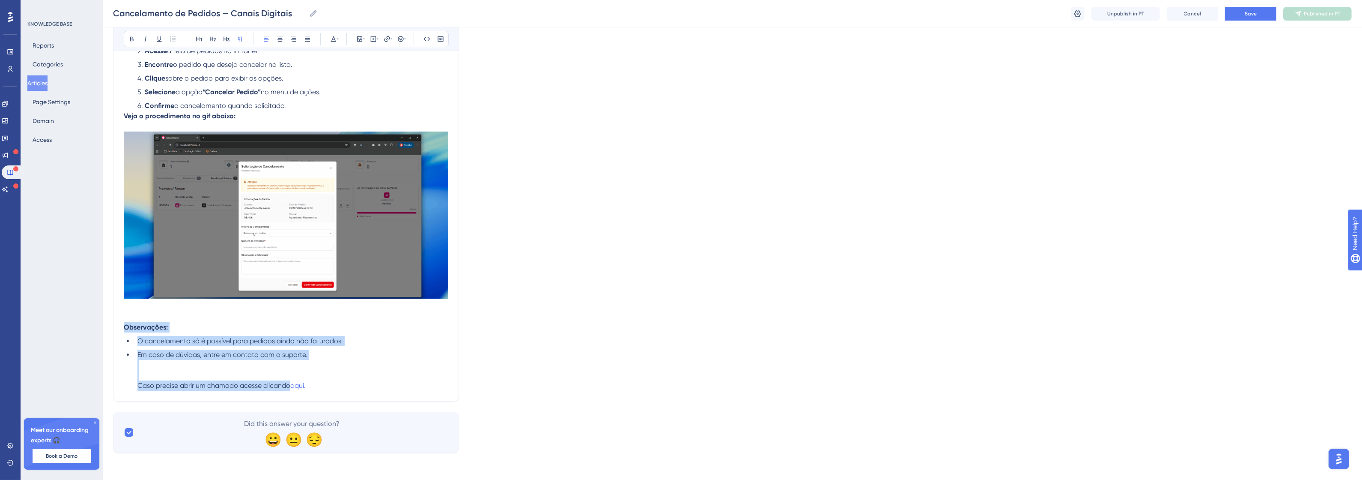
drag, startPoint x: 125, startPoint y: 328, endPoint x: 285, endPoint y: 387, distance: 170.3
click at [285, 387] on div "Passo a passo Acesse a tela de pedidos na Intranet. Encontre o pedido que desej…" at bounding box center [286, 213] width 325 height 362
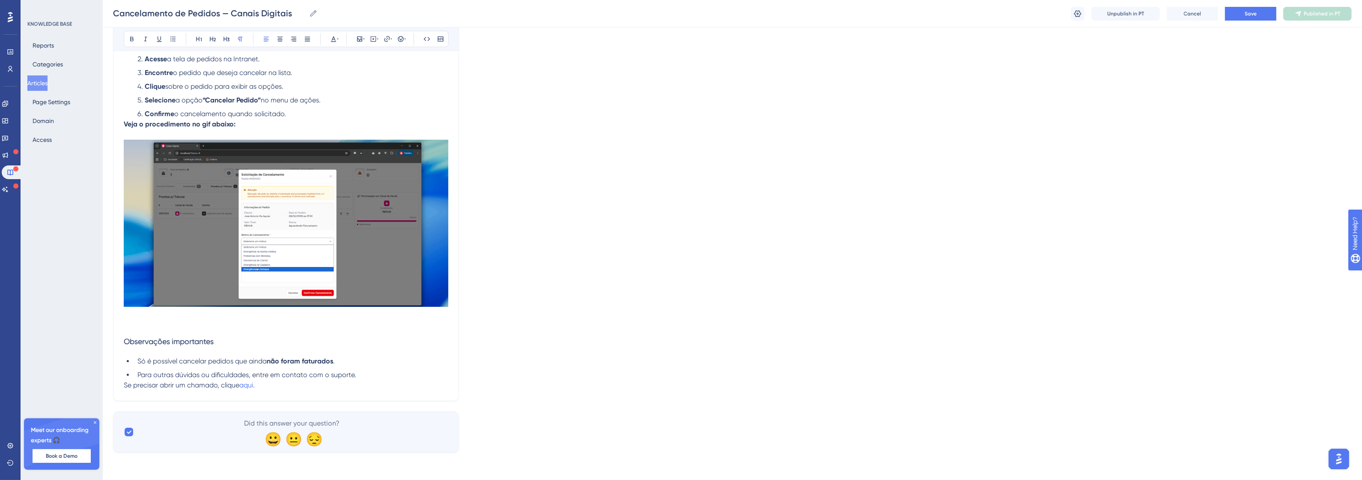
scroll to position [145, 0]
click at [281, 384] on p "Se precisar abrir um chamado, clique aqui." at bounding box center [286, 385] width 325 height 10
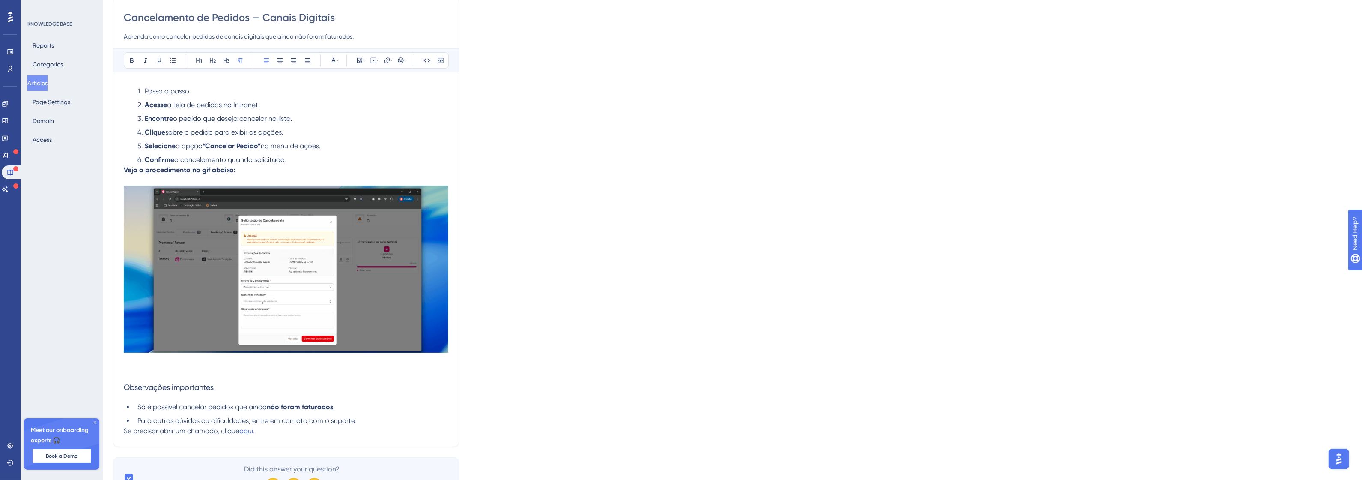
scroll to position [0, 0]
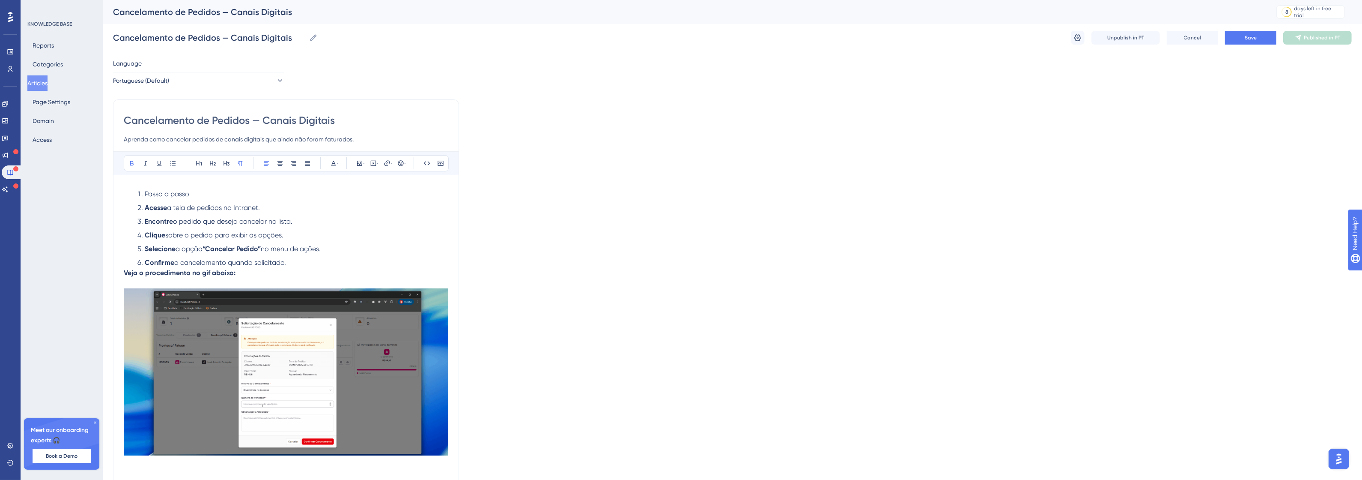
click at [200, 275] on strong "Veja o procedimento no gif abaixo:" at bounding box center [180, 272] width 112 height 8
click at [206, 273] on strong "Veja o procedimento no gif abaixo:" at bounding box center [180, 272] width 112 height 8
click at [319, 264] on li "Confirme o cancelamento quando solicitado." at bounding box center [291, 262] width 314 height 10
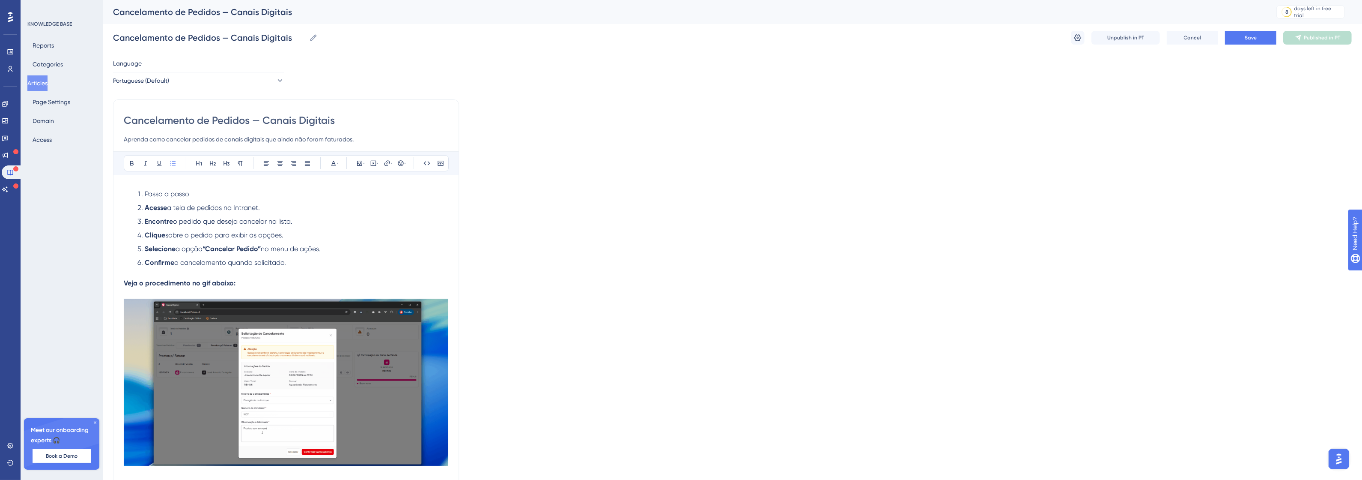
click at [1268, 28] on div "Cancelamento de Pedidos — Canais Digitais Cancelamento de Pedidos — Canais Digi…" at bounding box center [732, 37] width 1239 height 27
click at [1263, 42] on button "Save" at bounding box center [1250, 38] width 51 height 14
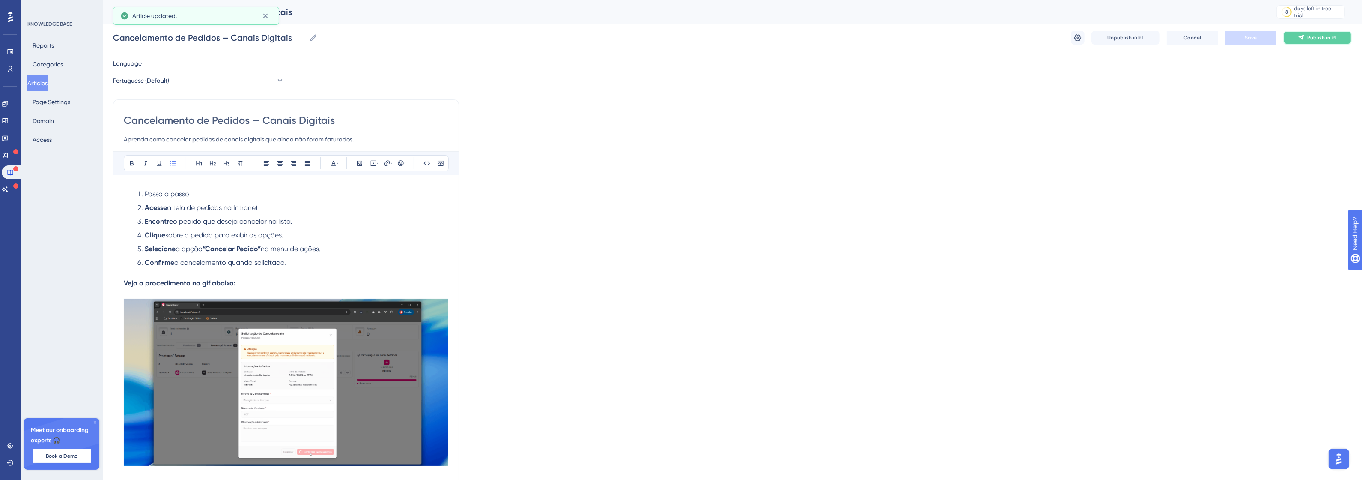
click at [1302, 37] on icon at bounding box center [1301, 37] width 7 height 7
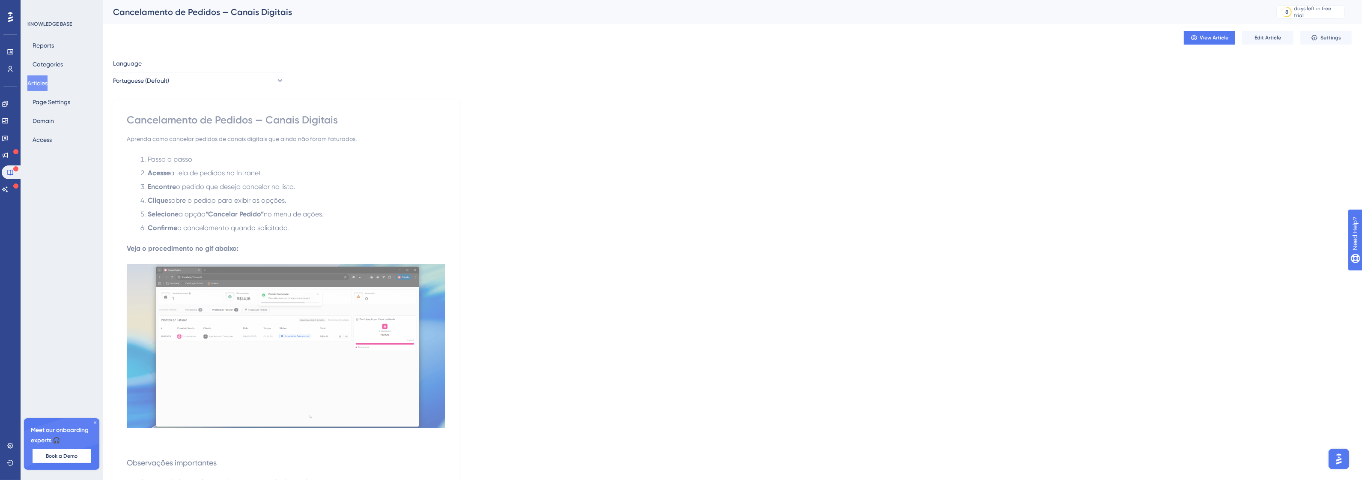
click at [391, 182] on li "Encontre o pedido que deseja cancelar na lista." at bounding box center [291, 187] width 308 height 10
click at [1275, 34] on span "Edit Article" at bounding box center [1268, 37] width 27 height 7
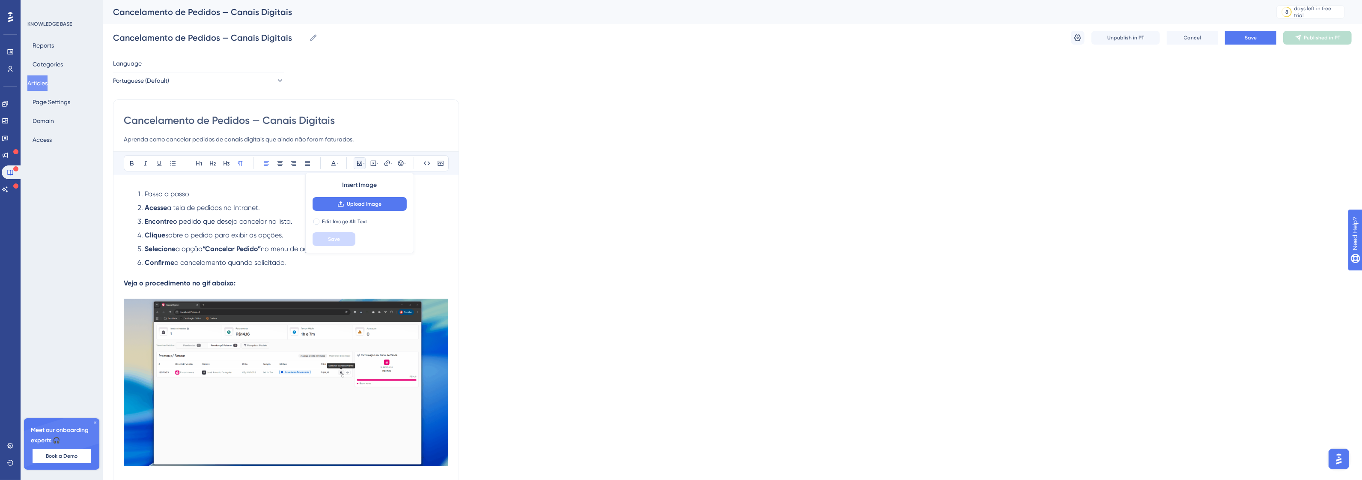
click at [189, 275] on li "Confirme o cancelamento quando solicitado." at bounding box center [291, 267] width 314 height 21
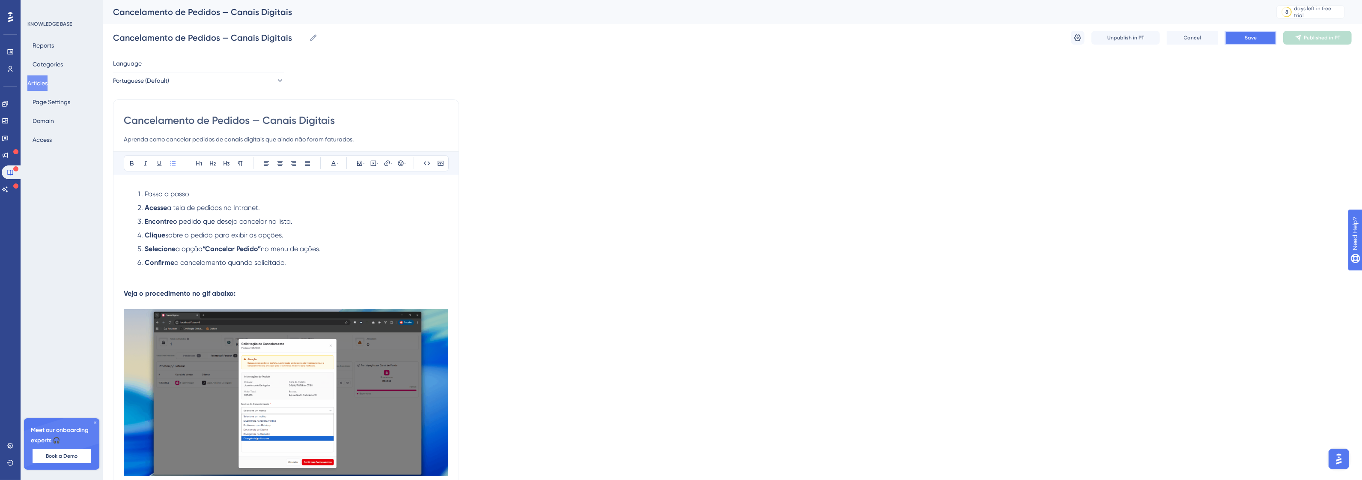
click at [1255, 41] on span "Save" at bounding box center [1251, 37] width 12 height 7
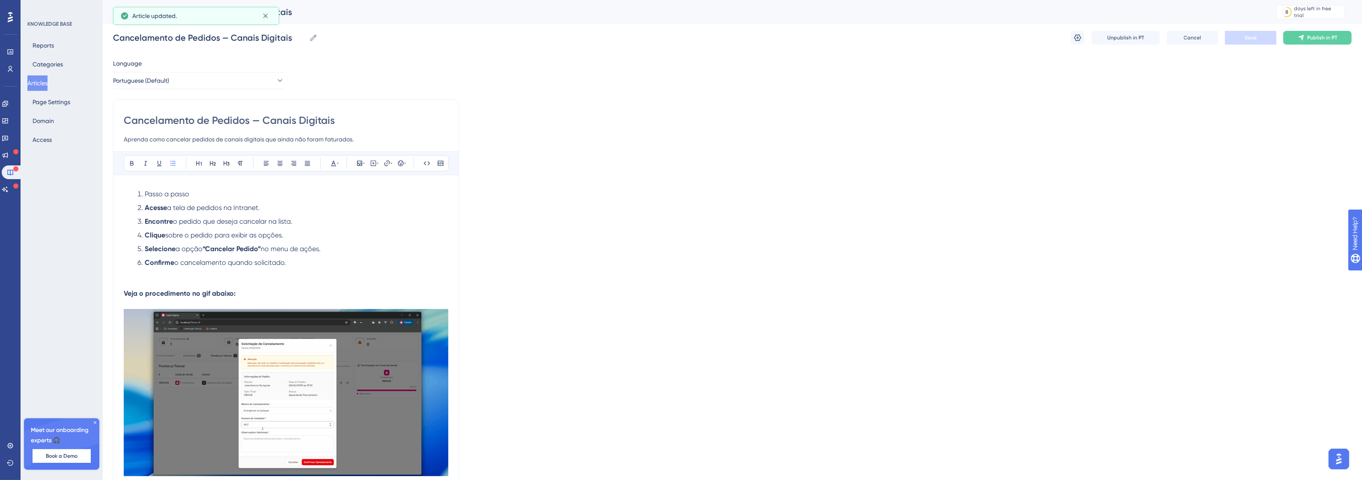
click at [1307, 41] on span "Publish in PT" at bounding box center [1322, 37] width 30 height 7
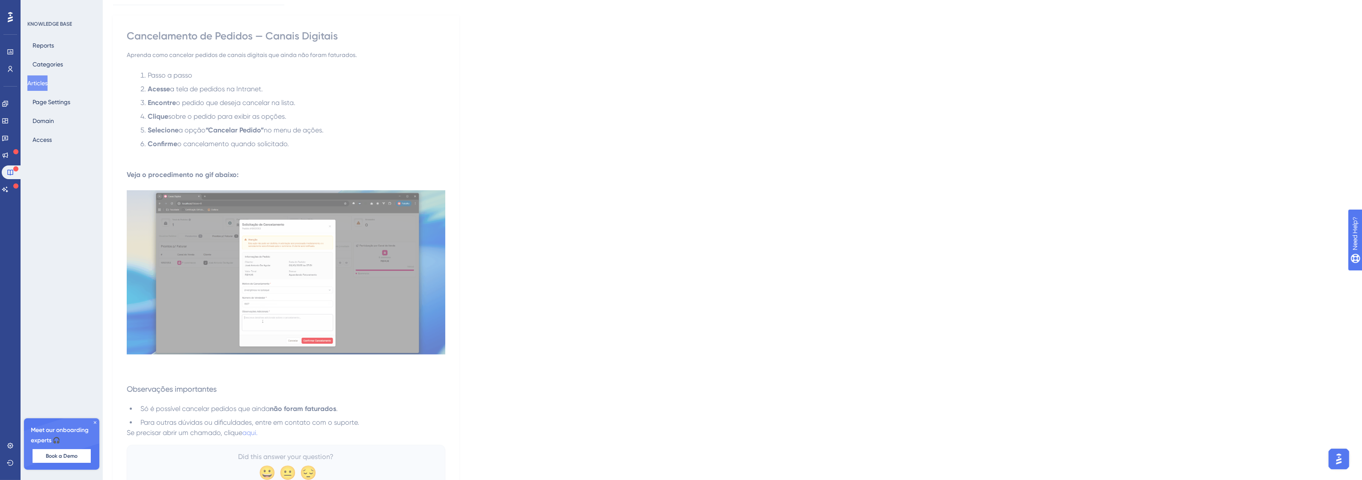
scroll to position [129, 0]
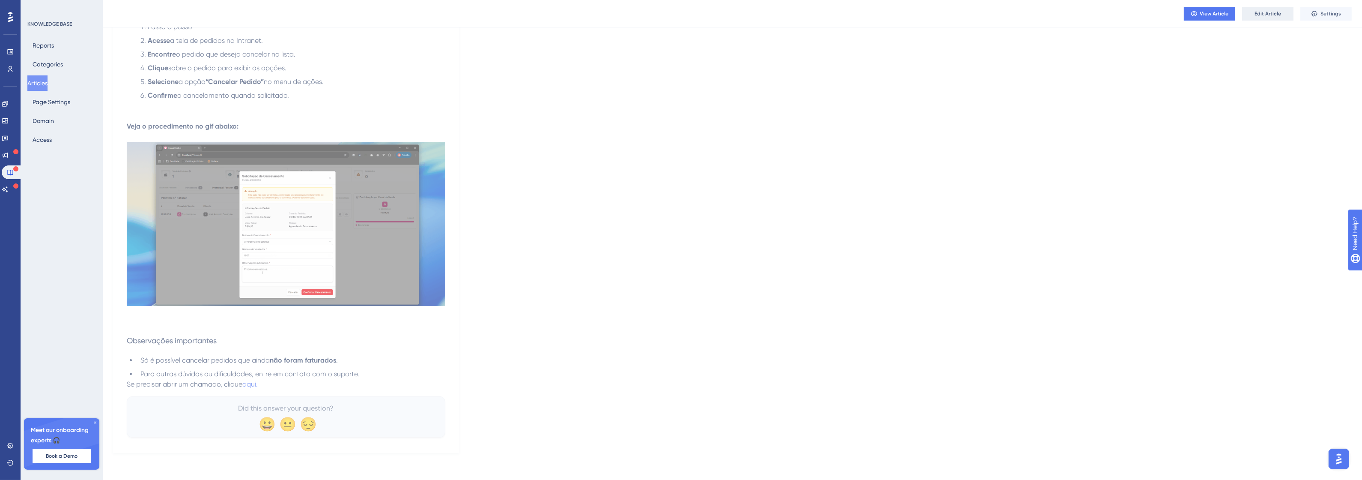
click at [1263, 10] on span "Edit Article" at bounding box center [1268, 13] width 27 height 7
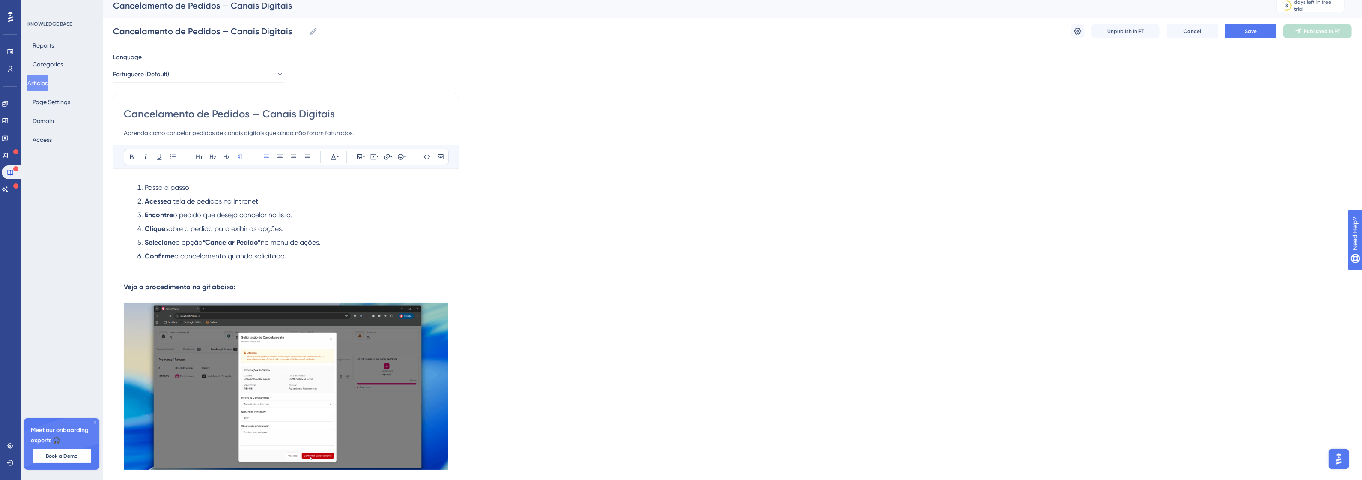
scroll to position [166, 0]
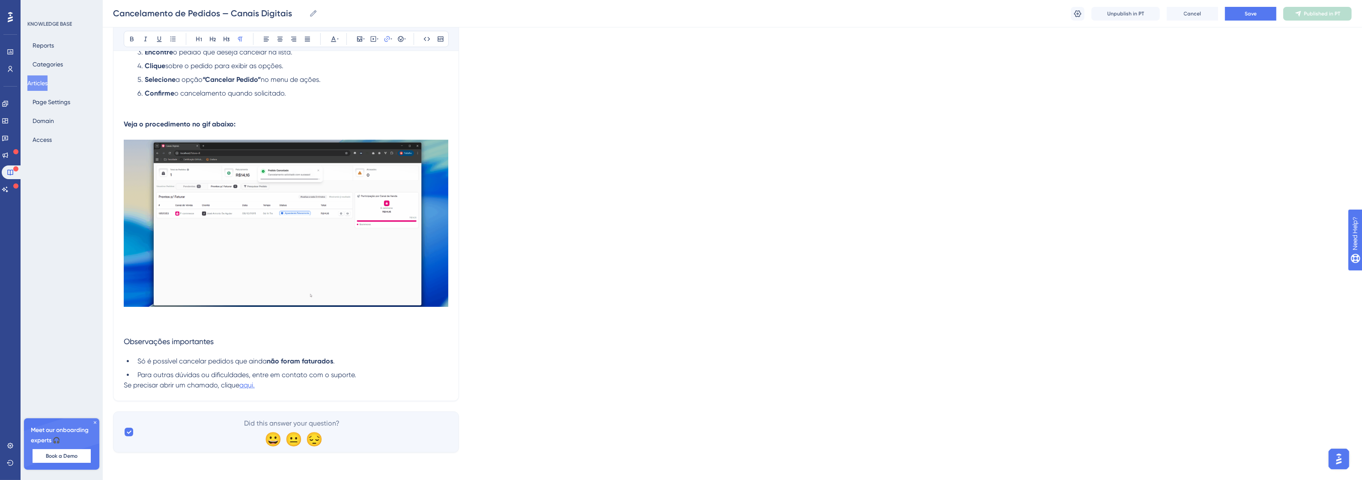
click at [251, 383] on span "aqui." at bounding box center [246, 385] width 15 height 8
drag, startPoint x: 361, startPoint y: 94, endPoint x: 305, endPoint y: 95, distance: 55.7
click at [305, 95] on div "Bold Italic Underline Bullet Point Heading 1 Heading 2 Heading 3 Normal Align L…" at bounding box center [286, 186] width 325 height 408
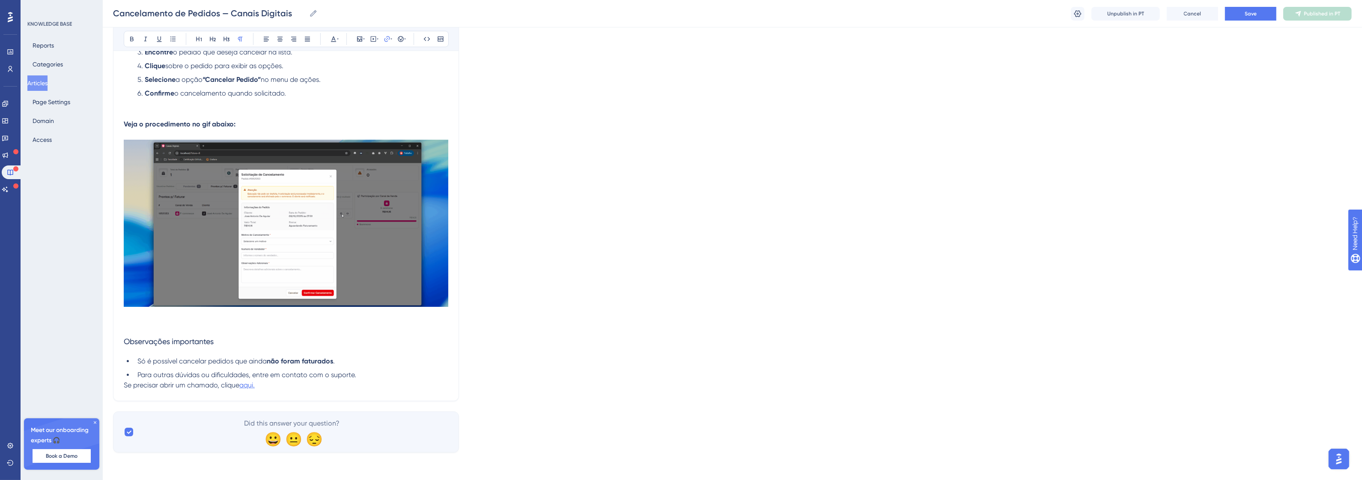
click at [250, 387] on span "aqui." at bounding box center [246, 385] width 15 height 8
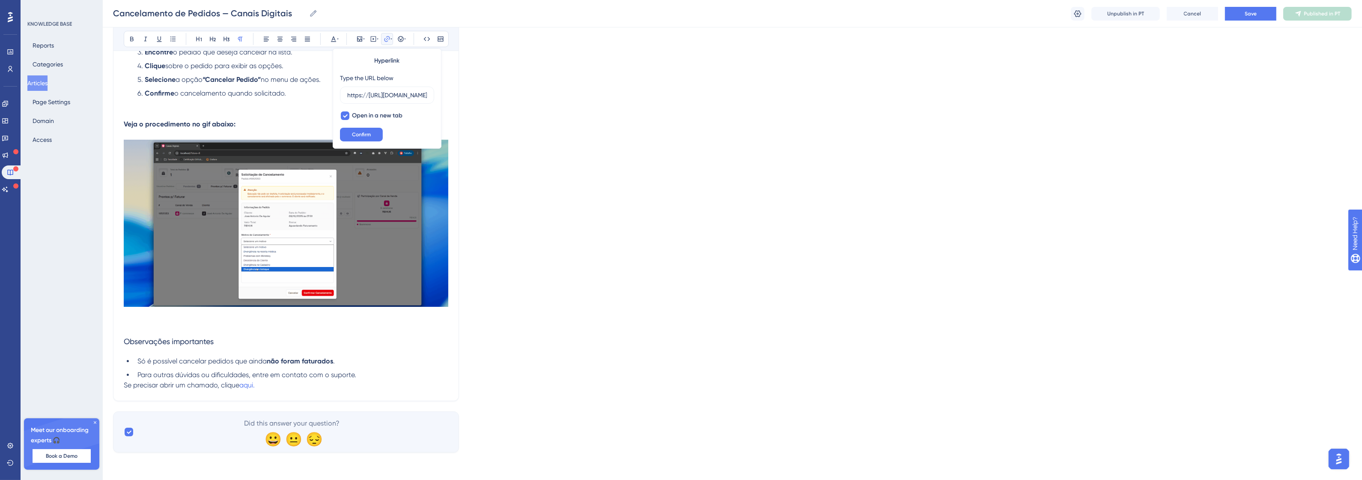
drag, startPoint x: 356, startPoint y: 92, endPoint x: 335, endPoint y: 95, distance: 20.8
click at [335, 95] on div "Hyperlink Type the URL below https://http://helpdesk.promofarma.int/ Open in a …" at bounding box center [387, 98] width 109 height 100
type input "http://helpdesk.promofarma.int/"
click at [372, 135] on button "Confirm" at bounding box center [361, 135] width 43 height 14
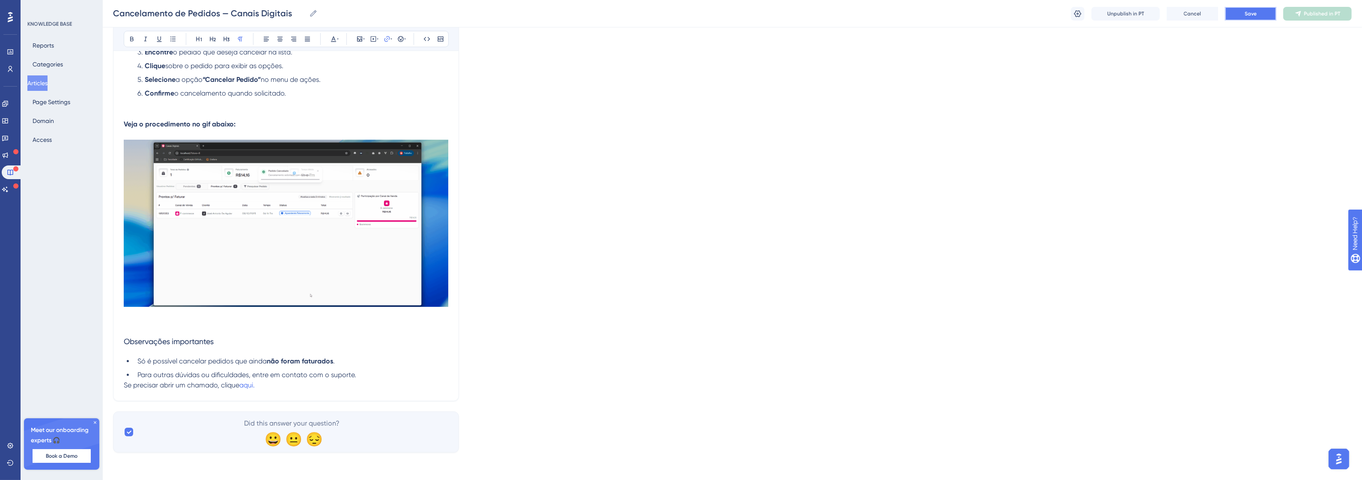
click at [1249, 16] on span "Save" at bounding box center [1251, 13] width 12 height 7
click at [1322, 17] on button "Publish in PT" at bounding box center [1317, 14] width 69 height 14
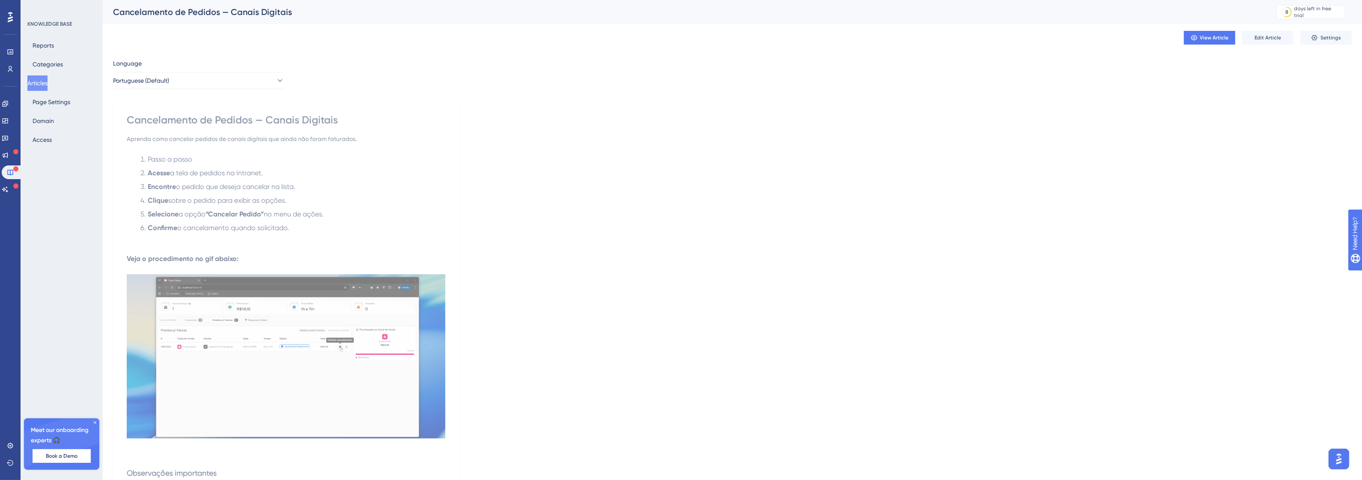
click at [23, 62] on div "KNOWLEDGE BASE Reports Categories Articles Page Settings Domain Access Meet our…" at bounding box center [62, 240] width 82 height 480
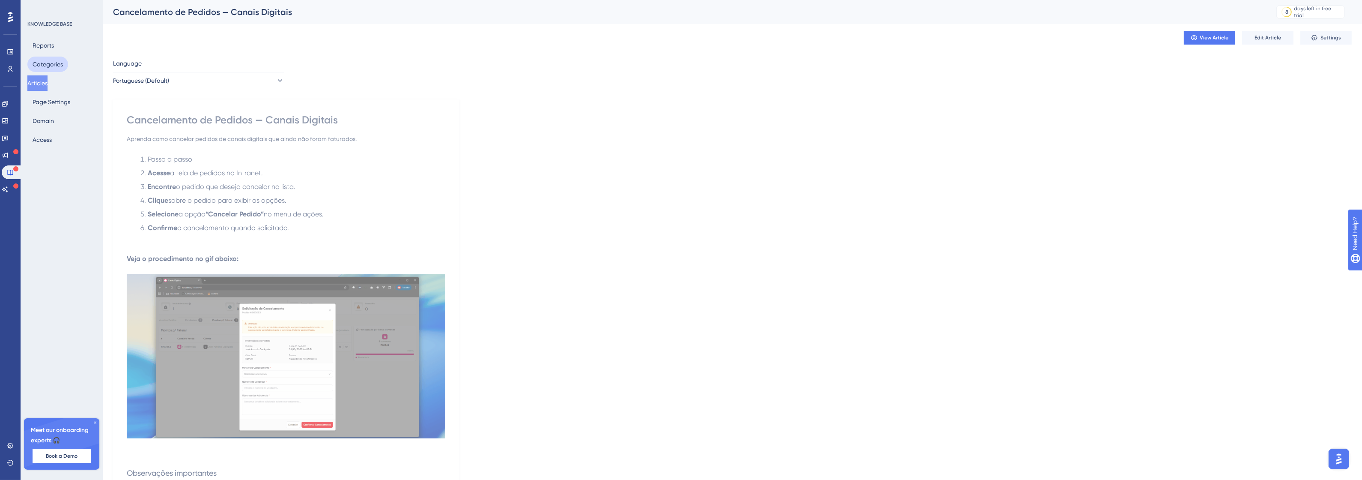
click at [39, 60] on button "Categories" at bounding box center [47, 64] width 41 height 15
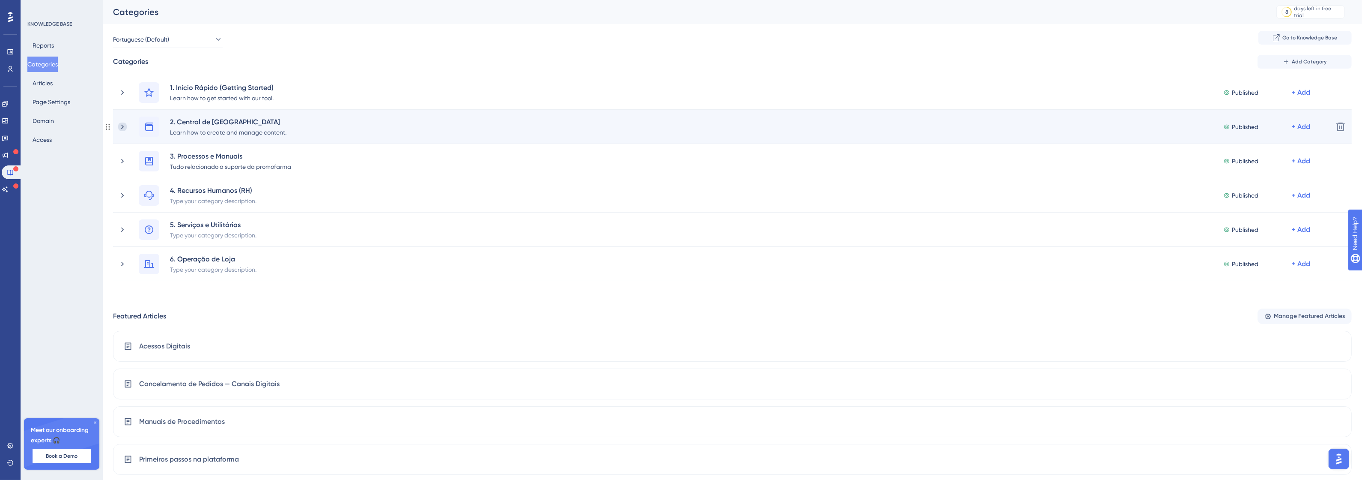
click at [122, 126] on icon at bounding box center [122, 126] width 9 height 9
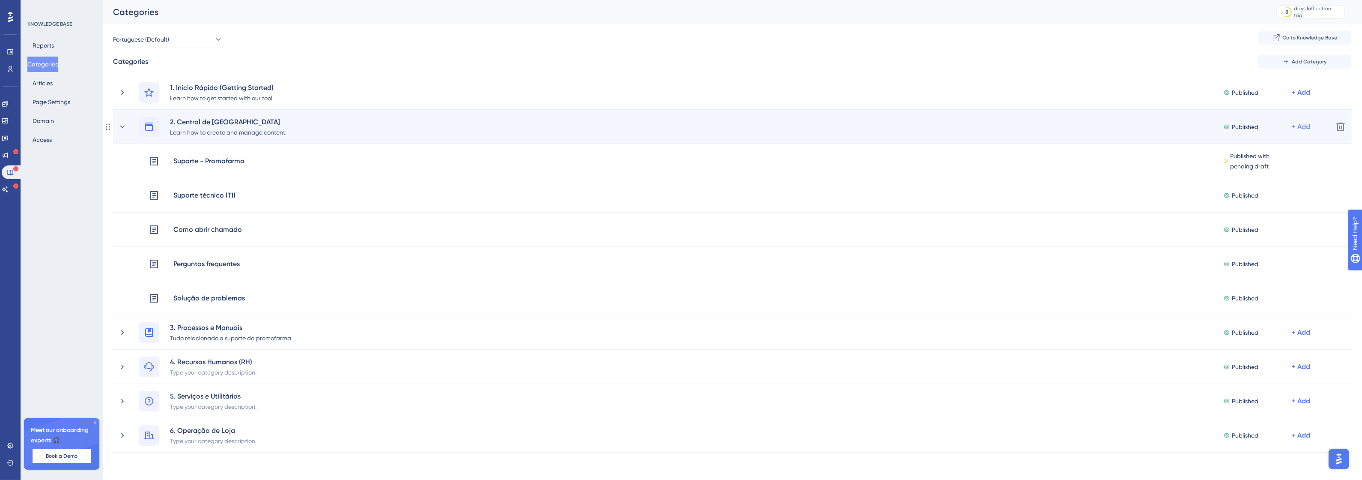
click at [1304, 122] on div "+ Add" at bounding box center [1301, 127] width 18 height 10
click at [1272, 149] on span "Add a Subcategory" at bounding box center [1264, 149] width 54 height 10
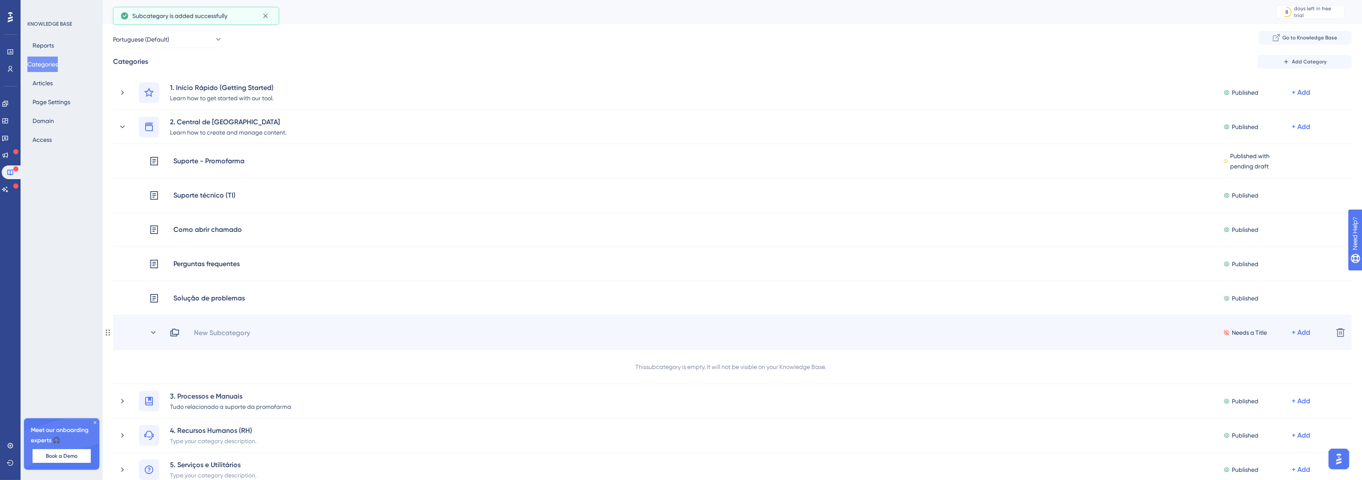
click at [233, 340] on div "New Subcategory Needs a Title + Add Delete" at bounding box center [732, 332] width 1239 height 34
click at [233, 338] on div "New Subcategory Needs a Title + Add Delete" at bounding box center [732, 332] width 1239 height 34
click at [206, 333] on div "New Subcategory" at bounding box center [222, 332] width 57 height 10
click at [206, 333] on div "New Subcategory Needs a Title + Add" at bounding box center [748, 332] width 1156 height 10
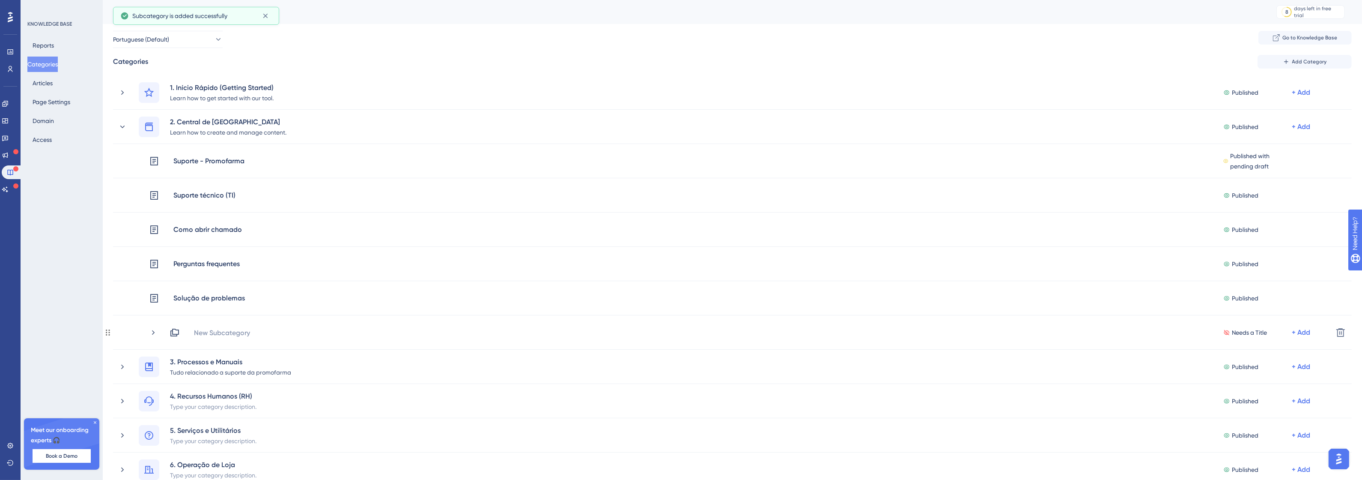
click at [206, 333] on div "New Subcategory" at bounding box center [222, 332] width 57 height 10
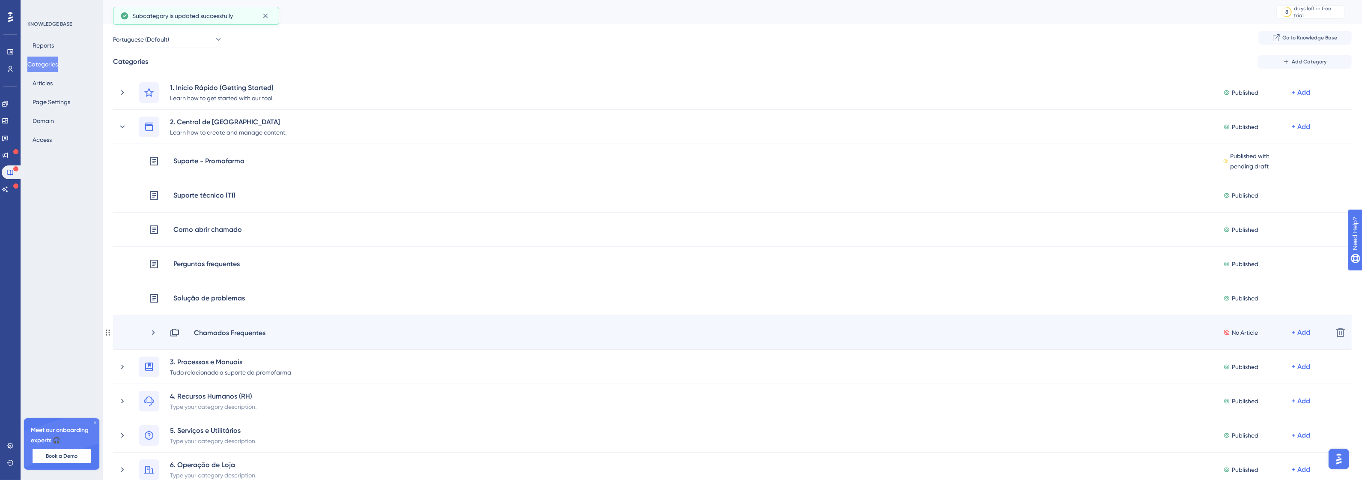
click at [1311, 326] on div "Chamados Frequentes No Article + Add Delete" at bounding box center [732, 332] width 1239 height 34
click at [1302, 332] on div "+ Add" at bounding box center [1301, 332] width 18 height 10
click at [1267, 348] on div "Add Articles Add Articles" at bounding box center [1267, 354] width 61 height 17
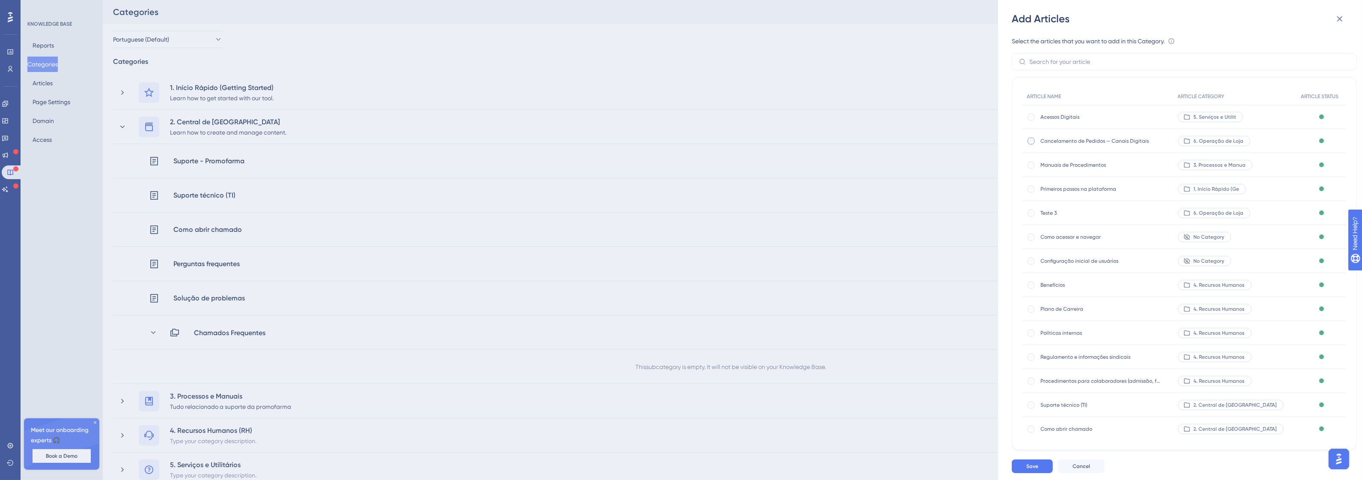
click at [1032, 140] on div at bounding box center [1031, 140] width 7 height 7
checkbox input "true"
click at [1035, 469] on span "Save" at bounding box center [1032, 465] width 12 height 7
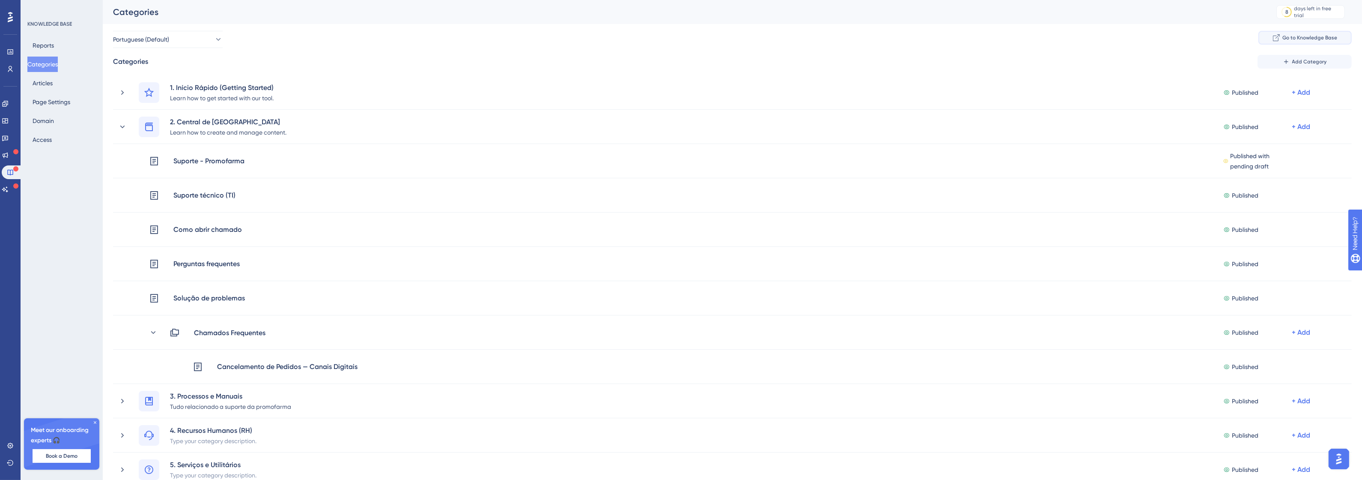
click at [1304, 42] on button "Go to Knowledge Base" at bounding box center [1304, 38] width 93 height 14
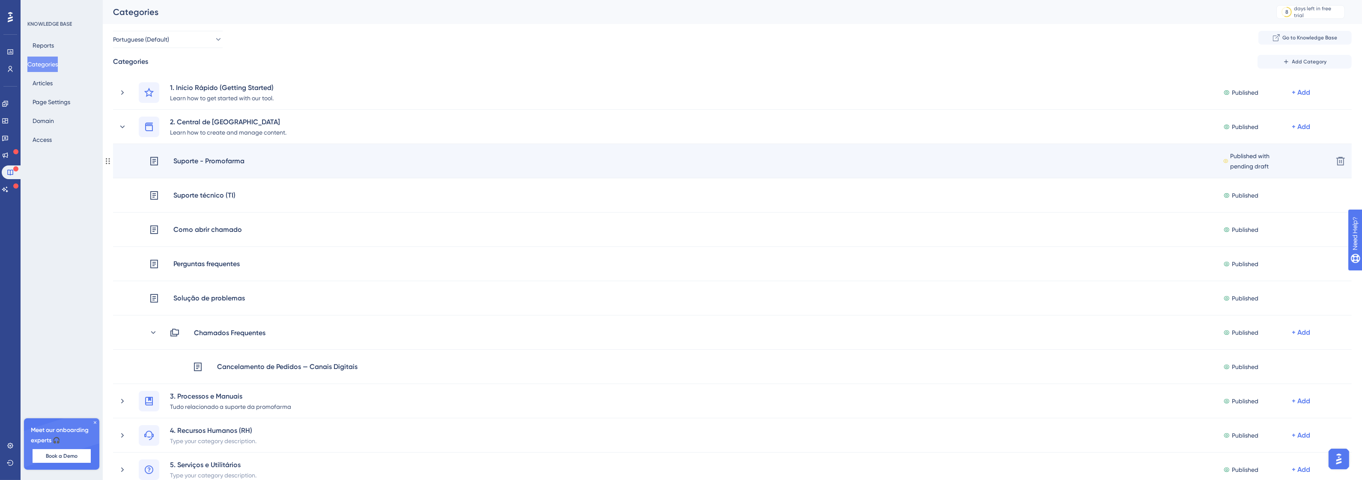
click at [279, 164] on div "Suporte - Promofarma Published with pending draft + Add" at bounding box center [737, 161] width 1177 height 21
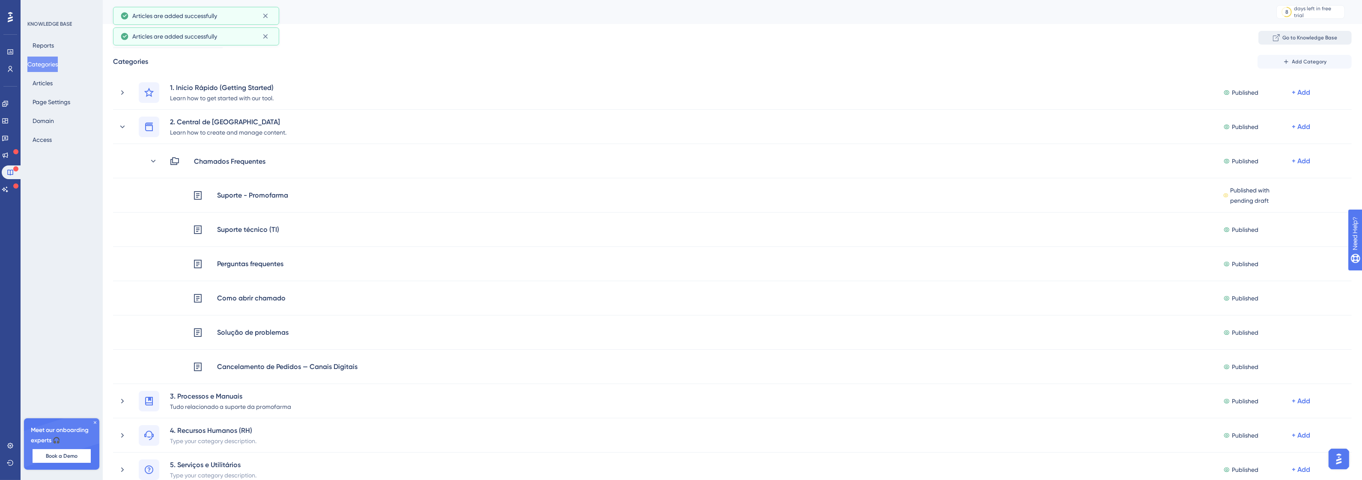
click at [1298, 36] on span "Go to Knowledge Base" at bounding box center [1309, 37] width 55 height 7
click at [57, 137] on div "Reports Categories Articles Page Settings Domain Access" at bounding box center [61, 93] width 69 height 110
click at [37, 141] on button "Access" at bounding box center [42, 139] width 30 height 15
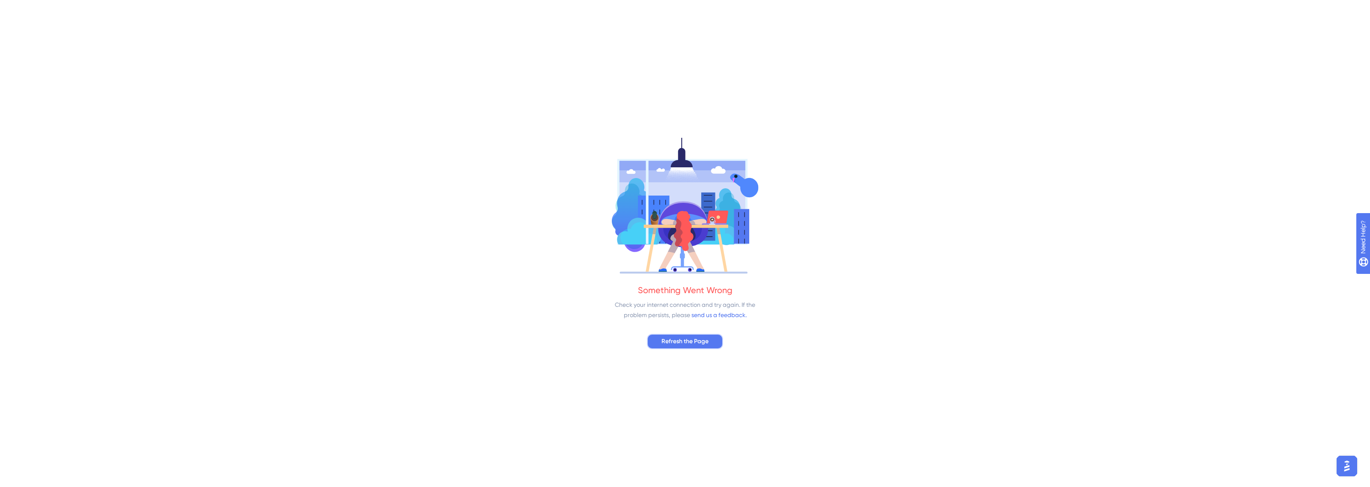
click at [656, 342] on button "Refresh the Page" at bounding box center [685, 341] width 76 height 15
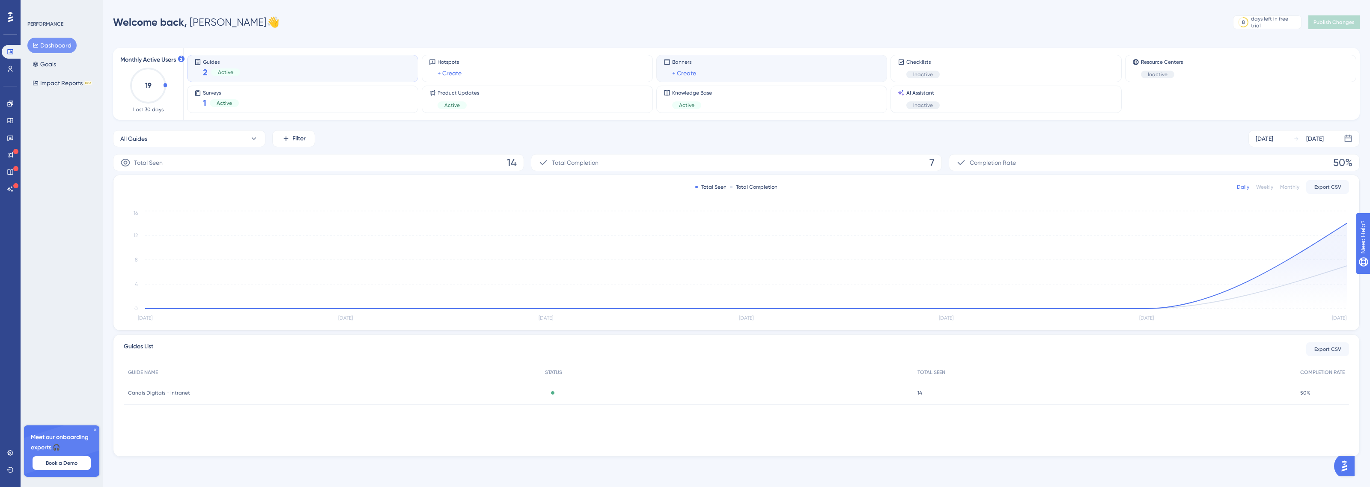
click at [689, 63] on span "Banners" at bounding box center [684, 62] width 24 height 7
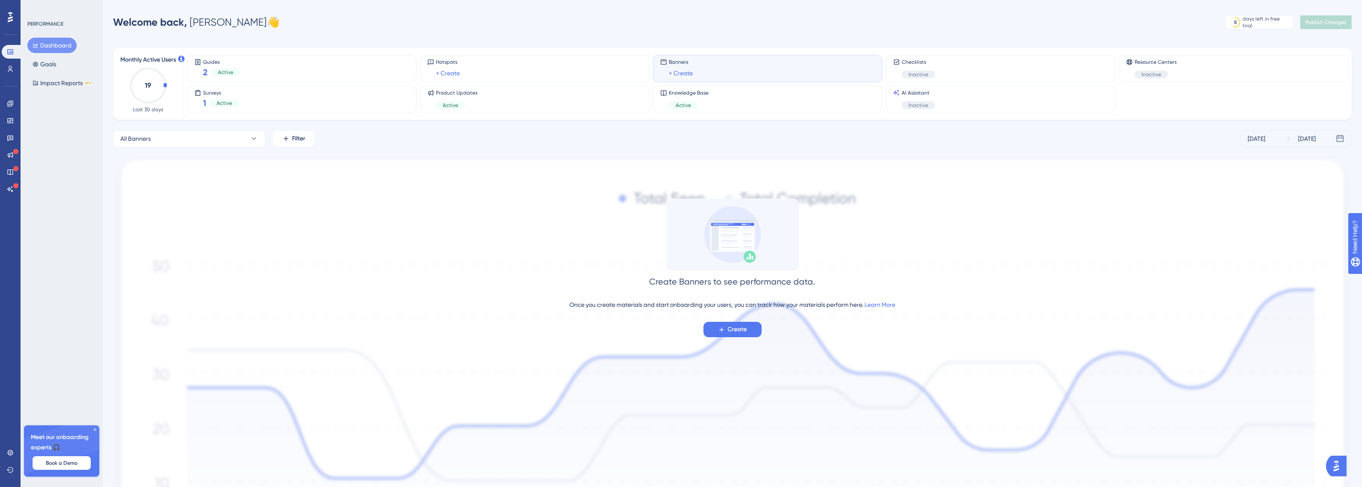
scroll to position [54, 0]
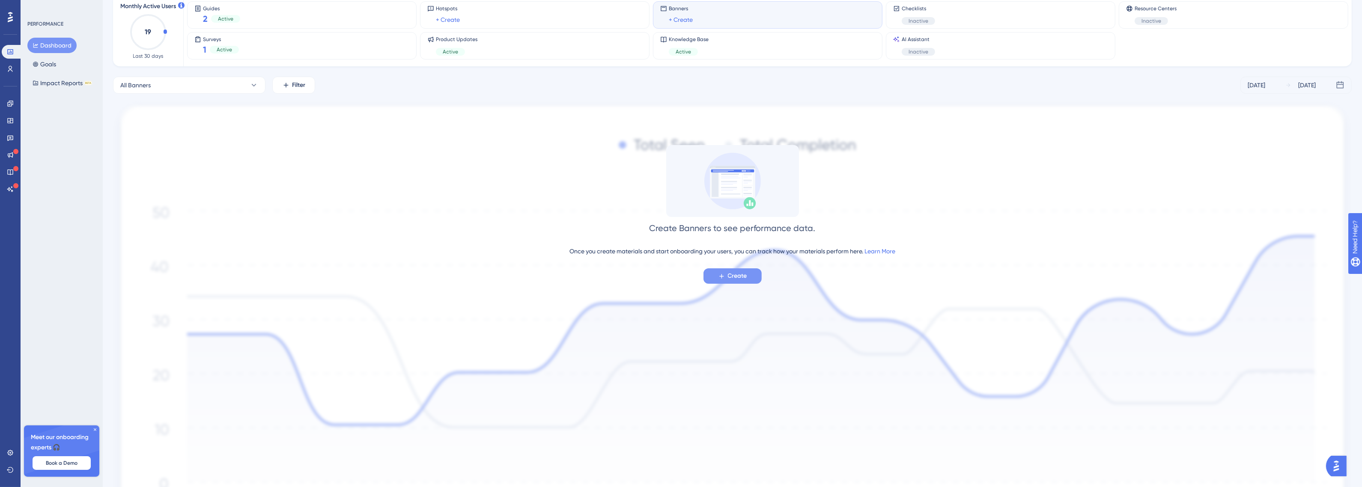
click at [740, 283] on button "Create" at bounding box center [732, 275] width 58 height 15
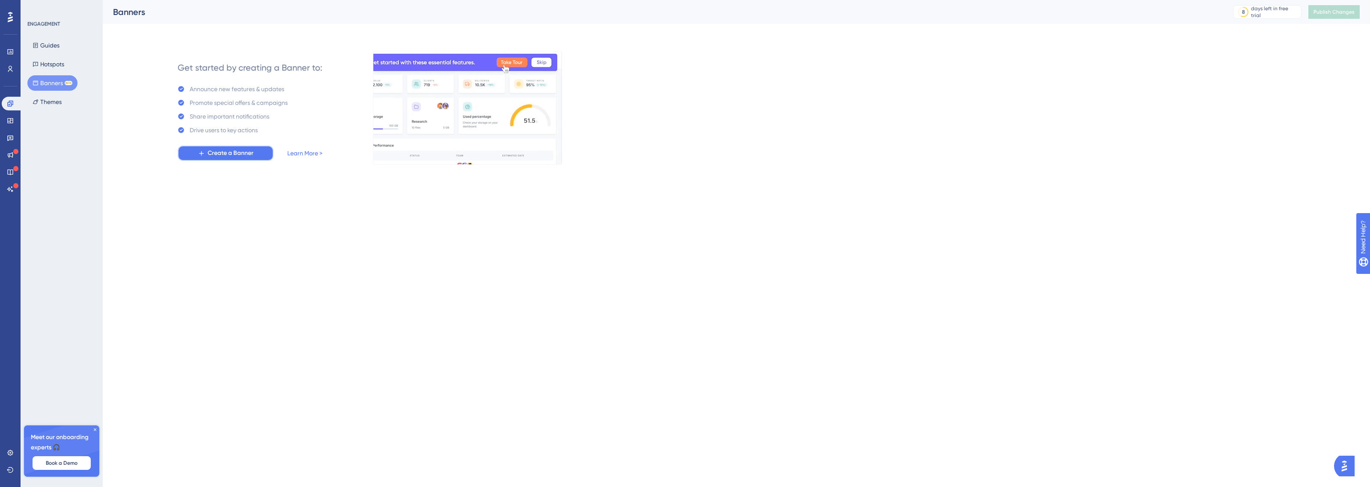
click at [211, 146] on button "Create a Banner" at bounding box center [226, 153] width 96 height 15
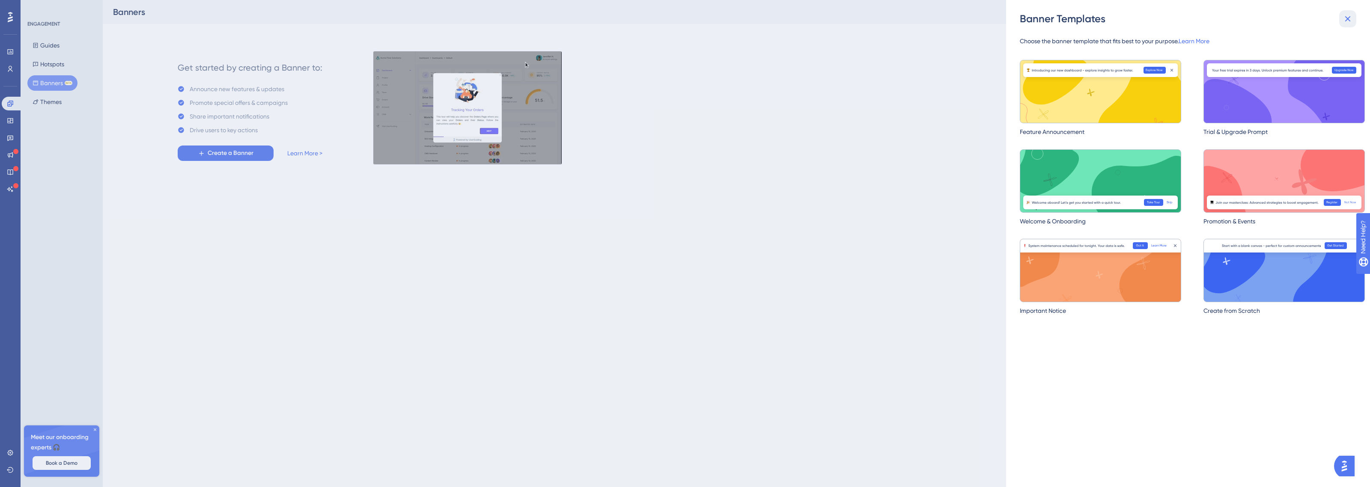
click at [1346, 26] on button at bounding box center [1347, 18] width 17 height 17
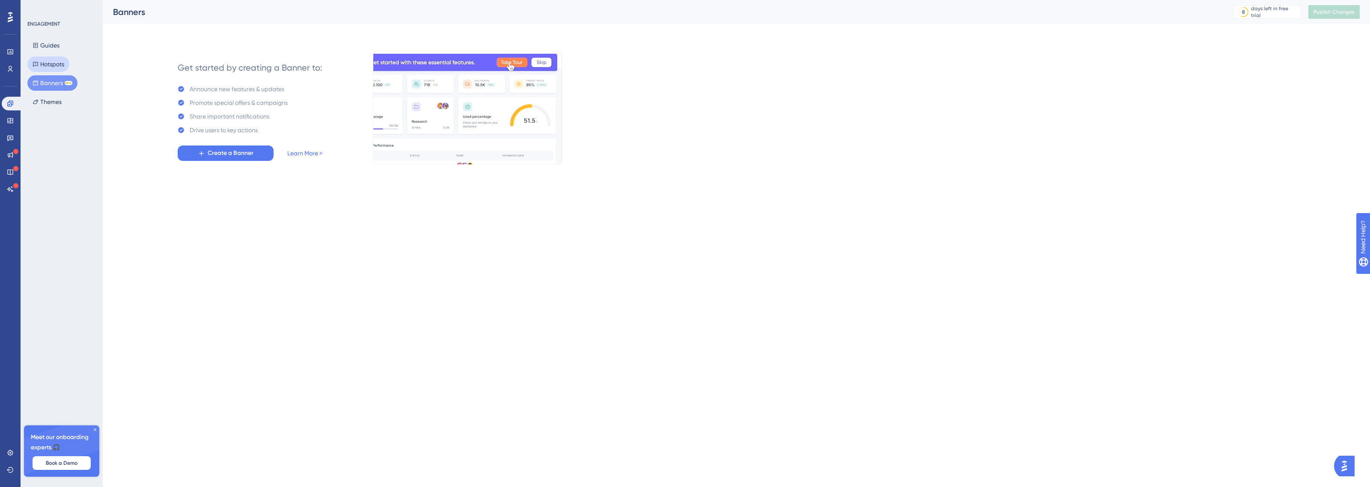
click at [66, 63] on button "Hotspots" at bounding box center [48, 64] width 42 height 15
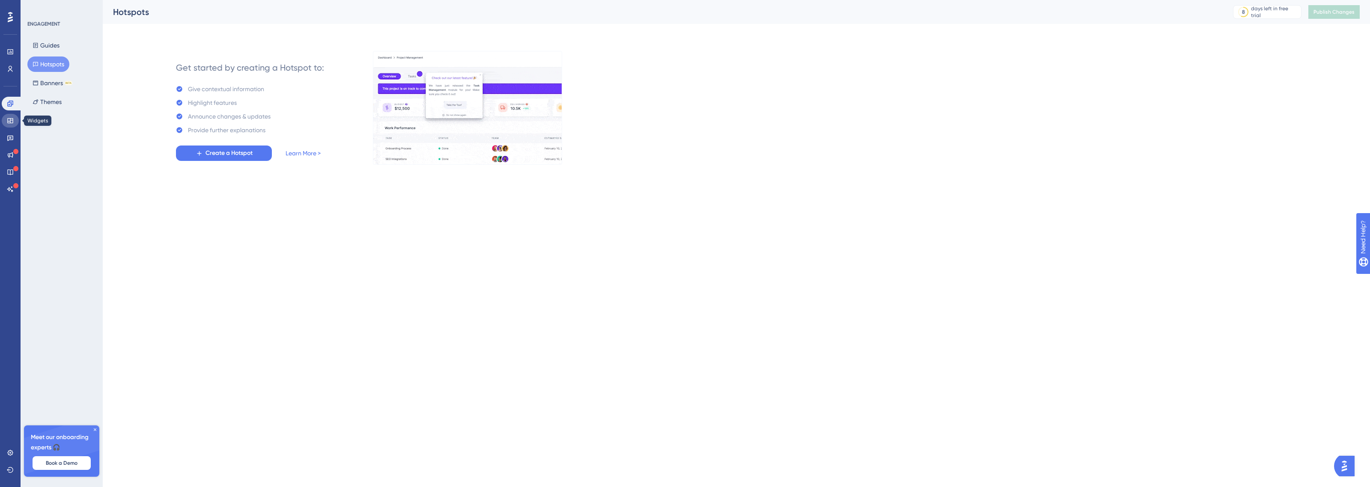
click at [13, 125] on link at bounding box center [10, 121] width 17 height 14
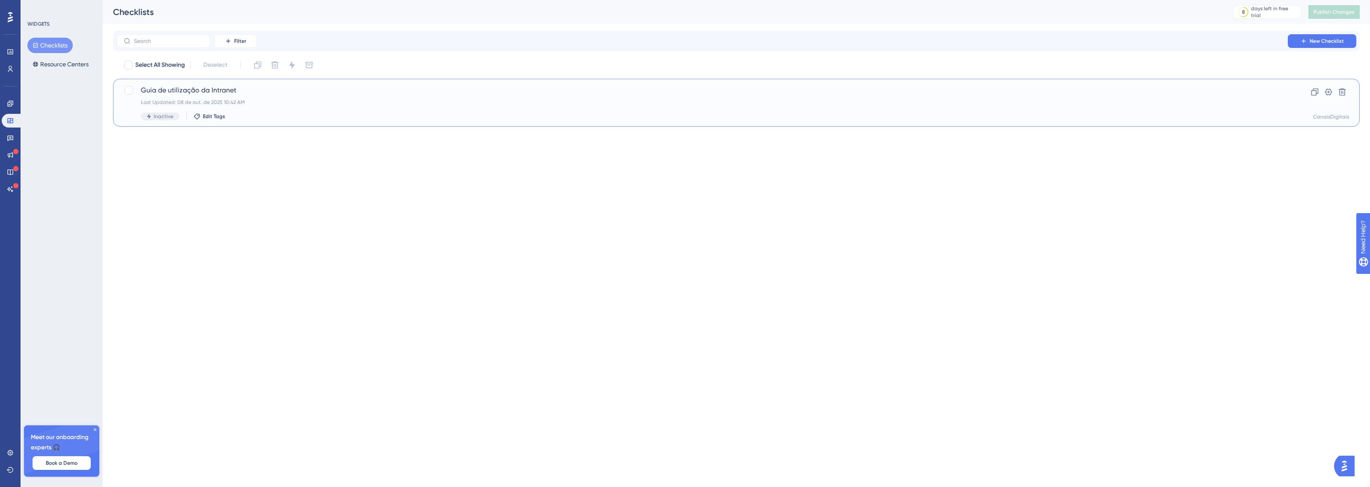
click at [186, 89] on span "Guia de utilização da Intranet" at bounding box center [702, 90] width 1123 height 10
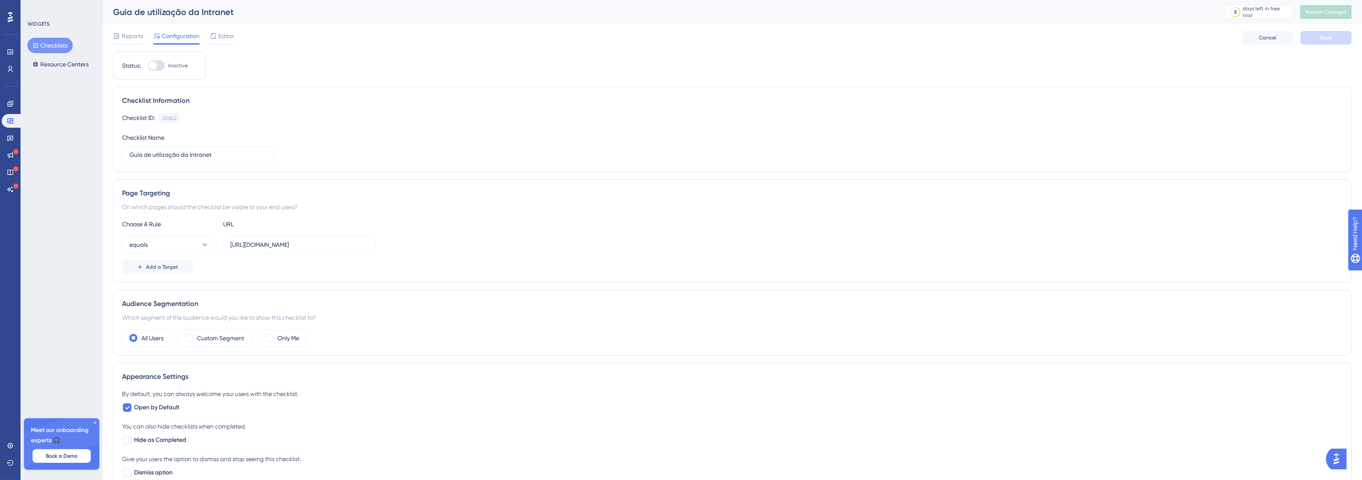
click at [237, 42] on div "Reports Configuration Editor Cancel Save" at bounding box center [732, 37] width 1239 height 27
click at [221, 39] on span "Editor" at bounding box center [226, 36] width 16 height 10
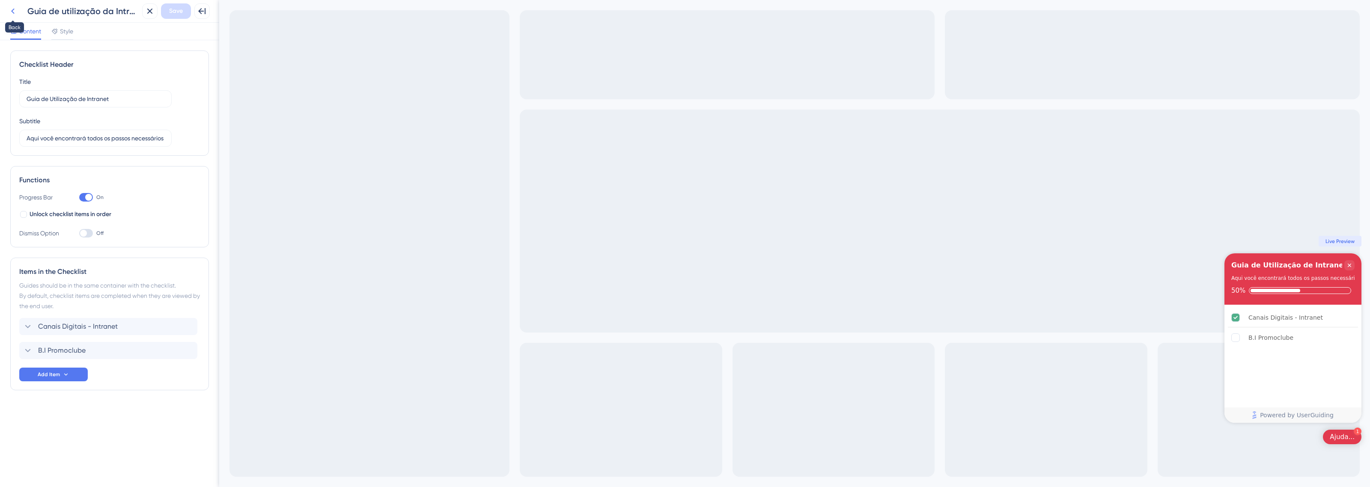
click at [8, 13] on icon at bounding box center [13, 11] width 10 height 10
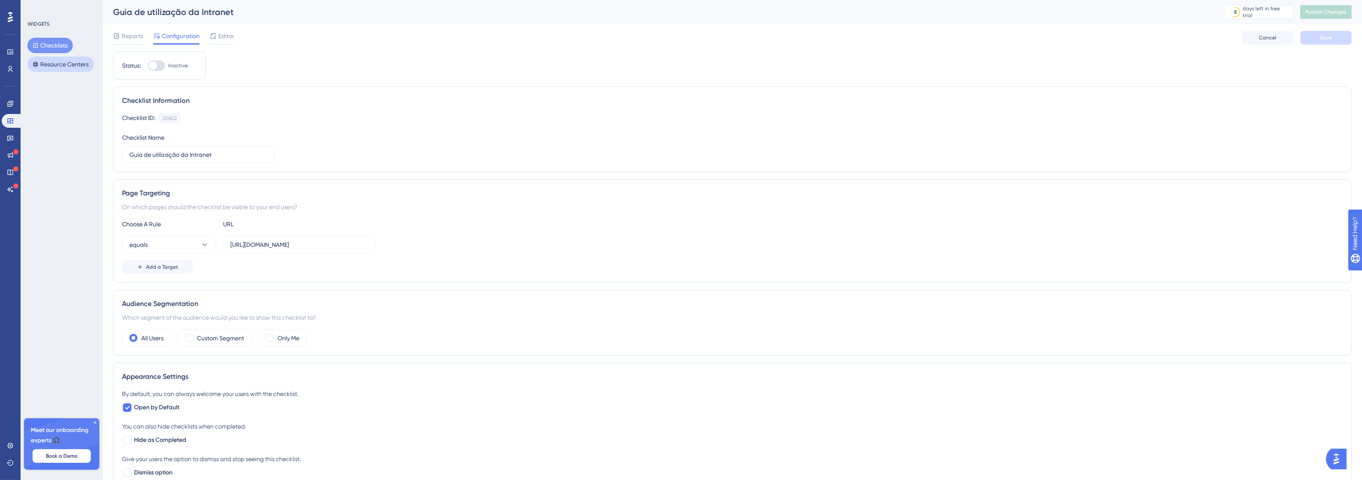
click at [61, 57] on button "Resource Centers" at bounding box center [60, 64] width 66 height 15
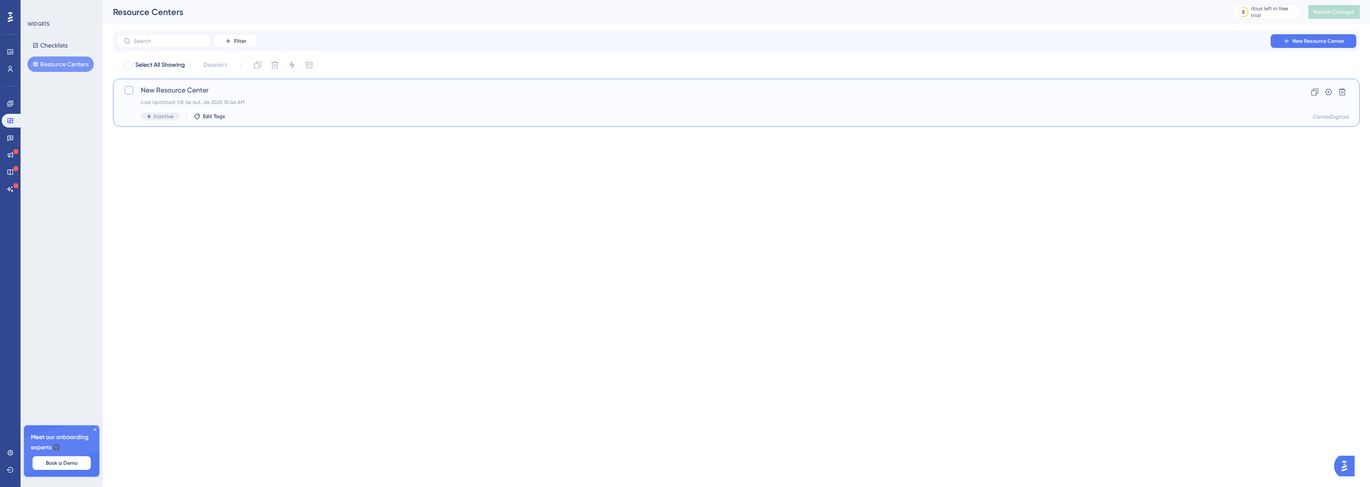
click at [131, 88] on div at bounding box center [129, 90] width 9 height 9
checkbox input "true"
click at [185, 90] on span "New Resource Center" at bounding box center [702, 90] width 1123 height 10
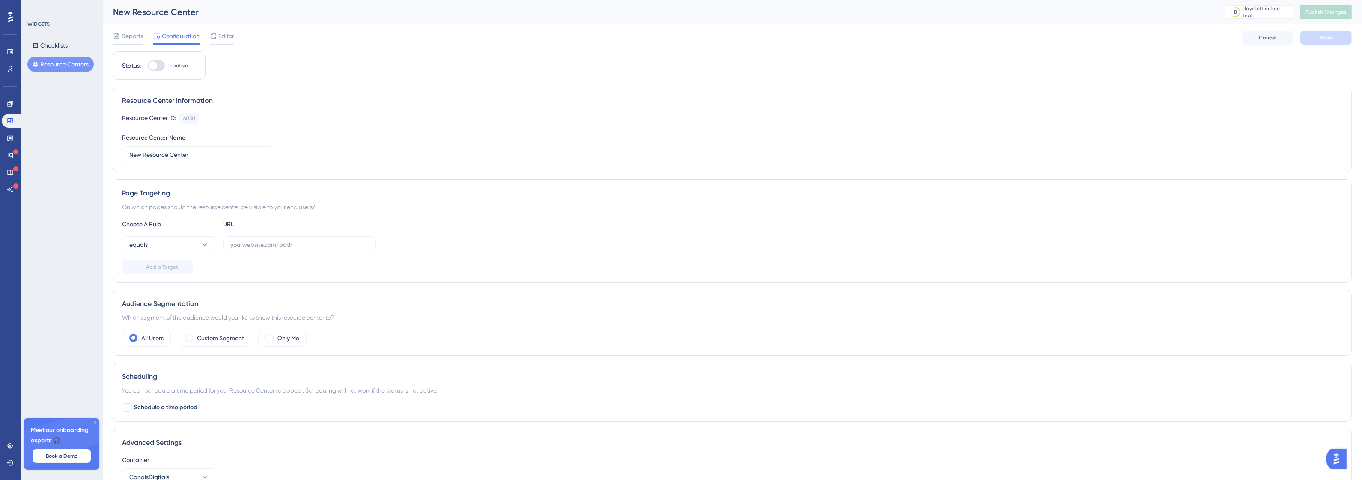
click at [174, 63] on span "Inactive" at bounding box center [178, 65] width 20 height 7
click at [148, 66] on input "Inactive" at bounding box center [147, 66] width 0 height 0
checkbox input "false"
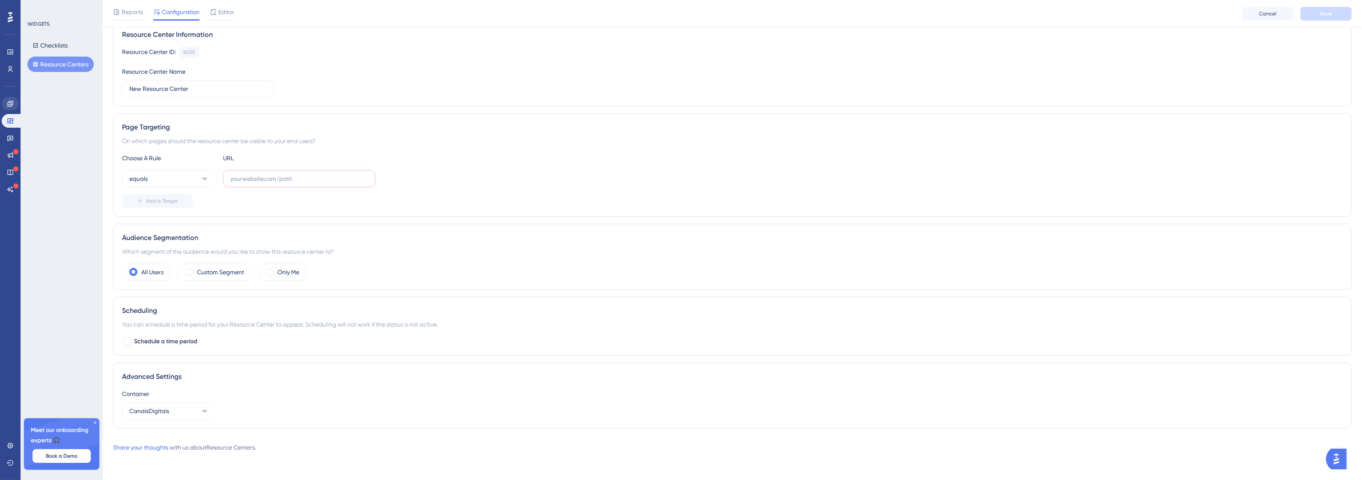
scroll to position [71, 0]
click at [9, 133] on link at bounding box center [10, 138] width 17 height 14
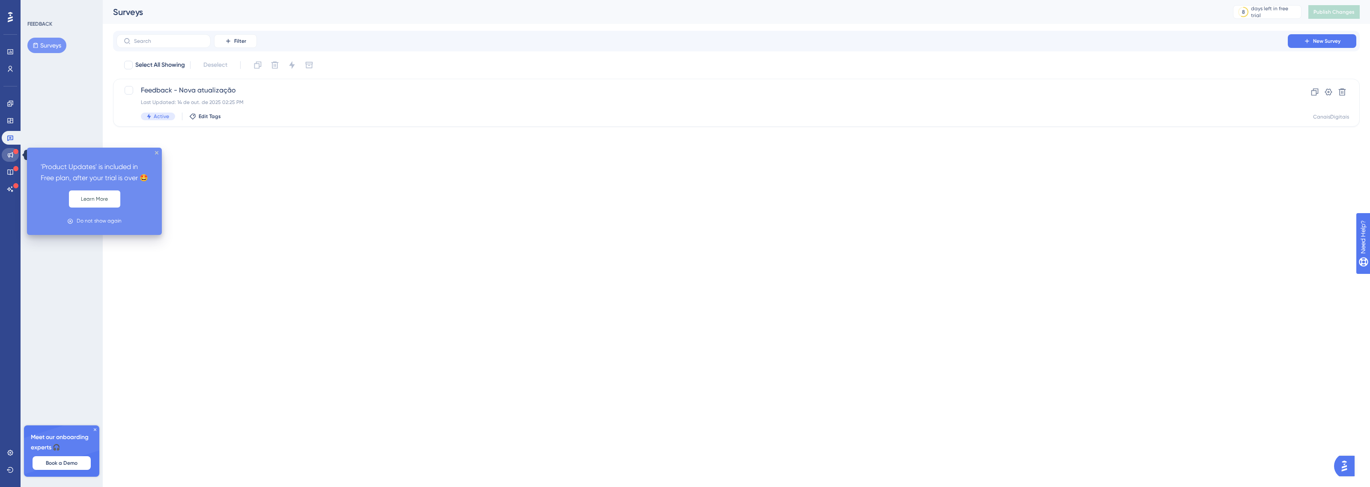
click at [15, 155] on link at bounding box center [10, 155] width 17 height 14
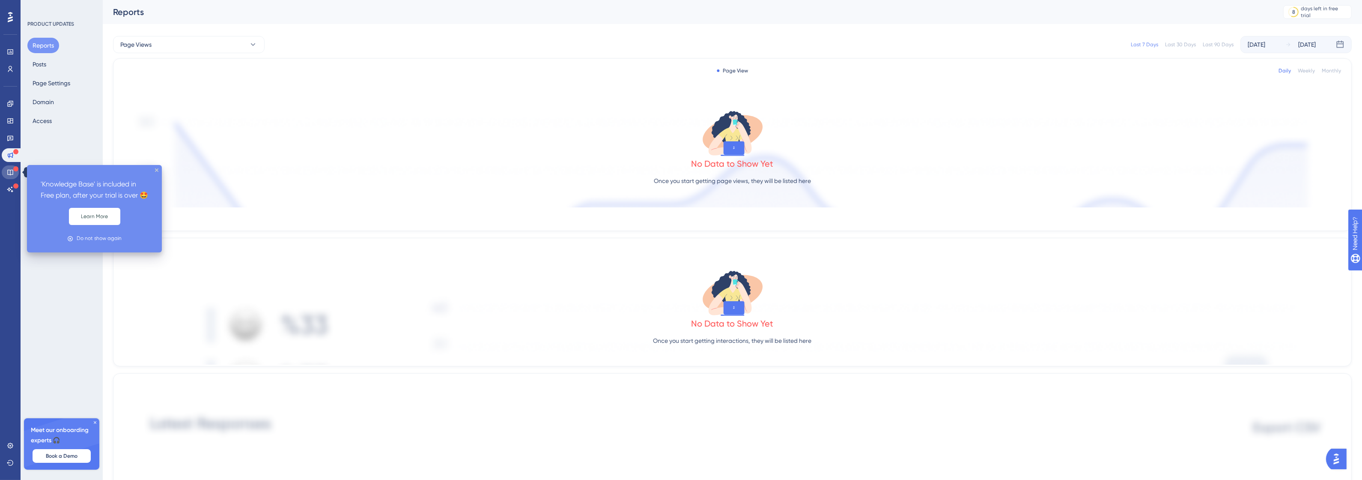
click at [15, 174] on link at bounding box center [10, 172] width 17 height 14
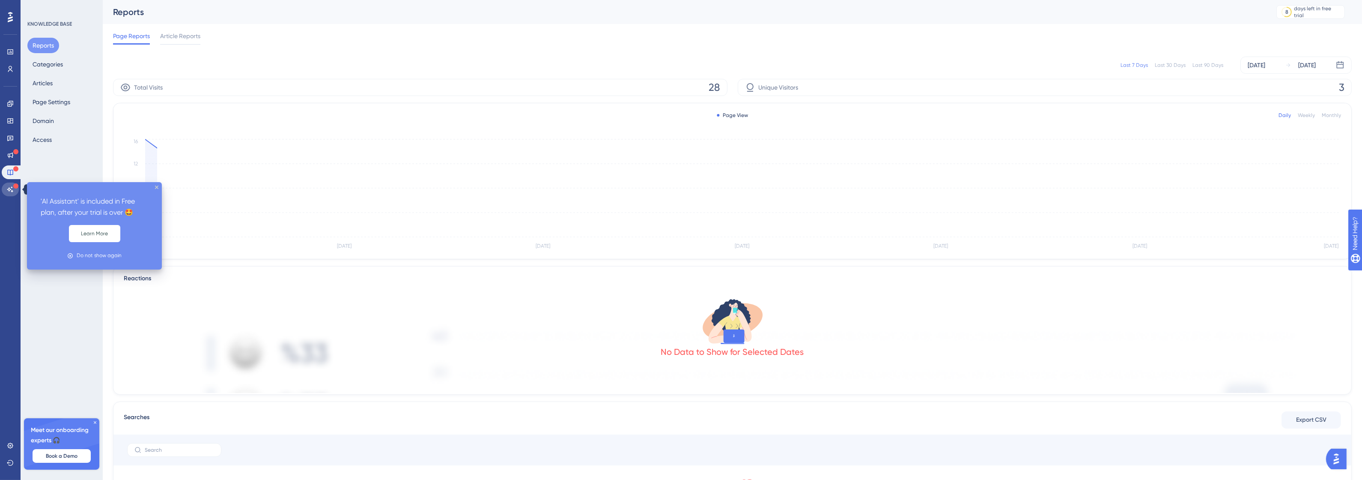
click at [13, 190] on icon at bounding box center [10, 189] width 7 height 7
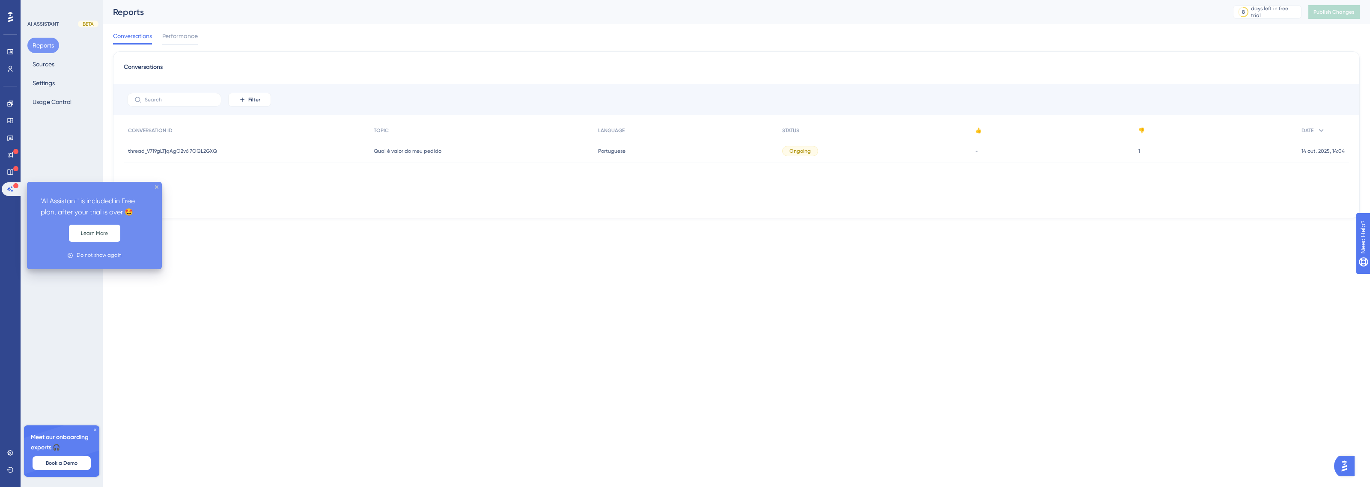
click at [158, 185] on div "'AI Assistant' is included in Free plan, after your trial is over 🤩 Learn More …" at bounding box center [94, 225] width 135 height 87
click at [152, 185] on div "'AI Assistant' is included in Free plan, after your trial is over 🤩 Learn More …" at bounding box center [94, 225] width 135 height 87
click at [155, 185] on icon "close tooltip" at bounding box center [156, 186] width 3 height 3
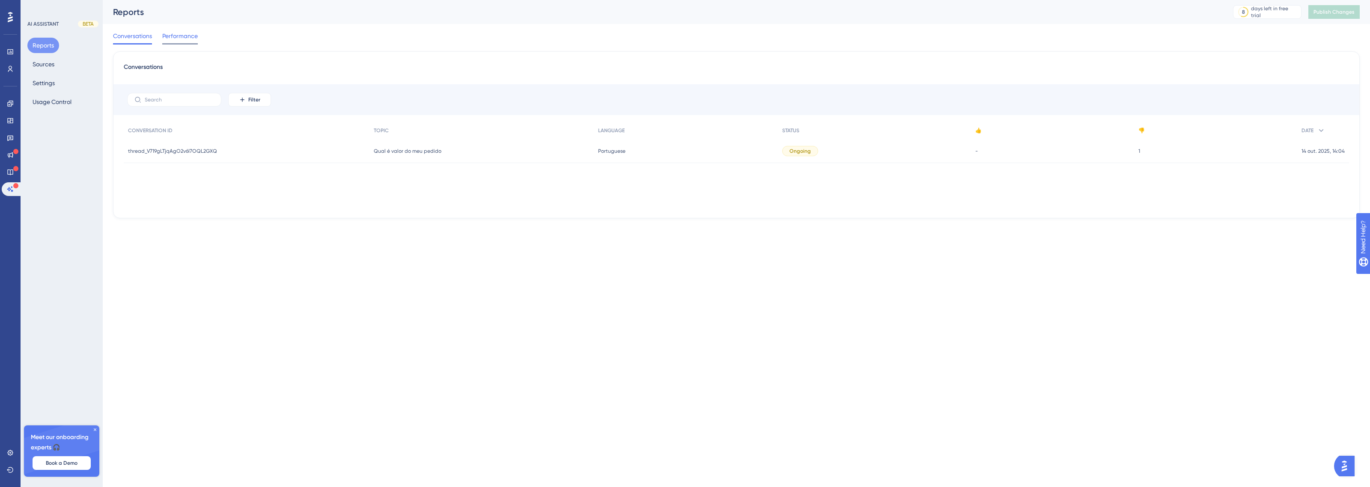
click at [179, 34] on span "Performance" at bounding box center [180, 36] width 36 height 10
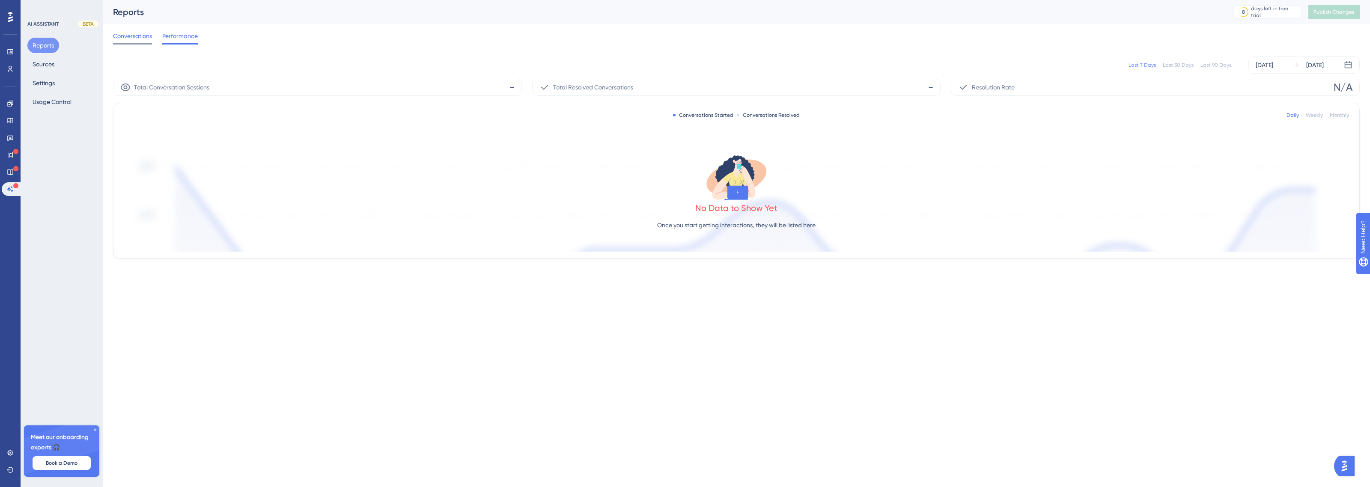
click at [139, 40] on span "Conversations" at bounding box center [132, 36] width 39 height 10
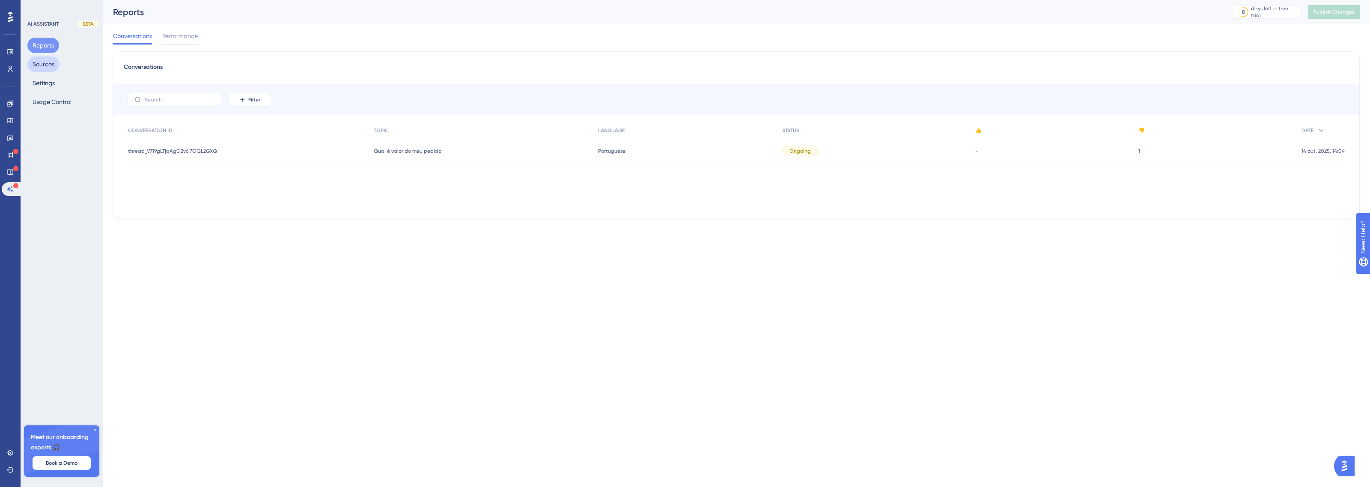
drag, startPoint x: 41, startPoint y: 63, endPoint x: 41, endPoint y: 68, distance: 5.1
click at [41, 68] on button "Sources" at bounding box center [43, 64] width 32 height 15
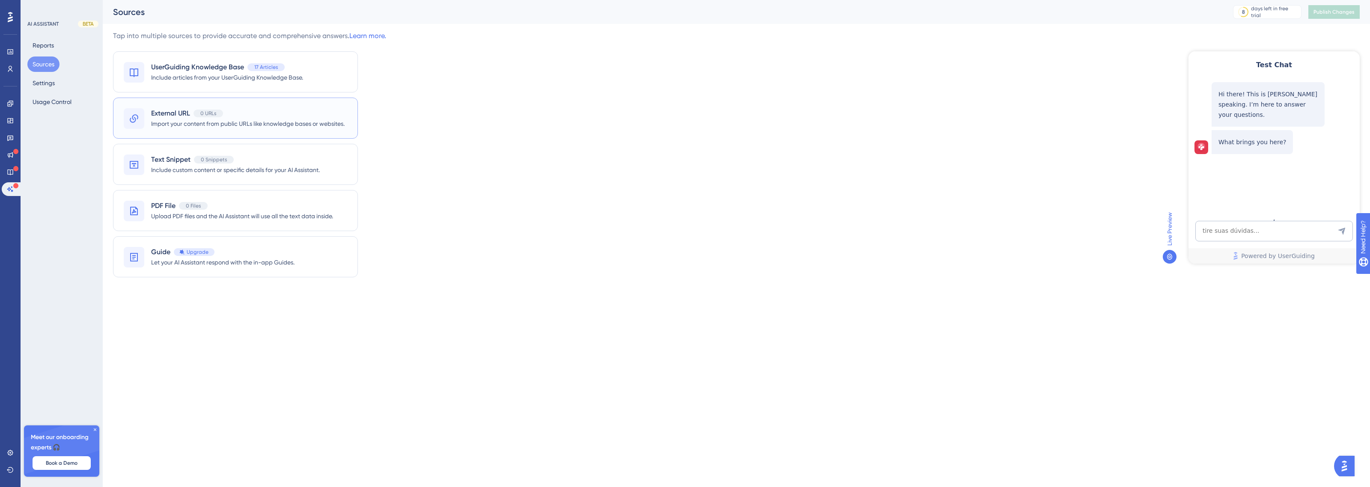
click at [279, 110] on div "External URL 0 URLs" at bounding box center [248, 113] width 194 height 10
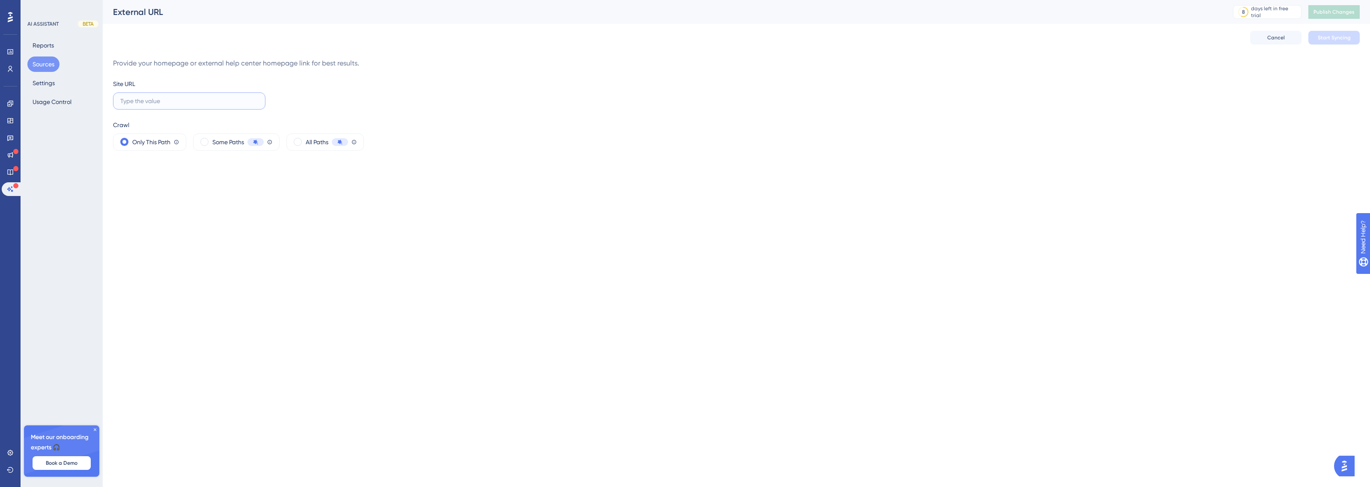
click at [178, 104] on input "text" at bounding box center [189, 100] width 138 height 9
click at [225, 142] on span "Some Paths" at bounding box center [228, 142] width 32 height 10
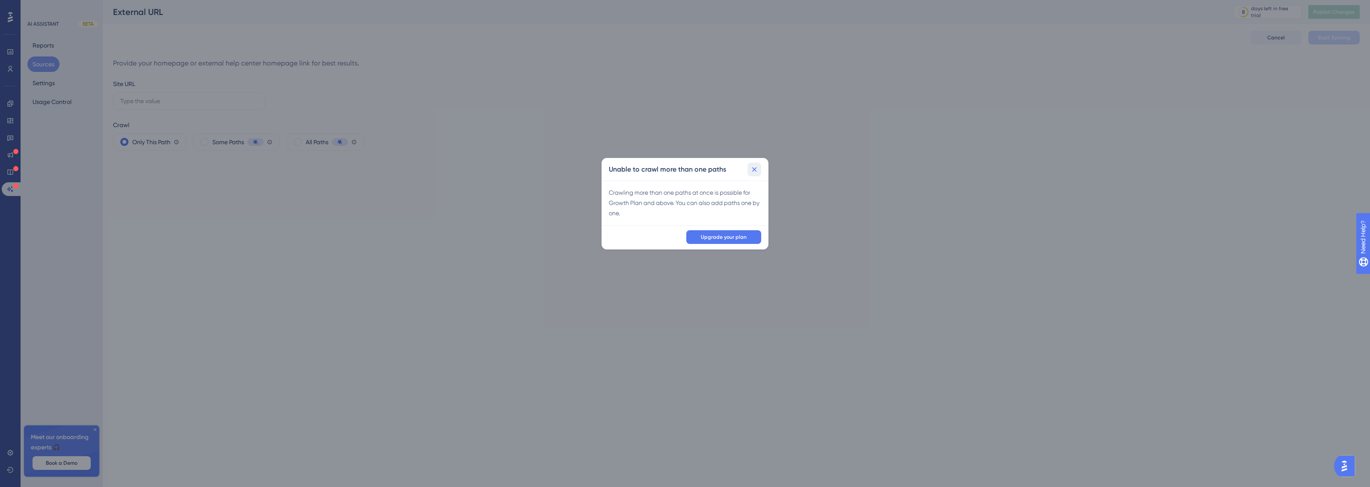
click at [758, 168] on icon at bounding box center [754, 169] width 9 height 9
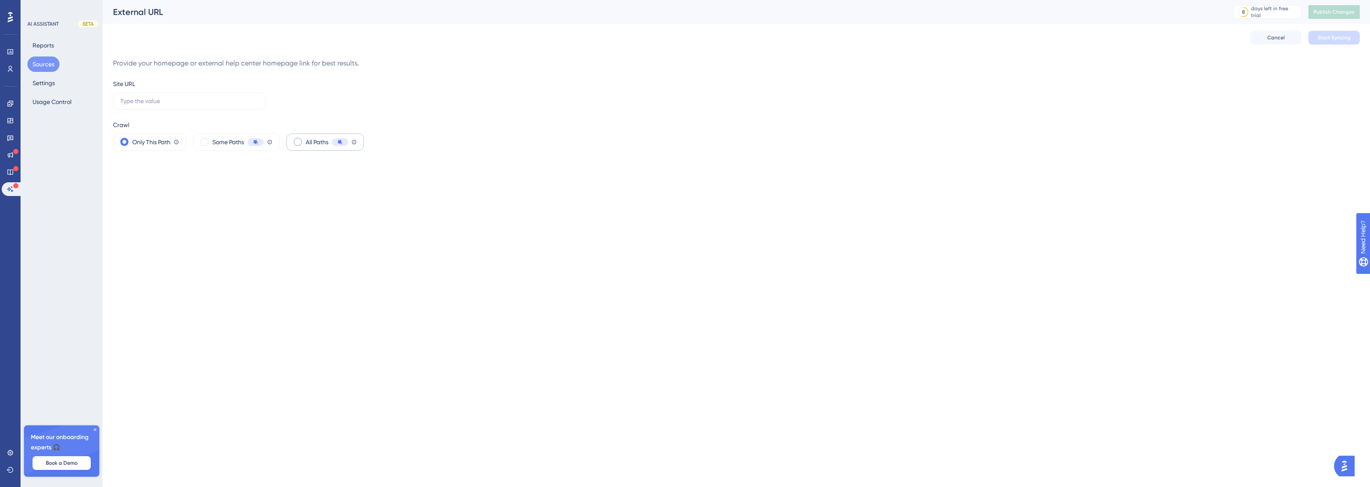
click at [315, 145] on span "All Paths" at bounding box center [317, 142] width 23 height 10
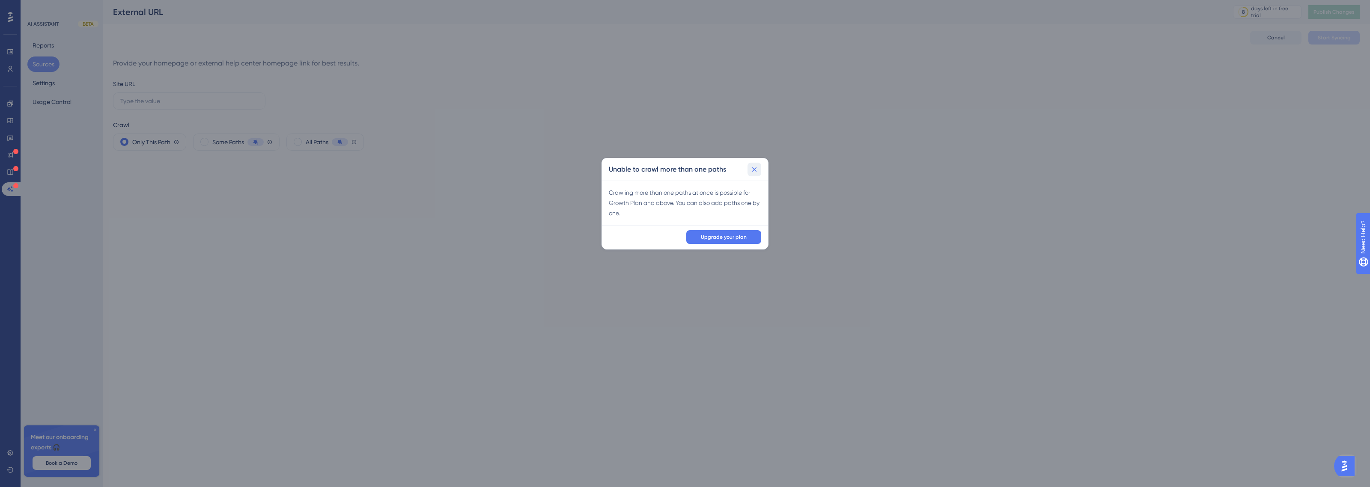
drag, startPoint x: 755, startPoint y: 168, endPoint x: 264, endPoint y: 110, distance: 494.5
click at [736, 168] on div "Unable to crawl more than one paths" at bounding box center [685, 169] width 166 height 22
click at [152, 131] on div "Unable to crawl more than one paths Crawling more than one paths at once is pos…" at bounding box center [685, 243] width 1370 height 487
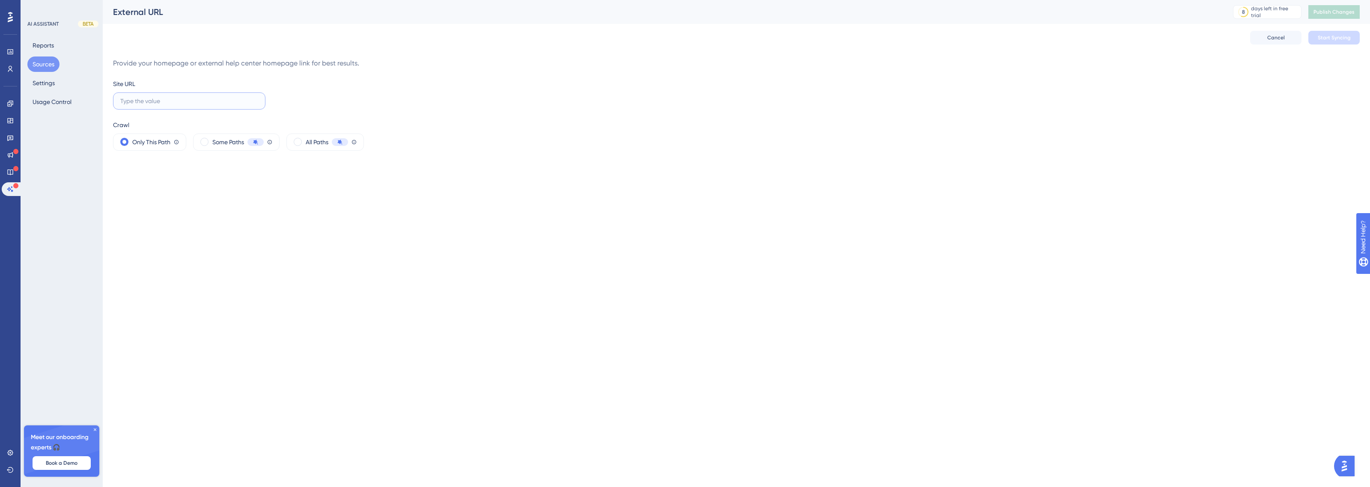
click at [176, 103] on input "text" at bounding box center [189, 100] width 138 height 9
drag, startPoint x: 208, startPoint y: 61, endPoint x: 371, endPoint y: 67, distance: 163.7
click at [371, 67] on div "Provide your homepage or external help center homepage link for best results." at bounding box center [736, 63] width 1247 height 10
click at [130, 96] on input "text" at bounding box center [189, 100] width 138 height 9
click at [33, 76] on button "Settings" at bounding box center [43, 82] width 33 height 15
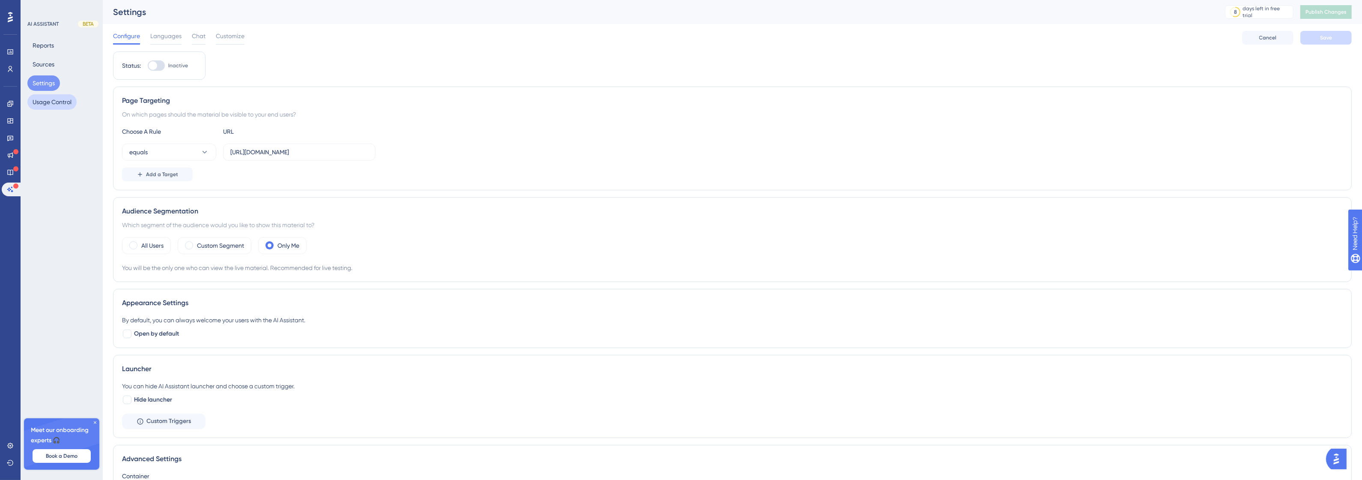
click at [48, 99] on button "Usage Control" at bounding box center [51, 101] width 49 height 15
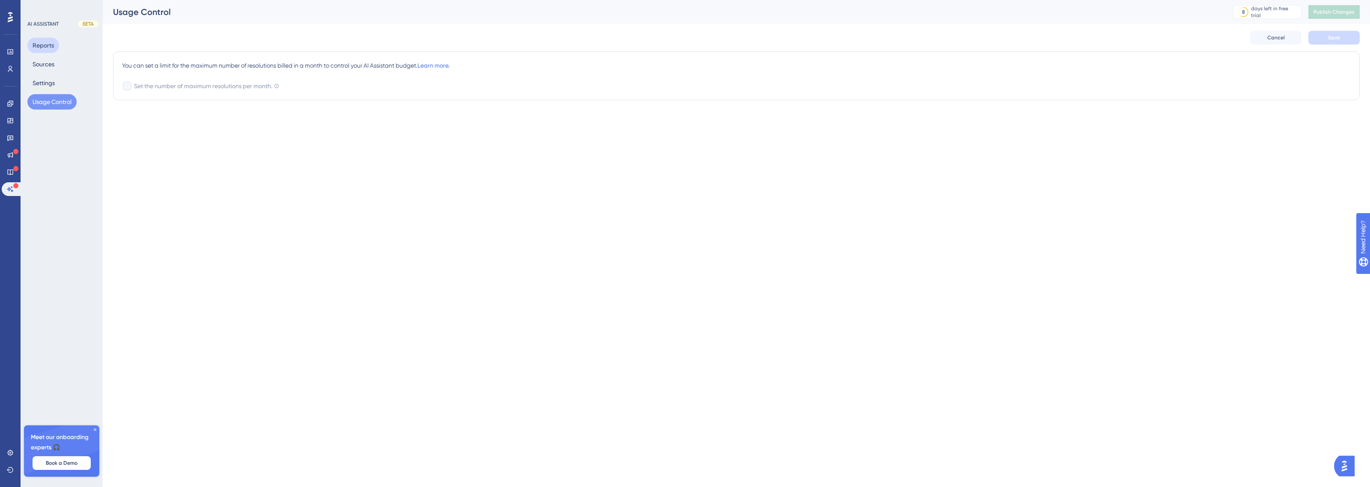
click at [47, 42] on button "Reports" at bounding box center [43, 45] width 32 height 15
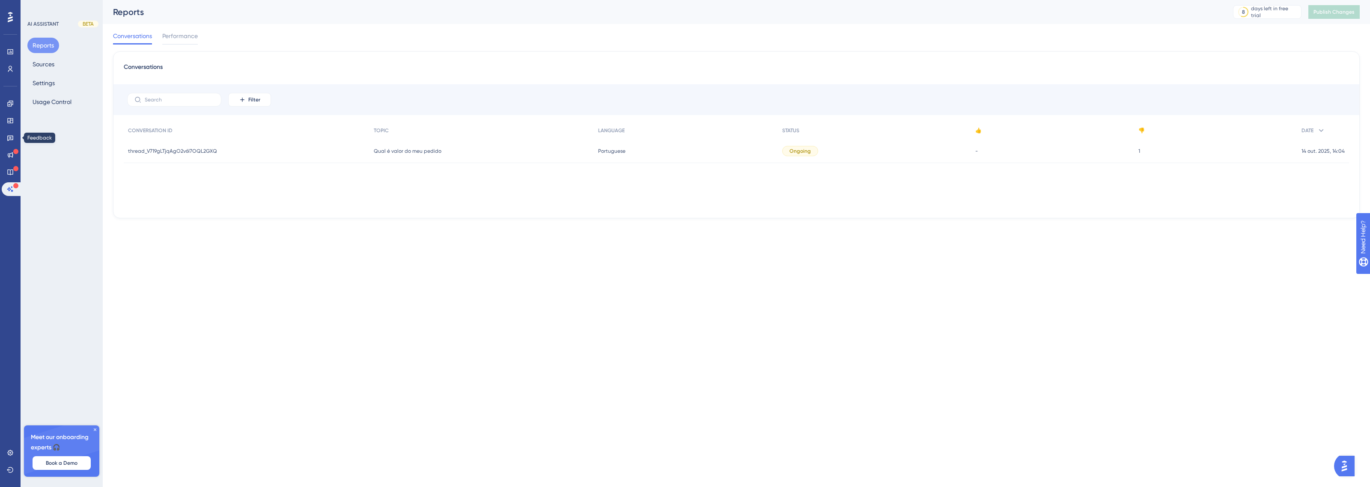
click at [6, 127] on div "Widgets" at bounding box center [10, 121] width 17 height 14
click at [61, 69] on div "Reports Sources Settings Usage Control" at bounding box center [61, 74] width 69 height 72
click at [56, 65] on button "Sources" at bounding box center [43, 64] width 32 height 15
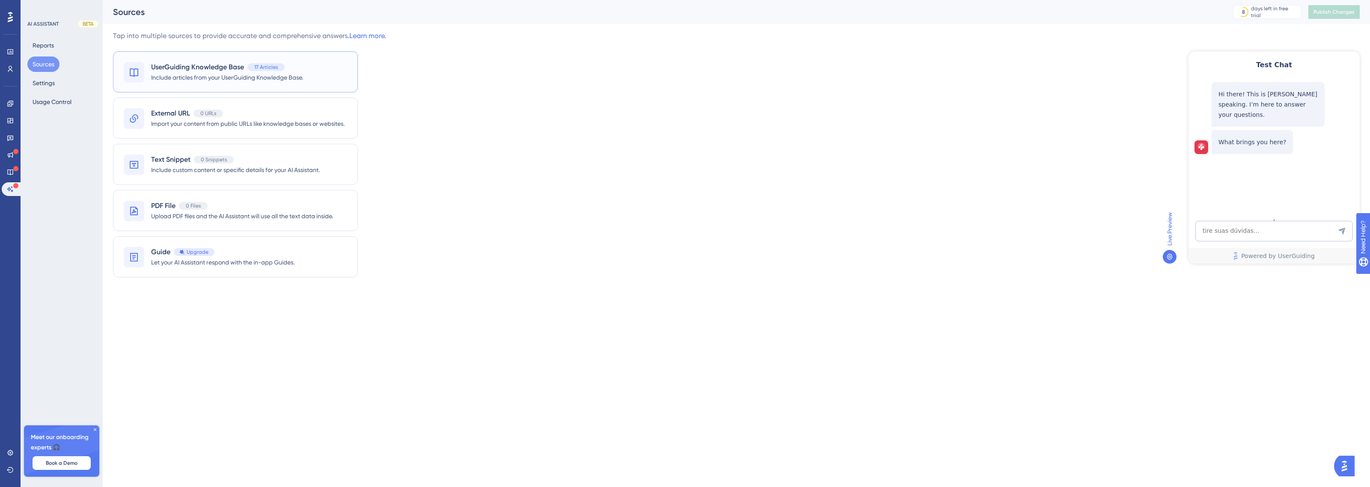
click at [198, 73] on span "Include articles from your UserGuiding Knowledge Base." at bounding box center [227, 77] width 152 height 10
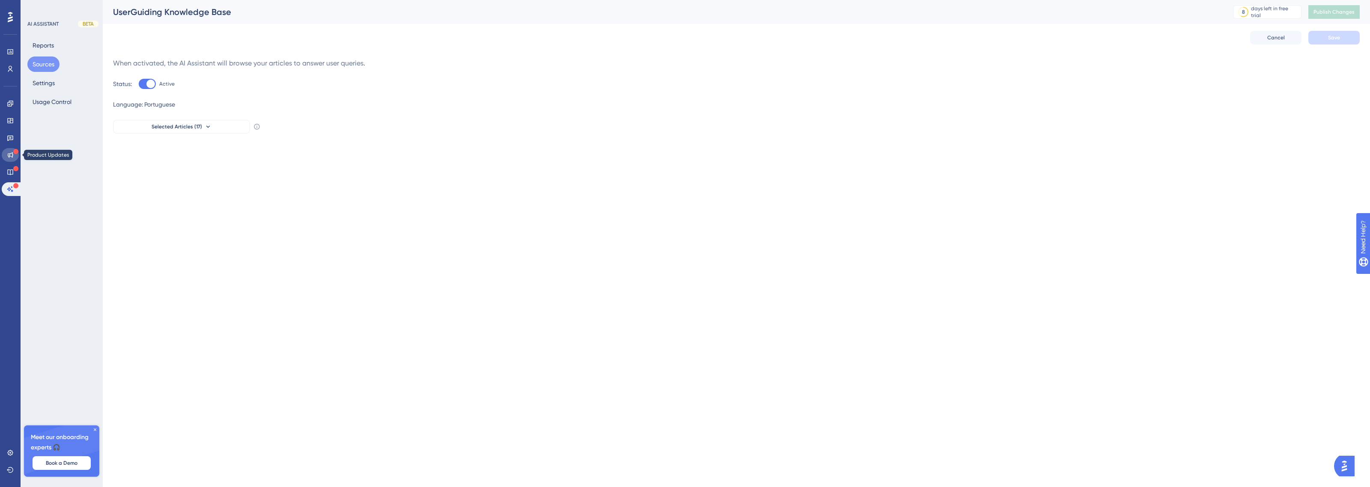
click at [7, 157] on icon at bounding box center [10, 155] width 7 height 7
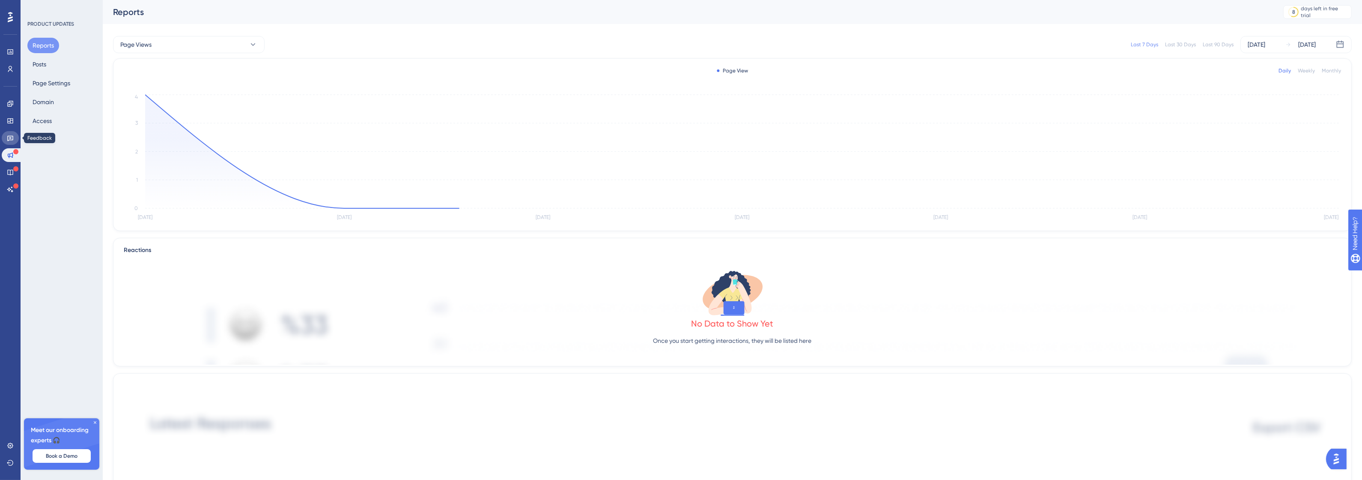
click at [16, 139] on link at bounding box center [10, 138] width 17 height 14
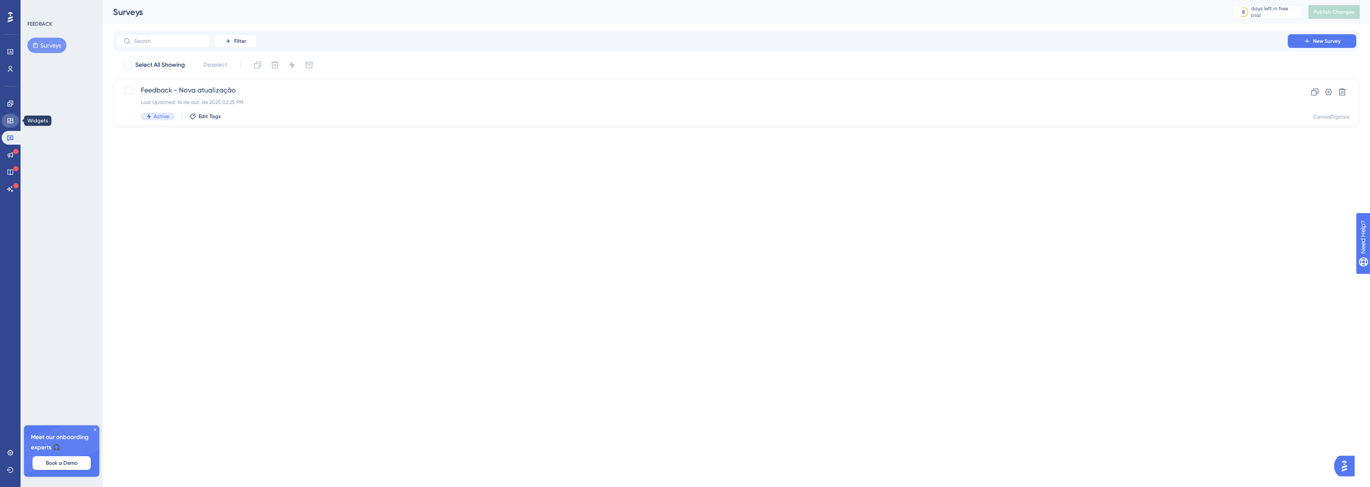
click at [13, 125] on link at bounding box center [10, 121] width 17 height 14
click at [9, 101] on icon at bounding box center [10, 103] width 7 height 7
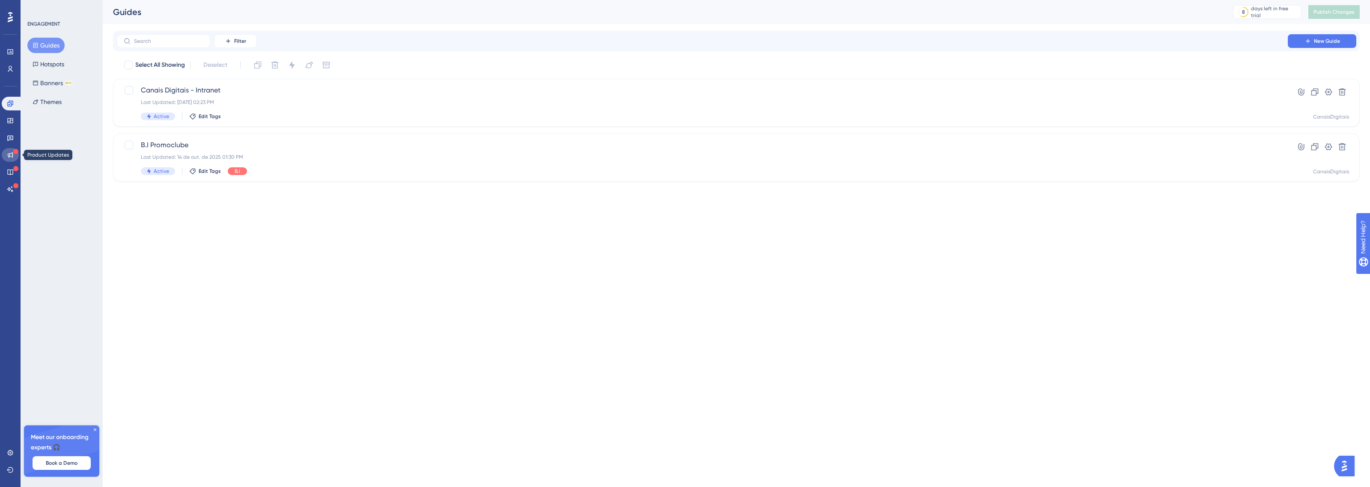
click at [9, 159] on link at bounding box center [10, 155] width 17 height 14
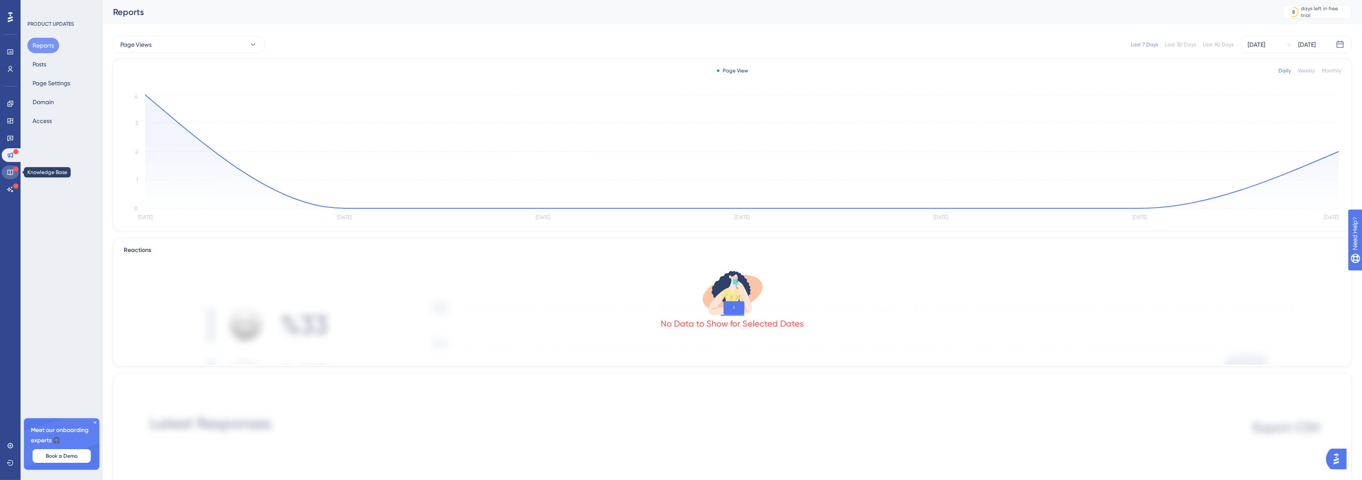
click at [8, 172] on icon at bounding box center [10, 172] width 7 height 7
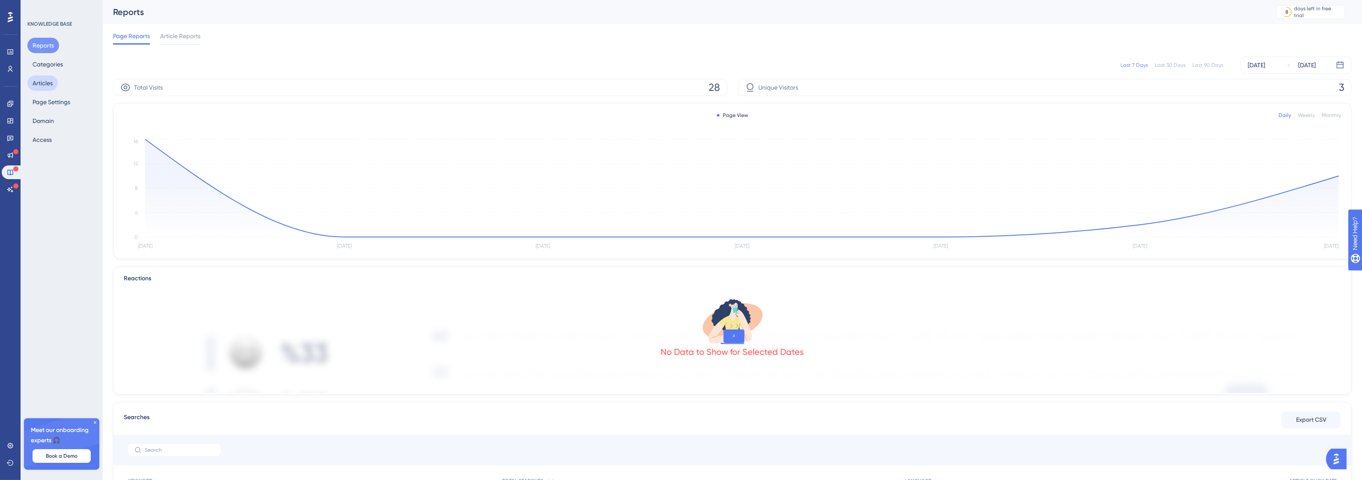
click at [52, 80] on button "Articles" at bounding box center [42, 82] width 30 height 15
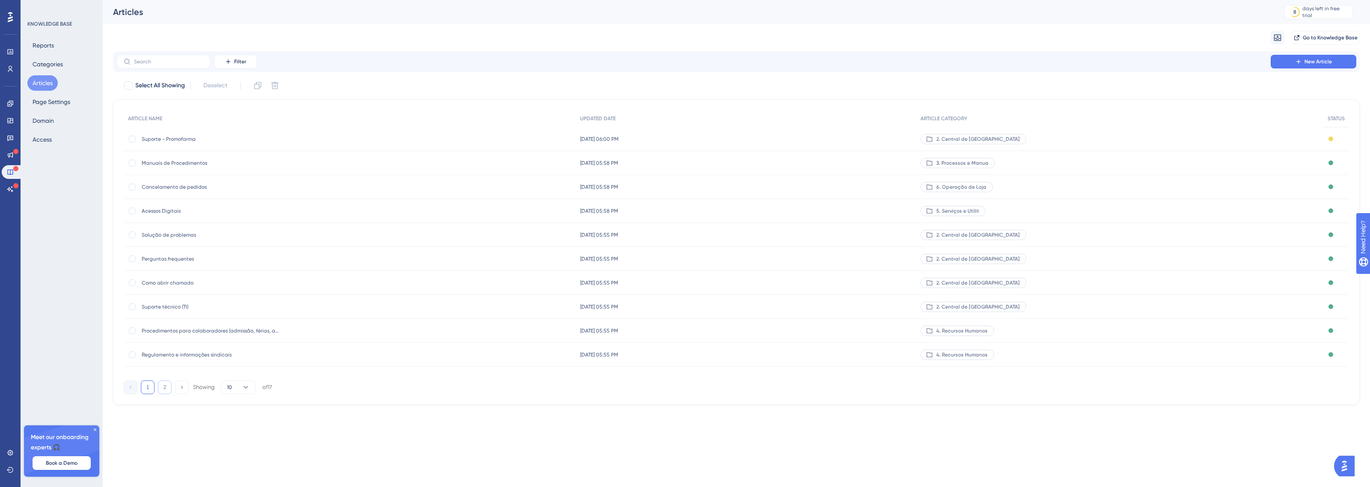
drag, startPoint x: 159, startPoint y: 403, endPoint x: 164, endPoint y: 395, distance: 9.4
click at [159, 402] on div "ARTICLE NAME UPDATED DATE ARTICLE CATEGORY STATUS Suporte - Promofarma Suporte …" at bounding box center [736, 252] width 1247 height 306
click at [164, 394] on button "2" at bounding box center [165, 388] width 14 height 14
click at [150, 311] on button "1" at bounding box center [148, 316] width 14 height 14
click at [189, 188] on span "Cancelamento de pedidos" at bounding box center [210, 187] width 137 height 7
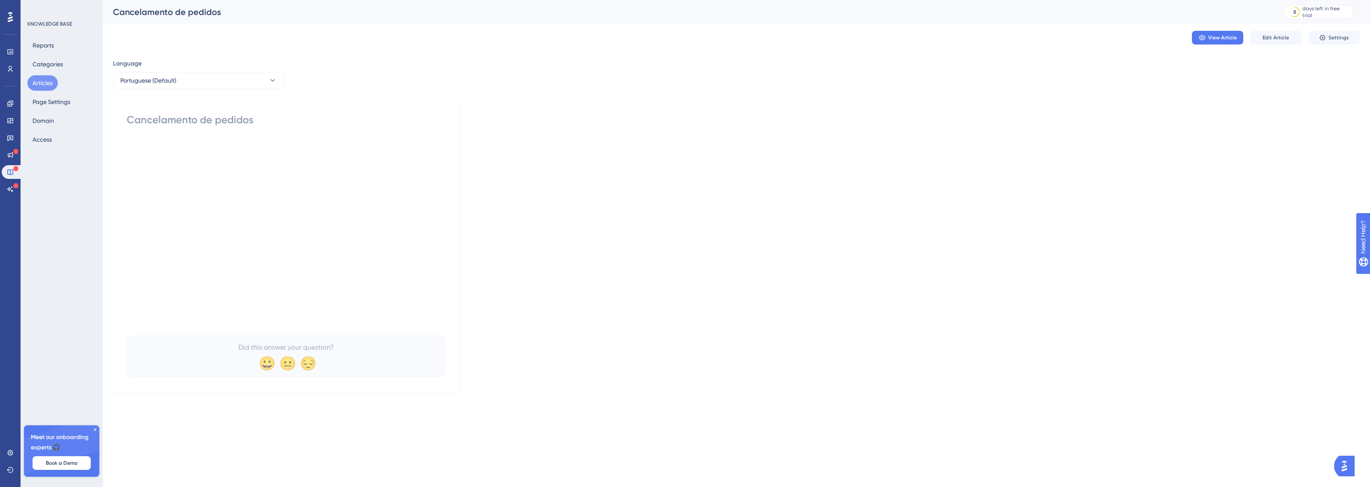
click at [211, 129] on div "Cancelamento de pedidos Did this answer your question? 😀 😐 😔" at bounding box center [286, 245] width 319 height 264
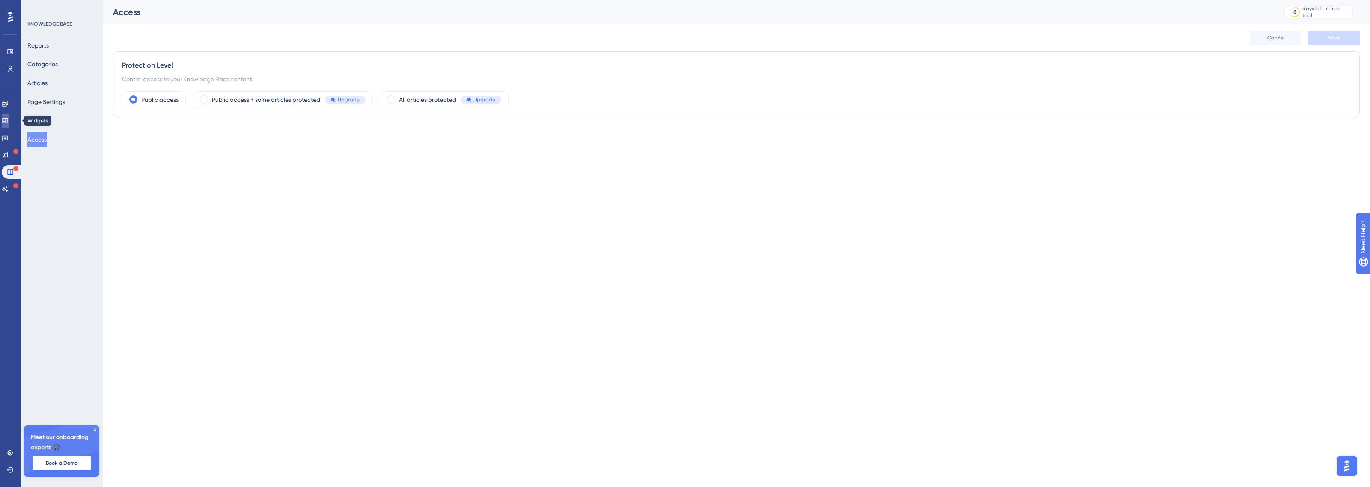
click at [6, 120] on icon at bounding box center [5, 120] width 7 height 7
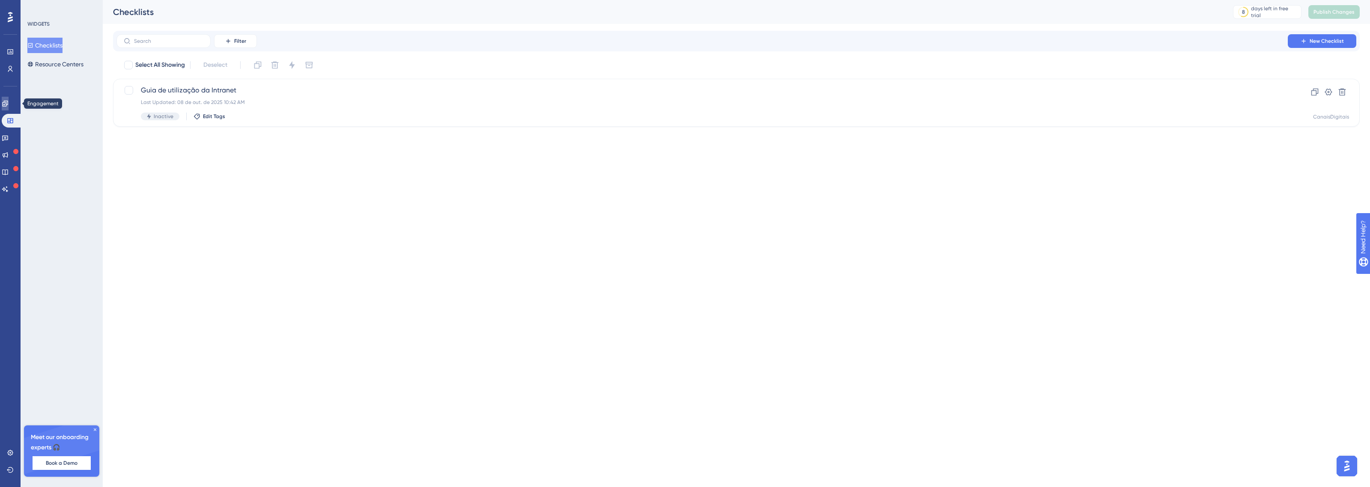
click at [9, 102] on icon at bounding box center [5, 103] width 7 height 7
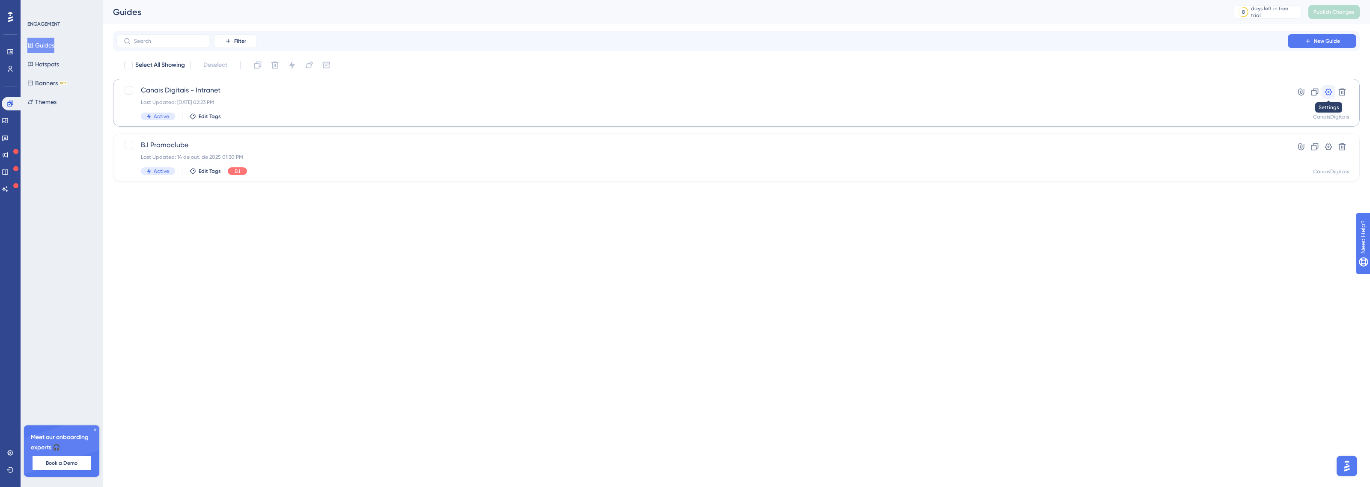
click at [1324, 93] on icon at bounding box center [1328, 92] width 9 height 9
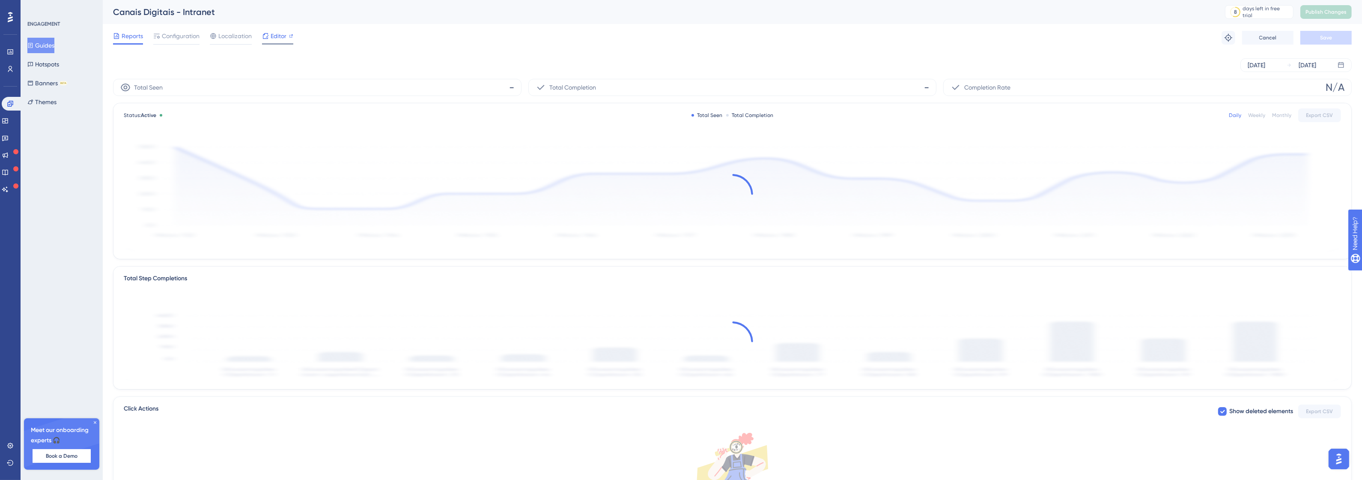
click at [290, 39] on div at bounding box center [291, 36] width 4 height 10
